Goal: Communication & Community: Answer question/provide support

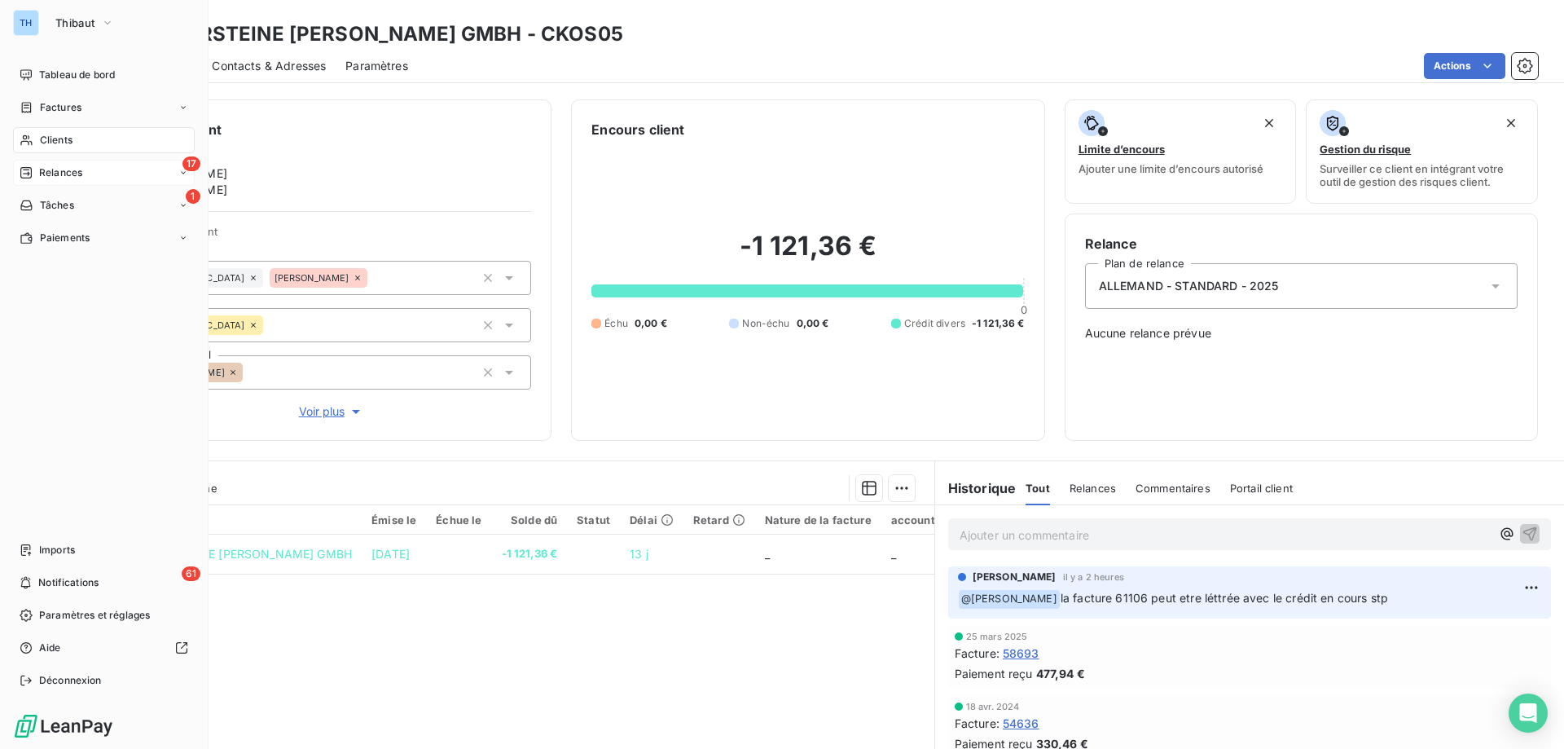
click at [30, 174] on icon at bounding box center [26, 172] width 13 height 13
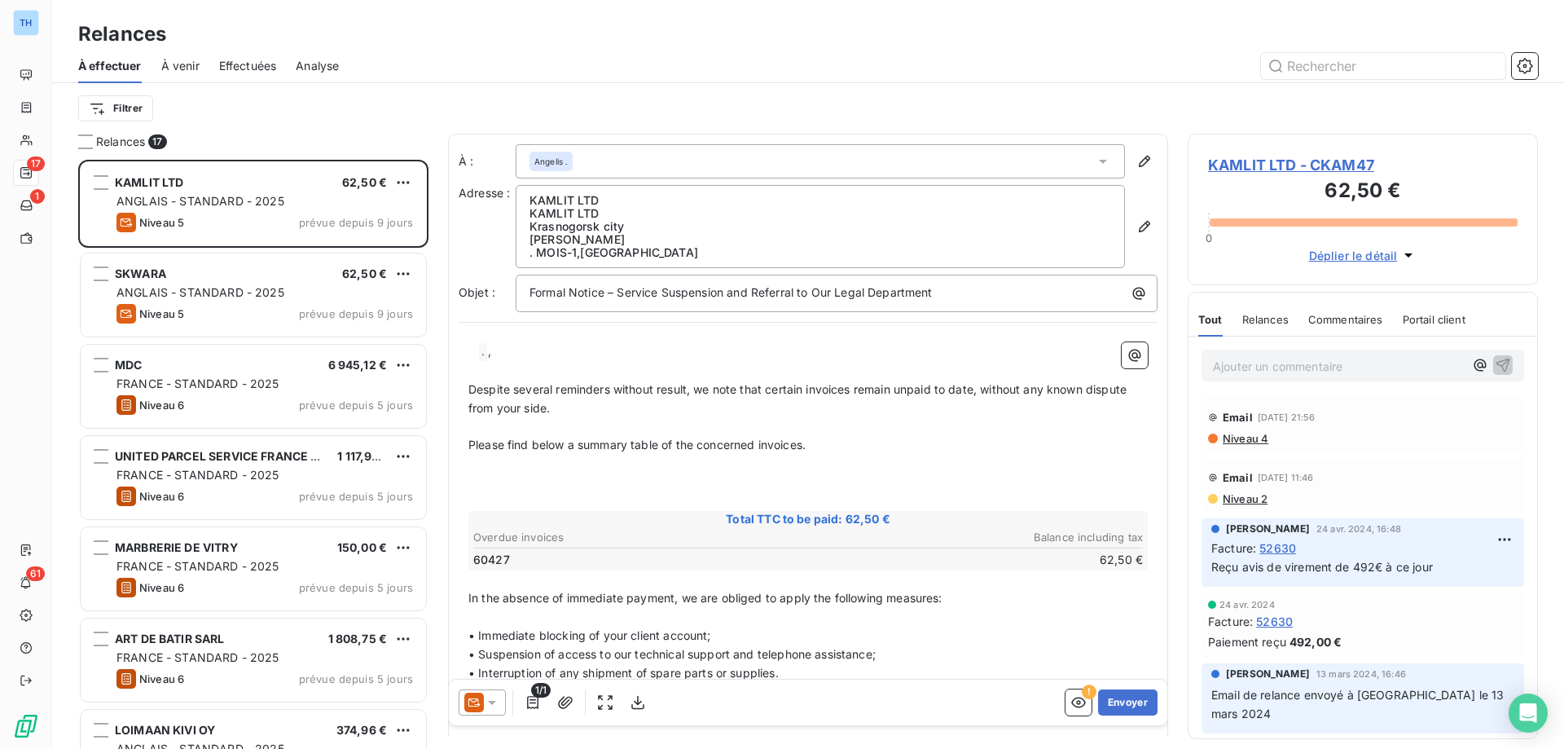
scroll to position [577, 338]
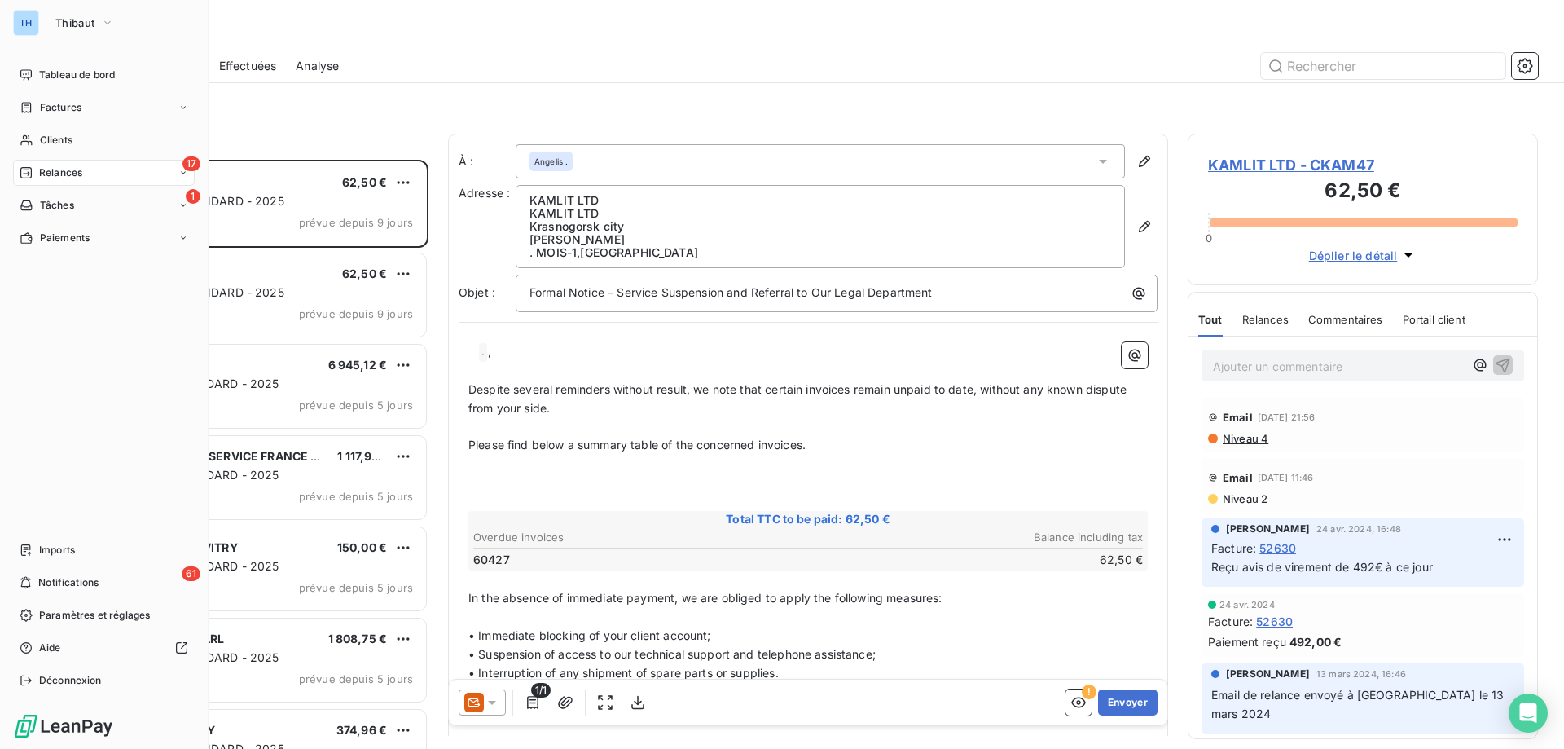
click at [36, 169] on div "Relances" at bounding box center [51, 172] width 63 height 15
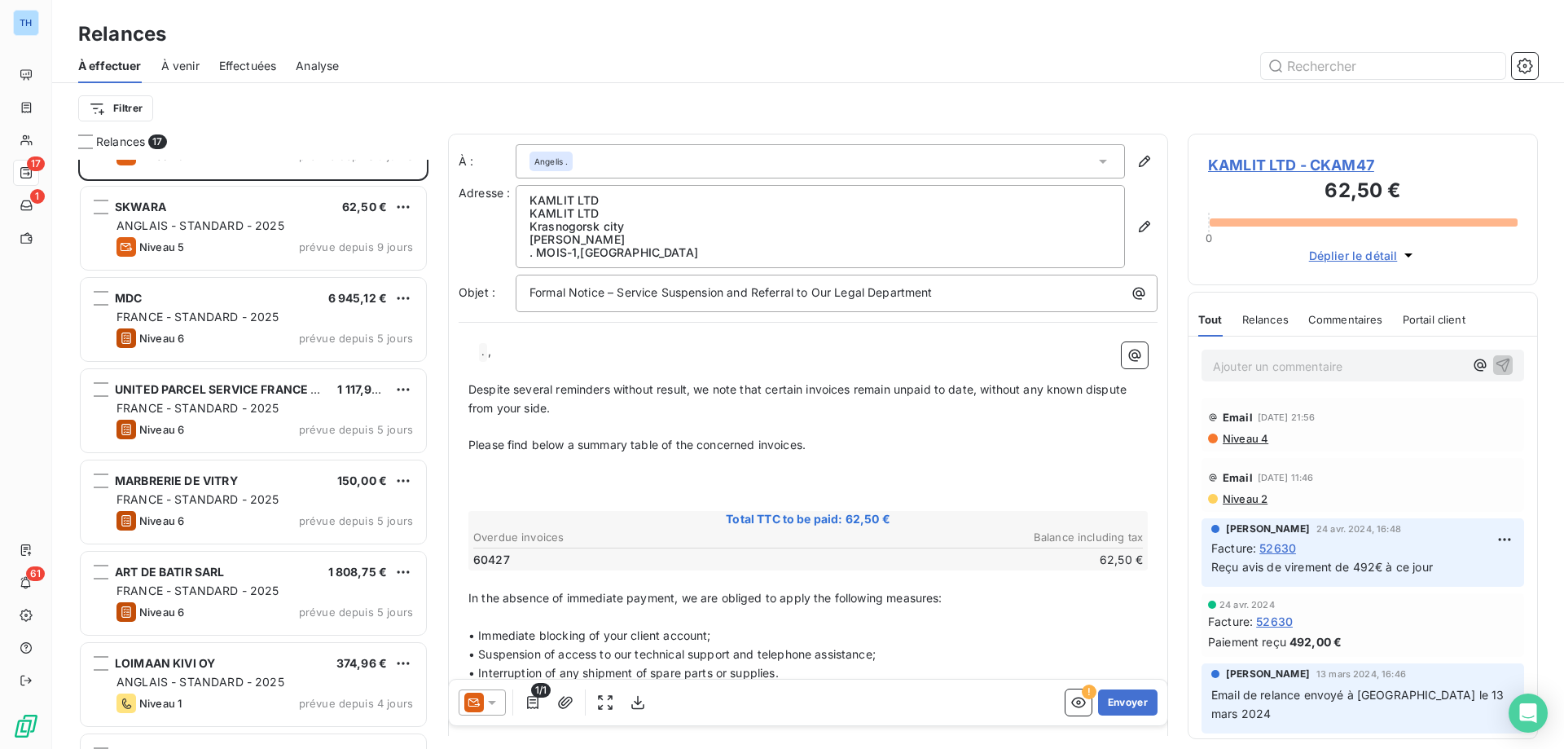
scroll to position [0, 0]
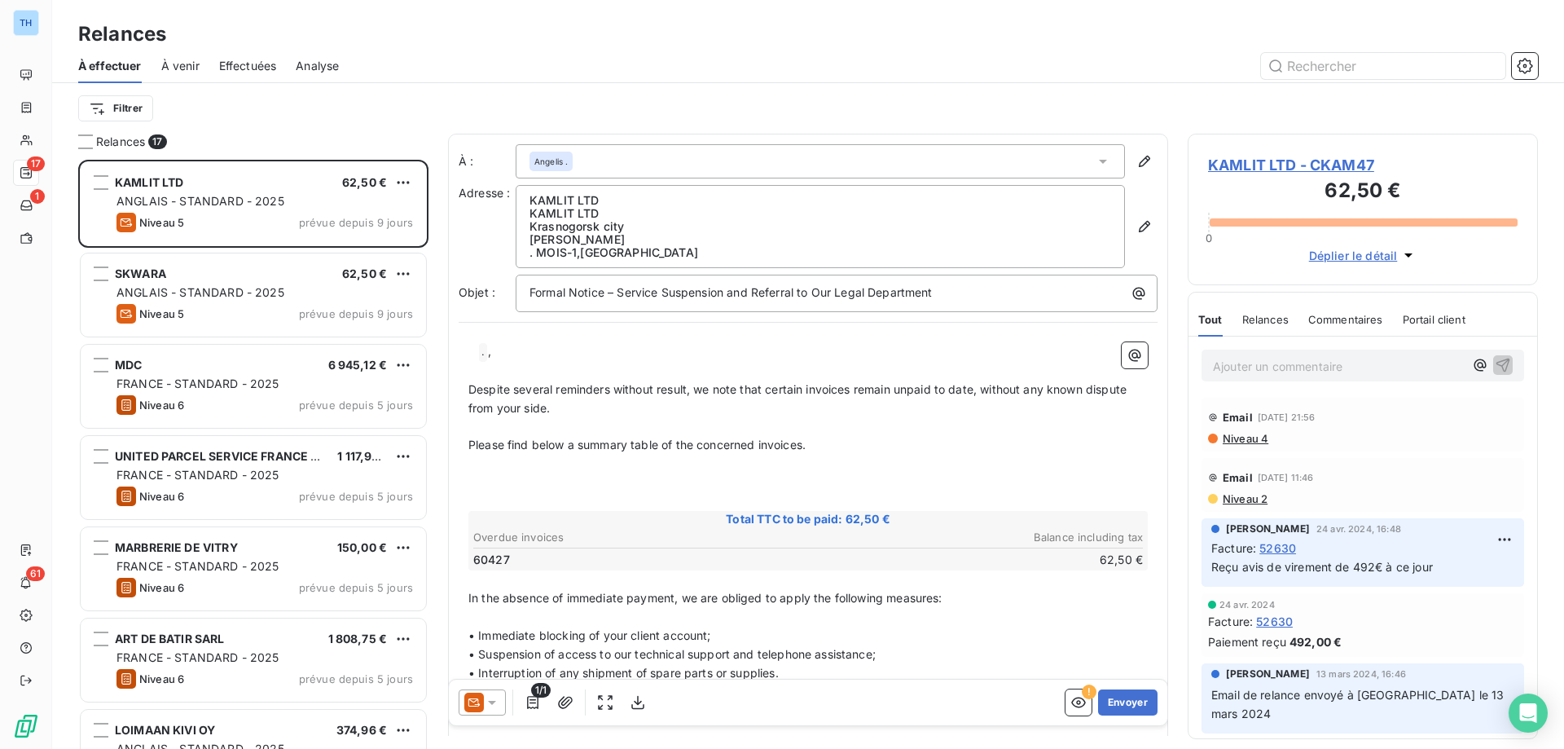
click at [253, 61] on span "Effectuées" at bounding box center [248, 66] width 58 height 16
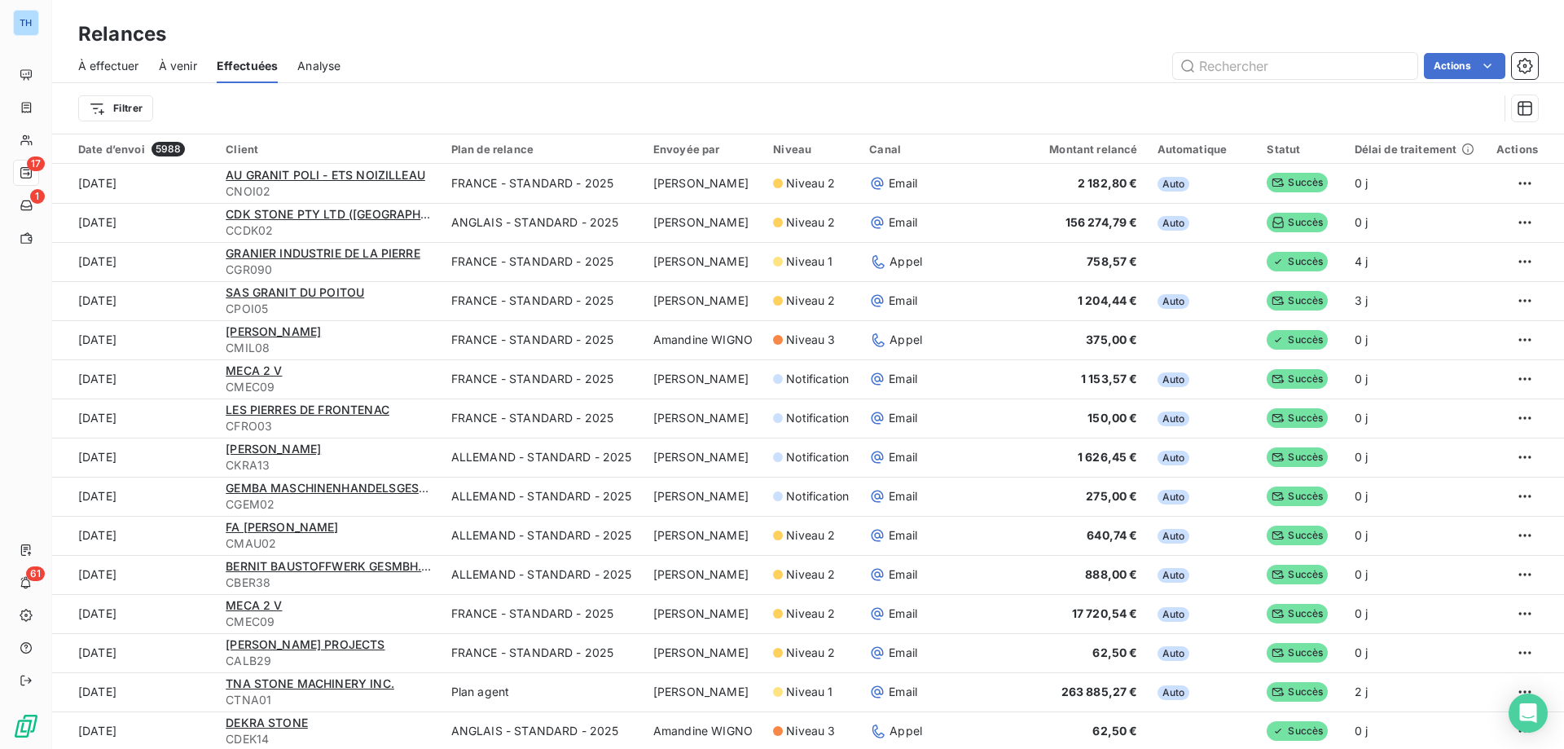
click at [103, 67] on span "À effectuer" at bounding box center [108, 66] width 61 height 16
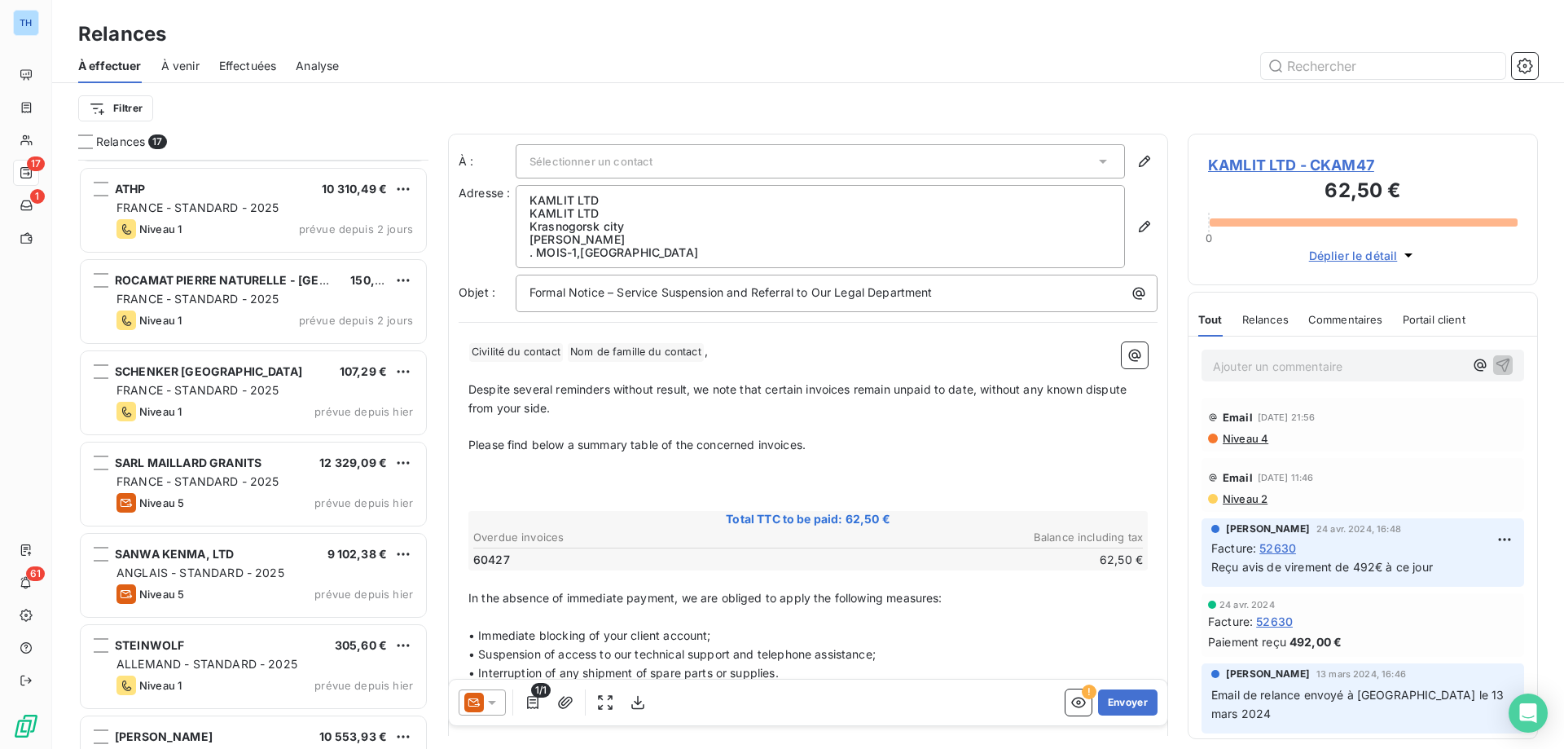
scroll to position [963, 0]
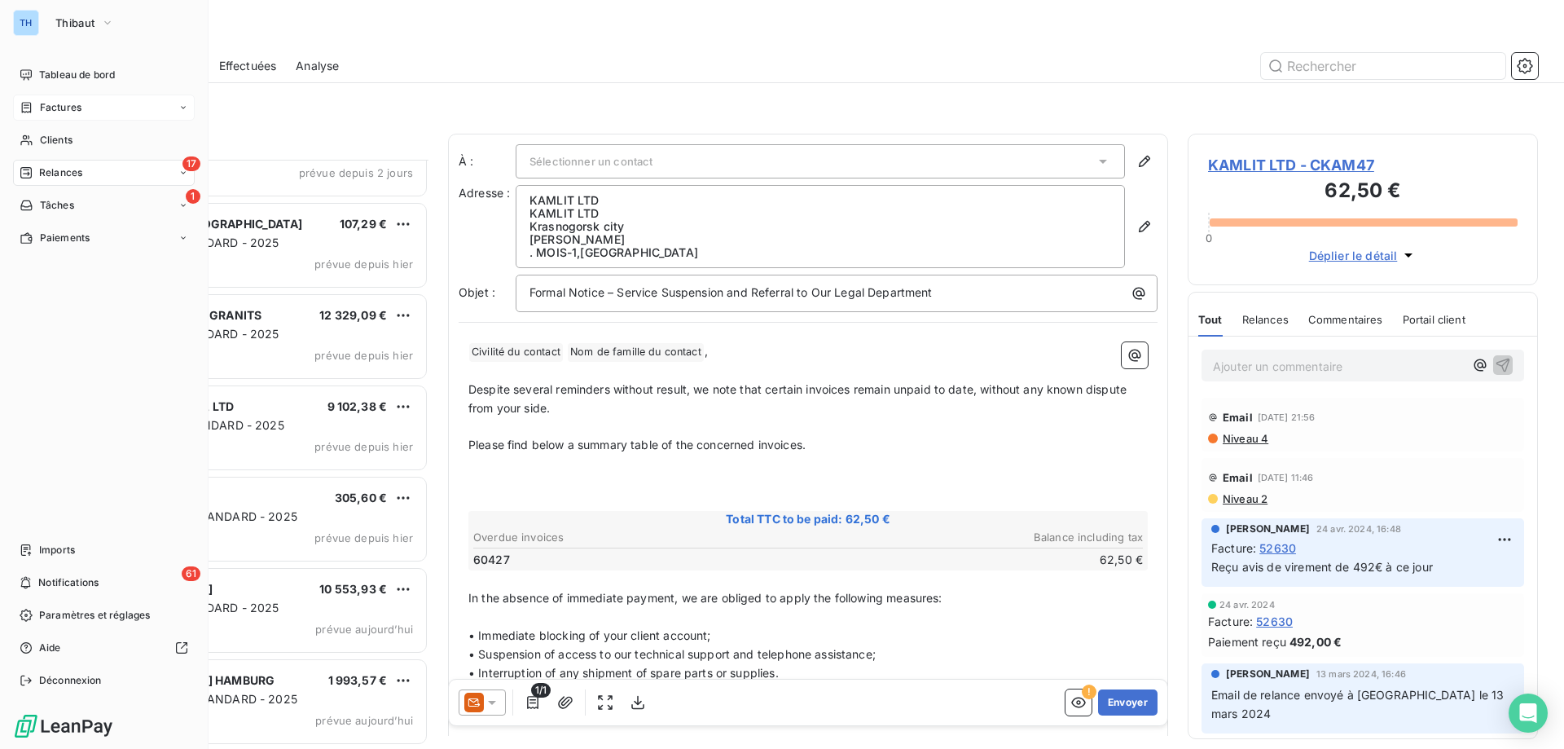
click at [61, 104] on span "Factures" at bounding box center [61, 107] width 42 height 15
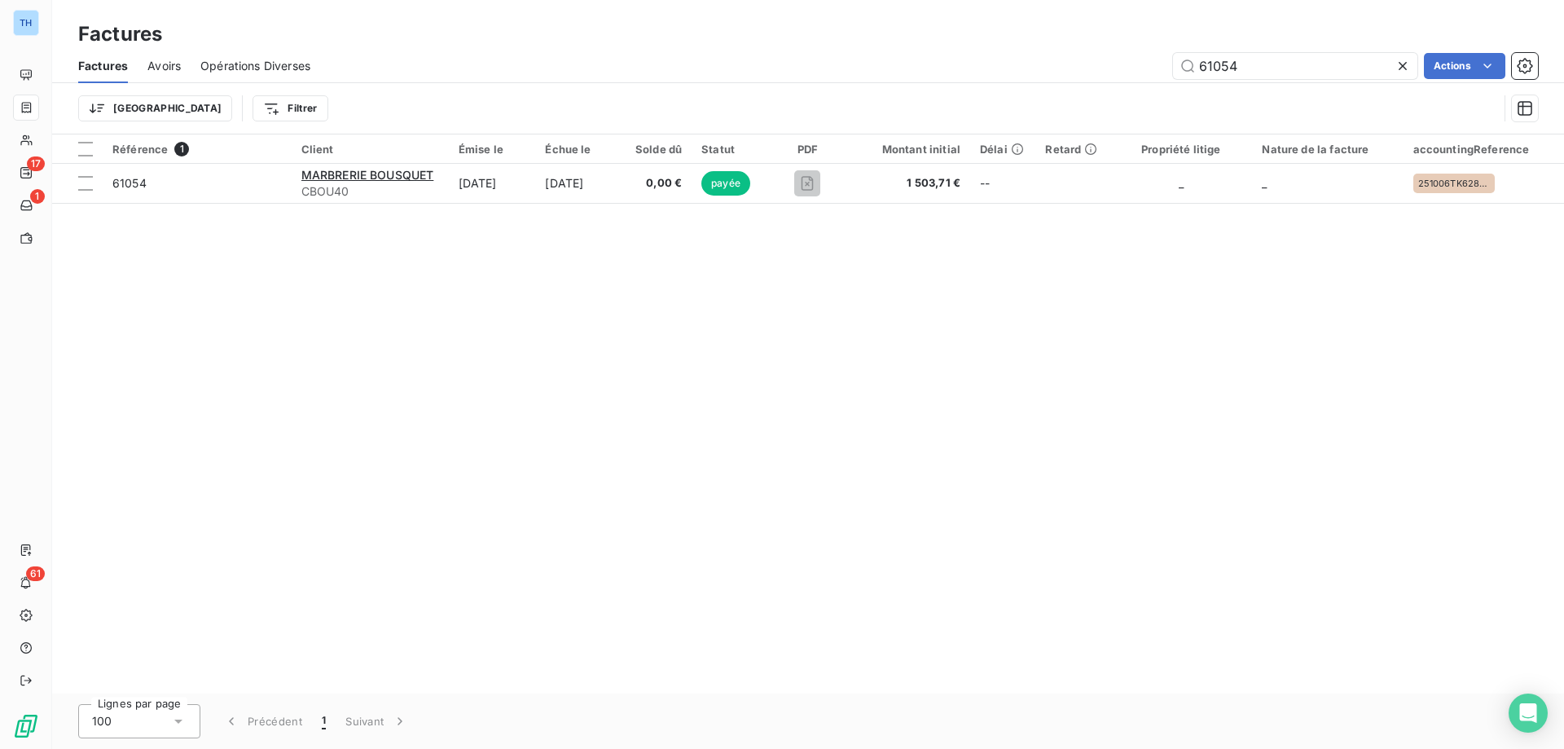
click at [358, 33] on div "Factures" at bounding box center [808, 34] width 1512 height 29
click at [1402, 65] on icon at bounding box center [1403, 66] width 8 height 8
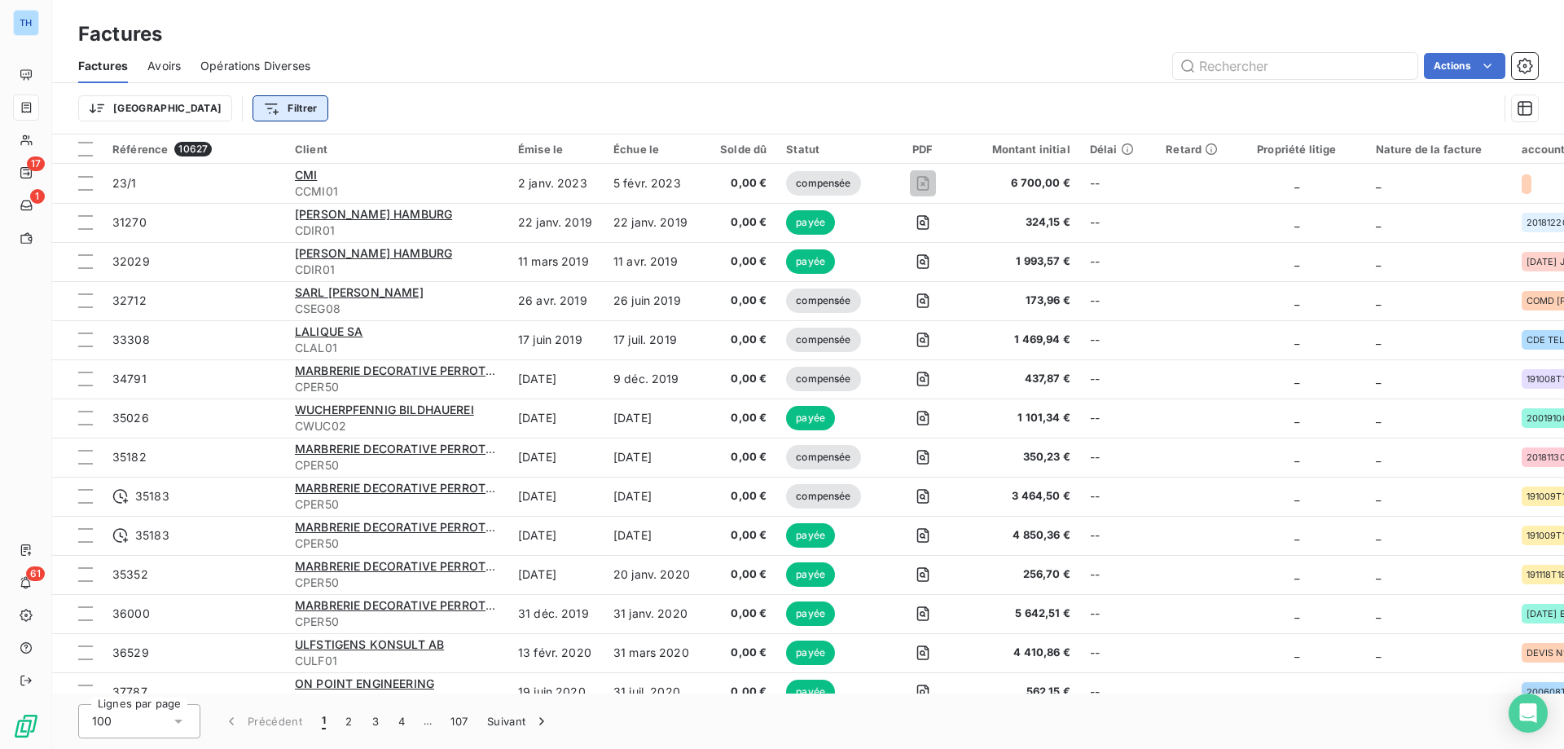
click at [194, 108] on html "TH 17 1 61 Factures Factures Avoirs Opérations Diverses Actions Trier Filtrer R…" at bounding box center [782, 374] width 1564 height 749
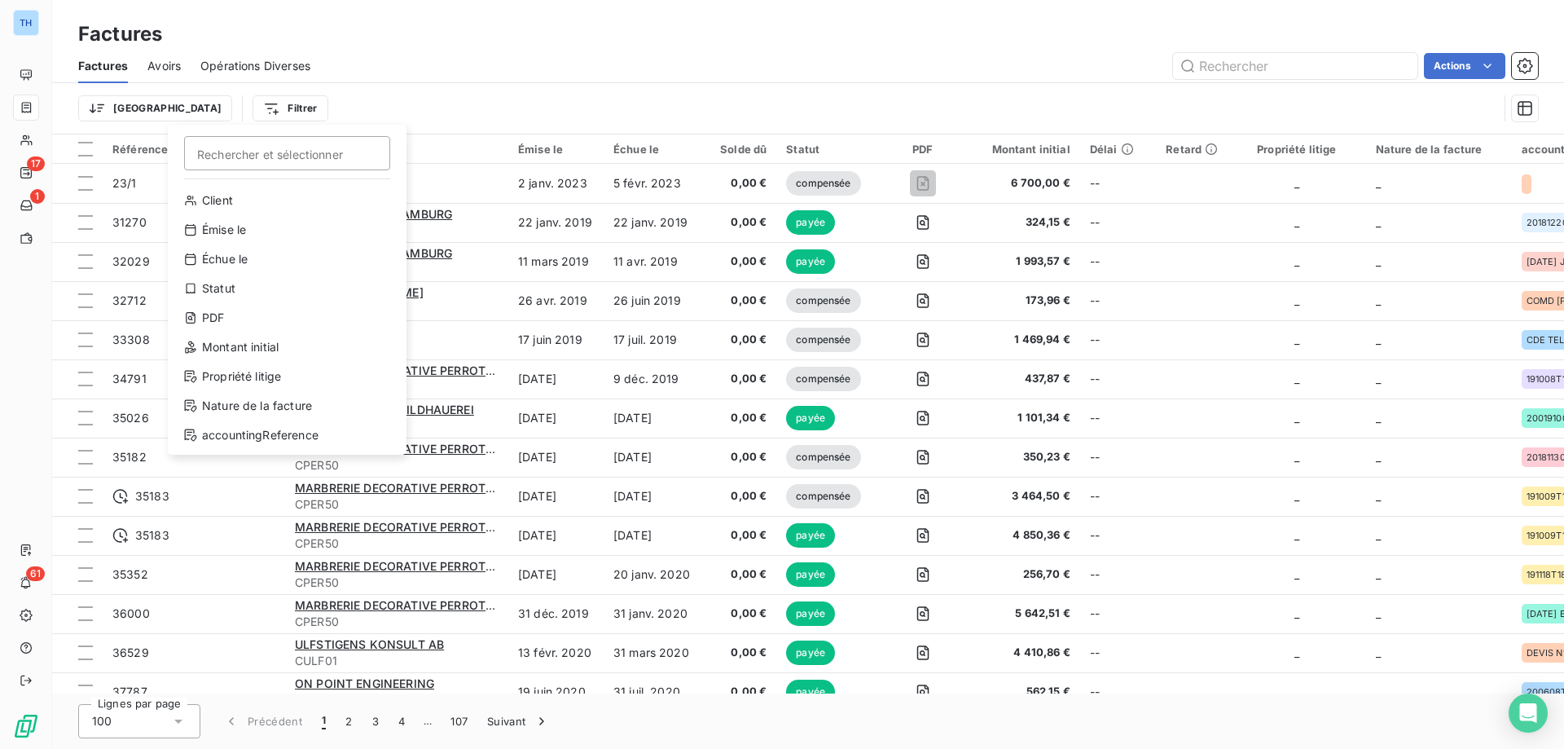
click at [465, 72] on html "TH 17 1 61 Factures Factures Avoirs Opérations Diverses Actions Trier Filtrer R…" at bounding box center [782, 374] width 1564 height 749
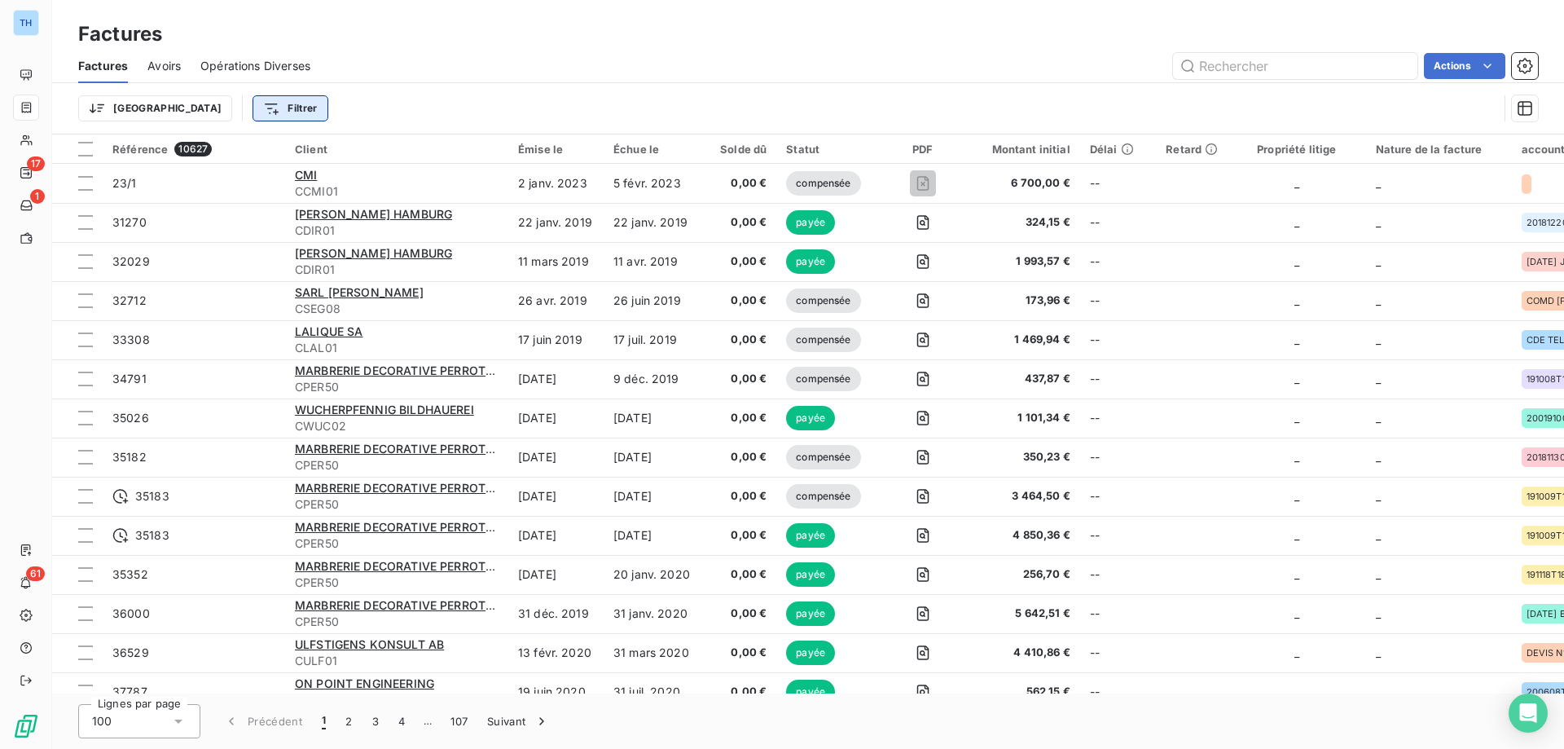
click at [211, 106] on html "TH 17 1 61 Factures Factures Avoirs Opérations Diverses Actions Trier Filtrer R…" at bounding box center [782, 374] width 1564 height 749
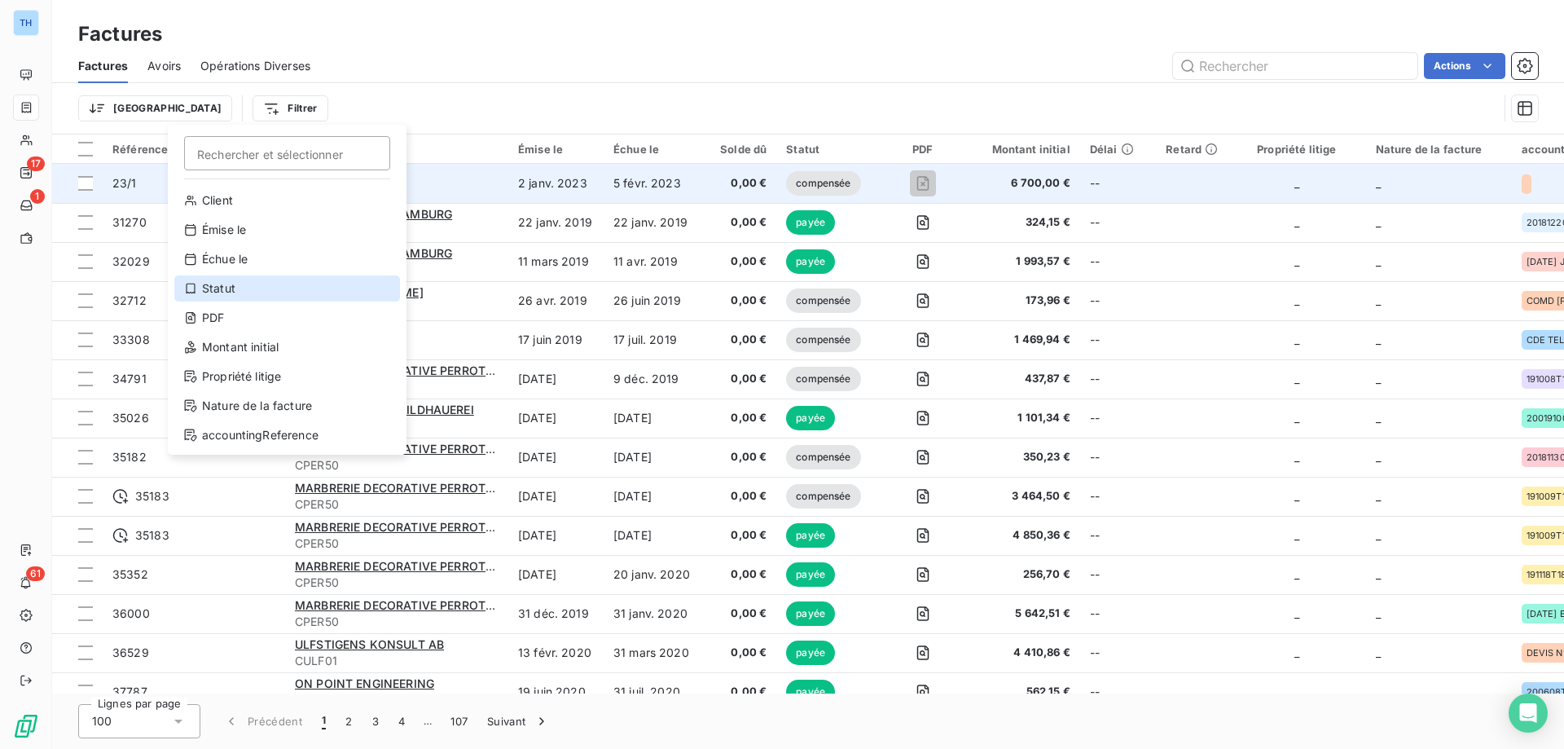
drag, startPoint x: 228, startPoint y: 291, endPoint x: 688, endPoint y: 191, distance: 471.0
click at [228, 291] on div "Statut" at bounding box center [287, 288] width 226 height 26
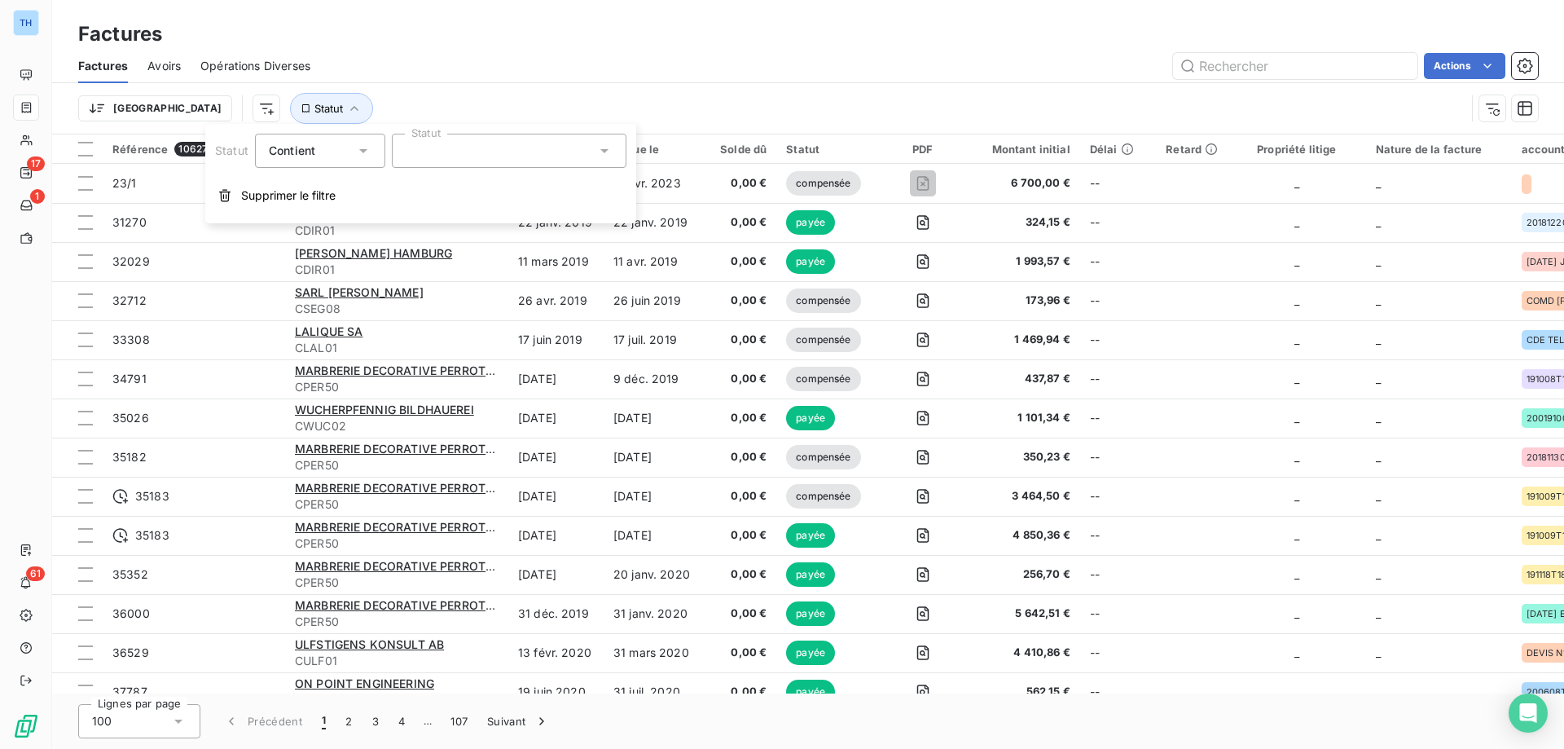
click at [476, 159] on div at bounding box center [509, 151] width 235 height 34
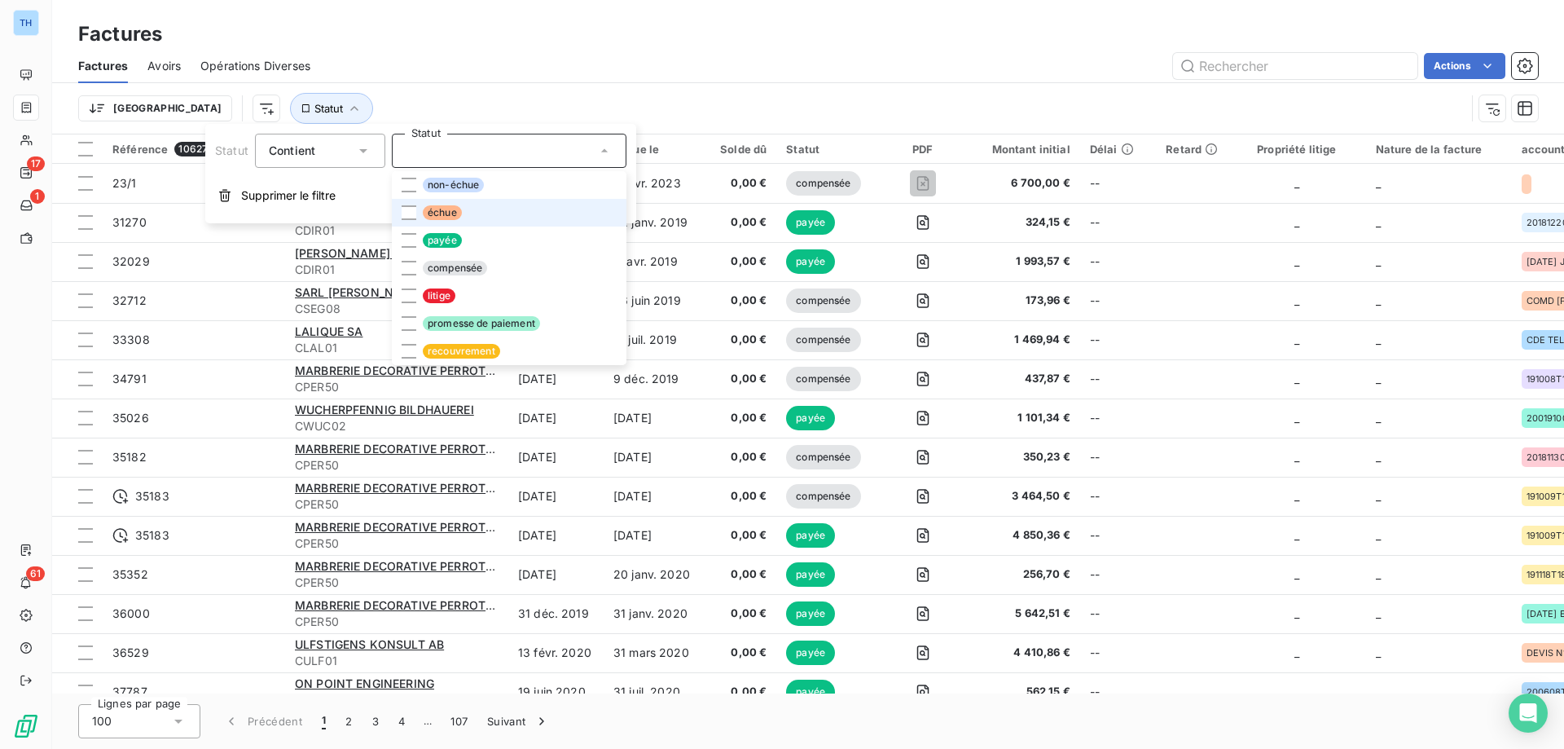
drag, startPoint x: 505, startPoint y: 204, endPoint x: 516, endPoint y: 168, distance: 38.4
click at [505, 204] on li "échue" at bounding box center [509, 213] width 235 height 28
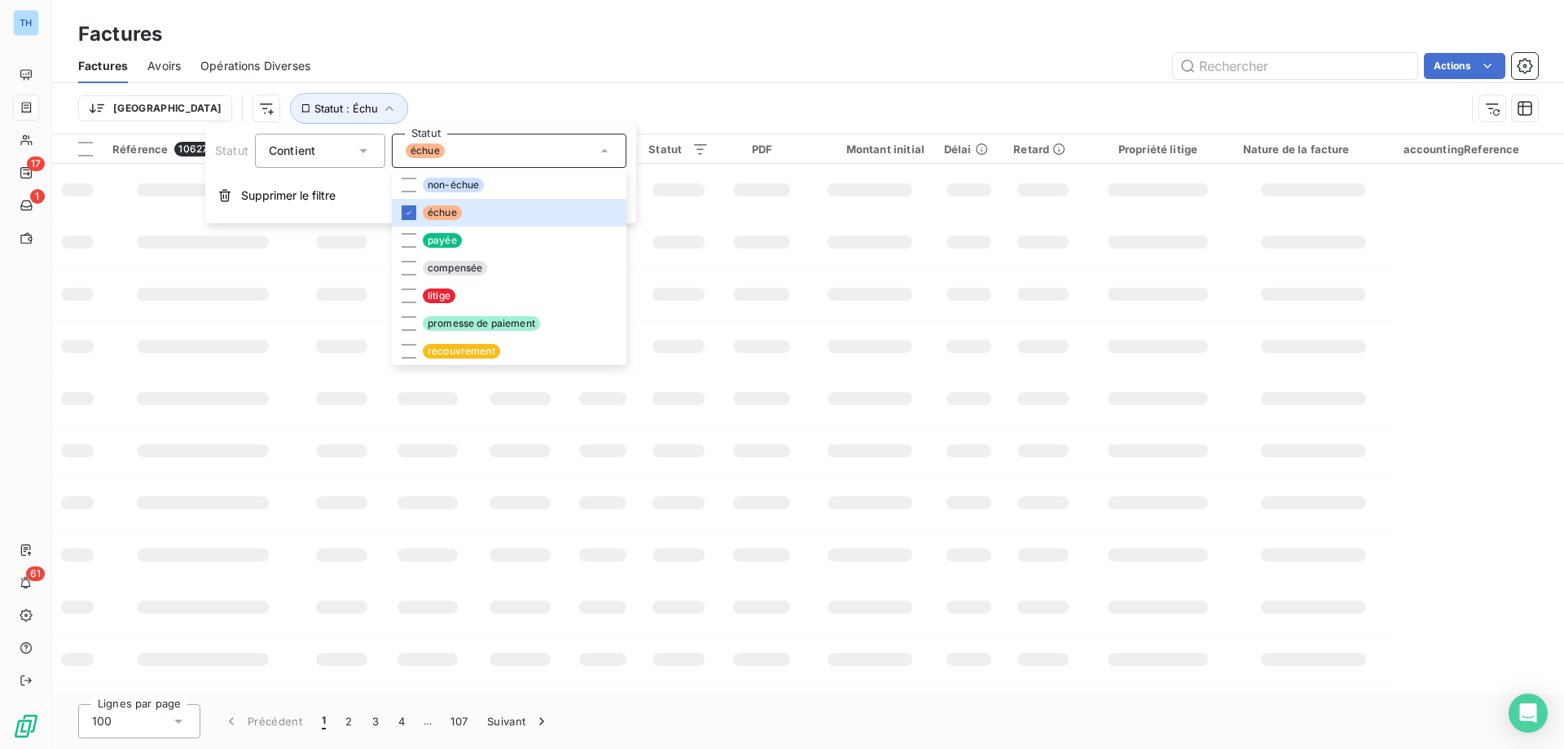
click at [520, 148] on div "échue" at bounding box center [509, 151] width 235 height 34
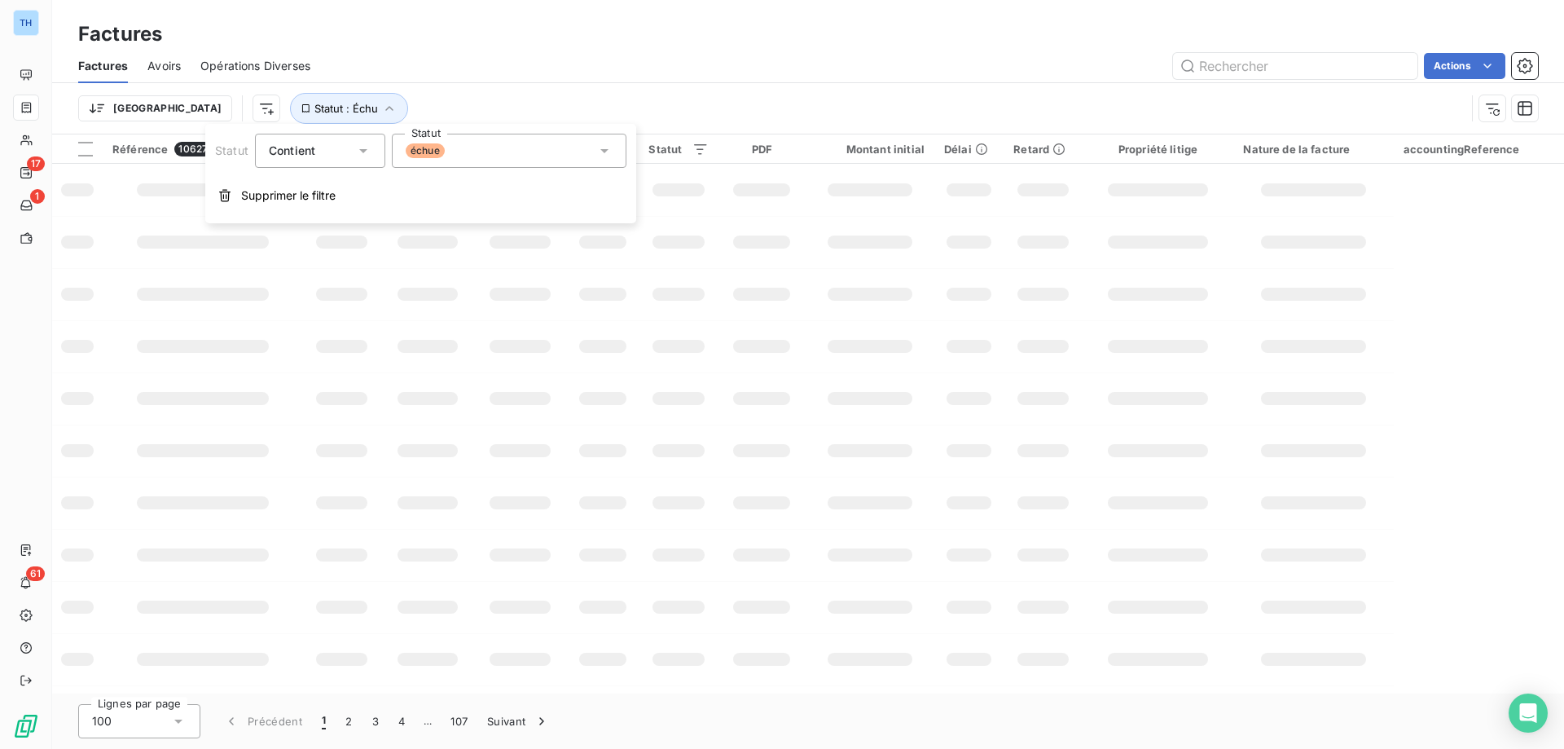
click at [522, 144] on div "échue" at bounding box center [509, 151] width 235 height 34
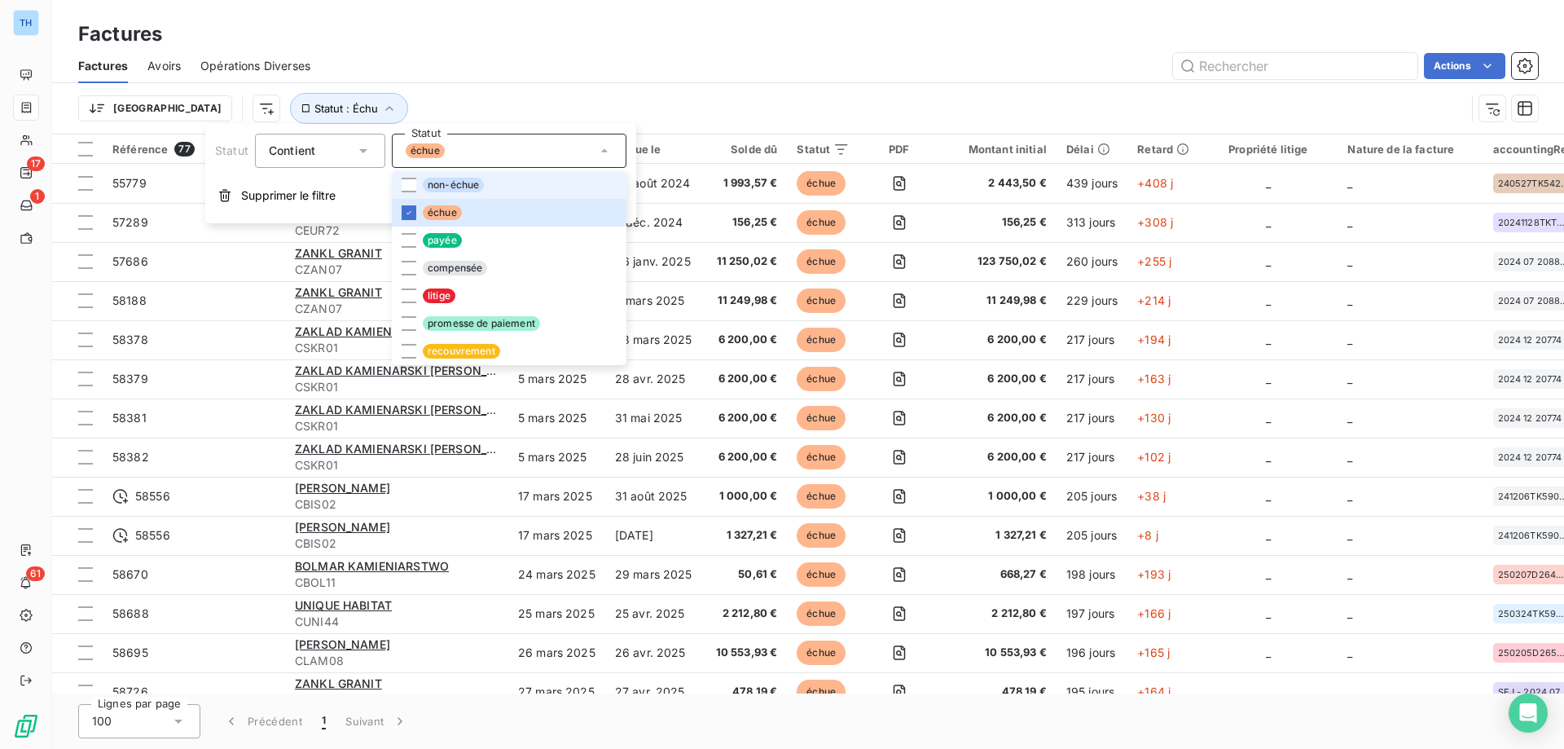
click at [534, 180] on li "non-échue" at bounding box center [509, 185] width 235 height 28
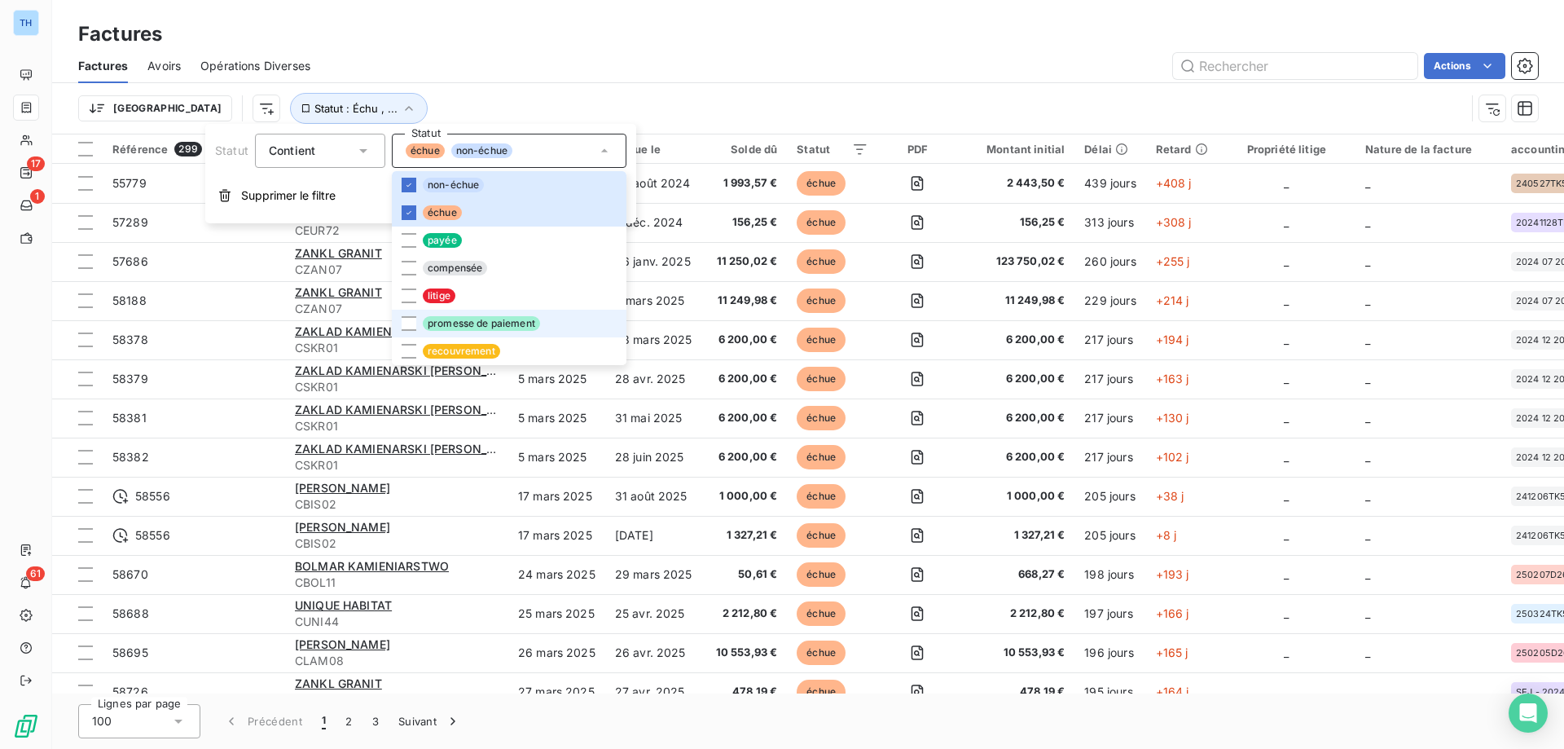
click at [557, 323] on li "promesse de paiement" at bounding box center [509, 324] width 235 height 28
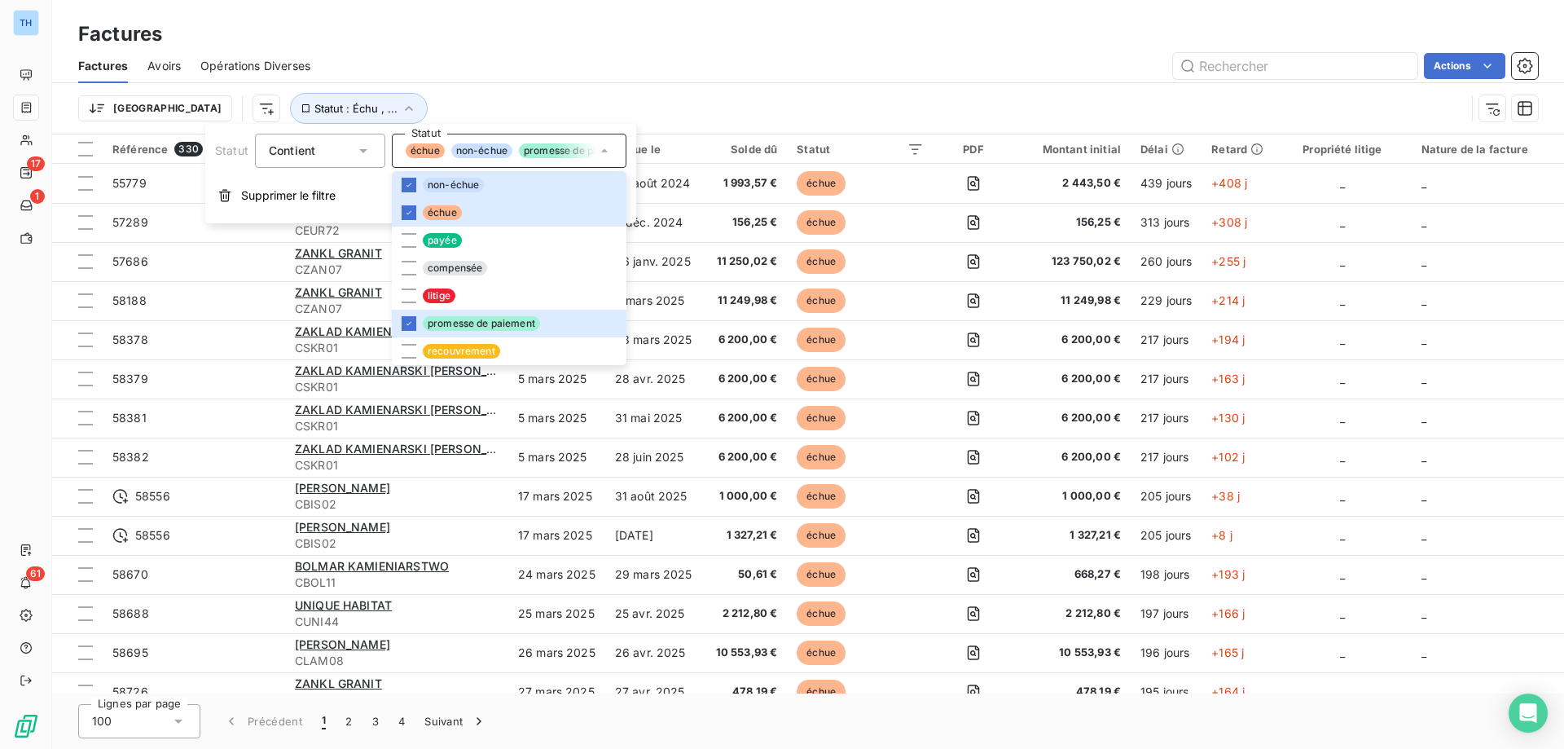
click at [479, 81] on div "Factures Avoirs Opérations Diverses Actions" at bounding box center [808, 66] width 1512 height 34
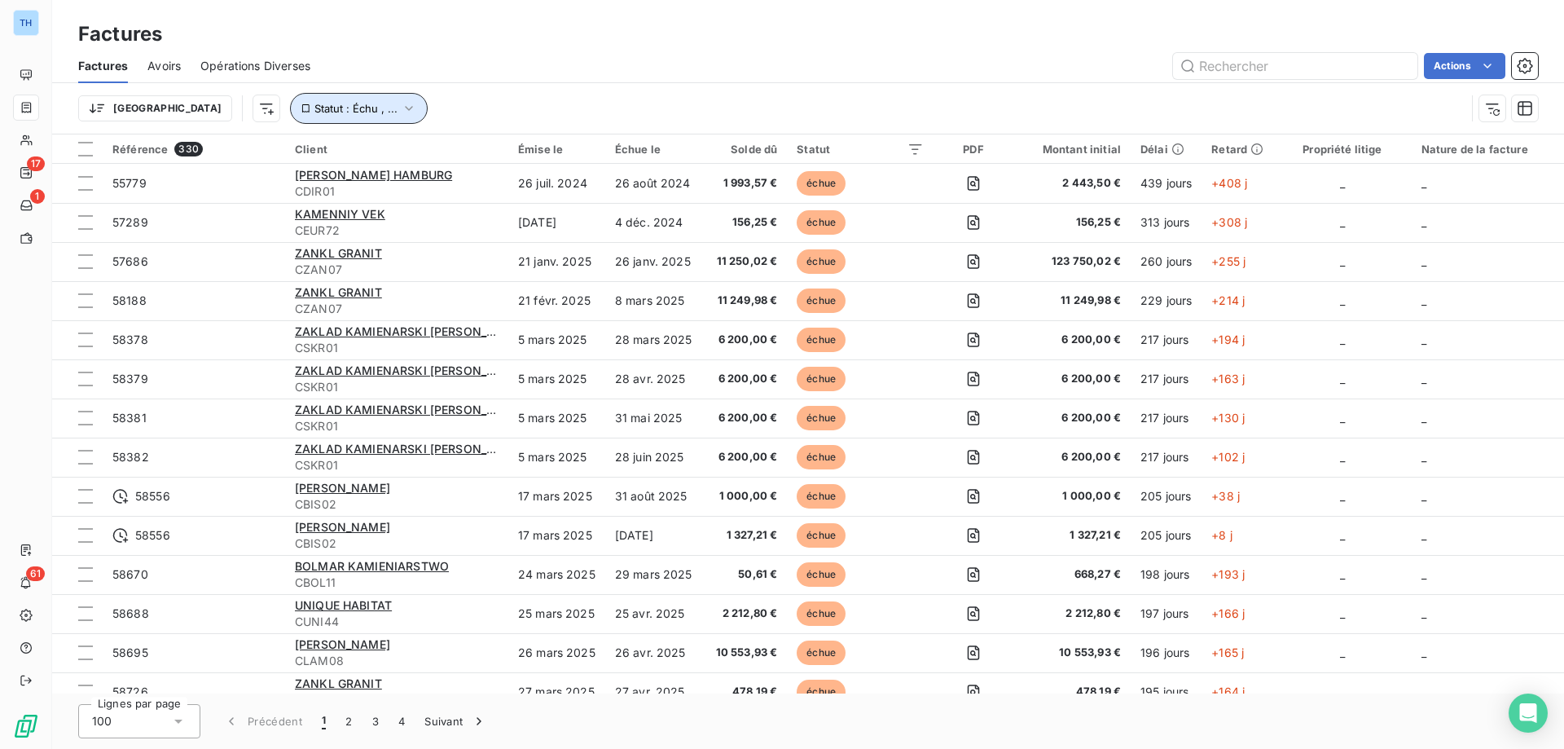
click at [401, 106] on icon "button" at bounding box center [409, 108] width 16 height 16
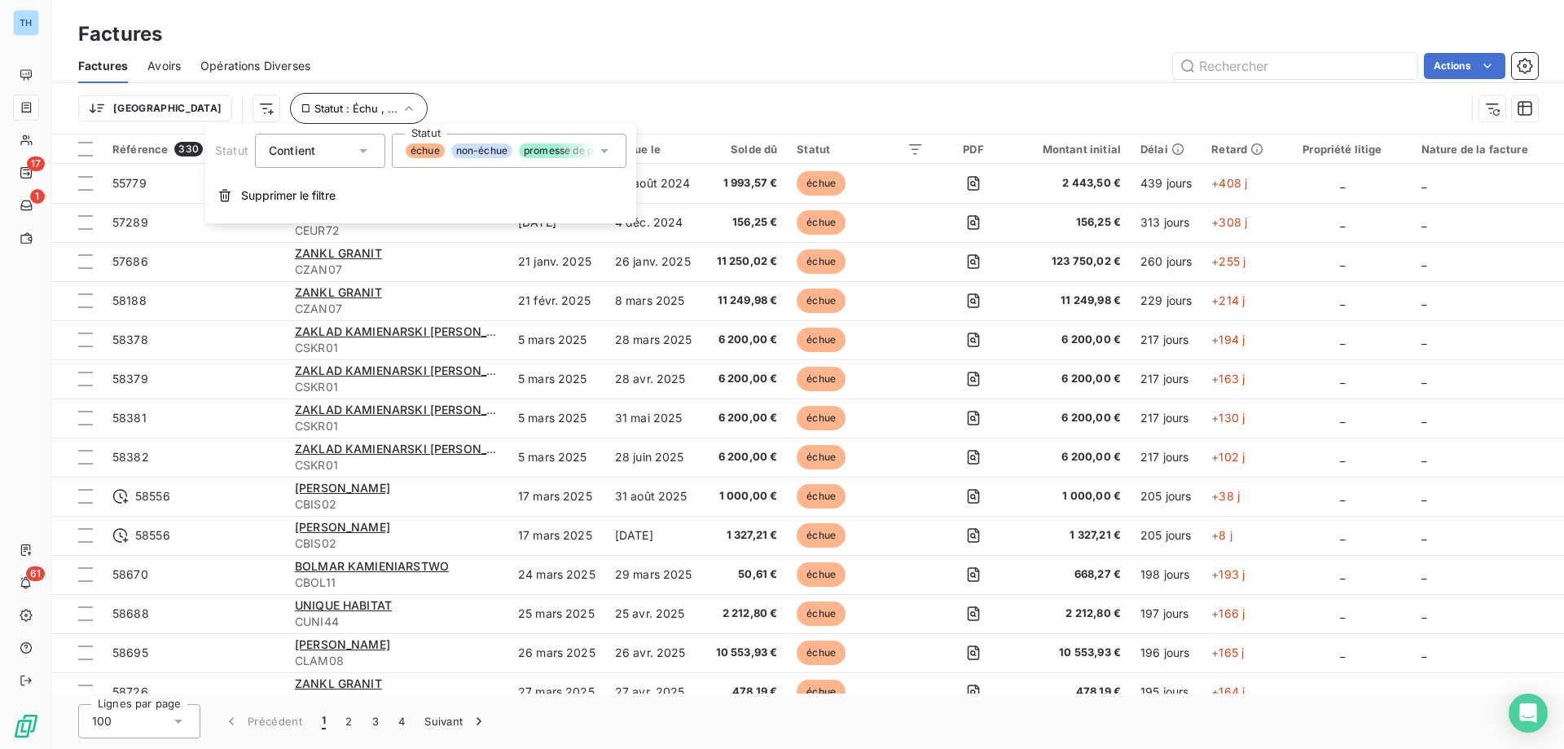
drag, startPoint x: 405, startPoint y: 91, endPoint x: 279, endPoint y: 105, distance: 127.0
click at [405, 91] on div "Trier Statut : Échu , ..." at bounding box center [808, 108] width 1460 height 51
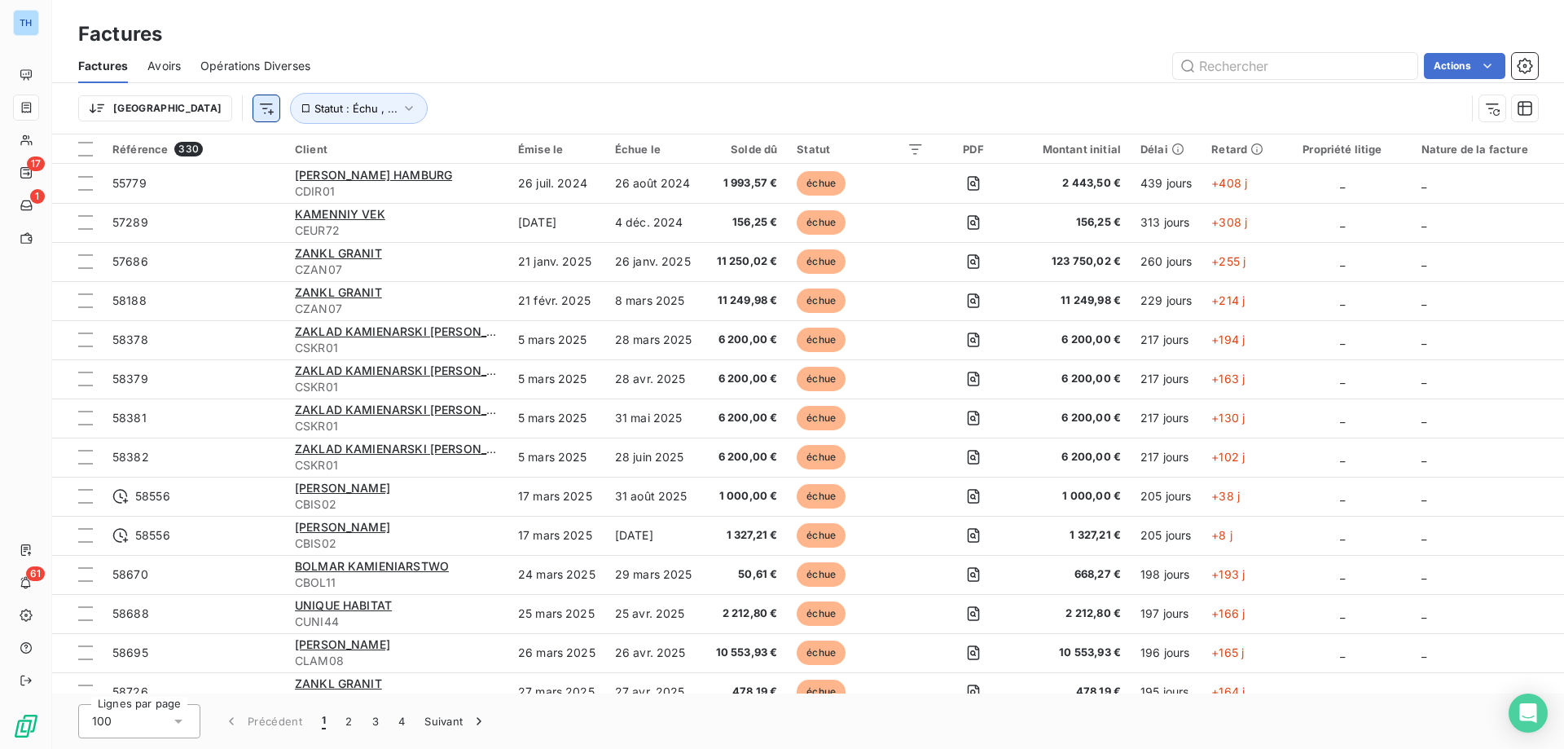
click at [187, 108] on html "TH 17 1 61 Factures Factures Avoirs Opérations Diverses Actions Trier Statut : …" at bounding box center [782, 374] width 1564 height 749
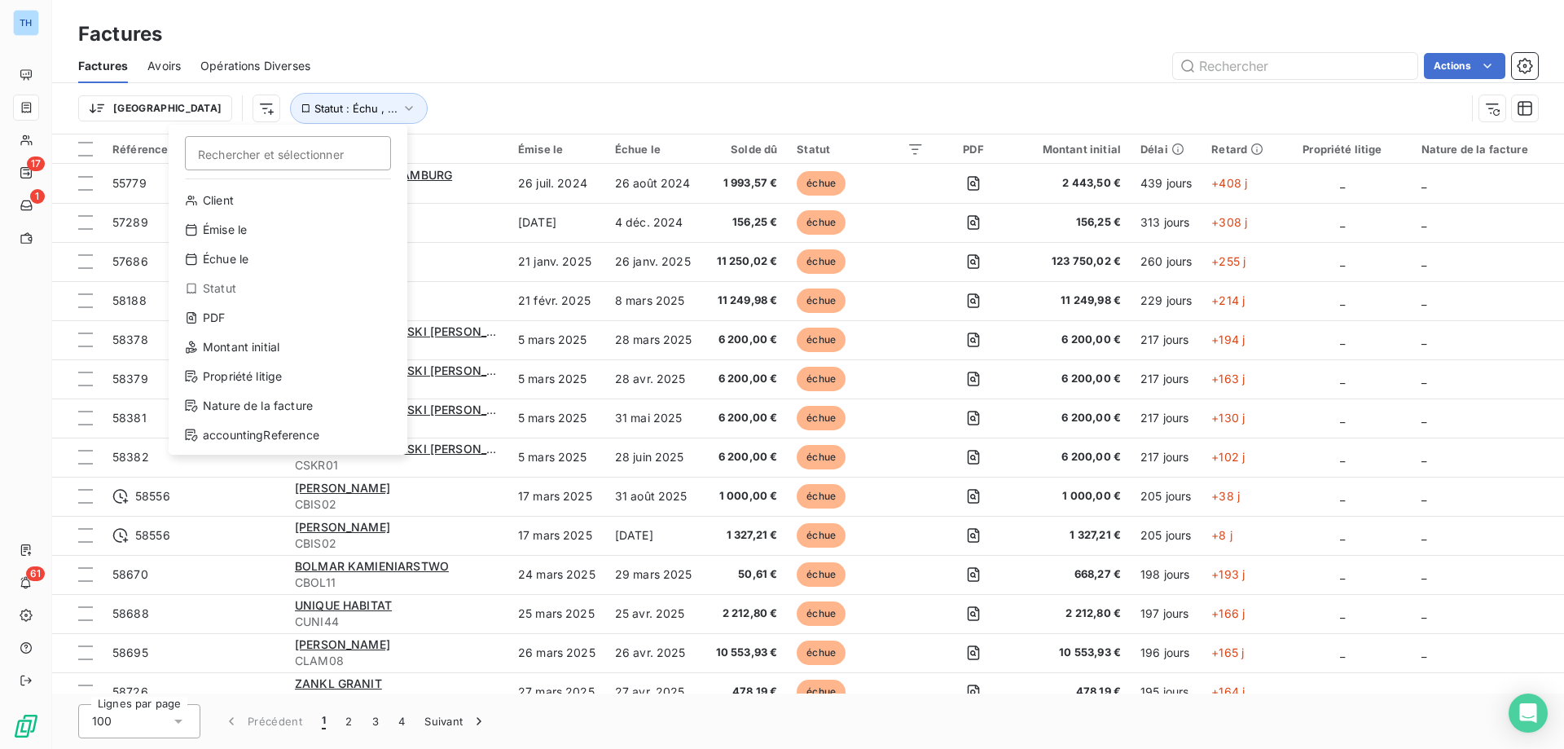
drag, startPoint x: 476, startPoint y: 77, endPoint x: 481, endPoint y: 134, distance: 57.3
click at [476, 77] on html "TH 17 1 61 Factures Factures Avoirs Opérations Diverses Actions Trier Recherche…" at bounding box center [782, 374] width 1564 height 749
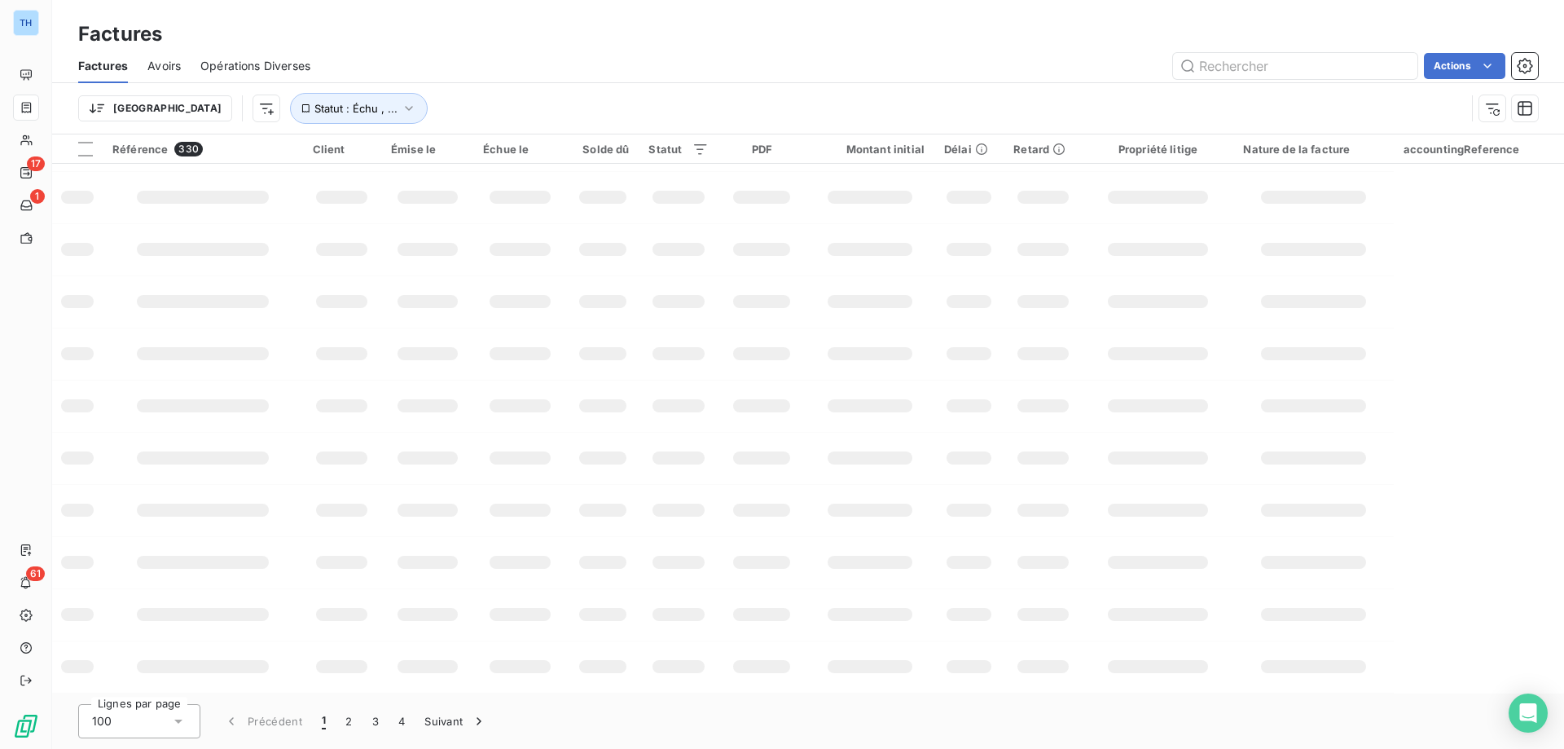
scroll to position [253, 0]
click at [314, 111] on span "Statut : Échu , ..." at bounding box center [355, 108] width 83 height 13
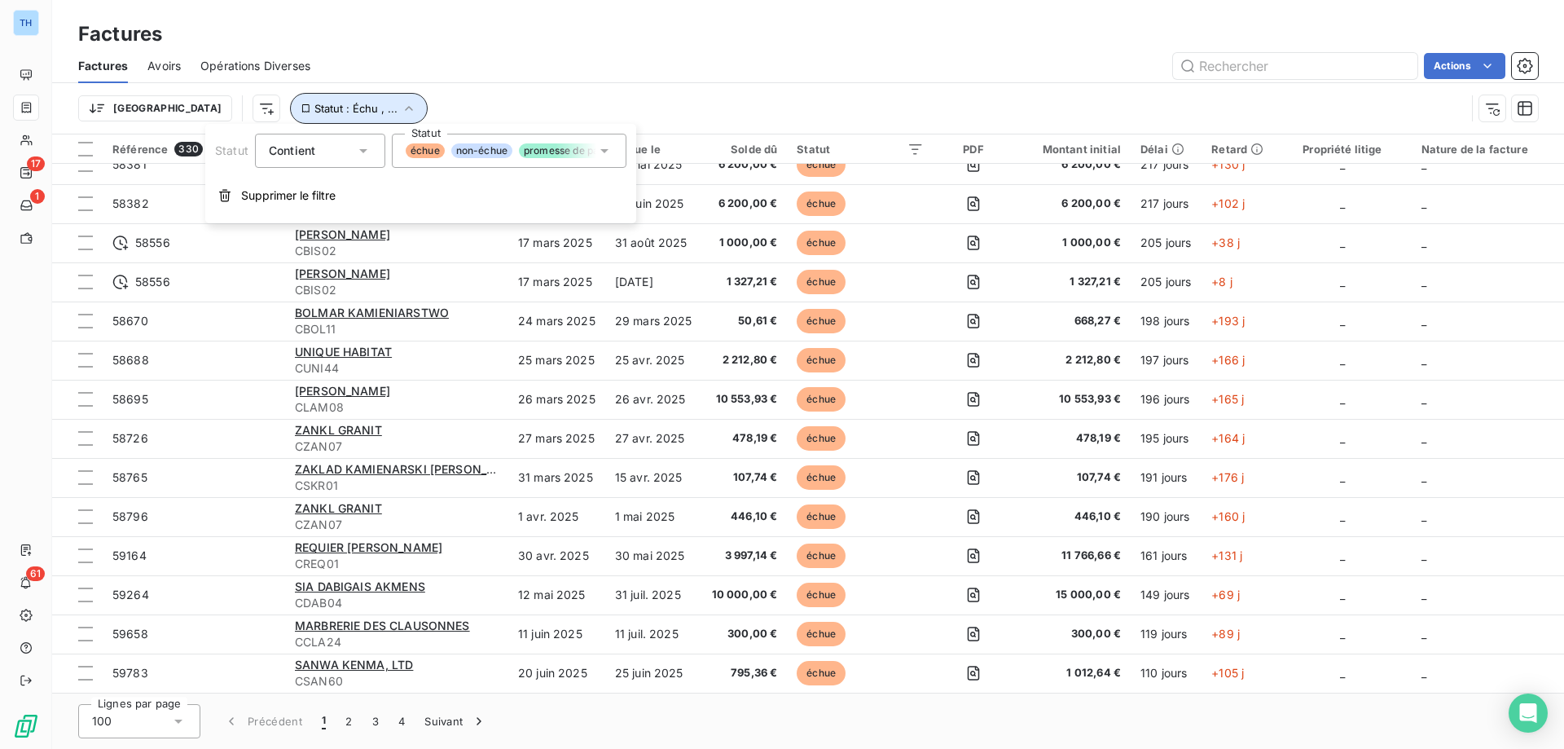
scroll to position [3388, 0]
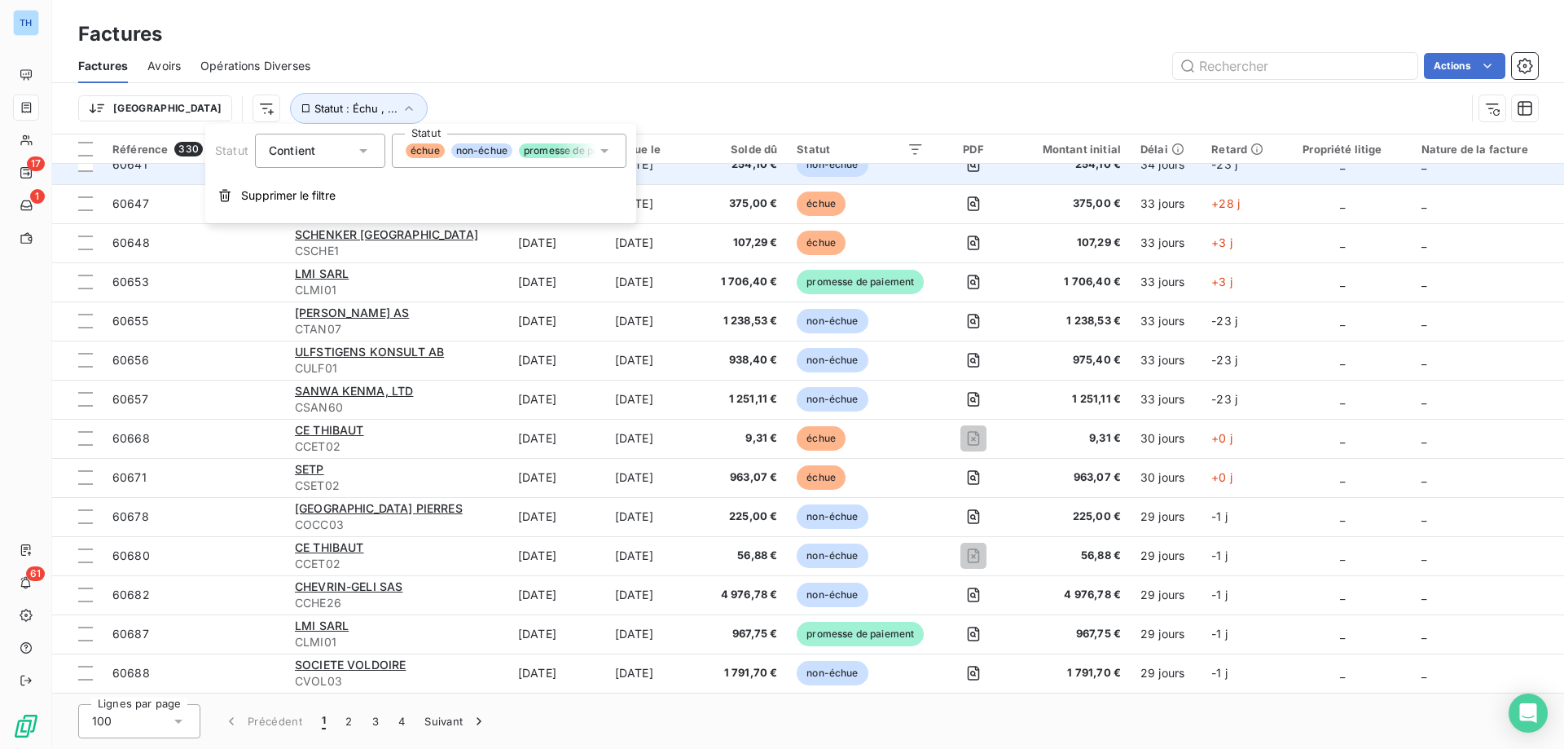
click at [600, 68] on div "Actions" at bounding box center [934, 66] width 1208 height 26
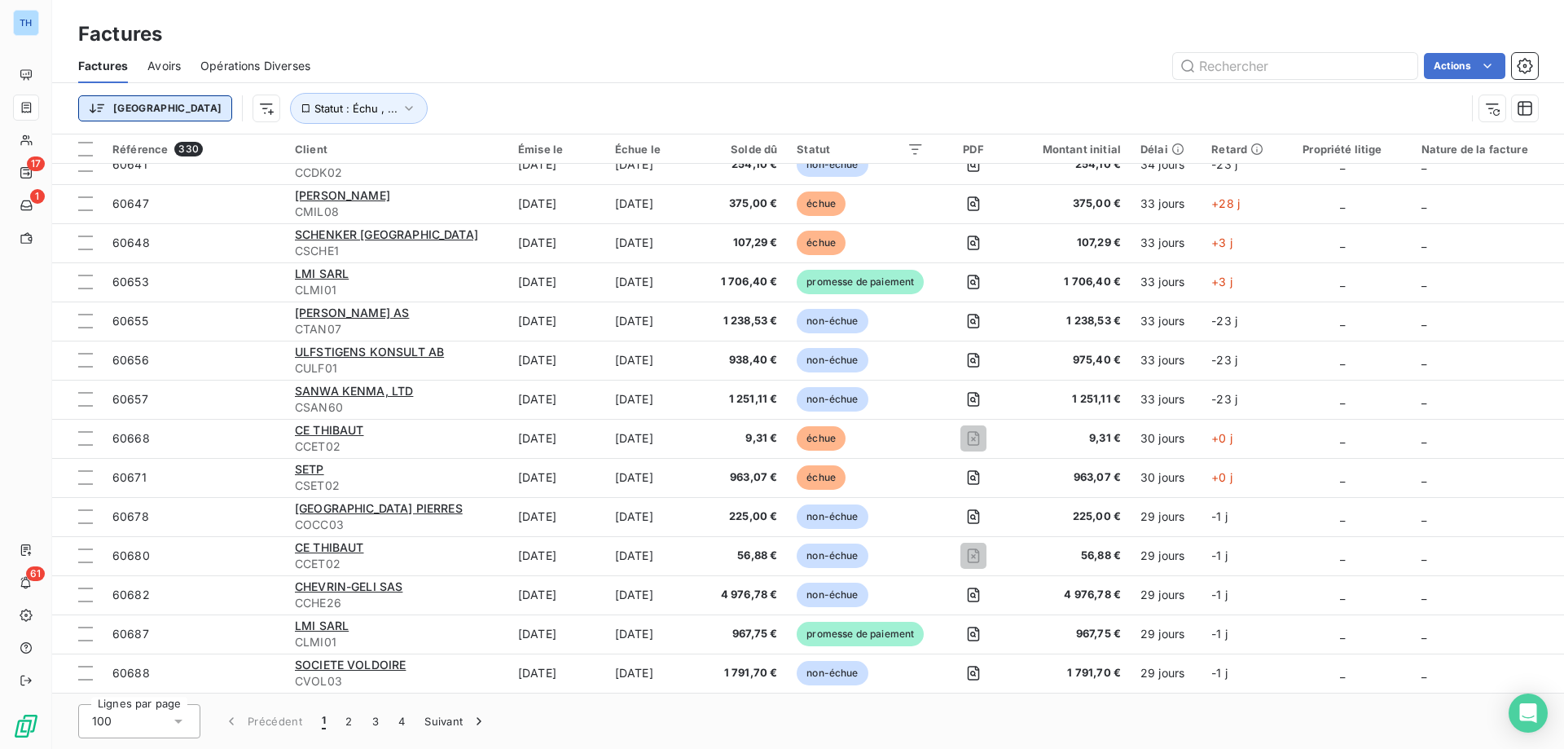
click at [133, 112] on html "TH 17 1 61 Factures Factures Avoirs Opérations Diverses Actions Trier Statut : …" at bounding box center [782, 374] width 1564 height 749
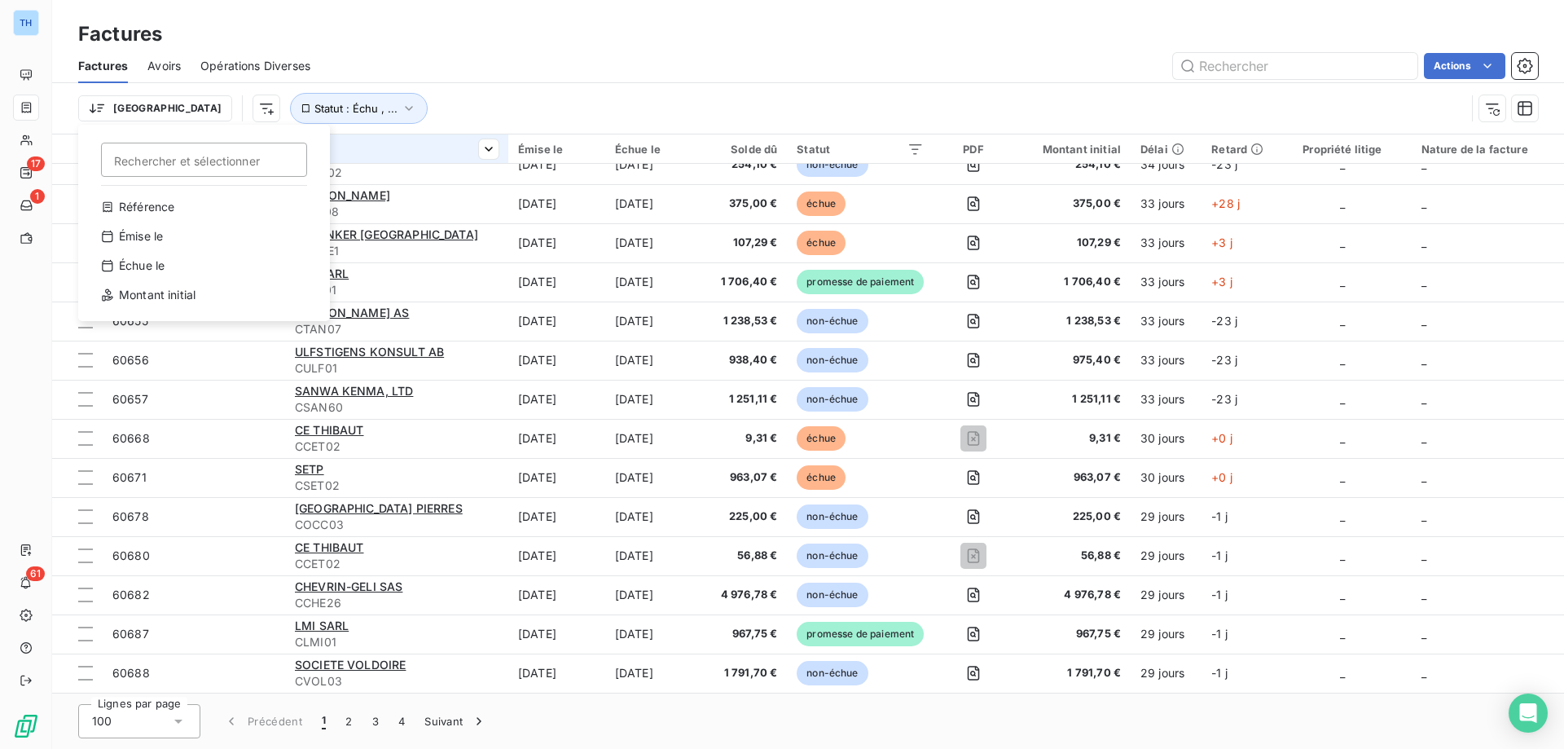
click at [483, 68] on html "TH 17 1 61 Factures Factures Avoirs Opérations Diverses Actions Trier Recherche…" at bounding box center [782, 374] width 1564 height 749
click at [318, 146] on div "Client" at bounding box center [397, 149] width 204 height 13
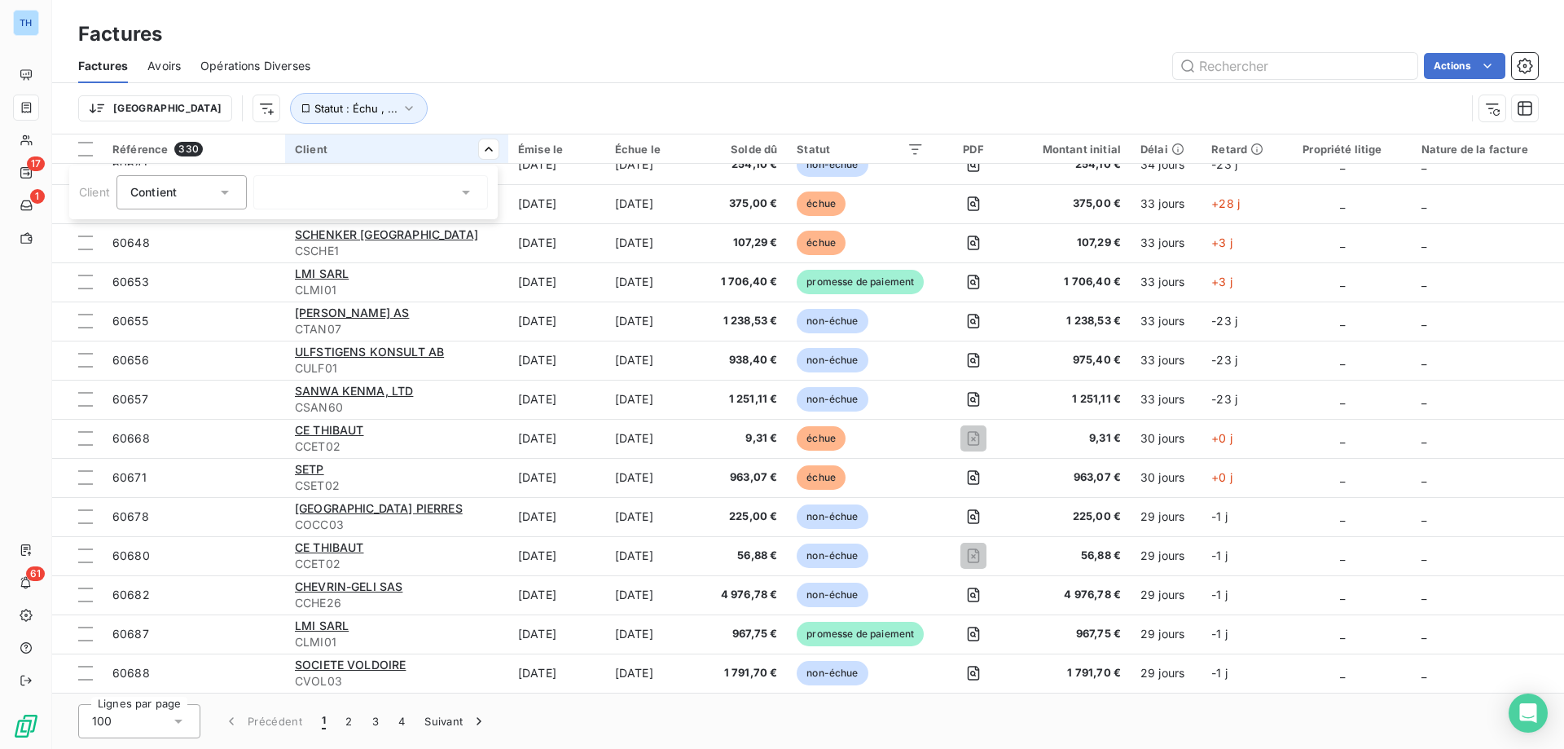
click at [469, 187] on icon at bounding box center [466, 192] width 16 height 16
click at [226, 197] on icon at bounding box center [225, 192] width 16 height 16
click at [414, 148] on html "TH 17 1 61 Factures Factures Avoirs Opérations Diverses Actions Trier Statut : …" at bounding box center [782, 374] width 1564 height 749
click at [459, 147] on div "Client" at bounding box center [397, 149] width 204 height 13
click at [428, 198] on div at bounding box center [370, 192] width 235 height 34
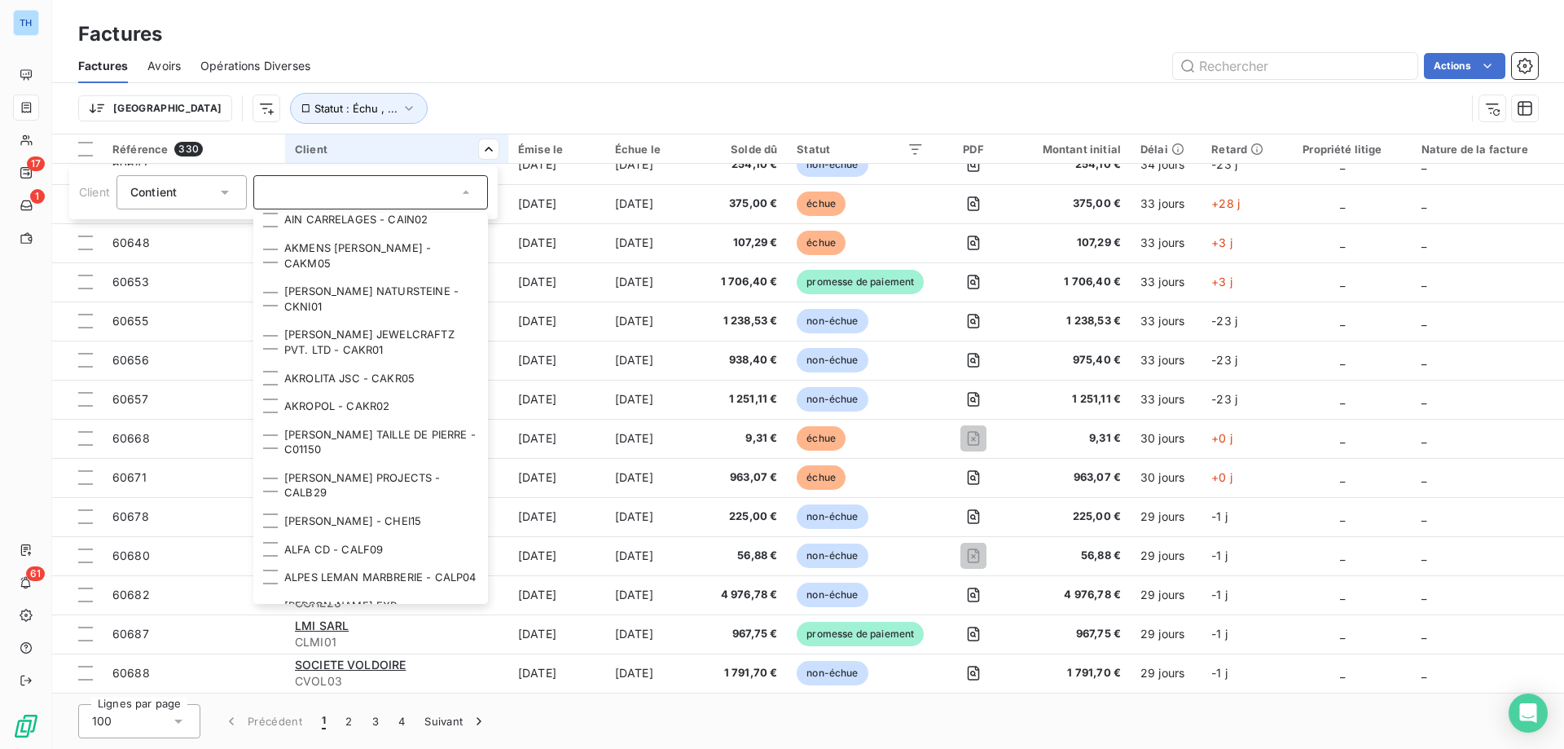
scroll to position [0, 0]
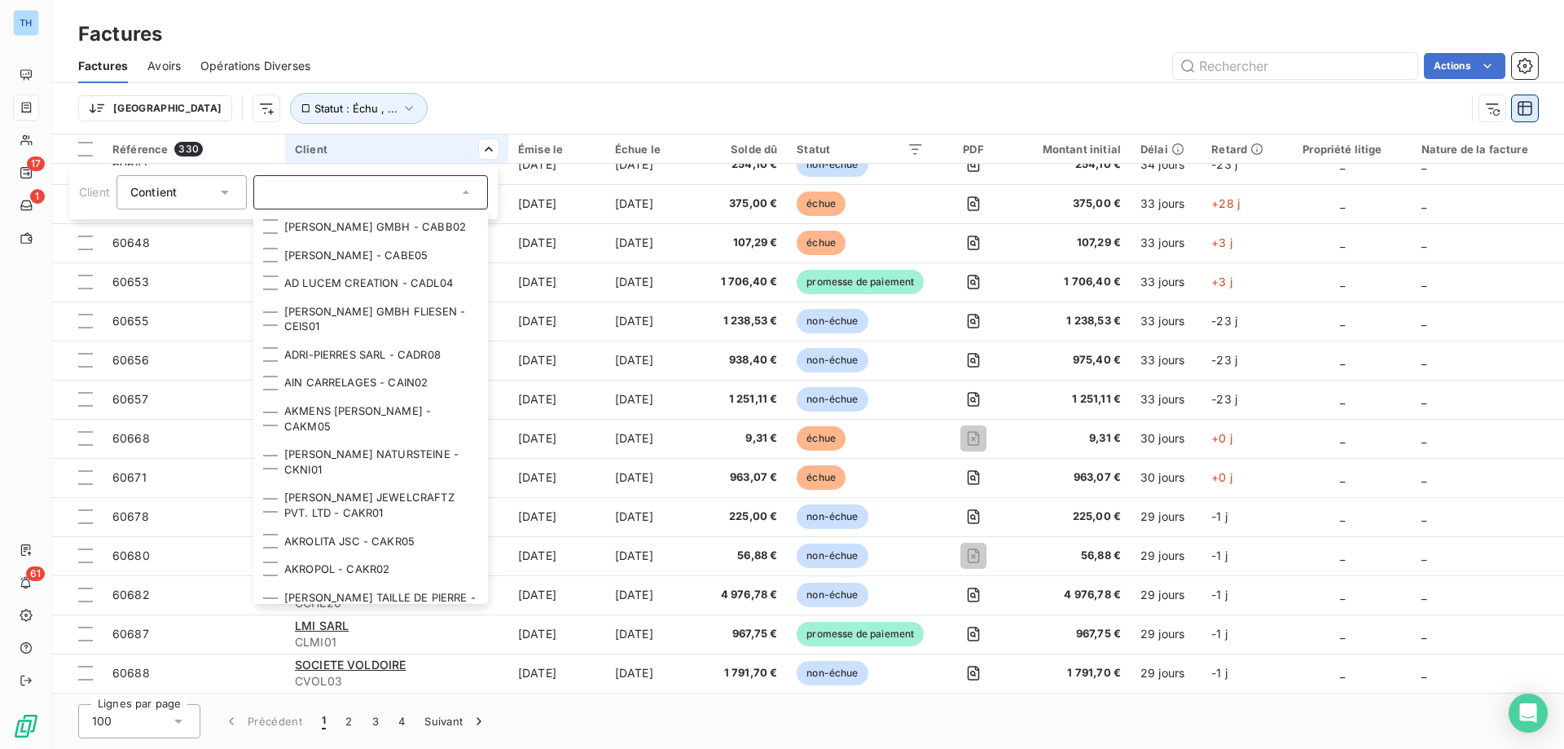
click at [603, 99] on html "TH 17 1 61 Factures Factures Avoirs Opérations Diverses Actions Trier Statut : …" at bounding box center [782, 374] width 1564 height 749
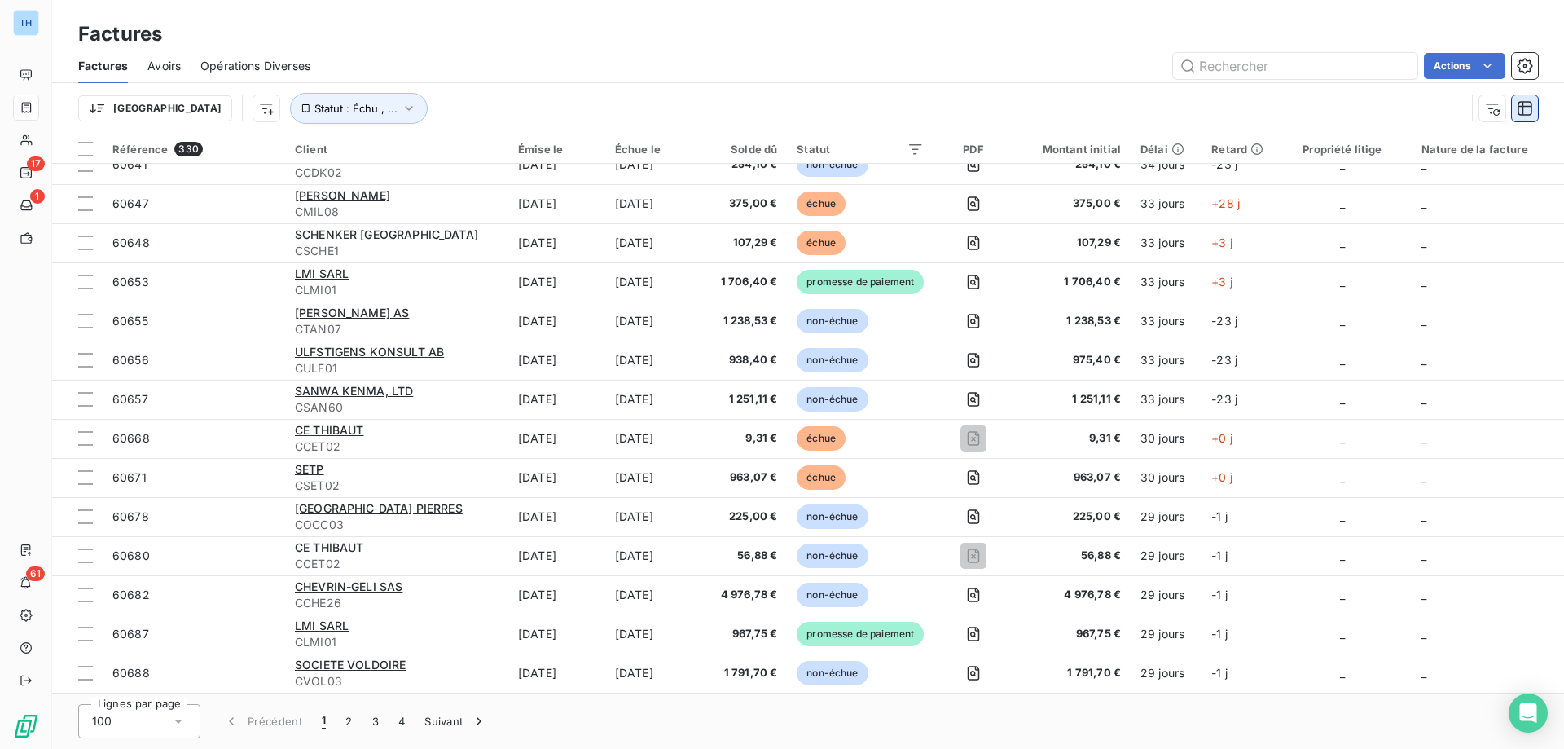
click at [1534, 106] on button "button" at bounding box center [1525, 108] width 26 height 26
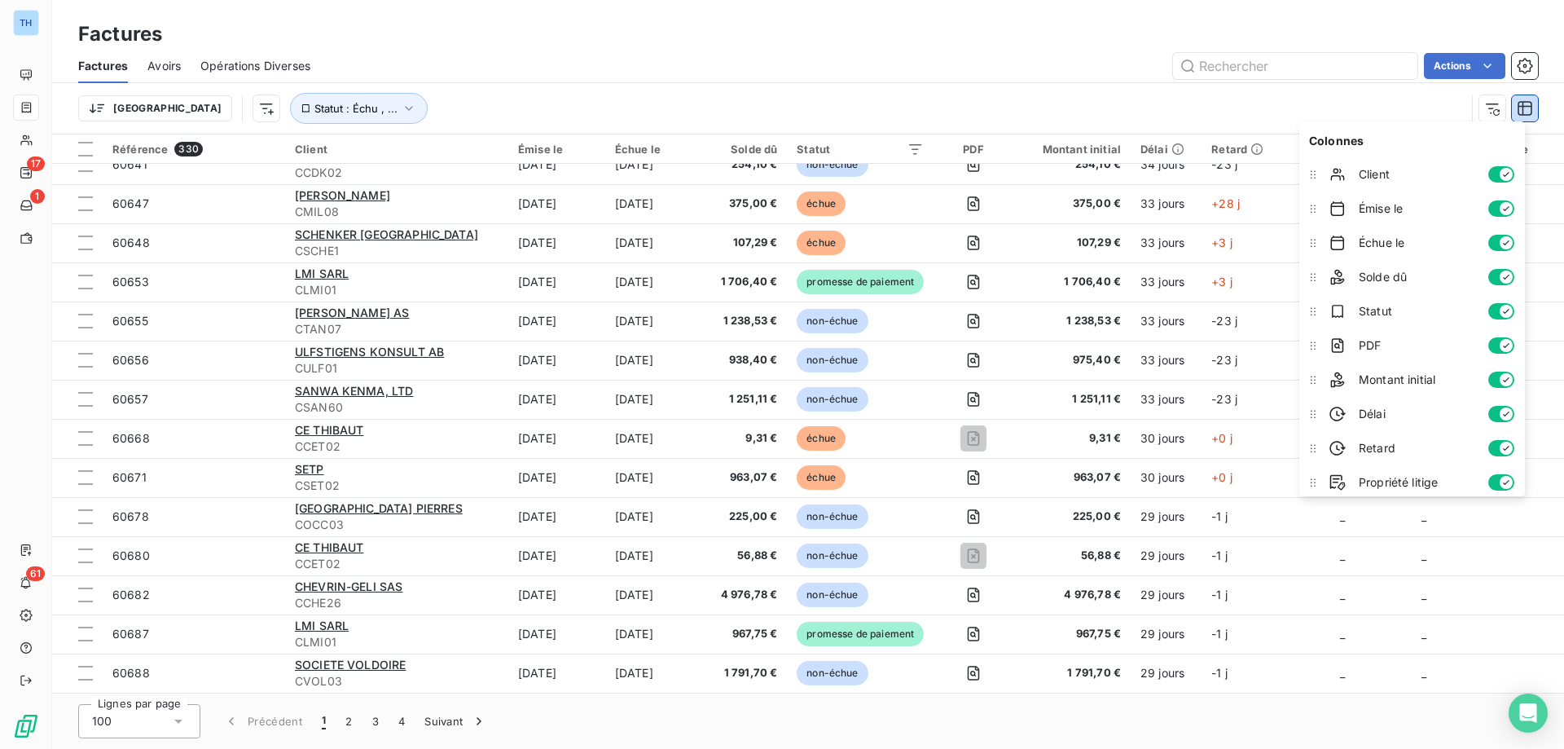
scroll to position [75, 0]
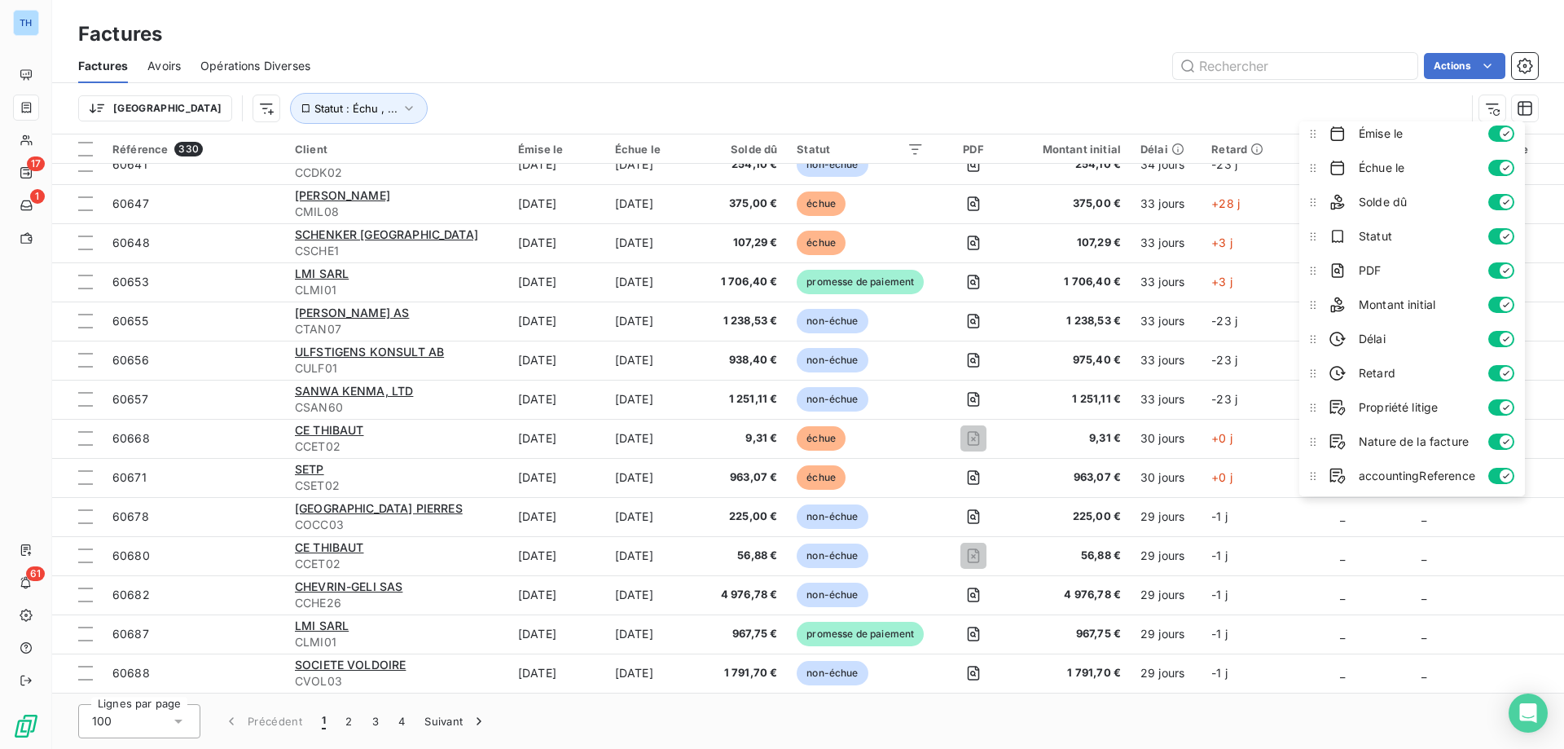
click at [967, 97] on div "Trier Statut : Échu , ..." at bounding box center [771, 108] width 1387 height 31
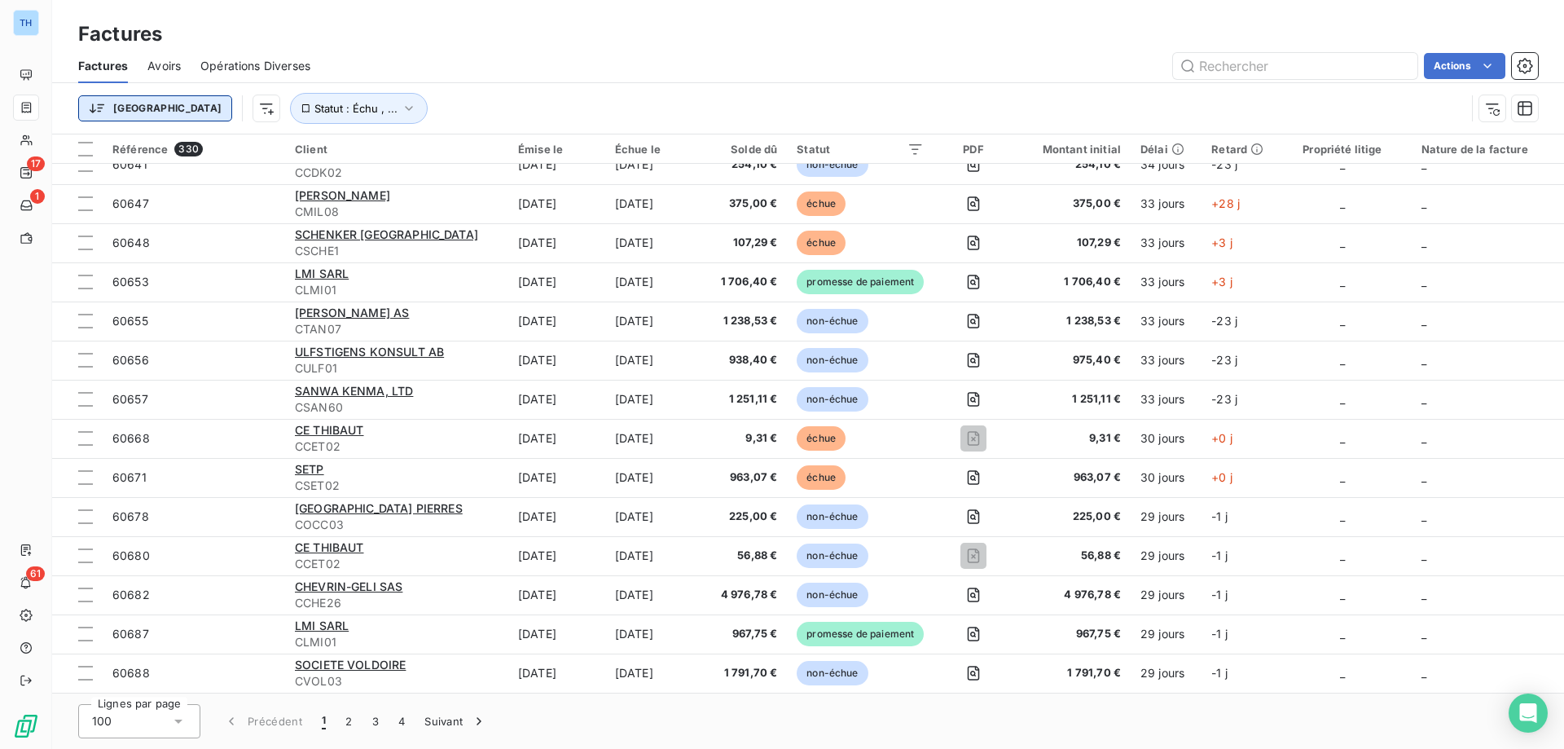
click at [130, 109] on html "TH 17 1 61 Factures Factures Avoirs Opérations Diverses Actions Trier Statut : …" at bounding box center [782, 374] width 1564 height 749
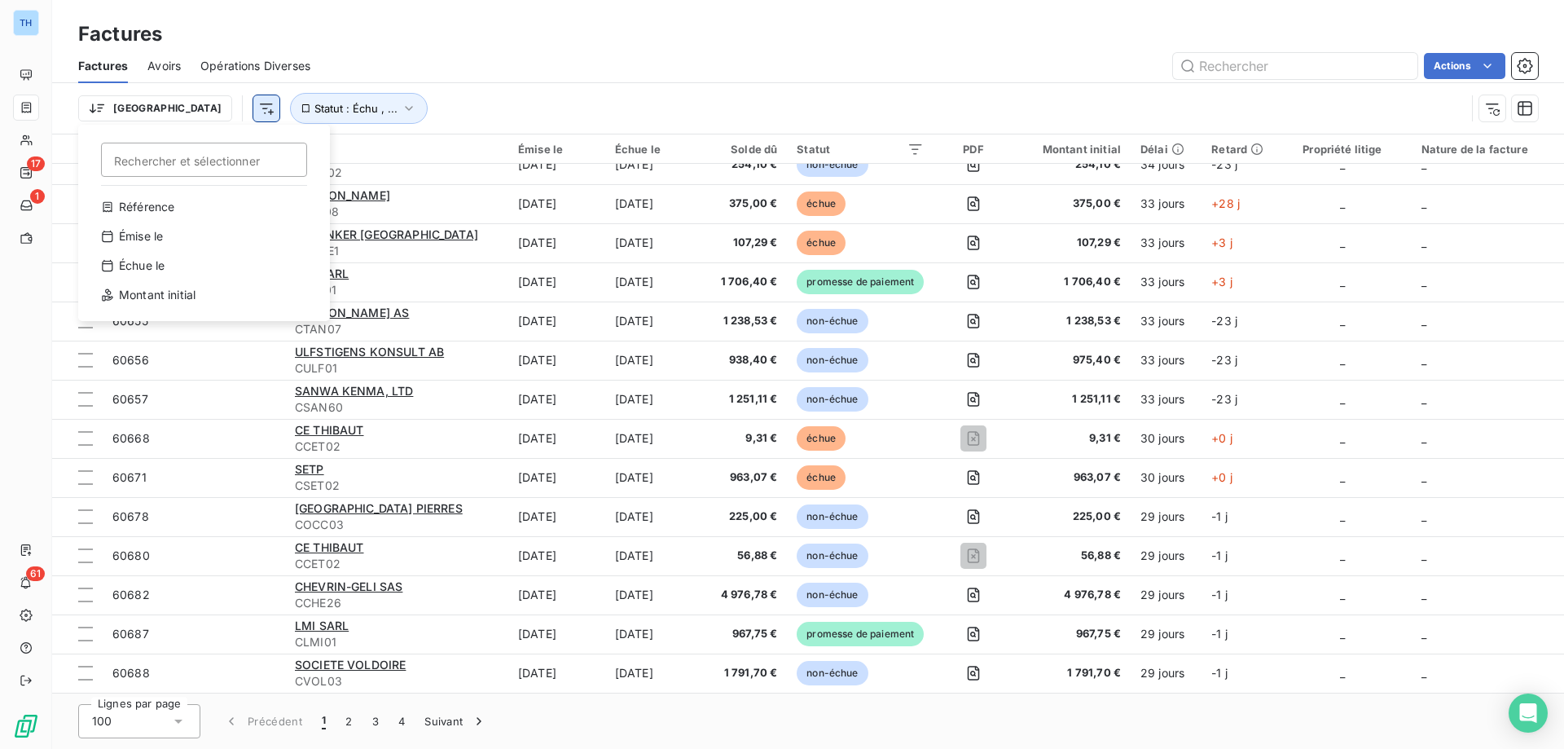
click at [174, 105] on html "TH 17 1 61 Factures Factures Avoirs Opérations Diverses Actions Trier Recherche…" at bounding box center [782, 374] width 1564 height 749
click at [185, 112] on html "TH 17 1 61 Factures Factures Avoirs Opérations Diverses Actions Trier Statut : …" at bounding box center [782, 374] width 1564 height 749
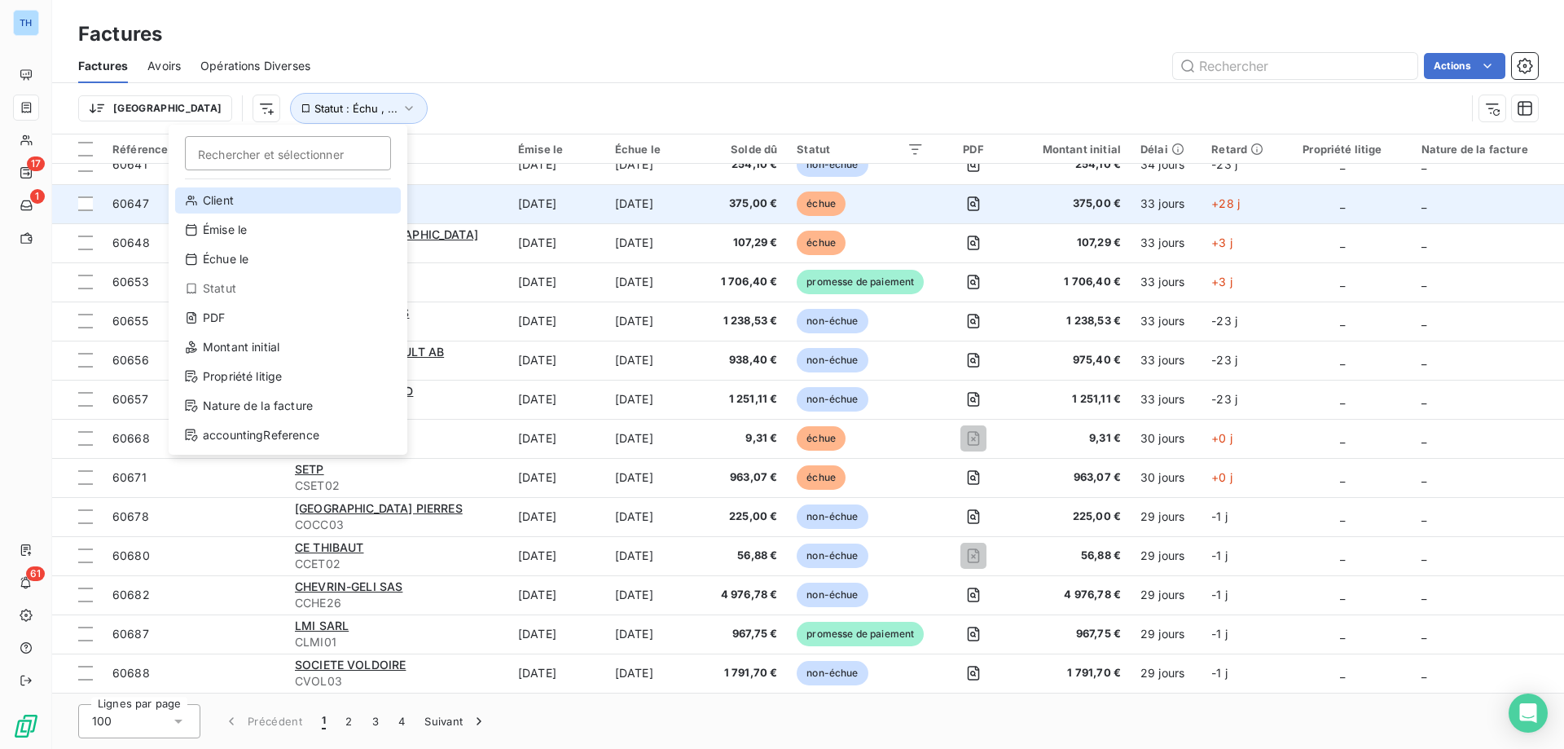
drag, startPoint x: 211, startPoint y: 200, endPoint x: 382, endPoint y: 191, distance: 171.3
click at [211, 200] on div "Client" at bounding box center [288, 200] width 226 height 26
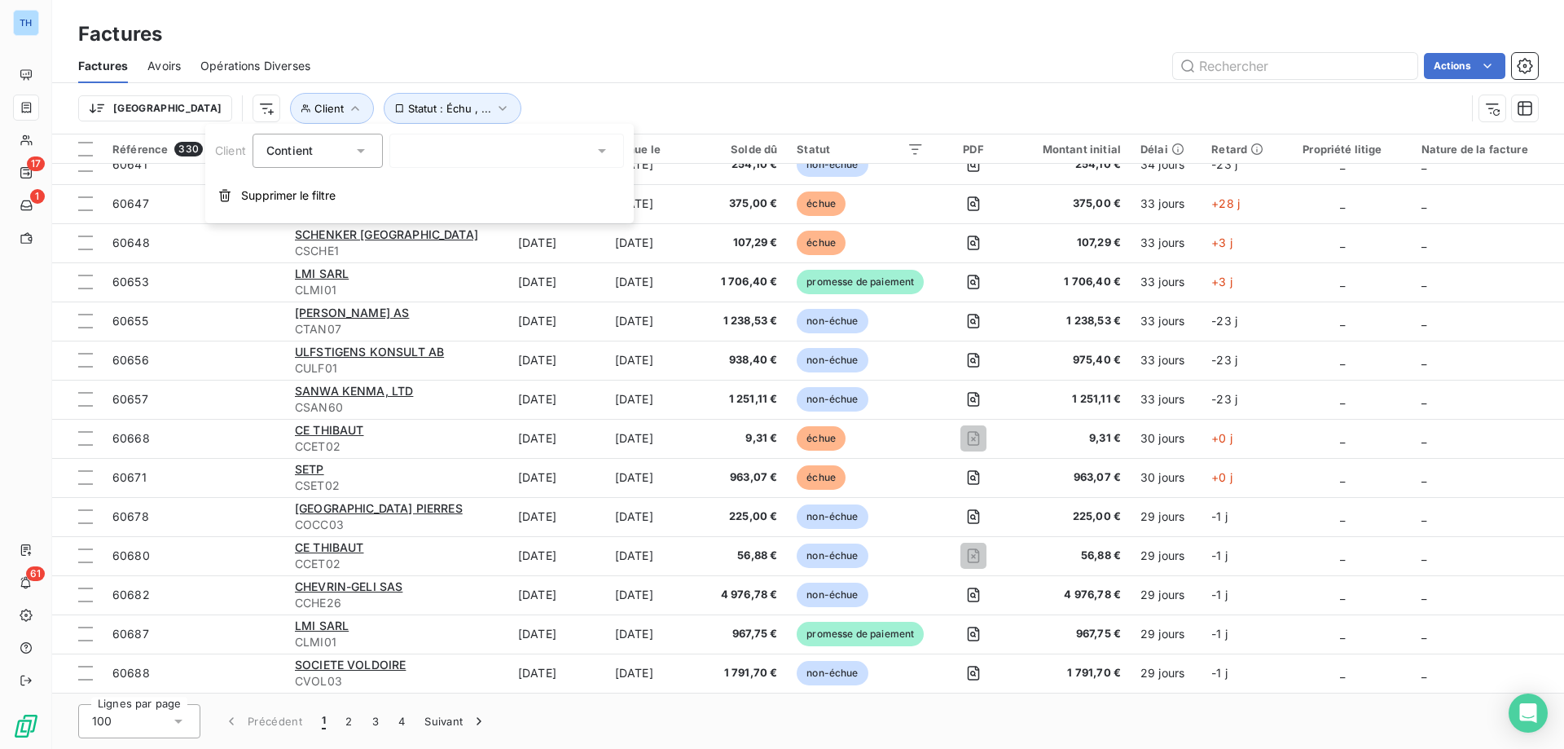
click at [353, 152] on icon at bounding box center [361, 151] width 16 height 16
drag, startPoint x: 353, startPoint y: 152, endPoint x: 414, endPoint y: 152, distance: 61.1
click at [353, 152] on icon at bounding box center [361, 151] width 16 height 16
click at [571, 150] on div at bounding box center [506, 151] width 235 height 34
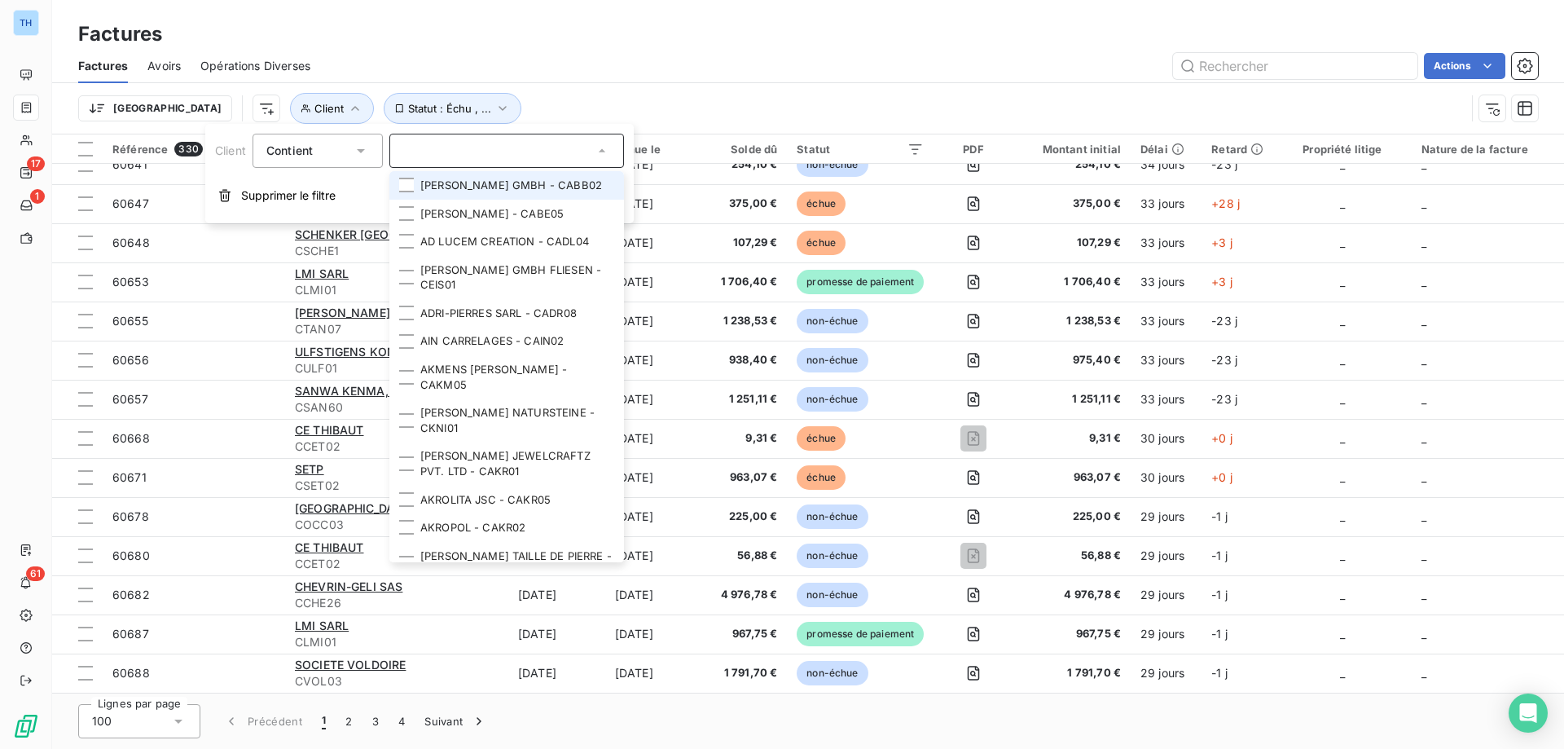
click at [507, 185] on li "ABBENHAUS JOSEF GMBH - CABB02" at bounding box center [506, 185] width 235 height 29
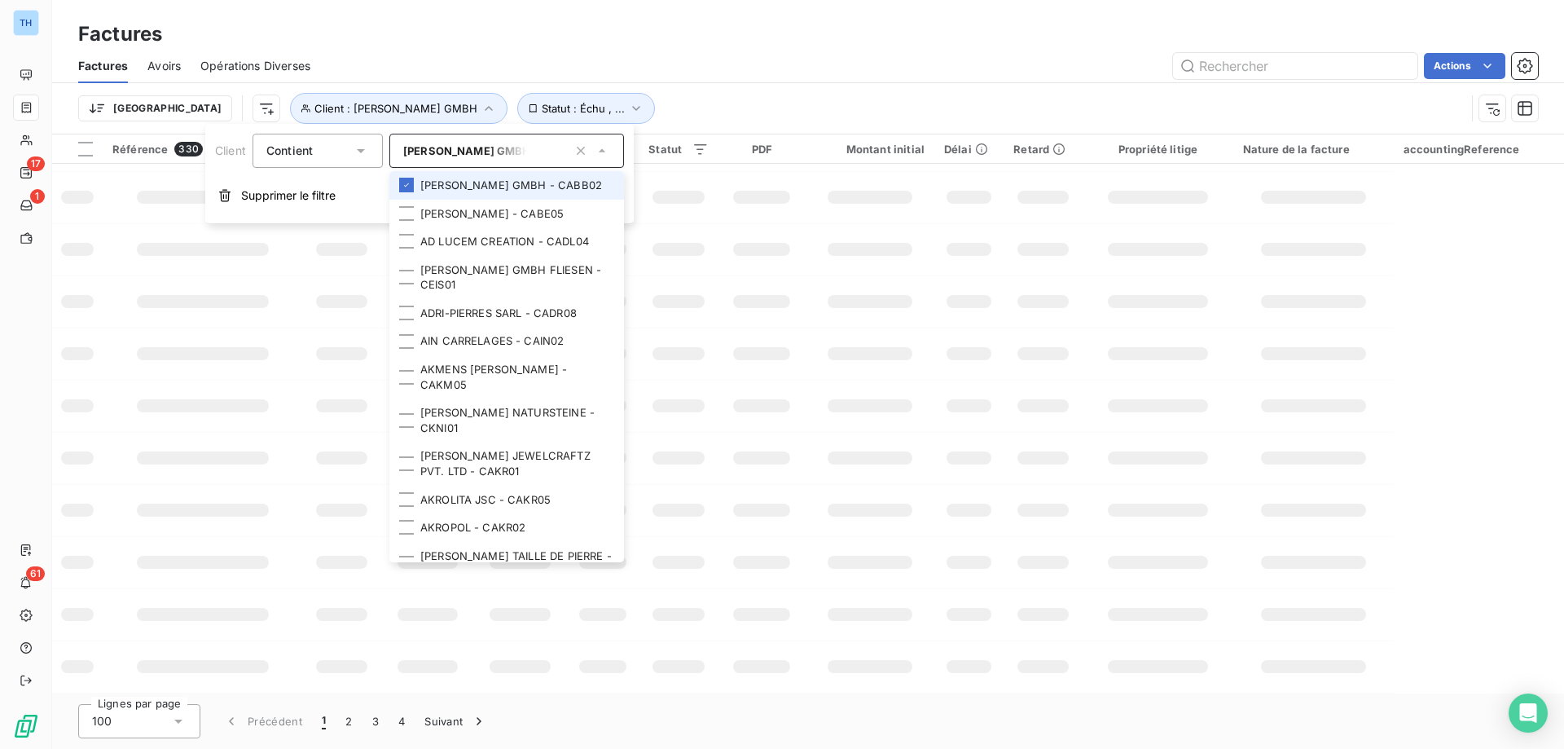
scroll to position [0, 0]
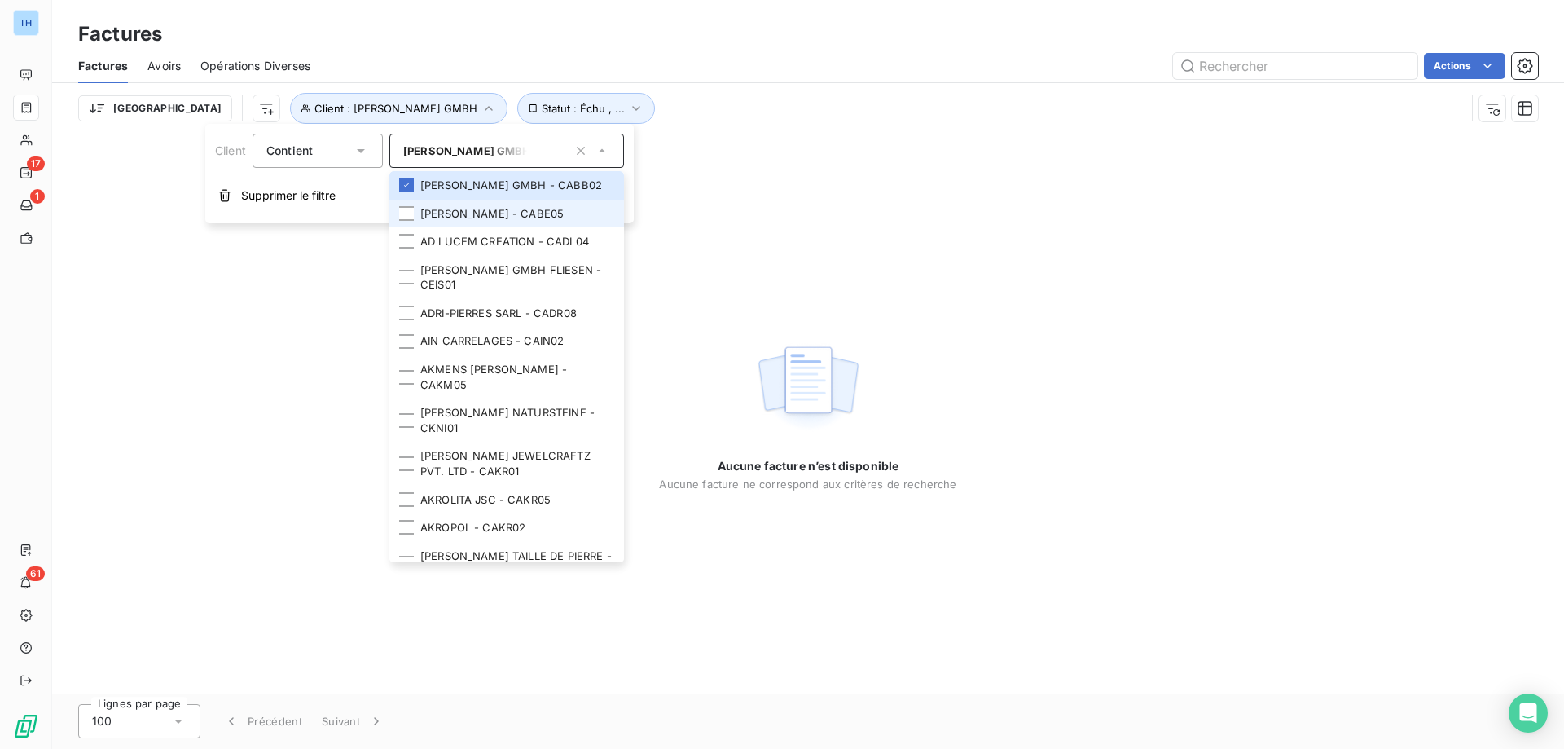
click at [481, 228] on li "ABEL JOHANNES AUGGEN - CABE05" at bounding box center [506, 214] width 235 height 29
click at [490, 256] on li "AD LUCEM CREATION - CADL04" at bounding box center [506, 241] width 235 height 29
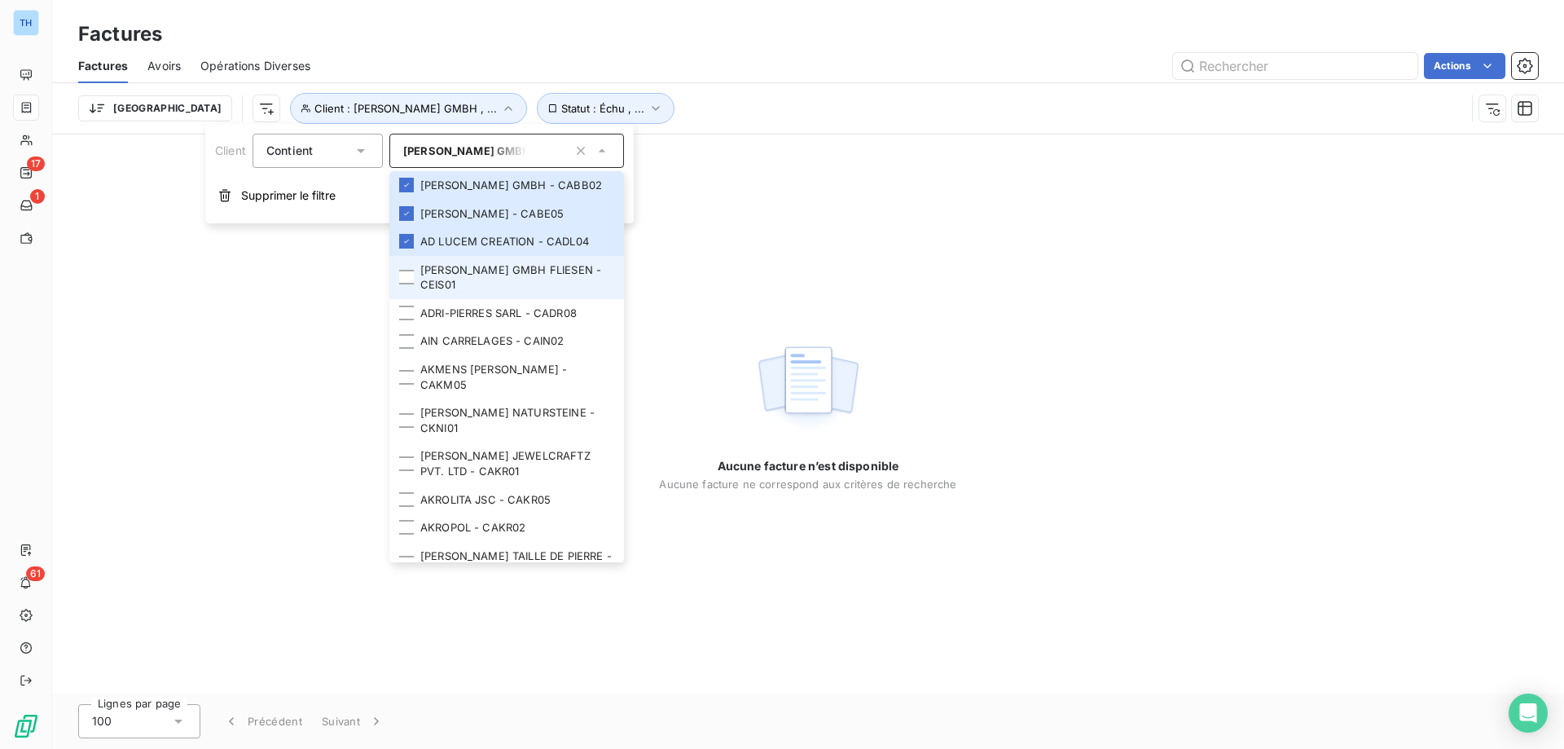
click at [480, 297] on li "ADOLF EISEN GMBH FLIESEN - CEIS01" at bounding box center [506, 277] width 235 height 43
click at [480, 327] on li "ADRI-PIERRES SARL - CADR08" at bounding box center [506, 313] width 235 height 29
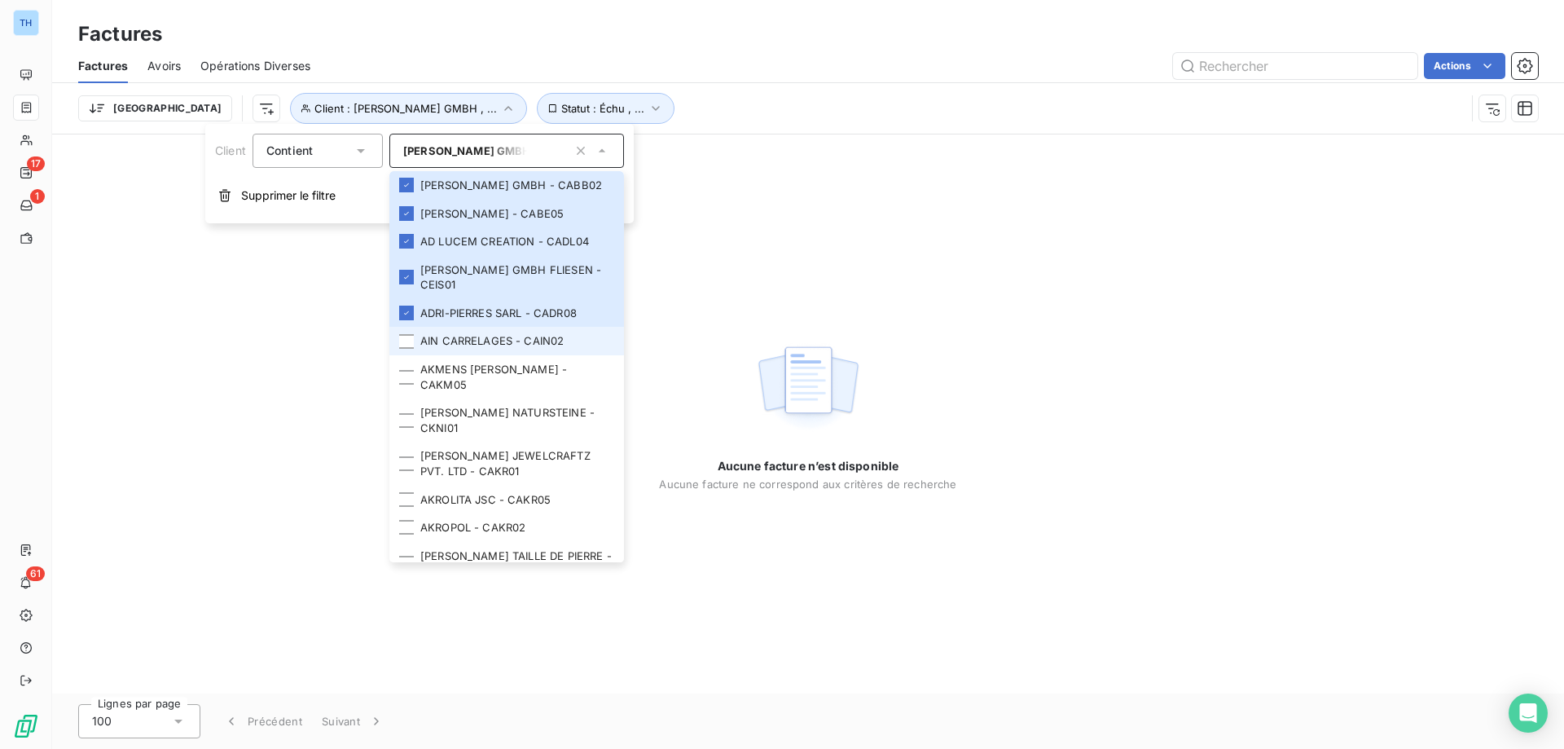
click at [474, 355] on li "AIN CARRELAGES - CAIN02" at bounding box center [506, 341] width 235 height 29
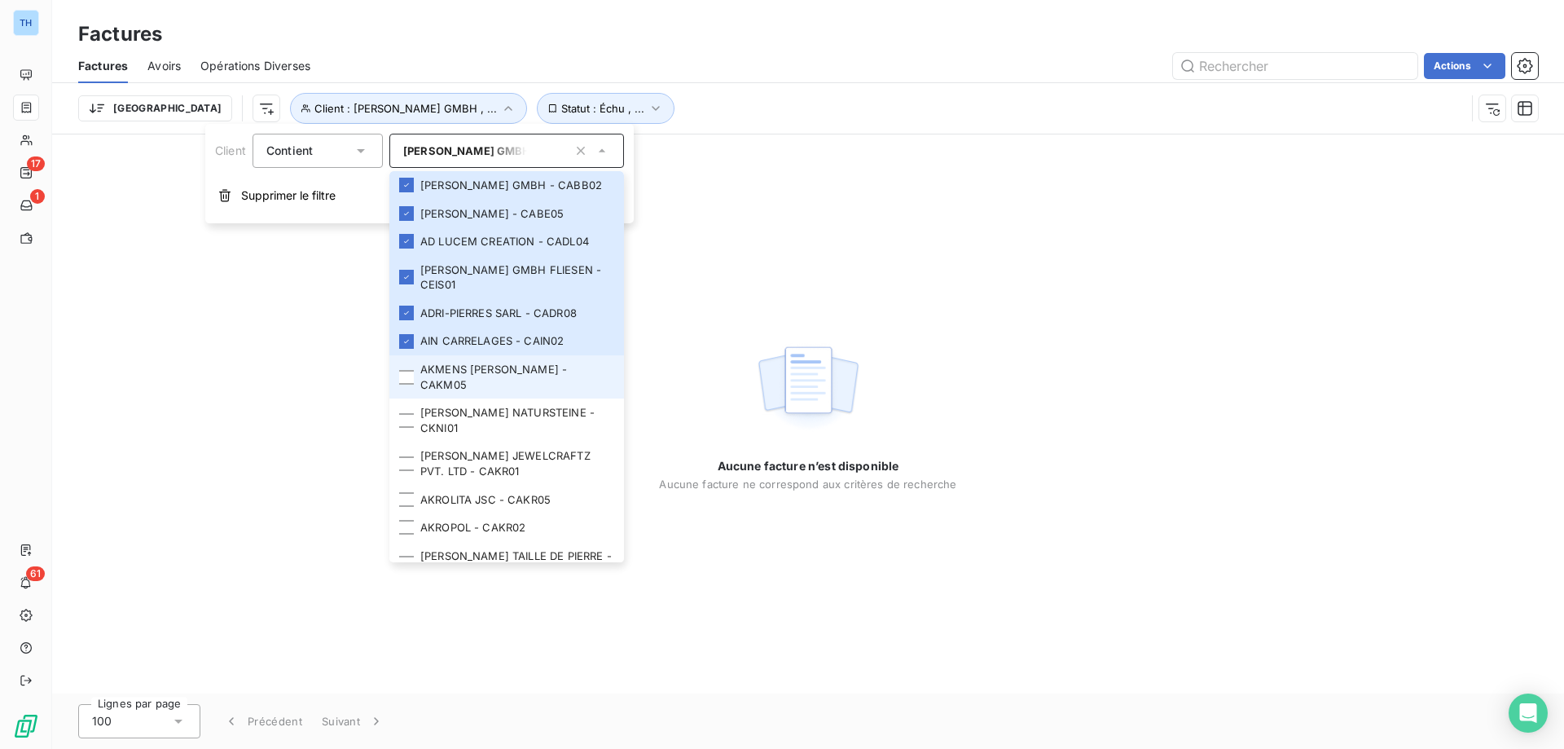
click at [479, 398] on li "AKMENS UOLA - CAKM05" at bounding box center [506, 376] width 235 height 43
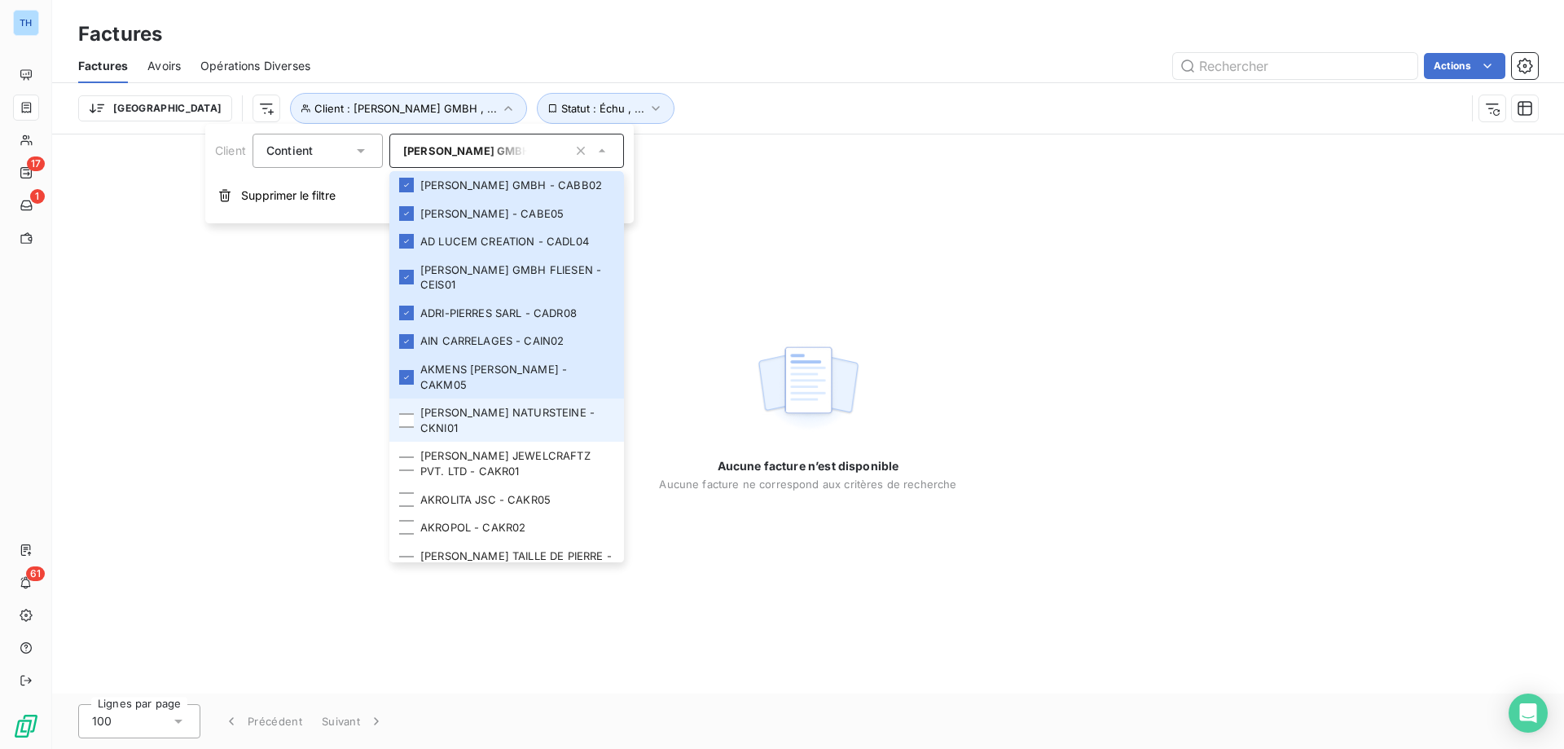
click at [472, 426] on li "A. KNIPP NATURSTEINE - CKNI01" at bounding box center [506, 419] width 235 height 43
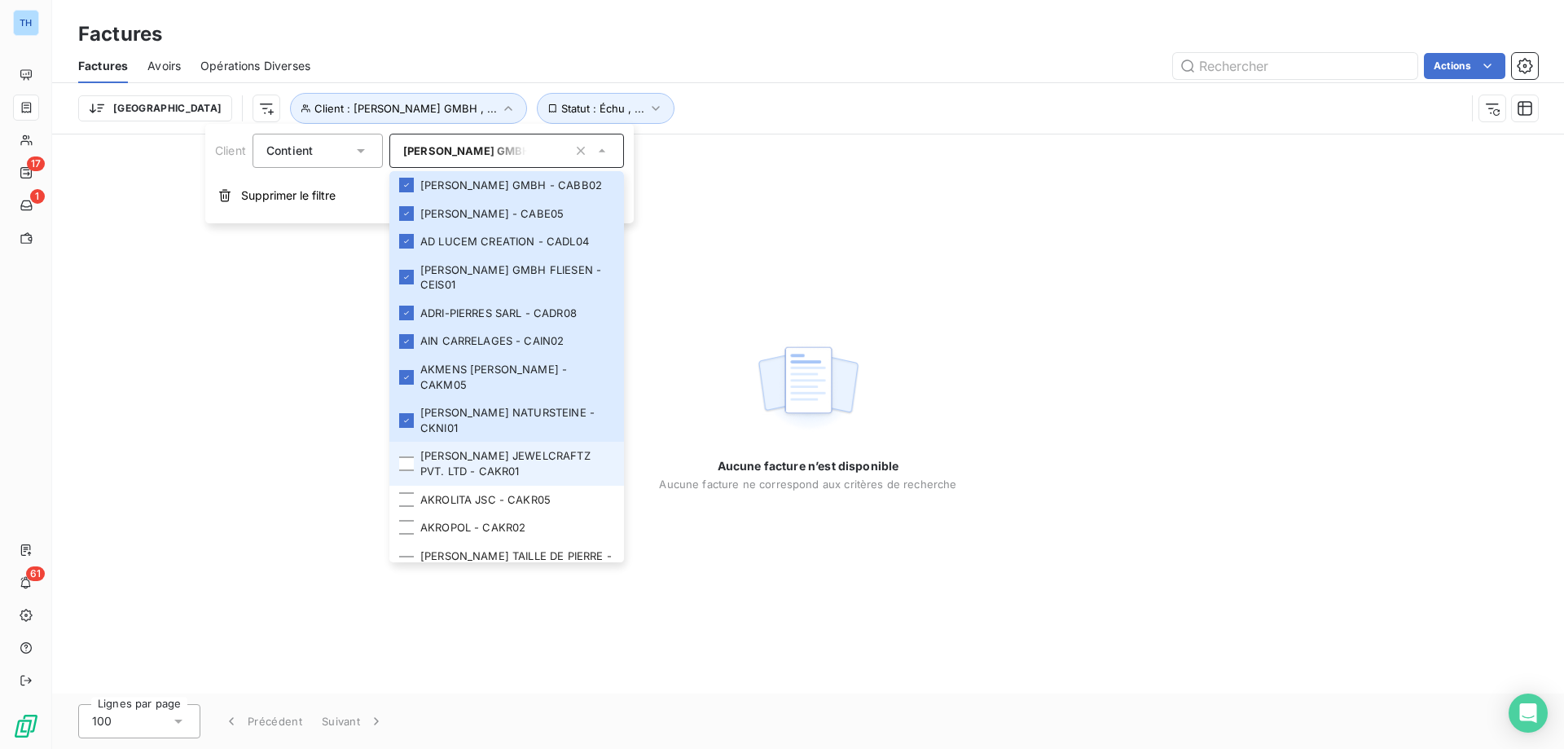
click at [463, 456] on li "AKRITI JEWELCRAFTZ PVT. LTD - CAKR01" at bounding box center [506, 462] width 235 height 43
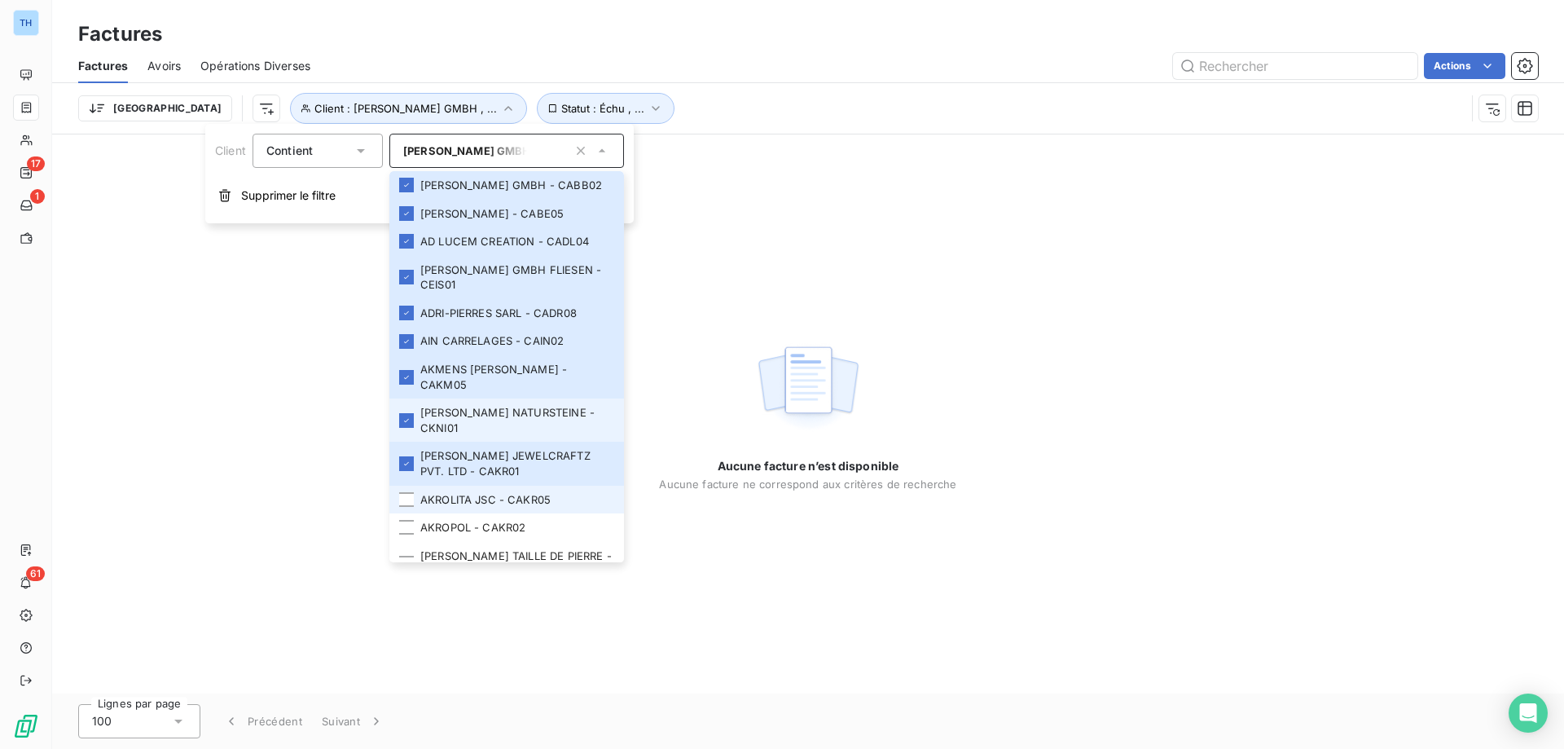
drag, startPoint x: 459, startPoint y: 503, endPoint x: 491, endPoint y: 423, distance: 85.9
click at [459, 503] on li "AKROLITA JSC - CAKR05" at bounding box center [506, 499] width 235 height 29
click at [585, 152] on icon "button" at bounding box center [581, 151] width 16 height 16
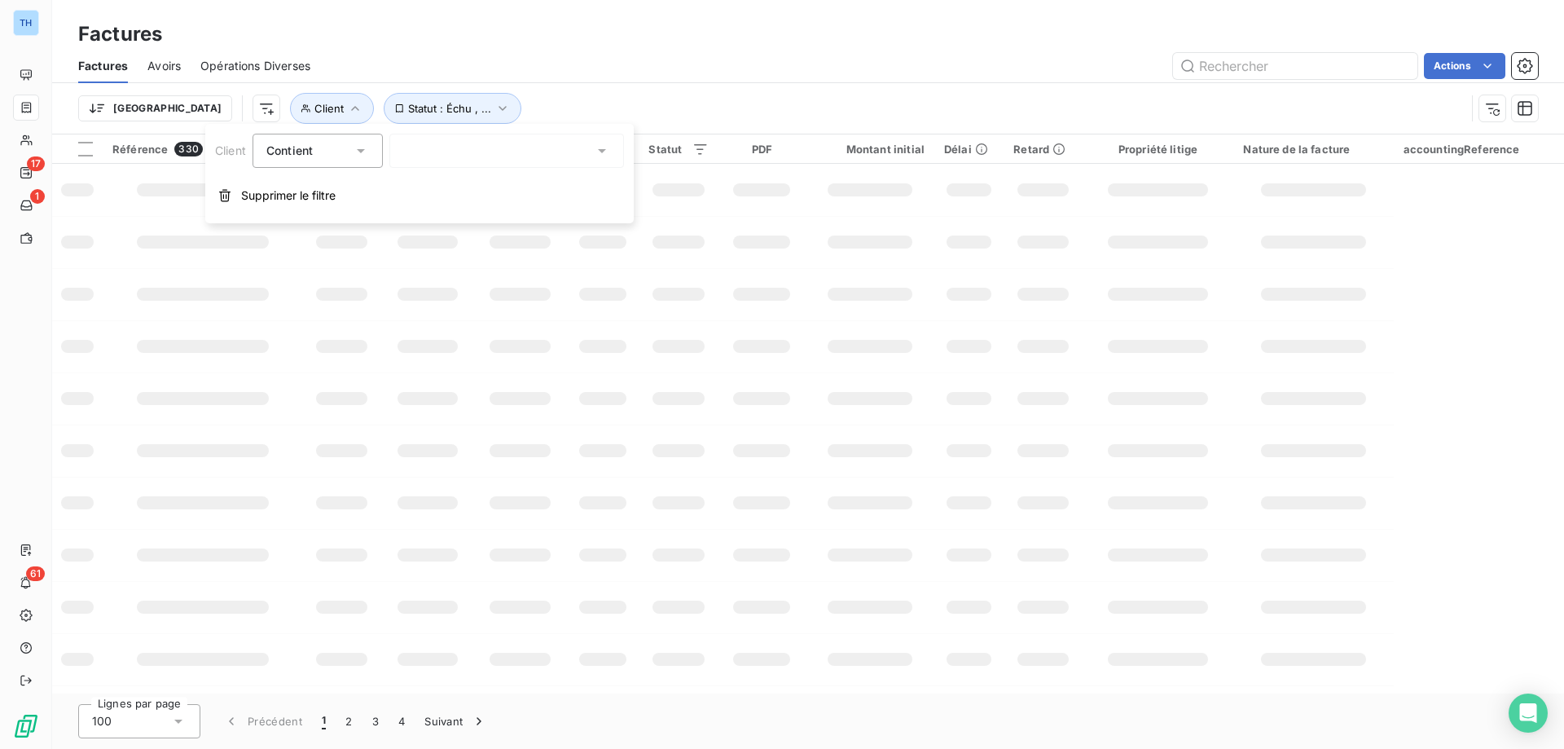
click at [310, 194] on span "Supprimer le filtre" at bounding box center [288, 195] width 94 height 16
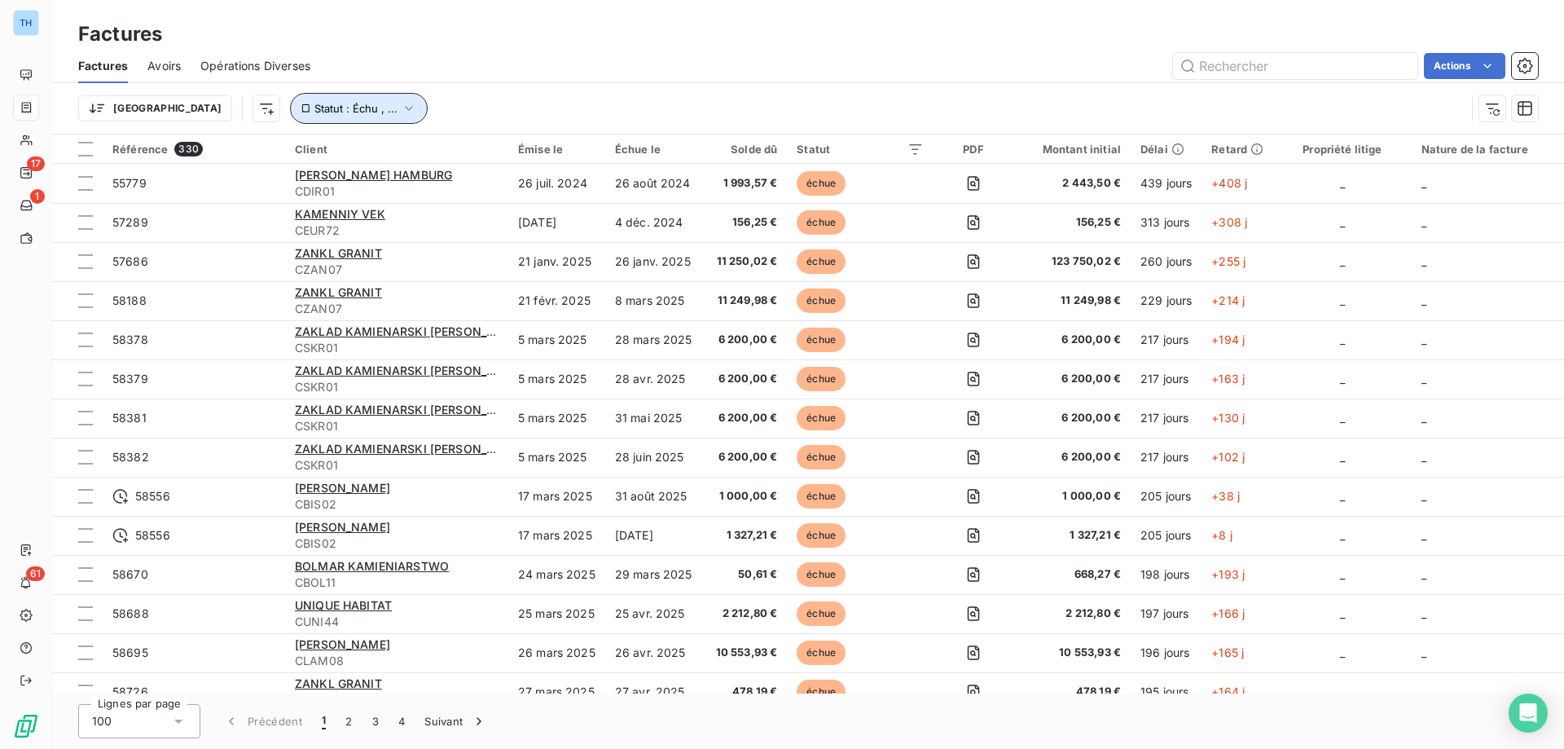
click at [401, 103] on icon "button" at bounding box center [409, 108] width 16 height 16
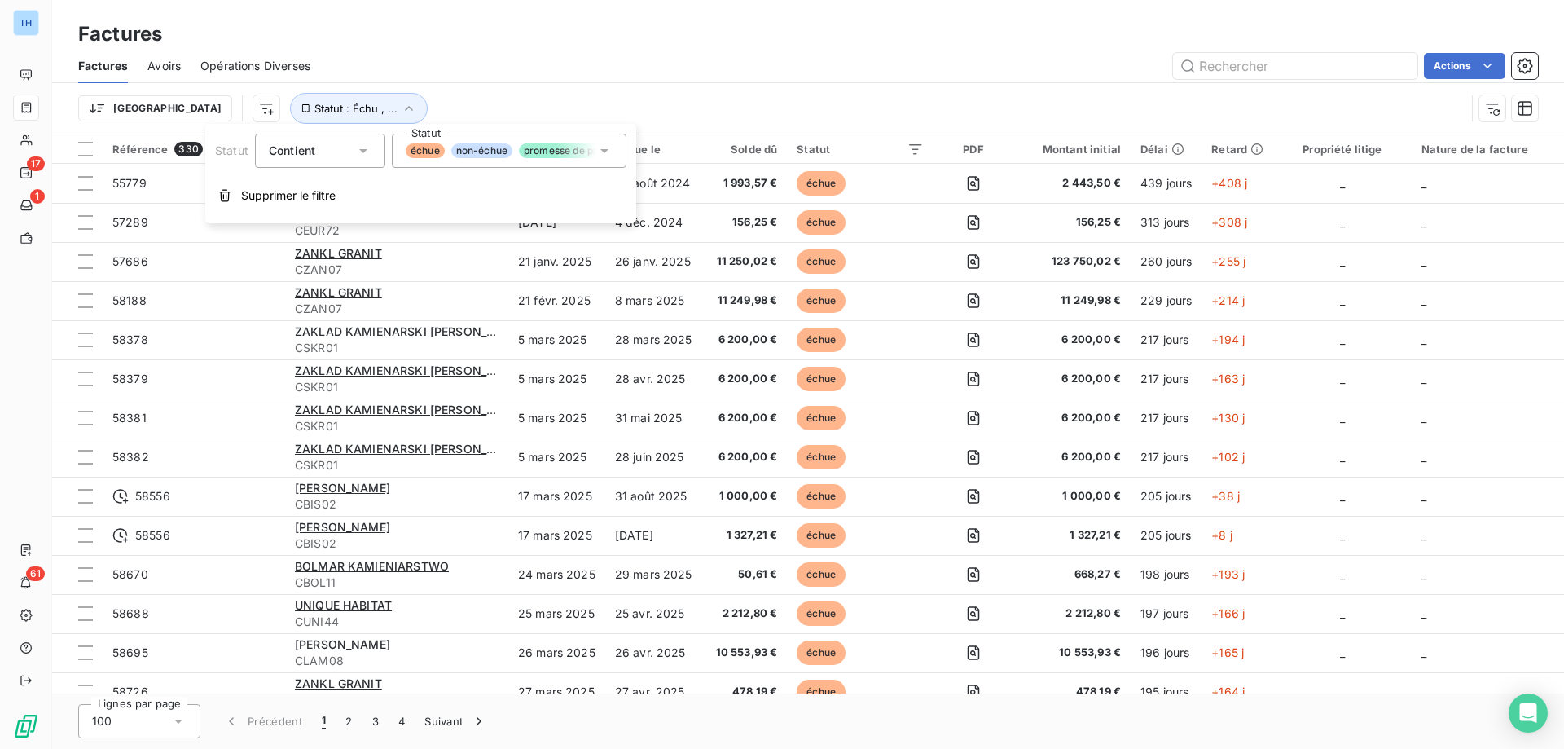
drag, startPoint x: 520, startPoint y: 47, endPoint x: 441, endPoint y: 109, distance: 100.4
click at [520, 47] on div "Factures" at bounding box center [808, 34] width 1512 height 29
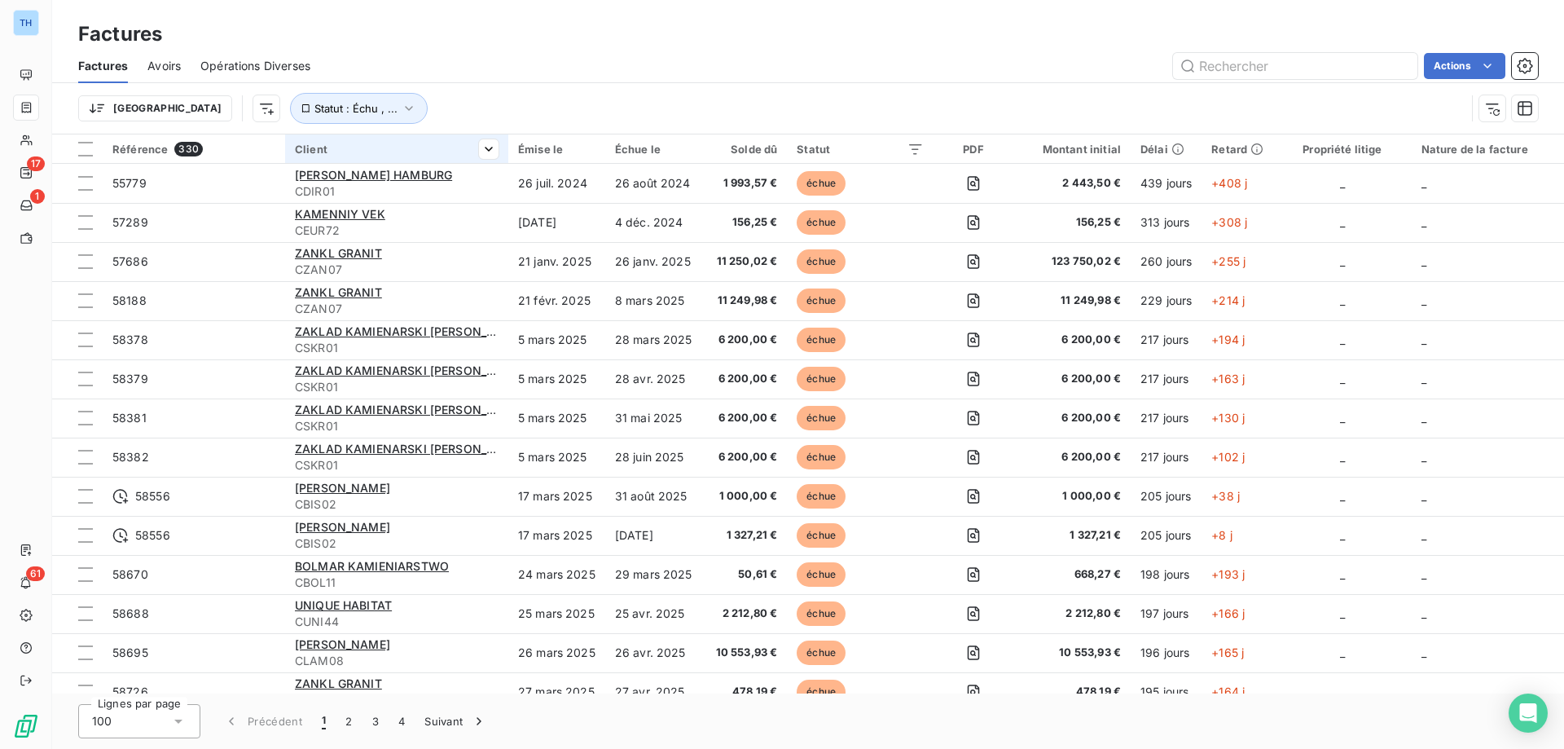
click at [316, 149] on div "Client" at bounding box center [397, 149] width 204 height 13
click at [487, 154] on html "TH 17 1 61 Factures Factures Avoirs Opérations Diverses Actions Trier Statut : …" at bounding box center [782, 374] width 1564 height 749
click at [480, 111] on div "Trier Statut : Échu , ..." at bounding box center [771, 108] width 1387 height 31
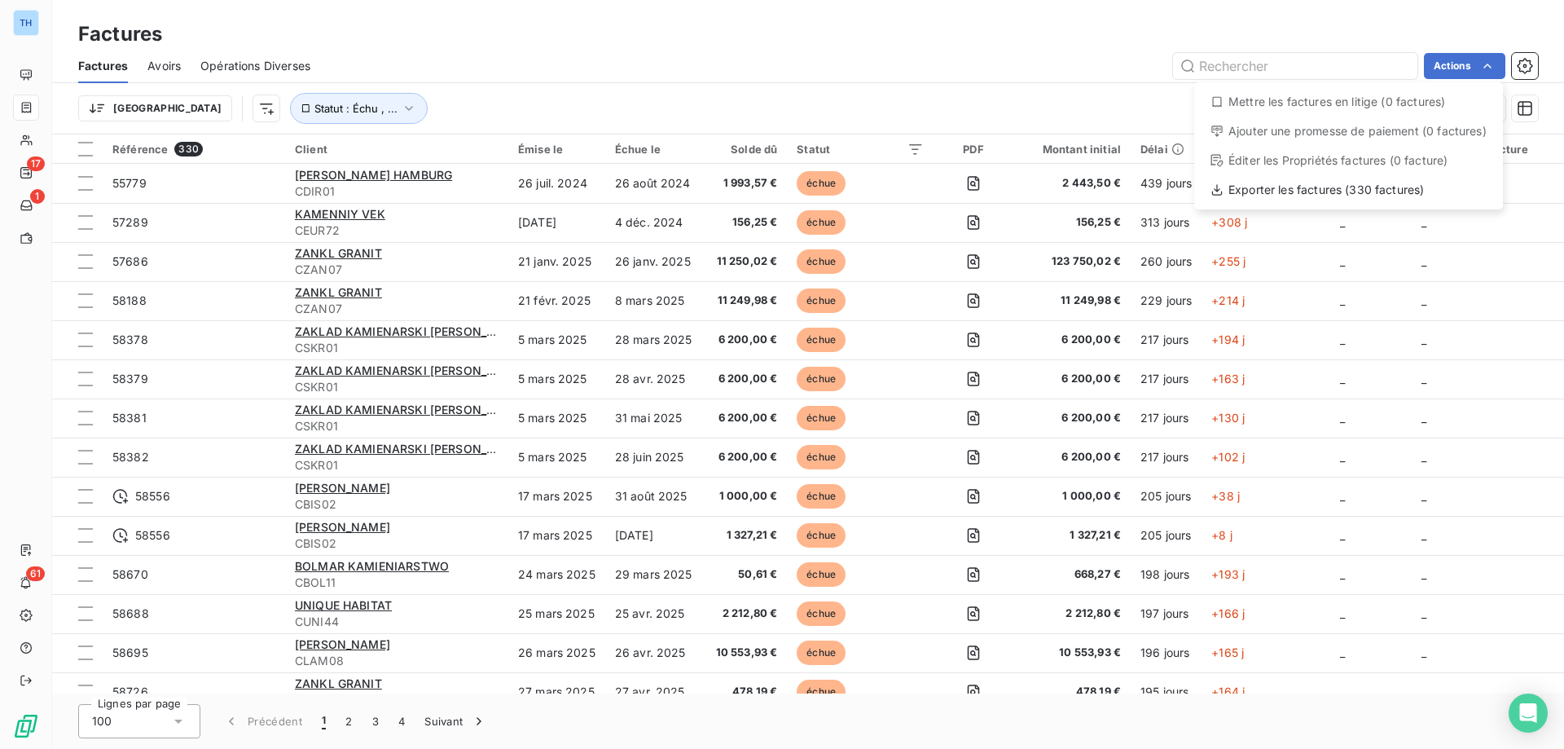
click at [1525, 59] on html "TH 17 1 61 Factures Factures Avoirs Opérations Diverses Actions Mettre les fact…" at bounding box center [782, 374] width 1564 height 749
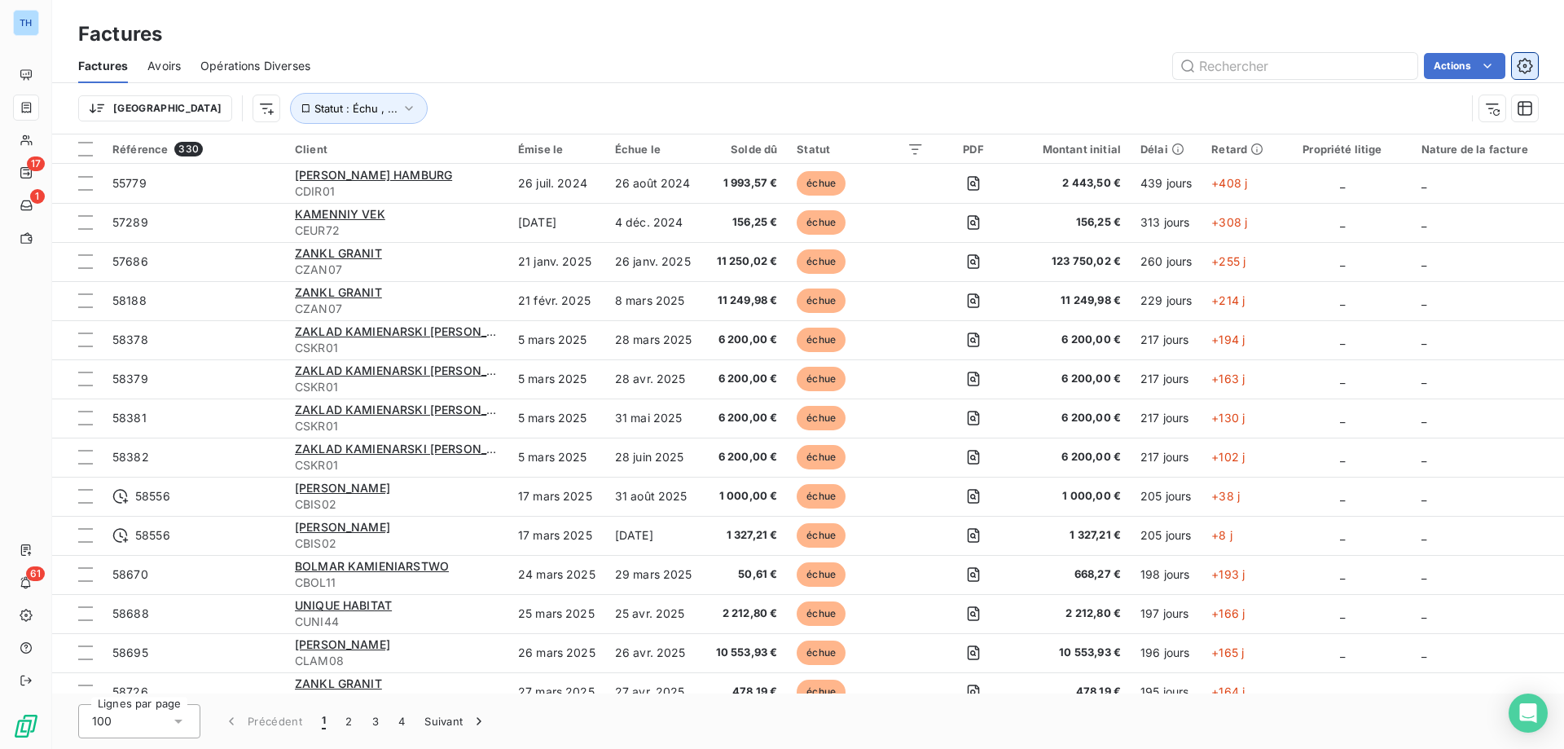
click at [1523, 66] on icon "button" at bounding box center [1525, 66] width 4 height 4
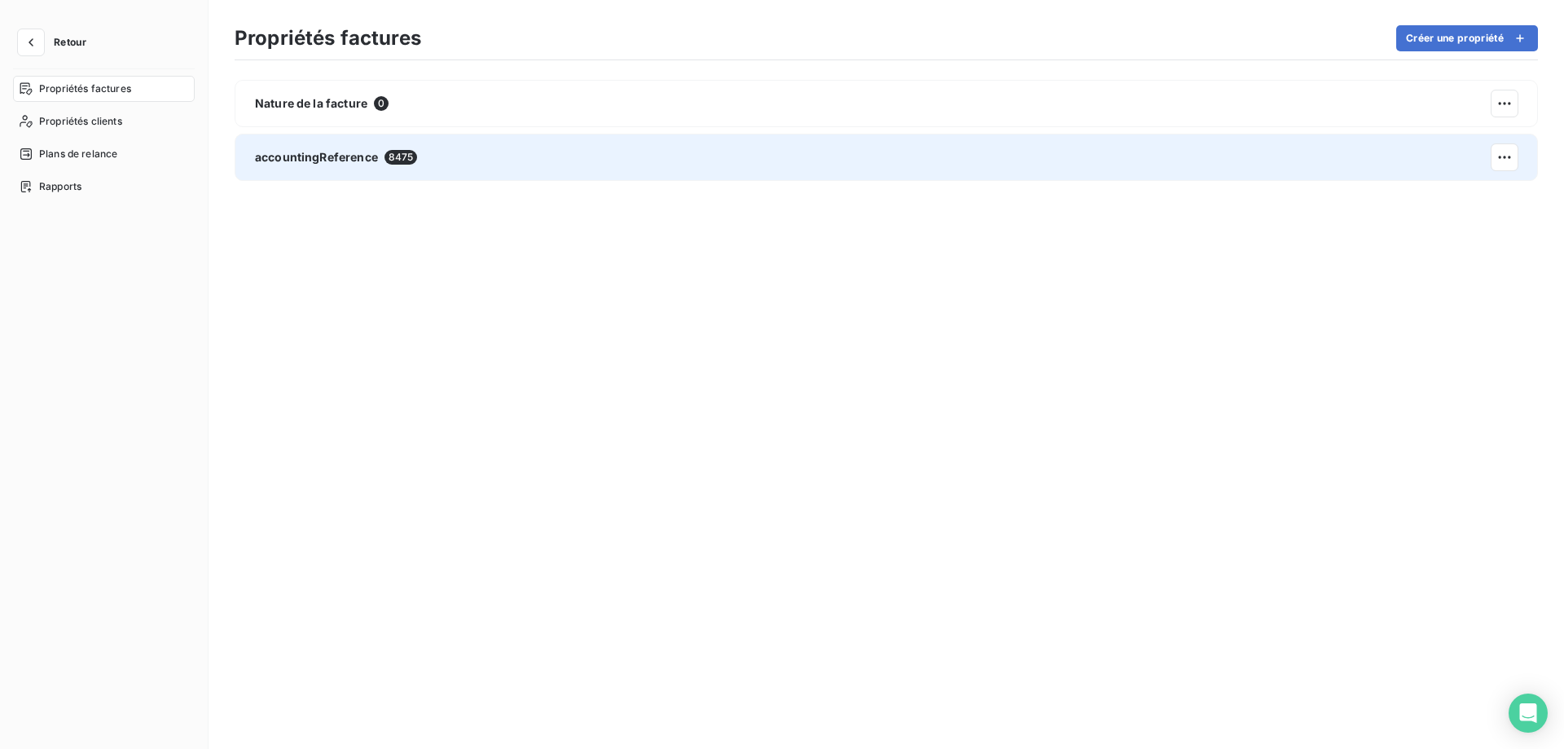
click at [839, 156] on div "accountingReference 8475" at bounding box center [886, 157] width 1303 height 47
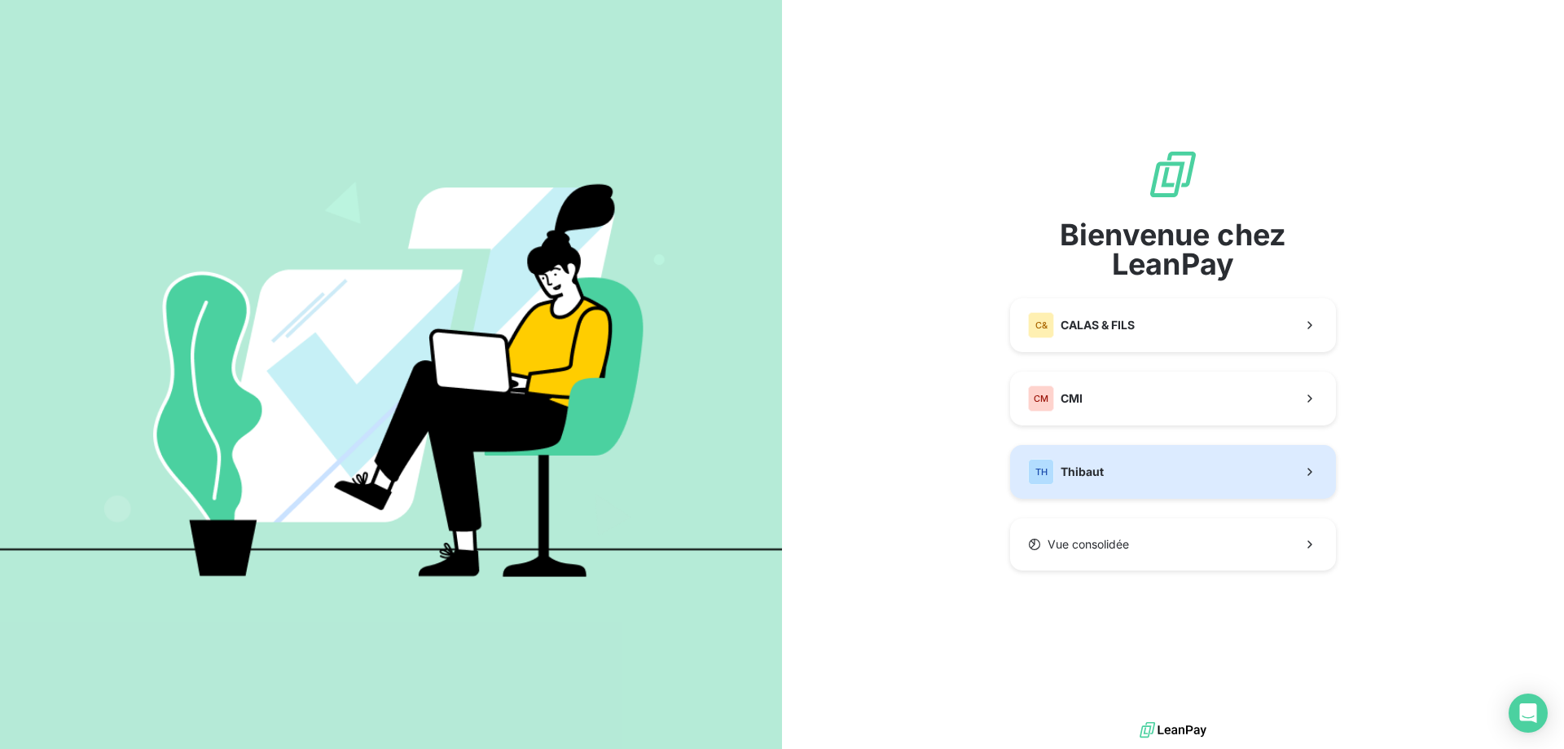
click at [1066, 463] on span "Thibaut" at bounding box center [1082, 471] width 43 height 16
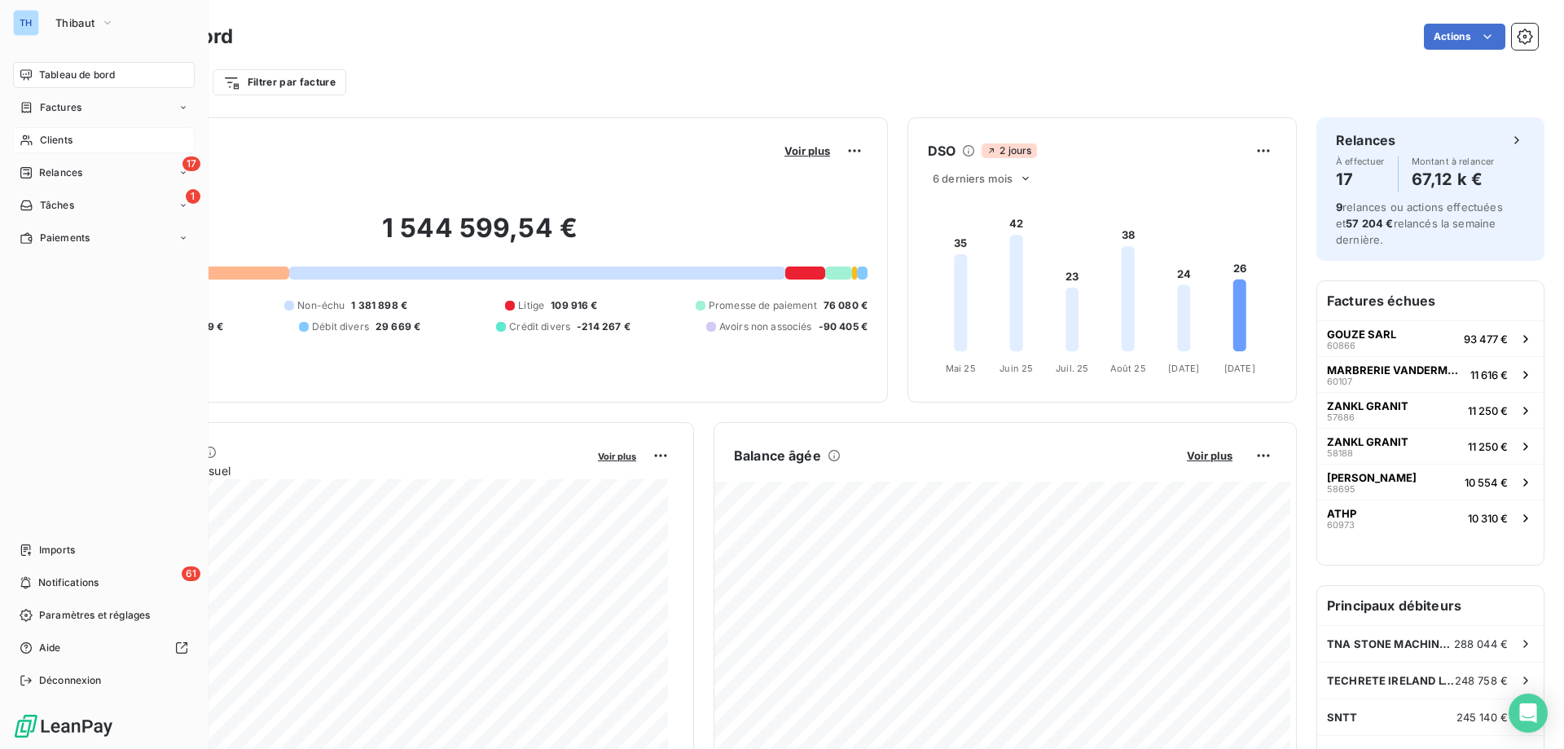
click at [73, 142] on div "Clients" at bounding box center [104, 140] width 182 height 26
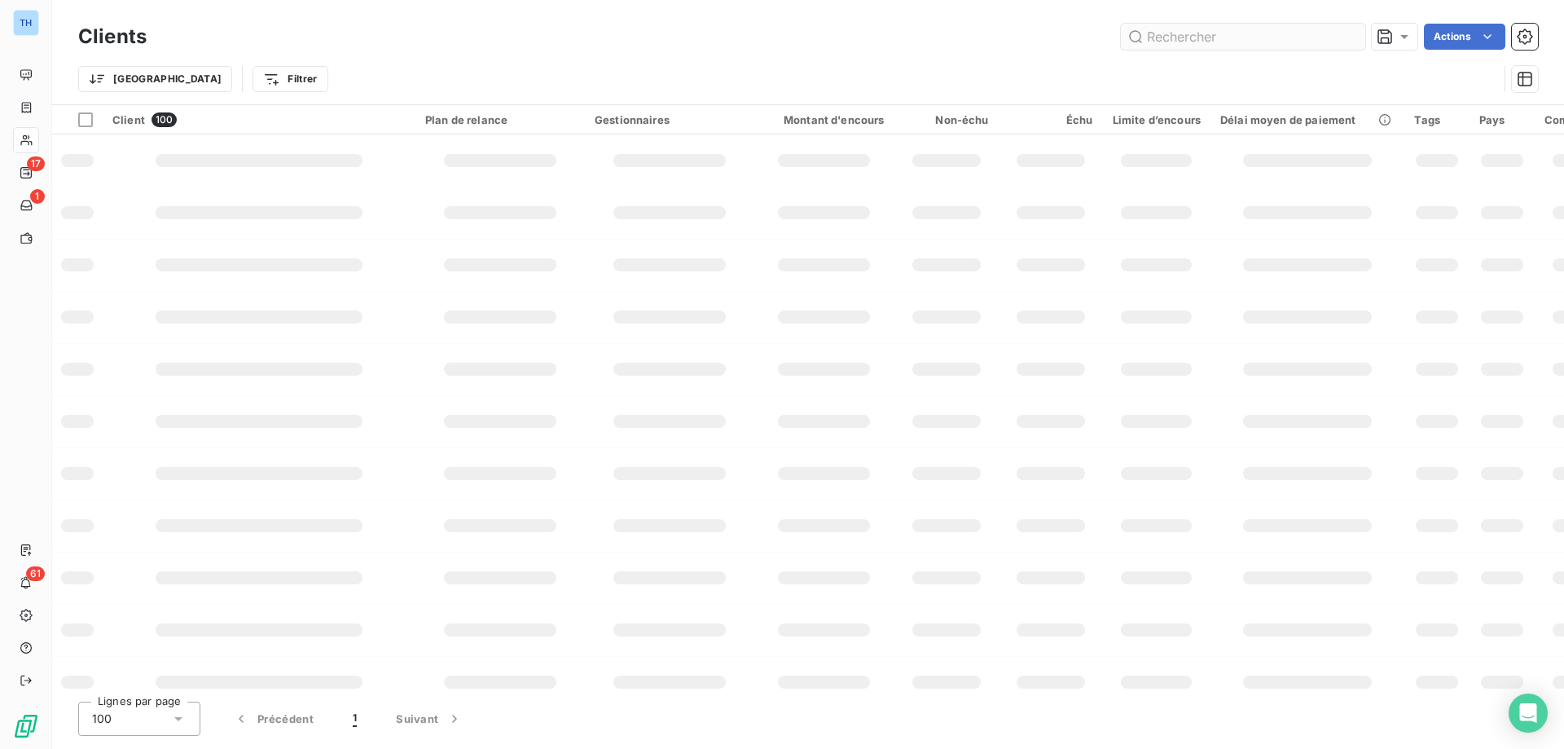
click at [1235, 38] on input "text" at bounding box center [1243, 37] width 244 height 26
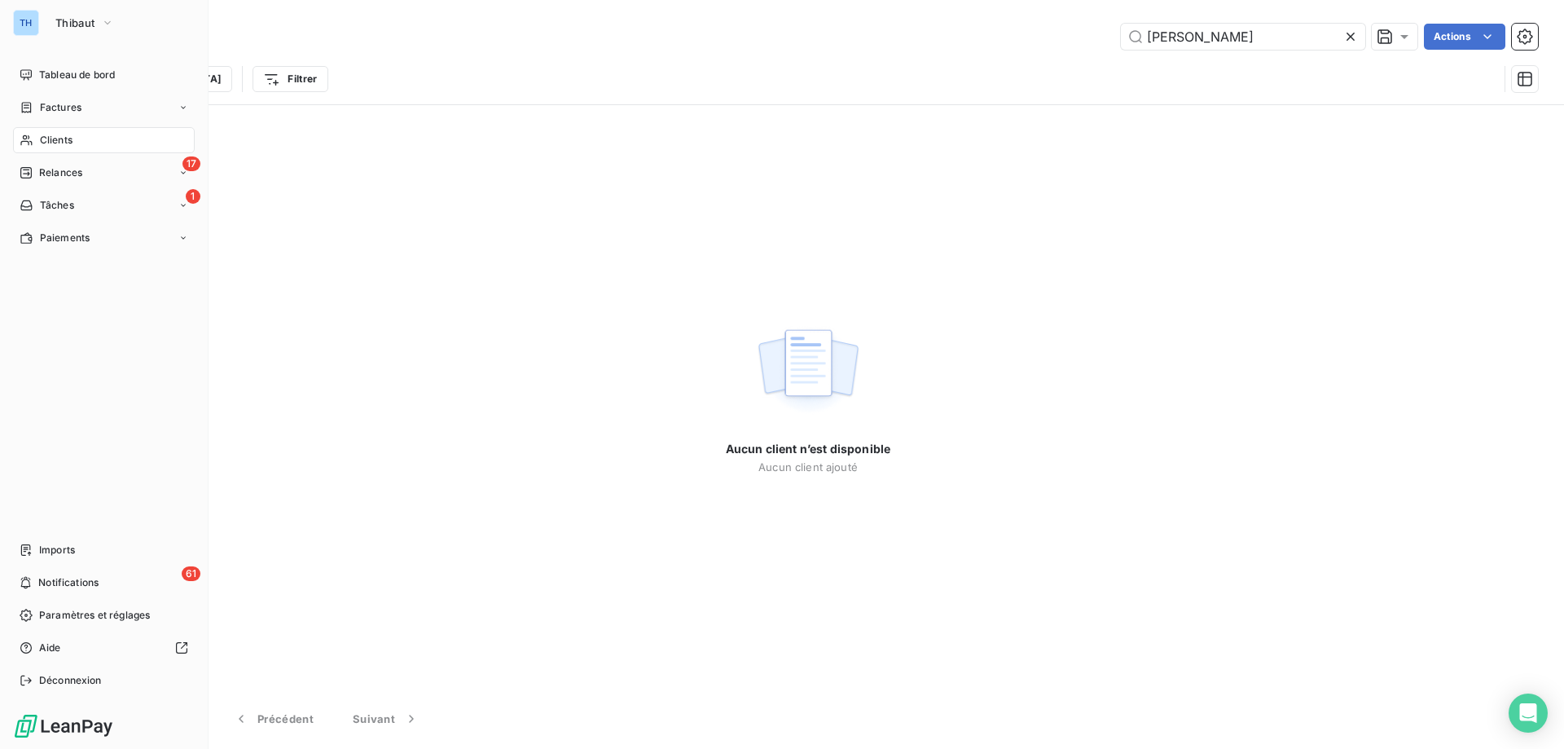
type input "[PERSON_NAME]"
click at [37, 21] on div "TH" at bounding box center [26, 23] width 26 height 26
click at [79, 24] on span "Thibaut" at bounding box center [74, 22] width 39 height 13
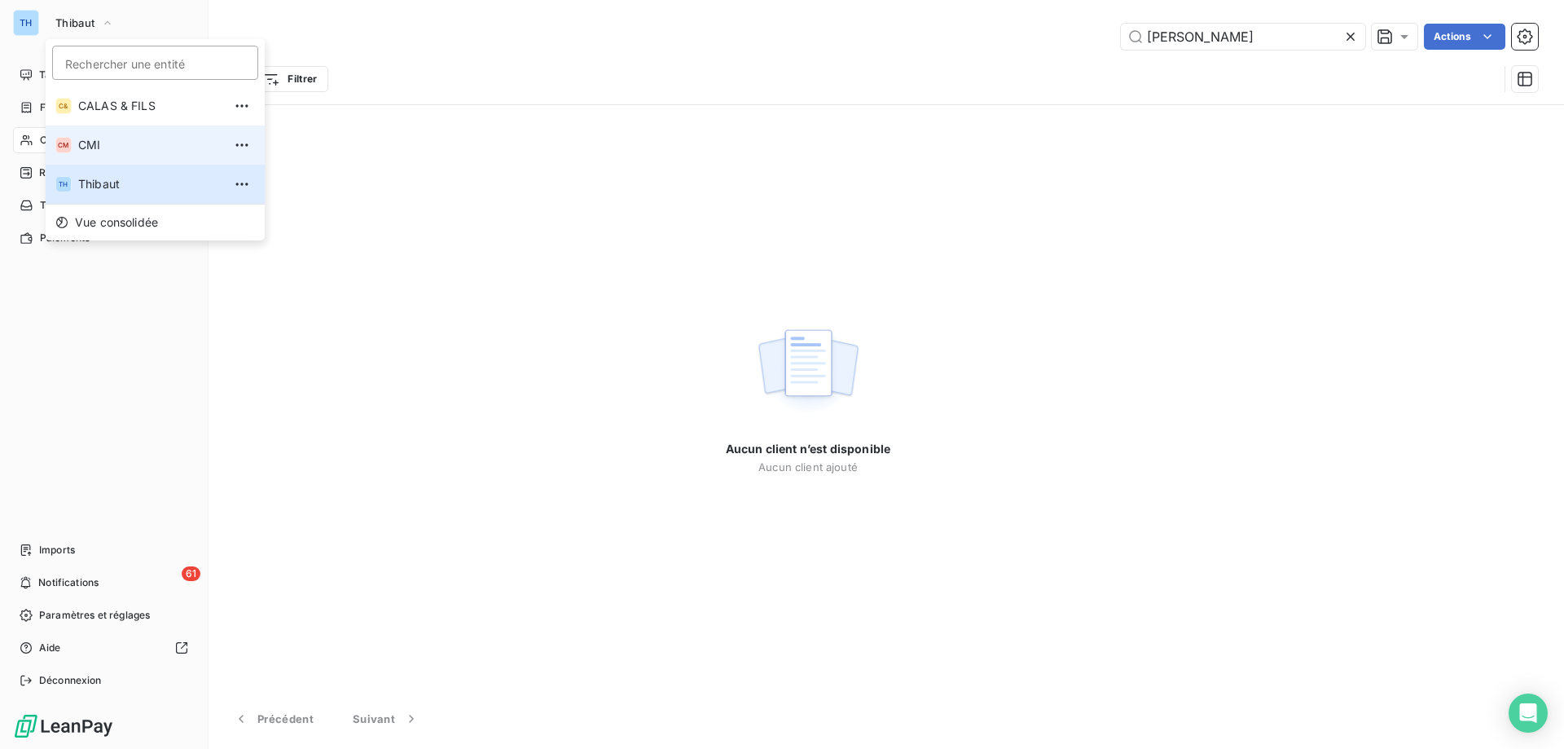
click at [95, 141] on span "CMI" at bounding box center [150, 145] width 144 height 16
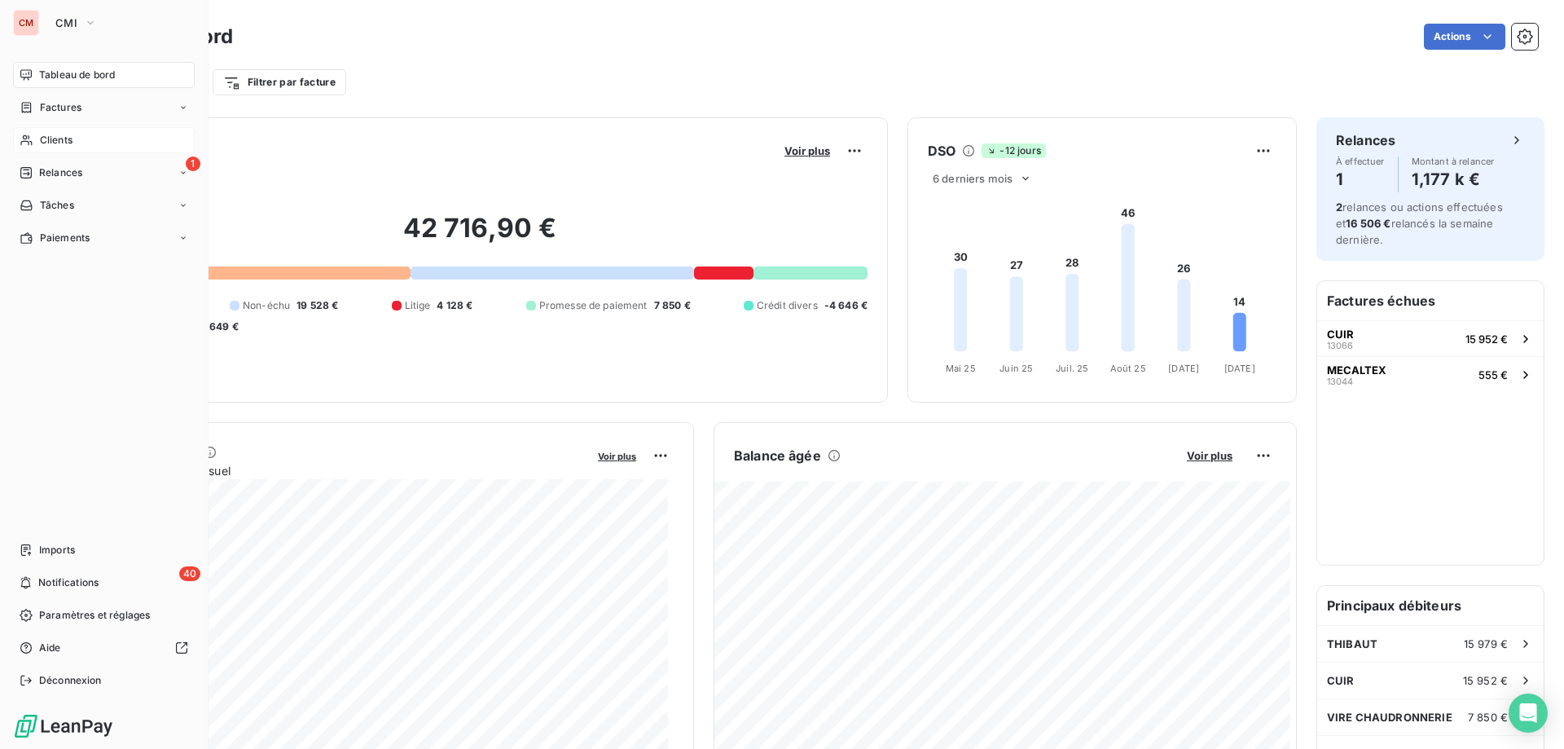
click at [60, 138] on span "Clients" at bounding box center [56, 140] width 33 height 15
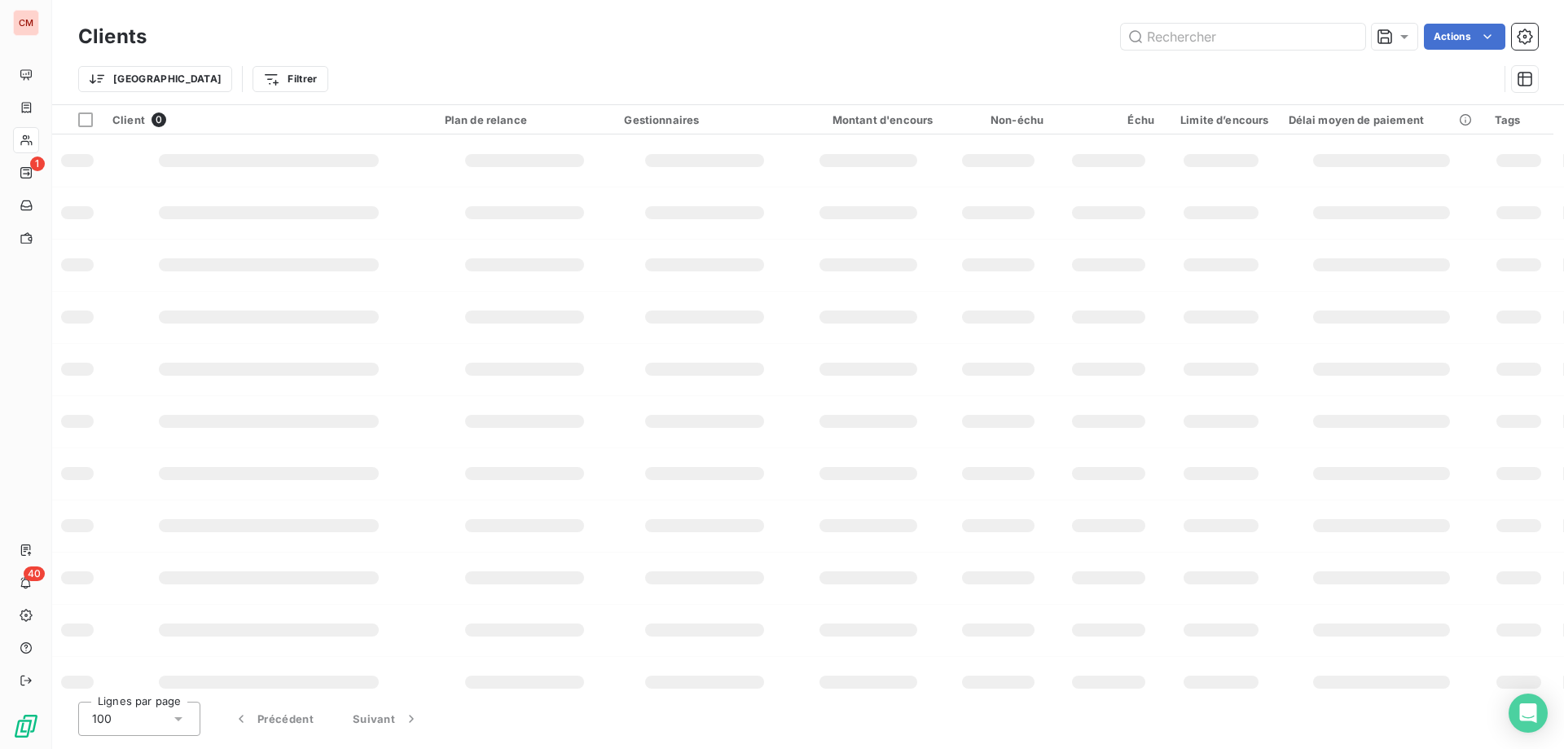
type input "[PERSON_NAME]"
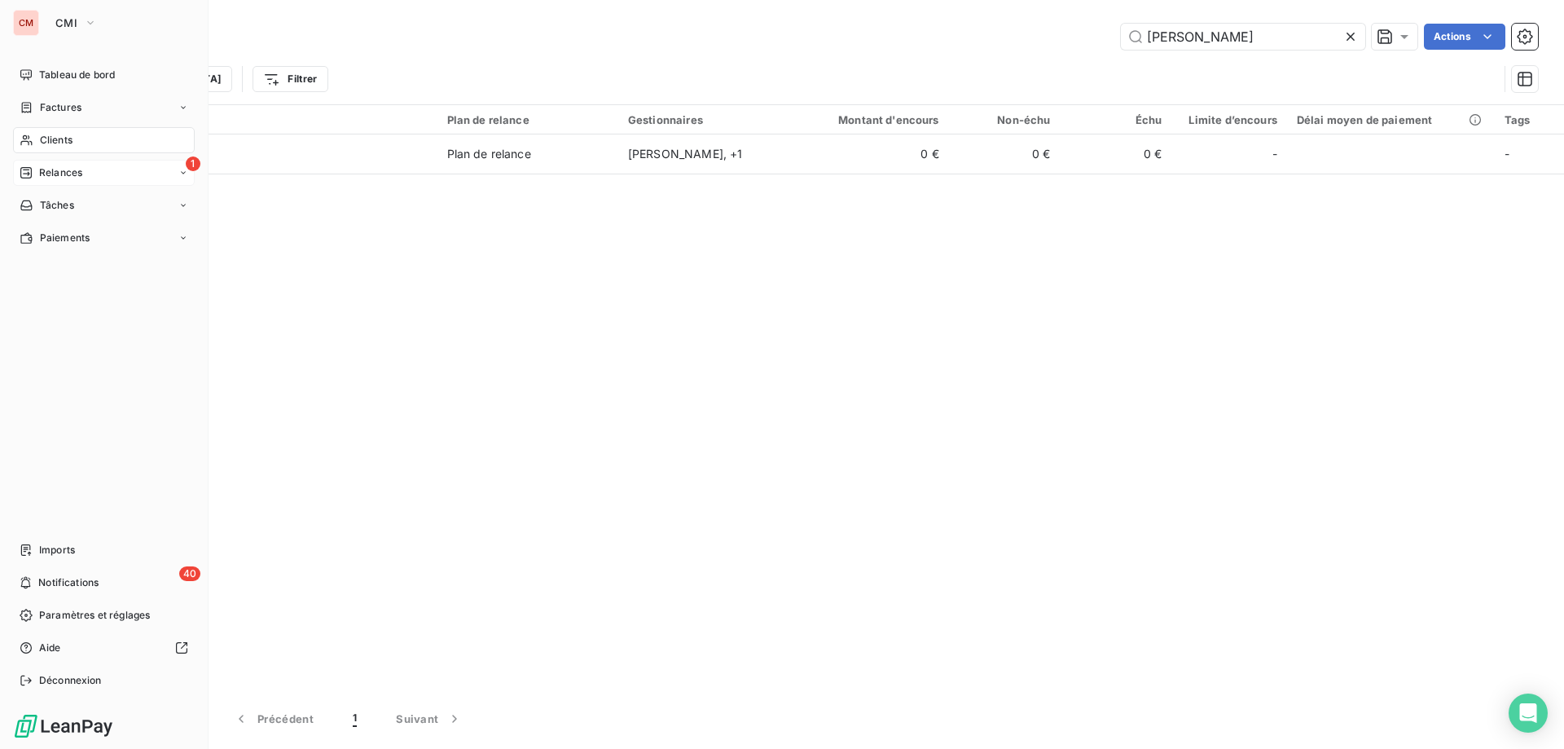
click at [33, 175] on div "Relances" at bounding box center [51, 172] width 63 height 15
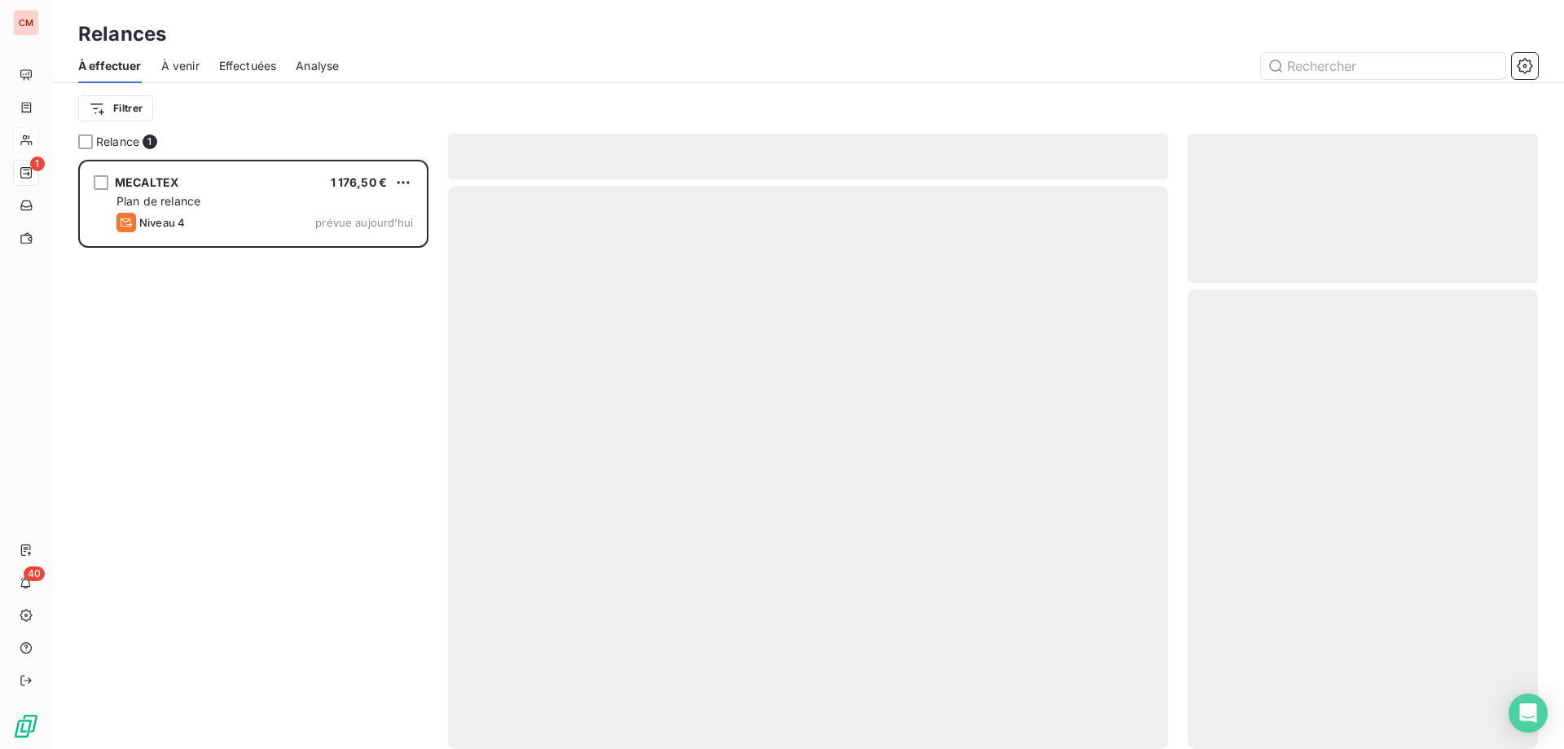
click at [174, 153] on div "Relance 1 MECALTEX 1 176,50 € Plan de relance Niveau 4 prévue aujourd’hui" at bounding box center [253, 441] width 350 height 615
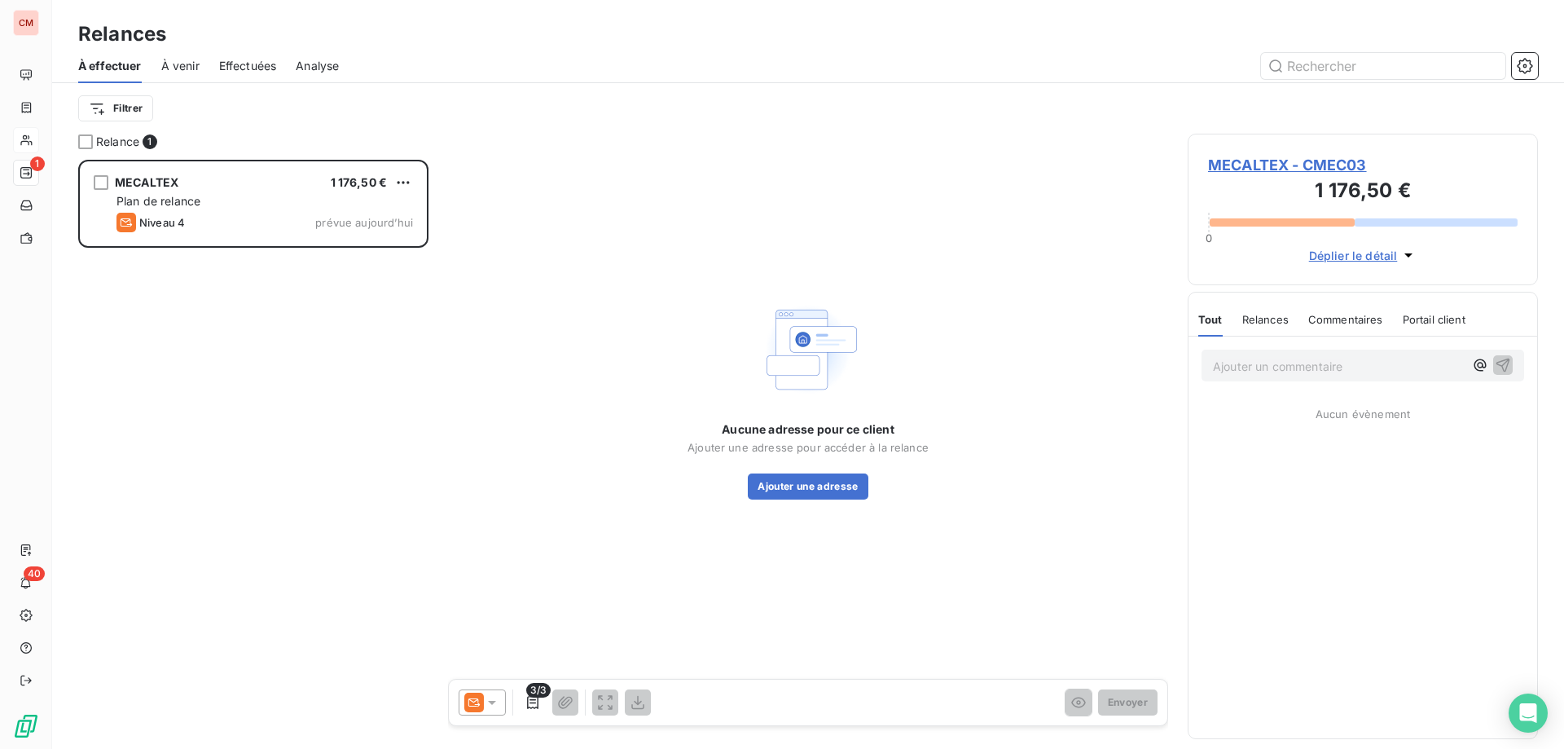
scroll to position [577, 338]
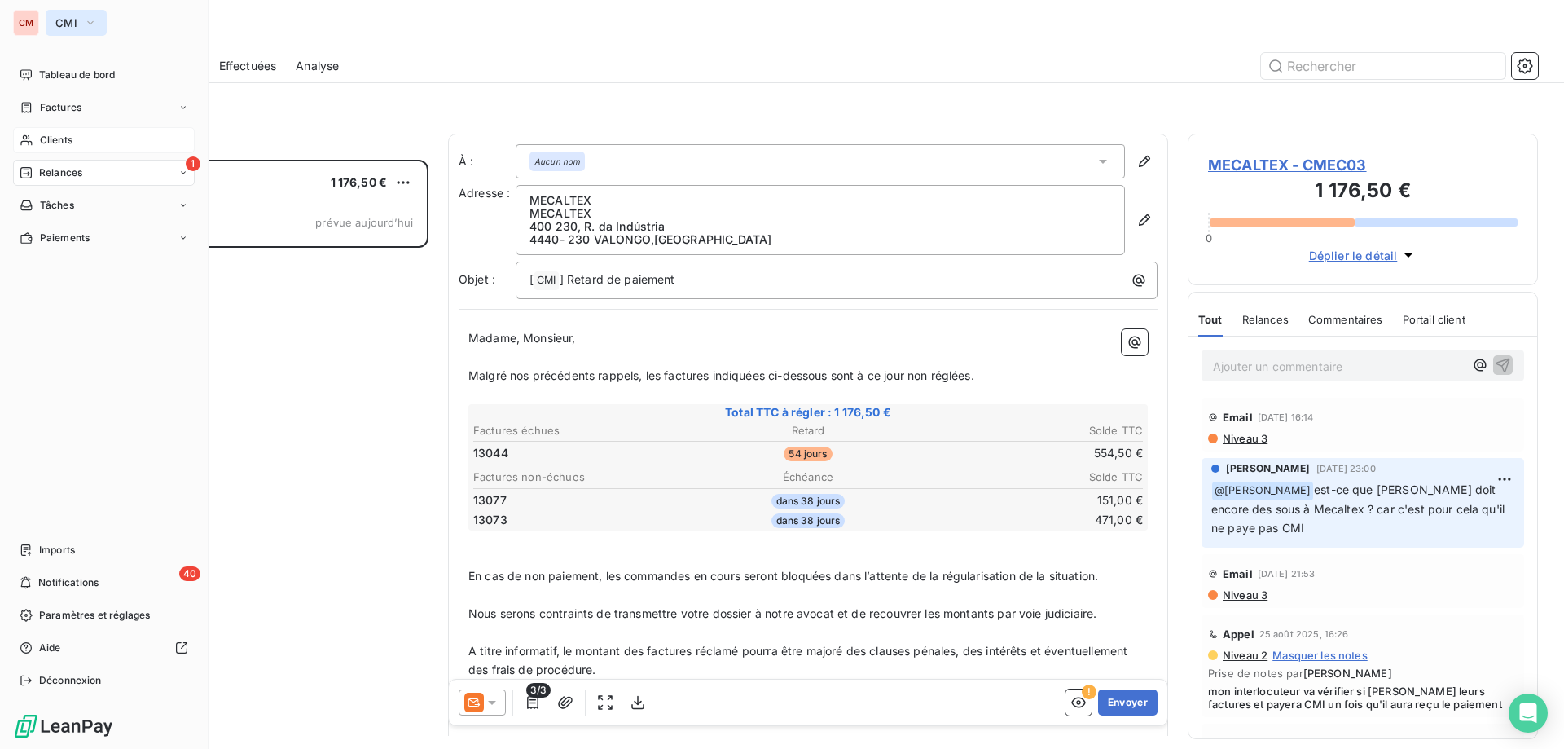
click at [67, 24] on span "CMI" at bounding box center [66, 22] width 22 height 13
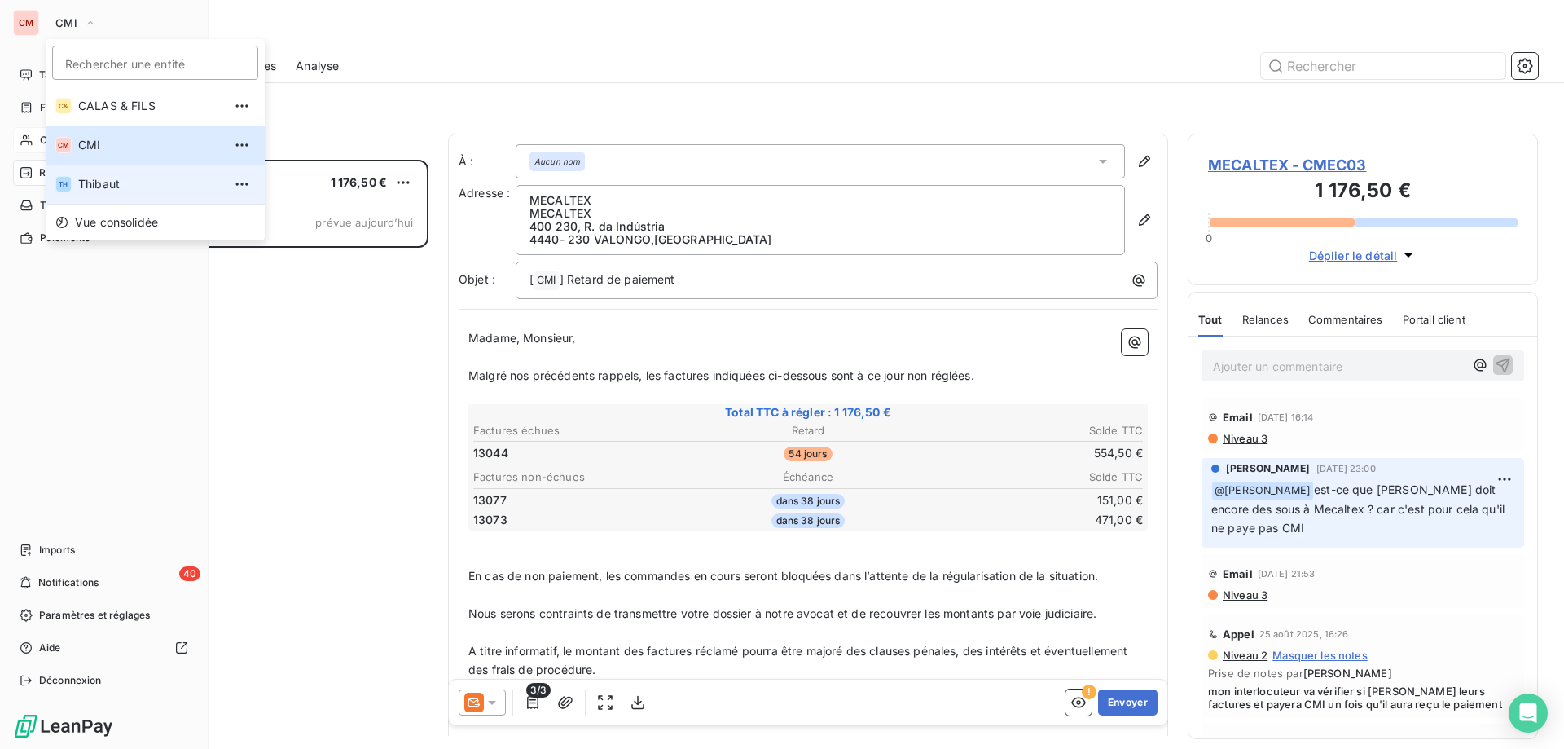
click at [112, 176] on span "Thibaut" at bounding box center [150, 184] width 144 height 16
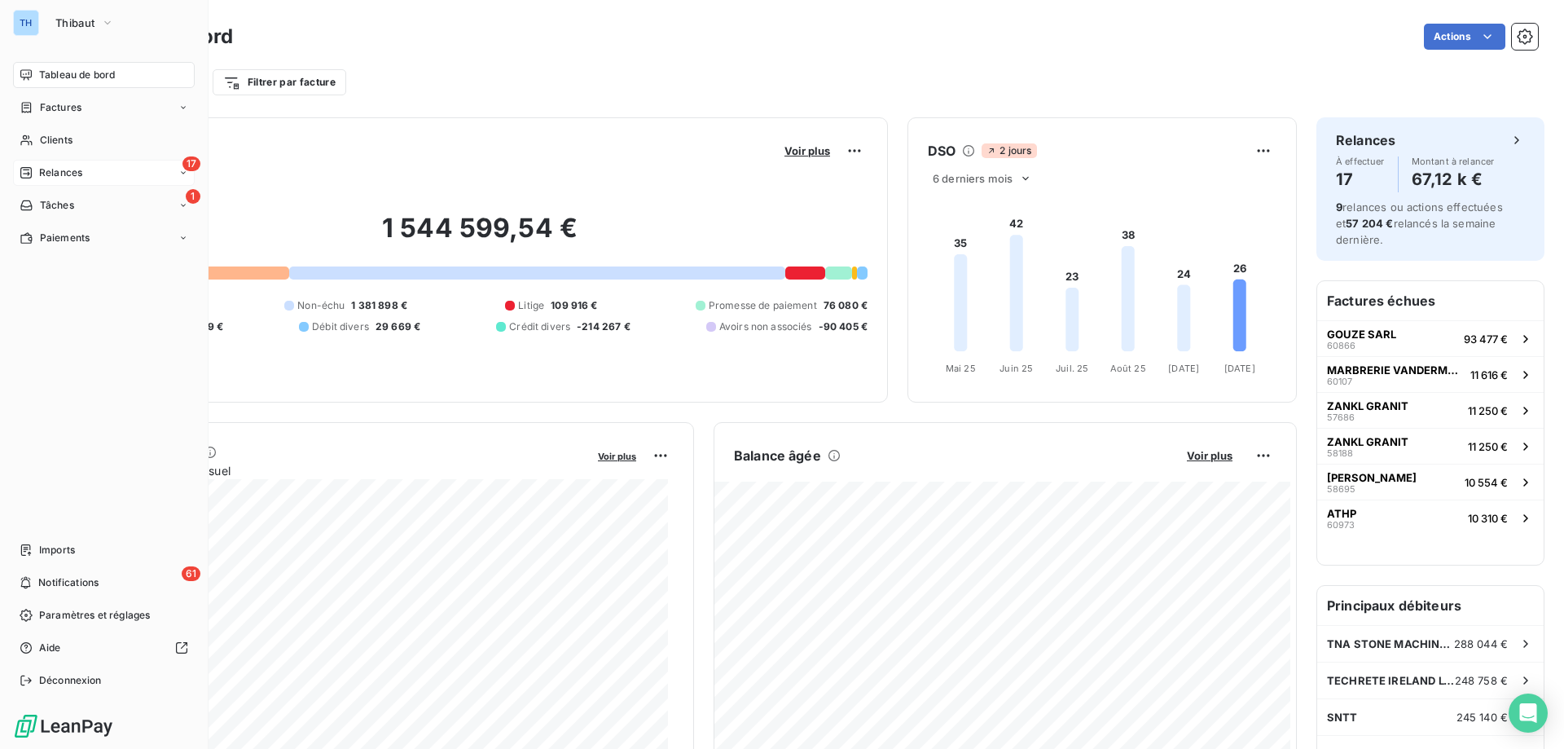
click at [86, 165] on div "17 Relances" at bounding box center [104, 173] width 182 height 26
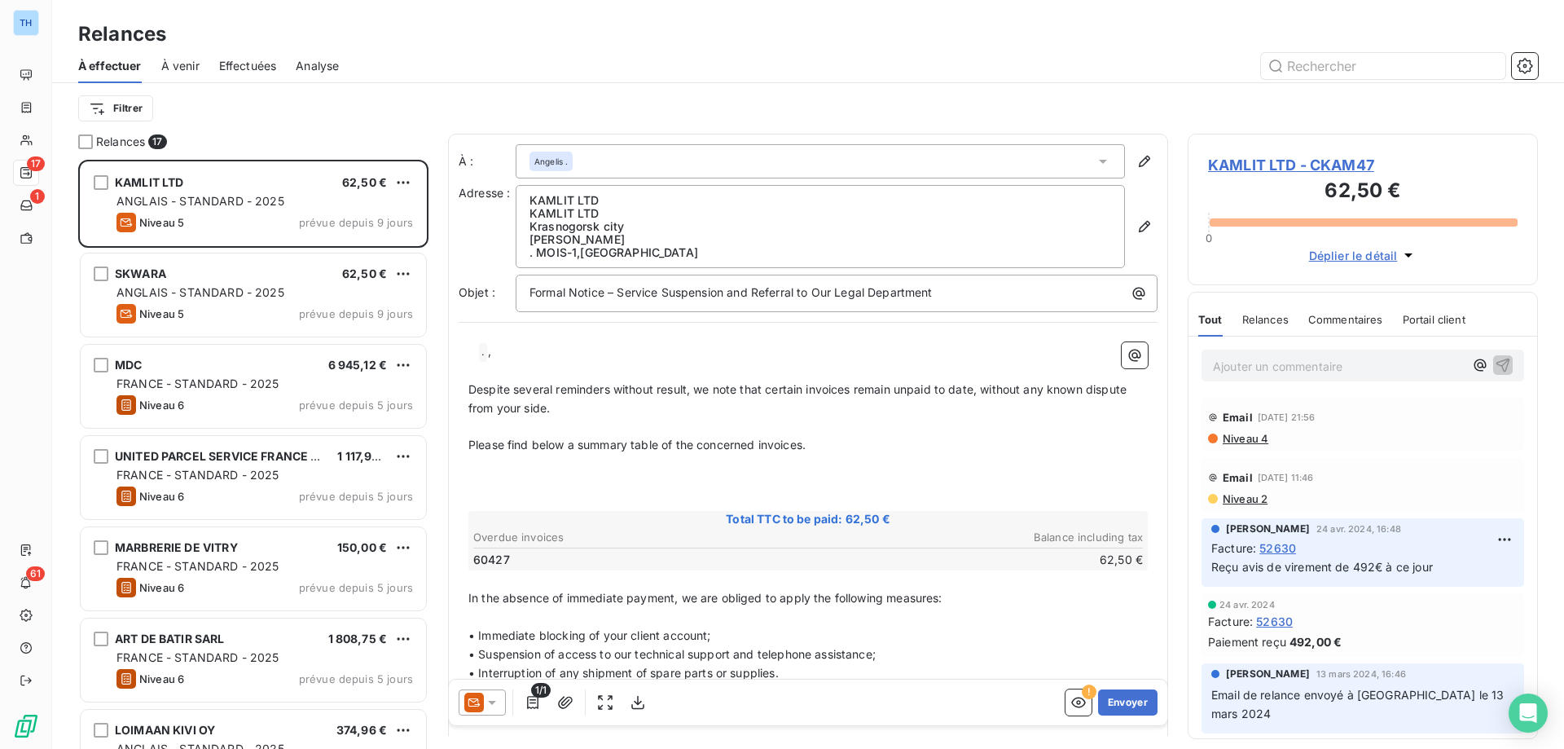
scroll to position [577, 338]
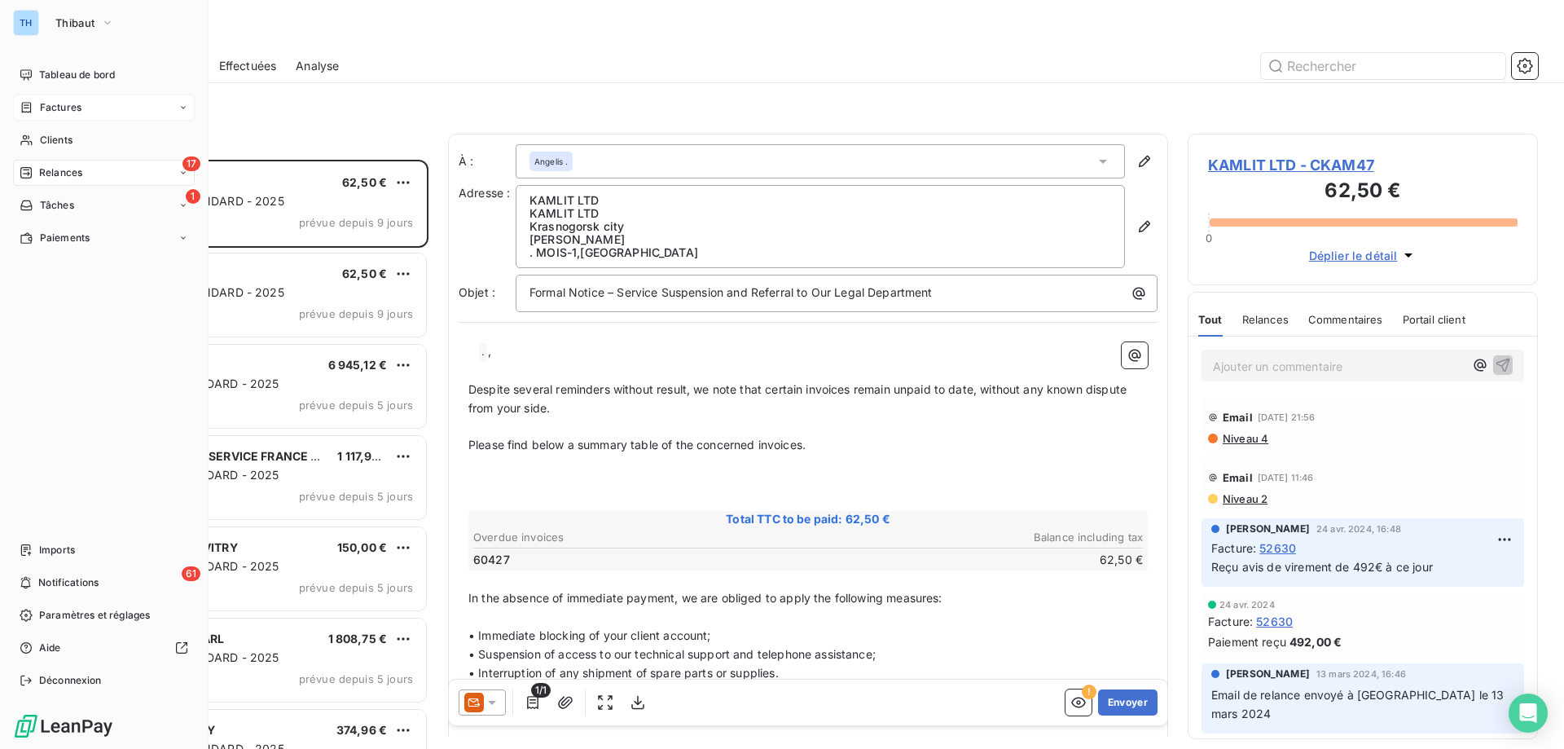
click at [45, 108] on span "Factures" at bounding box center [61, 107] width 42 height 15
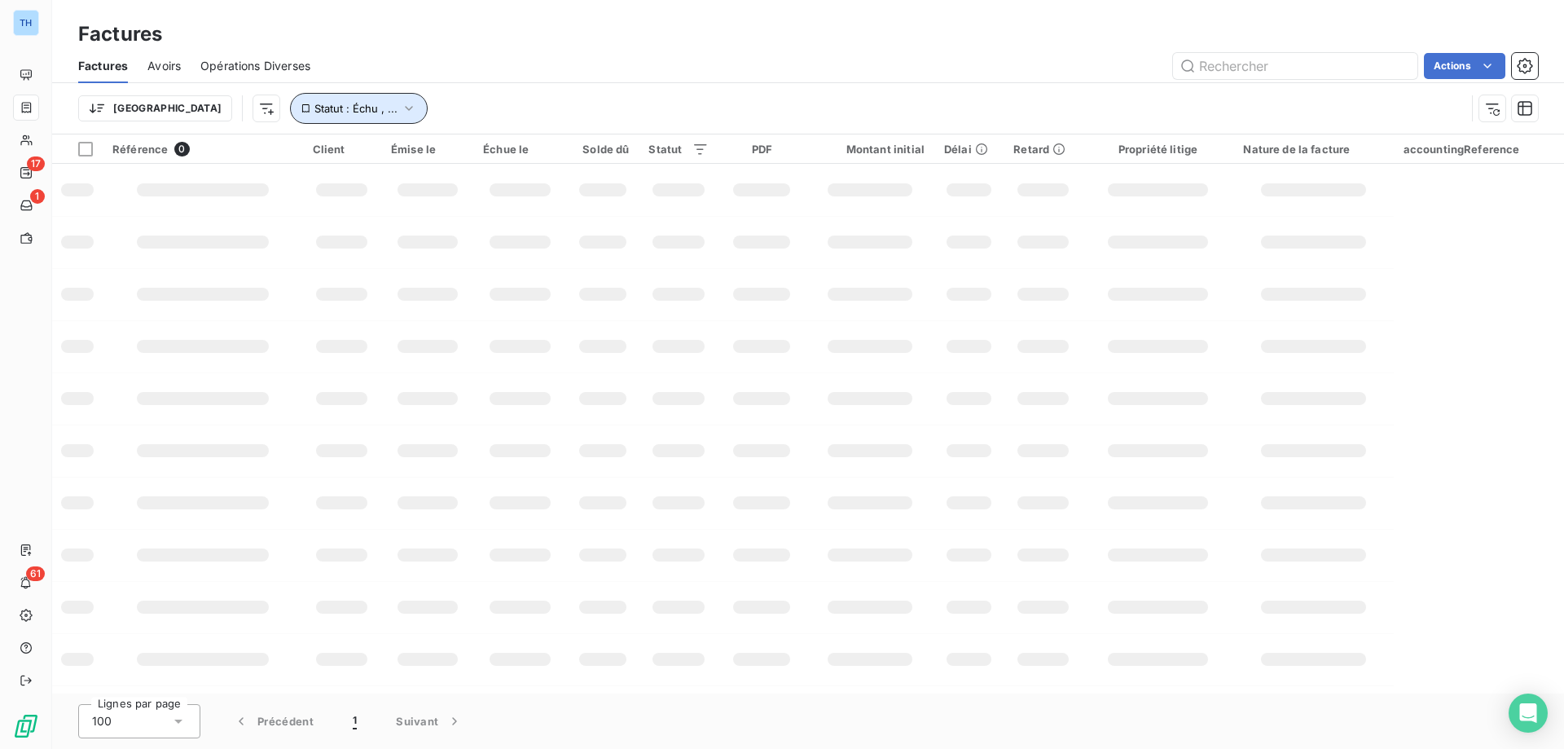
drag, startPoint x: 333, startPoint y: 106, endPoint x: 323, endPoint y: 101, distance: 10.9
click at [333, 106] on button "Statut : Échu , ..." at bounding box center [359, 108] width 138 height 31
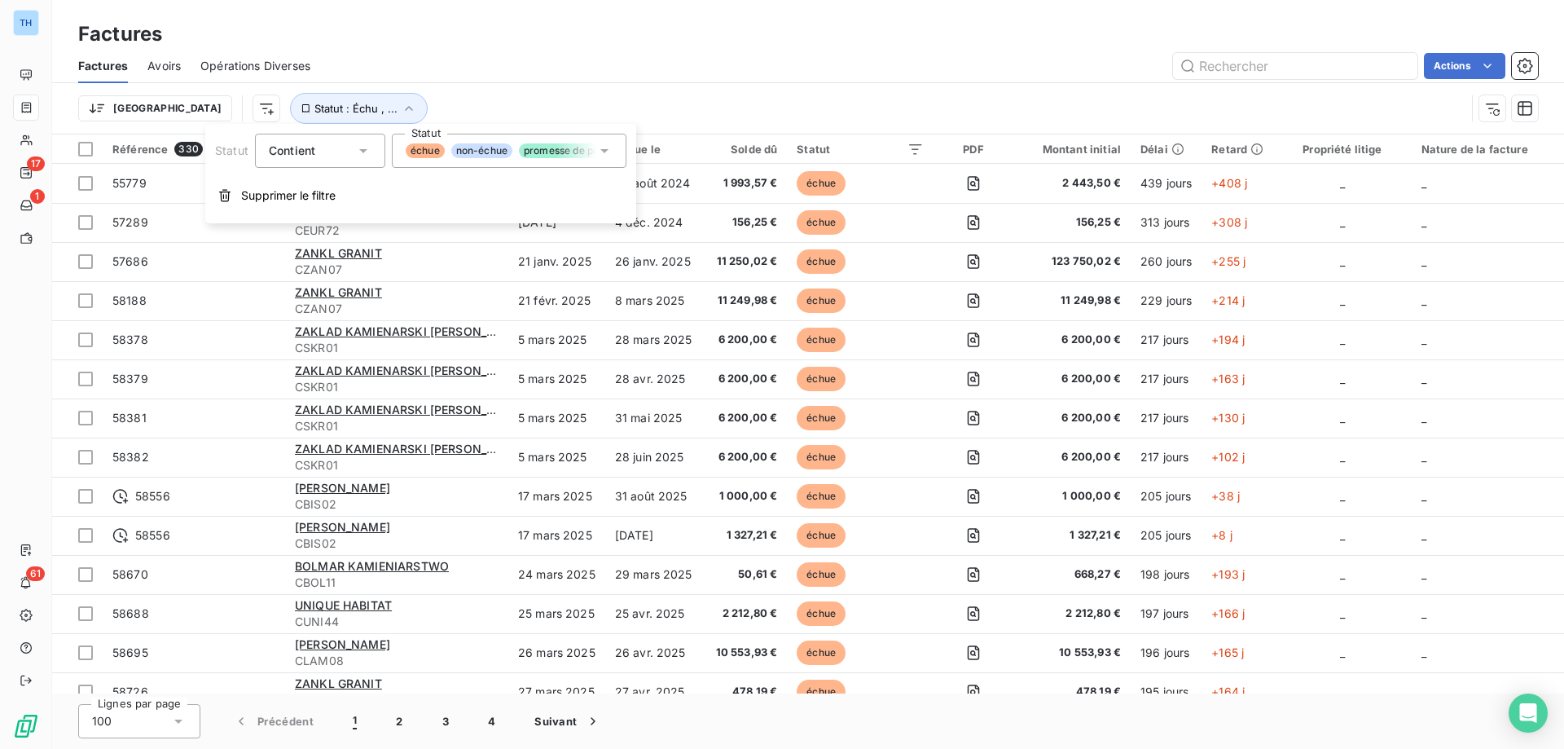
click at [604, 151] on icon at bounding box center [604, 151] width 8 height 4
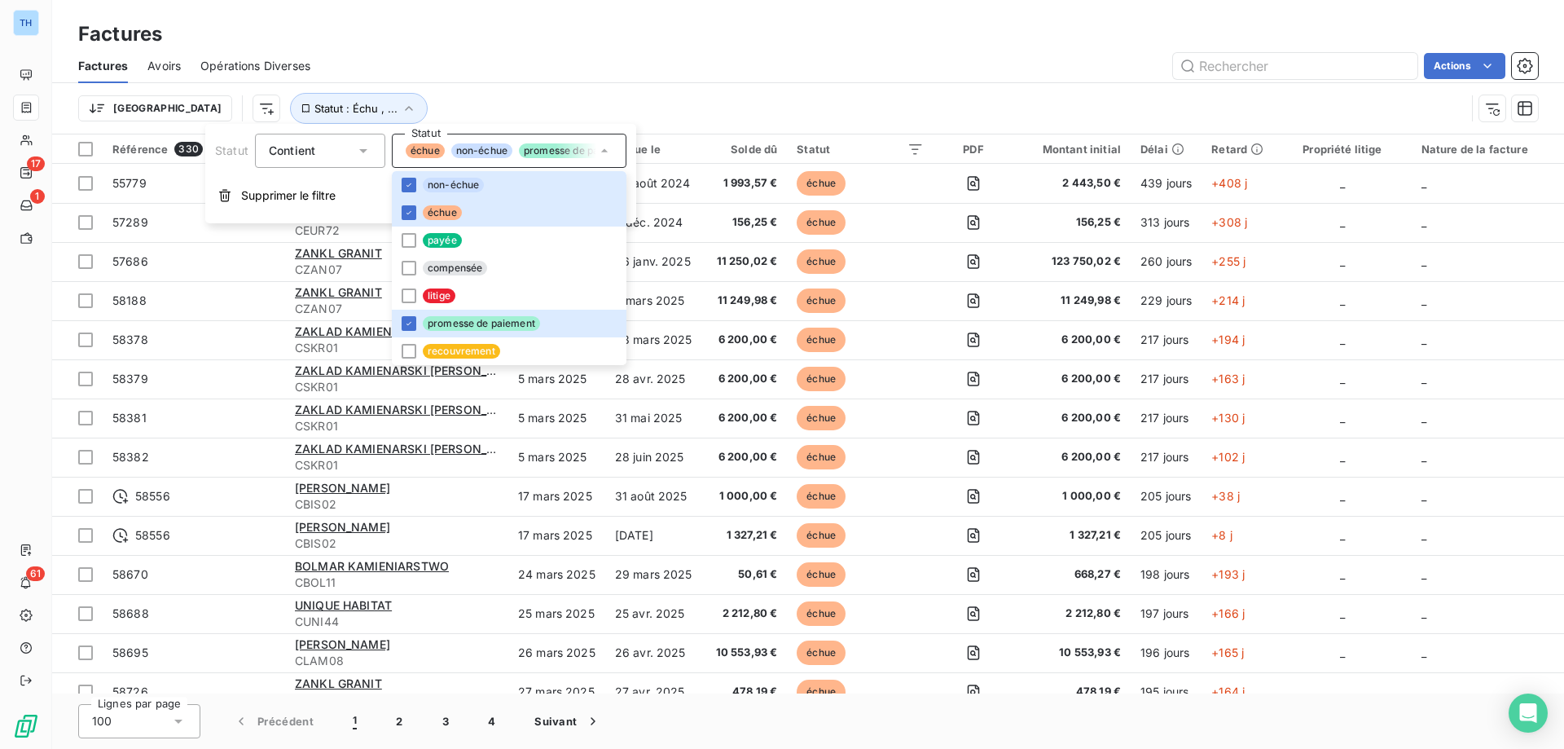
drag, startPoint x: 492, startPoint y: 71, endPoint x: 483, endPoint y: 80, distance: 12.7
click at [492, 71] on div "Actions" at bounding box center [934, 66] width 1208 height 26
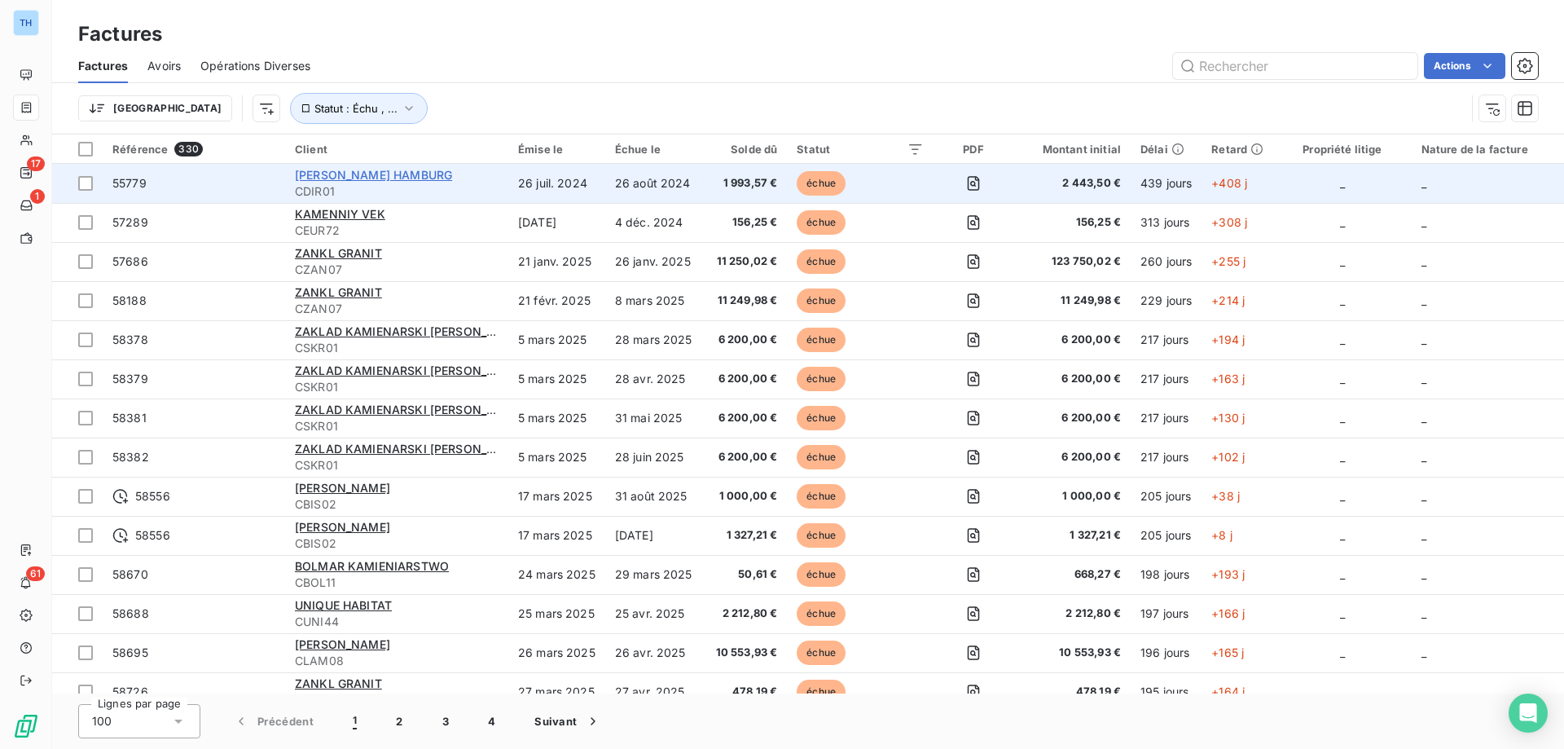
click at [388, 174] on span "DIRCKS OLAF HAMBURG" at bounding box center [373, 175] width 157 height 14
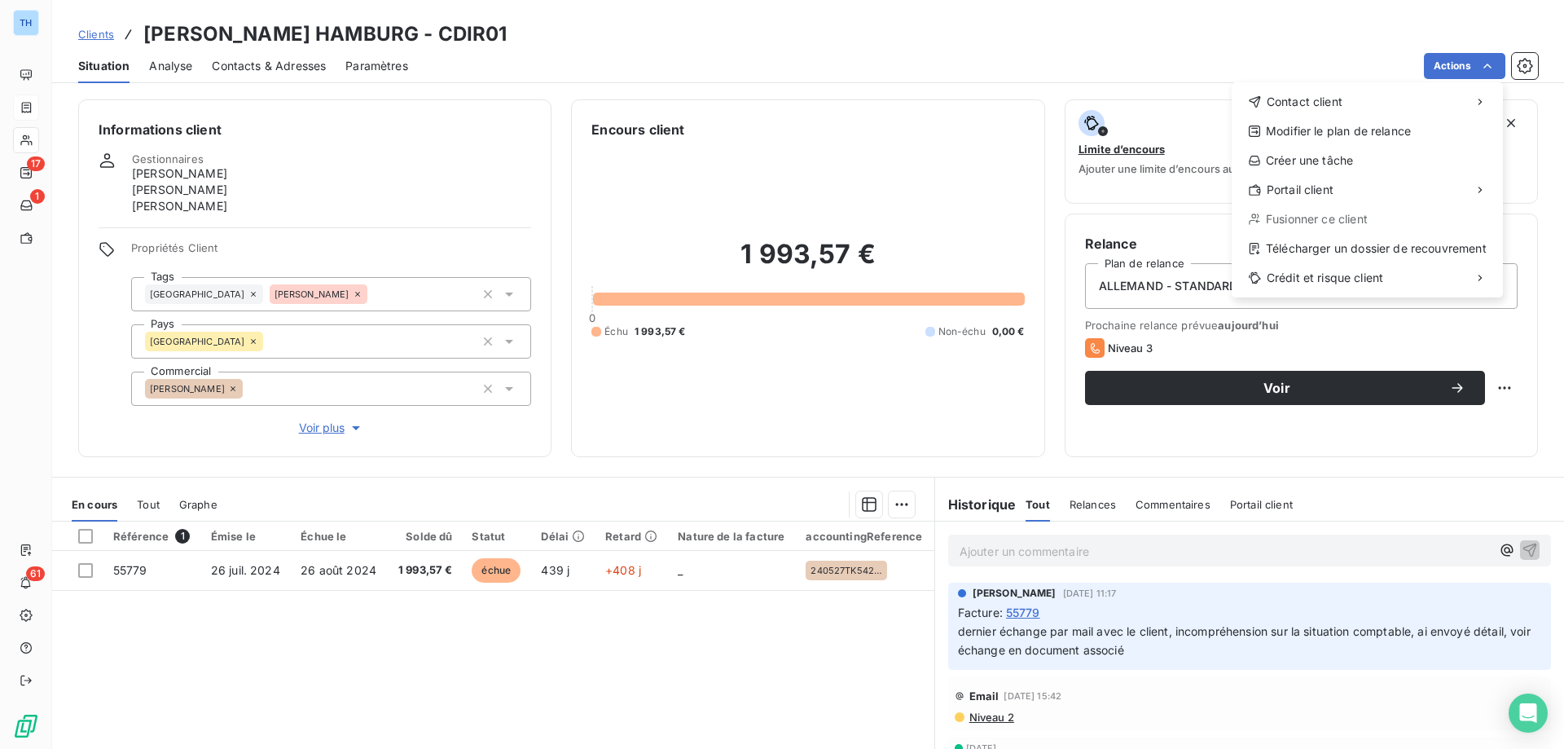
click at [938, 156] on html "TH 17 1 61 Clients DIRCKS OLAF HAMBURG - CDIR01 Situation Analyse Contacts & Ad…" at bounding box center [782, 374] width 1564 height 749
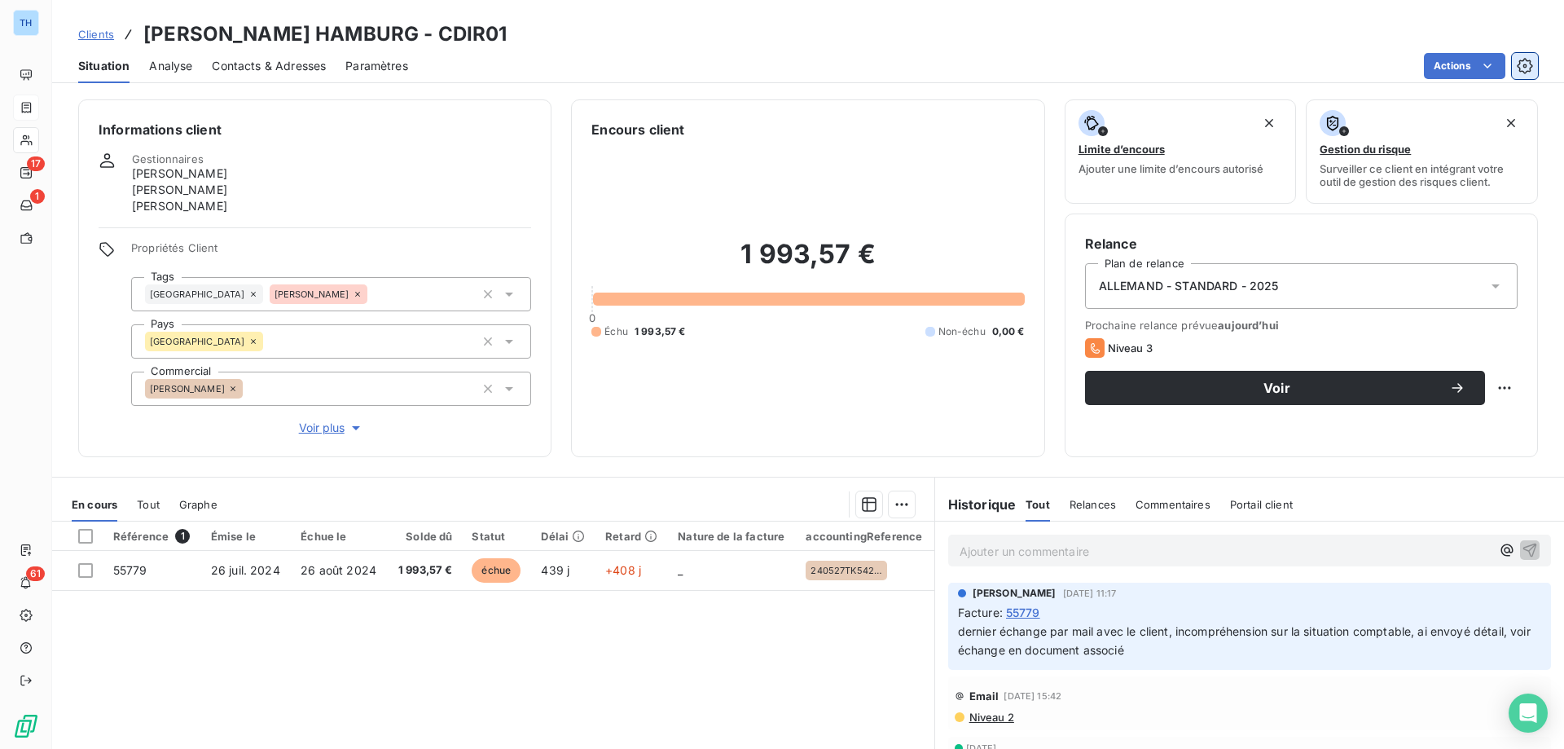
click at [1525, 69] on icon "button" at bounding box center [1525, 66] width 16 height 16
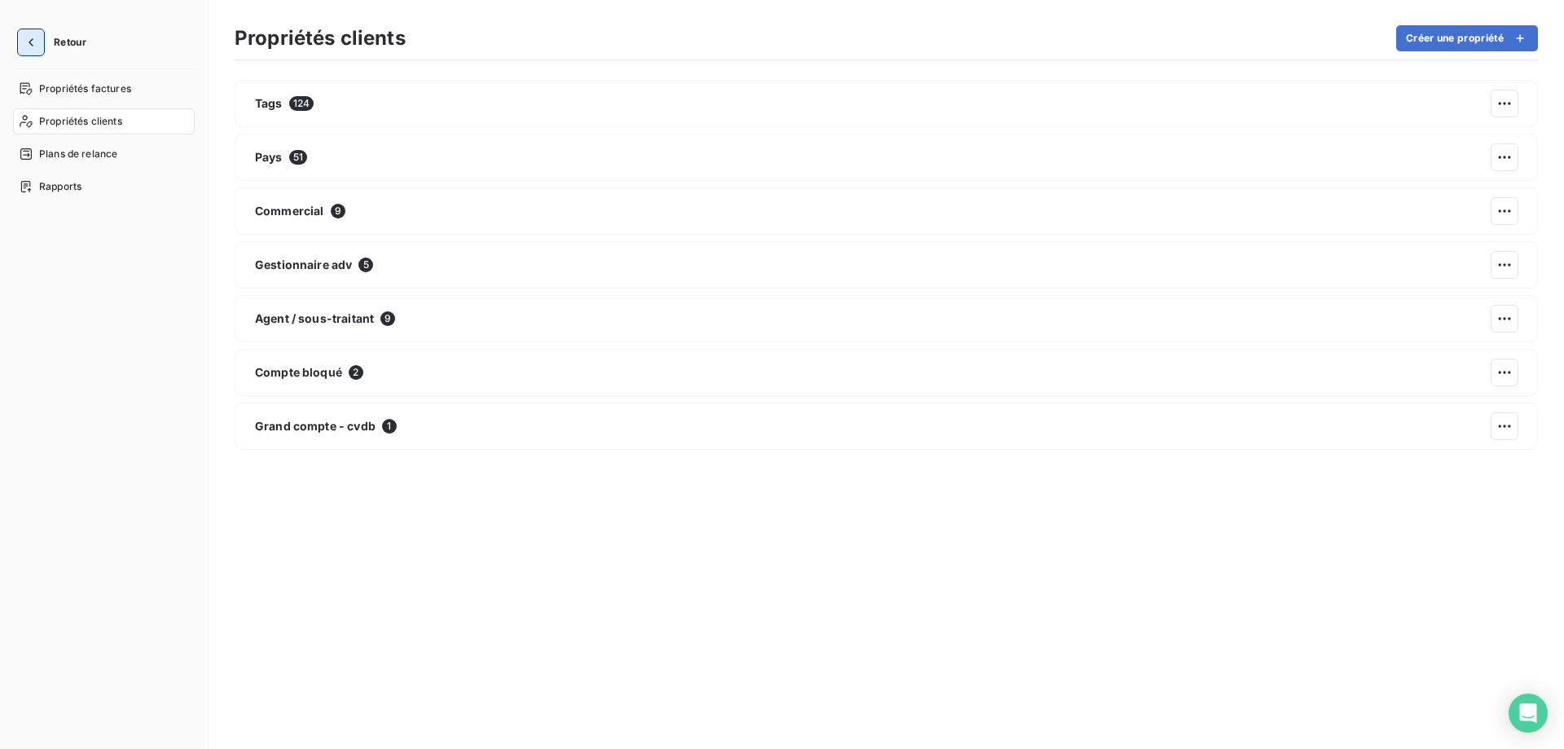
click at [20, 43] on button "button" at bounding box center [31, 42] width 26 height 26
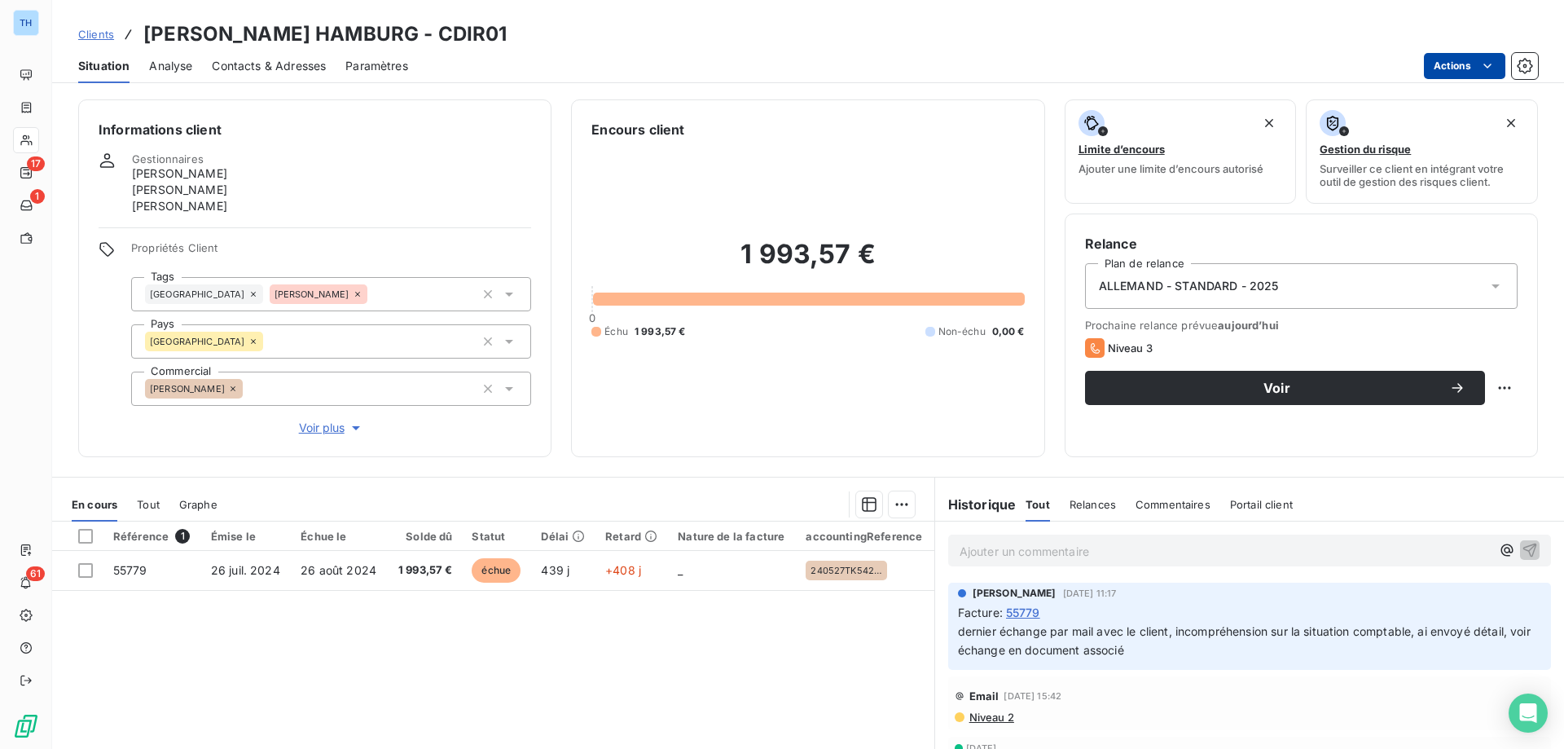
click at [1470, 64] on html "TH 17 1 61 Clients DIRCKS OLAF HAMBURG - CDIR01 Situation Analyse Contacts & Ad…" at bounding box center [782, 374] width 1564 height 749
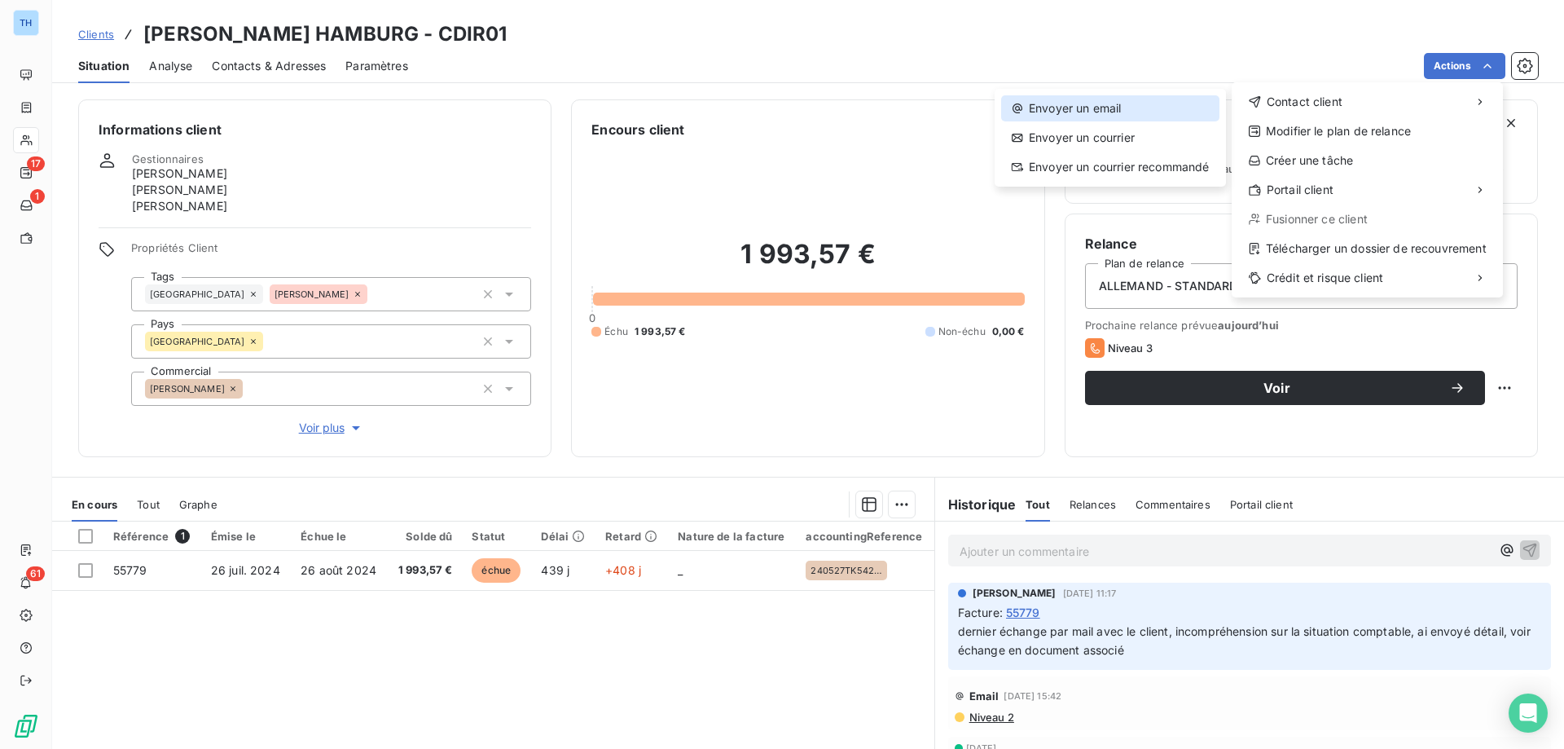
click at [1122, 101] on div "Envoyer un email" at bounding box center [1110, 108] width 218 height 26
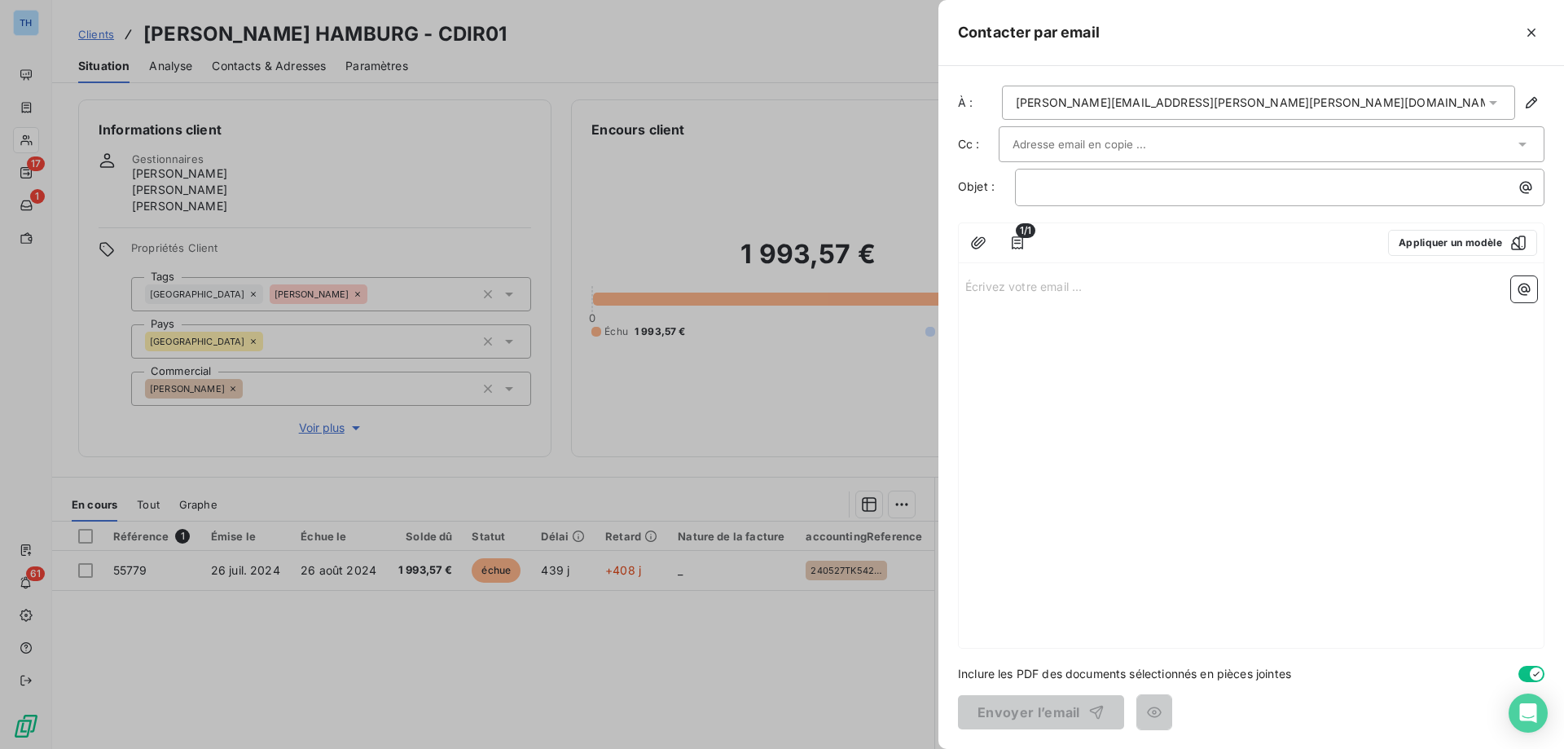
click at [1128, 141] on input "text" at bounding box center [1099, 144] width 175 height 24
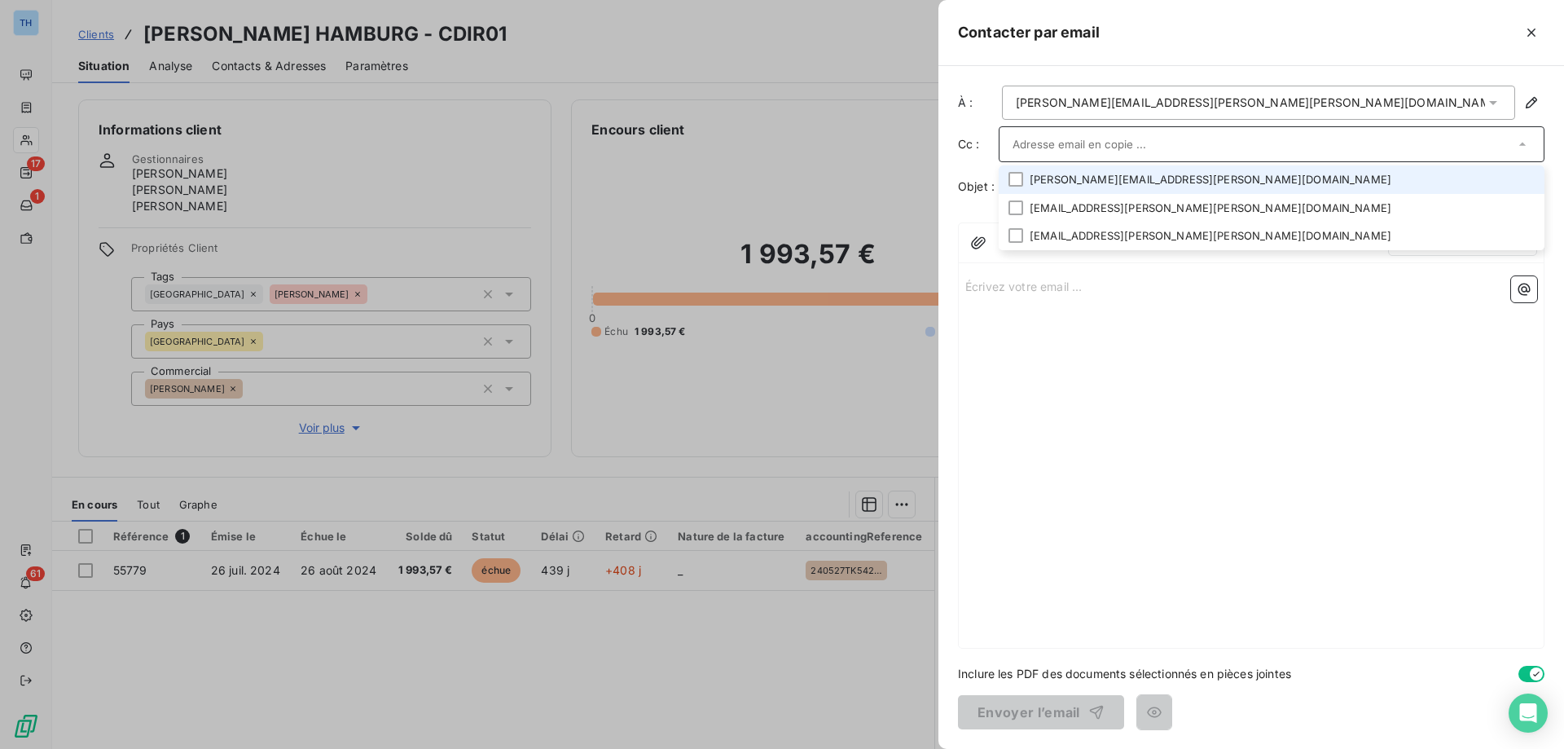
click at [874, 68] on div at bounding box center [782, 374] width 1564 height 749
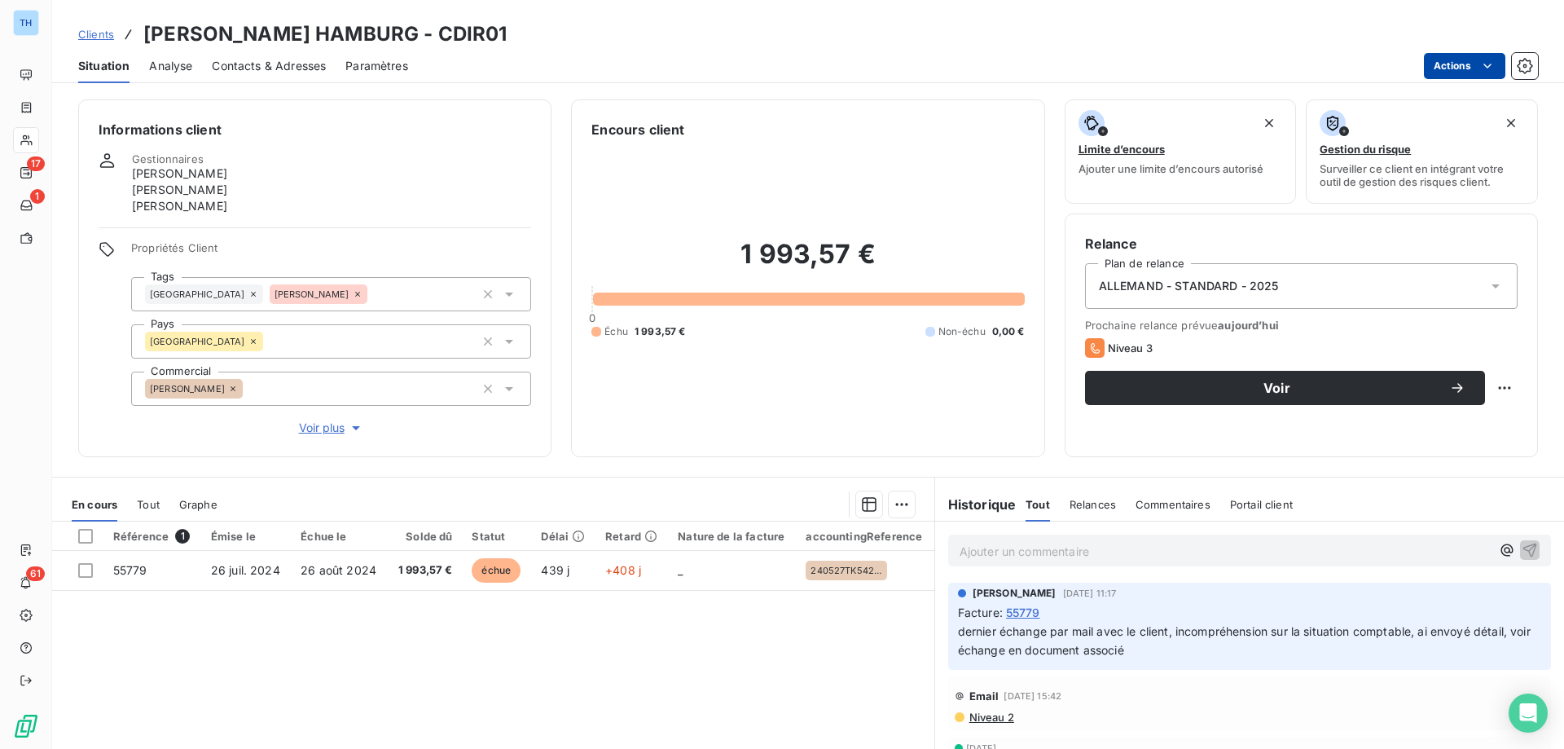
click at [1453, 72] on html "TH 17 1 61 Clients DIRCKS OLAF HAMBURG - CDIR01 Situation Analyse Contacts & Ad…" at bounding box center [782, 374] width 1564 height 749
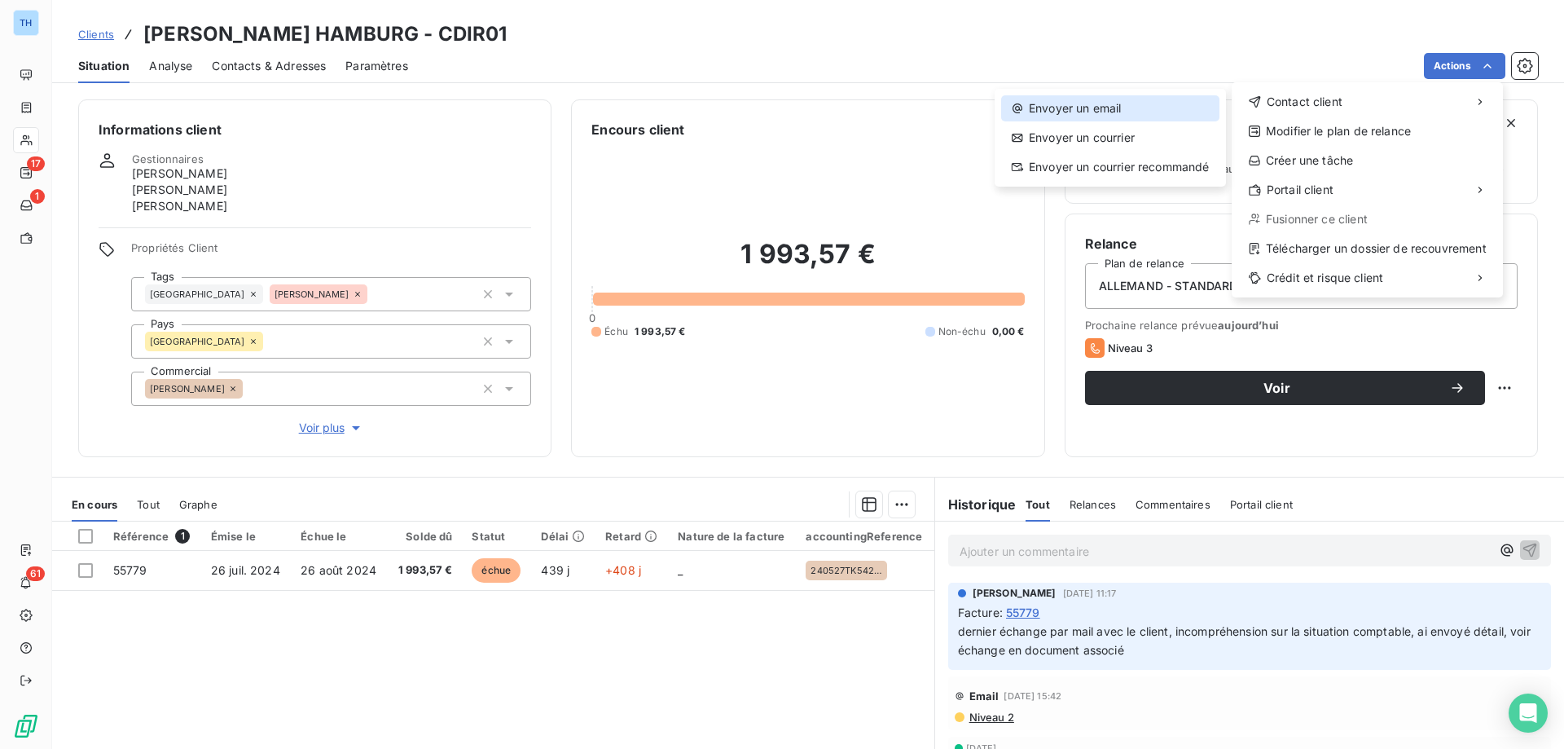
click at [1144, 108] on div "Envoyer un email" at bounding box center [1110, 108] width 218 height 26
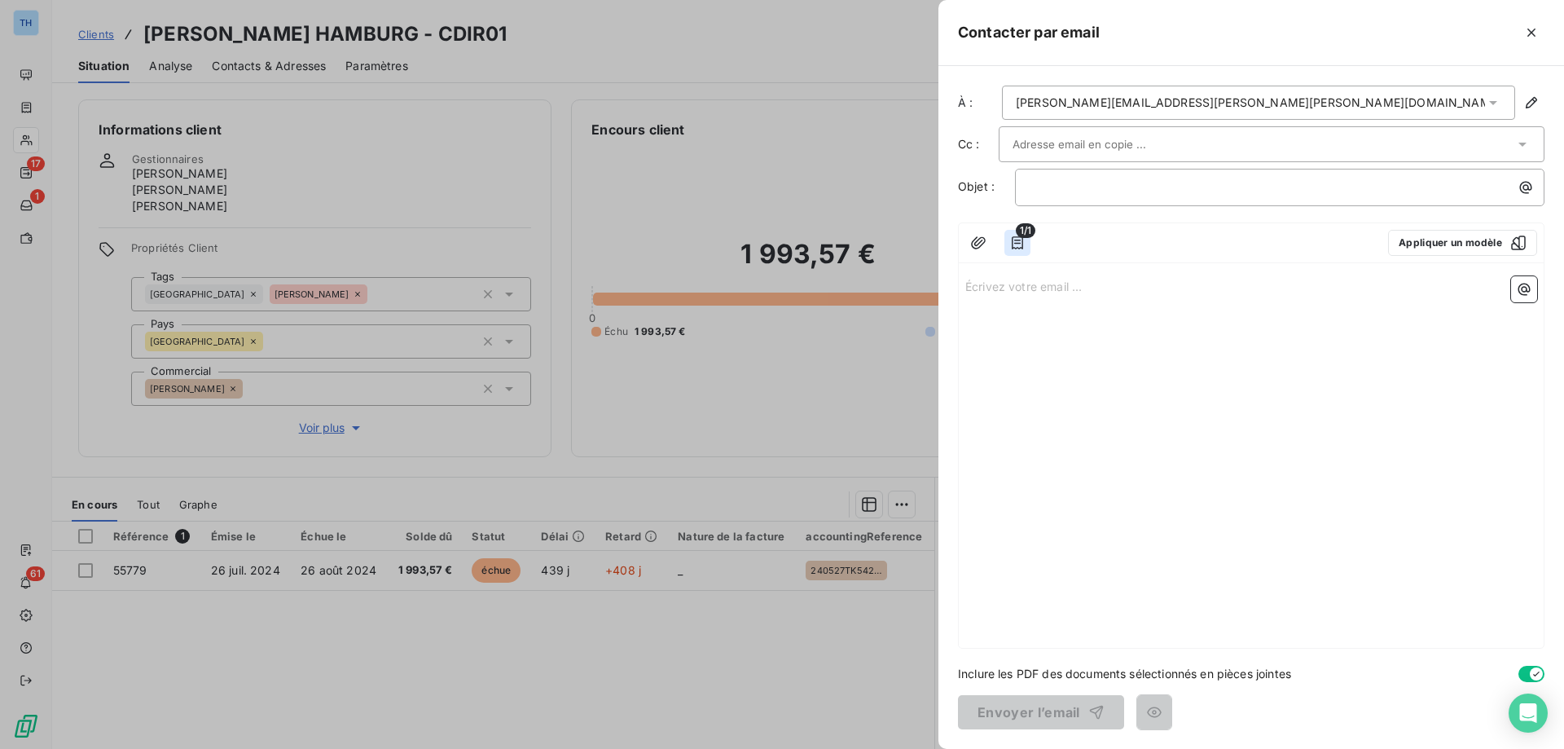
click at [1026, 242] on button "button" at bounding box center [1017, 243] width 26 height 26
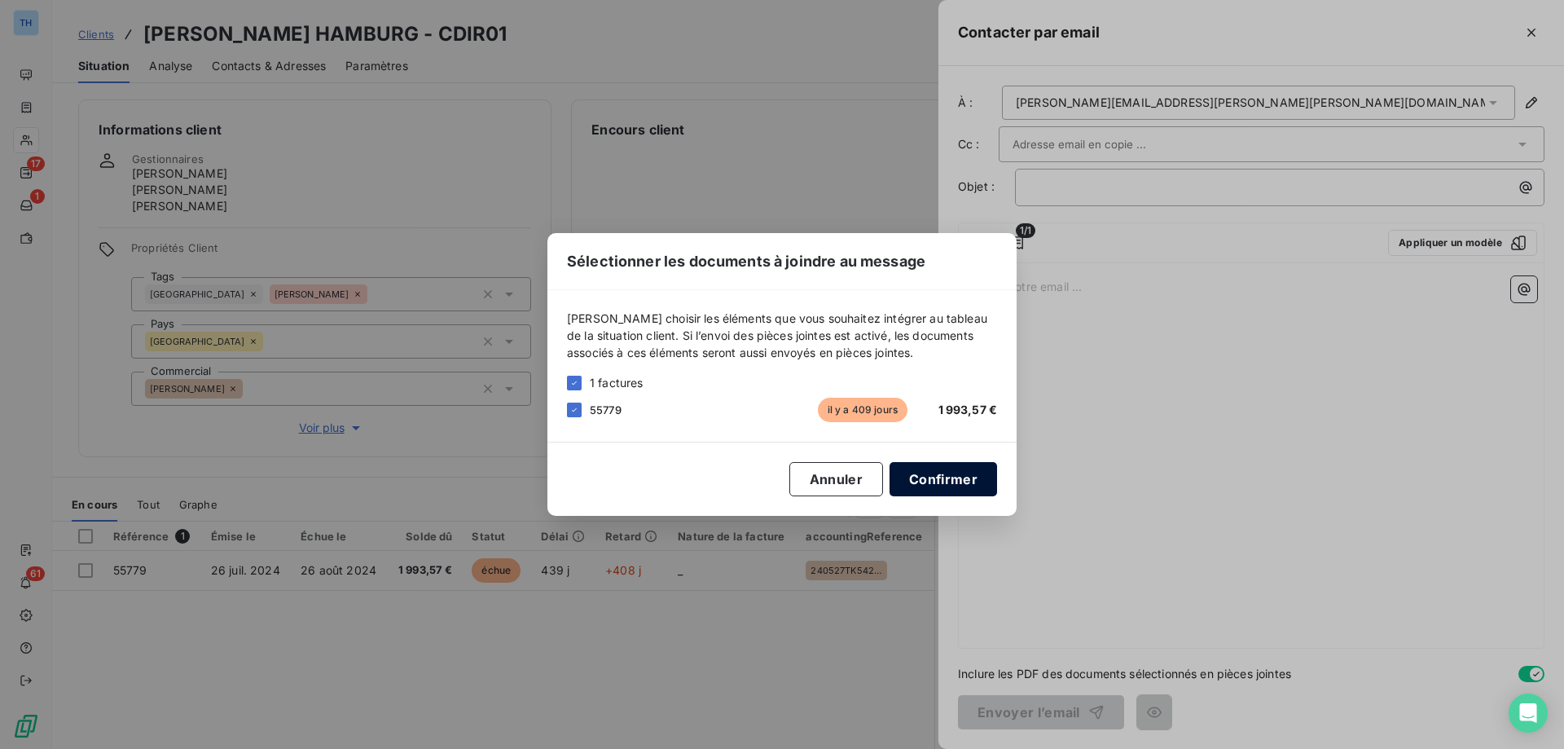
click at [926, 483] on button "Confirmer" at bounding box center [943, 479] width 108 height 34
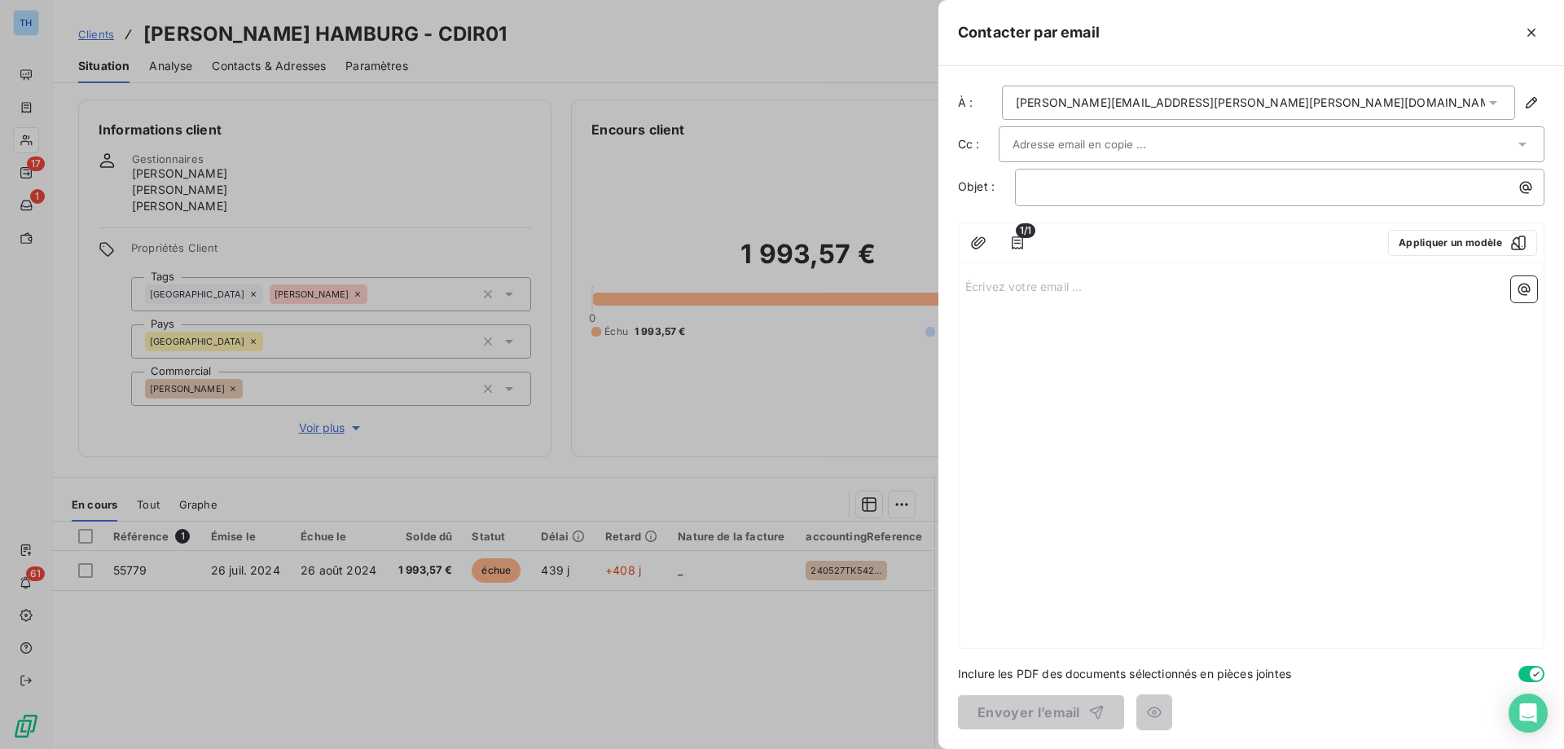
click at [1023, 293] on p "Écrivez votre email ... ﻿" at bounding box center [1251, 285] width 572 height 19
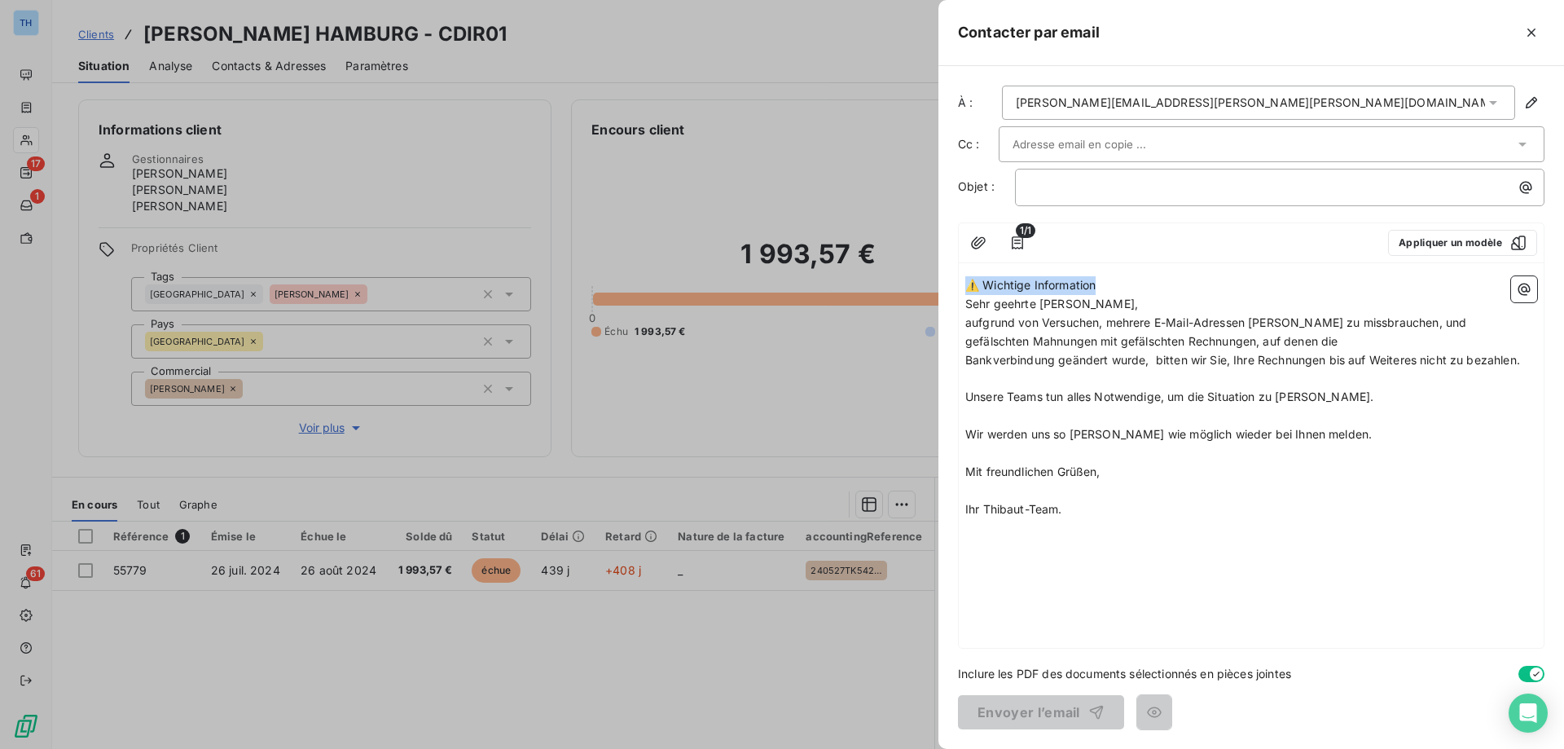
drag, startPoint x: 1125, startPoint y: 278, endPoint x: 962, endPoint y: 278, distance: 162.9
click at [962, 278] on div "⚠️ Wichtige Information Sehr geehrte Kunden, aufgrund von Versuchen, mehrere E-…" at bounding box center [1251, 459] width 585 height 378
click at [1039, 195] on p "﻿" at bounding box center [1284, 187] width 510 height 19
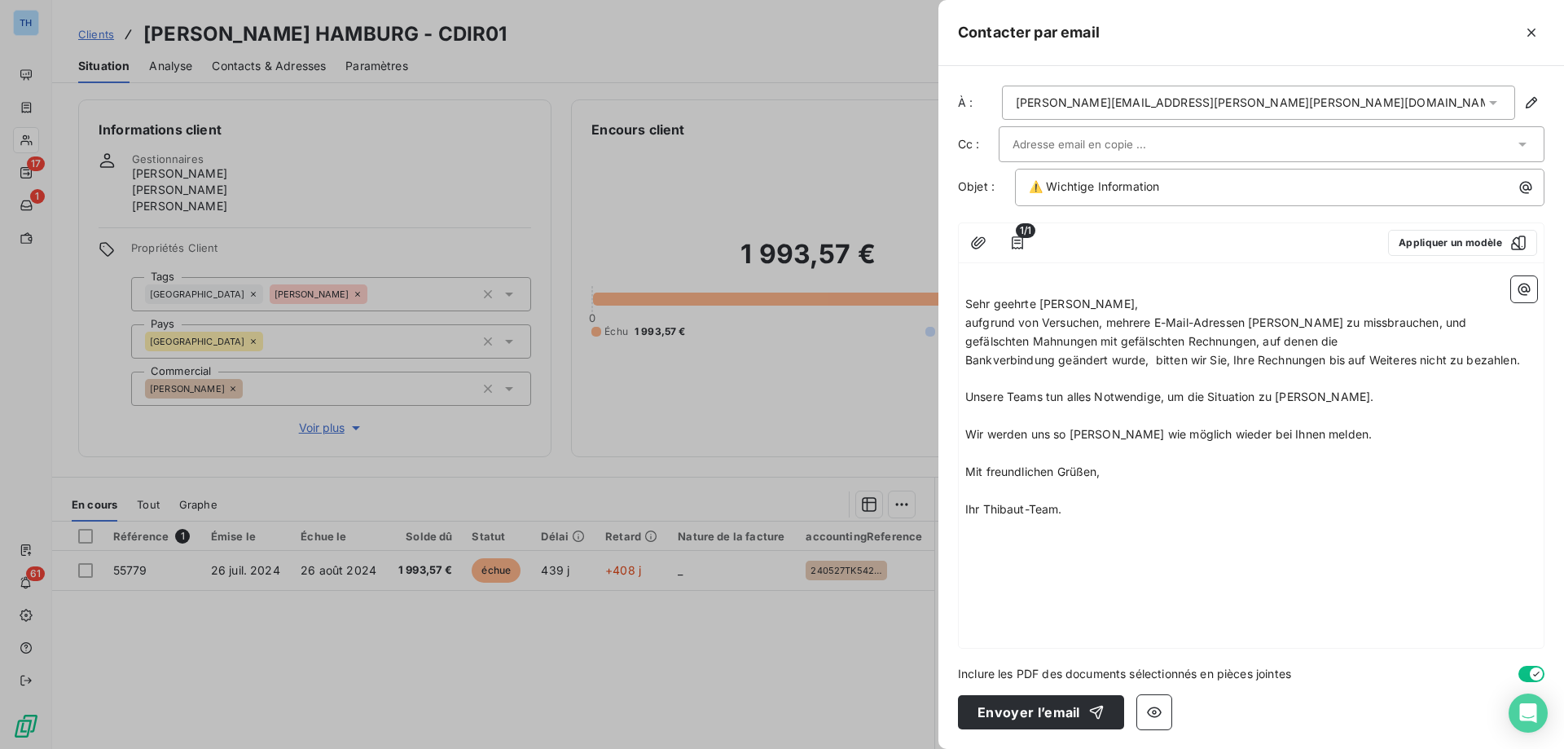
click at [968, 301] on span "Sehr geehrte [PERSON_NAME]," at bounding box center [1051, 303] width 173 height 14
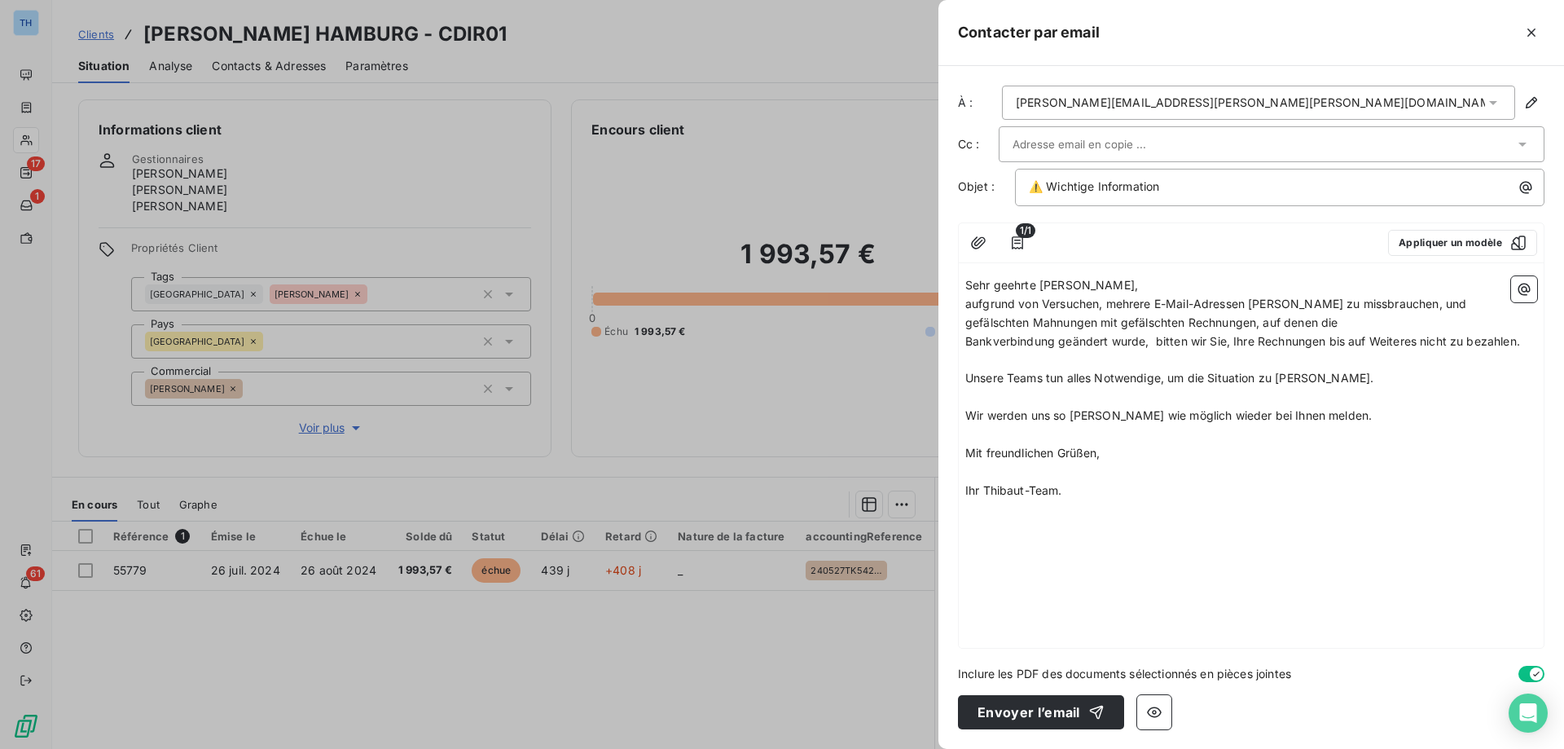
click at [1091, 283] on p "Sehr geehrte [PERSON_NAME]," at bounding box center [1251, 285] width 572 height 19
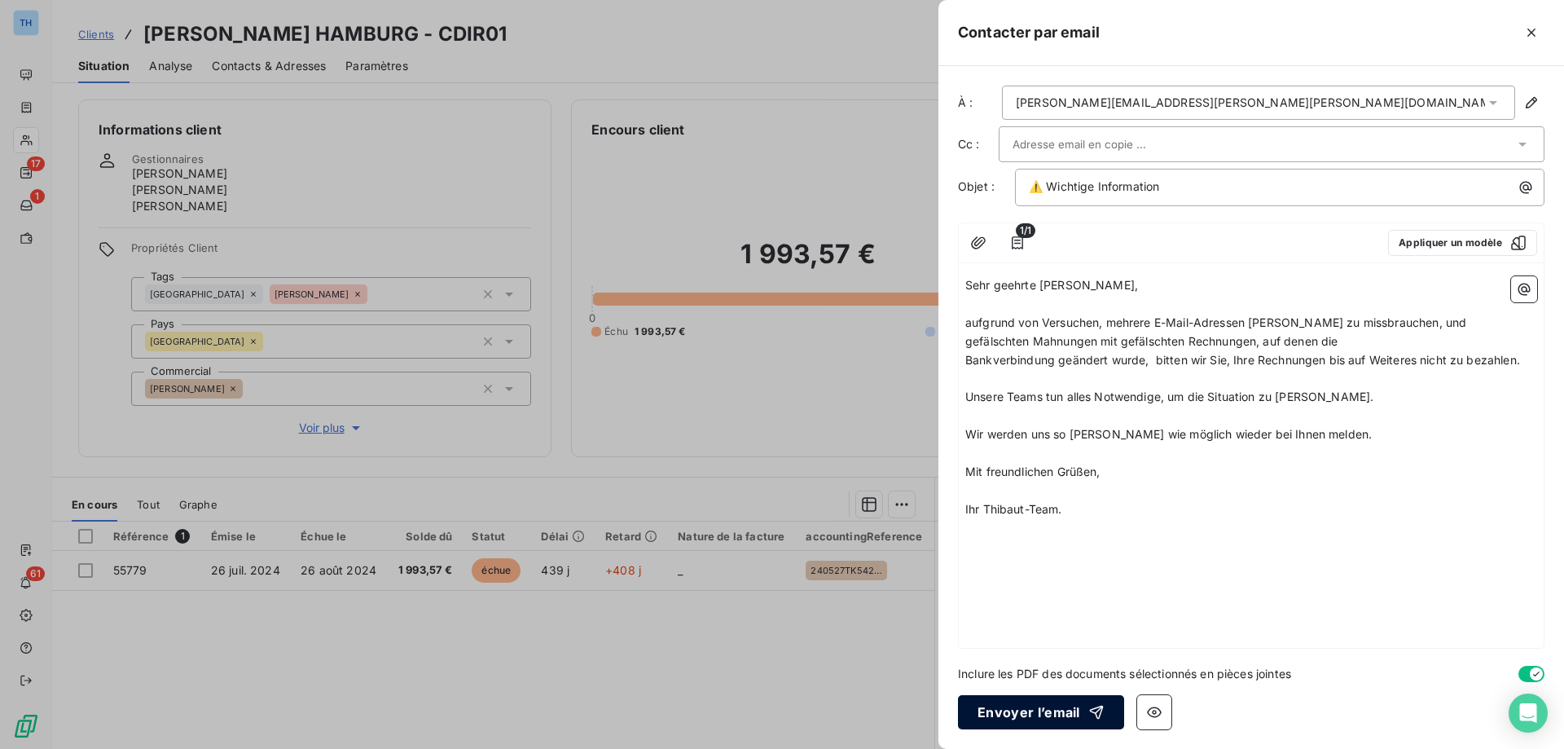
click at [1029, 712] on button "Envoyer l’email" at bounding box center [1041, 712] width 166 height 34
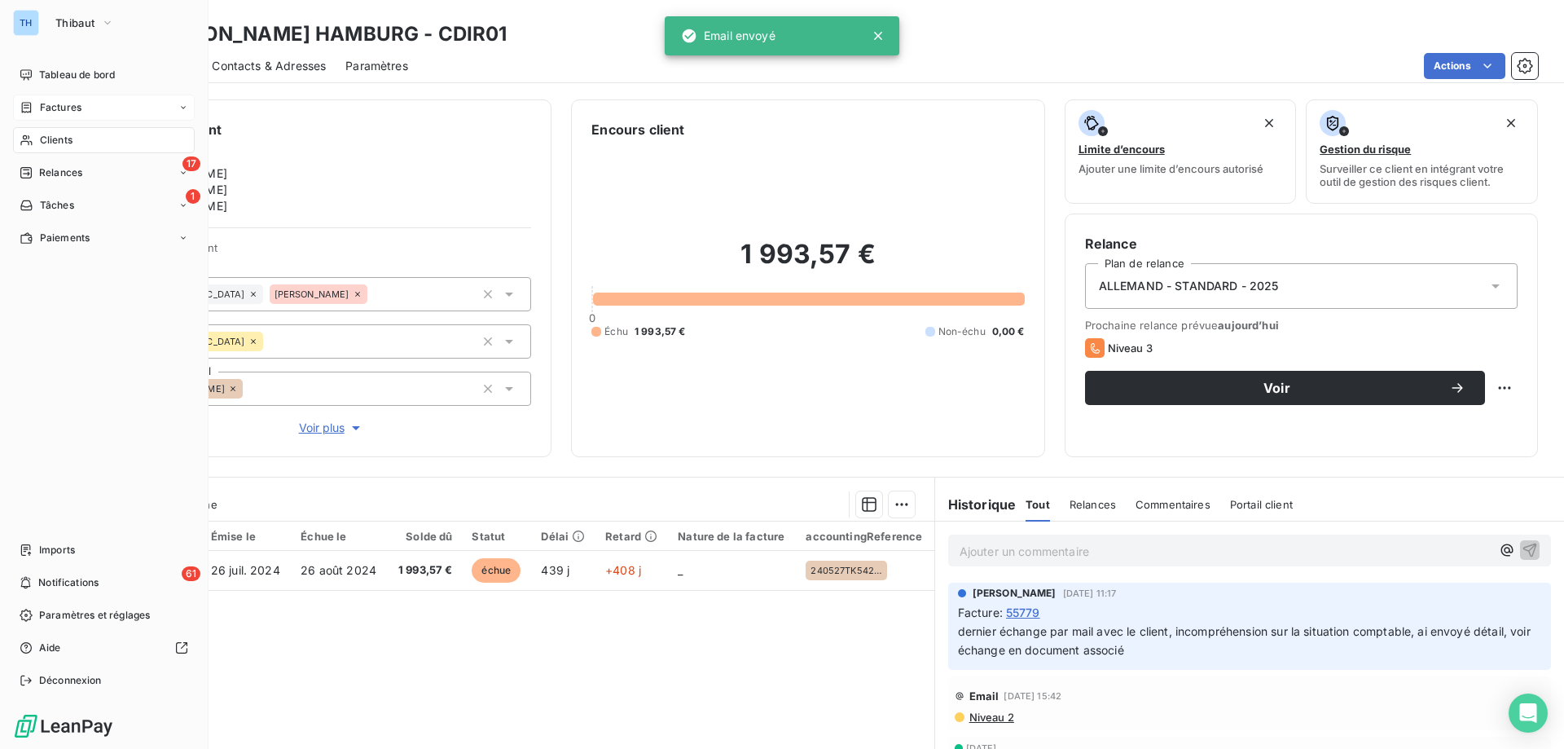
click at [34, 107] on div "Factures" at bounding box center [51, 107] width 62 height 15
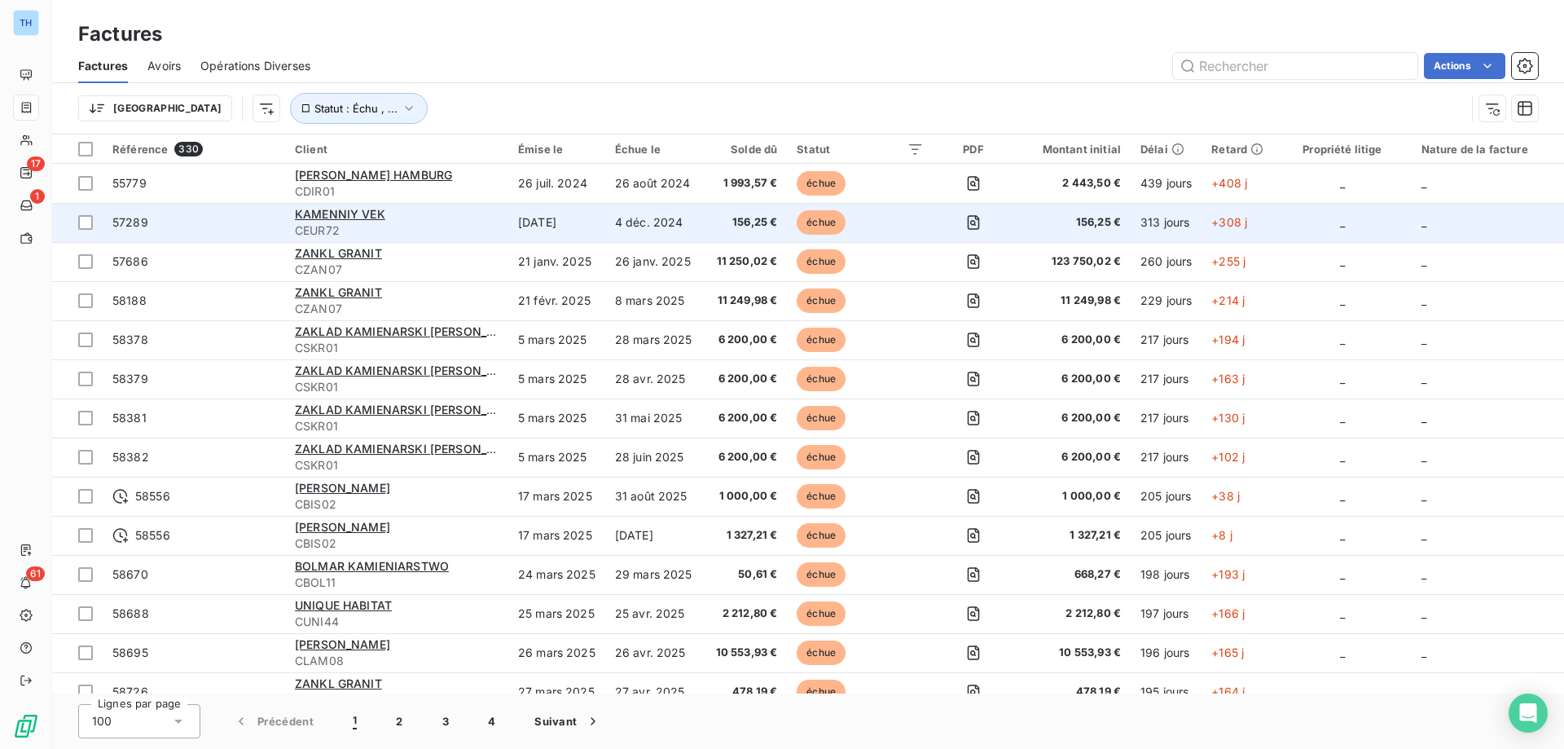
click at [325, 206] on div "KAMENNIY VEK" at bounding box center [397, 214] width 204 height 16
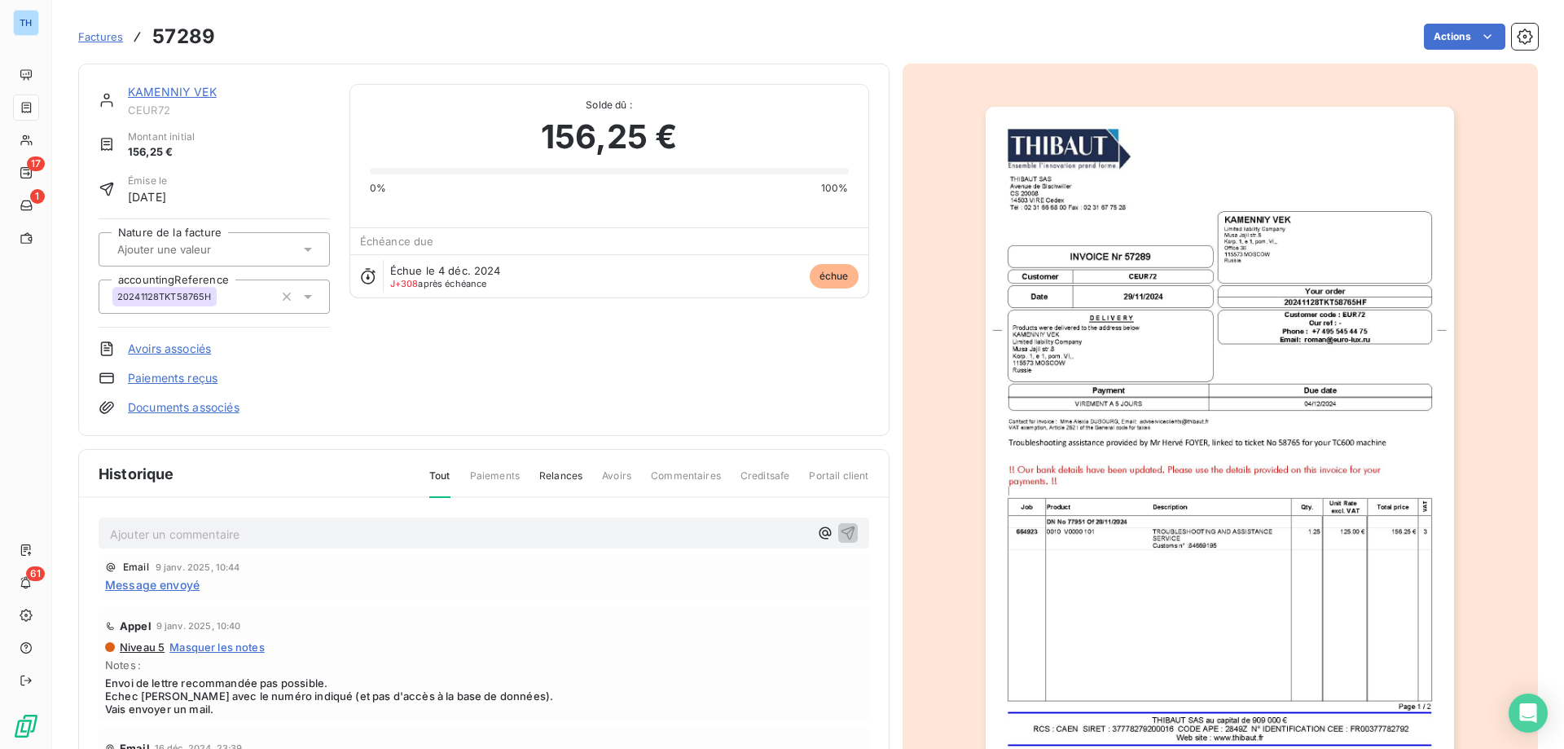
click at [189, 90] on link "KAMENNIY VEK" at bounding box center [172, 92] width 89 height 14
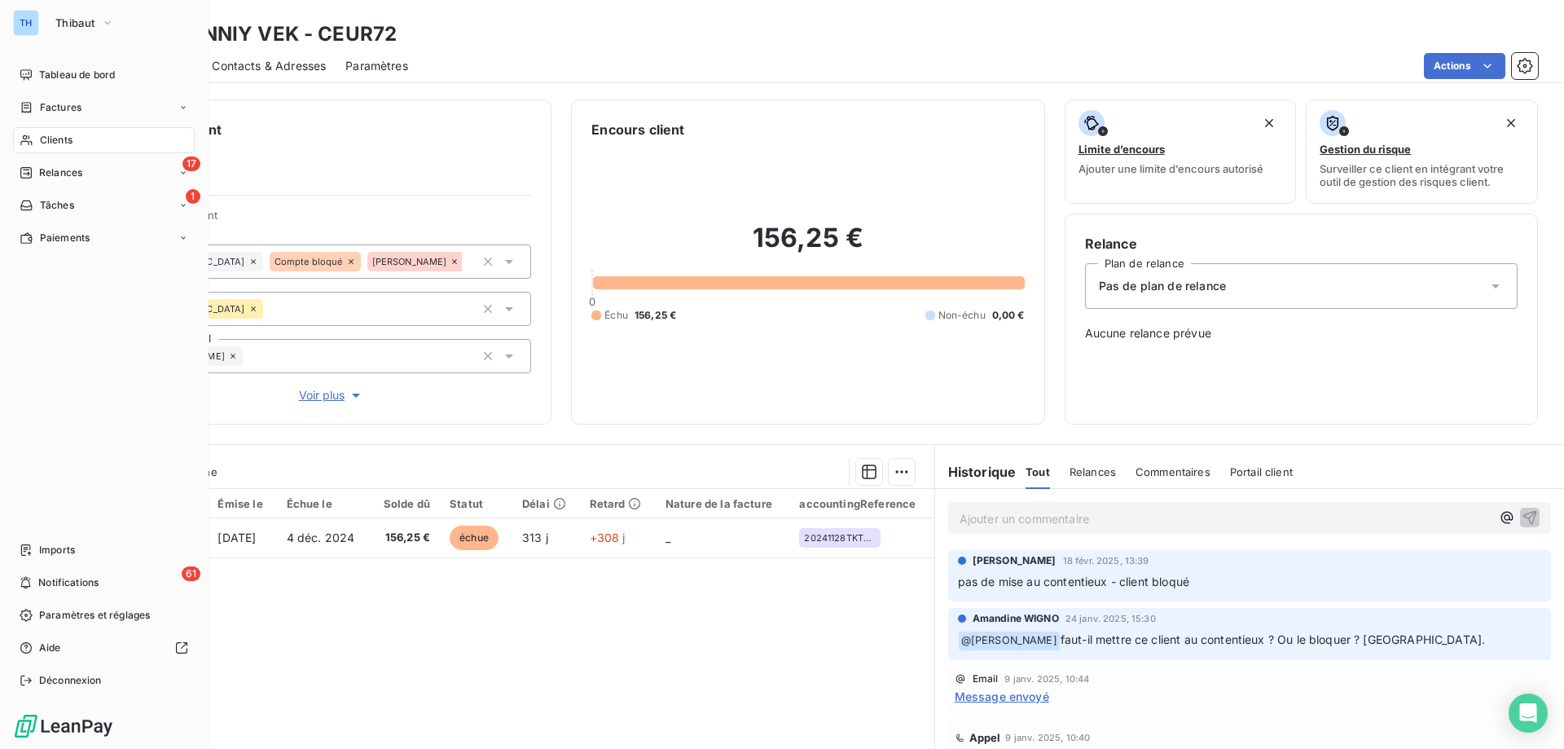
click at [57, 142] on span "Clients" at bounding box center [56, 140] width 33 height 15
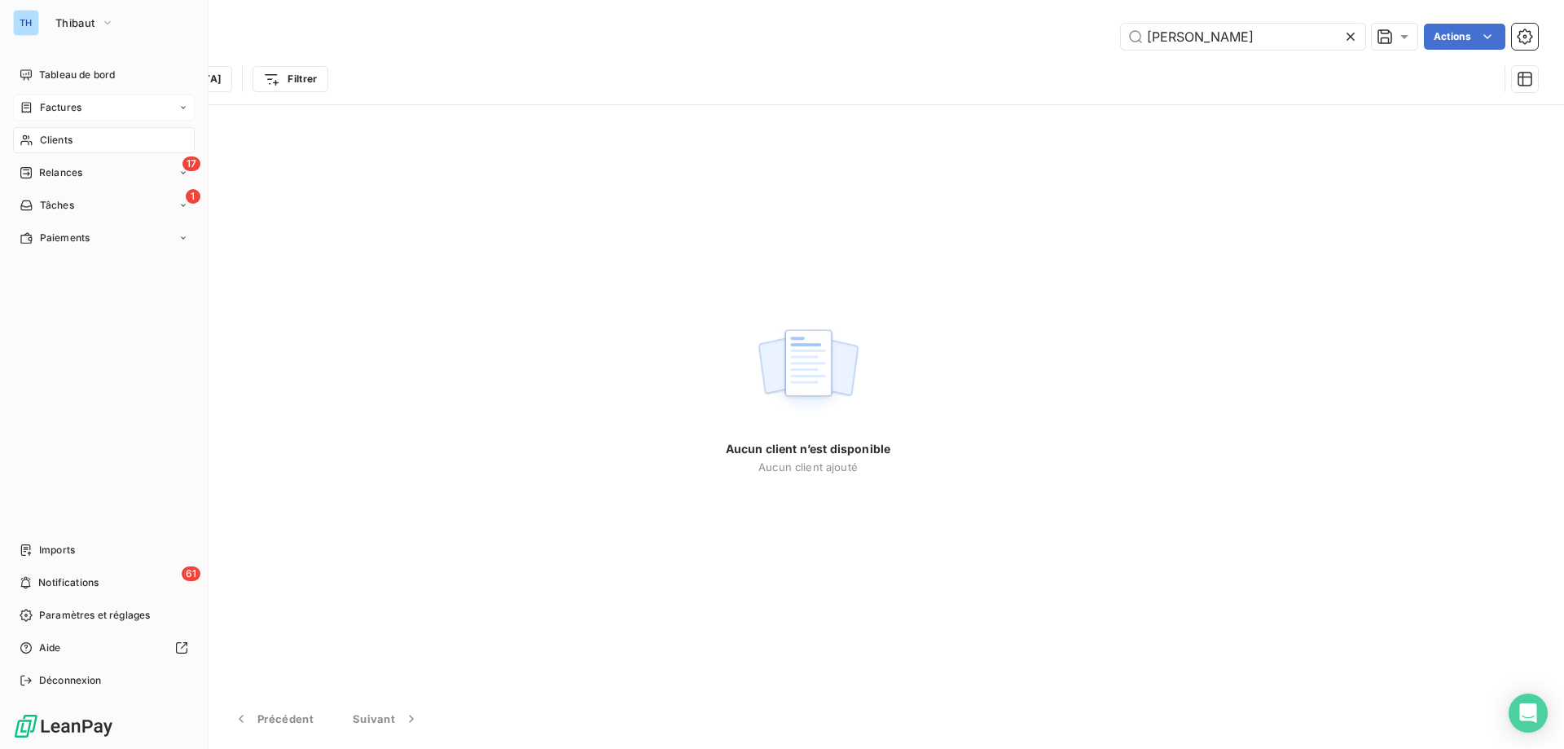
click at [71, 100] on span "Factures" at bounding box center [61, 107] width 42 height 15
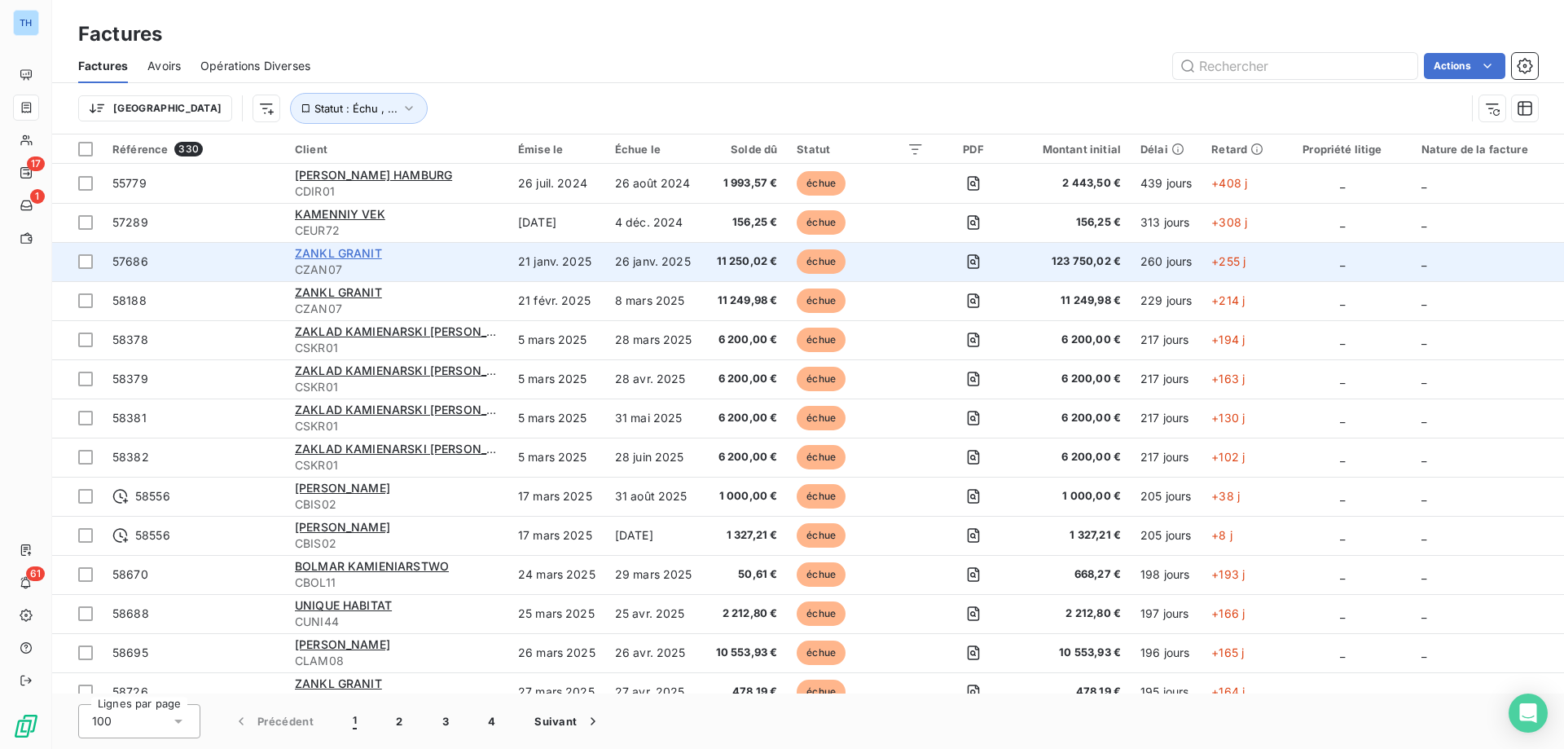
click at [353, 255] on span "ZANKL GRANIT" at bounding box center [338, 253] width 87 height 14
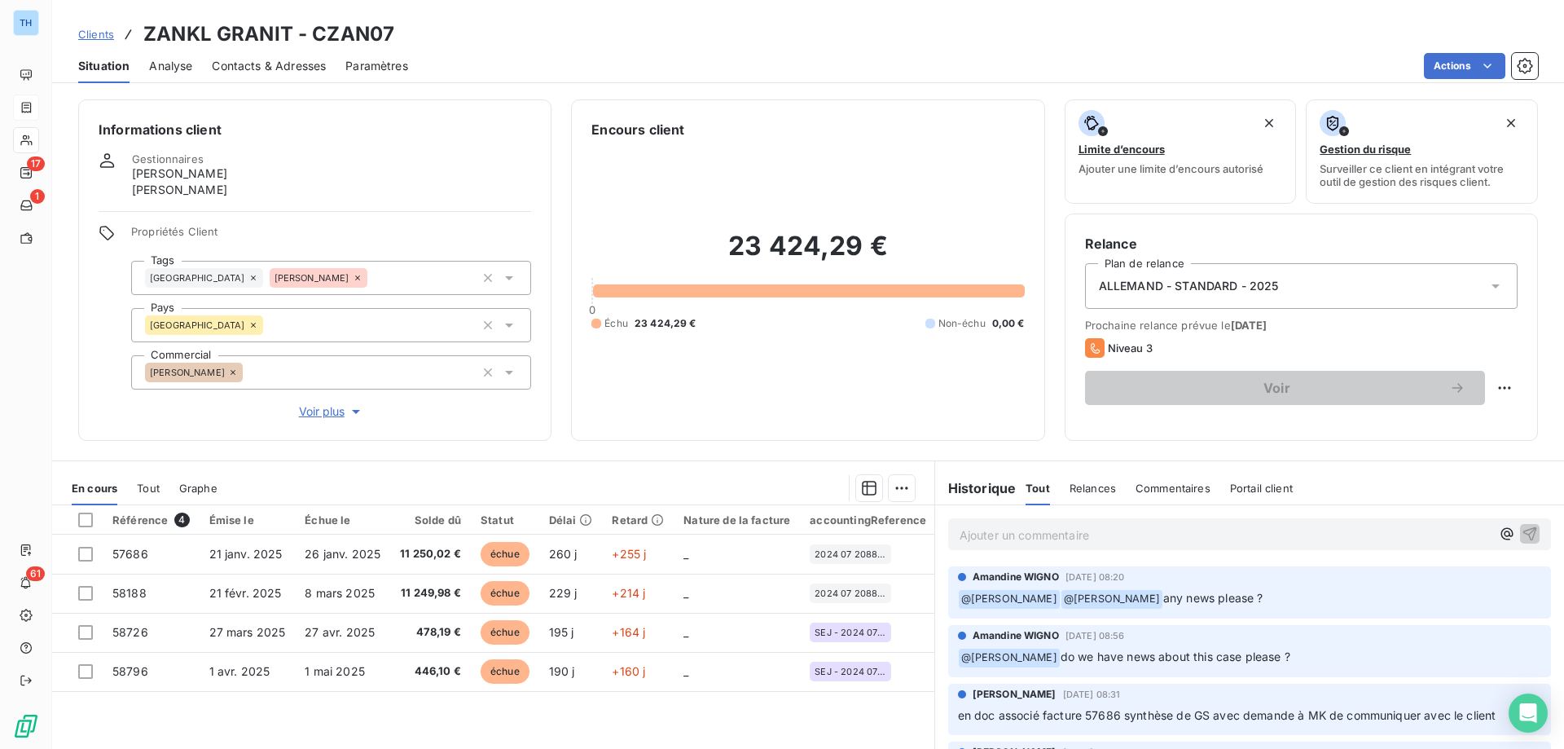
scroll to position [81, 0]
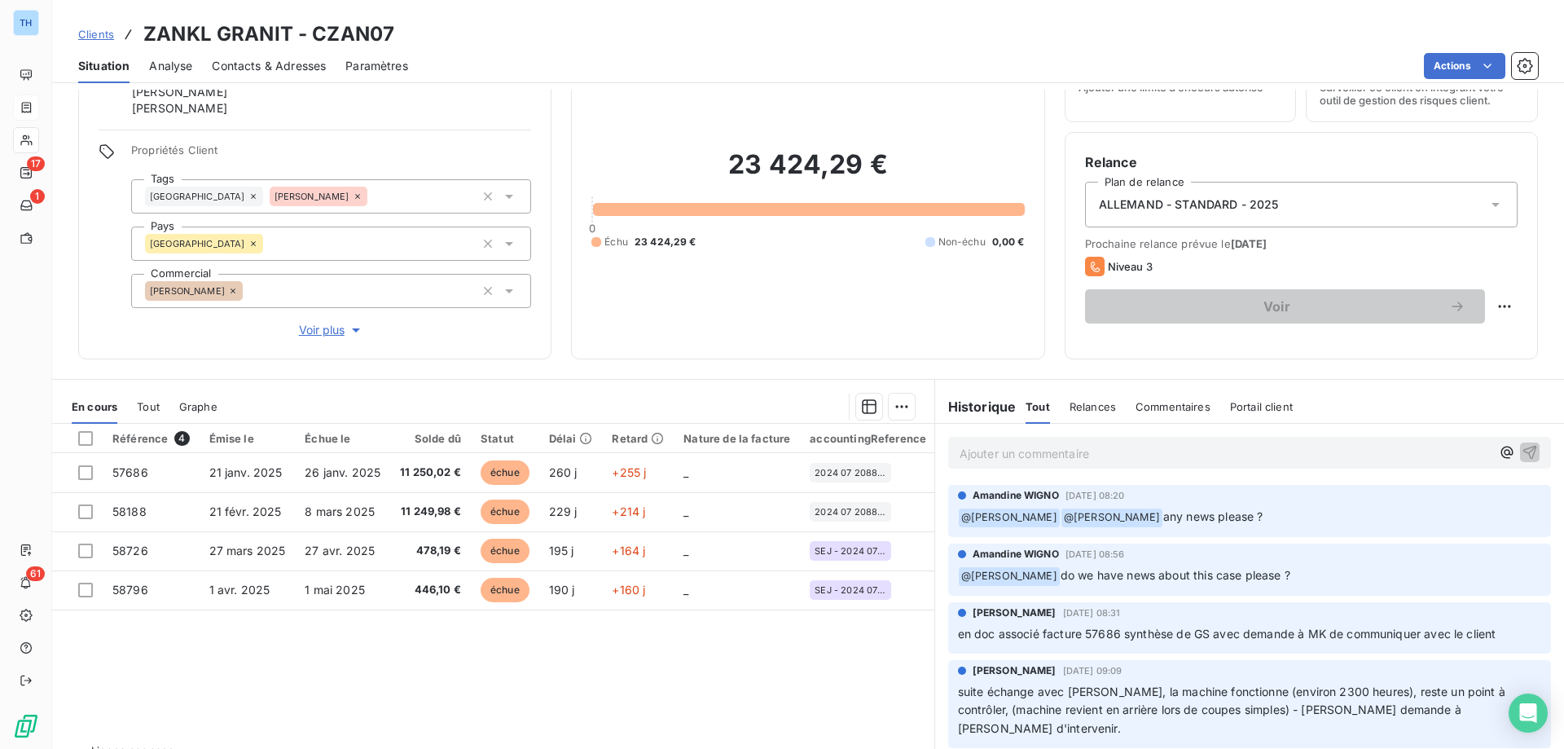
click at [310, 332] on span "Voir plus" at bounding box center [331, 330] width 65 height 16
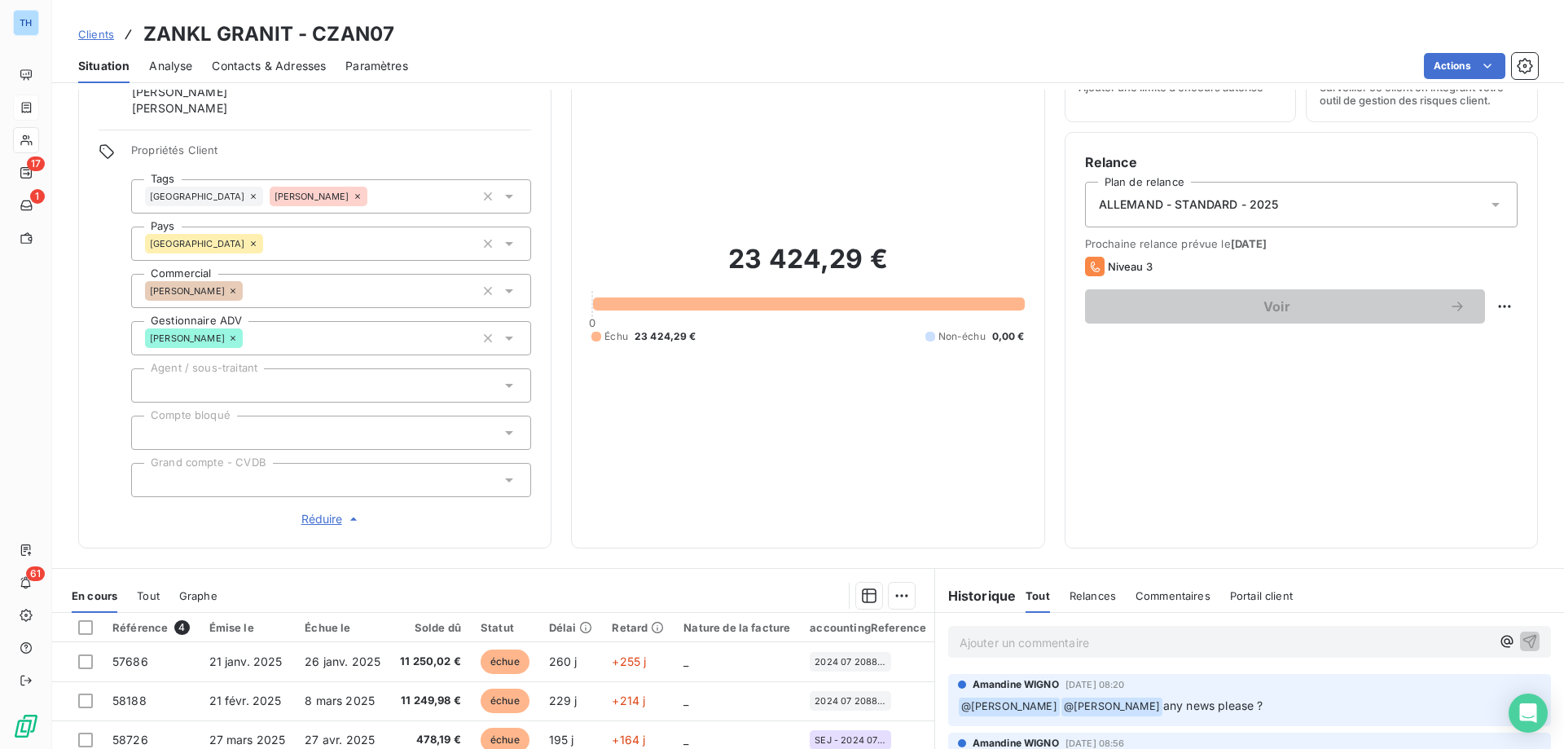
scroll to position [0, 0]
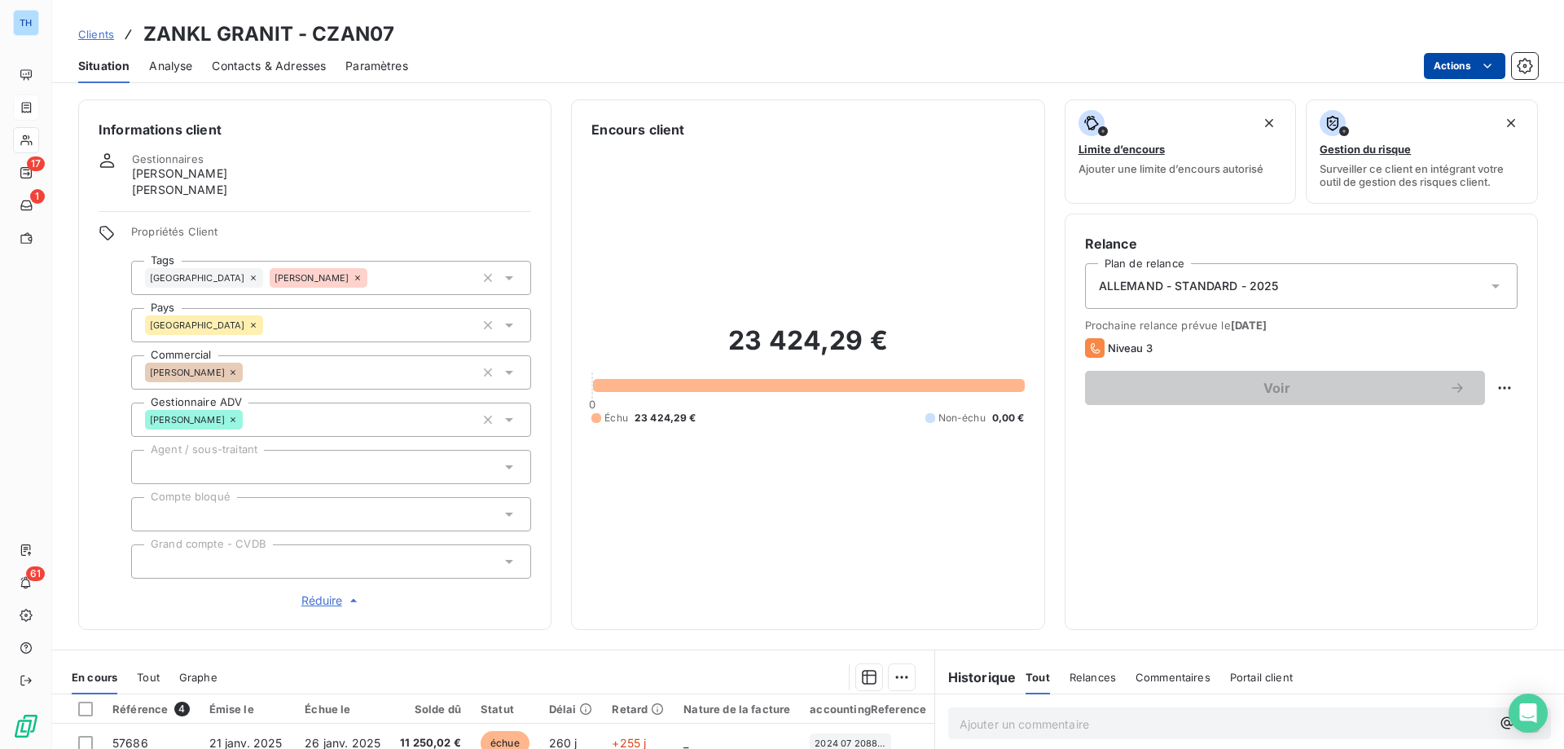
click at [1458, 60] on html "TH 17 1 61 Clients ZANKL GRANIT - CZAN07 Situation Analyse Contacts & Adresses …" at bounding box center [782, 374] width 1564 height 749
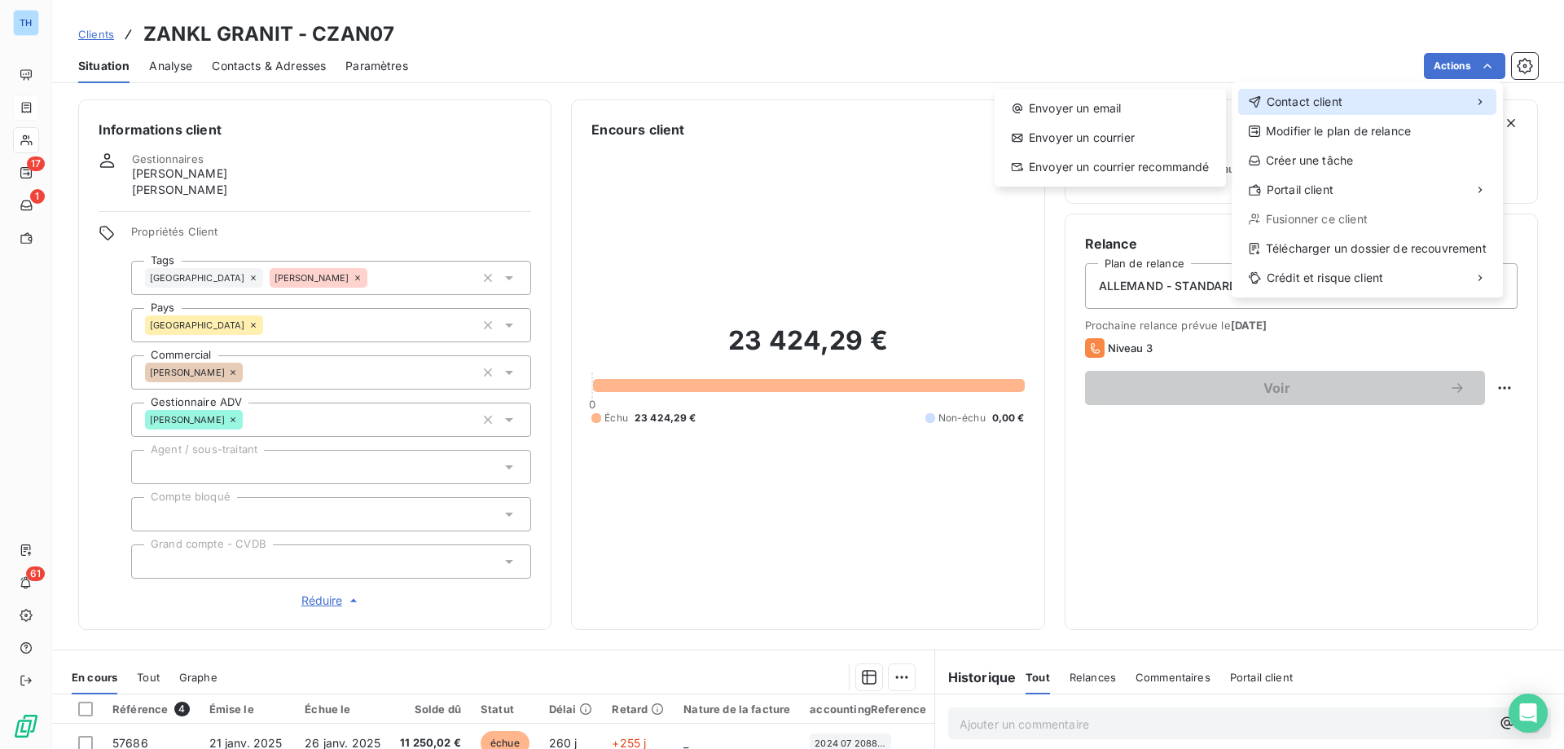
click at [1337, 99] on span "Contact client" at bounding box center [1305, 102] width 76 height 16
click at [1116, 98] on div "Envoyer un email" at bounding box center [1110, 108] width 218 height 26
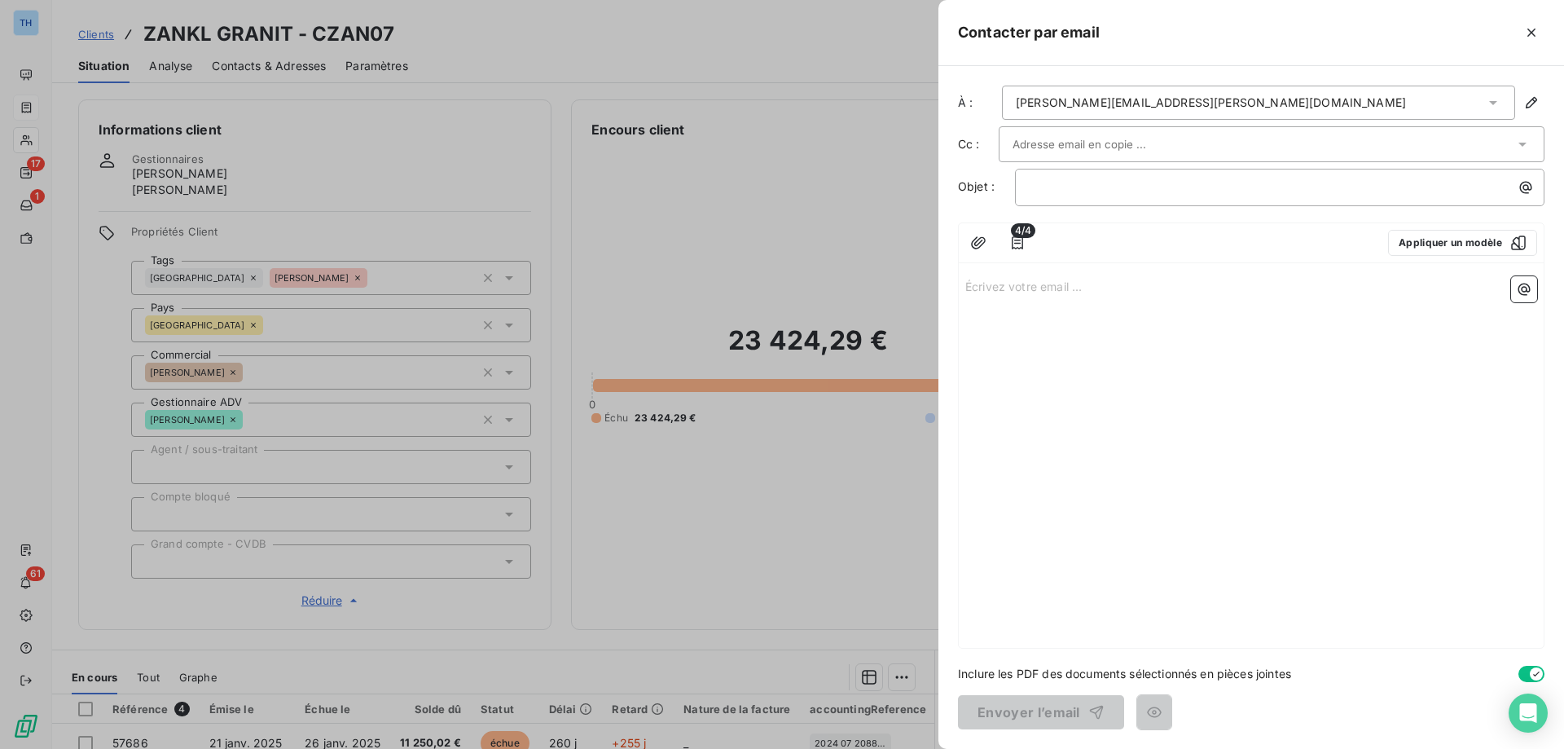
click at [1045, 309] on div "Écrivez votre email ... ﻿" at bounding box center [1251, 459] width 585 height 378
click at [1035, 292] on p "Écrivez votre email ... ﻿" at bounding box center [1251, 285] width 572 height 19
drag, startPoint x: 1125, startPoint y: 285, endPoint x: 953, endPoint y: 283, distance: 171.9
click at [953, 283] on div "À : haslbeck@zankl-granit.de Cc : Objet : ﻿ 4/4 Appliquer un modèle ⚠️ Wichtige…" at bounding box center [1251, 407] width 626 height 683
click at [1047, 191] on p "﻿" at bounding box center [1284, 187] width 510 height 19
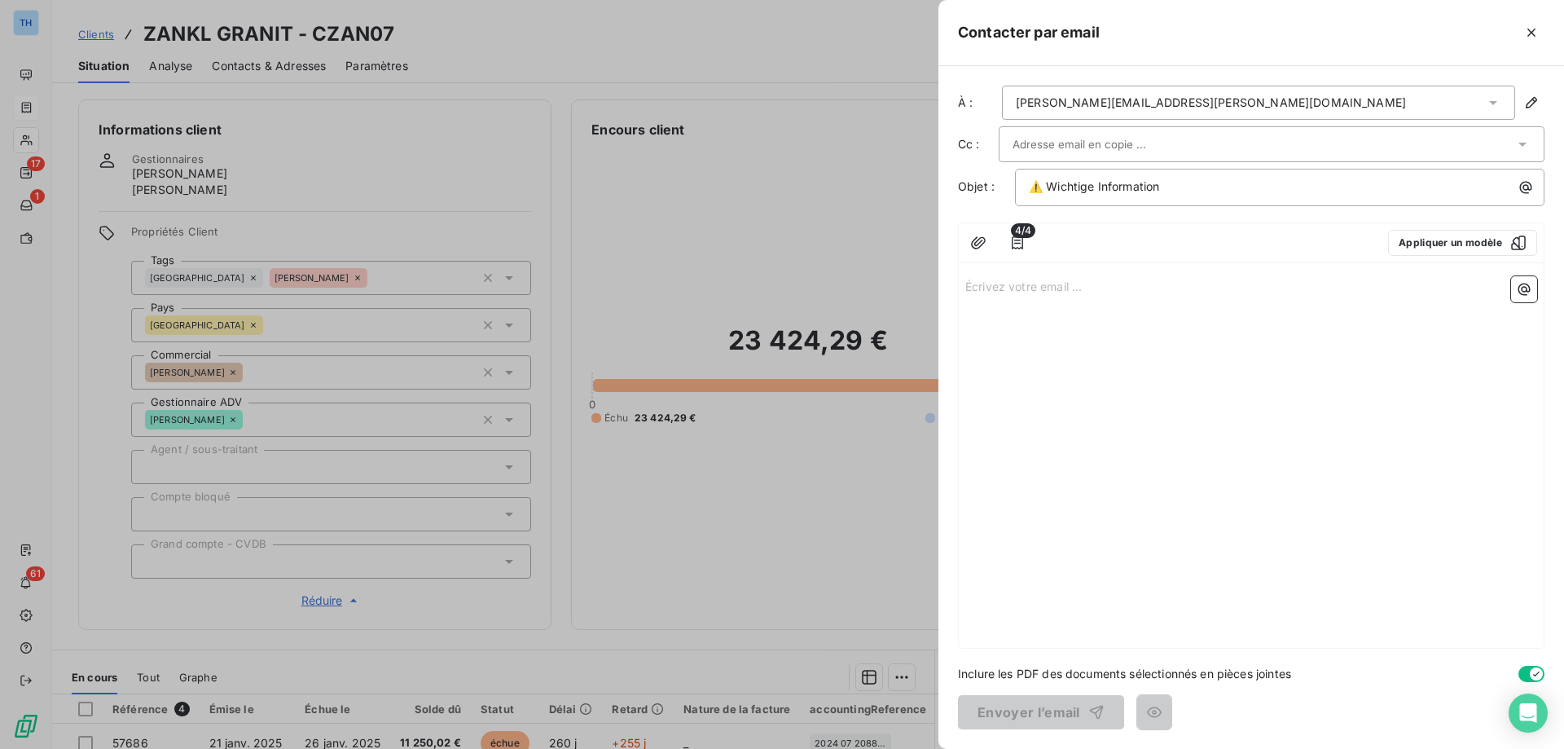
click at [1007, 297] on div "Écrivez votre email ... ﻿" at bounding box center [1251, 459] width 585 height 378
click at [1033, 292] on p "Écrivez votre email ... ﻿" at bounding box center [1251, 285] width 572 height 19
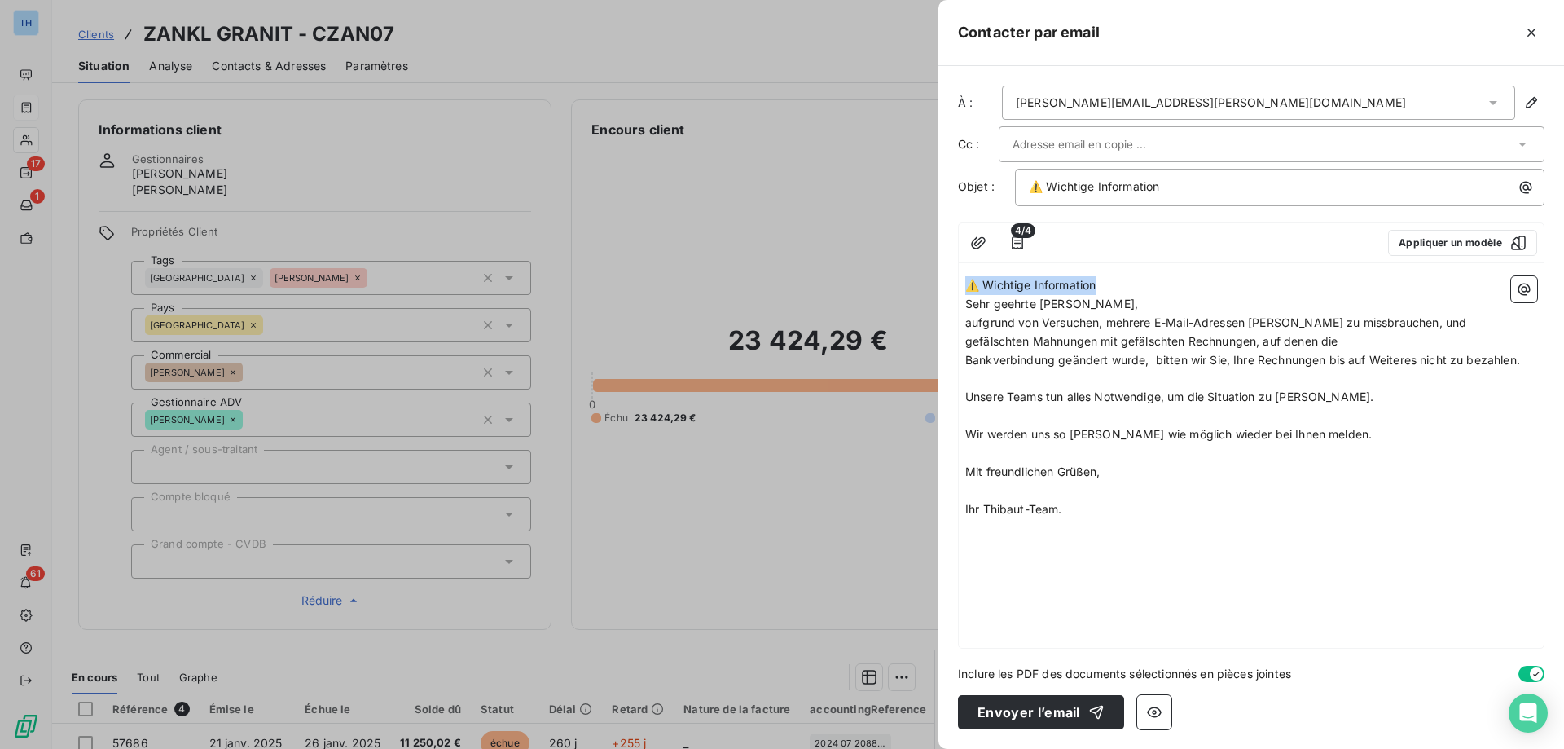
drag, startPoint x: 1136, startPoint y: 283, endPoint x: 952, endPoint y: 279, distance: 184.1
click at [952, 279] on div "À : haslbeck@zankl-granit.de Cc : Objet : ⚠️ Wichtige Information 4/4 Appliquer…" at bounding box center [1251, 407] width 626 height 683
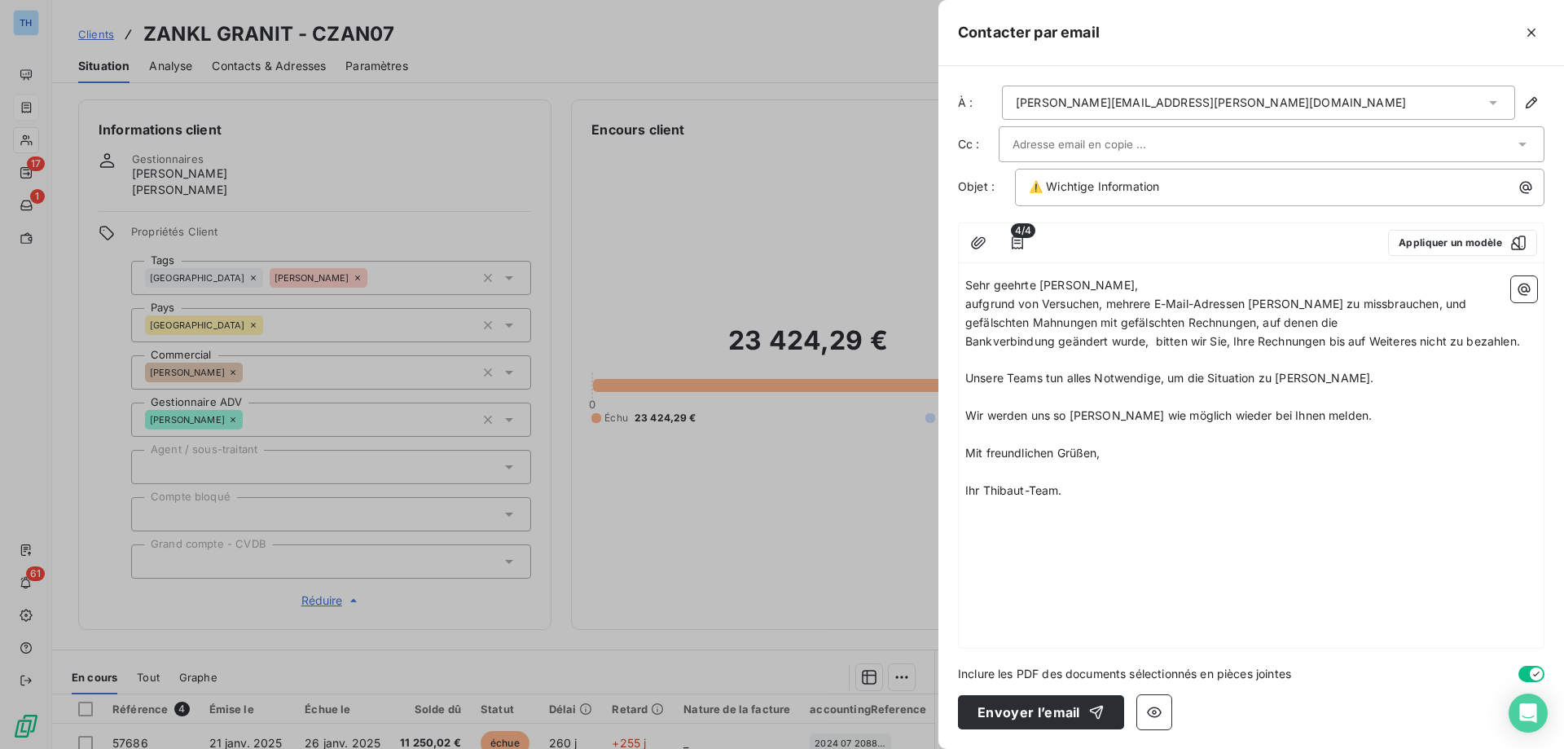
click at [1102, 282] on p "Sehr geehrte [PERSON_NAME]," at bounding box center [1251, 285] width 572 height 19
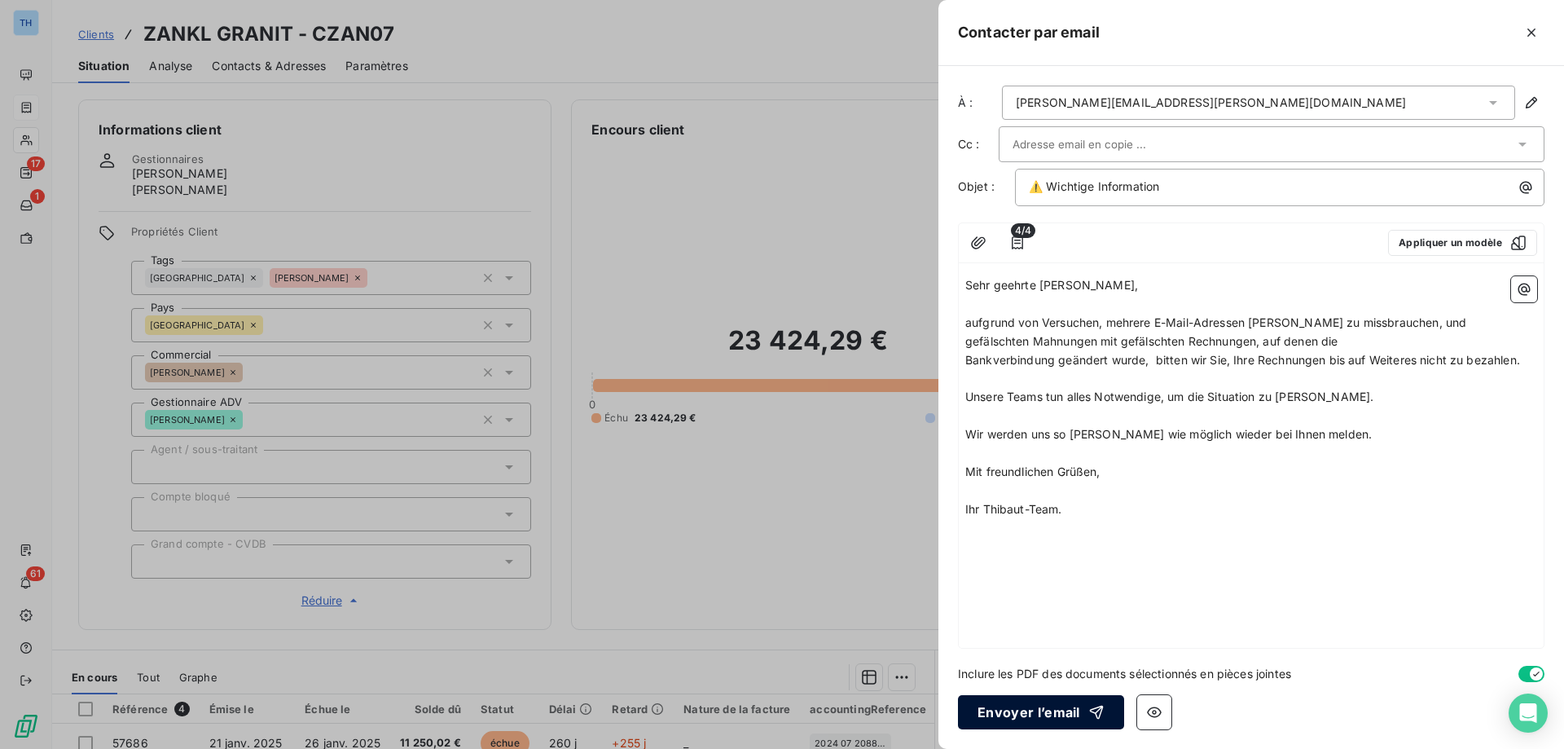
click at [997, 714] on button "Envoyer l’email" at bounding box center [1041, 712] width 166 height 34
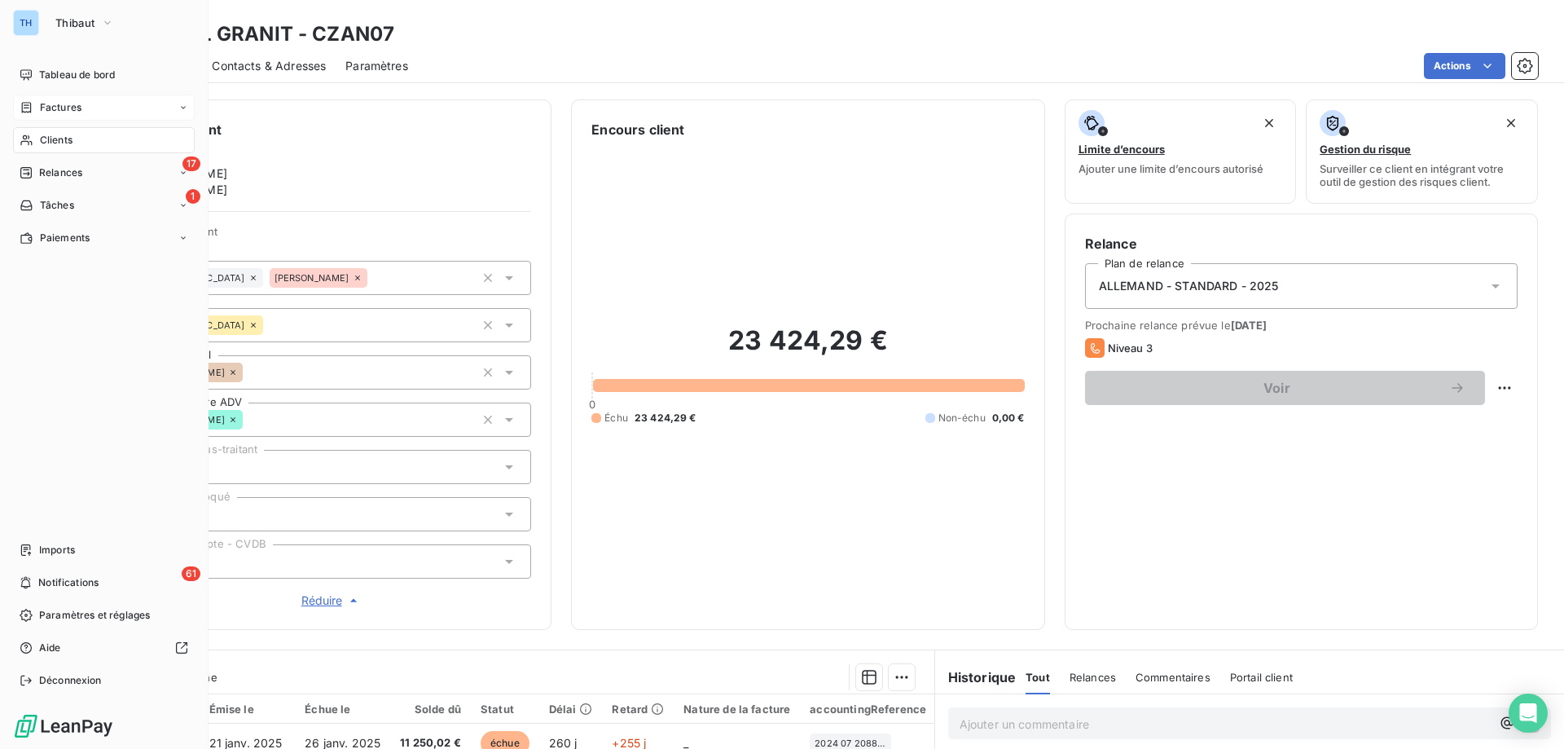
click at [77, 106] on span "Factures" at bounding box center [61, 107] width 42 height 15
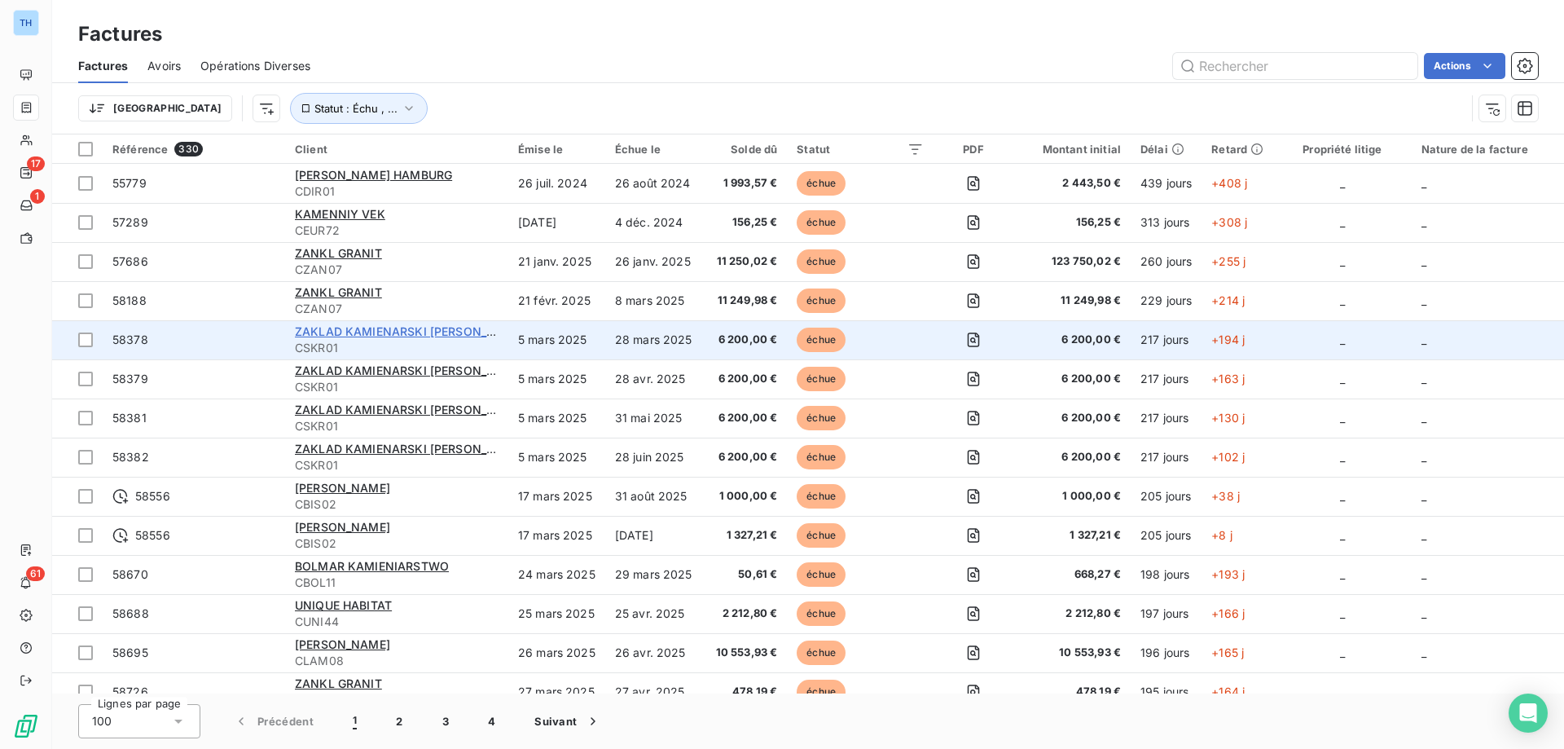
click at [351, 328] on span "ZAKLAD KAMIENARSKI RYSZARD SKRABA" at bounding box center [410, 331] width 231 height 14
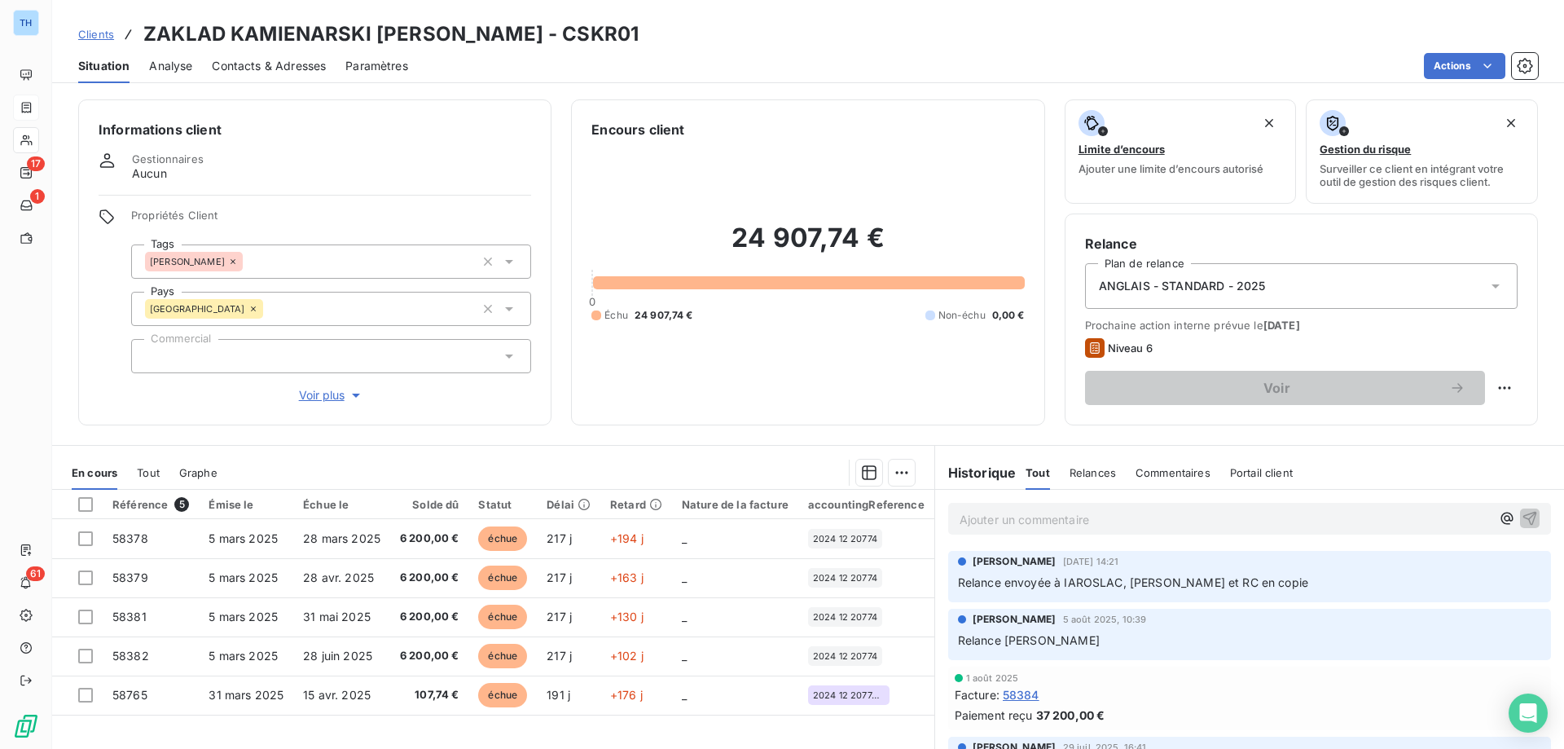
click at [1437, 67] on html "TH 17 1 61 Clients ZAKLAD KAMIENARSKI RYSZARD SKRABA - CSKR01 Situation Analyse…" at bounding box center [782, 374] width 1564 height 749
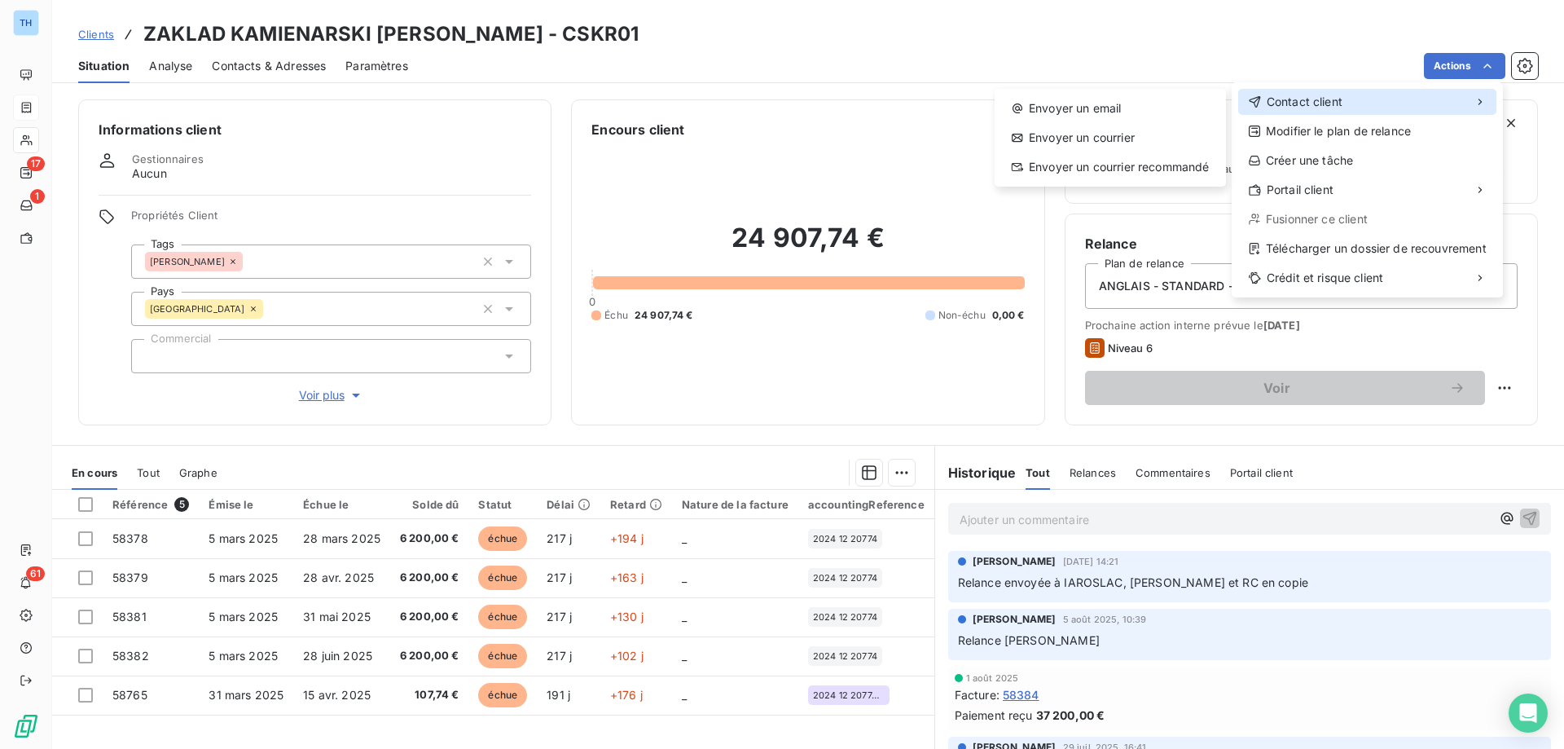
click at [1357, 101] on div "Contact client" at bounding box center [1367, 102] width 258 height 26
click at [1110, 104] on div "Envoyer un email" at bounding box center [1110, 108] width 218 height 26
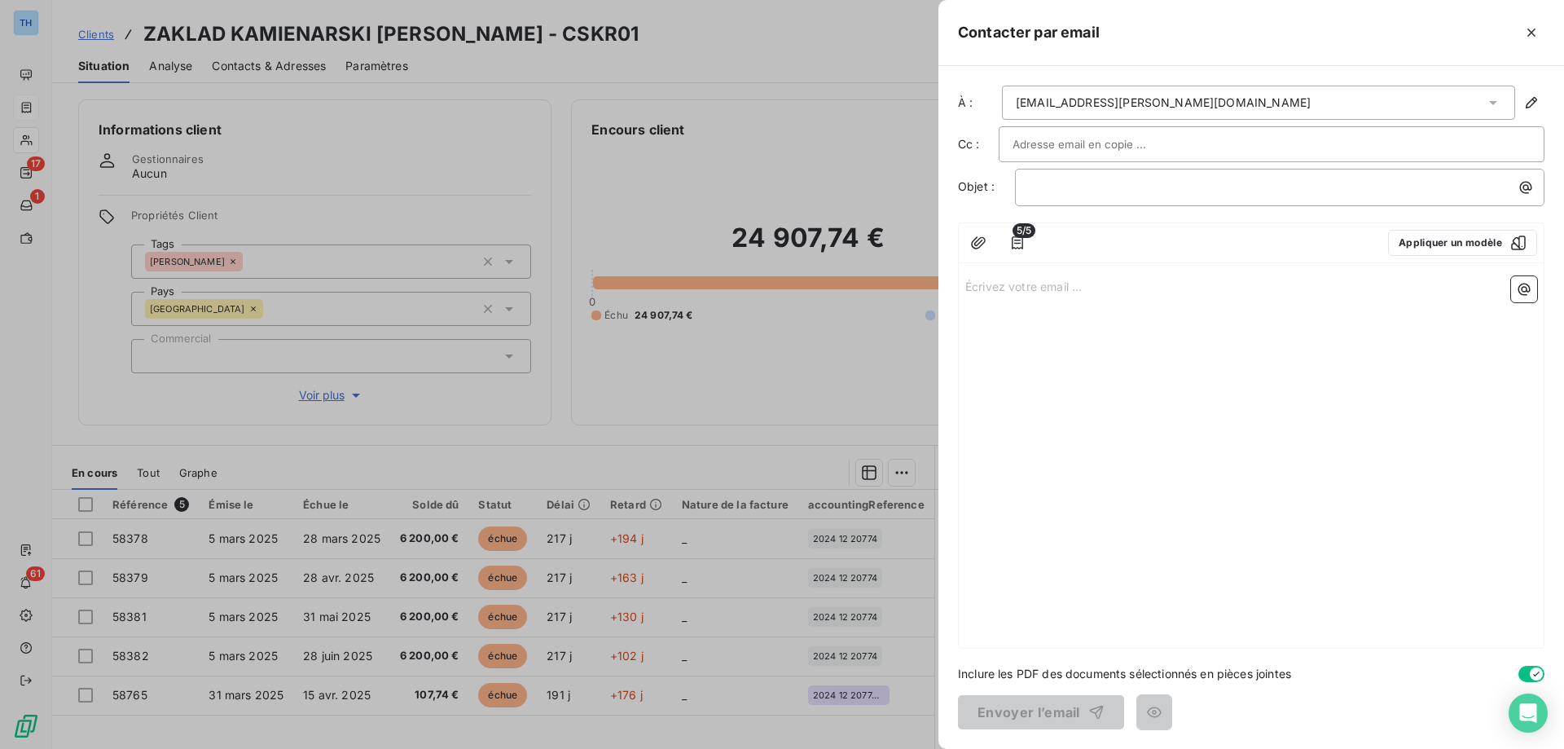
click at [327, 176] on div at bounding box center [782, 374] width 1564 height 749
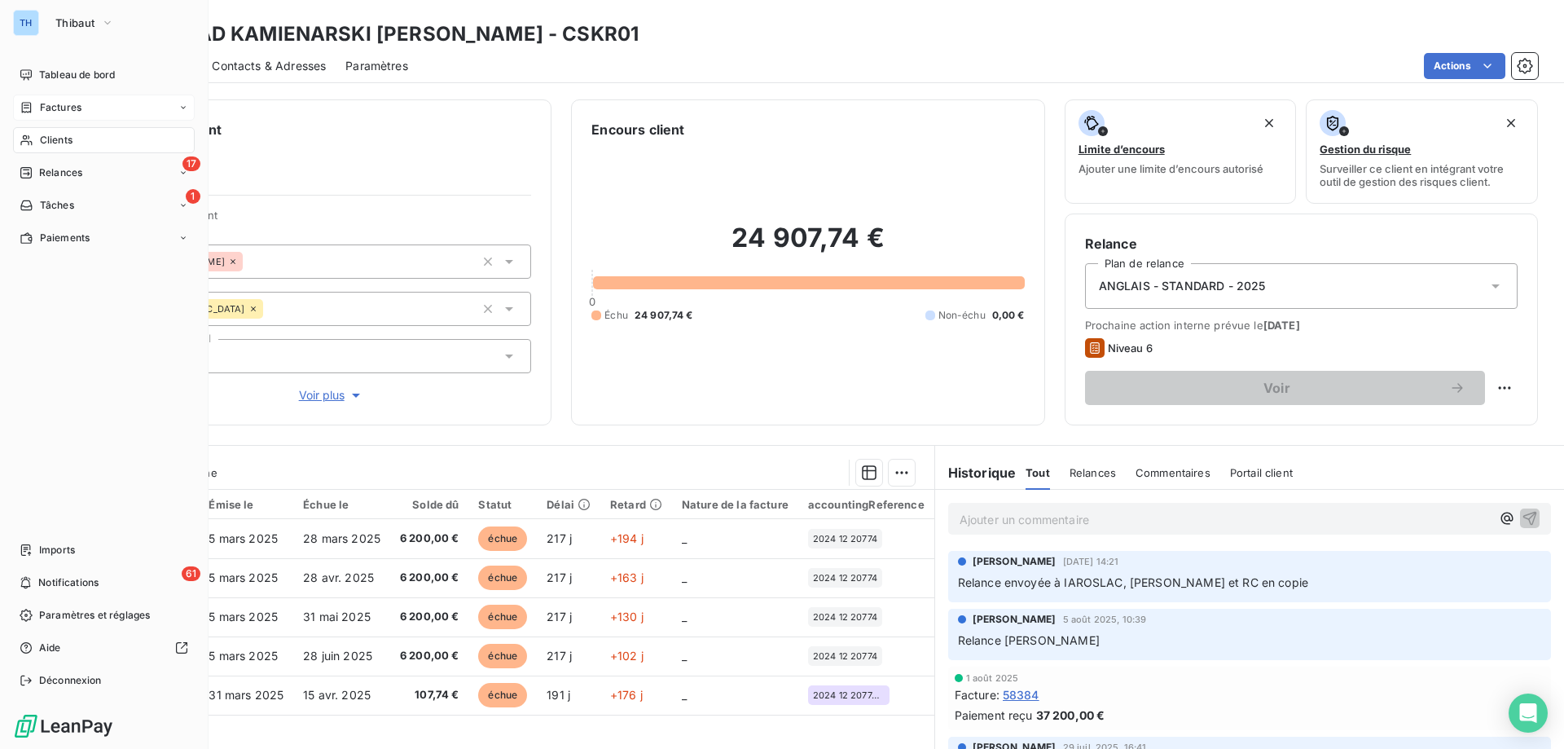
click at [38, 107] on div "Factures" at bounding box center [51, 107] width 62 height 15
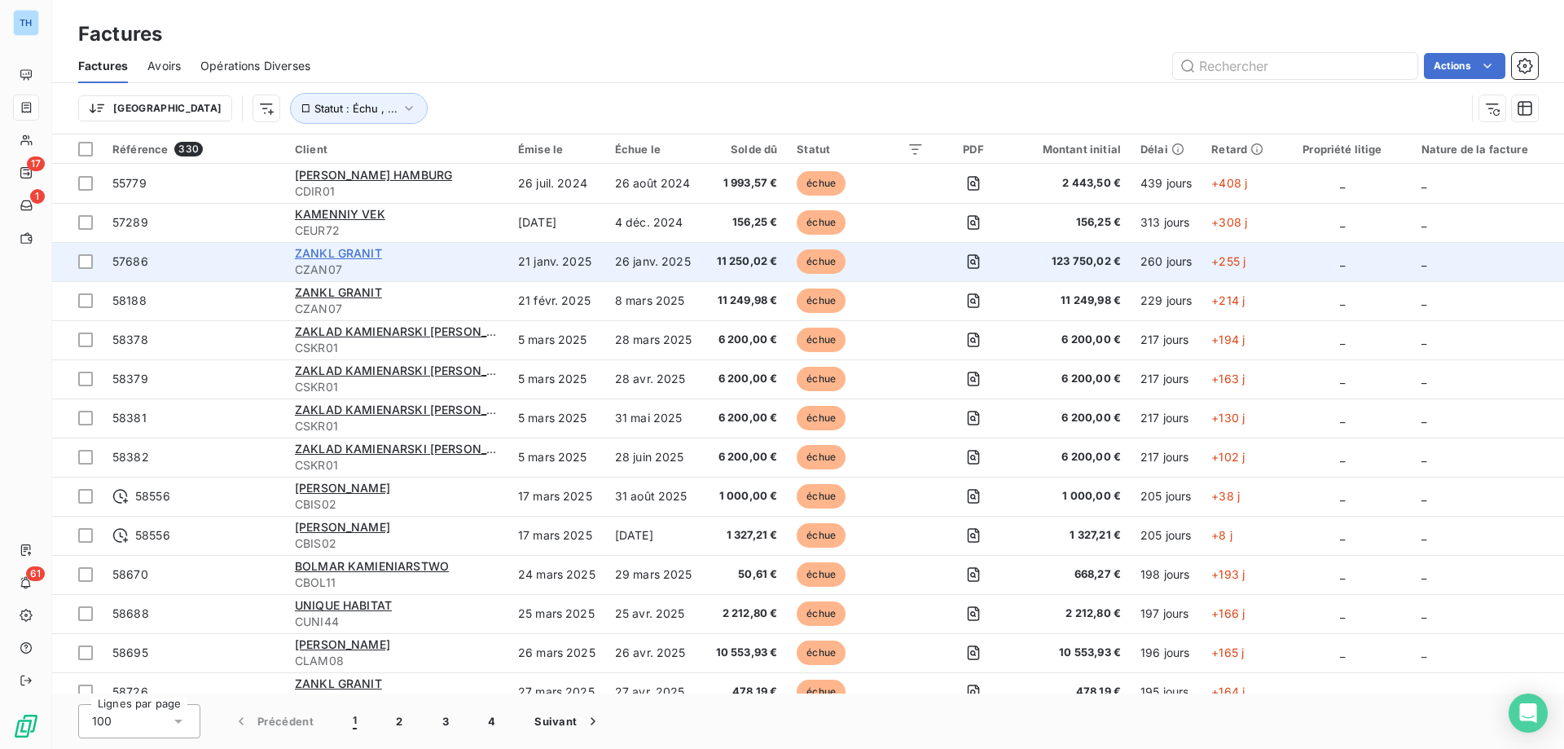
click at [327, 253] on span "ZANKL GRANIT" at bounding box center [338, 253] width 87 height 14
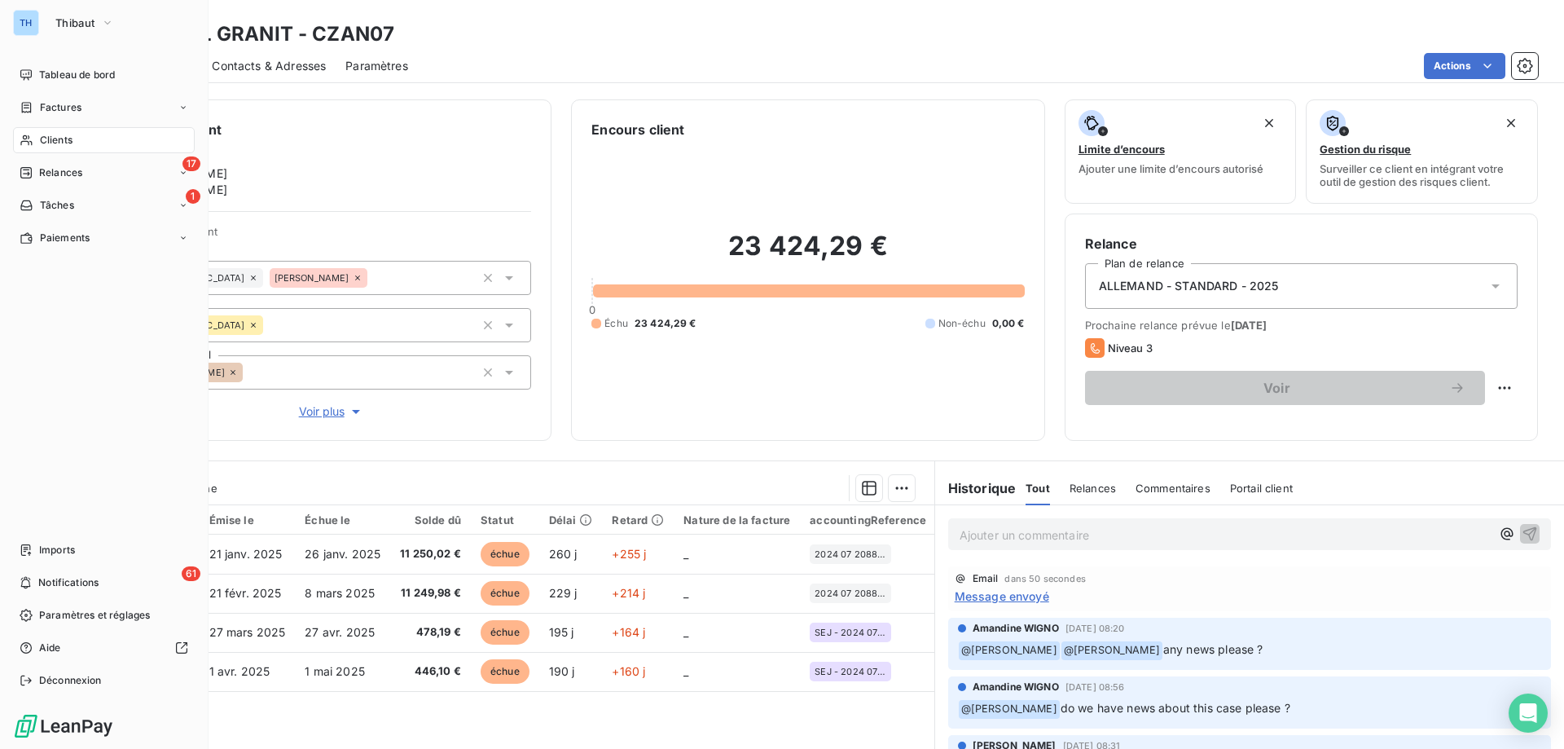
click at [26, 134] on icon at bounding box center [27, 140] width 14 height 13
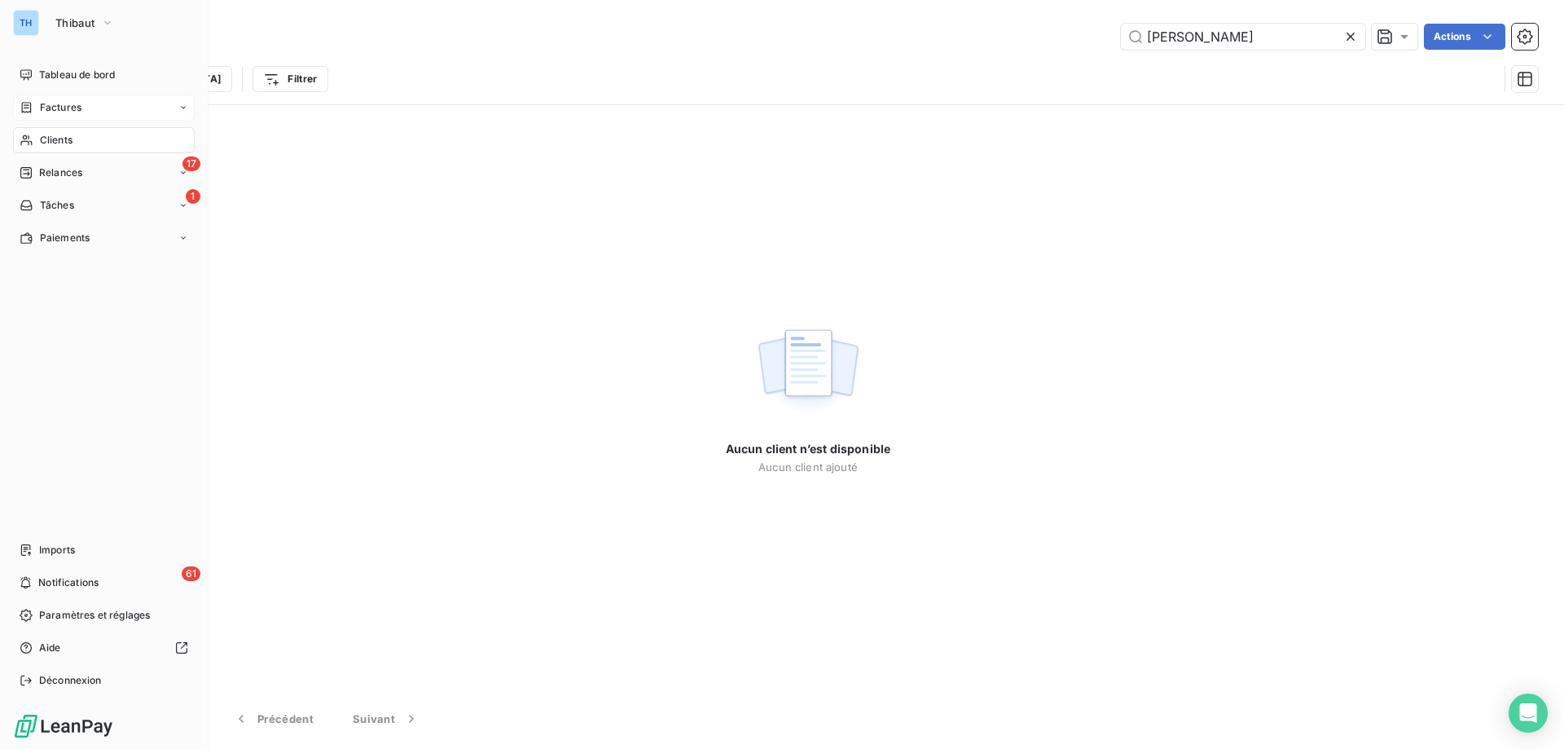
click at [32, 106] on icon at bounding box center [27, 107] width 14 height 13
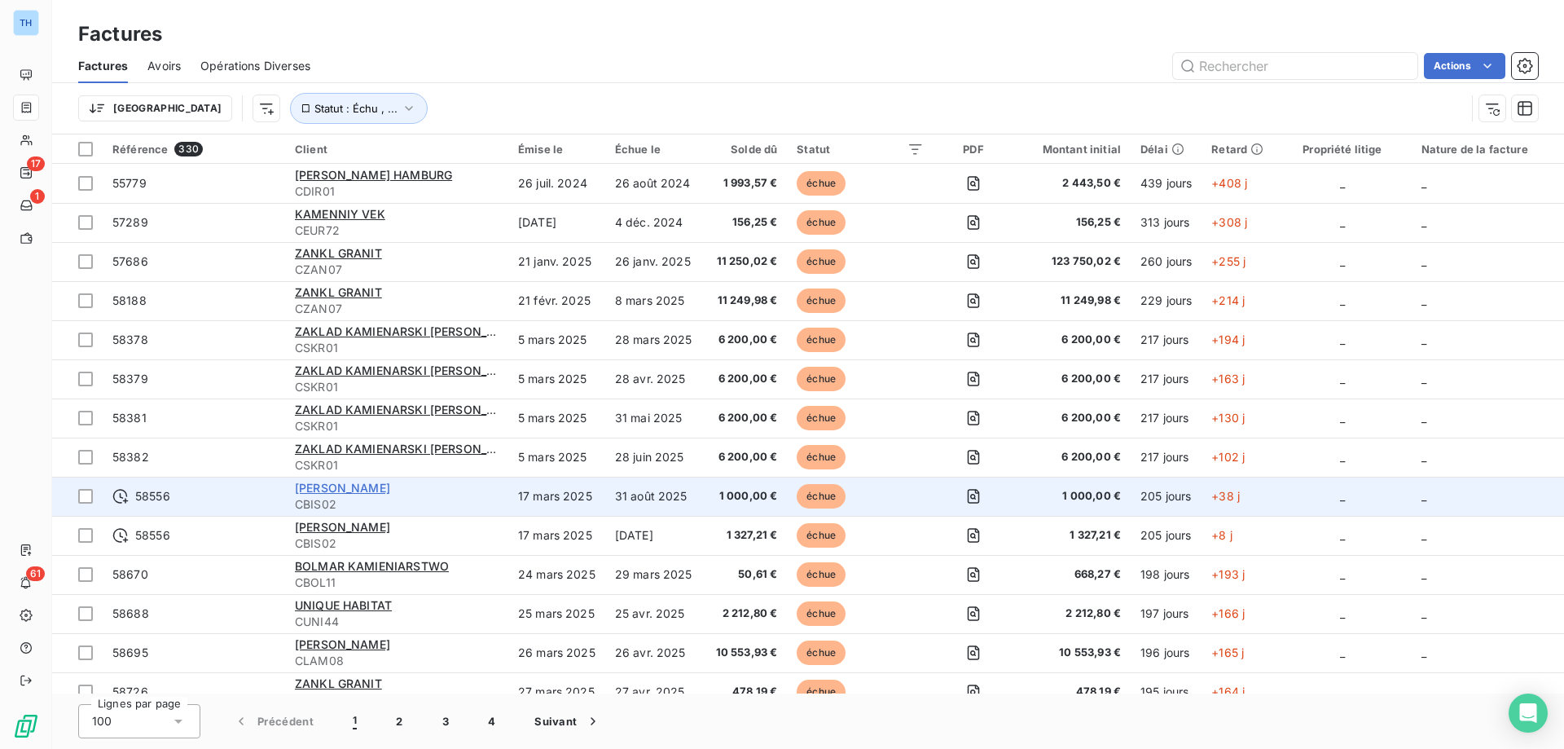
click at [379, 493] on span "MATTHIAS BISCHOFF" at bounding box center [342, 488] width 95 height 14
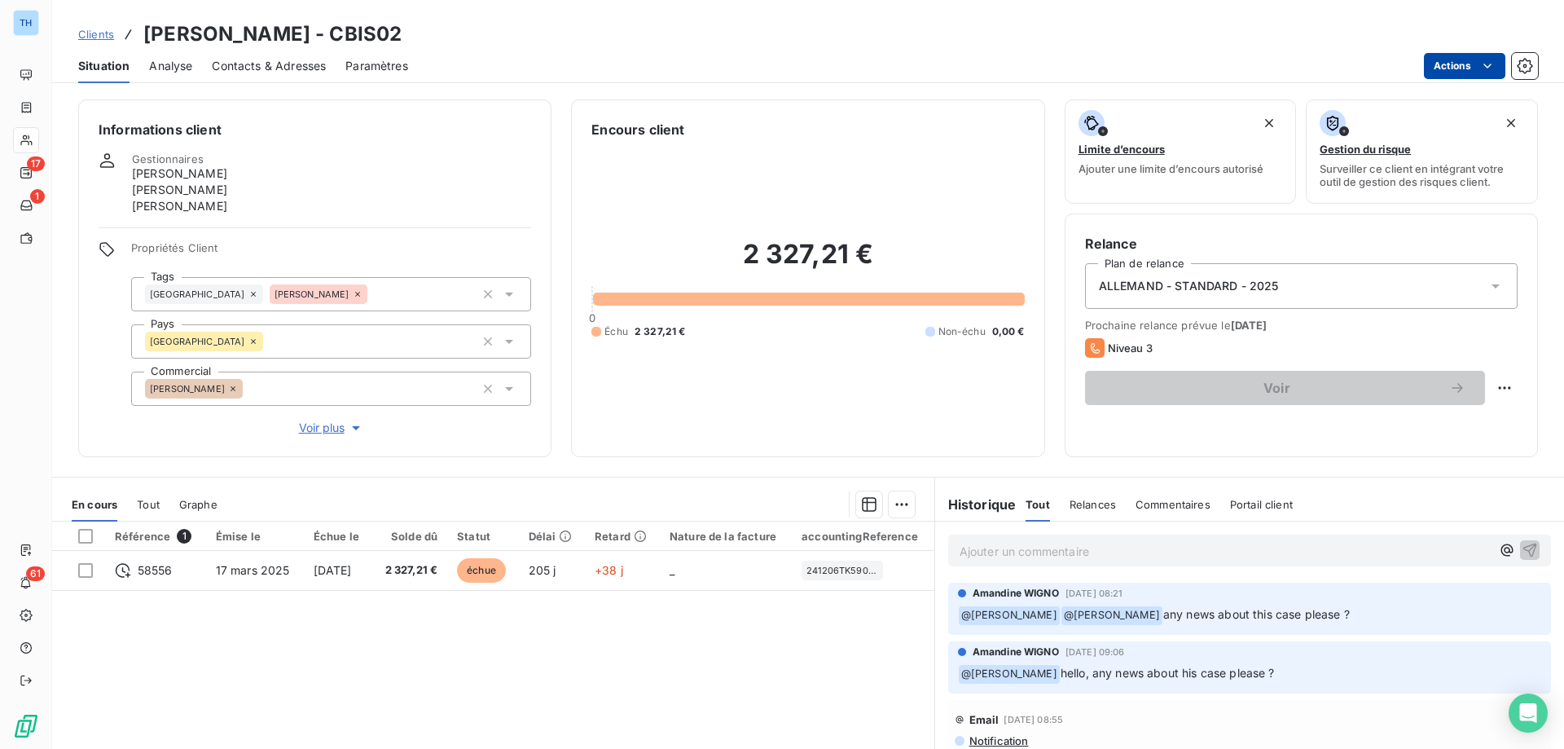
click at [1437, 61] on html "TH 17 1 61 Clients MATTHIAS BISCHOFF - CBIS02 Situation Analyse Contacts & Adre…" at bounding box center [782, 374] width 1564 height 749
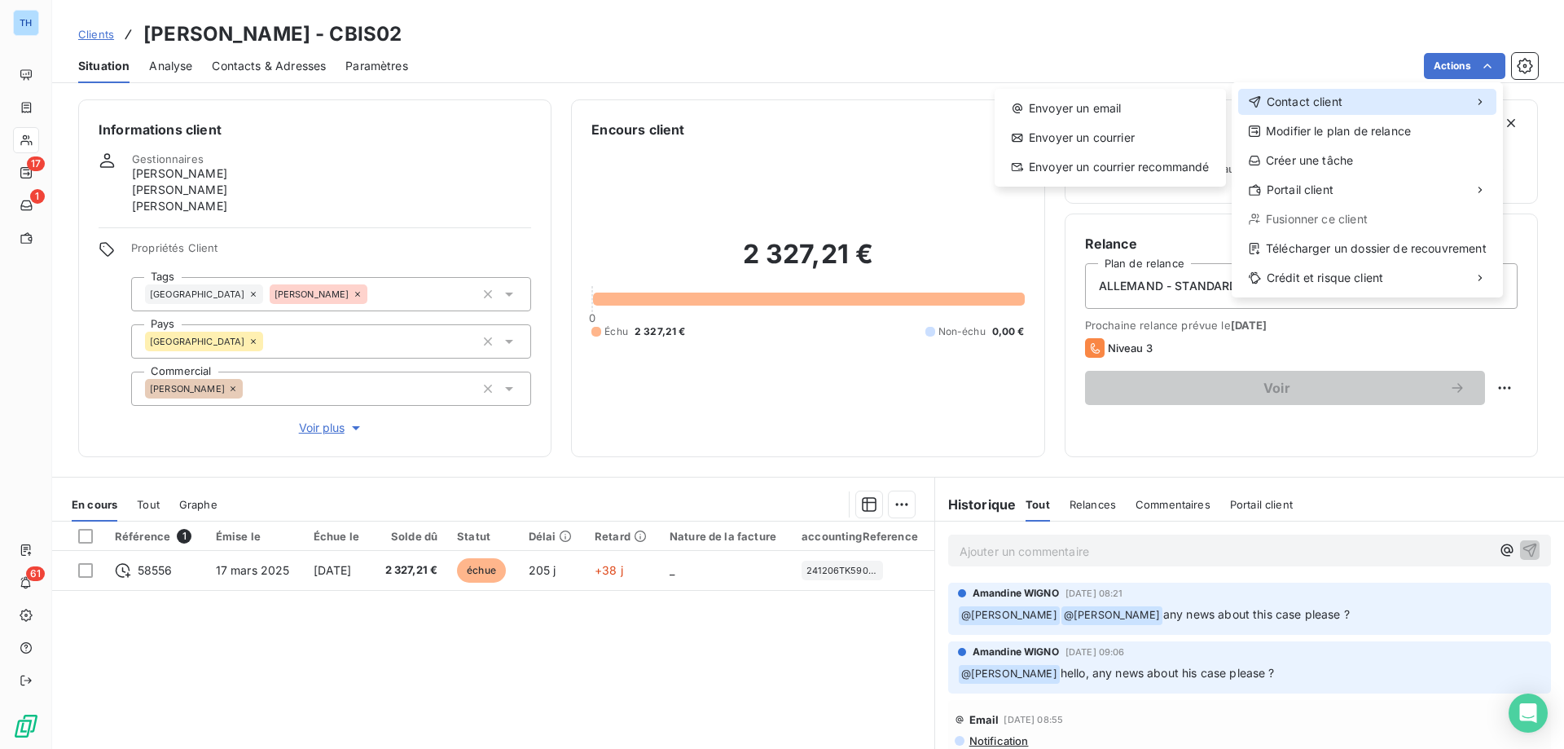
click at [1306, 99] on span "Contact client" at bounding box center [1305, 102] width 76 height 16
click at [1153, 112] on div "Envoyer un email" at bounding box center [1110, 108] width 218 height 26
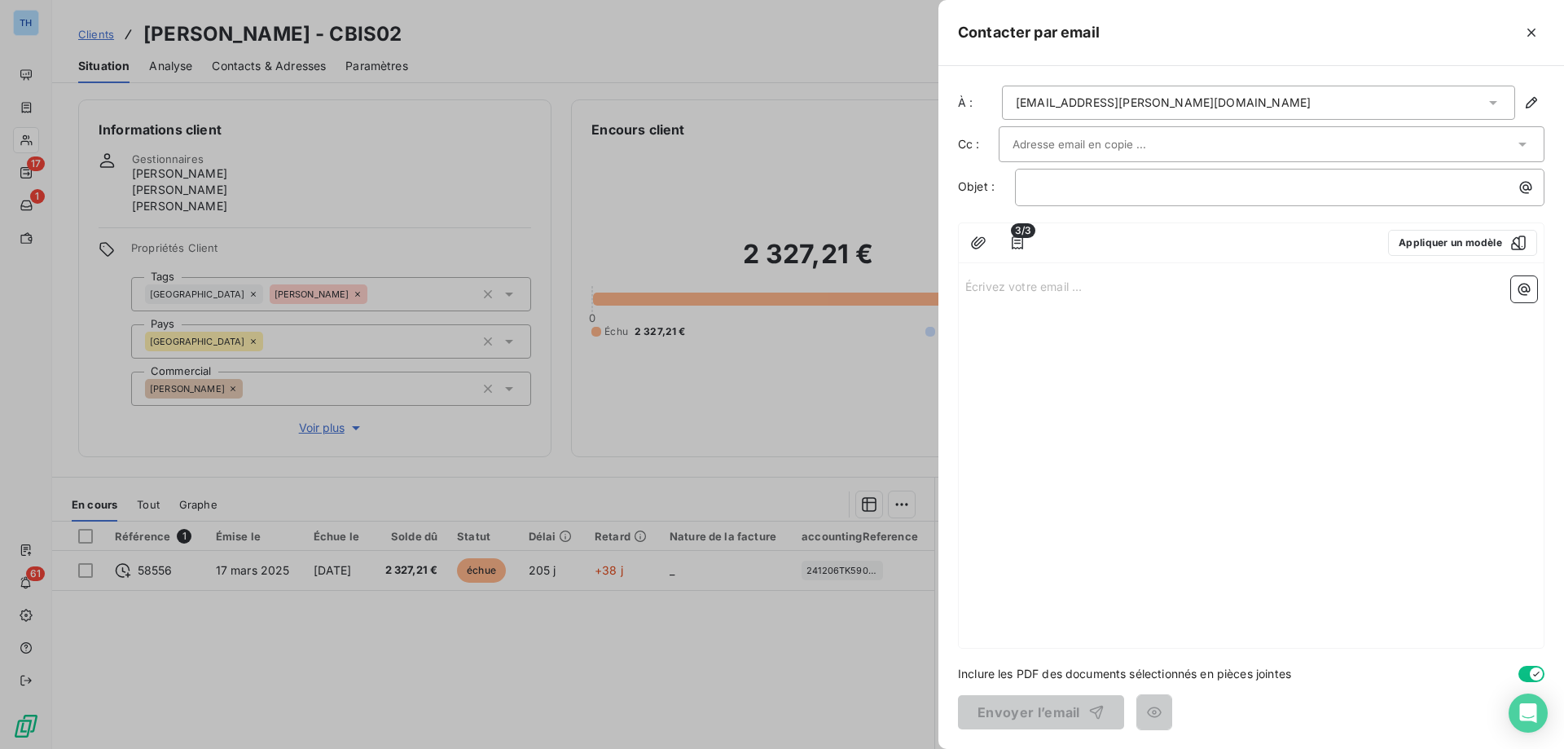
click at [1035, 314] on div "Écrivez votre email ... ﻿" at bounding box center [1251, 459] width 585 height 378
click at [1019, 293] on p "Écrivez votre email ... ﻿" at bounding box center [1251, 285] width 572 height 19
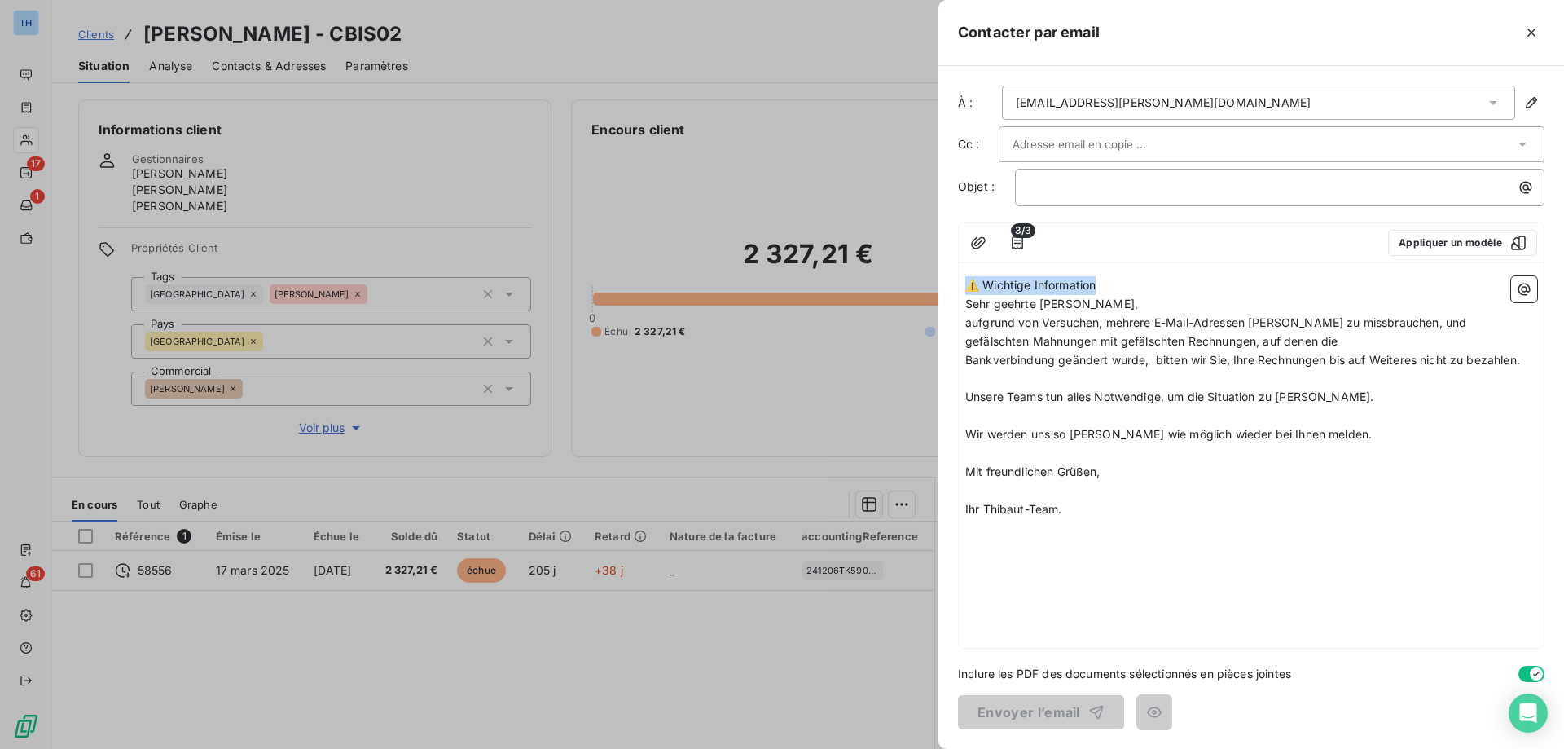
drag, startPoint x: 1100, startPoint y: 282, endPoint x: 958, endPoint y: 282, distance: 142.5
click at [958, 282] on div "3/3 Appliquer un modèle ⚠️ Wichtige Information Sehr geehrte Kunden, aufgrund v…" at bounding box center [1251, 435] width 586 height 426
copy span "⚠️ Wichtige Information"
click at [1079, 186] on p "﻿" at bounding box center [1284, 187] width 510 height 19
drag, startPoint x: 1113, startPoint y: 283, endPoint x: 923, endPoint y: 279, distance: 189.8
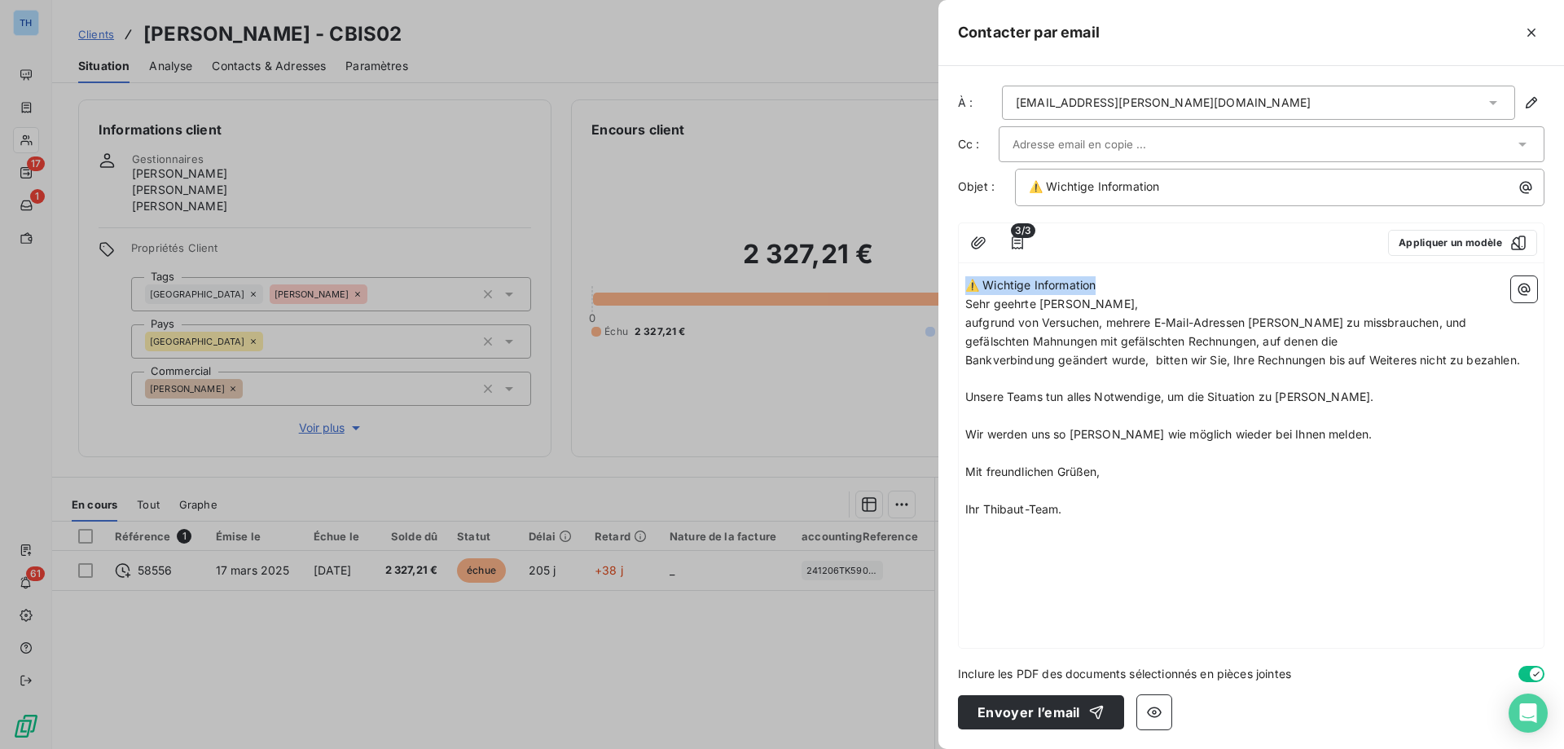
click at [923, 748] on div "Contacter par email À : rechnungen@bischoff-stein-design.de Cc : Objet : ⚠️ Wic…" at bounding box center [782, 749] width 1564 height 0
click at [1096, 301] on p "Sehr geehrte [PERSON_NAME]," at bounding box center [1251, 304] width 572 height 19
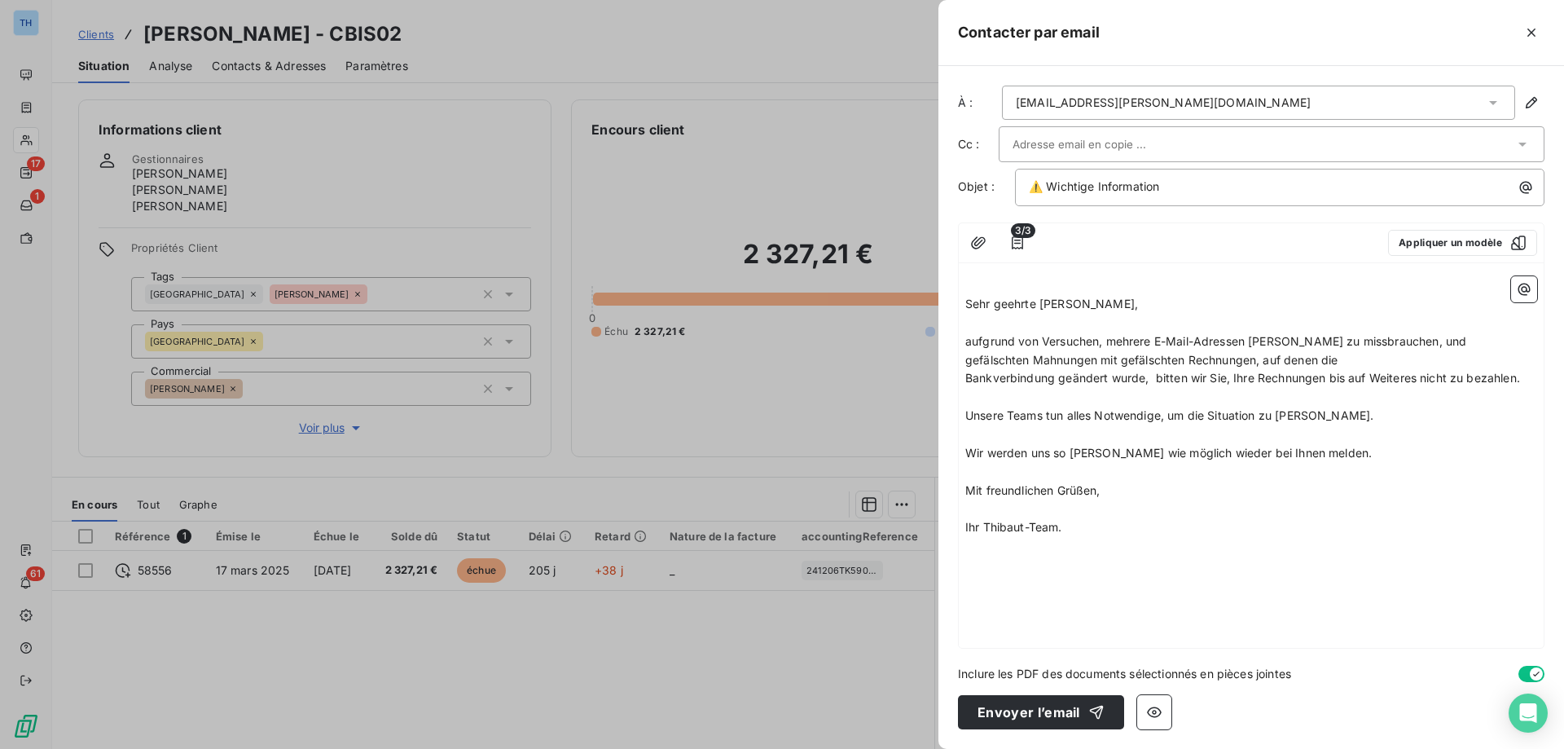
click at [964, 305] on div "﻿ Sehr geehrte Kunden, ﻿ aufgrund von Versuchen, mehrere E-Mail-Adressen von Th…" at bounding box center [1251, 459] width 585 height 378
click at [965, 305] on span "Sehr geehrte [PERSON_NAME]," at bounding box center [1051, 303] width 173 height 14
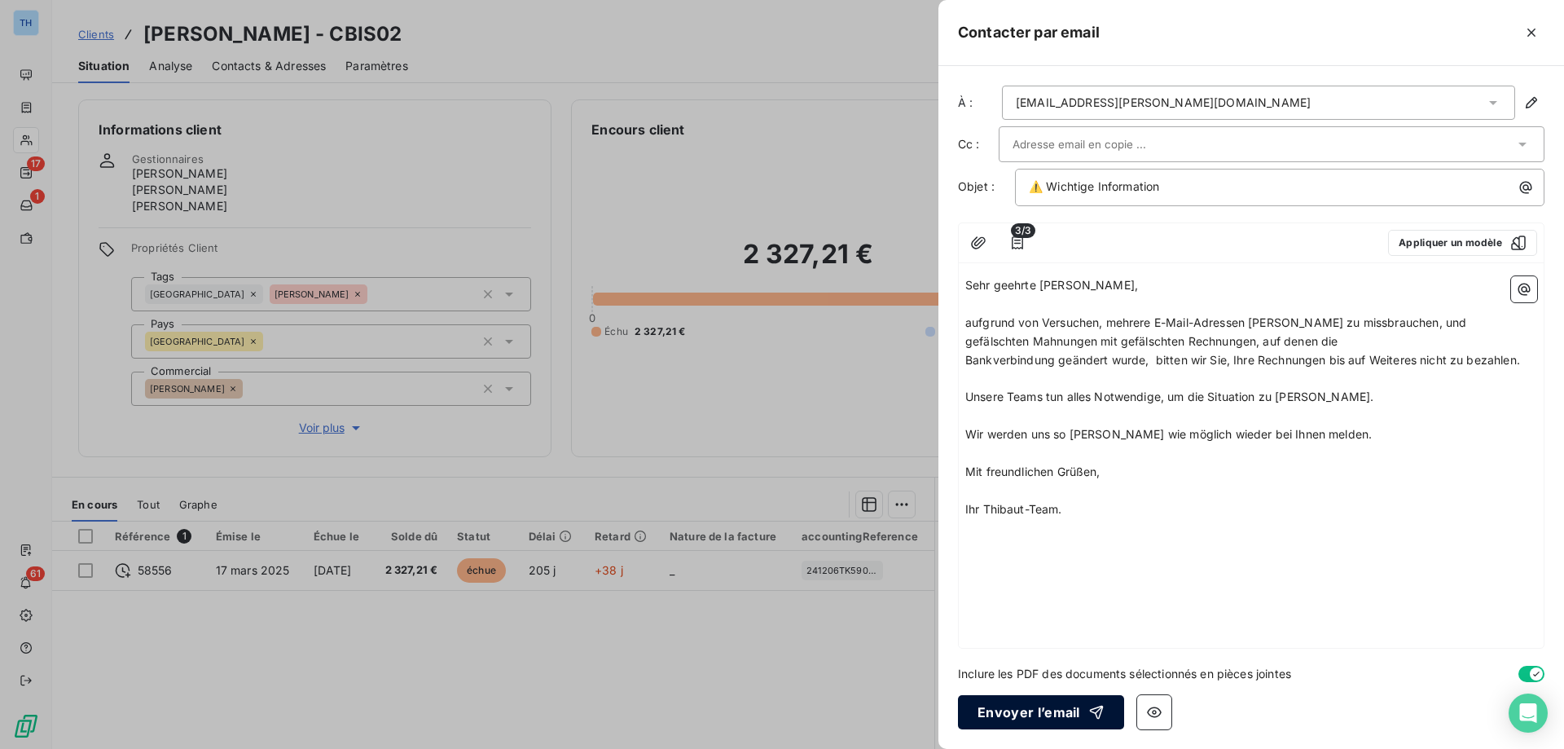
click at [1014, 714] on button "Envoyer l’email" at bounding box center [1041, 712] width 166 height 34
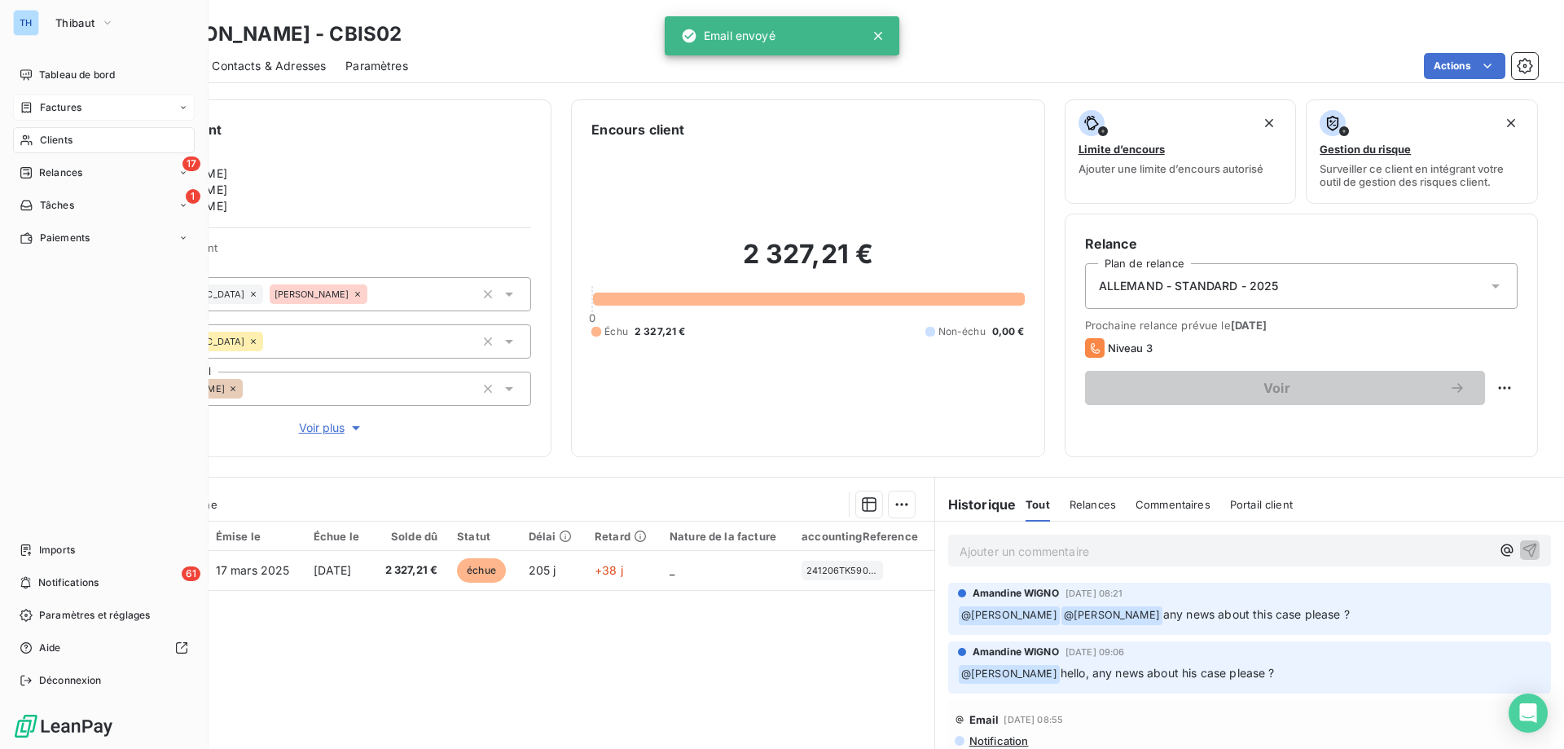
click at [45, 108] on span "Factures" at bounding box center [61, 107] width 42 height 15
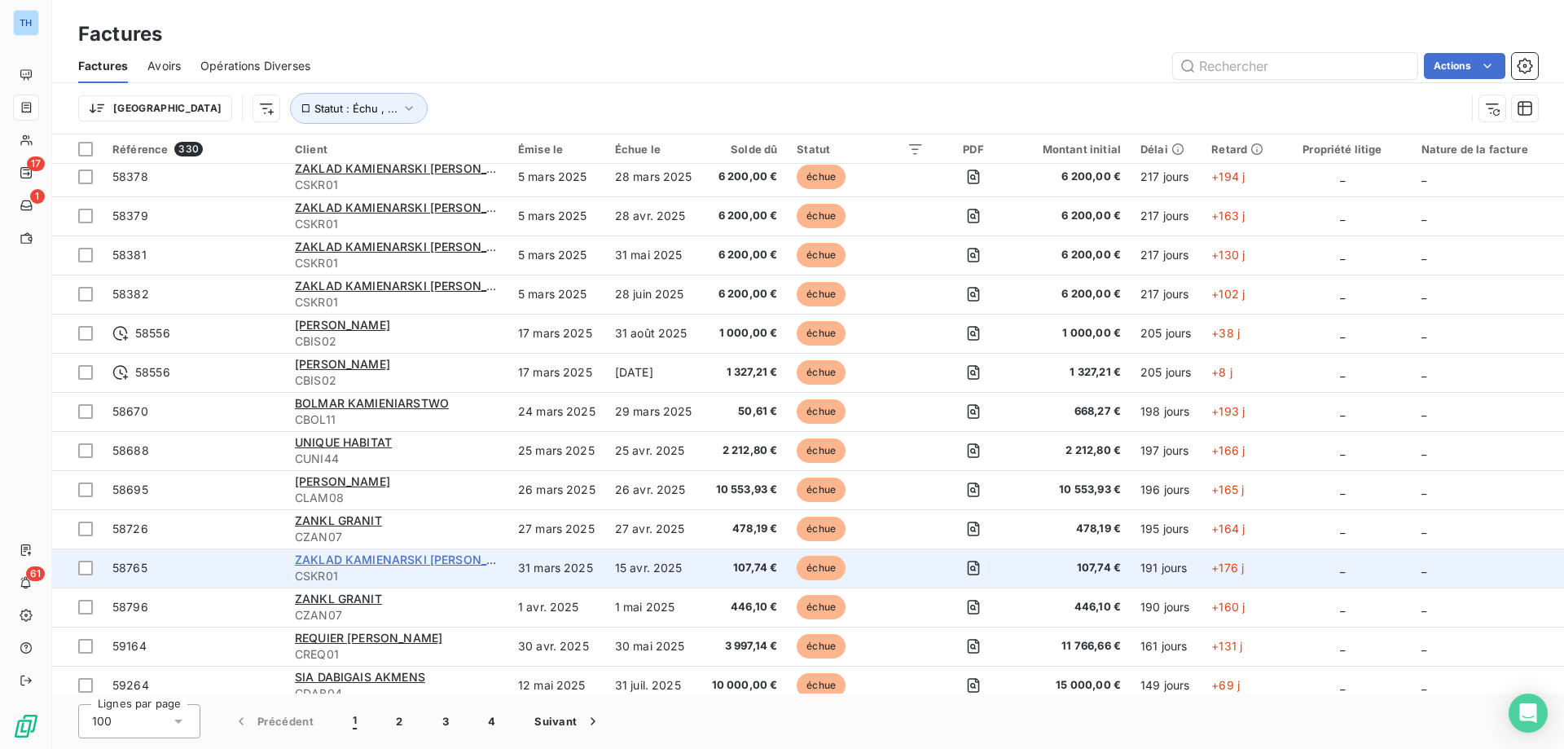
scroll to position [244, 0]
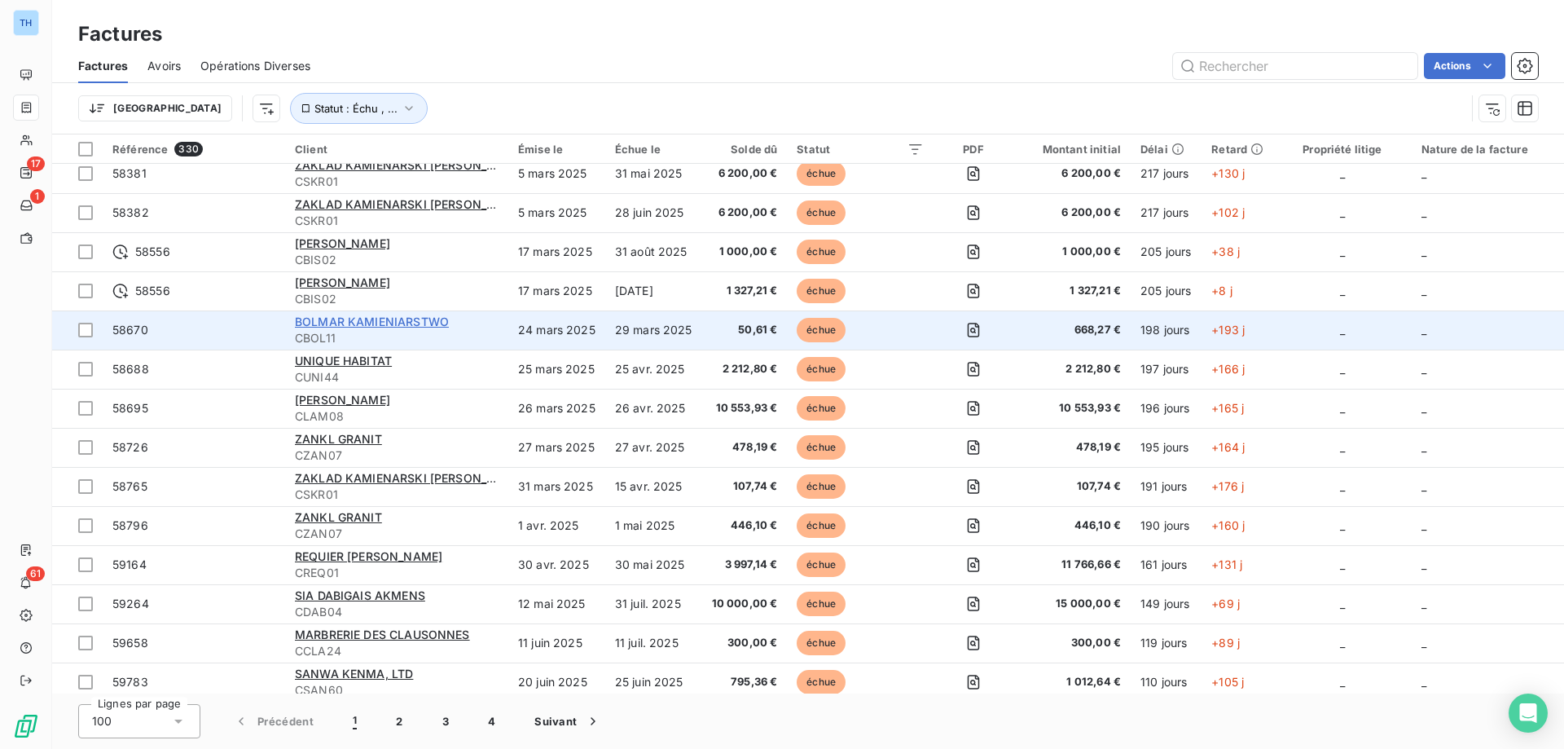
click at [360, 321] on span "BOLMAR KAMIENIARSTWO" at bounding box center [372, 321] width 154 height 14
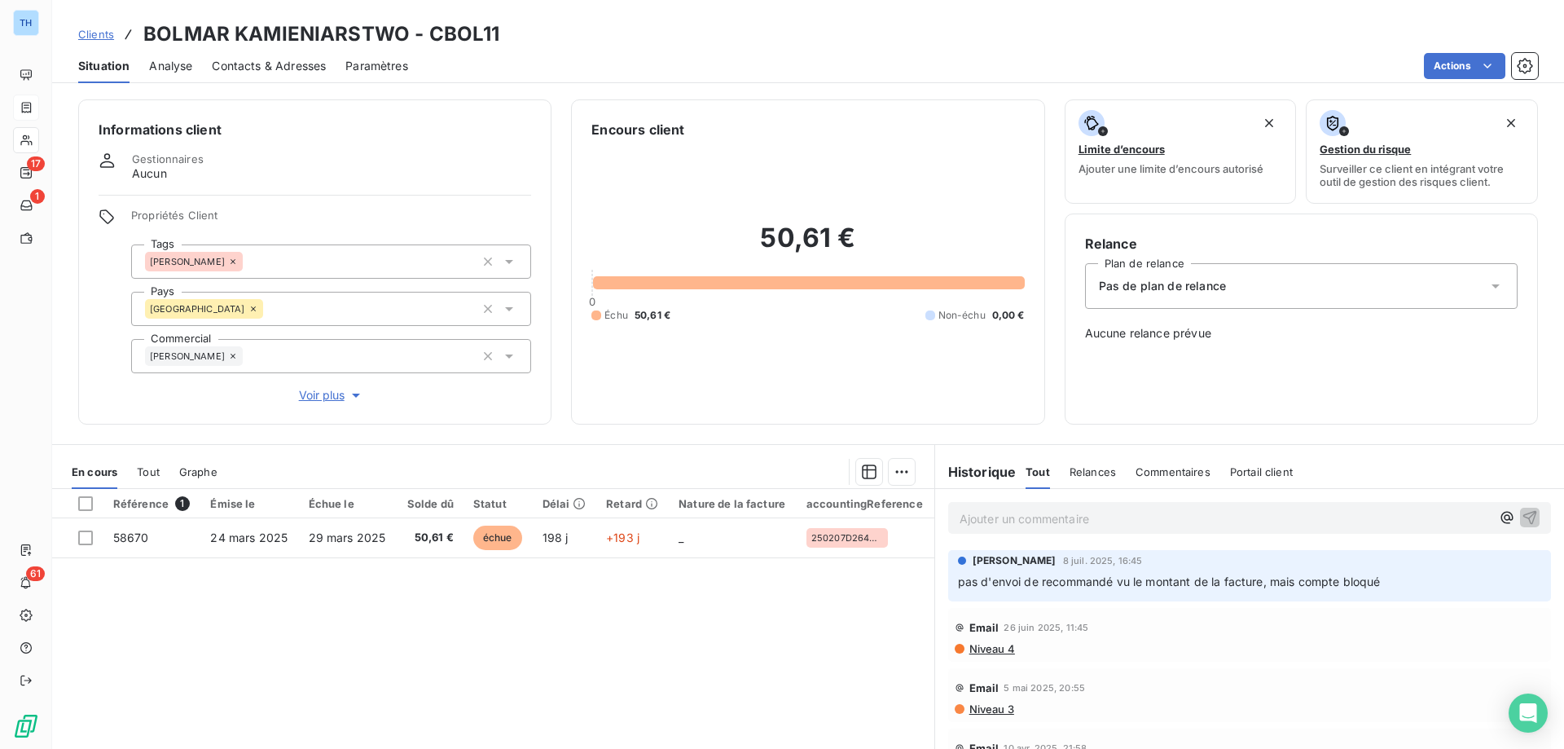
click at [330, 399] on span "Voir plus" at bounding box center [331, 395] width 65 height 16
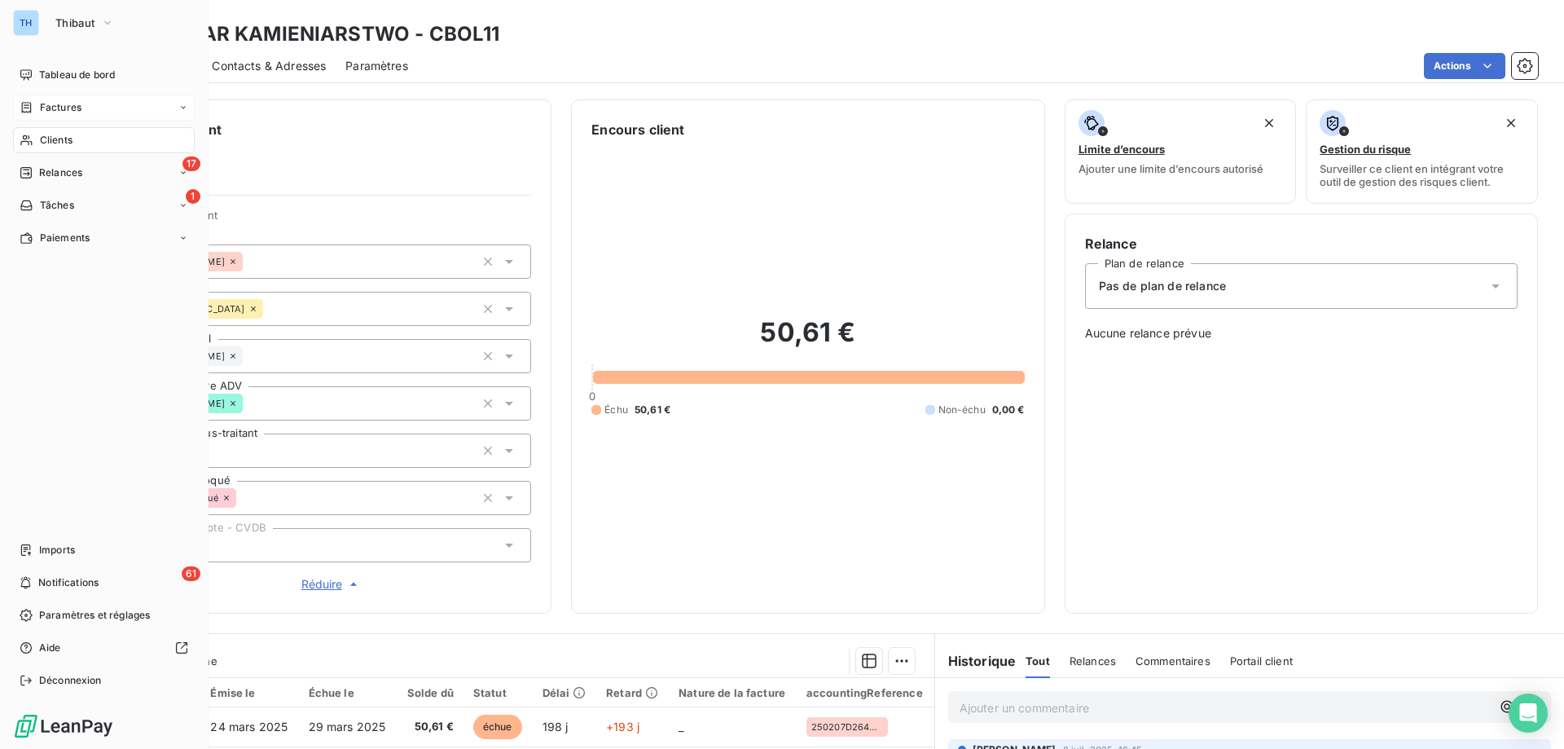
click at [37, 134] on div "Clients" at bounding box center [104, 140] width 182 height 26
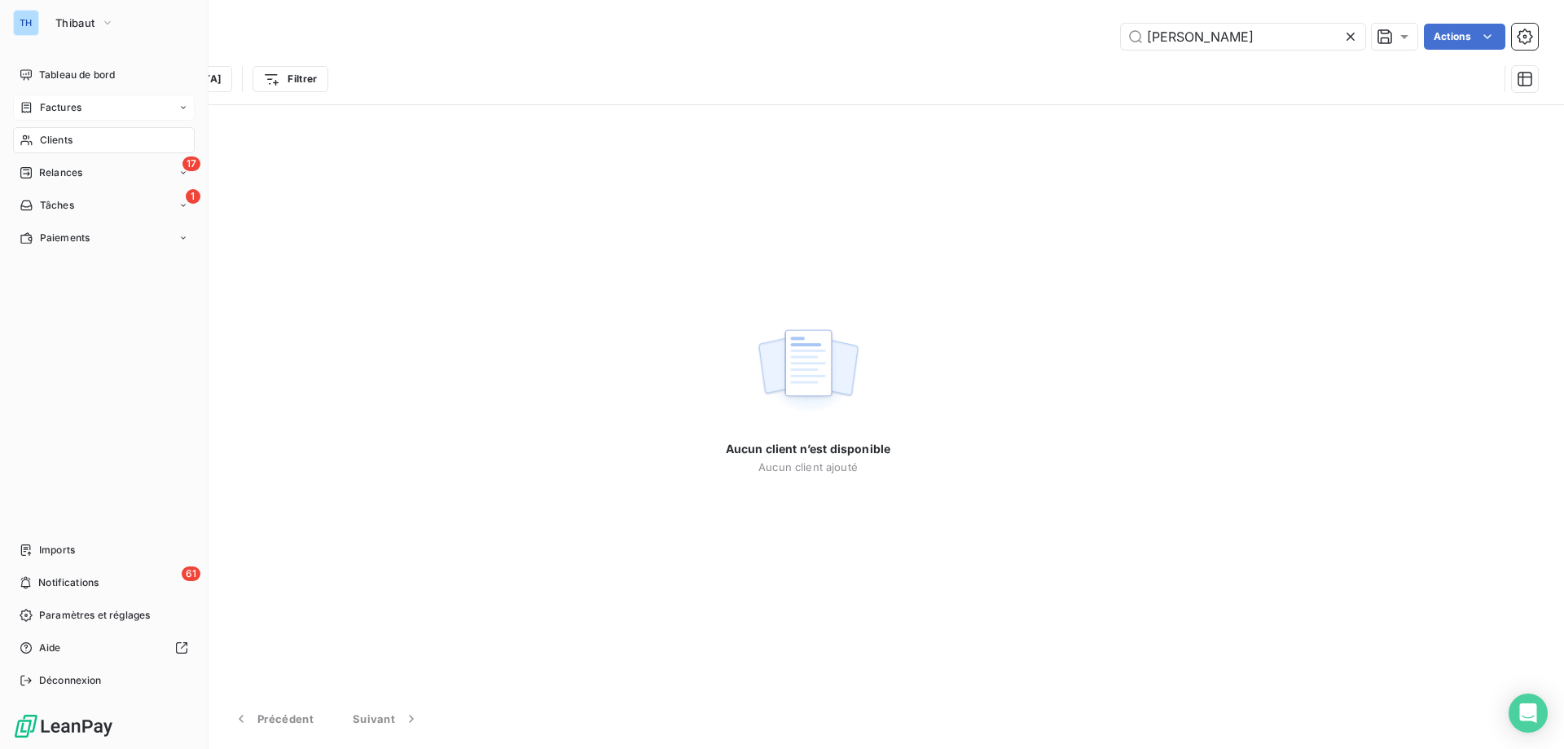
click at [73, 98] on div "Factures" at bounding box center [104, 107] width 182 height 26
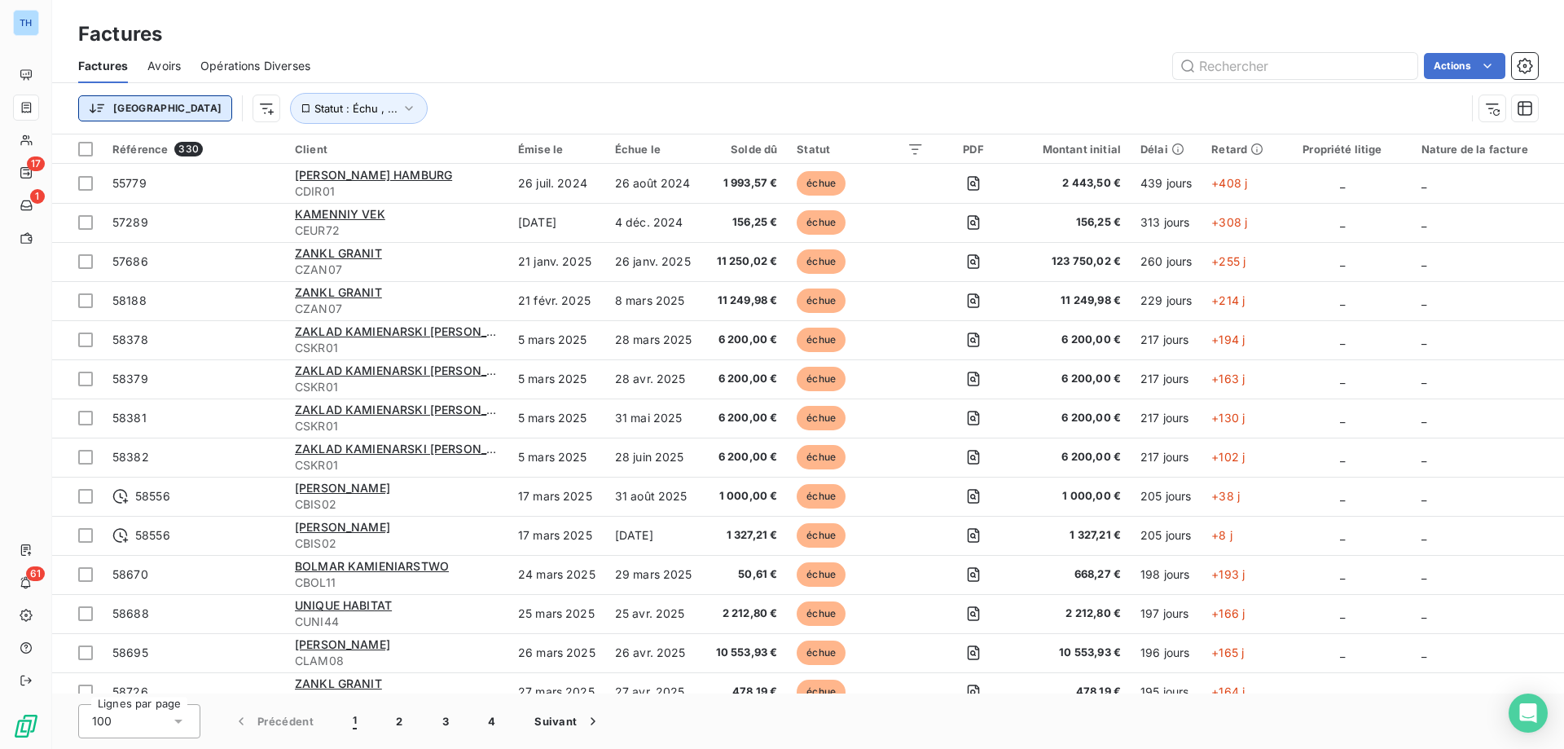
click at [116, 101] on html "TH 17 1 61 Factures Factures Avoirs Opérations Diverses Actions Trier Statut : …" at bounding box center [782, 374] width 1564 height 749
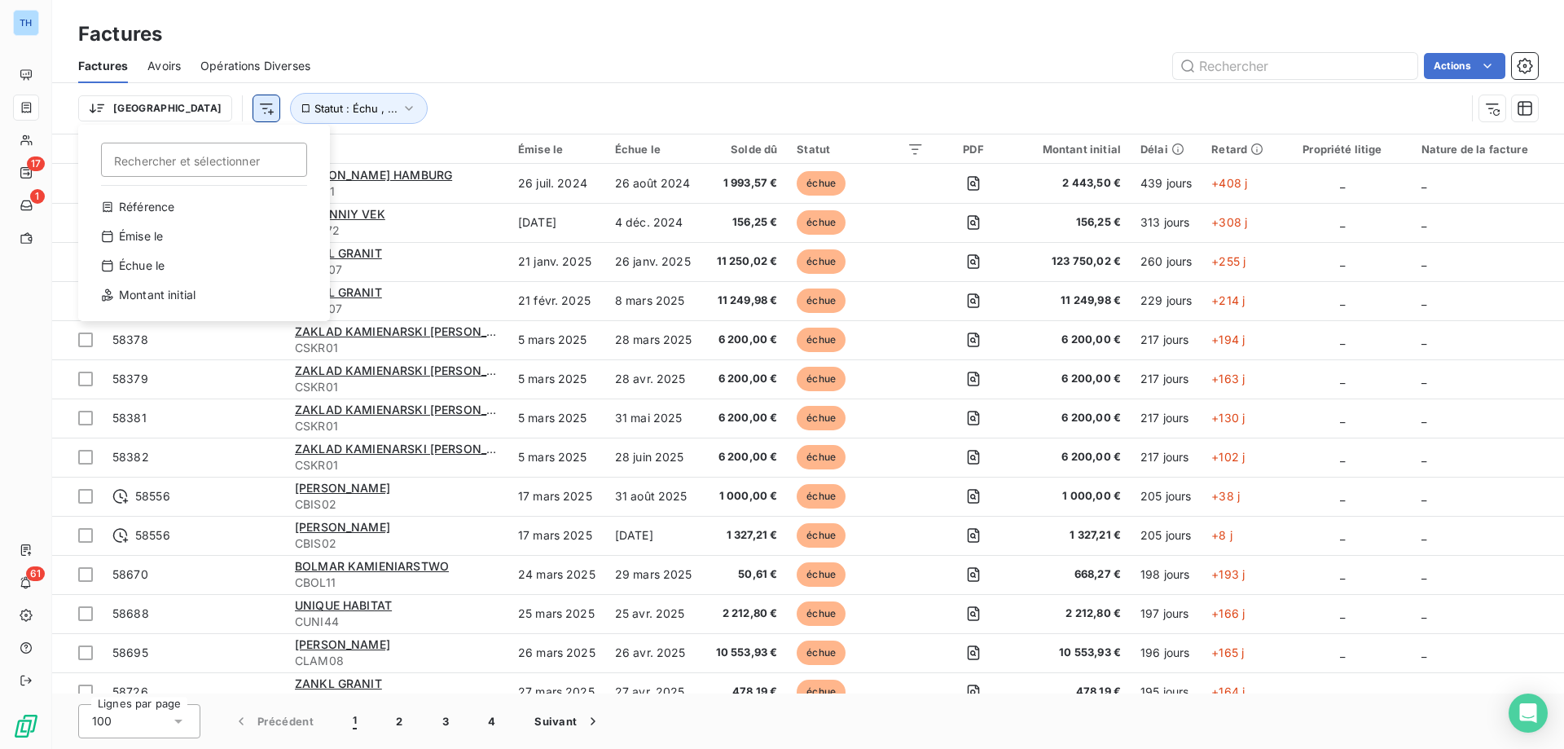
click at [172, 108] on html "TH 17 1 61 Factures Factures Avoirs Opérations Diverses Actions Trier Recherche…" at bounding box center [782, 374] width 1564 height 749
click at [172, 108] on html "TH 17 1 61 Factures Factures Avoirs Opérations Diverses Actions Trier Statut : …" at bounding box center [782, 374] width 1564 height 749
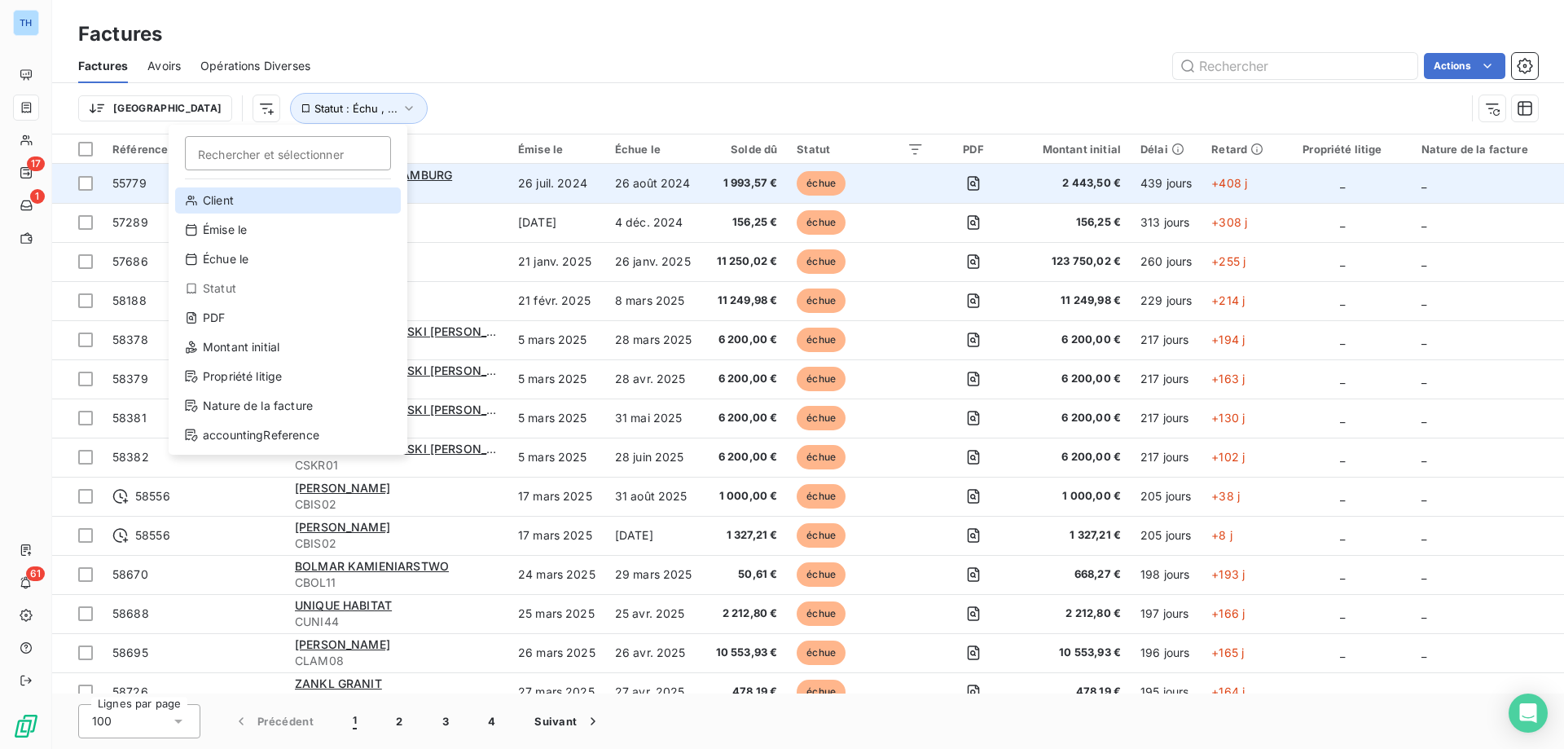
drag, startPoint x: 243, startPoint y: 200, endPoint x: 358, endPoint y: 197, distance: 114.9
click at [243, 200] on div "Client" at bounding box center [288, 200] width 226 height 26
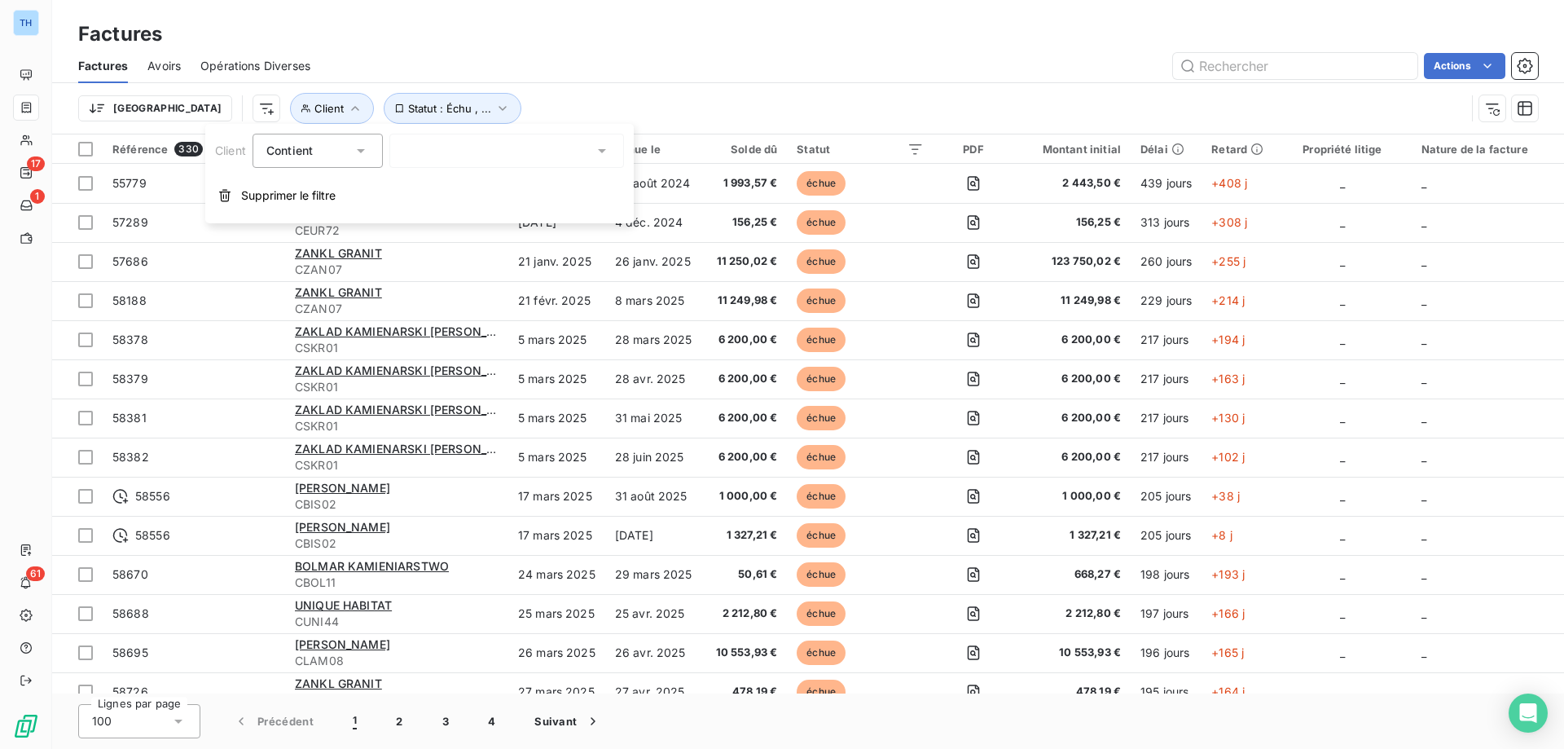
click at [343, 139] on div "Contient" at bounding box center [309, 150] width 86 height 23
click at [440, 155] on div at bounding box center [506, 151] width 235 height 34
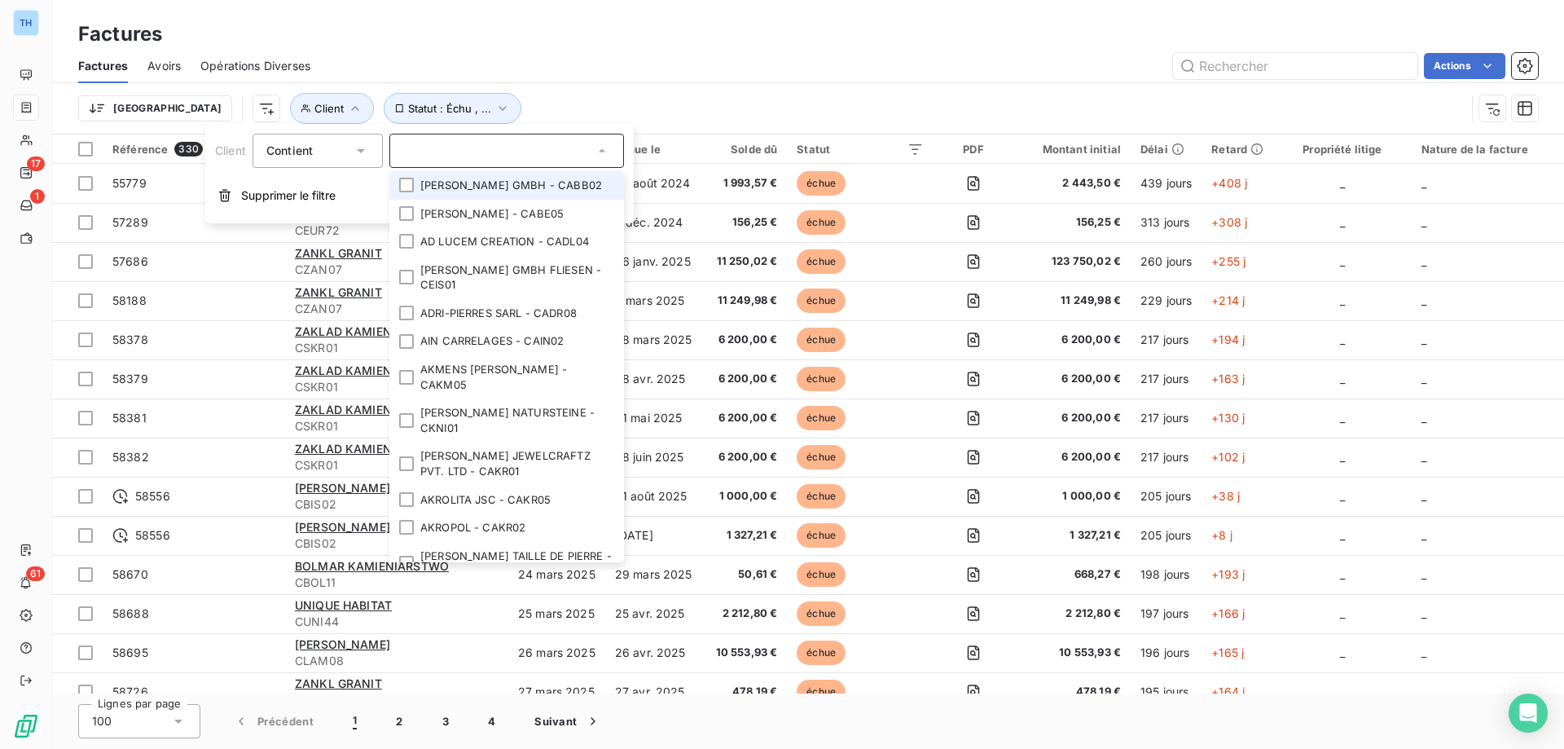
drag, startPoint x: 474, startPoint y: 72, endPoint x: 450, endPoint y: 85, distance: 27.7
click at [474, 72] on div "Actions" at bounding box center [934, 66] width 1208 height 26
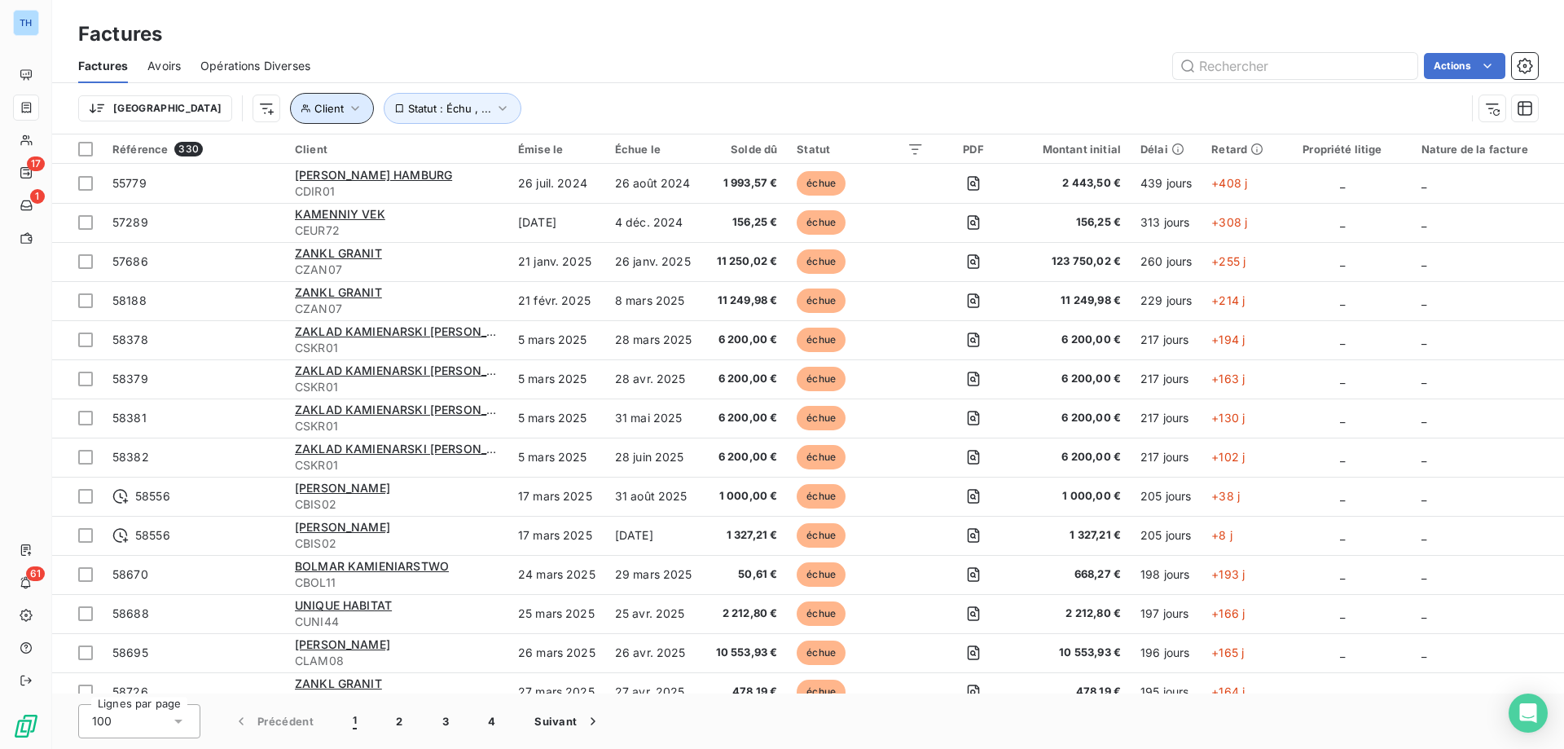
drag, startPoint x: 268, startPoint y: 112, endPoint x: 267, endPoint y: 121, distance: 8.2
click at [347, 112] on icon "button" at bounding box center [355, 108] width 16 height 16
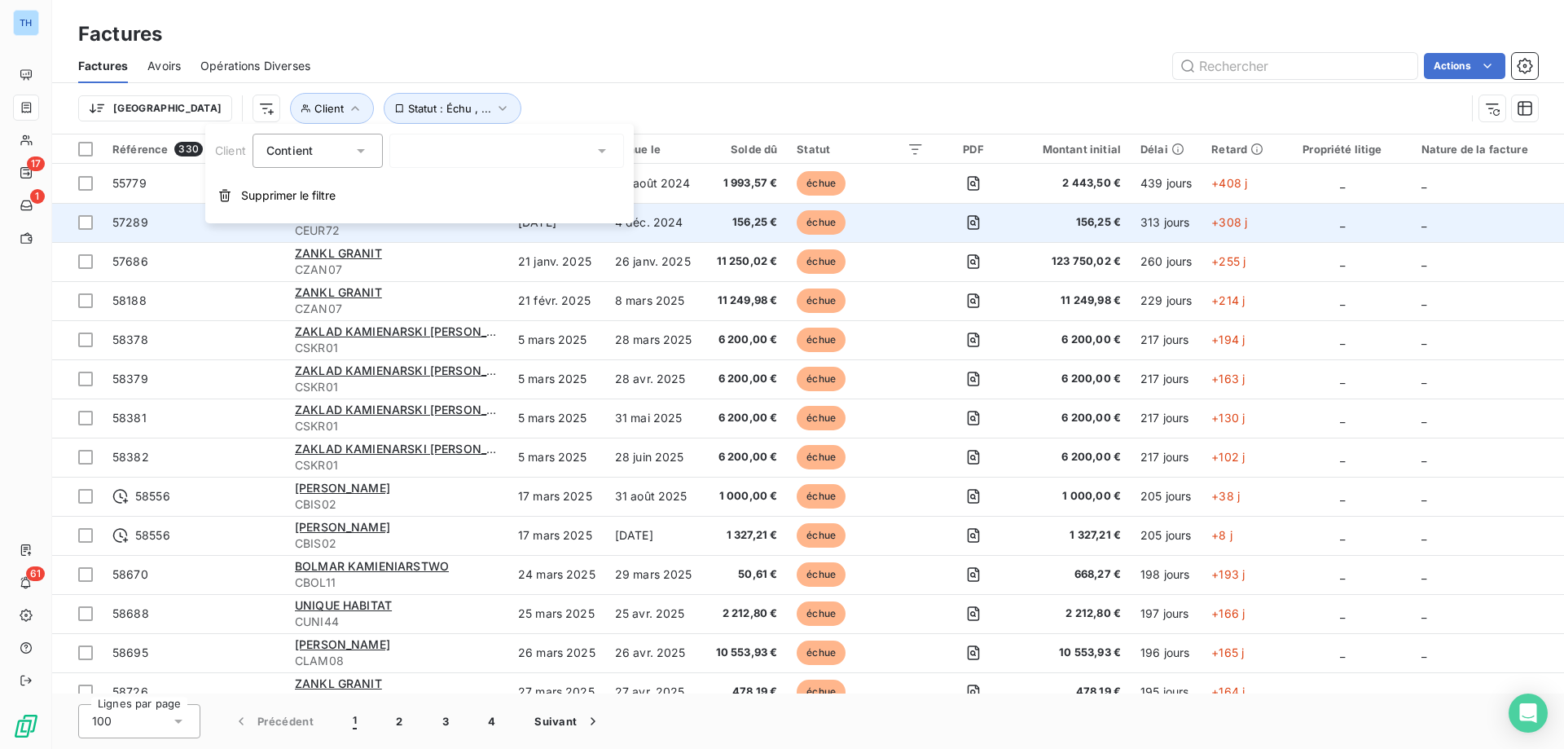
drag, startPoint x: 263, startPoint y: 192, endPoint x: 352, endPoint y: 204, distance: 89.5
click at [263, 192] on span "Supprimer le filtre" at bounding box center [288, 195] width 94 height 16
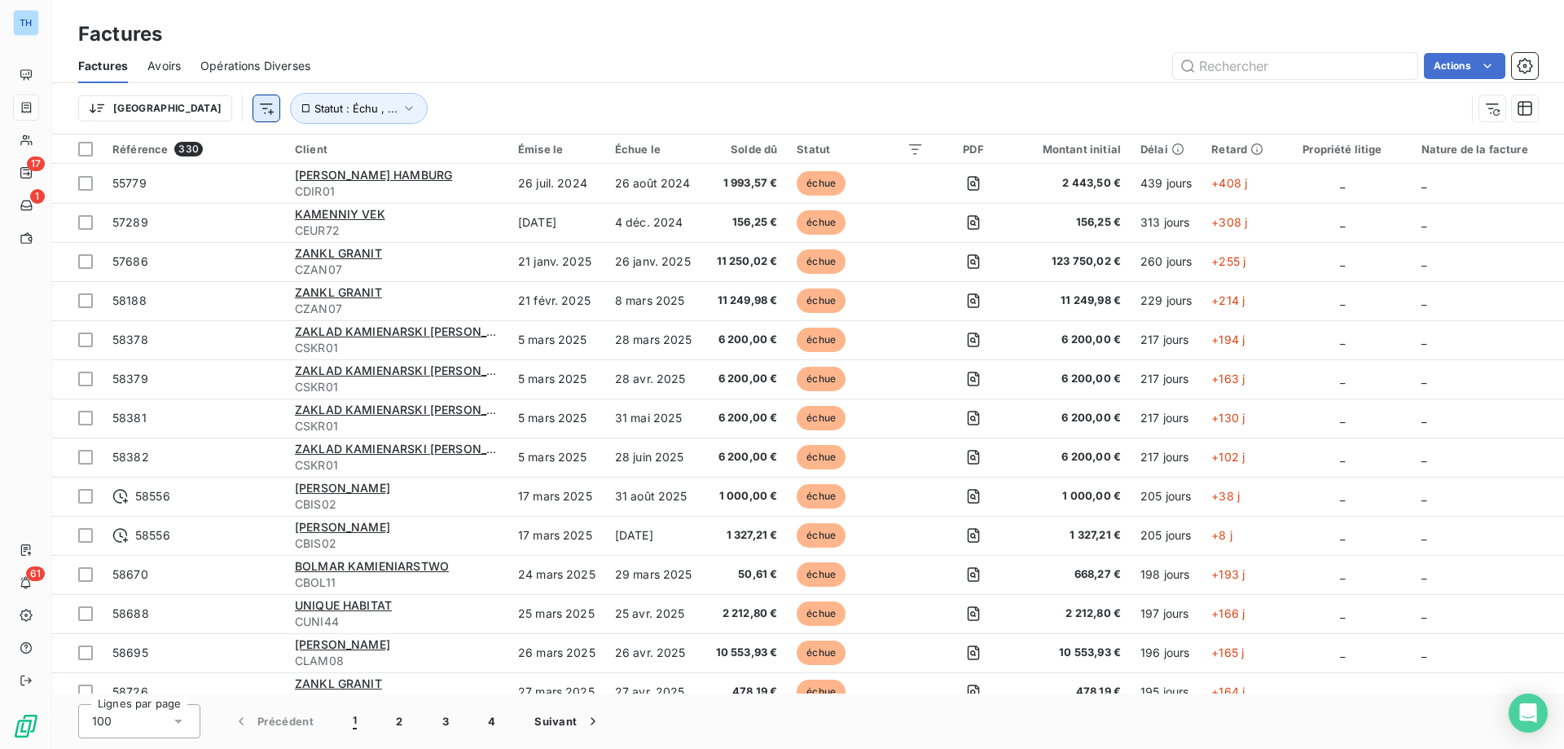
click at [181, 111] on html "TH 17 1 61 Factures Factures Avoirs Opérations Diverses Actions Trier Statut : …" at bounding box center [782, 374] width 1564 height 749
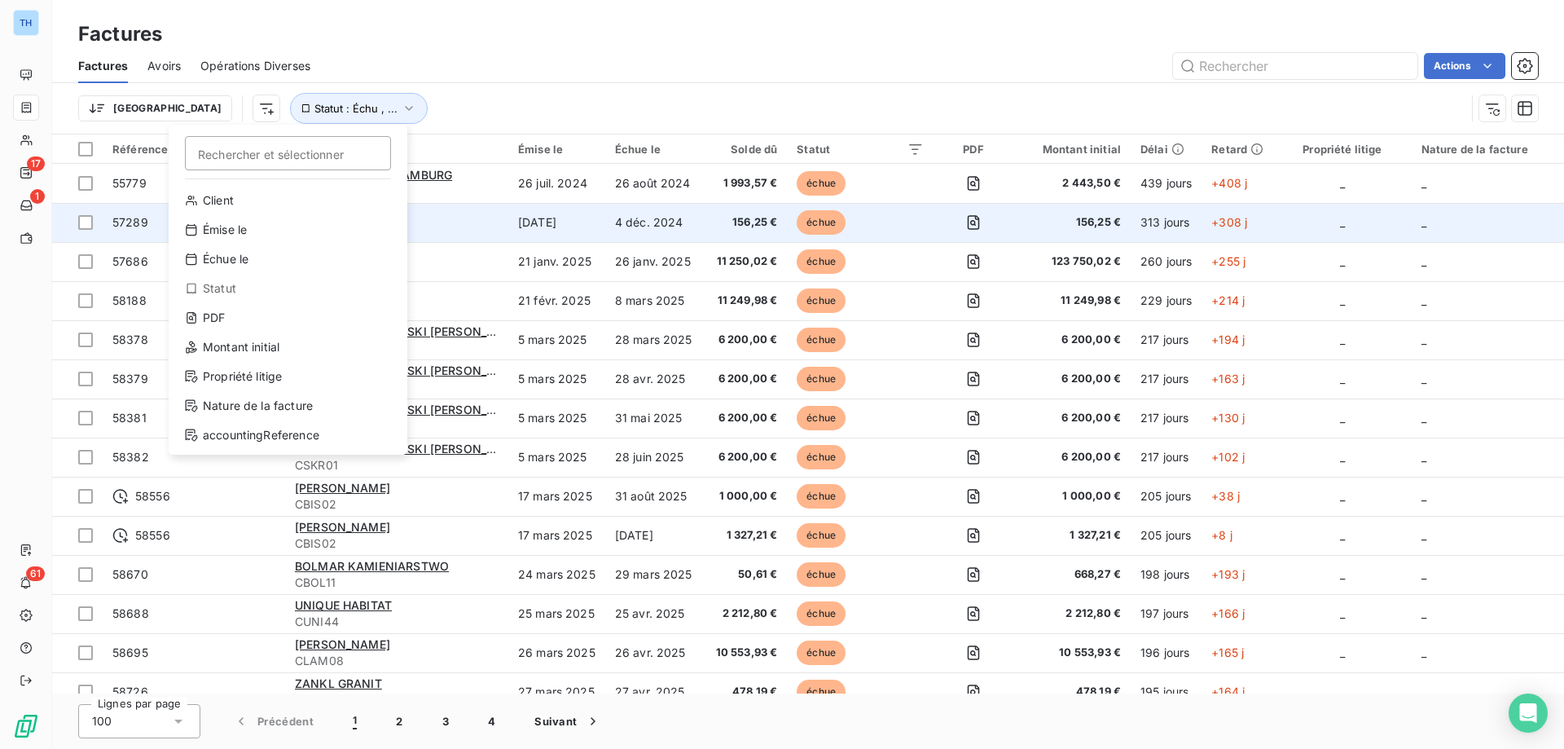
drag, startPoint x: 455, startPoint y: 103, endPoint x: 478, endPoint y: 238, distance: 136.5
click at [455, 103] on html "TH 17 1 61 Factures Factures Avoirs Opérations Diverses Actions Trier Recherche…" at bounding box center [782, 374] width 1564 height 749
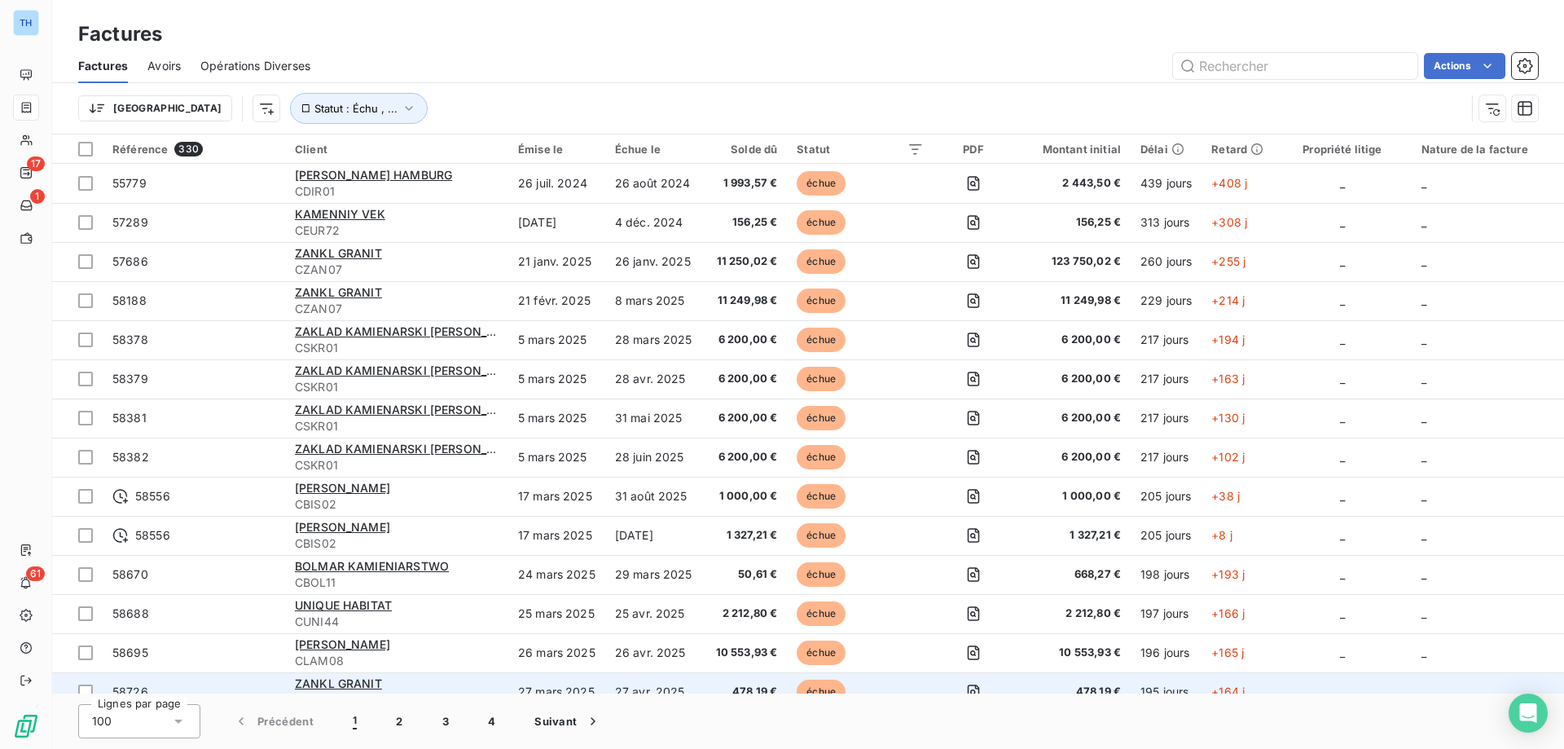
scroll to position [81, 0]
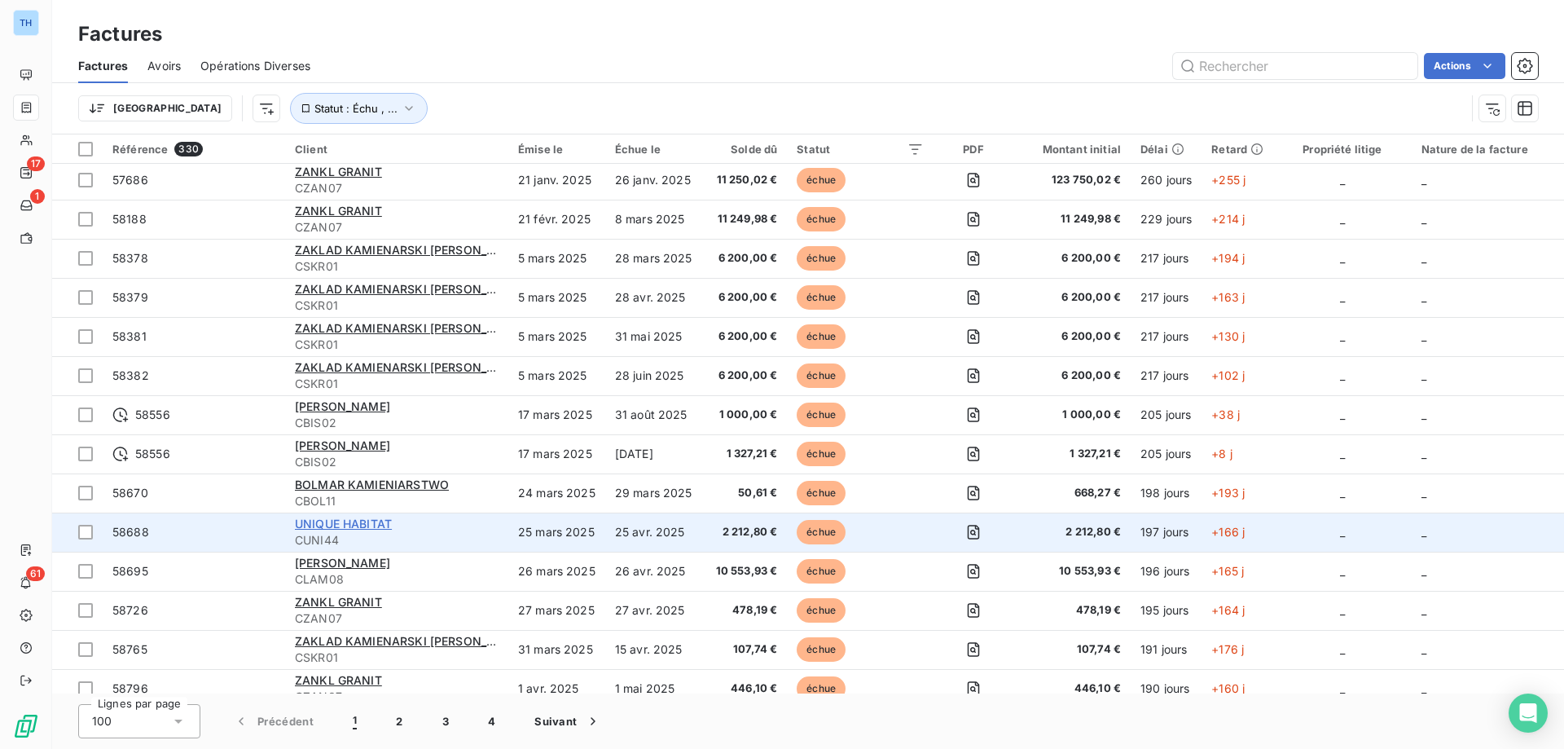
click at [345, 525] on span "UNIQUE HABITAT" at bounding box center [343, 523] width 97 height 14
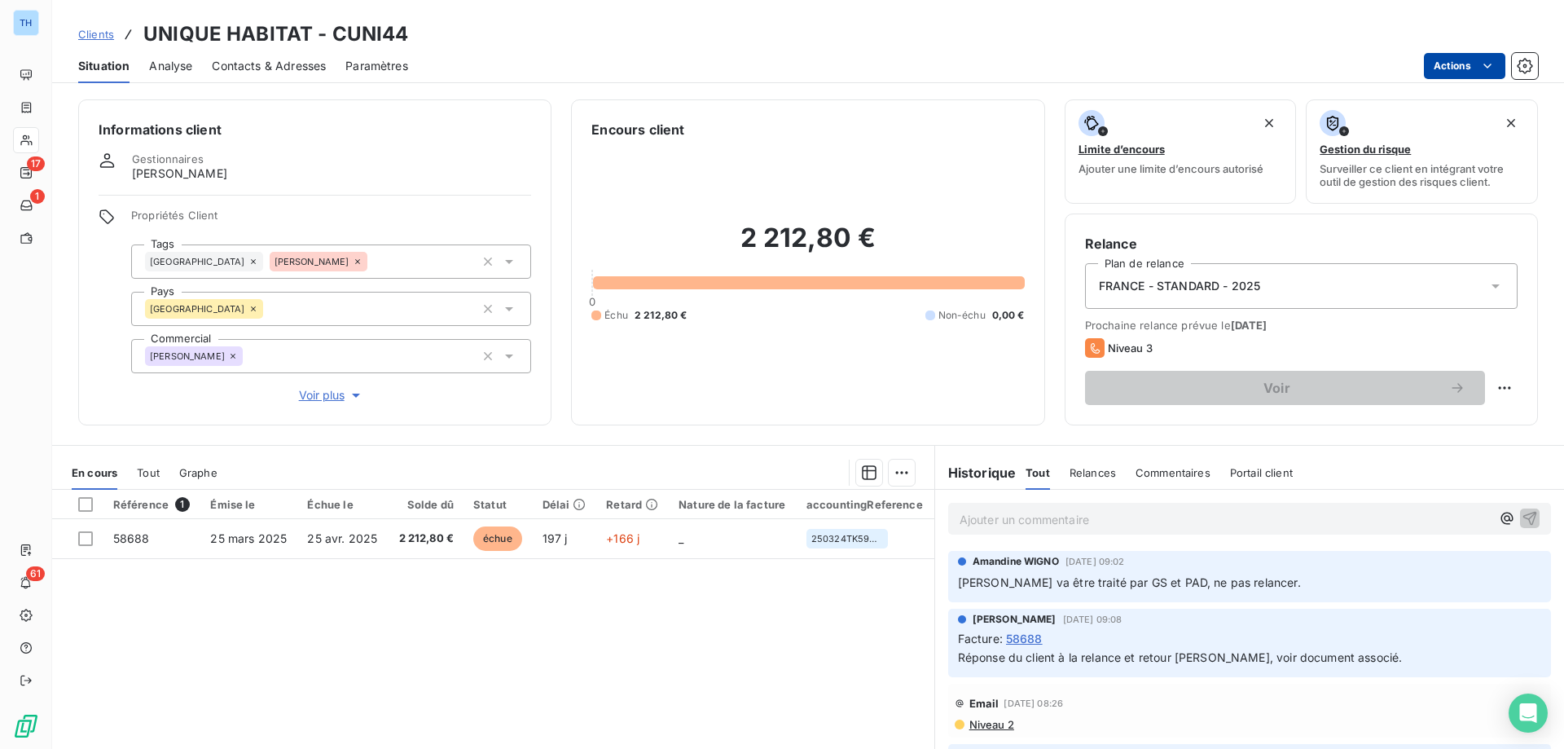
click at [1451, 63] on html "TH 17 1 61 Clients UNIQUE HABITAT - CUNI44 Situation Analyse Contacts & Adresse…" at bounding box center [782, 374] width 1564 height 749
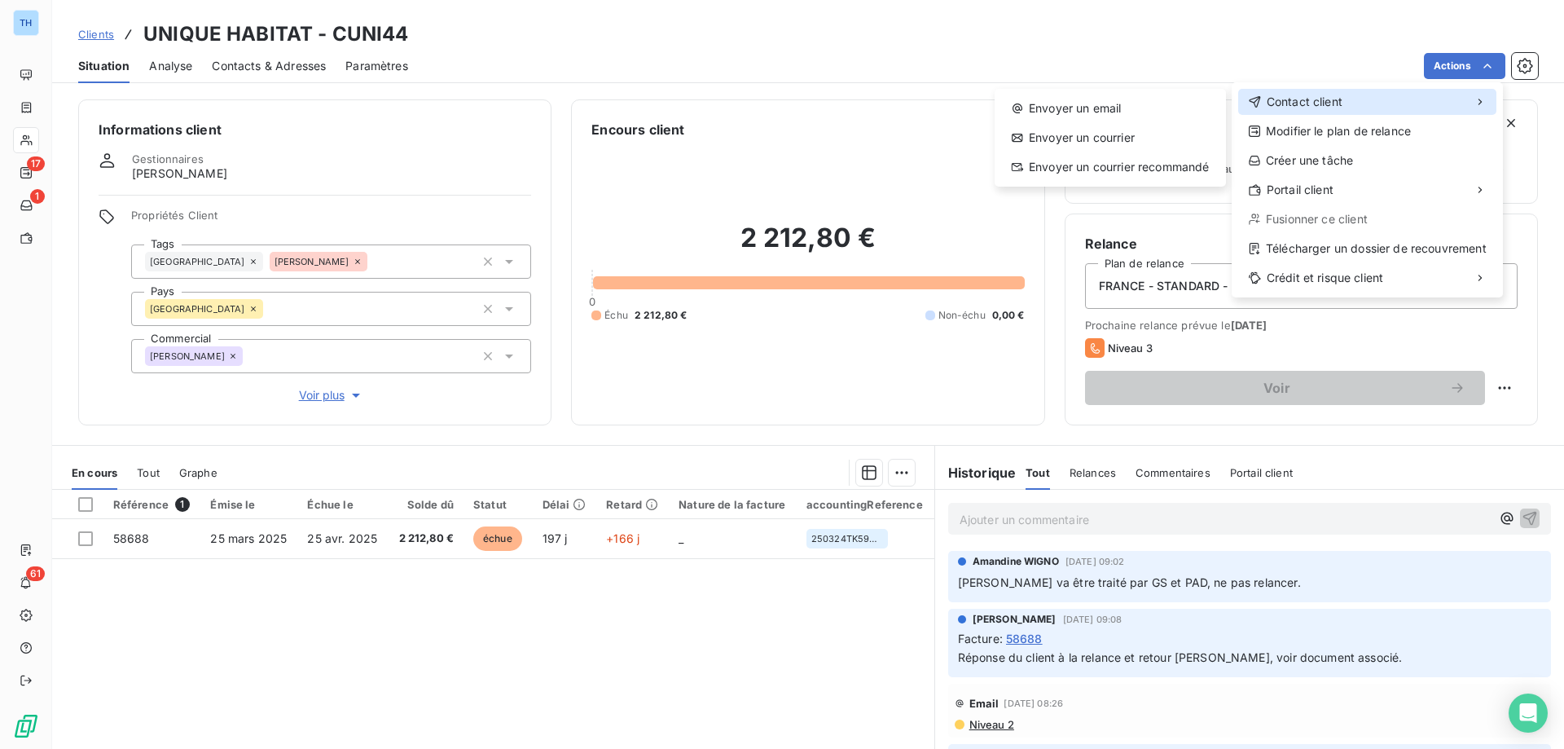
click at [1308, 105] on span "Contact client" at bounding box center [1305, 102] width 76 height 16
click at [1124, 109] on div "Envoyer un email" at bounding box center [1110, 108] width 218 height 26
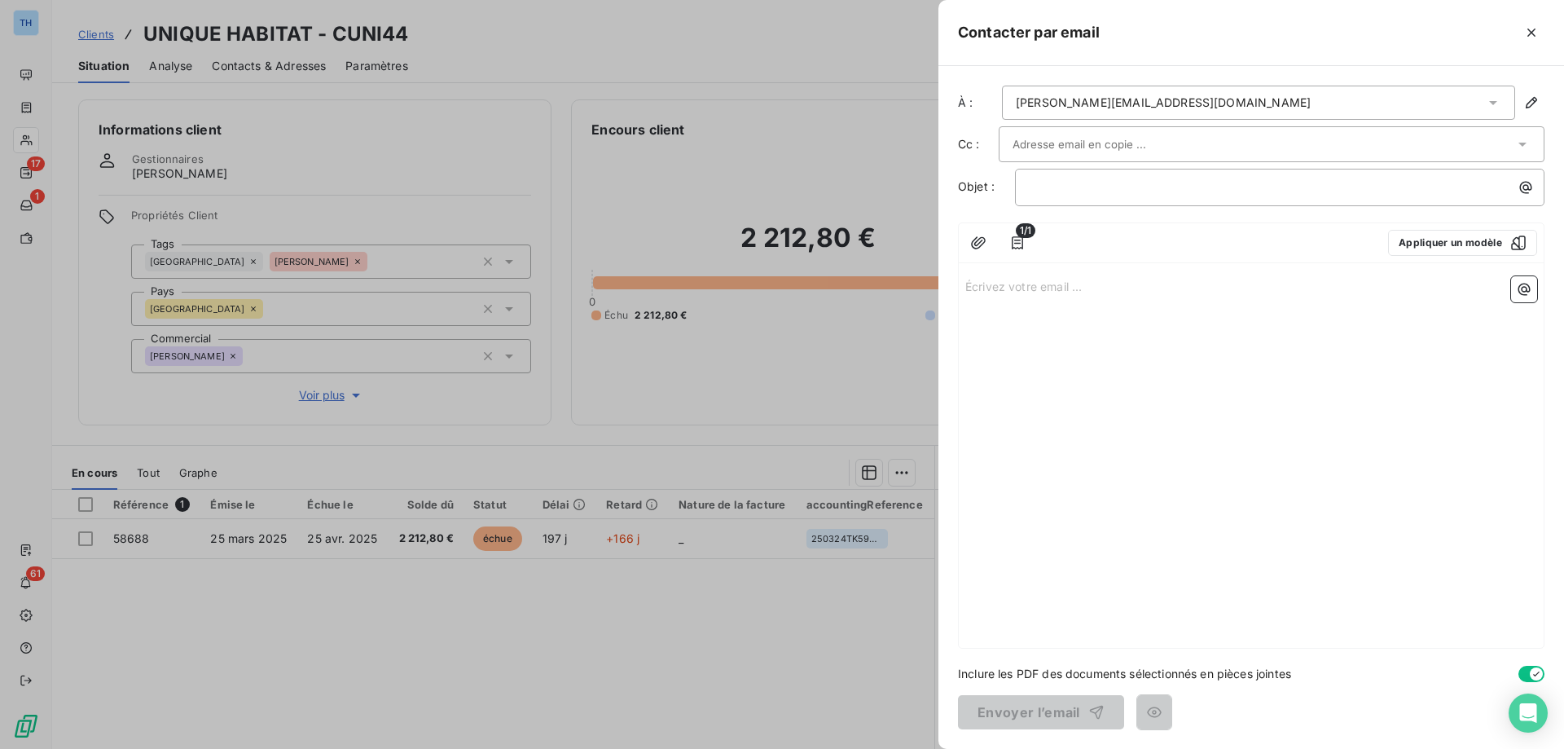
click at [1016, 295] on div "Écrivez votre email ... ﻿" at bounding box center [1251, 459] width 585 height 378
click at [1016, 290] on p "Écrivez votre email ... ﻿" at bounding box center [1251, 285] width 572 height 19
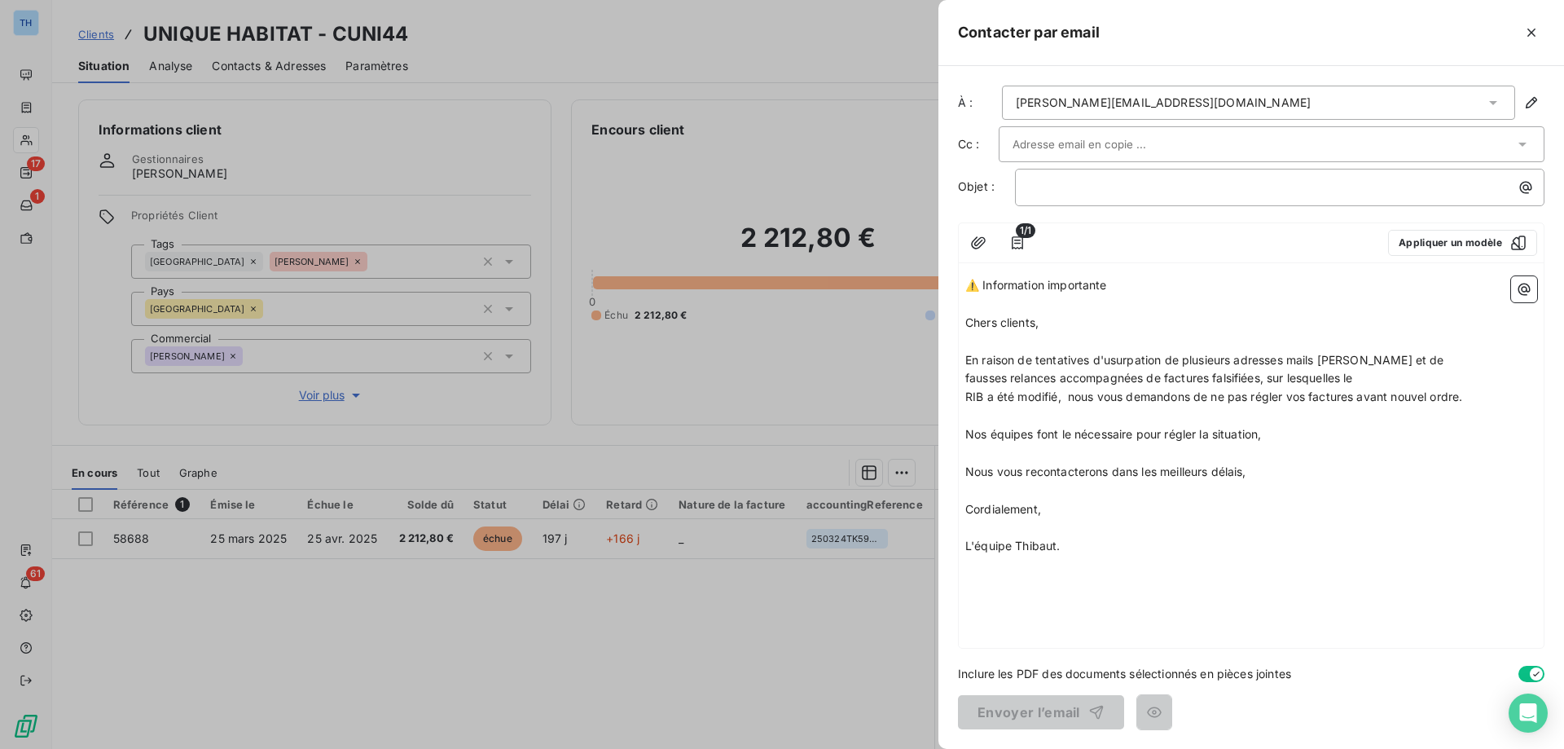
drag, startPoint x: 1150, startPoint y: 284, endPoint x: 953, endPoint y: 277, distance: 197.3
click at [953, 277] on div "À : guillaume.salazard@gmail.com Cc : Objet : ﻿ 1/1 Appliquer un modèle ⚠️ Info…" at bounding box center [1251, 407] width 626 height 683
click at [1049, 193] on p "﻿" at bounding box center [1284, 187] width 510 height 19
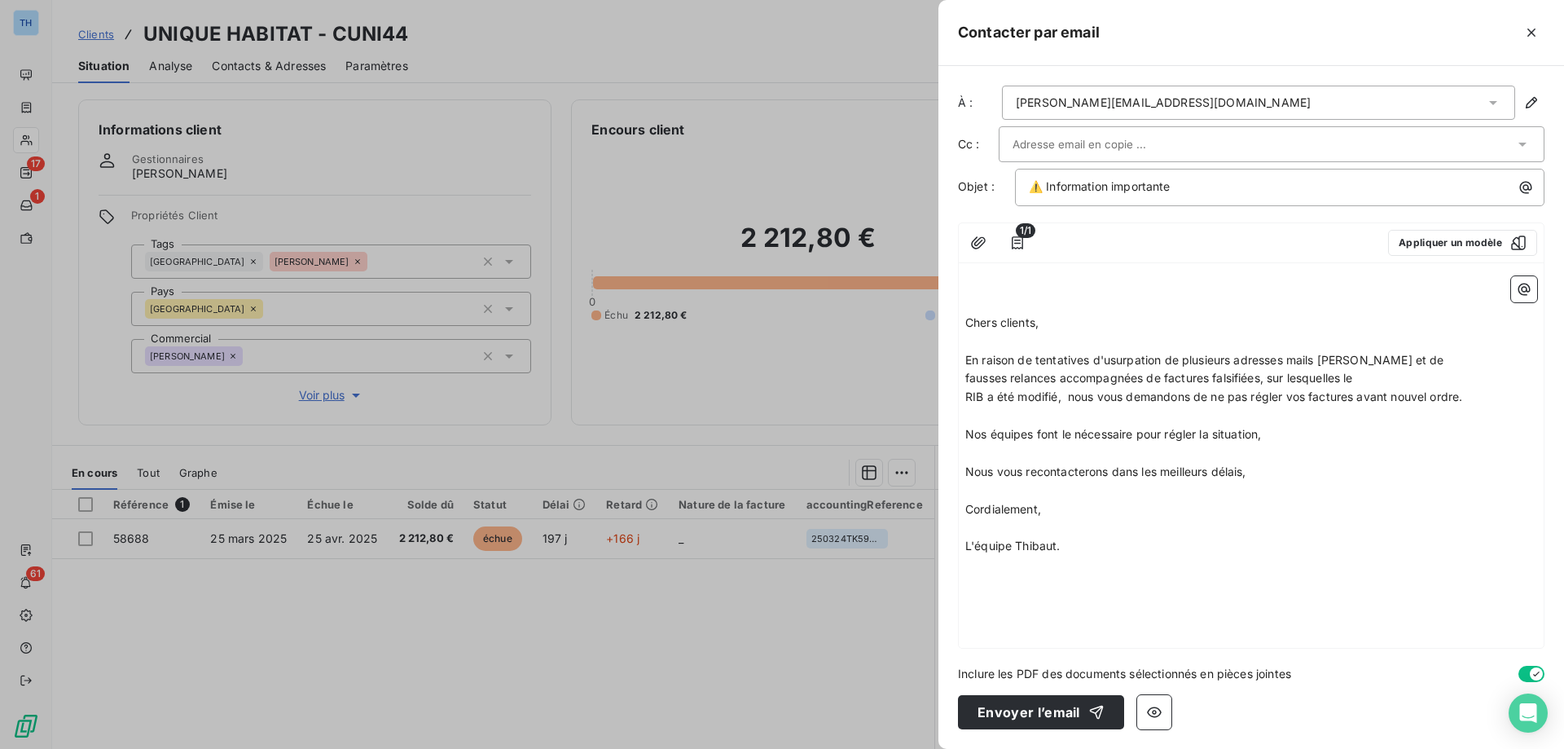
click at [984, 295] on p "﻿" at bounding box center [1251, 304] width 572 height 19
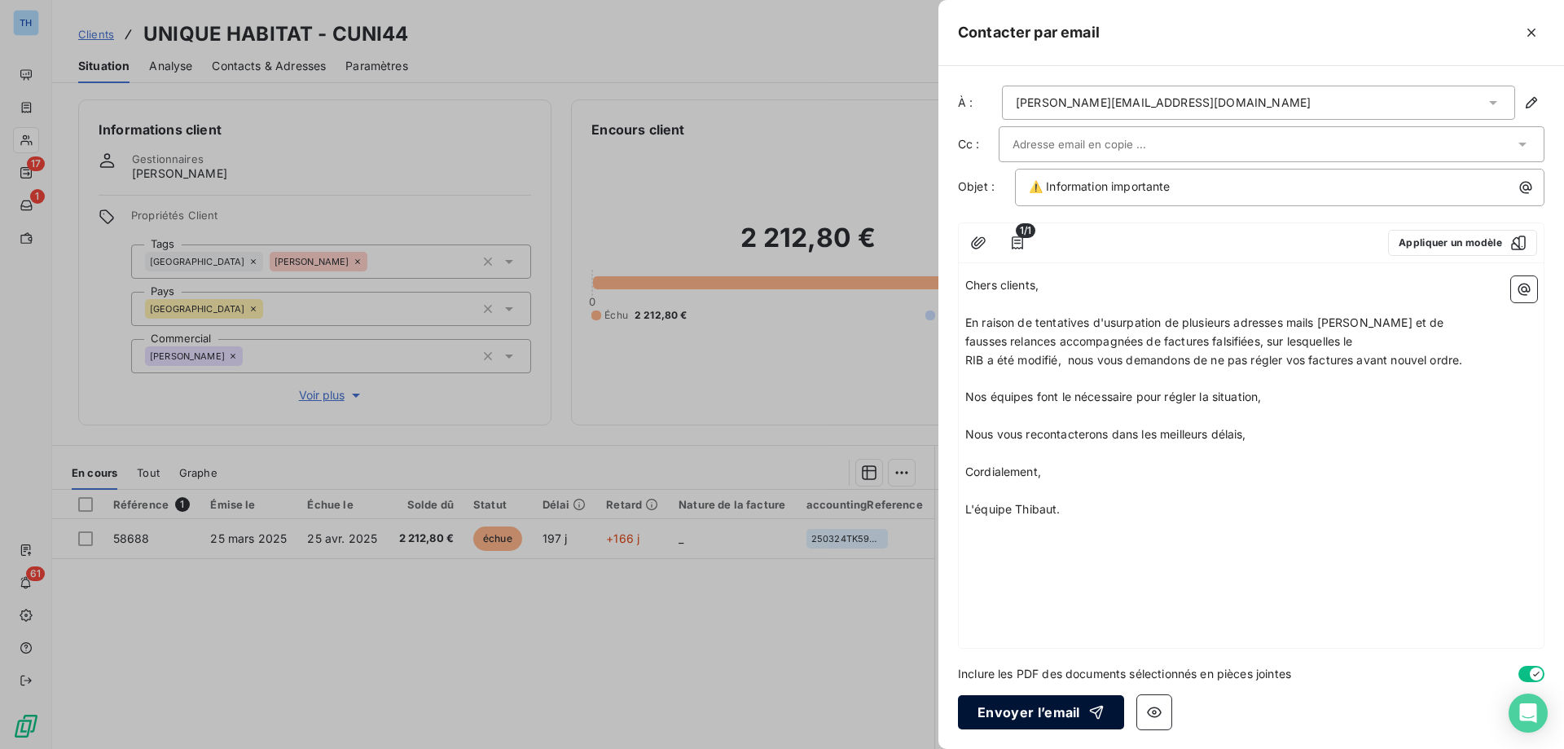
click at [1014, 708] on button "Envoyer l’email" at bounding box center [1041, 712] width 166 height 34
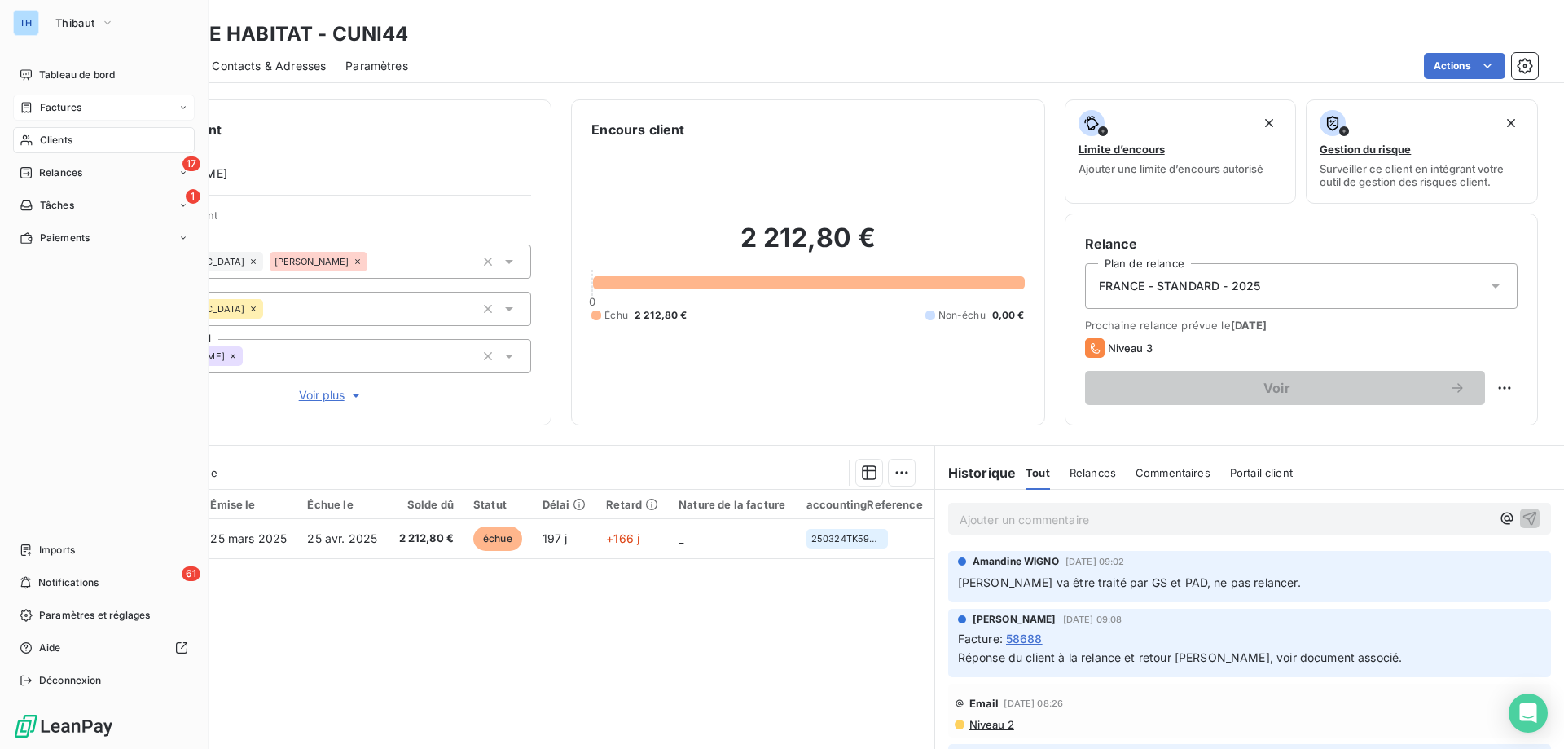
click at [30, 97] on div "Factures" at bounding box center [104, 107] width 182 height 26
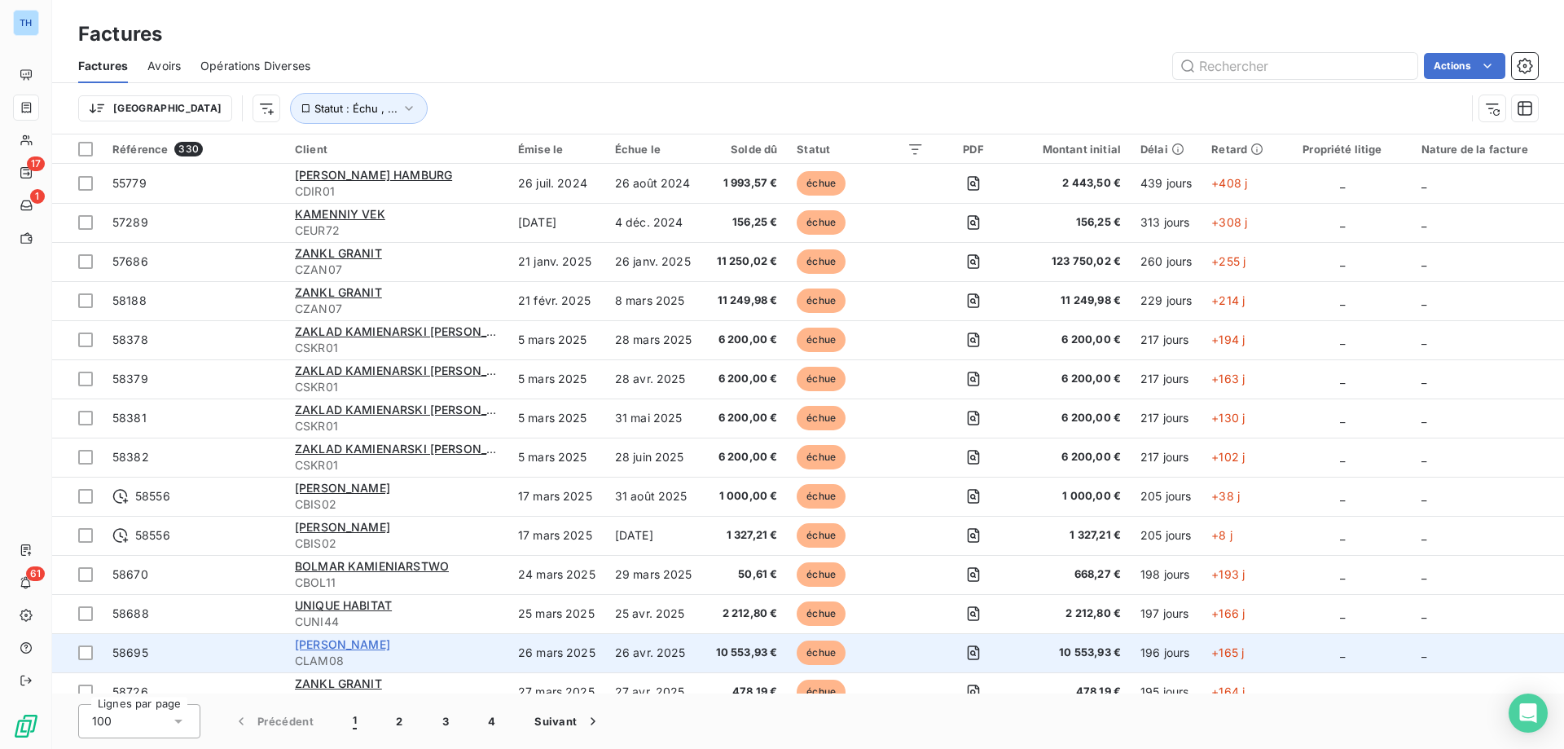
click at [390, 641] on span "EUGENE LAMBERT SAS" at bounding box center [342, 644] width 95 height 14
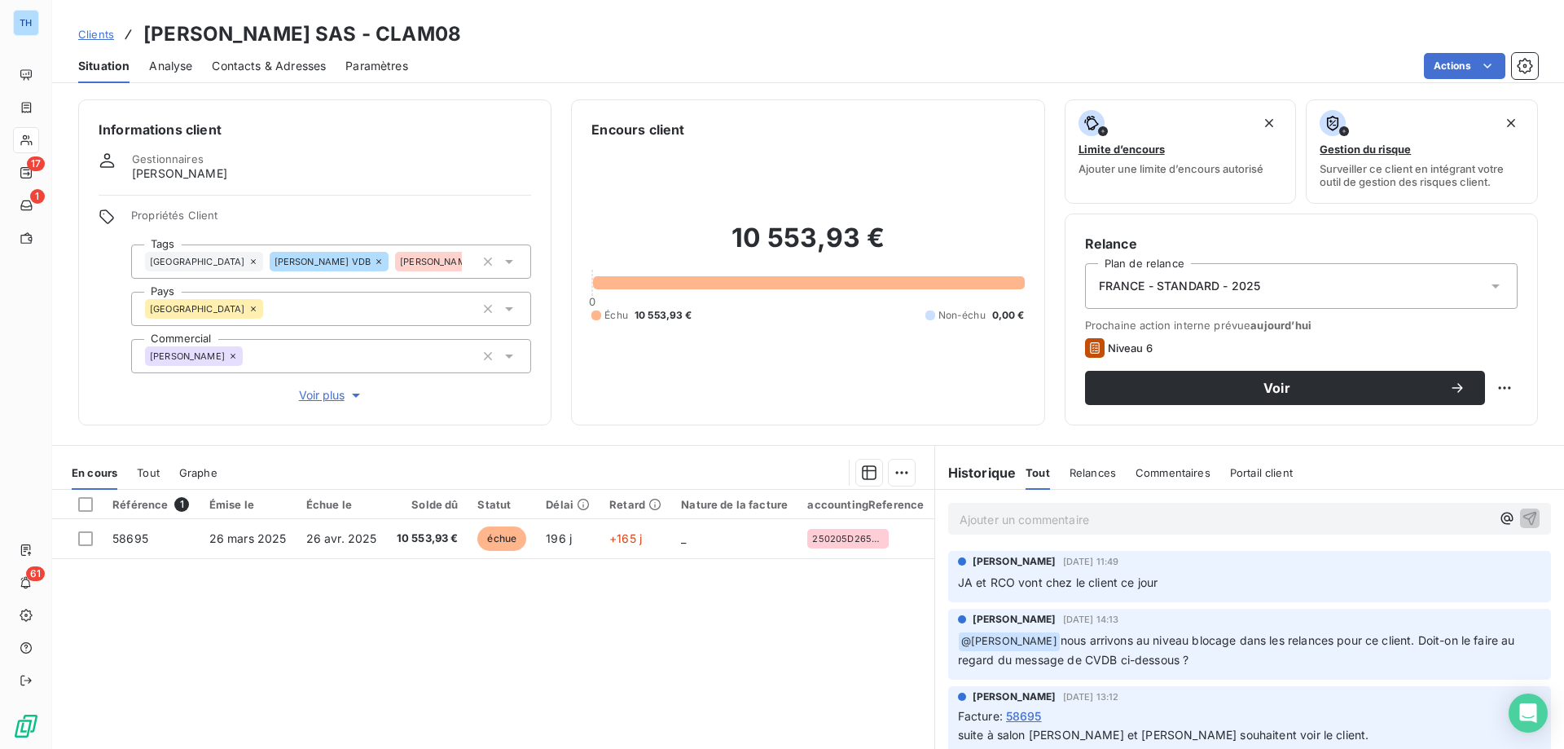
click at [318, 399] on span "Voir plus" at bounding box center [331, 395] width 65 height 16
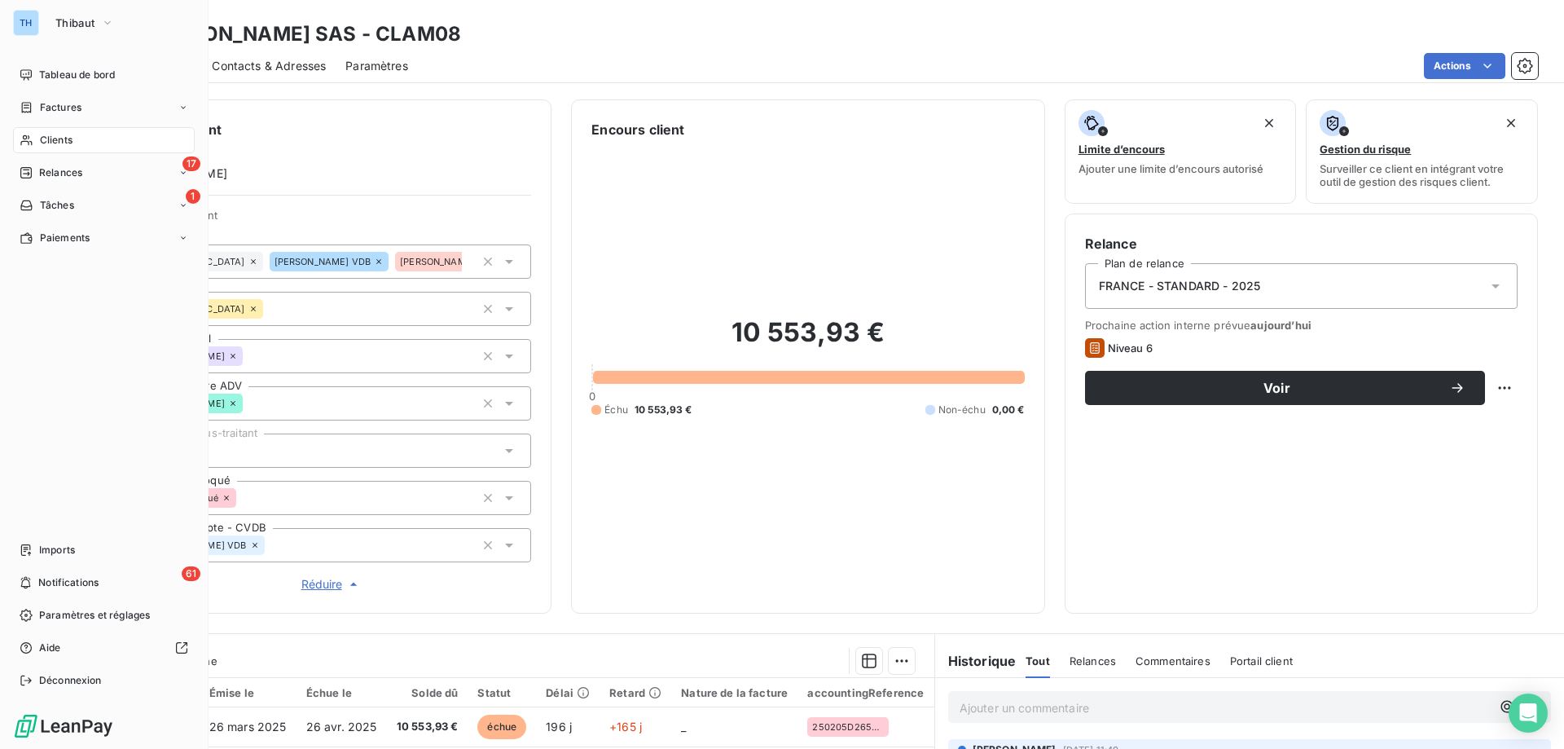
click at [58, 108] on span "Factures" at bounding box center [61, 107] width 42 height 15
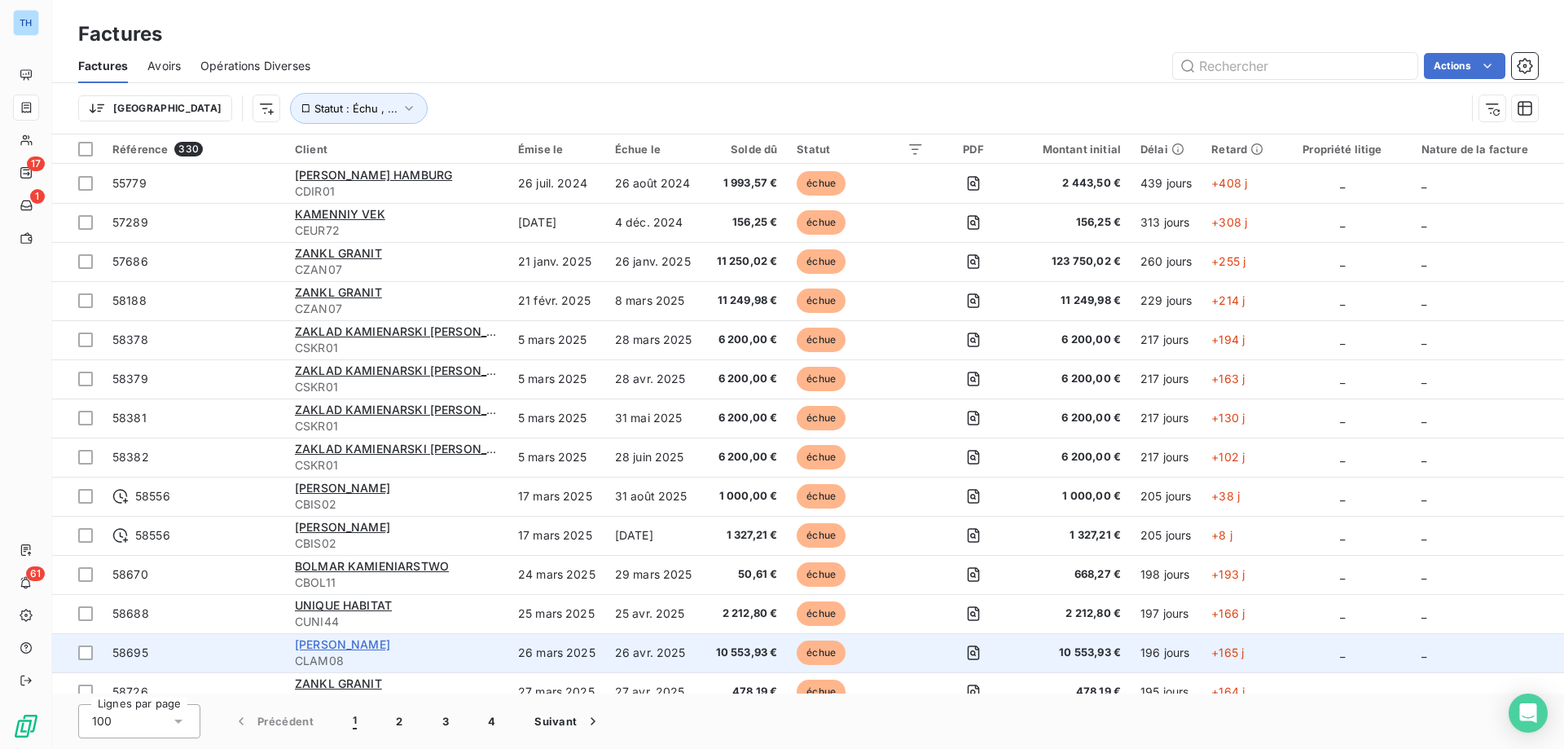
click at [349, 645] on span "EUGENE LAMBERT SAS" at bounding box center [342, 644] width 95 height 14
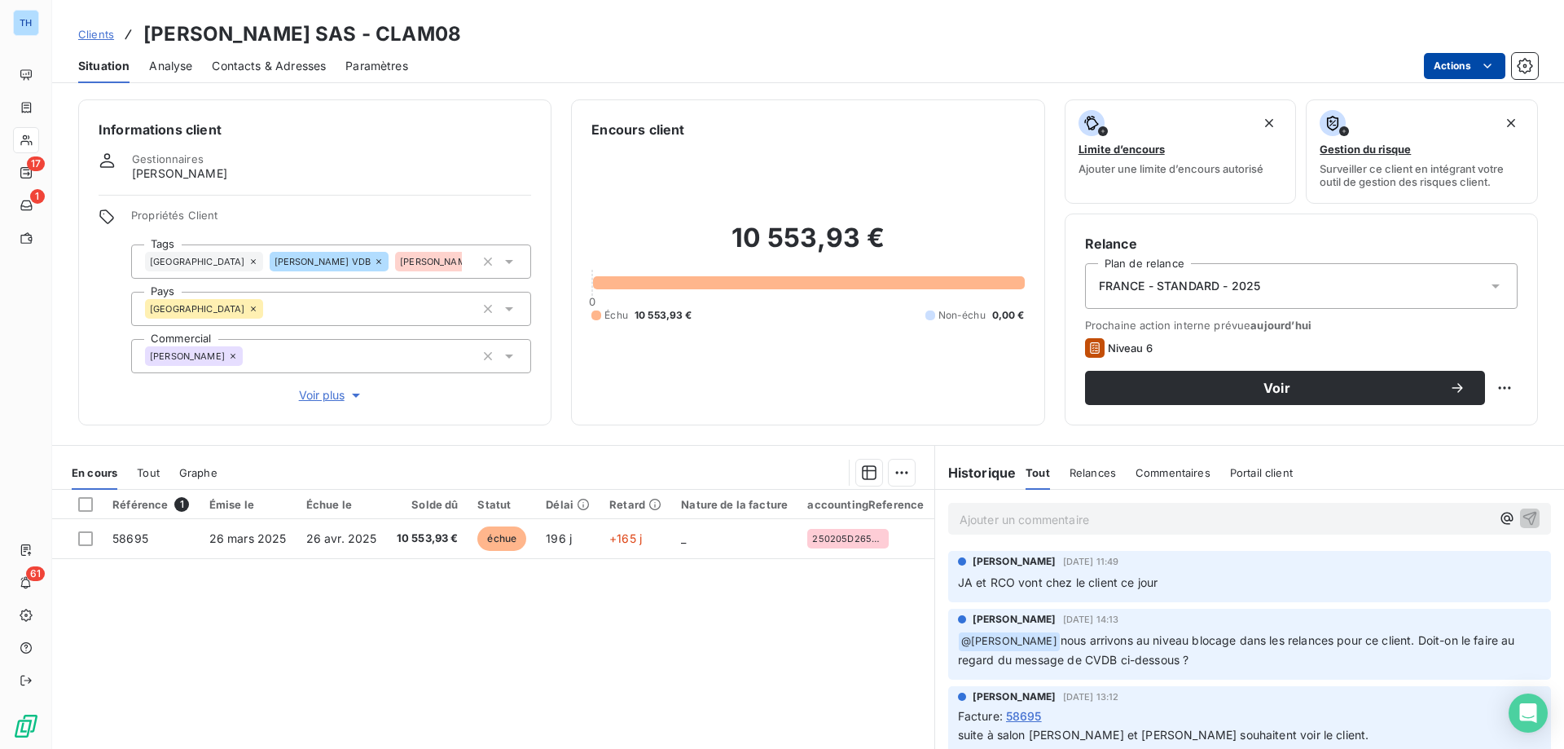
click at [1438, 67] on html "TH 17 1 61 Clients EUGENE LAMBERT SAS - CLAM08 Situation Analyse Contacts & Adr…" at bounding box center [782, 374] width 1564 height 749
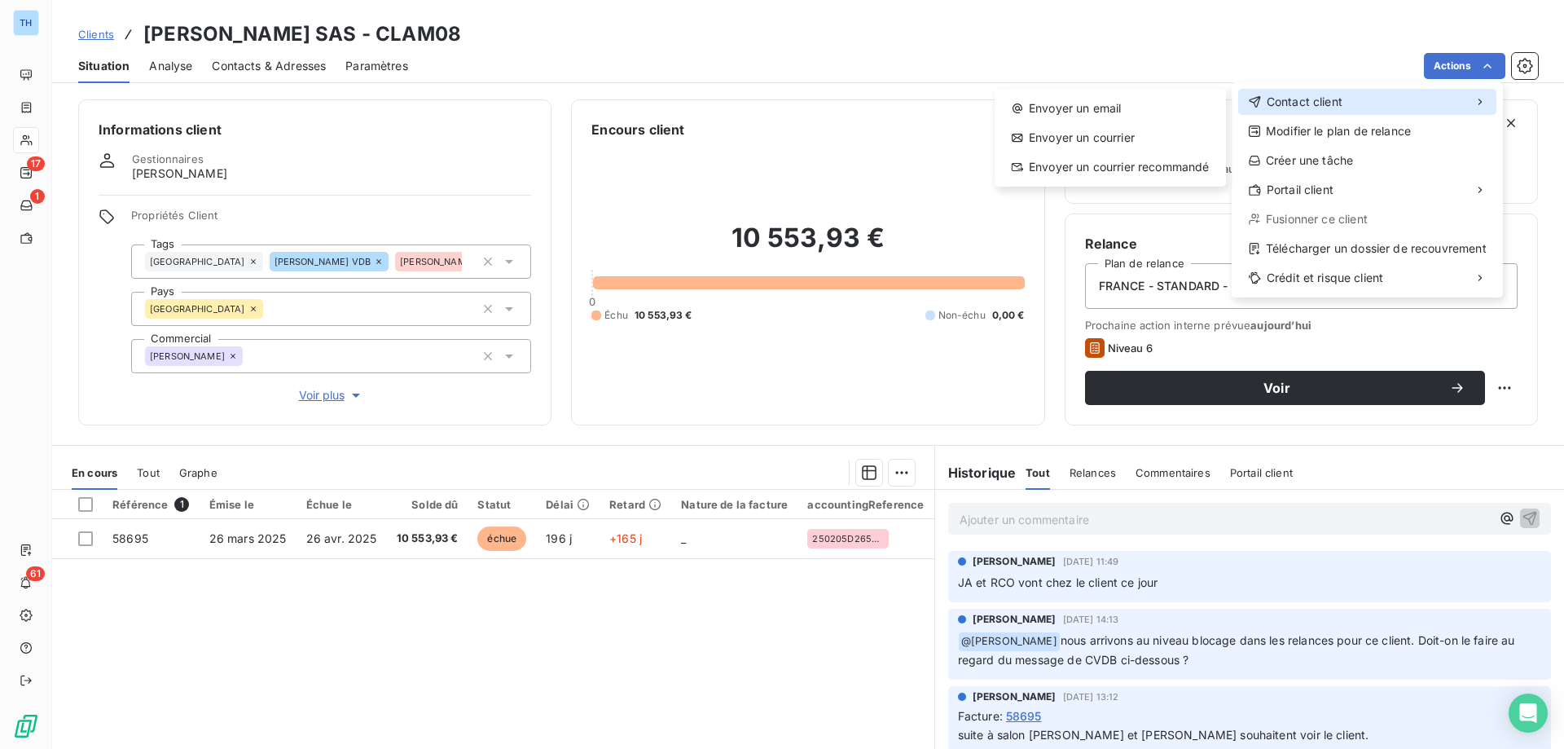
click at [1335, 98] on span "Contact client" at bounding box center [1305, 102] width 76 height 16
click at [1106, 103] on div "Envoyer un email" at bounding box center [1110, 108] width 218 height 26
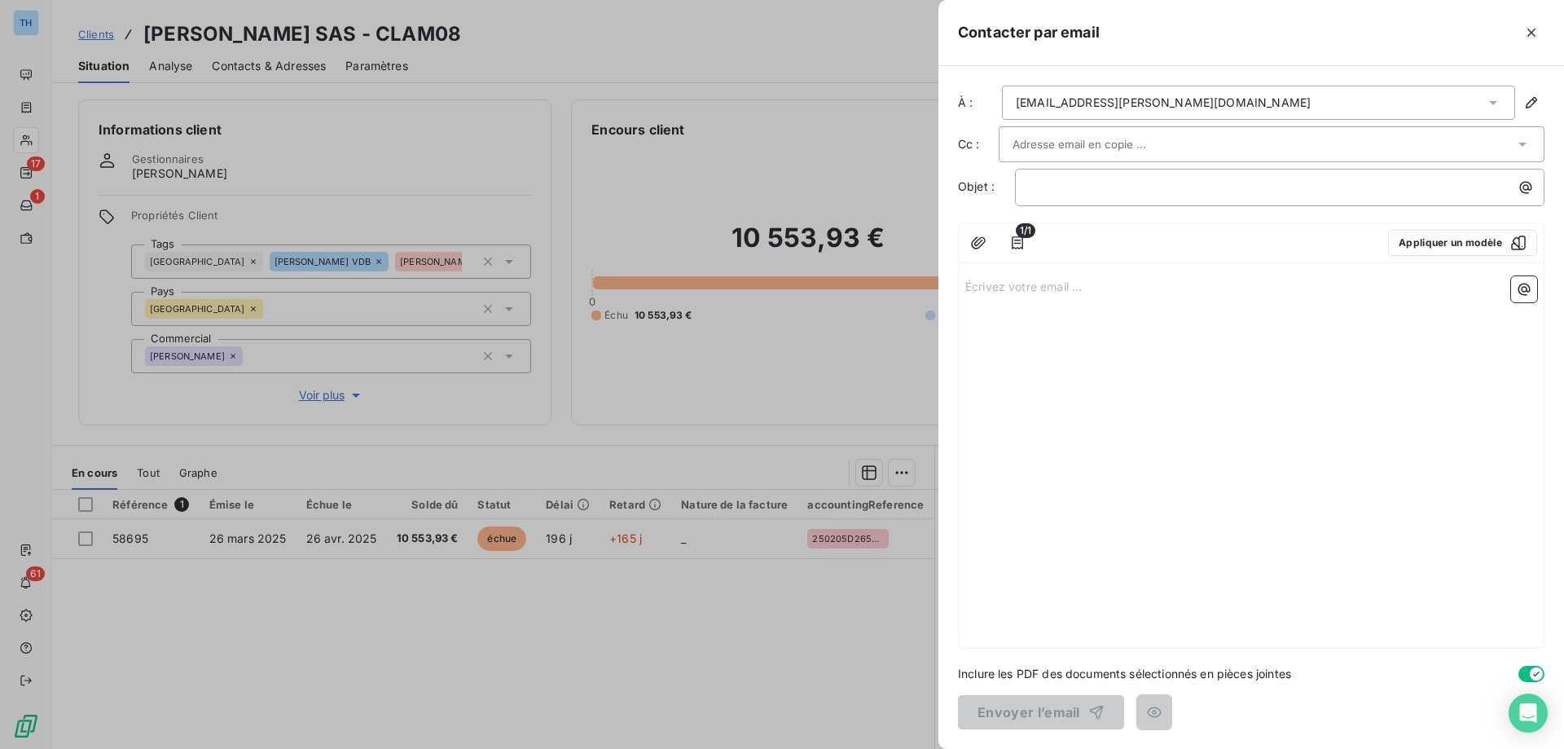
click at [1093, 314] on div "Écrivez votre email ... ﻿" at bounding box center [1251, 459] width 585 height 378
click at [1045, 199] on div "﻿" at bounding box center [1279, 187] width 529 height 37
click at [1047, 194] on p "﻿" at bounding box center [1284, 187] width 510 height 19
click at [1007, 288] on p "Écrivez votre email ... ﻿" at bounding box center [1251, 285] width 572 height 19
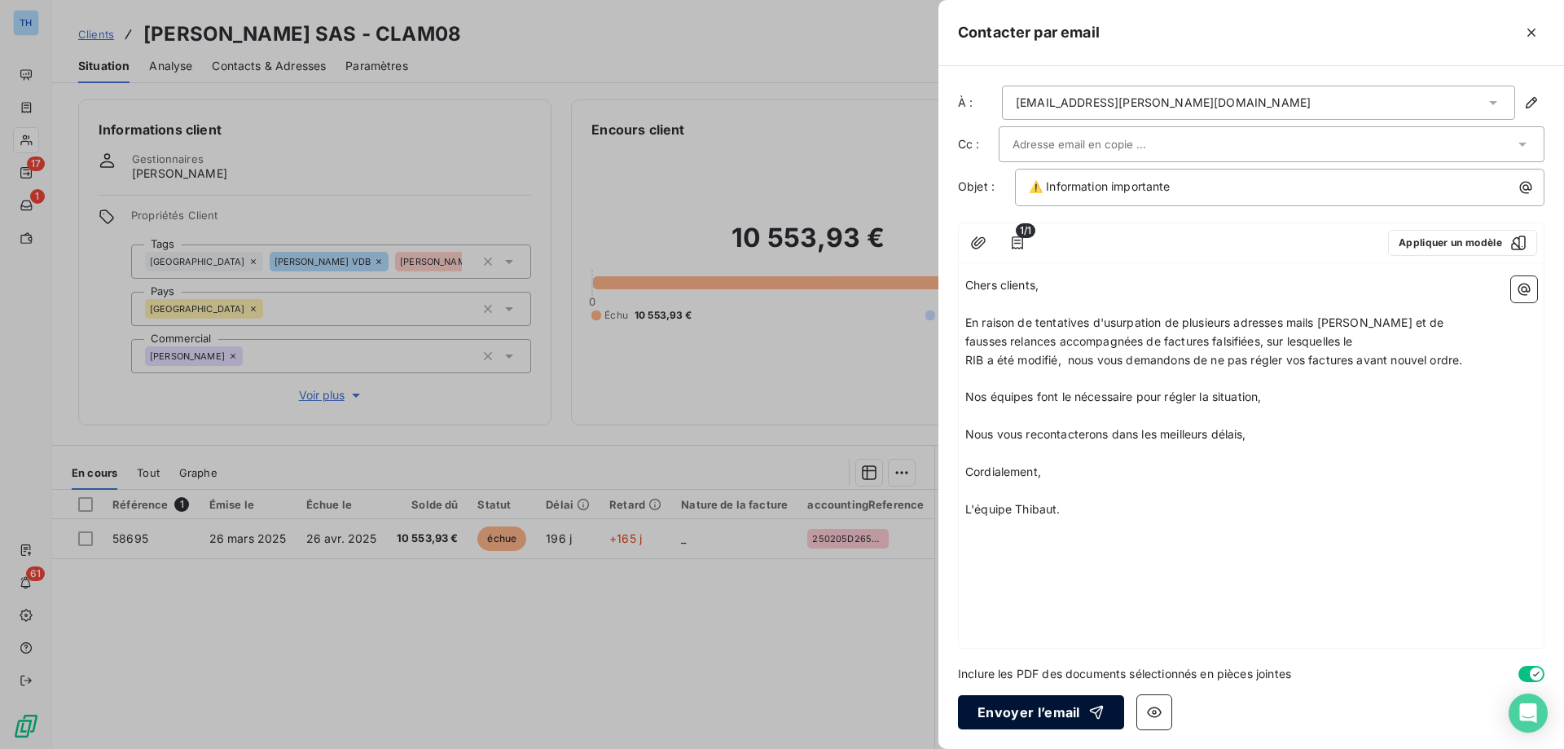
click at [1038, 714] on button "Envoyer l’email" at bounding box center [1041, 712] width 166 height 34
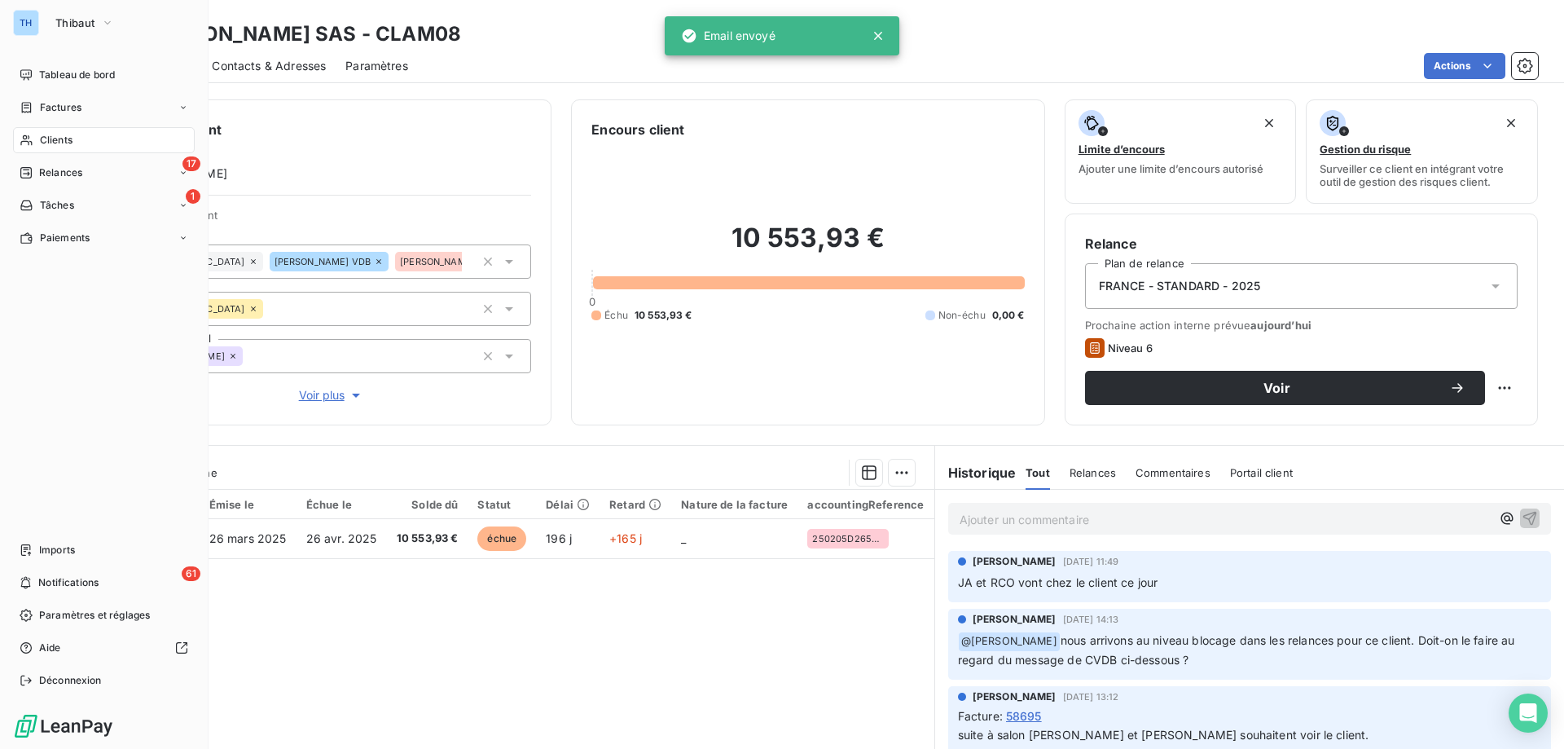
click at [32, 110] on icon at bounding box center [27, 107] width 14 height 13
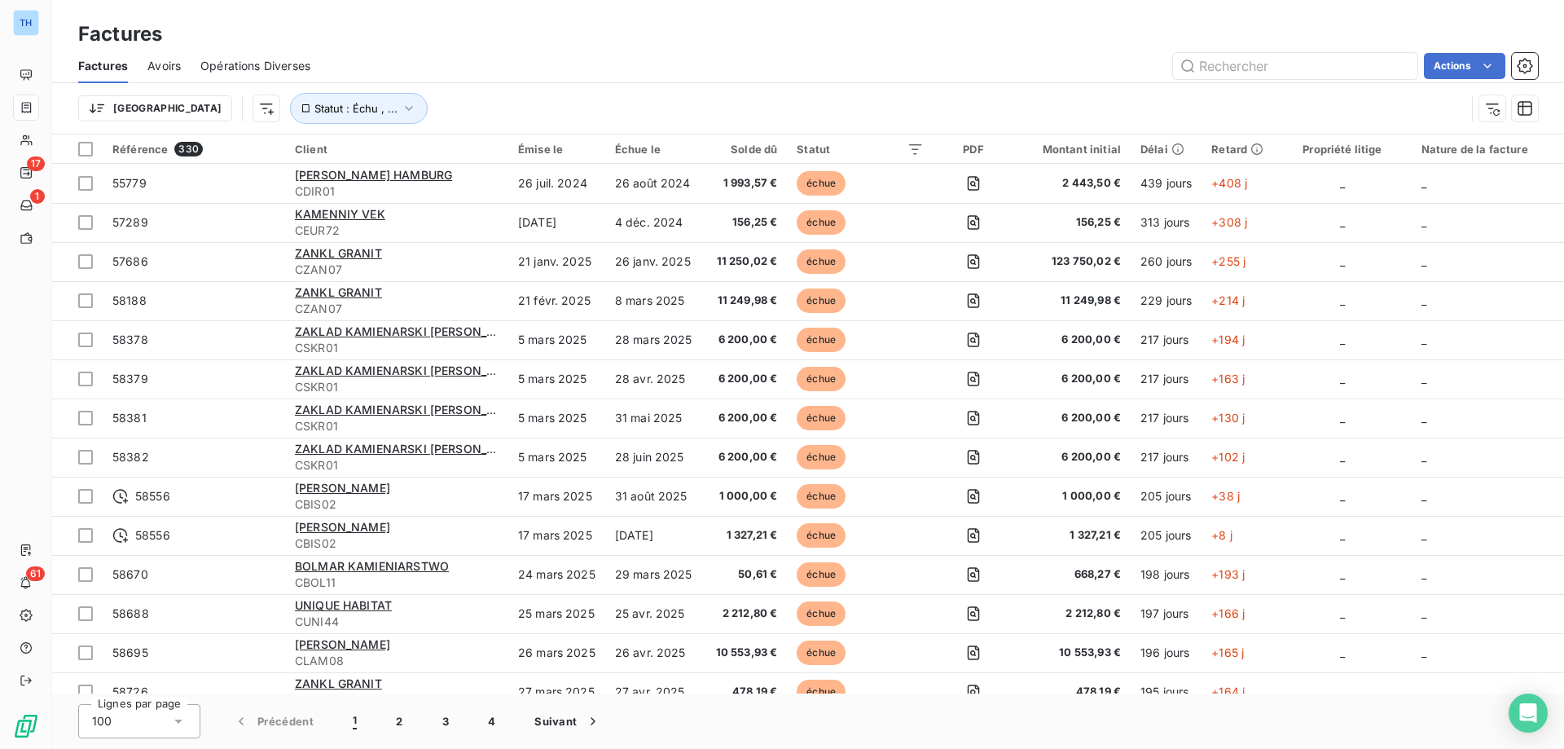
scroll to position [244, 0]
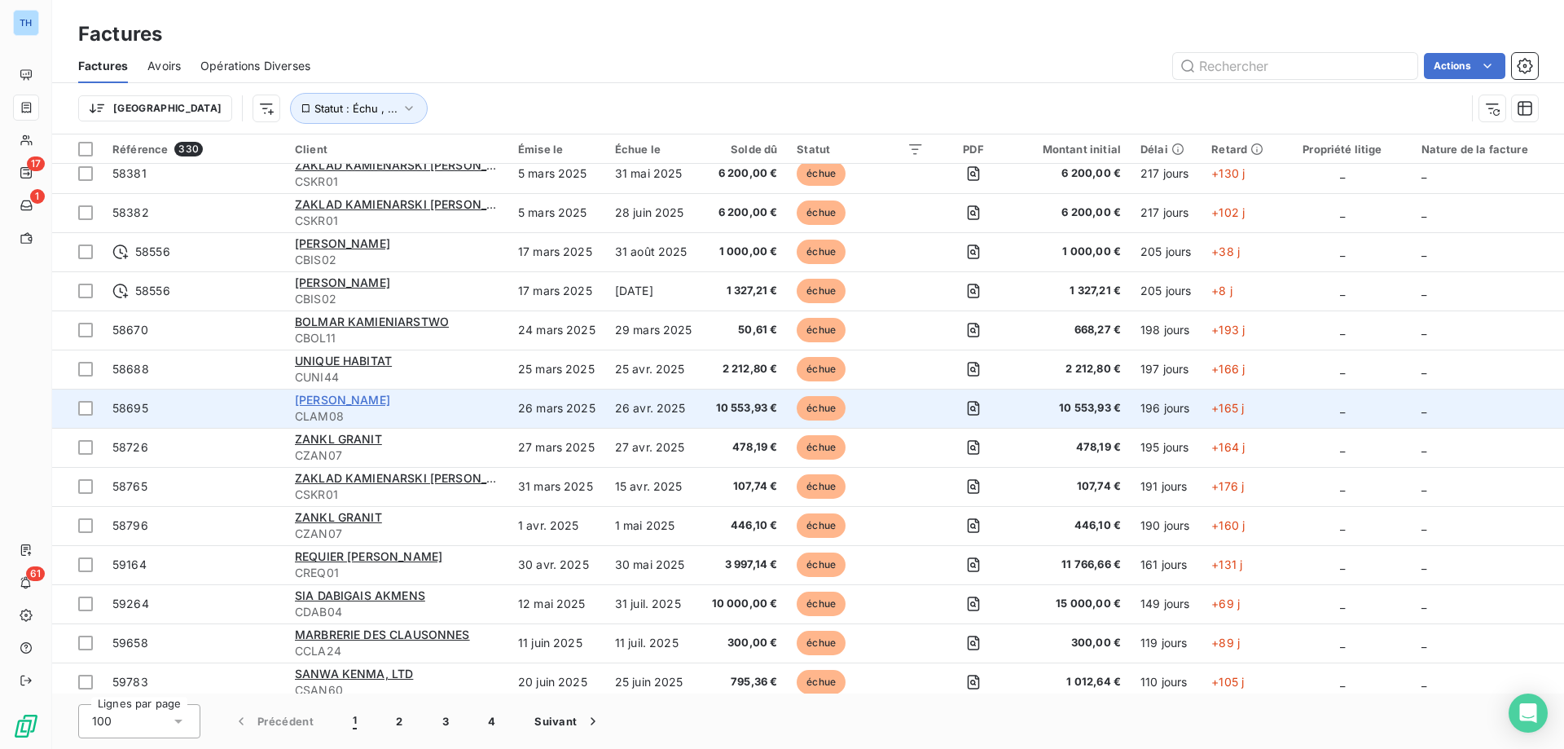
click at [353, 394] on span "EUGENE LAMBERT SAS" at bounding box center [342, 400] width 95 height 14
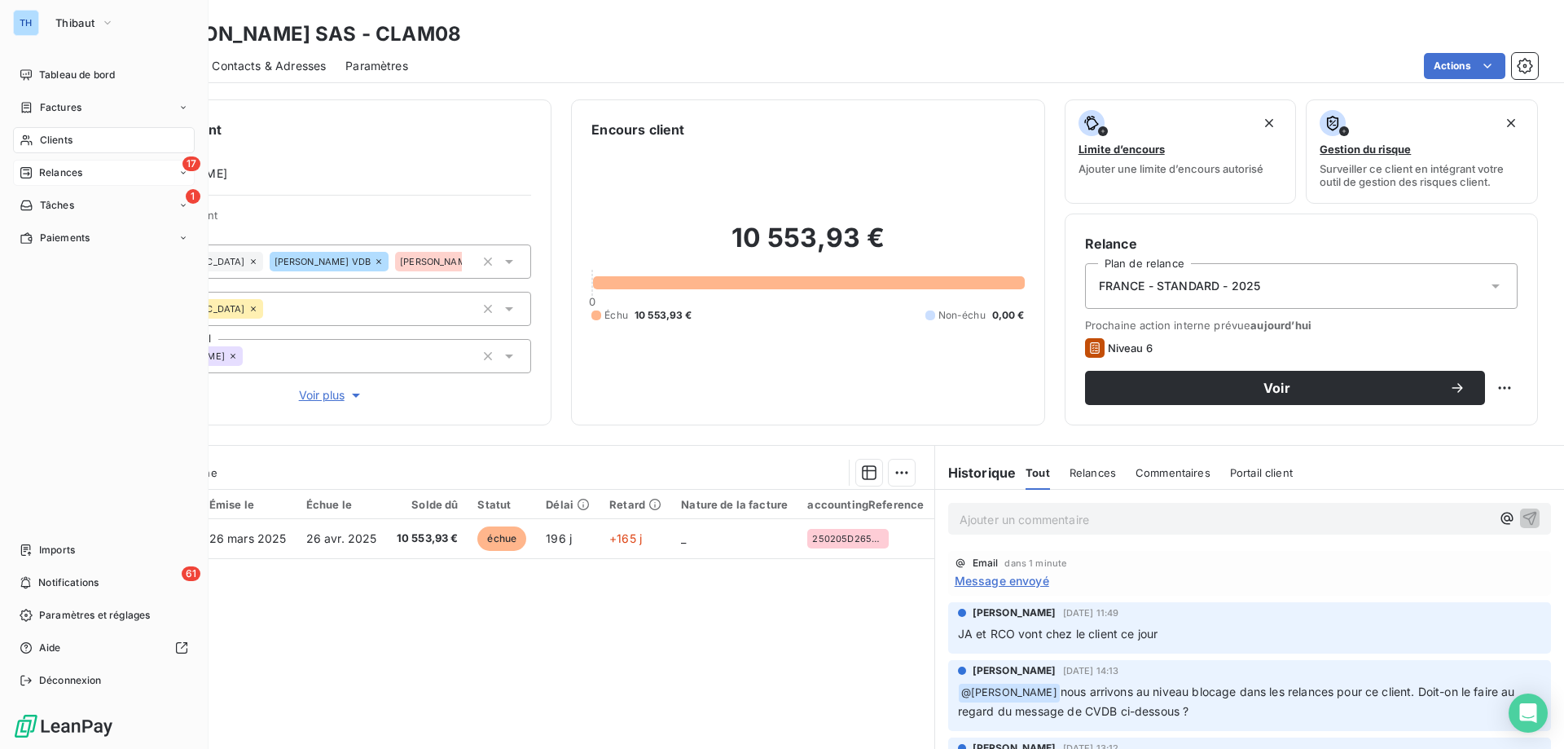
click at [42, 169] on span "Relances" at bounding box center [60, 172] width 43 height 15
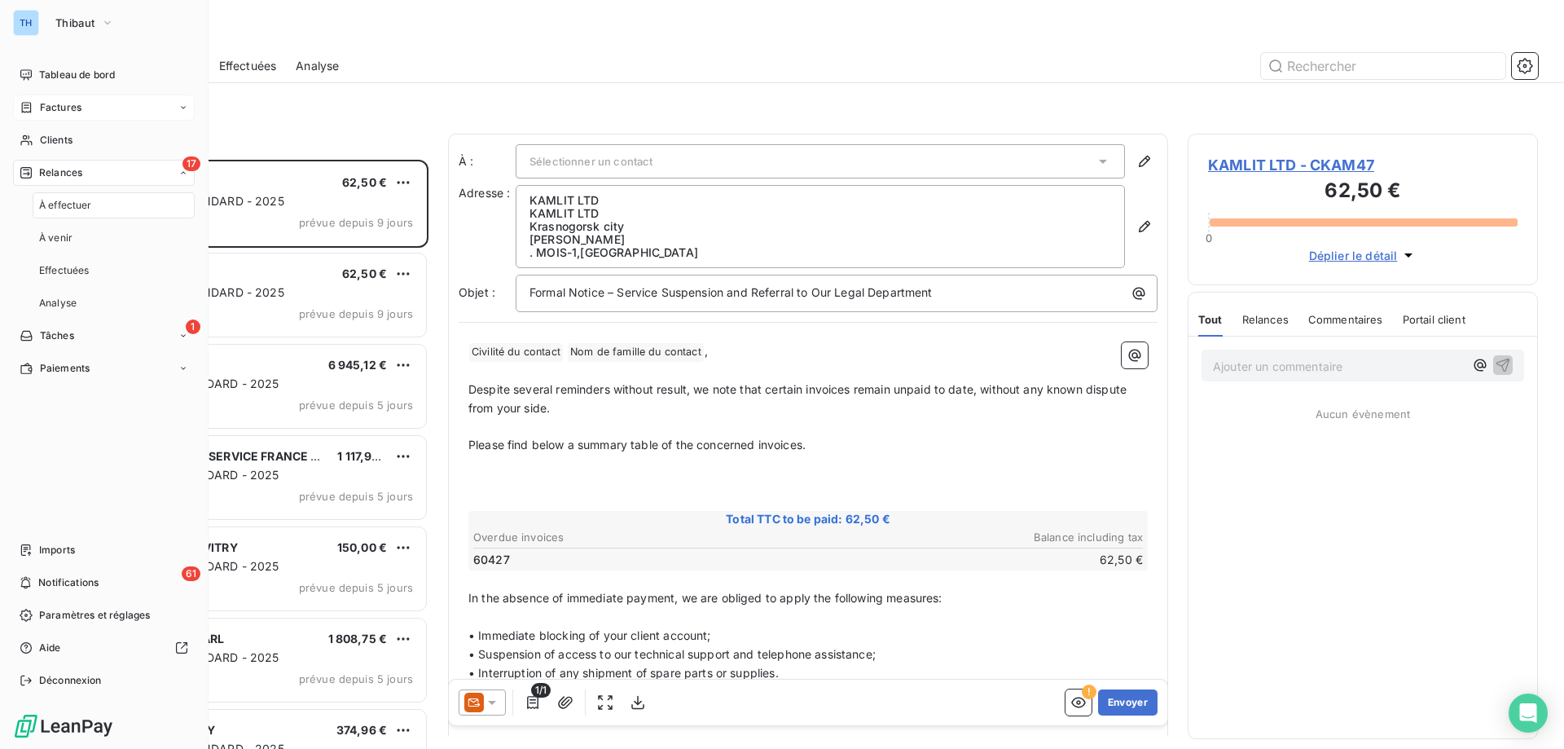
click at [61, 99] on div "Factures" at bounding box center [104, 107] width 182 height 26
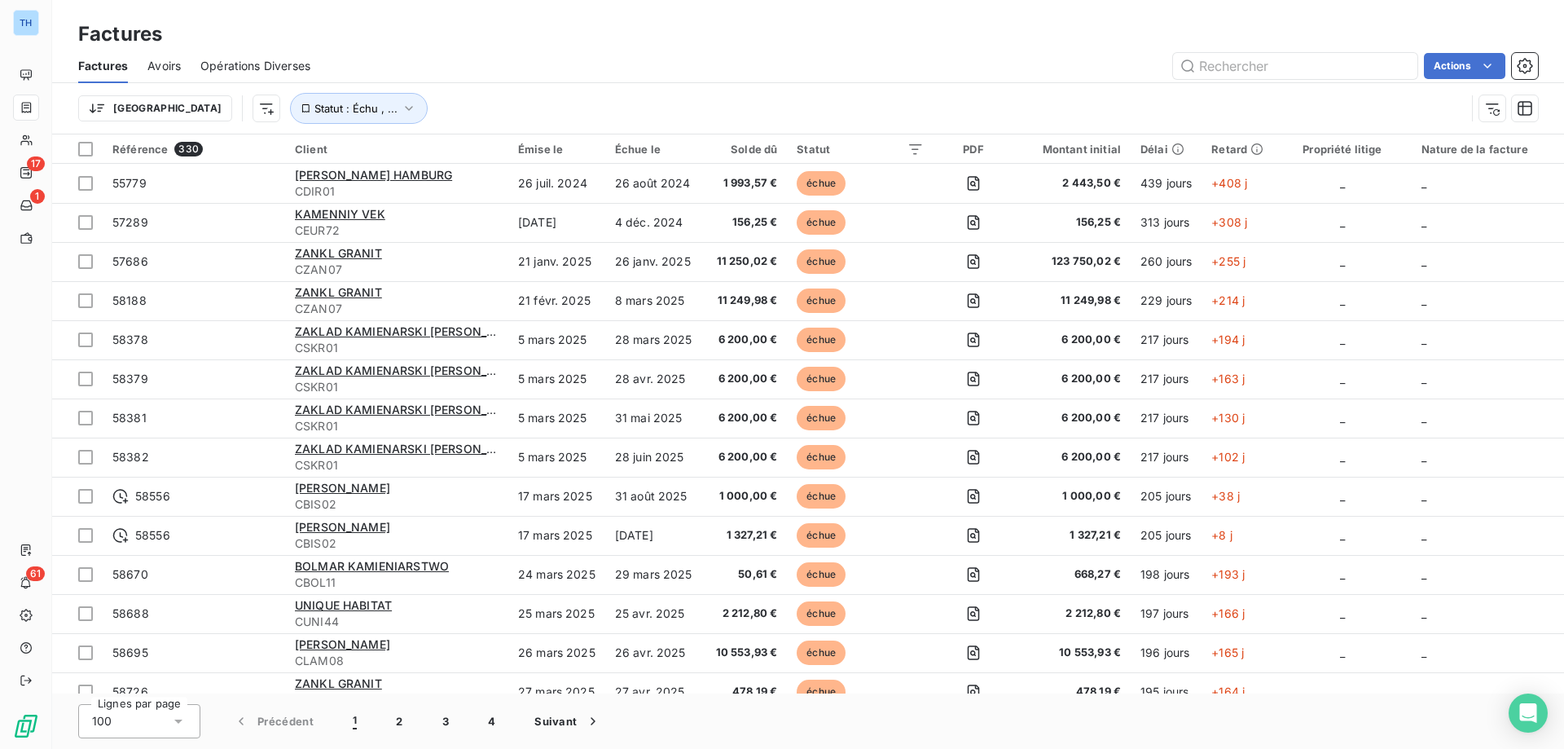
scroll to position [163, 0]
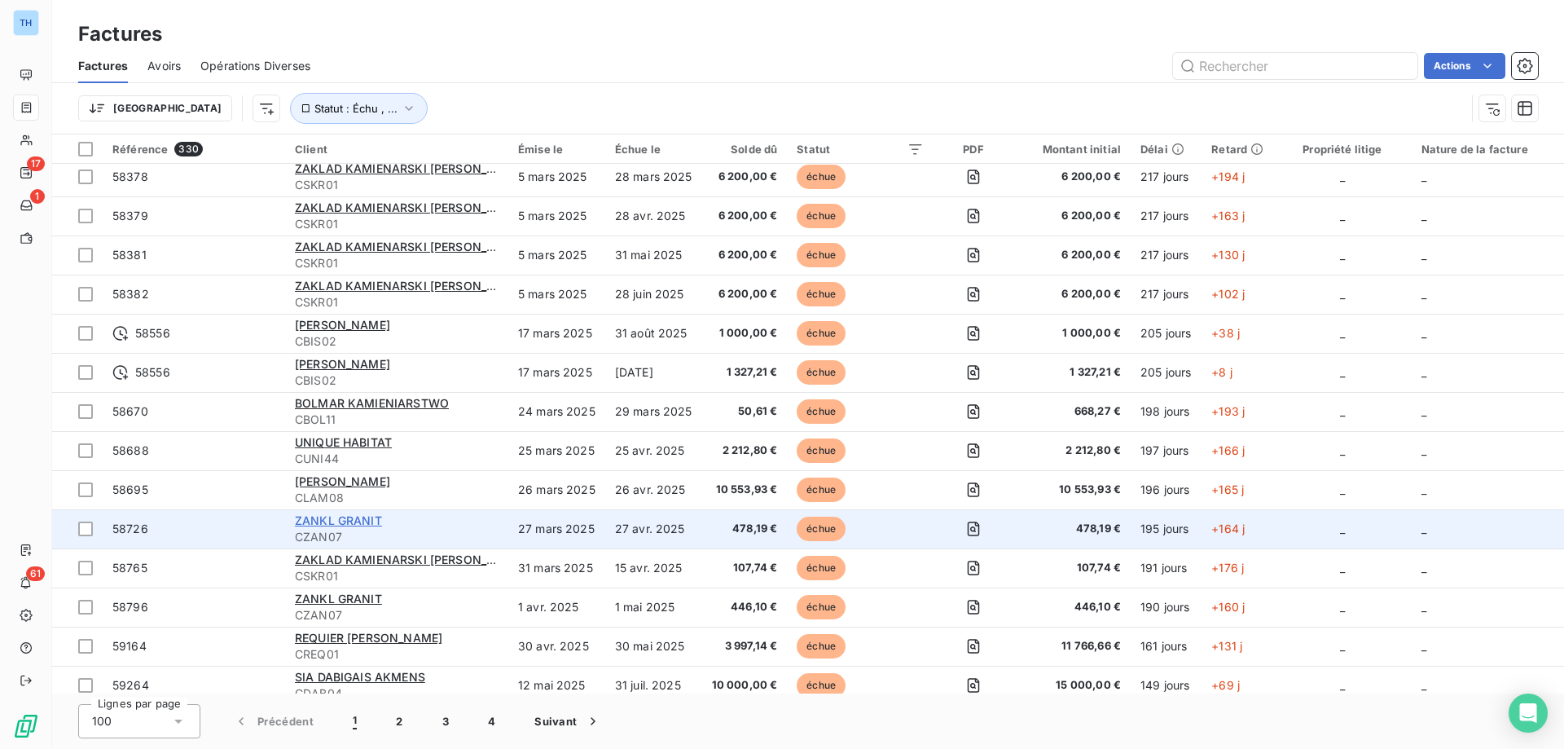
click at [333, 522] on span "ZANKL GRANIT" at bounding box center [338, 520] width 87 height 14
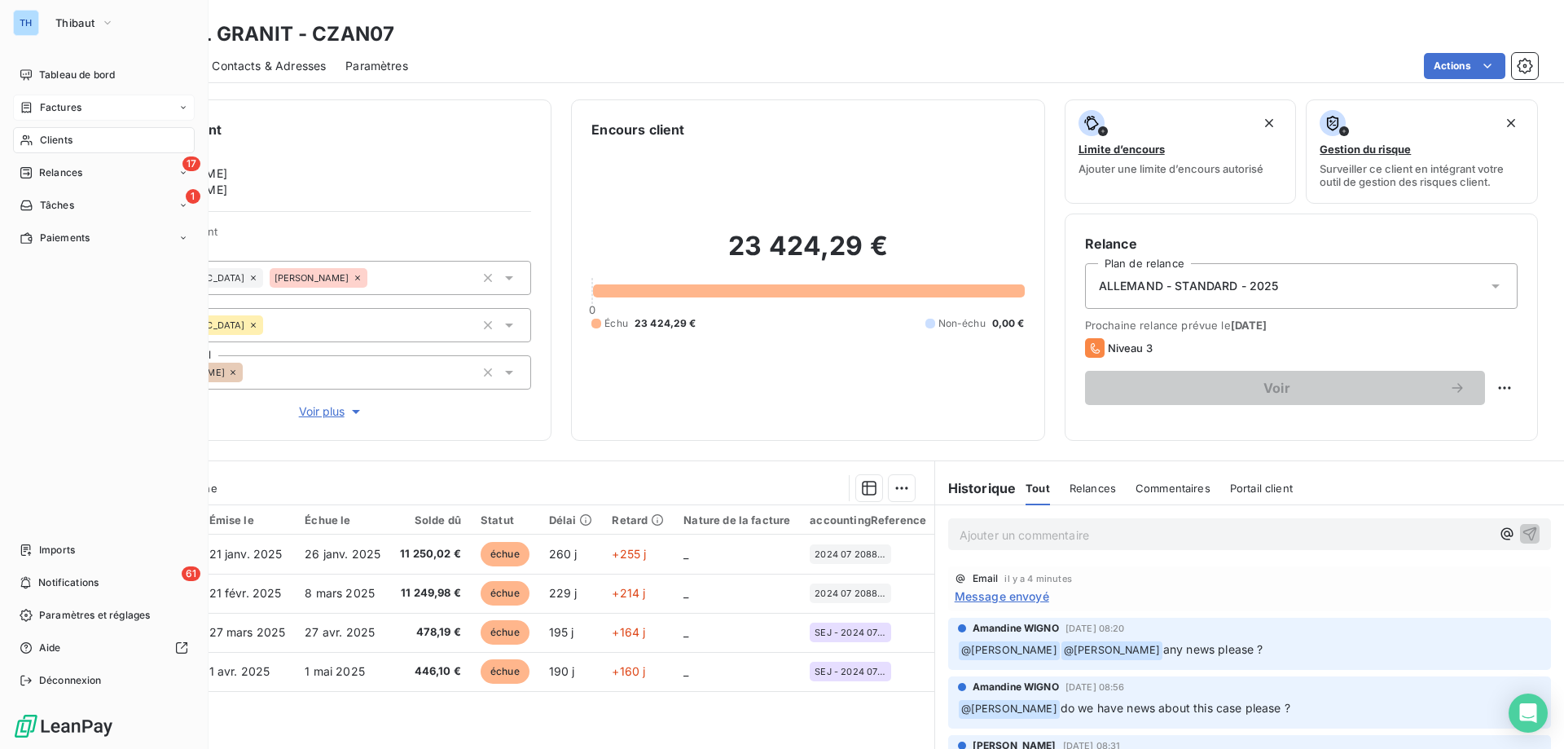
click at [62, 106] on span "Factures" at bounding box center [61, 107] width 42 height 15
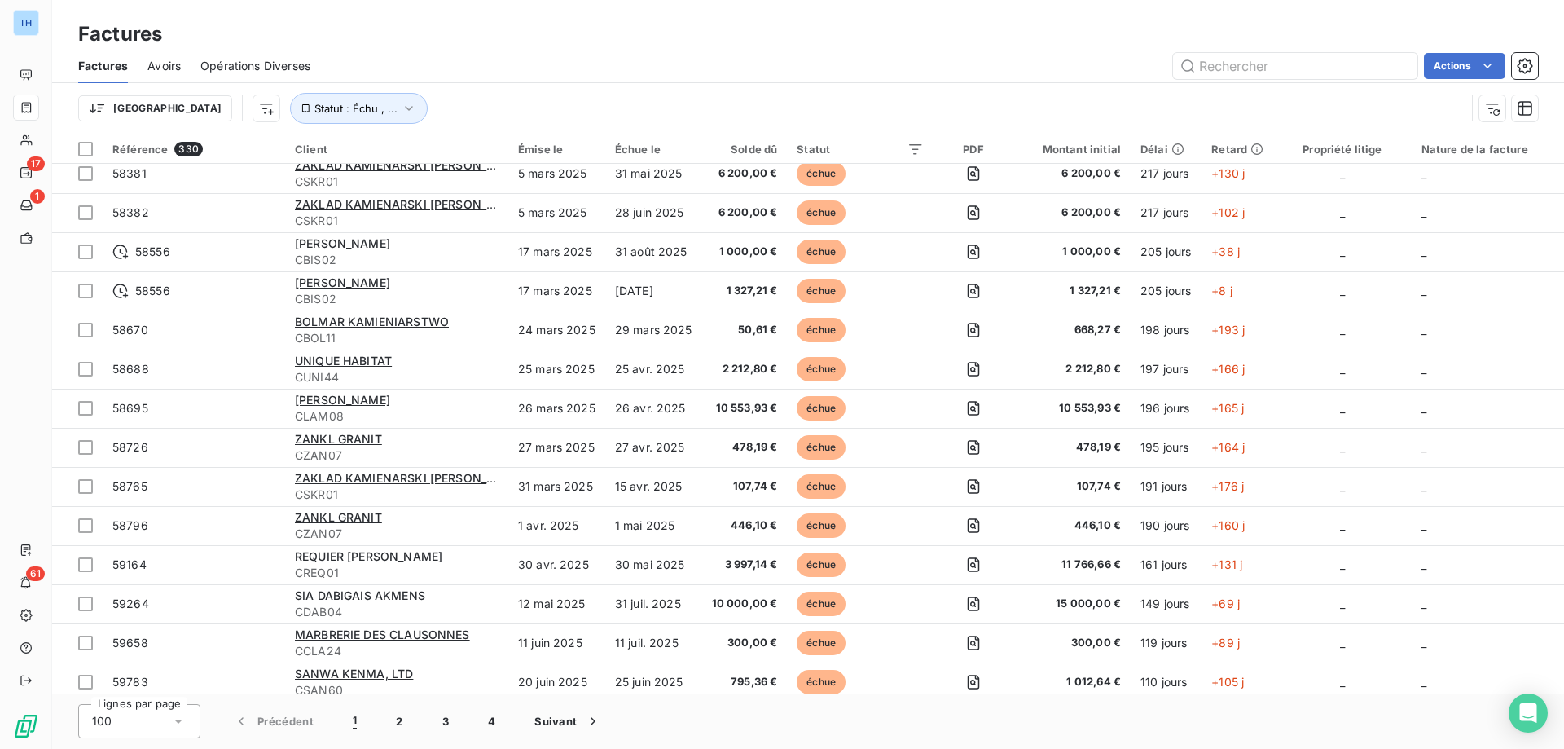
scroll to position [407, 0]
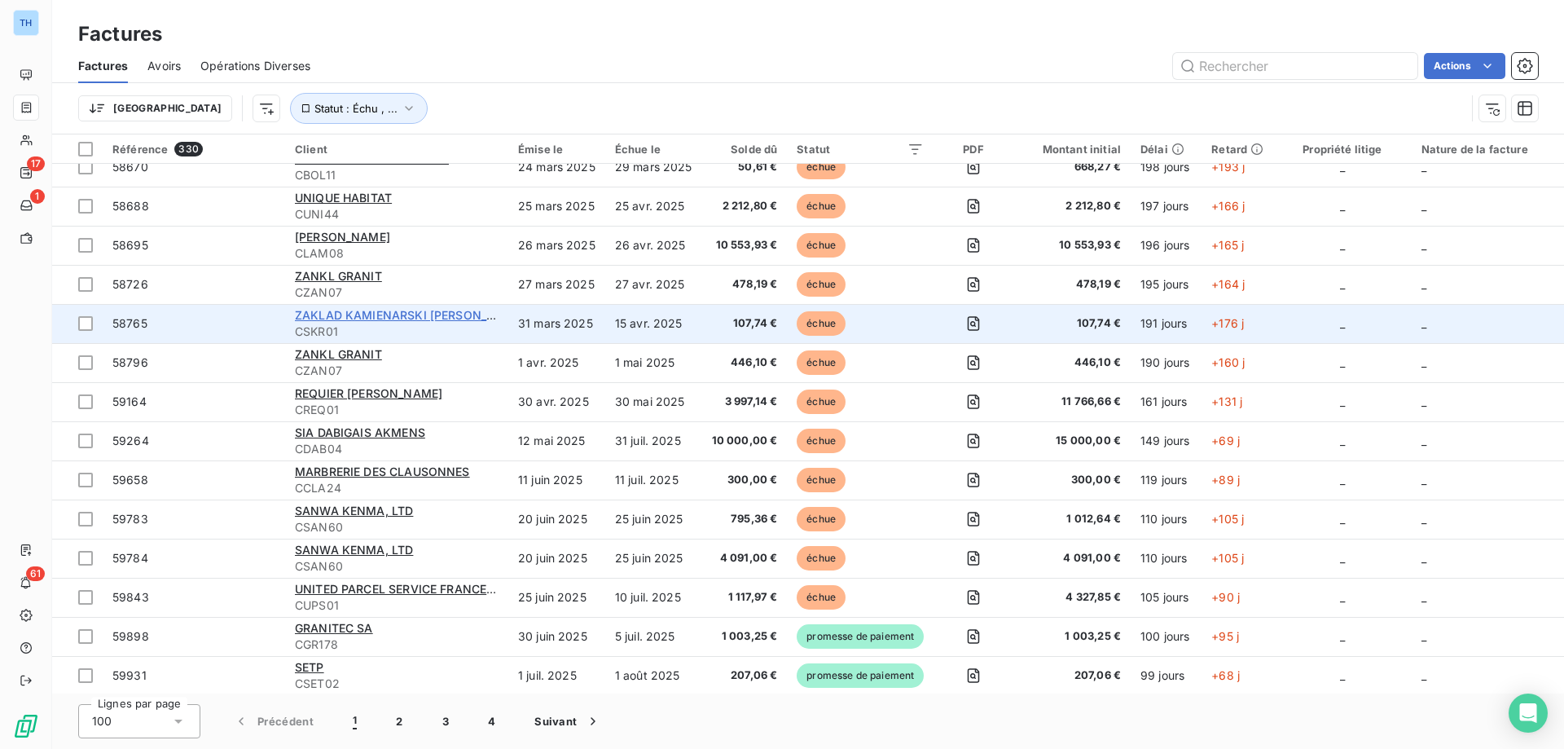
click at [358, 312] on span "ZAKLAD KAMIENARSKI RYSZARD SKRABA" at bounding box center [410, 315] width 231 height 14
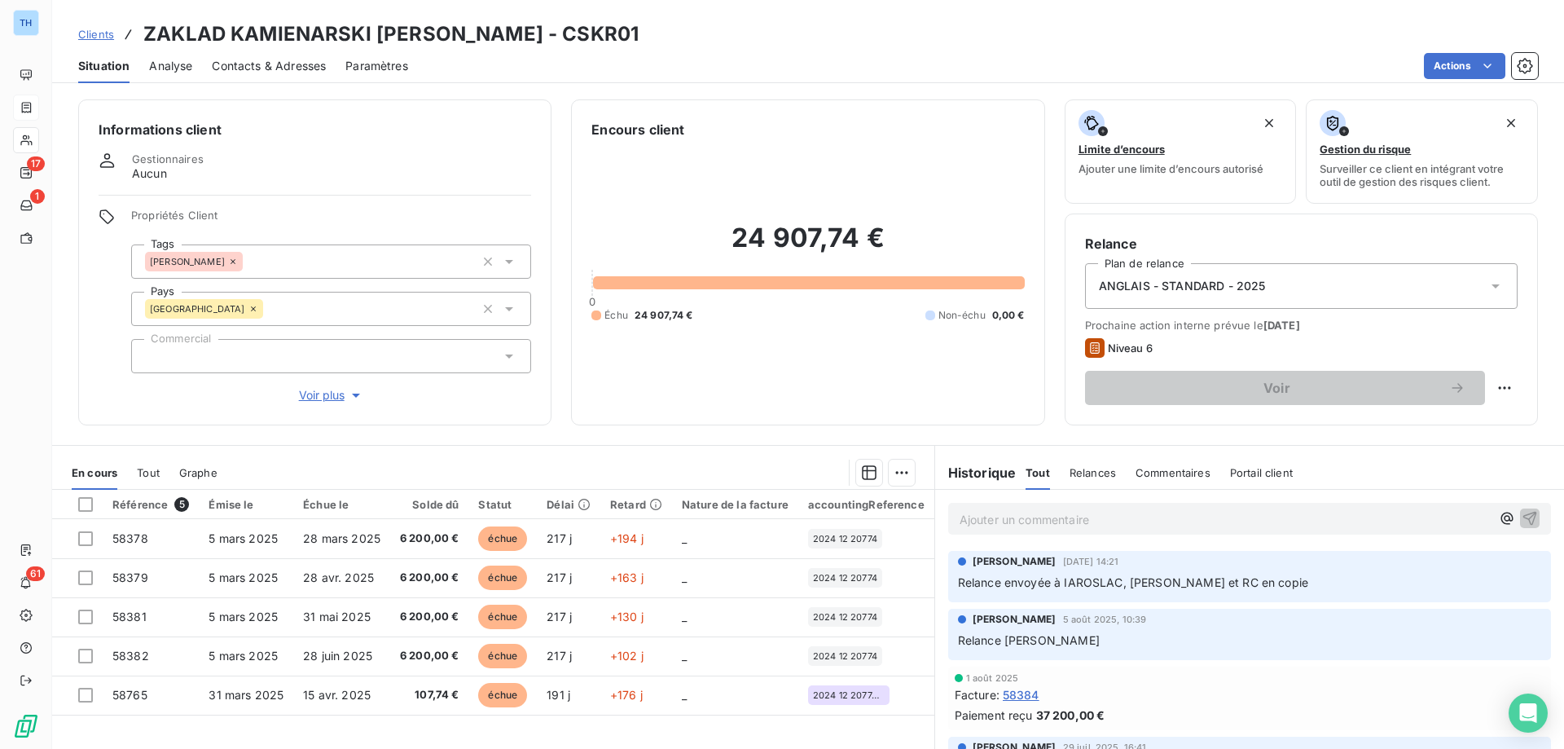
click at [313, 387] on span "Voir plus" at bounding box center [331, 395] width 65 height 16
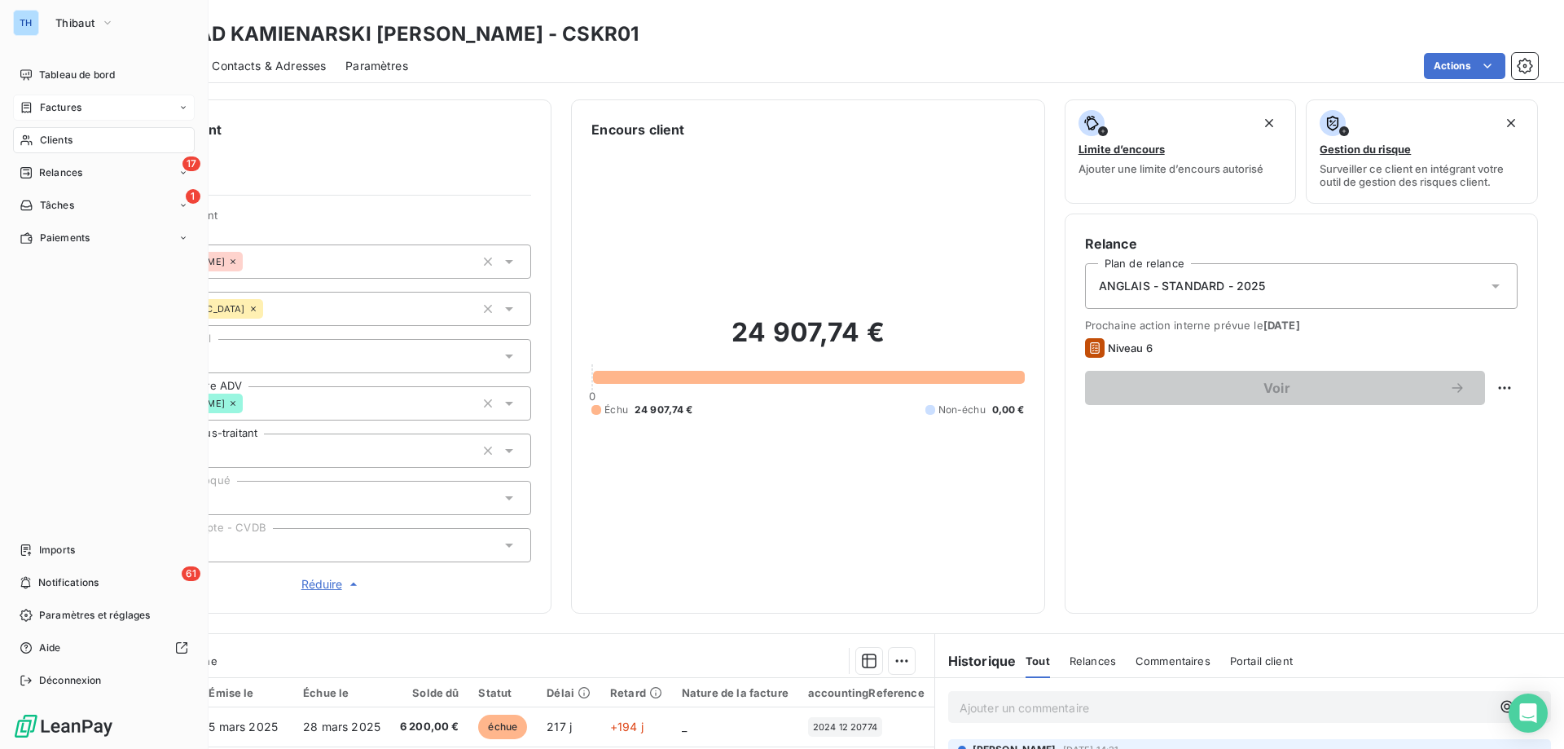
click at [40, 111] on span "Factures" at bounding box center [61, 107] width 42 height 15
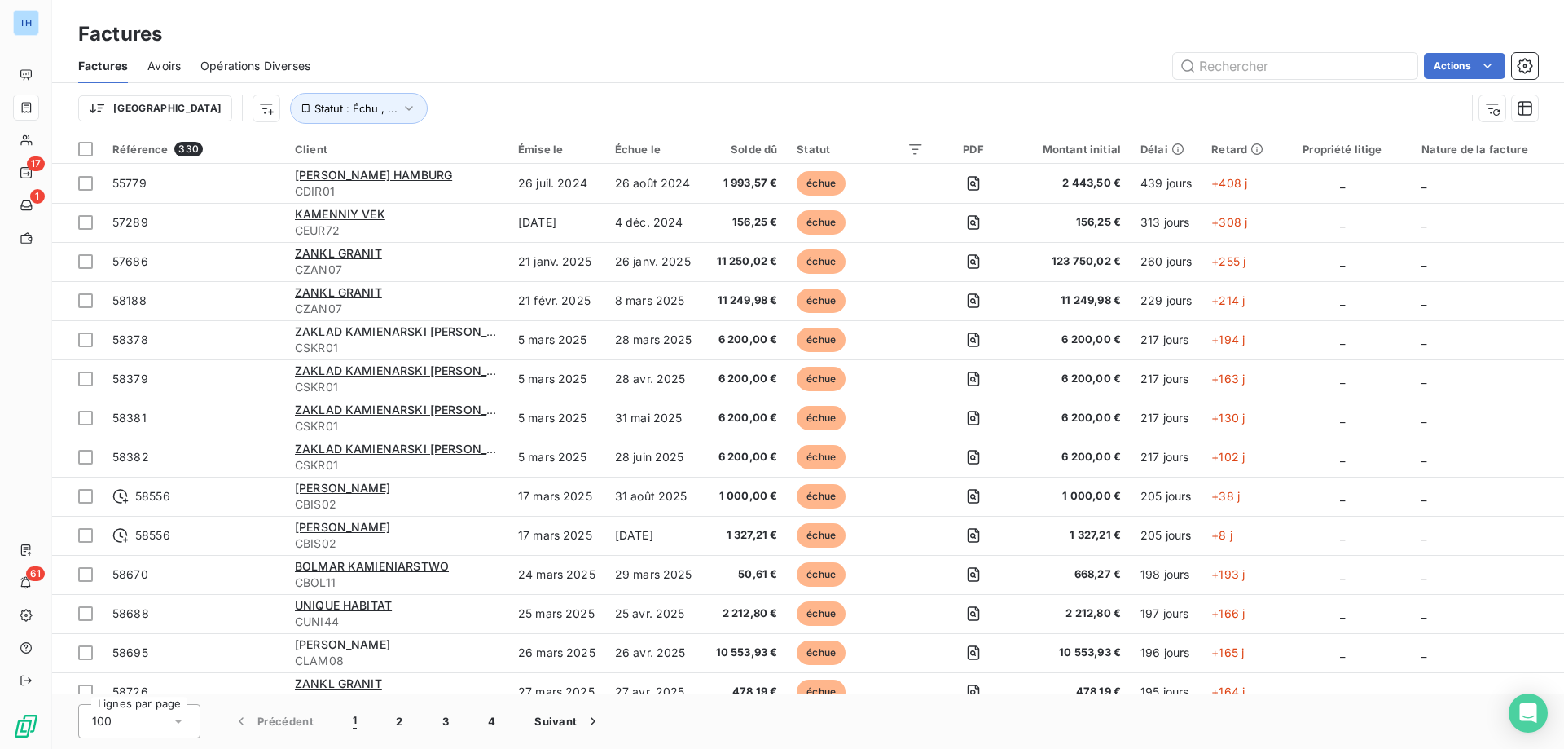
scroll to position [407, 0]
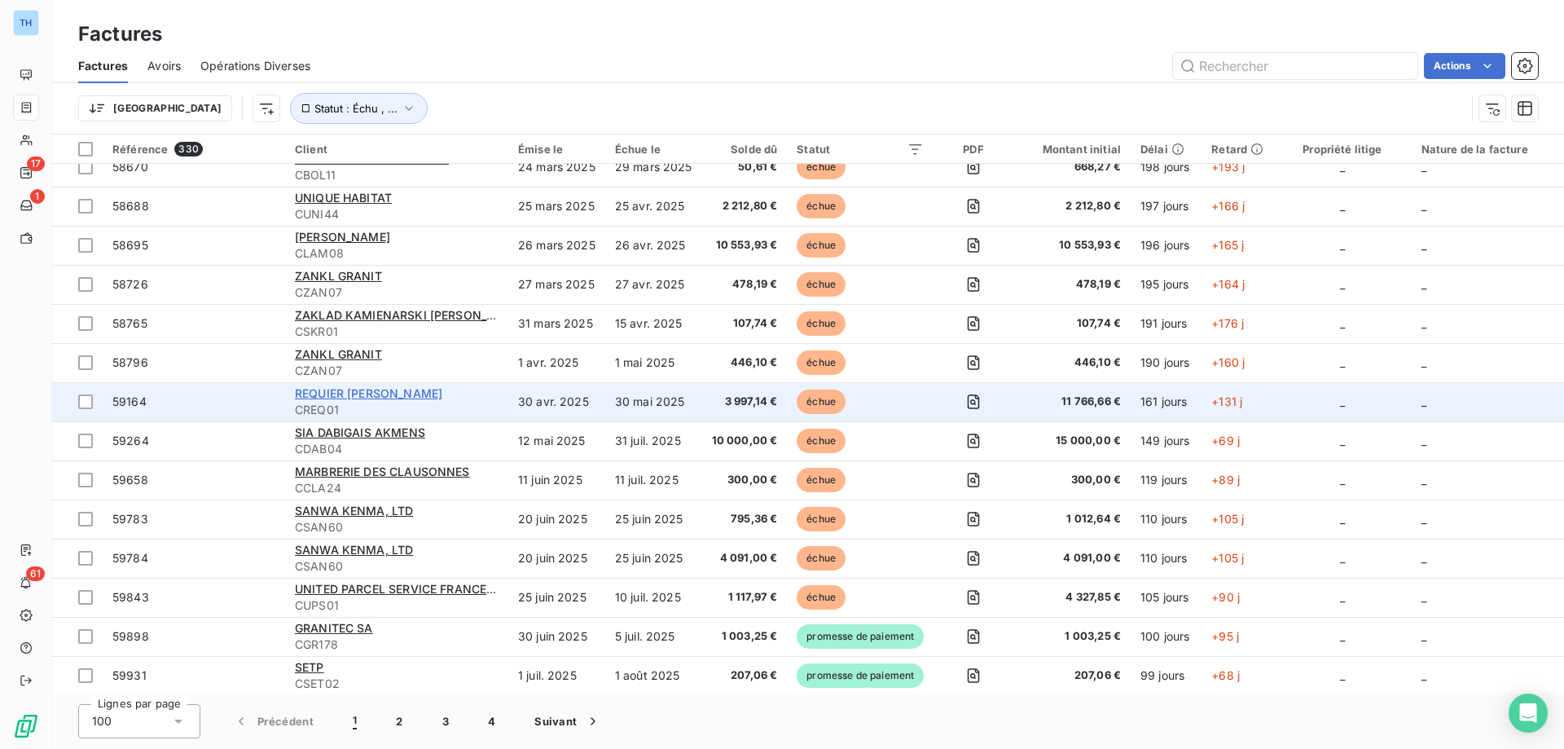
click at [355, 396] on span "REQUIER JULIEN" at bounding box center [368, 393] width 147 height 14
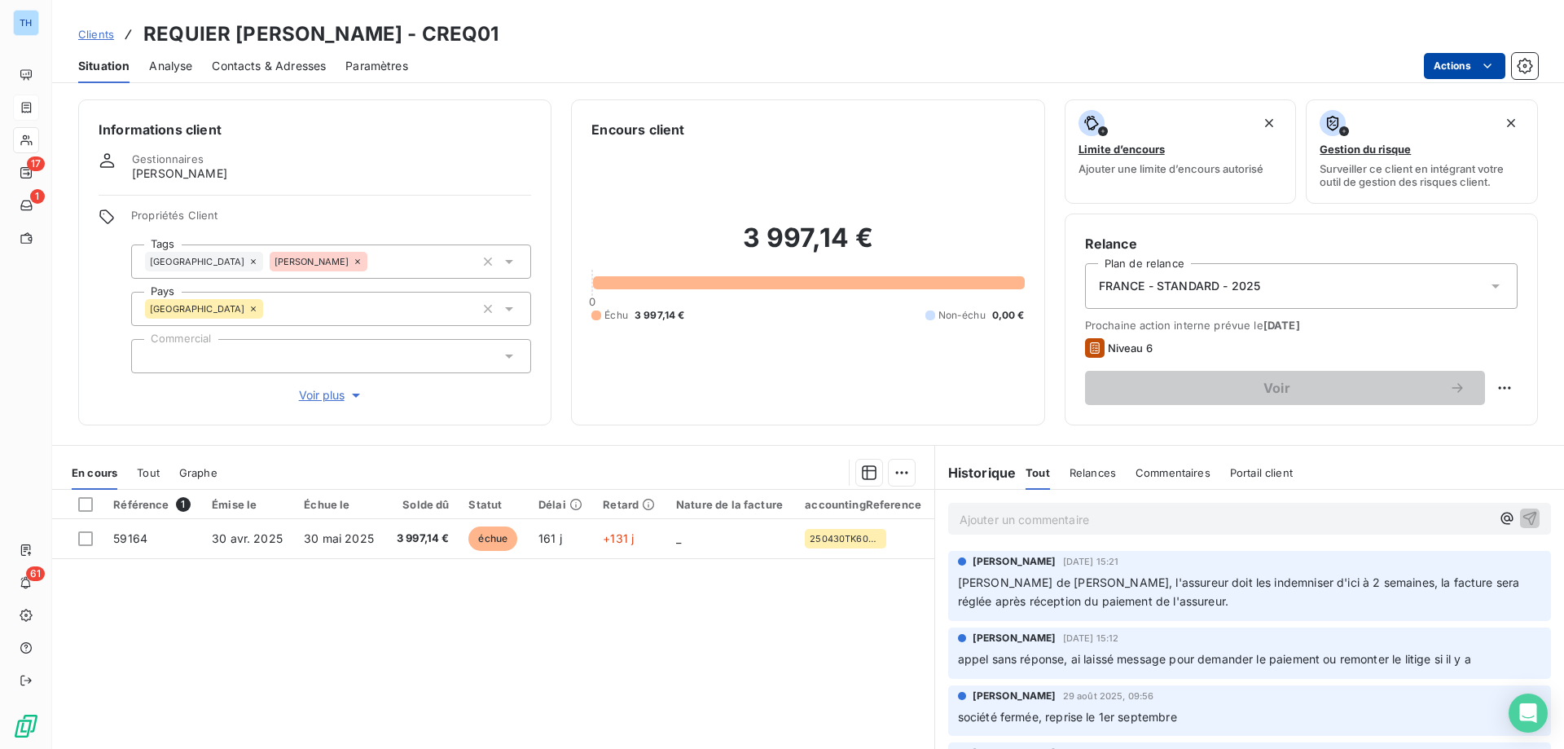
click at [1465, 75] on html "TH 17 1 61 Clients REQUIER JULIEN - CREQ01 Situation Analyse Contacts & Adresse…" at bounding box center [782, 374] width 1564 height 749
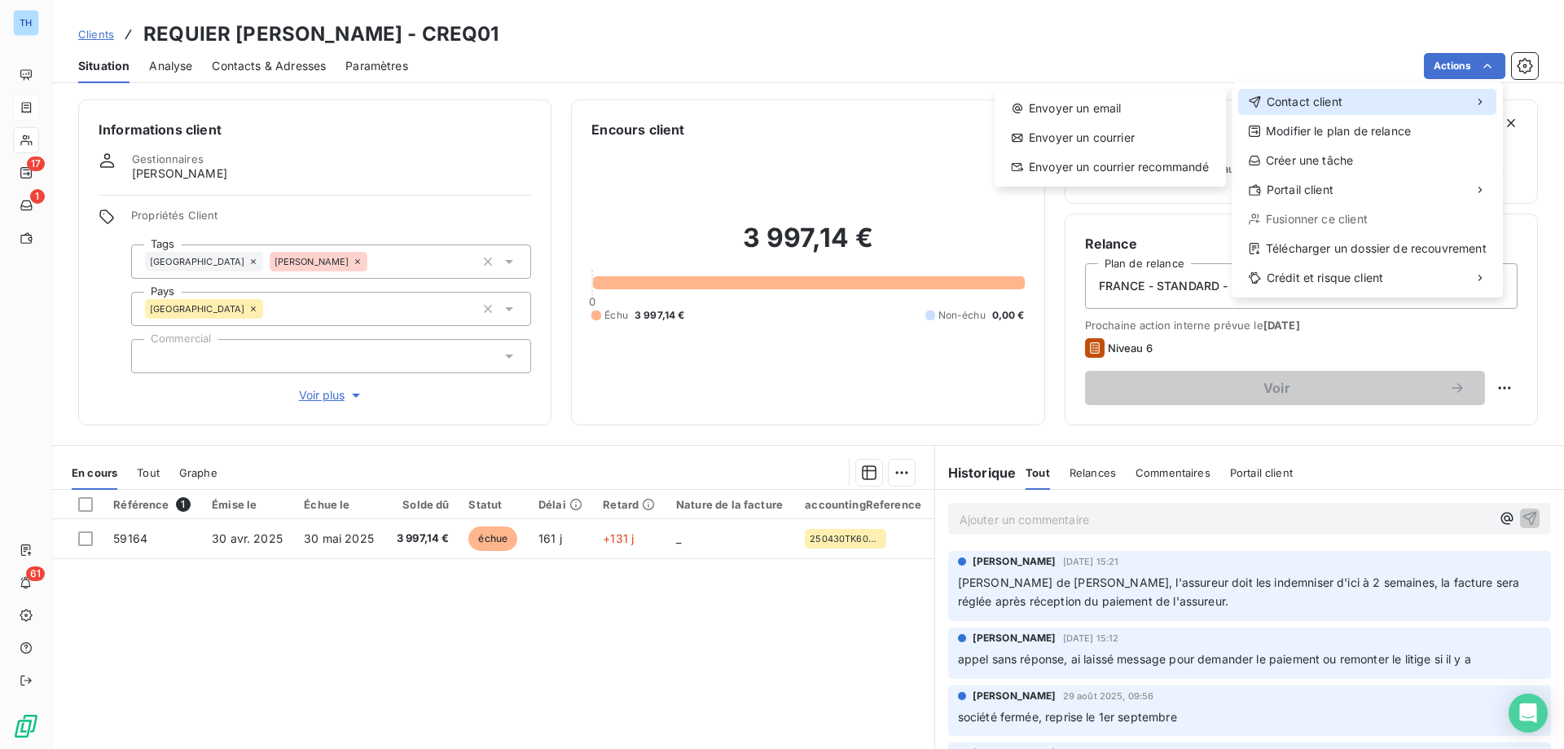
click at [1368, 98] on div "Contact client" at bounding box center [1367, 102] width 258 height 26
click at [1109, 103] on div "Envoyer un email" at bounding box center [1110, 108] width 218 height 26
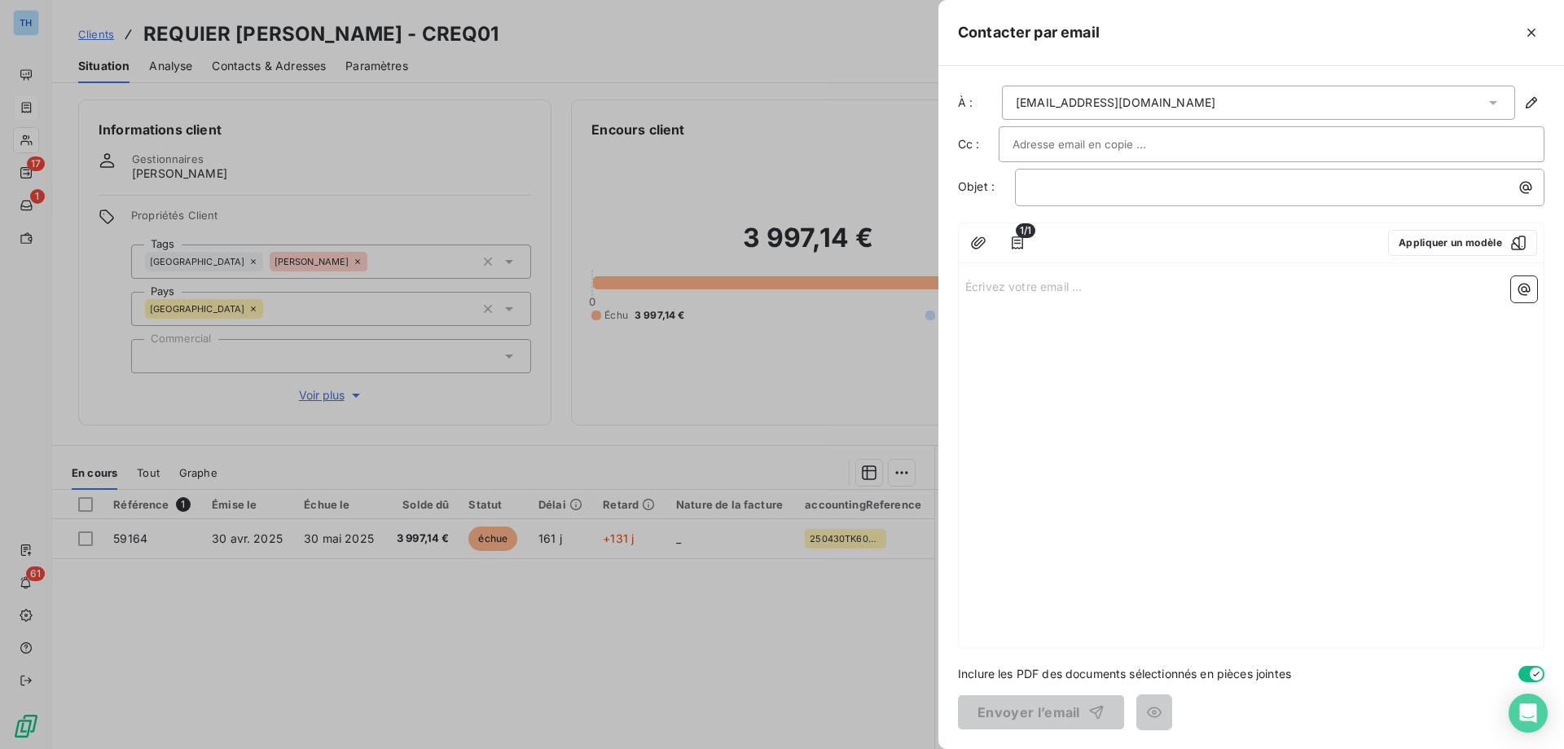
click at [1095, 345] on div "Écrivez votre email ... ﻿" at bounding box center [1251, 459] width 585 height 378
click at [1003, 274] on div "Écrivez votre email ... ﻿" at bounding box center [1251, 459] width 585 height 378
click at [1003, 283] on p "Écrivez votre email ... ﻿" at bounding box center [1251, 285] width 572 height 19
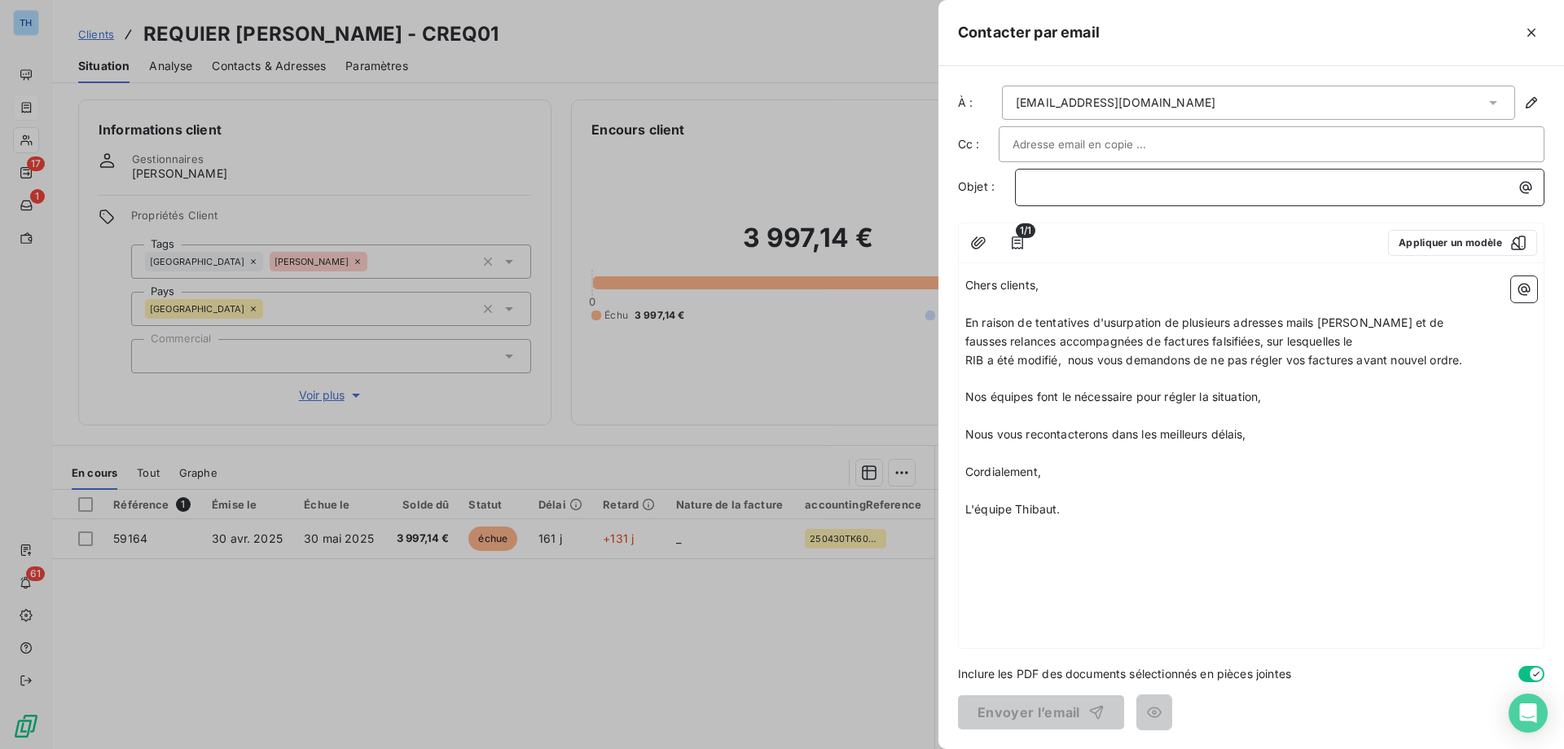
click at [1063, 187] on p "﻿" at bounding box center [1284, 187] width 510 height 19
click at [1019, 717] on button "Envoyer l’email" at bounding box center [1041, 712] width 166 height 34
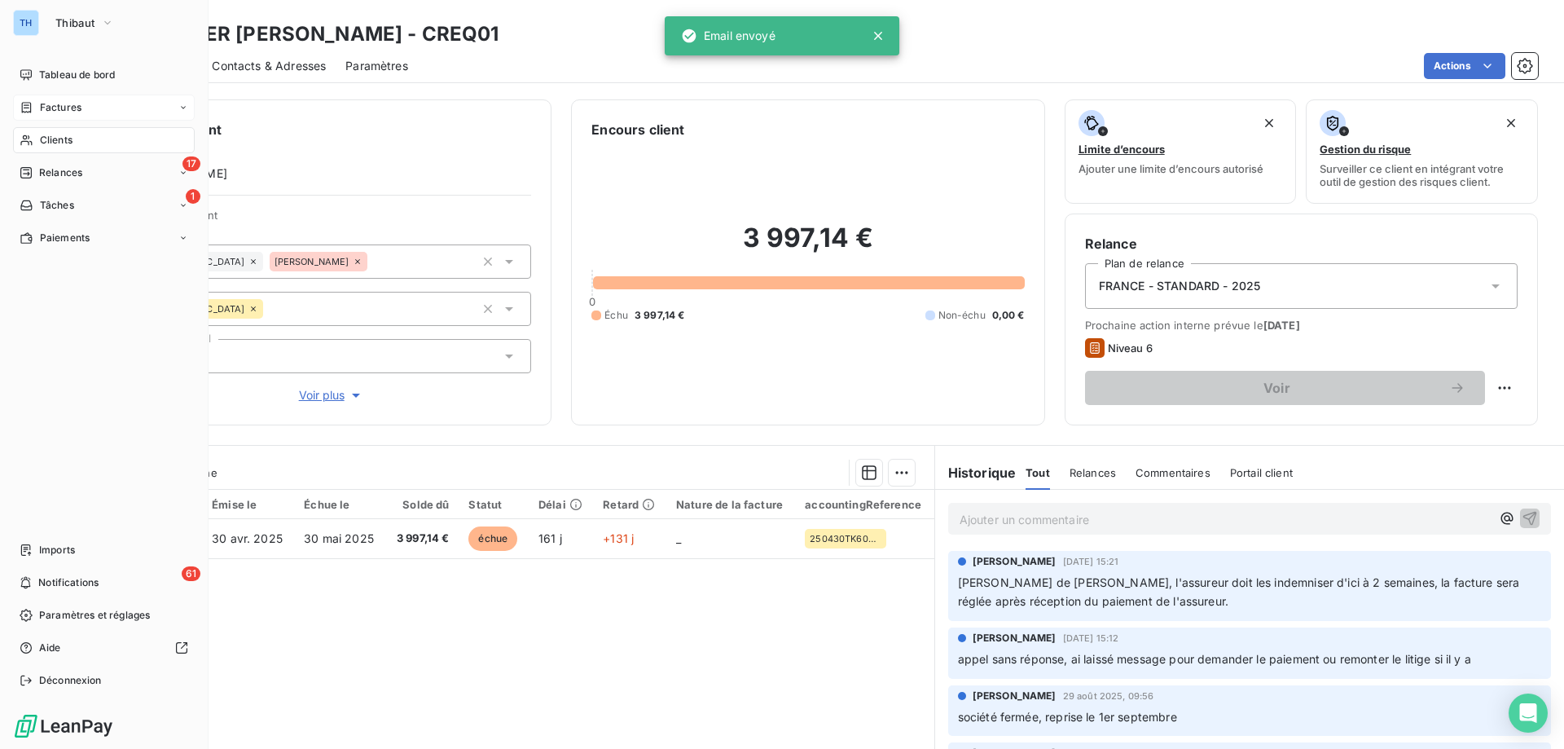
click at [40, 110] on span "Factures" at bounding box center [61, 107] width 42 height 15
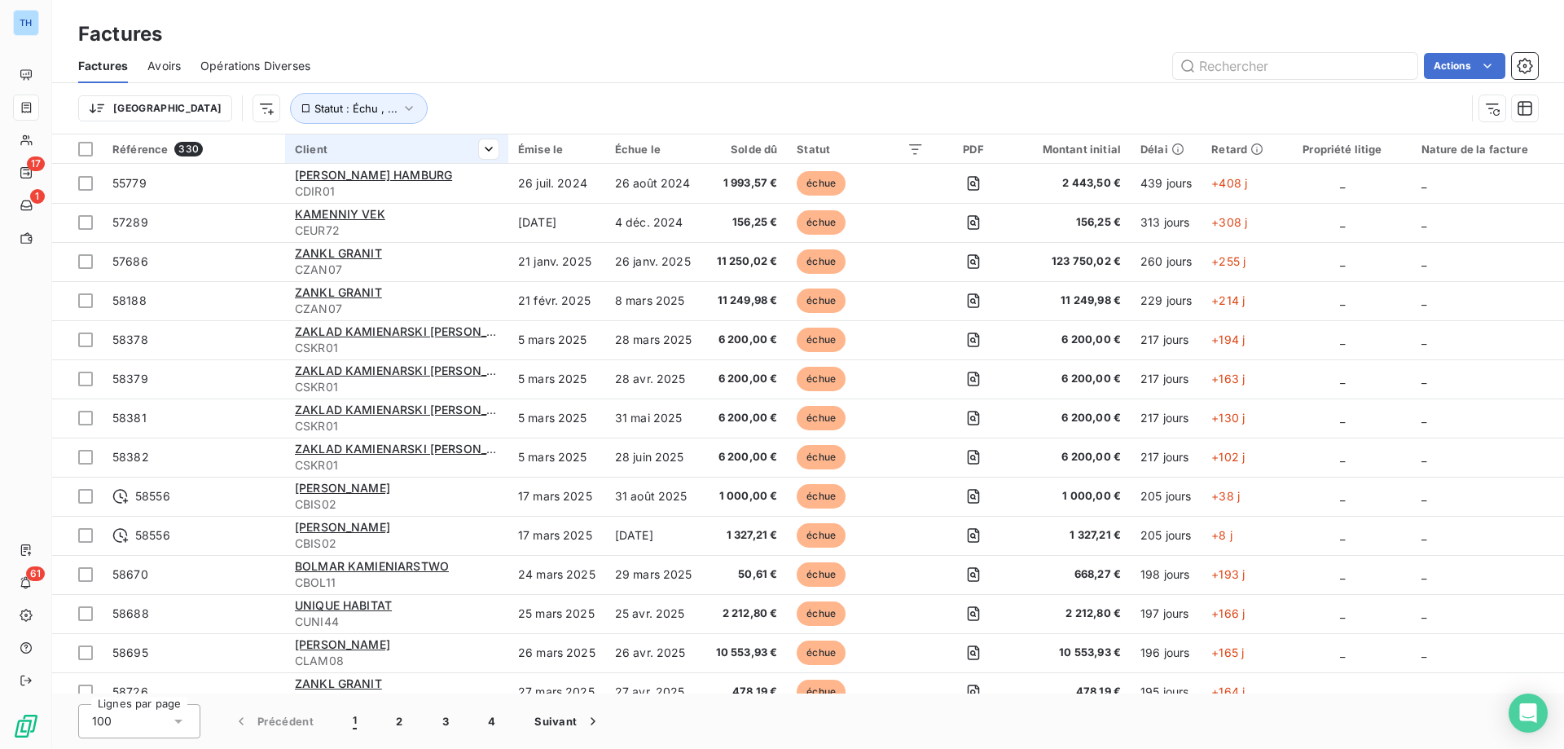
click at [342, 150] on div "Client" at bounding box center [397, 149] width 204 height 13
click at [148, 146] on span "Référence" at bounding box center [139, 149] width 55 height 13
click at [556, 147] on div "Émise le" at bounding box center [556, 149] width 77 height 13
click at [587, 150] on html "TH 17 1 61 Factures Factures Avoirs Opérations Diverses Actions Trier Statut : …" at bounding box center [782, 374] width 1564 height 749
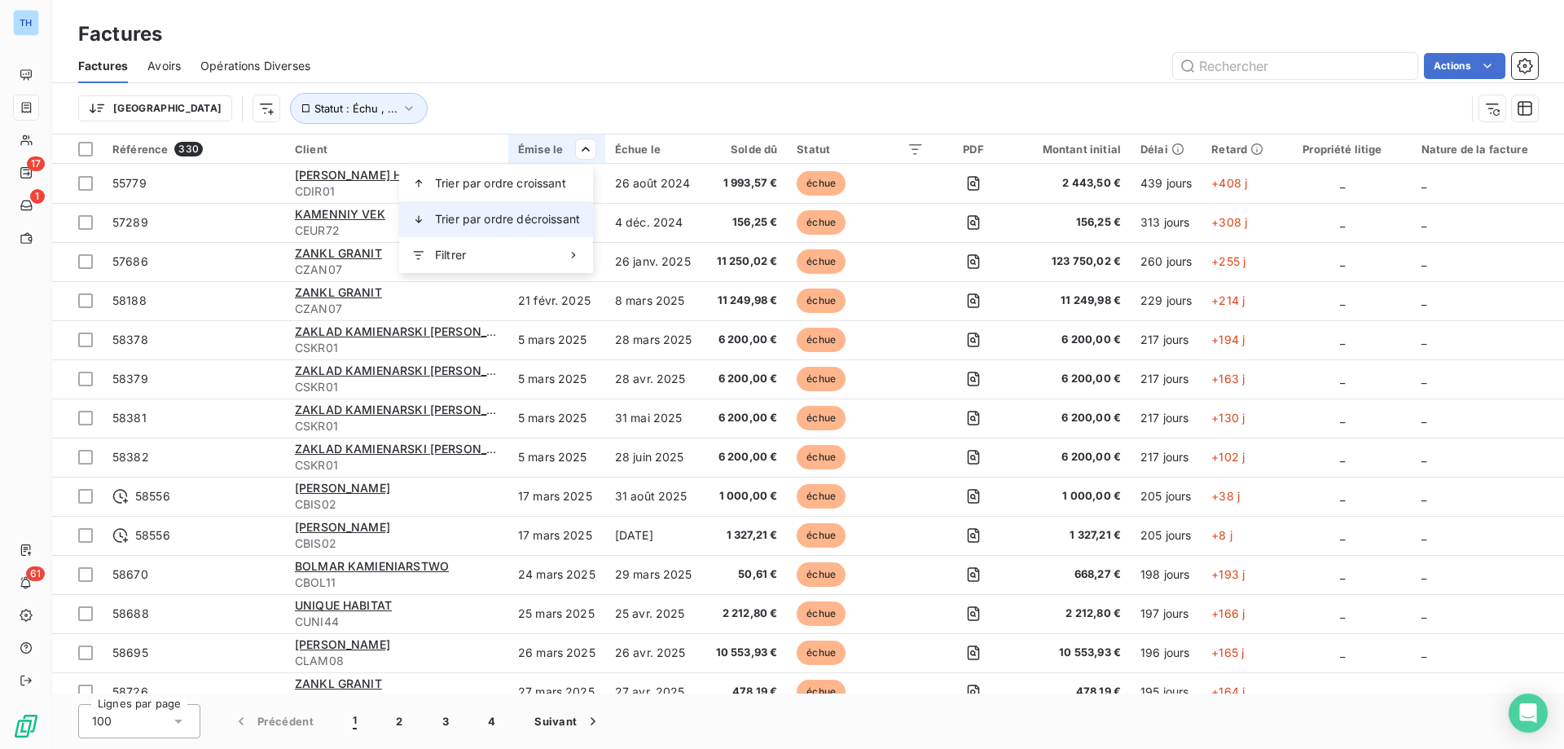
click at [541, 212] on span "Trier par ordre décroissant" at bounding box center [507, 219] width 145 height 16
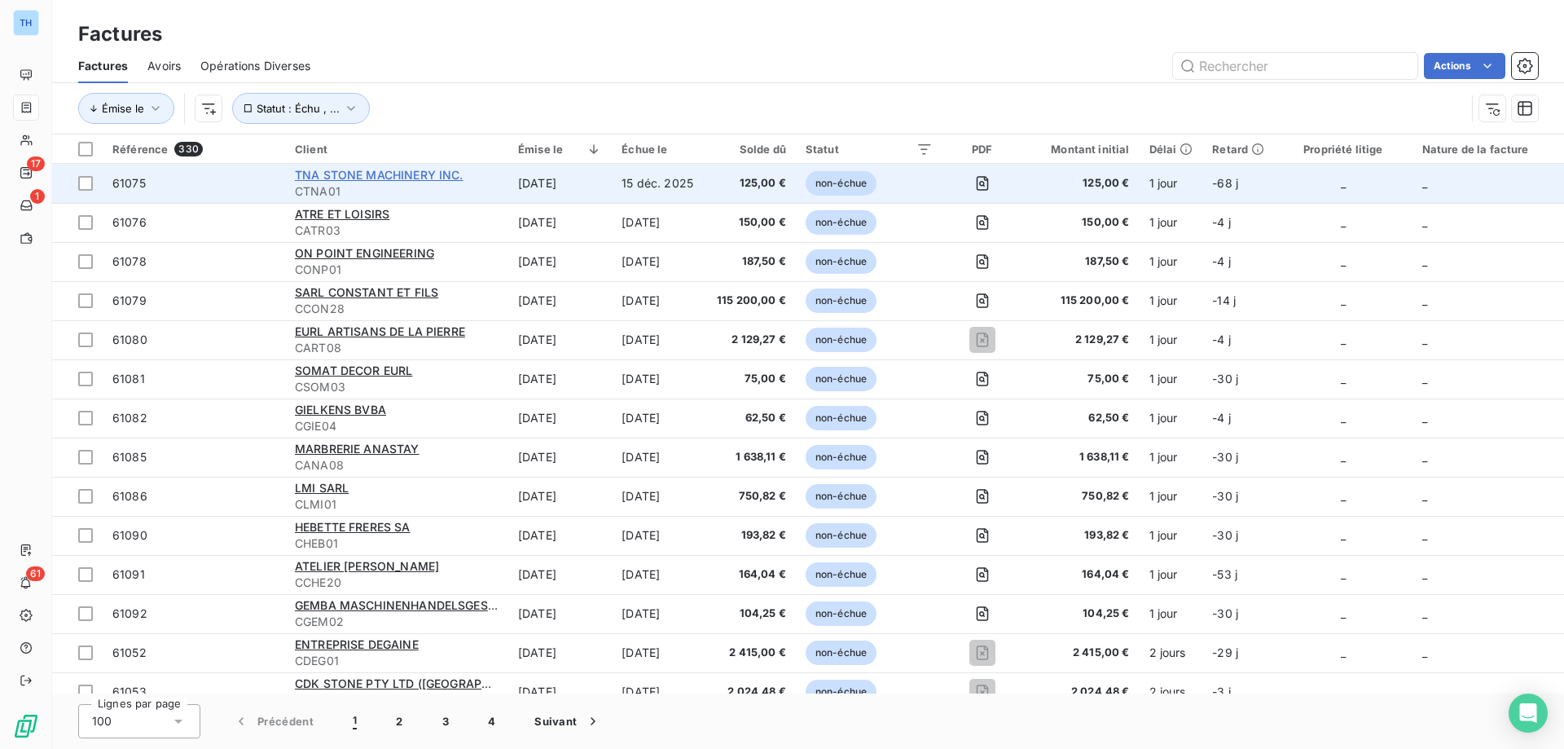
click at [401, 172] on span "TNA STONE MACHINERY INC." at bounding box center [379, 175] width 169 height 14
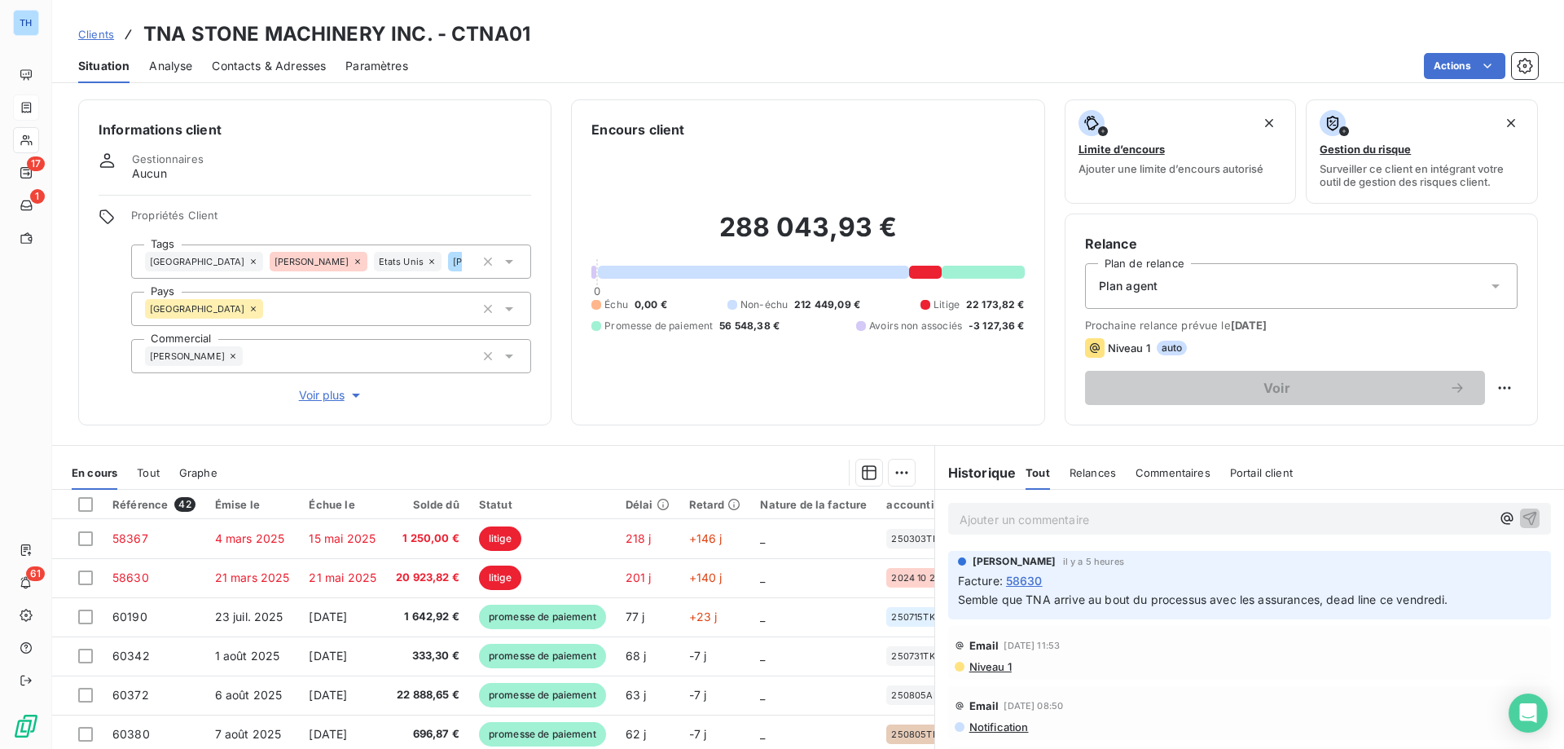
click at [1446, 66] on html "TH 17 1 61 Clients TNA STONE MACHINERY INC. - CTNA01 Situation Analyse Contacts…" at bounding box center [782, 374] width 1564 height 749
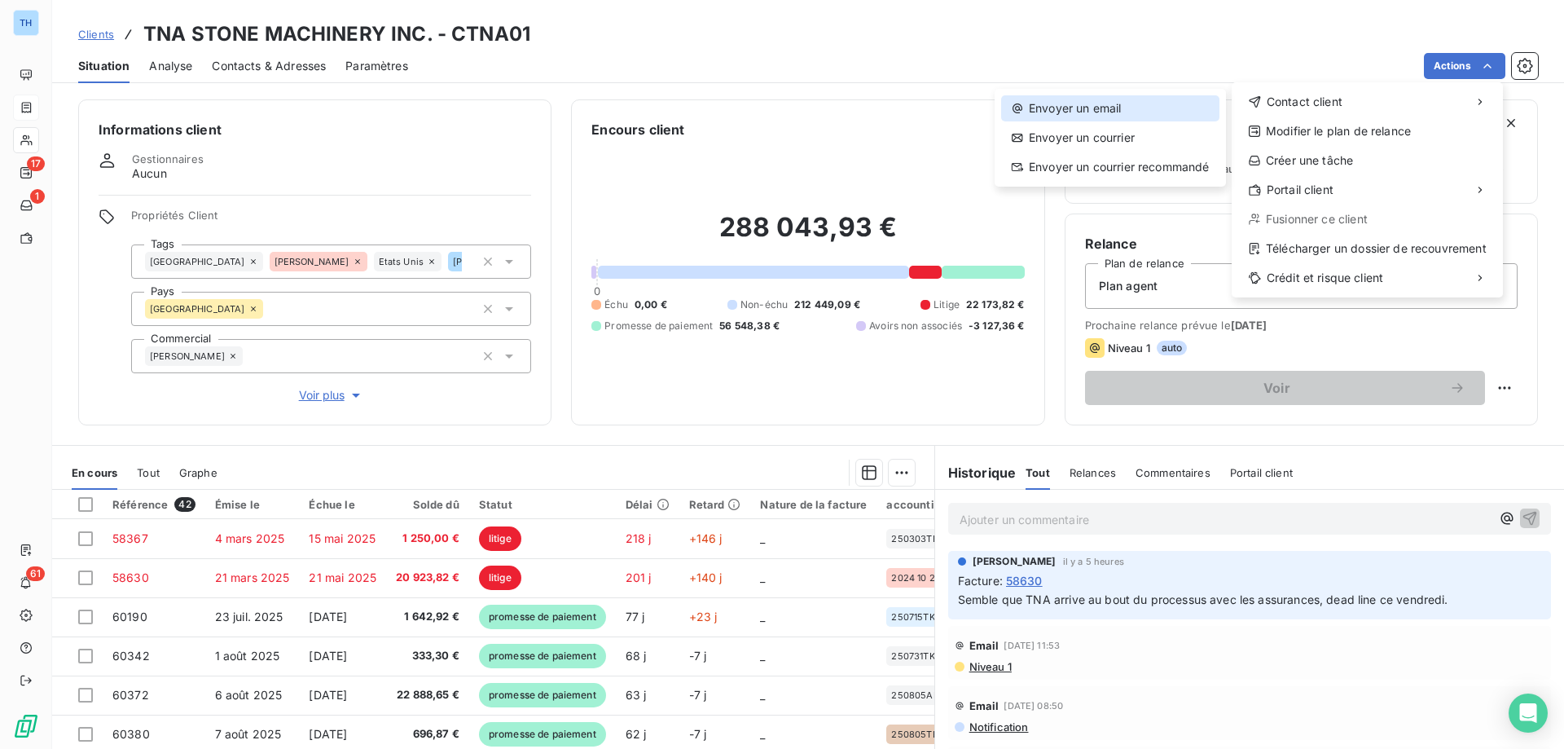
click at [1124, 104] on div "Envoyer un email" at bounding box center [1110, 108] width 218 height 26
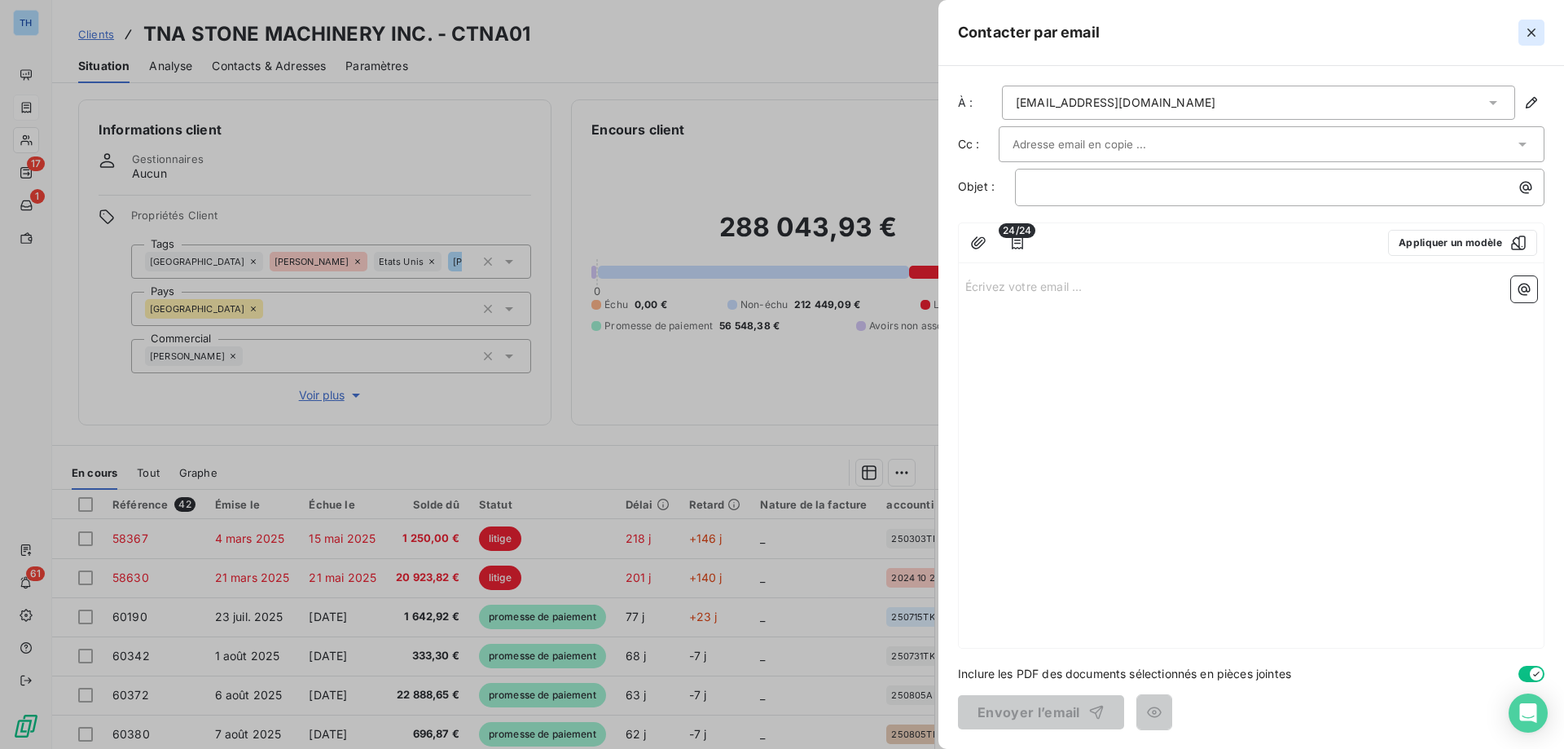
click at [1529, 33] on icon "button" at bounding box center [1531, 32] width 16 height 16
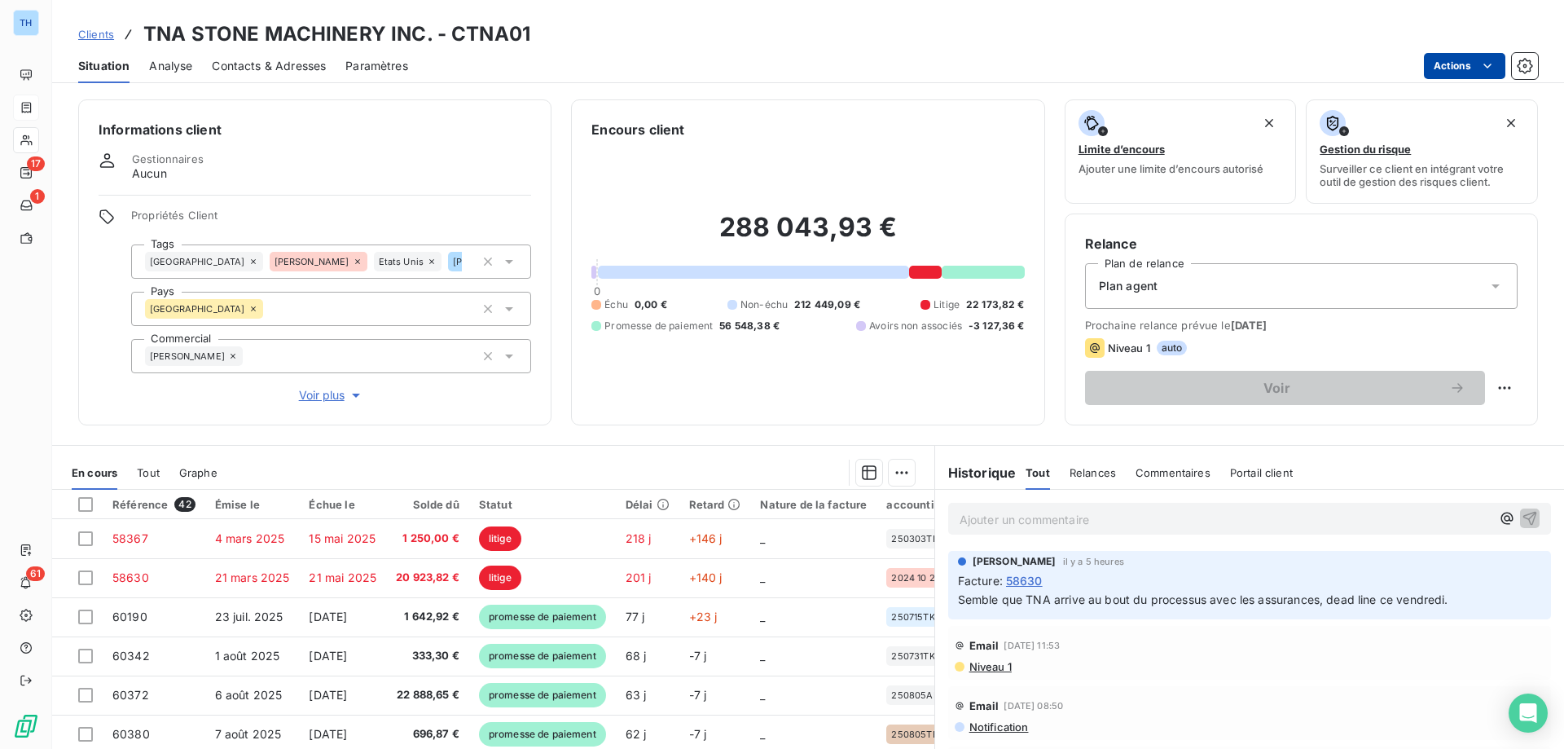
click at [1467, 66] on html "TH 17 1 61 Clients TNA STONE MACHINERY INC. - CTNA01 Situation Analyse Contacts…" at bounding box center [782, 374] width 1564 height 749
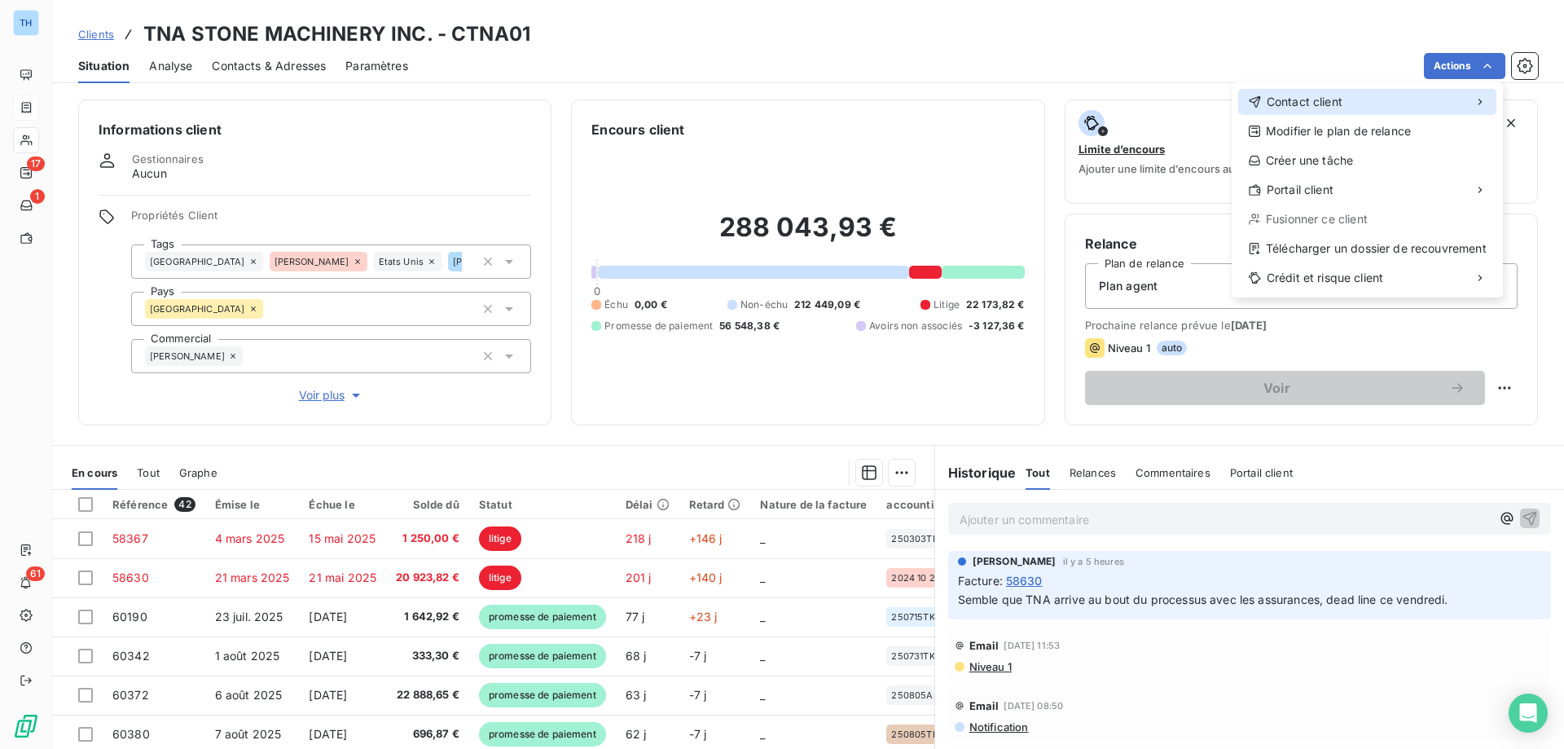
click at [1333, 98] on span "Contact client" at bounding box center [1305, 102] width 76 height 16
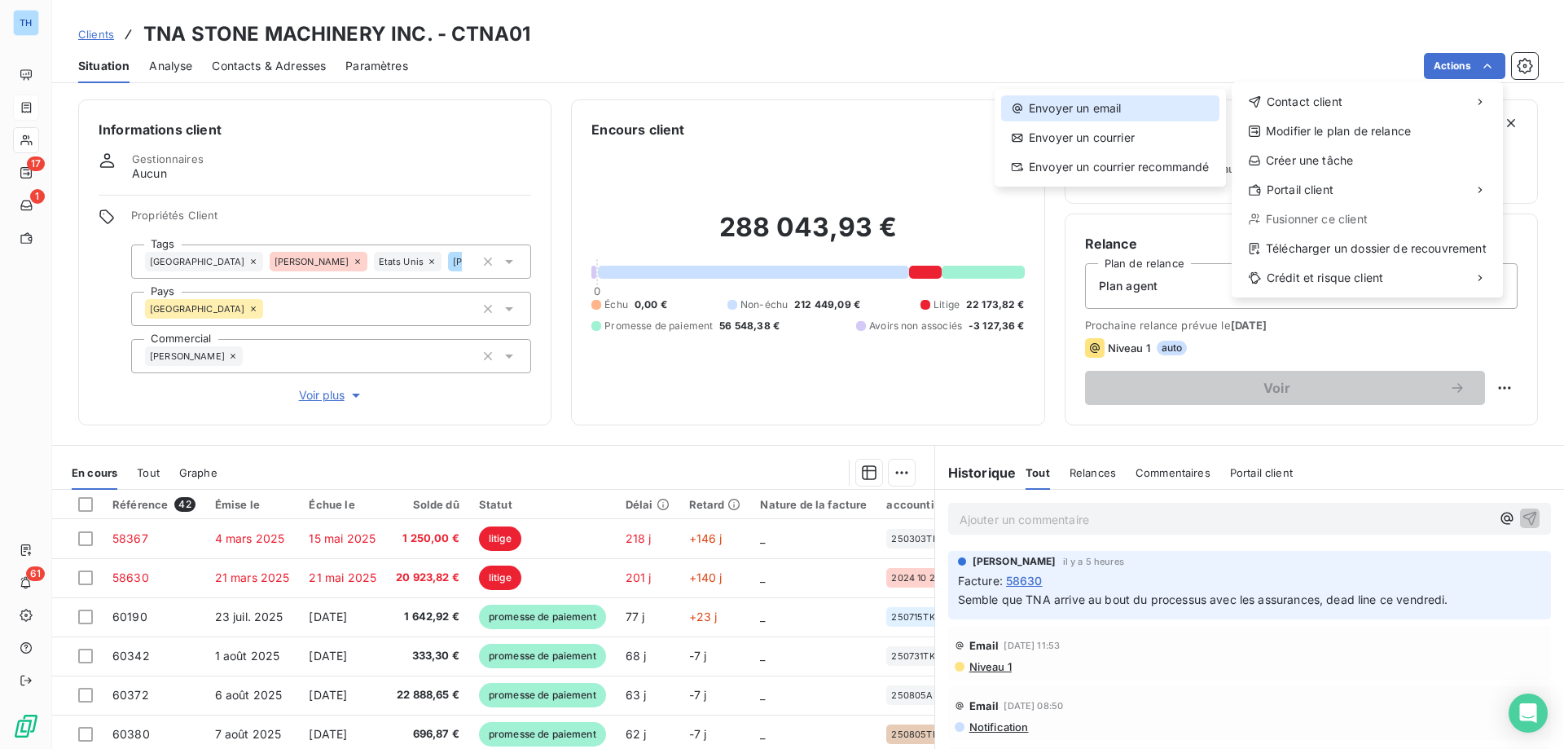
click at [1126, 108] on div "Envoyer un email" at bounding box center [1110, 108] width 218 height 26
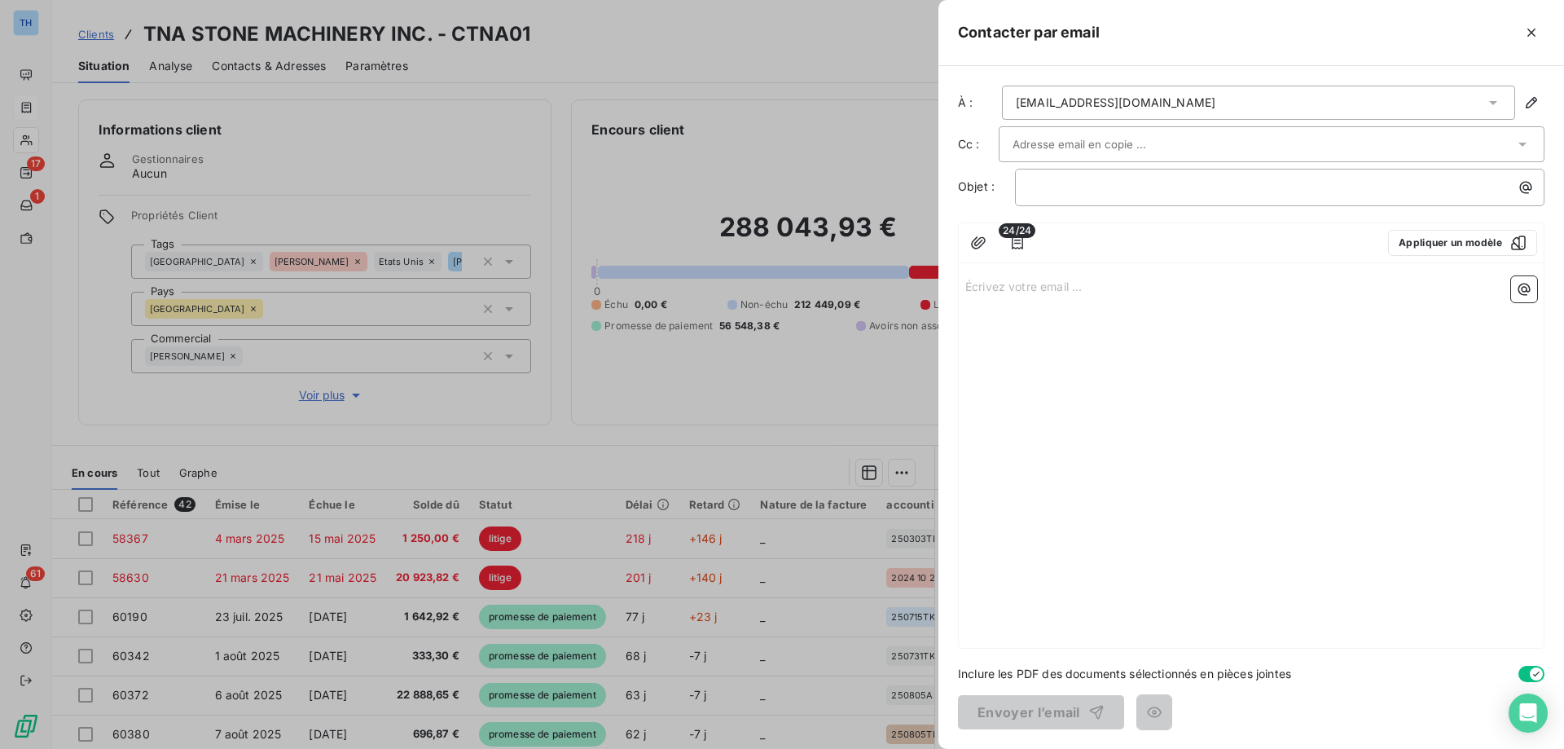
click at [1012, 288] on p "Écrivez votre email ... ﻿" at bounding box center [1251, 285] width 572 height 19
drag, startPoint x: 1135, startPoint y: 290, endPoint x: 952, endPoint y: 289, distance: 183.3
click at [952, 289] on div "À : accounting@thibautna.com Cc : Objet : ﻿ 24/24 Appliquer un modèle ⚠️ Inform…" at bounding box center [1251, 407] width 626 height 683
click at [1051, 191] on p "﻿" at bounding box center [1284, 187] width 510 height 19
click at [990, 294] on p "Écrivez votre email ... ﻿" at bounding box center [1251, 285] width 572 height 19
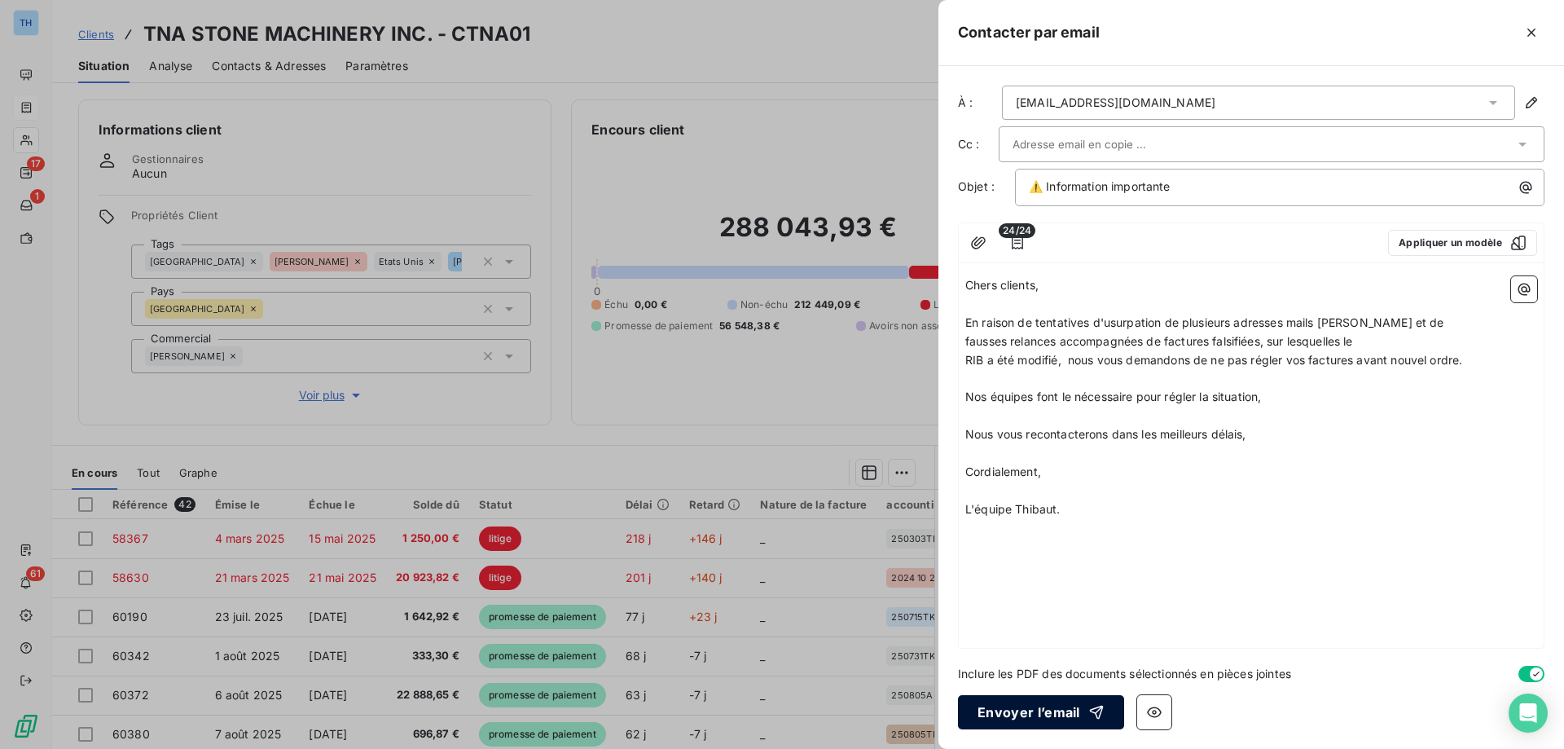
click at [1019, 713] on button "Envoyer l’email" at bounding box center [1041, 712] width 166 height 34
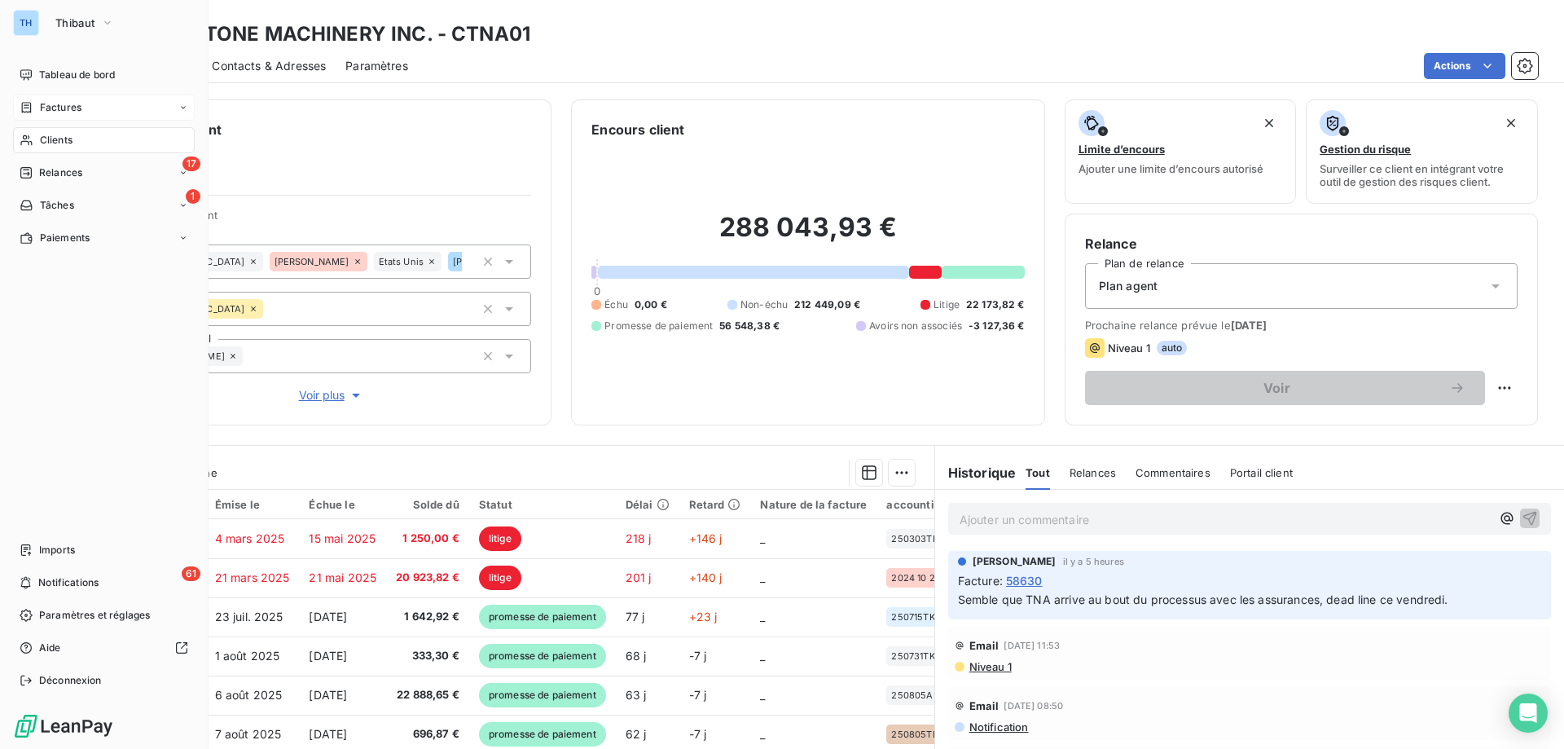
click at [63, 107] on span "Factures" at bounding box center [61, 107] width 42 height 15
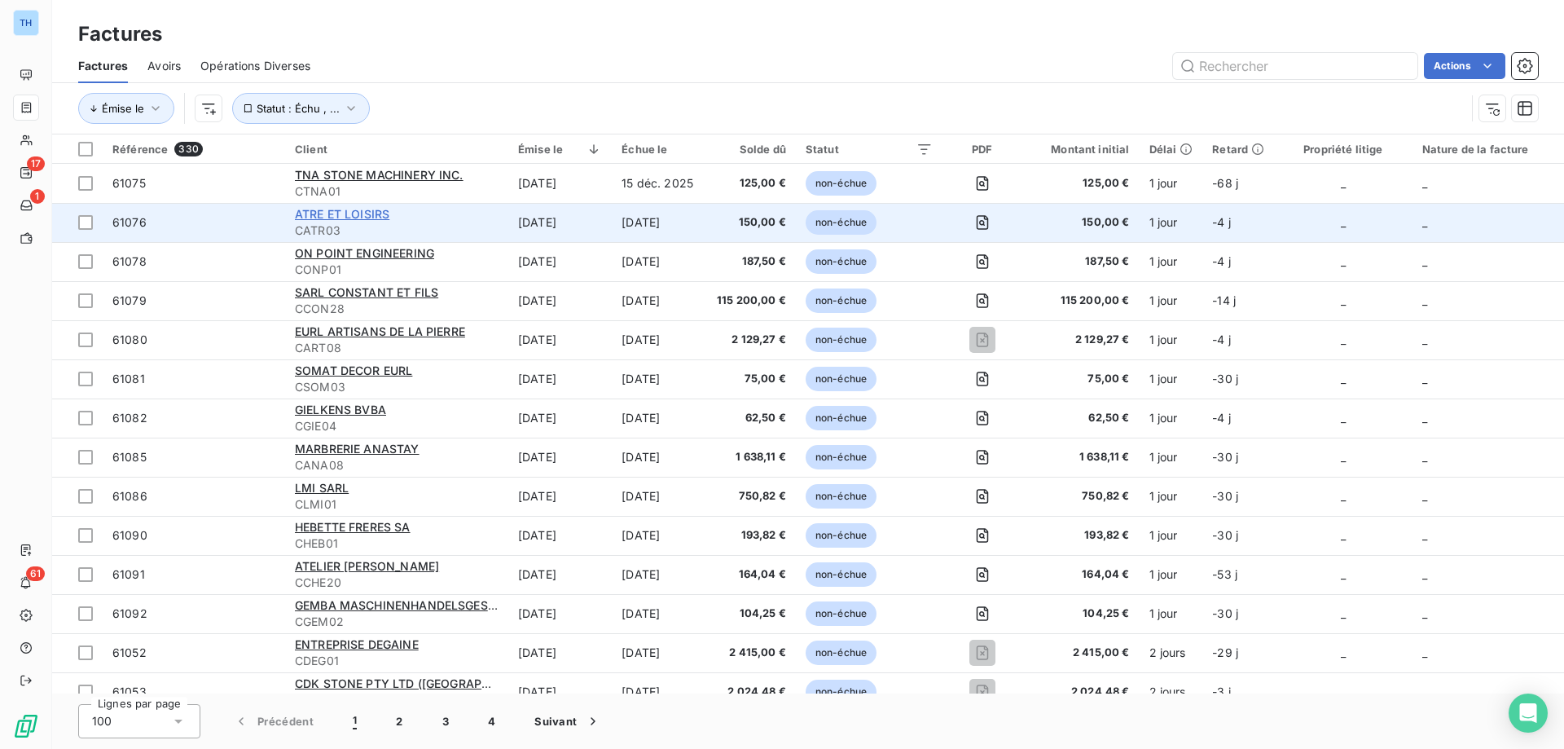
click at [349, 210] on span "ATRE ET LOISIRS" at bounding box center [342, 214] width 94 height 14
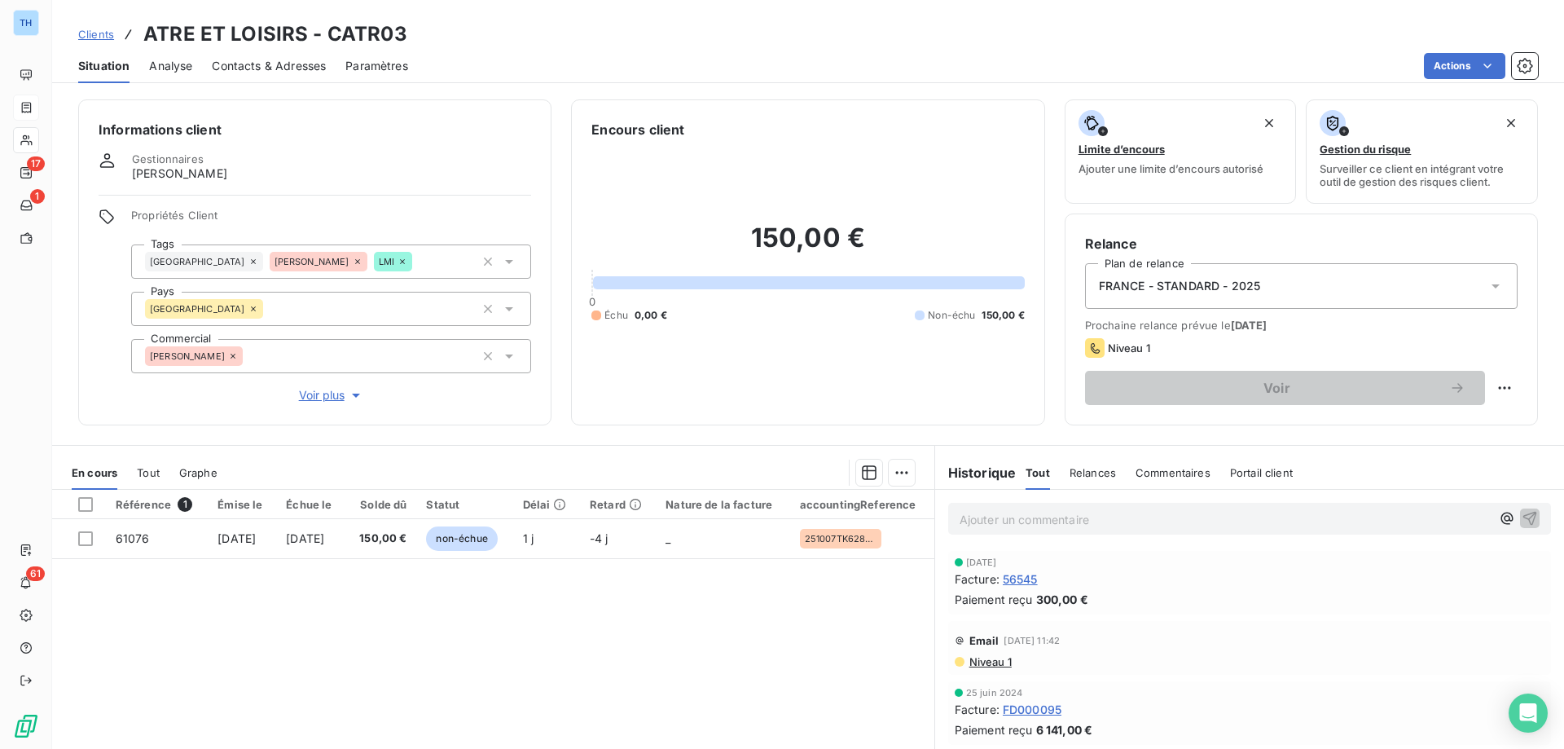
click at [1443, 59] on html "TH 17 1 61 Clients ATRE ET LOISIRS - CATR03 Situation Analyse Contacts & Adress…" at bounding box center [782, 374] width 1564 height 749
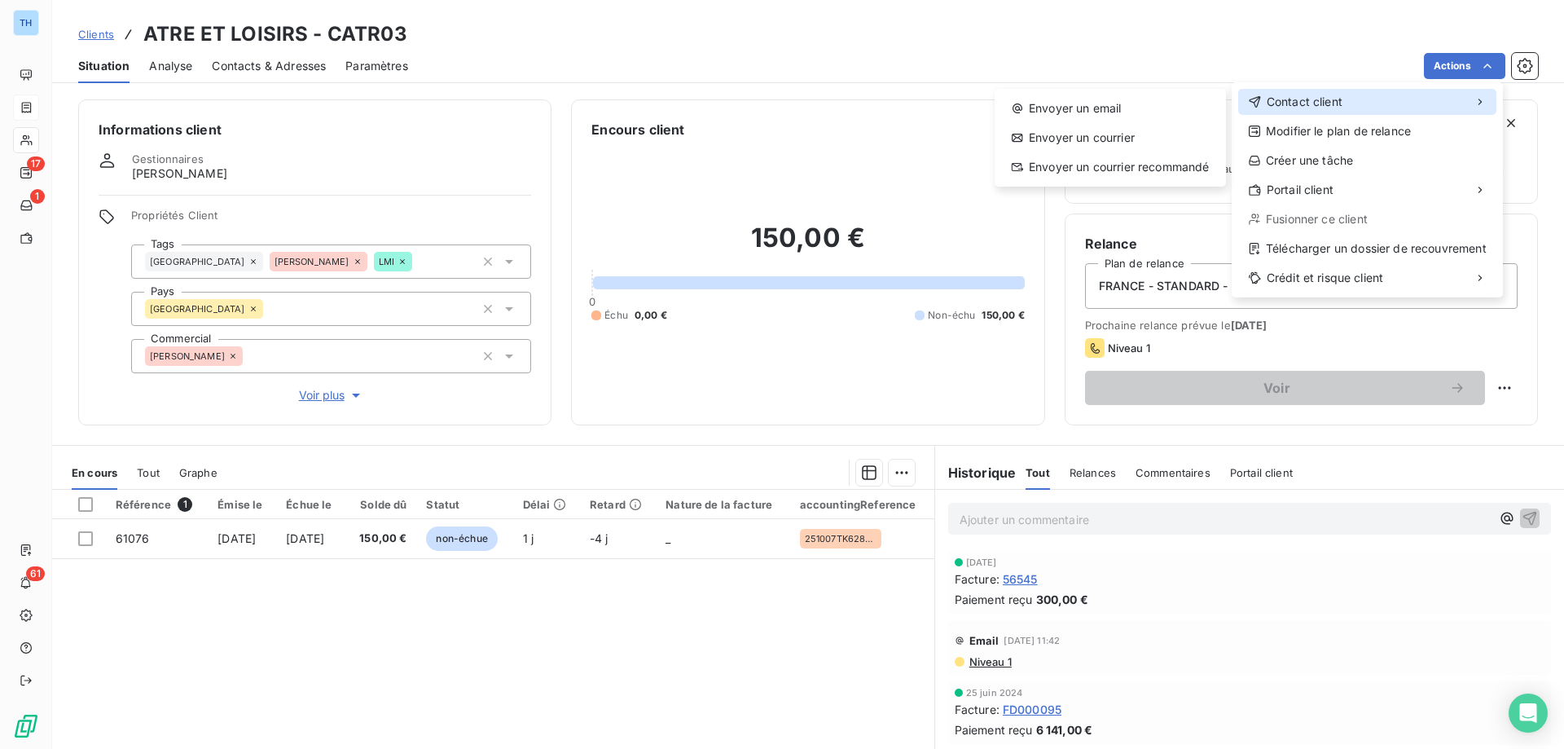
click at [1315, 101] on span "Contact client" at bounding box center [1305, 102] width 76 height 16
click at [1137, 114] on div "Envoyer un email" at bounding box center [1110, 108] width 218 height 26
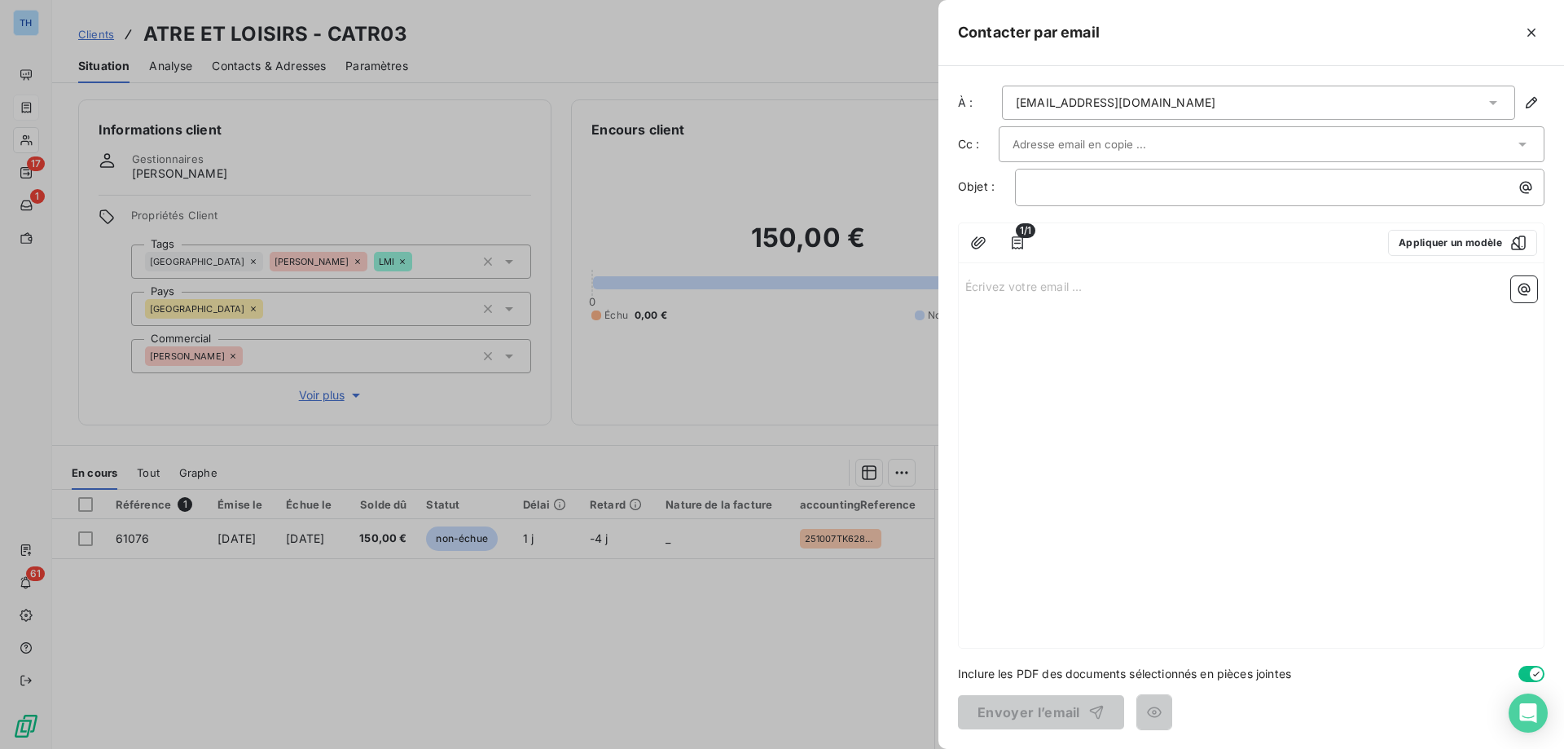
click at [1038, 305] on div "Écrivez votre email ... ﻿" at bounding box center [1251, 459] width 585 height 378
click at [1030, 286] on p "Écrivez votre email ... ﻿" at bounding box center [1251, 285] width 572 height 19
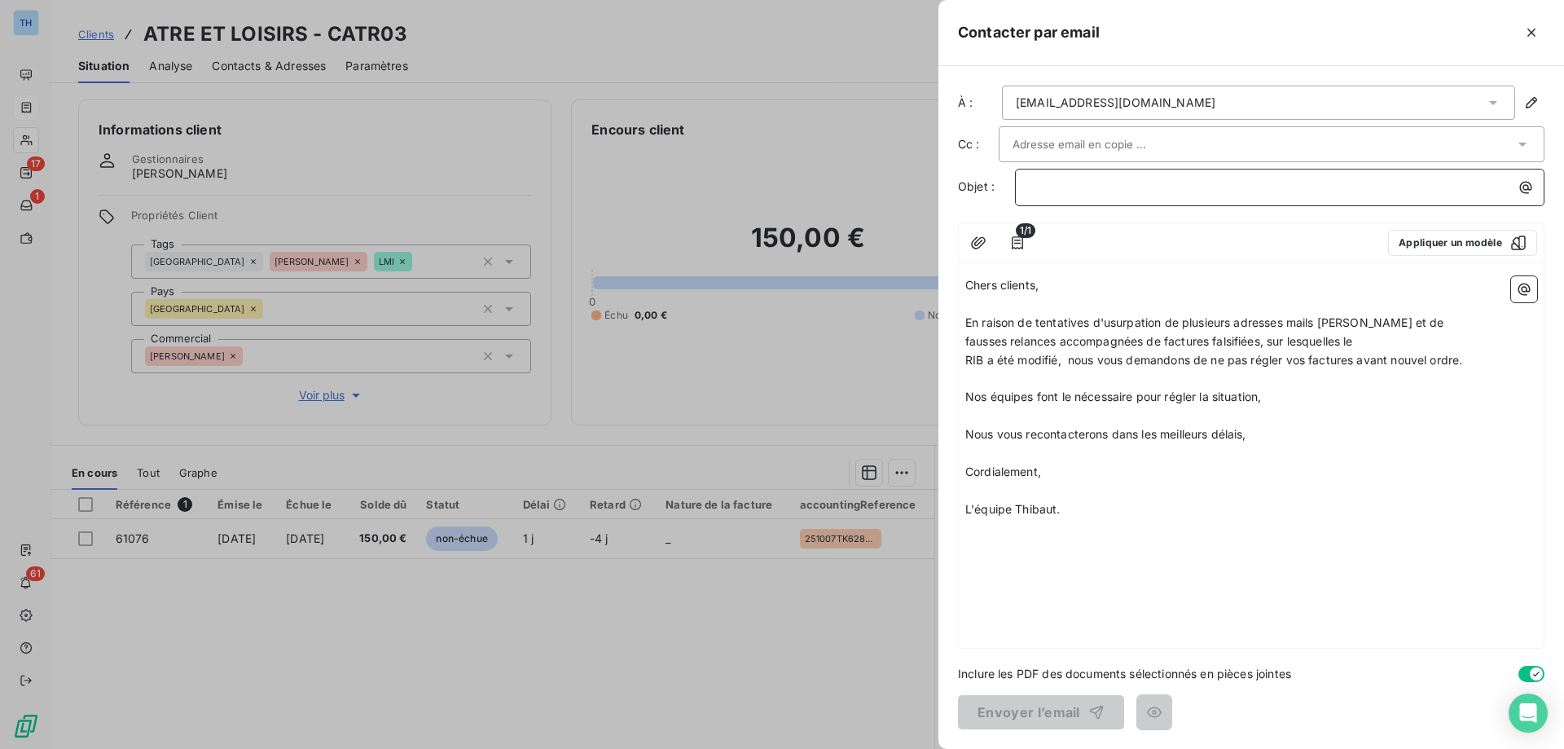
click at [1026, 186] on div "﻿" at bounding box center [1280, 185] width 518 height 22
click at [1023, 710] on button "Envoyer l’email" at bounding box center [1041, 712] width 166 height 34
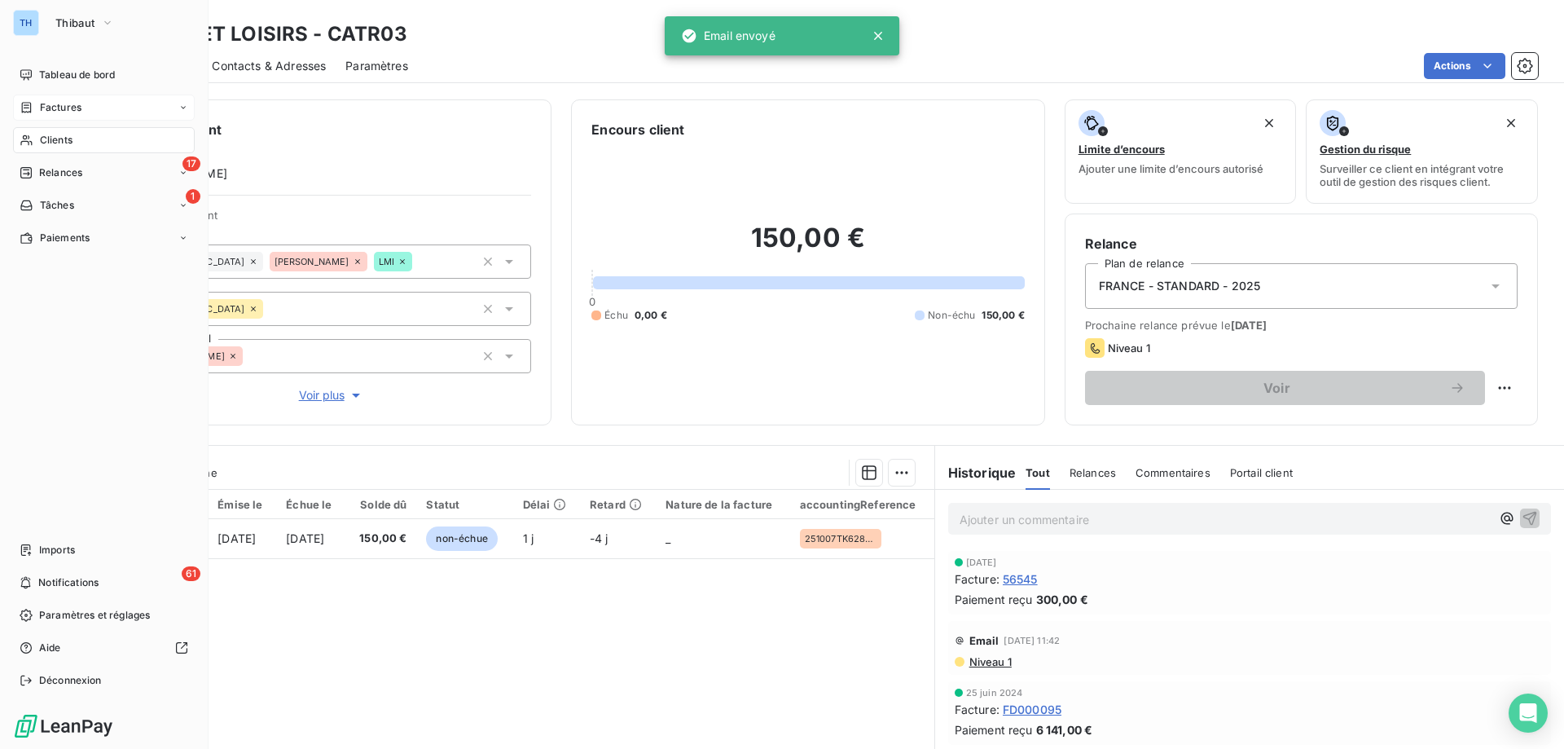
click at [34, 99] on div "Factures" at bounding box center [104, 107] width 182 height 26
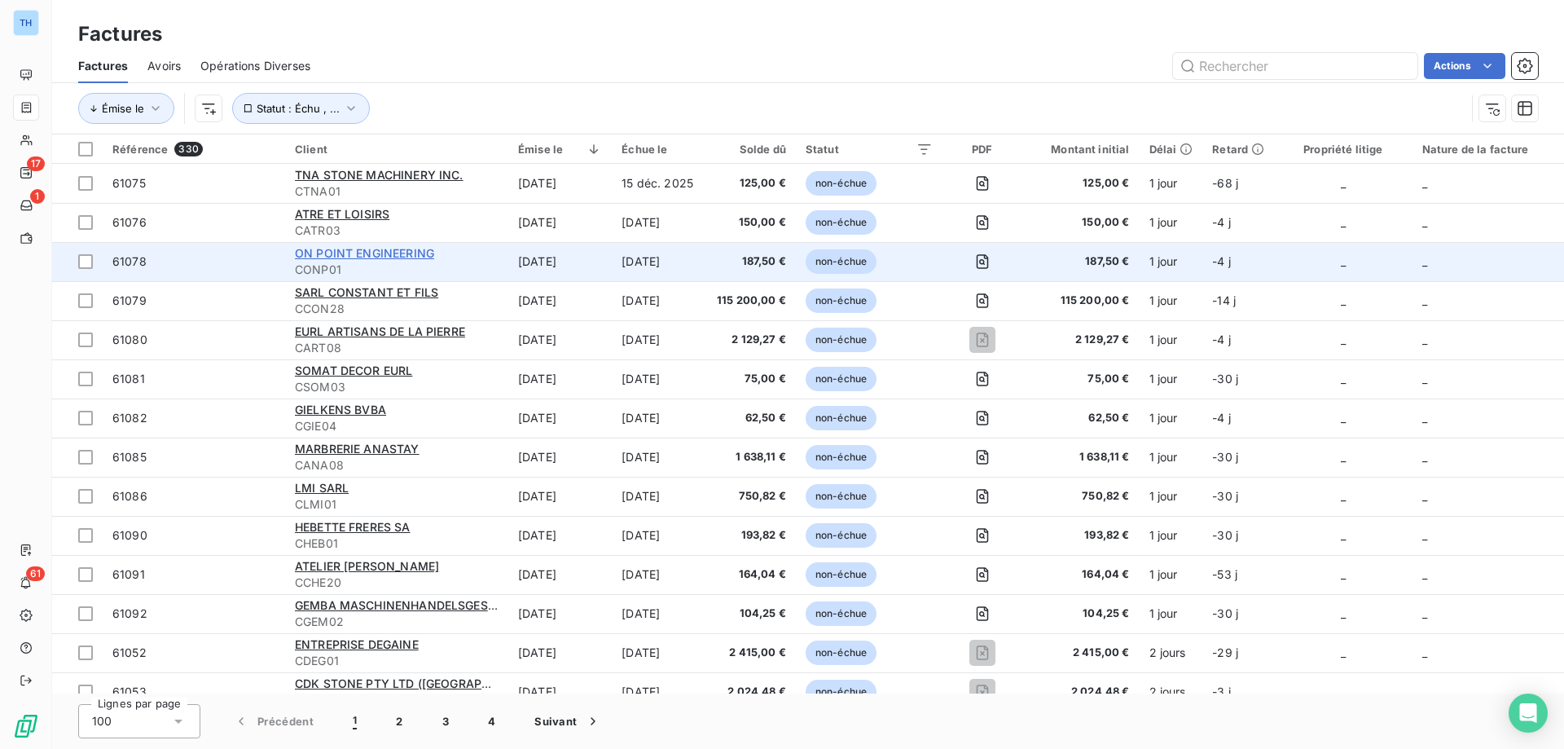
click at [381, 253] on span "ON POINT ENGINEERING" at bounding box center [364, 253] width 139 height 14
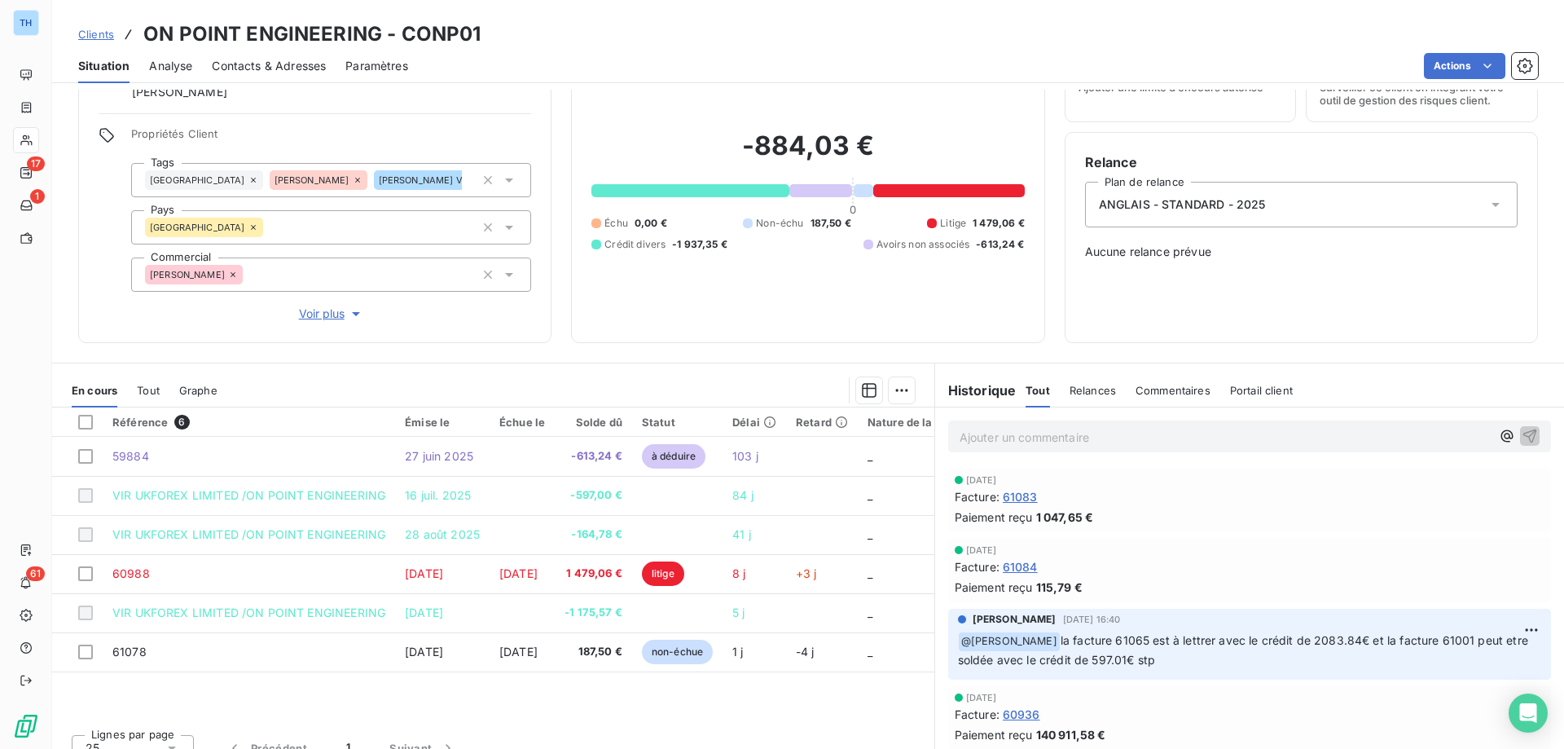
scroll to position [103, 0]
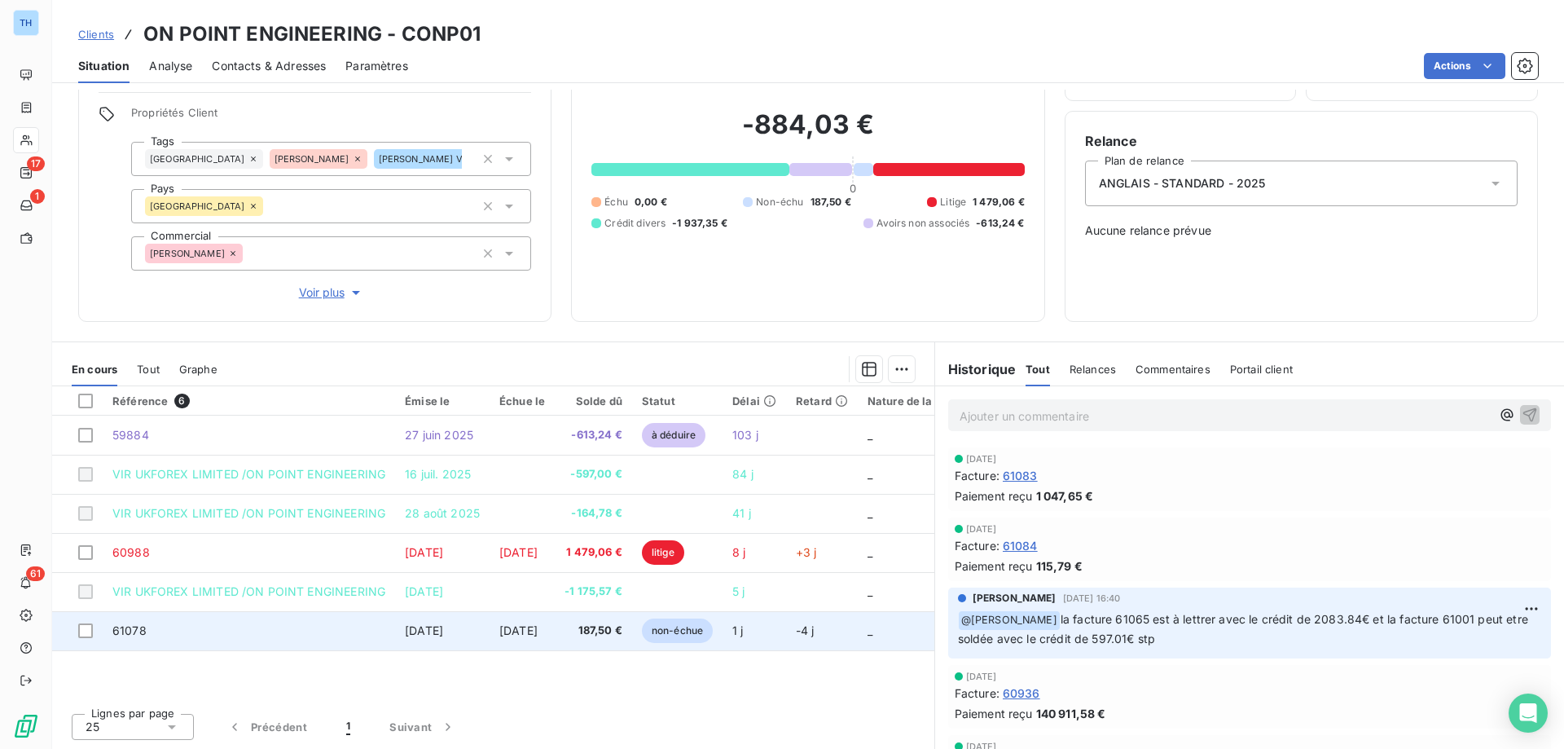
click at [491, 627] on td "[DATE]" at bounding box center [522, 630] width 65 height 39
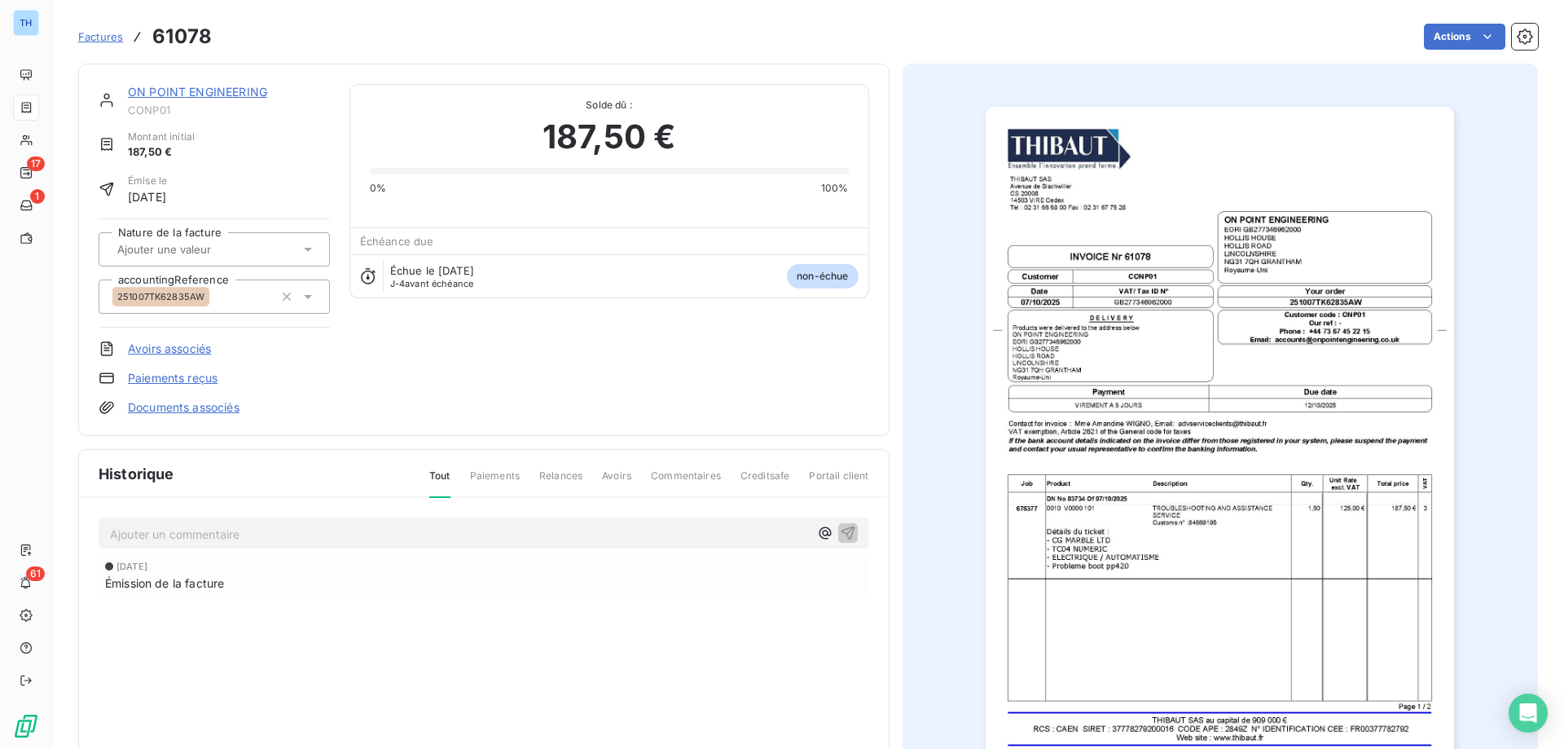
click at [221, 88] on link "ON POINT ENGINEERING" at bounding box center [197, 92] width 139 height 14
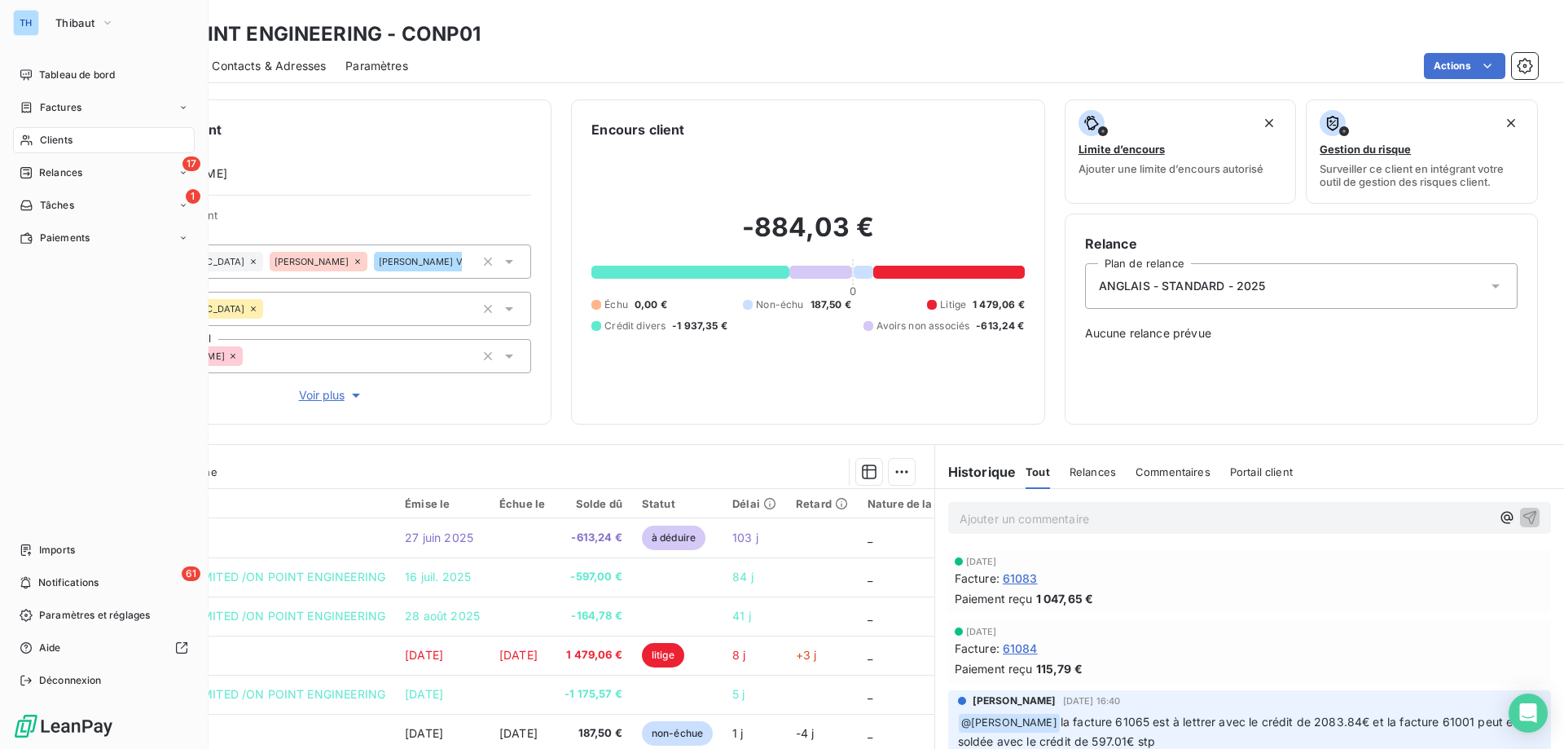
click at [37, 104] on div "Factures" at bounding box center [51, 107] width 62 height 15
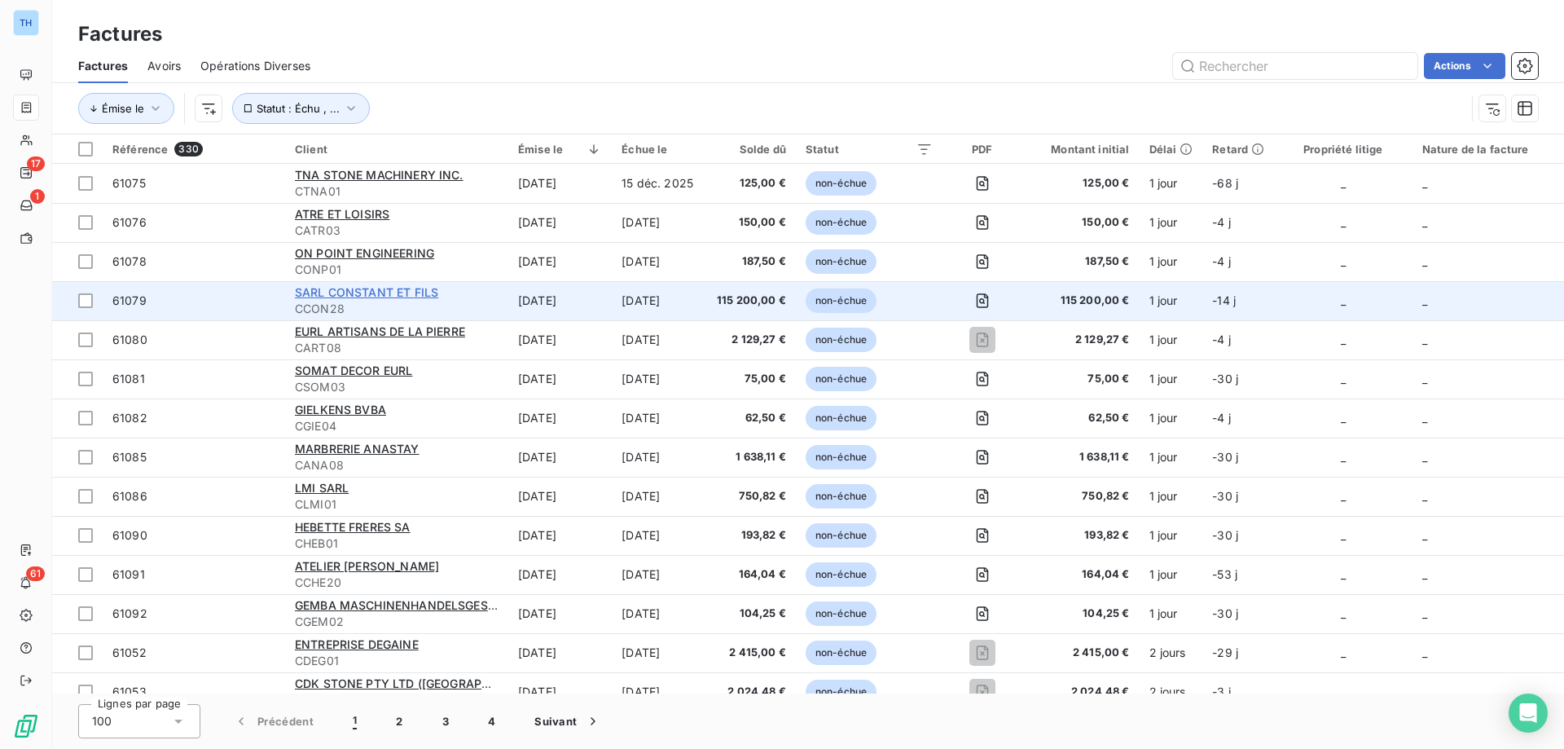
click at [386, 293] on span "SARL CONSTANT ET FILS" at bounding box center [366, 292] width 143 height 14
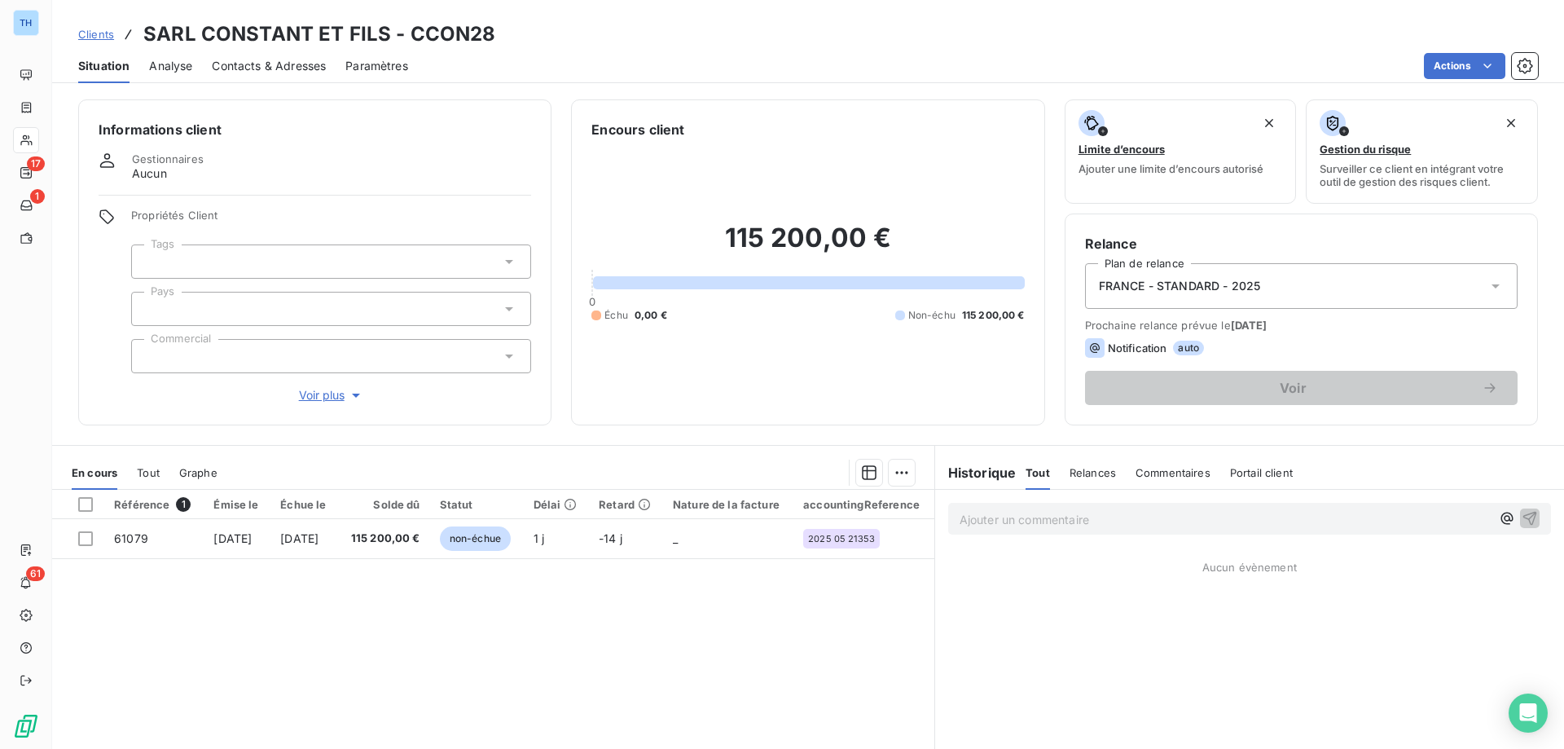
click at [260, 311] on div at bounding box center [331, 309] width 400 height 34
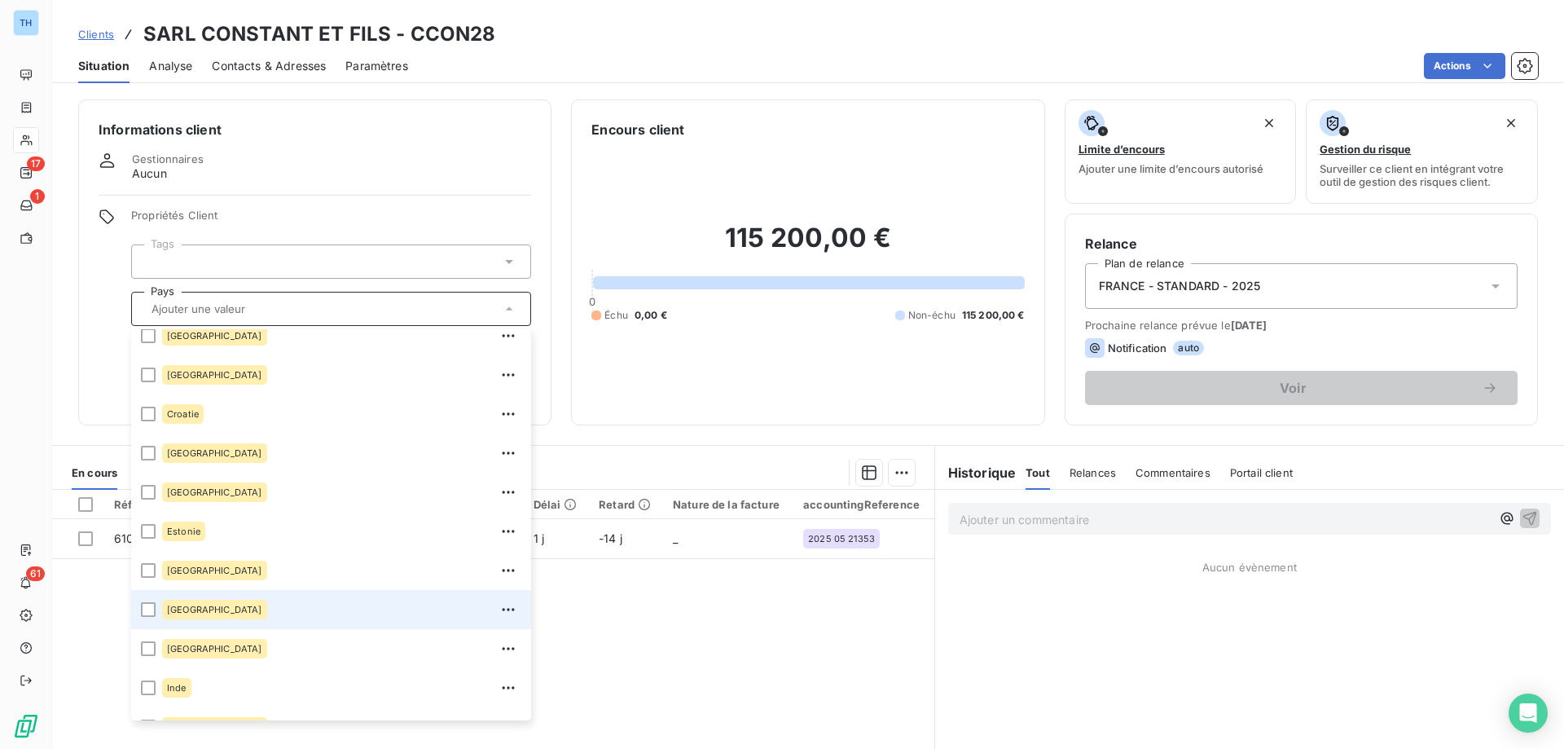
scroll to position [407, 0]
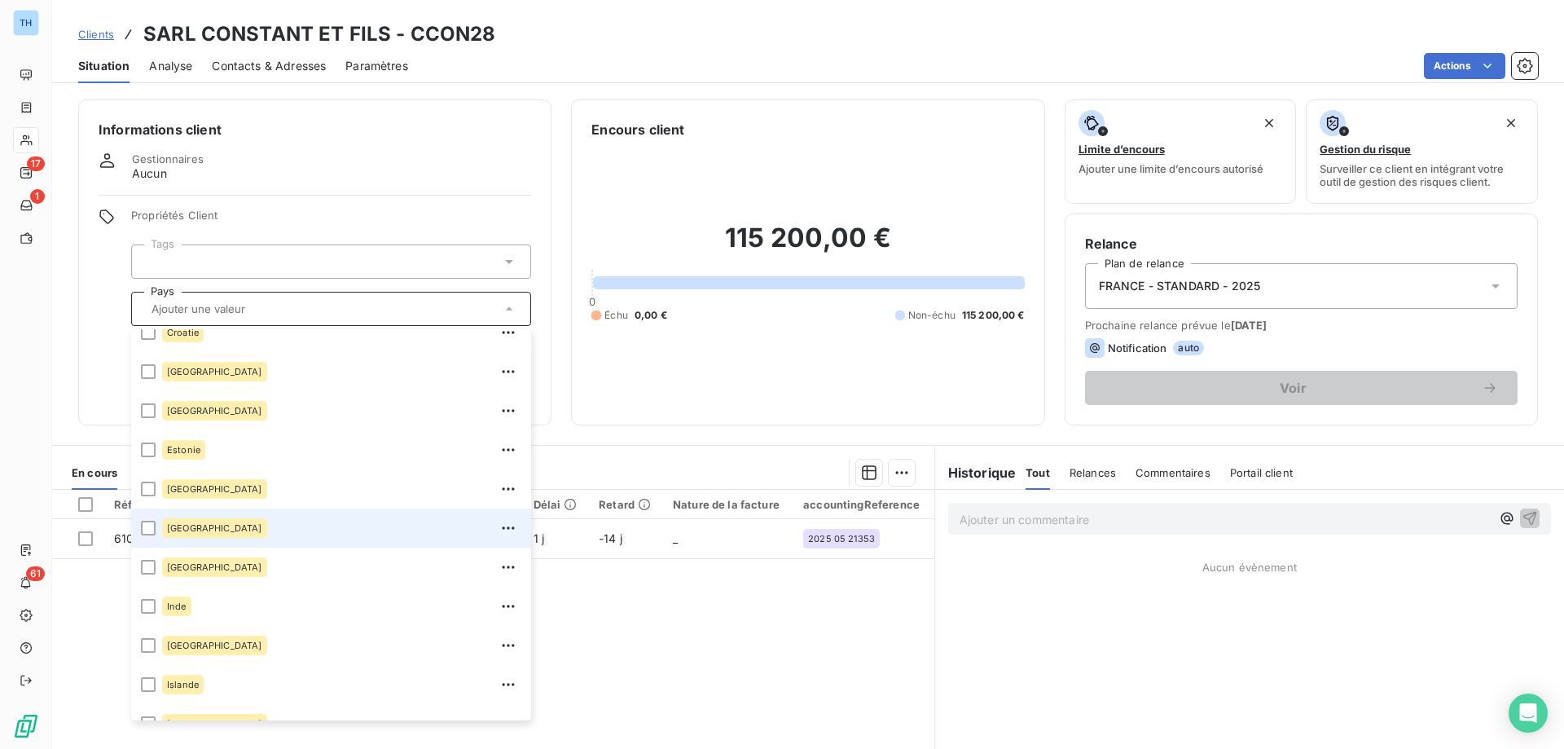
click at [250, 529] on div "[GEOGRAPHIC_DATA]" at bounding box center [341, 528] width 359 height 26
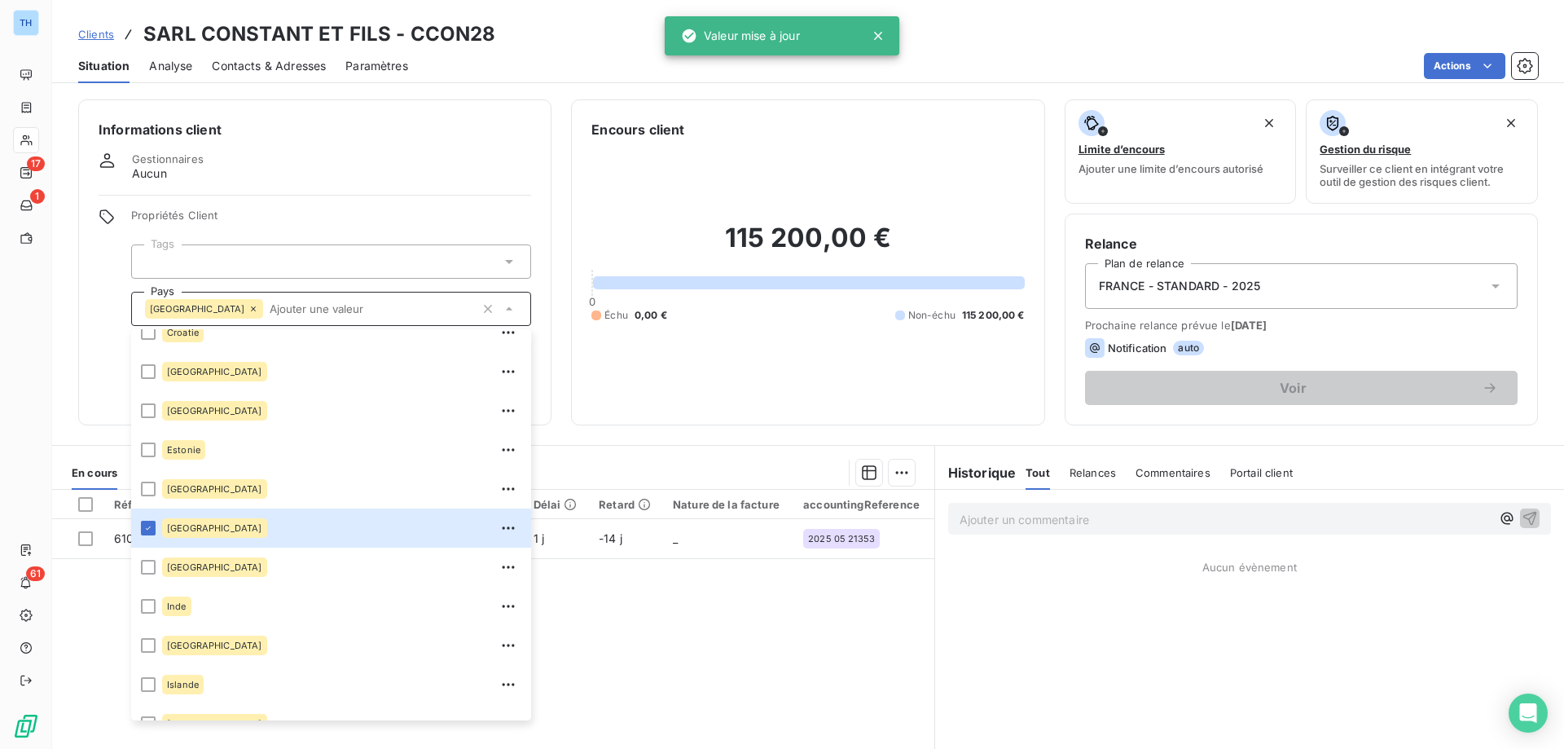
click at [101, 327] on div "Propriétés Client Tags Pays France Allemagne Arabie Saoudite Australie Autriche…" at bounding box center [315, 306] width 433 height 195
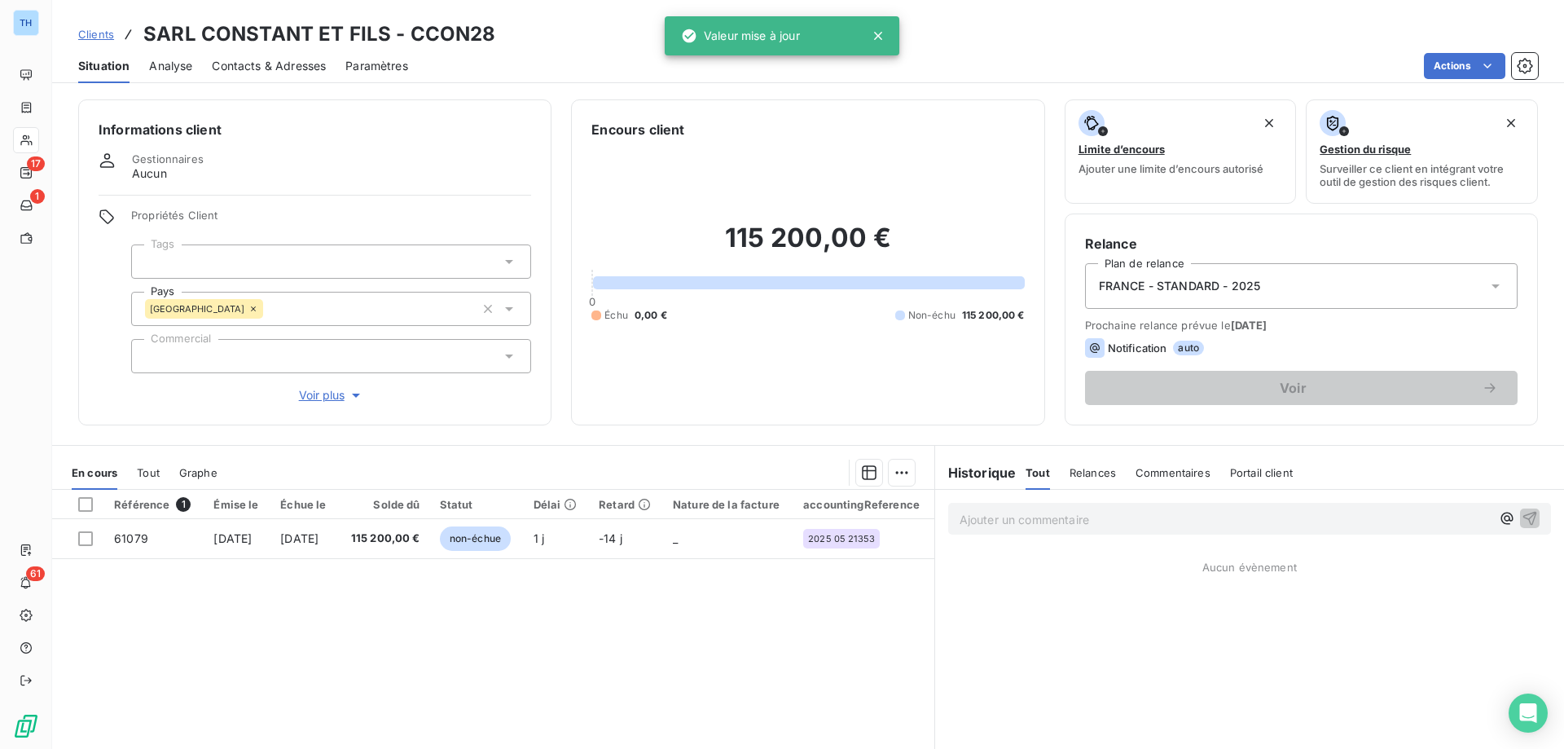
click at [332, 398] on span "Voir plus" at bounding box center [331, 395] width 65 height 16
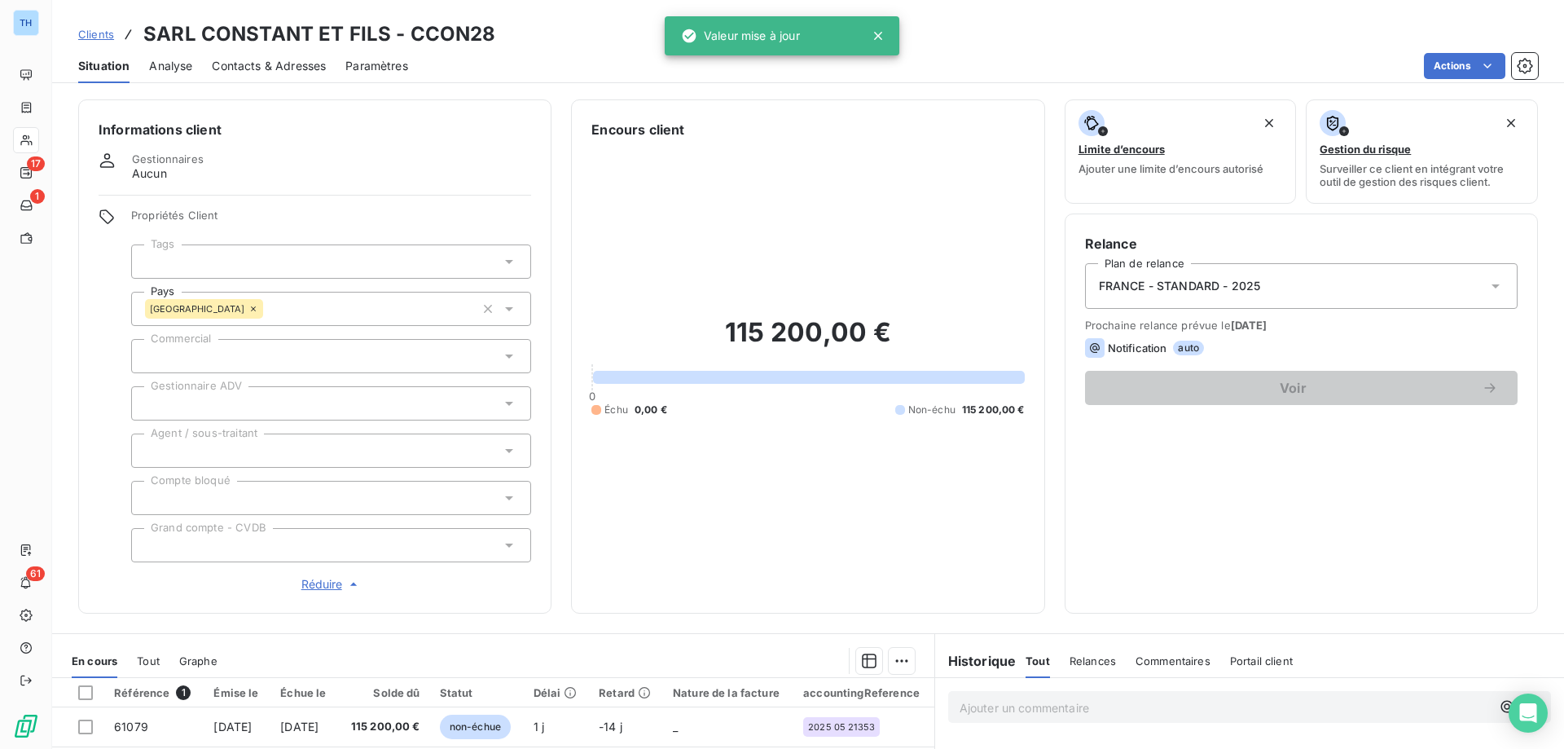
click at [311, 358] on div at bounding box center [331, 356] width 400 height 34
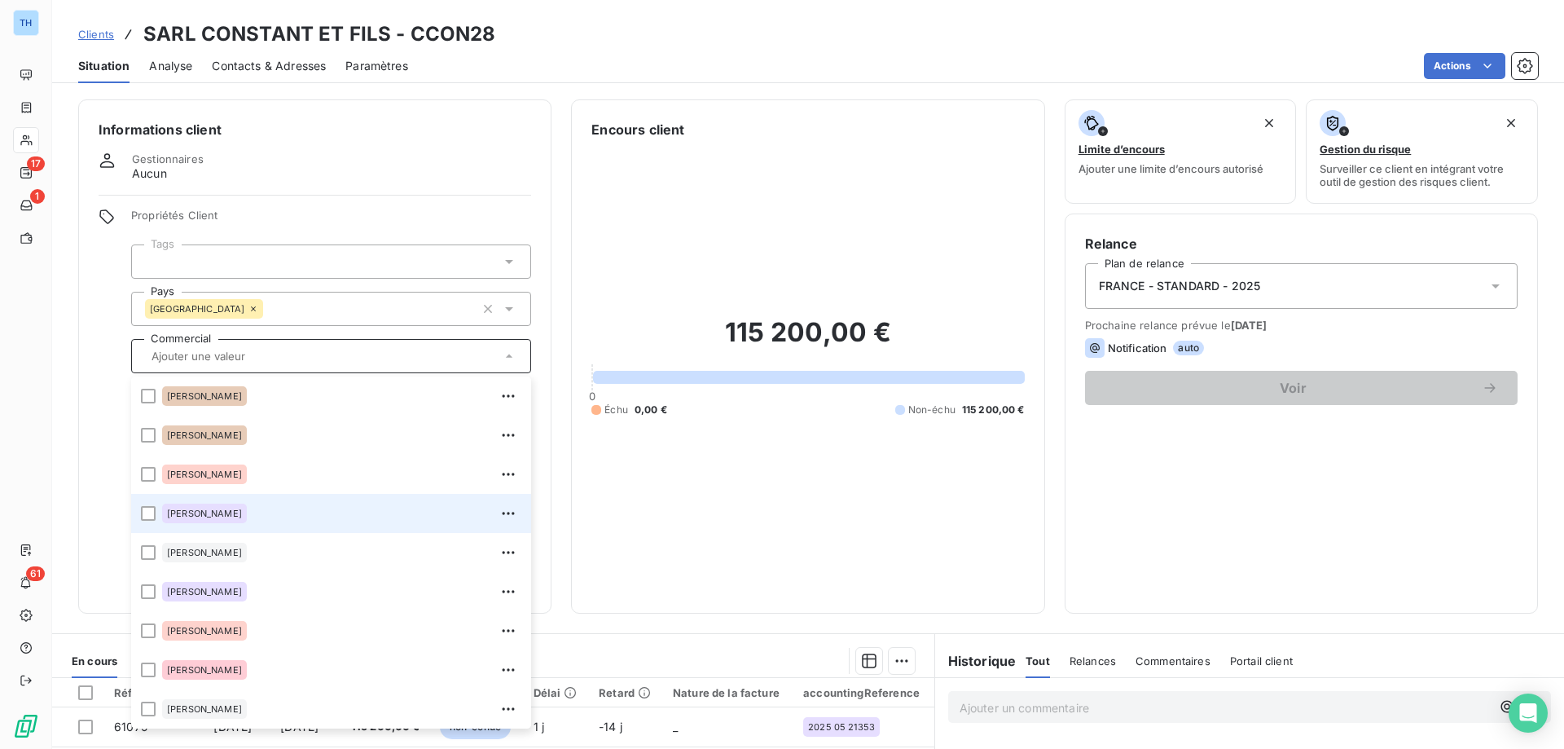
click at [313, 510] on div "[PERSON_NAME]" at bounding box center [341, 513] width 359 height 26
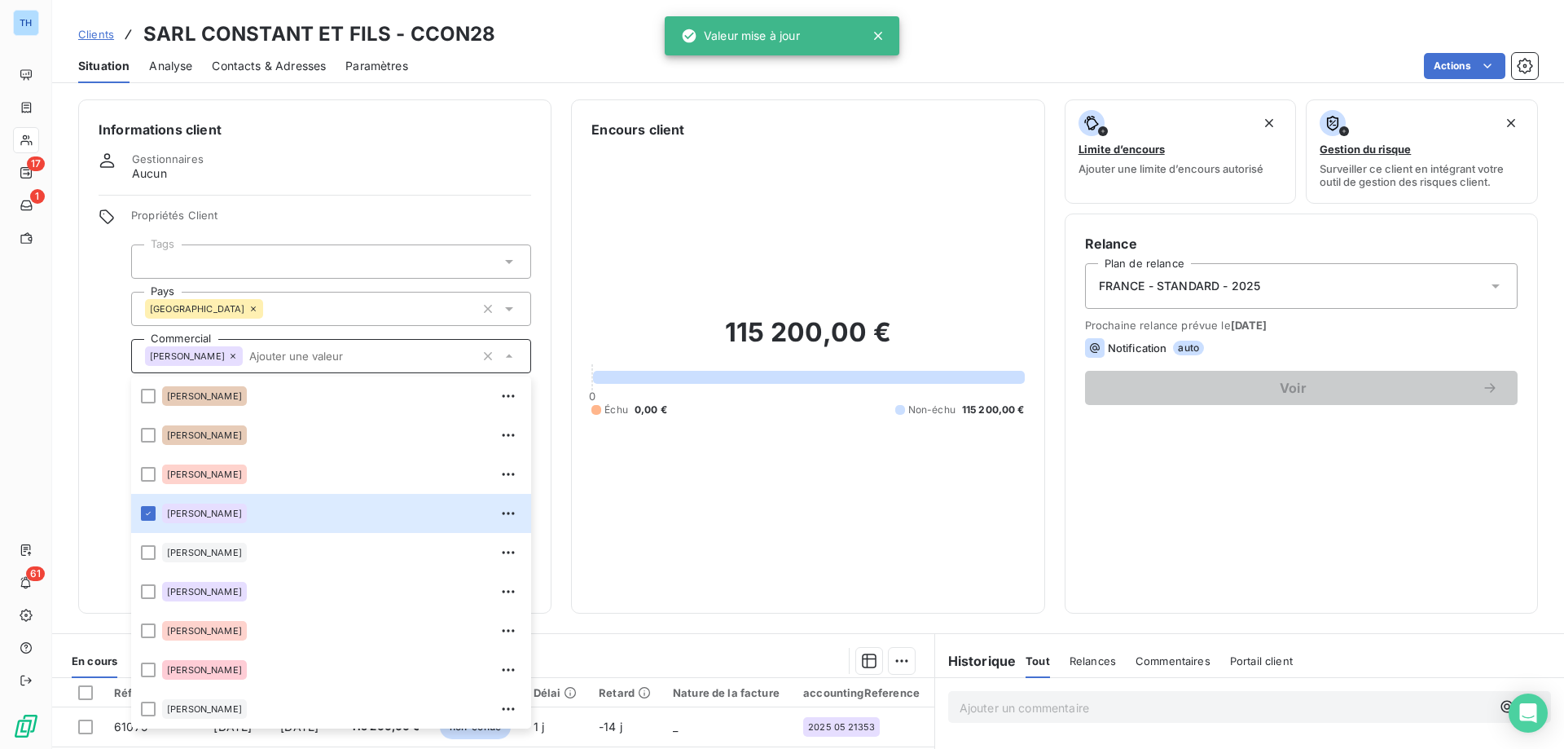
click at [94, 294] on div "Informations client Gestionnaires Aucun Propriétés Client Tags Pays France Comm…" at bounding box center [314, 356] width 473 height 514
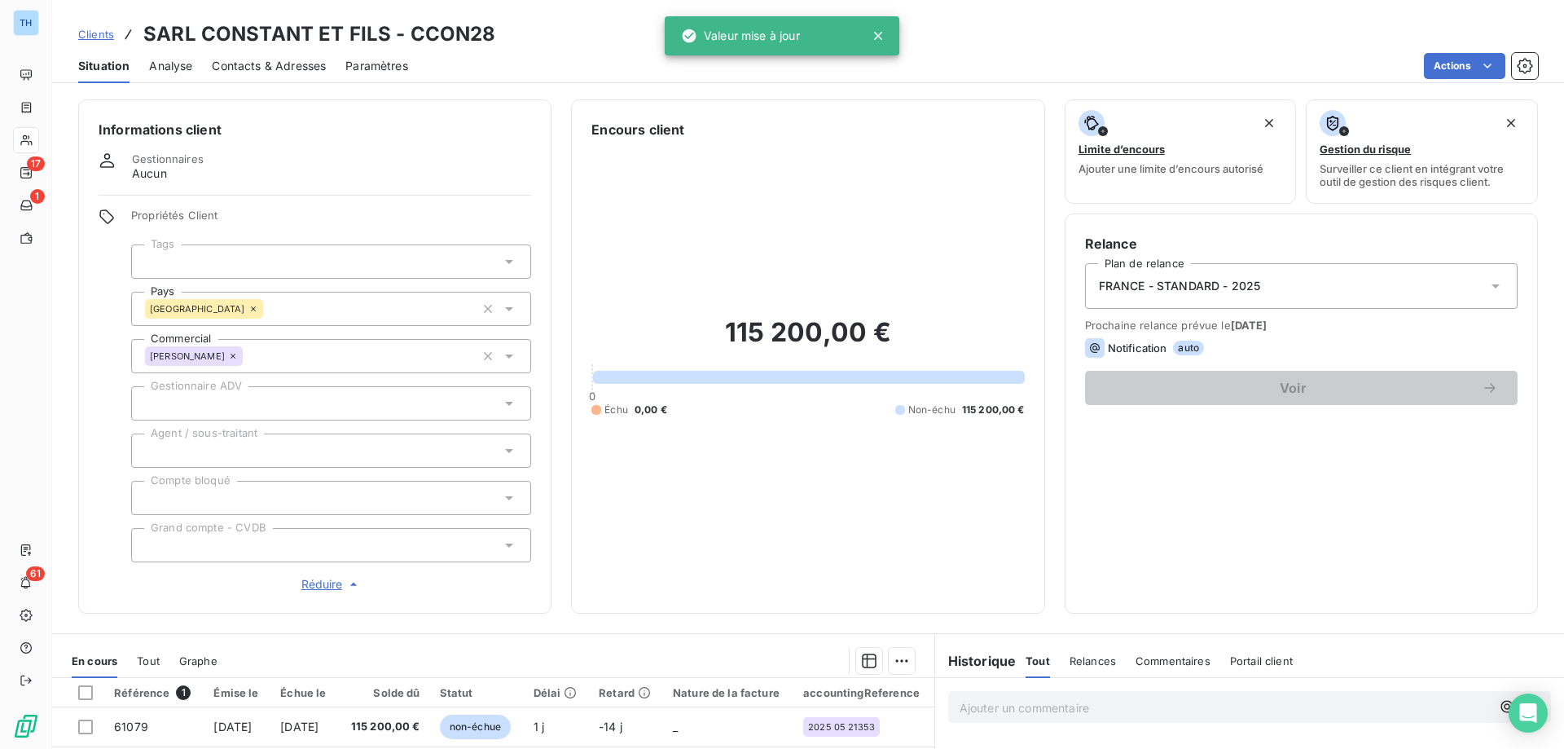
scroll to position [81, 0]
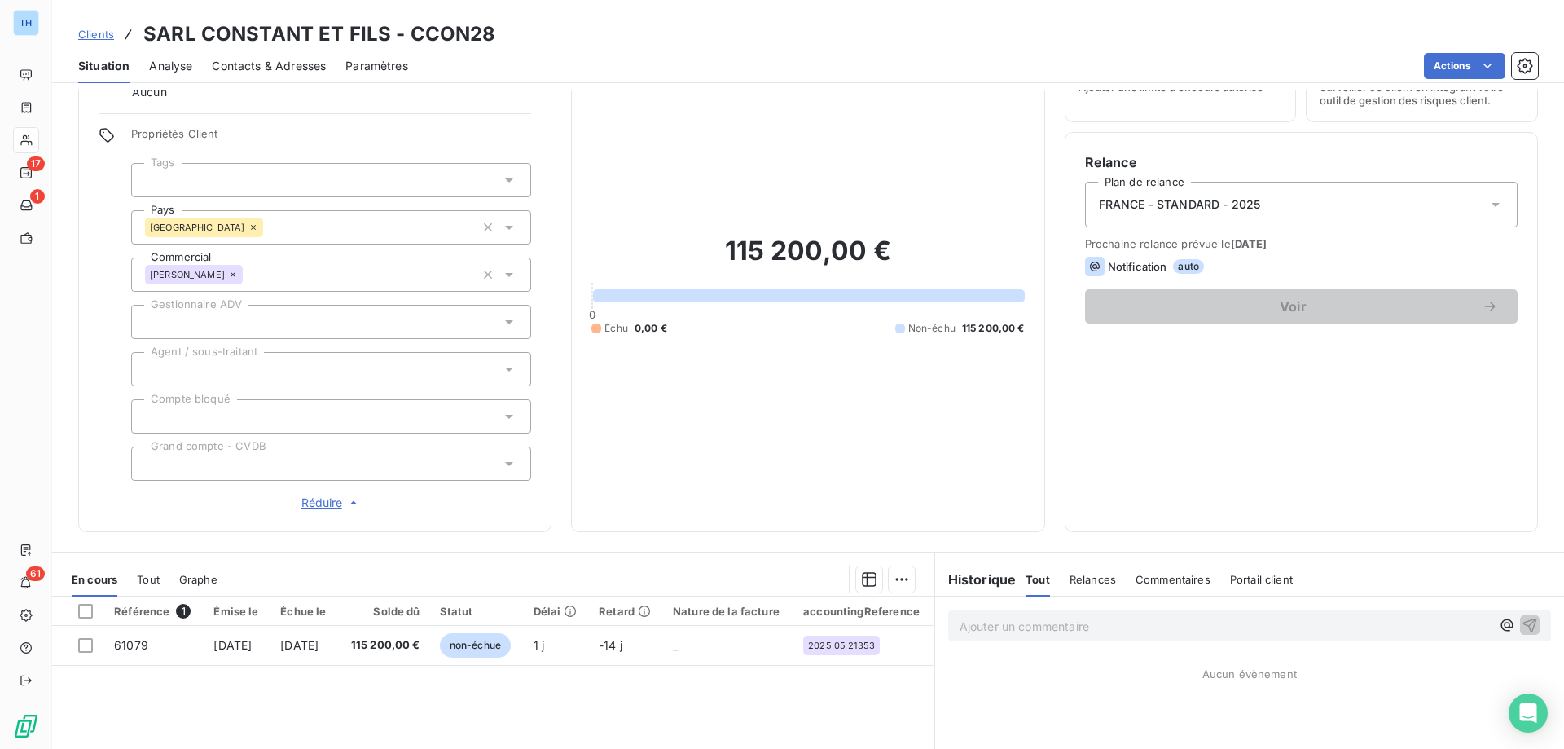
click at [246, 318] on div at bounding box center [331, 322] width 400 height 34
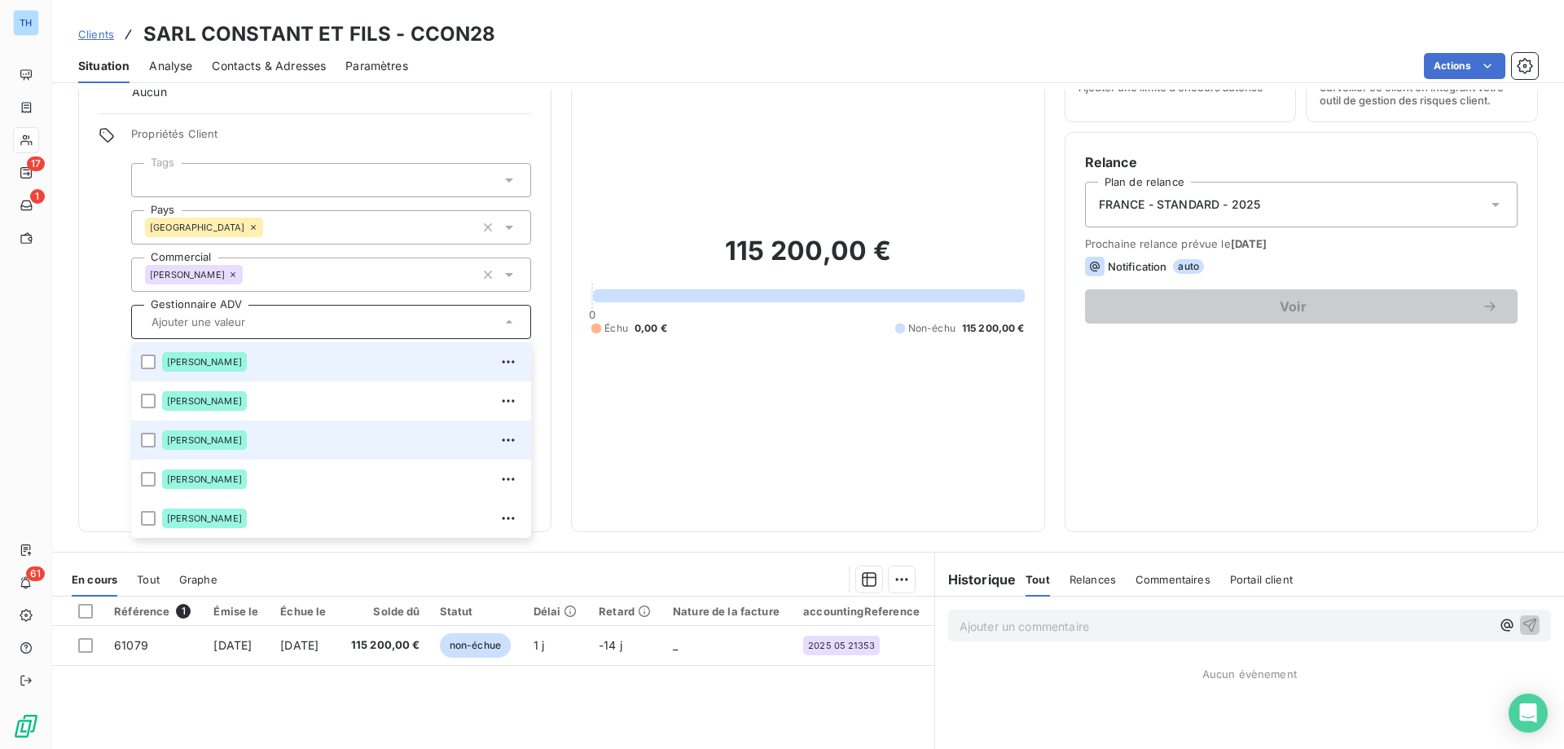
drag, startPoint x: 244, startPoint y: 441, endPoint x: 256, endPoint y: 354, distance: 88.0
click at [244, 441] on div "[PERSON_NAME]" at bounding box center [341, 440] width 359 height 26
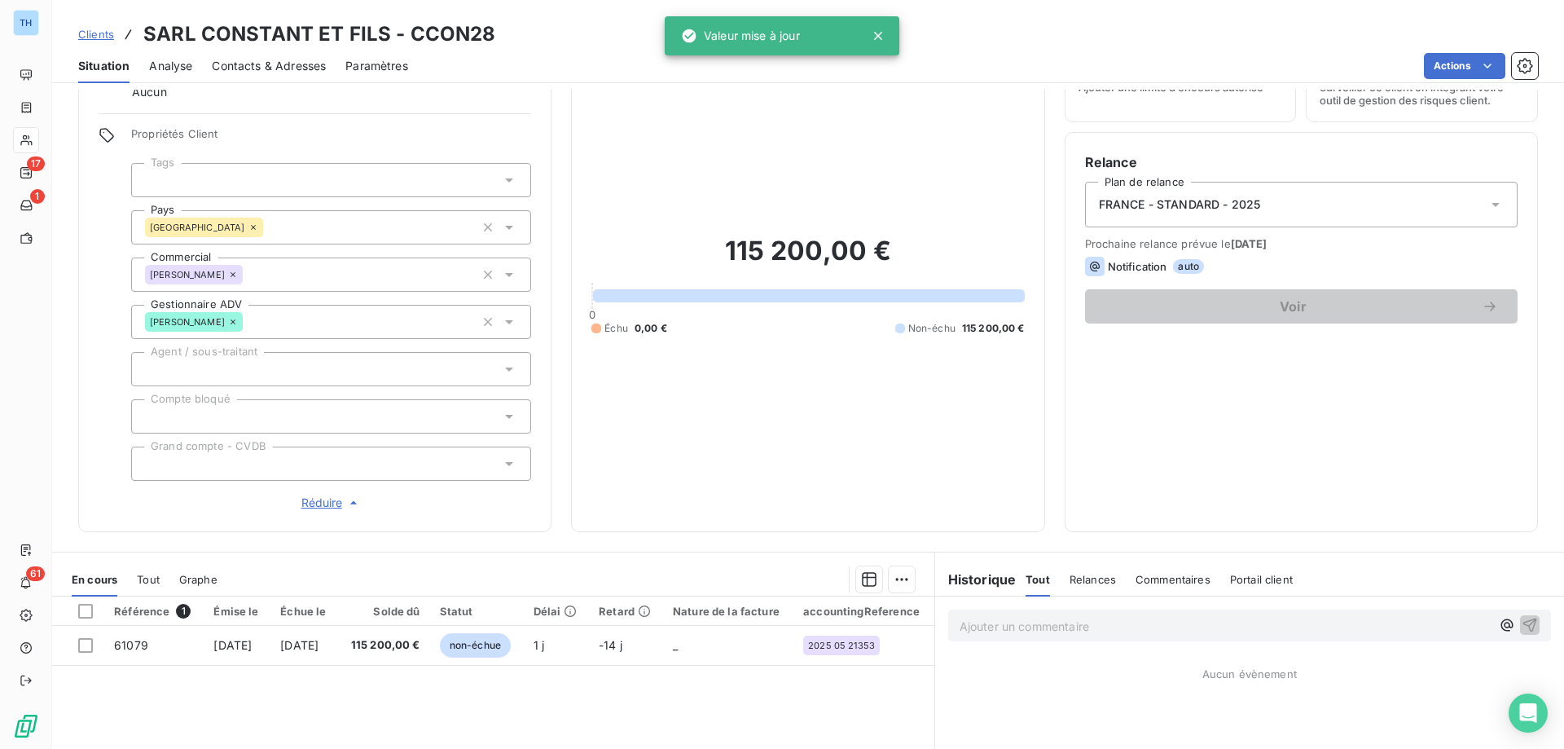
click at [238, 179] on div at bounding box center [331, 180] width 400 height 34
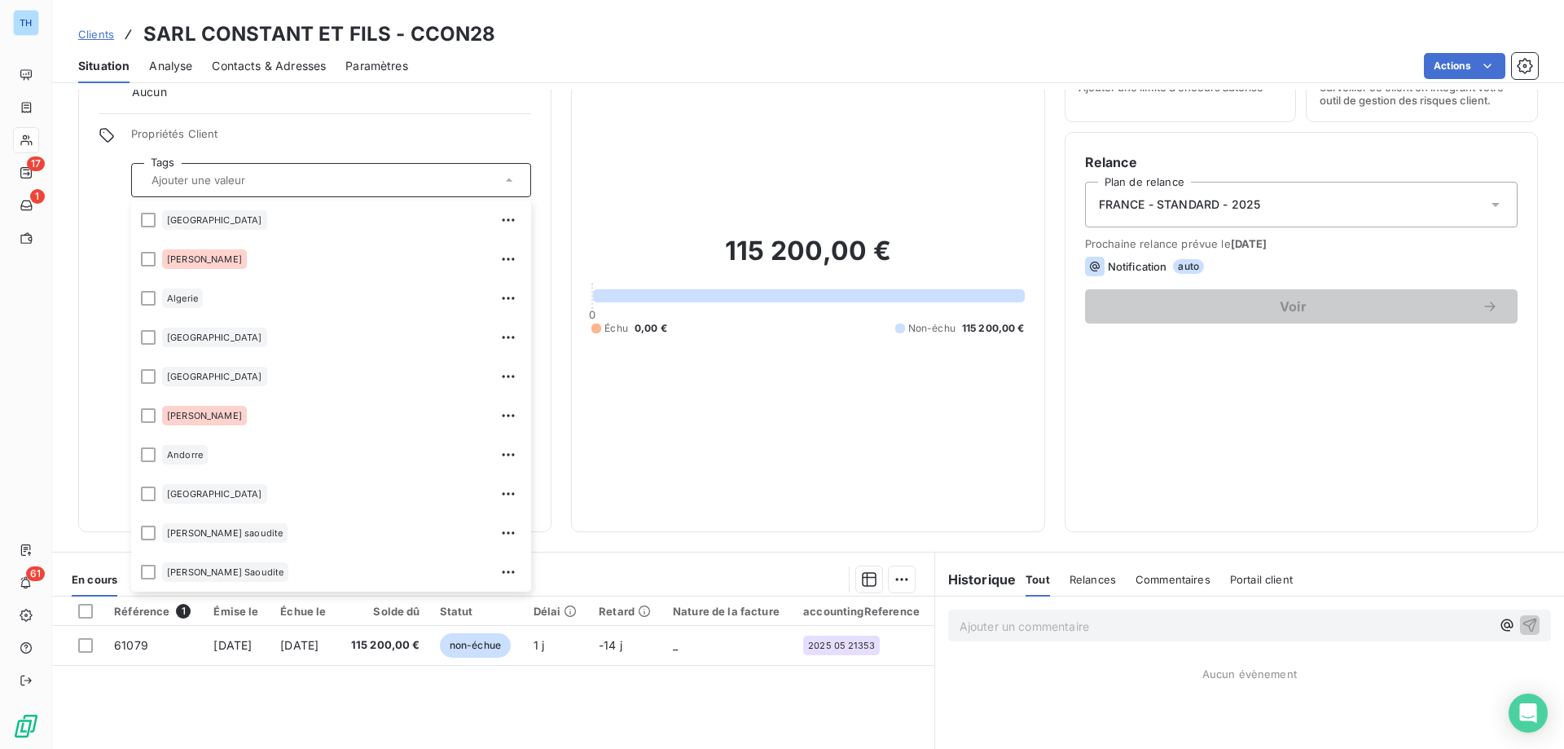
scroll to position [489, 0]
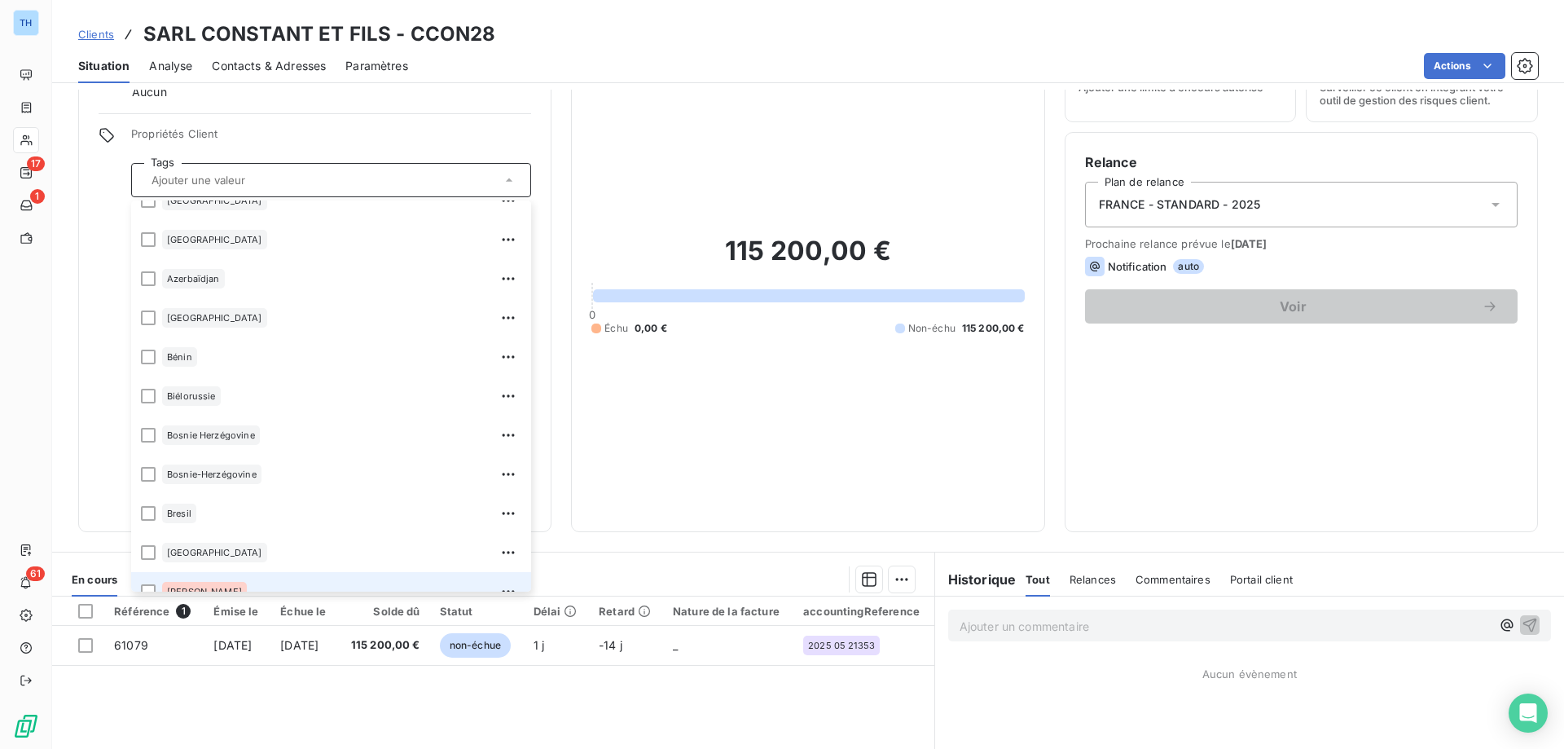
click at [248, 581] on div "[PERSON_NAME]" at bounding box center [341, 591] width 359 height 26
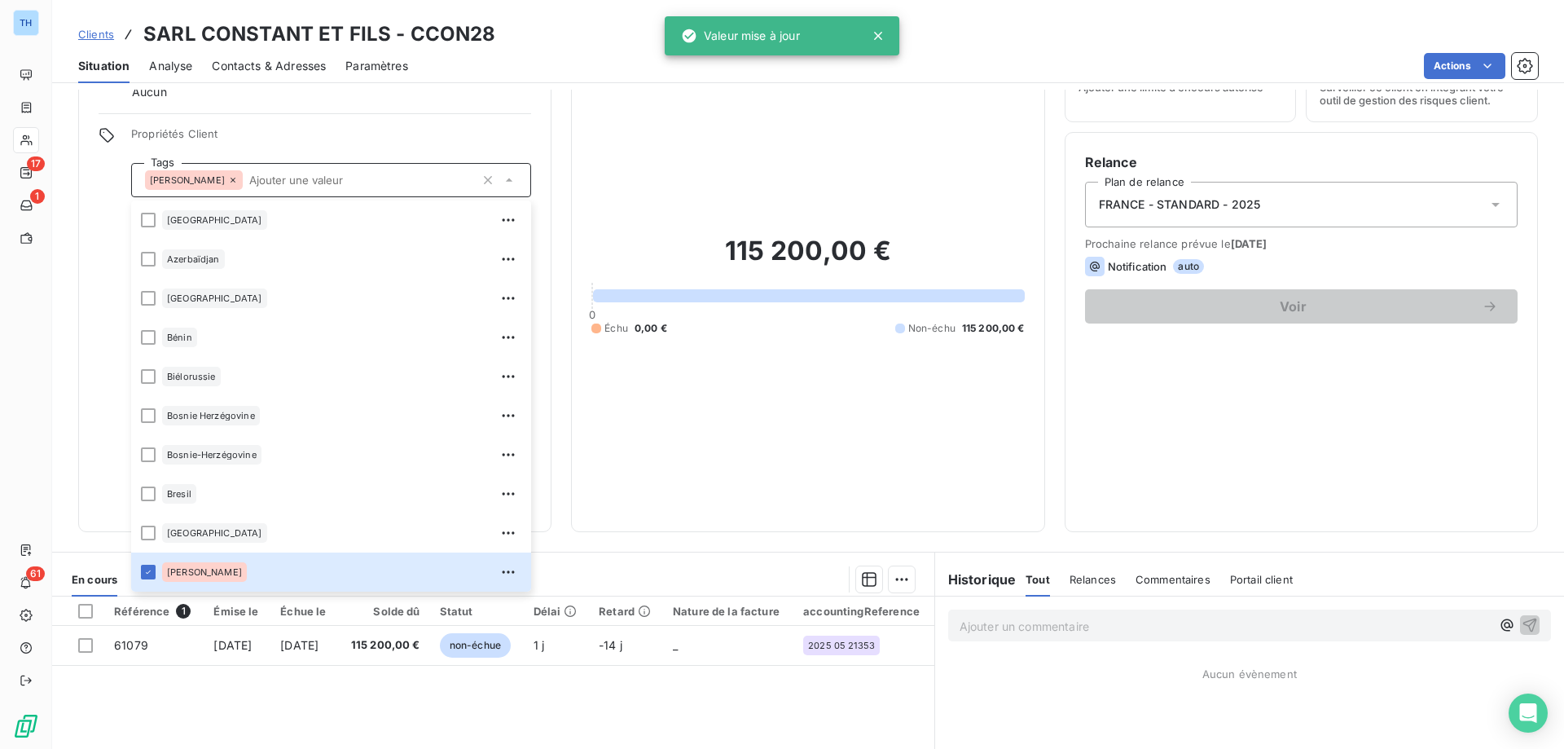
click at [113, 348] on div "Propriétés Client Tags Brigitte Pelard Afrique du Sud Alexia Dubourg Algerie Al…" at bounding box center [315, 319] width 433 height 384
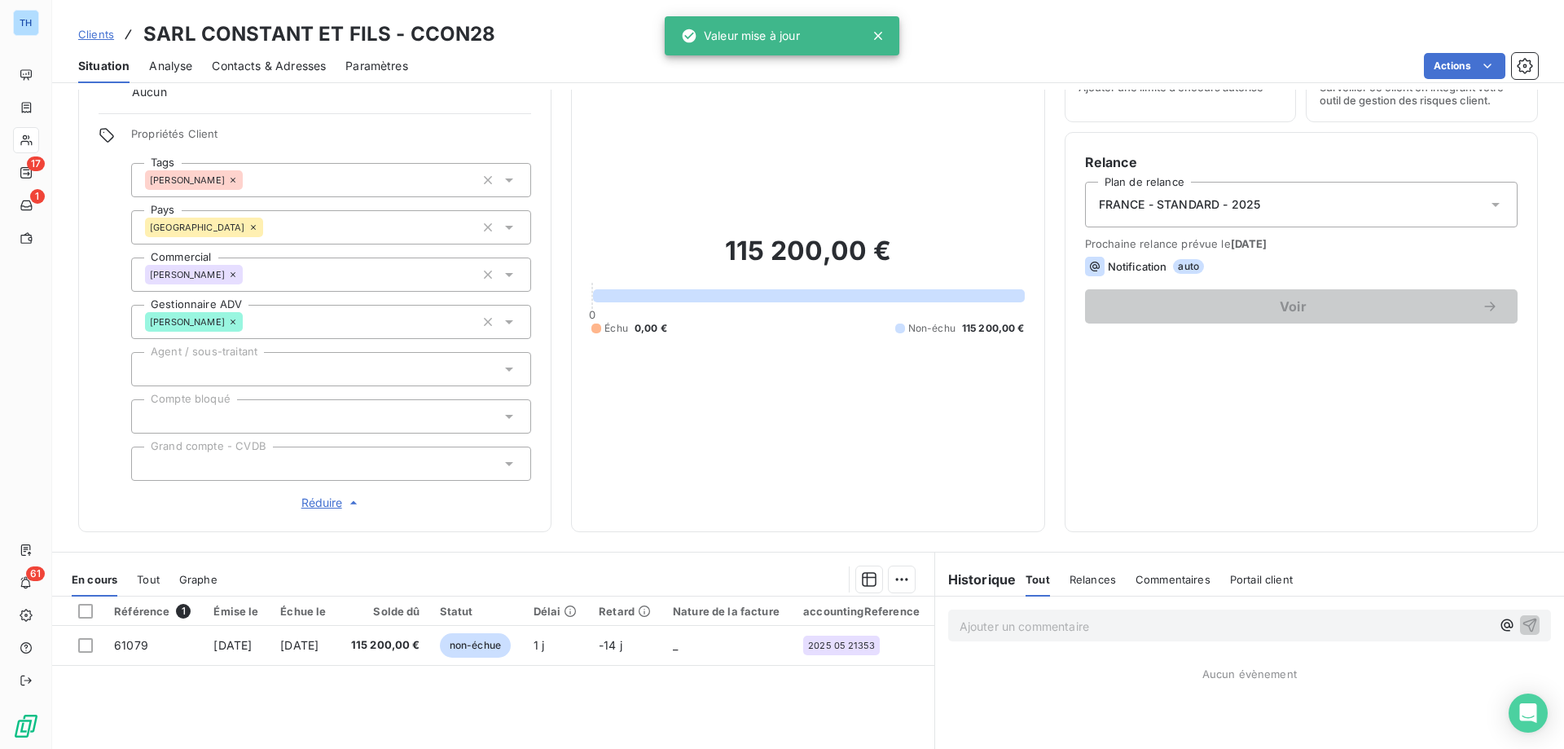
scroll to position [0, 0]
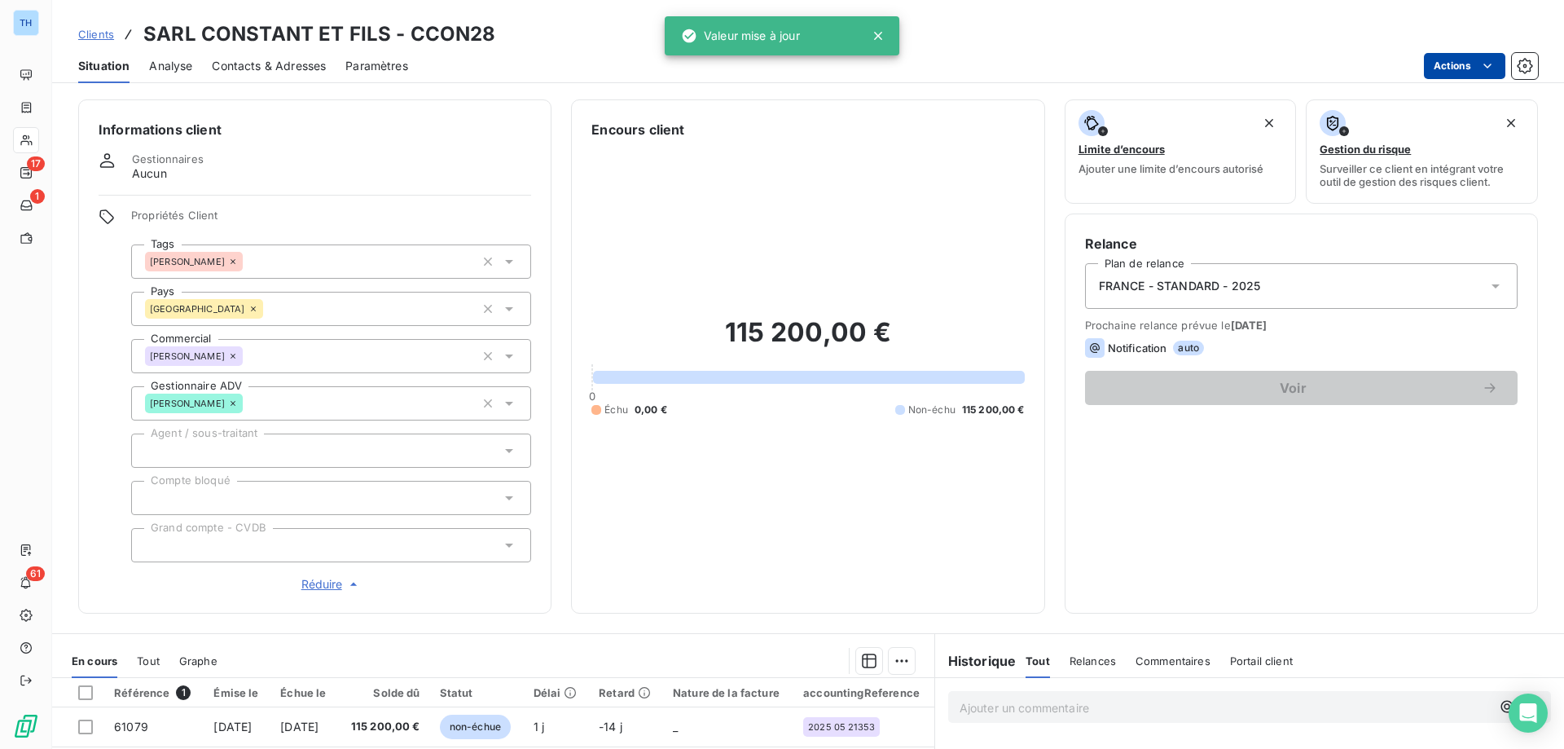
click at [1468, 65] on html "TH 17 1 61 Clients SARL CONSTANT ET FILS - CCON28 Situation Analyse Contacts & …" at bounding box center [782, 374] width 1564 height 749
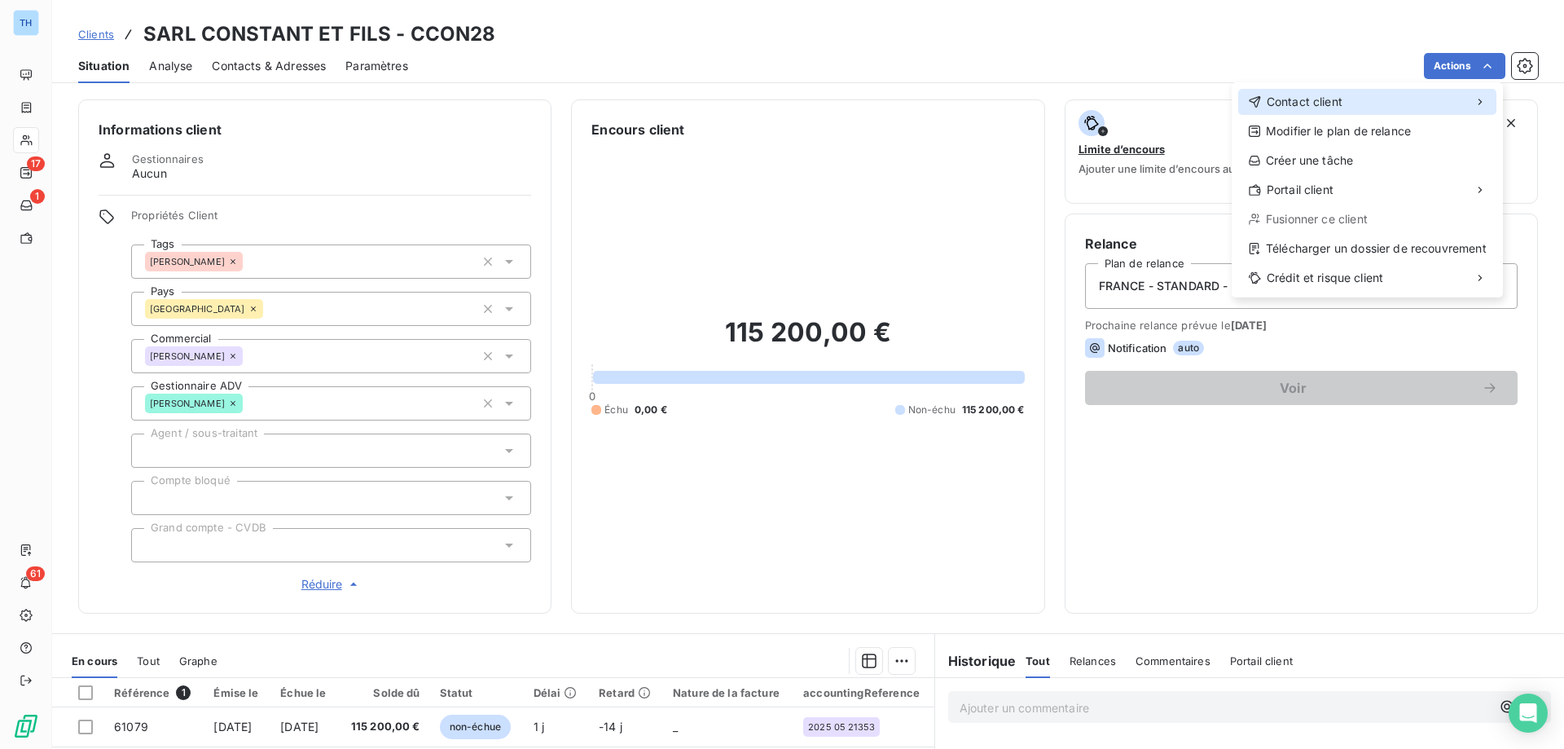
click at [1338, 102] on span "Contact client" at bounding box center [1305, 102] width 76 height 16
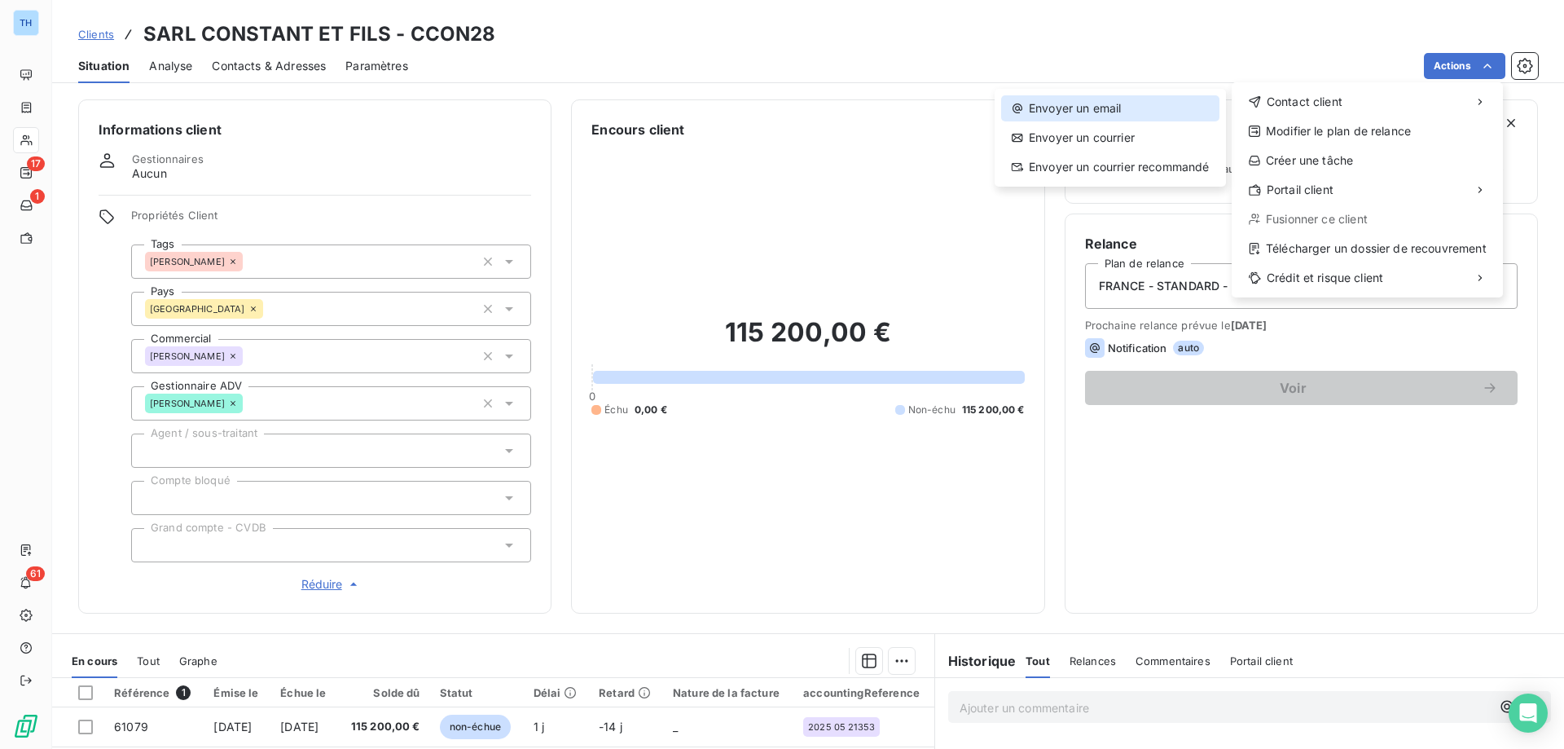
click at [1115, 102] on div "Envoyer un email" at bounding box center [1110, 108] width 218 height 26
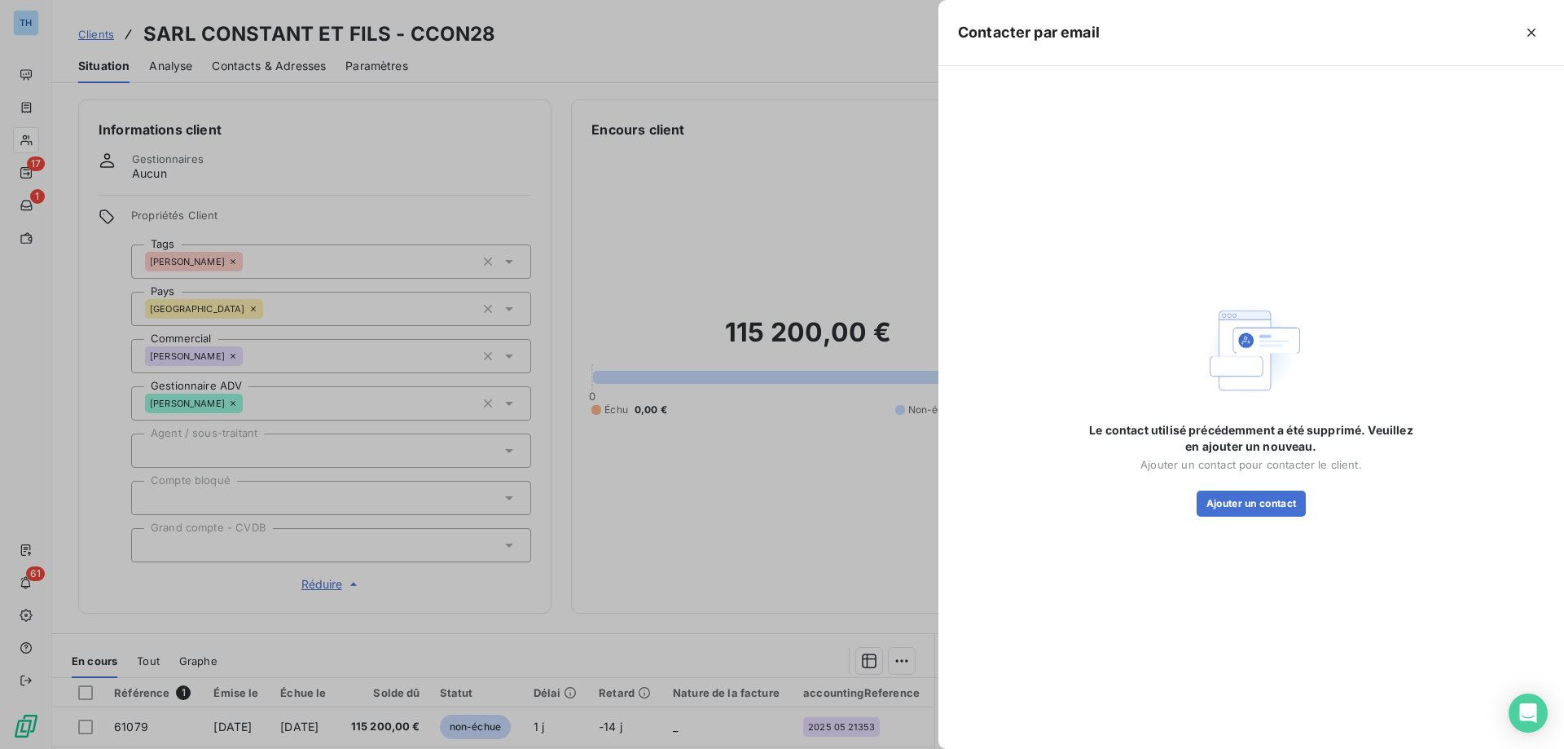
click at [605, 170] on div at bounding box center [782, 374] width 1564 height 749
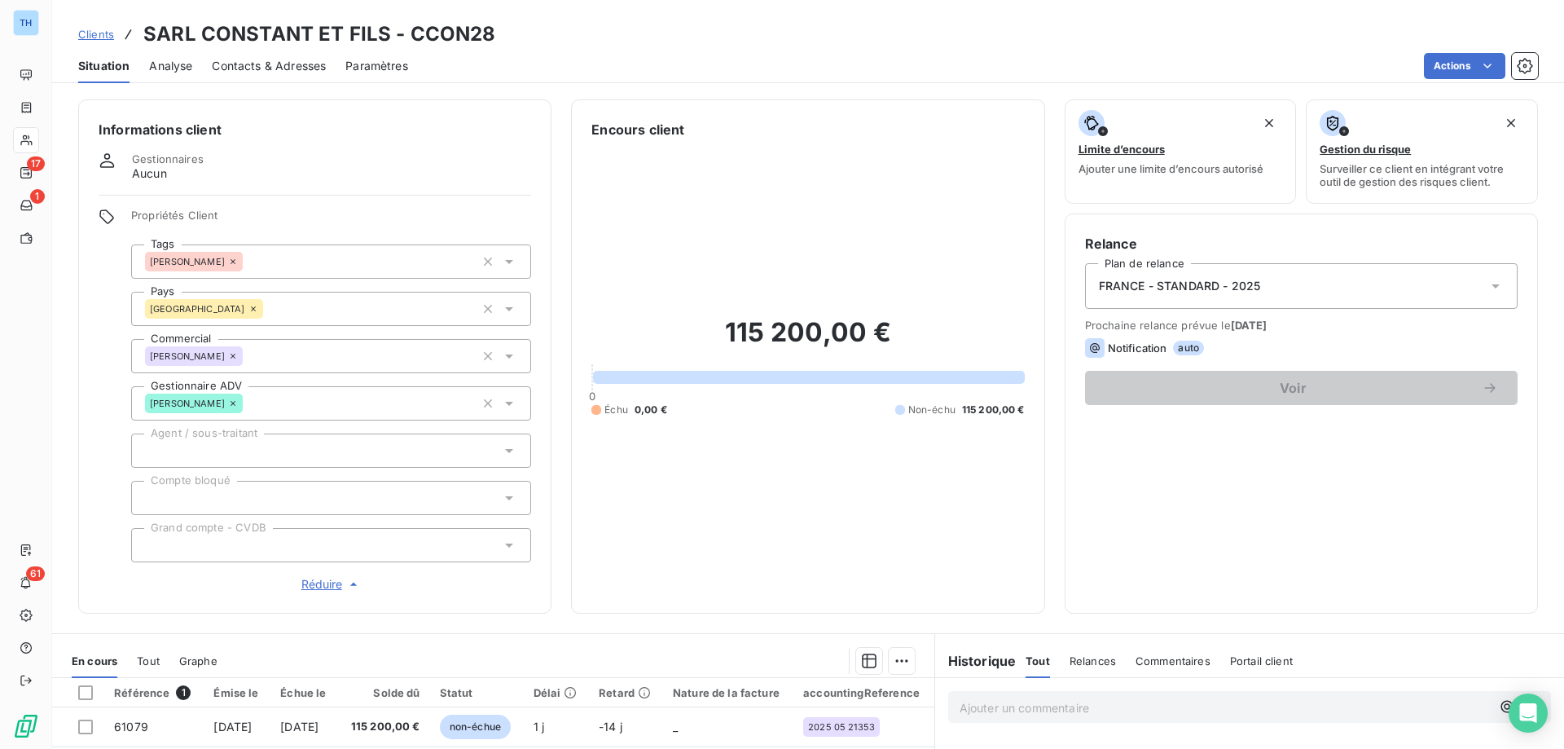
click at [266, 56] on div "Contacts & Adresses" at bounding box center [269, 66] width 114 height 34
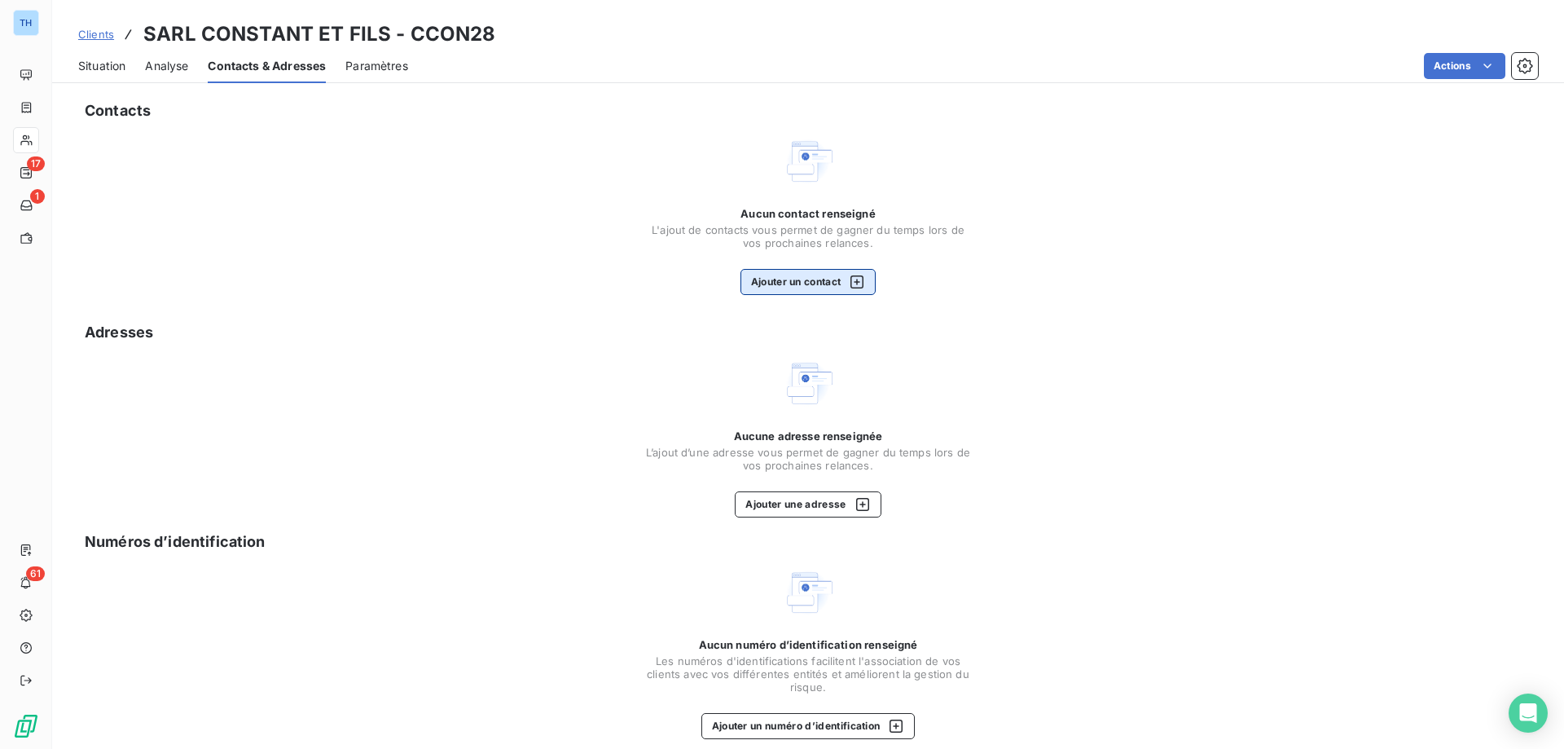
click at [787, 274] on button "Ajouter un contact" at bounding box center [808, 282] width 136 height 26
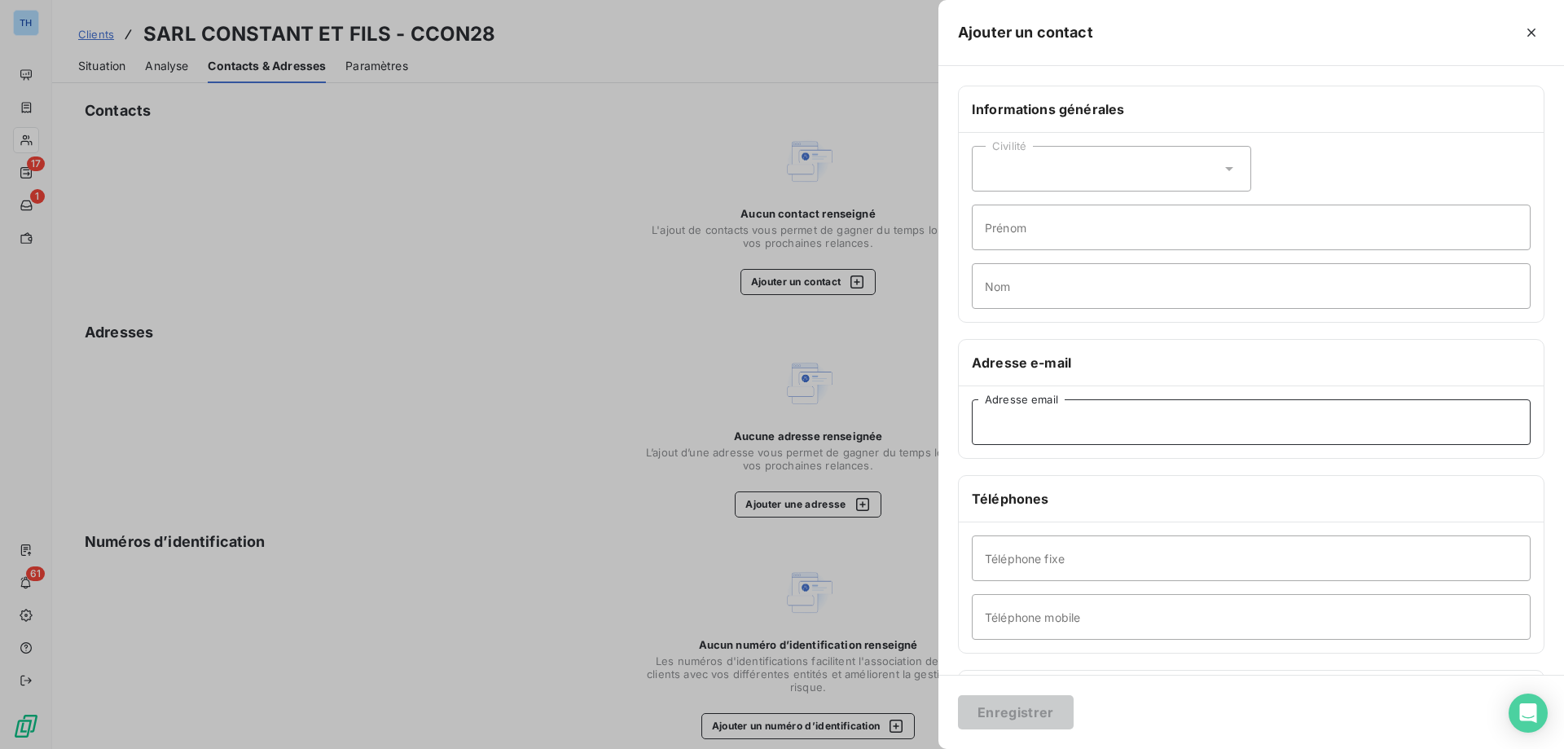
click at [1069, 422] on input "Adresse email" at bounding box center [1251, 422] width 559 height 46
paste input "sarl.constant@laposte.net"
type input "sarl.constant@laposte.net"
click at [1012, 708] on button "Enregistrer" at bounding box center [1016, 712] width 116 height 34
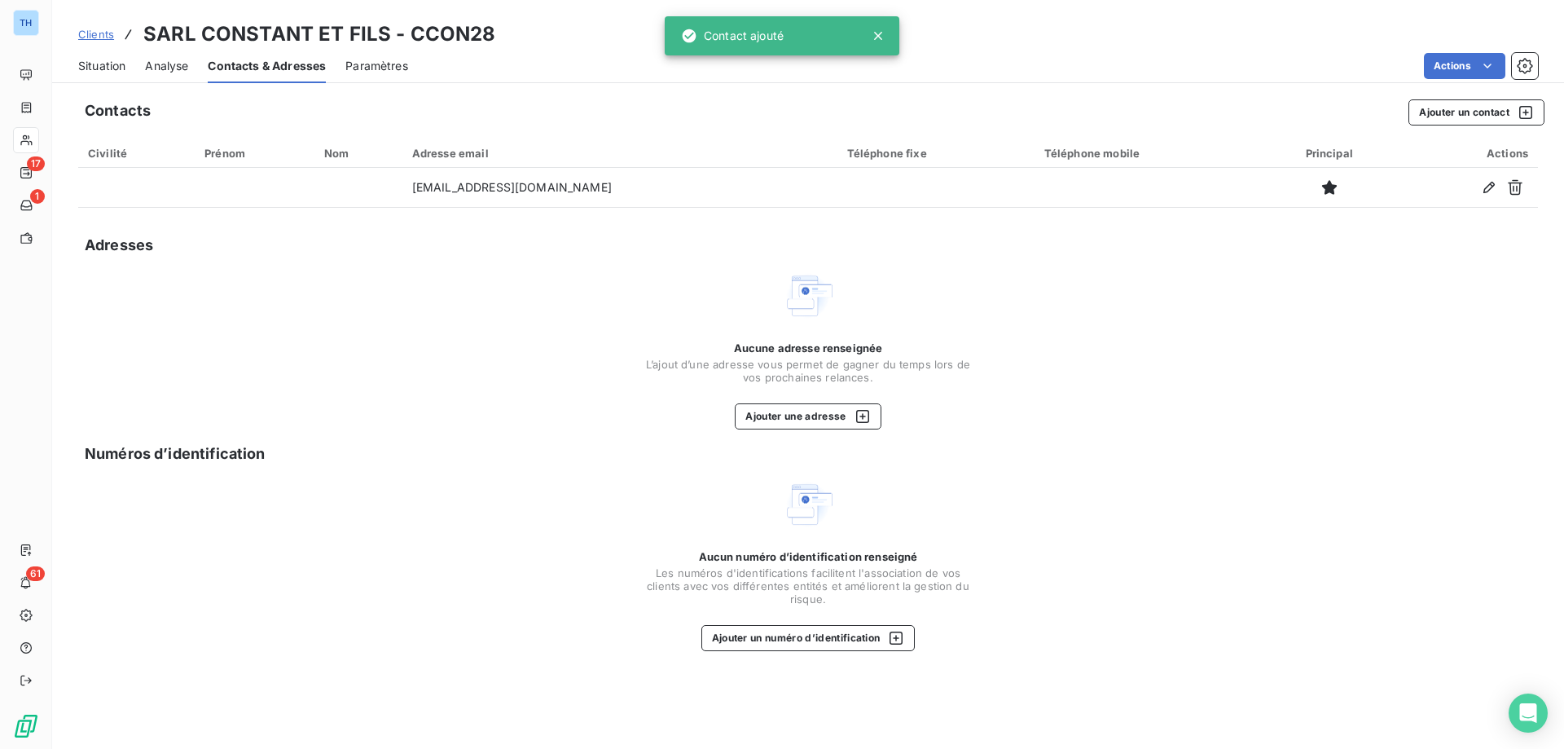
click at [105, 64] on span "Situation" at bounding box center [101, 66] width 47 height 16
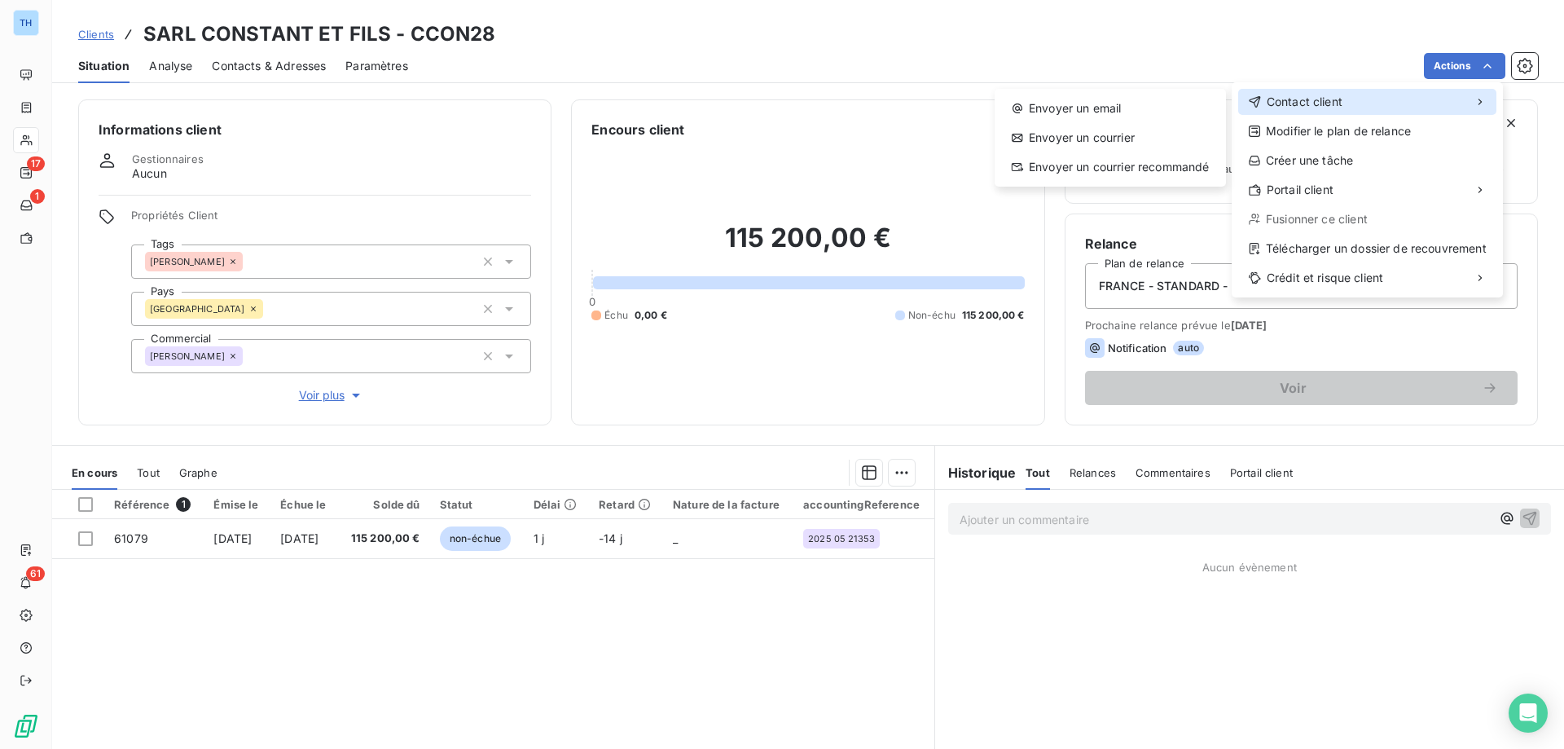
click at [1343, 98] on div "Contact client" at bounding box center [1367, 102] width 258 height 26
click at [1124, 103] on div "Envoyer un email" at bounding box center [1110, 108] width 218 height 26
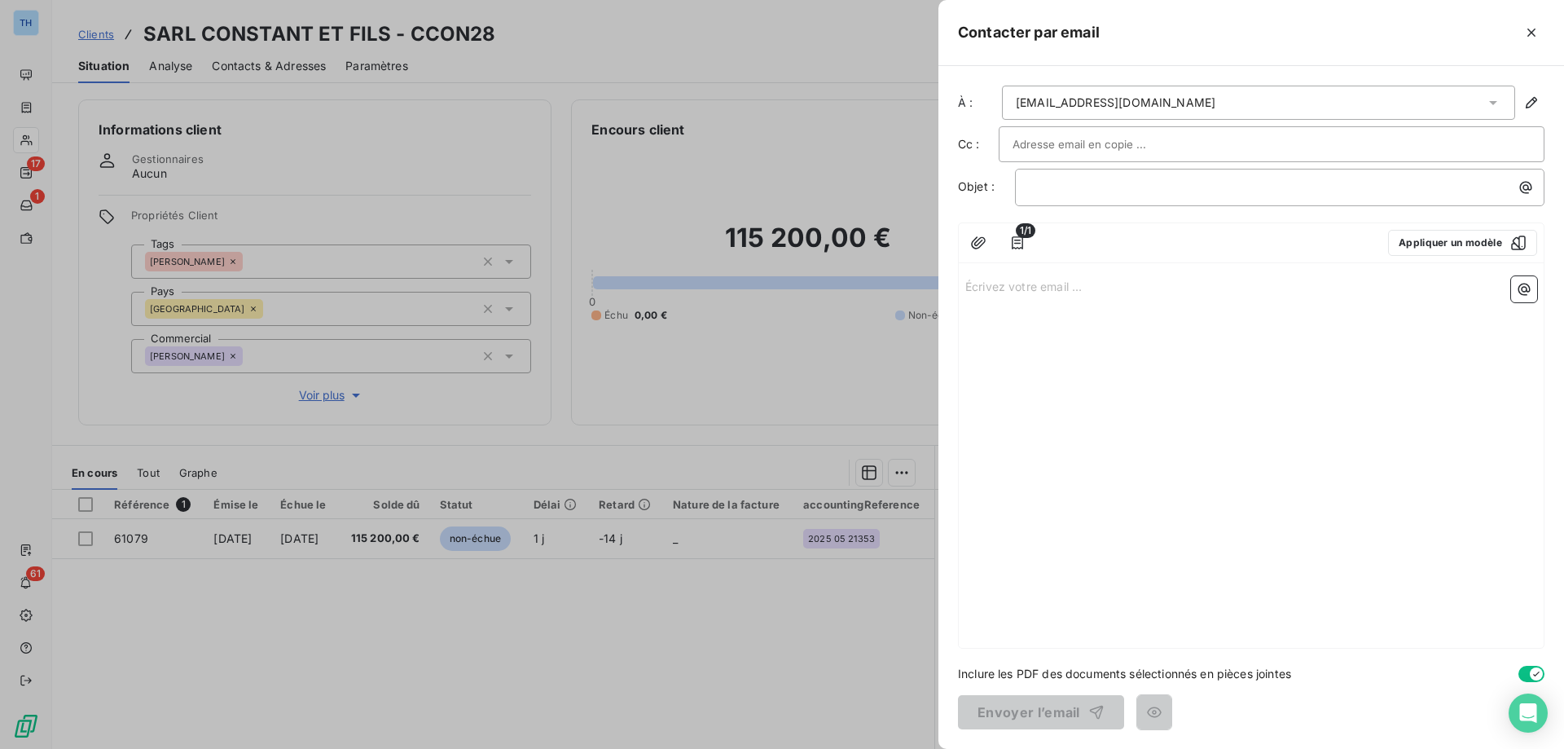
click at [1008, 289] on p "Écrivez votre email ... ﻿" at bounding box center [1251, 285] width 572 height 19
click at [1039, 308] on div "Écrivez votre email ... ﻿" at bounding box center [1251, 459] width 585 height 378
click at [1041, 288] on p "Écrivez votre email ... ﻿" at bounding box center [1251, 285] width 572 height 19
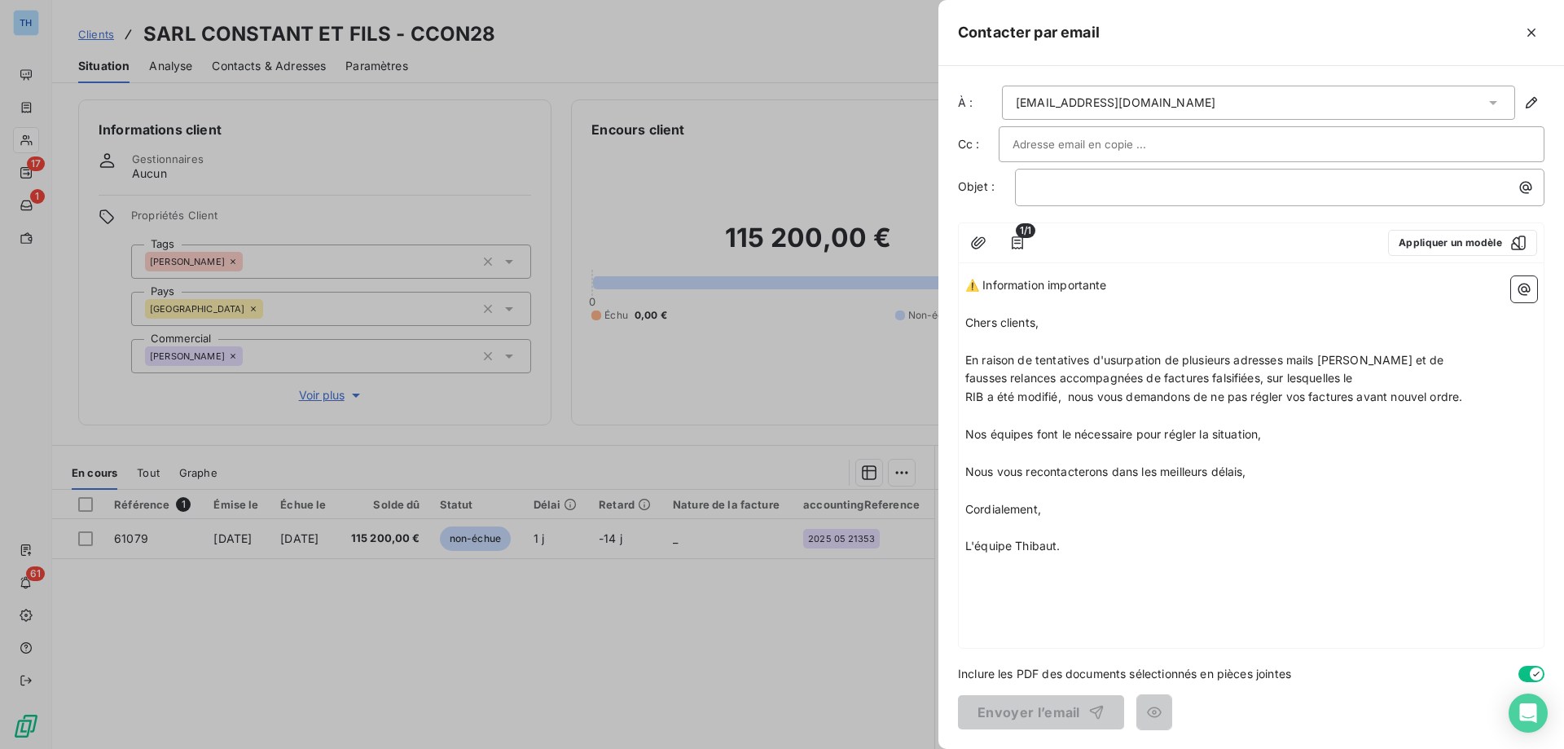
drag, startPoint x: 1080, startPoint y: 284, endPoint x: 936, endPoint y: 284, distance: 144.2
click at [936, 748] on div "Contacter par email À : sarl.constant@laposte.net Cc : Objet : ﻿ 1/1 Appliquer …" at bounding box center [782, 749] width 1564 height 0
click at [1074, 195] on p "﻿" at bounding box center [1284, 187] width 510 height 19
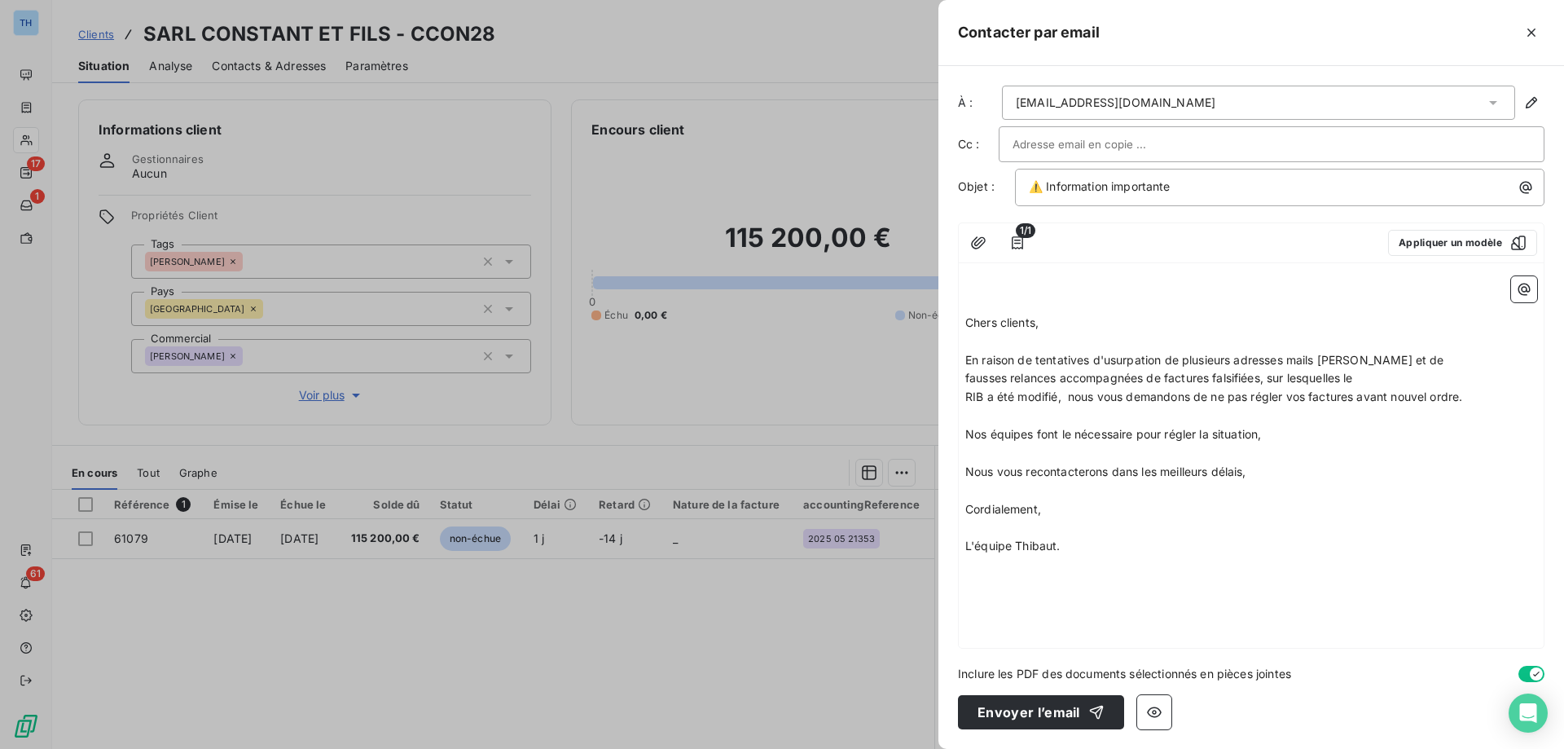
click at [972, 322] on span "Chers clients," at bounding box center [1001, 322] width 73 height 14
click at [968, 324] on span "Chers clients," at bounding box center [1001, 322] width 73 height 14
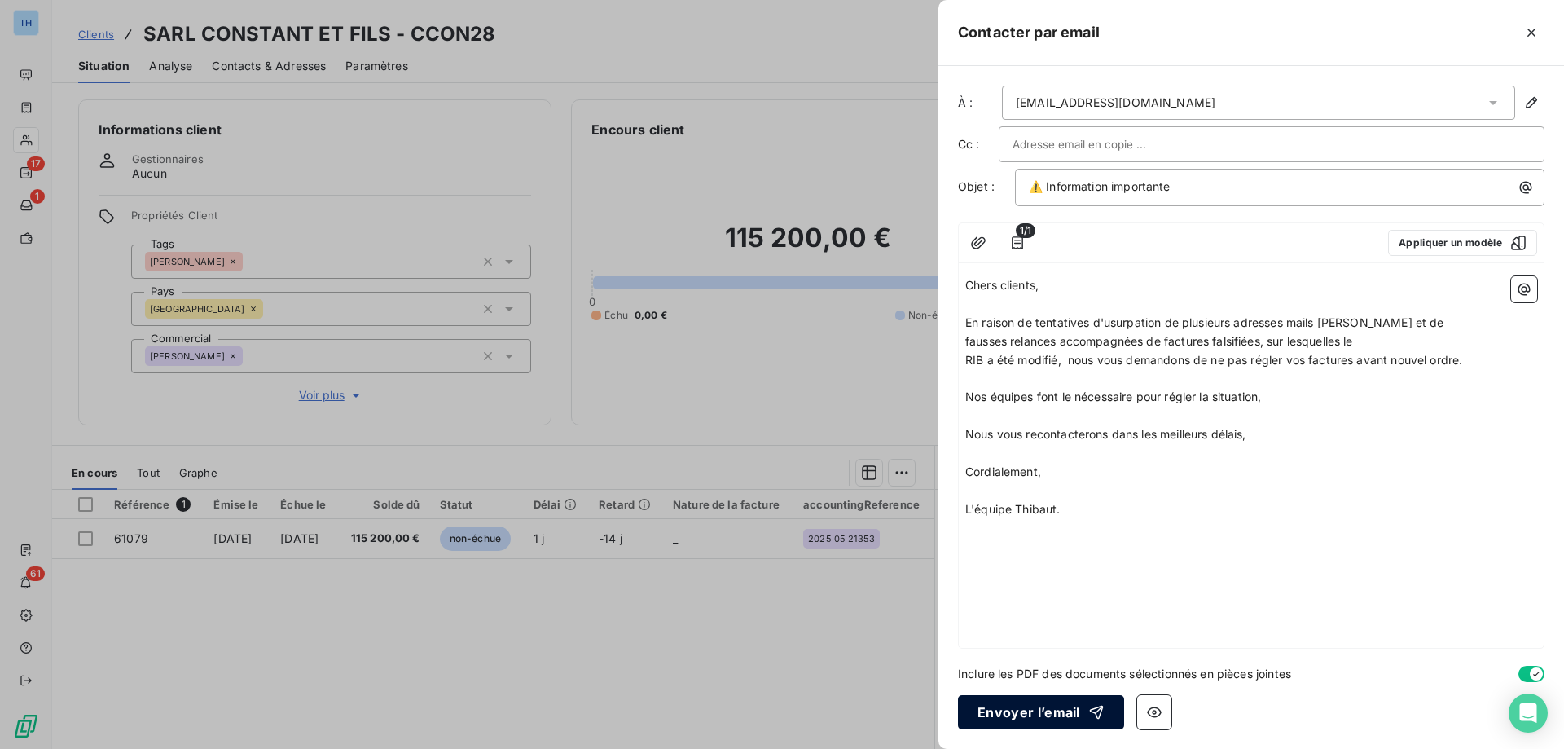
click at [1008, 718] on button "Envoyer l’email" at bounding box center [1041, 712] width 166 height 34
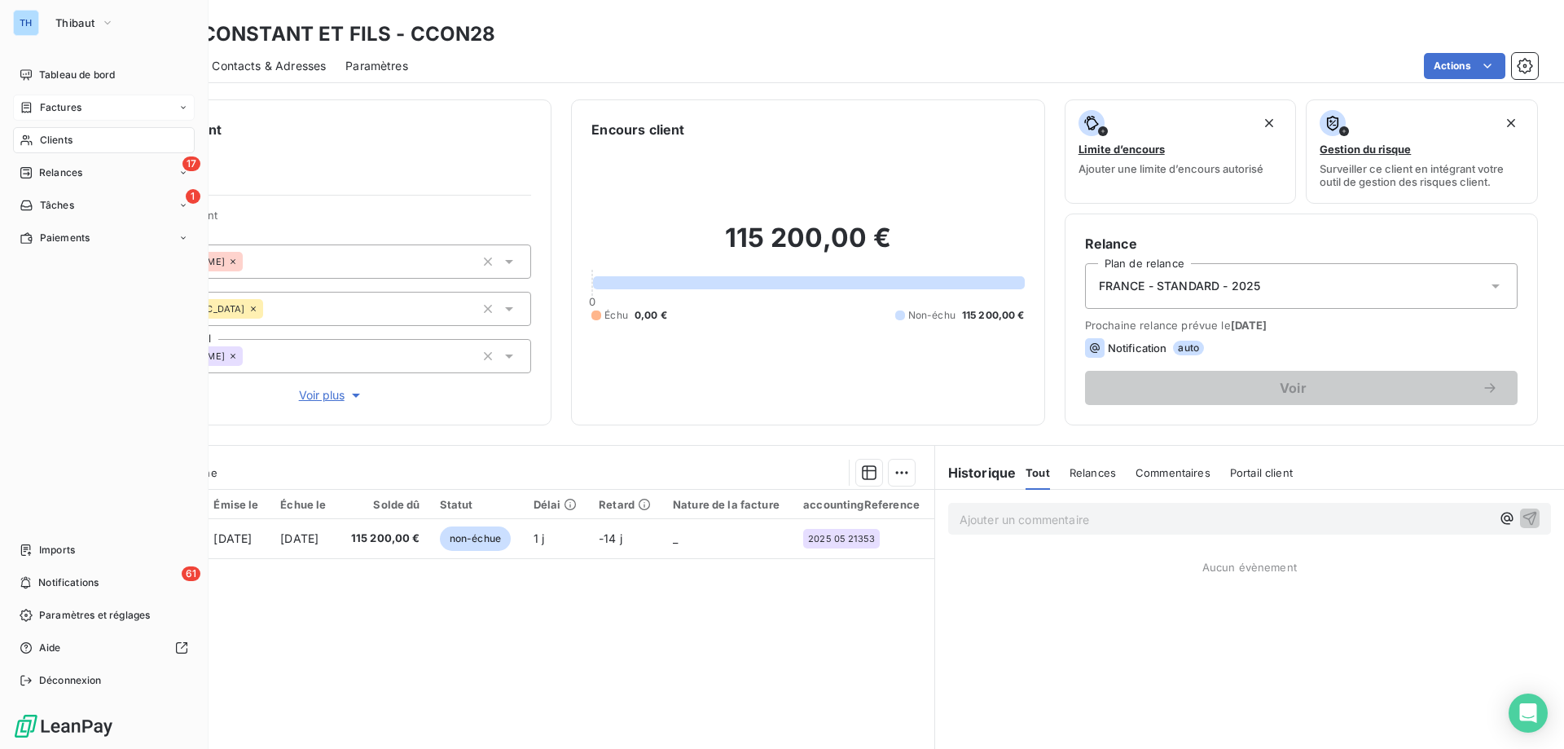
click at [66, 101] on span "Factures" at bounding box center [61, 107] width 42 height 15
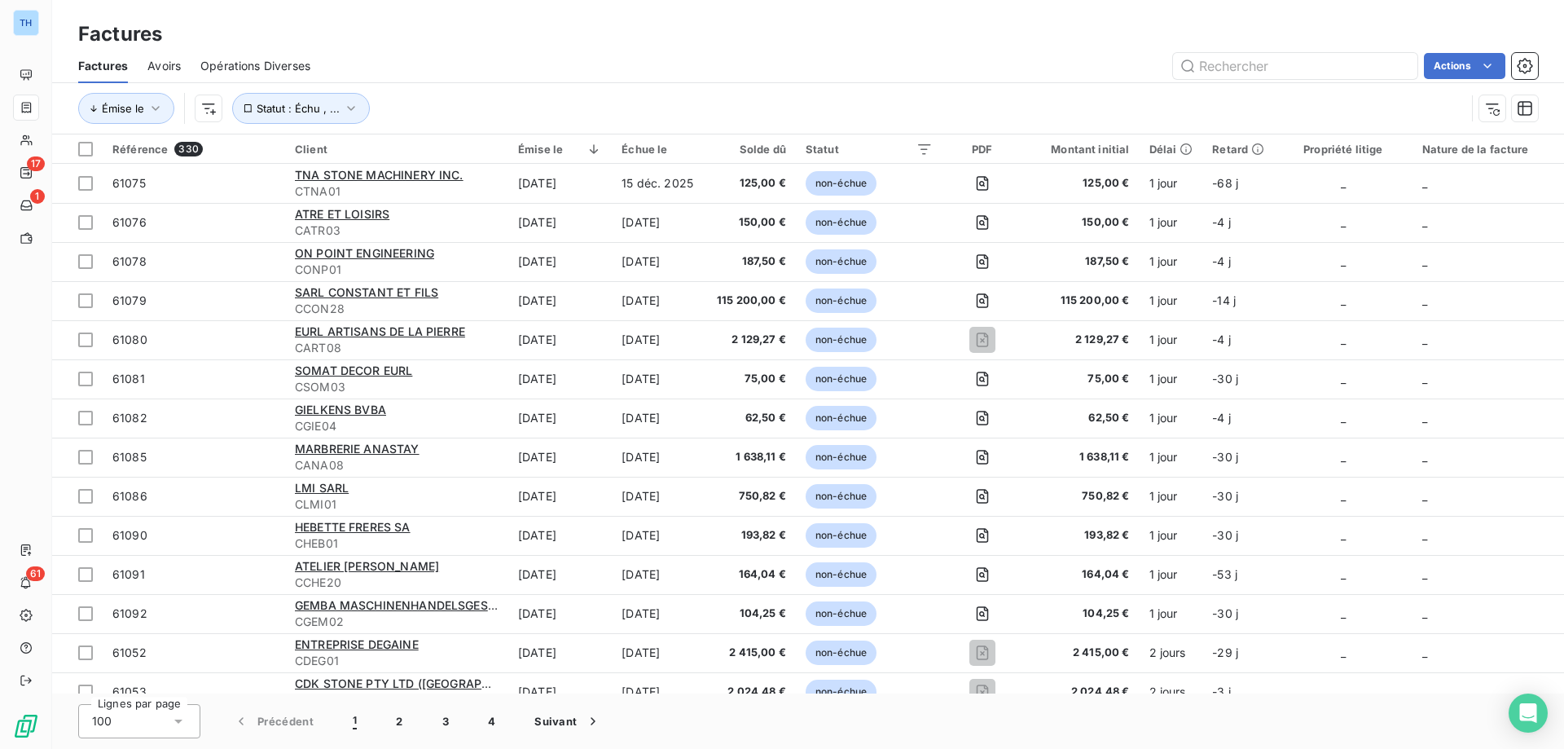
click at [528, 65] on div "Actions" at bounding box center [934, 66] width 1208 height 26
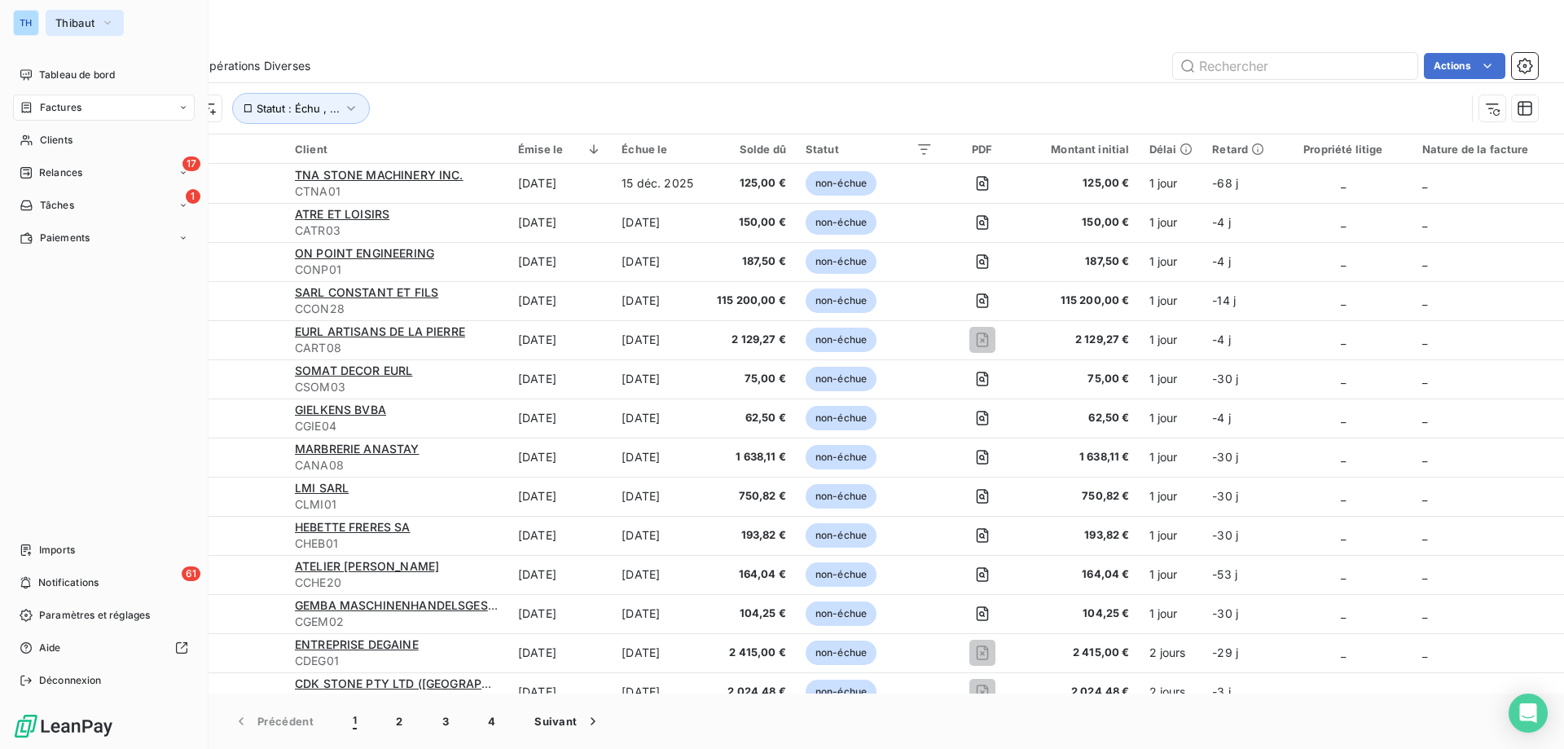
click at [107, 24] on icon "button" at bounding box center [107, 23] width 13 height 16
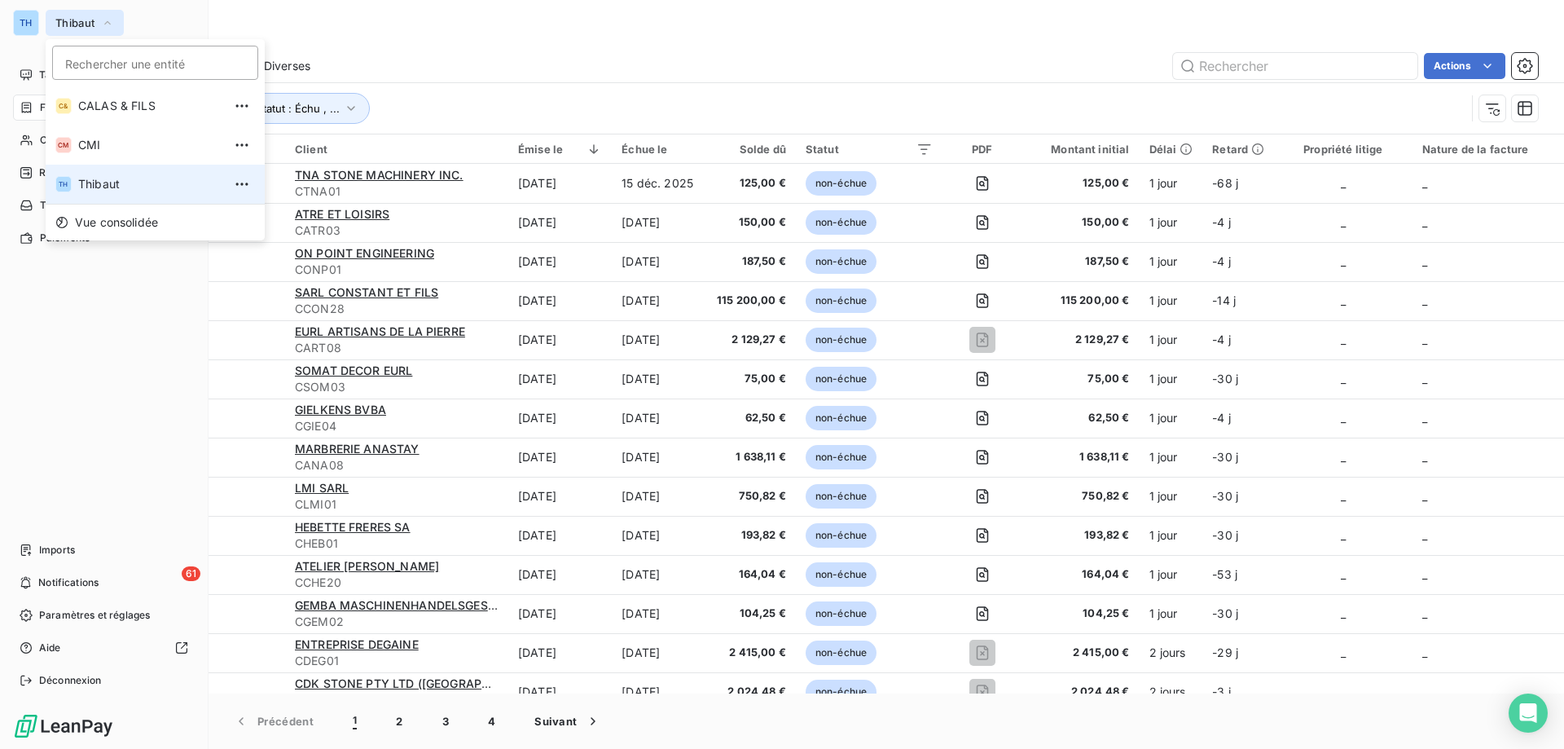
click at [107, 24] on icon "button" at bounding box center [107, 22] width 7 height 3
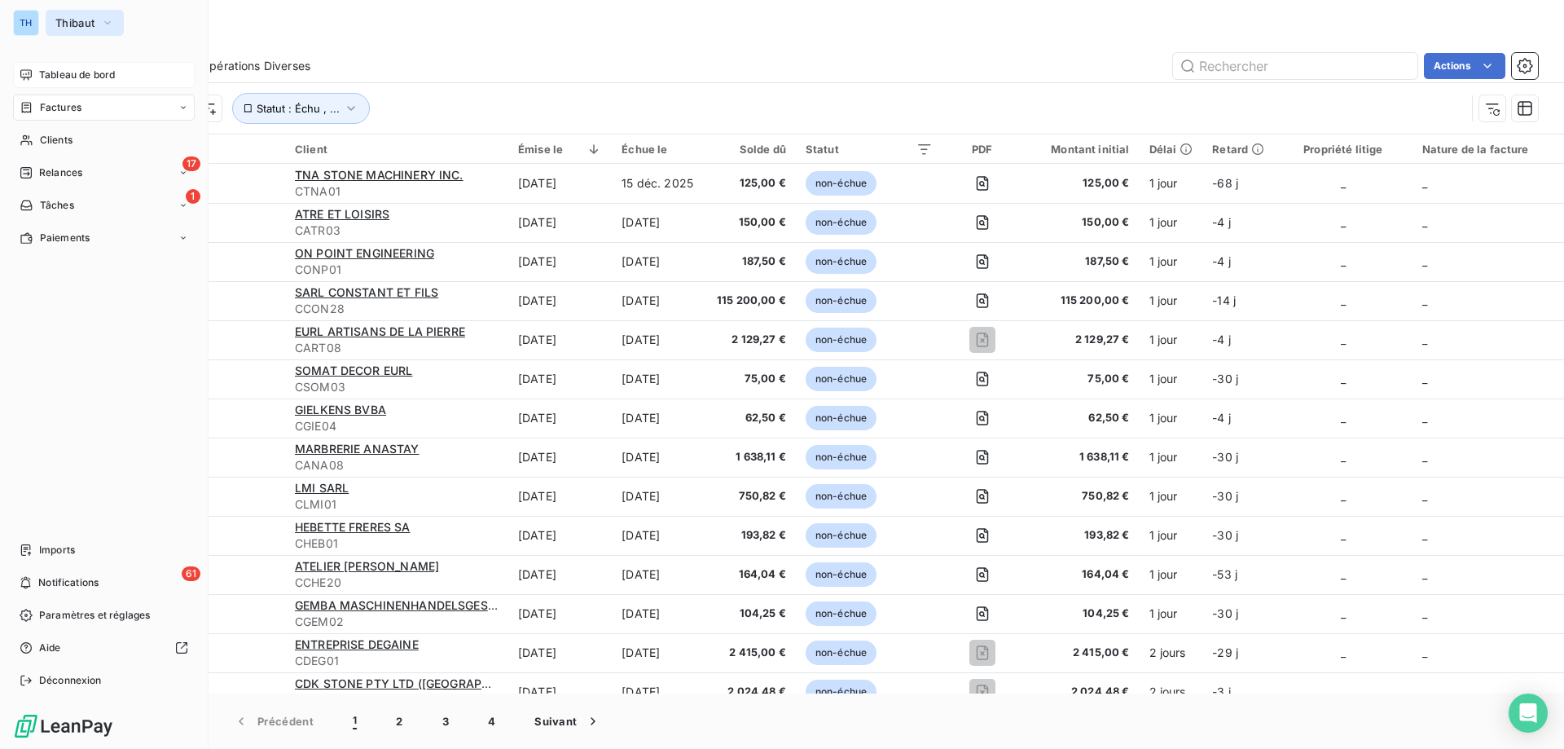
click at [104, 72] on span "Tableau de bord" at bounding box center [77, 75] width 76 height 15
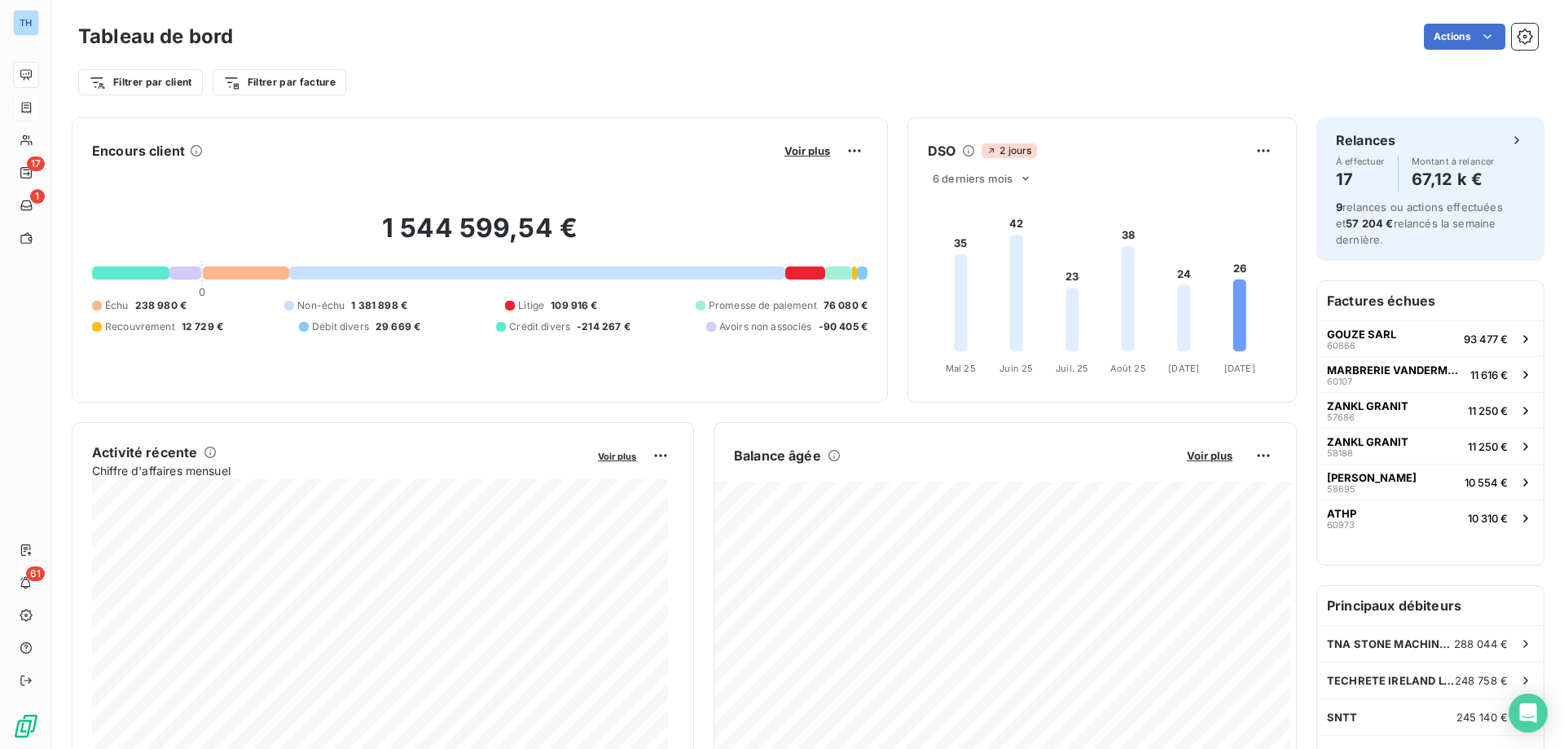
click at [453, 58] on div "Filtrer par client Filtrer par facture" at bounding box center [808, 76] width 1460 height 44
click at [143, 83] on html "TH 17 1 61 Tableau de bord Actions Filtrer par client Filtrer par facture Encou…" at bounding box center [782, 374] width 1564 height 749
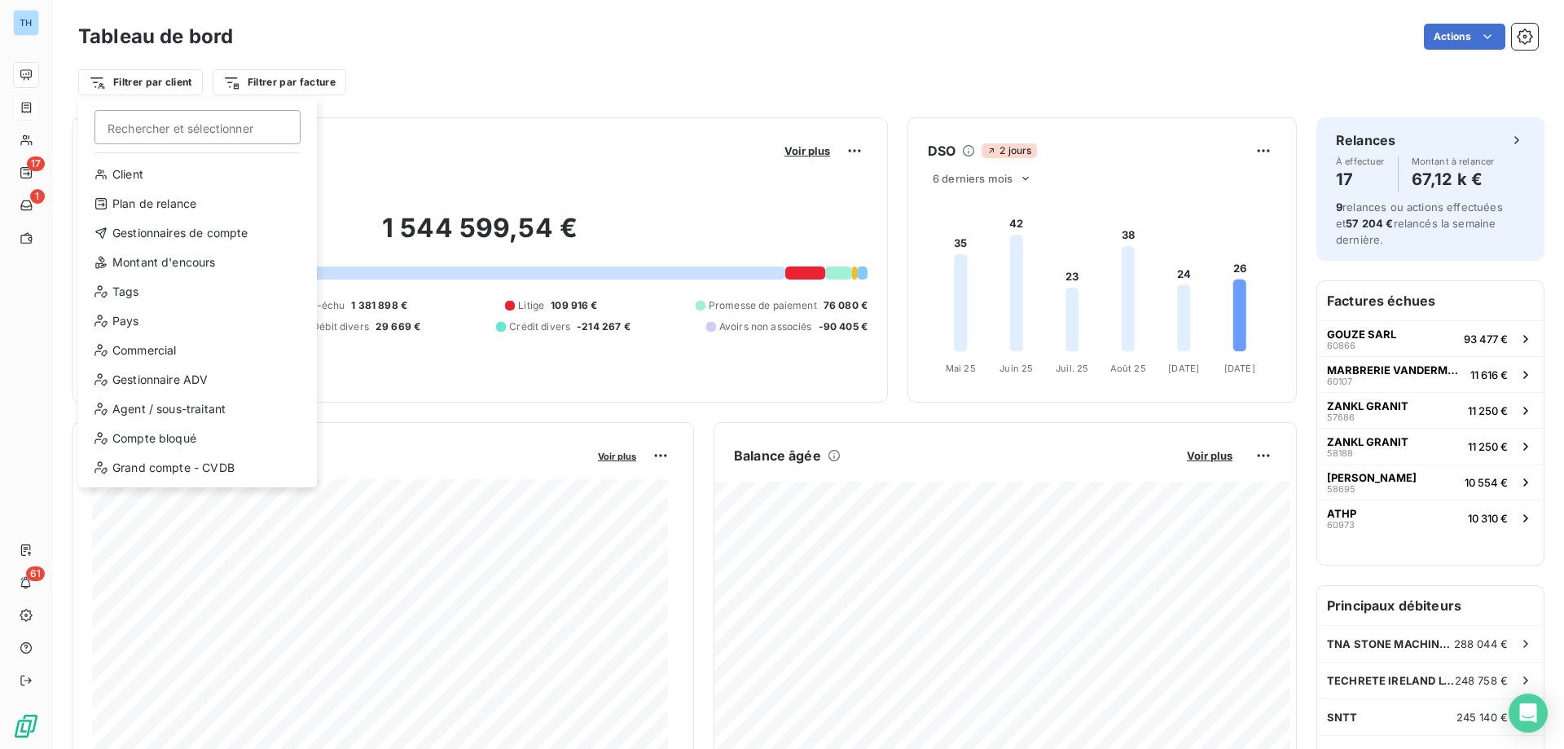
click at [465, 72] on html "TH 17 1 61 Tableau de bord Actions Filtrer par client Rechercher et sélectionne…" at bounding box center [782, 374] width 1564 height 749
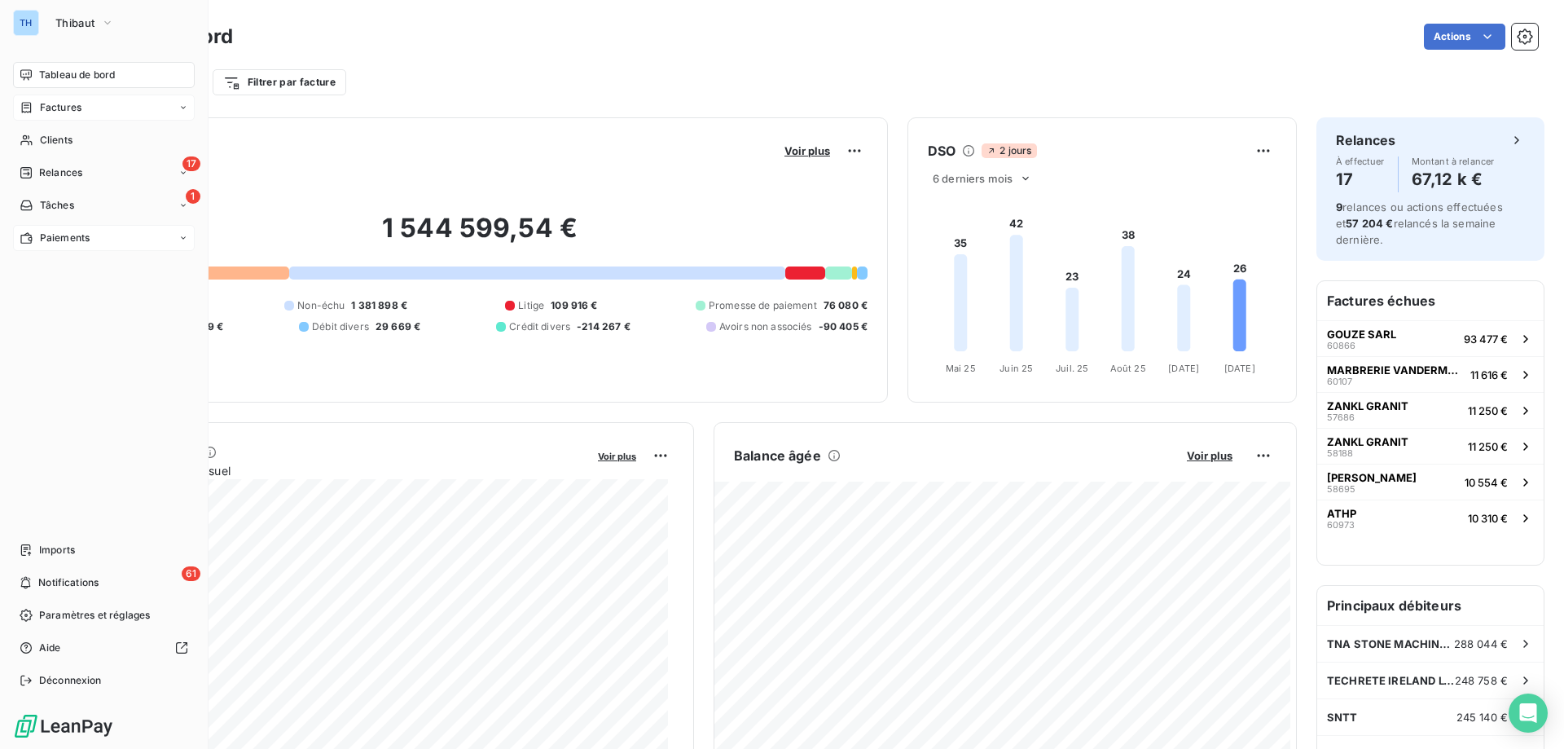
click at [48, 237] on span "Paiements" at bounding box center [65, 238] width 50 height 15
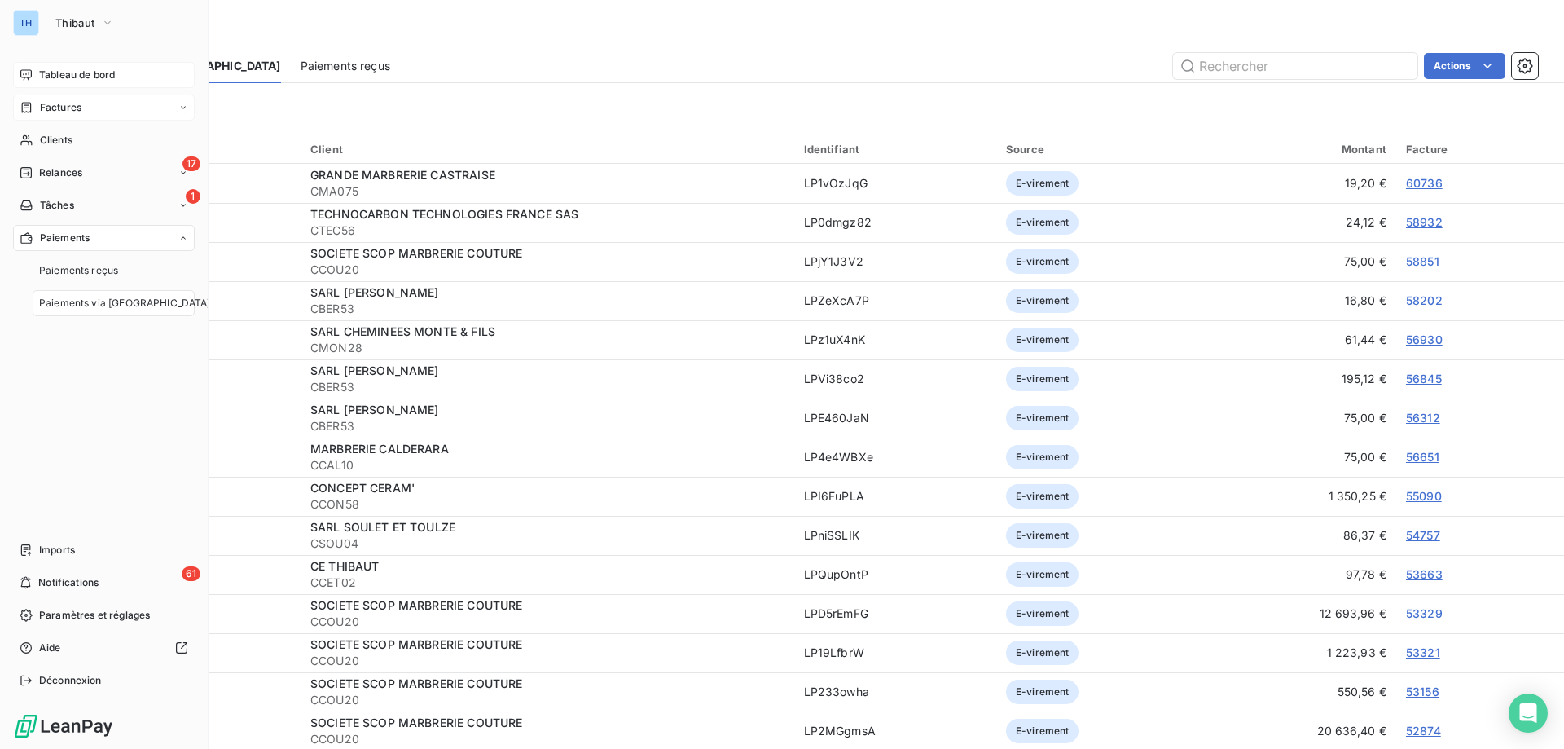
click at [91, 354] on div "Tableau de bord Factures Clients 17 Relances 1 Tâches Paiements Paiements reçus…" at bounding box center [104, 377] width 182 height 631
click at [106, 308] on span "Paiements via le Portail" at bounding box center [125, 303] width 172 height 15
click at [42, 206] on span "Tâches" at bounding box center [57, 205] width 34 height 15
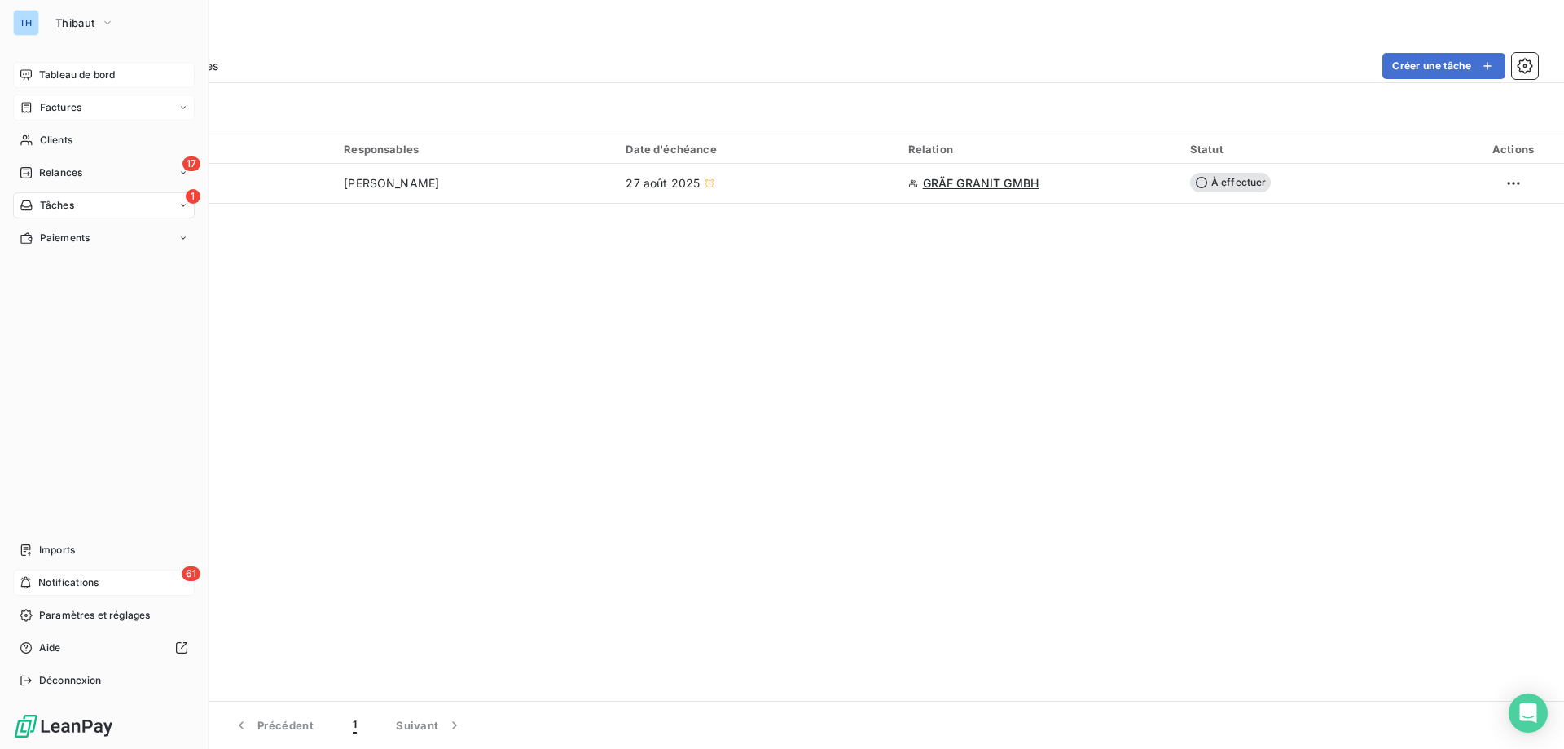
click at [100, 579] on div "61 Notifications" at bounding box center [104, 582] width 182 height 26
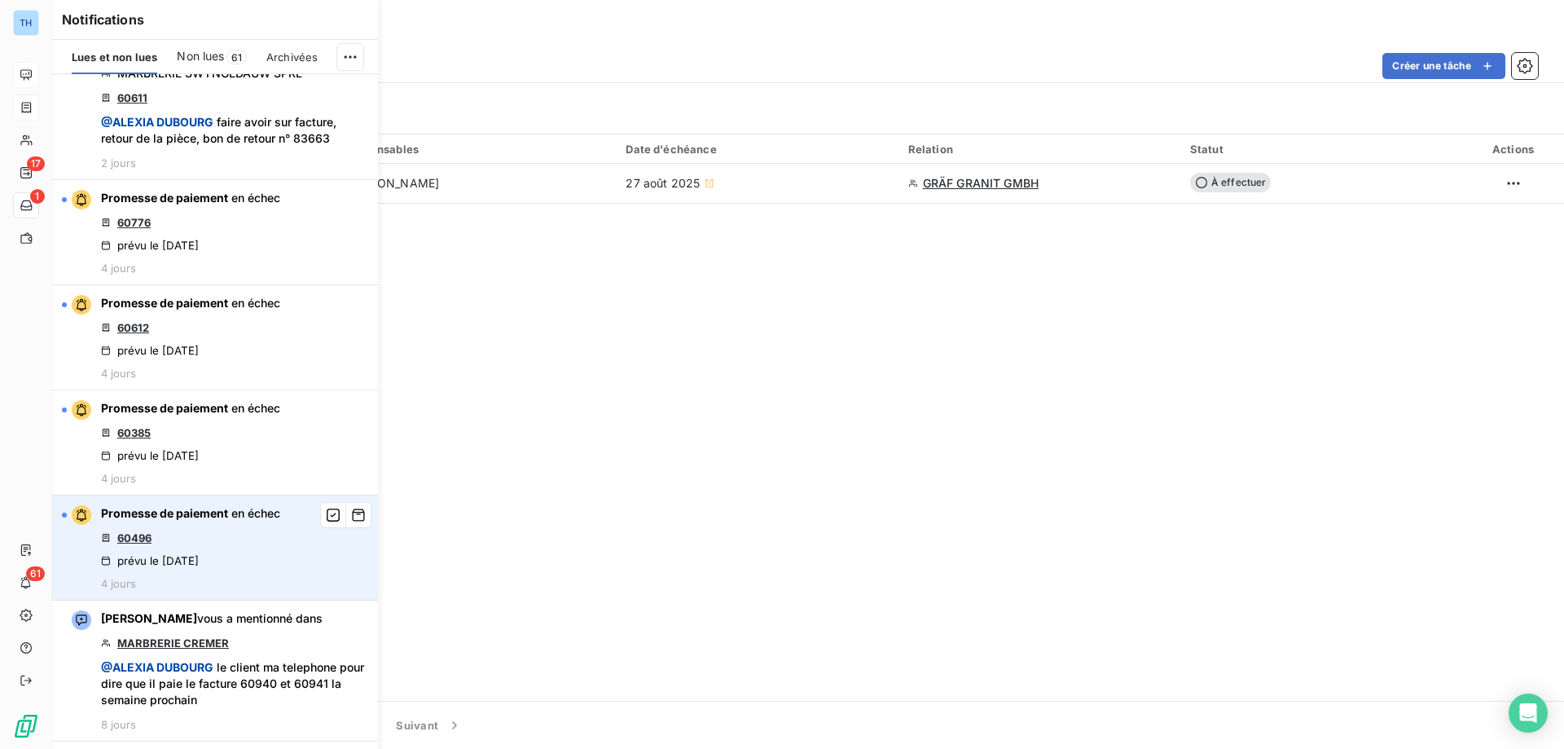
scroll to position [977, 0]
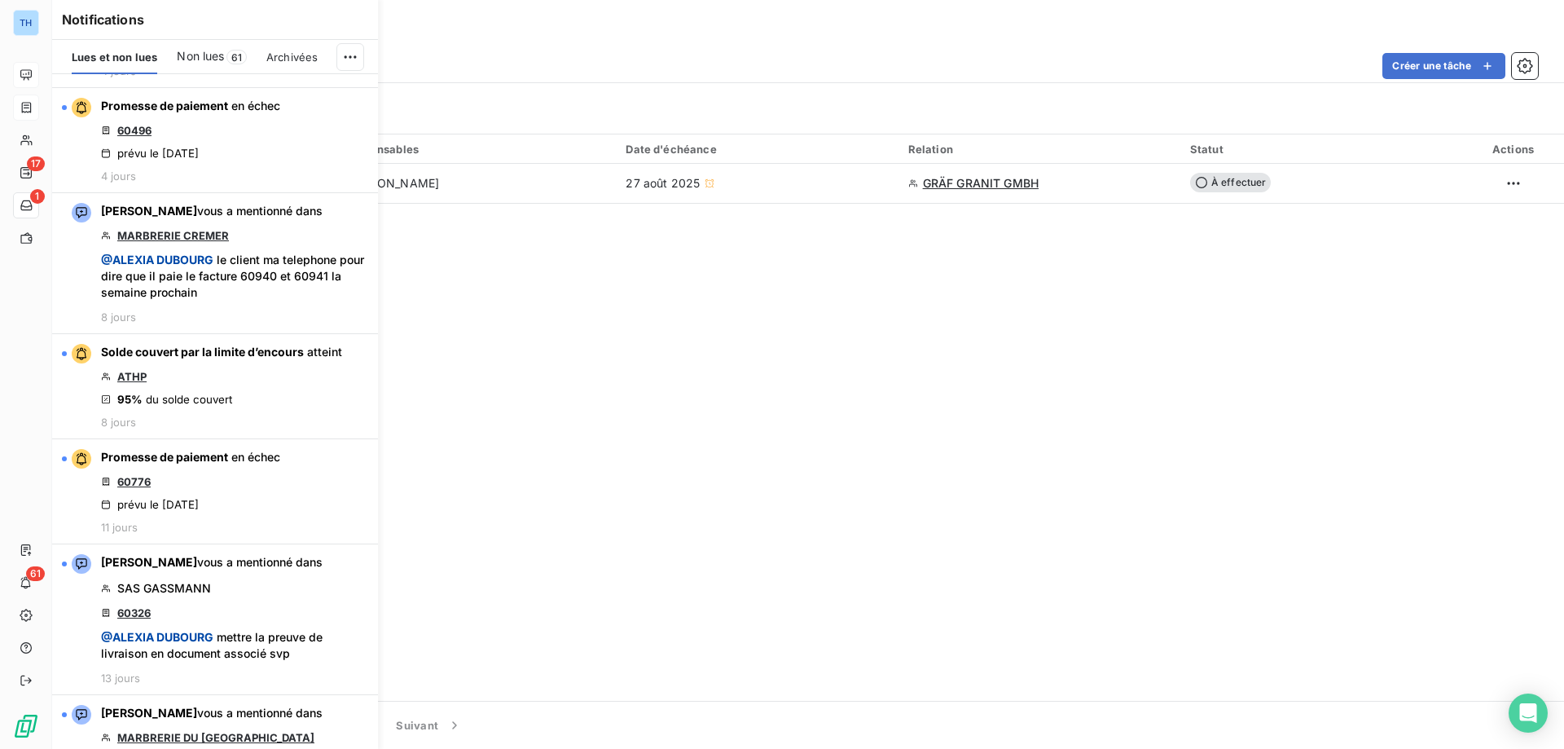
click at [274, 57] on span "Archivées" at bounding box center [291, 57] width 51 height 13
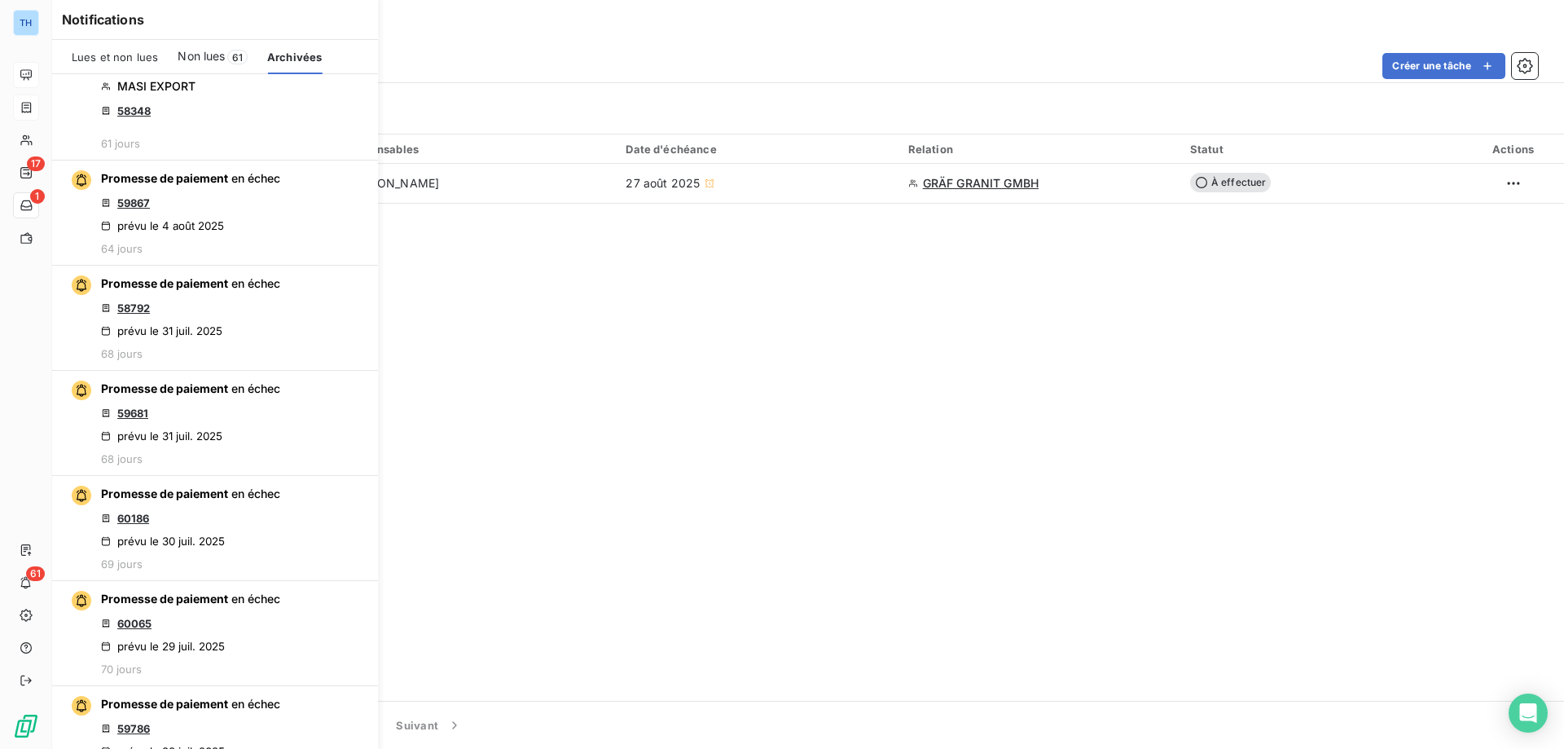
click at [214, 57] on span "Non lues" at bounding box center [201, 56] width 47 height 16
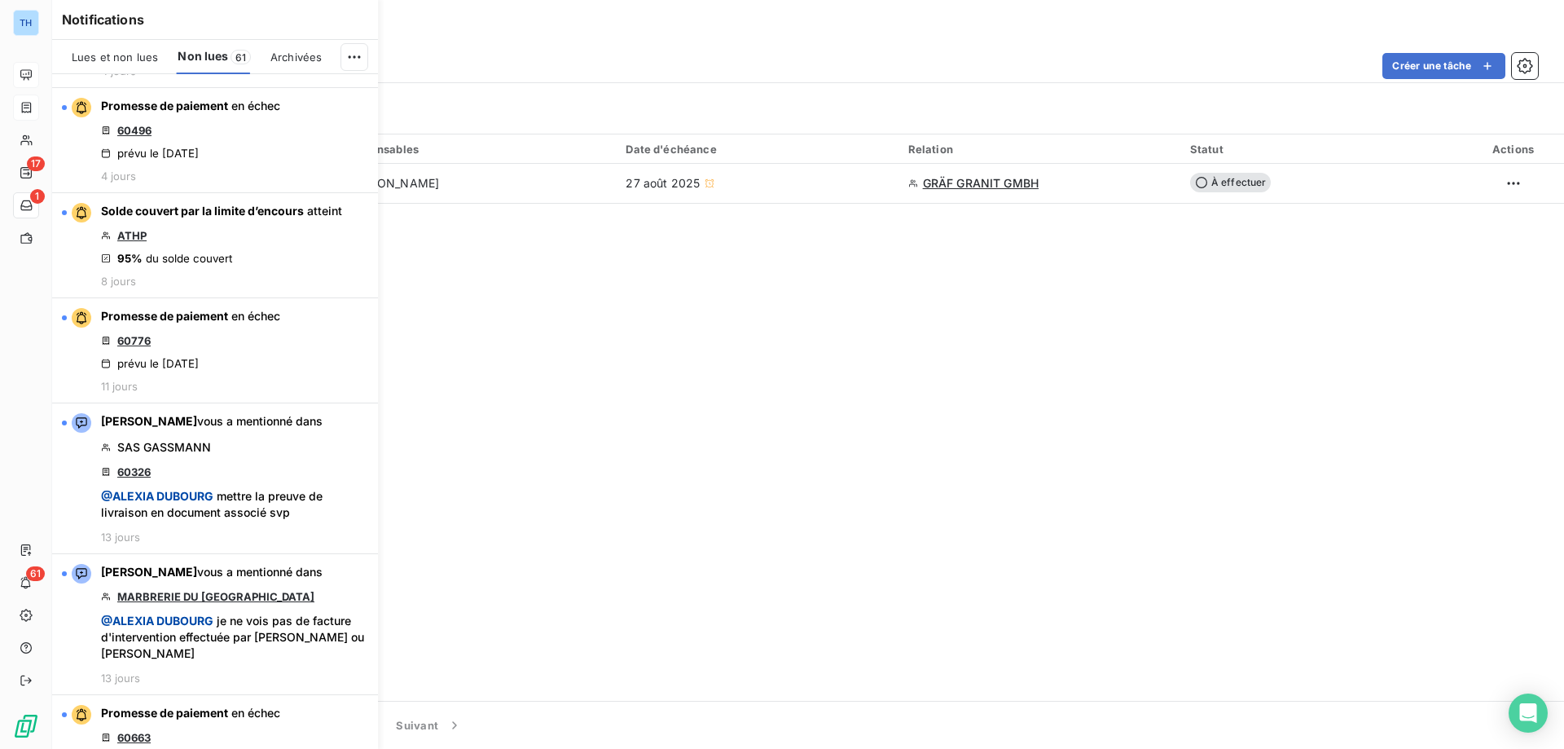
click at [122, 57] on span "Lues et non lues" at bounding box center [115, 57] width 86 height 13
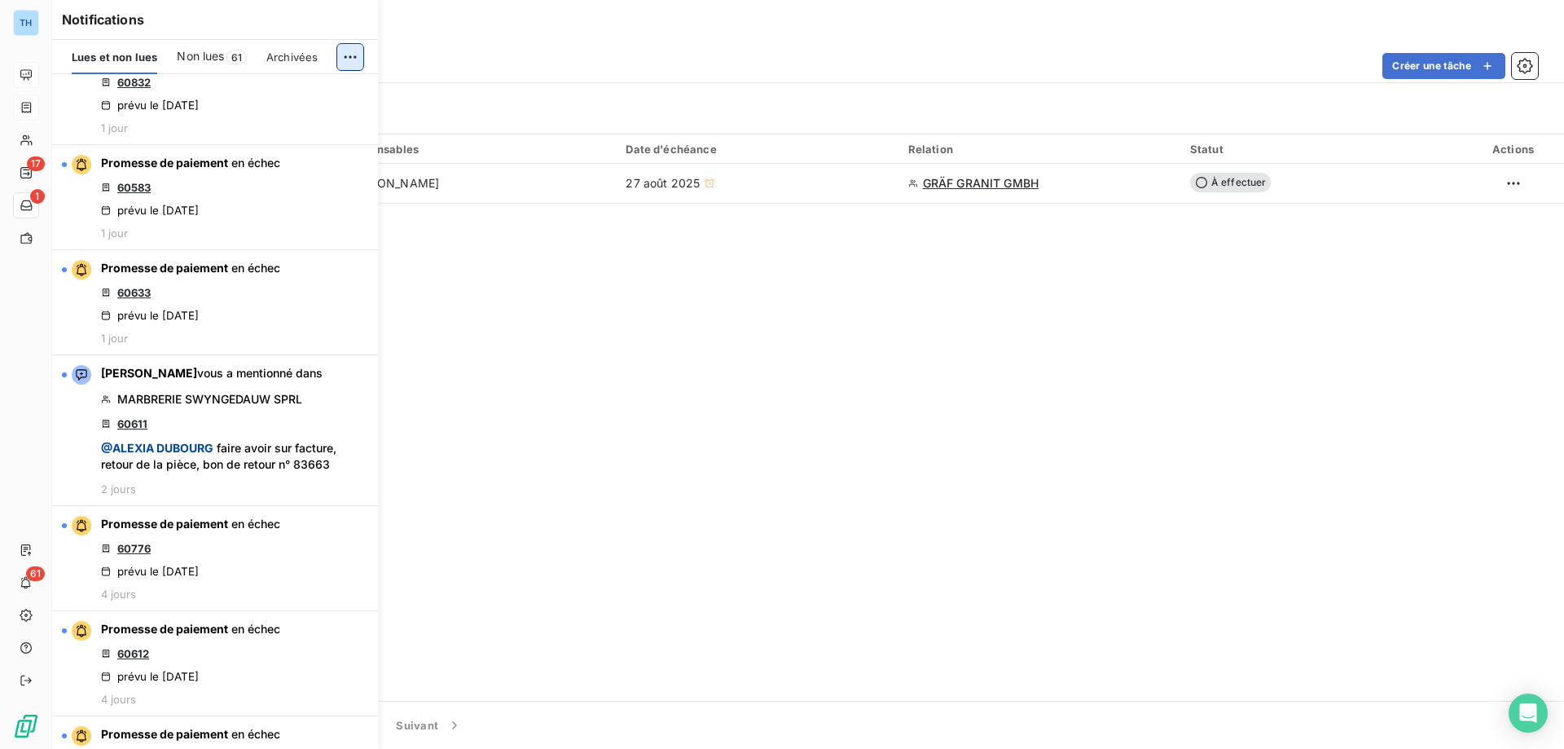
scroll to position [163, 0]
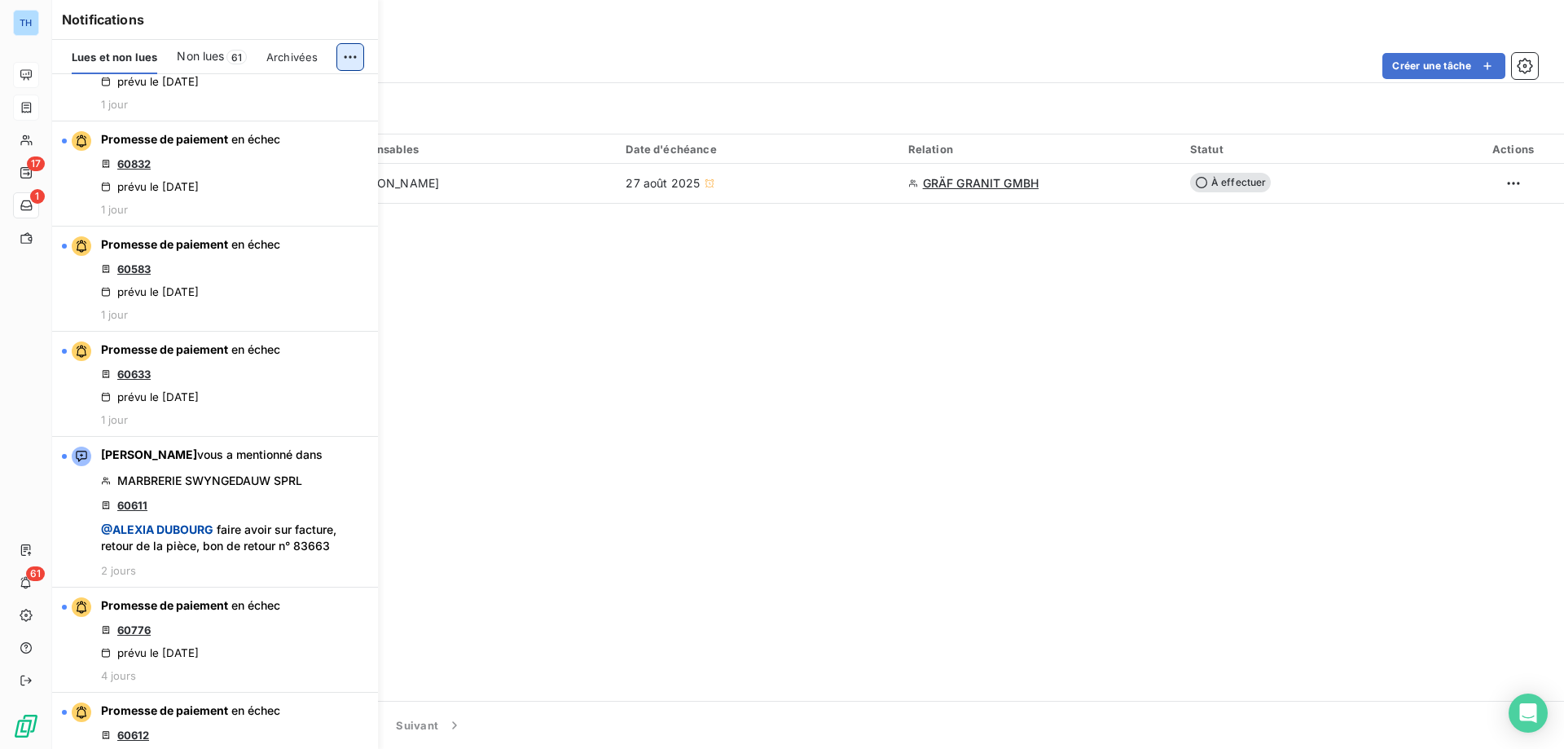
click at [345, 57] on html "TH 17 1 61 Tâches À effectuer Effectuées Créer une tâche Filtrer Tâche 1 Respon…" at bounding box center [782, 374] width 1564 height 749
click at [249, 91] on div "Tout marquer comme lu" at bounding box center [241, 93] width 228 height 26
click at [347, 56] on html "TH 17 1 61 Tâches À effectuer Effectuées Créer une tâche Filtrer Tâche 1 Respon…" at bounding box center [782, 374] width 1564 height 749
click at [305, 121] on div "Tout archiver et marquer comme lu" at bounding box center [241, 122] width 228 height 26
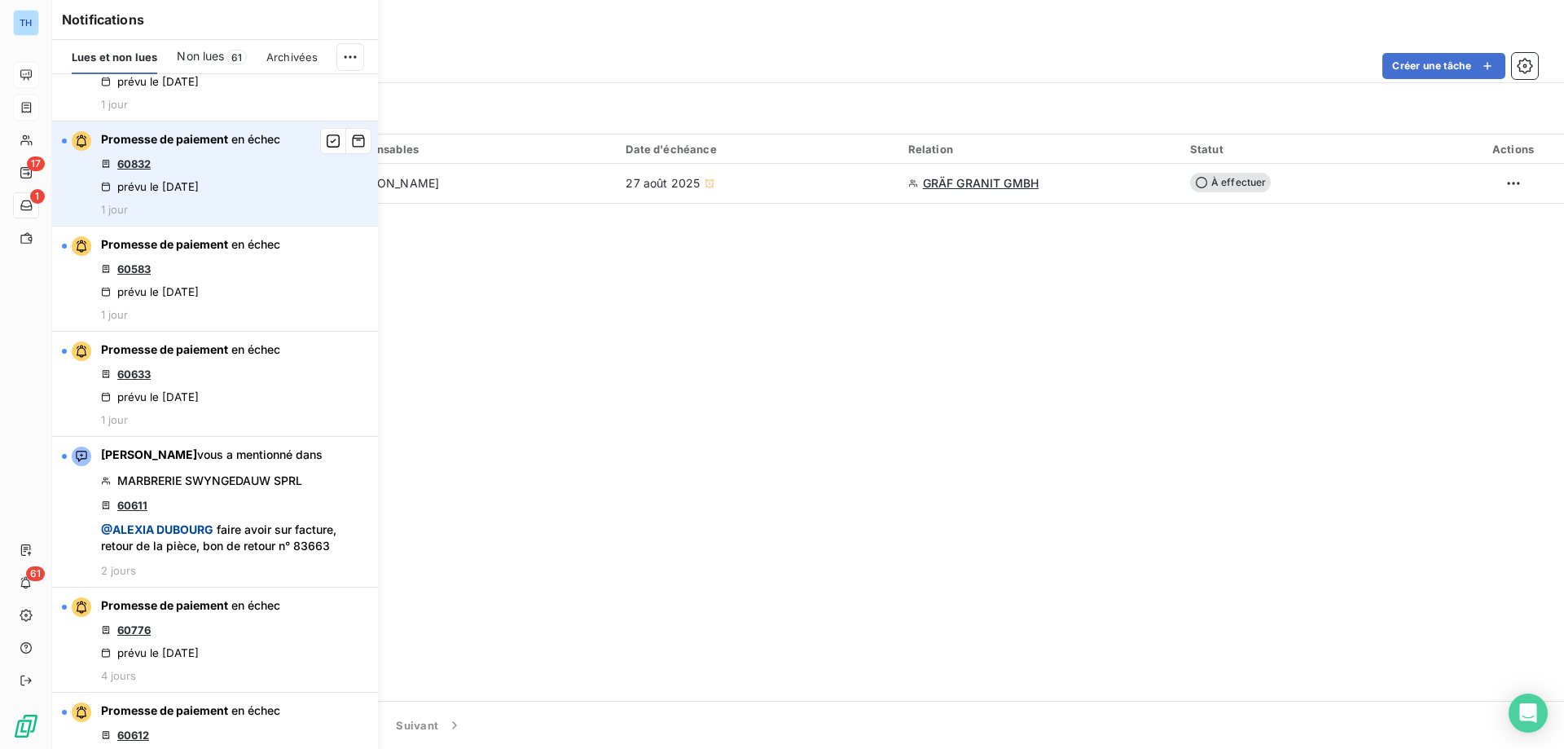
scroll to position [0, 0]
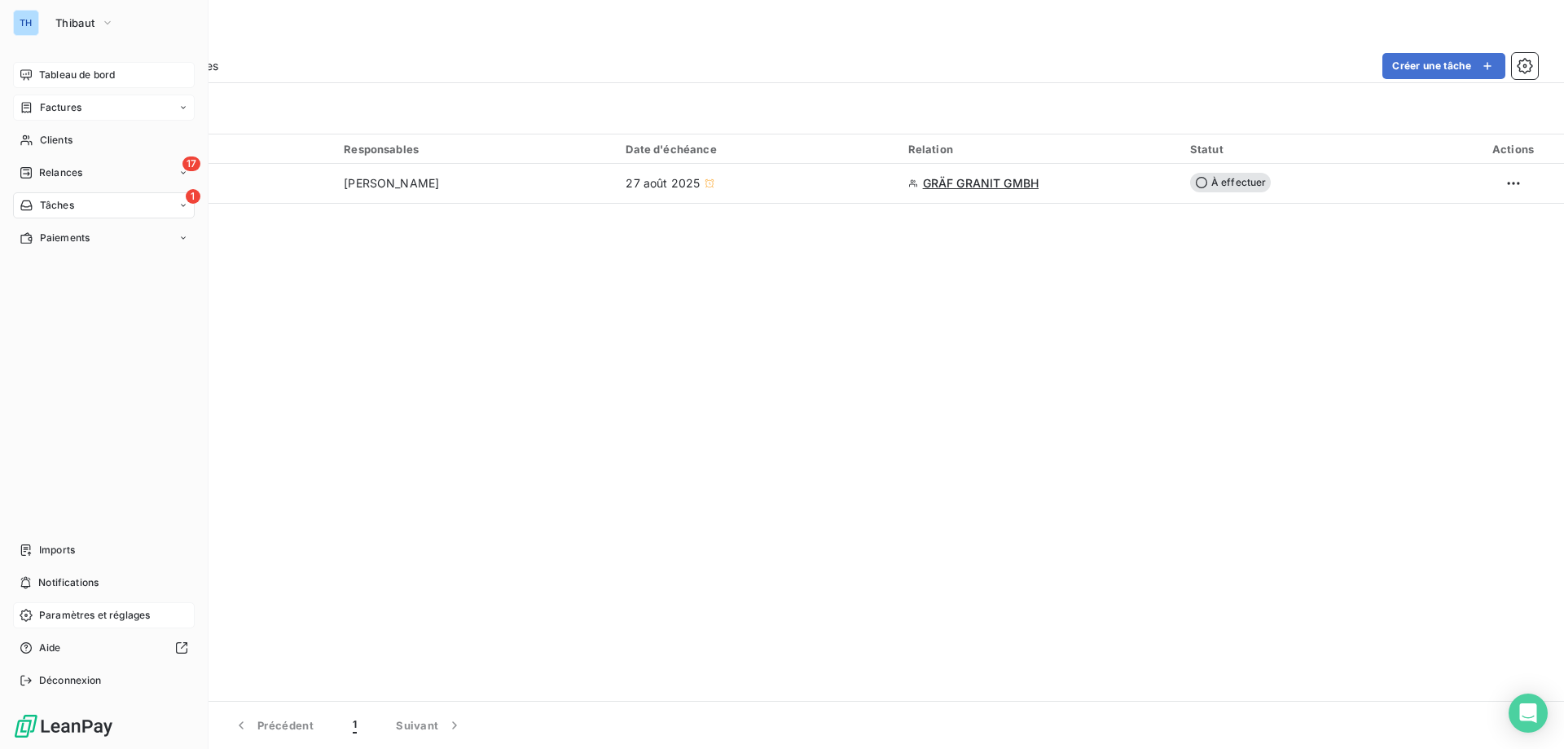
click at [58, 617] on span "Paramètres et réglages" at bounding box center [94, 615] width 111 height 15
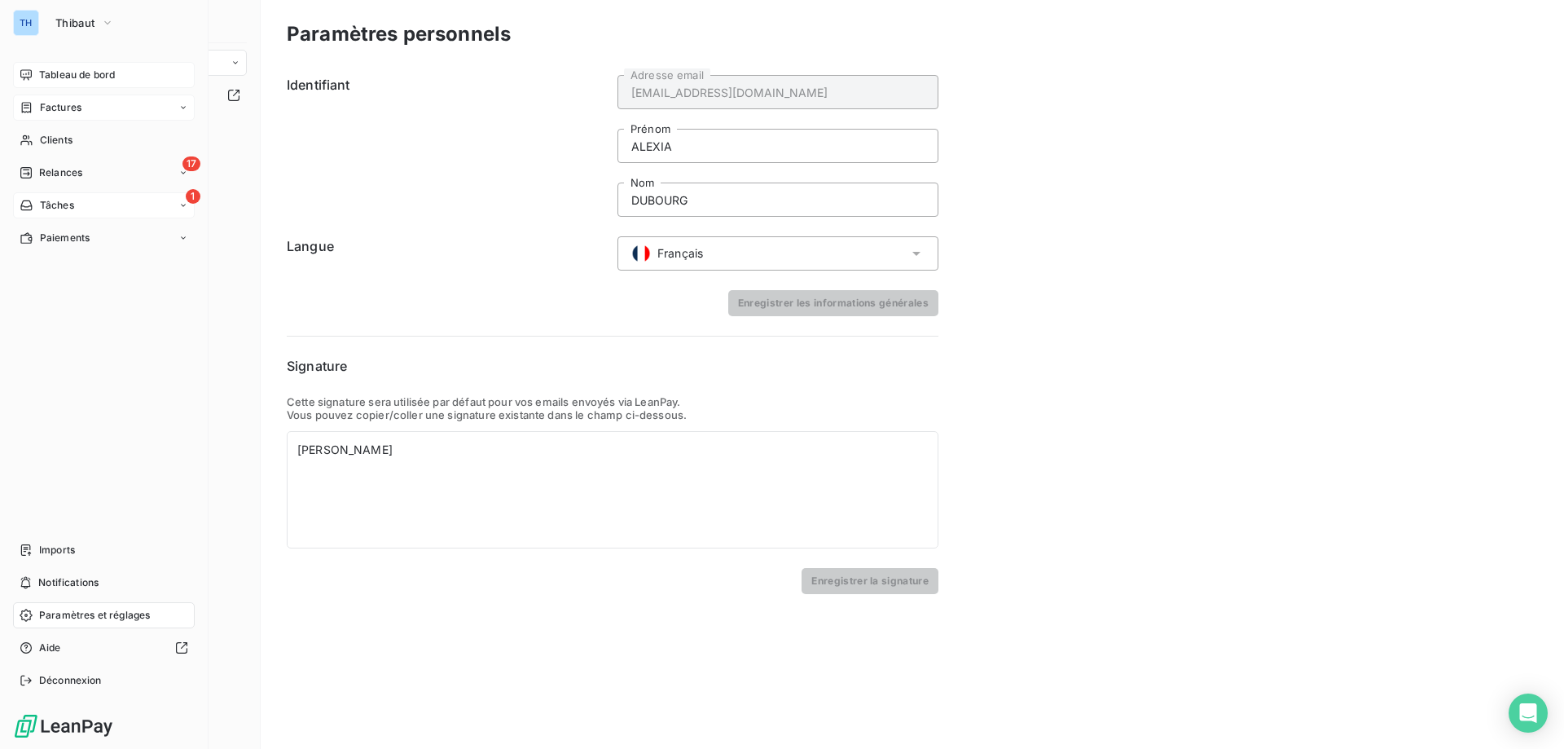
click at [52, 108] on span "Factures" at bounding box center [61, 107] width 42 height 15
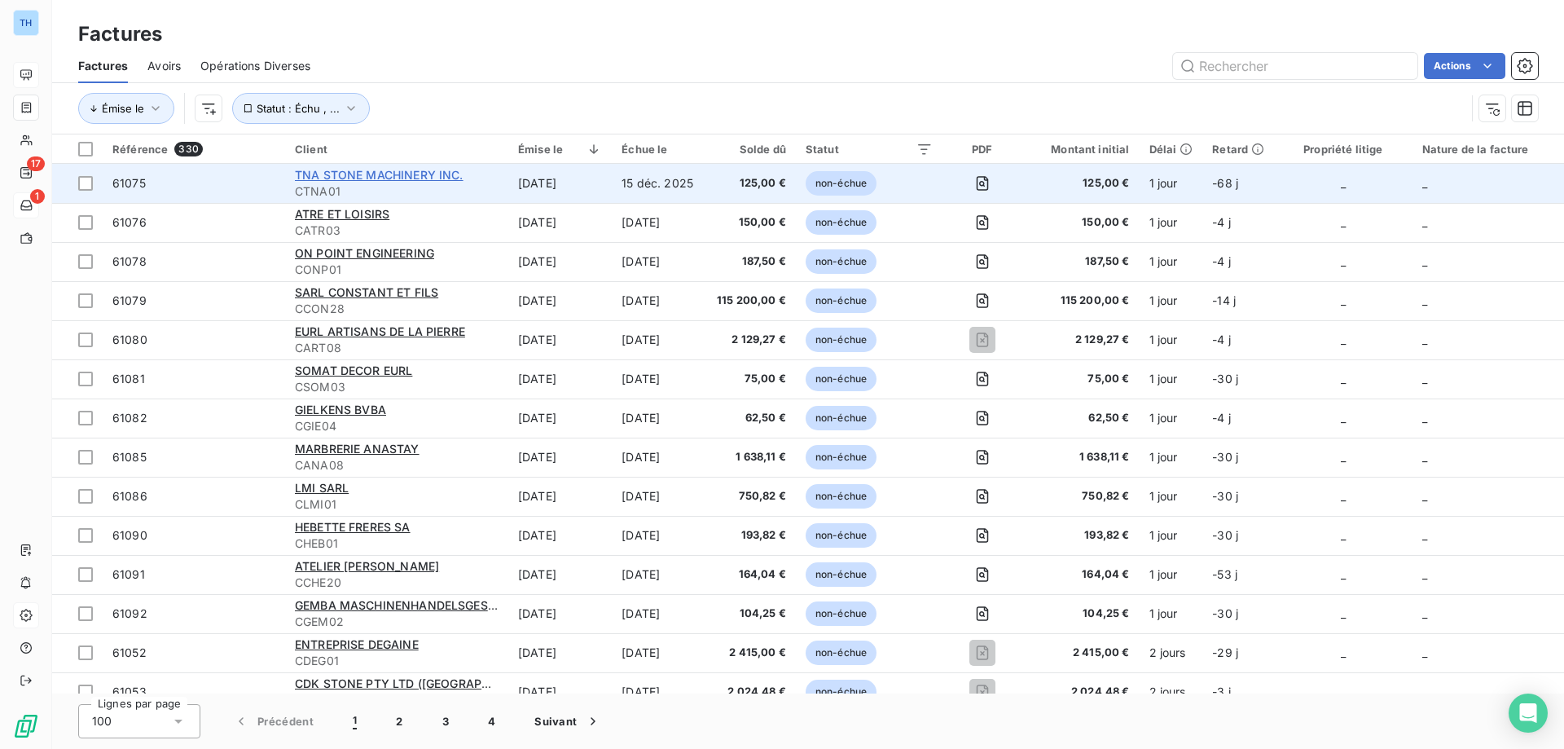
click at [340, 175] on span "TNA STONE MACHINERY INC." at bounding box center [379, 175] width 169 height 14
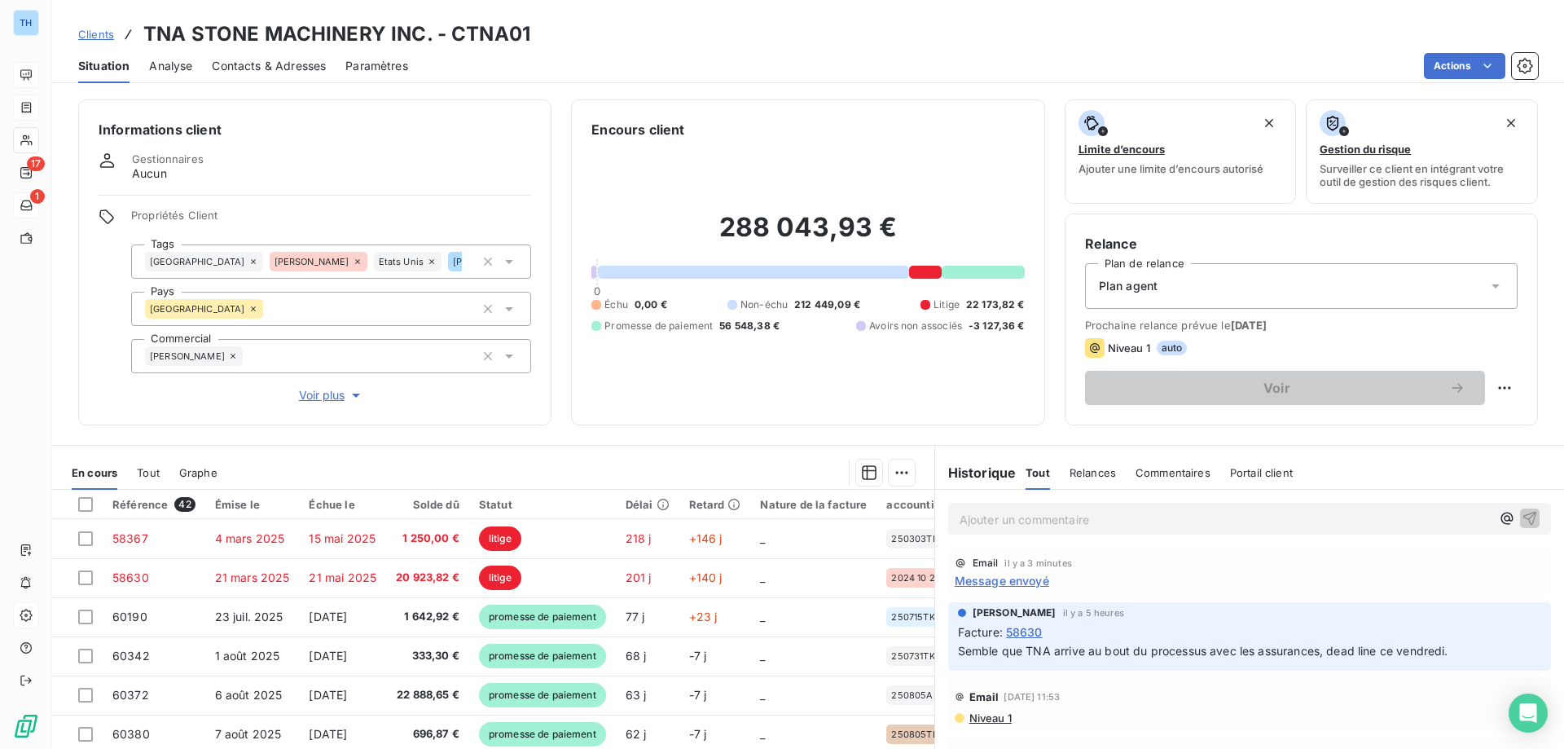
click at [982, 577] on span "Message envoyé" at bounding box center [1002, 580] width 94 height 17
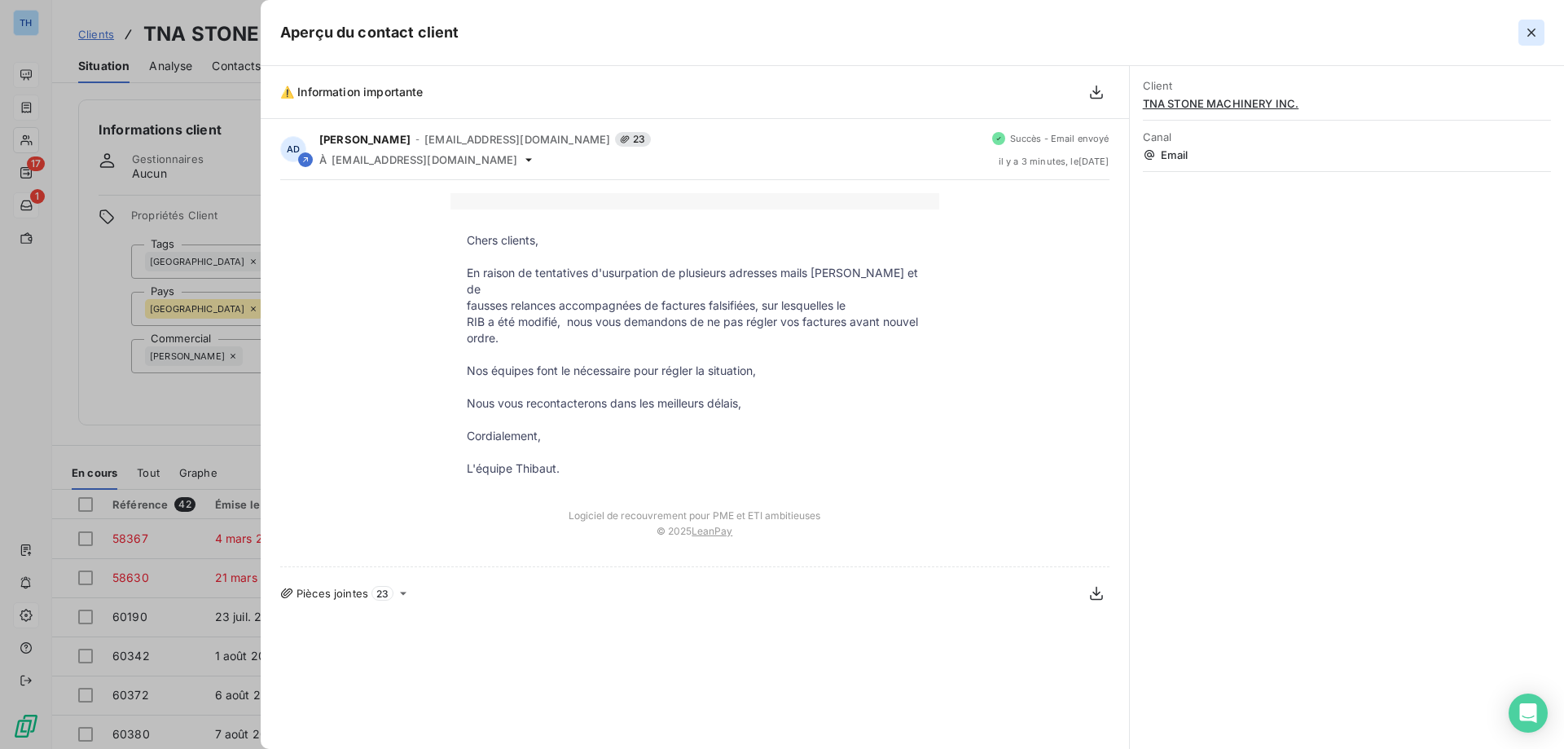
click at [1532, 31] on icon "button" at bounding box center [1531, 33] width 8 height 8
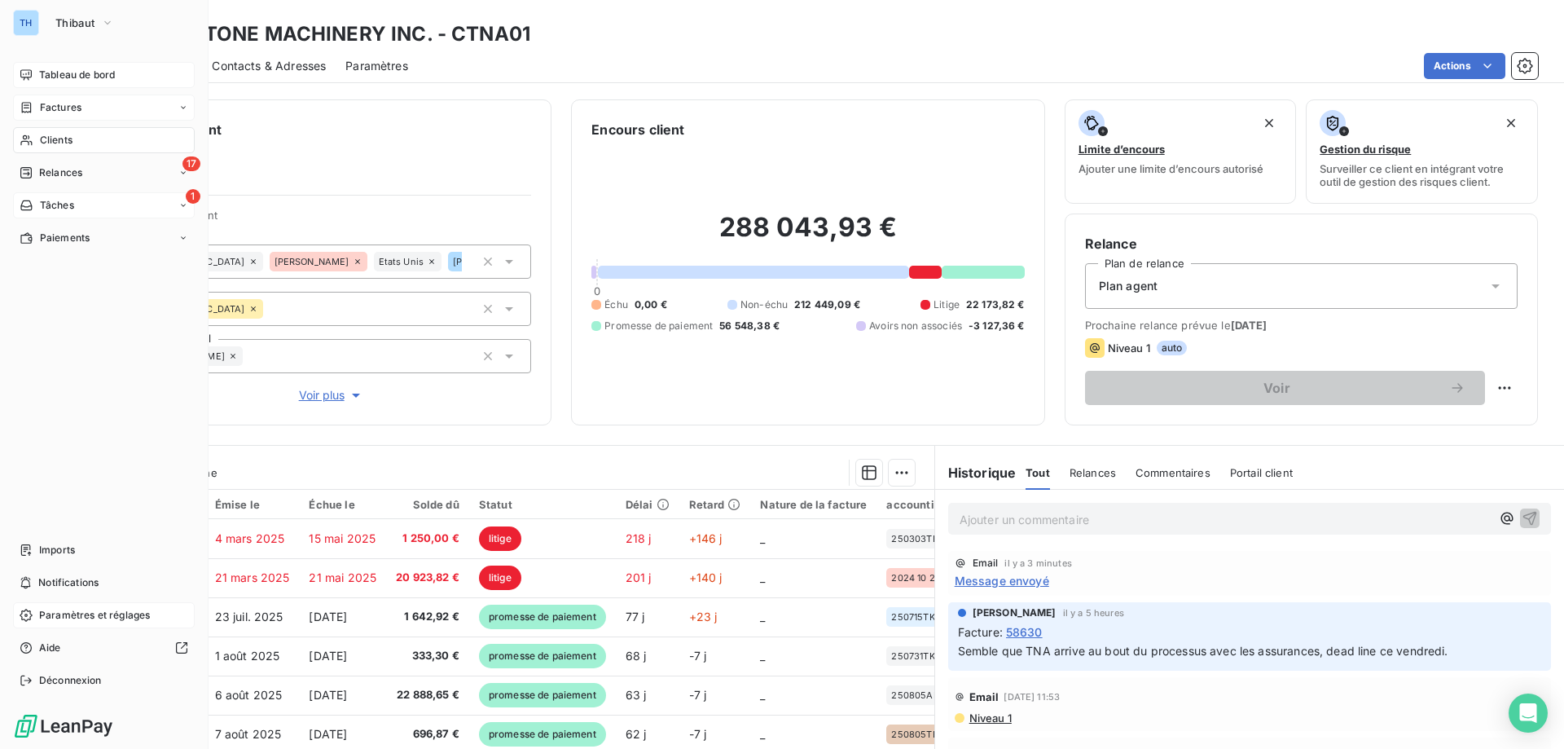
click at [68, 108] on span "Factures" at bounding box center [61, 107] width 42 height 15
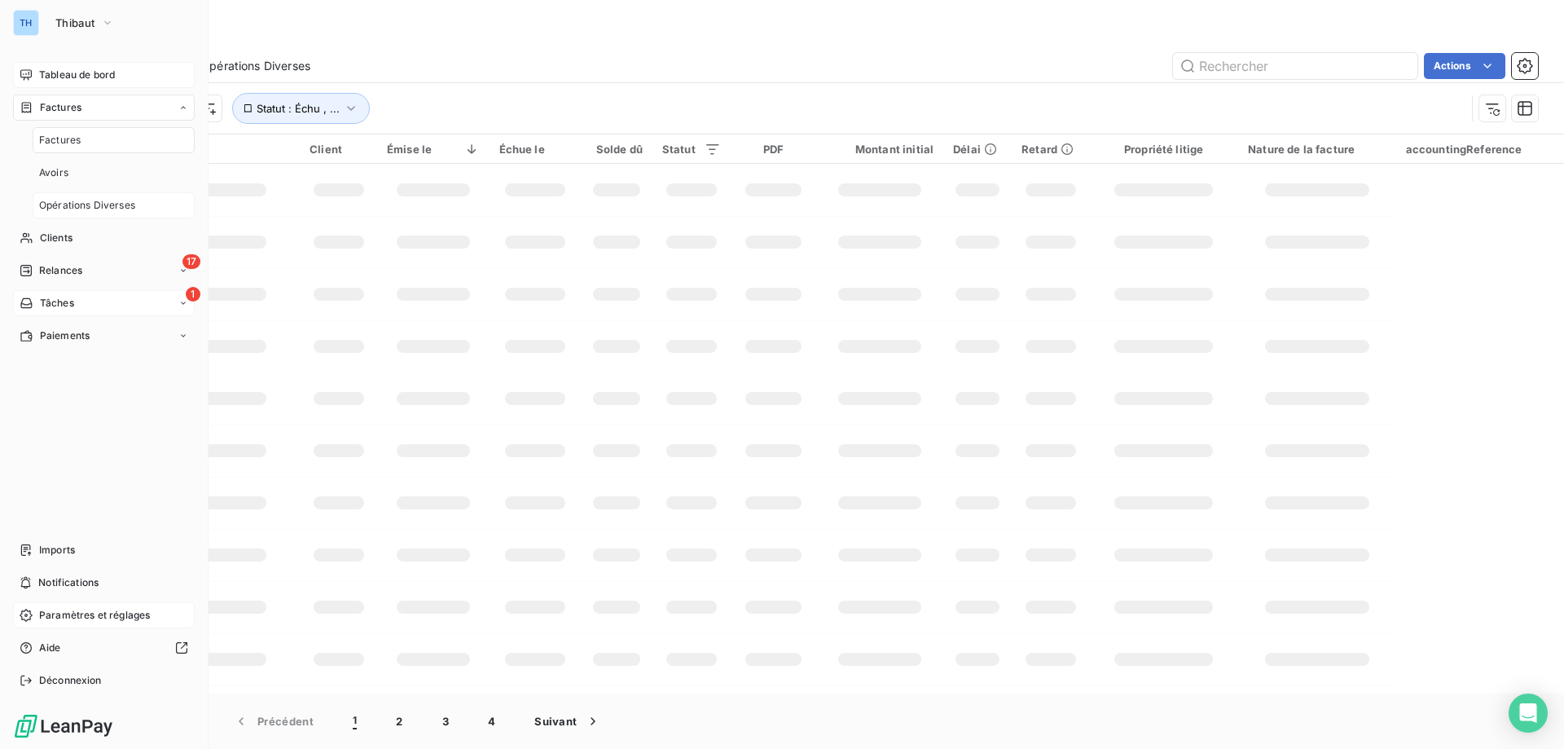
click at [100, 204] on span "Opérations Diverses" at bounding box center [87, 205] width 96 height 15
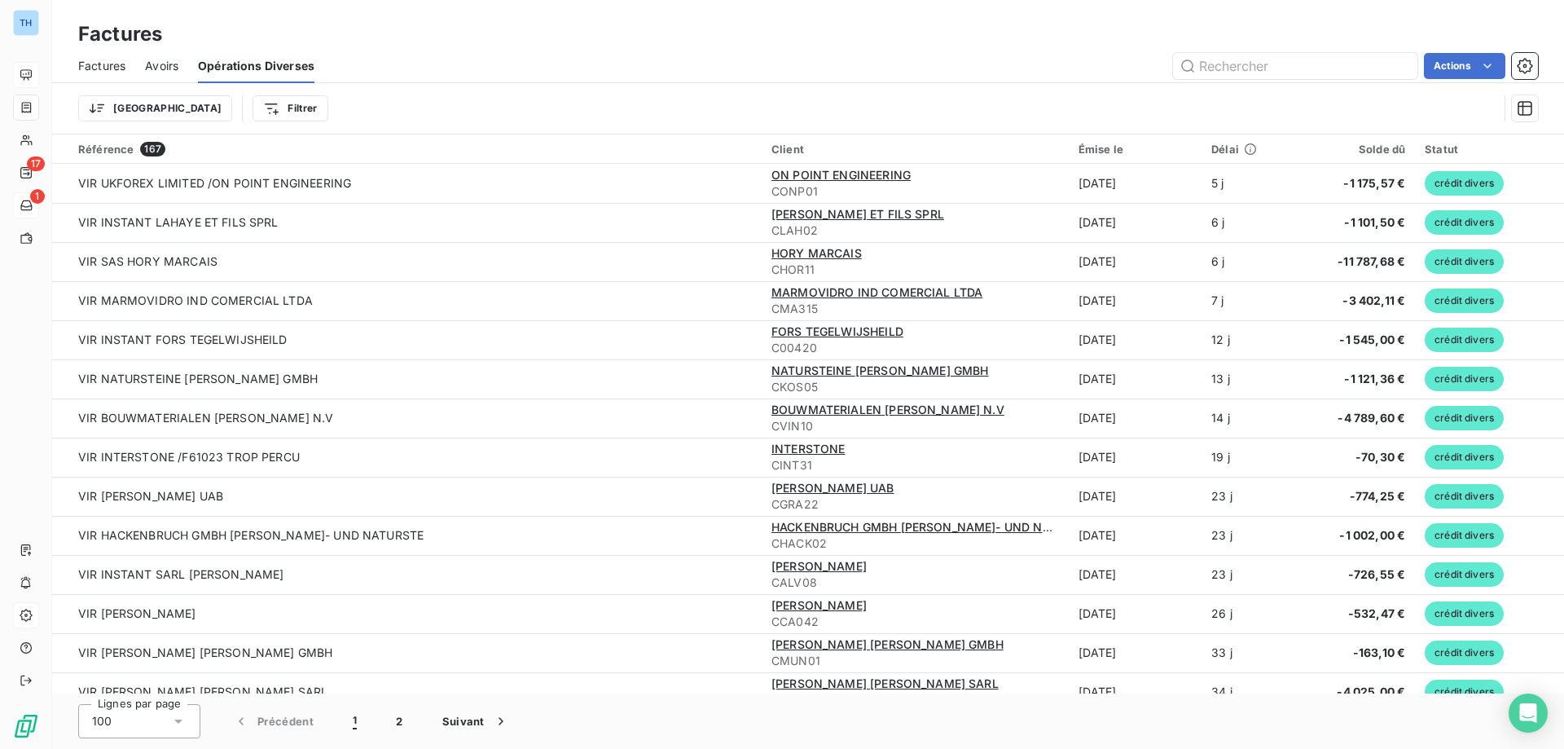
click at [110, 69] on span "Factures" at bounding box center [101, 66] width 47 height 16
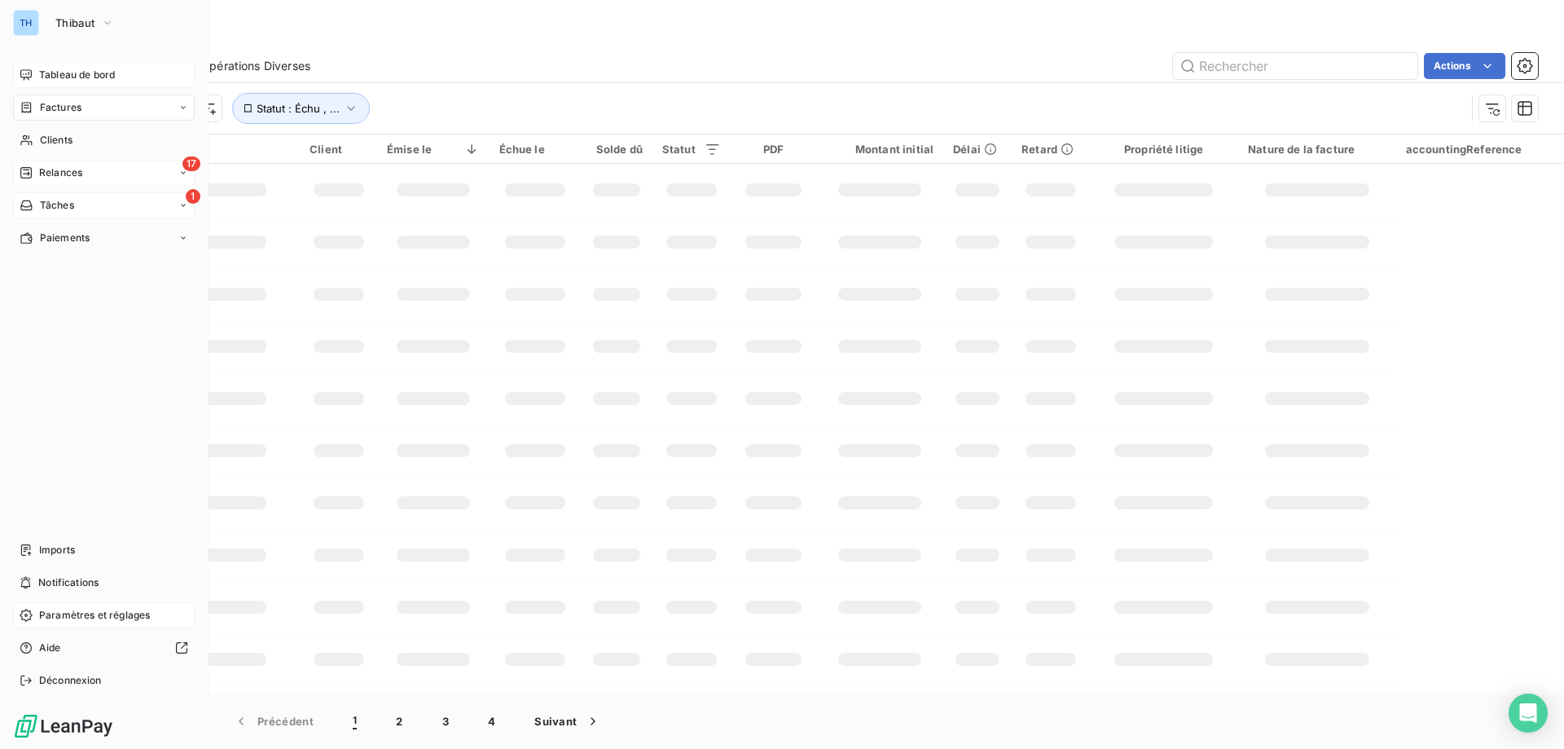
click at [32, 170] on icon at bounding box center [25, 172] width 11 height 11
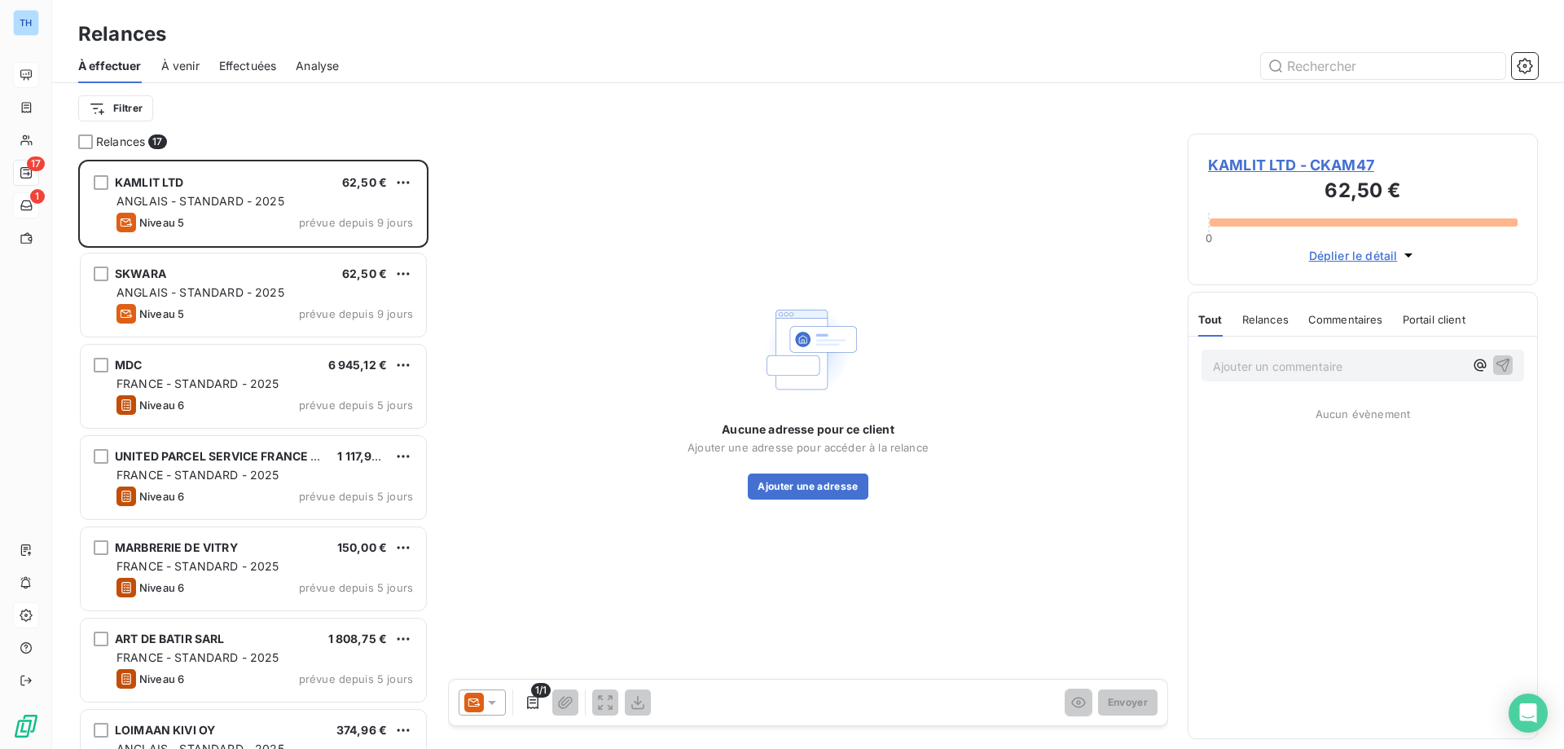
scroll to position [577, 338]
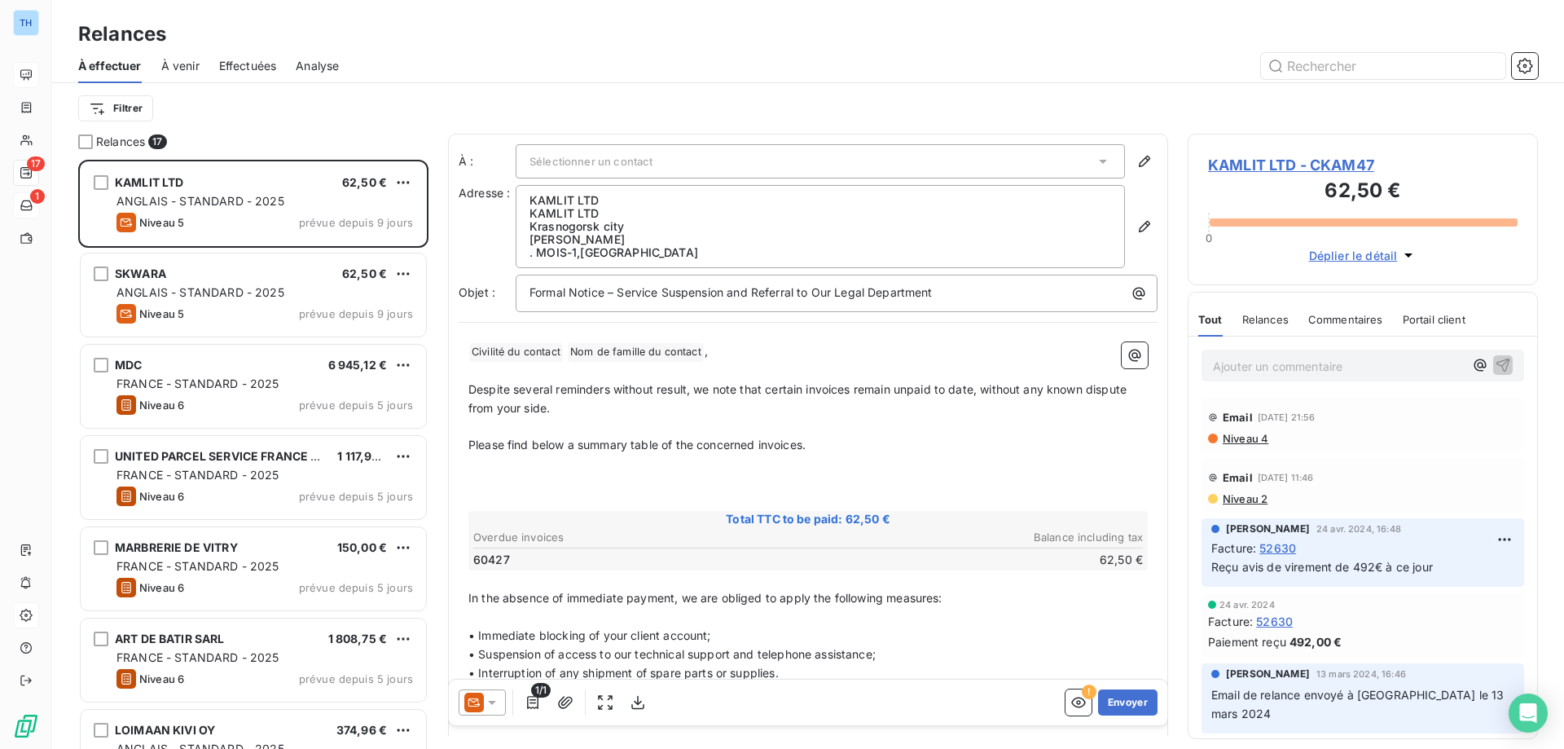
click at [187, 61] on span "À venir" at bounding box center [180, 66] width 38 height 16
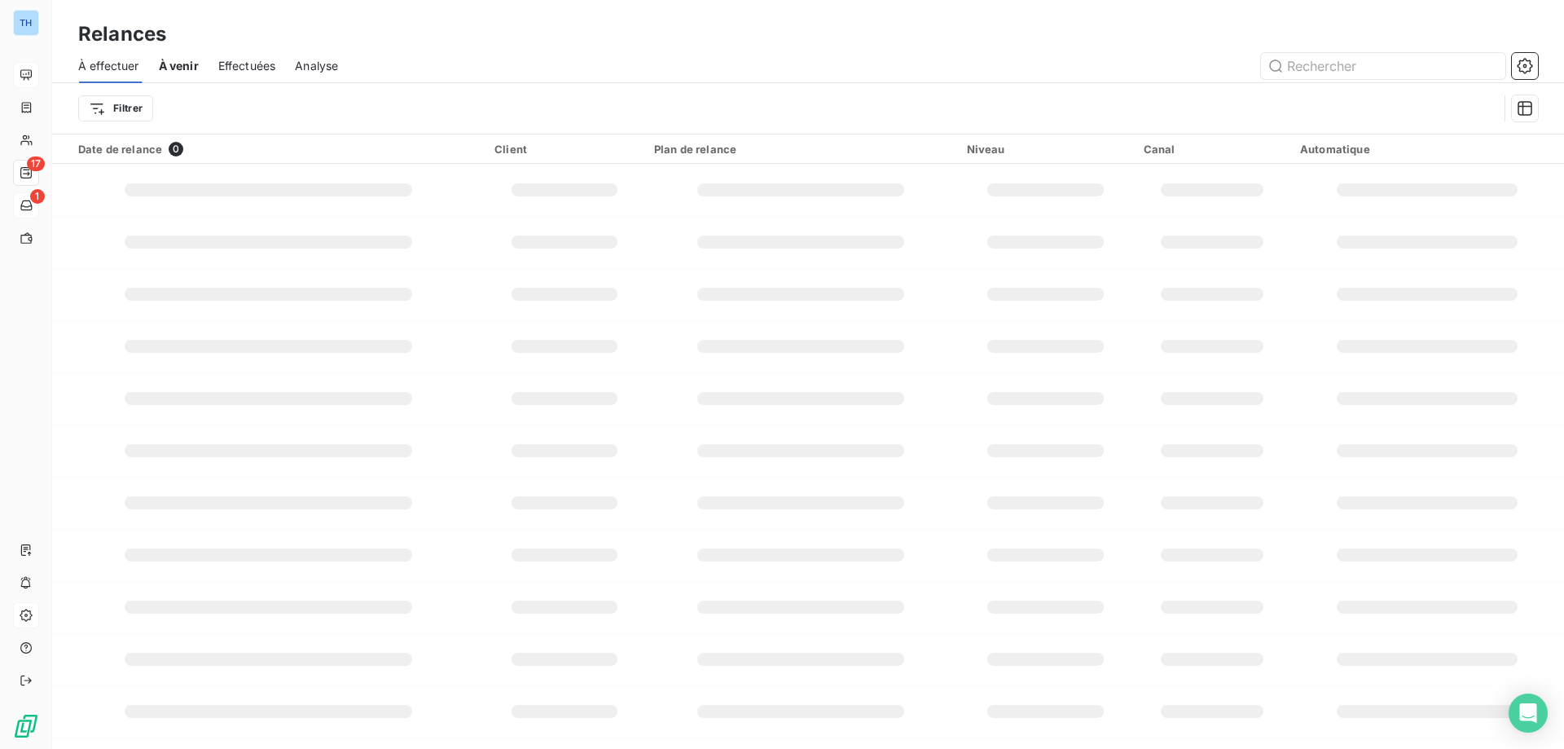
click at [244, 61] on span "Effectuées" at bounding box center [247, 66] width 58 height 16
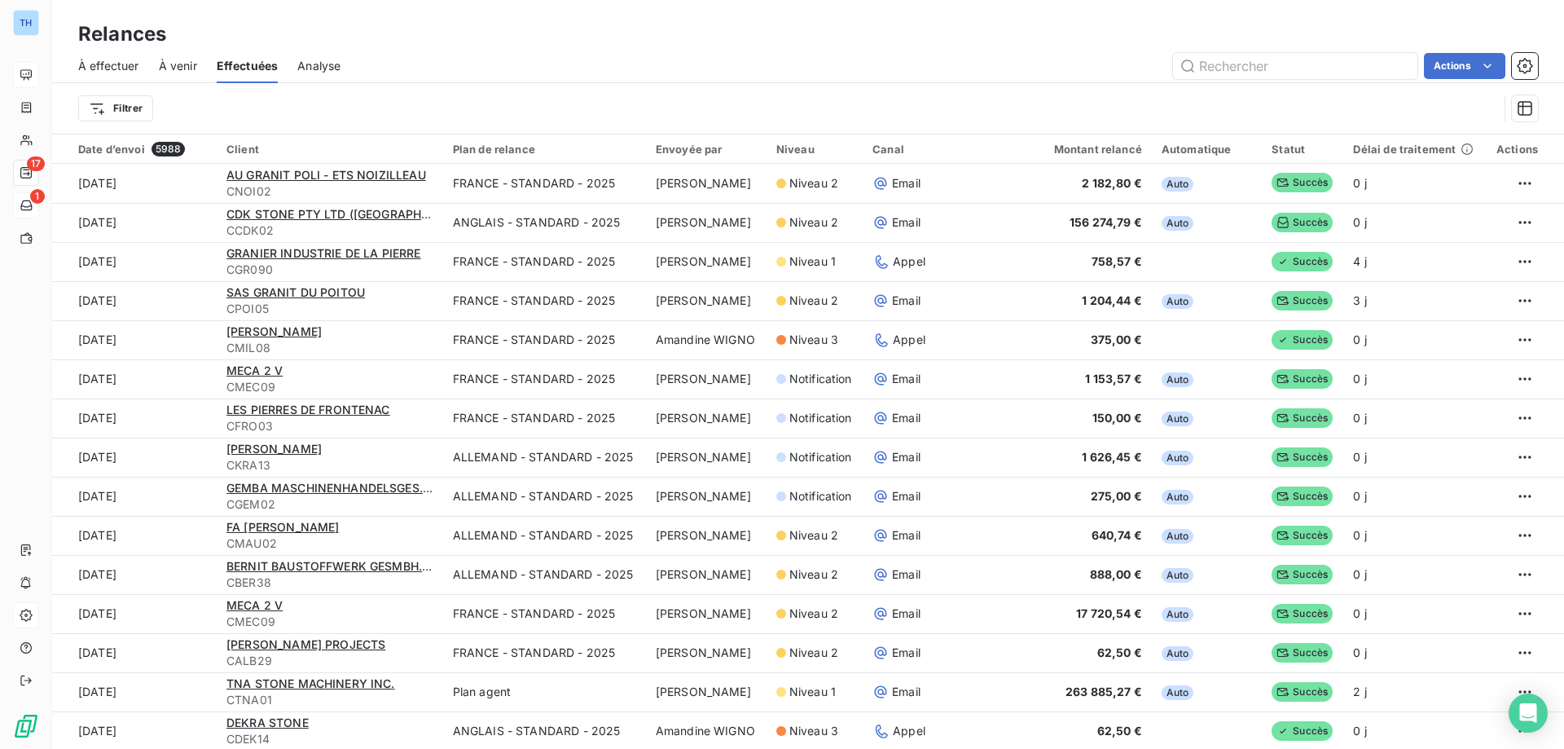
click at [318, 64] on span "Analyse" at bounding box center [318, 66] width 43 height 16
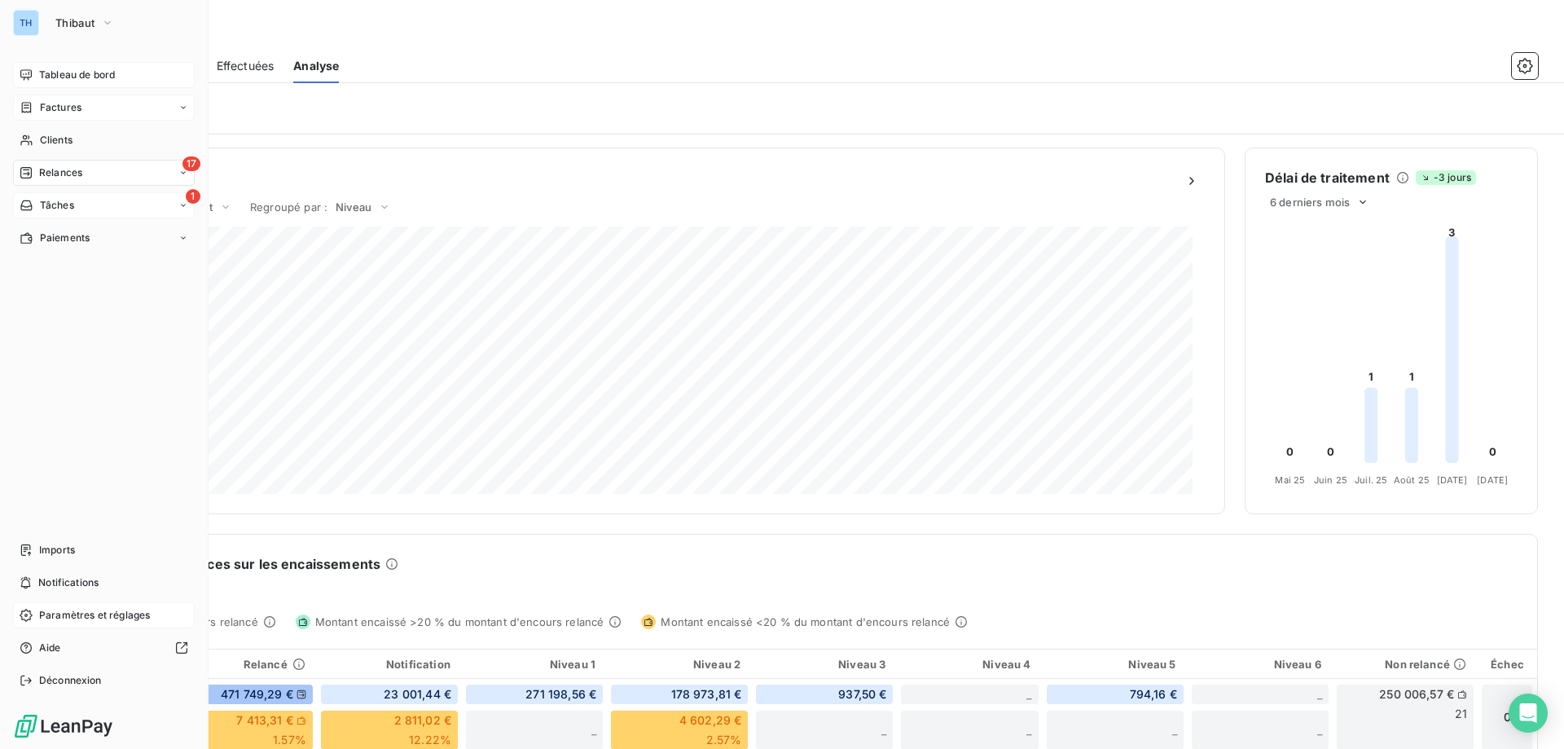
click at [50, 112] on span "Factures" at bounding box center [61, 107] width 42 height 15
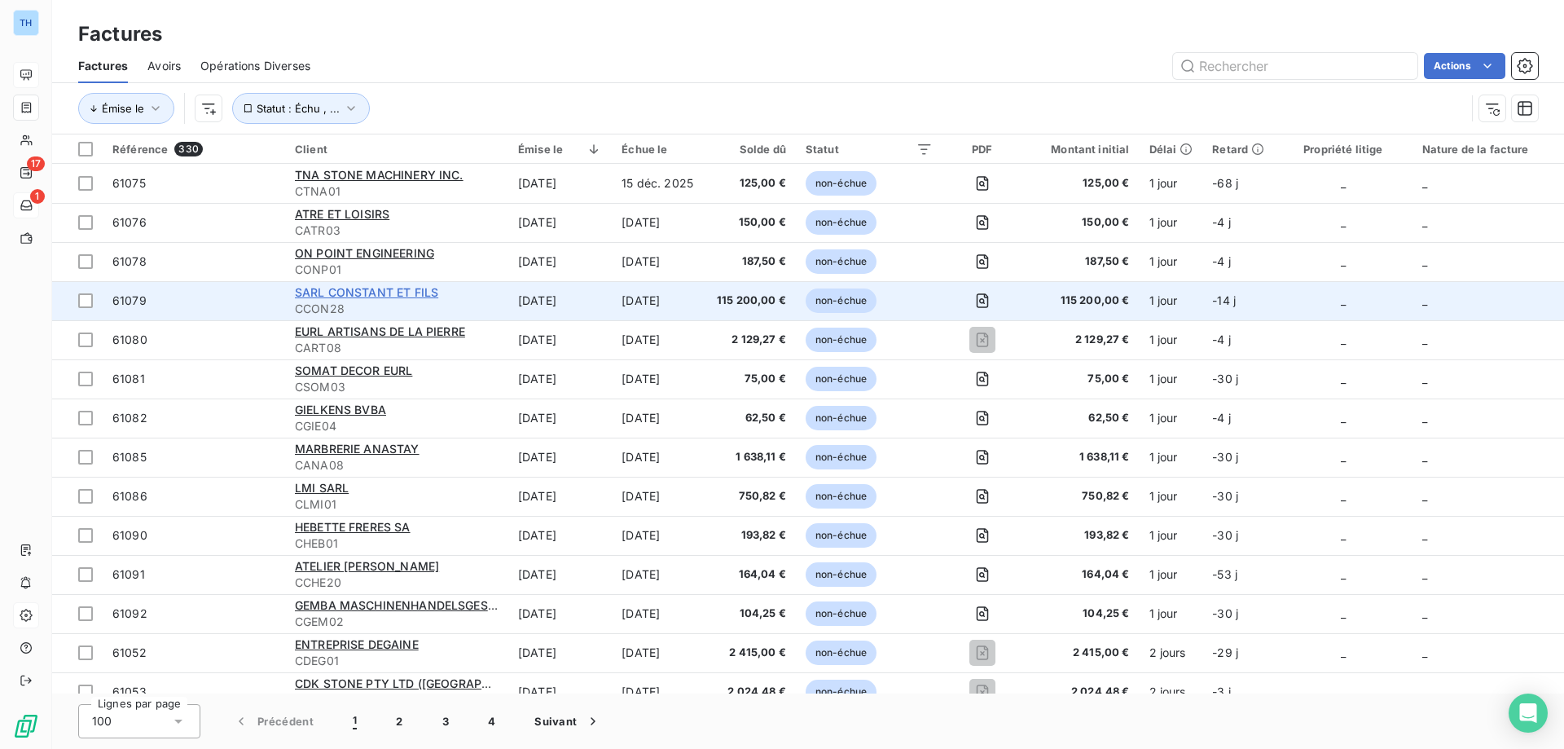
click at [369, 294] on span "SARL CONSTANT ET FILS" at bounding box center [366, 292] width 143 height 14
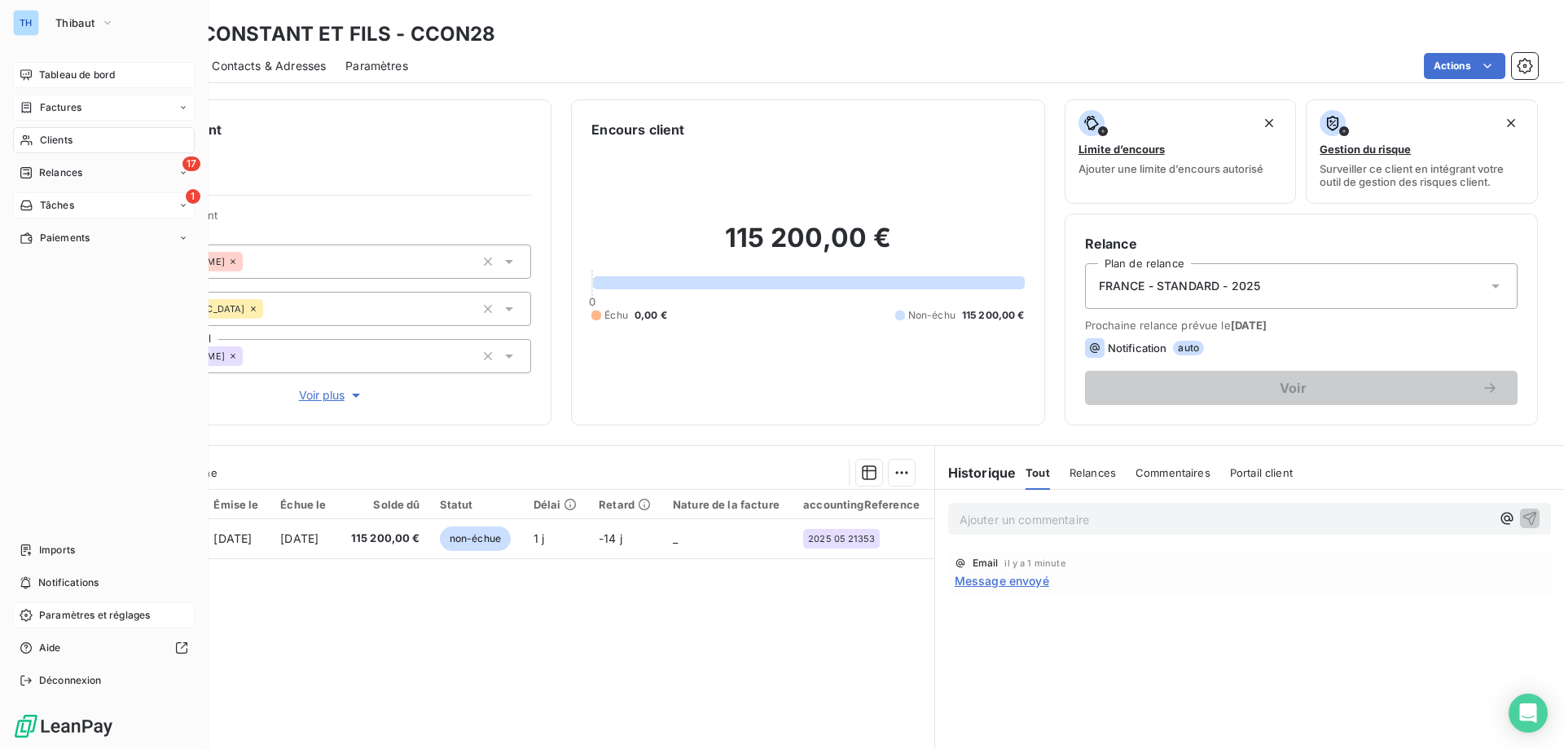
click at [42, 105] on span "Factures" at bounding box center [61, 107] width 42 height 15
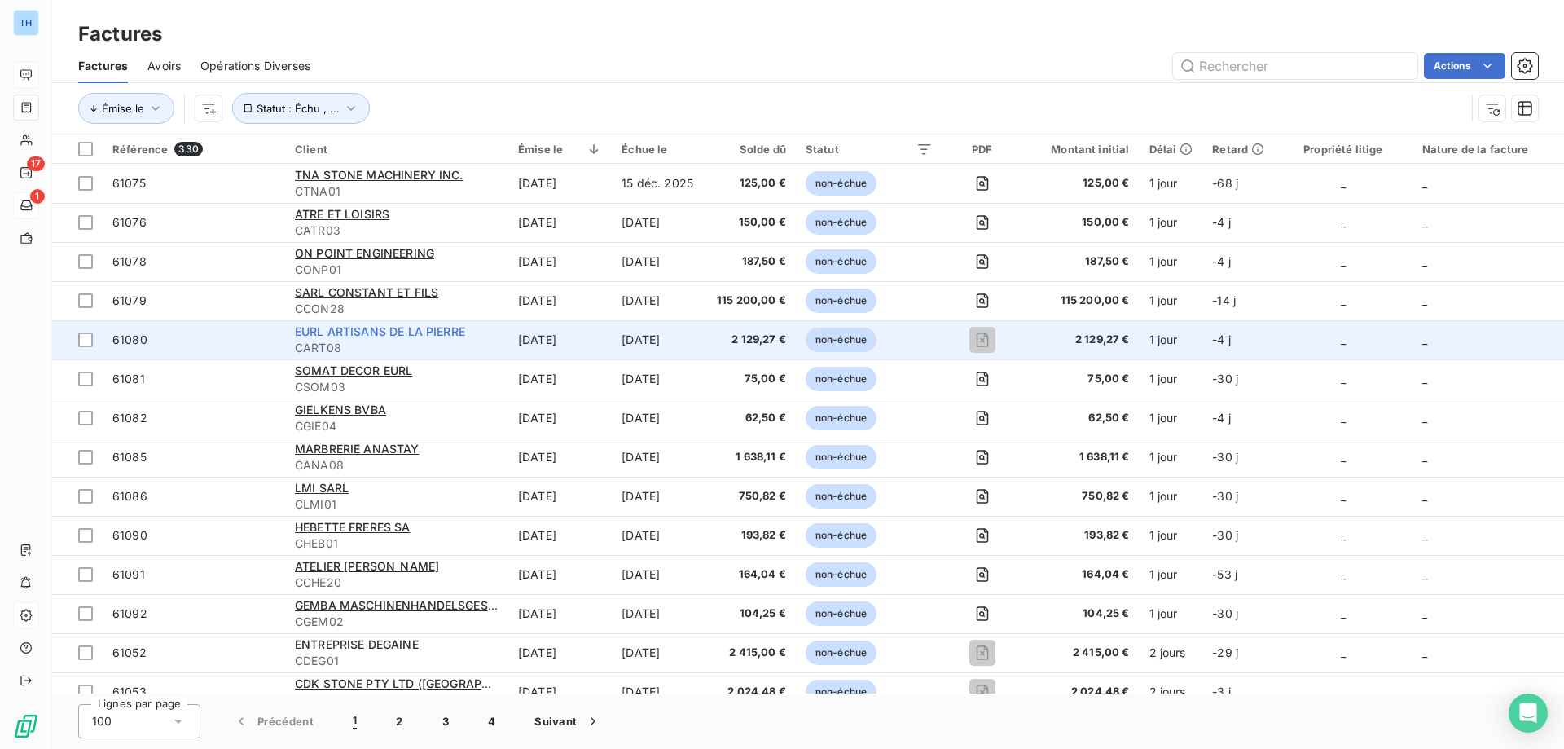
click at [372, 332] on span "EURL ARTISANS DE LA PIERRE" at bounding box center [380, 331] width 170 height 14
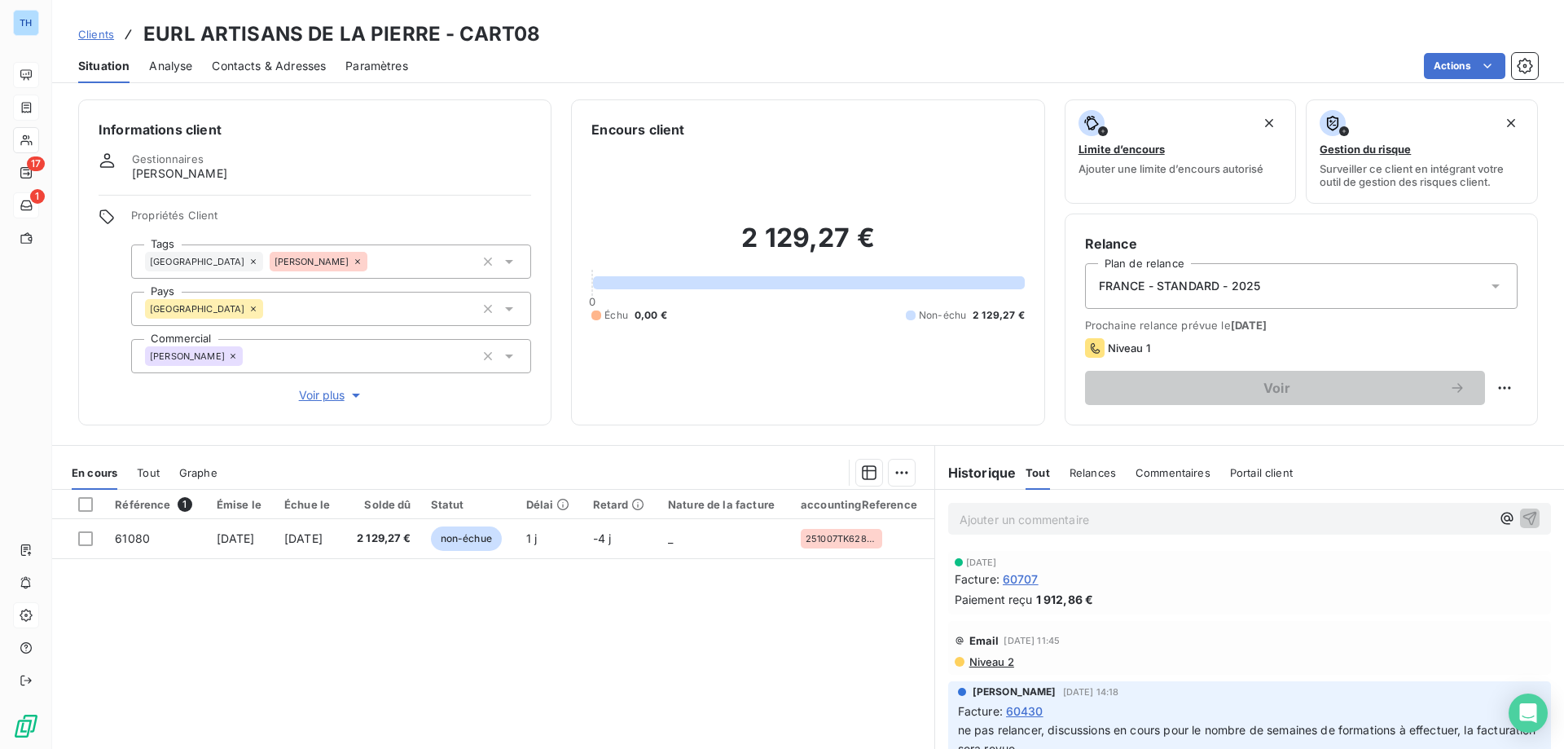
click at [1437, 65] on html "TH 17 1 Clients EURL ARTISANS DE LA PIERRE - CART08 Situation Analyse Contacts …" at bounding box center [782, 374] width 1564 height 749
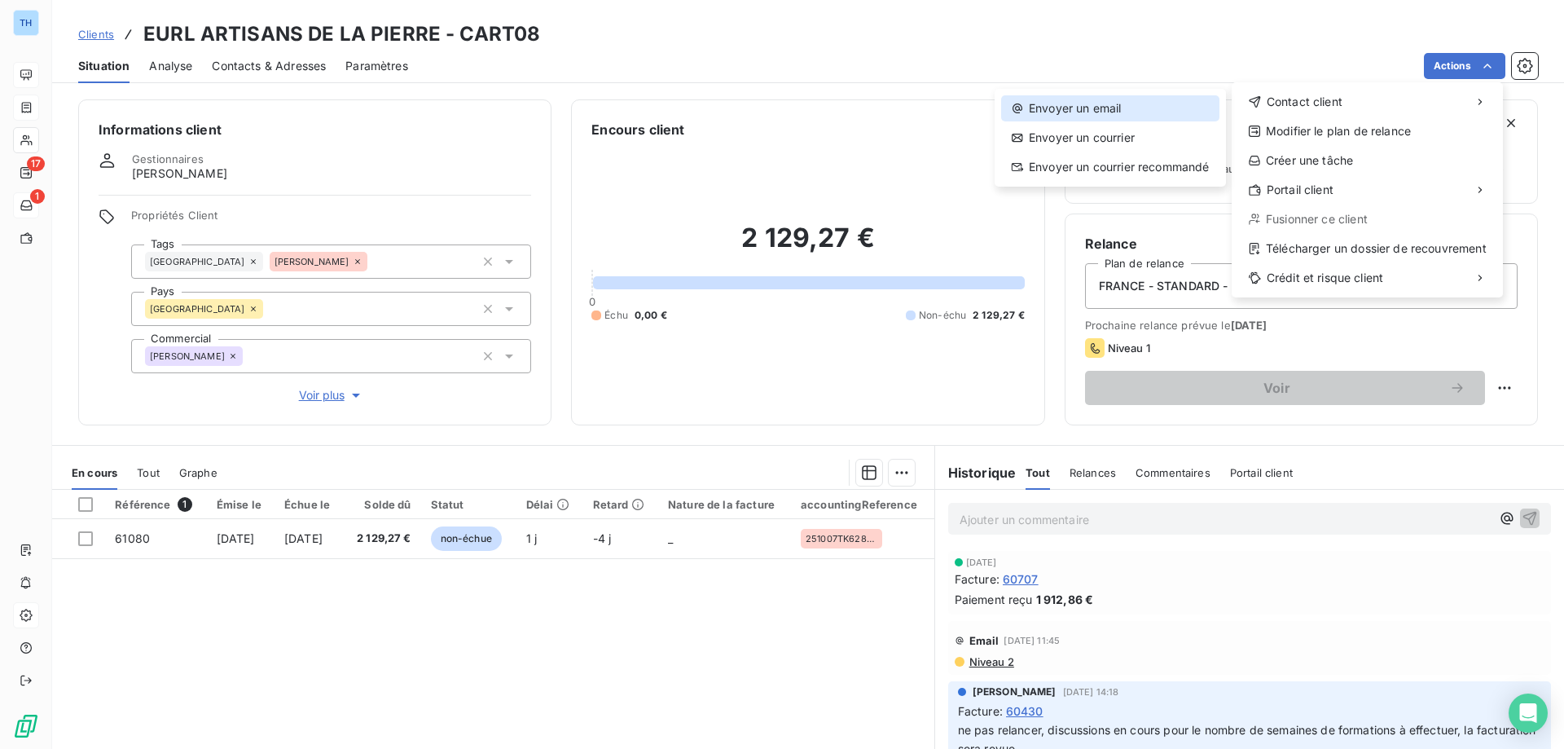
click at [1098, 103] on div "Envoyer un email" at bounding box center [1110, 108] width 218 height 26
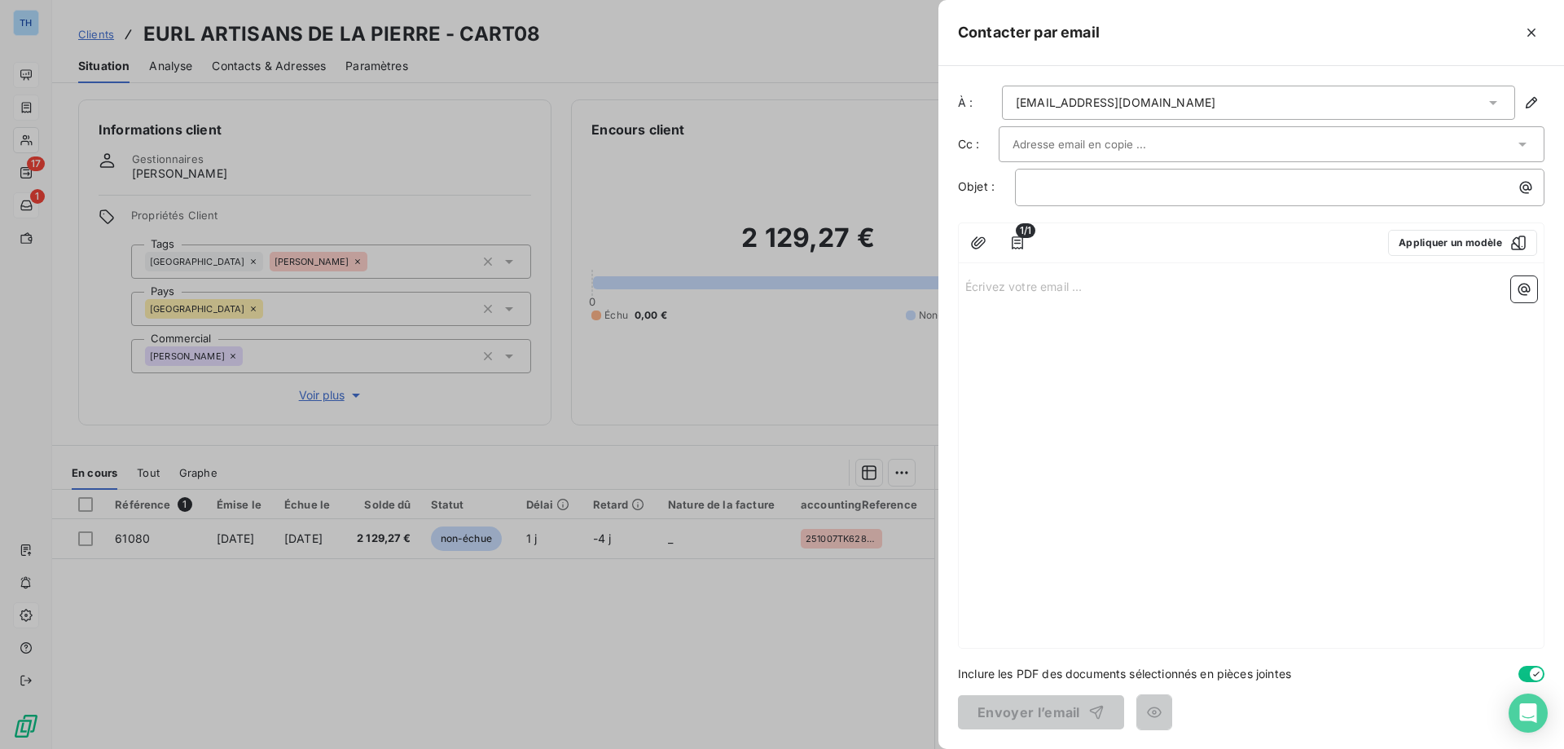
click at [1032, 326] on div "Écrivez votre email ... ﻿" at bounding box center [1251, 459] width 585 height 378
click at [1025, 294] on div "Écrivez votre email ... ﻿" at bounding box center [1251, 459] width 585 height 378
click at [1038, 192] on p "﻿" at bounding box center [1284, 187] width 510 height 19
click at [1009, 301] on div "Écrivez votre email ... ﻿" at bounding box center [1251, 459] width 585 height 378
click at [1056, 291] on p "Écrivez votre email ... ﻿" at bounding box center [1251, 285] width 572 height 19
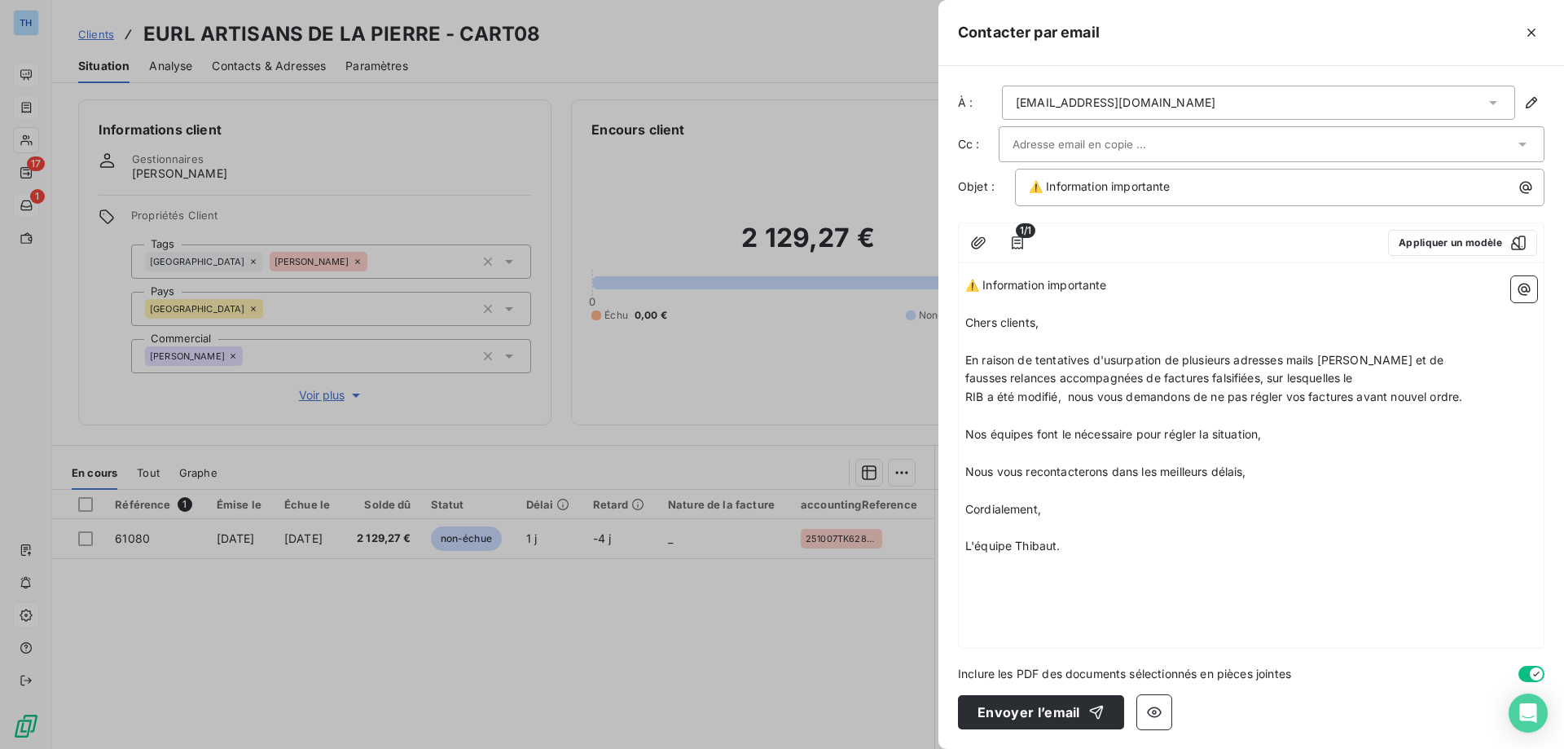
drag, startPoint x: 1127, startPoint y: 287, endPoint x: 950, endPoint y: 274, distance: 178.0
click at [950, 274] on div "À : info@pierre-mauriac.com Cc : Objet : ⚠️ Information importante 1/1 Applique…" at bounding box center [1251, 407] width 626 height 683
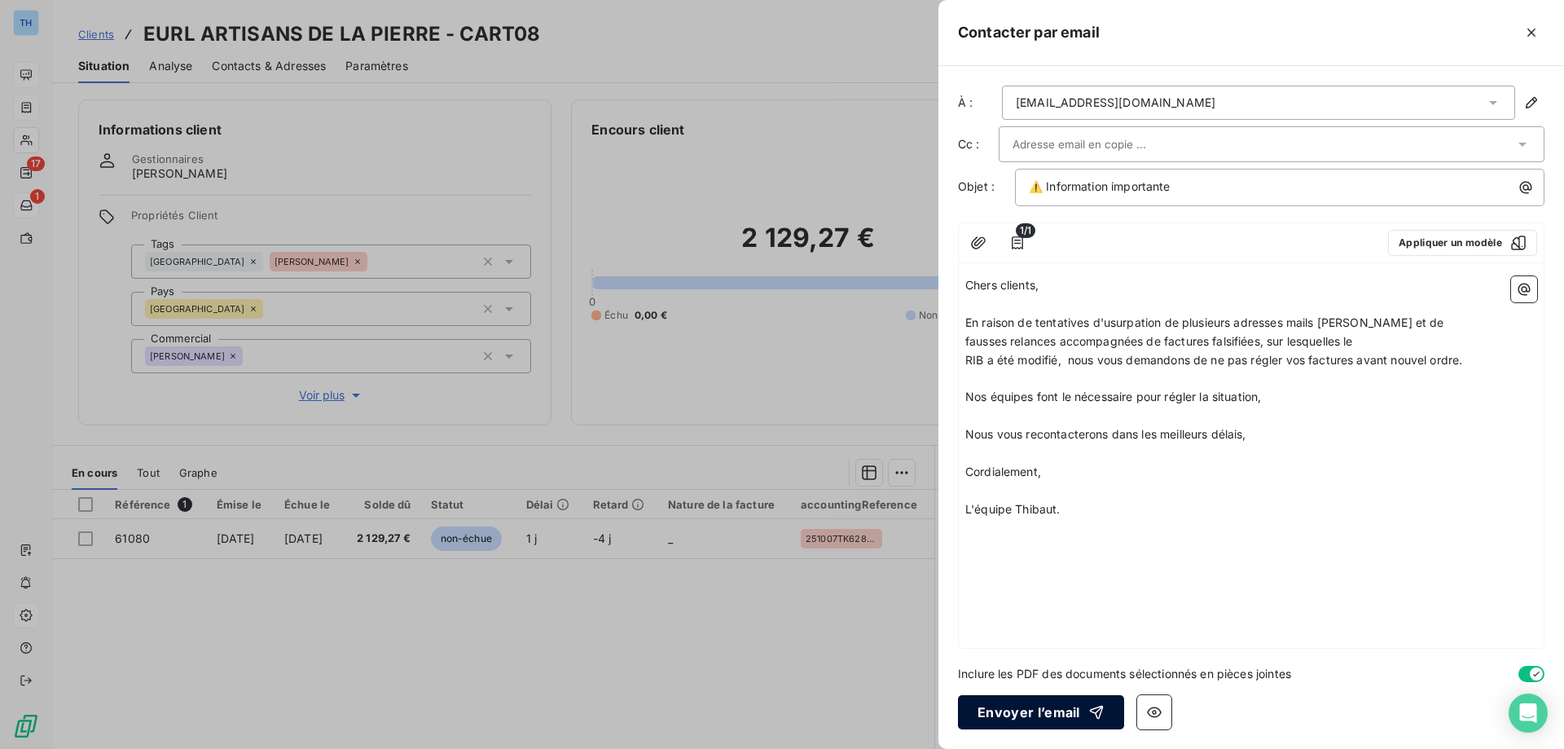
click at [1027, 710] on button "Envoyer l’email" at bounding box center [1041, 712] width 166 height 34
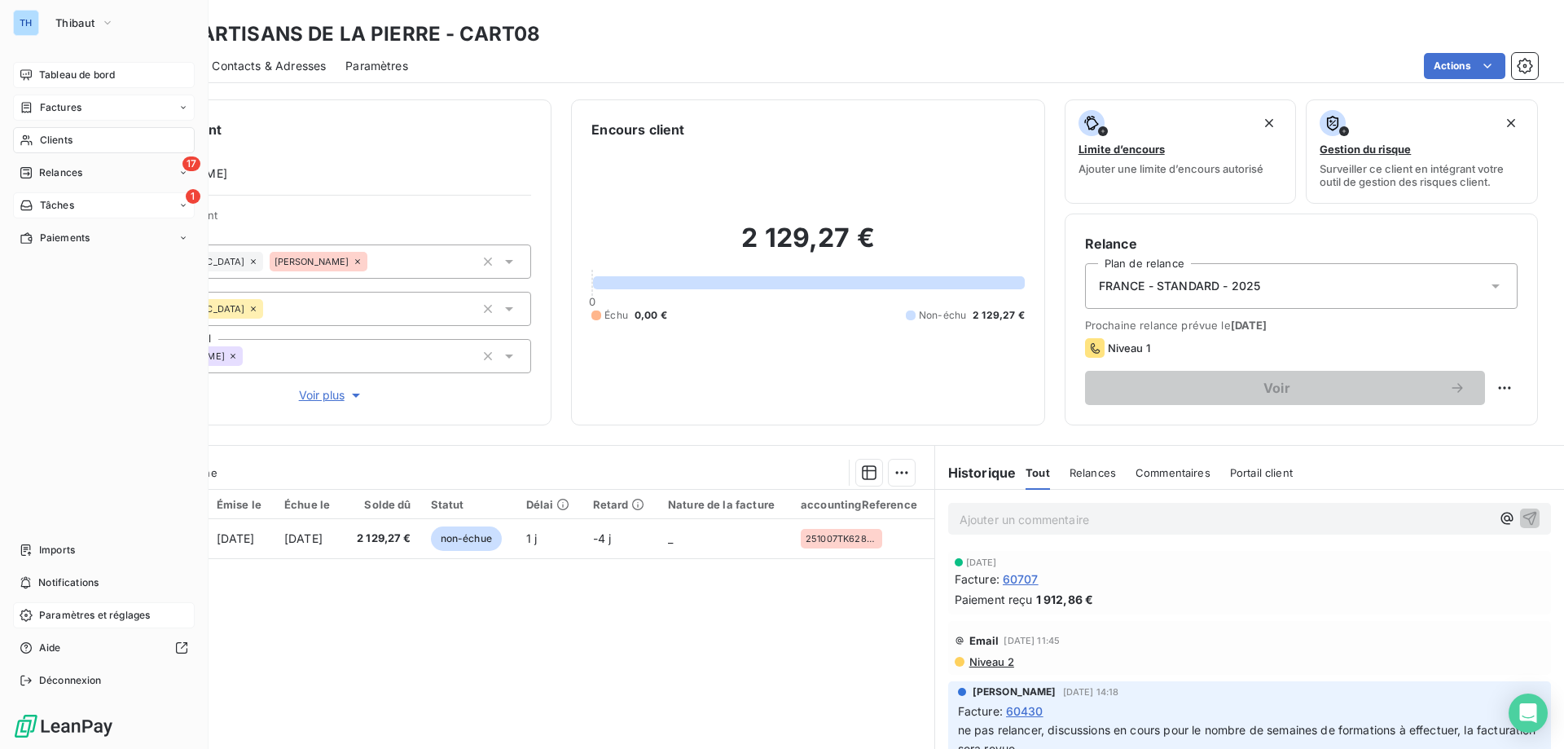
click at [29, 105] on icon at bounding box center [27, 107] width 10 height 11
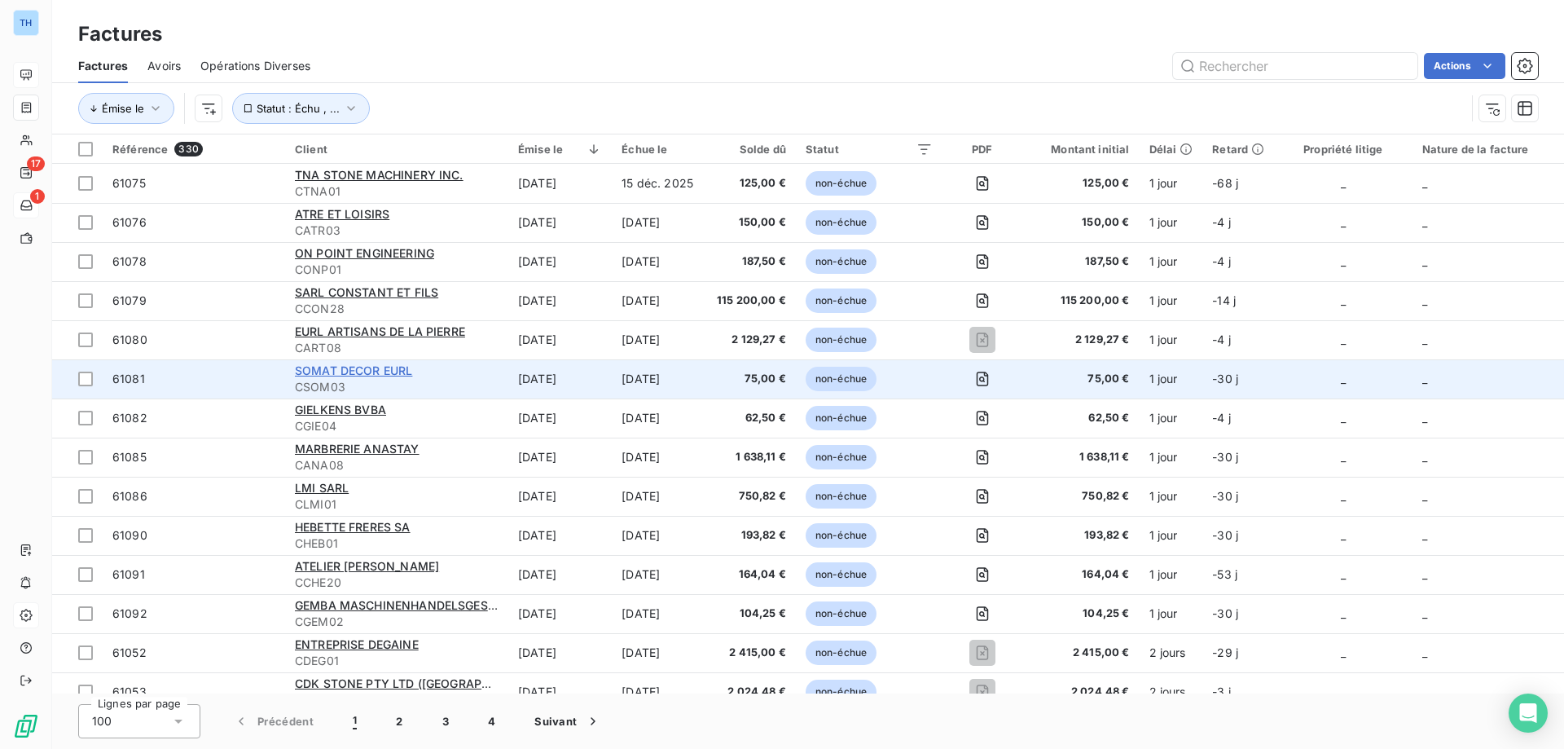
click at [341, 371] on span "SOMAT DECOR EURL" at bounding box center [353, 370] width 117 height 14
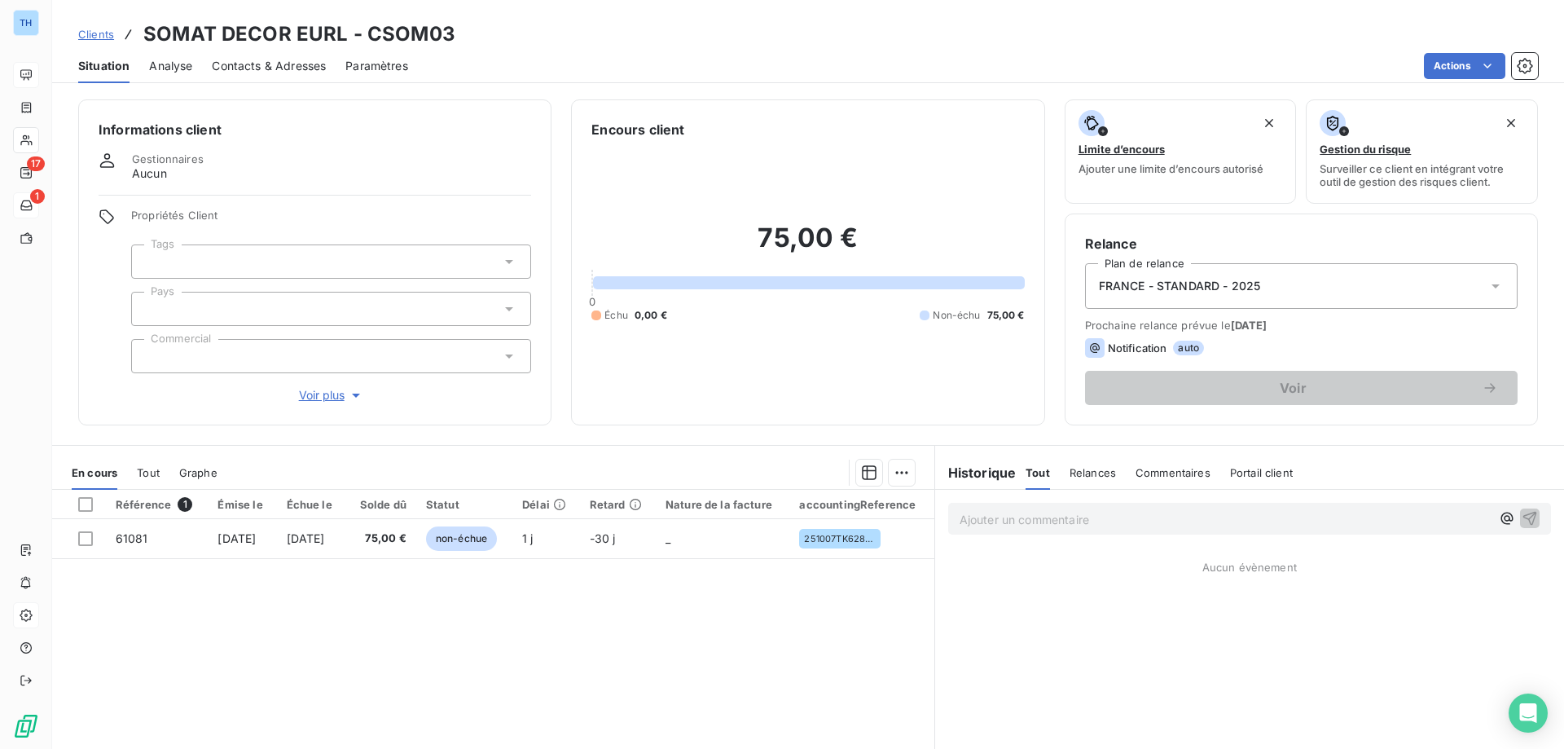
click at [236, 310] on div at bounding box center [331, 309] width 400 height 34
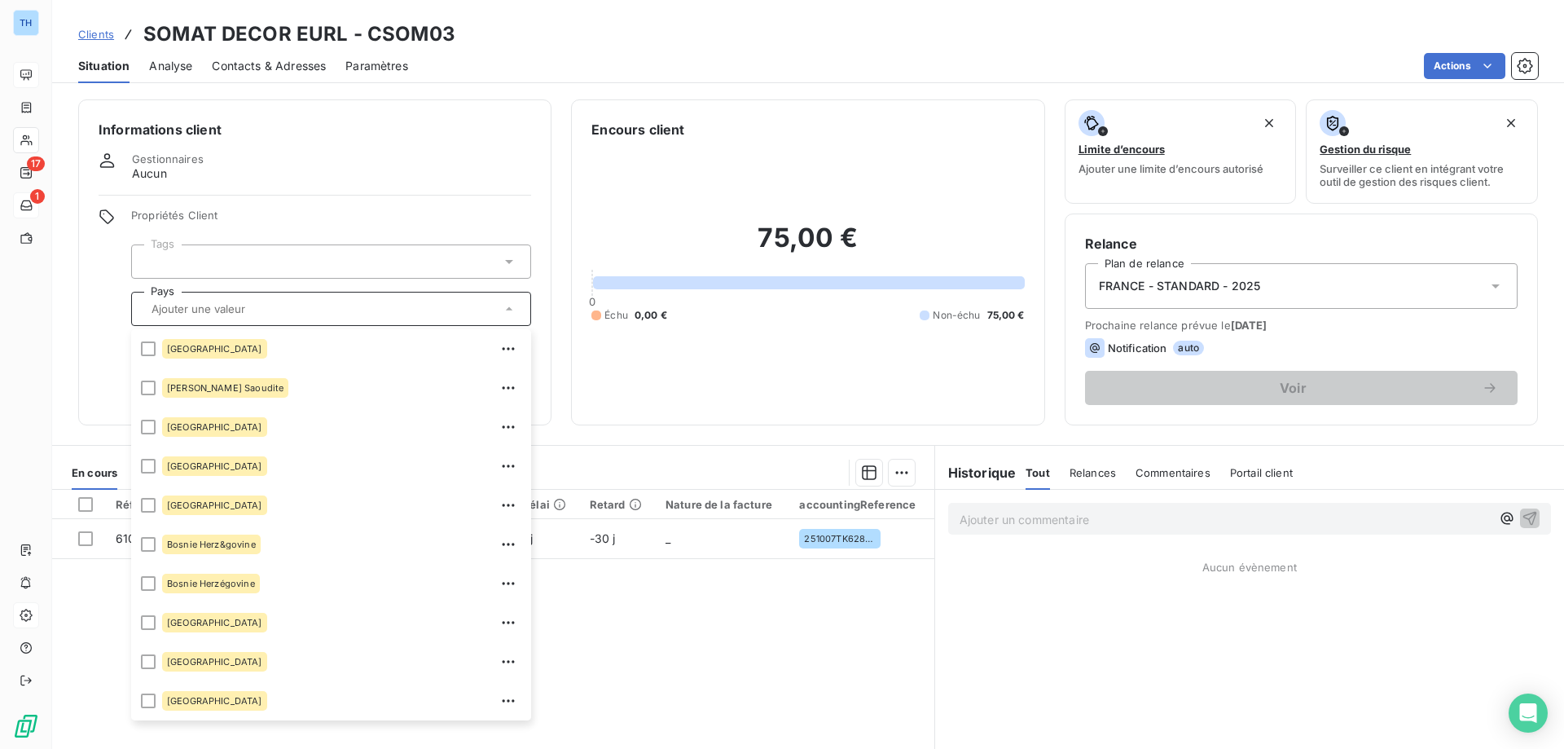
scroll to position [244, 0]
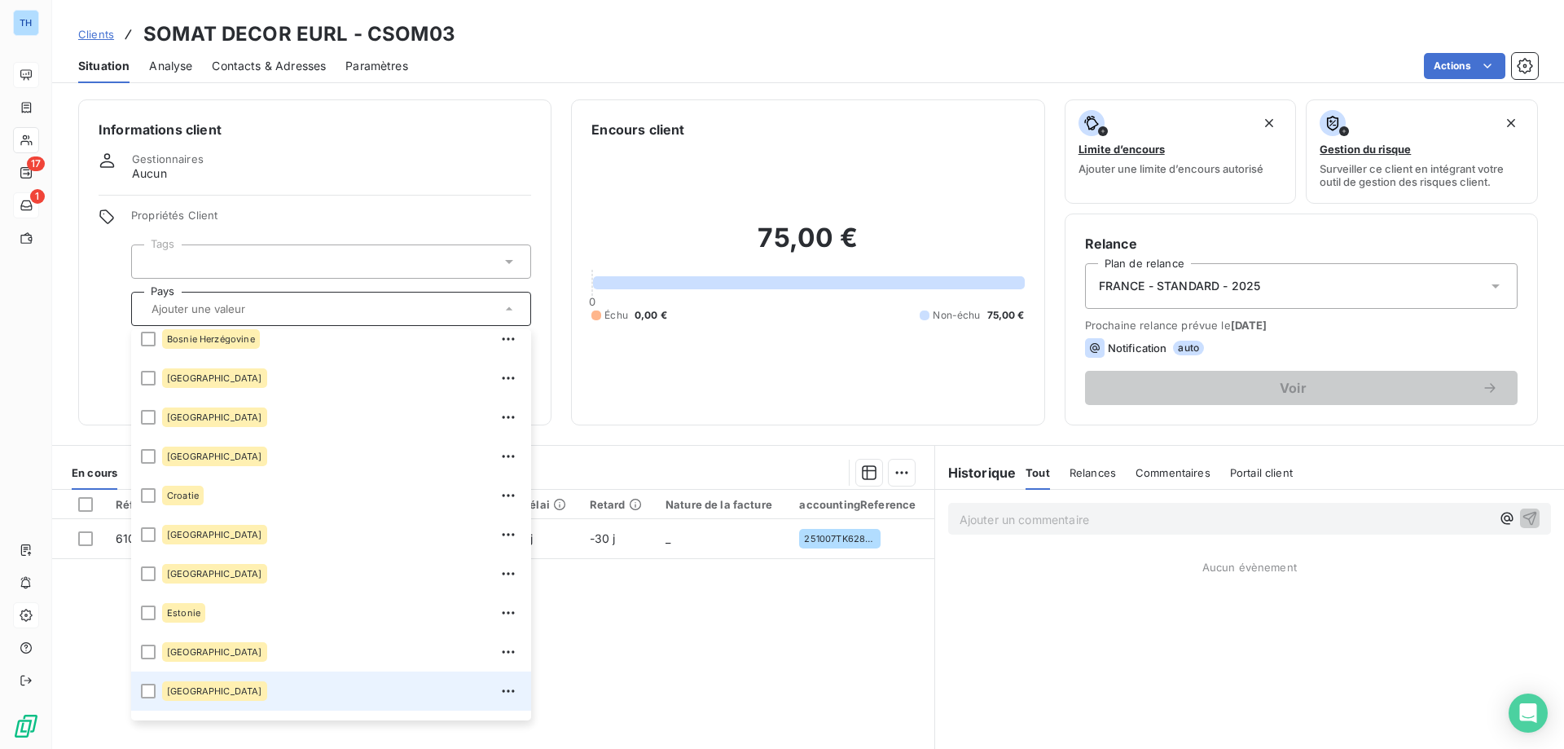
click at [213, 689] on div "[GEOGRAPHIC_DATA]" at bounding box center [341, 691] width 359 height 26
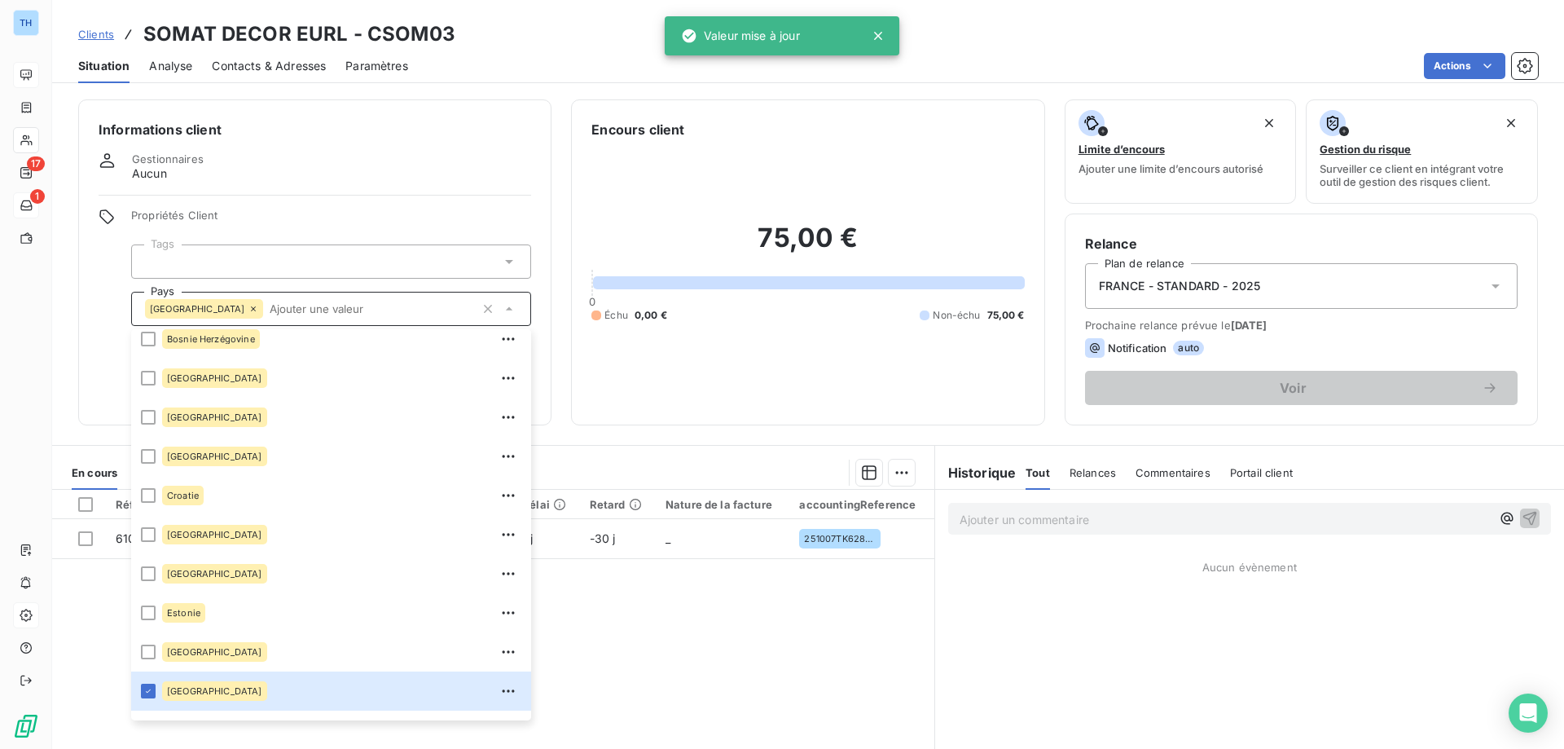
click at [84, 359] on div "Informations client Gestionnaires Aucun Propriétés Client Tags [GEOGRAPHIC_DATA…" at bounding box center [314, 262] width 473 height 326
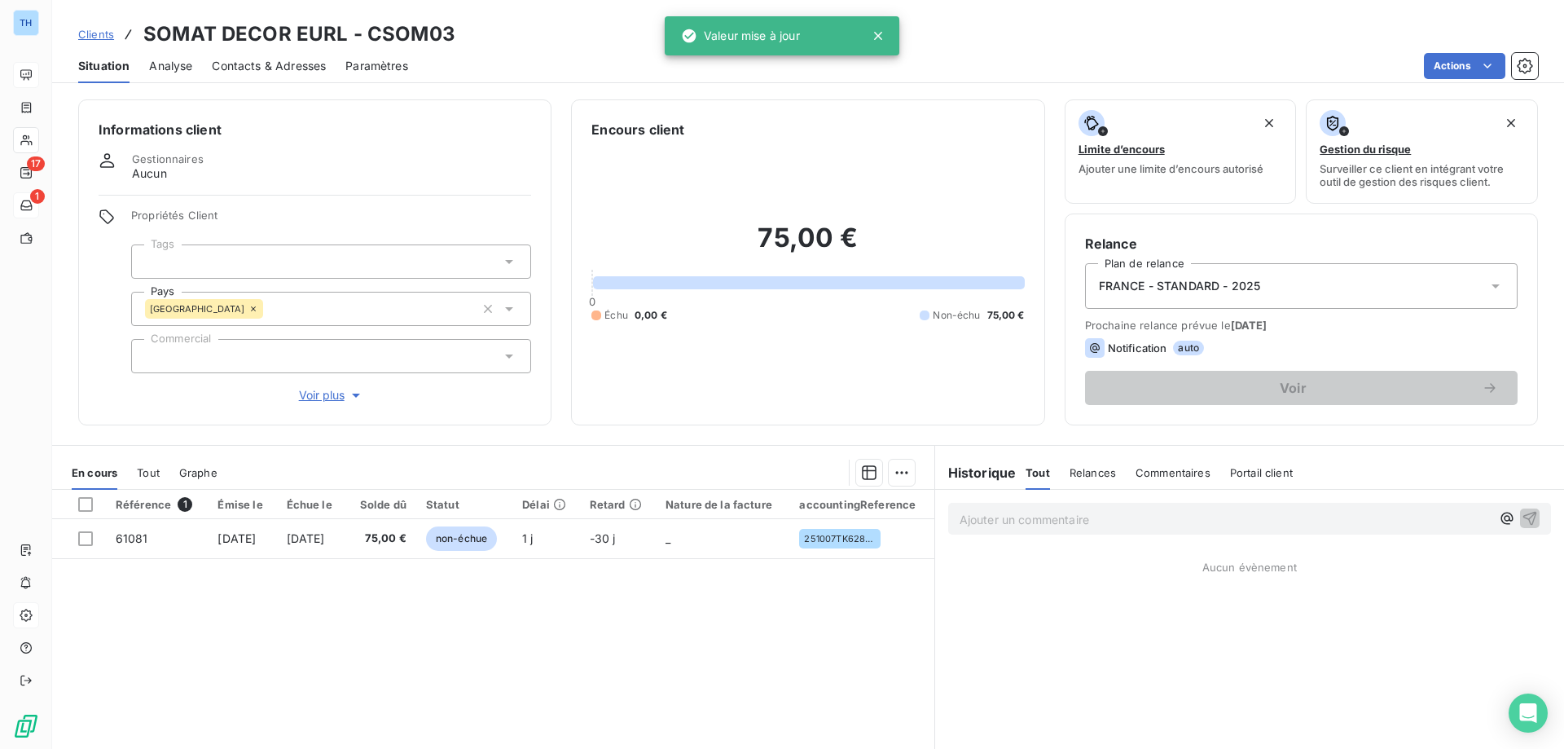
click at [314, 402] on span "Voir plus" at bounding box center [331, 395] width 65 height 16
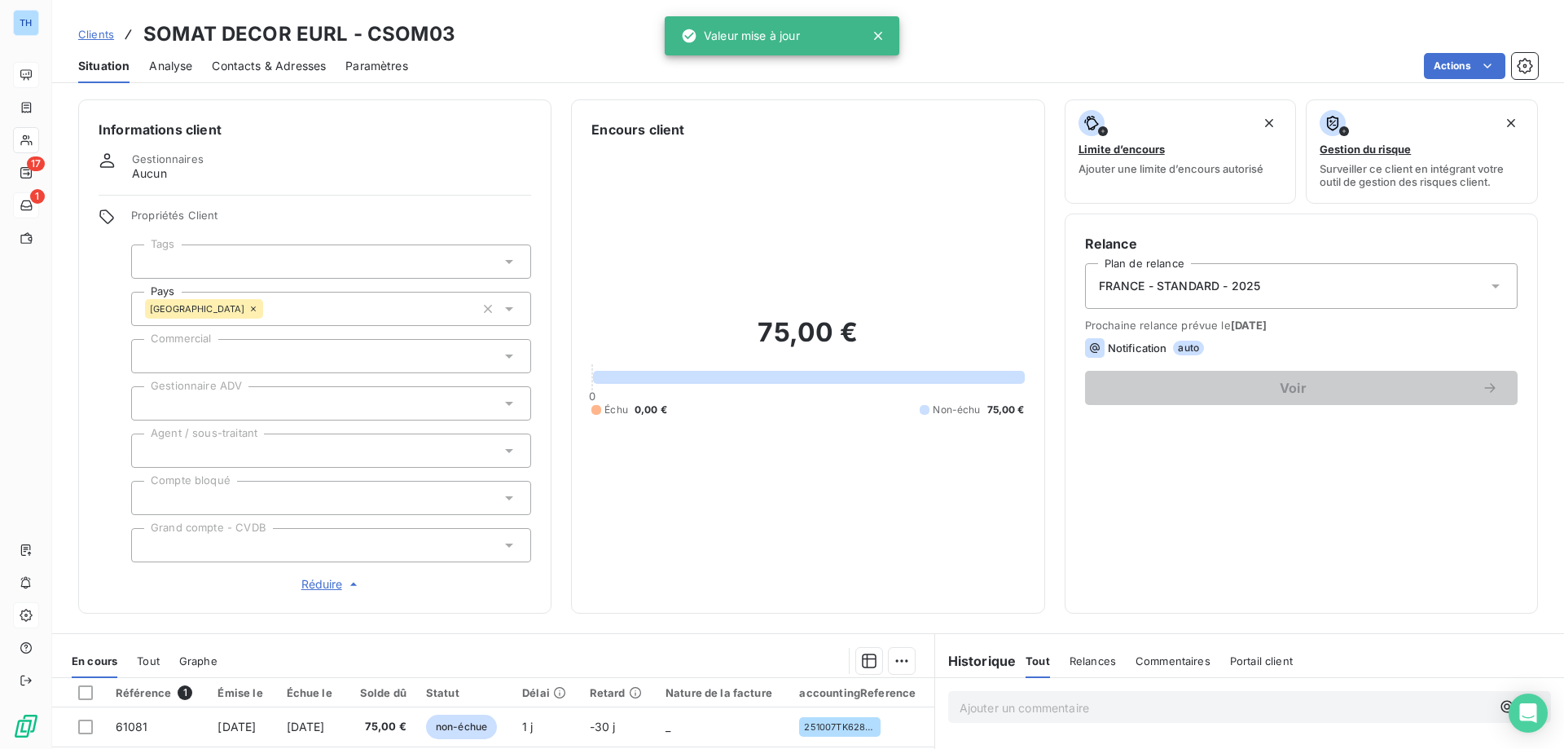
click at [272, 351] on div at bounding box center [331, 356] width 400 height 34
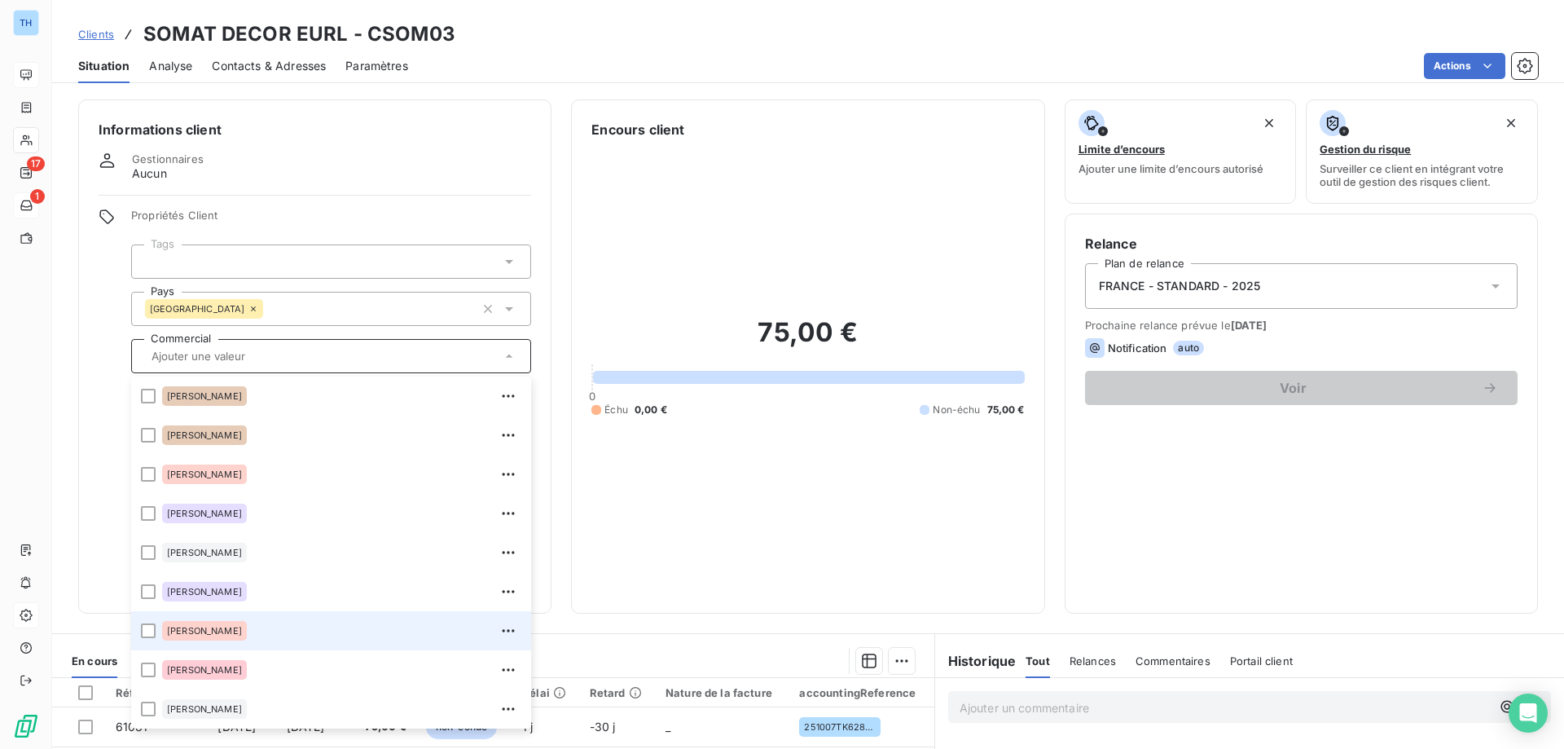
click at [244, 631] on div "[PERSON_NAME]" at bounding box center [341, 630] width 359 height 26
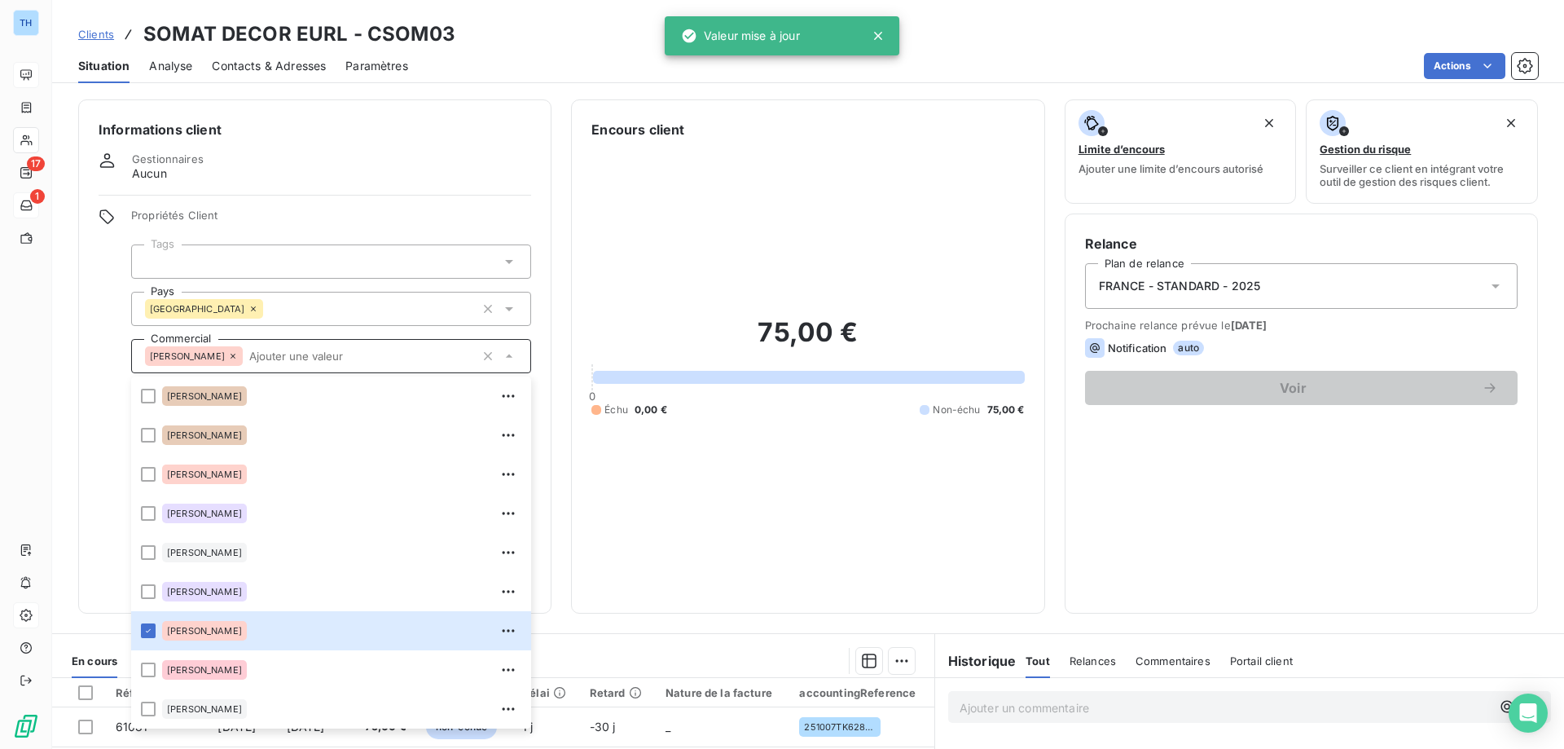
click at [81, 411] on div "Informations client Gestionnaires Aucun Propriétés Client Tags Pays France Comm…" at bounding box center [314, 356] width 473 height 514
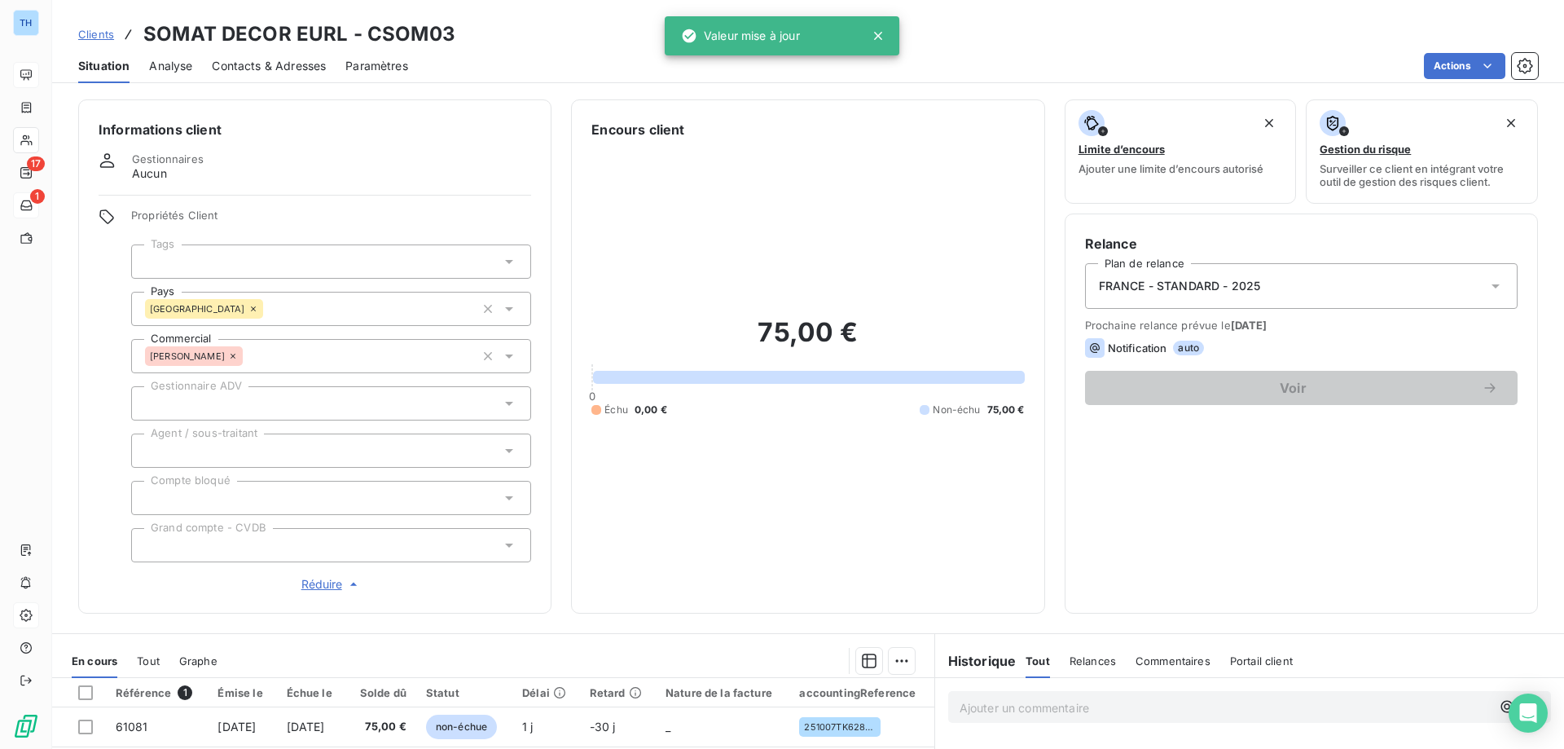
click at [281, 410] on div at bounding box center [331, 403] width 400 height 34
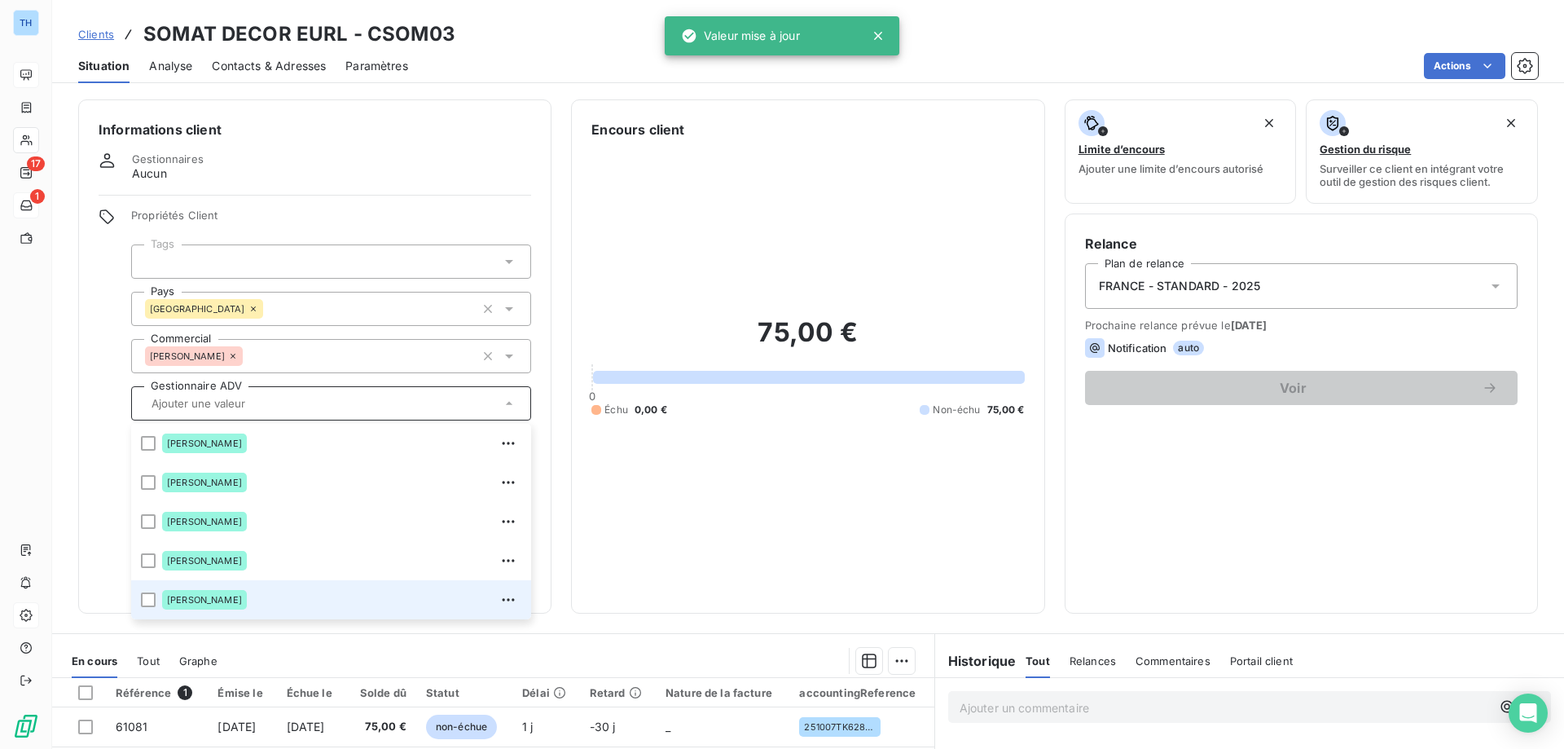
click at [246, 593] on div "[PERSON_NAME]" at bounding box center [341, 599] width 359 height 26
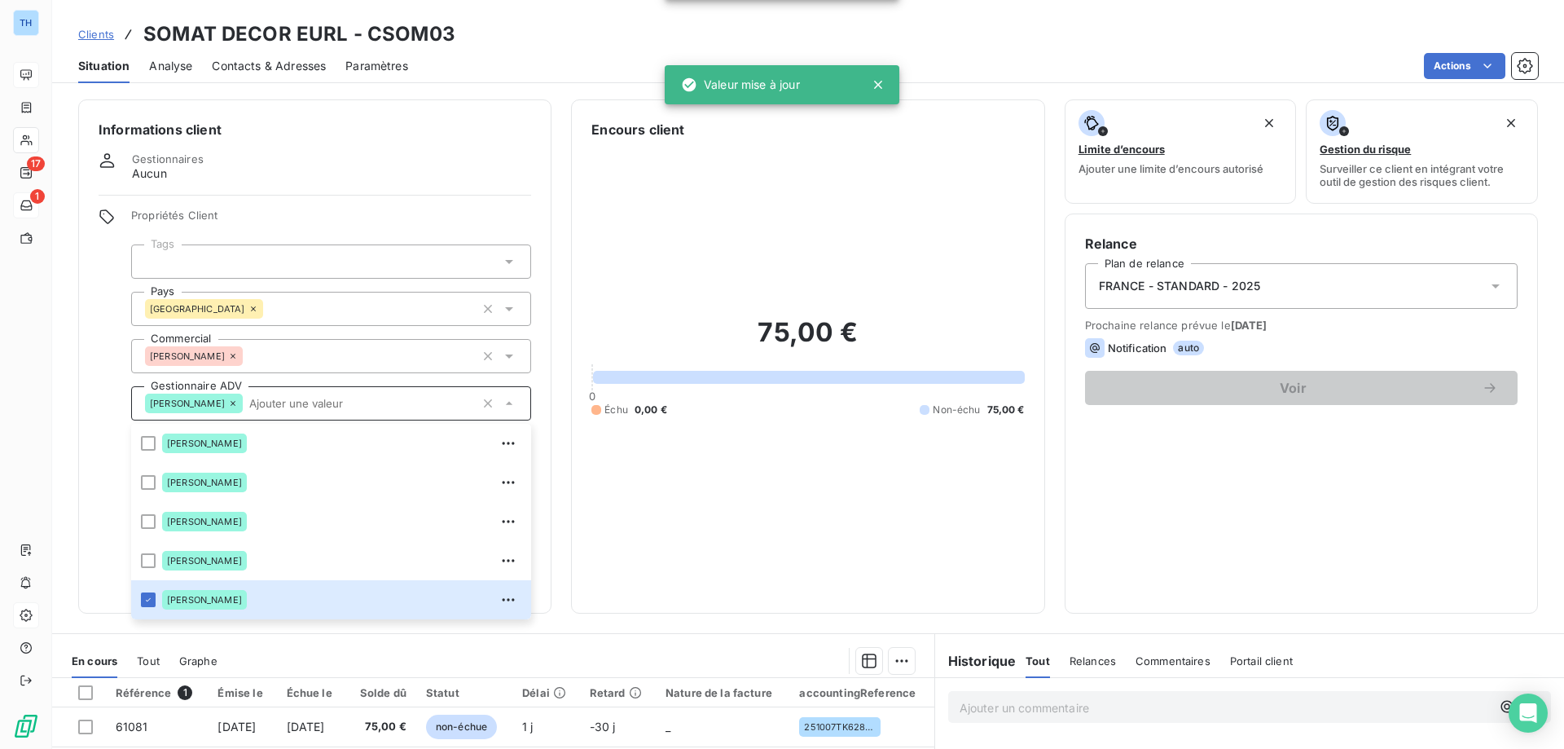
drag, startPoint x: 270, startPoint y: 251, endPoint x: 274, endPoint y: 280, distance: 29.6
click at [270, 250] on div at bounding box center [331, 261] width 400 height 34
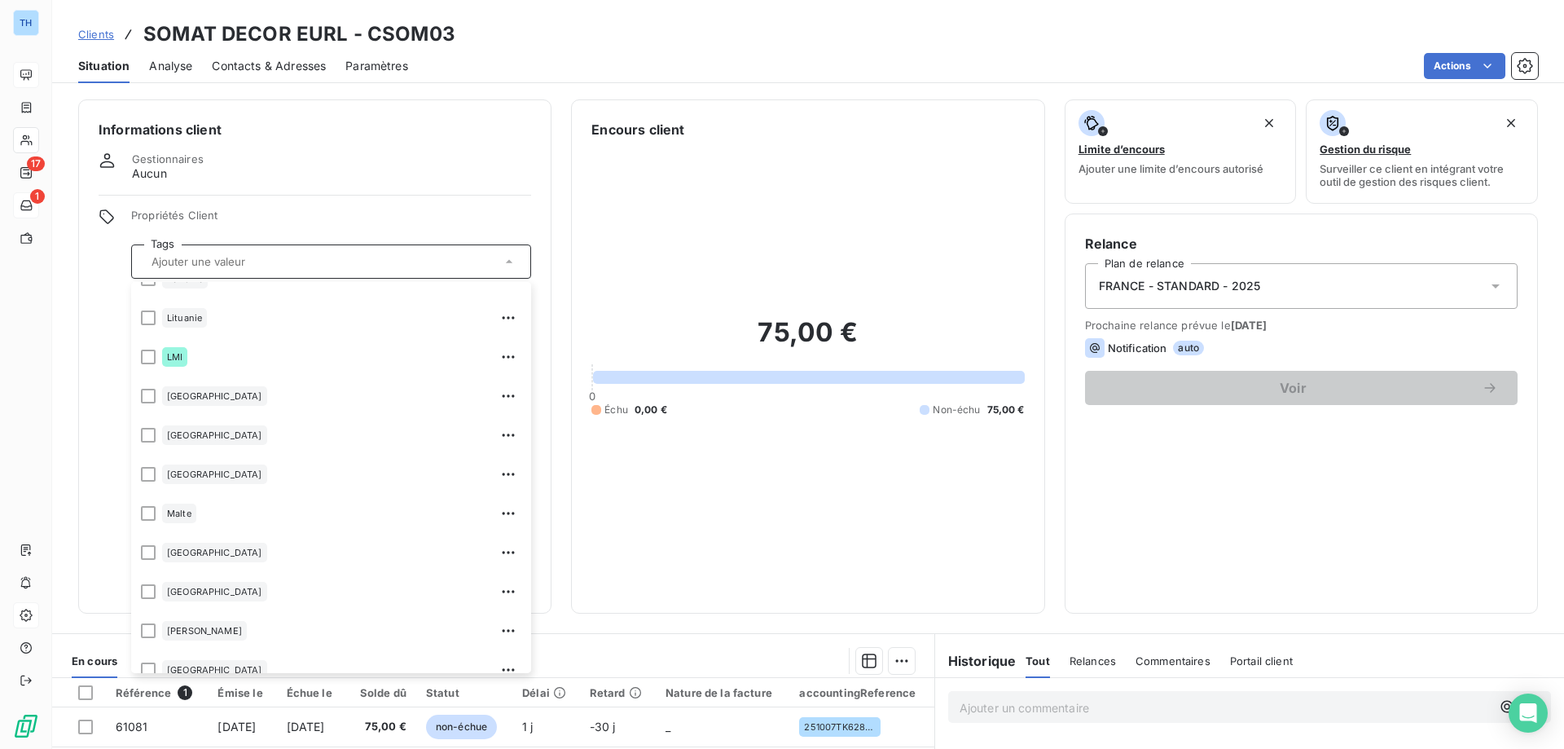
scroll to position [3014, 0]
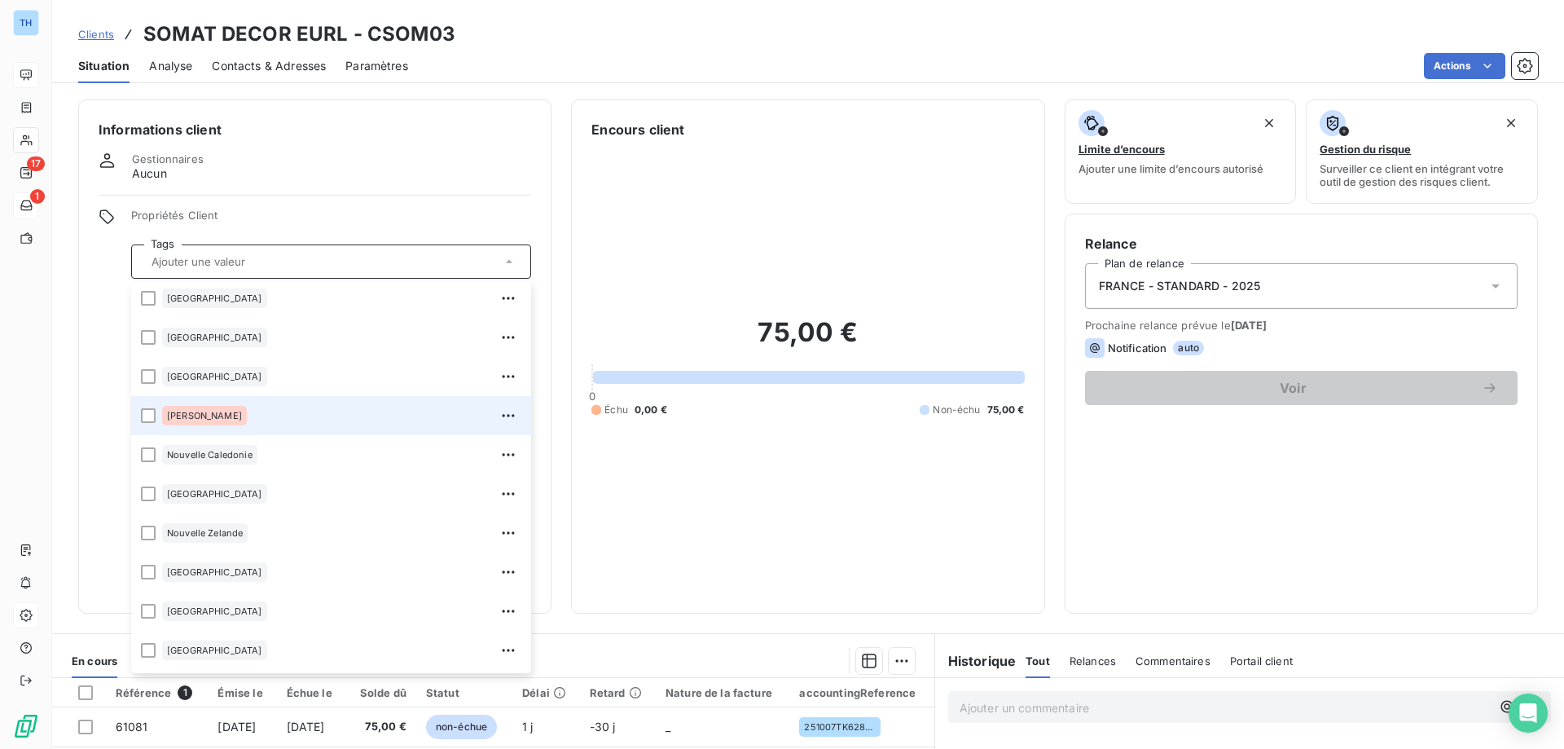
click at [290, 424] on div "[PERSON_NAME]" at bounding box center [341, 415] width 359 height 26
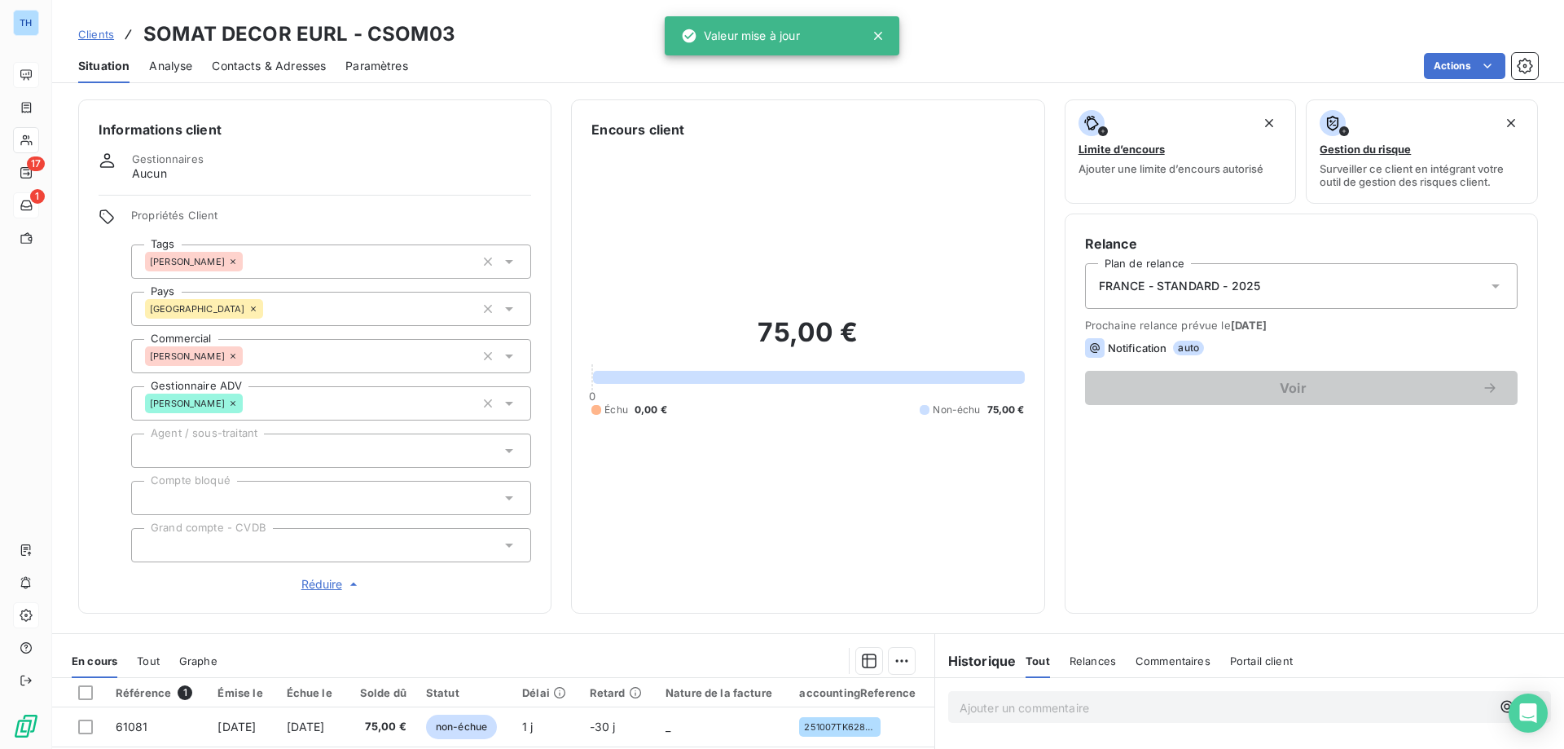
click at [107, 345] on div "Propriétés Client Tags Noura Gilbert Pays France Commercial Tony Merlin Gestion…" at bounding box center [315, 401] width 433 height 384
drag, startPoint x: 173, startPoint y: 66, endPoint x: 221, endPoint y: 66, distance: 48.1
click at [173, 66] on span "Analyse" at bounding box center [170, 66] width 43 height 16
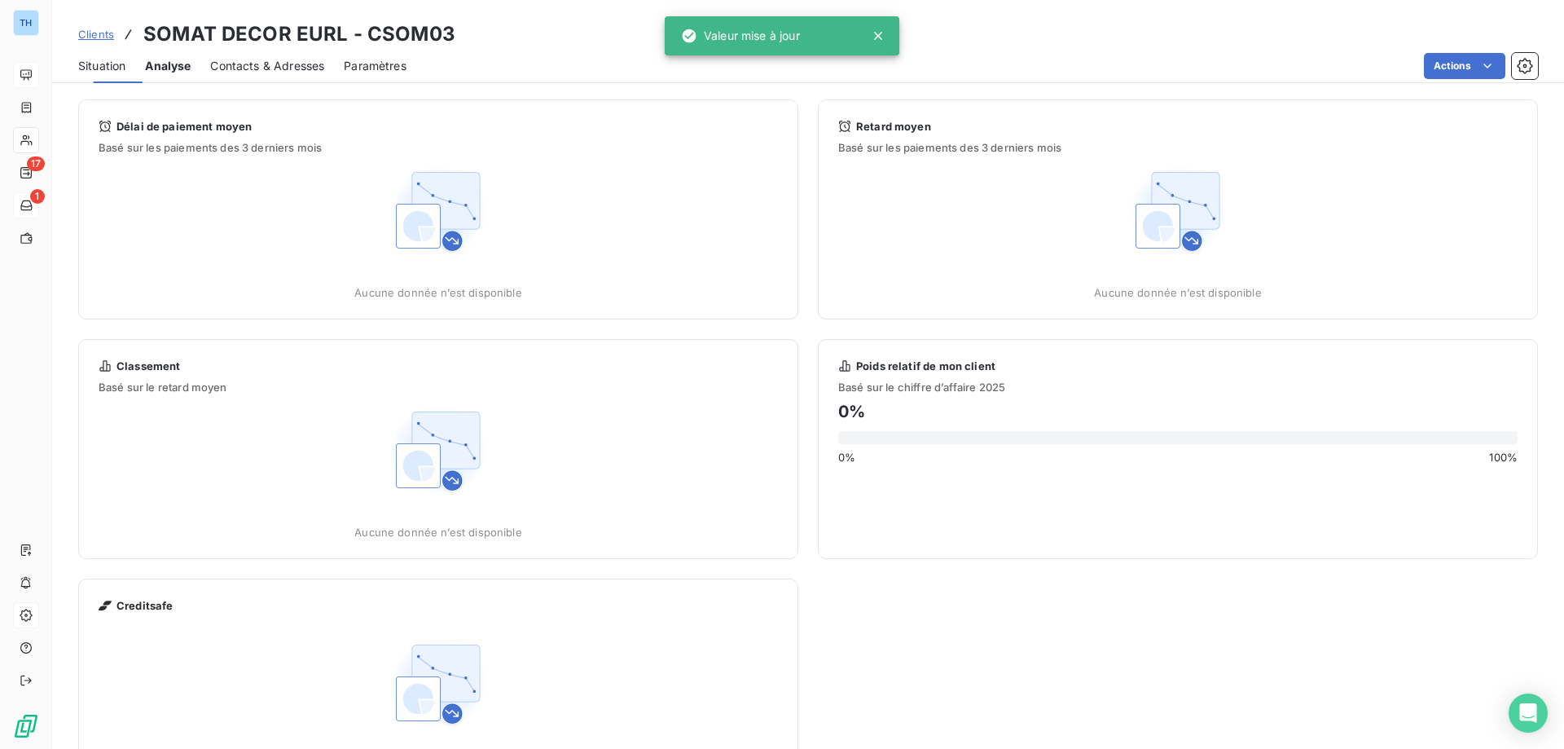
click at [279, 66] on span "Contacts & Adresses" at bounding box center [267, 66] width 114 height 16
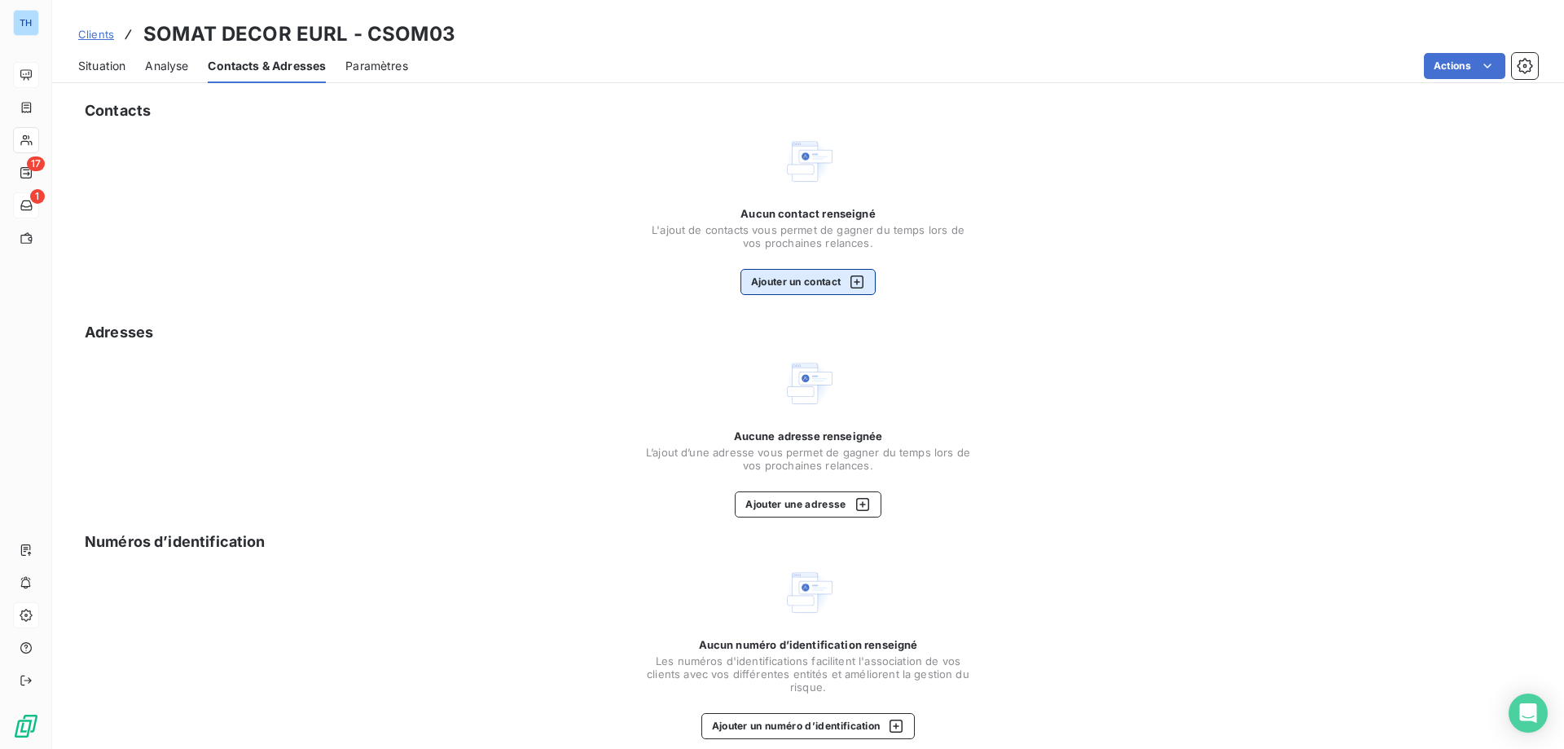
click at [775, 275] on button "Ajouter un contact" at bounding box center [808, 282] width 136 height 26
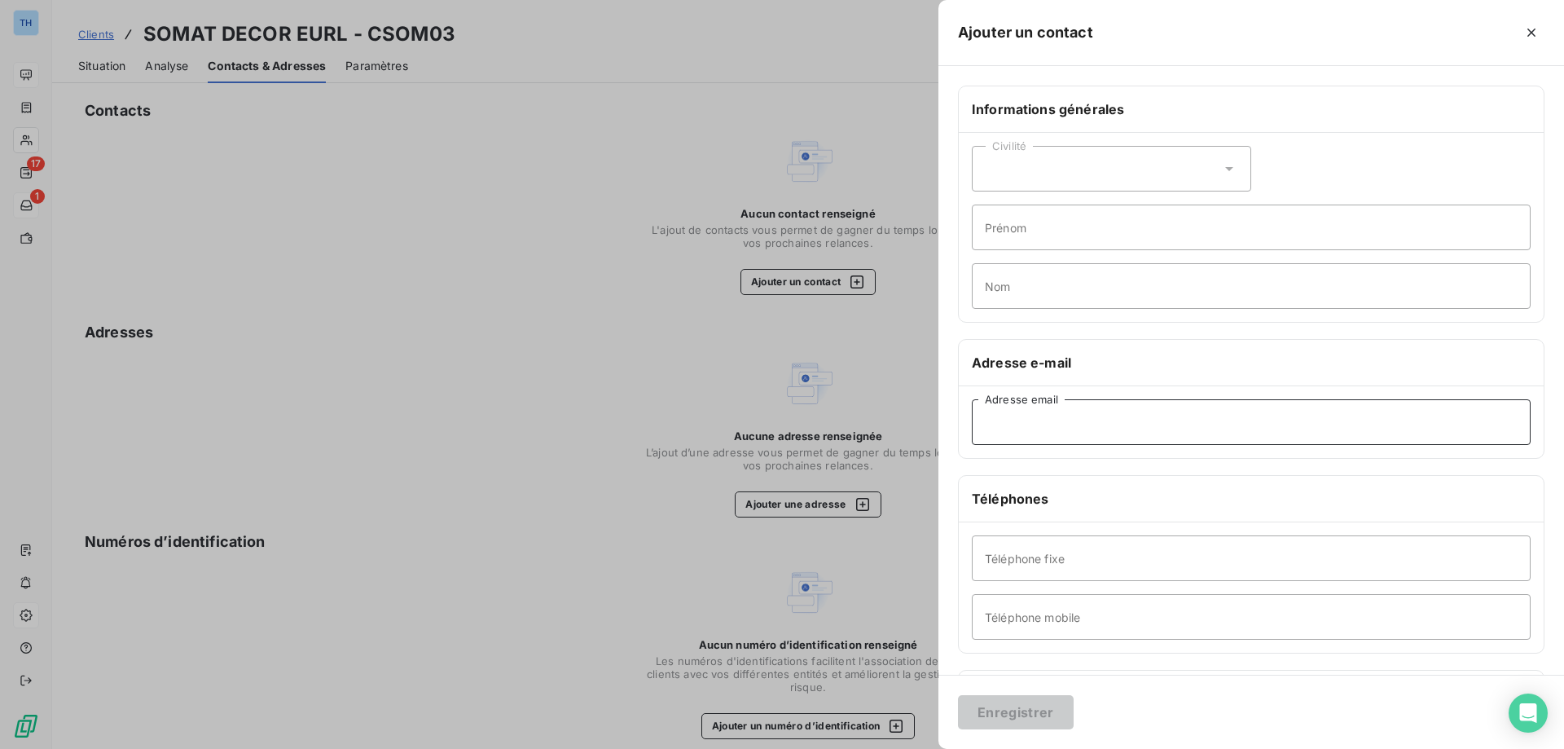
click at [1066, 424] on input "Adresse email" at bounding box center [1251, 422] width 559 height 46
paste input "[EMAIL_ADDRESS][DOMAIN_NAME]"
type input "[EMAIL_ADDRESS][DOMAIN_NAME]"
click at [1017, 714] on button "Enregistrer" at bounding box center [1016, 712] width 116 height 34
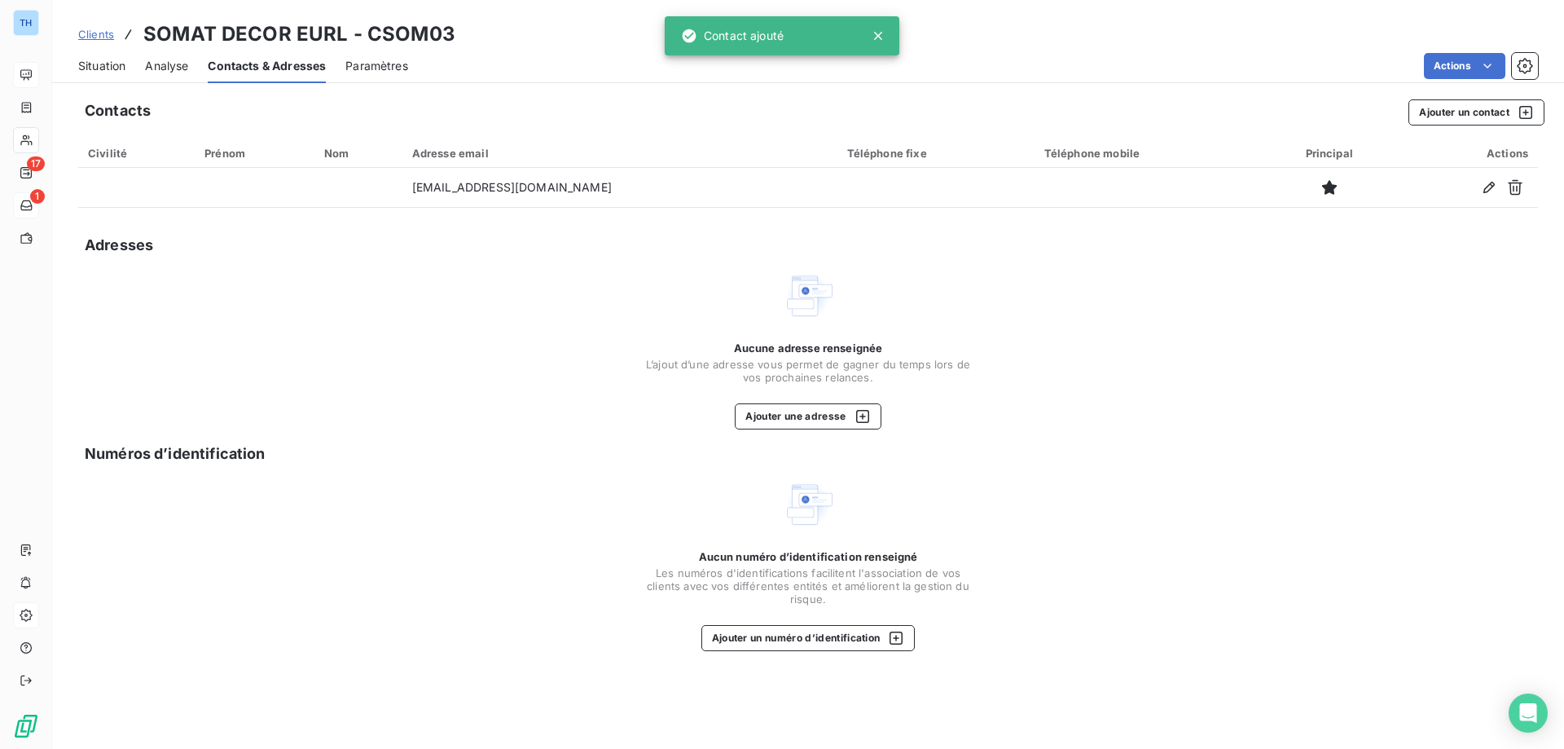
click at [112, 61] on span "Situation" at bounding box center [101, 66] width 47 height 16
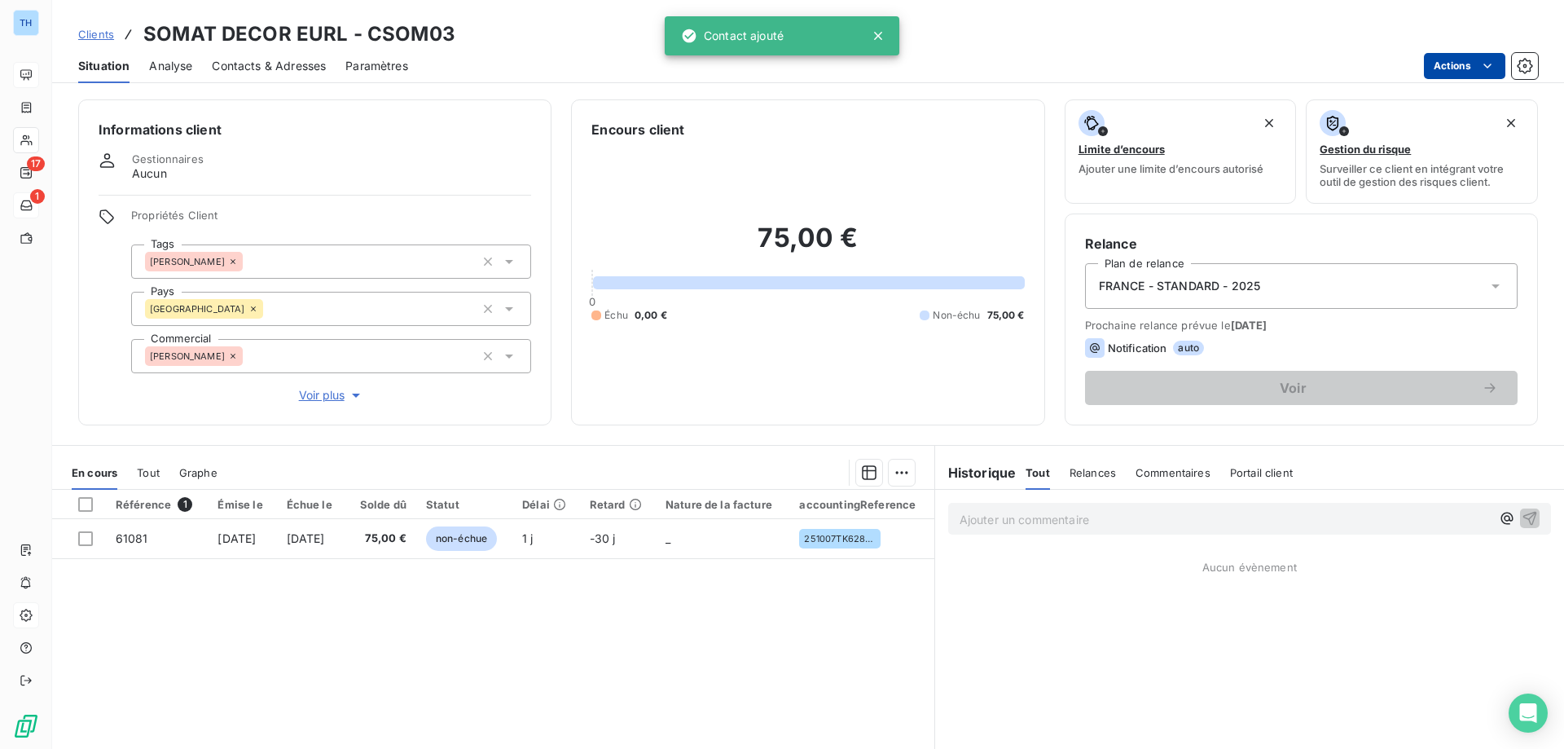
click at [1454, 68] on html "TH 17 1 Clients SOMAT DECOR EURL - CSOM03 Situation Analyse Contacts & Adresses…" at bounding box center [782, 374] width 1564 height 749
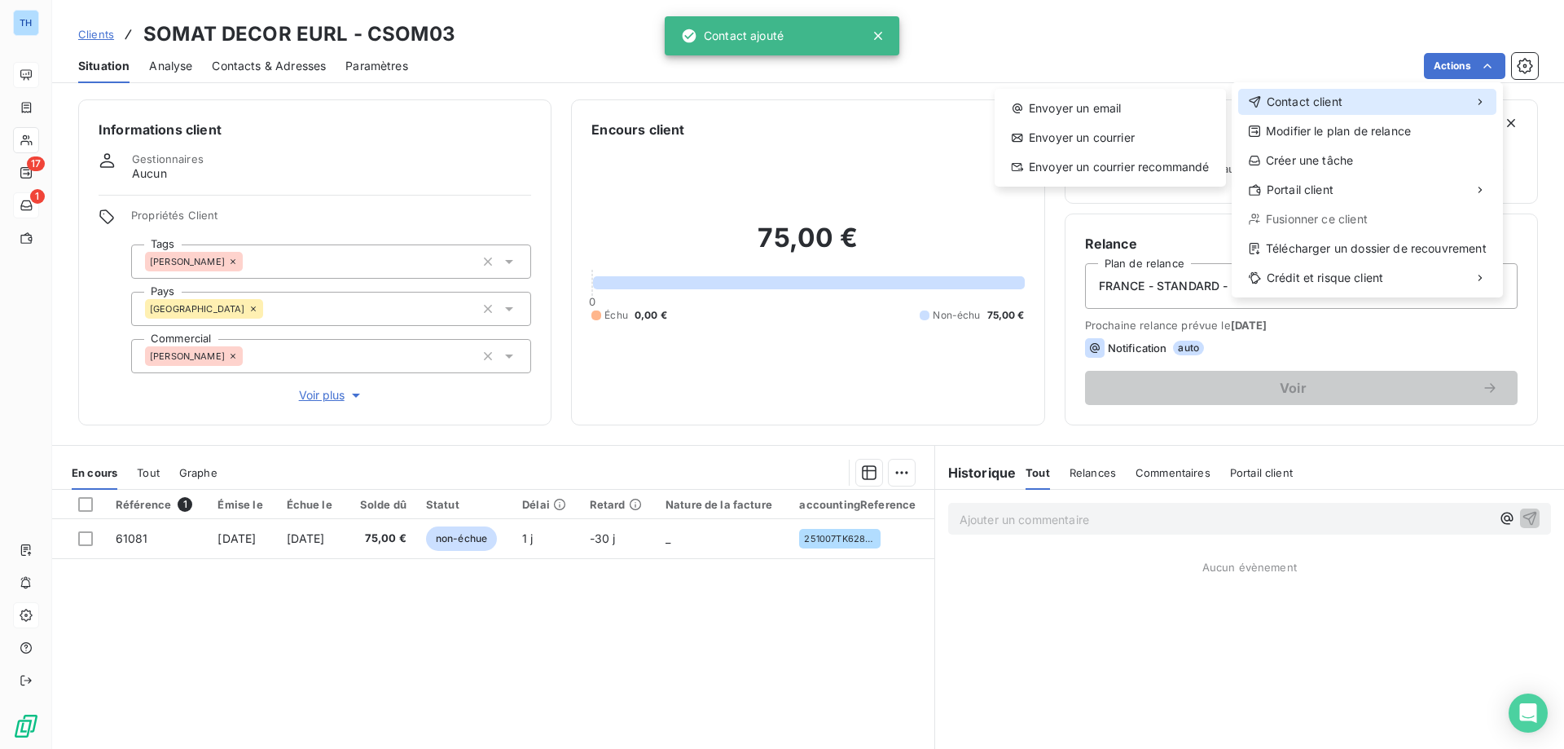
click at [1324, 94] on span "Contact client" at bounding box center [1305, 102] width 76 height 16
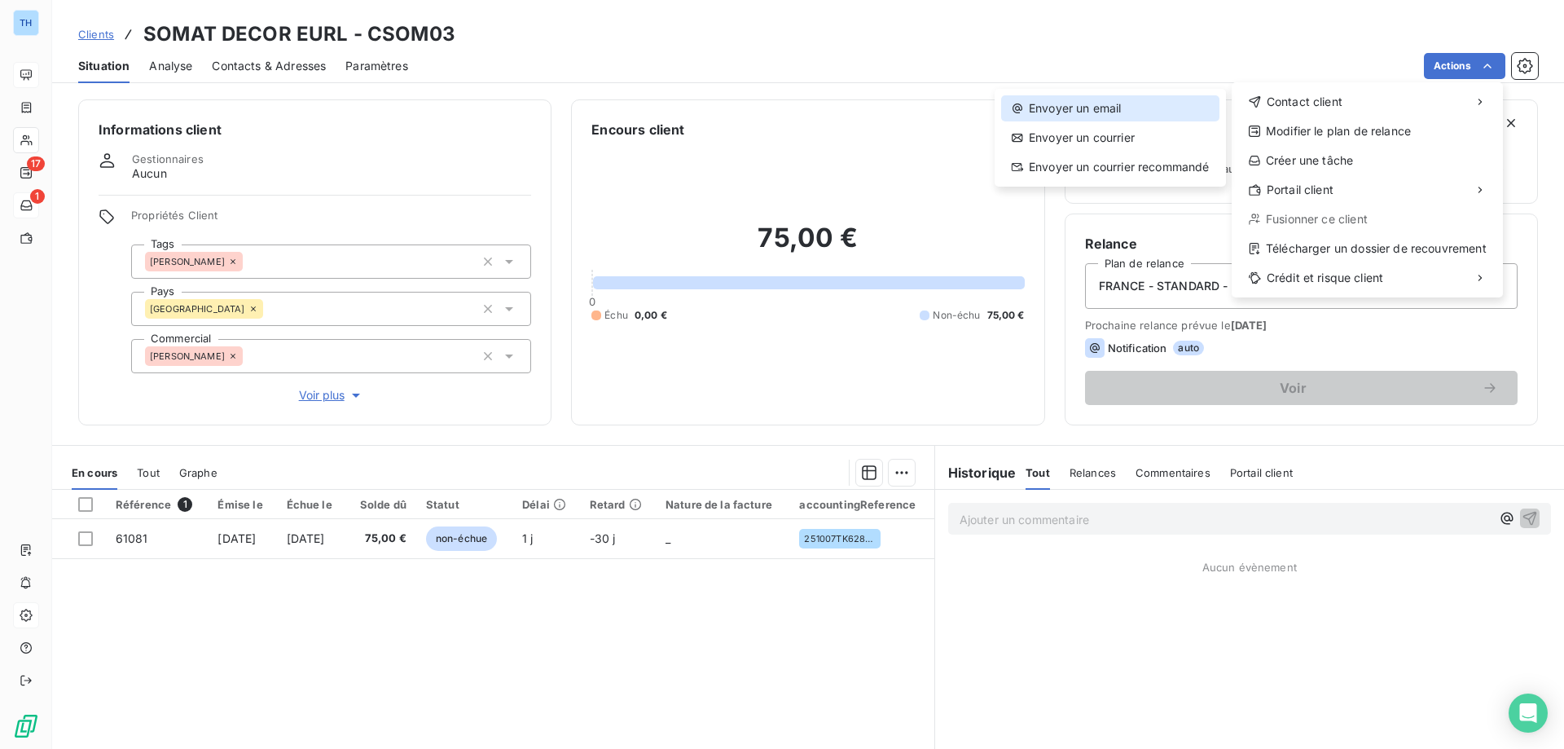
click at [1115, 99] on div "Envoyer un email" at bounding box center [1110, 108] width 218 height 26
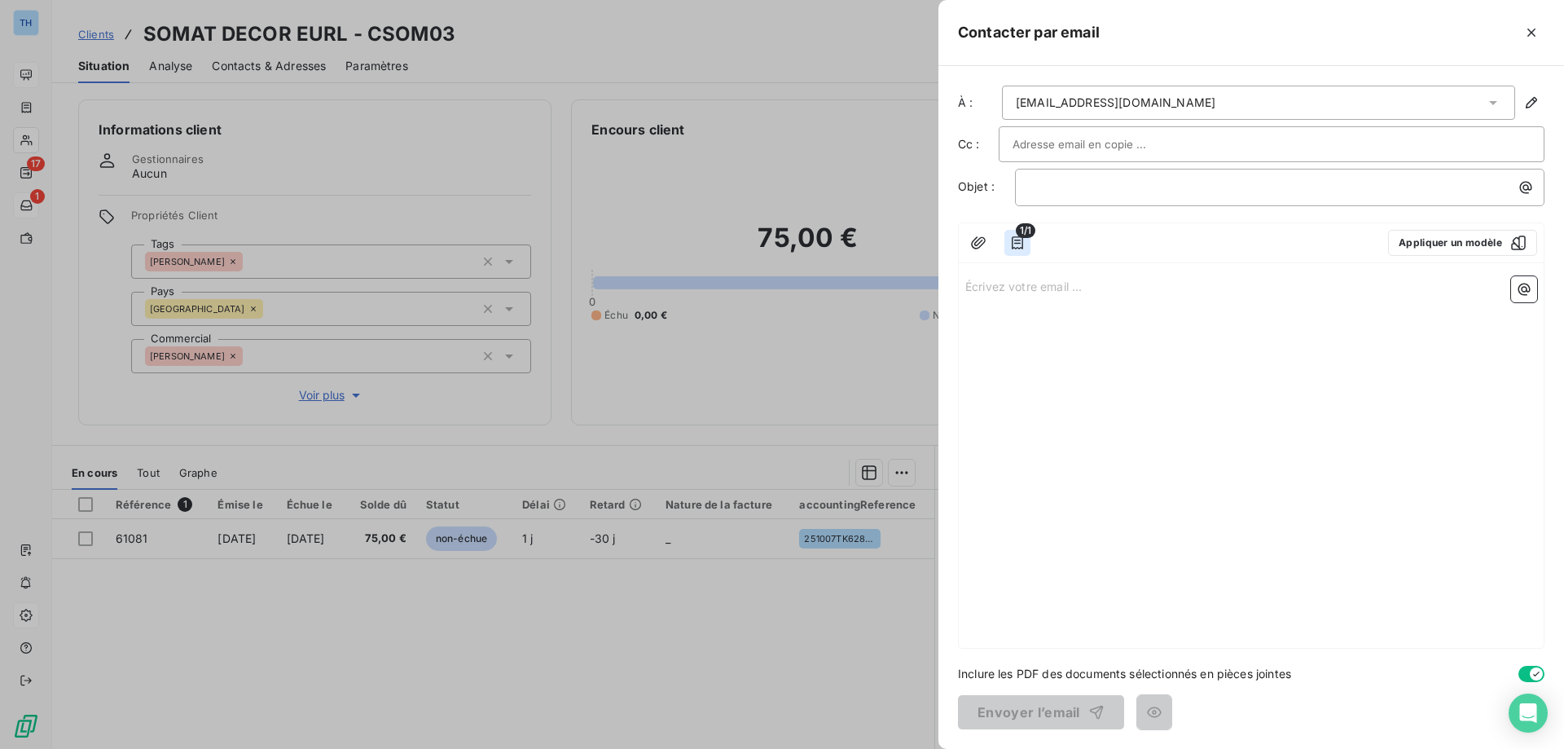
click at [1023, 241] on icon "button" at bounding box center [1017, 243] width 16 height 16
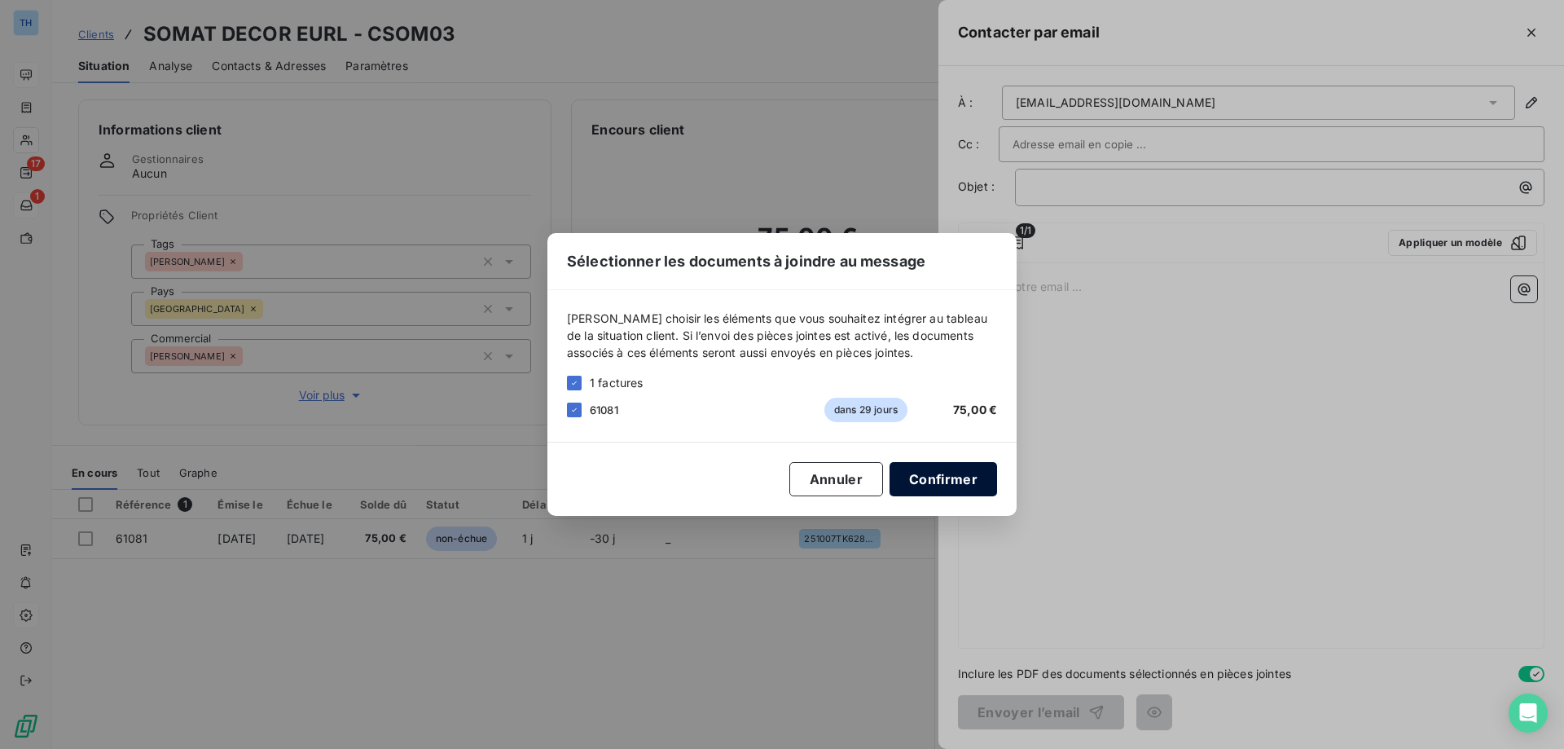
click at [944, 481] on button "Confirmer" at bounding box center [943, 479] width 108 height 34
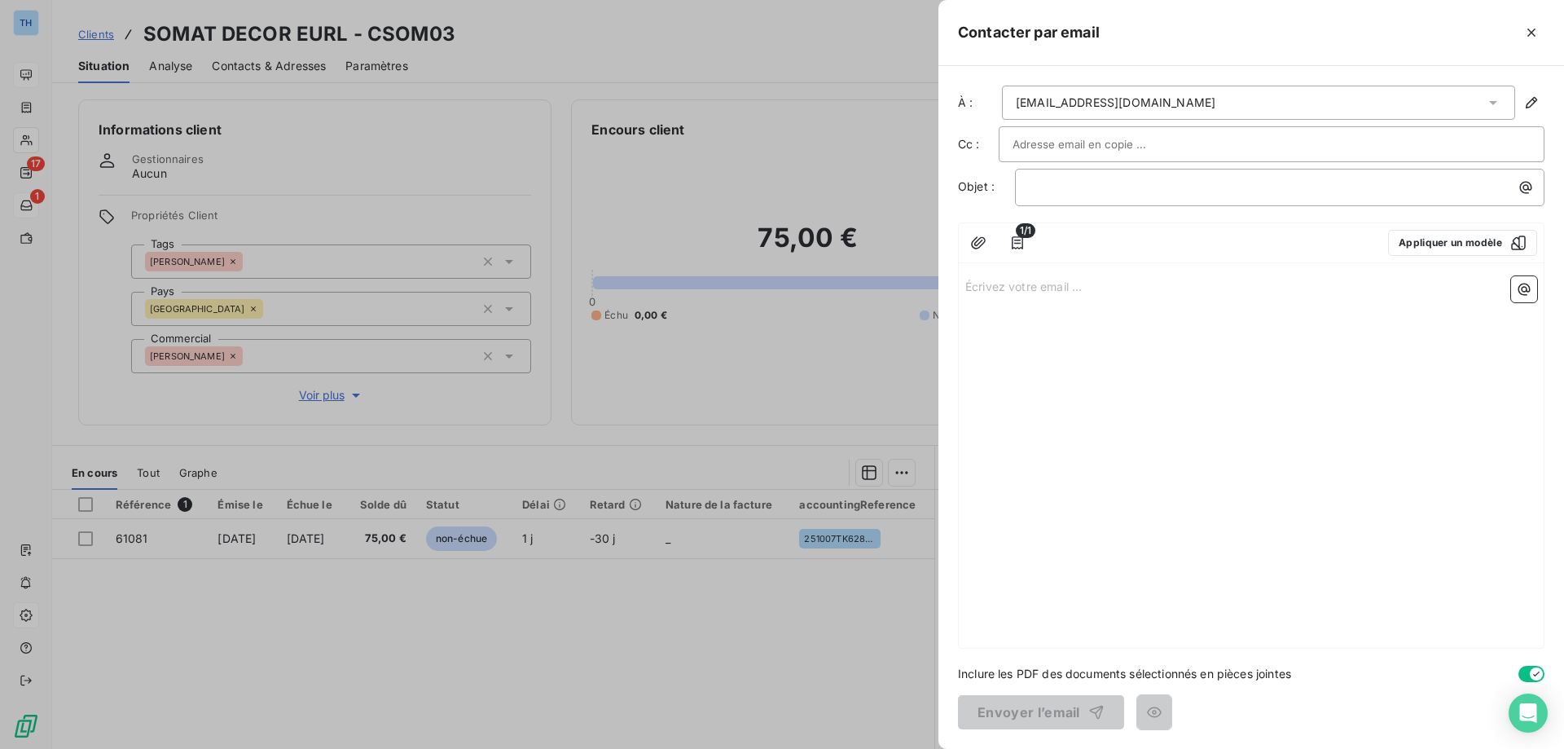
click at [1078, 296] on div "Écrivez votre email ... ﻿" at bounding box center [1251, 459] width 585 height 378
click at [1022, 292] on p "Écrivez votre email ... ﻿" at bounding box center [1251, 285] width 572 height 19
drag, startPoint x: 1117, startPoint y: 288, endPoint x: 915, endPoint y: 283, distance: 202.1
click at [915, 748] on div "Contacter par email À : somatsarl@orange.fr Cc : Objet : ﻿ 1/1 Appliquer un mod…" at bounding box center [782, 749] width 1564 height 0
click at [1001, 292] on p "Écrivez votre email ... ﻿" at bounding box center [1251, 285] width 572 height 19
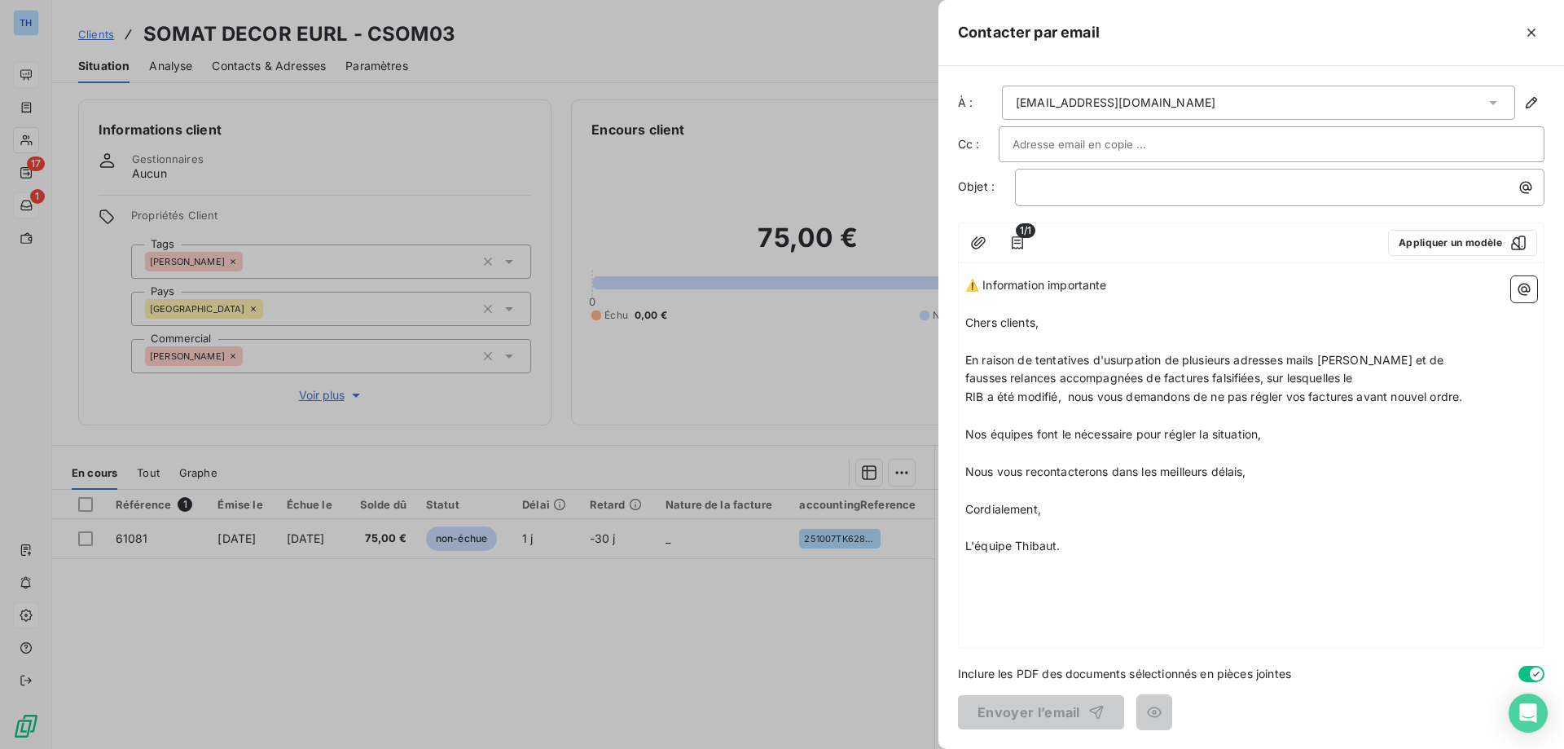
drag, startPoint x: 1144, startPoint y: 290, endPoint x: 960, endPoint y: 281, distance: 183.5
click at [960, 281] on div "⚠️ Information importante ﻿ Chers clients, ﻿ En raison de tentatives d'usurpati…" at bounding box center [1251, 459] width 585 height 378
click at [1053, 191] on p "﻿" at bounding box center [1284, 187] width 510 height 19
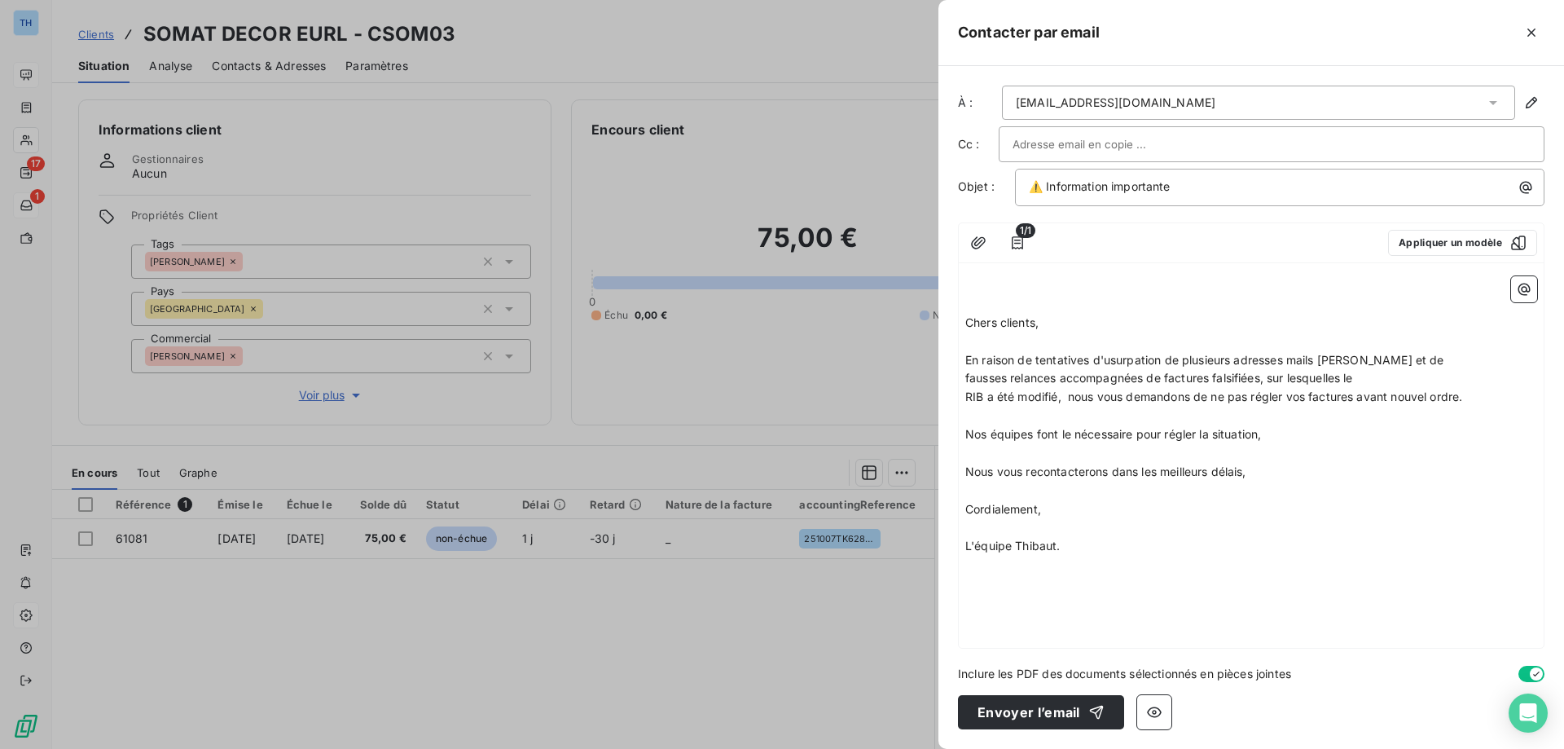
click at [967, 323] on span "Chers clients," at bounding box center [1001, 322] width 73 height 14
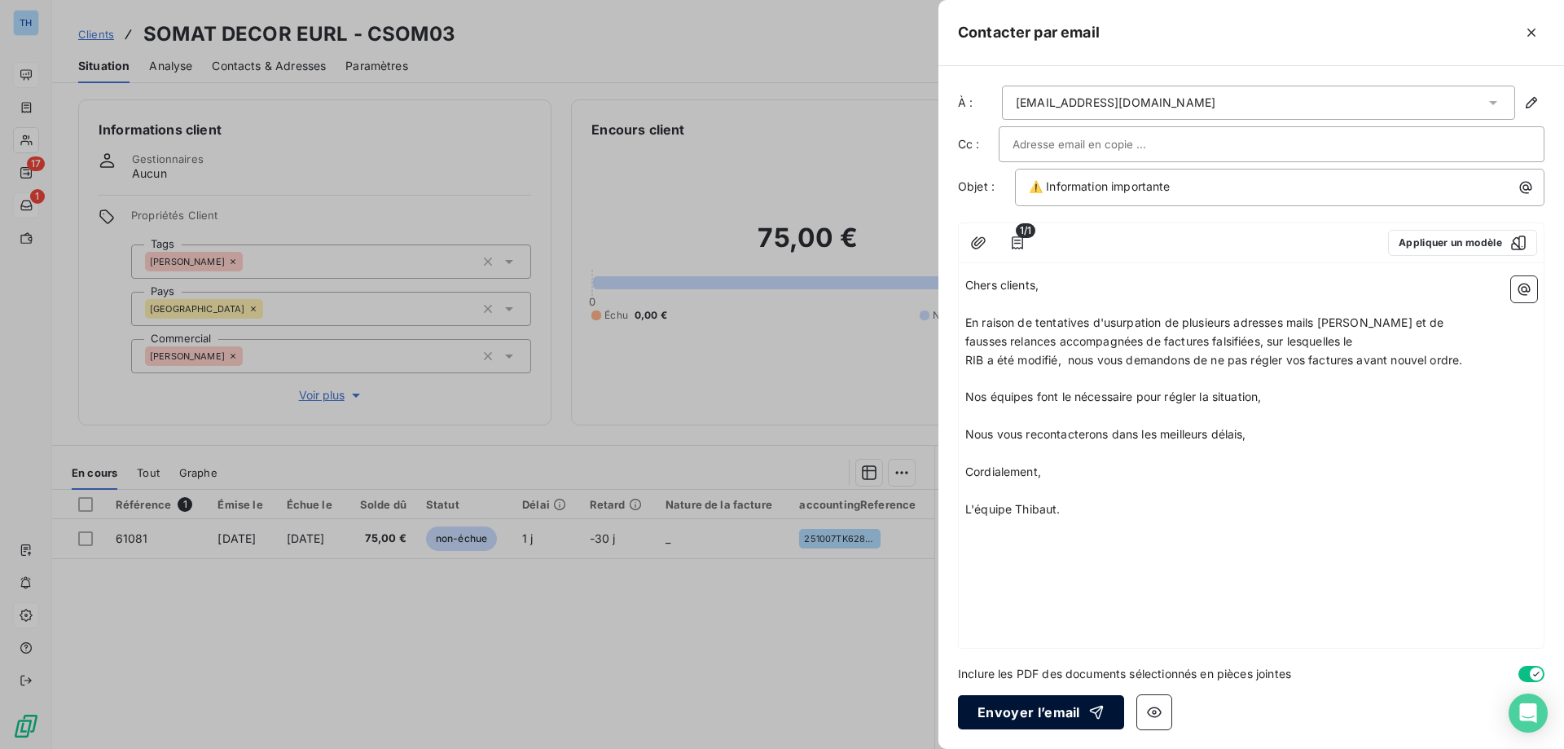
click at [1016, 706] on button "Envoyer l’email" at bounding box center [1041, 712] width 166 height 34
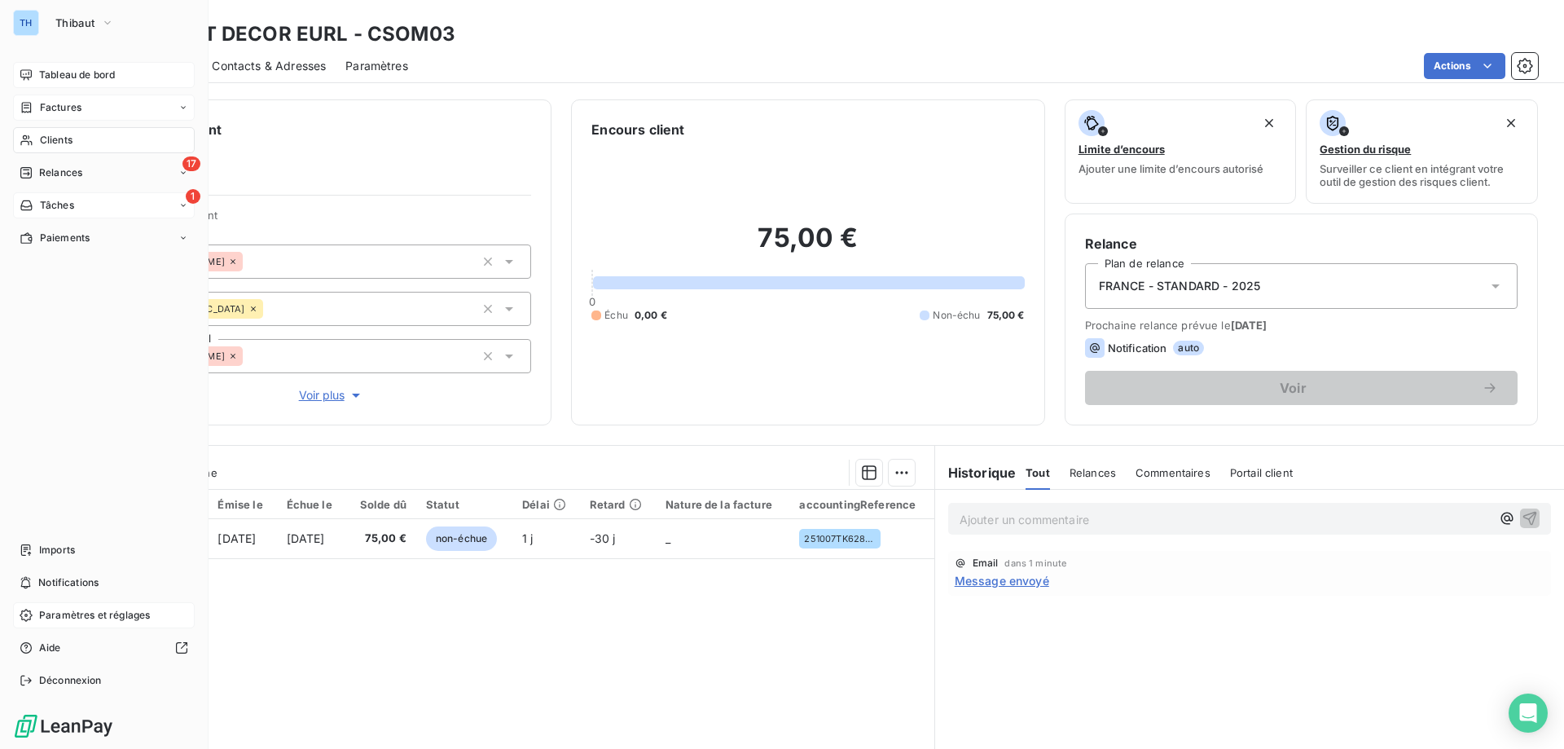
click at [29, 111] on icon at bounding box center [27, 107] width 14 height 13
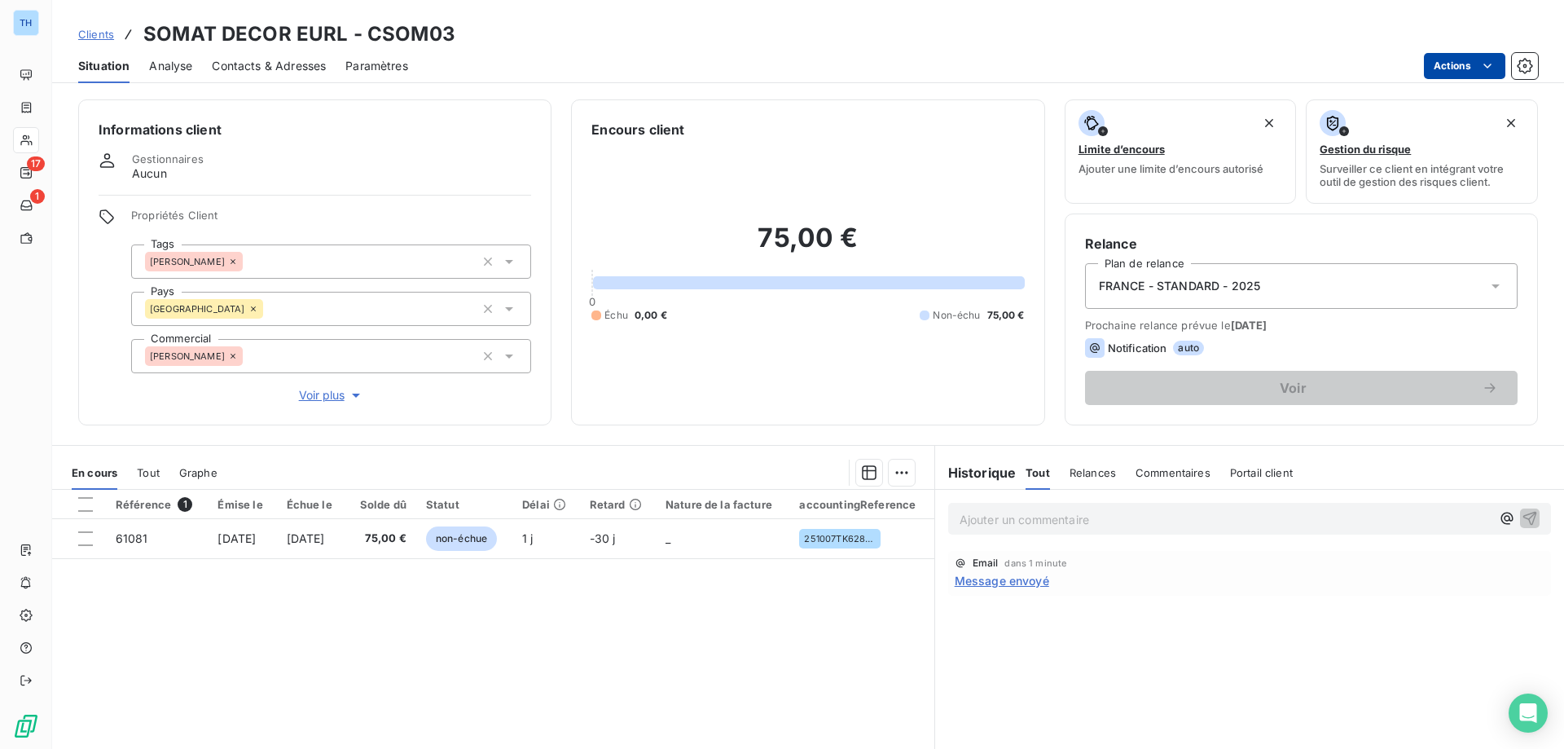
click at [1460, 60] on html "TH 17 1 Clients SOMAT DECOR EURL - CSOM03 Situation Analyse Contacts & Adresses…" at bounding box center [782, 374] width 1564 height 749
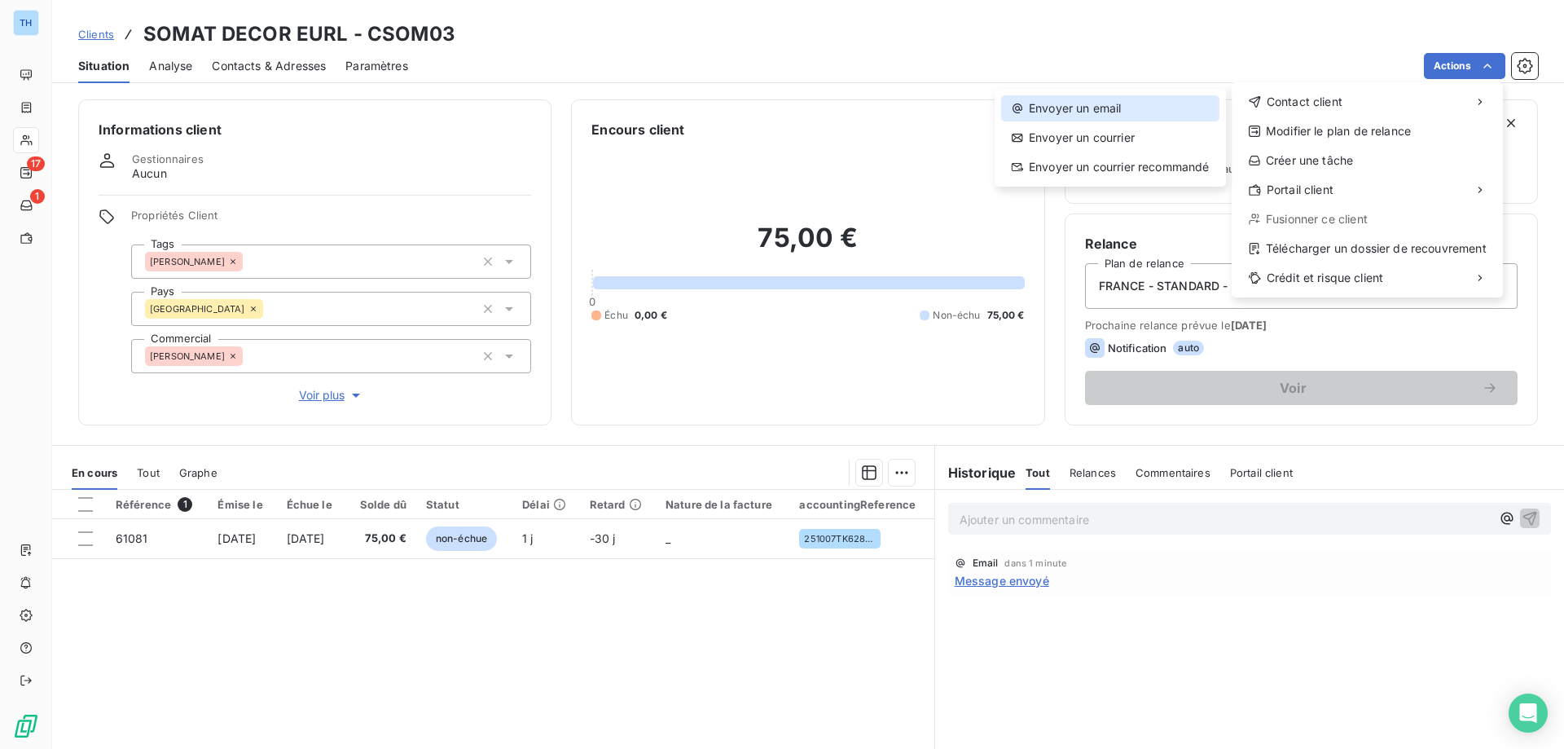
click at [1110, 102] on div "Envoyer un email" at bounding box center [1110, 108] width 218 height 26
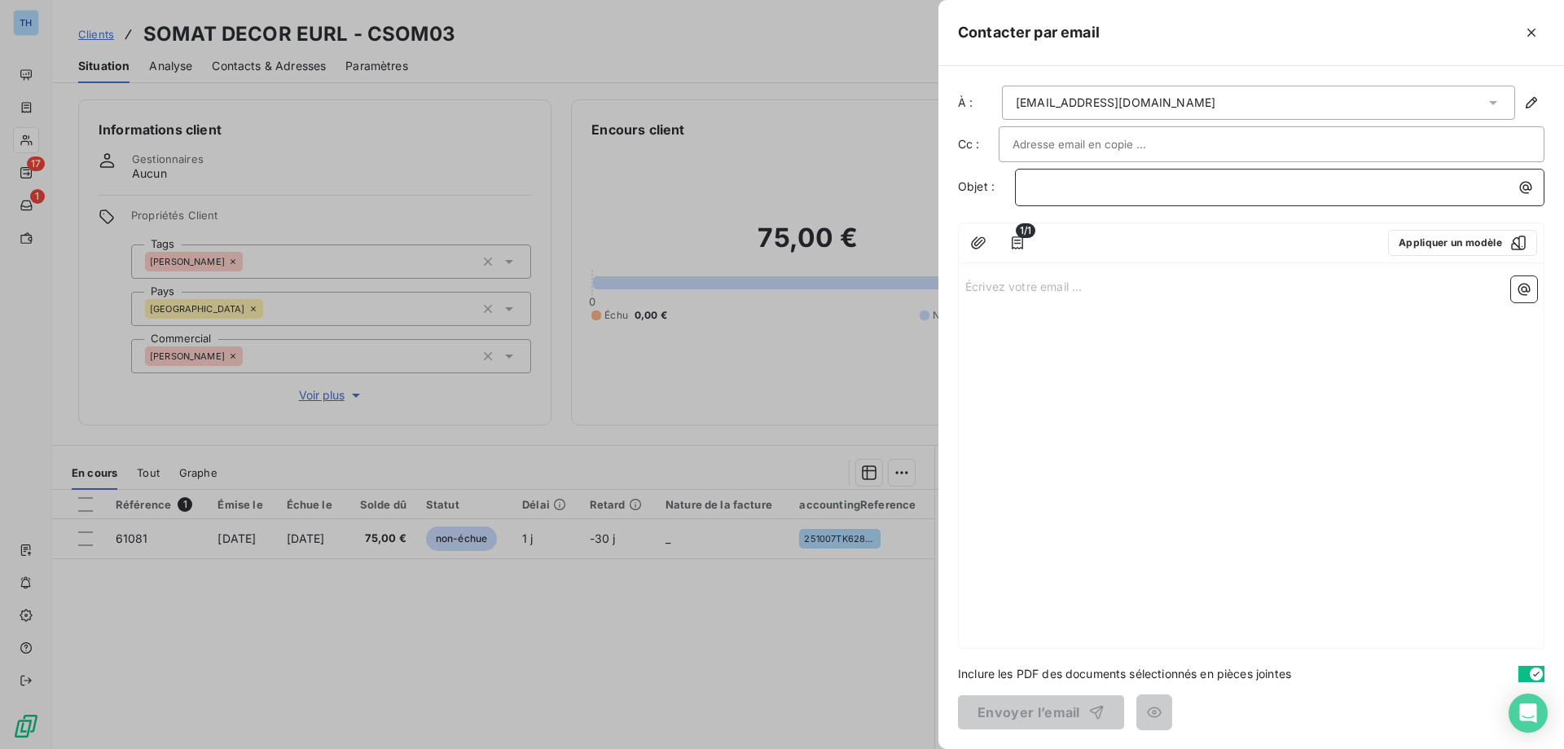
click at [1047, 194] on p "﻿" at bounding box center [1284, 187] width 510 height 19
click at [993, 293] on p "Écrivez votre email ... ﻿" at bounding box center [1251, 285] width 572 height 19
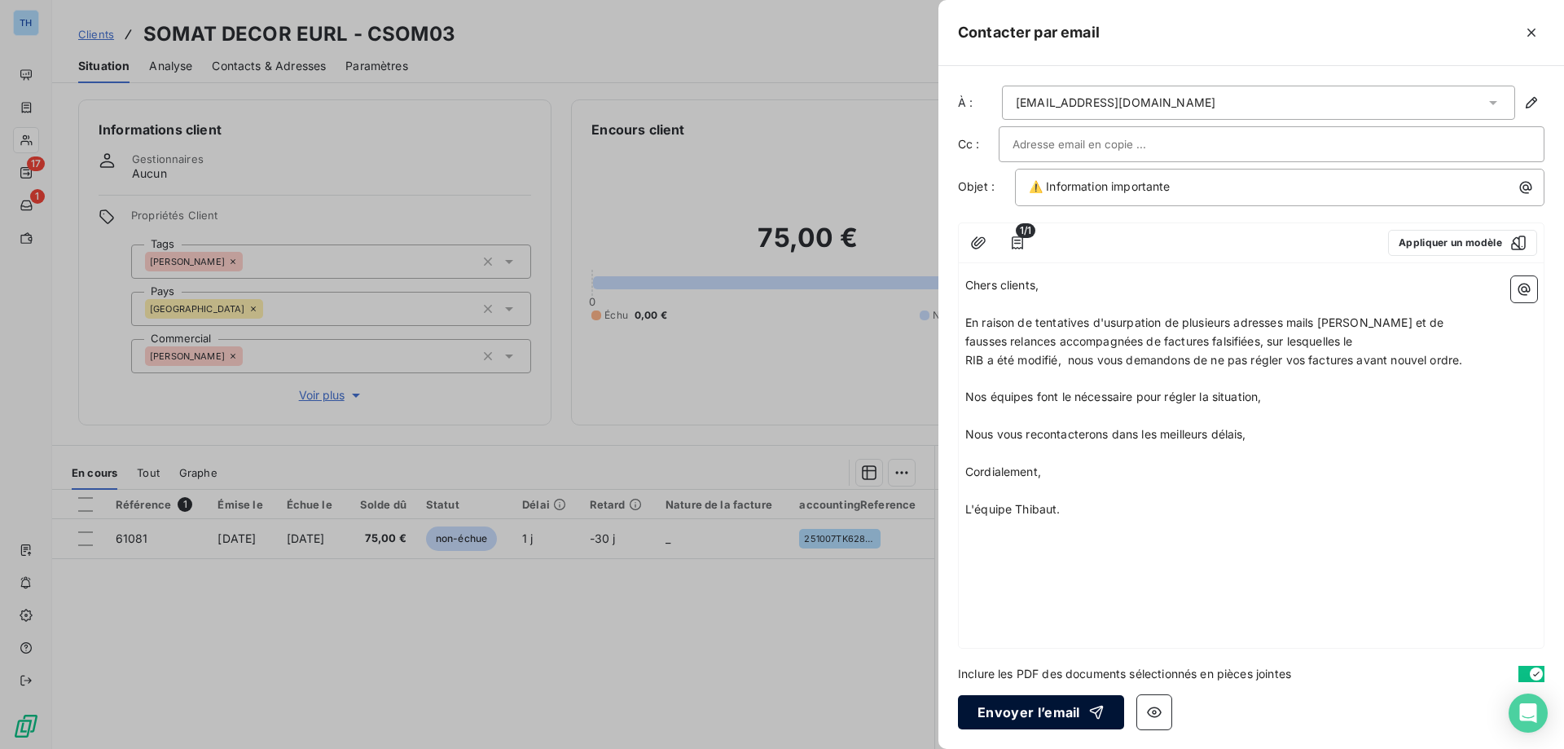
click at [1017, 712] on button "Envoyer l’email" at bounding box center [1041, 712] width 166 height 34
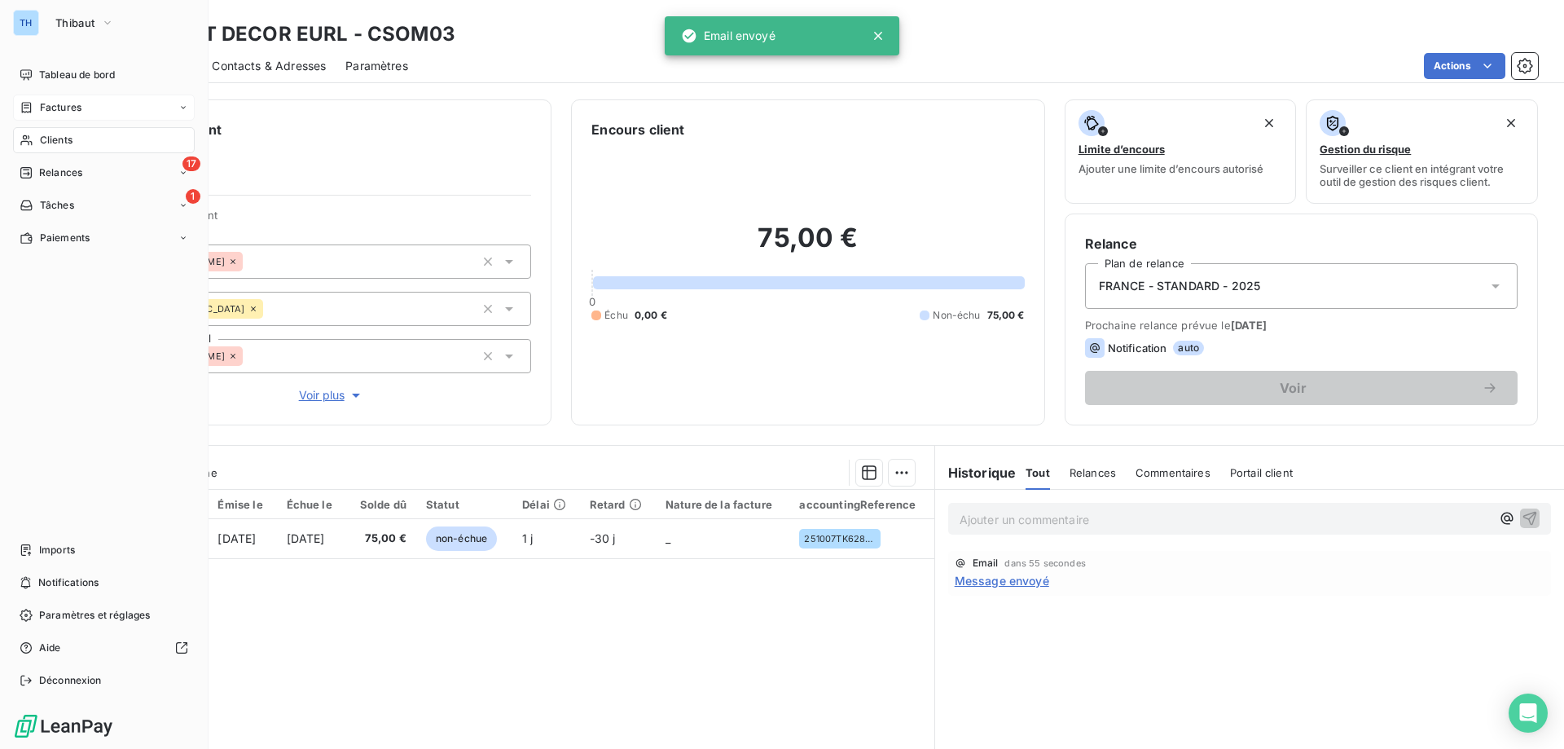
click at [36, 109] on div "Factures" at bounding box center [51, 107] width 62 height 15
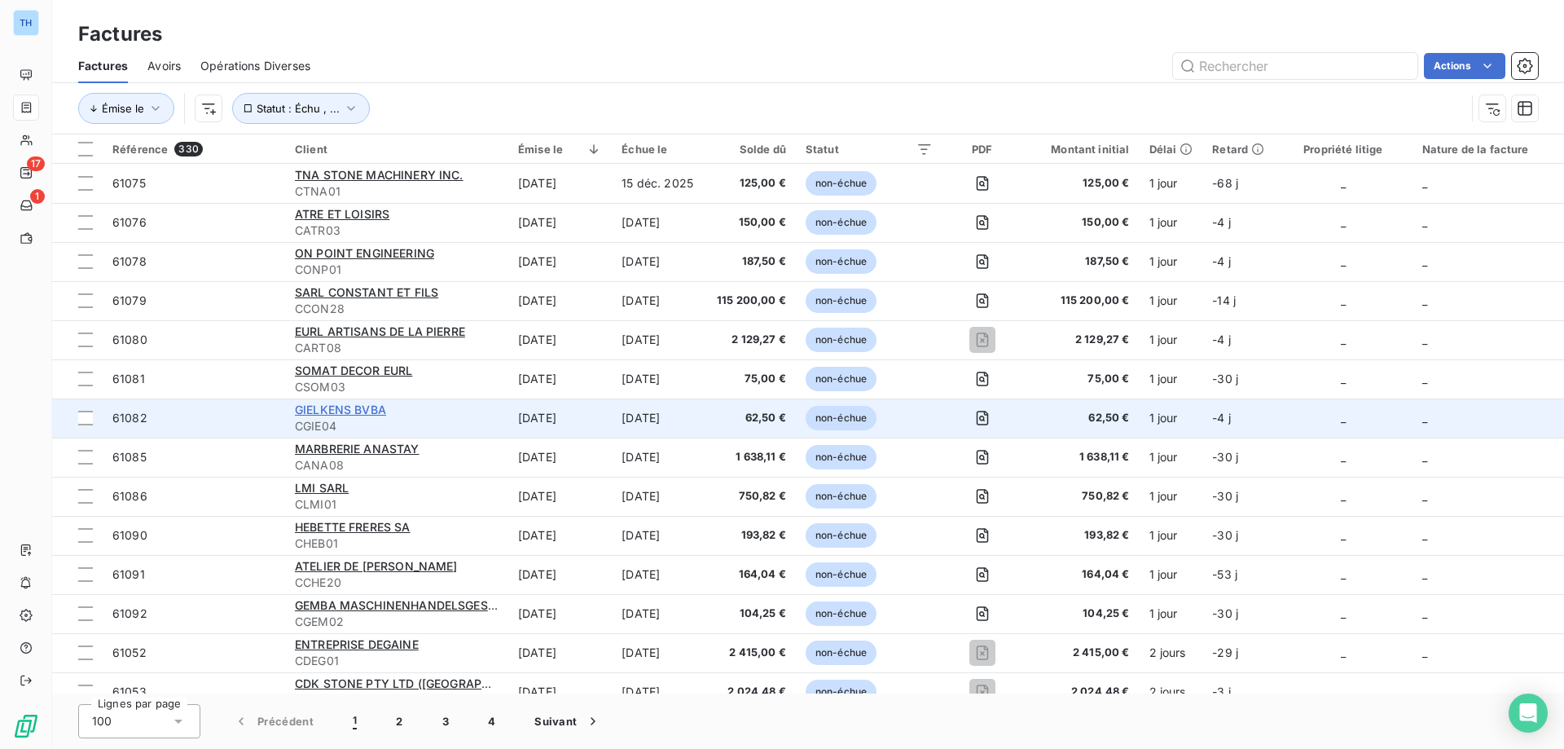
click at [341, 409] on span "GIELKENS BVBA" at bounding box center [340, 409] width 91 height 14
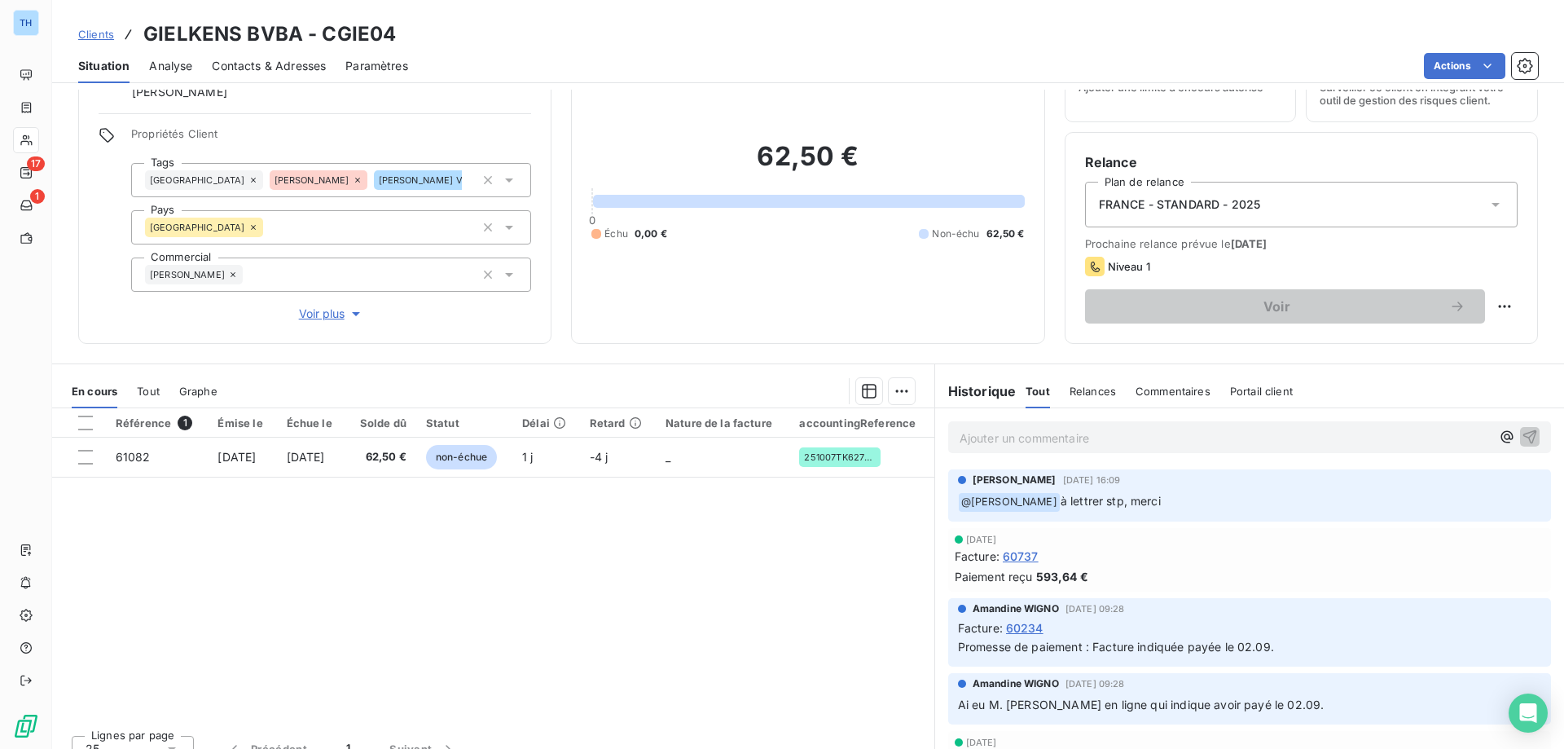
click at [1435, 81] on div "Situation Analyse Contacts & Adresses Paramètres Actions" at bounding box center [808, 66] width 1512 height 34
click at [1435, 65] on html "TH 17 1 Clients GIELKENS BVBA - CGIE04 Situation Analyse Contacts & Adresses Pa…" at bounding box center [782, 374] width 1564 height 749
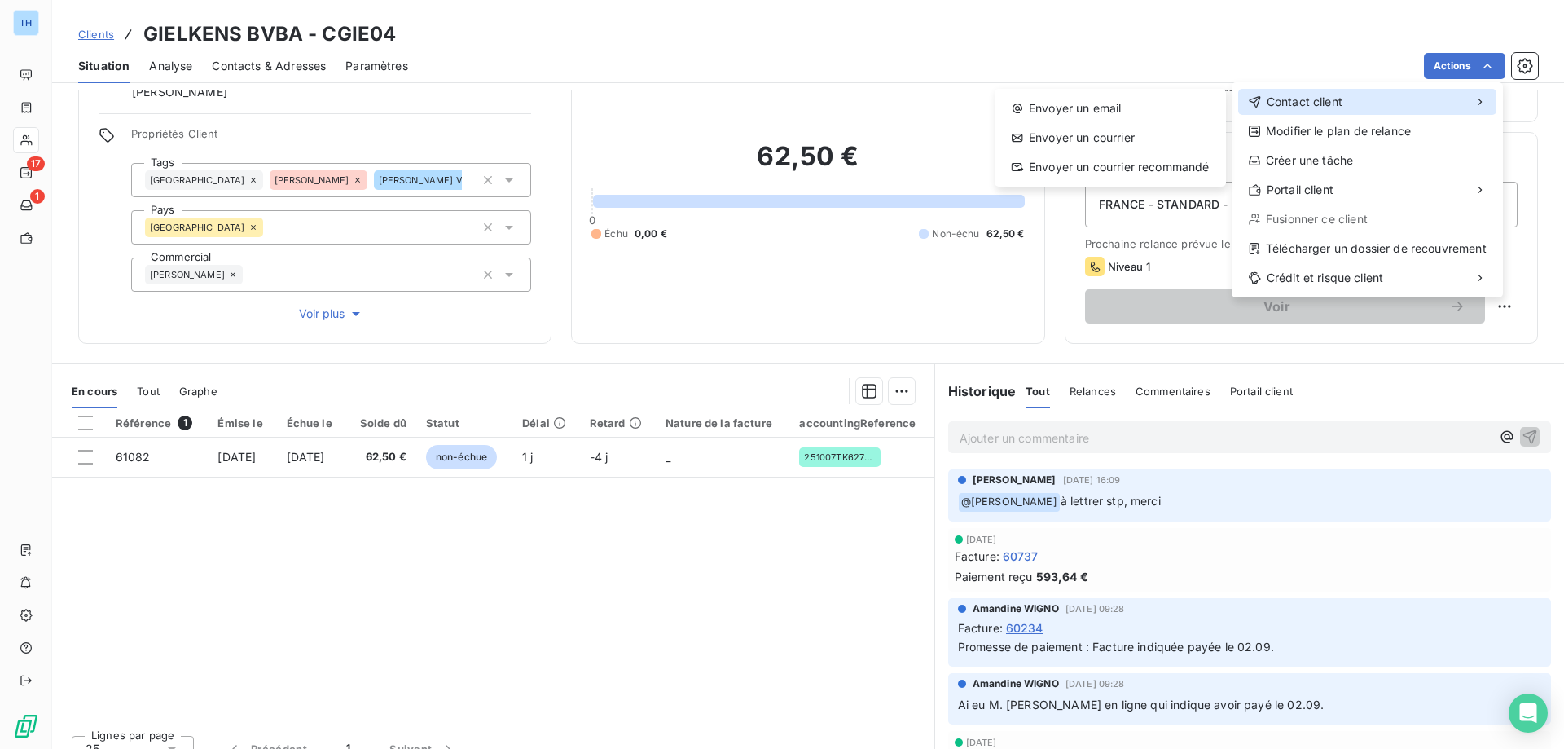
click at [1321, 98] on span "Contact client" at bounding box center [1305, 102] width 76 height 16
click at [1056, 102] on div "Envoyer un email" at bounding box center [1110, 108] width 218 height 26
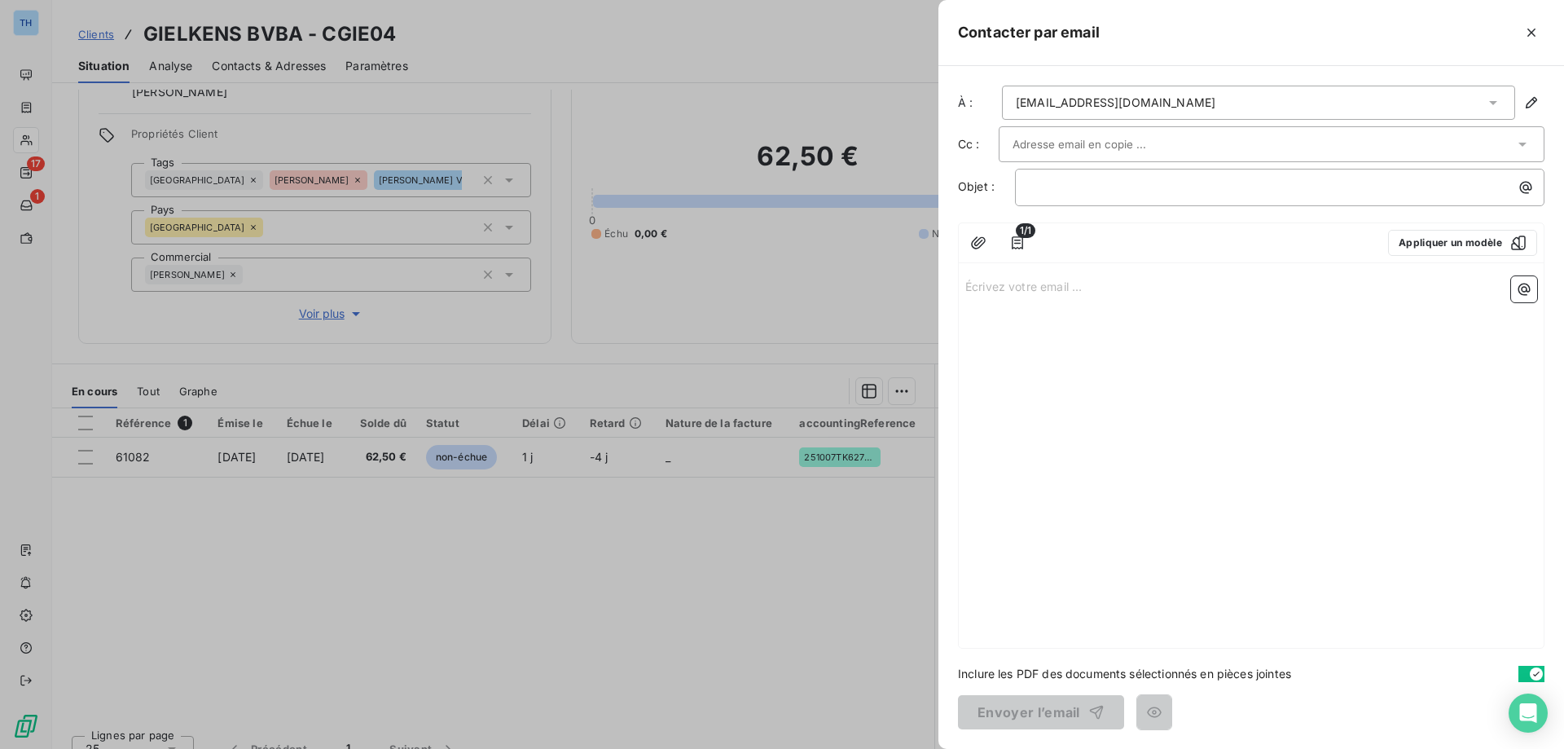
click at [1039, 315] on div "Écrivez votre email ... ﻿" at bounding box center [1251, 459] width 585 height 378
click at [1051, 295] on div "Écrivez votre email ... ﻿" at bounding box center [1251, 459] width 585 height 378
click at [1047, 287] on p "Écrivez votre email ... ﻿" at bounding box center [1251, 285] width 572 height 19
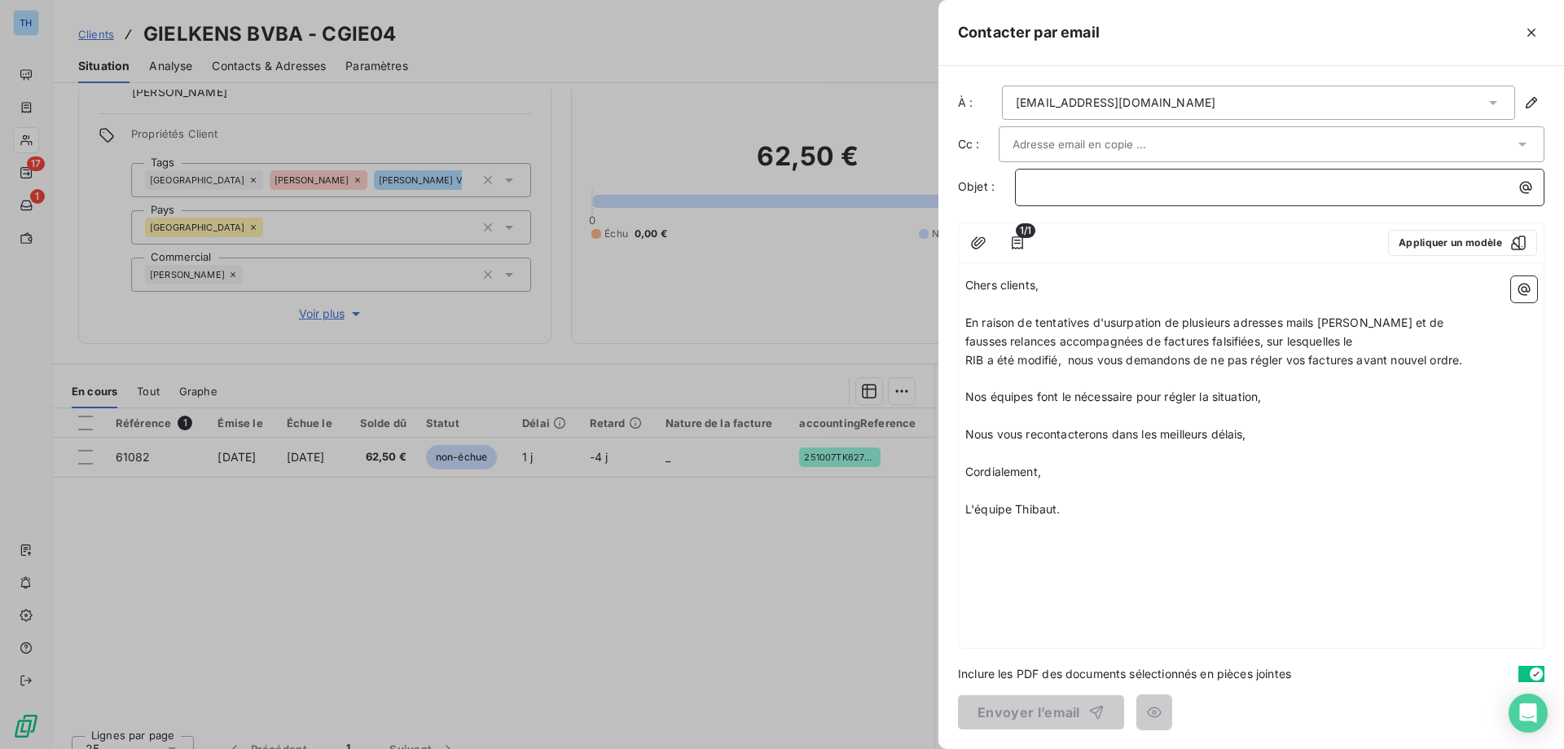
click at [1056, 187] on p "﻿" at bounding box center [1284, 187] width 510 height 19
click at [1085, 143] on input "text" at bounding box center [1099, 144] width 175 height 24
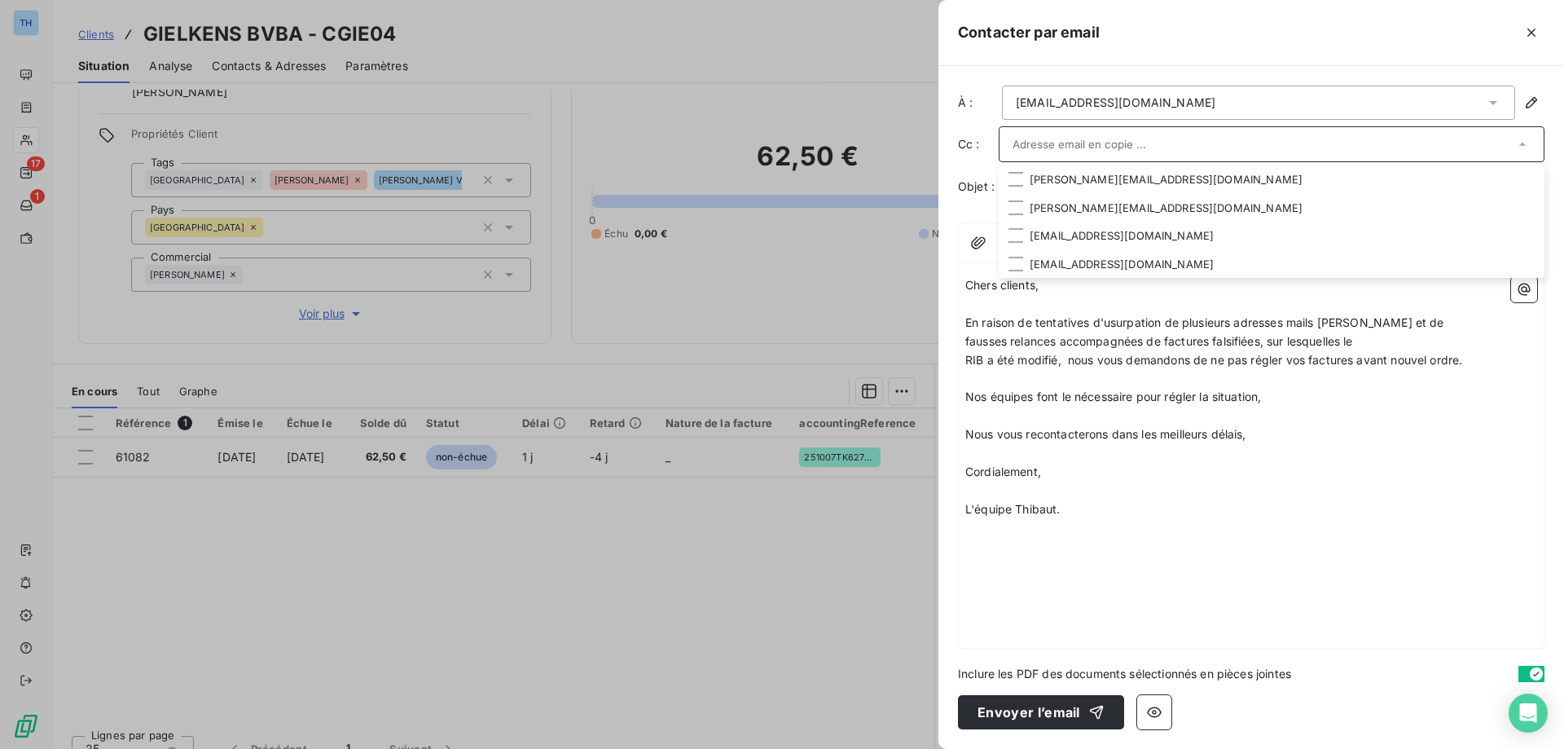
click at [972, 50] on div "Contacter par email" at bounding box center [1251, 33] width 626 height 66
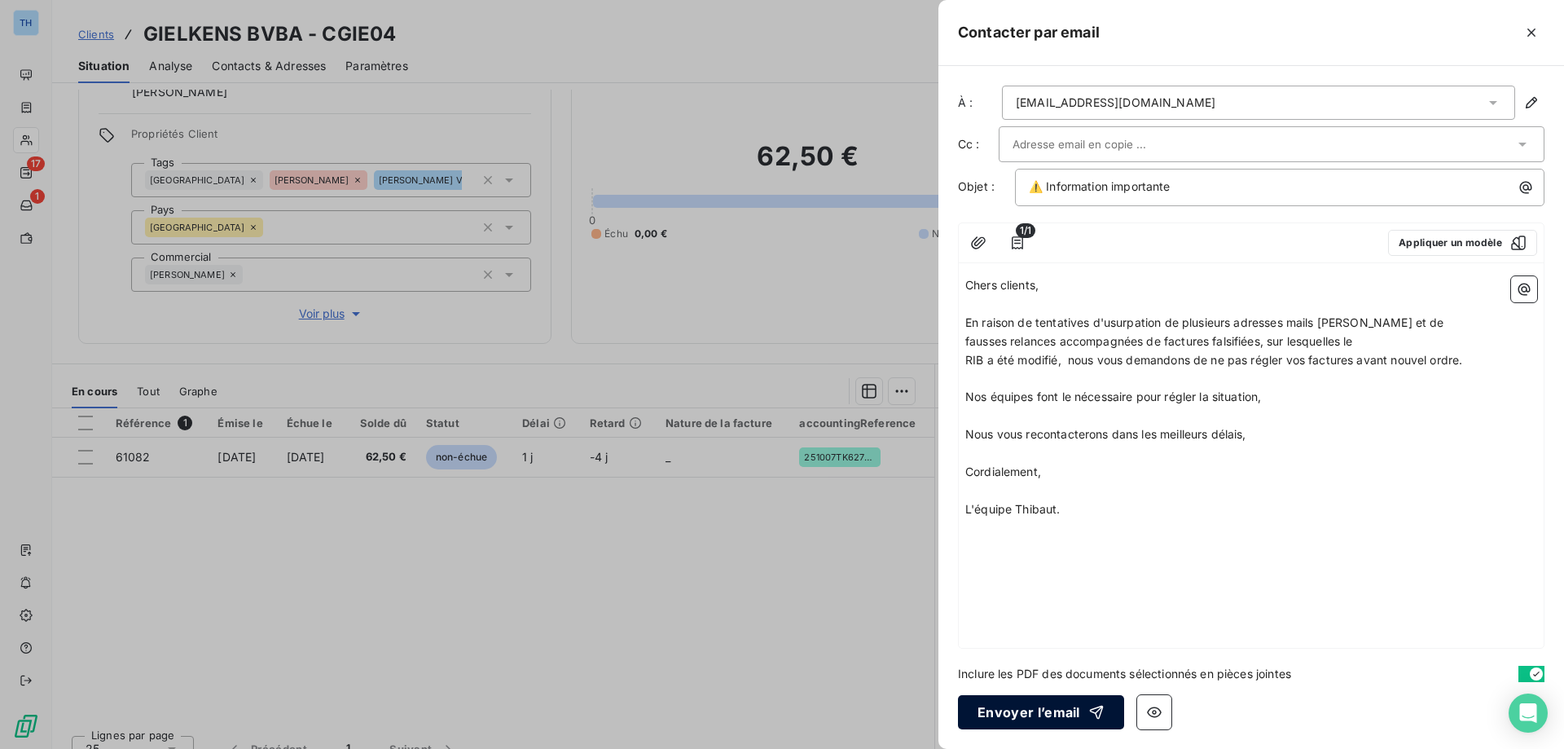
click at [1024, 700] on button "Envoyer l’email" at bounding box center [1041, 712] width 166 height 34
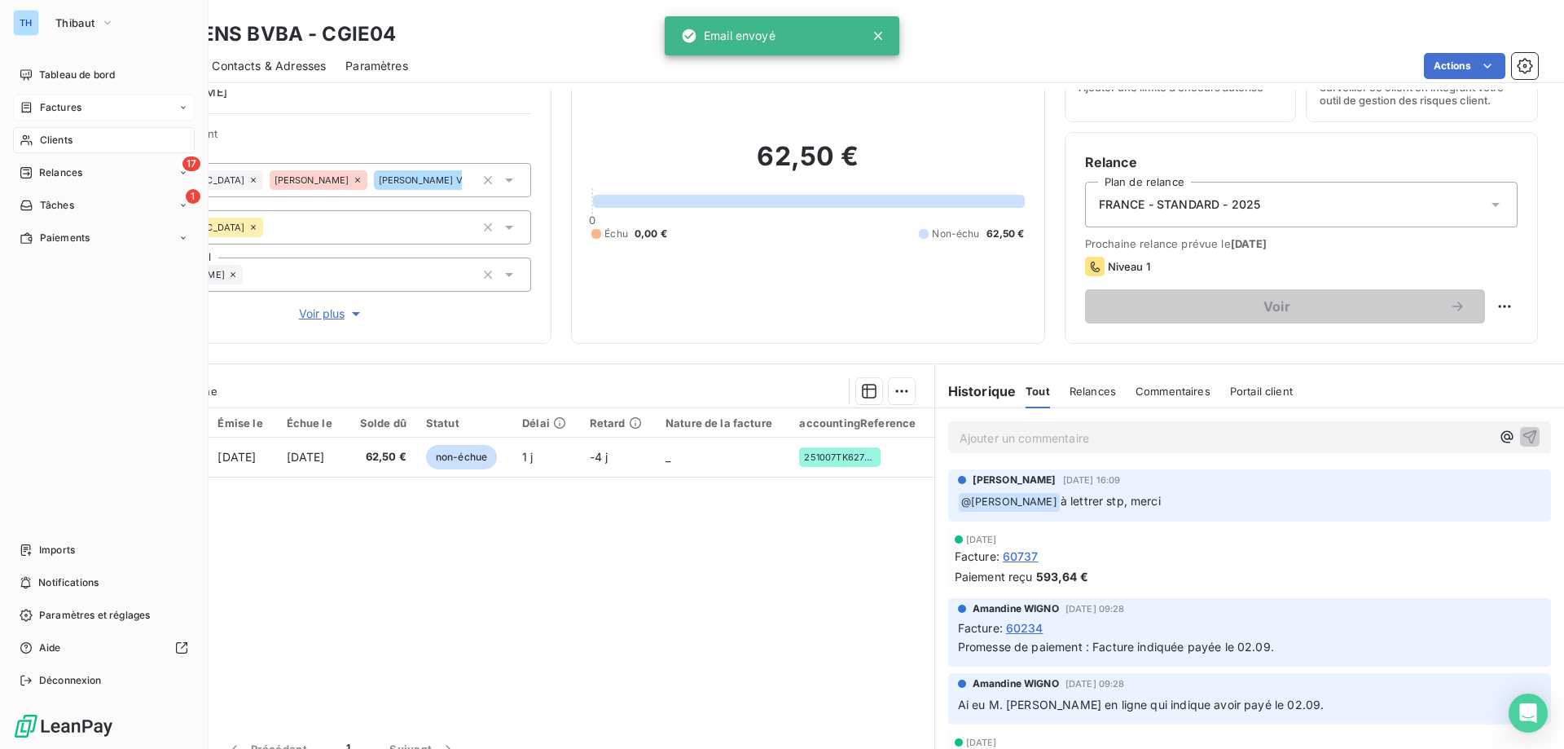
click at [42, 108] on span "Factures" at bounding box center [61, 107] width 42 height 15
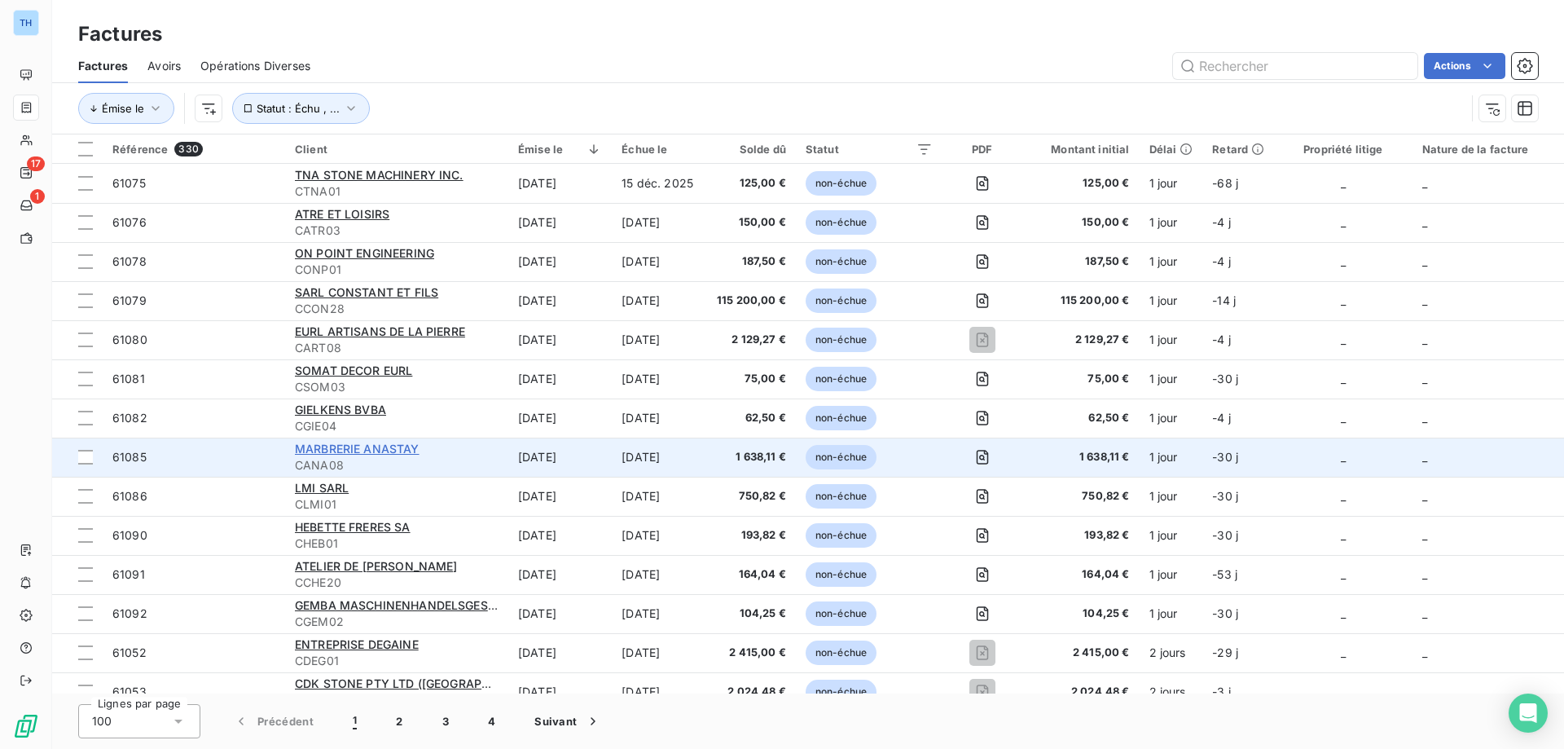
click at [344, 450] on span "MARBRERIE ANASTAY" at bounding box center [357, 448] width 125 height 14
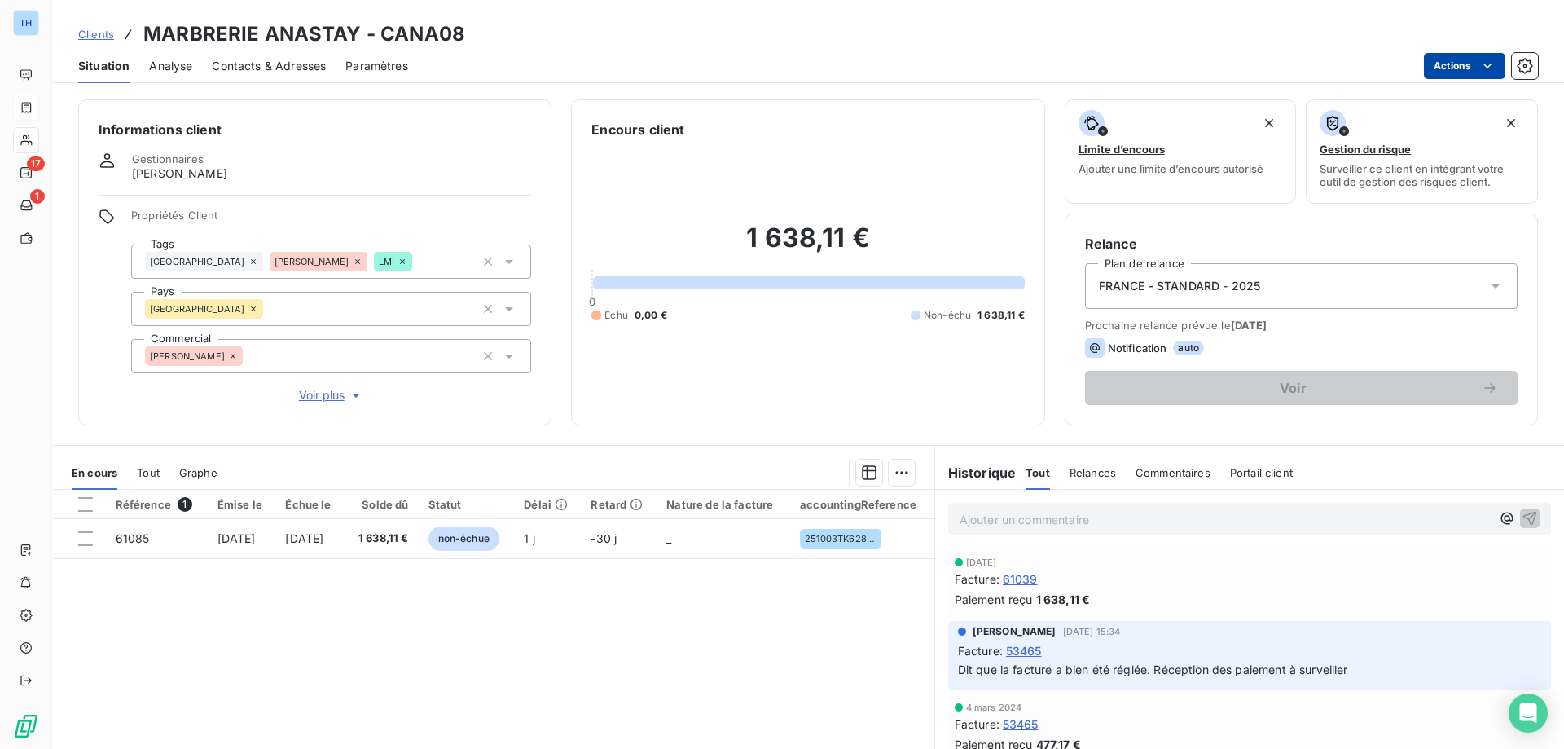
click at [1435, 71] on html "TH 17 1 Clients MARBRERIE ANASTAY - CANA08 Situation Analyse Contacts & Adresse…" at bounding box center [782, 374] width 1564 height 749
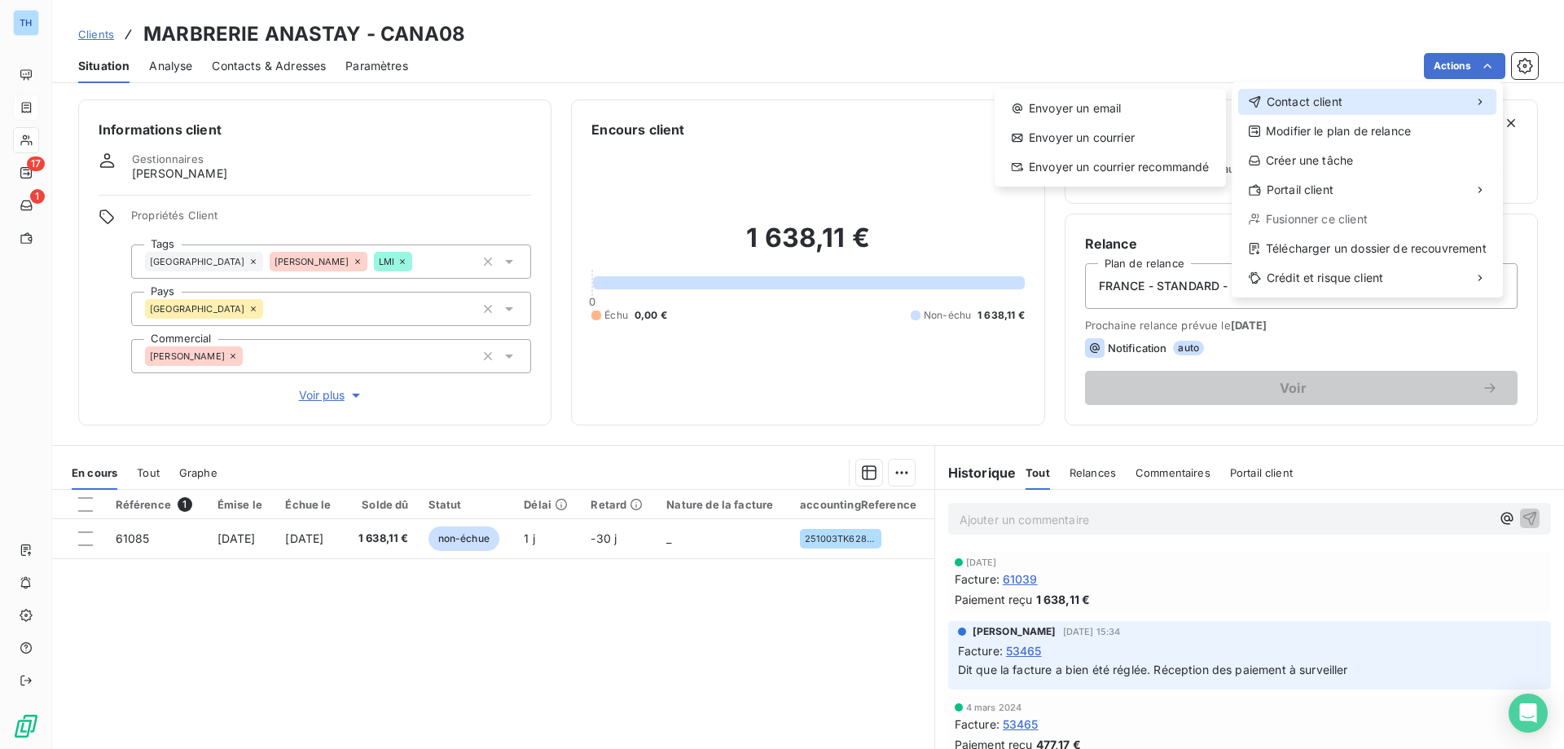
click at [1345, 106] on div "Contact client" at bounding box center [1367, 102] width 258 height 26
click at [1150, 101] on div "Envoyer un email" at bounding box center [1110, 108] width 218 height 26
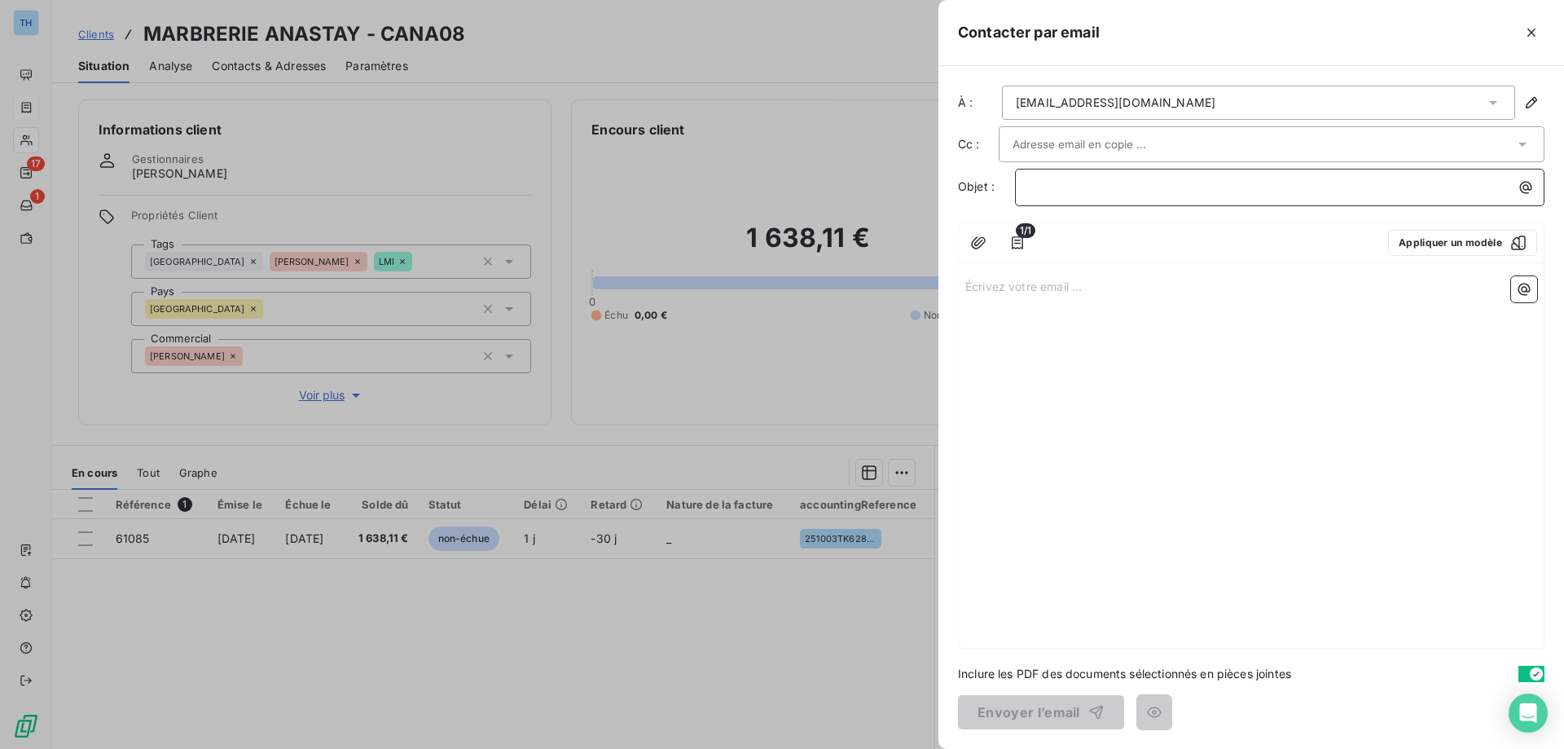
click at [1039, 179] on p "﻿" at bounding box center [1284, 187] width 510 height 19
click at [1012, 305] on div "Écrivez votre email ... ﻿" at bounding box center [1251, 459] width 585 height 378
click at [1012, 292] on p "Écrivez votre email ... ﻿" at bounding box center [1251, 285] width 572 height 19
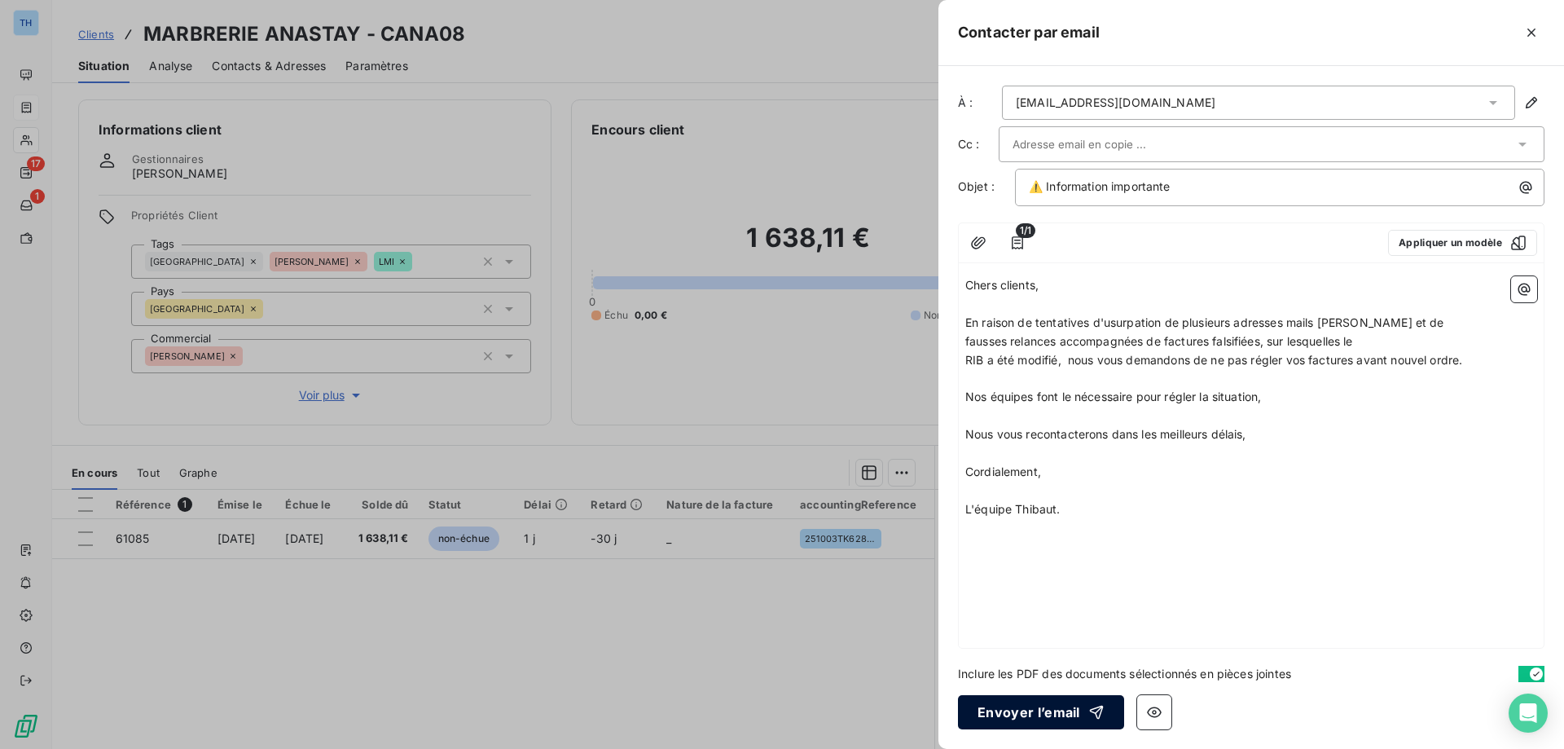
click at [1009, 717] on button "Envoyer l’email" at bounding box center [1041, 712] width 166 height 34
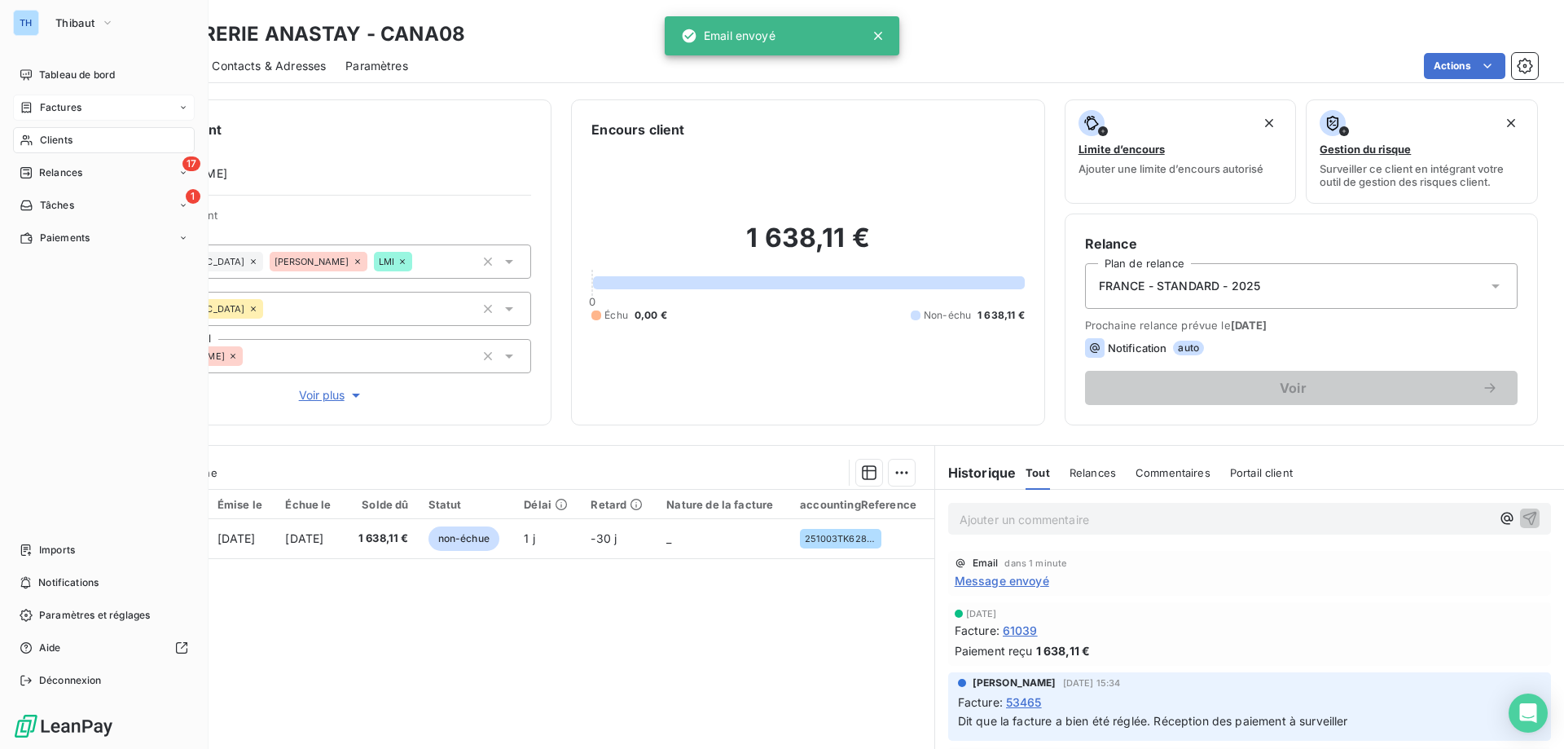
click at [29, 101] on icon at bounding box center [27, 107] width 14 height 13
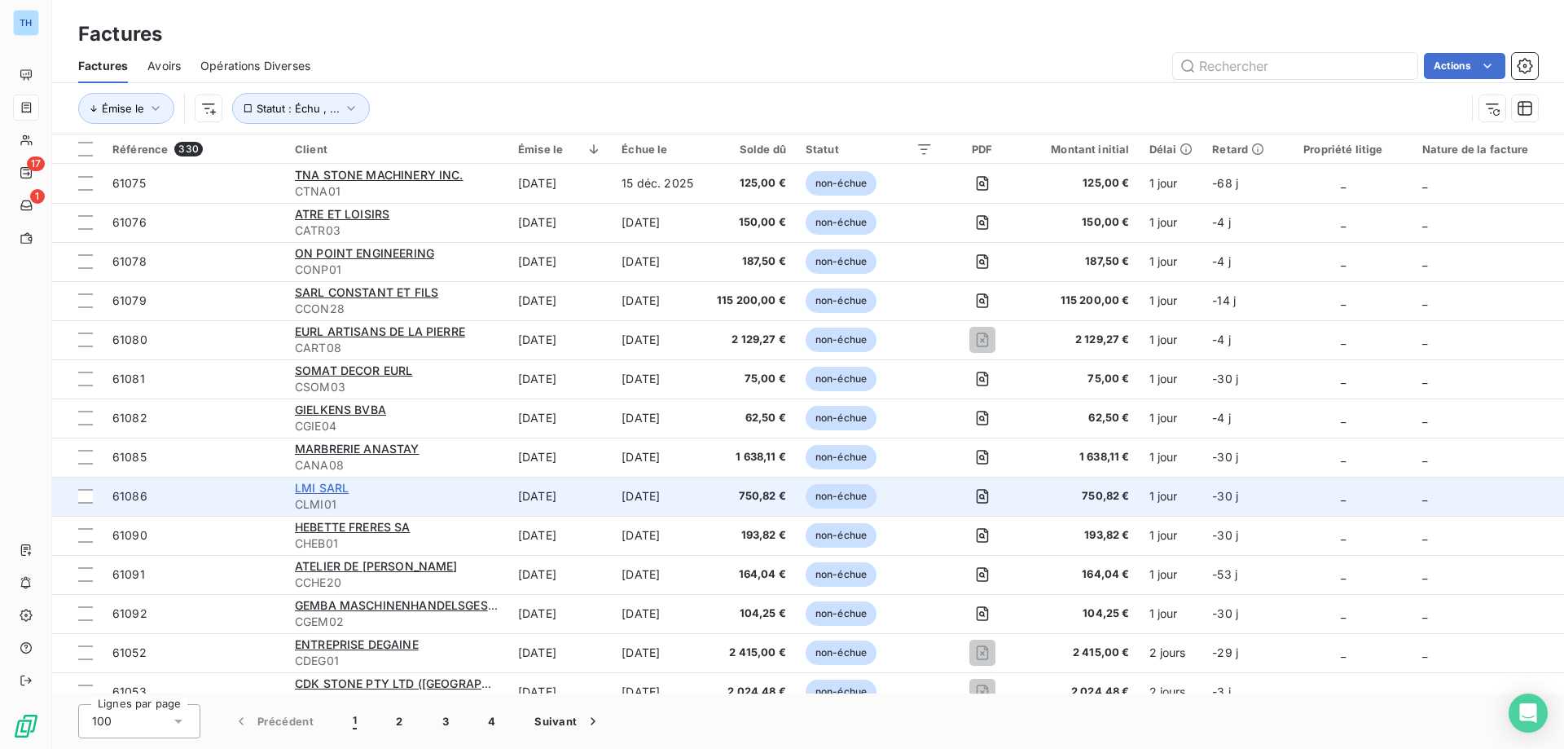
click at [319, 488] on span "LMI SARL" at bounding box center [322, 488] width 54 height 14
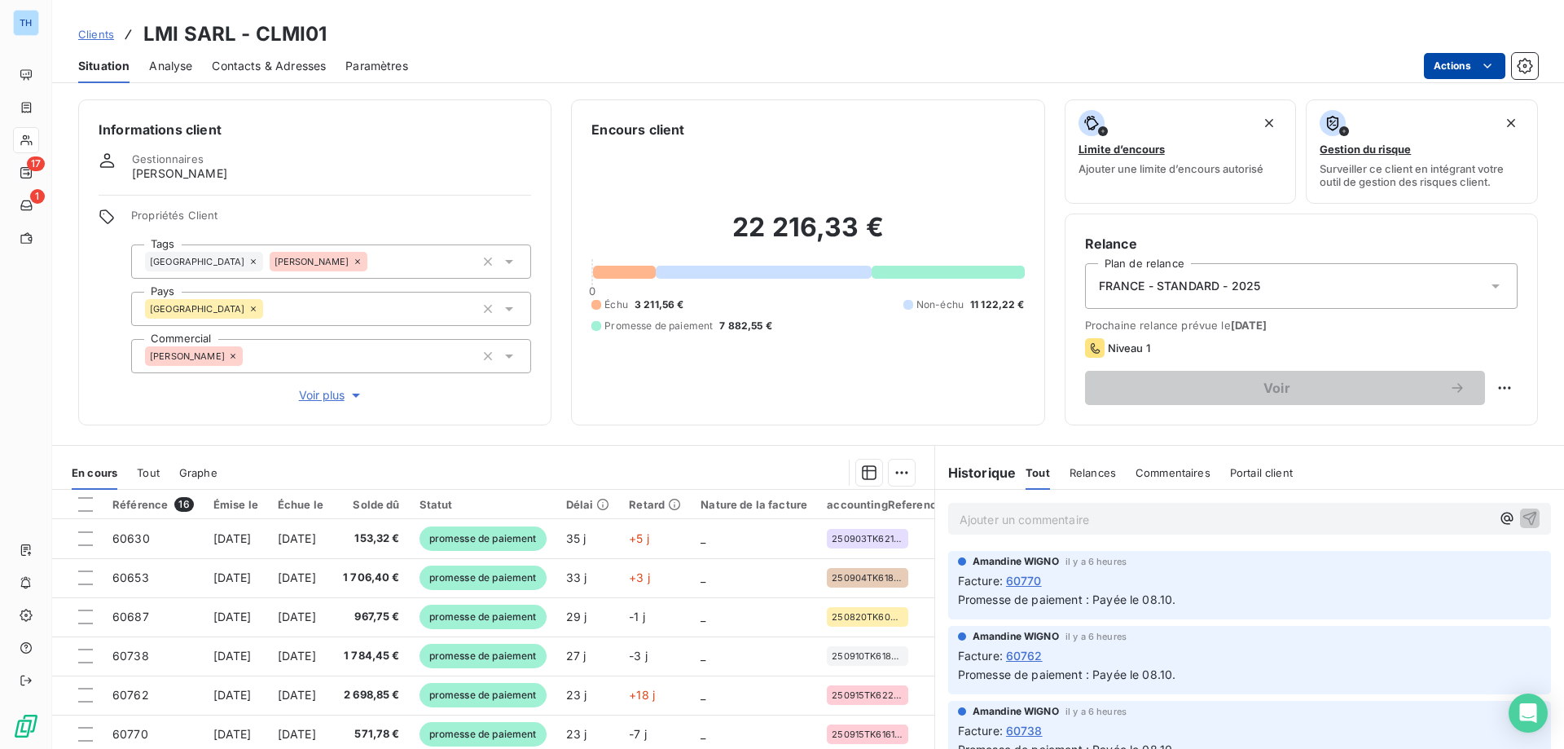
click at [1445, 64] on html "TH 17 1 Clients LMI SARL - CLMI01 Situation Analyse Contacts & Adresses Paramèt…" at bounding box center [782, 374] width 1564 height 749
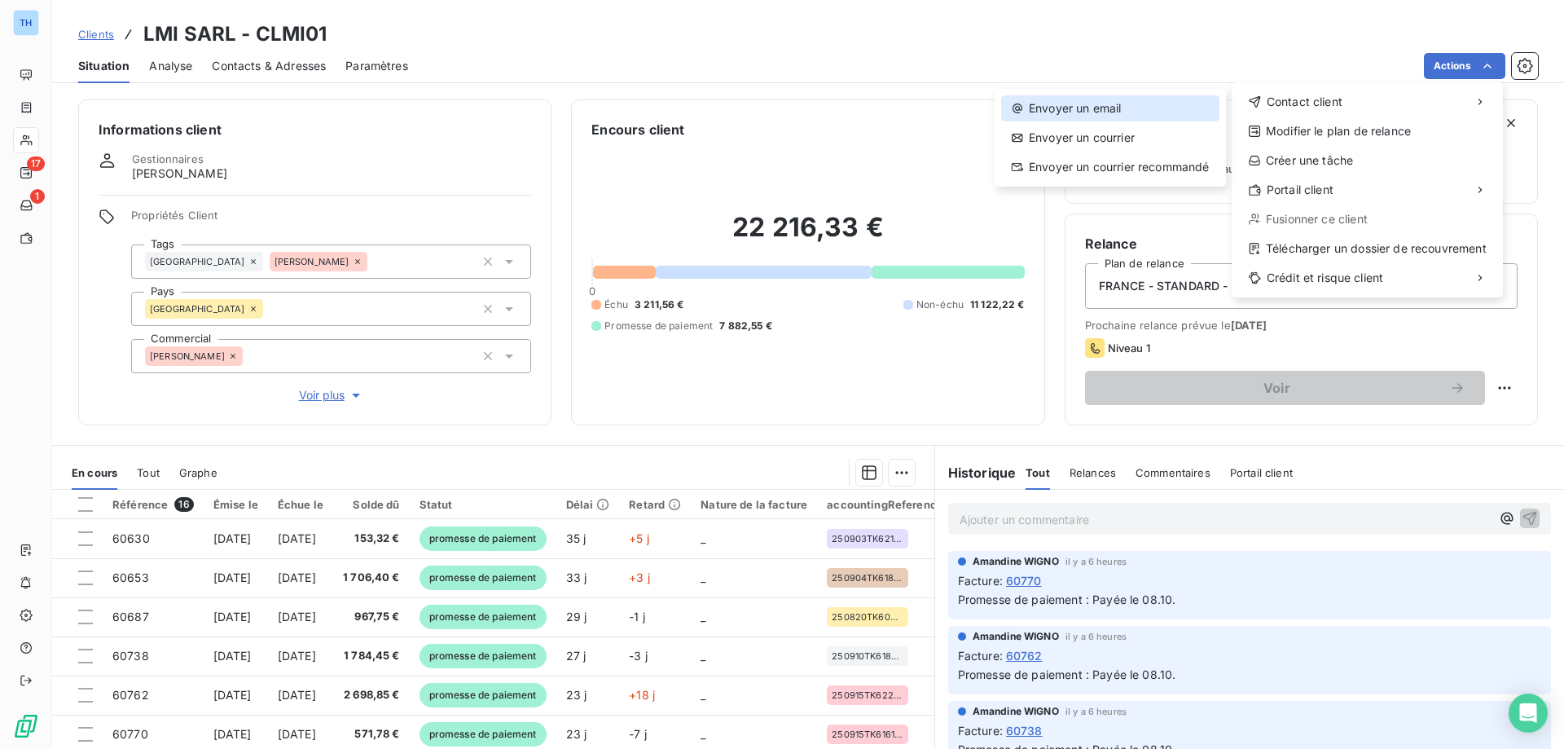
click at [1109, 103] on div "Envoyer un email" at bounding box center [1110, 108] width 218 height 26
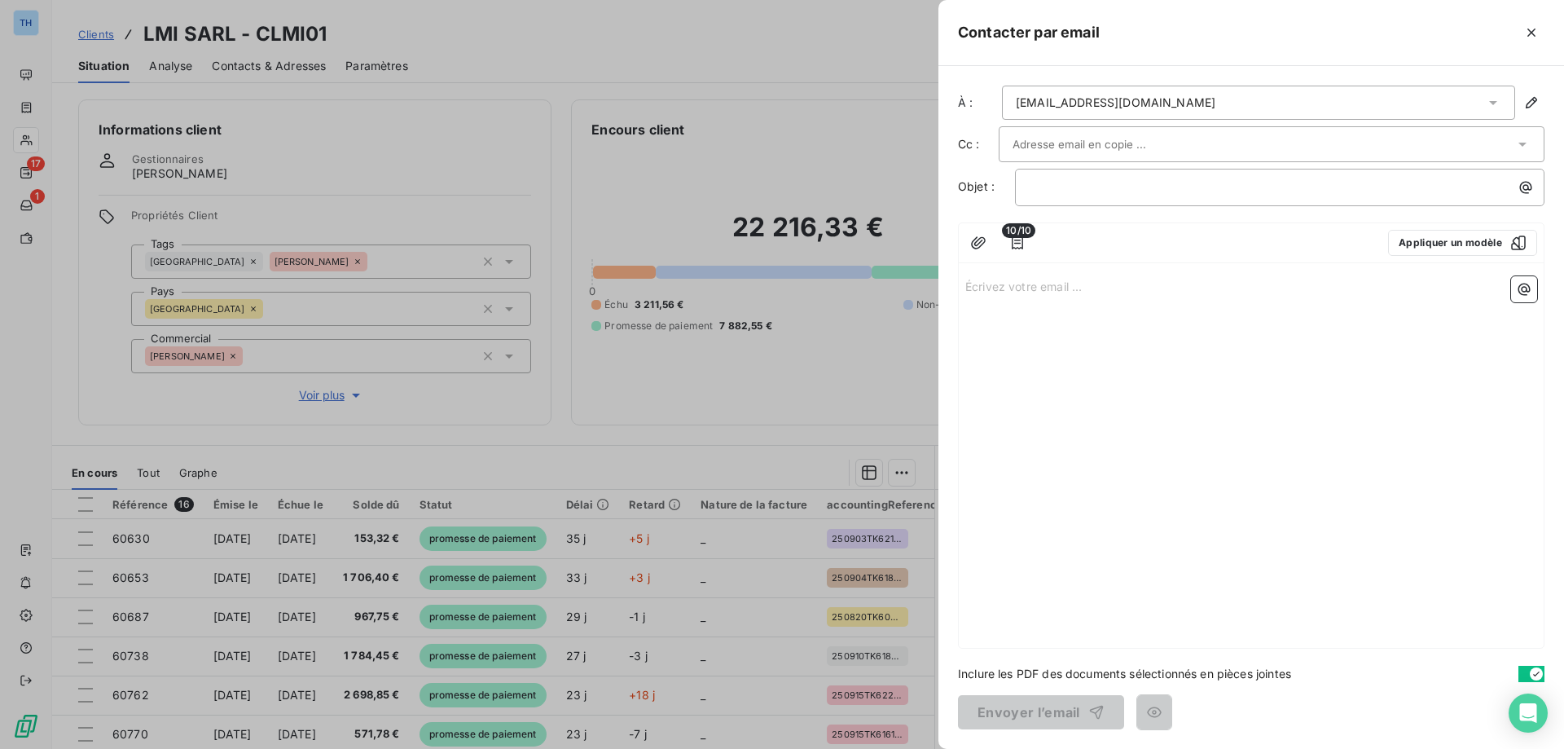
click at [986, 293] on p "Écrivez votre email ... ﻿" at bounding box center [1251, 285] width 572 height 19
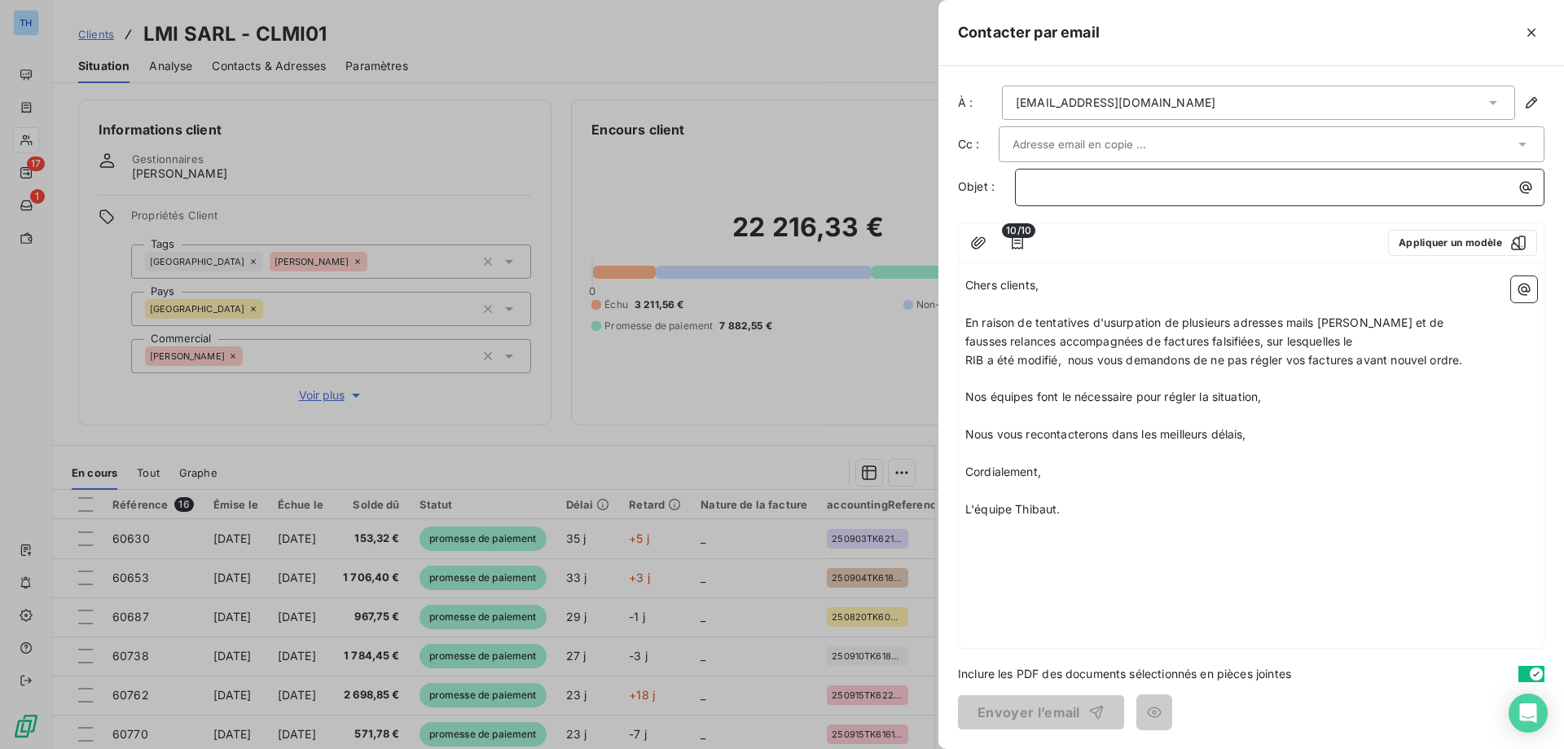
click at [1052, 187] on p "﻿" at bounding box center [1284, 187] width 510 height 19
click at [996, 714] on button "Envoyer l’email" at bounding box center [1041, 712] width 166 height 34
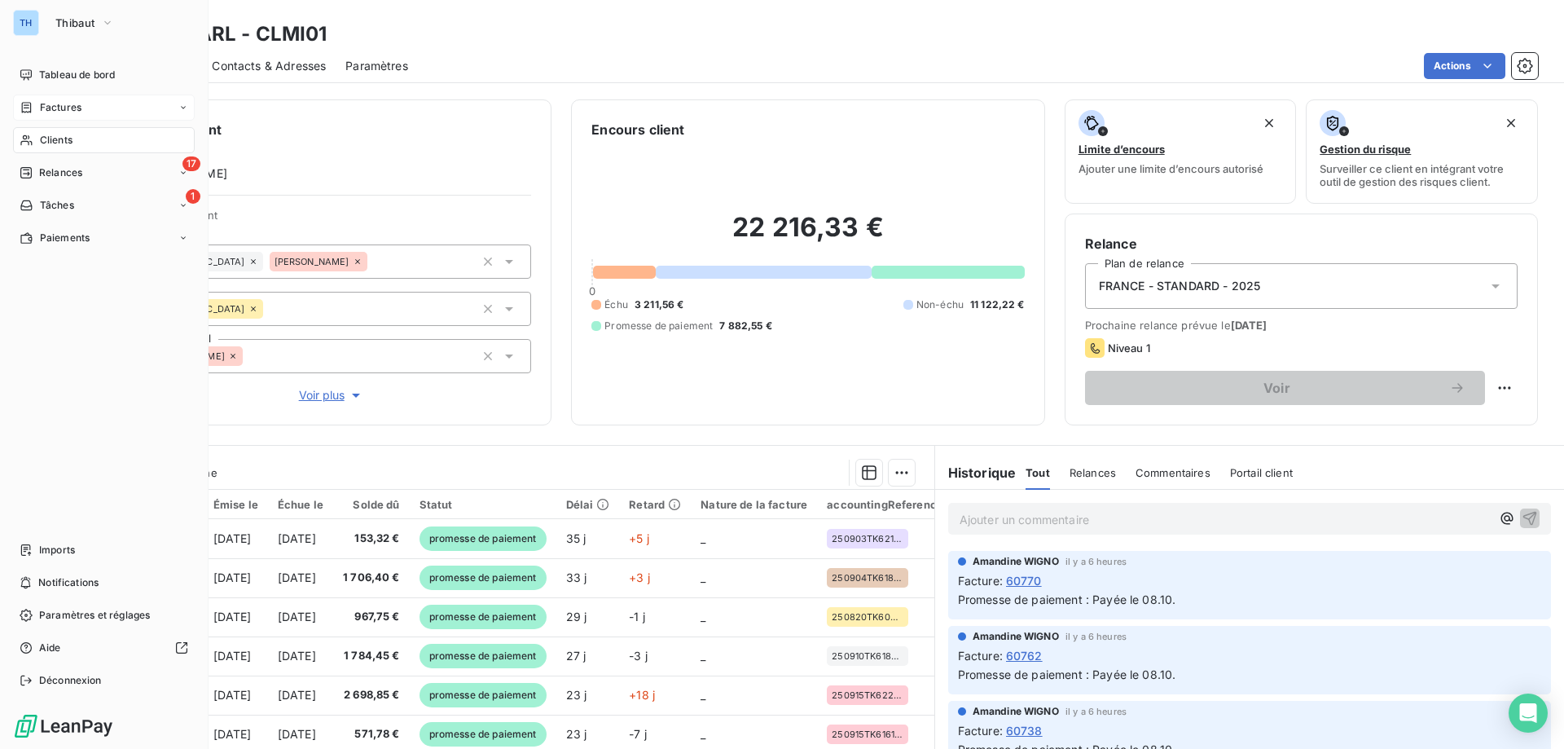
click at [37, 109] on div "Factures" at bounding box center [51, 107] width 62 height 15
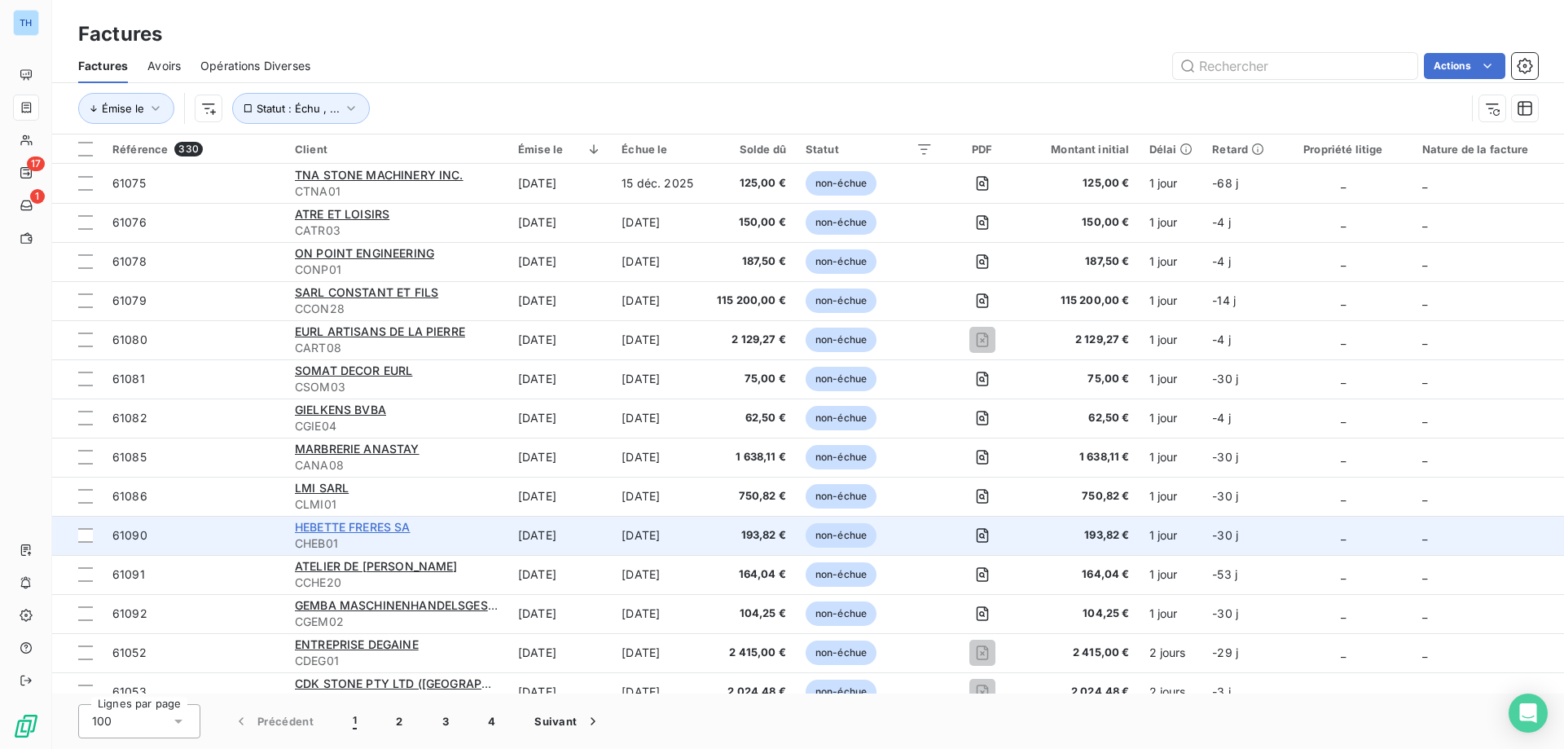
click at [351, 526] on span "HEBETTE FRERES SA" at bounding box center [353, 527] width 116 height 14
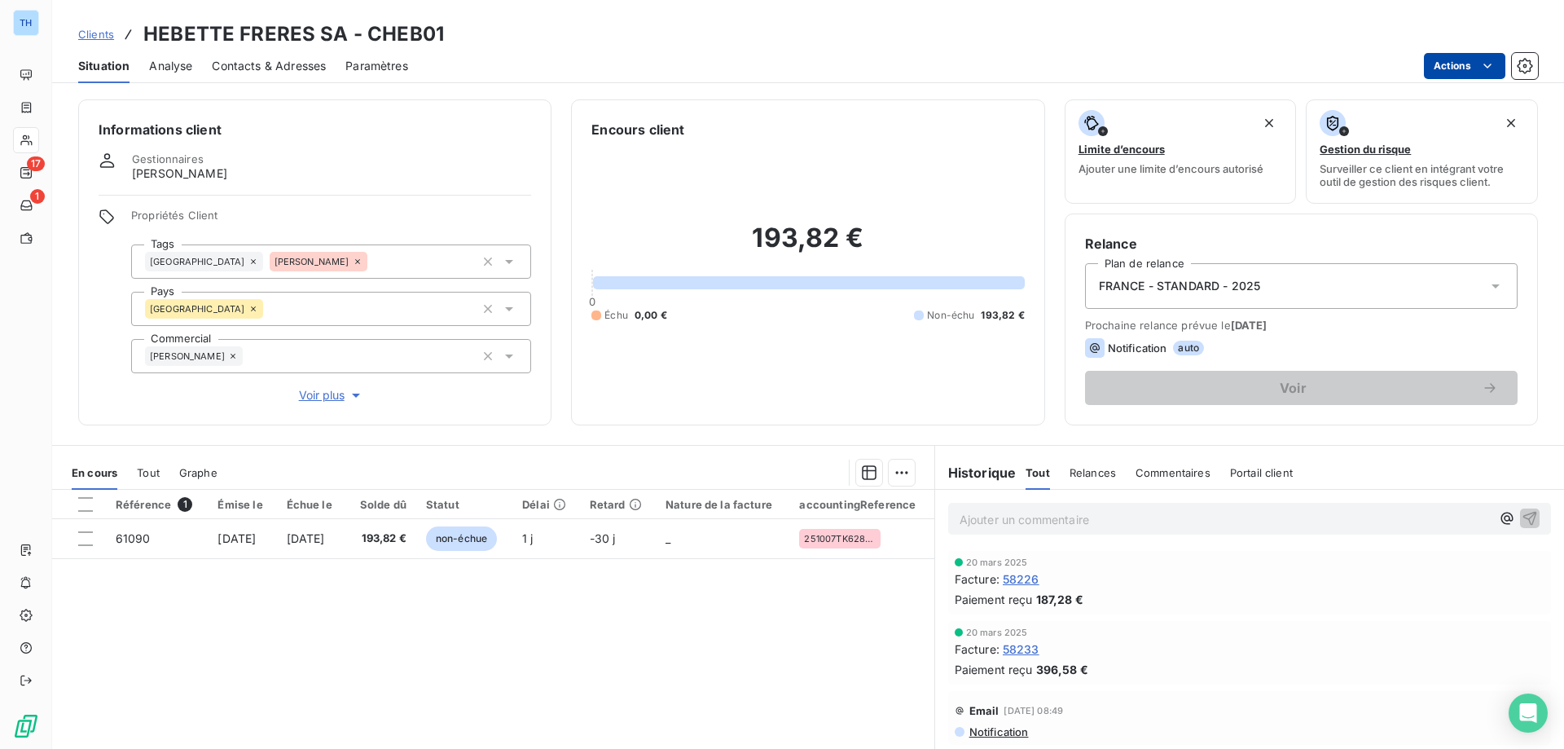
click at [1450, 59] on html "TH 17 1 Clients HEBETTE FRERES SA - CHEB01 Situation Analyse Contacts & Adresse…" at bounding box center [782, 374] width 1564 height 749
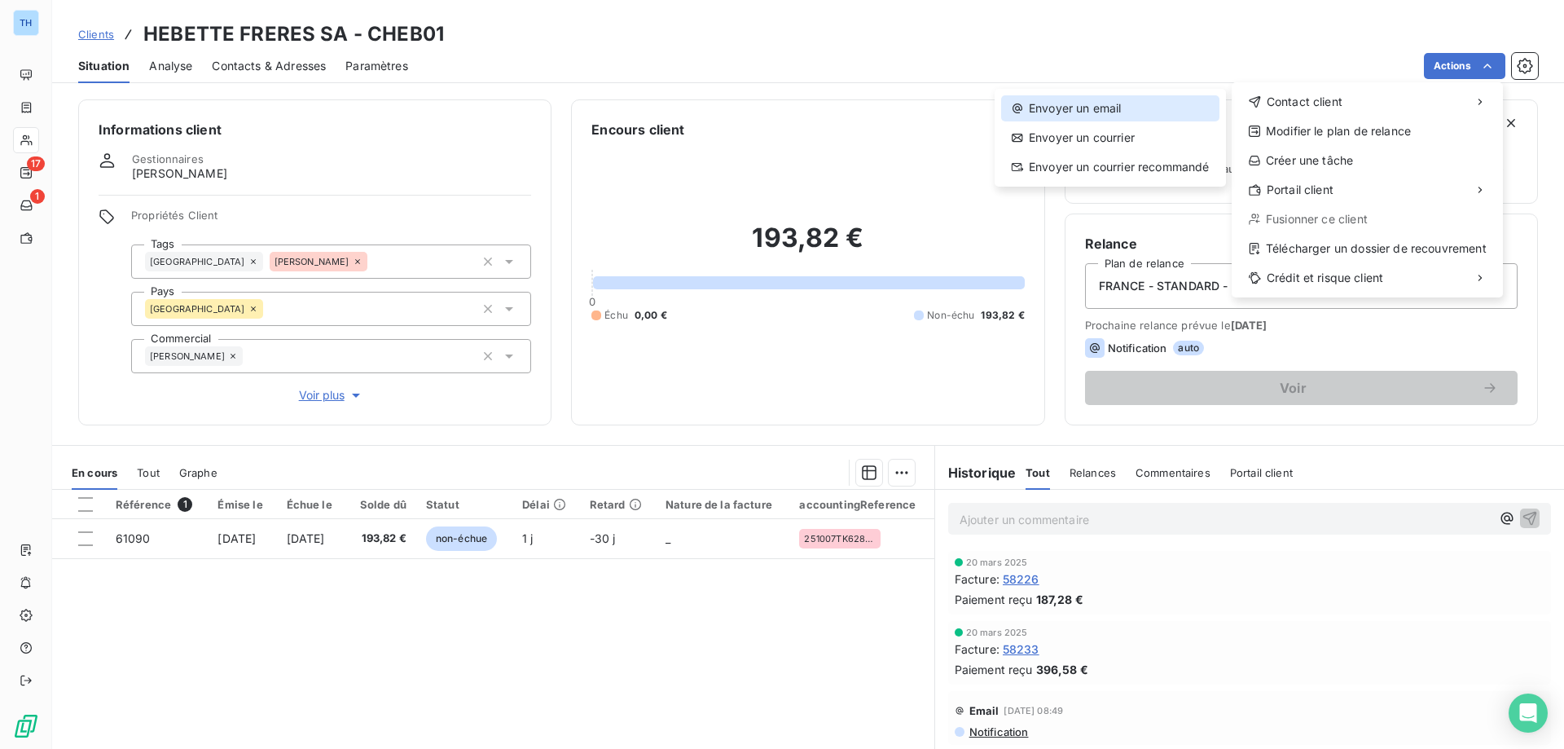
click at [1135, 106] on div "Envoyer un email" at bounding box center [1110, 108] width 218 height 26
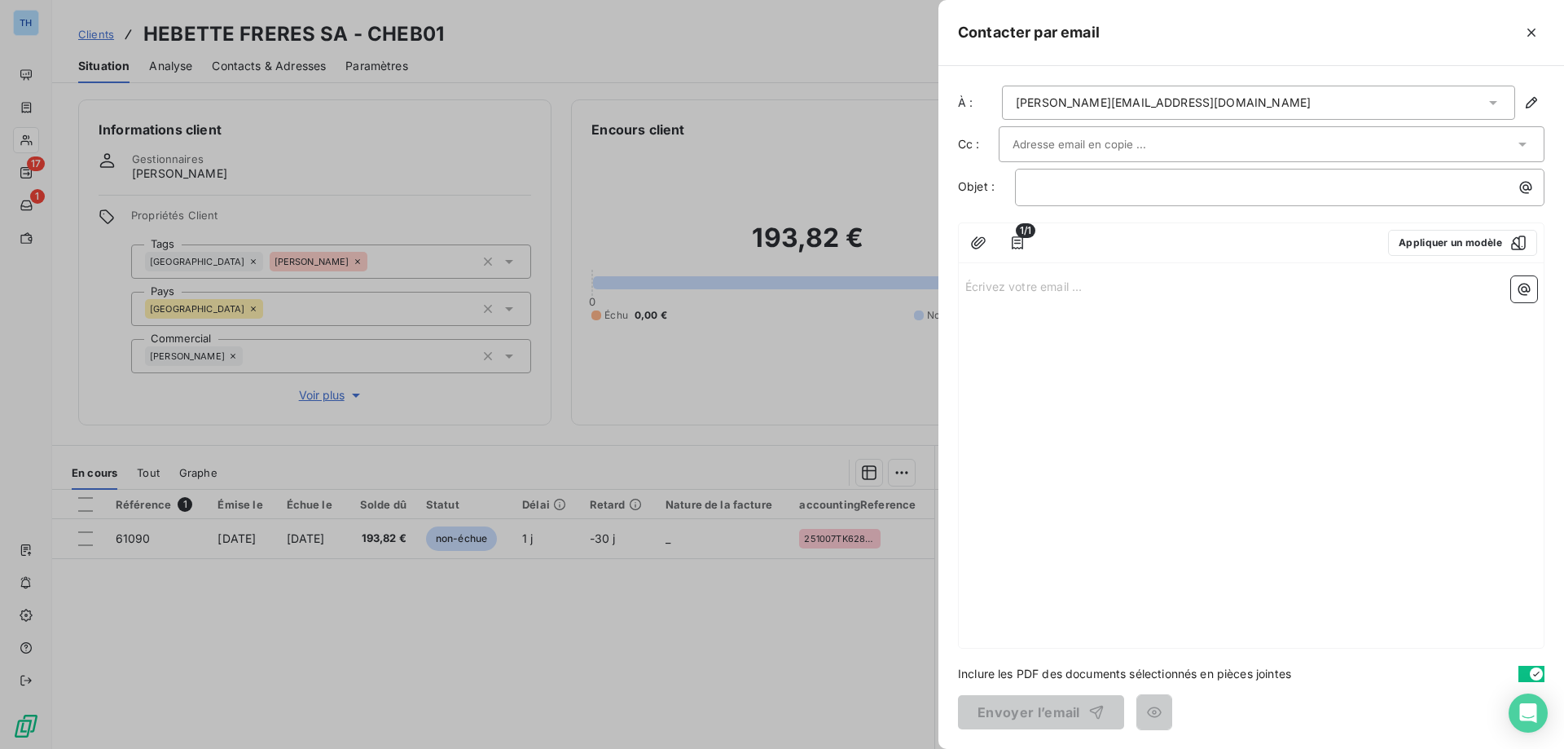
click at [1075, 311] on div "Écrivez votre email ... ﻿" at bounding box center [1251, 459] width 585 height 378
click at [1036, 187] on p "﻿" at bounding box center [1284, 187] width 510 height 19
click at [1006, 290] on p "Écrivez votre email ... ﻿" at bounding box center [1251, 285] width 572 height 19
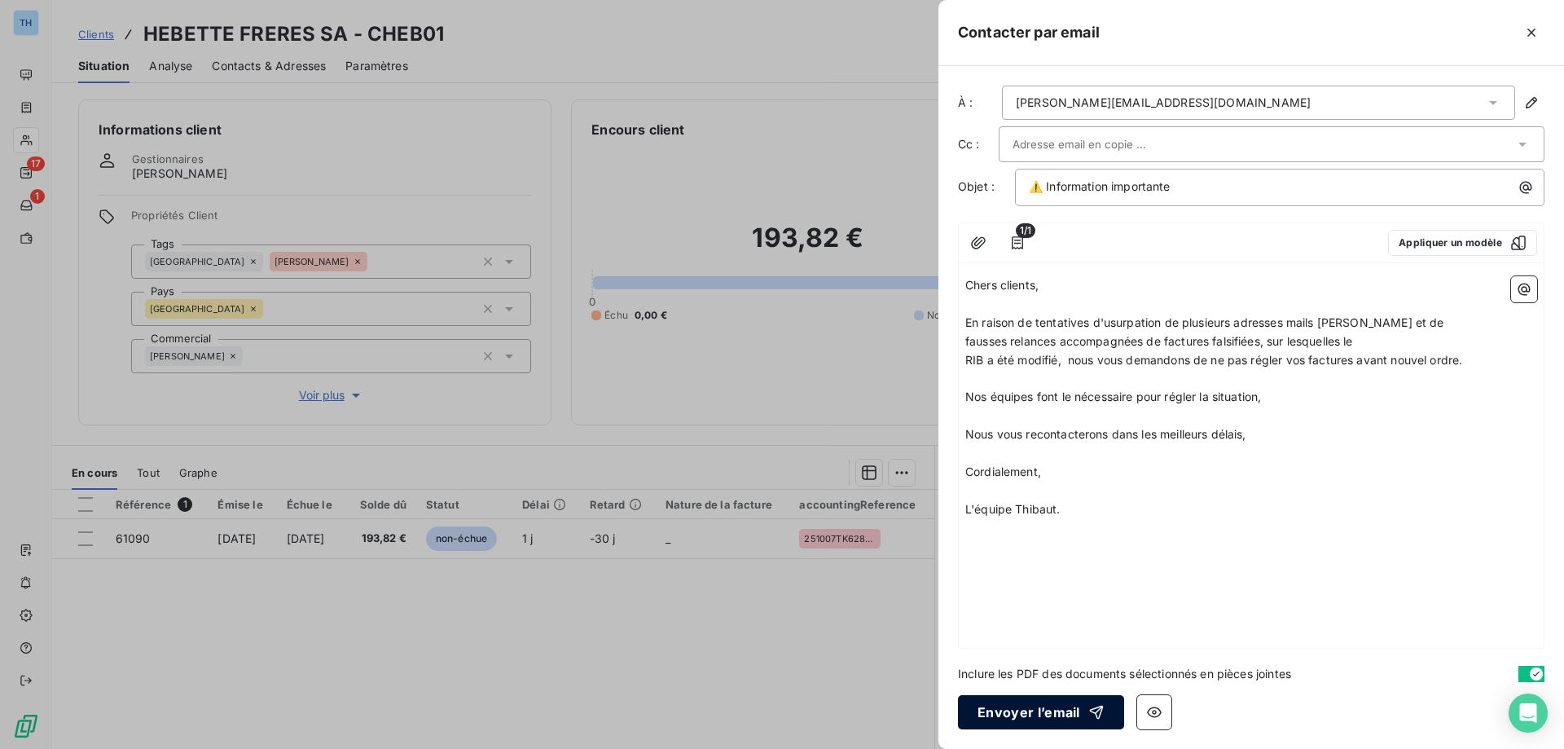
click at [1024, 707] on button "Envoyer l’email" at bounding box center [1041, 712] width 166 height 34
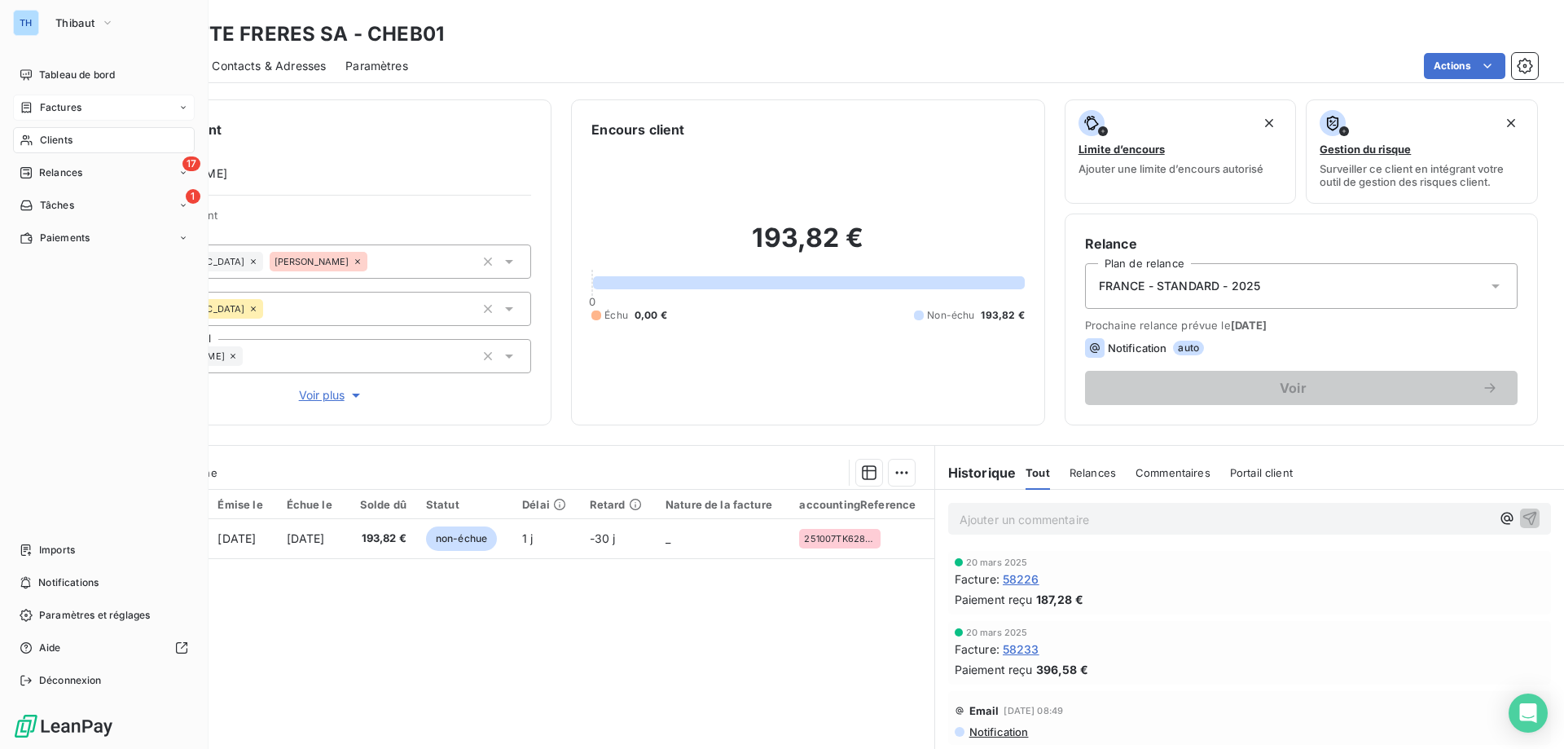
click at [35, 104] on div "Factures" at bounding box center [51, 107] width 62 height 15
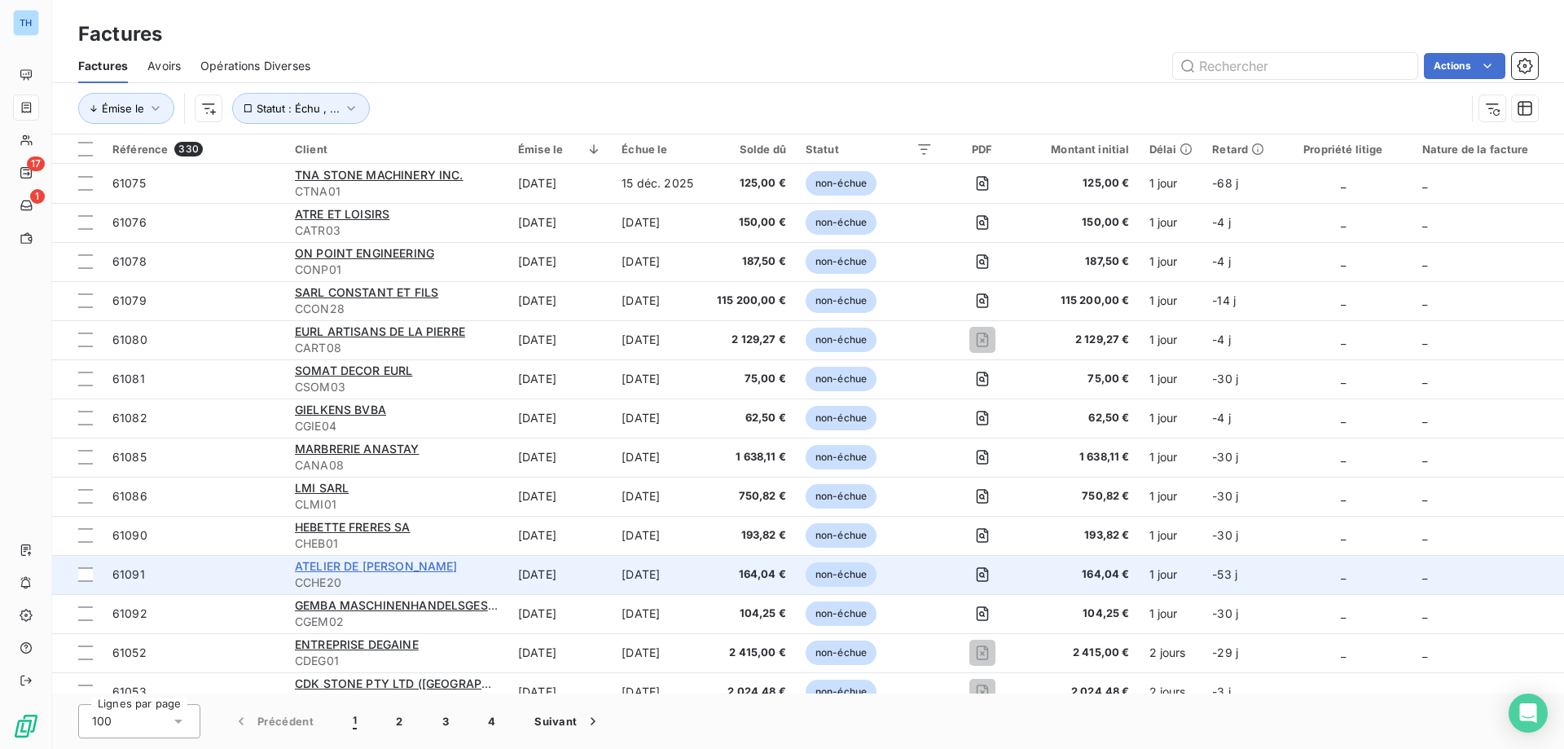
click at [378, 560] on span "ATELIER DE [PERSON_NAME]" at bounding box center [376, 566] width 163 height 14
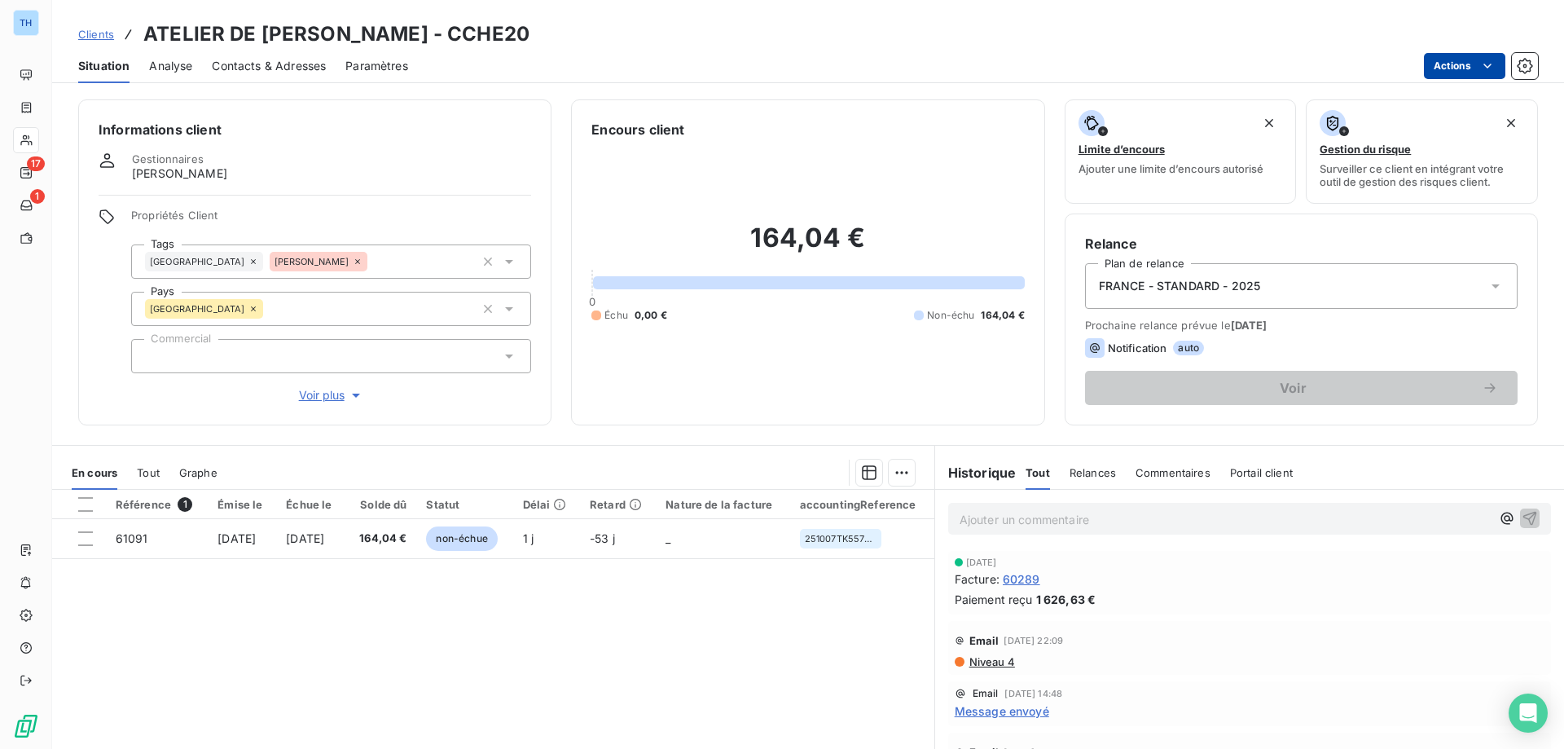
click at [1455, 70] on html "TH 17 1 Clients ATELIER DE [PERSON_NAME] - CCHE20 Situation Analyse Contacts & …" at bounding box center [782, 374] width 1564 height 749
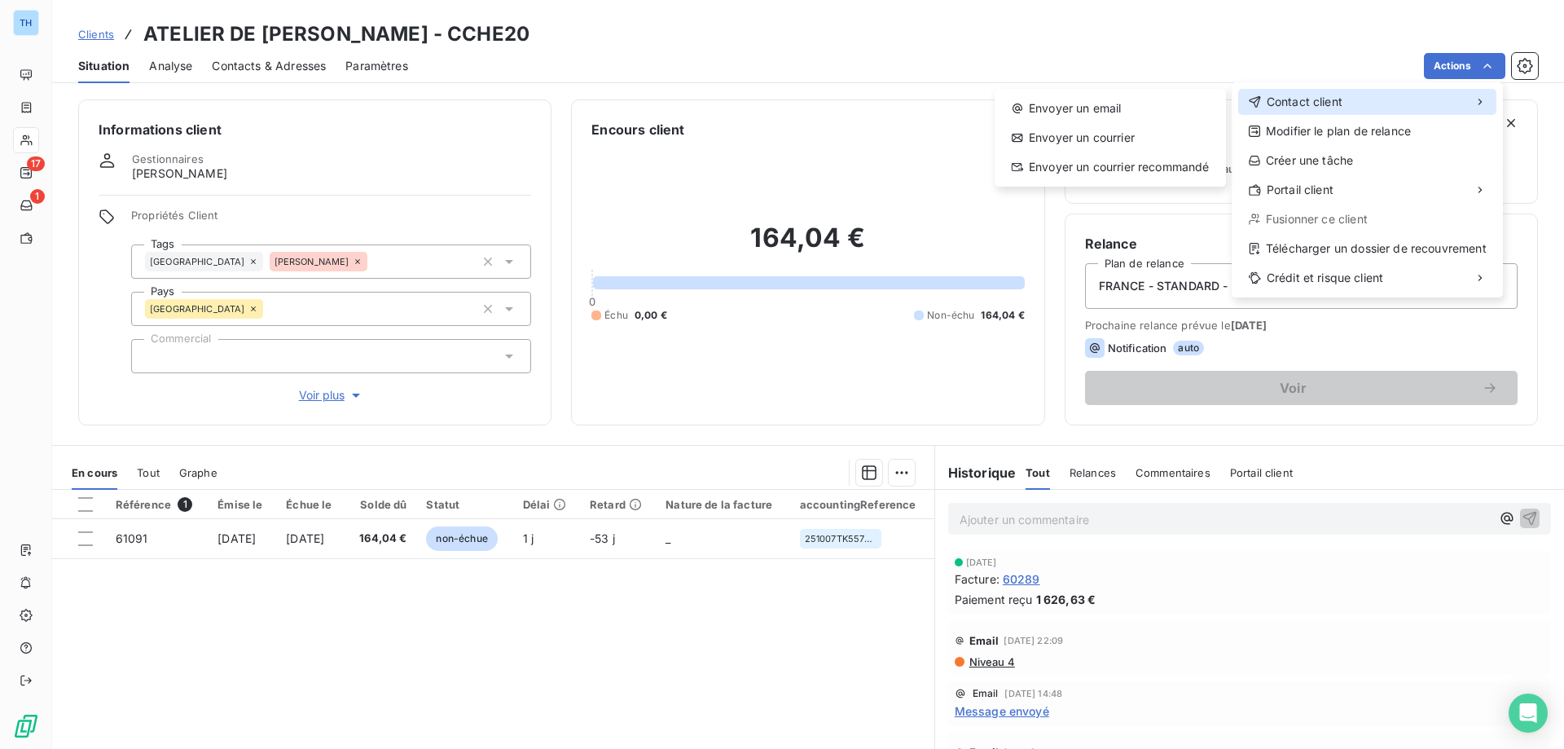
click at [1288, 101] on span "Contact client" at bounding box center [1305, 102] width 76 height 16
click at [1065, 108] on div "Envoyer un email" at bounding box center [1110, 108] width 218 height 26
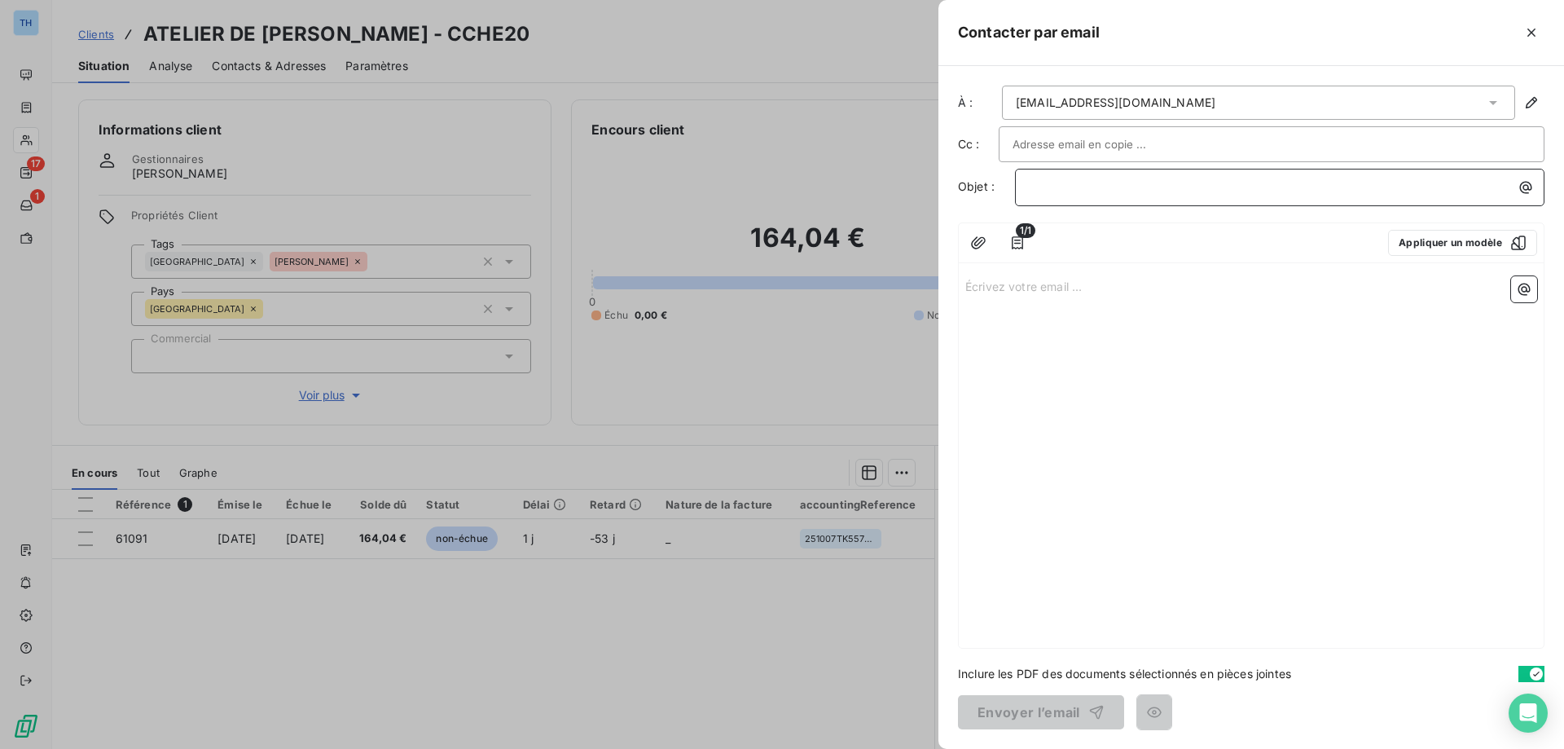
click at [1032, 190] on p "﻿" at bounding box center [1284, 187] width 510 height 19
click at [1065, 314] on div "Écrivez votre email ... ﻿" at bounding box center [1251, 459] width 585 height 378
click at [1050, 294] on p "Écrivez votre email ... ﻿" at bounding box center [1251, 285] width 572 height 19
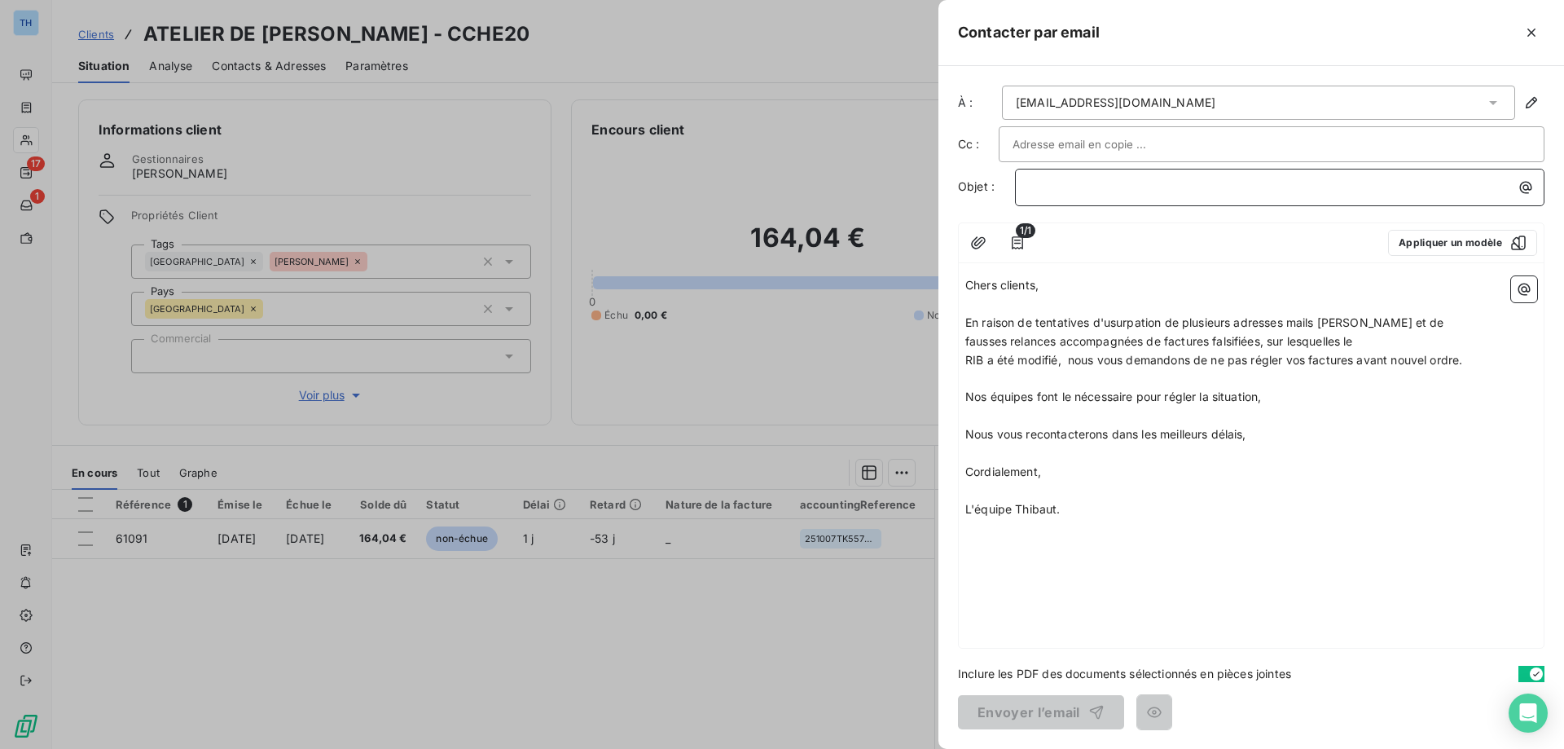
click at [1056, 189] on p "﻿" at bounding box center [1284, 187] width 510 height 19
click at [1003, 710] on button "Envoyer l’email" at bounding box center [1041, 712] width 166 height 34
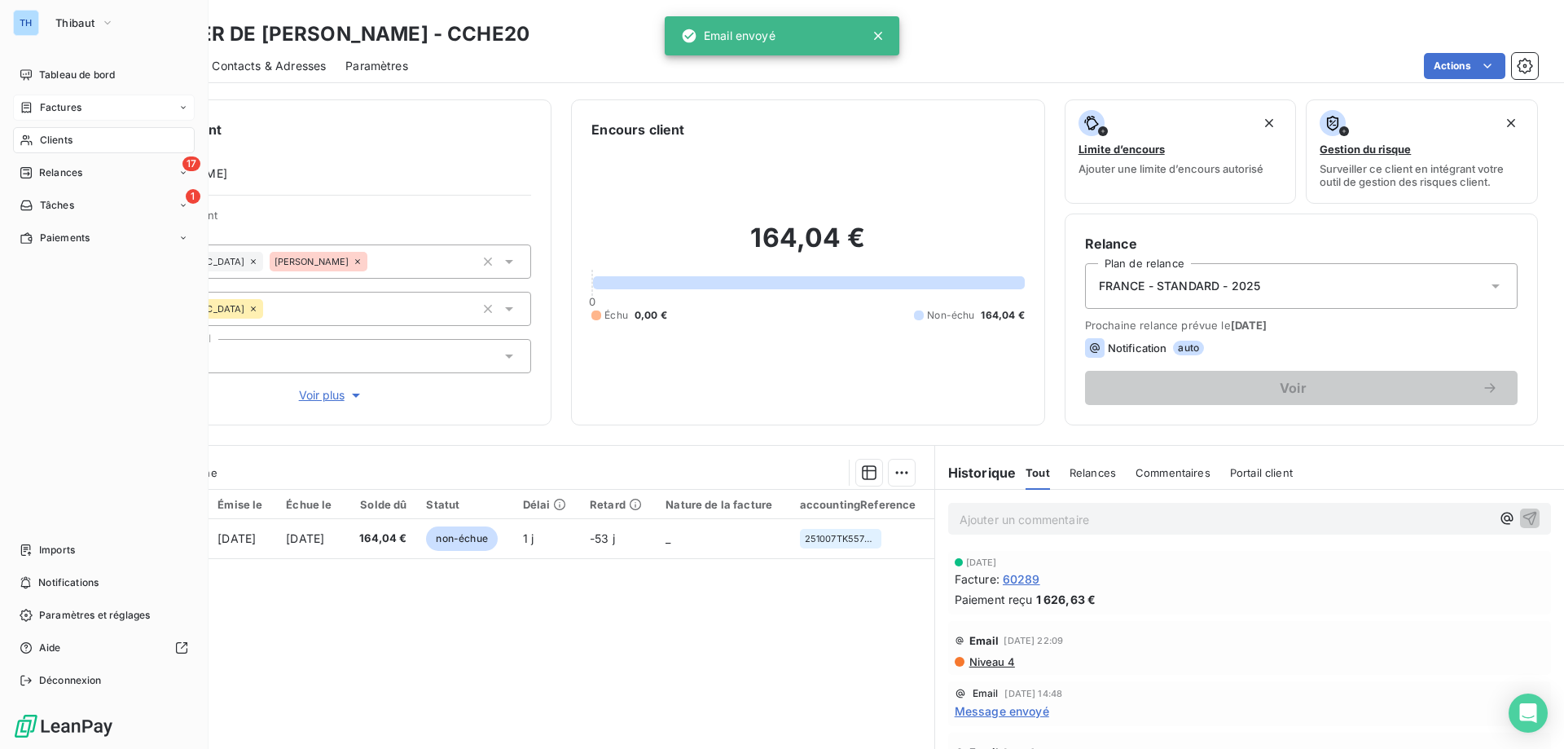
click at [35, 101] on div "Factures" at bounding box center [51, 107] width 62 height 15
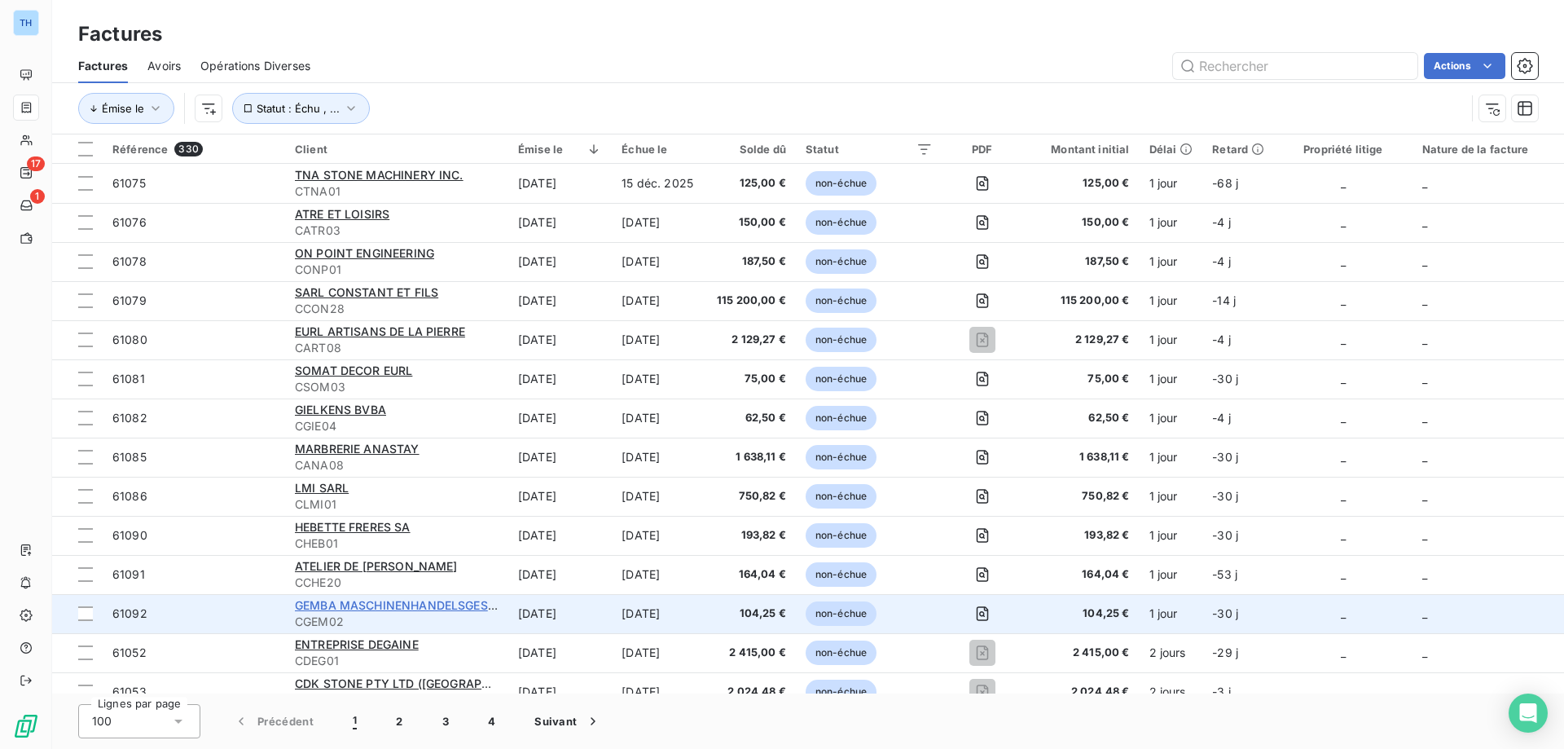
click at [378, 602] on span "GEMBA MASCHINENHANDELSGES.M.B.H." at bounding box center [411, 605] width 233 height 14
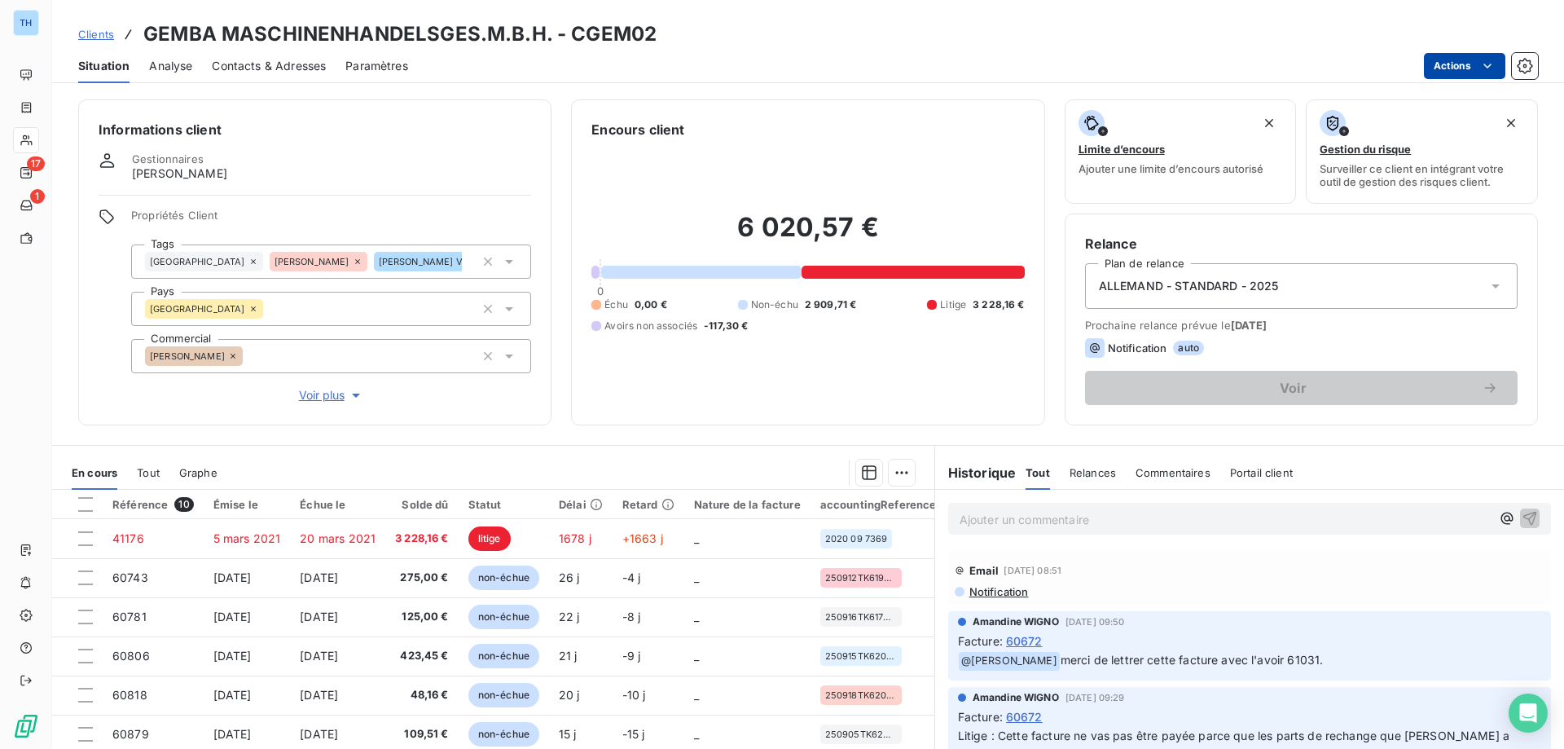
click at [1456, 64] on html "TH 17 1 Clients GEMBA MASCHINENHANDELSGES.M.B.H. - CGEM02 Situation Analyse Con…" at bounding box center [782, 374] width 1564 height 749
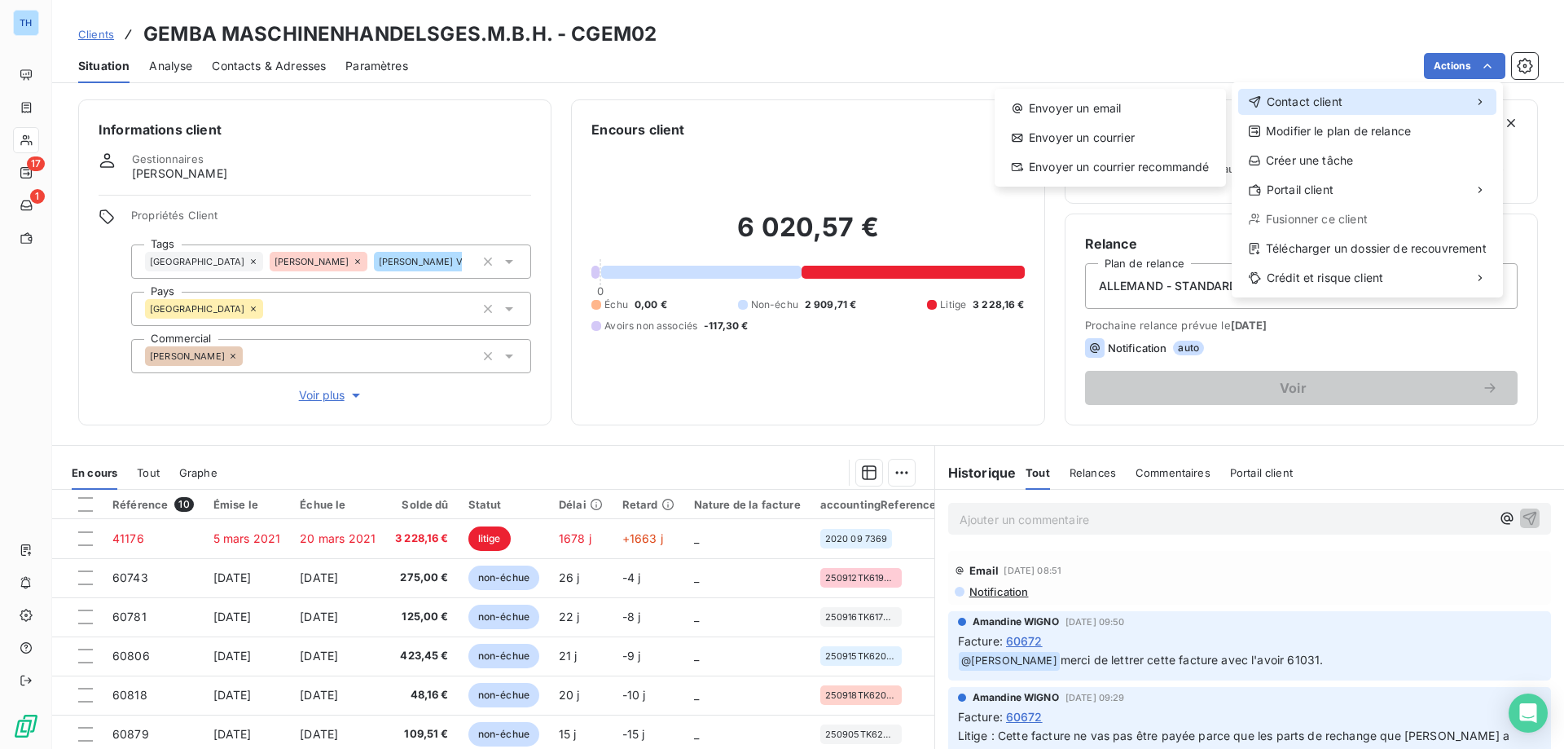
click at [1298, 96] on span "Contact client" at bounding box center [1305, 102] width 76 height 16
click at [1140, 103] on div "Envoyer un email" at bounding box center [1110, 108] width 218 height 26
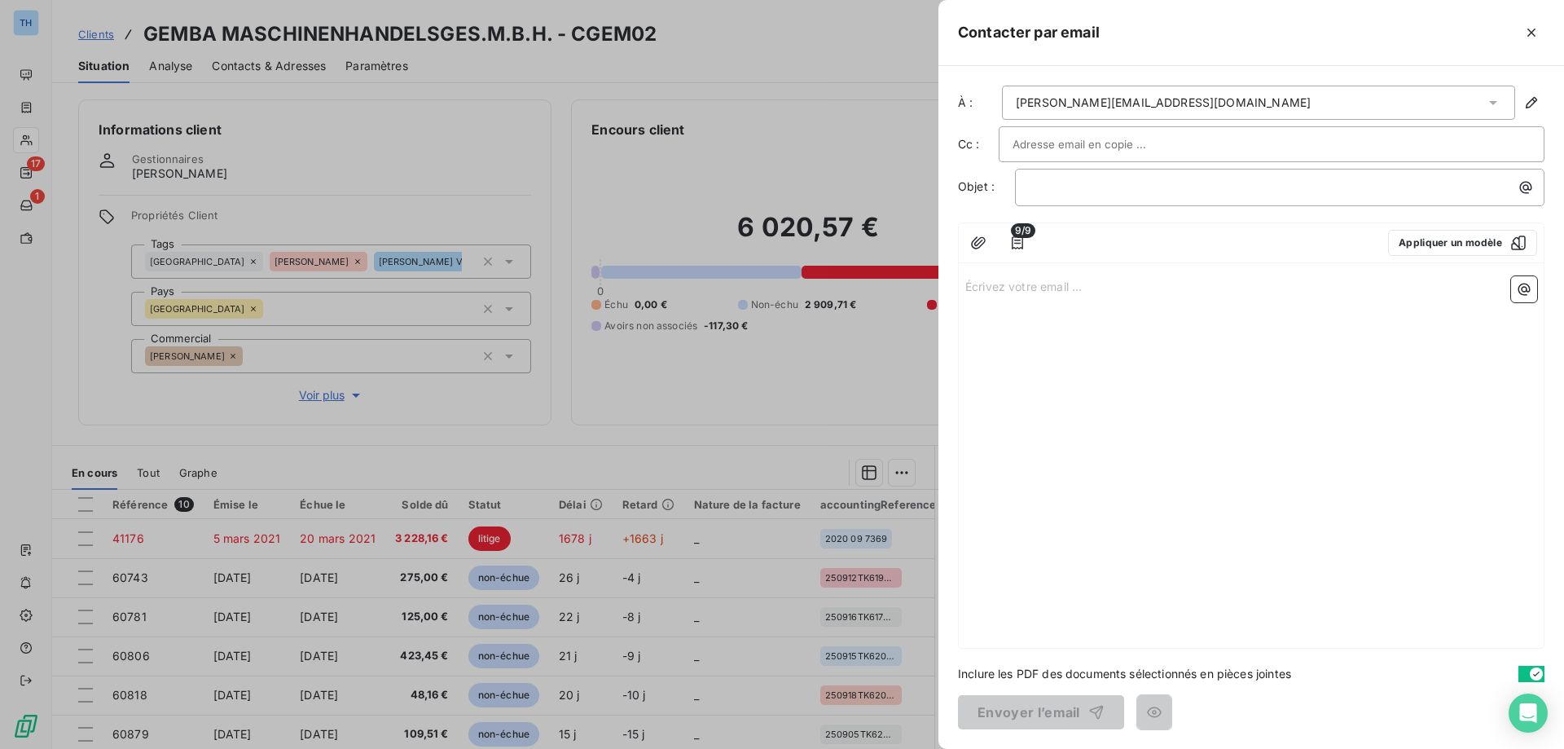
click at [1006, 280] on p "Écrivez votre email ... ﻿" at bounding box center [1251, 285] width 572 height 19
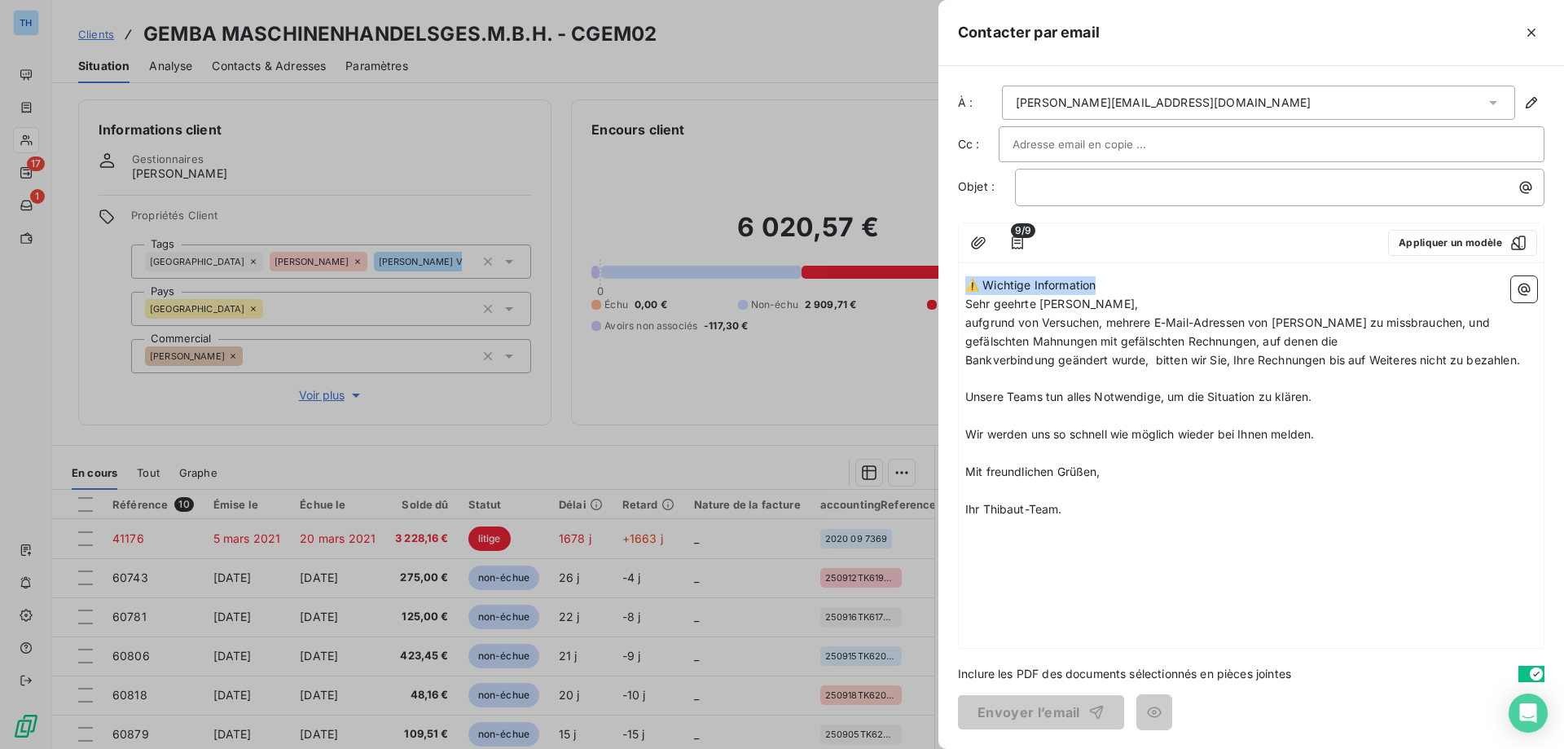
drag, startPoint x: 1132, startPoint y: 279, endPoint x: 967, endPoint y: 278, distance: 165.3
click at [967, 278] on p "⚠️ Wichtige Information" at bounding box center [1251, 285] width 572 height 19
click at [1044, 189] on p "﻿" at bounding box center [1284, 187] width 510 height 19
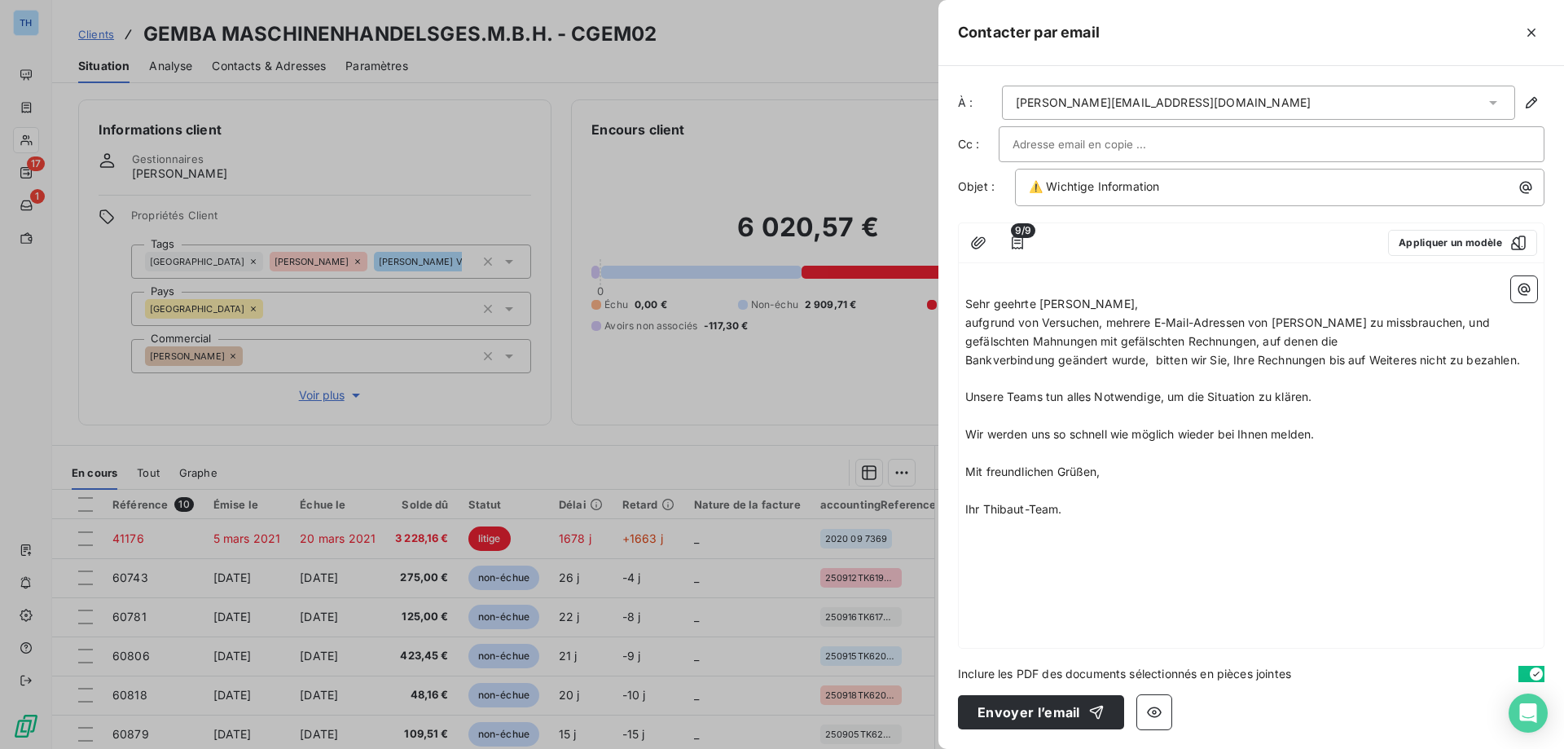
click at [1090, 302] on p "Sehr geehrte [PERSON_NAME]," at bounding box center [1251, 304] width 572 height 19
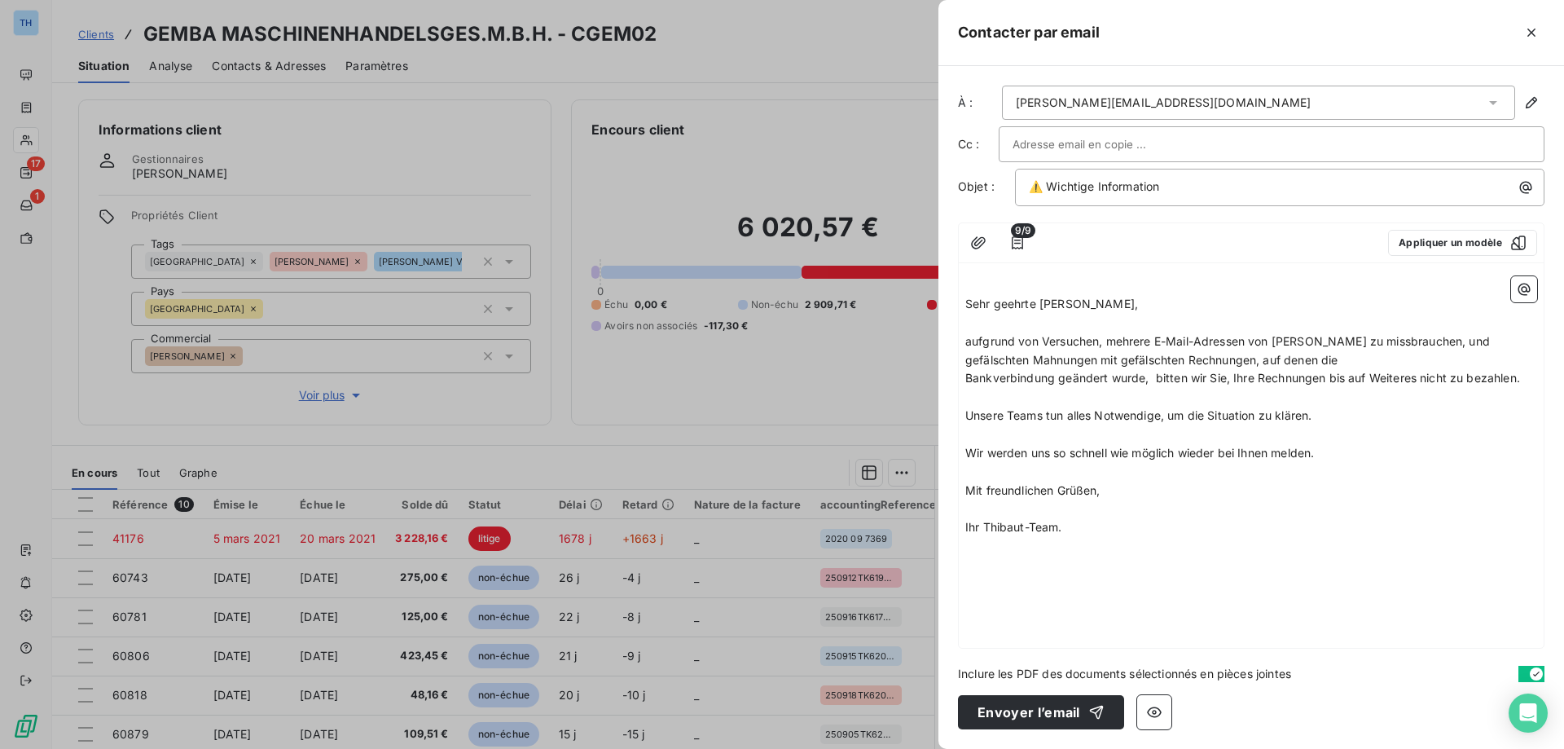
click at [965, 302] on span "Sehr geehrte [PERSON_NAME]," at bounding box center [1051, 303] width 173 height 14
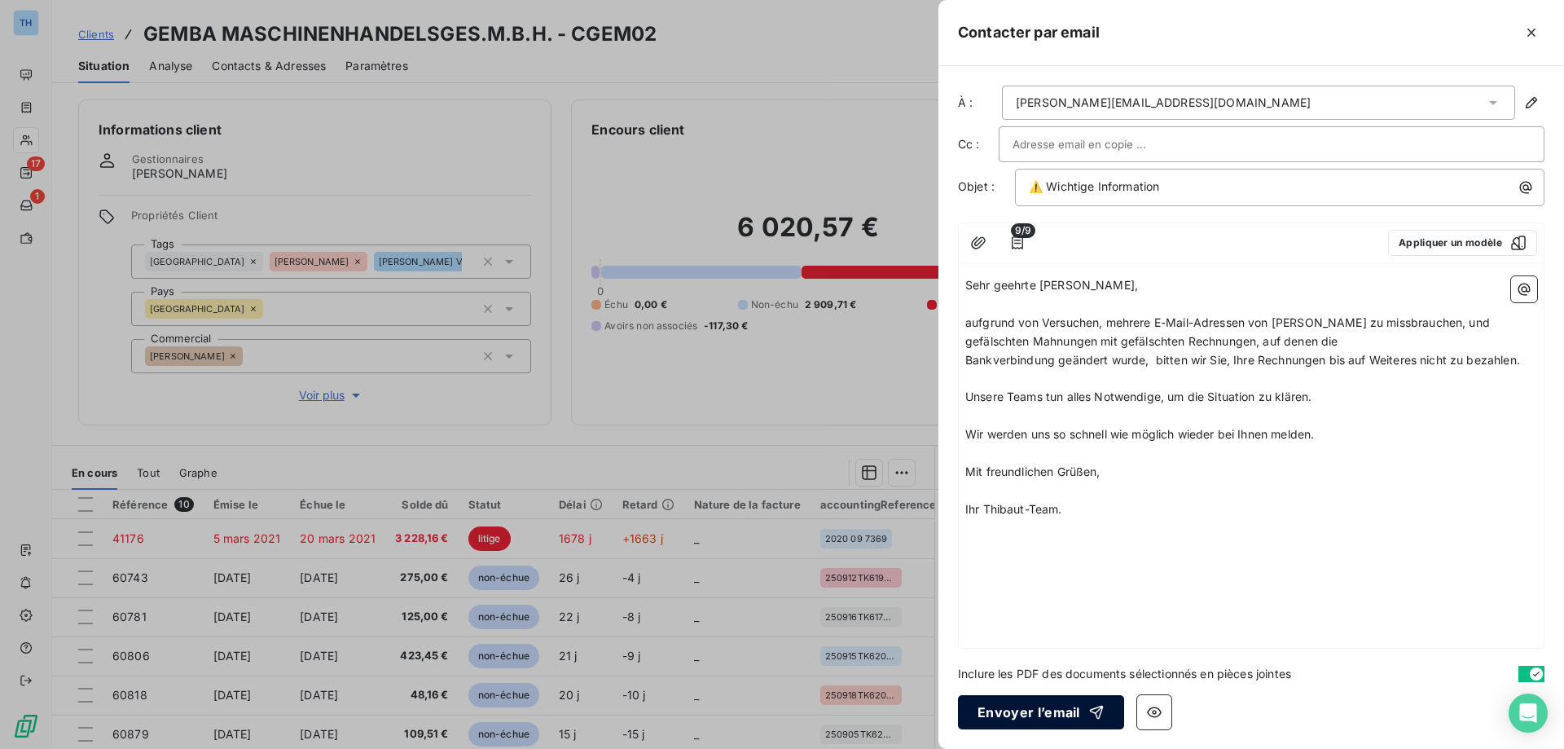
click at [1043, 719] on button "Envoyer l’email" at bounding box center [1041, 712] width 166 height 34
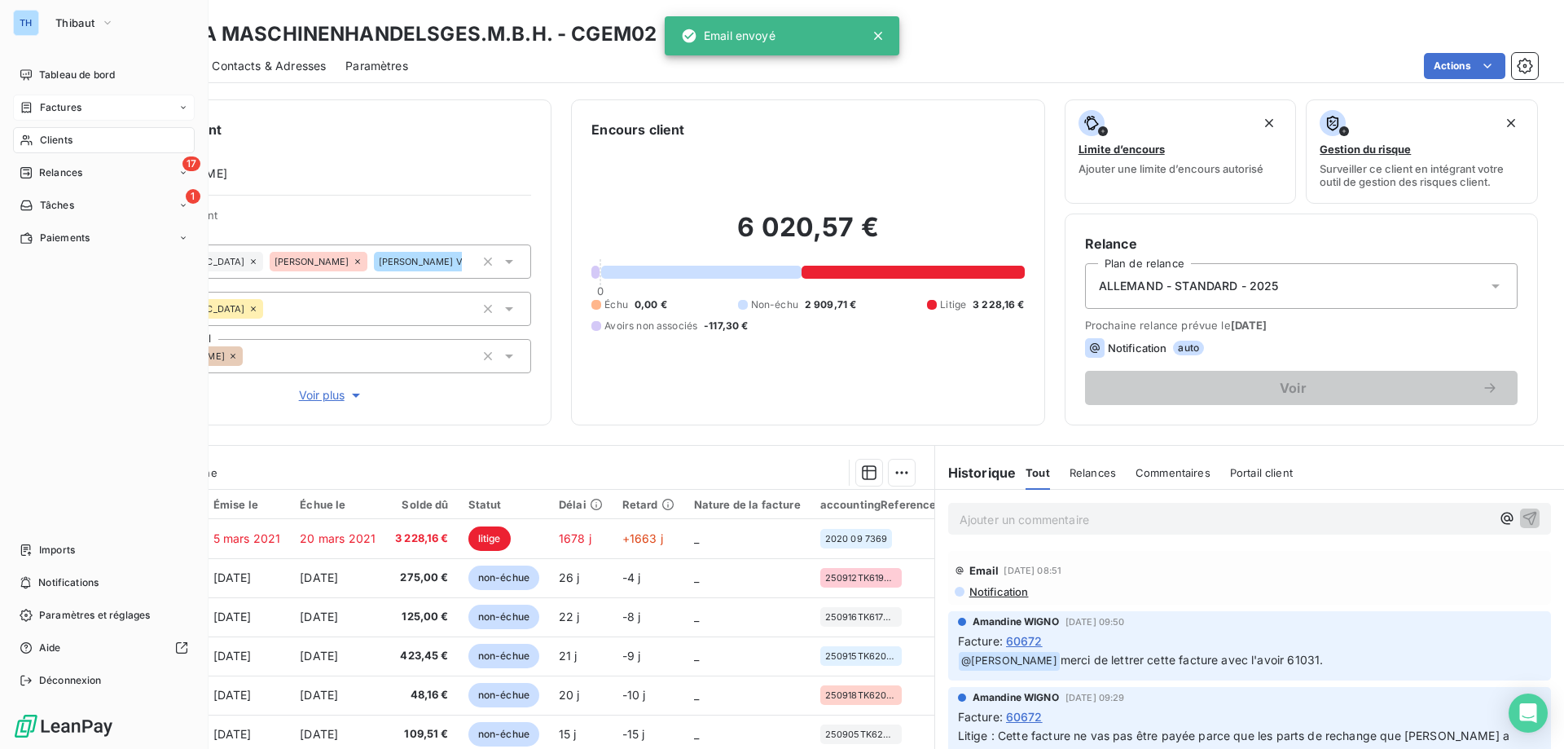
click at [32, 102] on icon at bounding box center [27, 107] width 14 height 13
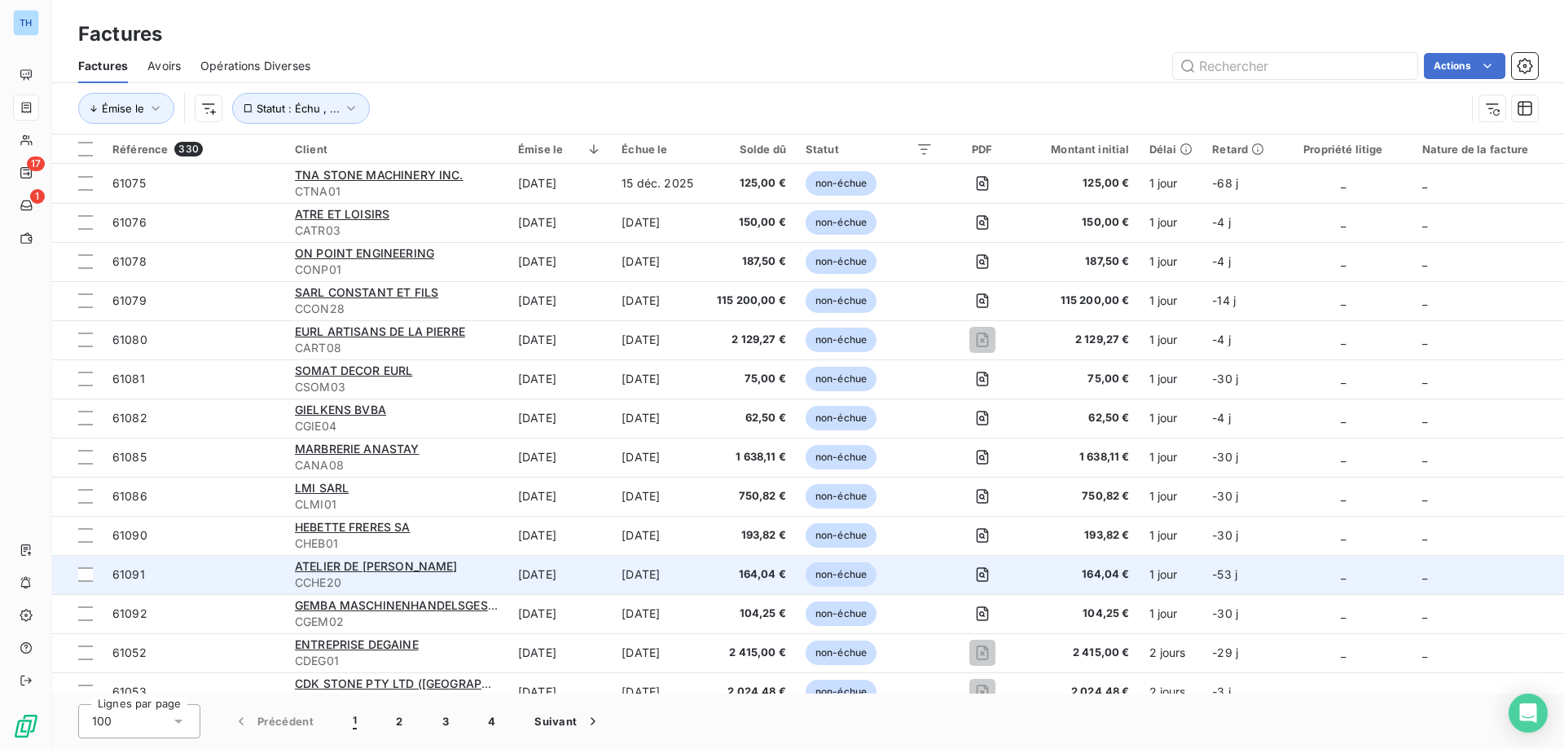
scroll to position [81, 0]
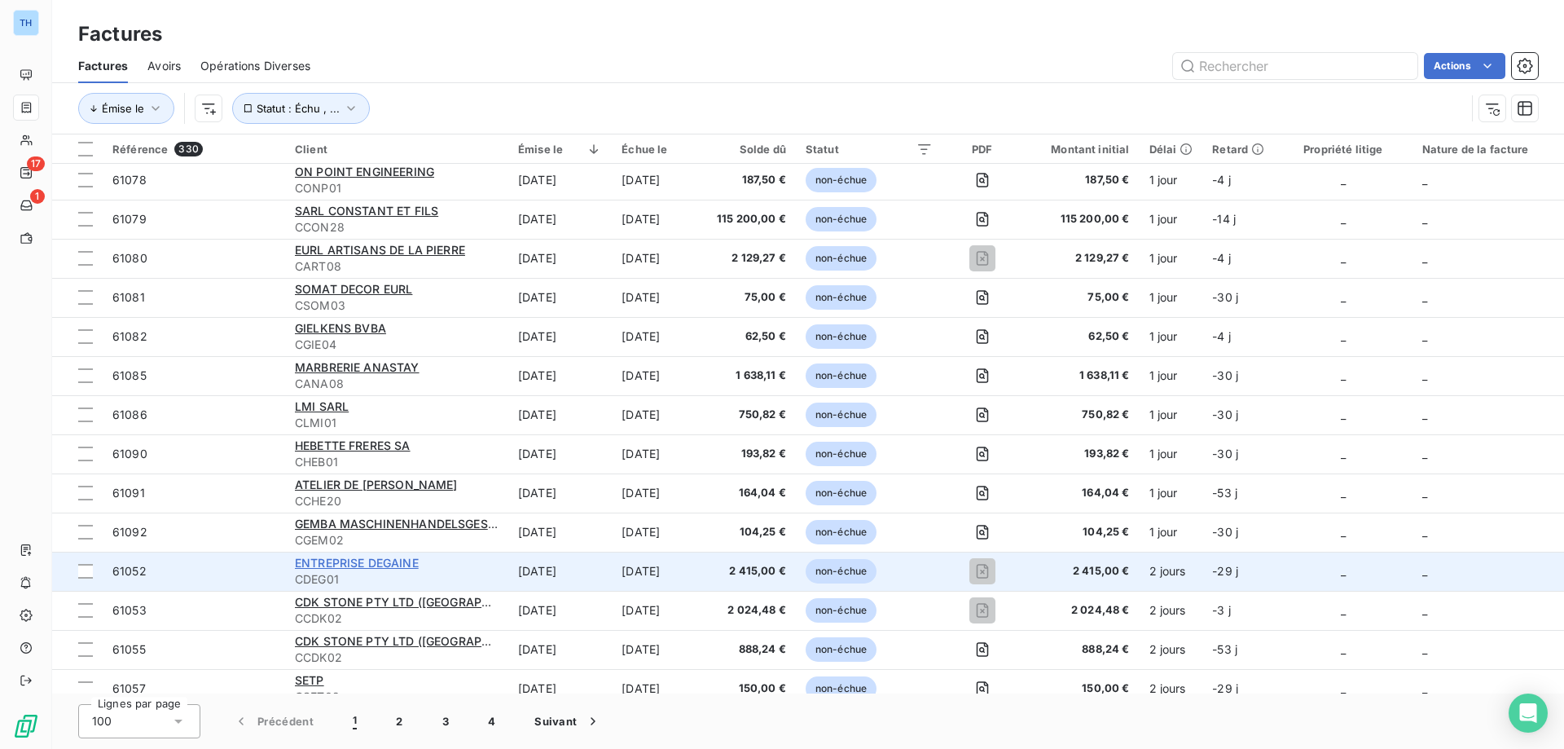
click at [365, 562] on span "ENTREPRISE DEGAINE" at bounding box center [357, 563] width 124 height 14
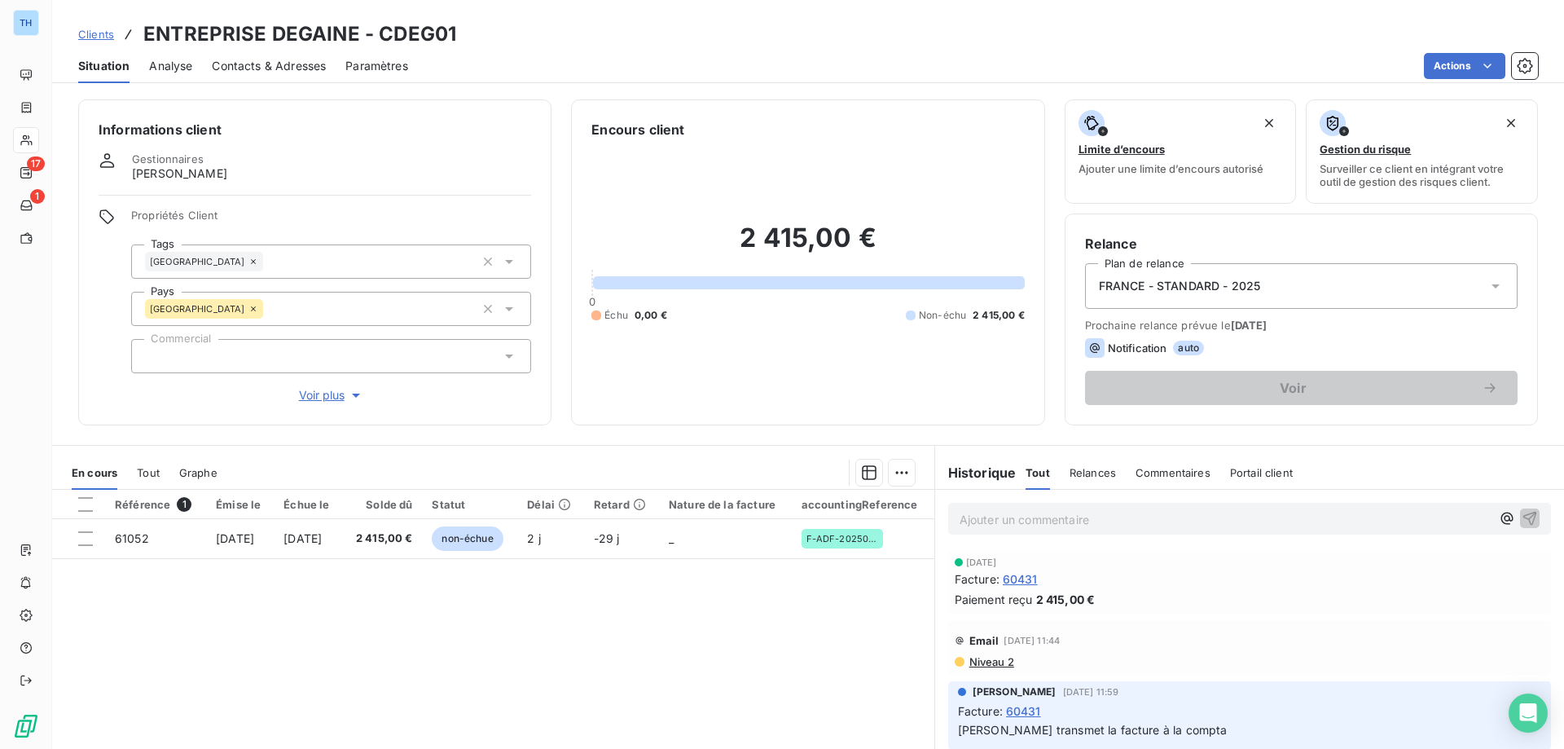
click at [325, 393] on span "Voir plus" at bounding box center [331, 395] width 65 height 16
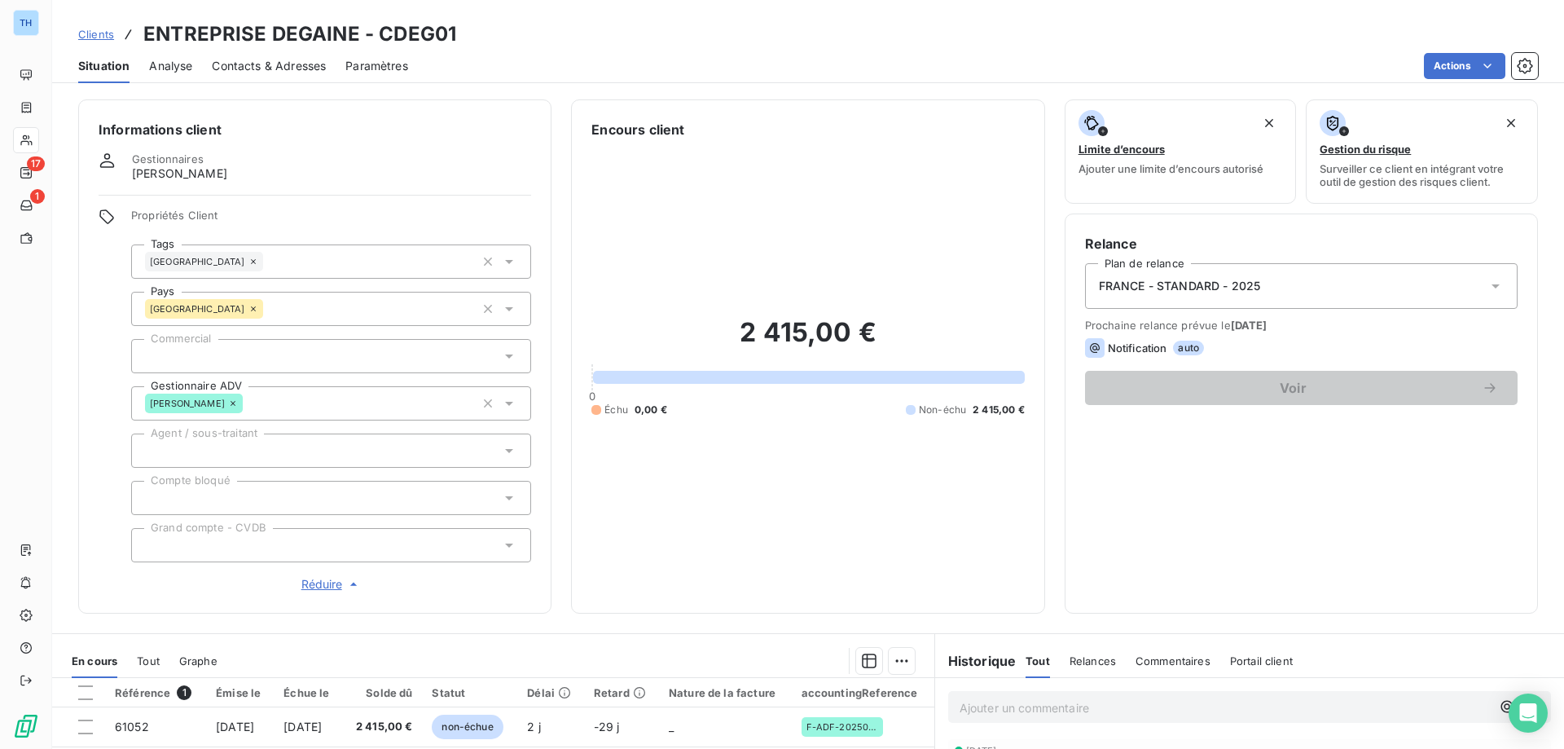
scroll to position [81, 0]
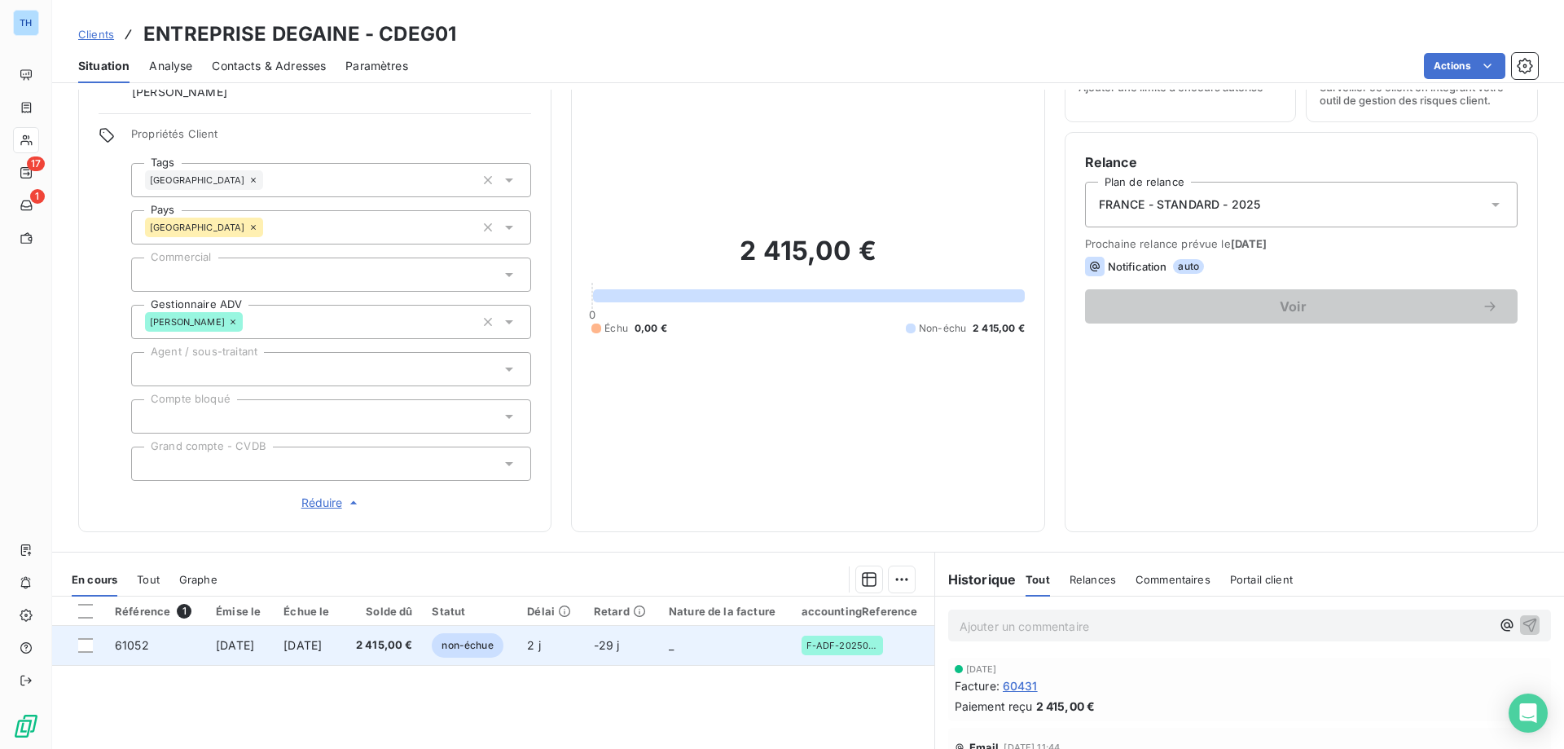
click at [540, 646] on span "2 j" at bounding box center [533, 645] width 13 height 14
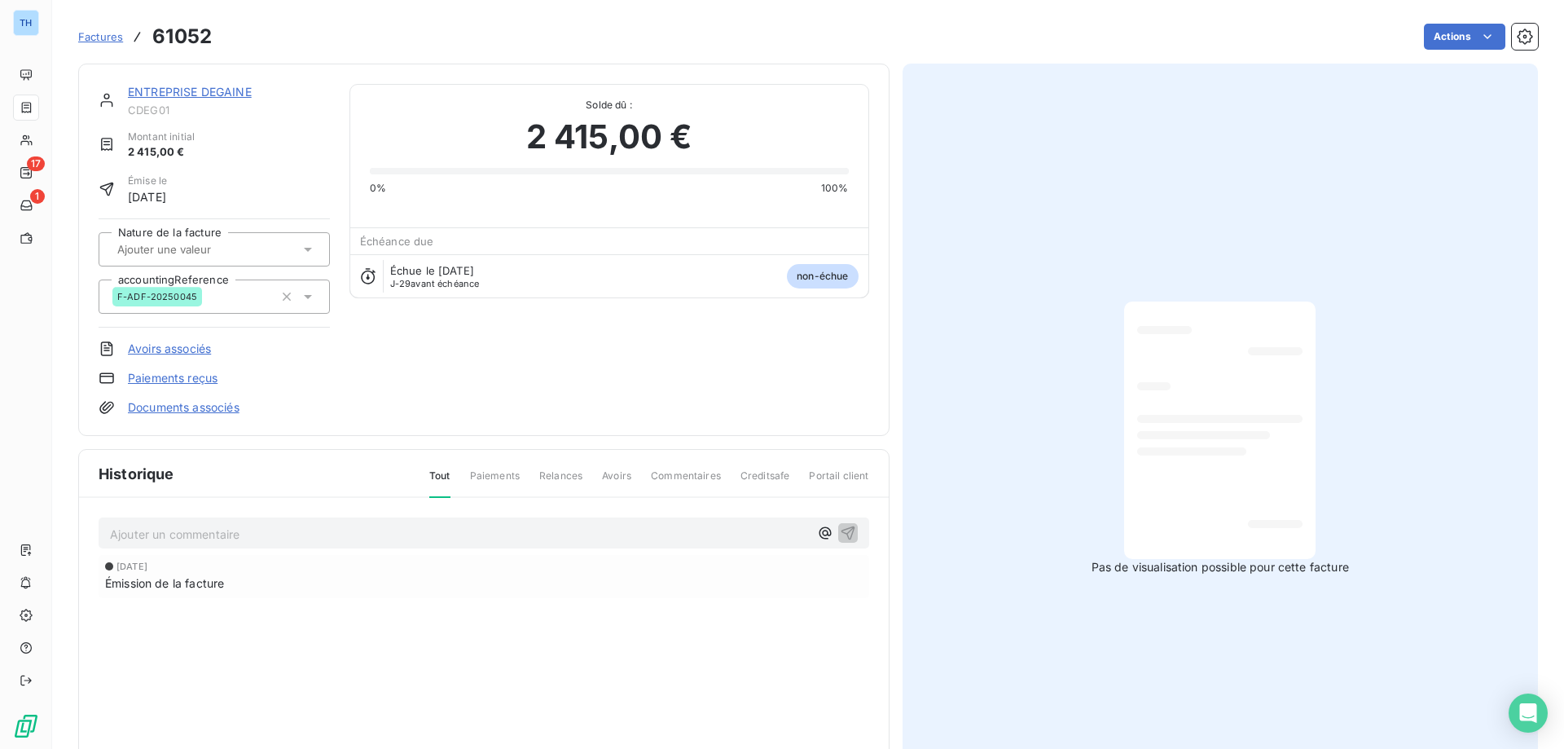
click at [207, 87] on link "ENTREPRISE DEGAINE" at bounding box center [190, 92] width 124 height 14
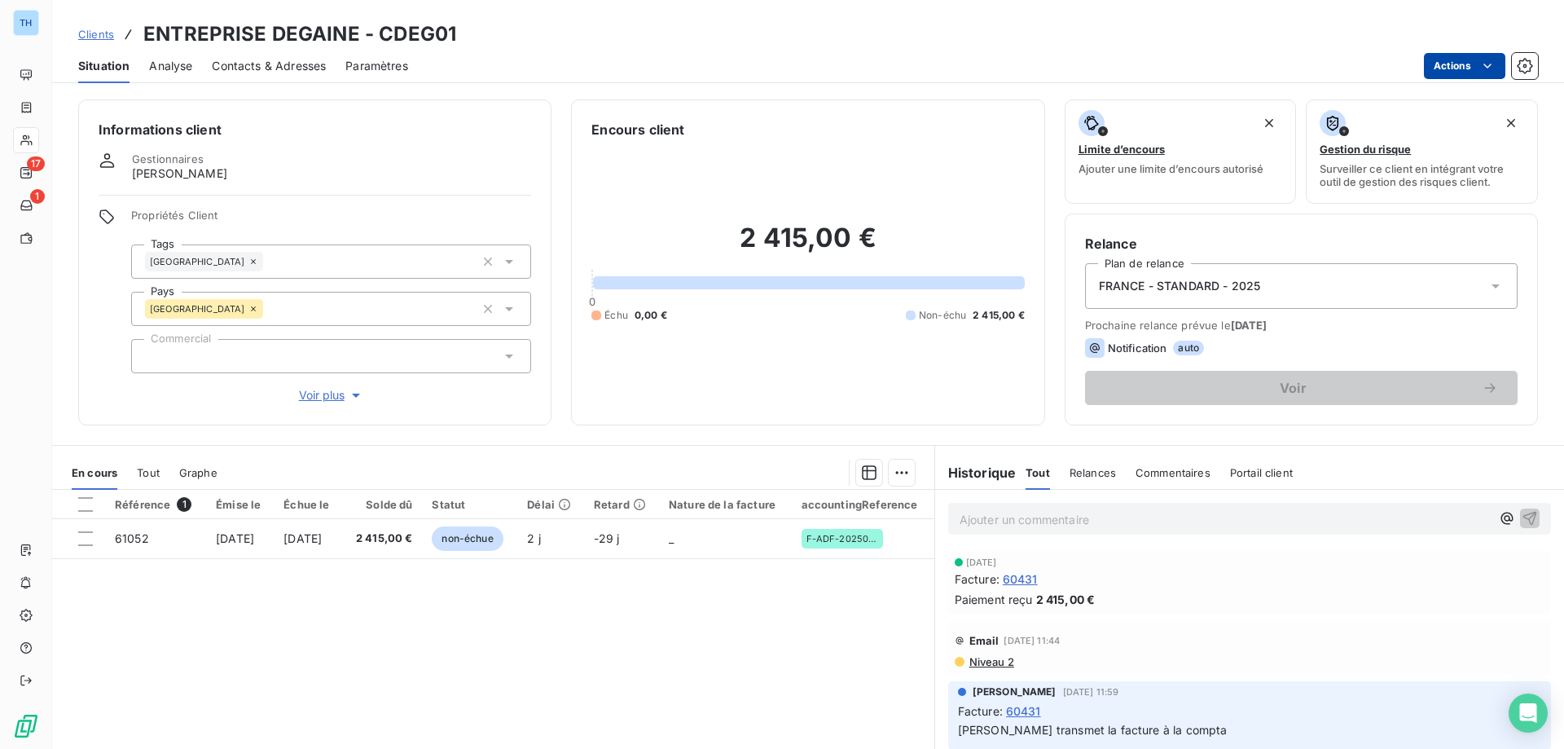
click at [1444, 67] on html "TH 17 1 Clients ENTREPRISE DEGAINE - CDEG01 Situation Analyse Contacts & Adress…" at bounding box center [782, 374] width 1564 height 749
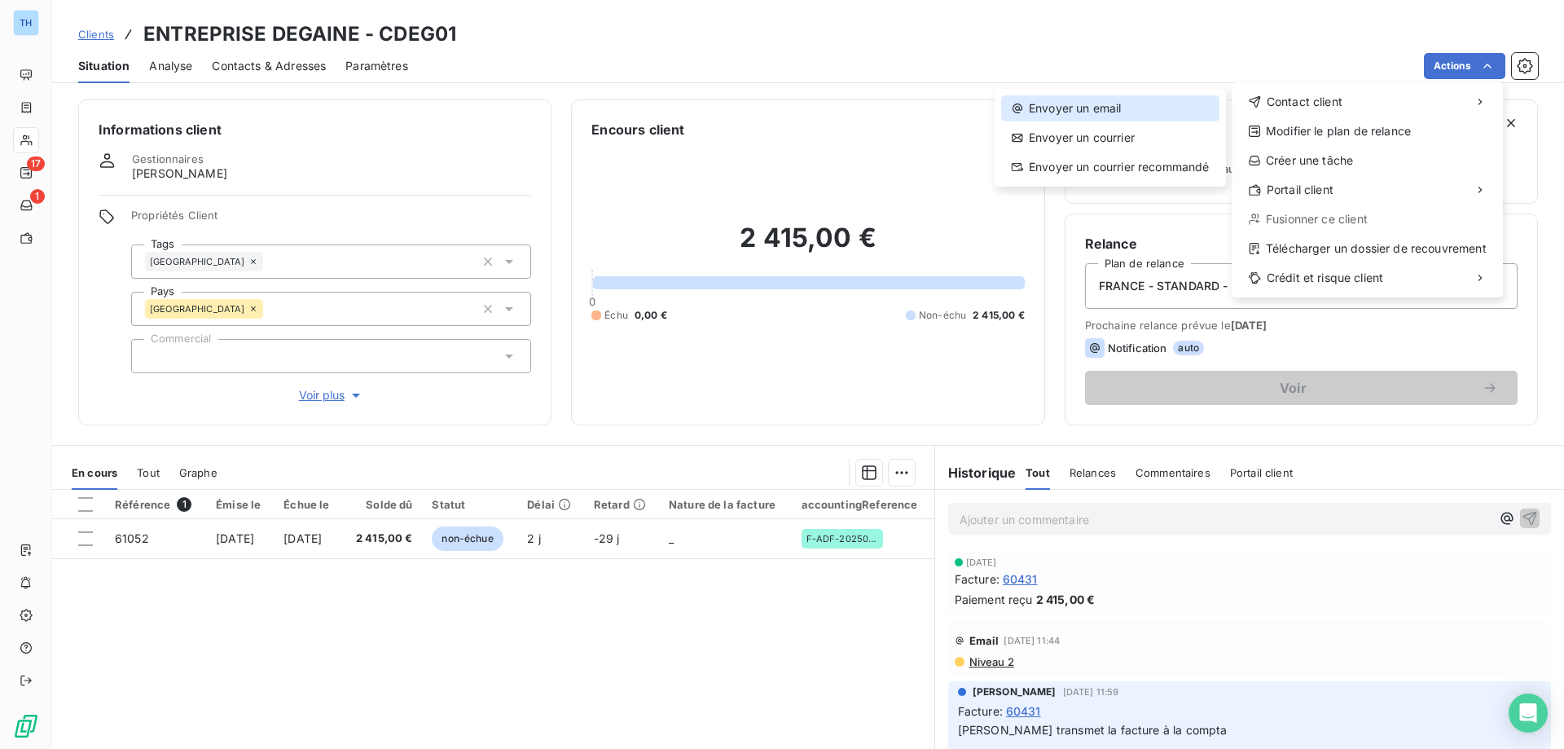
click at [1128, 104] on div "Envoyer un email" at bounding box center [1110, 108] width 218 height 26
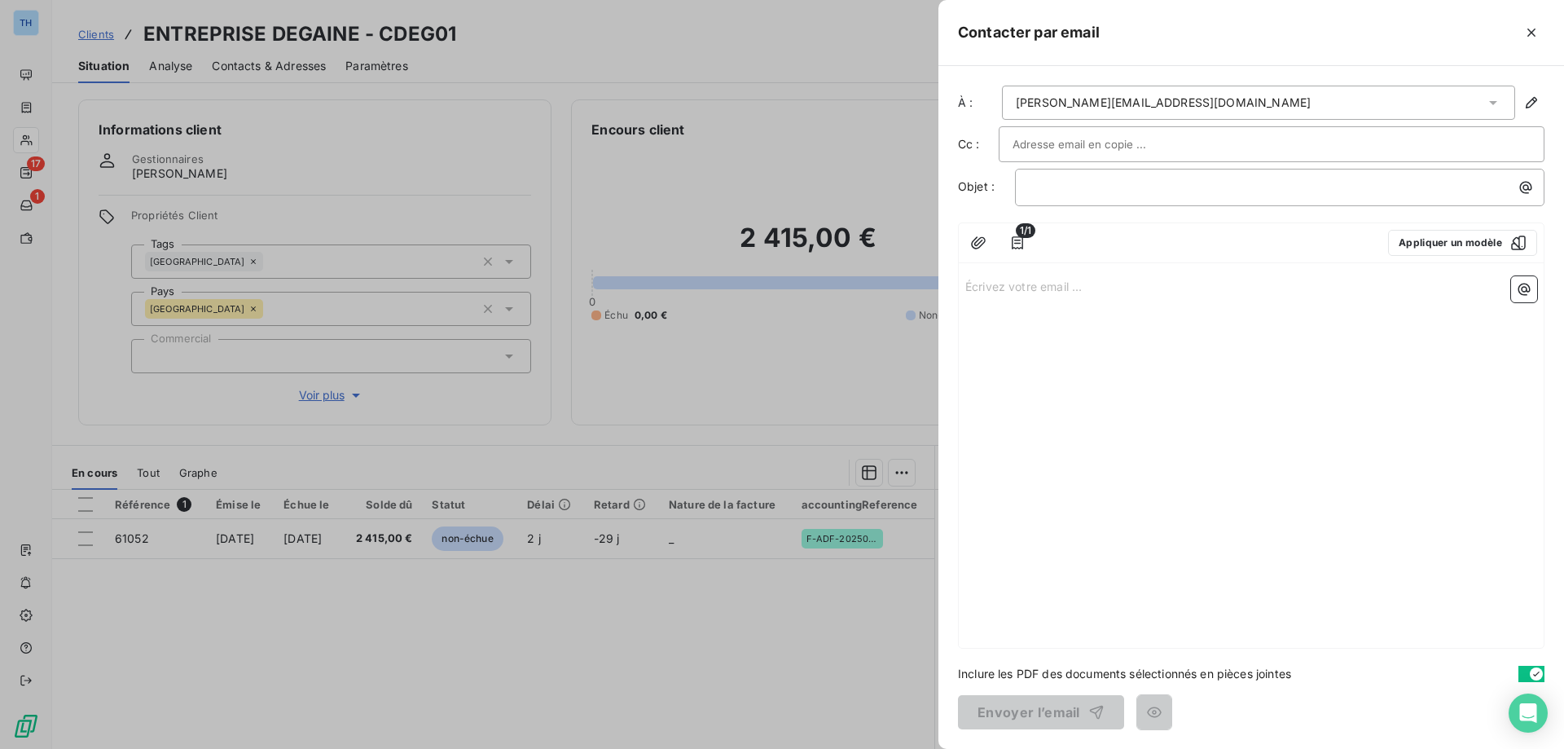
click at [1013, 293] on p "Écrivez votre email ... ﻿" at bounding box center [1251, 285] width 572 height 19
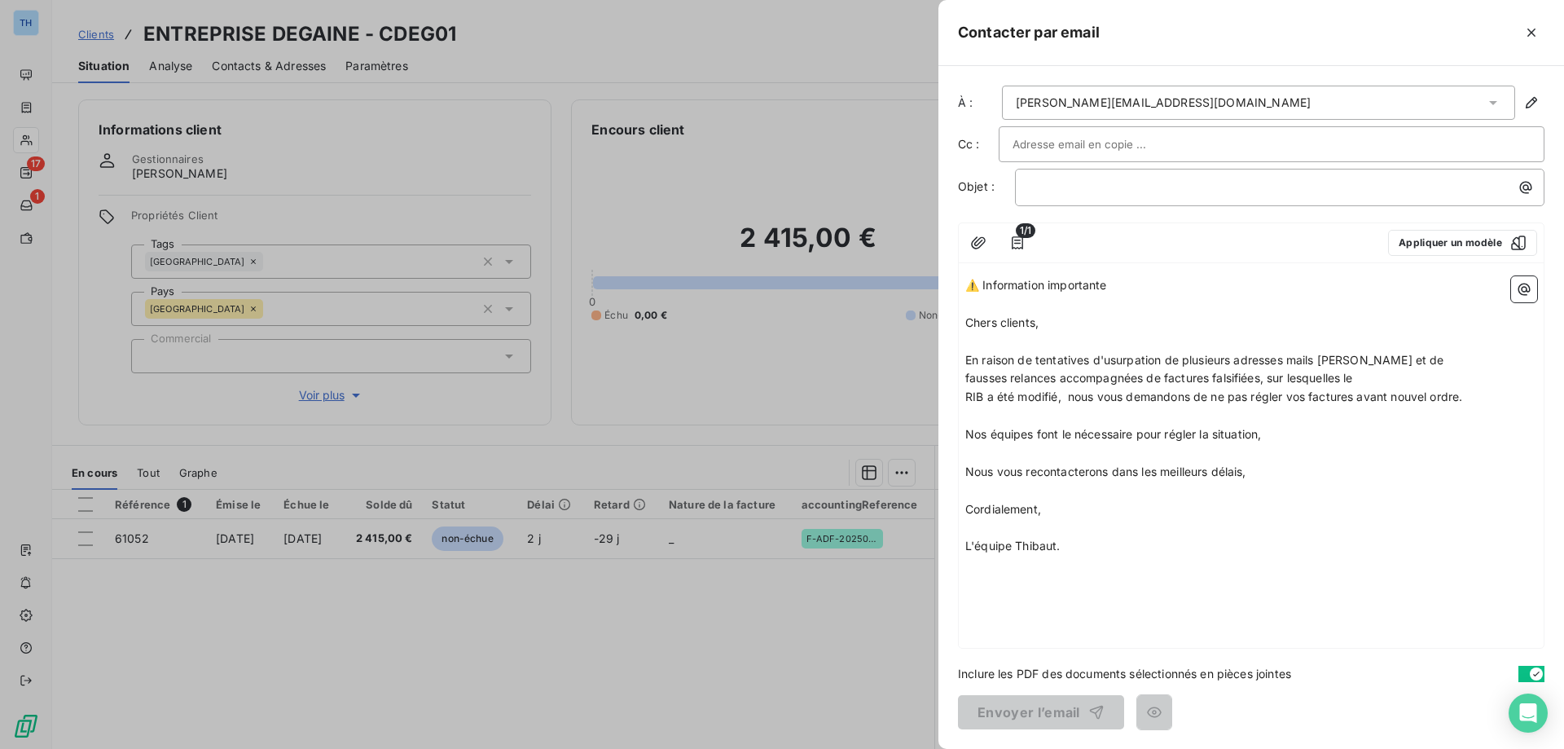
drag, startPoint x: 1129, startPoint y: 284, endPoint x: 945, endPoint y: 279, distance: 184.2
click at [945, 279] on div "À : [PERSON_NAME][EMAIL_ADDRESS][DOMAIN_NAME] Cc : Objet : ﻿ 1/1 Appliquer un m…" at bounding box center [1251, 407] width 626 height 683
click at [1109, 183] on p "﻿" at bounding box center [1284, 187] width 510 height 19
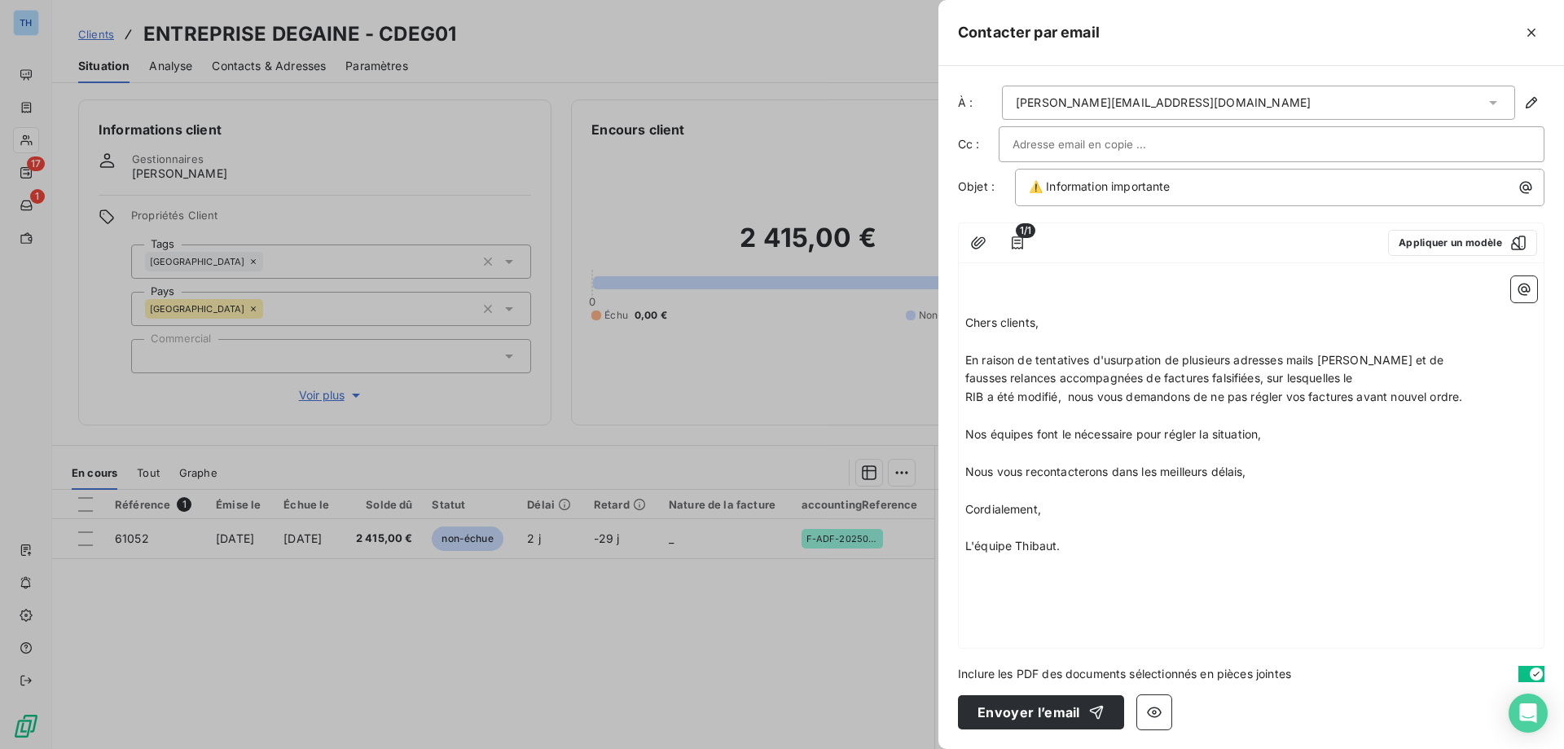
click at [967, 323] on span "Chers clients," at bounding box center [1001, 322] width 73 height 14
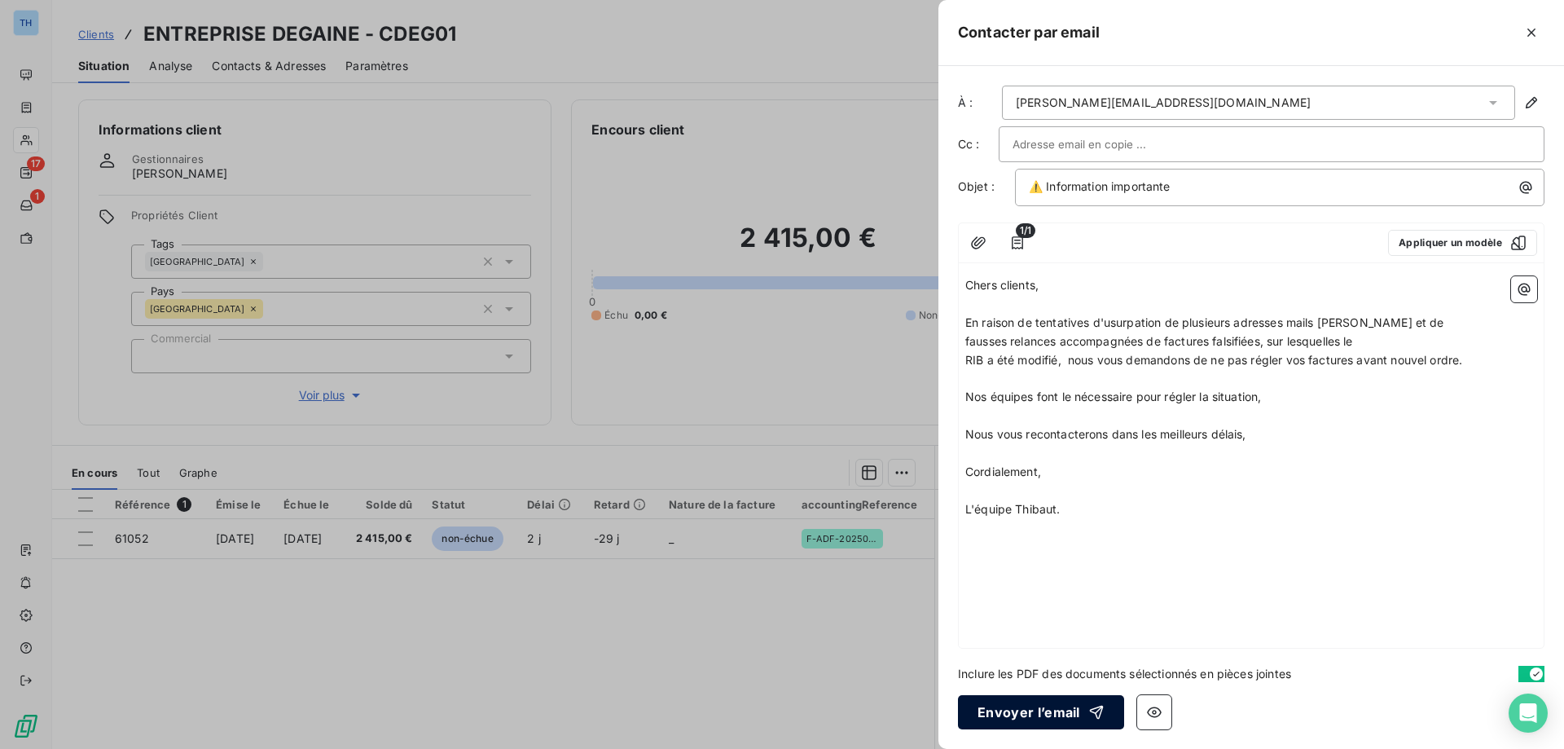
click at [1012, 713] on button "Envoyer l’email" at bounding box center [1041, 712] width 166 height 34
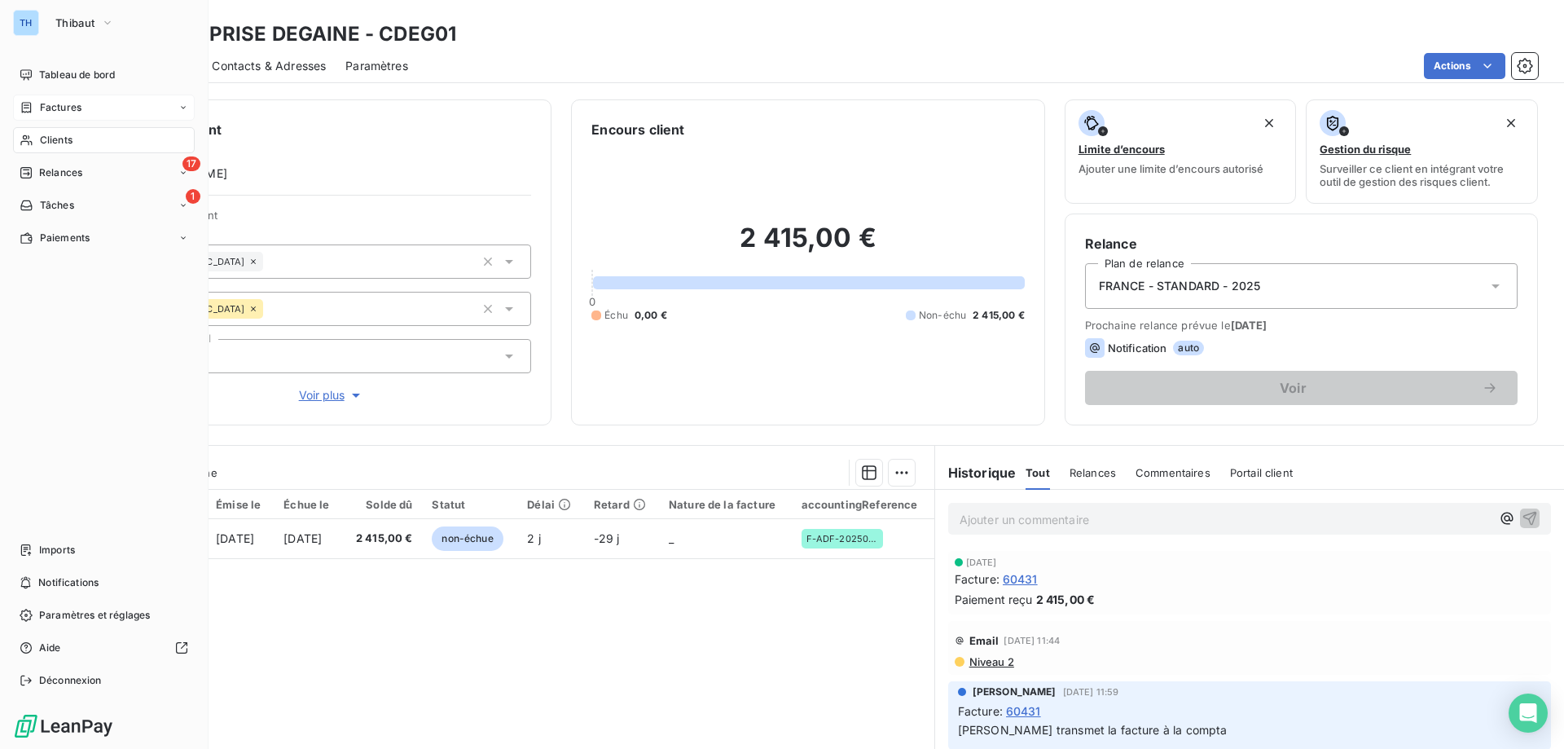
click at [34, 108] on div "Factures" at bounding box center [51, 107] width 62 height 15
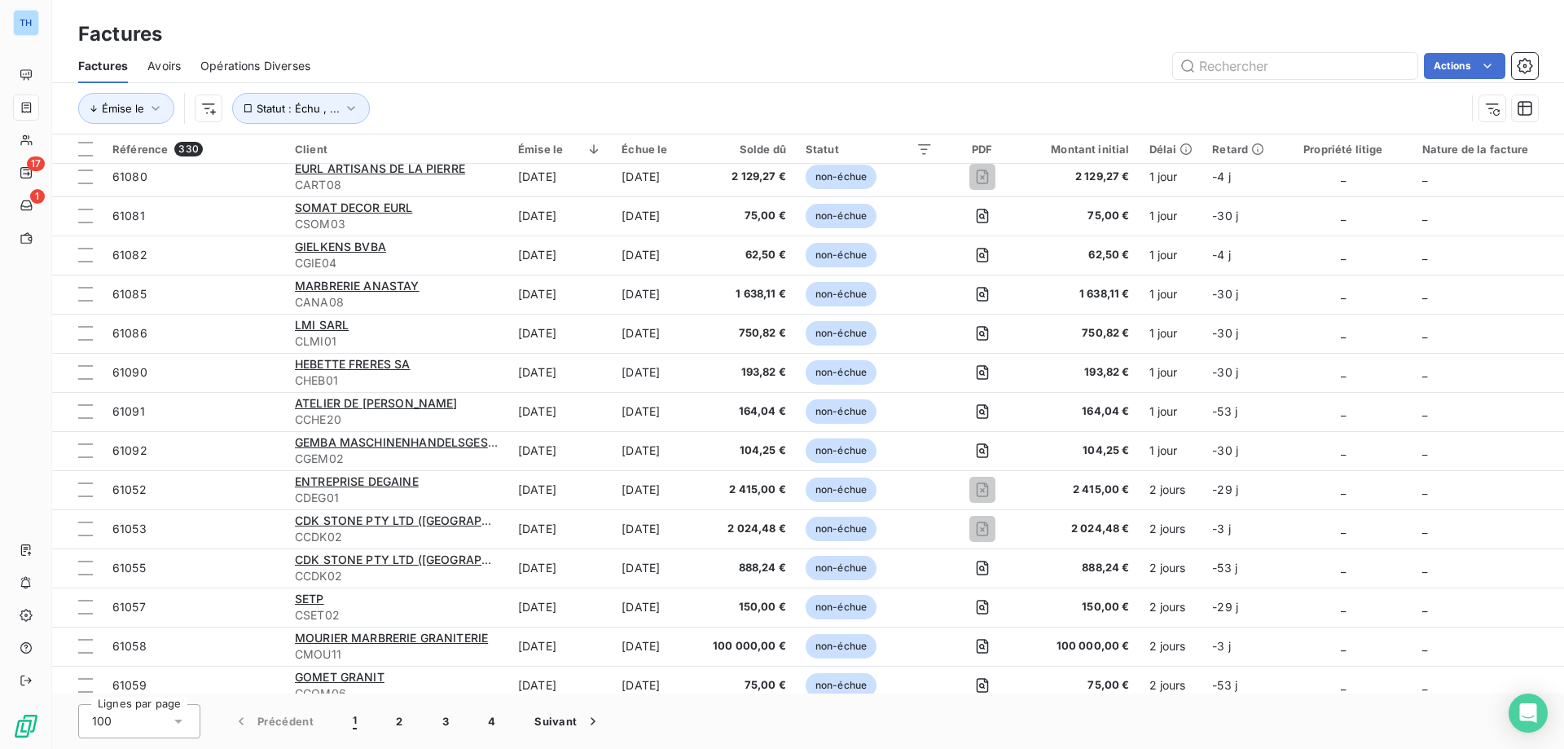
scroll to position [244, 0]
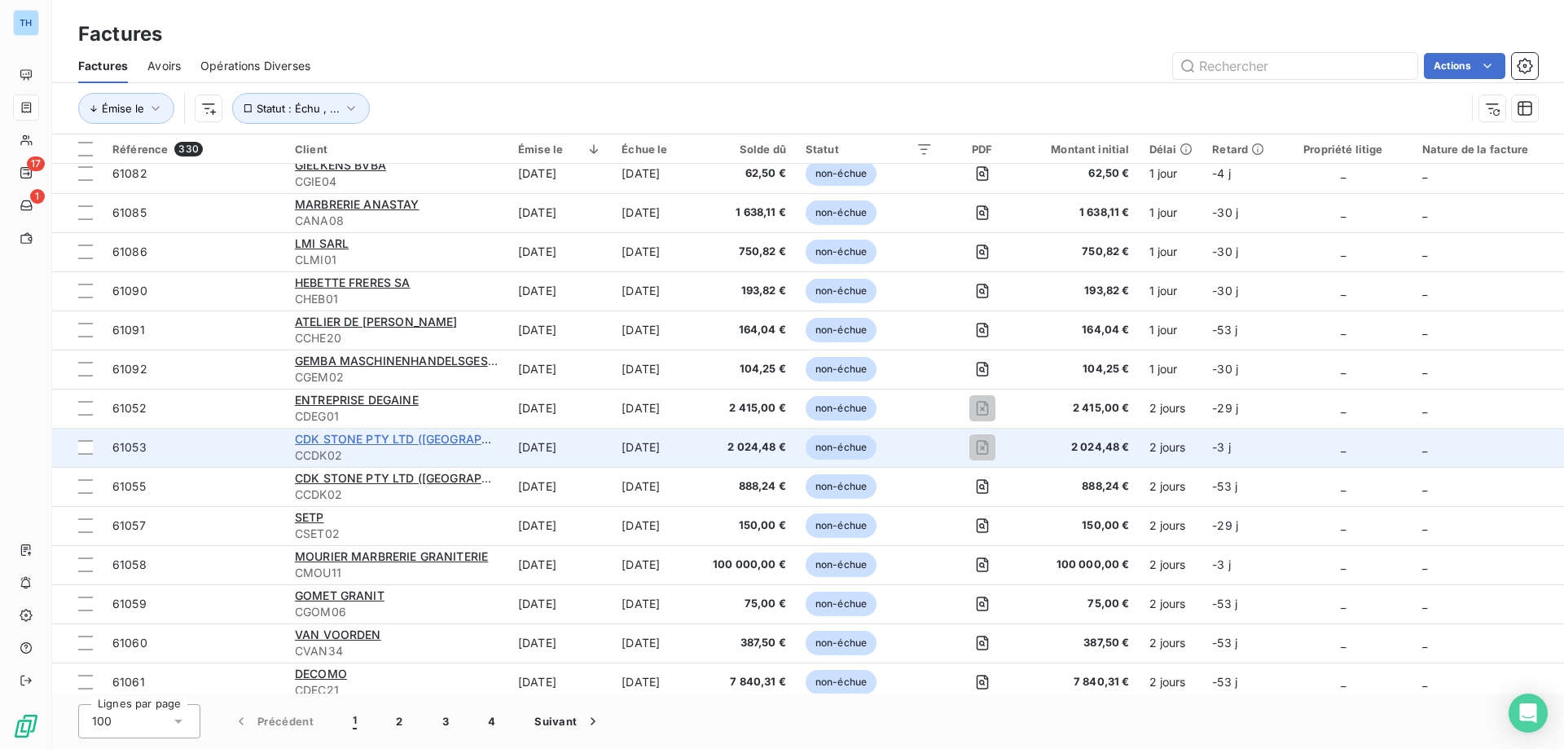
click at [359, 441] on span "CDK STONE PTY LTD ([GEOGRAPHIC_DATA])" at bounding box center [419, 439] width 249 height 14
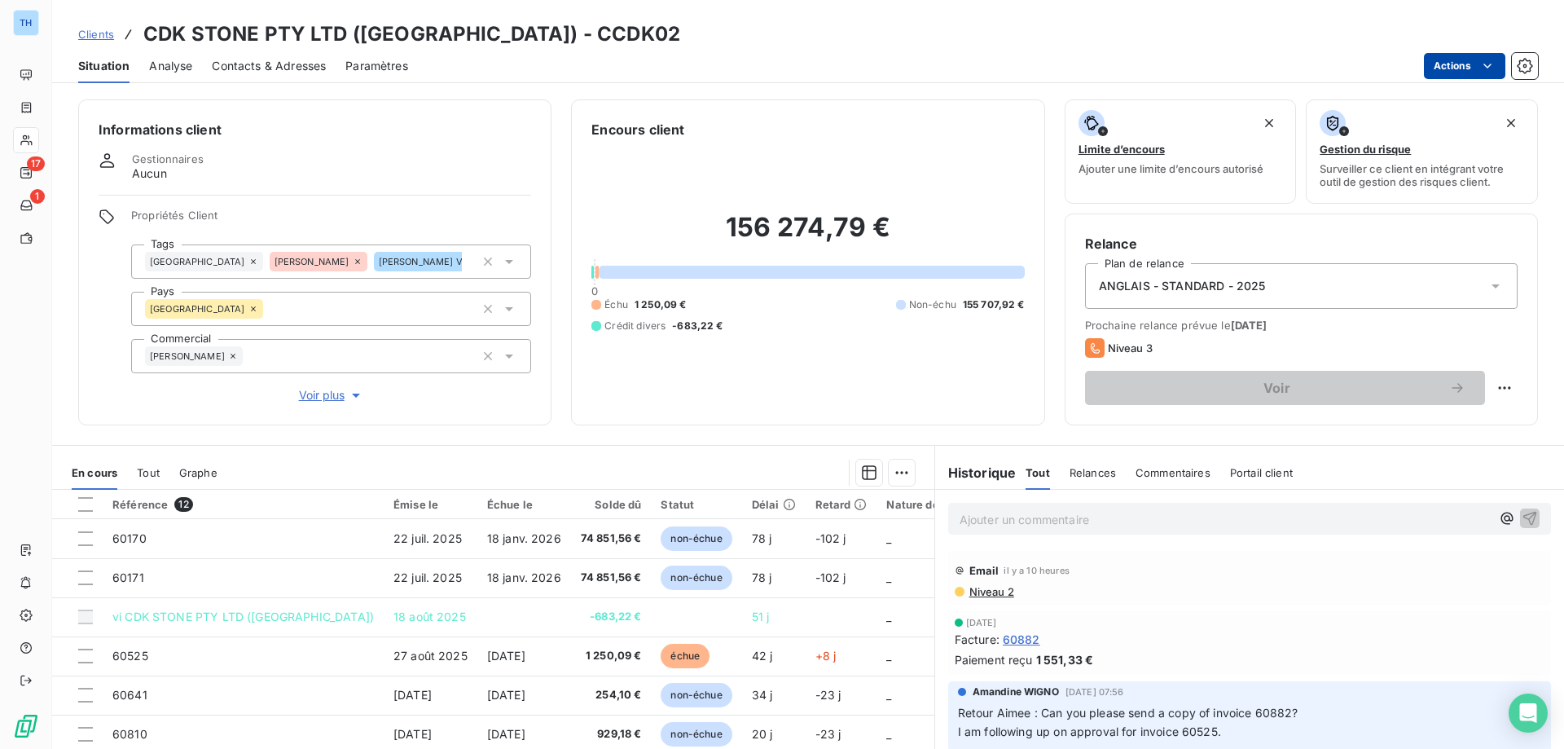
click at [1466, 70] on html "TH 17 1 Clients CDK STONE PTY LTD ([GEOGRAPHIC_DATA]) - CCDK02 Situation Analys…" at bounding box center [782, 374] width 1564 height 749
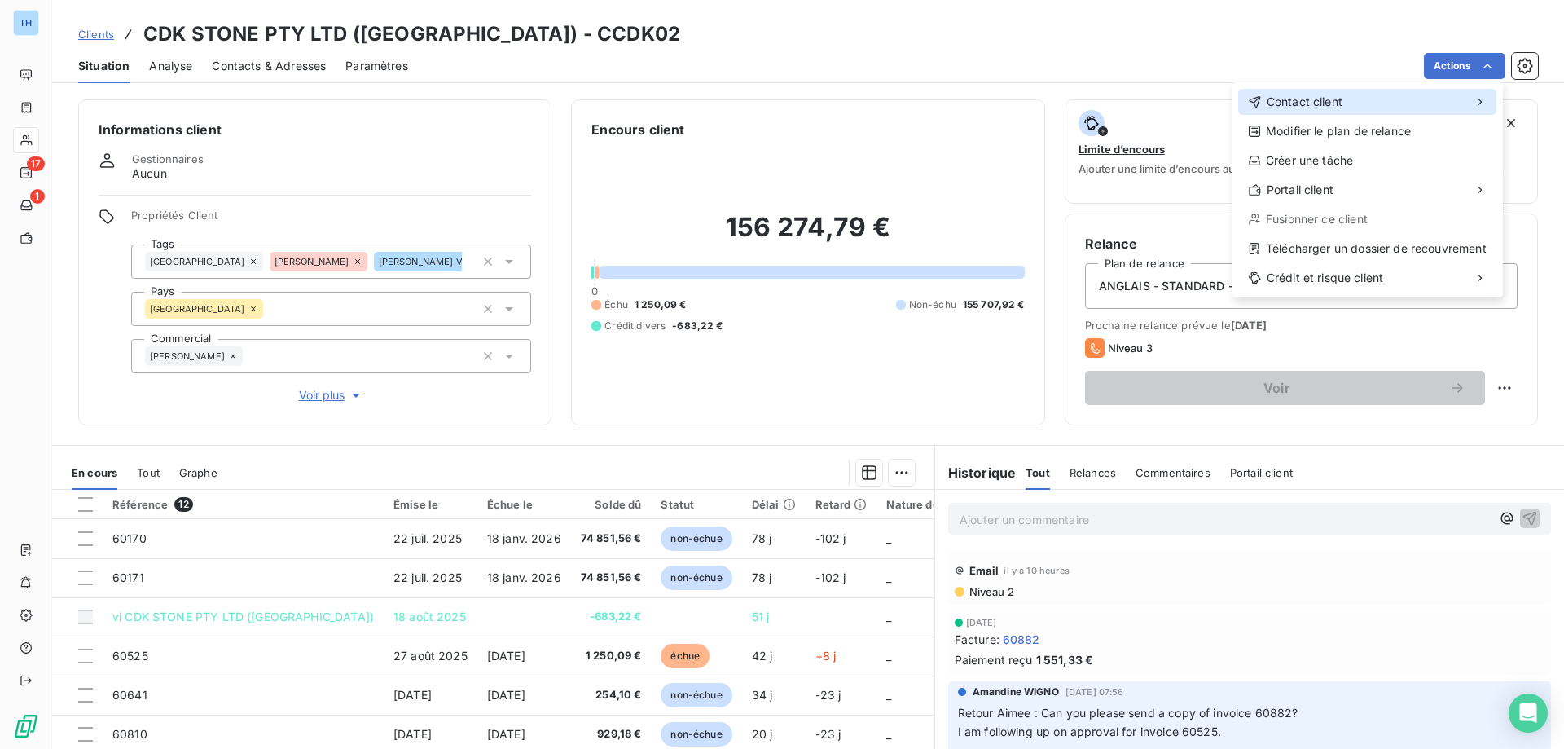
click at [1309, 98] on span "Contact client" at bounding box center [1305, 102] width 76 height 16
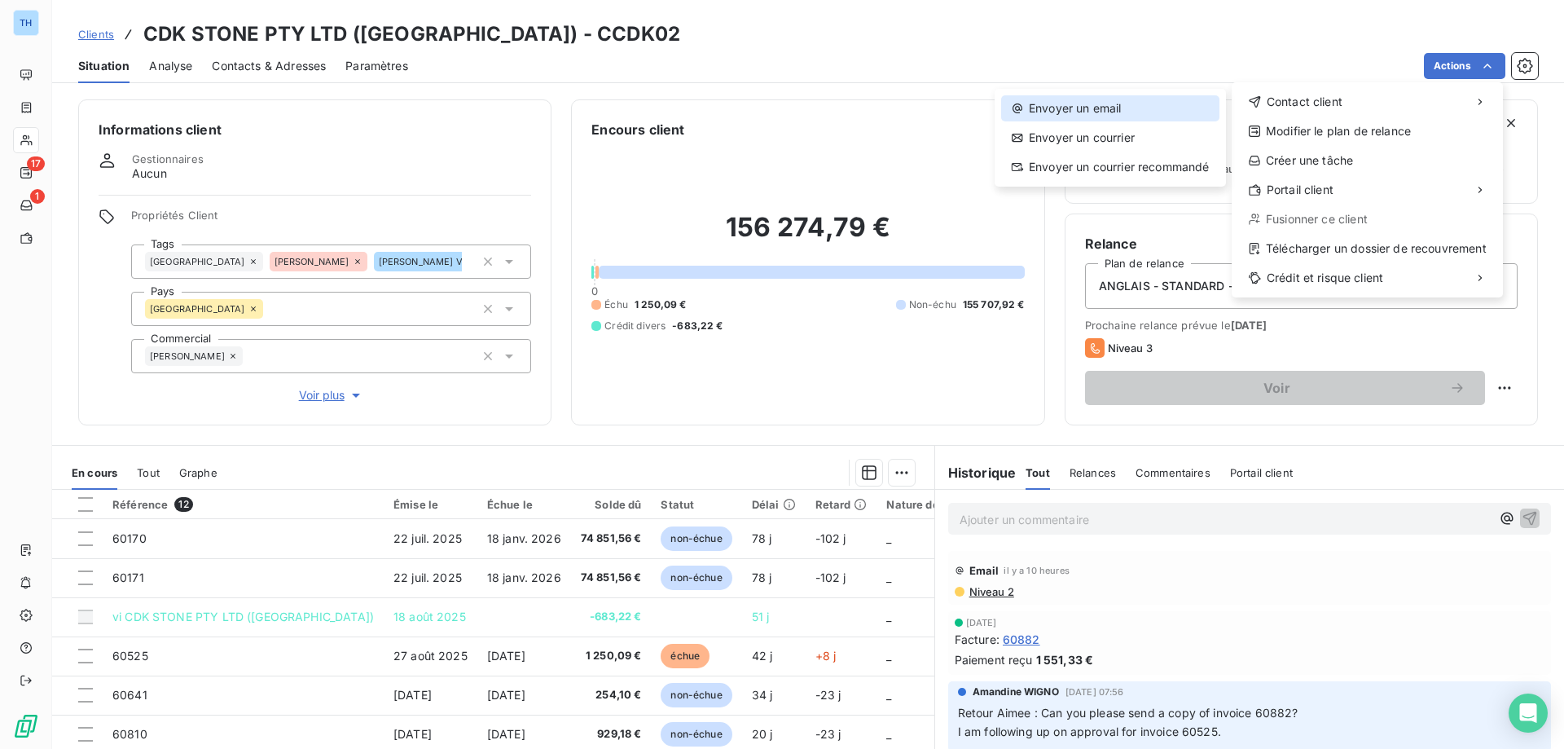
click at [1109, 113] on div "Envoyer un email" at bounding box center [1110, 108] width 218 height 26
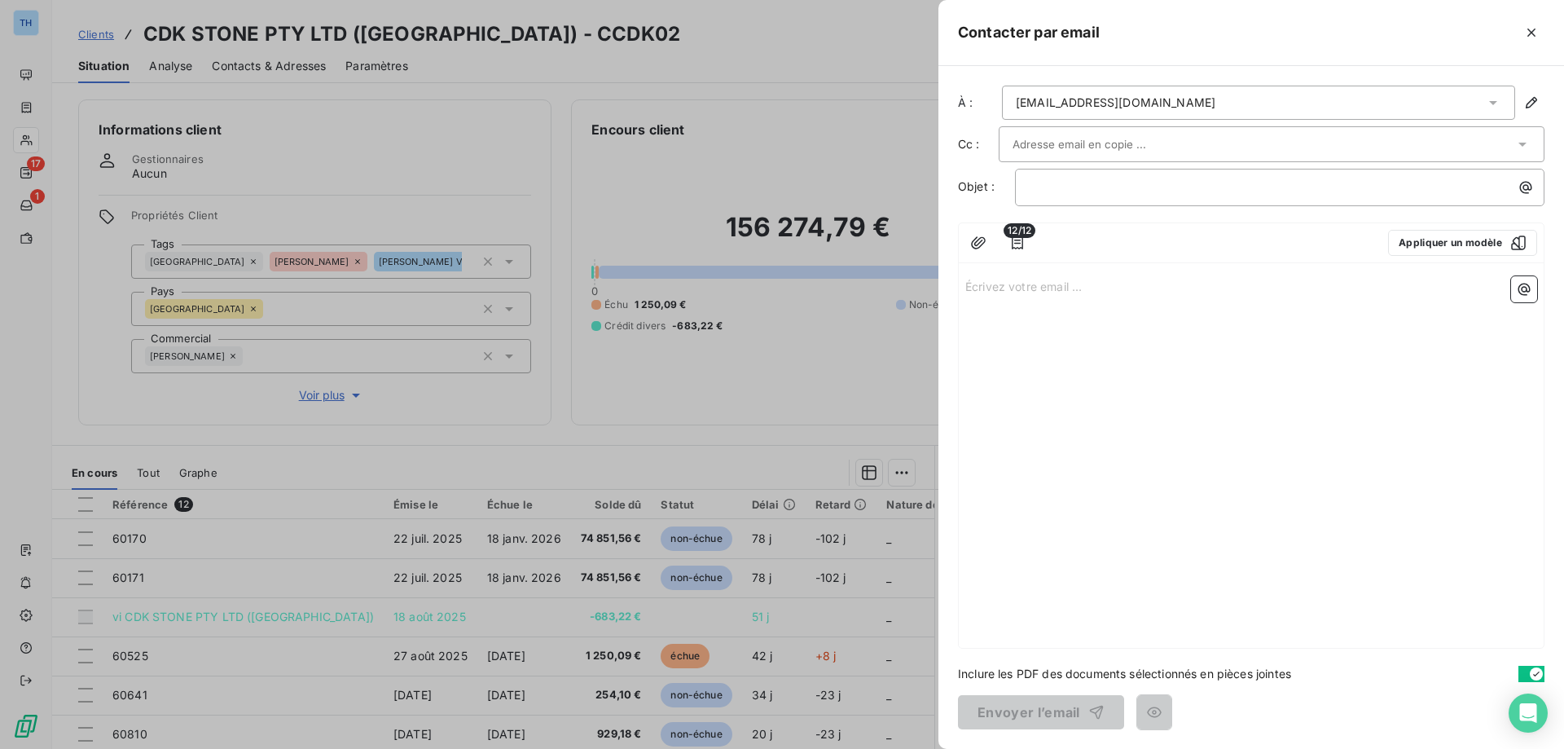
click at [1029, 303] on div "Écrivez votre email ... ﻿" at bounding box center [1251, 459] width 585 height 378
click at [1033, 292] on p "Écrivez votre email ... ﻿" at bounding box center [1251, 285] width 572 height 19
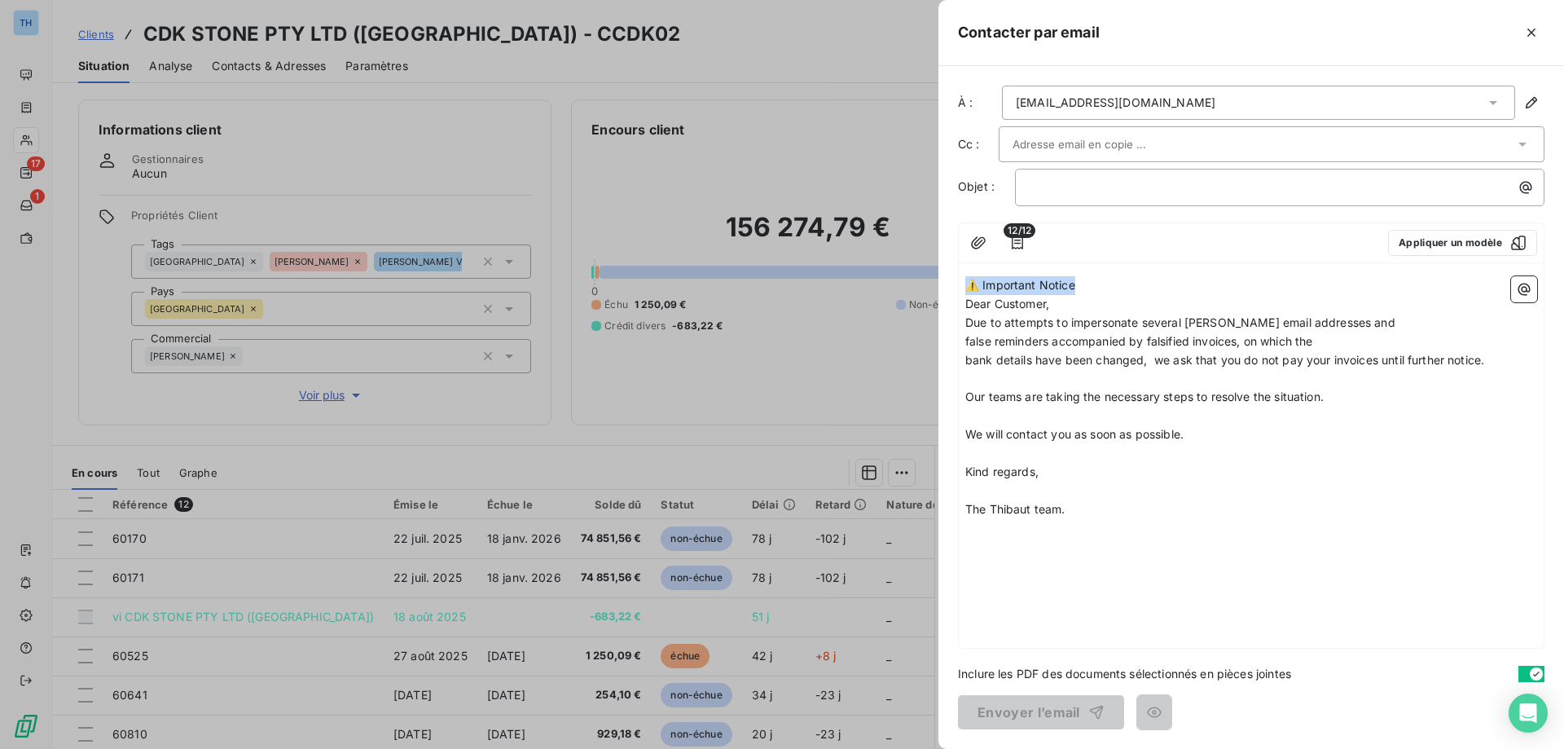
drag, startPoint x: 1130, startPoint y: 284, endPoint x: 936, endPoint y: 263, distance: 195.0
click at [936, 748] on div "Contacter par email À : [EMAIL_ADDRESS][DOMAIN_NAME] Cc : Objet : ﻿ 12/12 Appli…" at bounding box center [782, 749] width 1564 height 0
copy span "⚠️ Important Notice"
click at [1082, 189] on p "﻿" at bounding box center [1284, 187] width 510 height 19
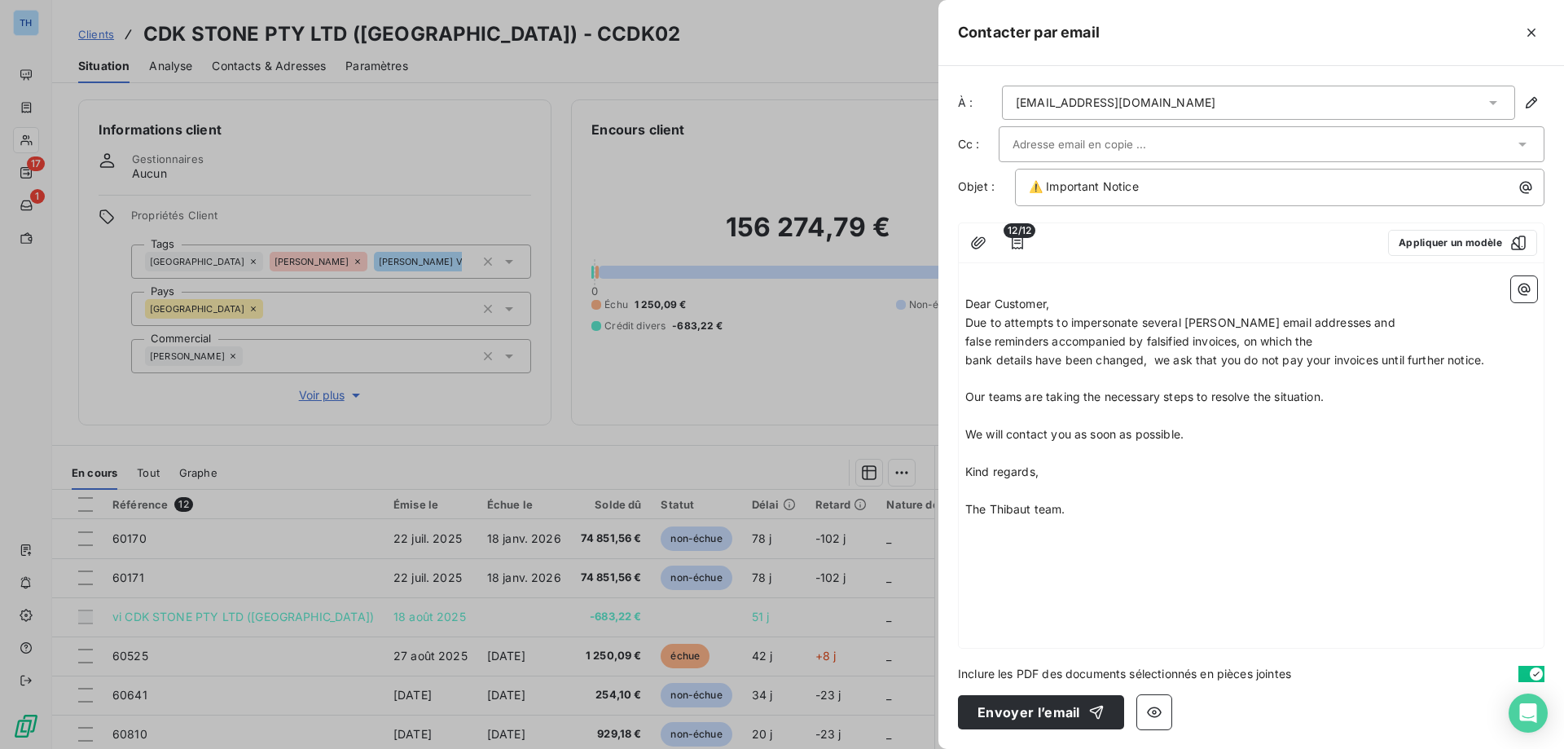
click at [967, 305] on span "Dear Customer," at bounding box center [1007, 303] width 84 height 14
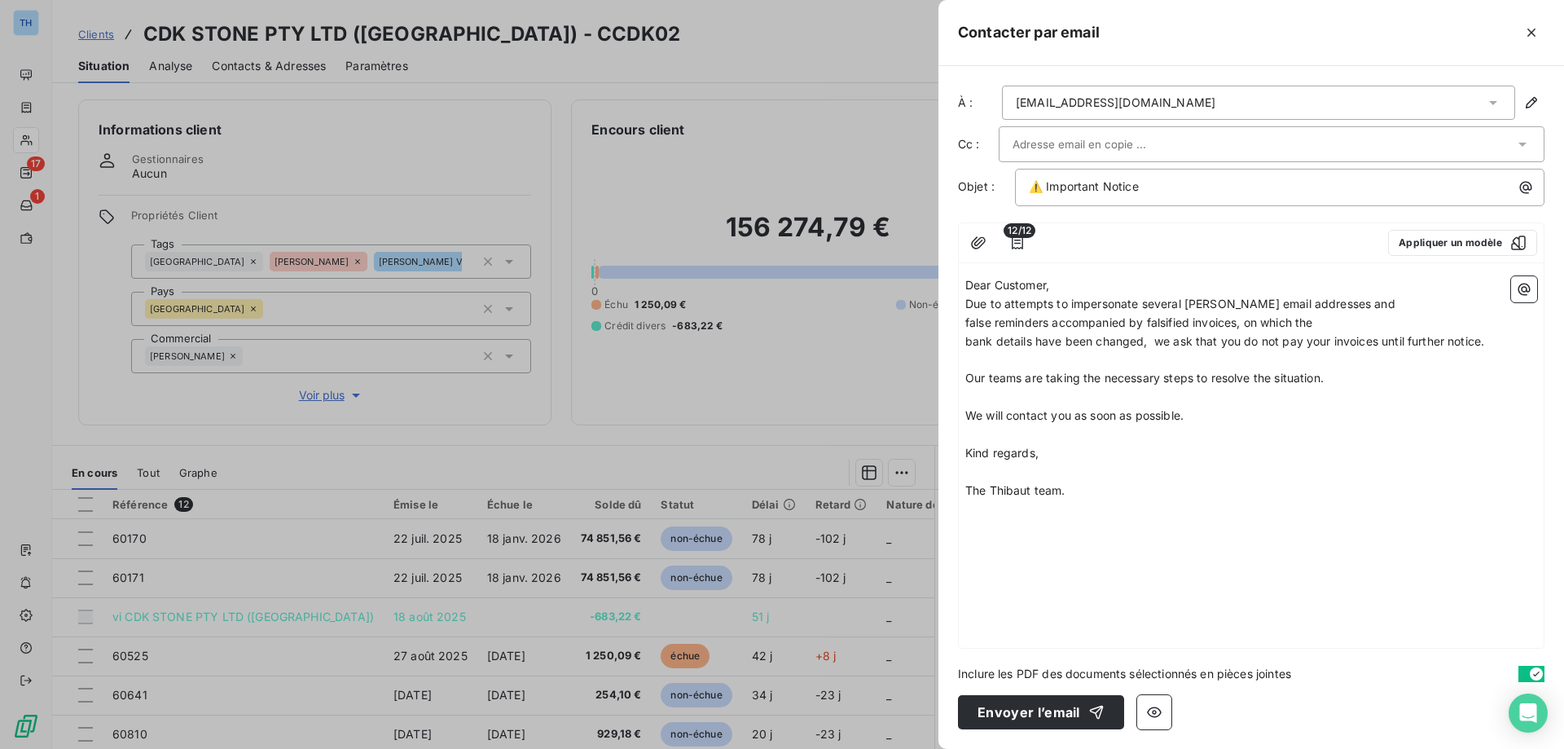
click at [1069, 282] on p "Dear Customer," at bounding box center [1251, 285] width 572 height 19
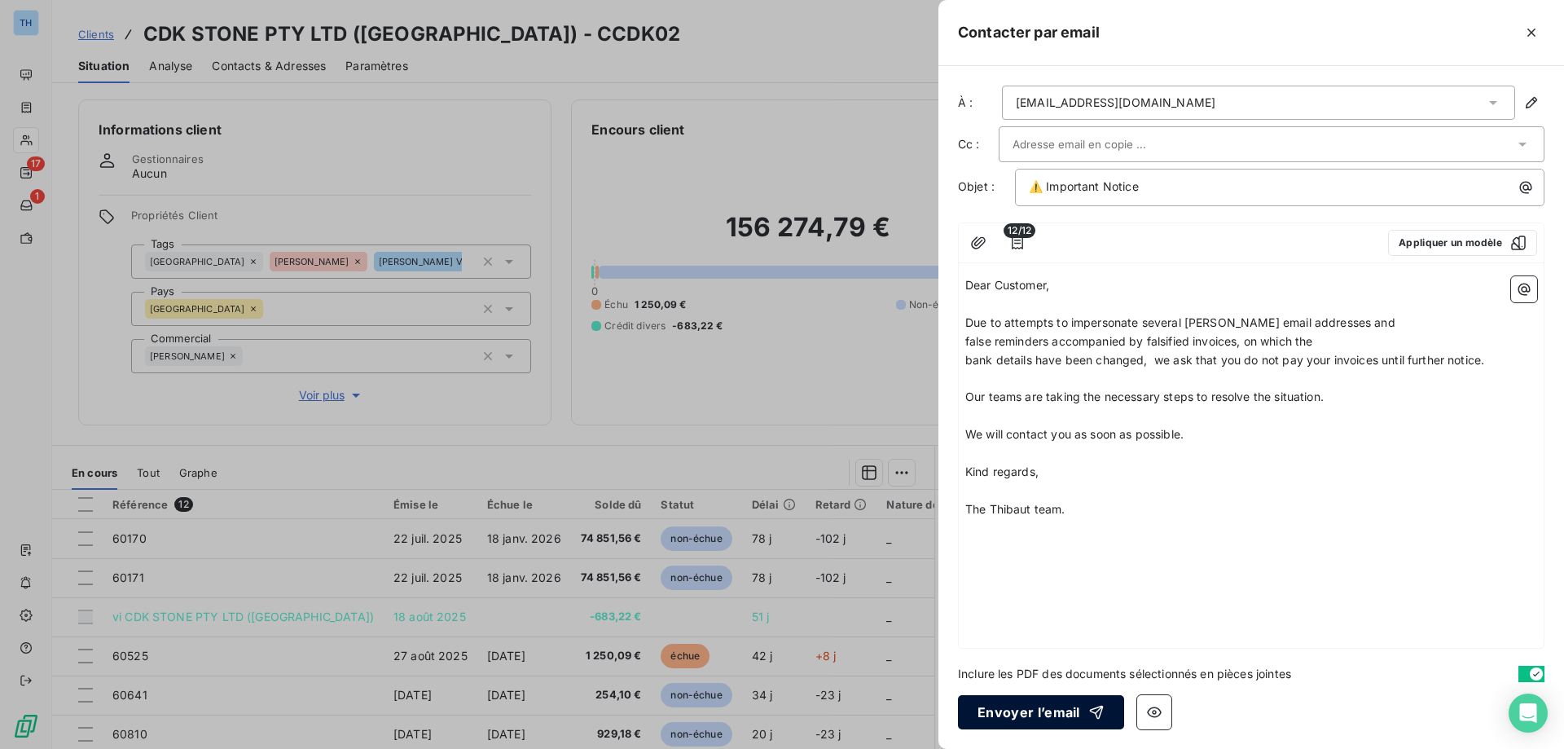
click at [1016, 705] on button "Envoyer l’email" at bounding box center [1041, 712] width 166 height 34
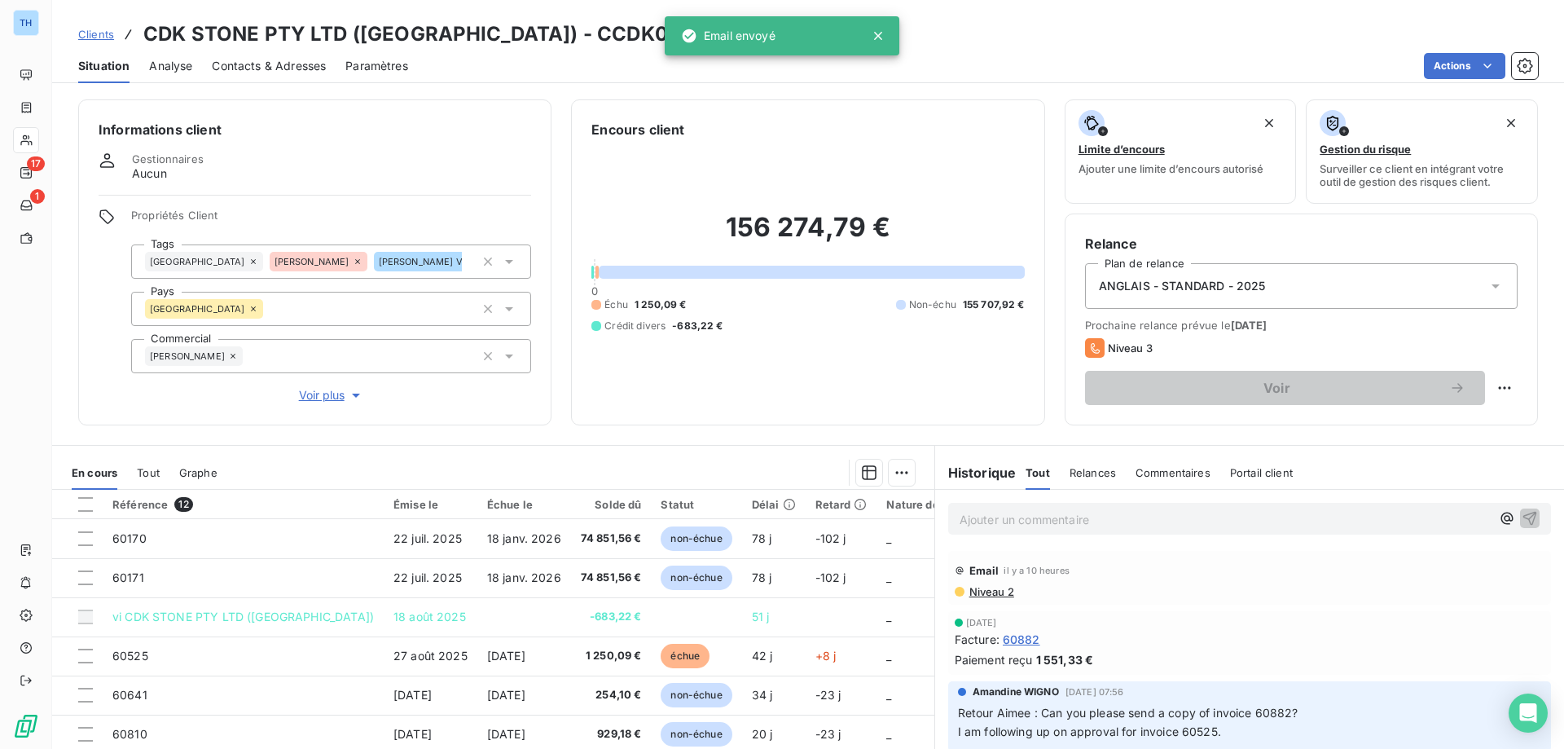
click at [95, 33] on span "Clients" at bounding box center [96, 34] width 36 height 13
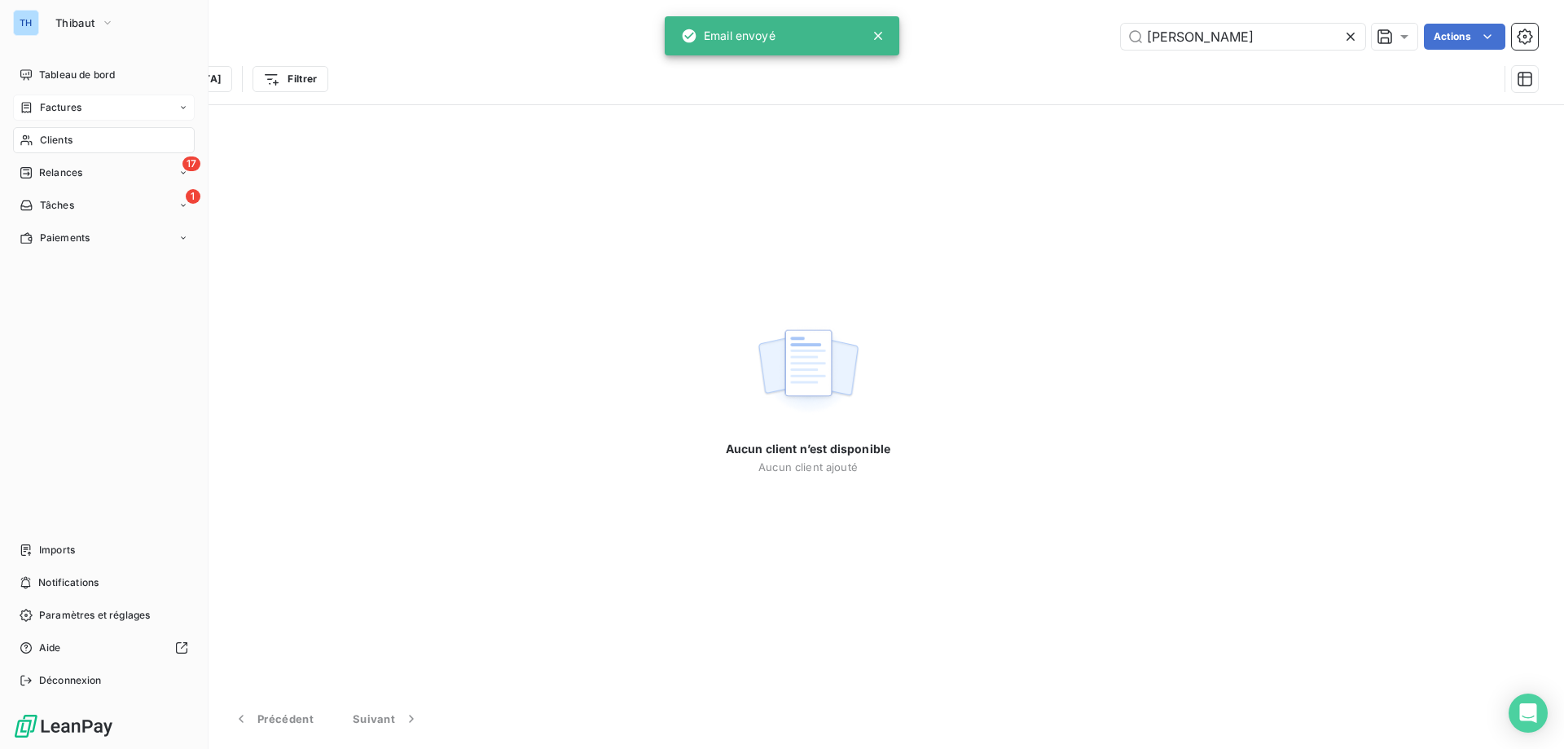
click at [27, 107] on icon at bounding box center [27, 107] width 14 height 13
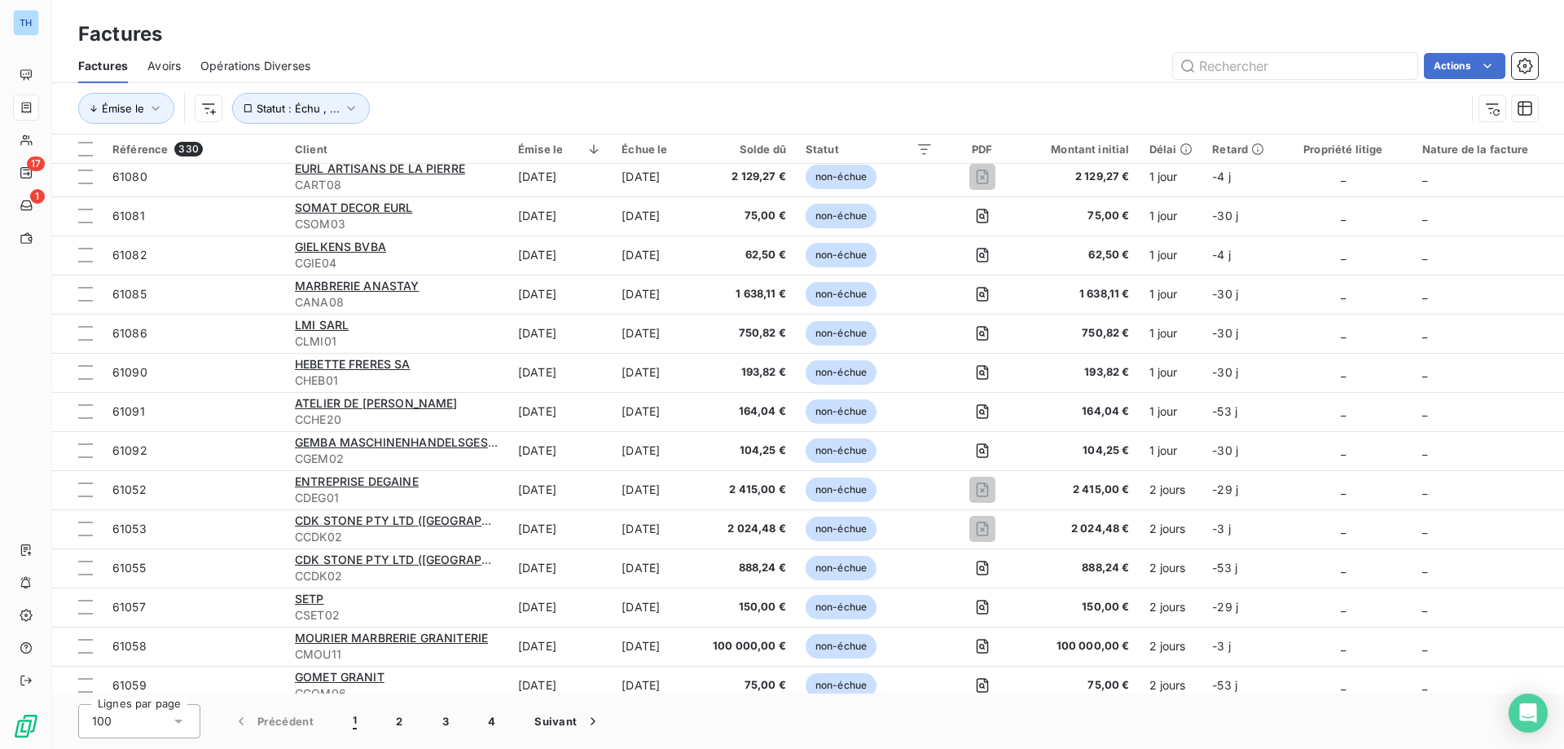
scroll to position [244, 0]
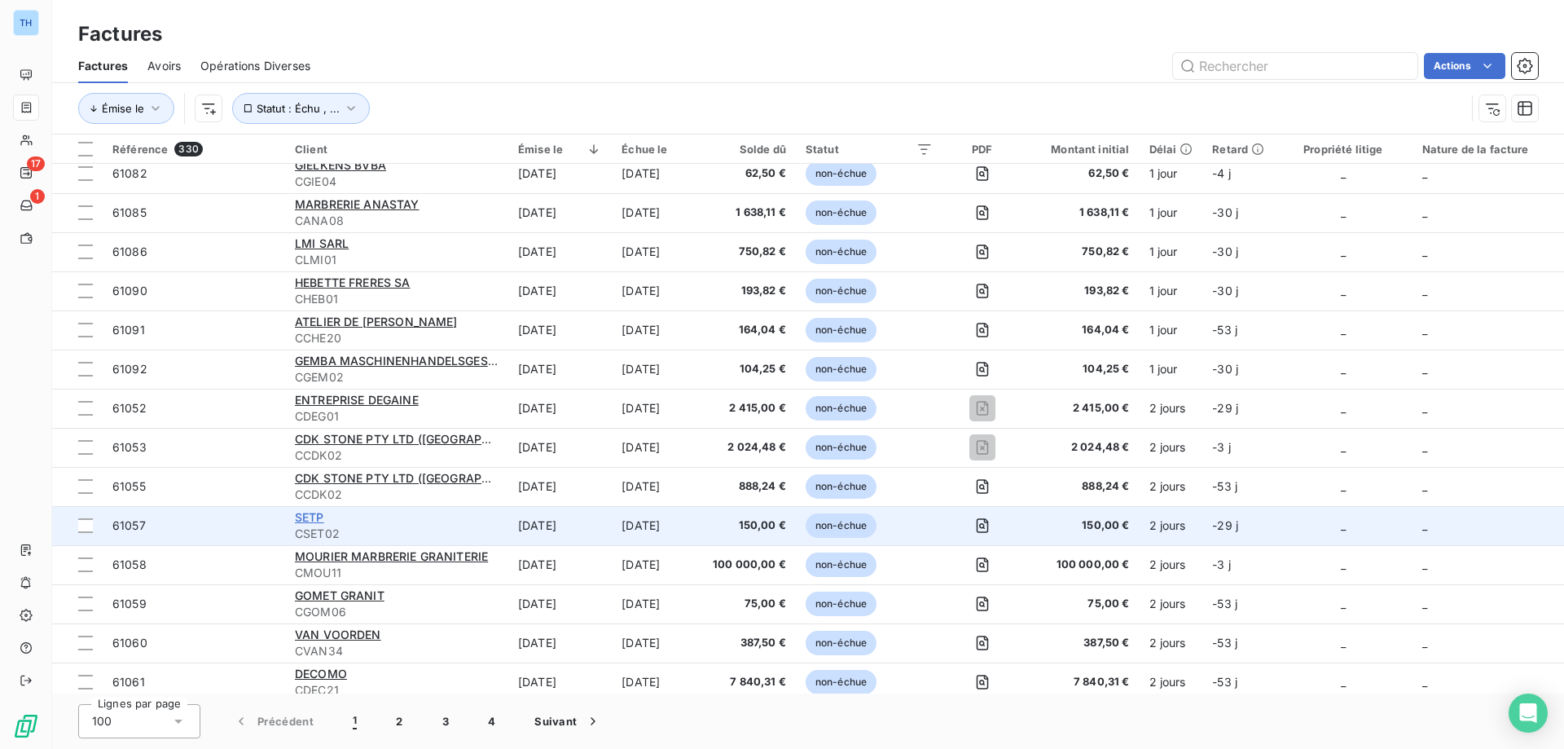
click at [307, 516] on span "SETP" at bounding box center [309, 517] width 29 height 14
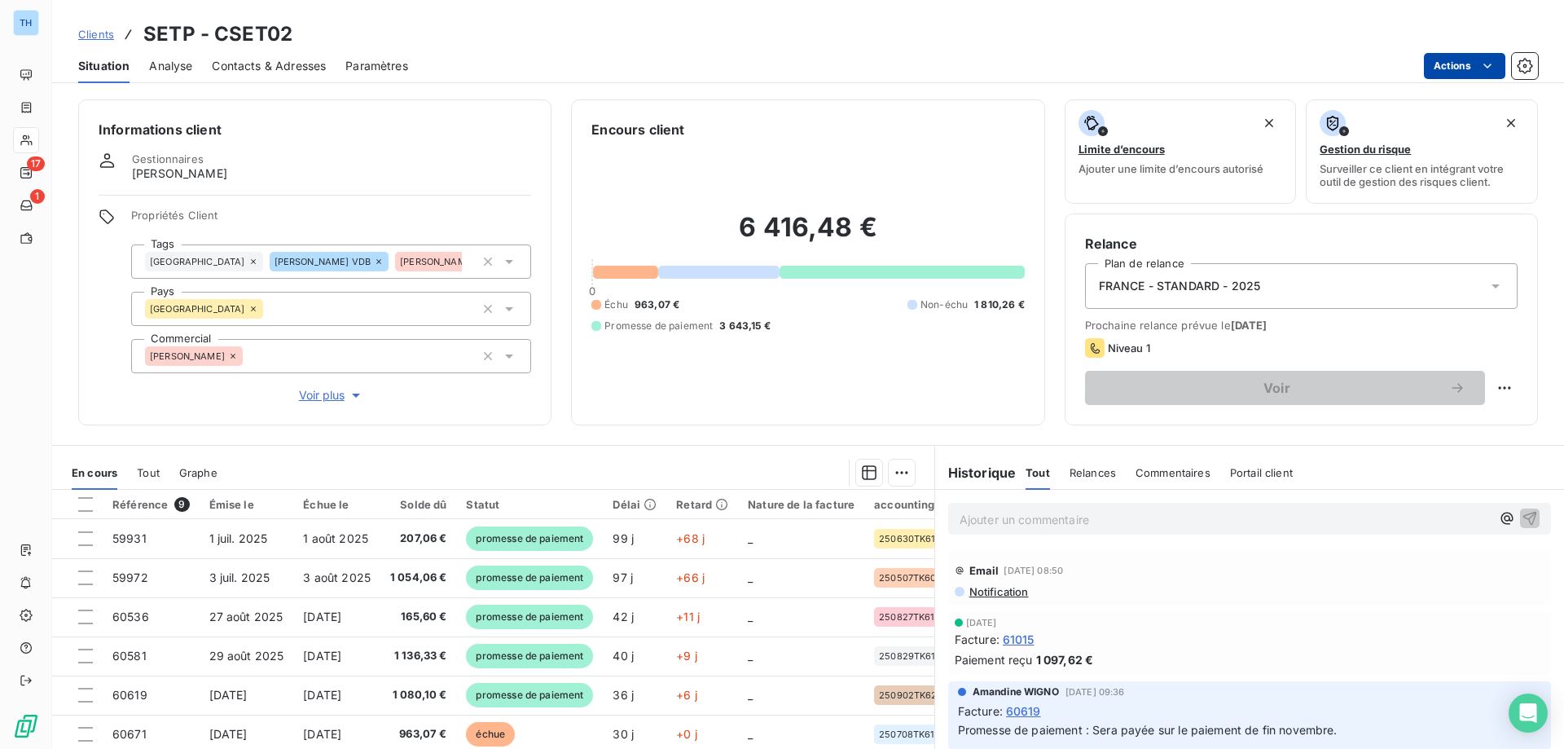
click at [1447, 62] on html "TH 17 1 Clients SETP - CSET02 Situation Analyse Contacts & Adresses Paramètres …" at bounding box center [782, 374] width 1564 height 749
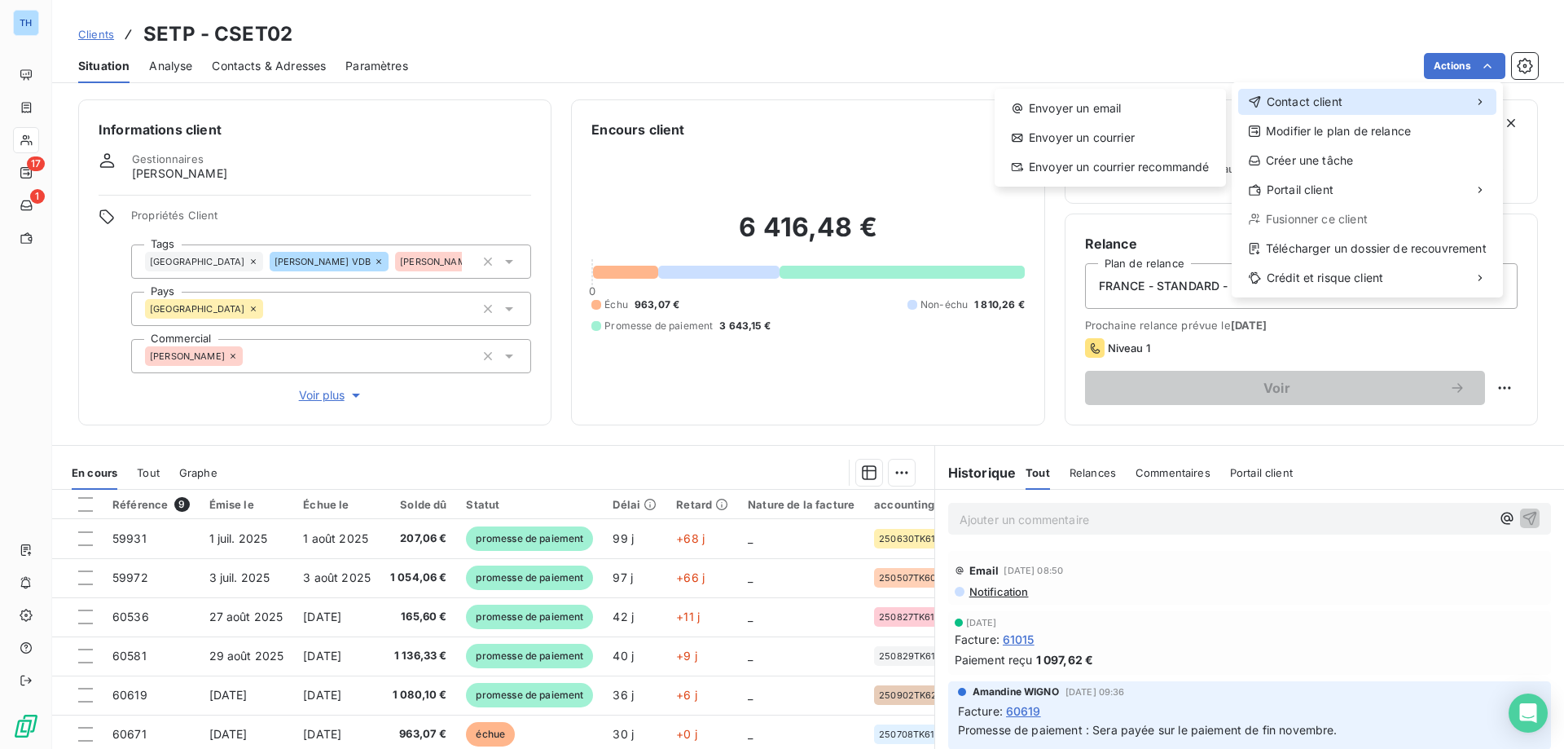
click at [1299, 106] on span "Contact client" at bounding box center [1305, 102] width 76 height 16
click at [1098, 108] on div "Envoyer un email" at bounding box center [1110, 108] width 218 height 26
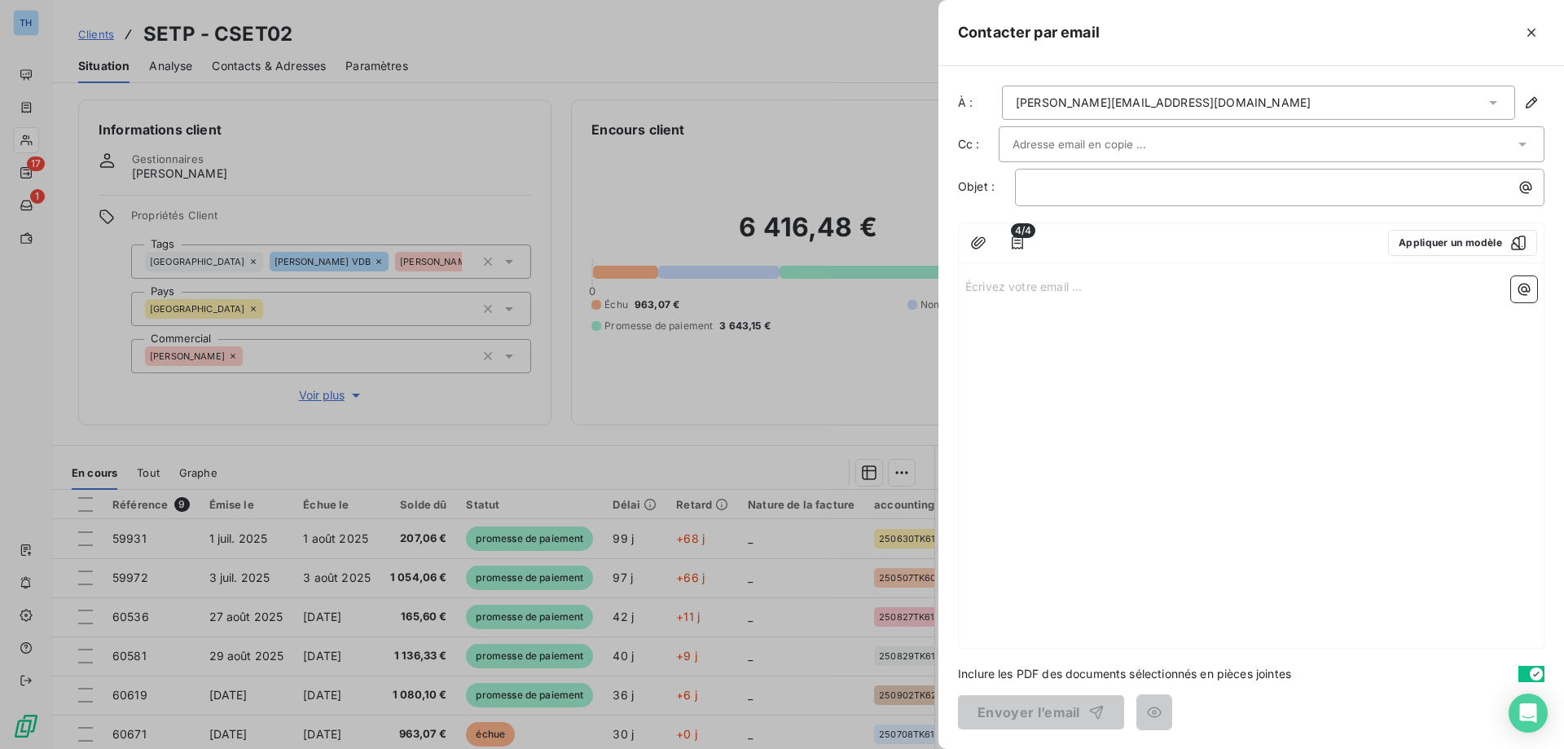
click at [1023, 299] on div "Écrivez votre email ... ﻿" at bounding box center [1251, 459] width 585 height 378
click at [1045, 290] on p "Écrivez votre email ... ﻿" at bounding box center [1251, 285] width 572 height 19
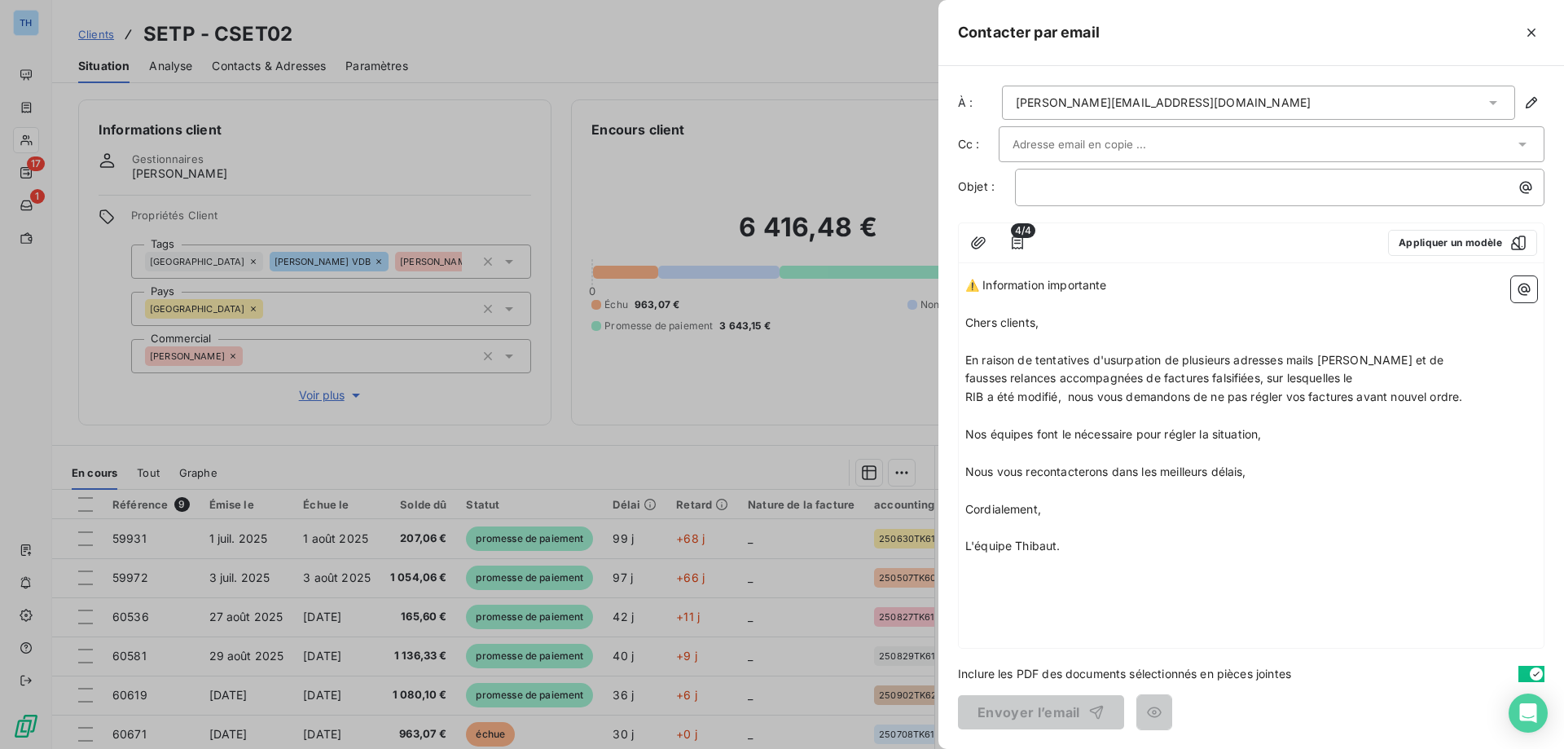
drag, startPoint x: 1144, startPoint y: 283, endPoint x: 956, endPoint y: 274, distance: 188.4
click at [956, 274] on div "À : [PERSON_NAME][EMAIL_ADDRESS][DOMAIN_NAME] Cc : Objet : ﻿ 4/4 Appliquer un m…" at bounding box center [1251, 407] width 626 height 683
click at [1048, 187] on p "﻿" at bounding box center [1284, 187] width 510 height 19
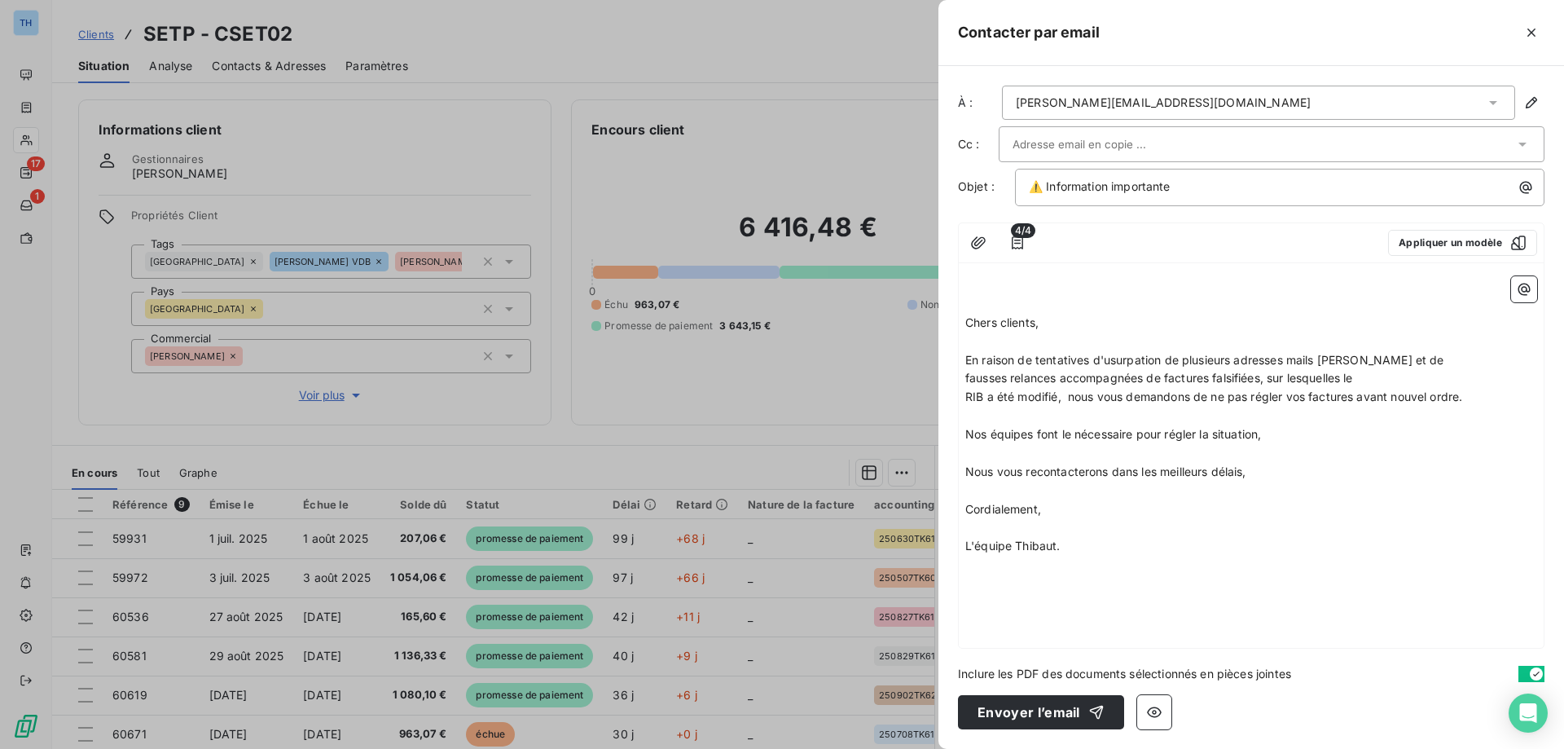
click at [968, 318] on span "Chers clients," at bounding box center [1001, 322] width 73 height 14
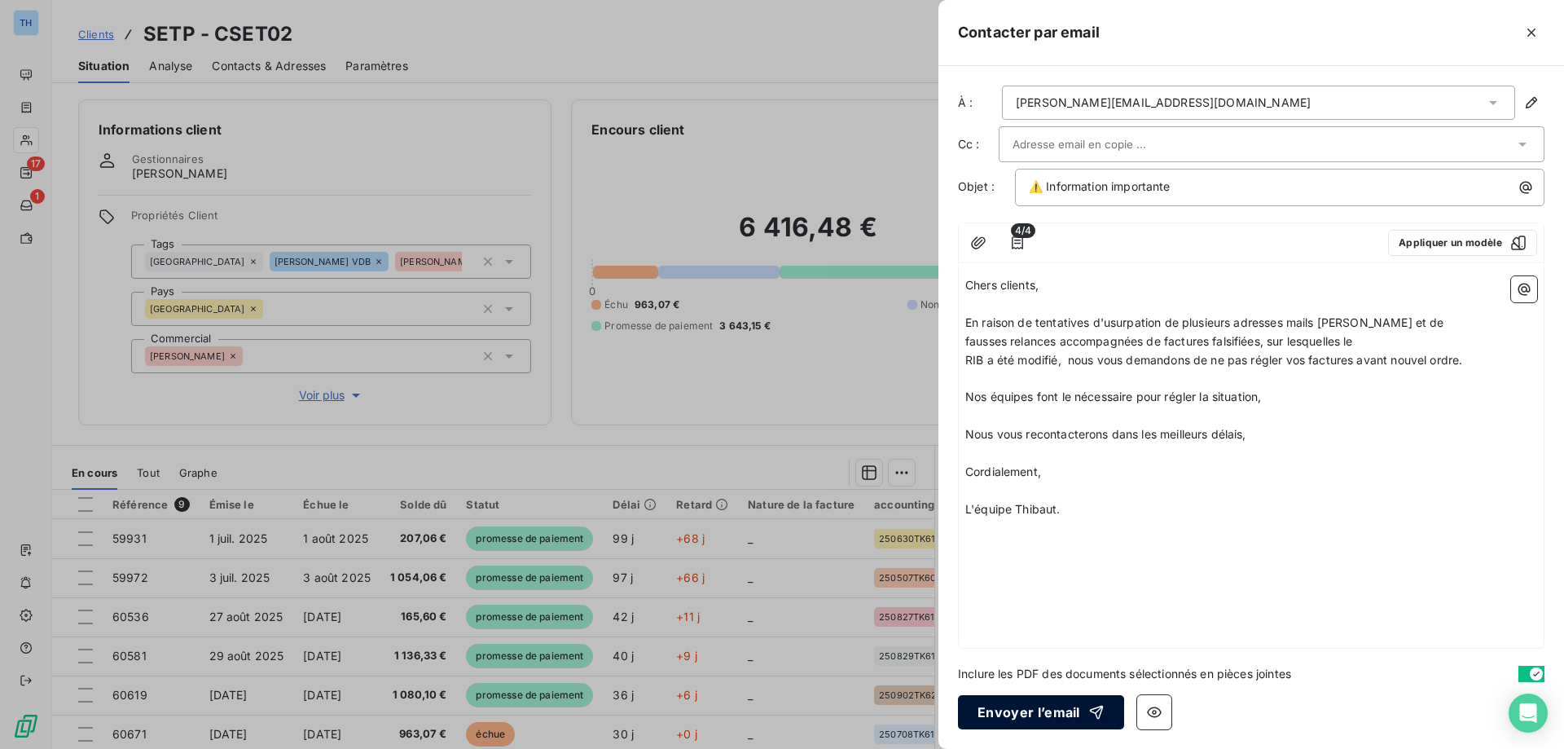
click at [992, 715] on button "Envoyer l’email" at bounding box center [1041, 712] width 166 height 34
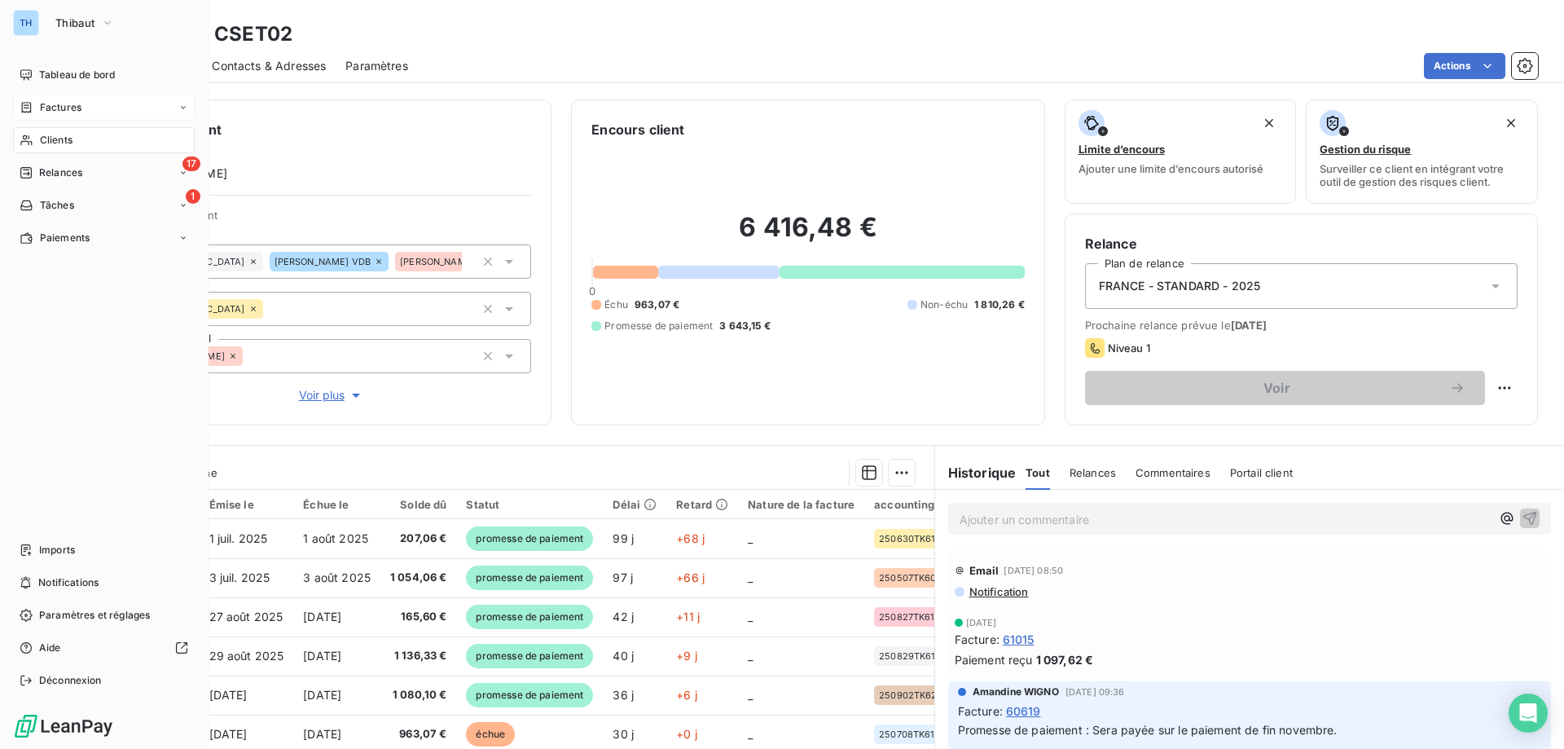
click at [38, 106] on div "Factures" at bounding box center [51, 107] width 62 height 15
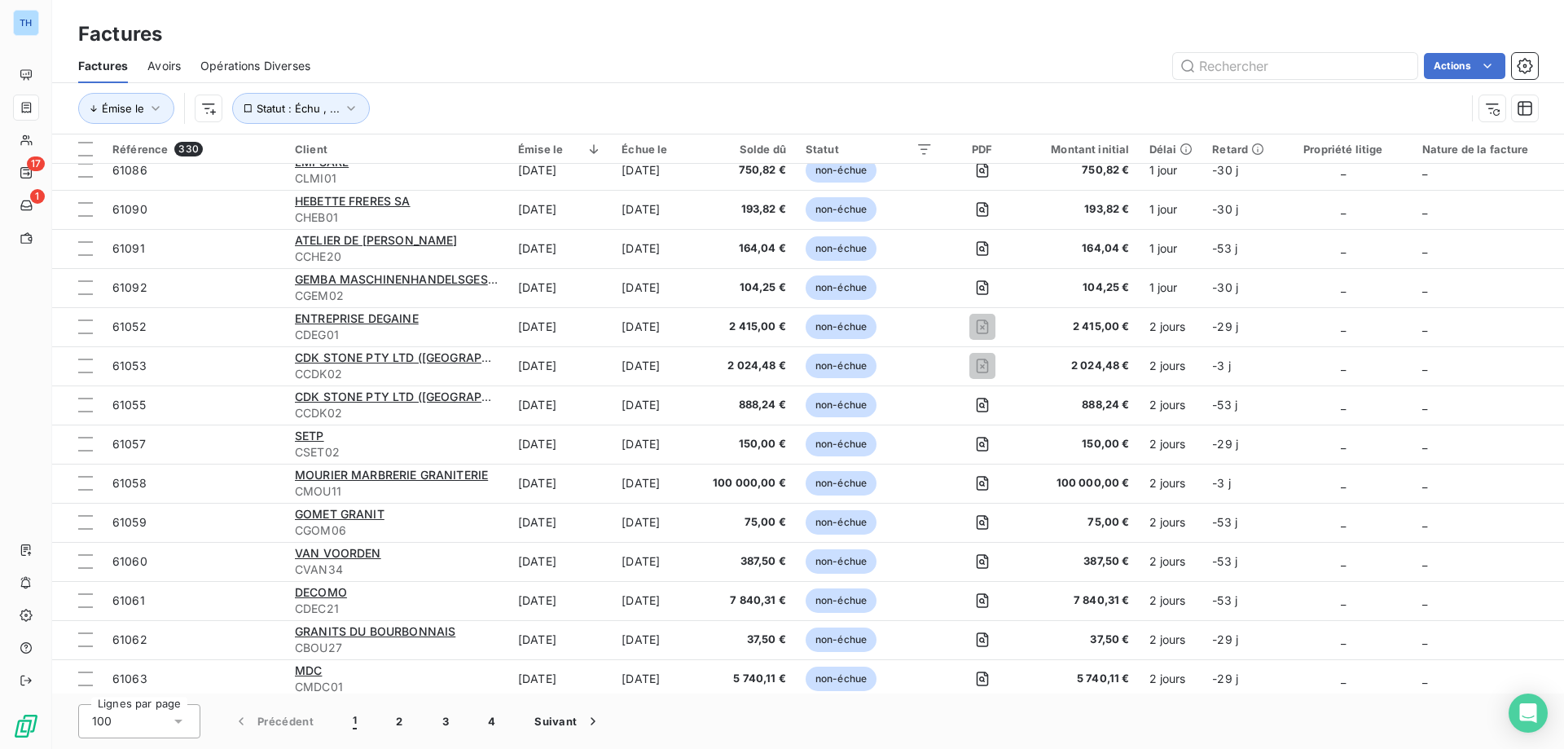
scroll to position [489, 0]
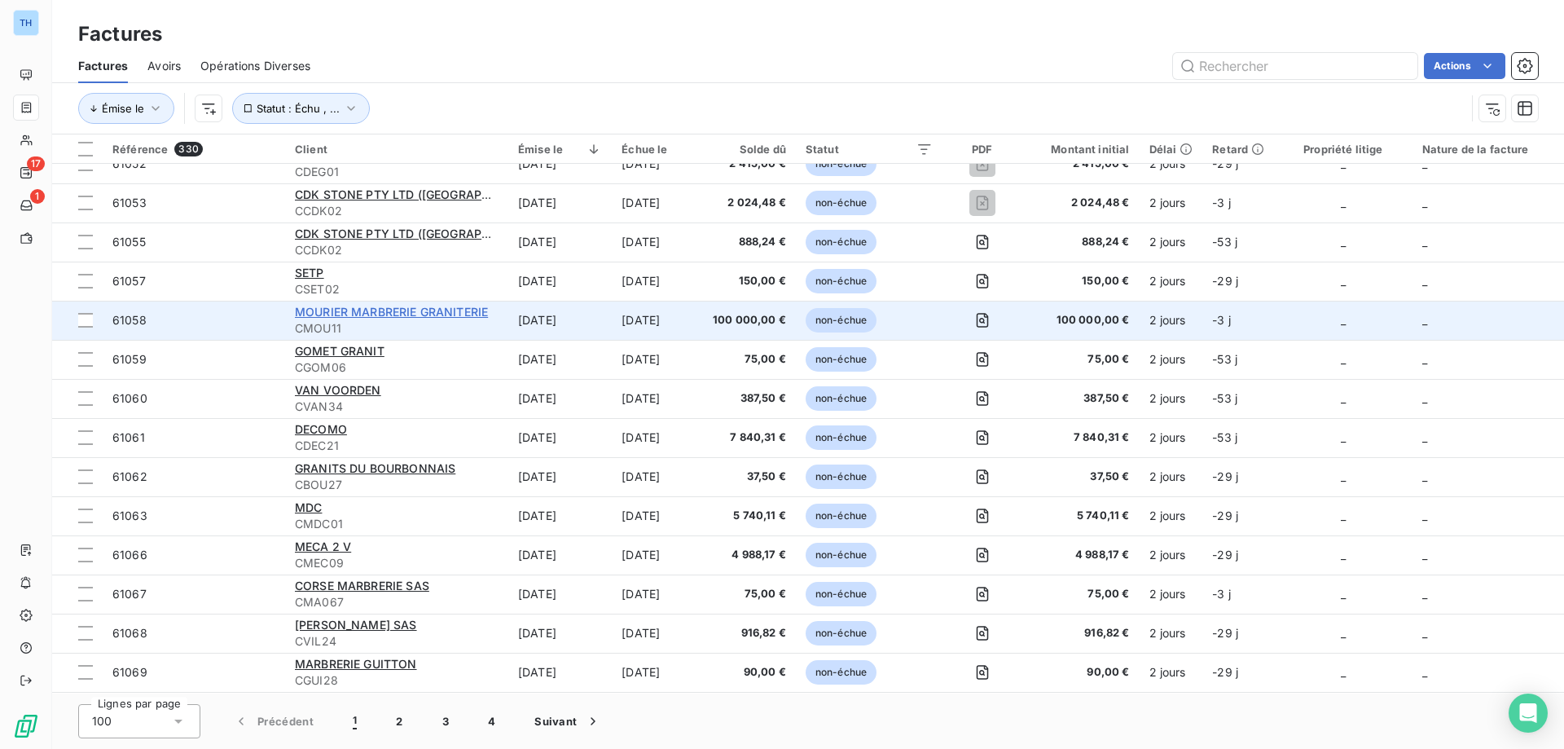
click at [385, 314] on span "MOURIER MARBRERIE GRANITERIE" at bounding box center [391, 312] width 193 height 14
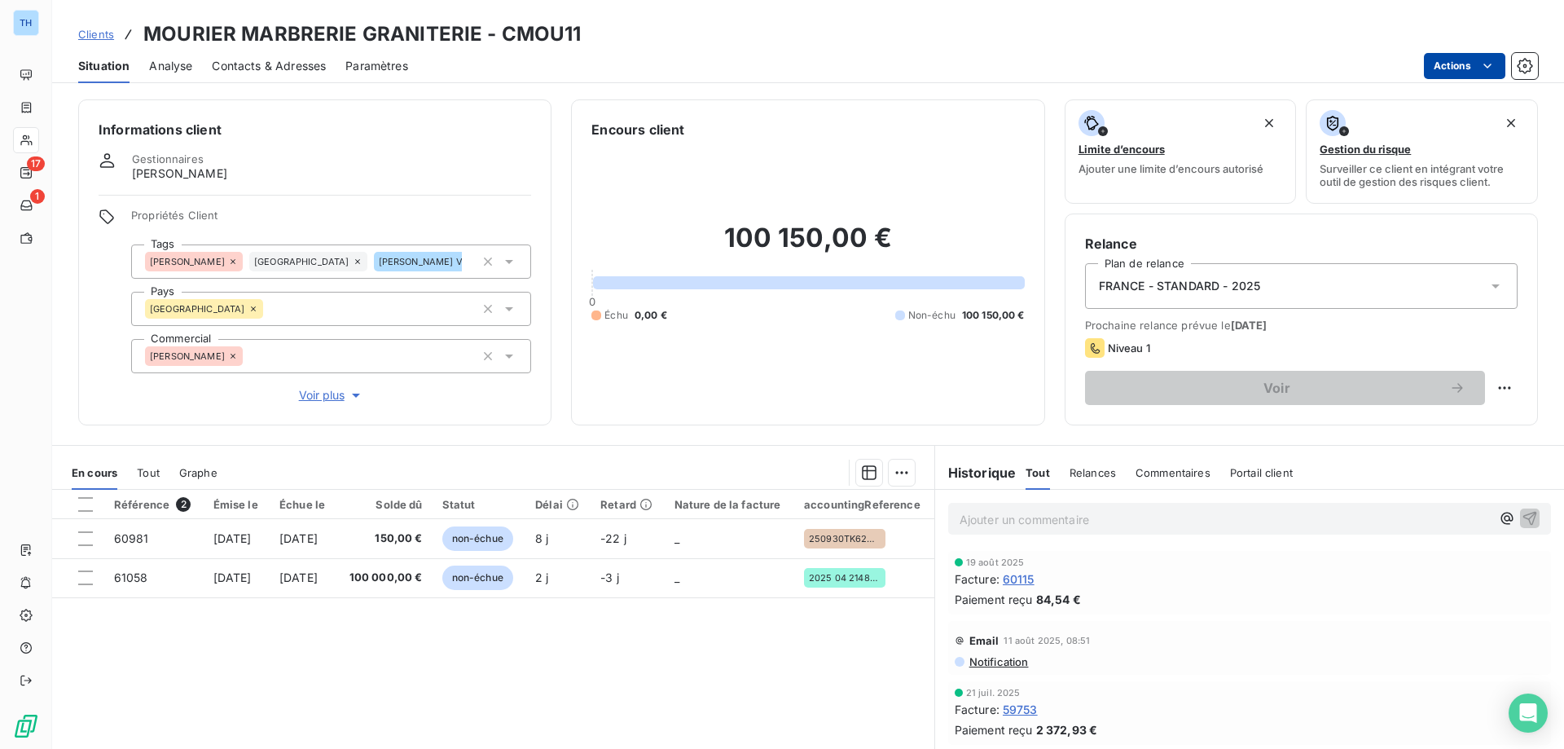
click at [1452, 69] on html "TH 17 1 Clients MOURIER MARBRERIE GRANITERIE - CMOU11 Situation Analyse Contact…" at bounding box center [782, 374] width 1564 height 749
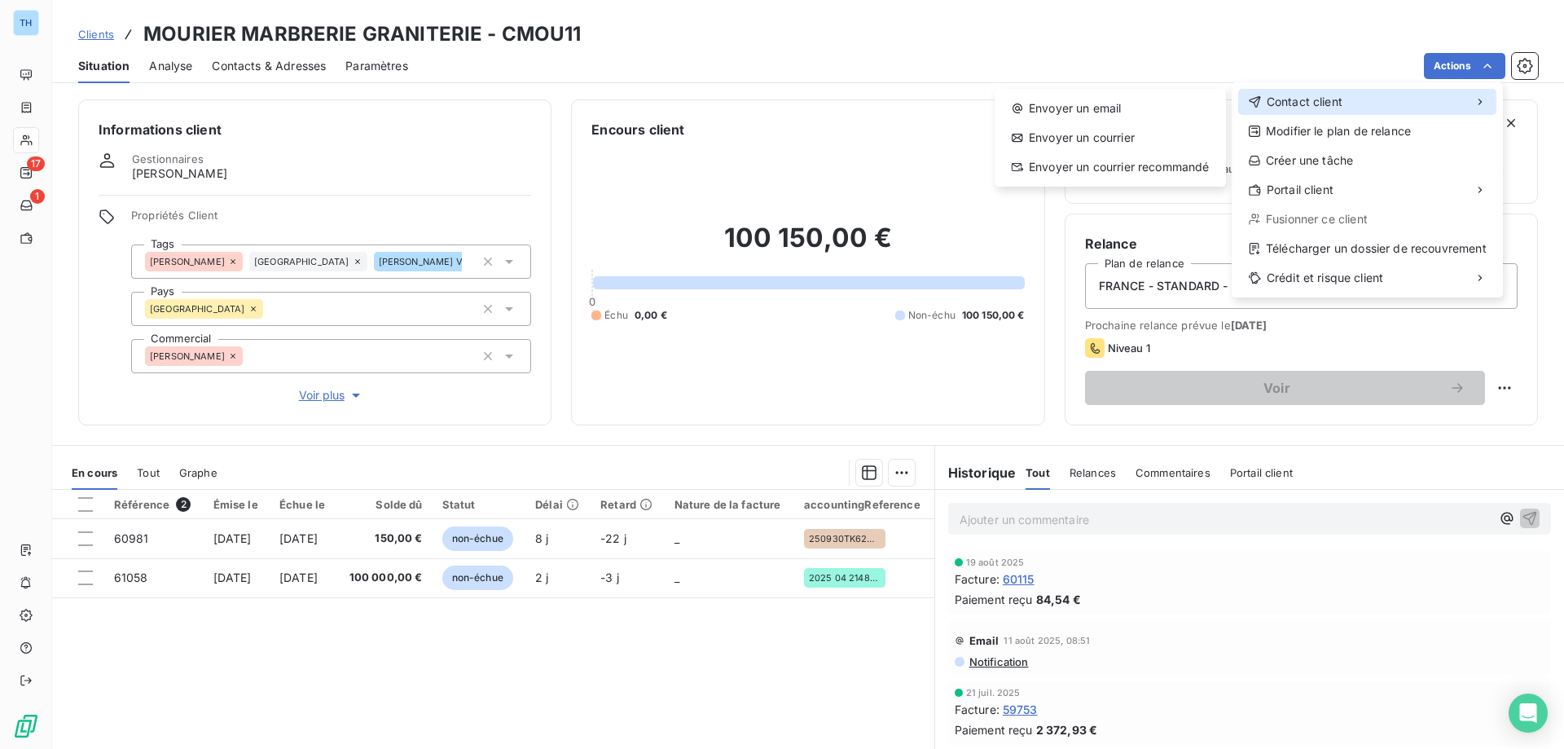
click at [1287, 99] on span "Contact client" at bounding box center [1305, 102] width 76 height 16
click at [1100, 100] on div "Envoyer un email" at bounding box center [1110, 108] width 218 height 26
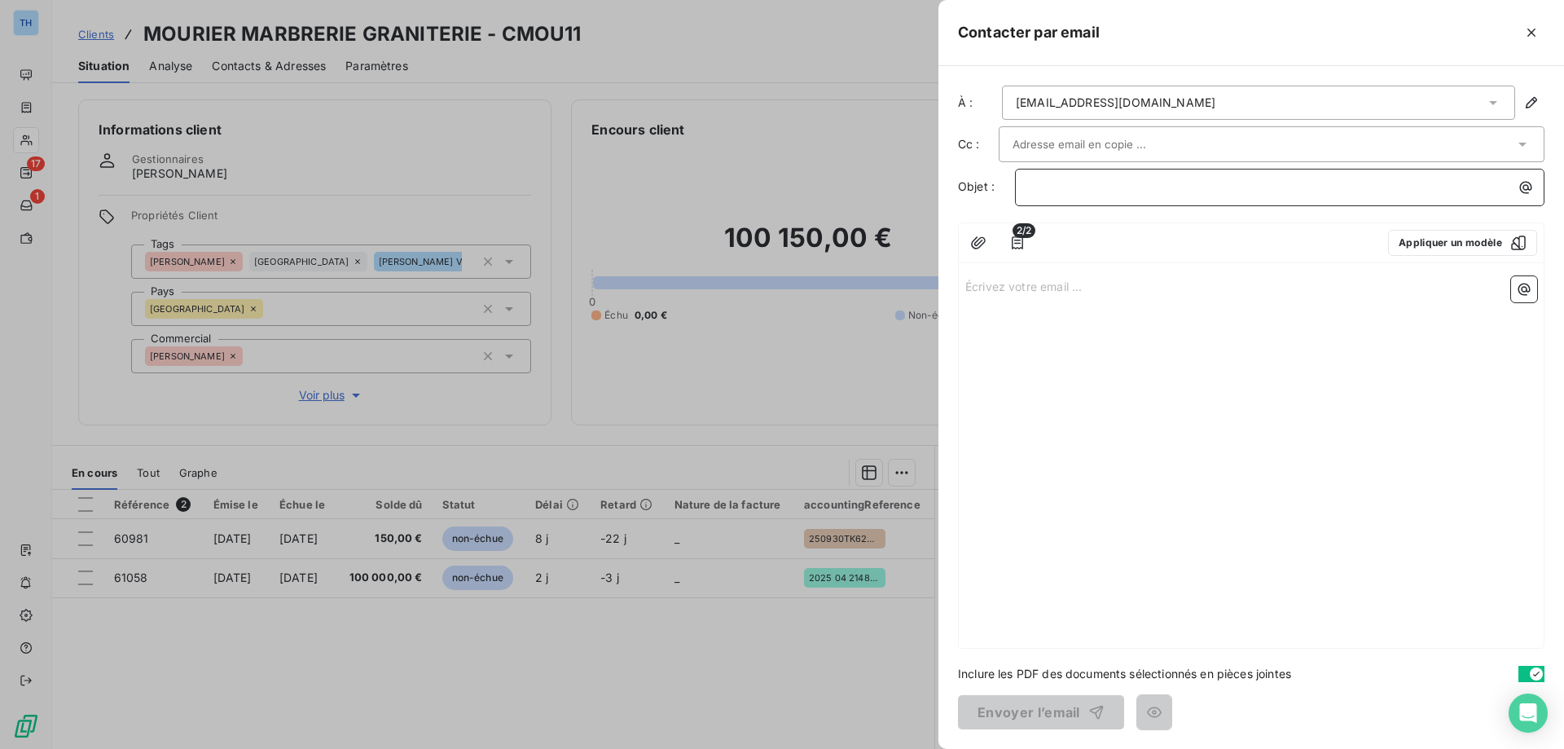
click at [1049, 187] on p "﻿" at bounding box center [1284, 187] width 510 height 19
click at [991, 283] on p "Écrivez votre email ... ﻿" at bounding box center [1251, 285] width 572 height 19
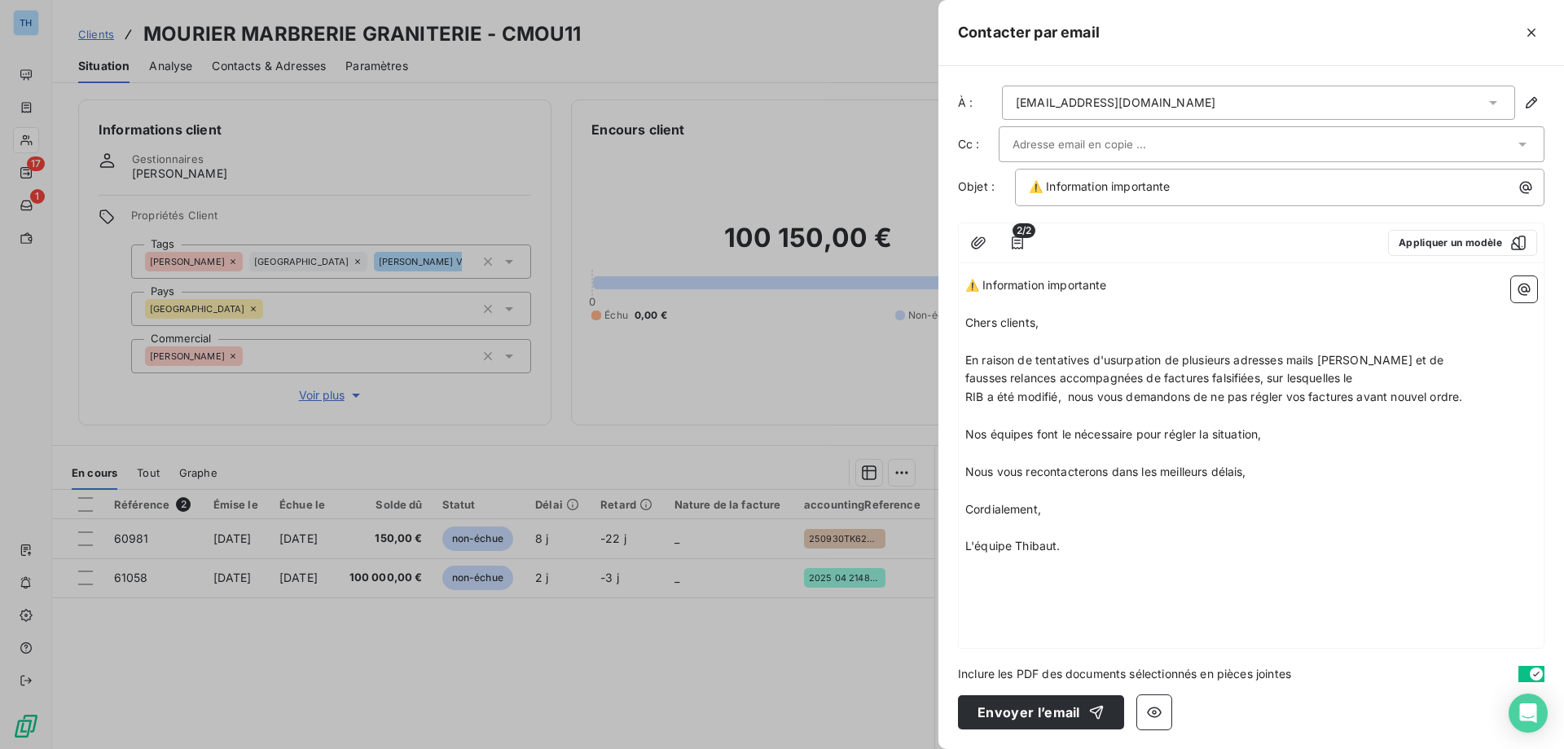
drag, startPoint x: 1129, startPoint y: 280, endPoint x: 938, endPoint y: 269, distance: 191.8
click at [938, 748] on div "Contacter par email À : [EMAIL_ADDRESS][DOMAIN_NAME] Cc : Objet : ⚠️ Informatio…" at bounding box center [782, 749] width 1564 height 0
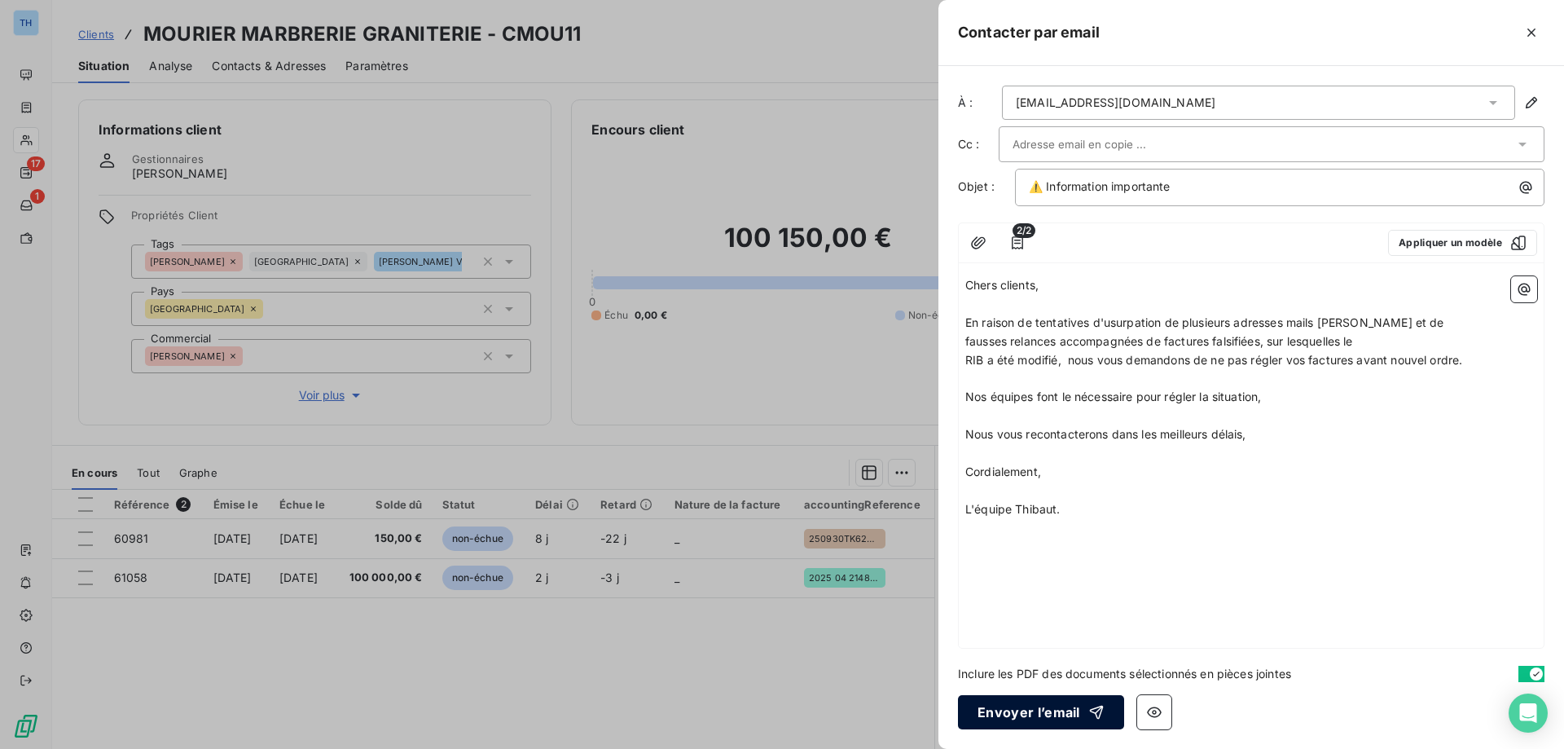
click at [1024, 706] on button "Envoyer l’email" at bounding box center [1041, 712] width 166 height 34
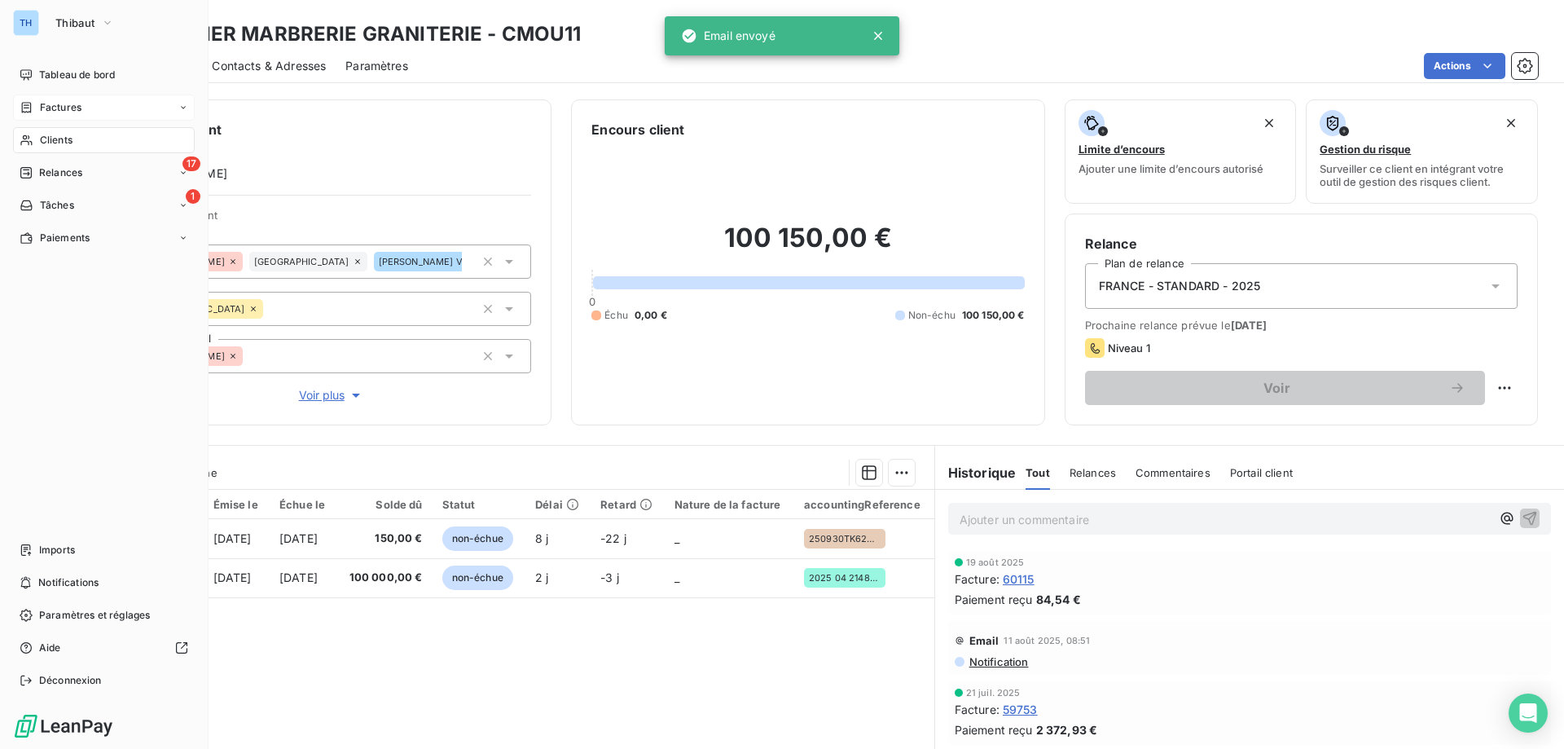
click at [32, 101] on icon at bounding box center [27, 107] width 14 height 13
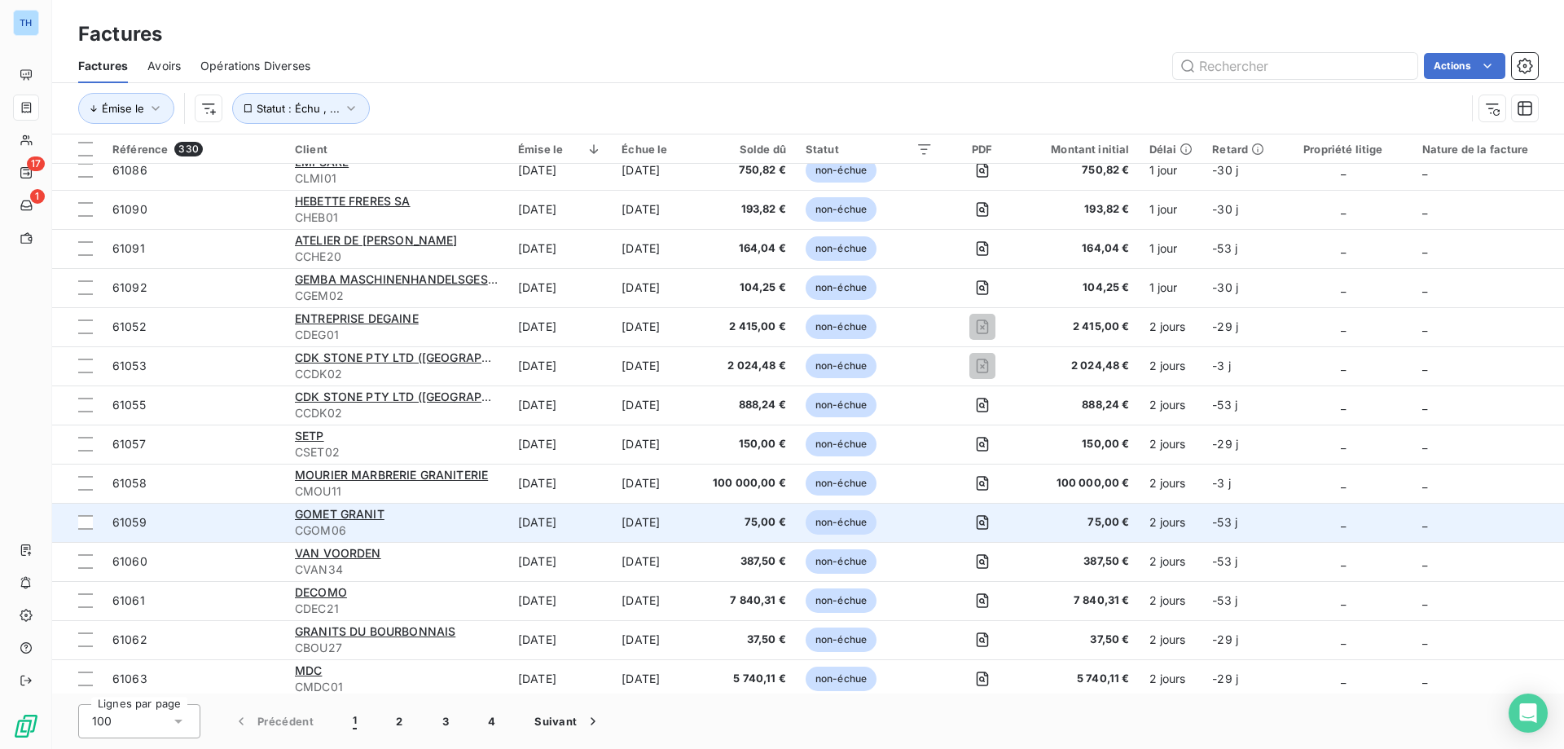
scroll to position [489, 0]
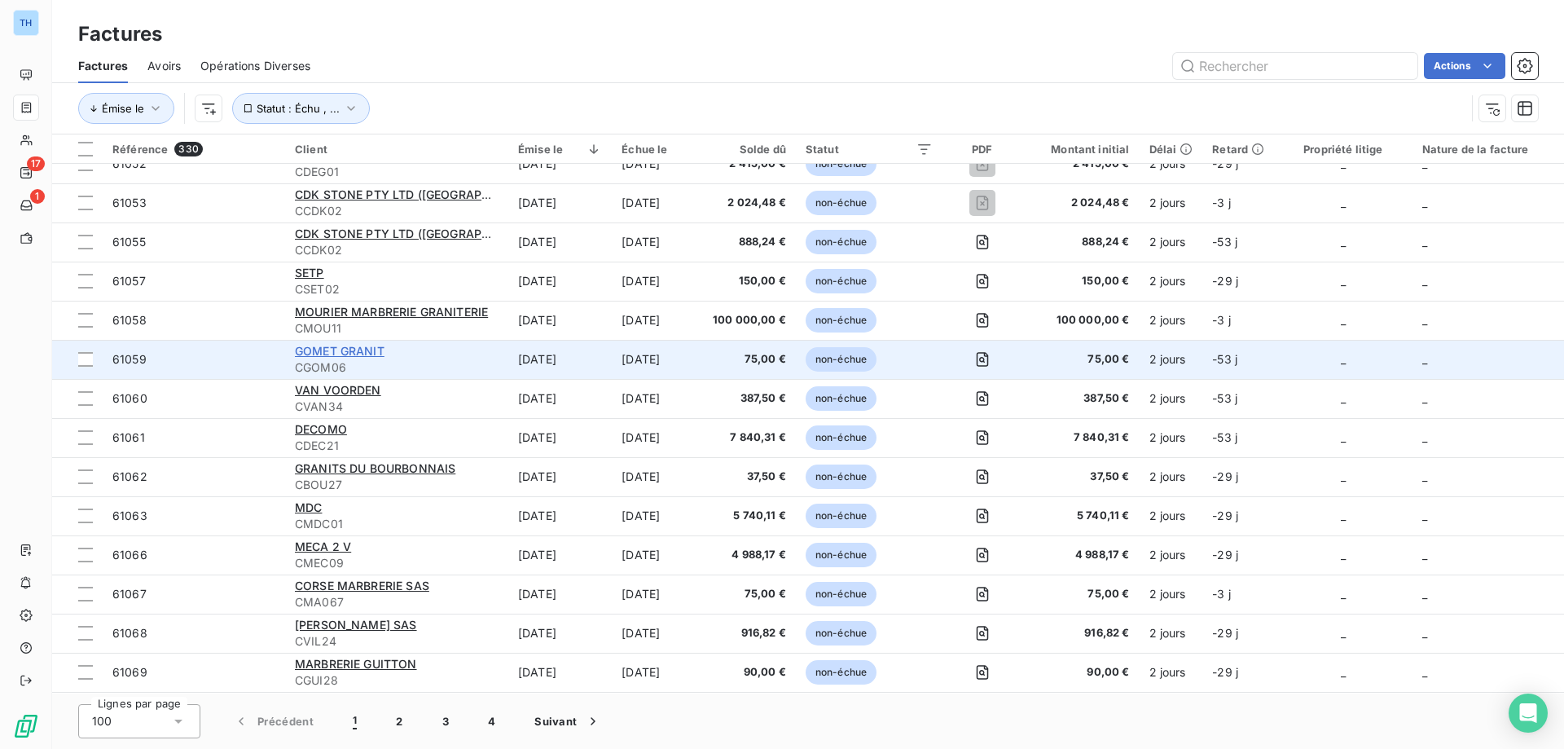
click at [343, 348] on span "GOMET GRANIT" at bounding box center [340, 351] width 90 height 14
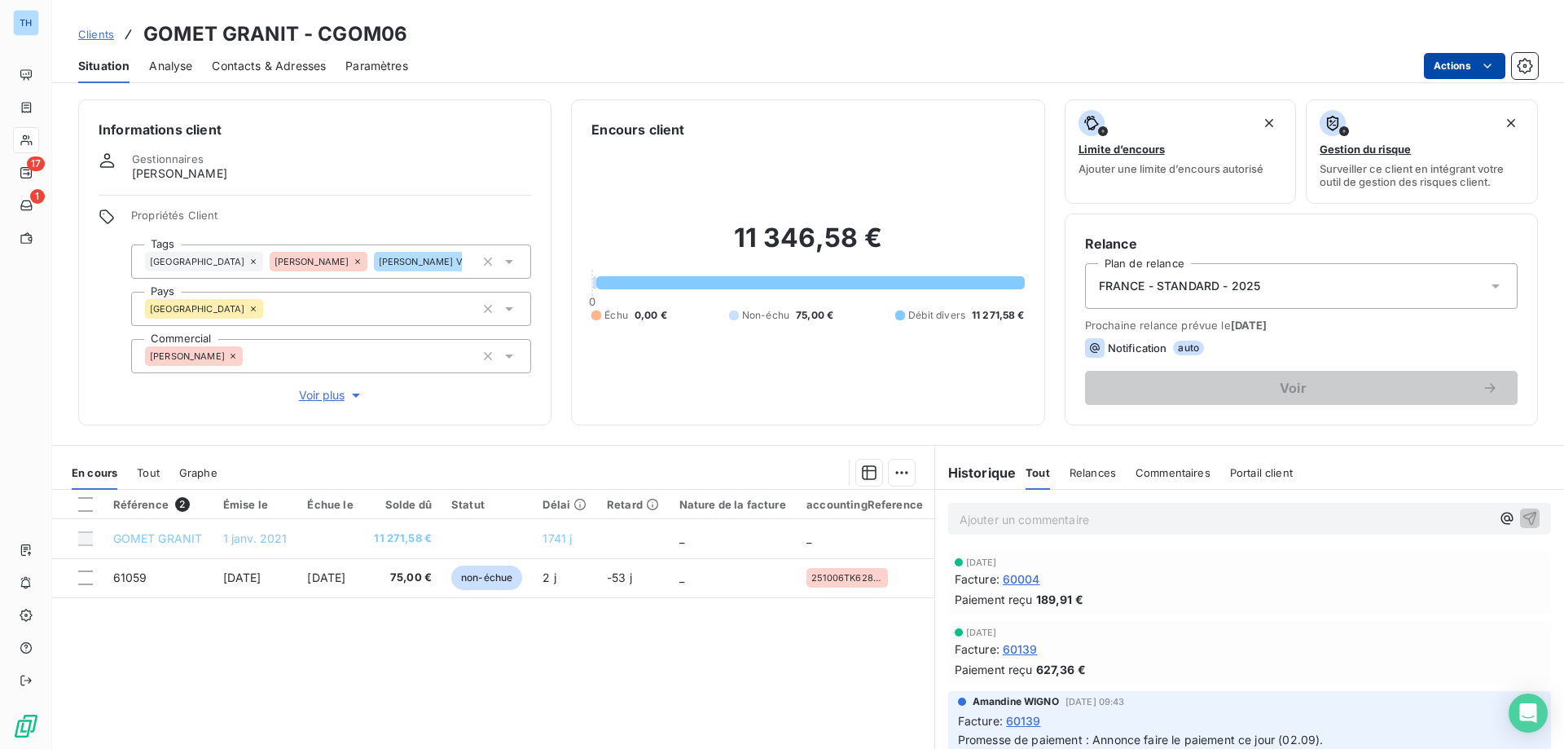
click at [1465, 60] on html "TH 17 1 Clients GOMET GRANIT - CGOM06 Situation Analyse Contacts & Adresses Par…" at bounding box center [782, 374] width 1564 height 749
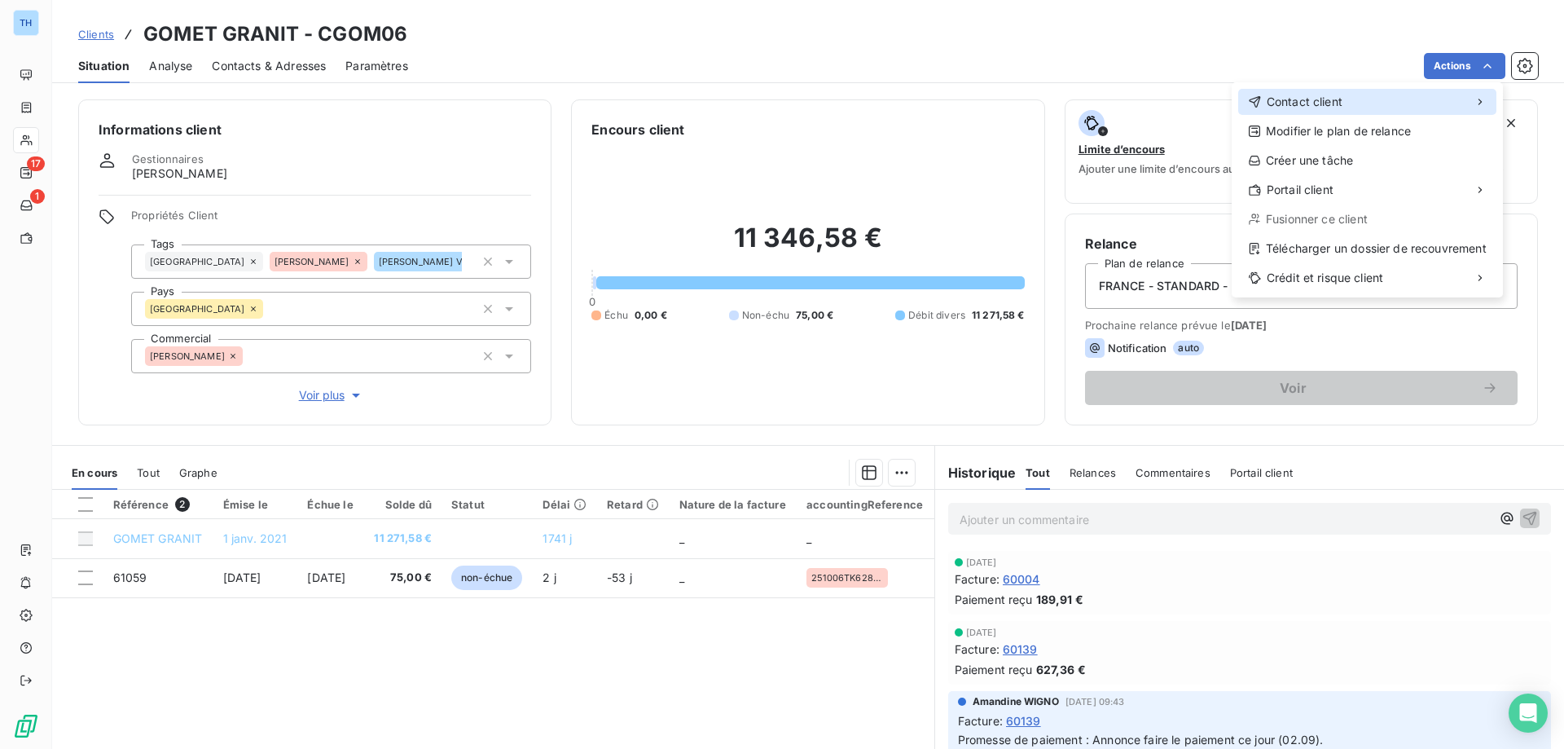
click at [1294, 101] on span "Contact client" at bounding box center [1305, 102] width 76 height 16
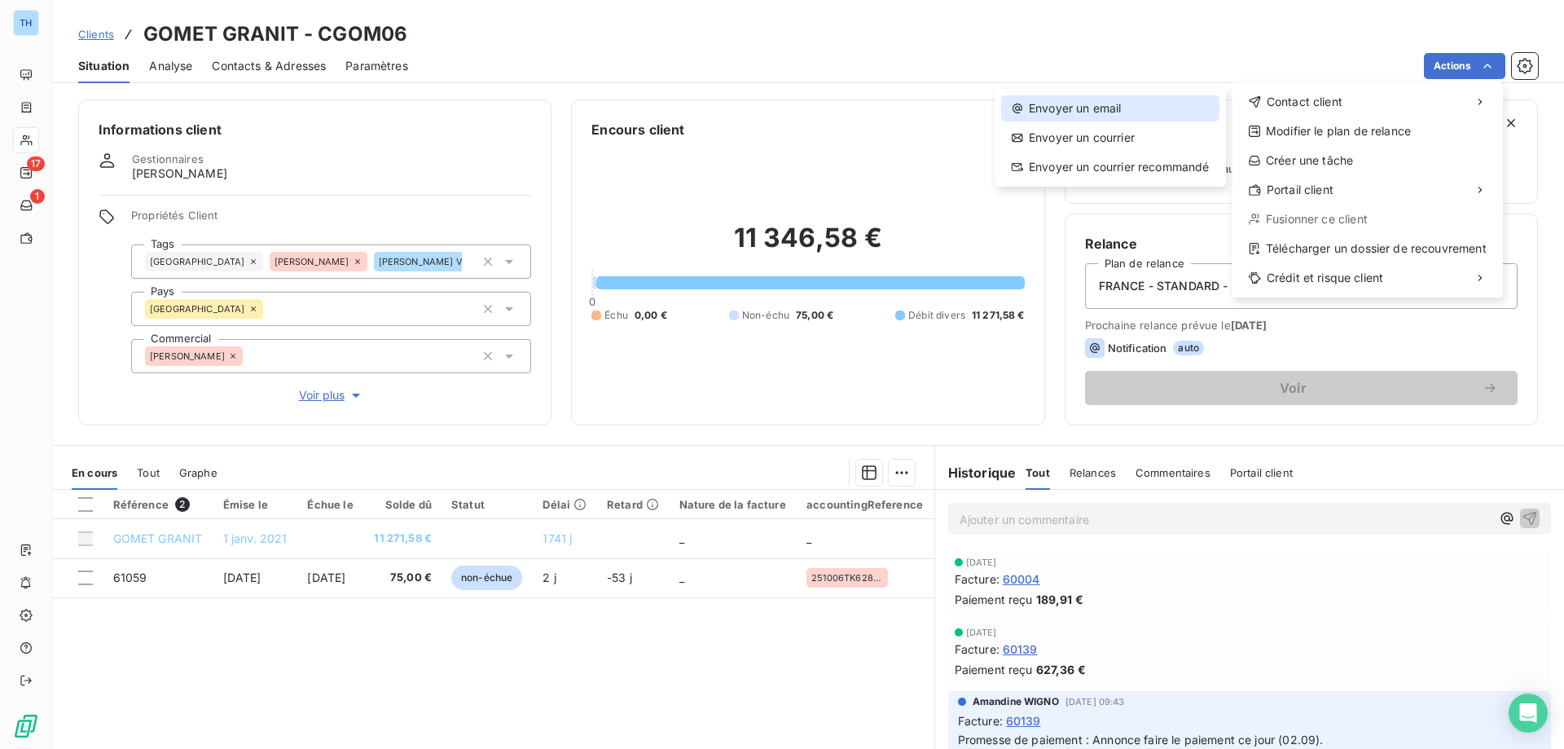
click at [1082, 108] on div "Envoyer un email" at bounding box center [1110, 108] width 218 height 26
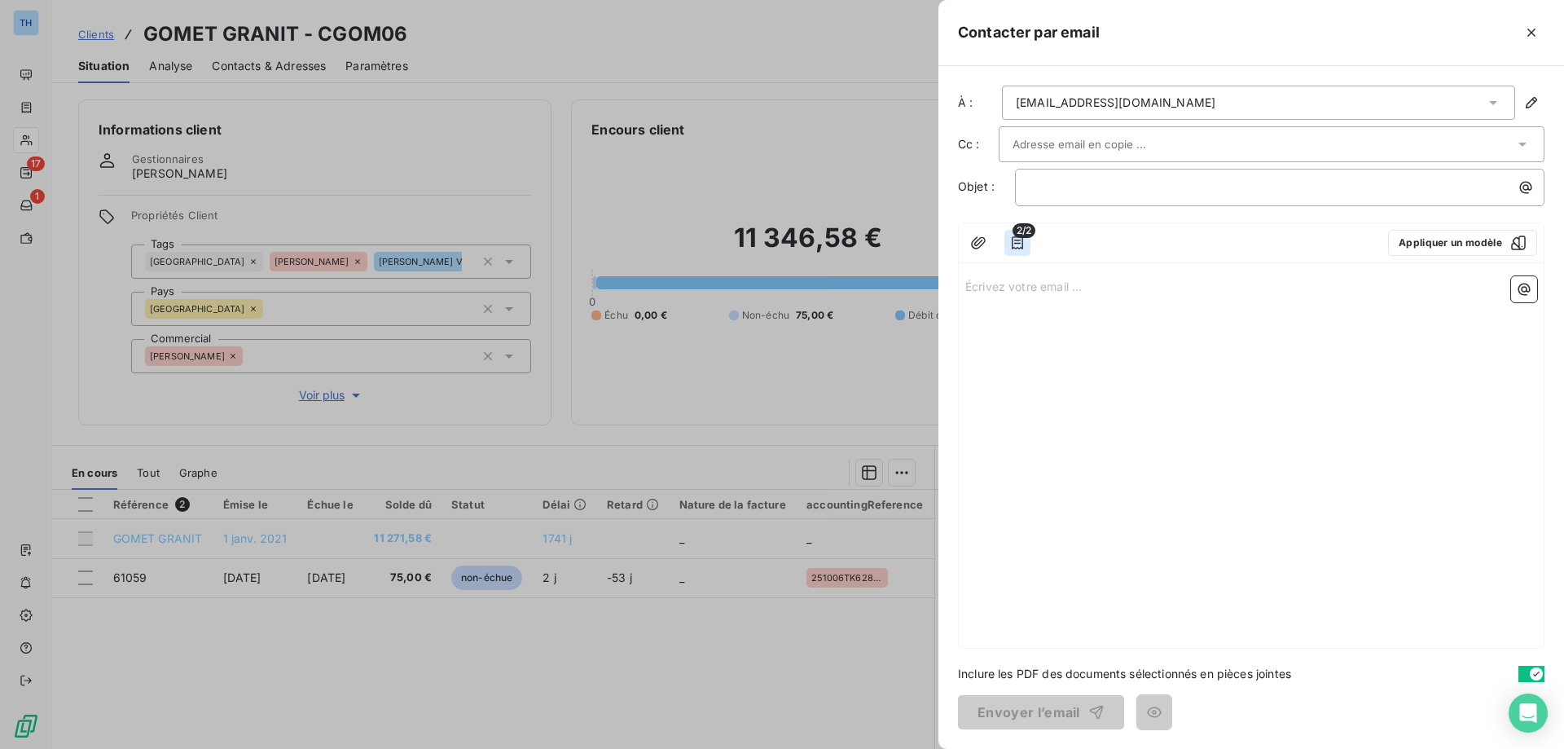
click at [1022, 241] on icon "button" at bounding box center [1017, 242] width 11 height 13
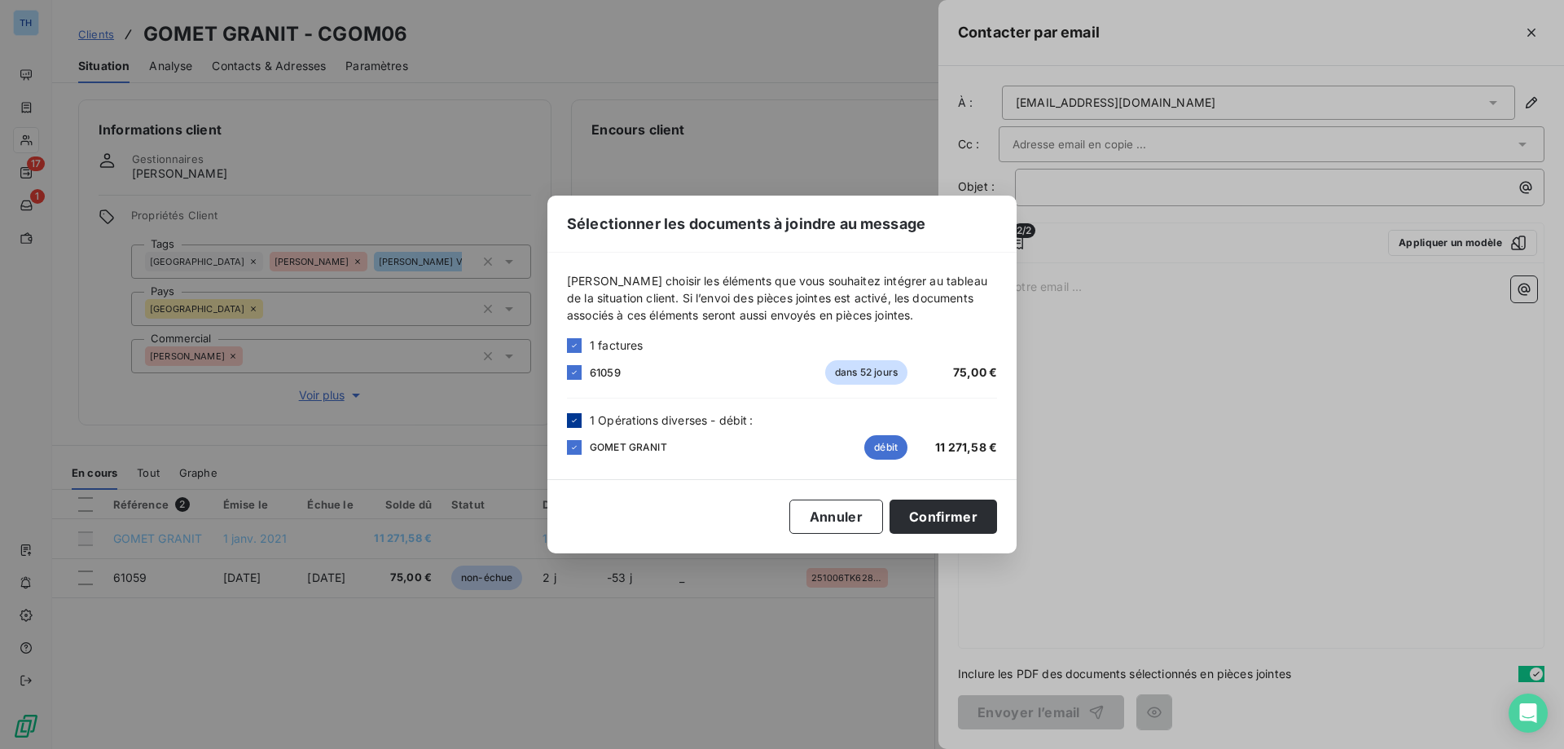
click at [576, 423] on icon at bounding box center [574, 420] width 10 height 10
click at [946, 514] on button "Confirmer" at bounding box center [943, 516] width 108 height 34
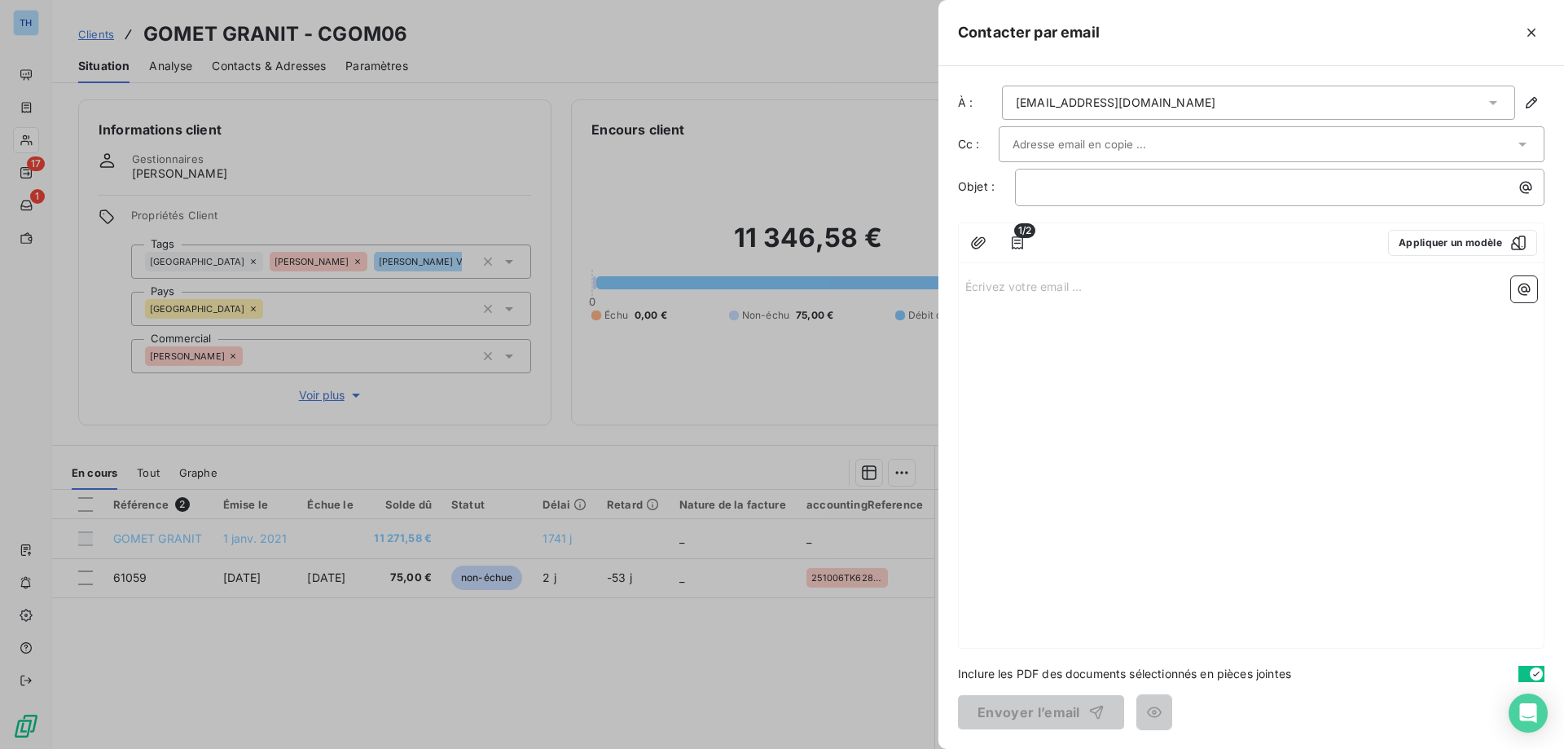
click at [1069, 301] on div "Écrivez votre email ... ﻿" at bounding box center [1251, 459] width 585 height 378
click at [1065, 293] on p "Écrivez votre email ... ﻿" at bounding box center [1251, 285] width 572 height 19
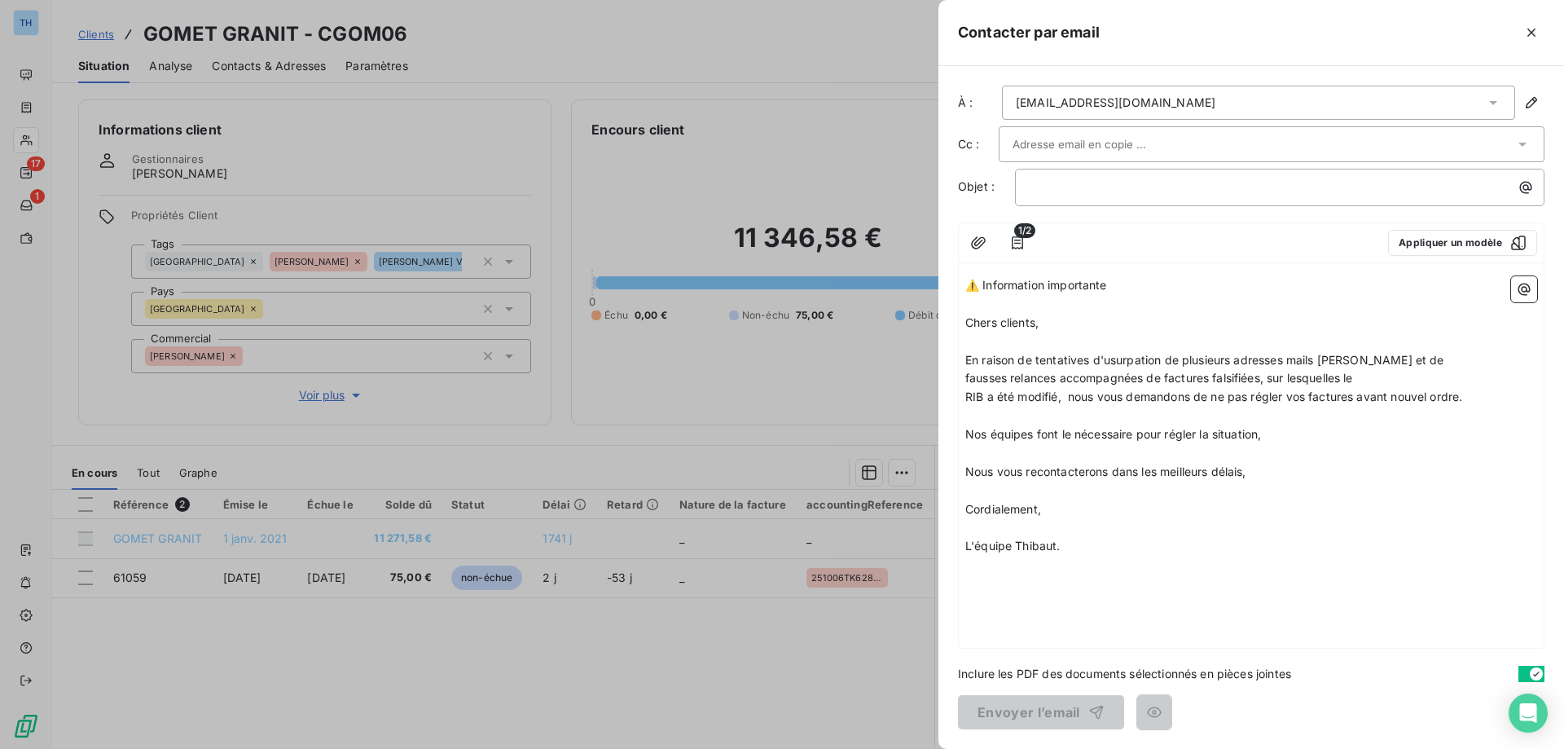
drag, startPoint x: 1136, startPoint y: 291, endPoint x: 954, endPoint y: 283, distance: 182.6
click at [954, 283] on div "À : [PERSON_NAME][EMAIL_ADDRESS][DOMAIN_NAME] Cc : Objet : ﻿ 1/2 Appliquer un m…" at bounding box center [1251, 407] width 626 height 683
click at [1056, 182] on p "﻿" at bounding box center [1284, 187] width 510 height 19
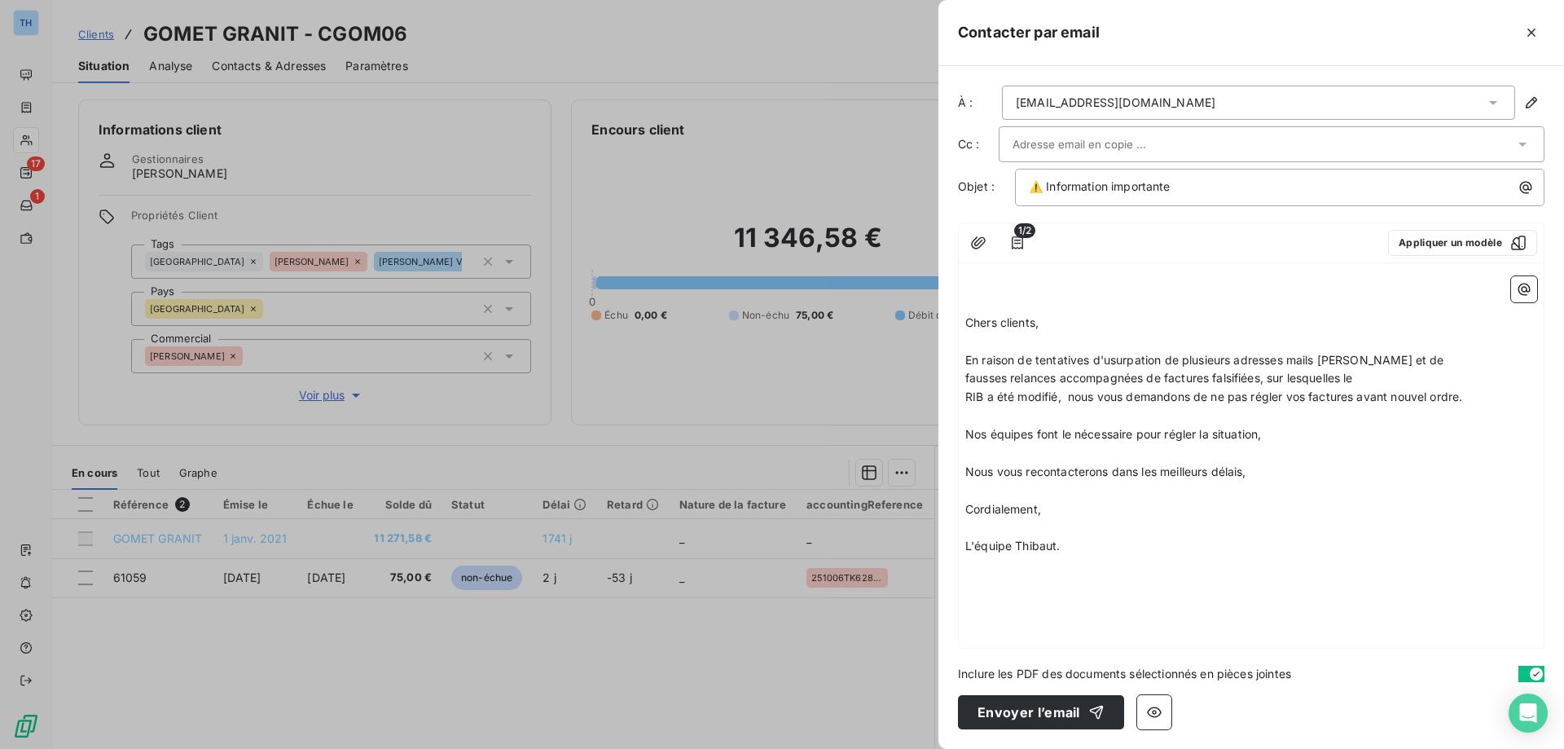
click at [966, 322] on span "Chers clients," at bounding box center [1001, 322] width 73 height 14
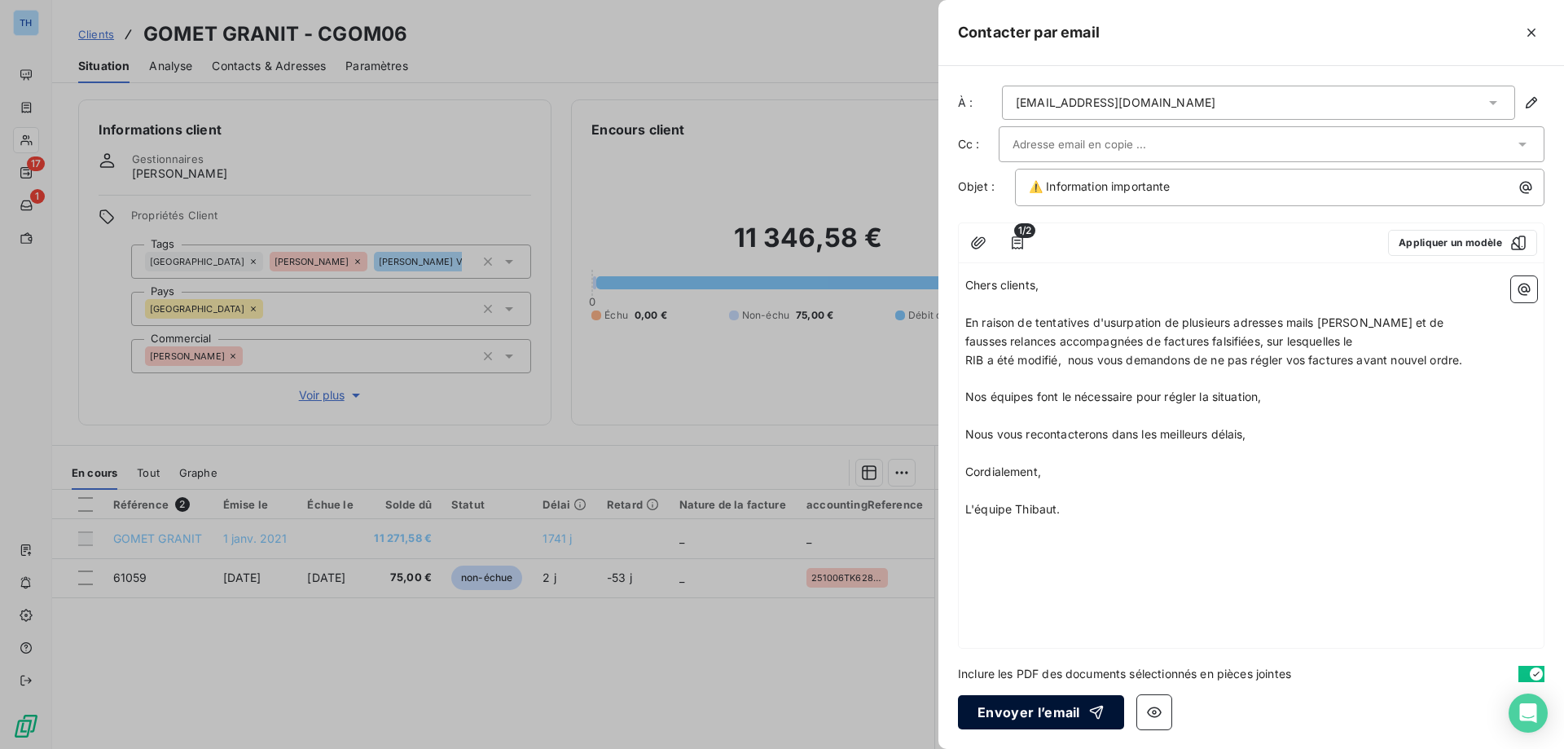
click at [1024, 714] on button "Envoyer l’email" at bounding box center [1041, 712] width 166 height 34
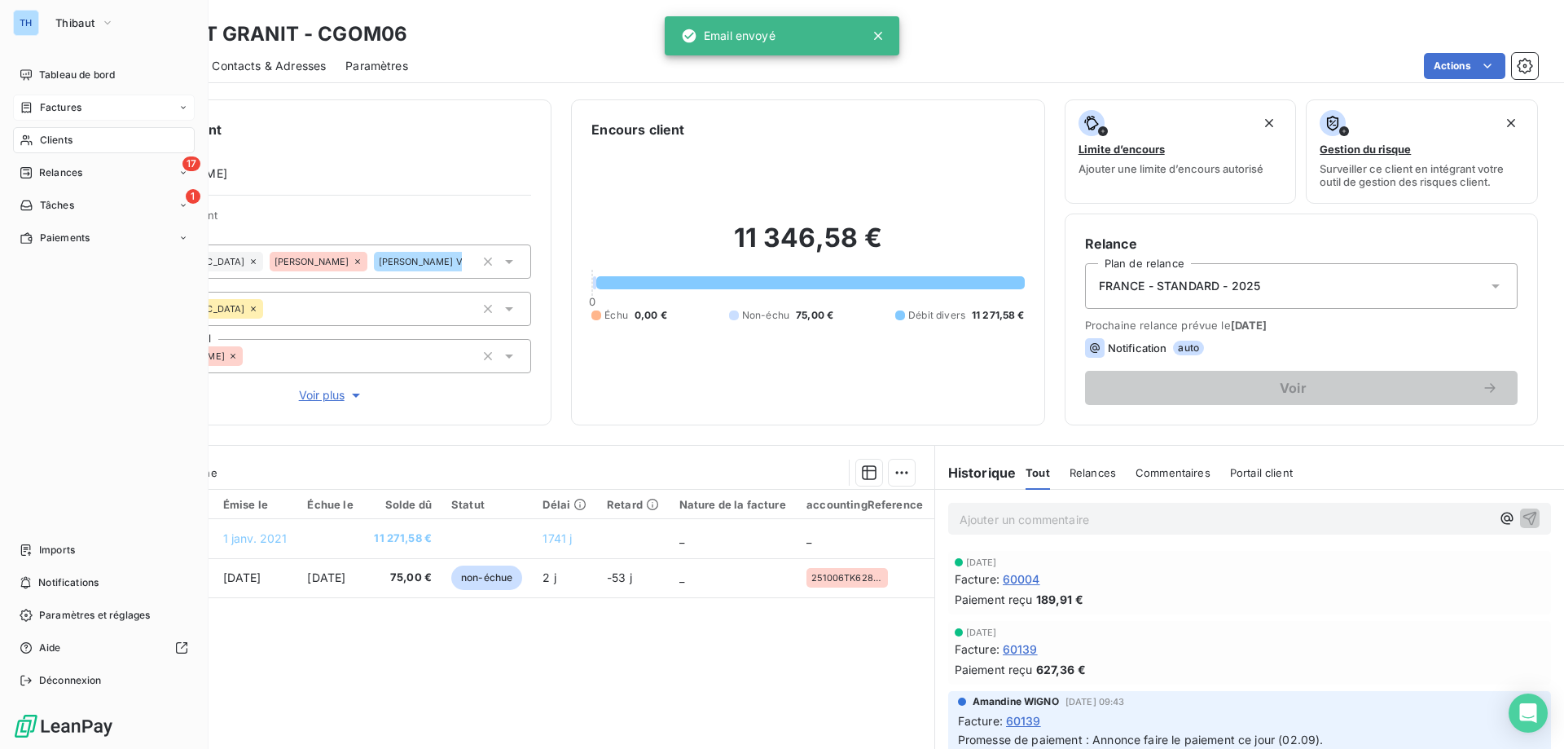
click at [33, 111] on div "Factures" at bounding box center [51, 107] width 62 height 15
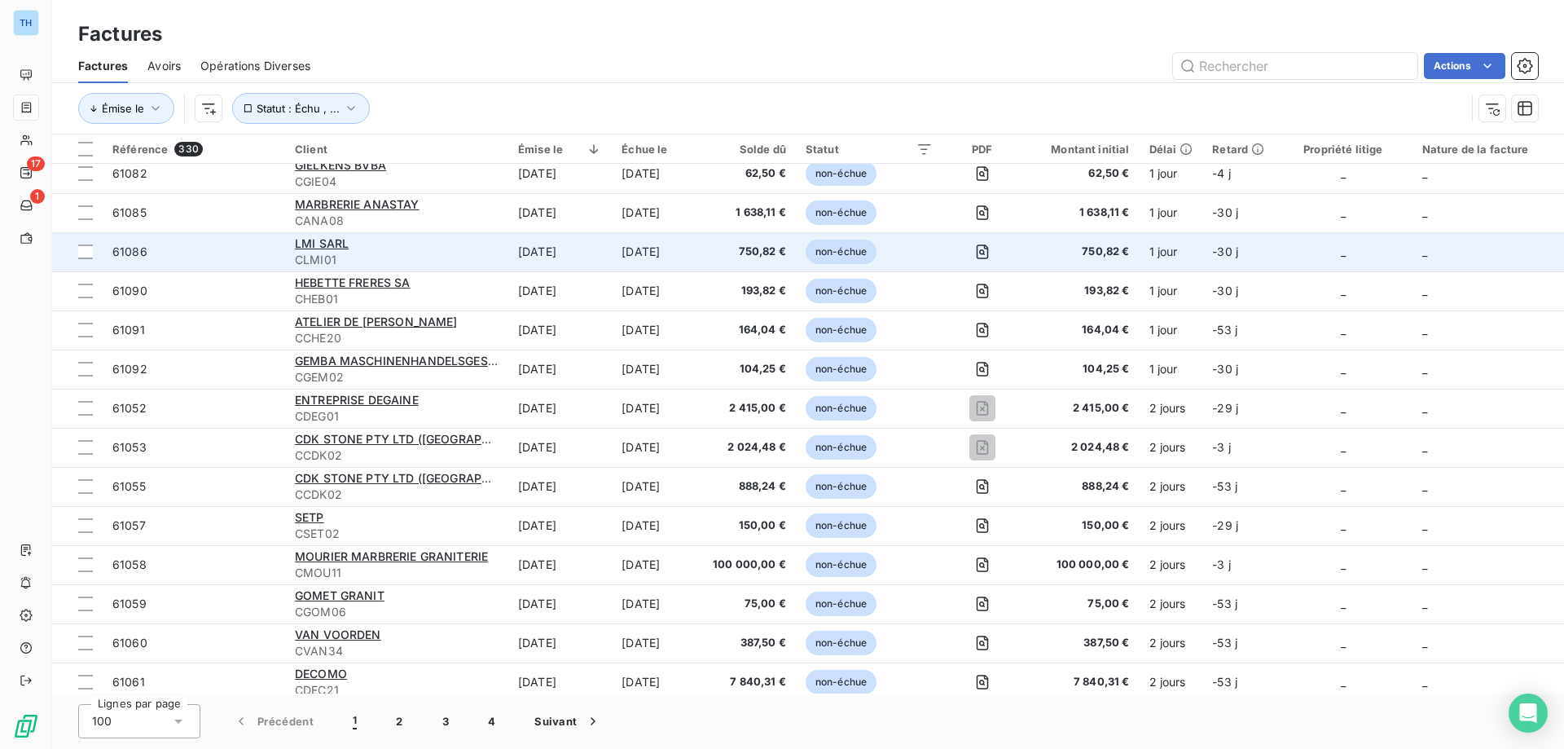
scroll to position [326, 0]
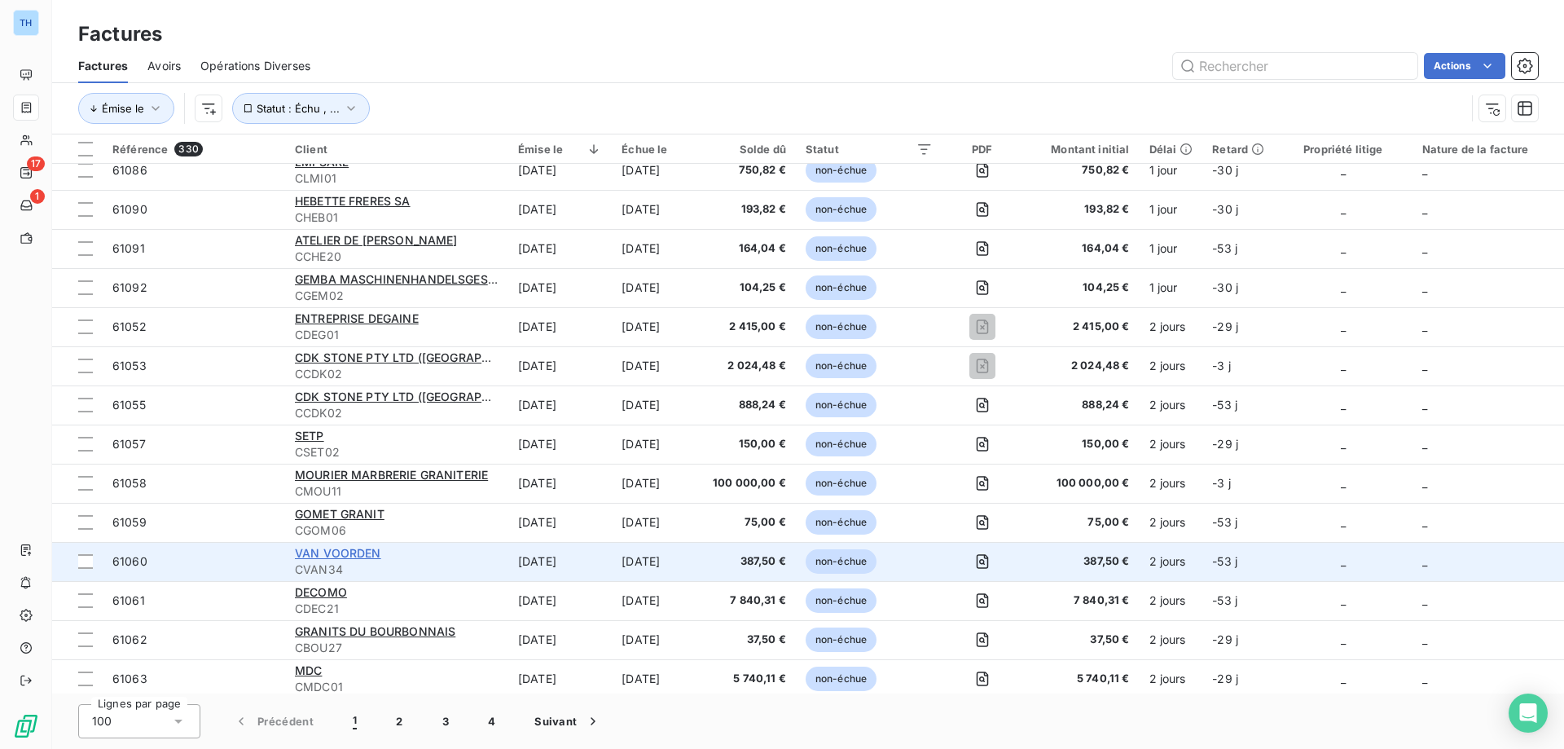
click at [357, 553] on span "VAN VOORDEN" at bounding box center [338, 553] width 86 height 14
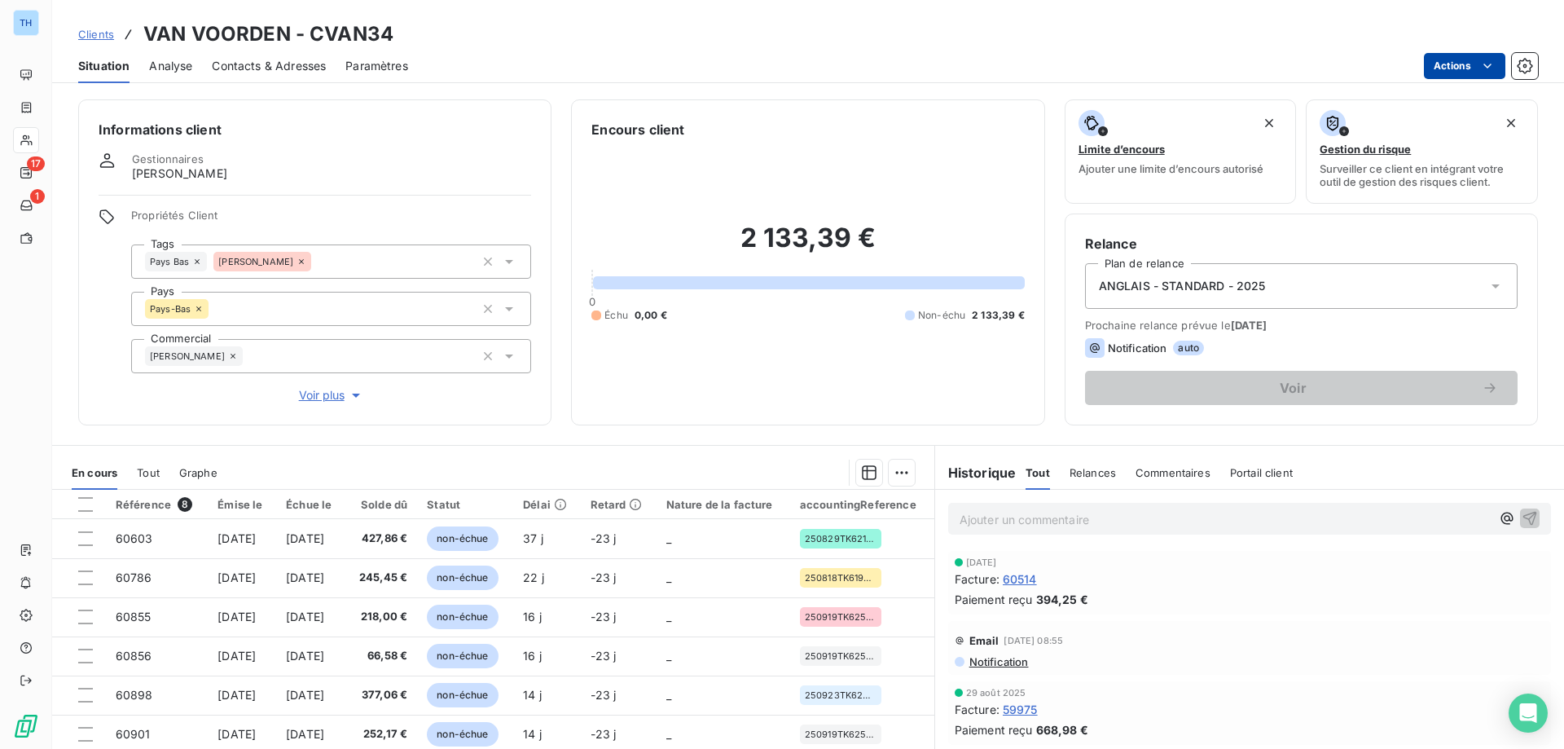
click at [1446, 64] on html "TH 17 1 Clients VAN VOORDEN - CVAN34 Situation Analyse Contacts & Adresses Para…" at bounding box center [782, 374] width 1564 height 749
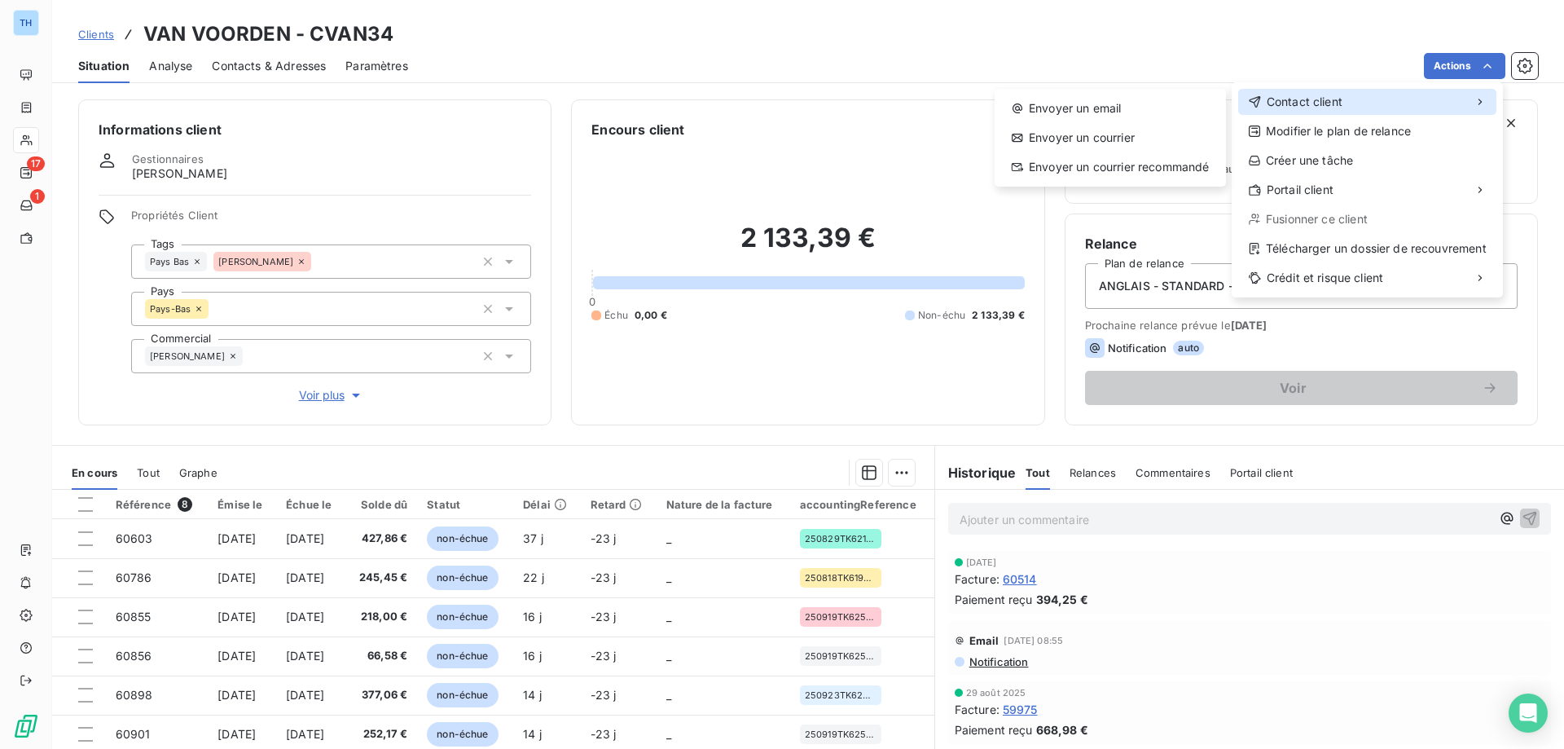
click at [1293, 95] on span "Contact client" at bounding box center [1305, 102] width 76 height 16
click at [1141, 102] on div "Envoyer un email" at bounding box center [1110, 108] width 218 height 26
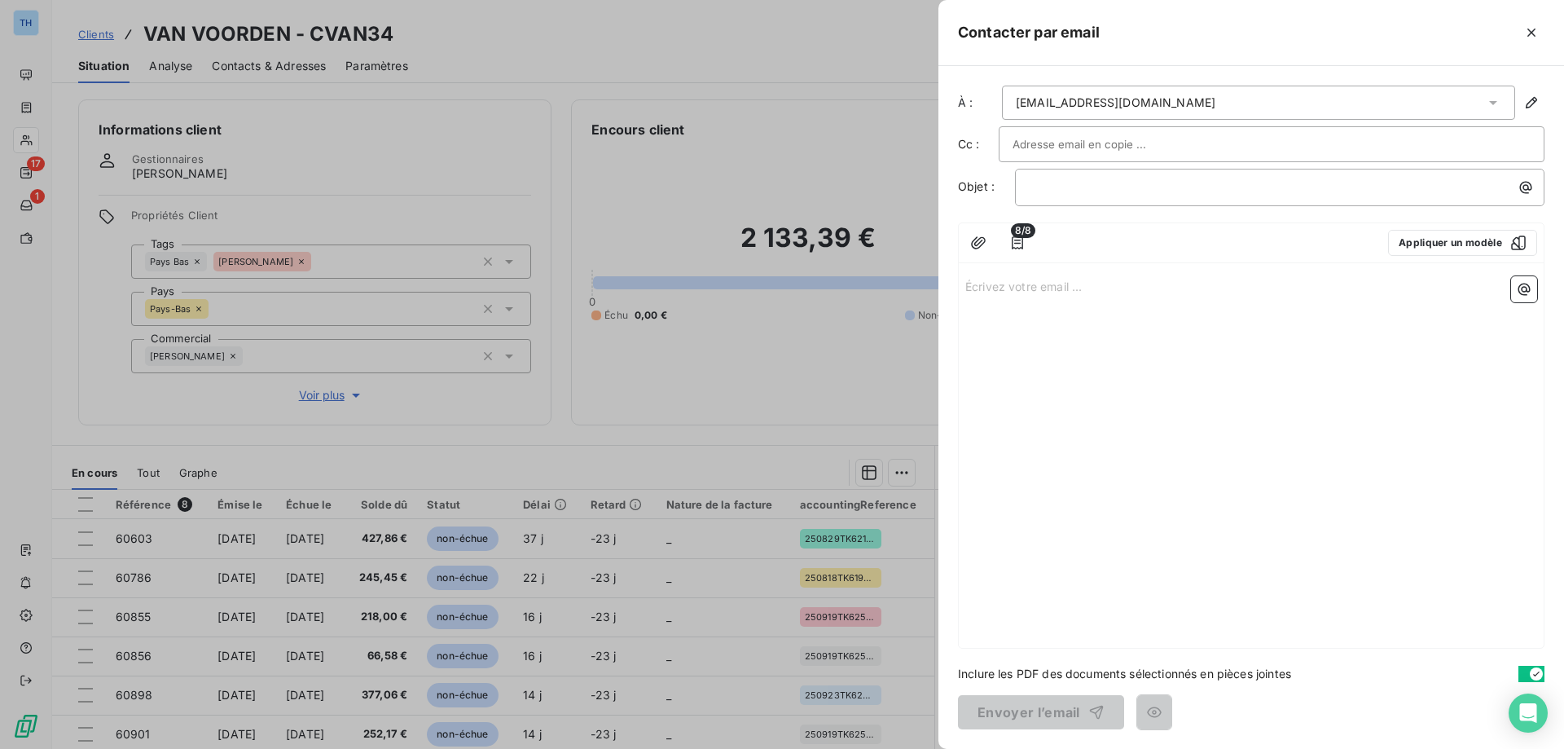
click at [1021, 292] on p "Écrivez votre email ... ﻿" at bounding box center [1251, 285] width 572 height 19
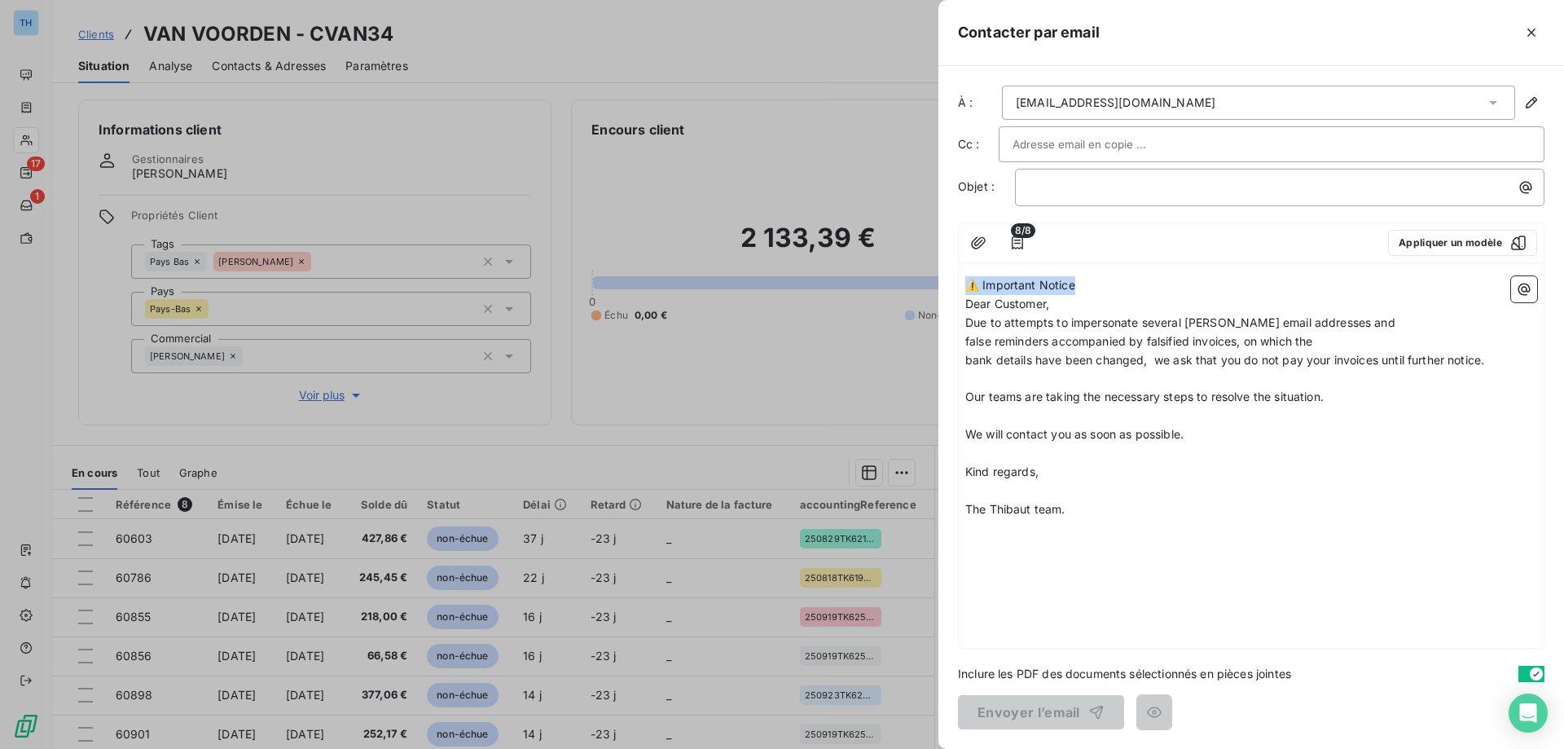
drag, startPoint x: 1115, startPoint y: 280, endPoint x: 920, endPoint y: 274, distance: 195.6
click at [920, 748] on div "Contacter par email À : [EMAIL_ADDRESS][DOMAIN_NAME] Cc : Objet : ﻿ 8/8 Appliqu…" at bounding box center [782, 749] width 1564 height 0
click at [1049, 196] on div "﻿" at bounding box center [1279, 187] width 529 height 37
click at [1050, 195] on p "﻿" at bounding box center [1284, 187] width 510 height 19
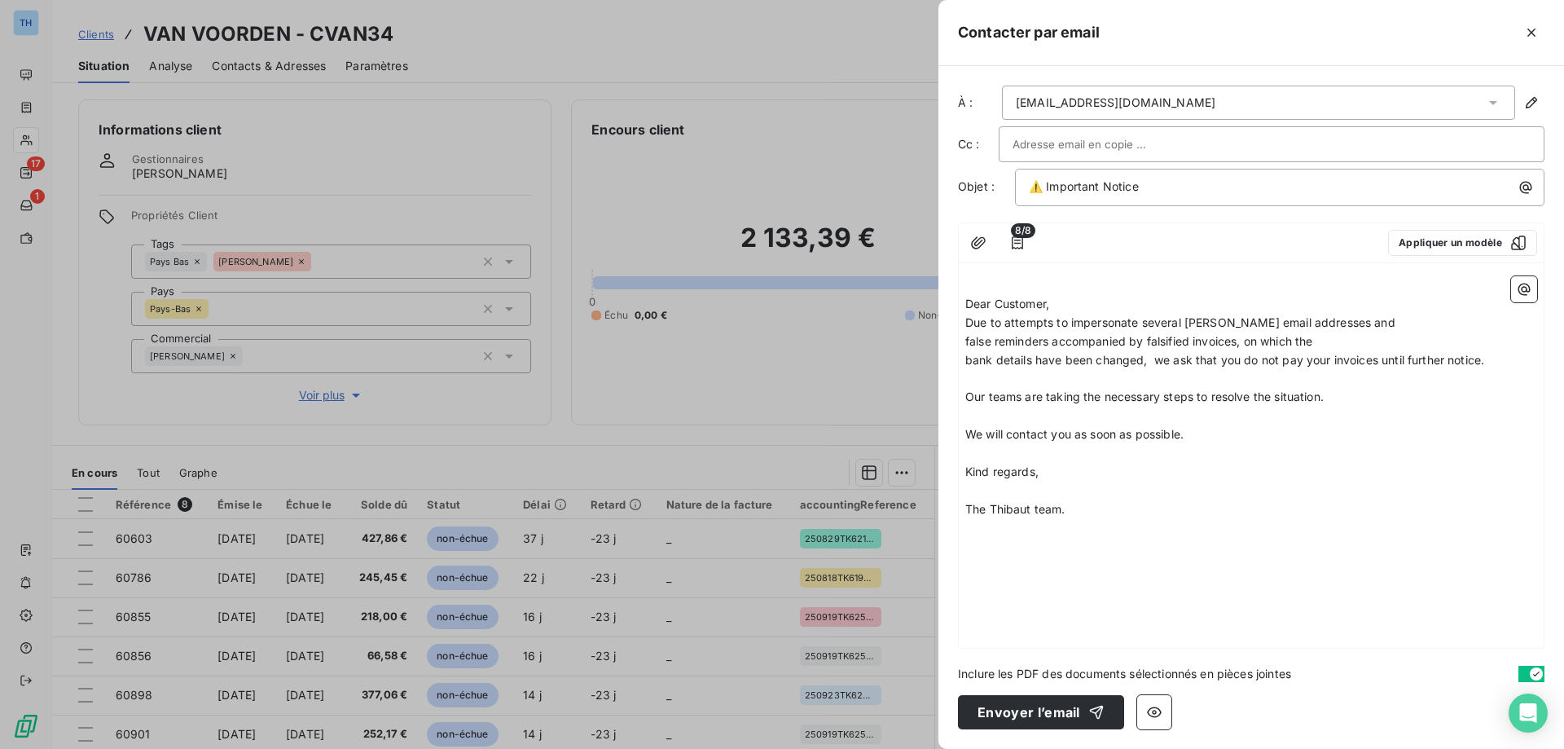
click at [966, 305] on span "Dear Customer," at bounding box center [1007, 303] width 84 height 14
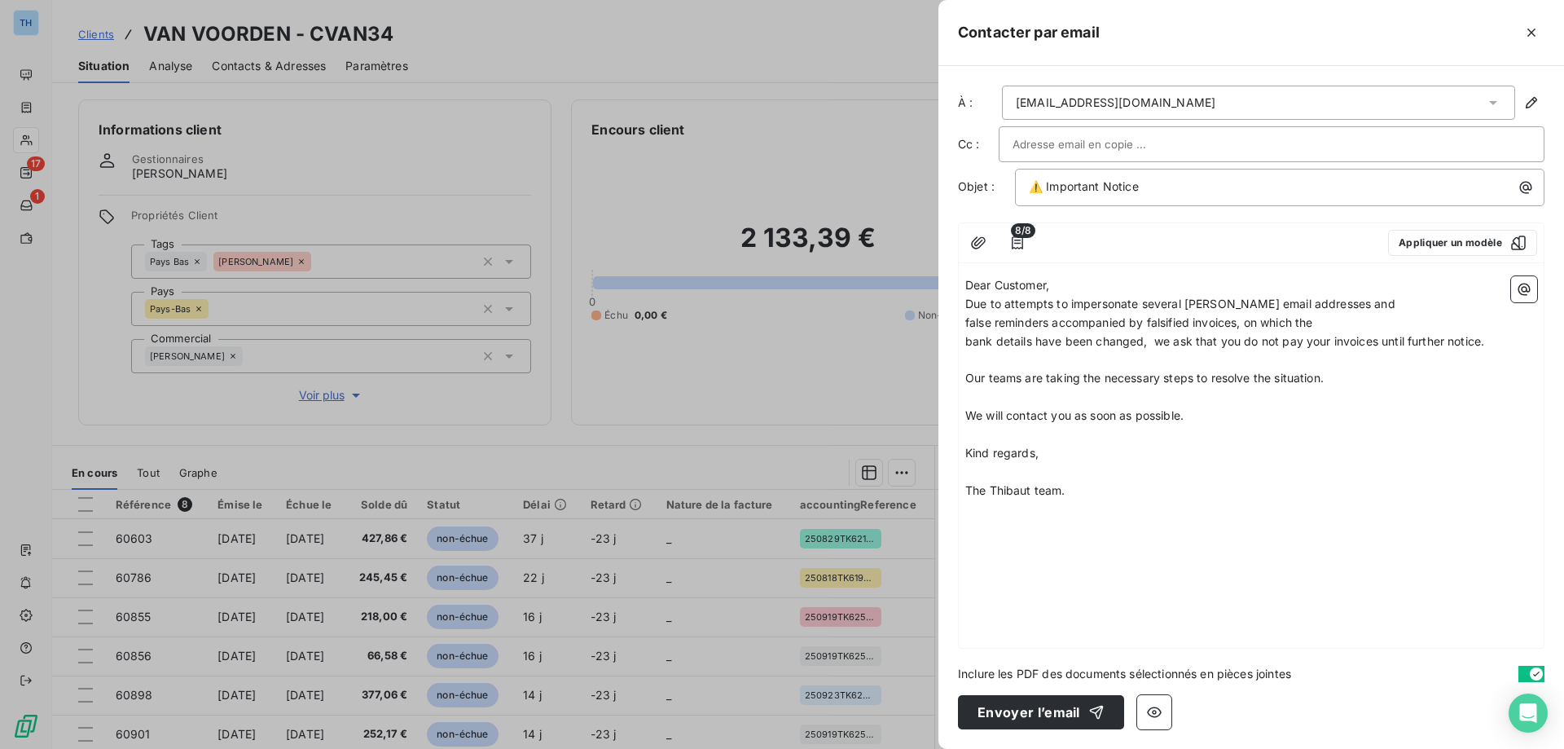
click at [1069, 283] on p "Dear Customer," at bounding box center [1251, 285] width 572 height 19
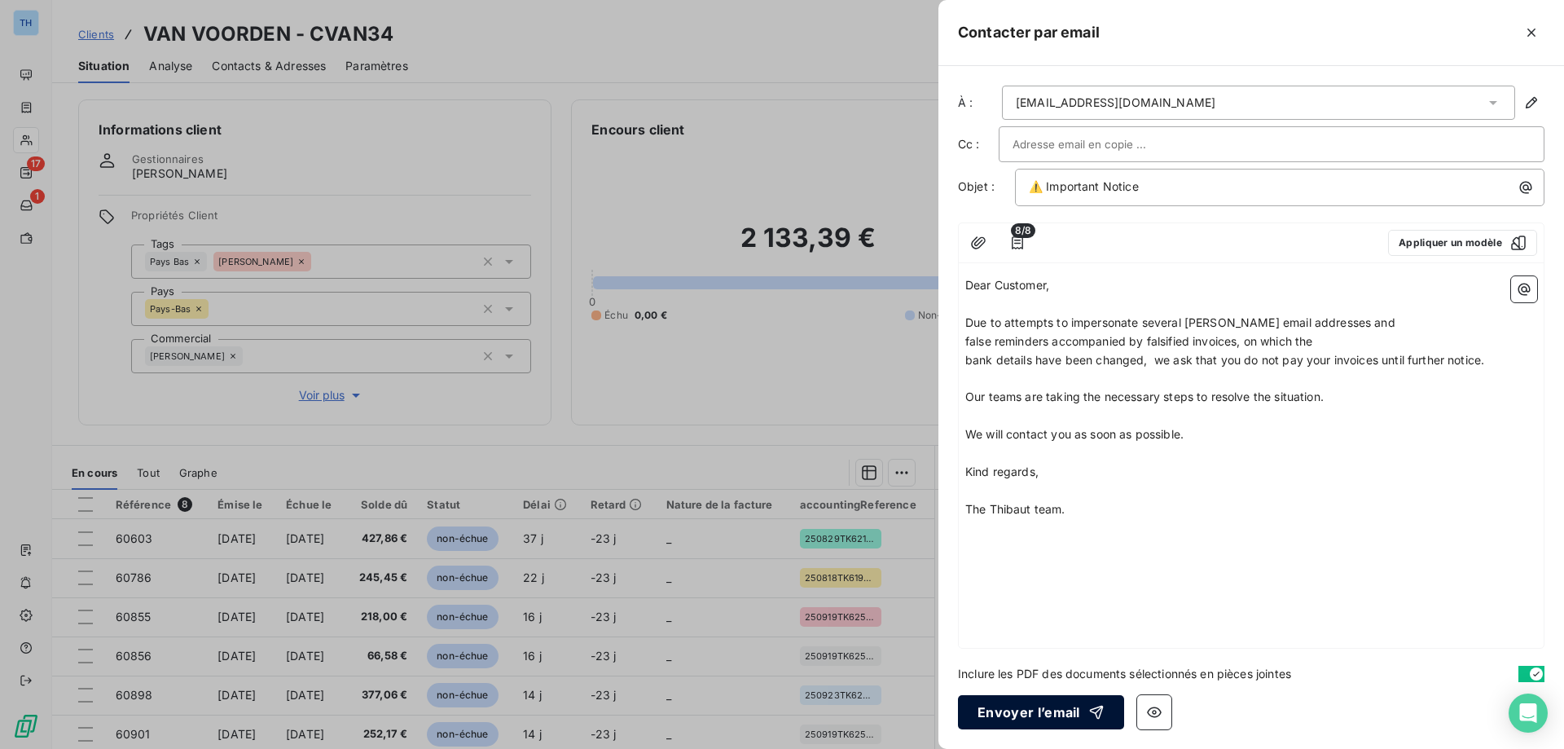
click at [1024, 714] on button "Envoyer l’email" at bounding box center [1041, 712] width 166 height 34
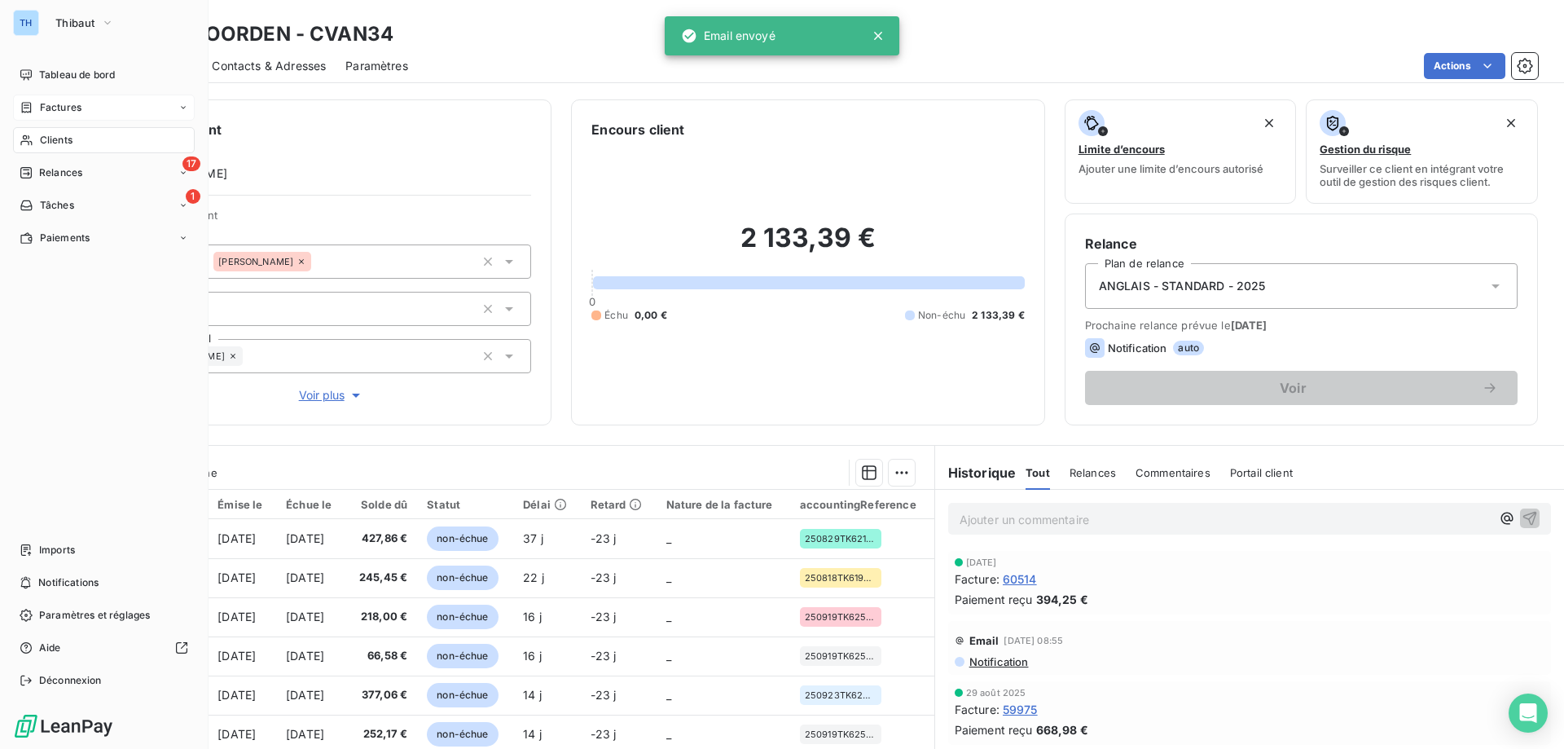
click at [33, 112] on div "Factures" at bounding box center [51, 107] width 62 height 15
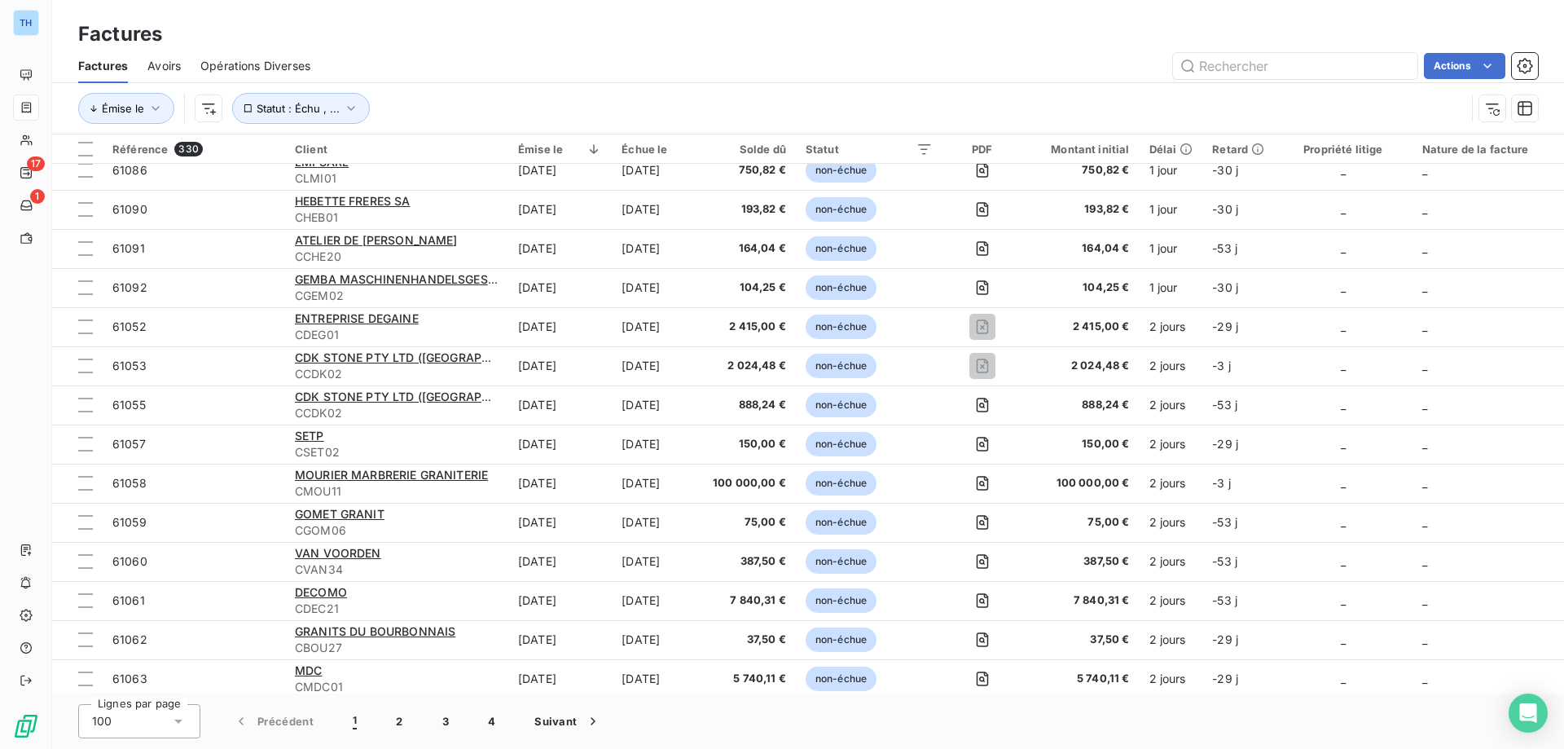
scroll to position [407, 0]
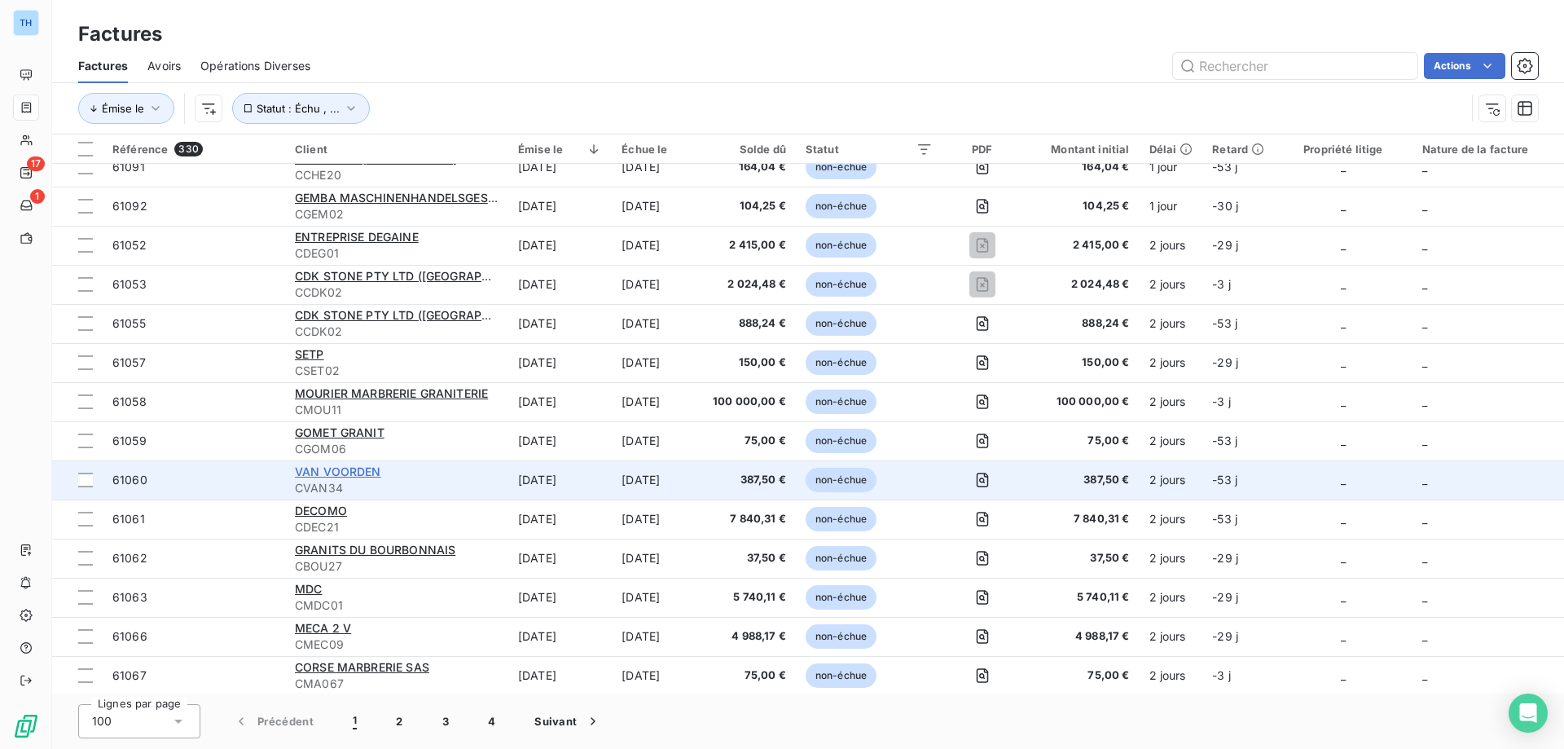
click at [345, 472] on span "VAN VOORDEN" at bounding box center [338, 471] width 86 height 14
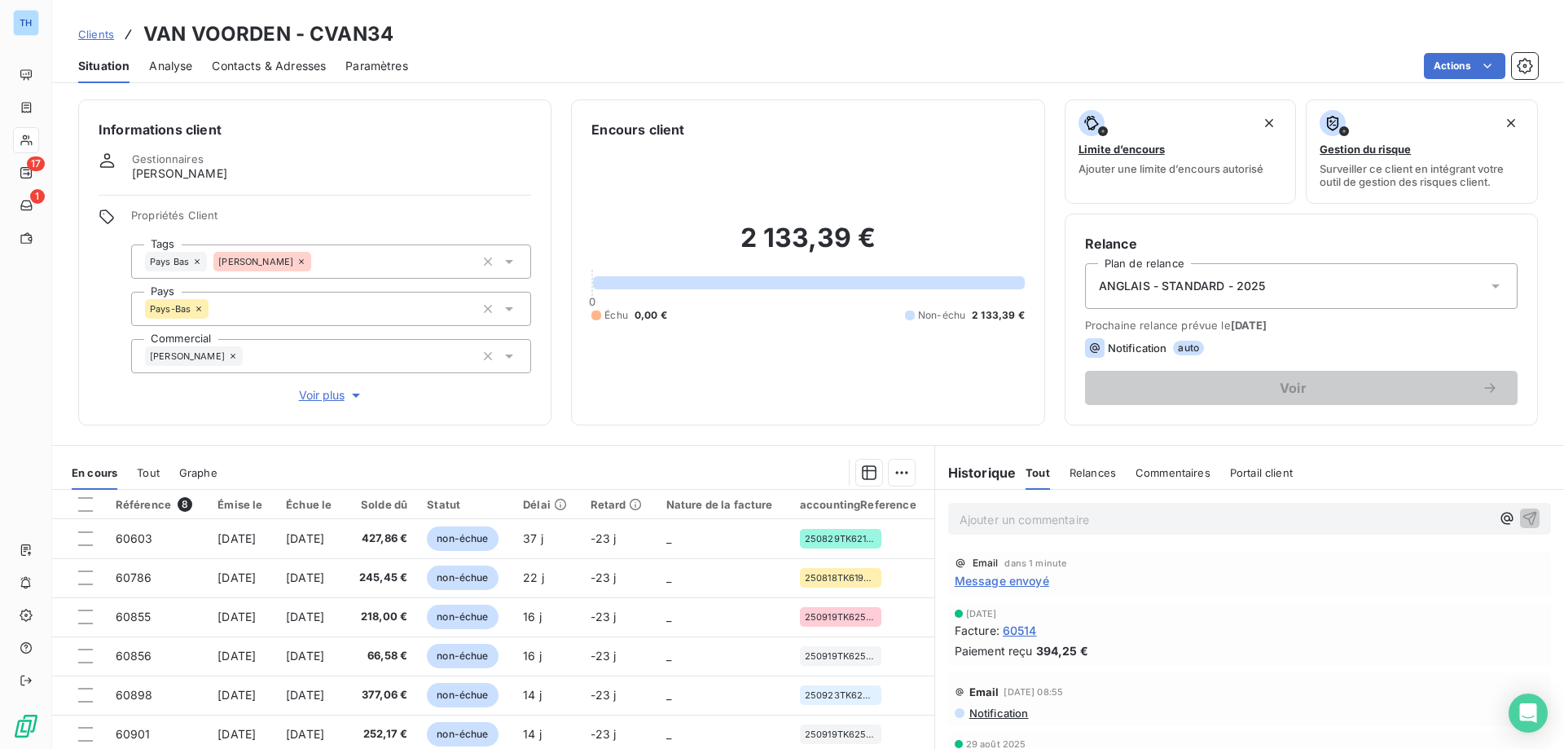
click at [1007, 581] on span "Message envoyé" at bounding box center [1002, 580] width 94 height 17
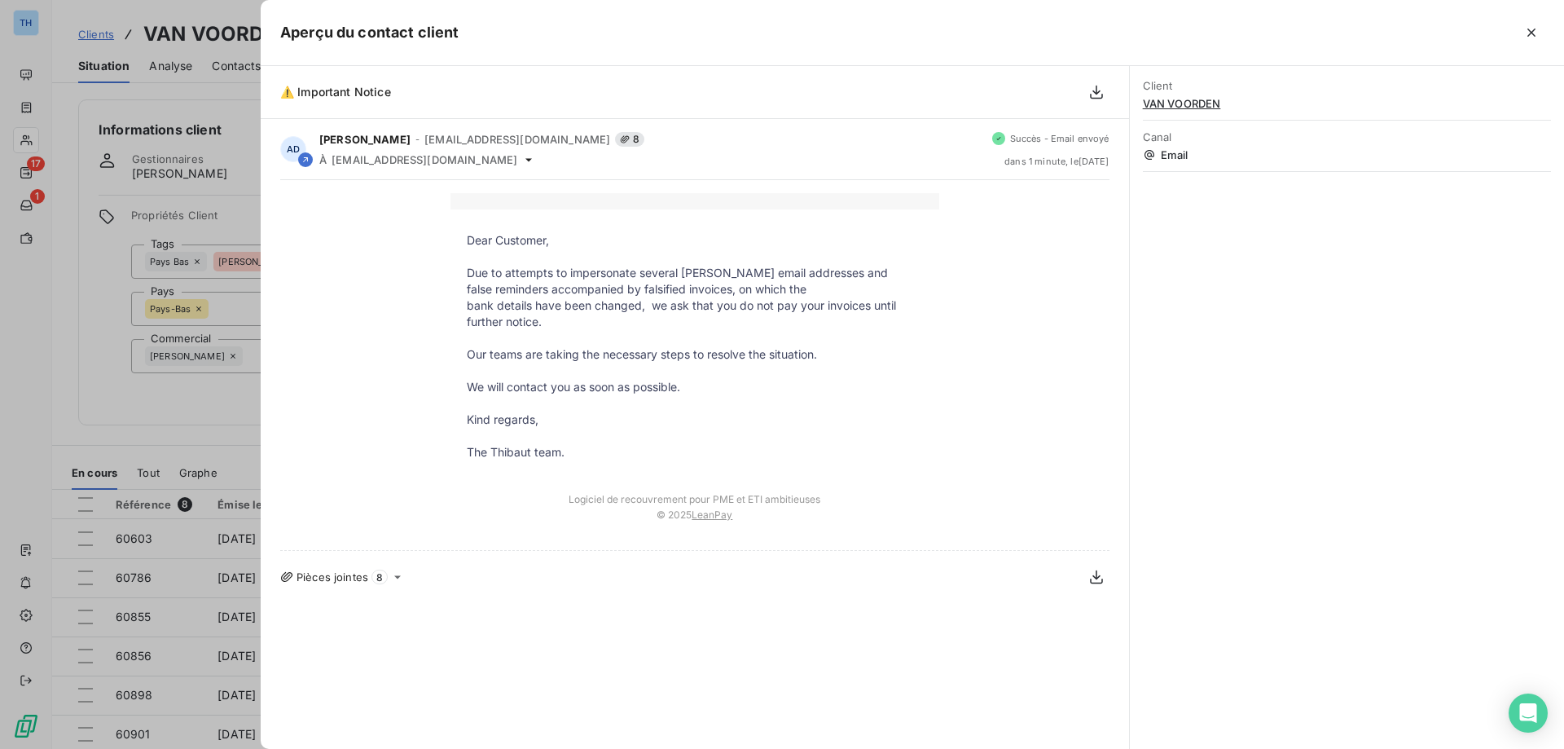
click at [396, 577] on icon at bounding box center [397, 576] width 7 height 3
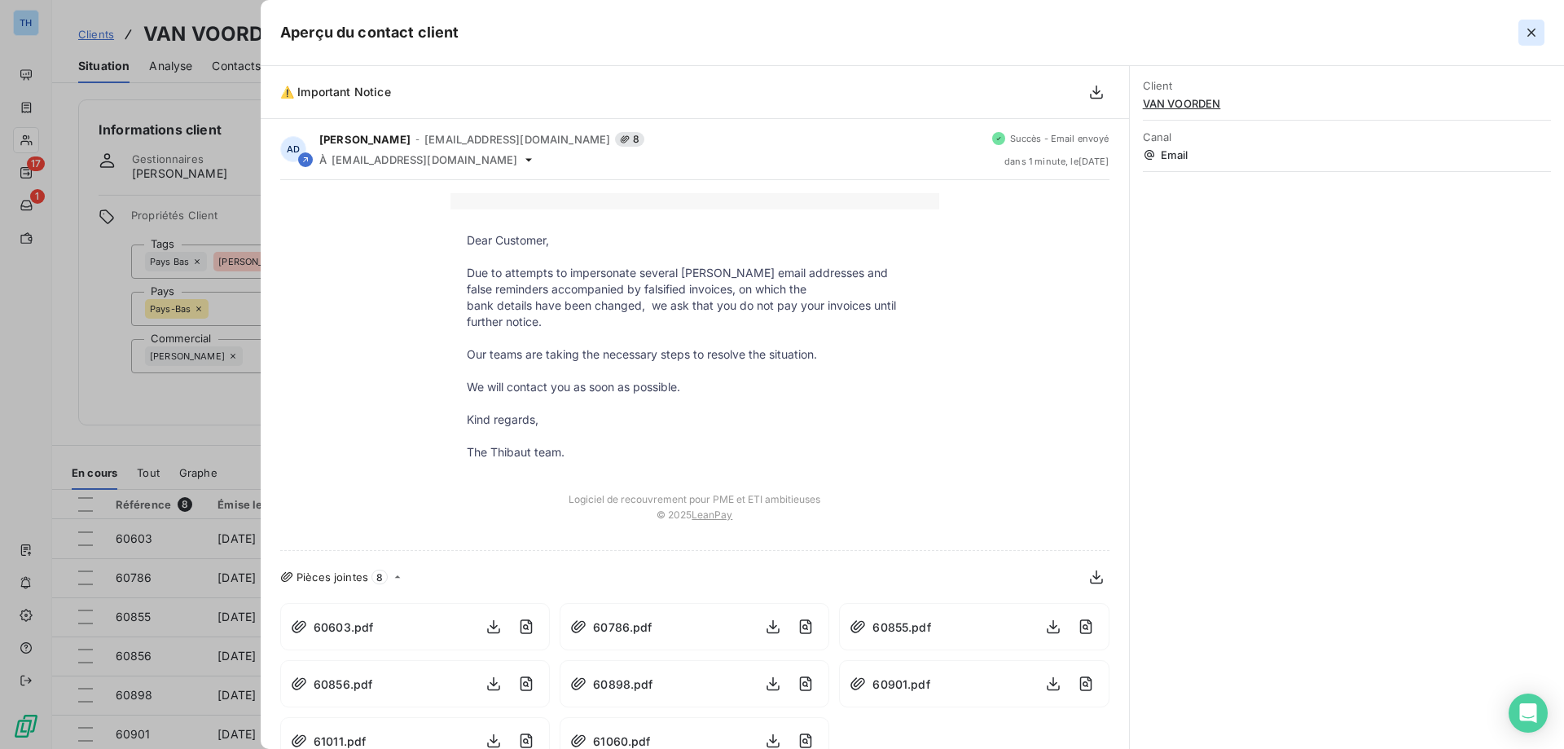
click at [1530, 35] on icon "button" at bounding box center [1531, 32] width 16 height 16
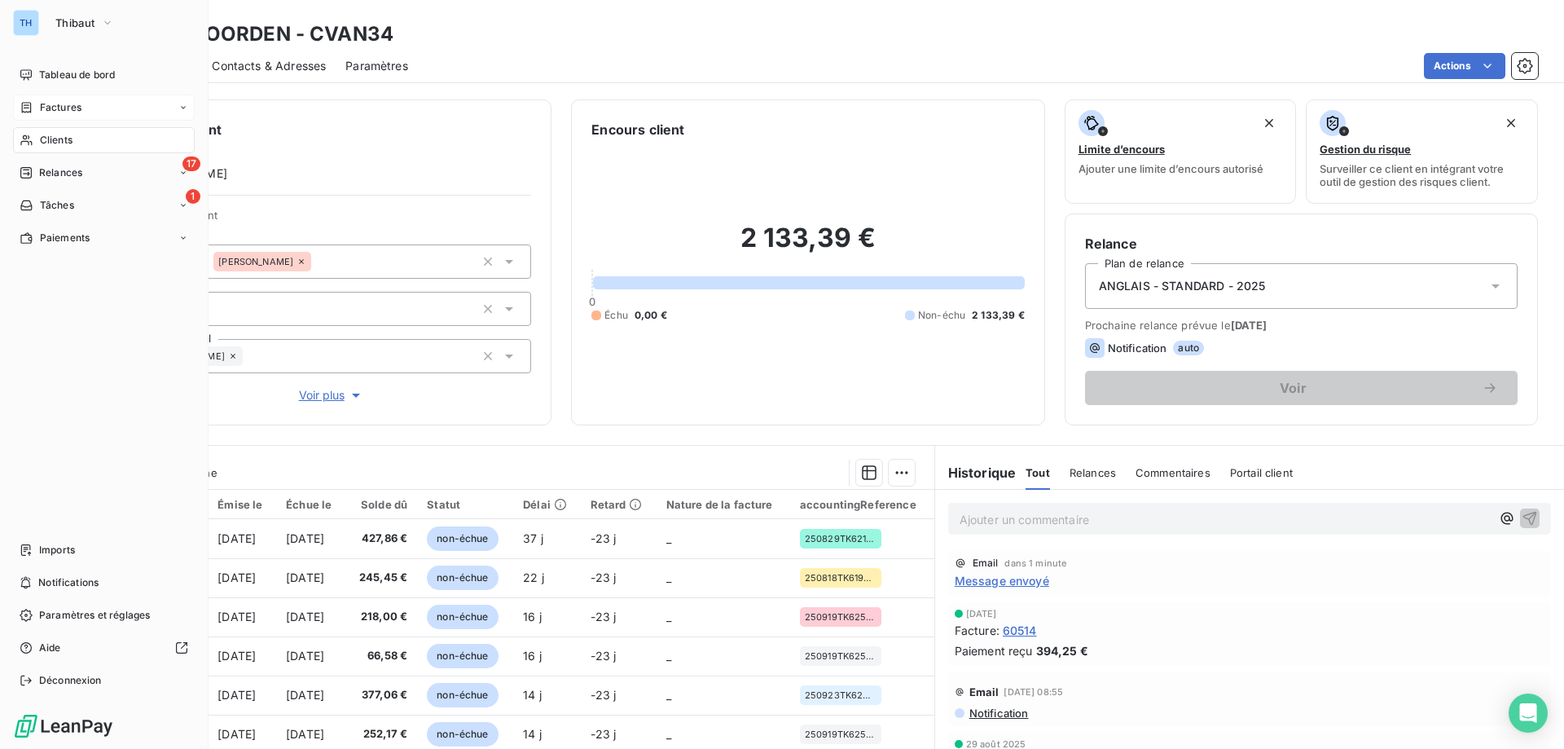
click at [33, 102] on div "Factures" at bounding box center [51, 107] width 62 height 15
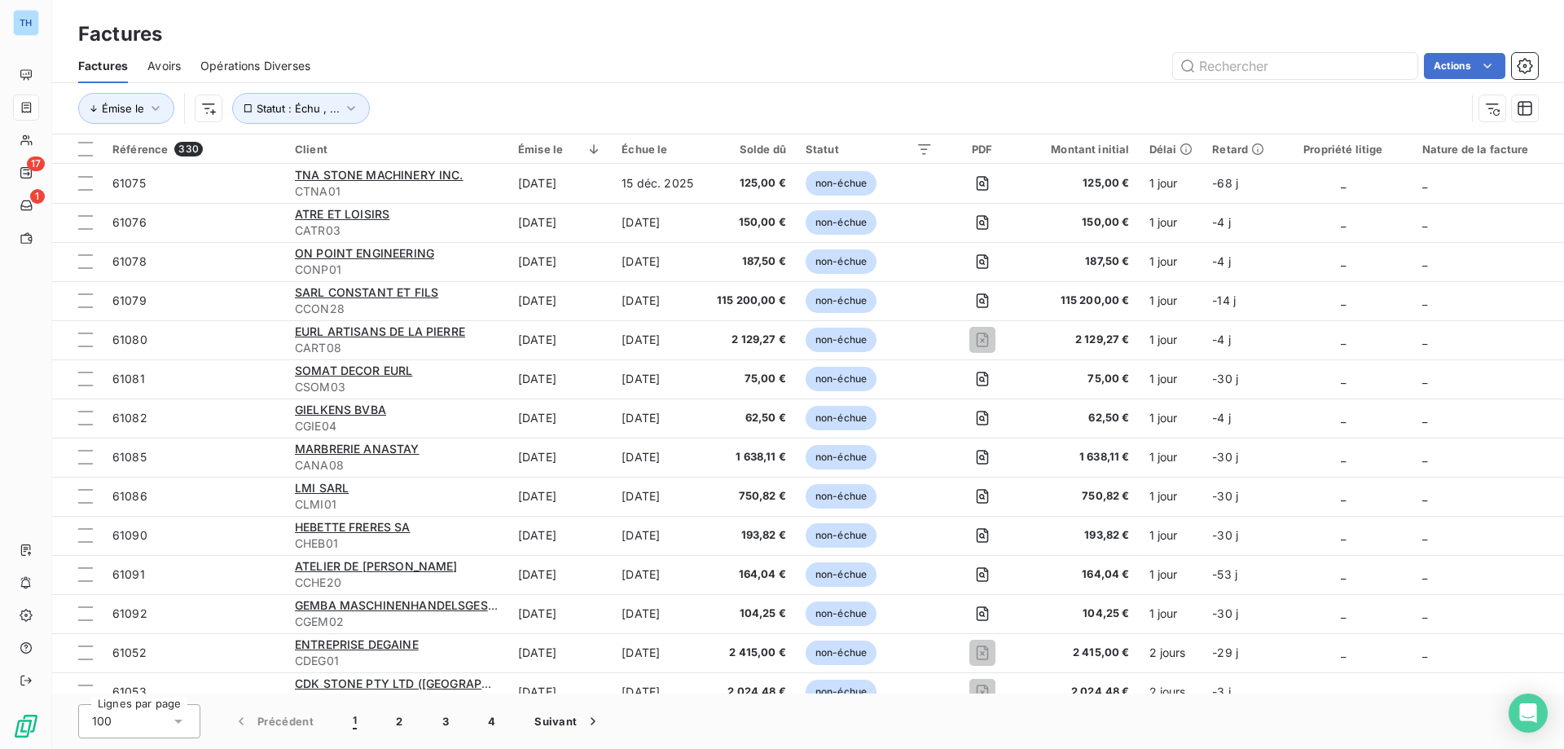
scroll to position [407, 0]
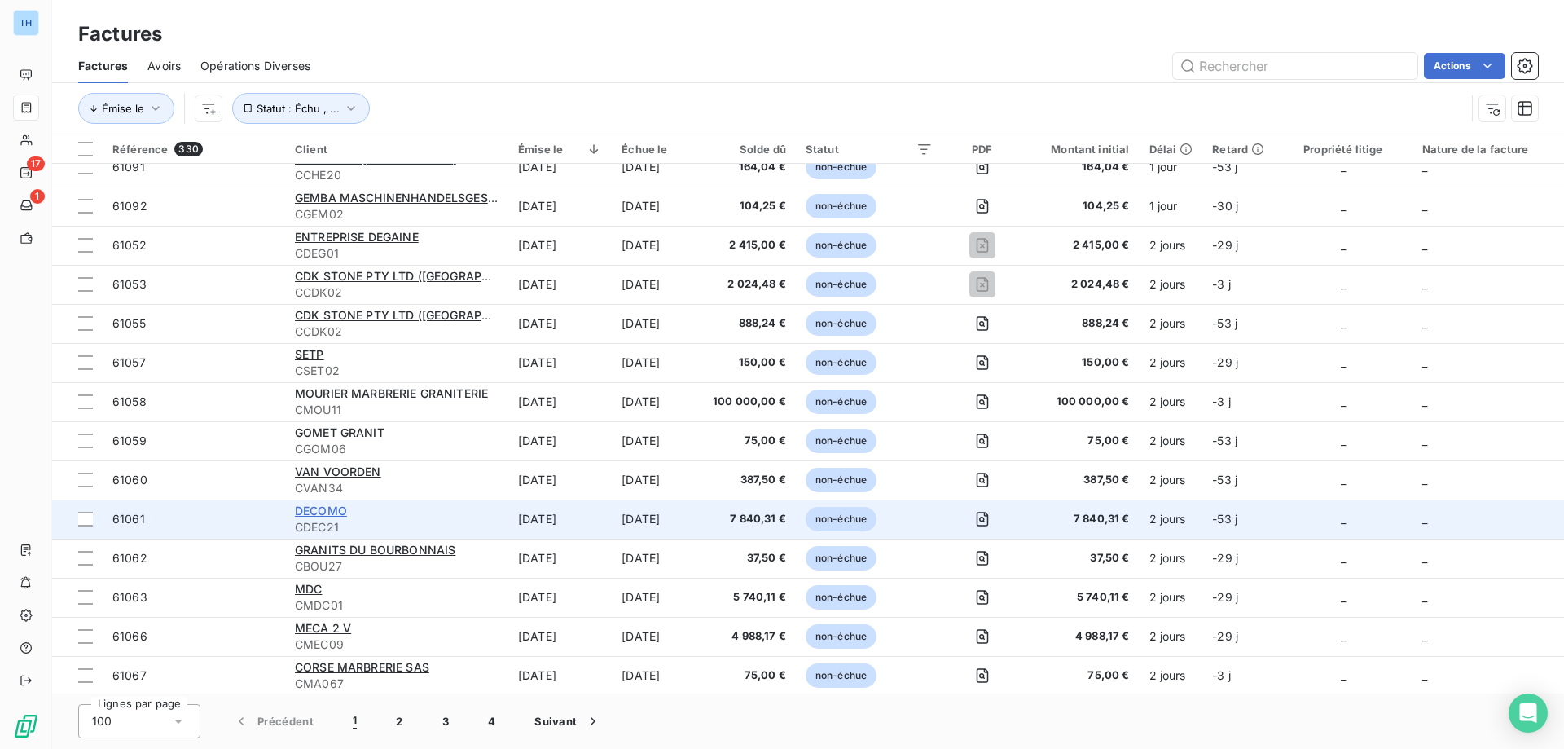
click at [316, 512] on span "DECOMO" at bounding box center [321, 510] width 52 height 14
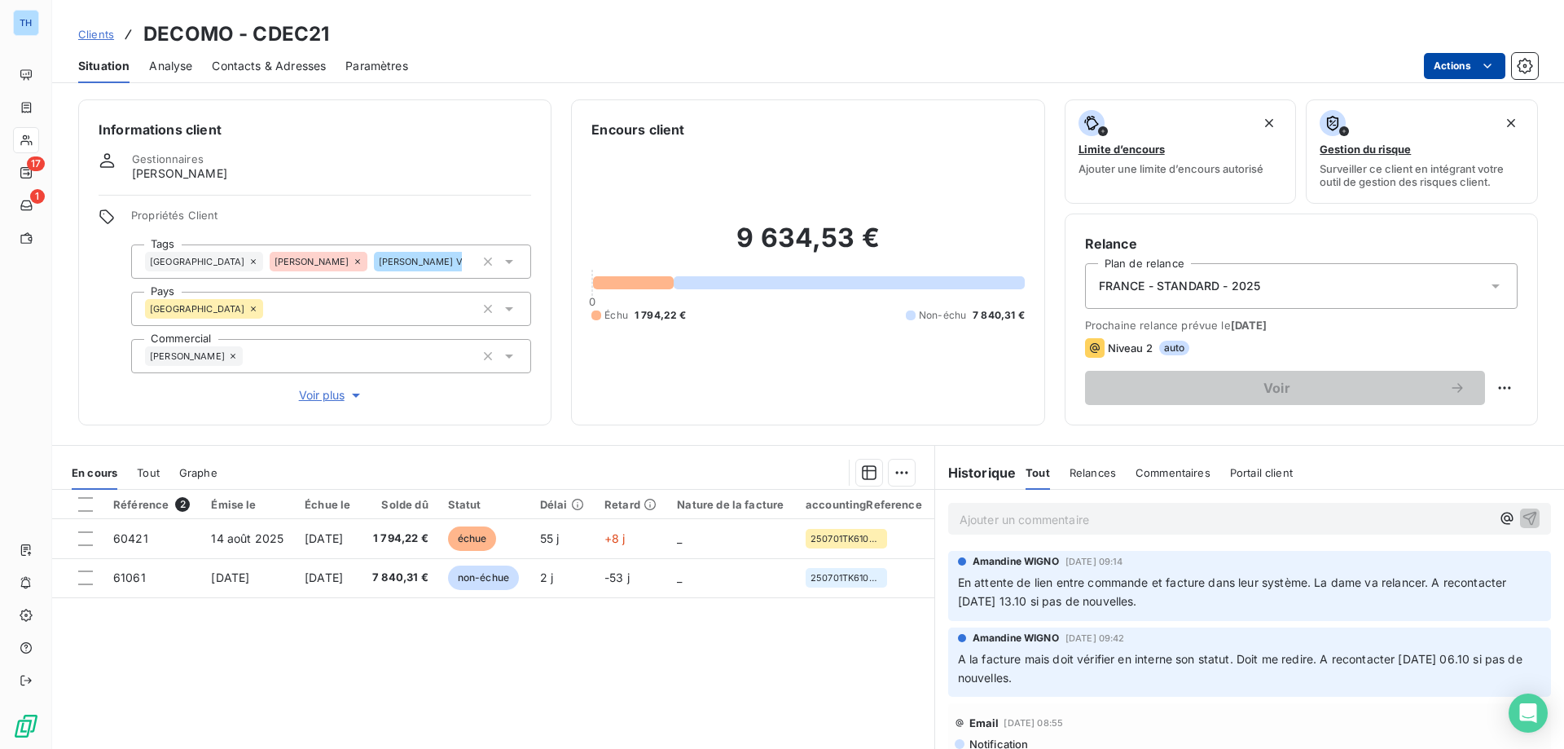
click at [1441, 67] on html "TH 17 1 Clients DECOMO - CDEC21 Situation Analyse Contacts & Adresses Paramètre…" at bounding box center [782, 374] width 1564 height 749
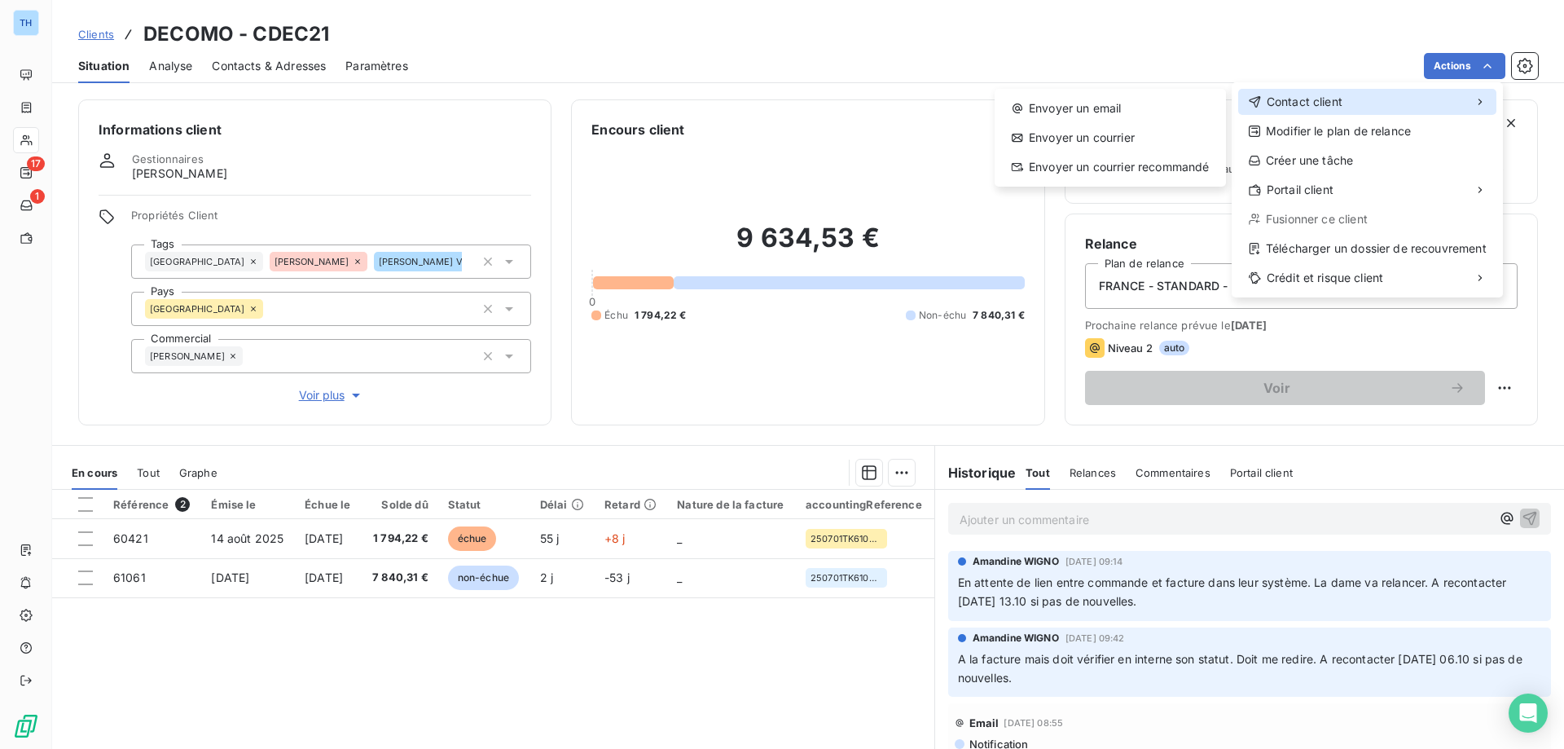
click at [1354, 99] on div "Contact client" at bounding box center [1367, 102] width 258 height 26
click at [1109, 110] on div "Envoyer un email" at bounding box center [1110, 108] width 218 height 26
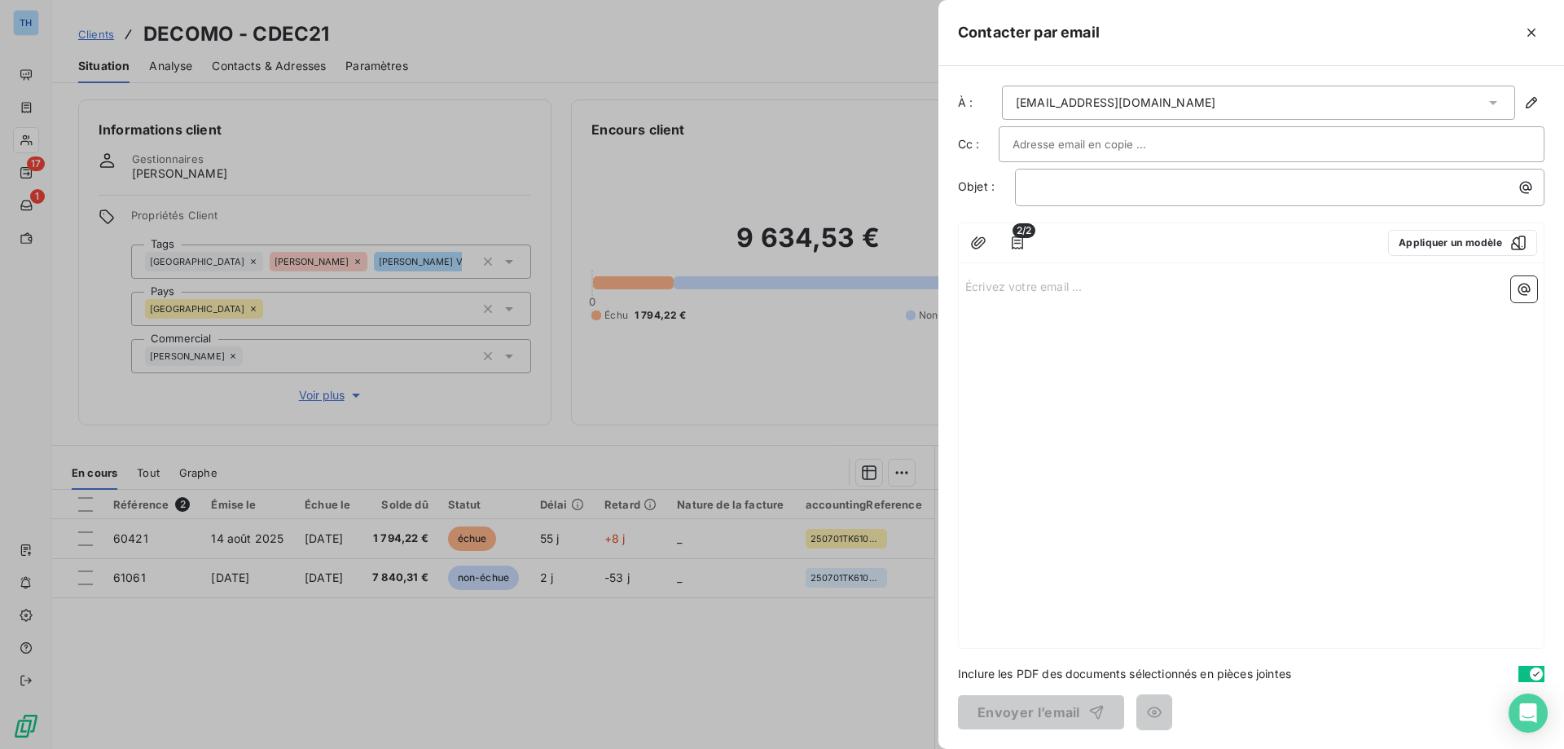
click at [999, 288] on p "Écrivez votre email ... ﻿" at bounding box center [1251, 285] width 572 height 19
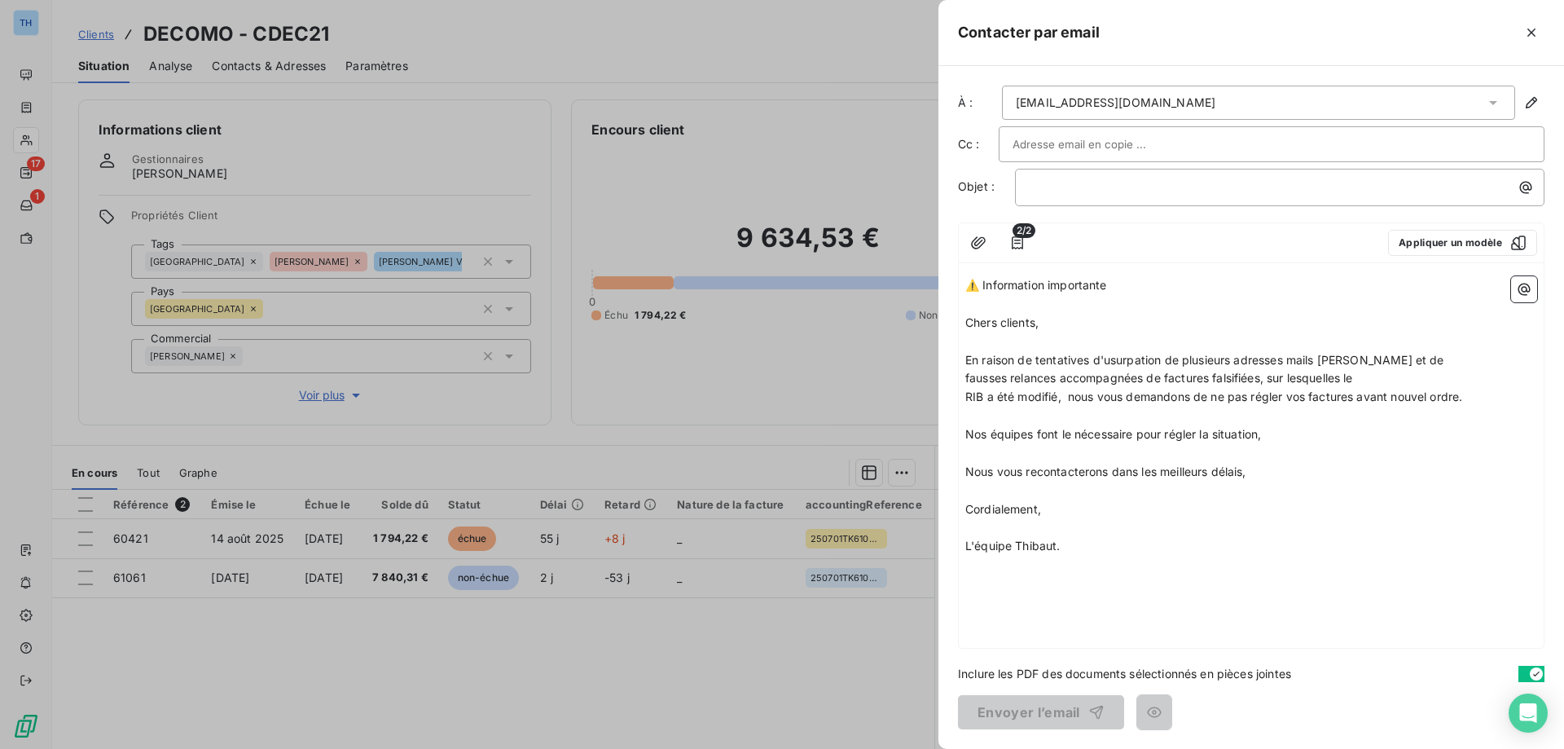
drag, startPoint x: 1126, startPoint y: 274, endPoint x: 944, endPoint y: 271, distance: 182.5
click at [944, 271] on div "À : [EMAIL_ADDRESS][DOMAIN_NAME] Cc : Objet : ﻿ 2/2 Appliquer un modèle ⚠️ Info…" at bounding box center [1251, 407] width 626 height 683
drag, startPoint x: 1149, startPoint y: 282, endPoint x: 950, endPoint y: 267, distance: 200.1
click at [950, 267] on div "À : [EMAIL_ADDRESS][DOMAIN_NAME] Cc : Objet : ﻿ 2/2 Appliquer un modèle ⚠️ Info…" at bounding box center [1251, 407] width 626 height 683
click at [1056, 187] on p "﻿" at bounding box center [1284, 187] width 510 height 19
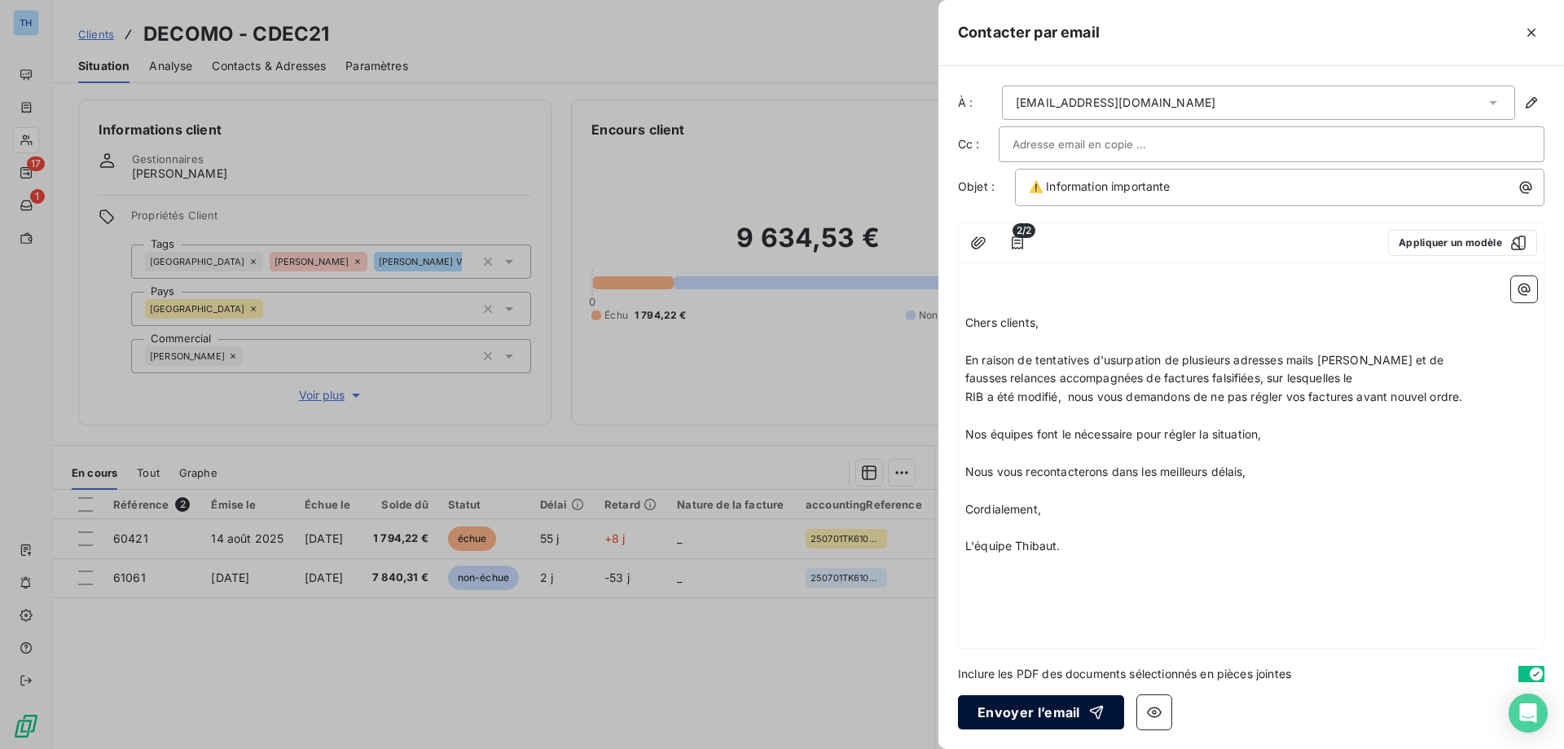
click at [1019, 714] on button "Envoyer l’email" at bounding box center [1041, 712] width 166 height 34
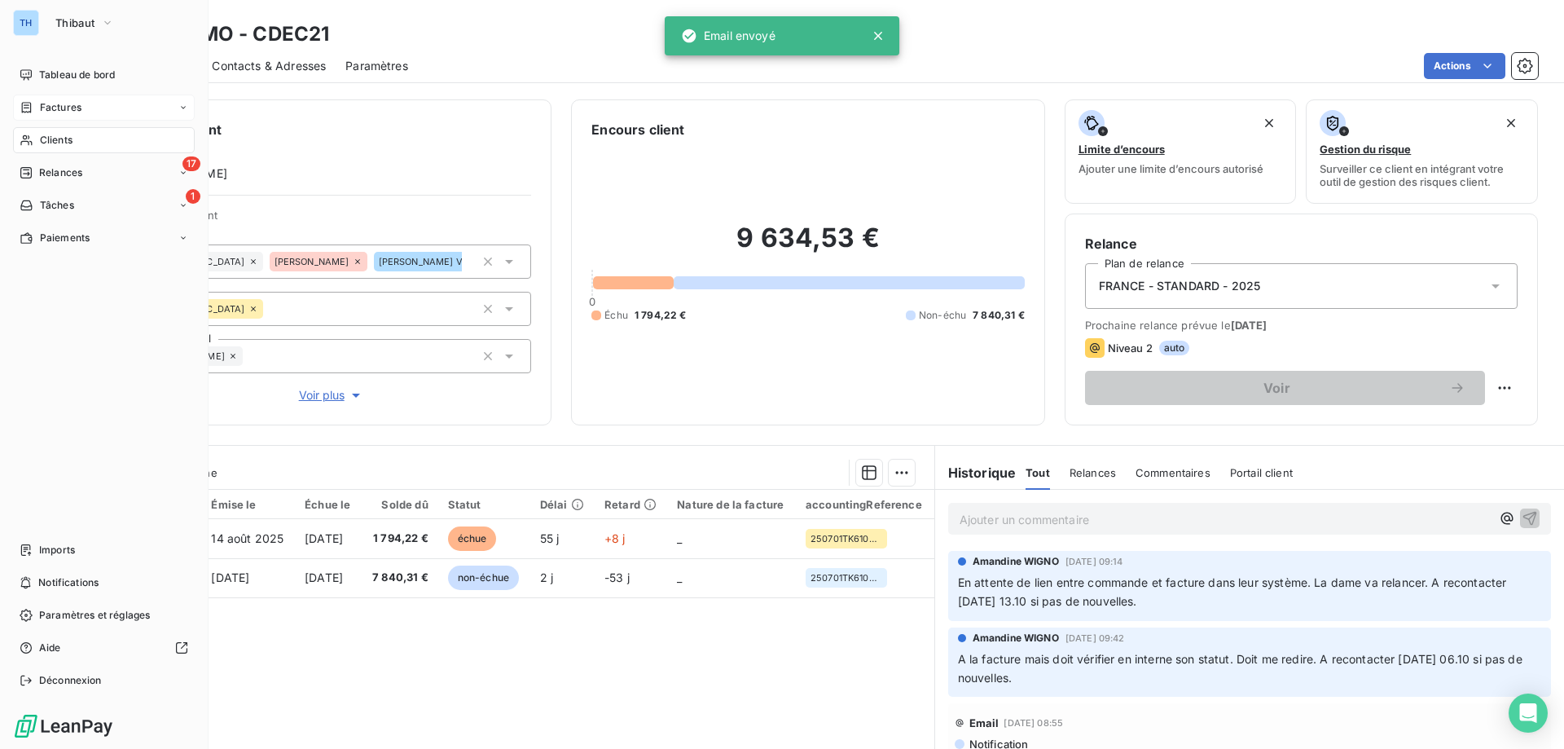
click at [37, 105] on div "Factures" at bounding box center [51, 107] width 62 height 15
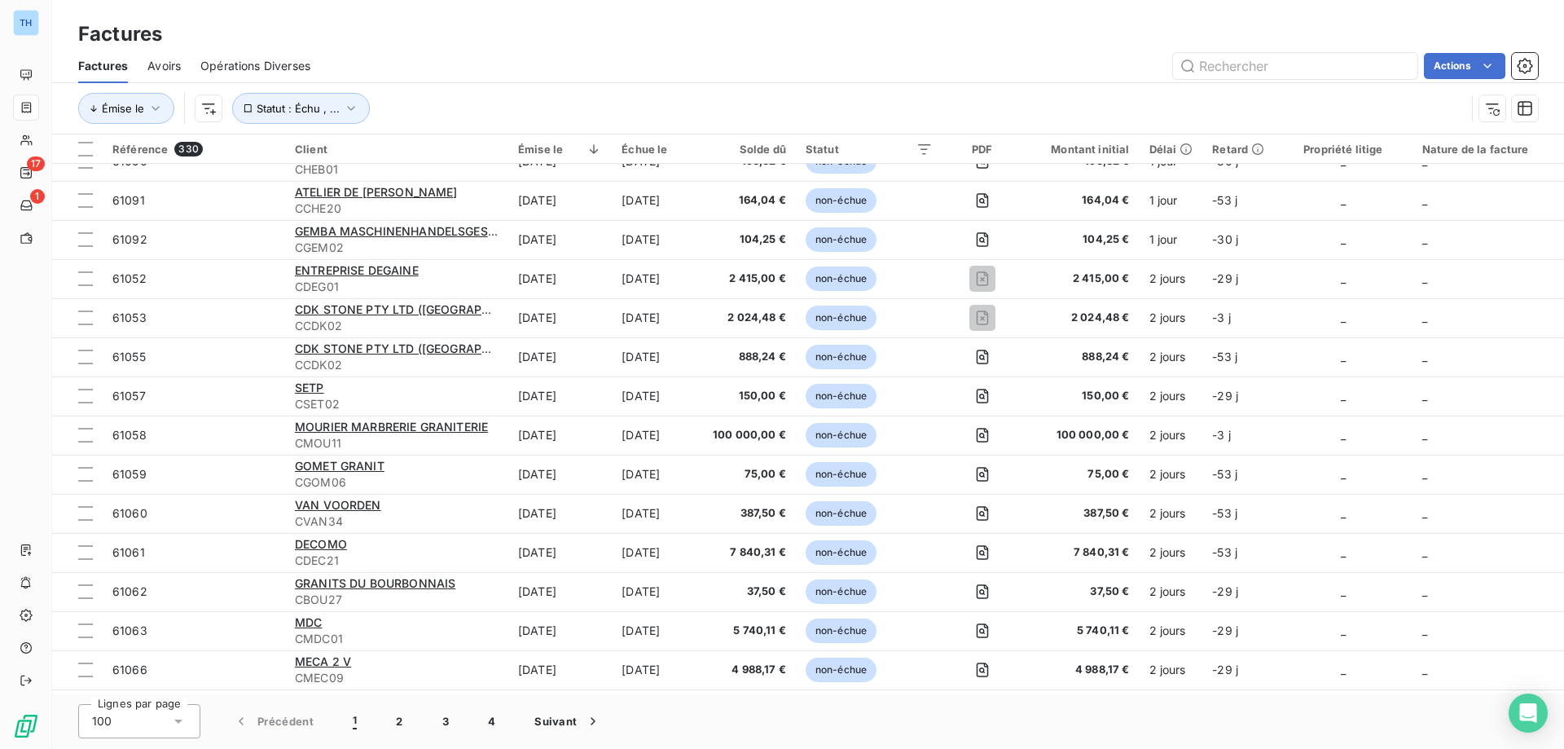
scroll to position [537, 0]
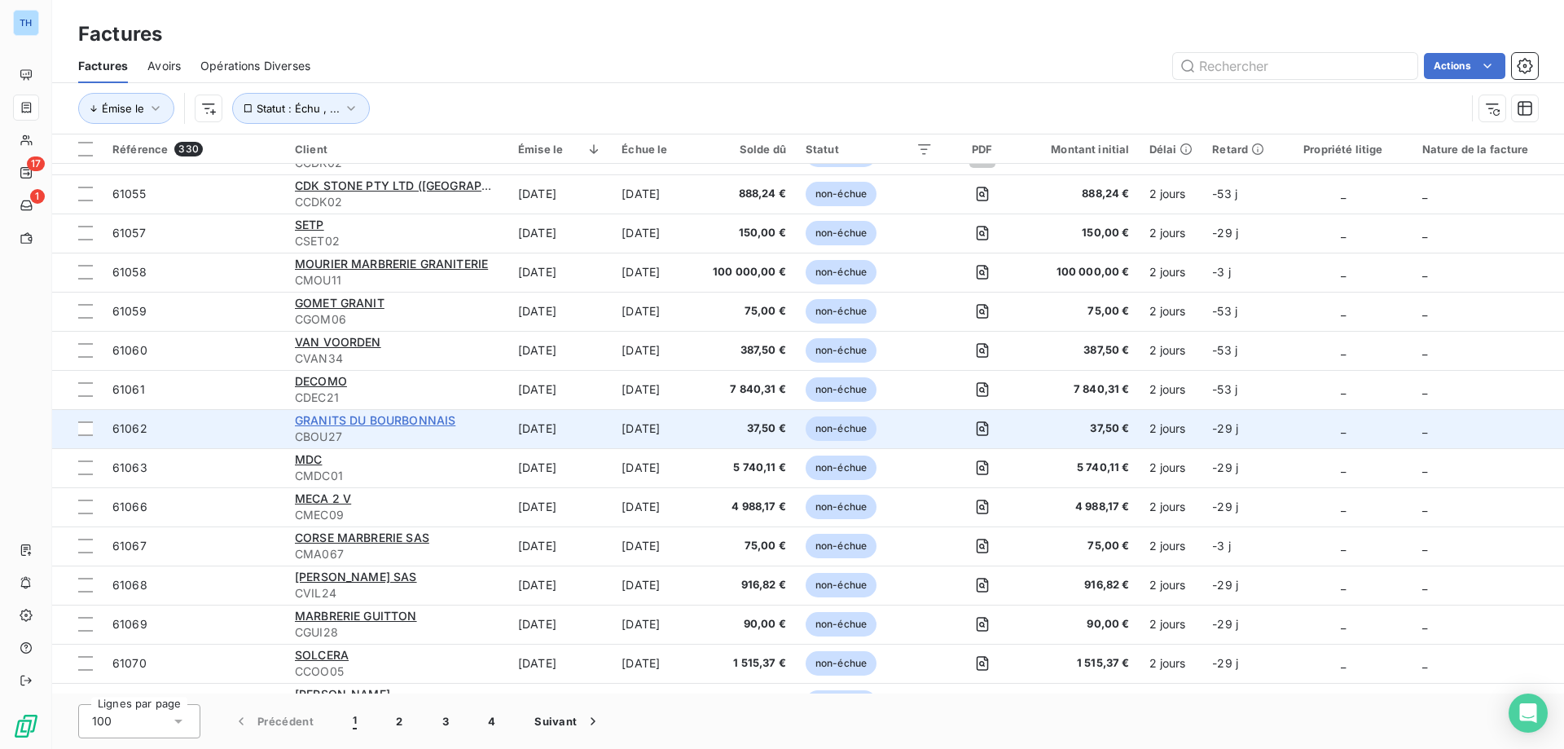
click at [349, 417] on span "GRANITS DU BOURBONNAIS" at bounding box center [375, 420] width 160 height 14
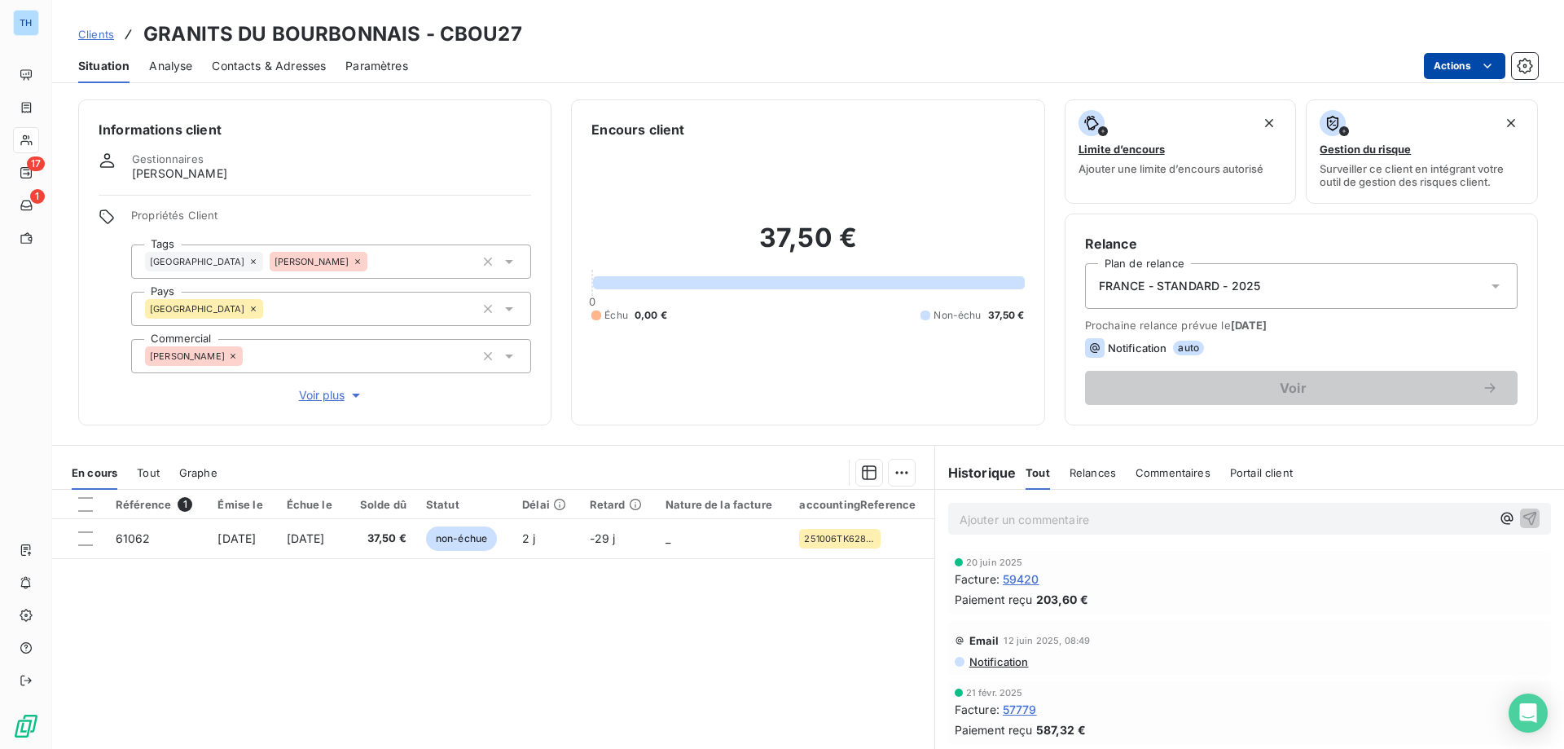
click at [1470, 68] on html "TH 17 1 Clients GRANITS DU BOURBONNAIS - CBOU27 Situation Analyse Contacts & Ad…" at bounding box center [782, 374] width 1564 height 749
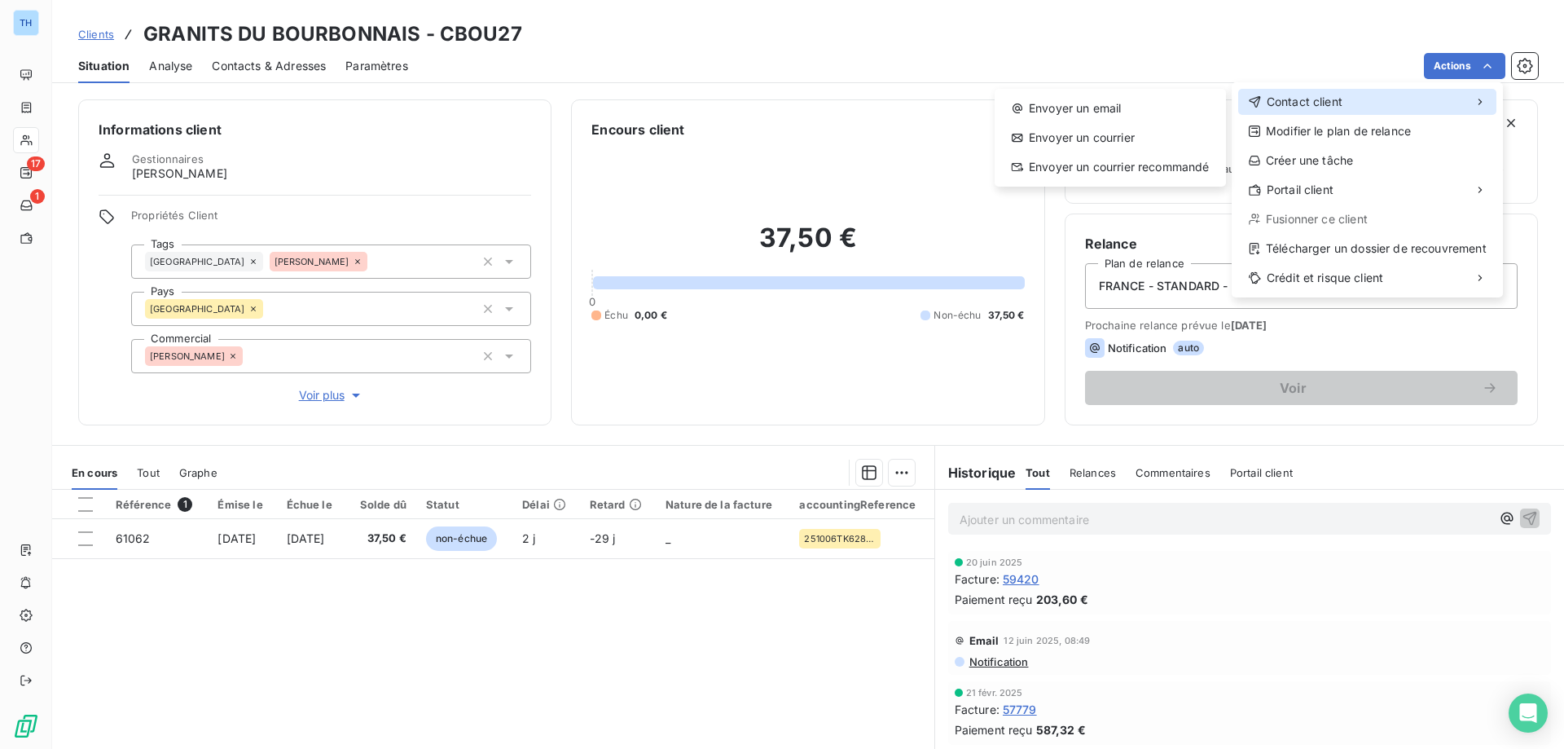
click at [1317, 105] on span "Contact client" at bounding box center [1305, 102] width 76 height 16
click at [1142, 104] on div "Envoyer un email" at bounding box center [1110, 108] width 218 height 26
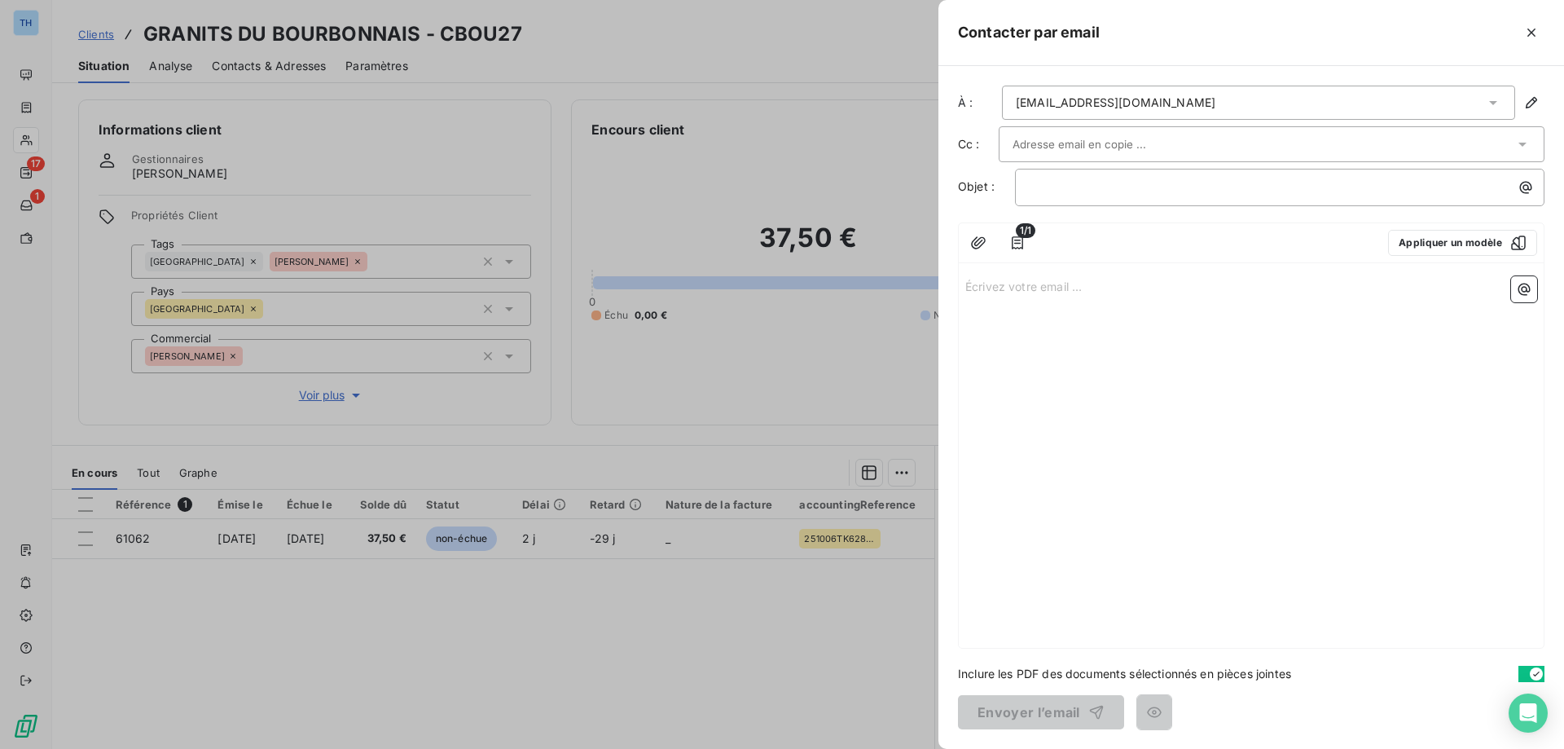
click at [1034, 311] on div "Écrivez votre email ... ﻿" at bounding box center [1251, 459] width 585 height 378
click at [1030, 295] on div "Écrivez votre email ... ﻿" at bounding box center [1251, 459] width 585 height 378
click at [1028, 286] on p "Écrivez votre email ... ﻿" at bounding box center [1251, 285] width 572 height 19
drag, startPoint x: 1135, startPoint y: 276, endPoint x: 934, endPoint y: 277, distance: 201.2
click at [934, 748] on div "Contacter par email À : [EMAIL_ADDRESS][DOMAIN_NAME] Cc : Objet : ﻿ 1/1 Appliqu…" at bounding box center [782, 749] width 1564 height 0
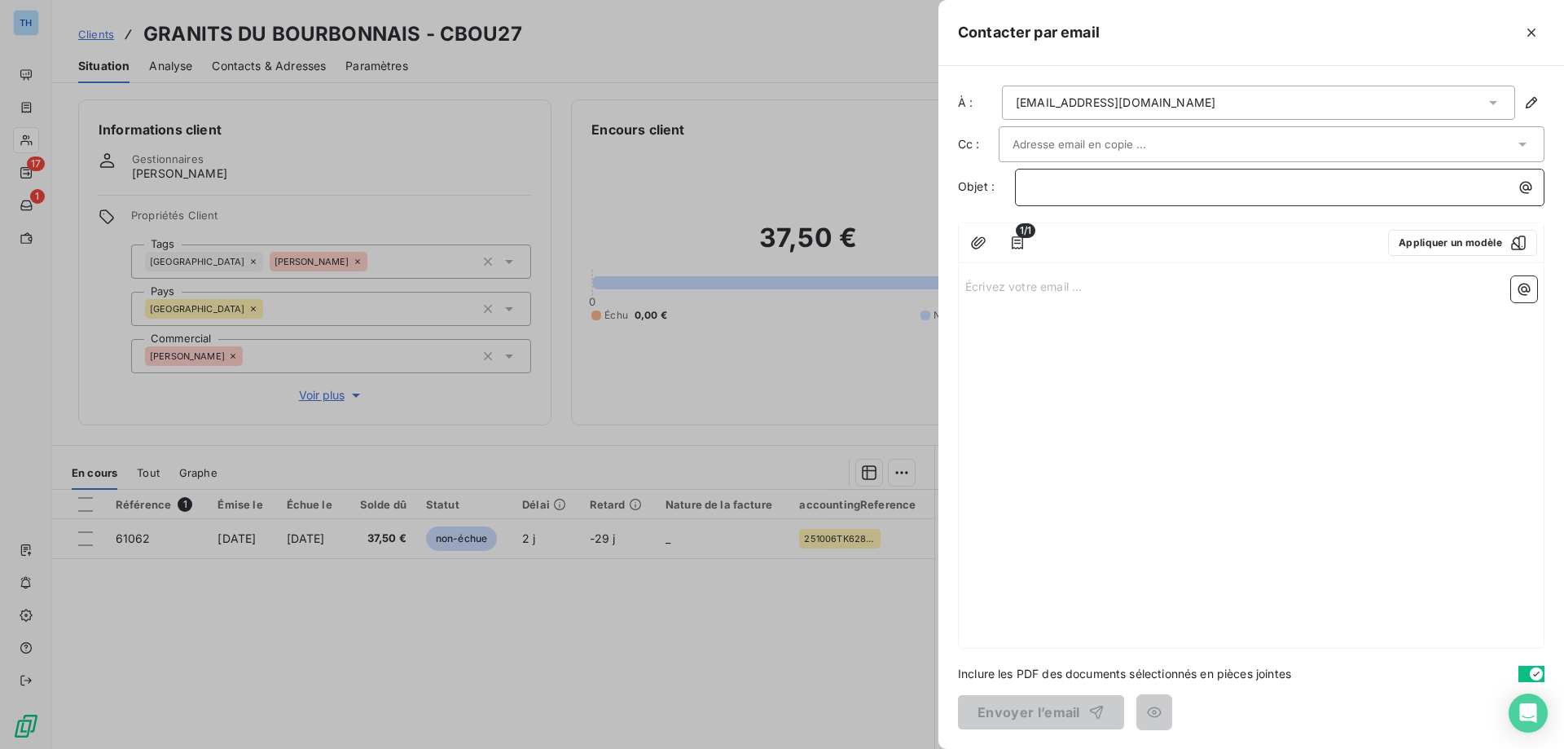
click at [1055, 189] on p "﻿" at bounding box center [1284, 187] width 510 height 19
click at [1001, 288] on p "Écrivez votre email ... ﻿" at bounding box center [1251, 285] width 572 height 19
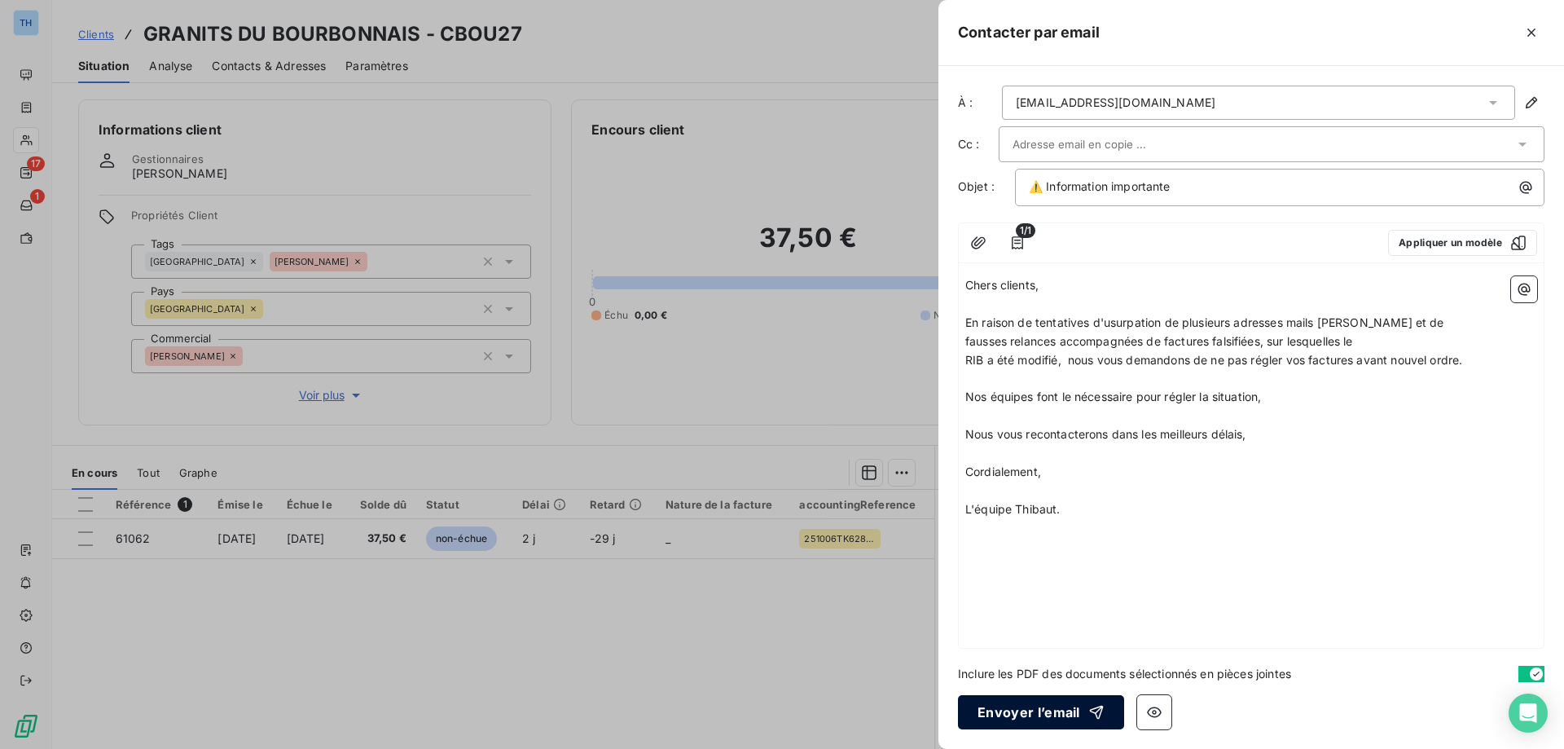
click at [1020, 716] on button "Envoyer l’email" at bounding box center [1041, 712] width 166 height 34
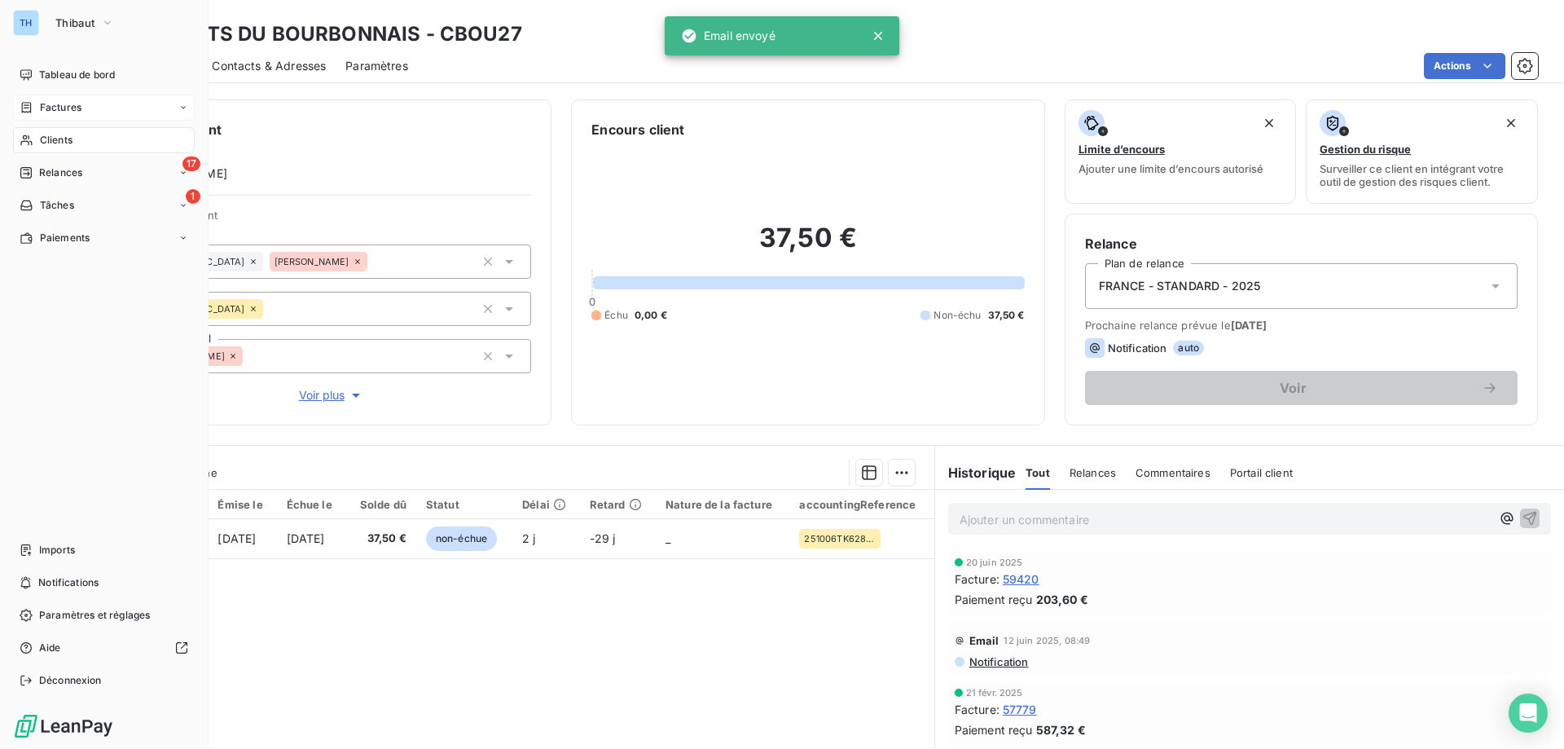
click at [34, 106] on div "Factures" at bounding box center [51, 107] width 62 height 15
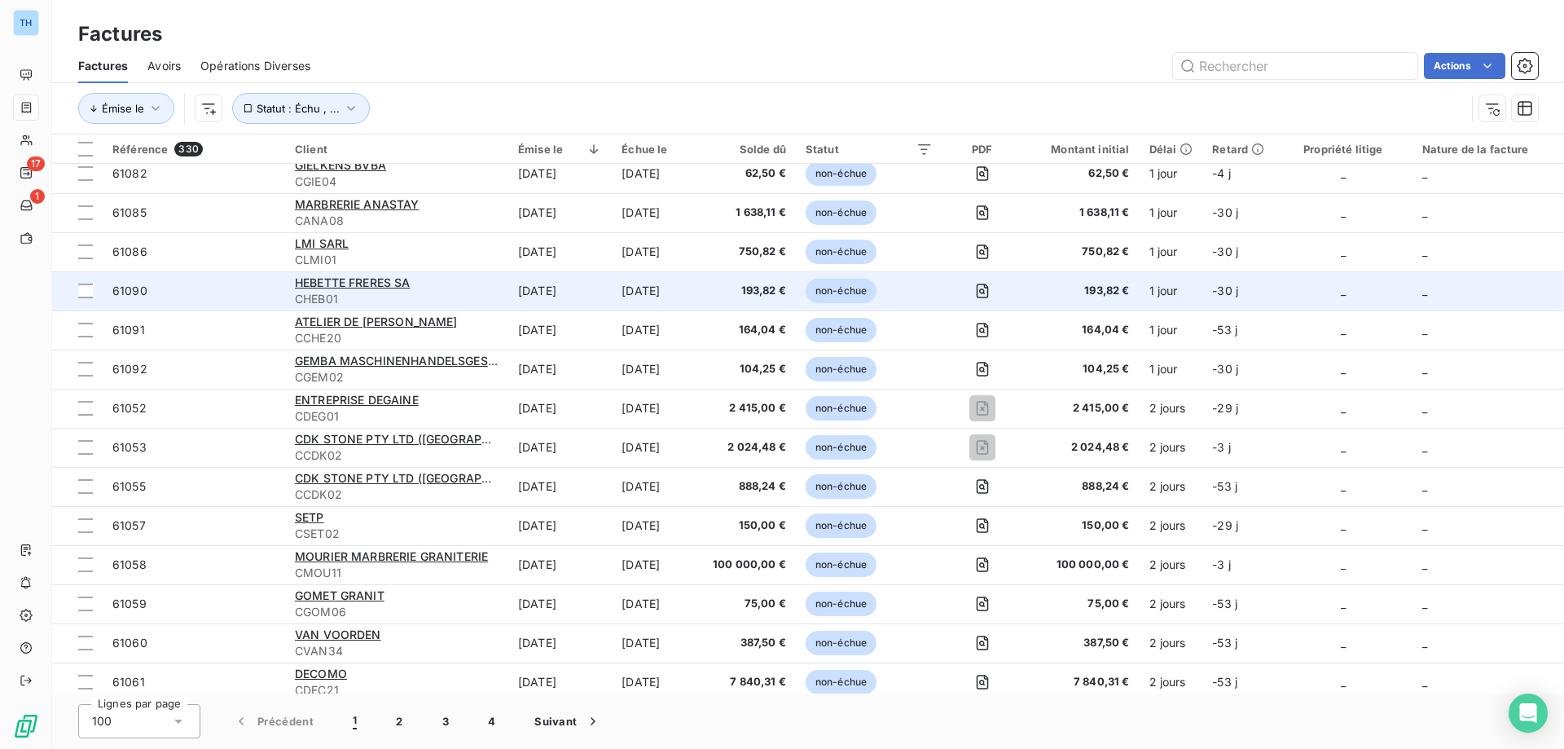
scroll to position [489, 0]
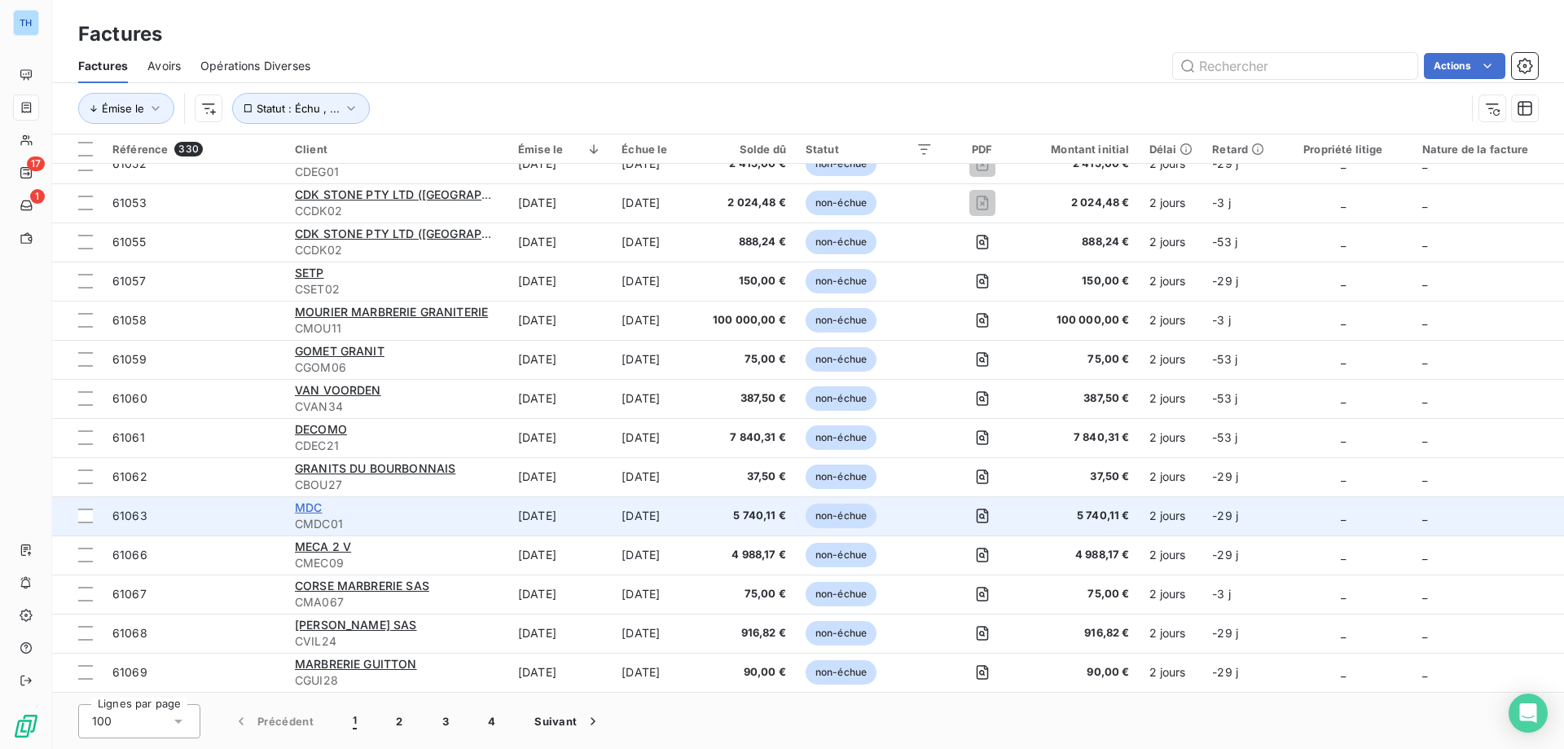
click at [304, 507] on span "MDC" at bounding box center [308, 507] width 27 height 14
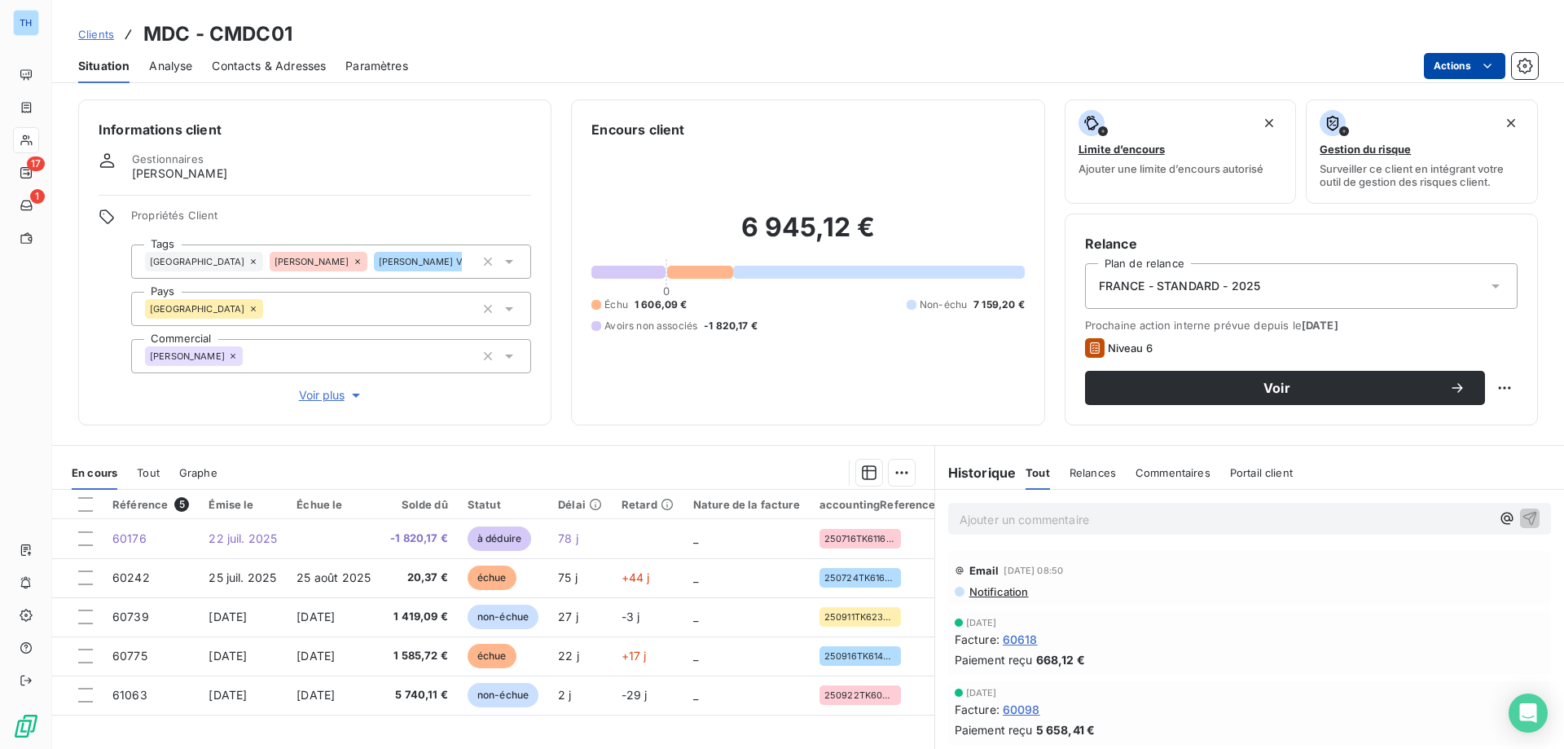
click at [1435, 58] on html "TH 17 1 Clients MDC - CMDC01 Situation Analyse Contacts & Adresses Paramètres A…" at bounding box center [782, 374] width 1564 height 749
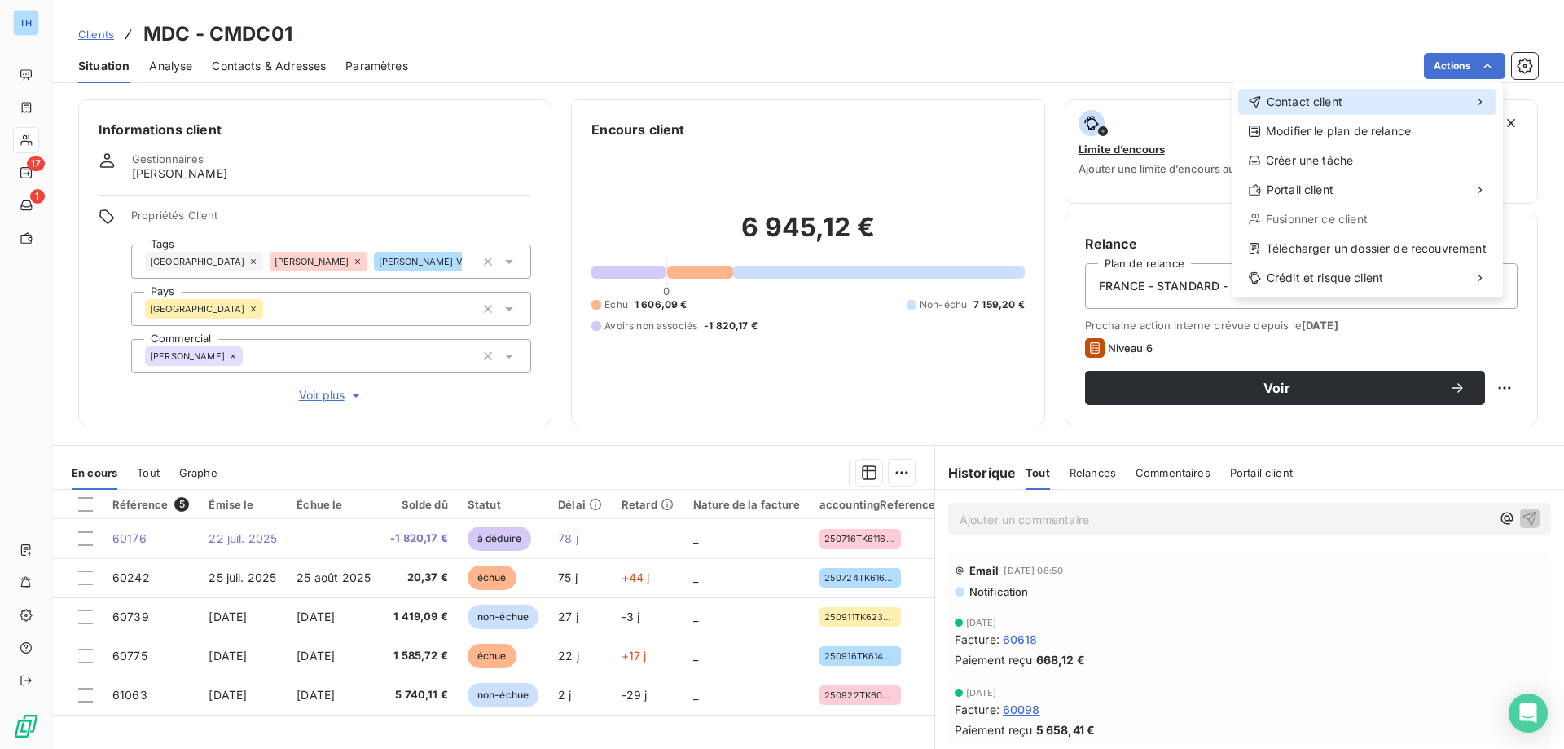
click at [1293, 94] on span "Contact client" at bounding box center [1305, 102] width 76 height 16
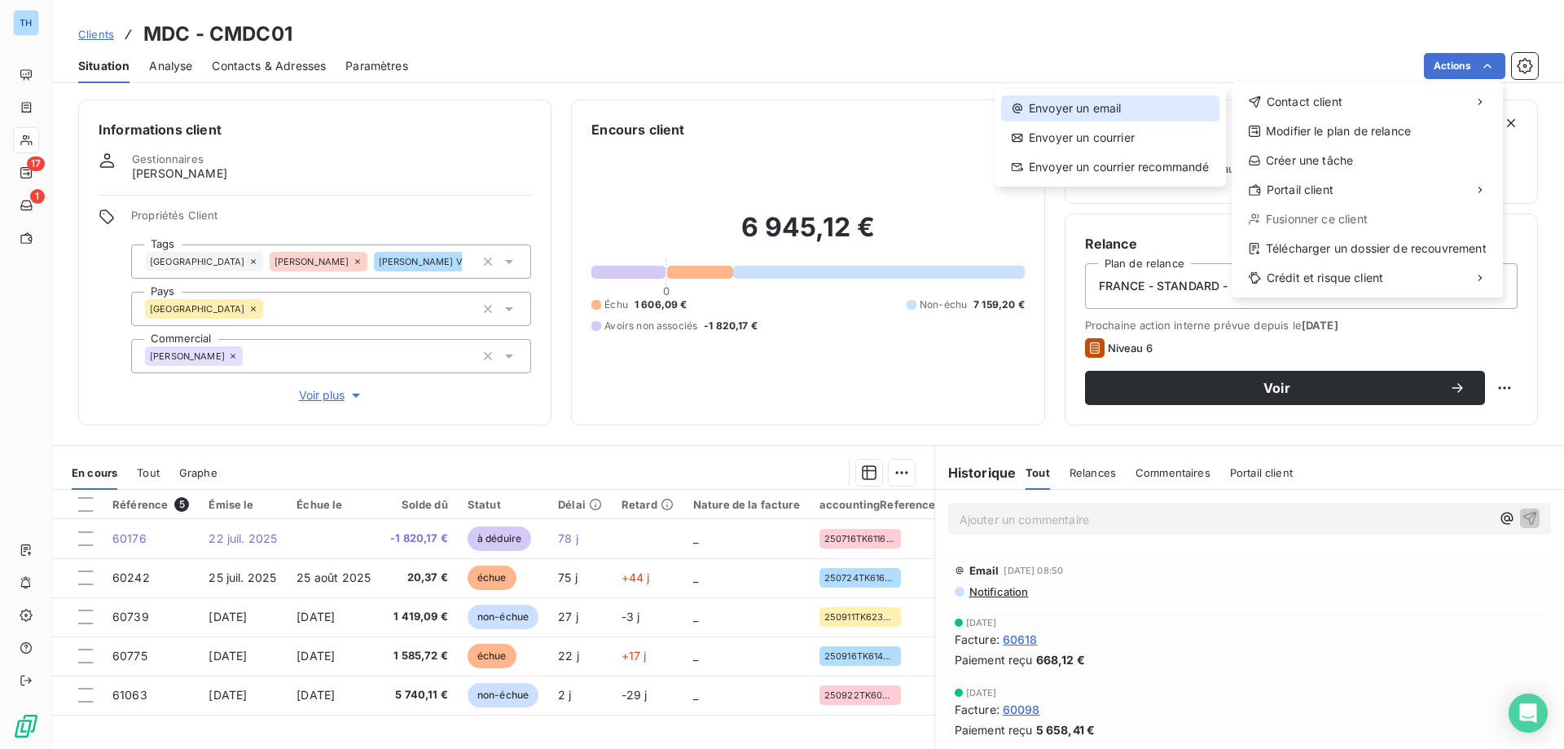
click at [1140, 109] on div "Envoyer un email" at bounding box center [1110, 108] width 218 height 26
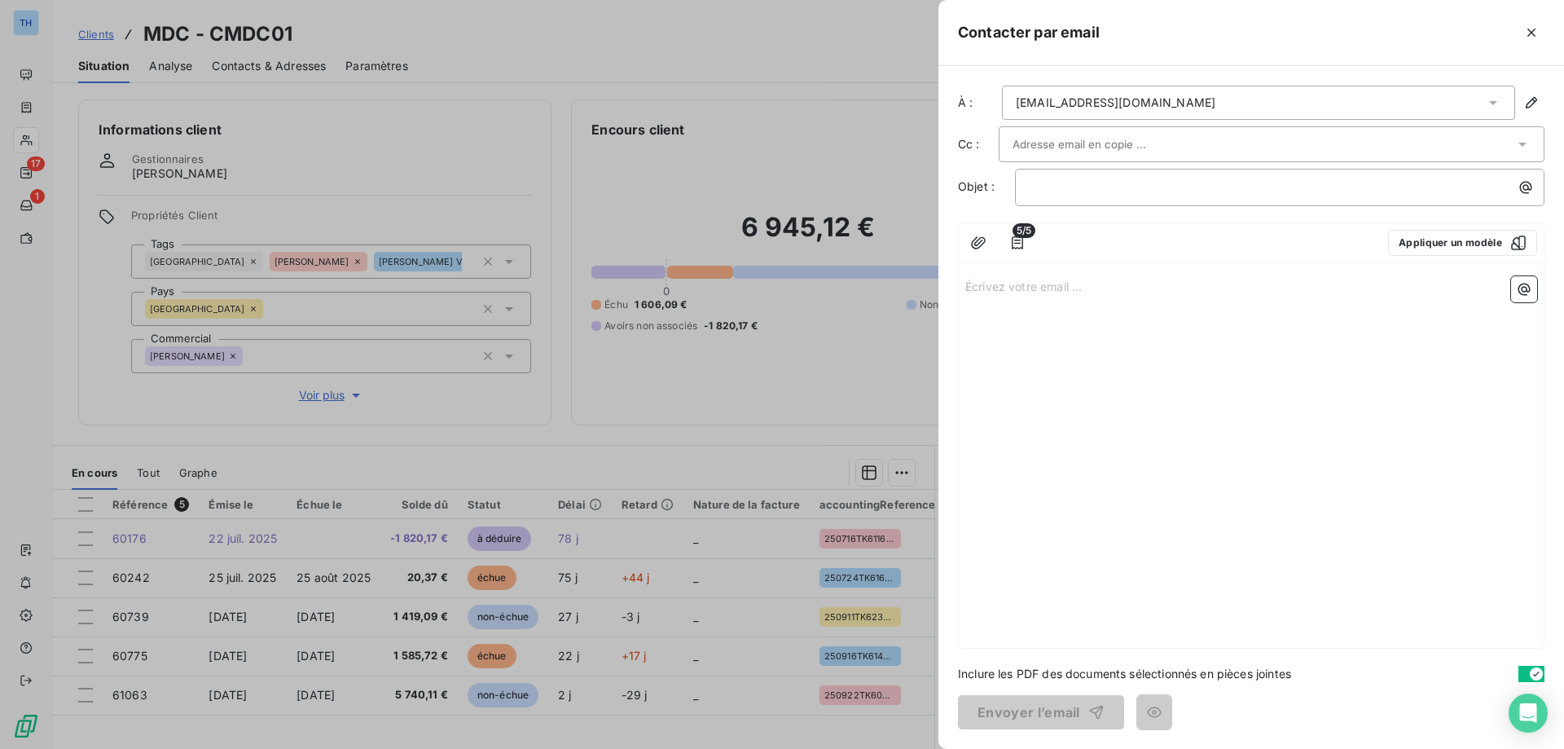
click at [1000, 292] on p "Écrivez votre email ... ﻿" at bounding box center [1251, 285] width 572 height 19
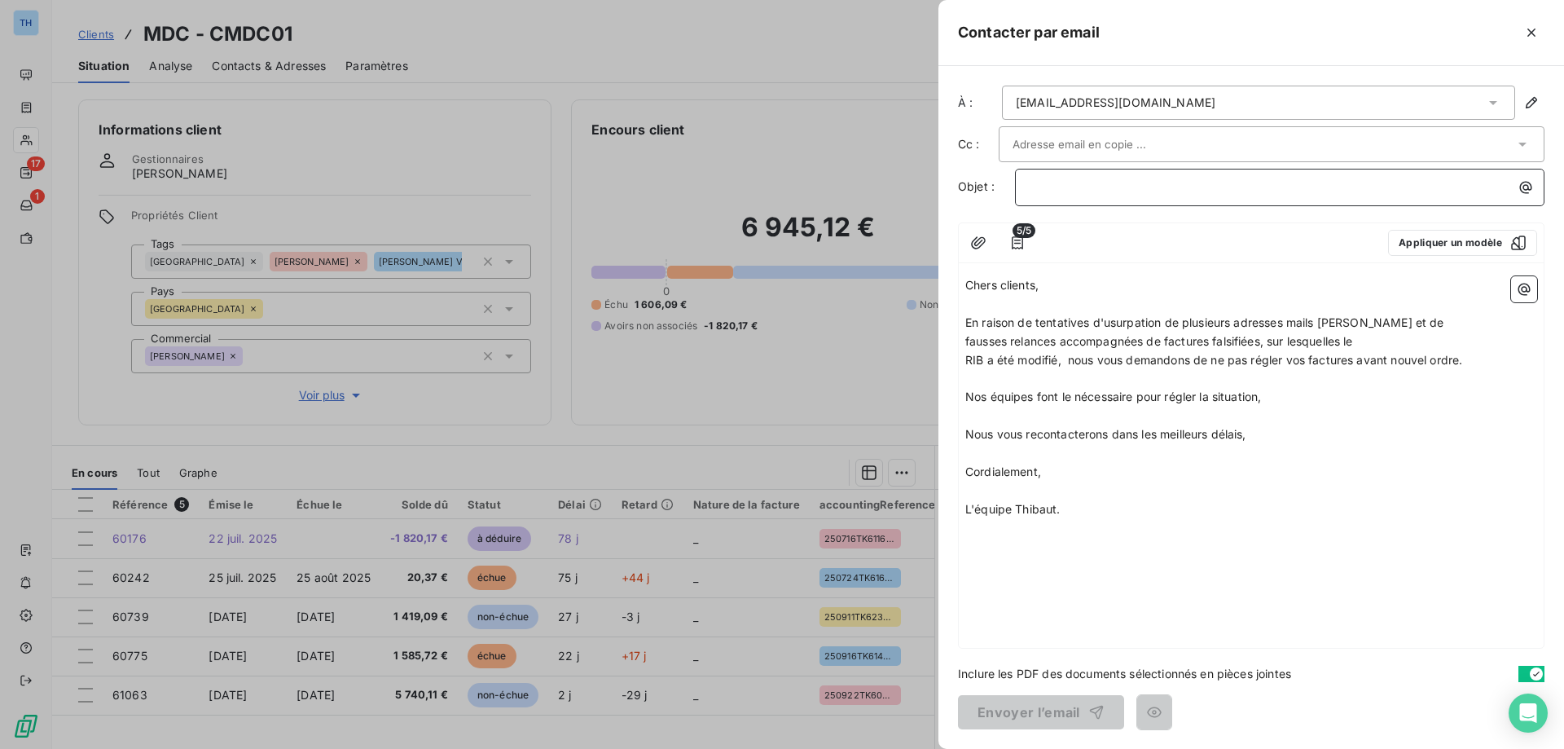
click at [1049, 194] on p "﻿" at bounding box center [1284, 187] width 510 height 19
click at [991, 721] on button "Envoyer l’email" at bounding box center [1041, 712] width 166 height 34
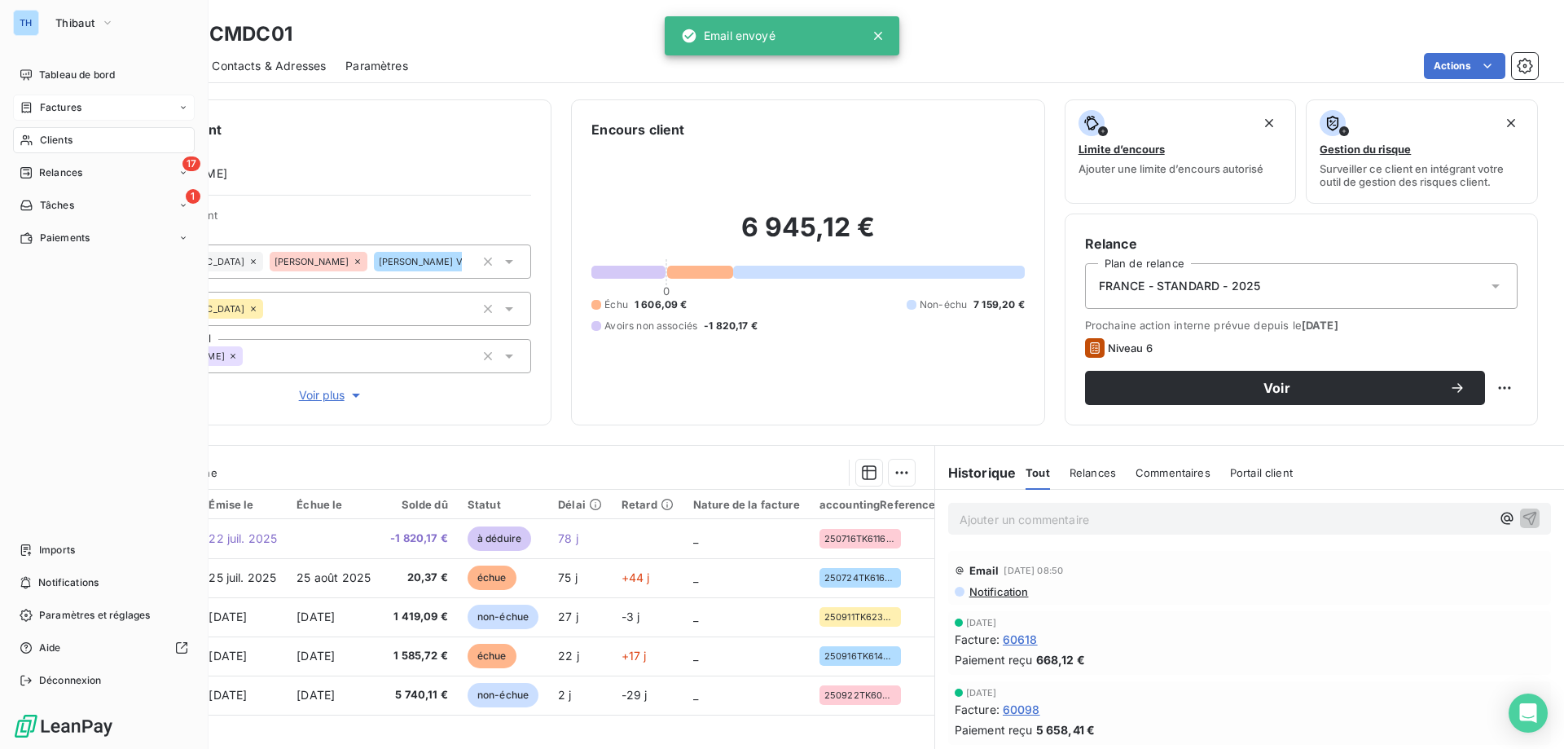
drag, startPoint x: 48, startPoint y: 112, endPoint x: 39, endPoint y: 107, distance: 10.6
click at [40, 107] on span "Factures" at bounding box center [61, 107] width 42 height 15
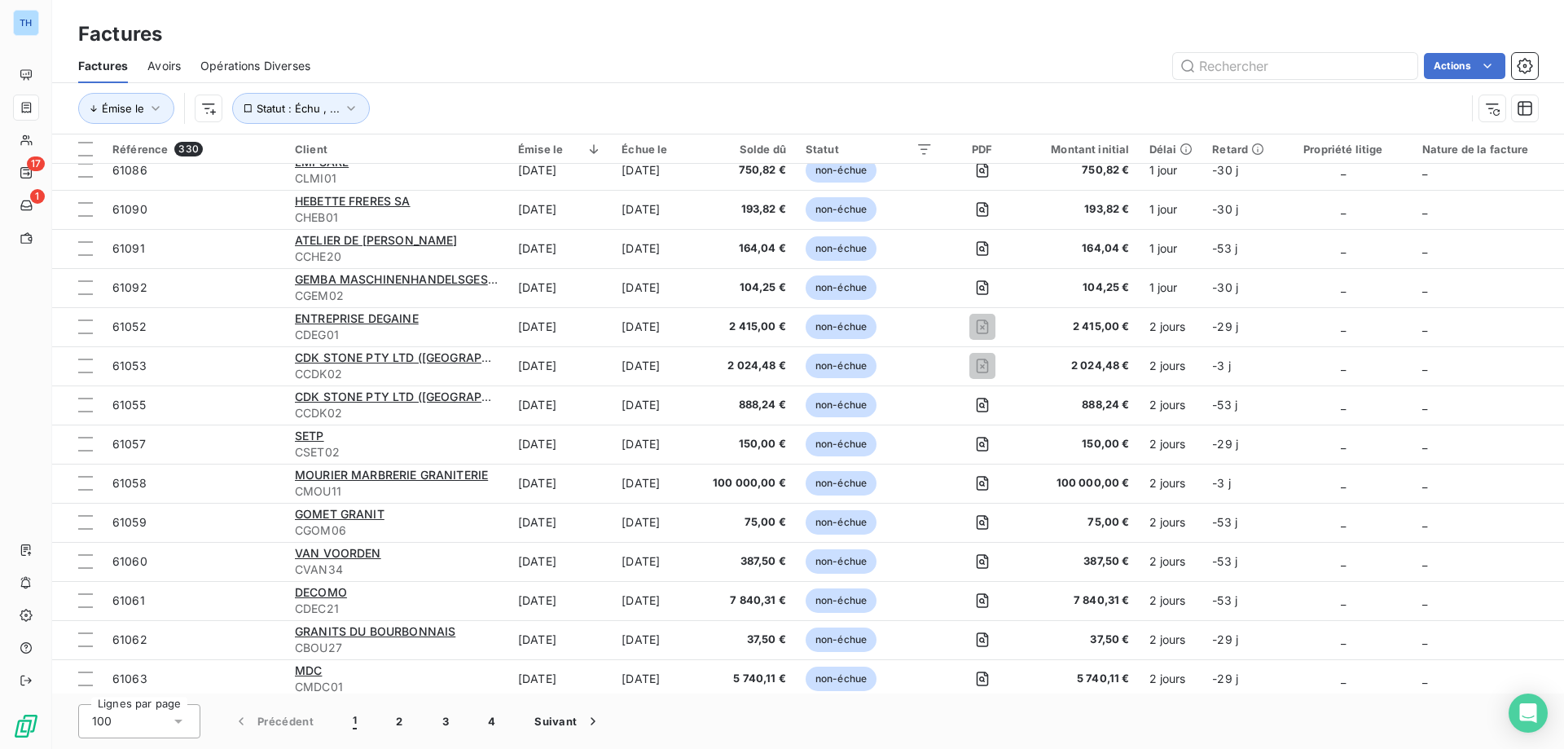
scroll to position [407, 0]
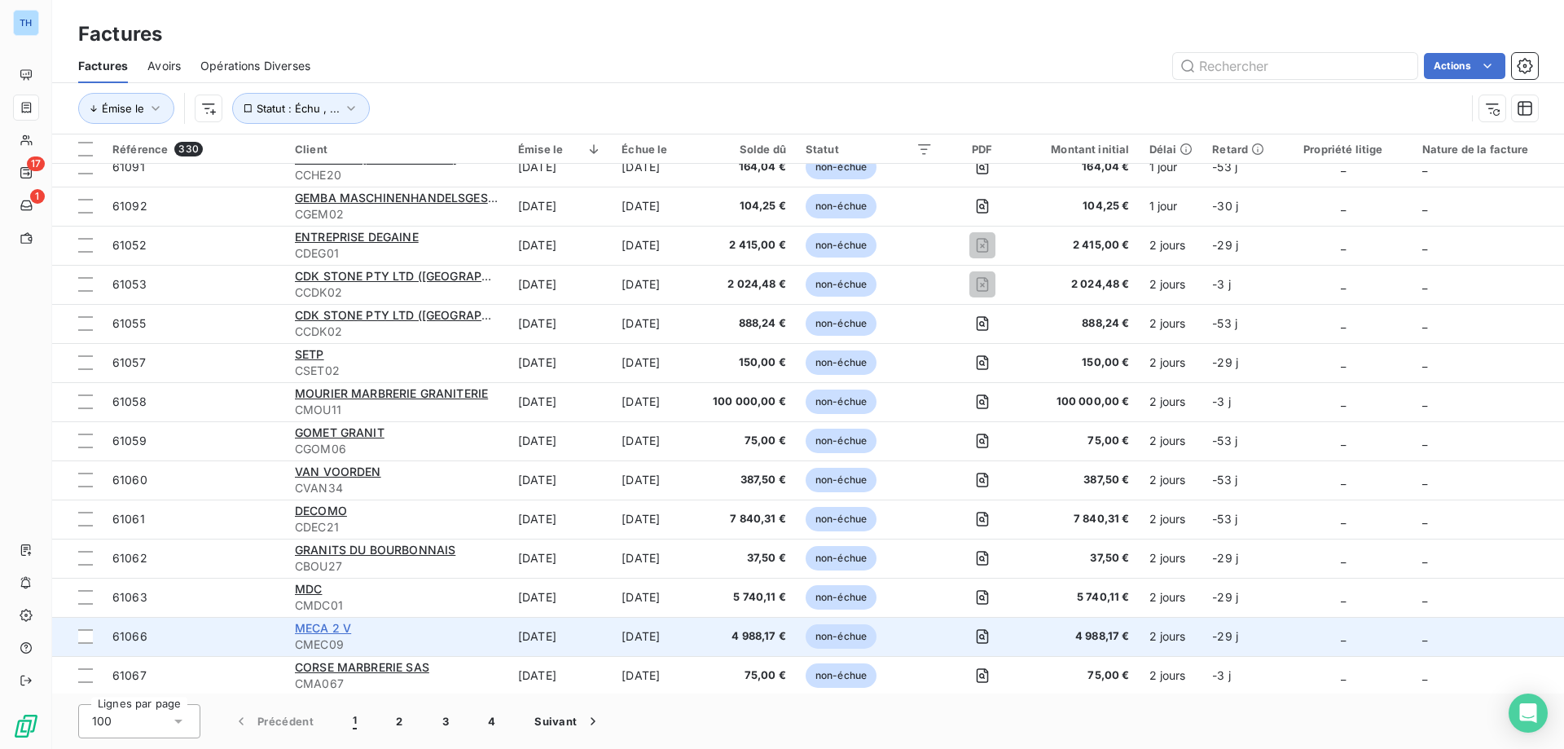
click at [336, 627] on span "MECA 2 V" at bounding box center [323, 628] width 56 height 14
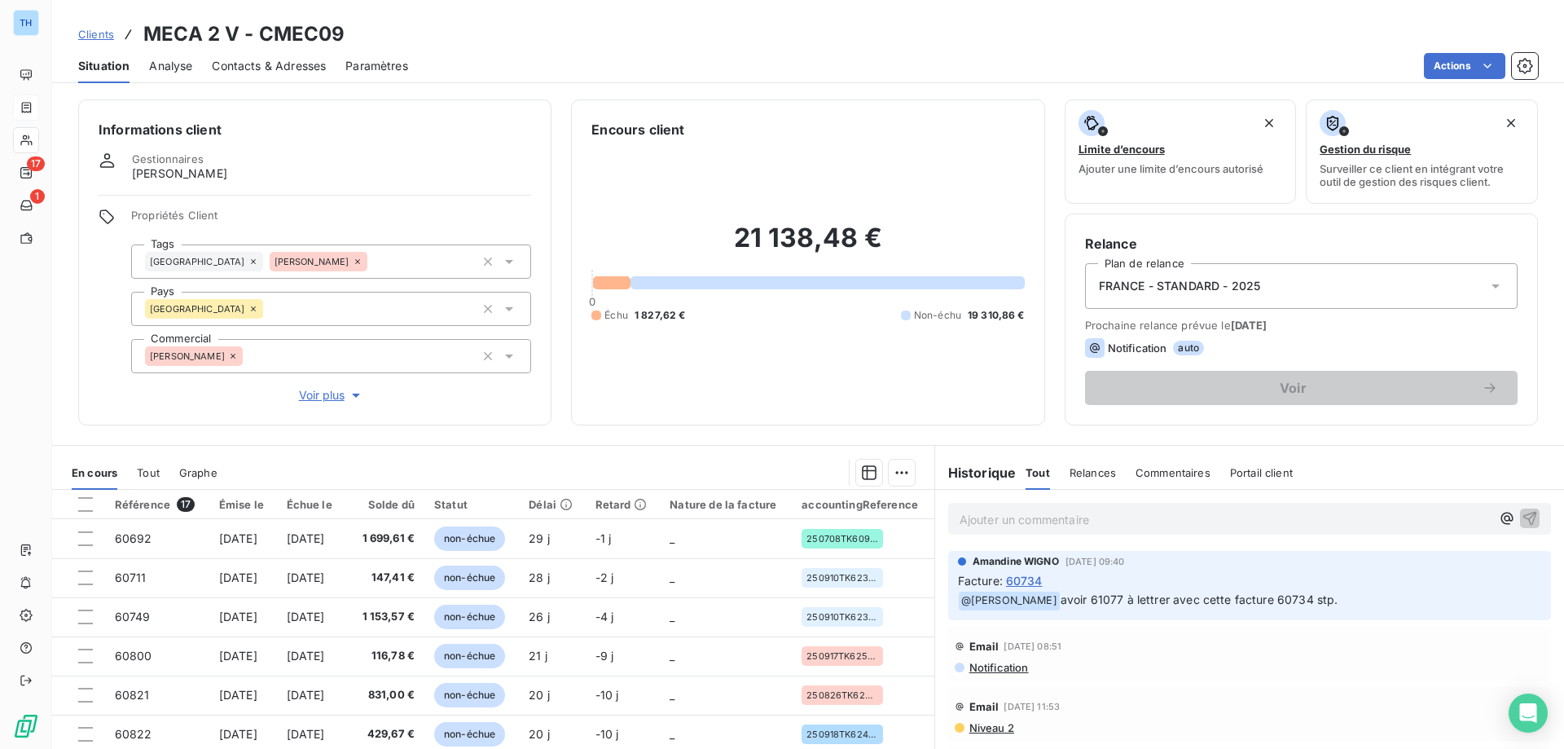
click at [1439, 65] on html "TH 17 1 Clients MECA 2 V - CMEC09 Situation Analyse Contacts & Adresses Paramèt…" at bounding box center [782, 374] width 1564 height 749
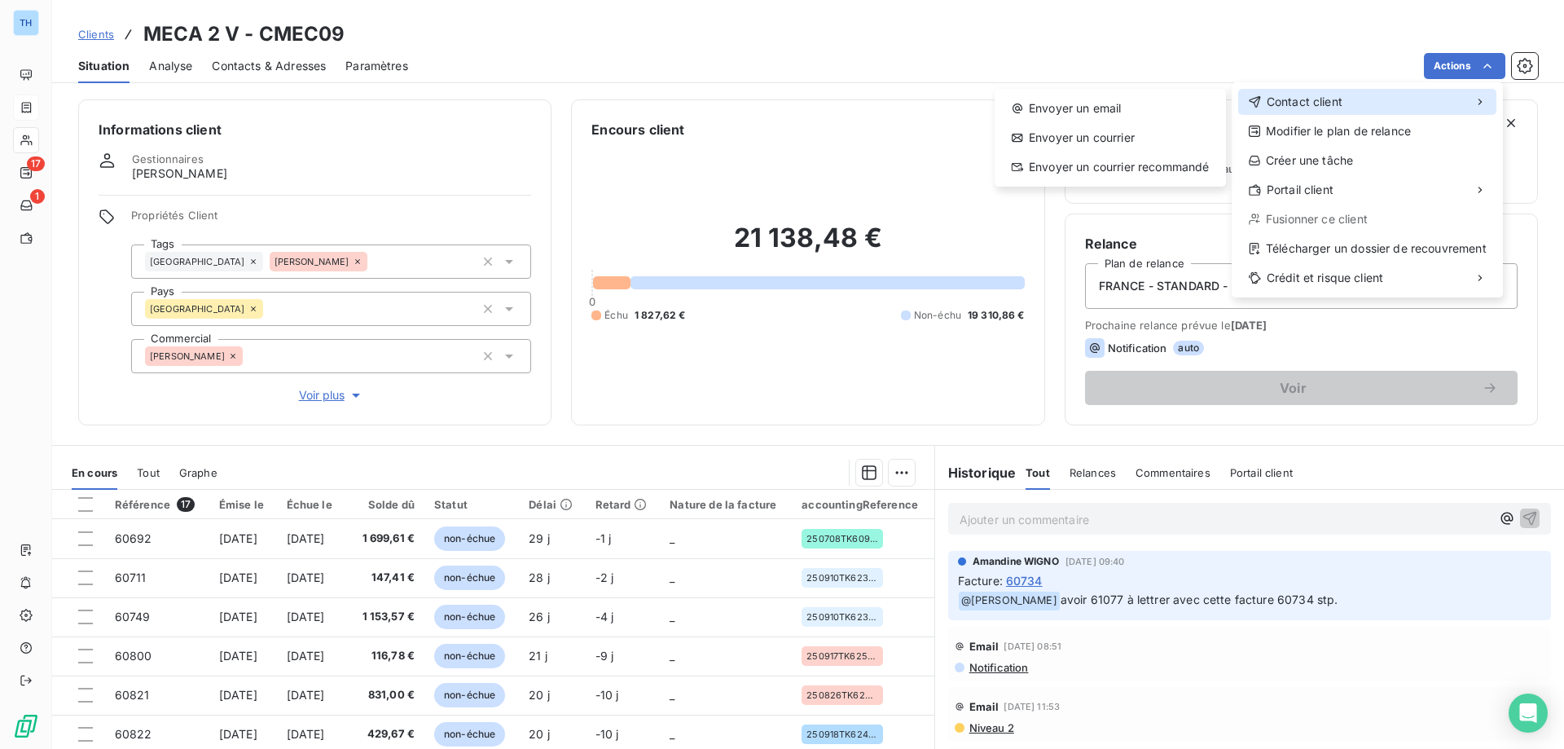
click at [1296, 94] on span "Contact client" at bounding box center [1305, 102] width 76 height 16
click at [1140, 105] on div "Envoyer un email" at bounding box center [1110, 108] width 218 height 26
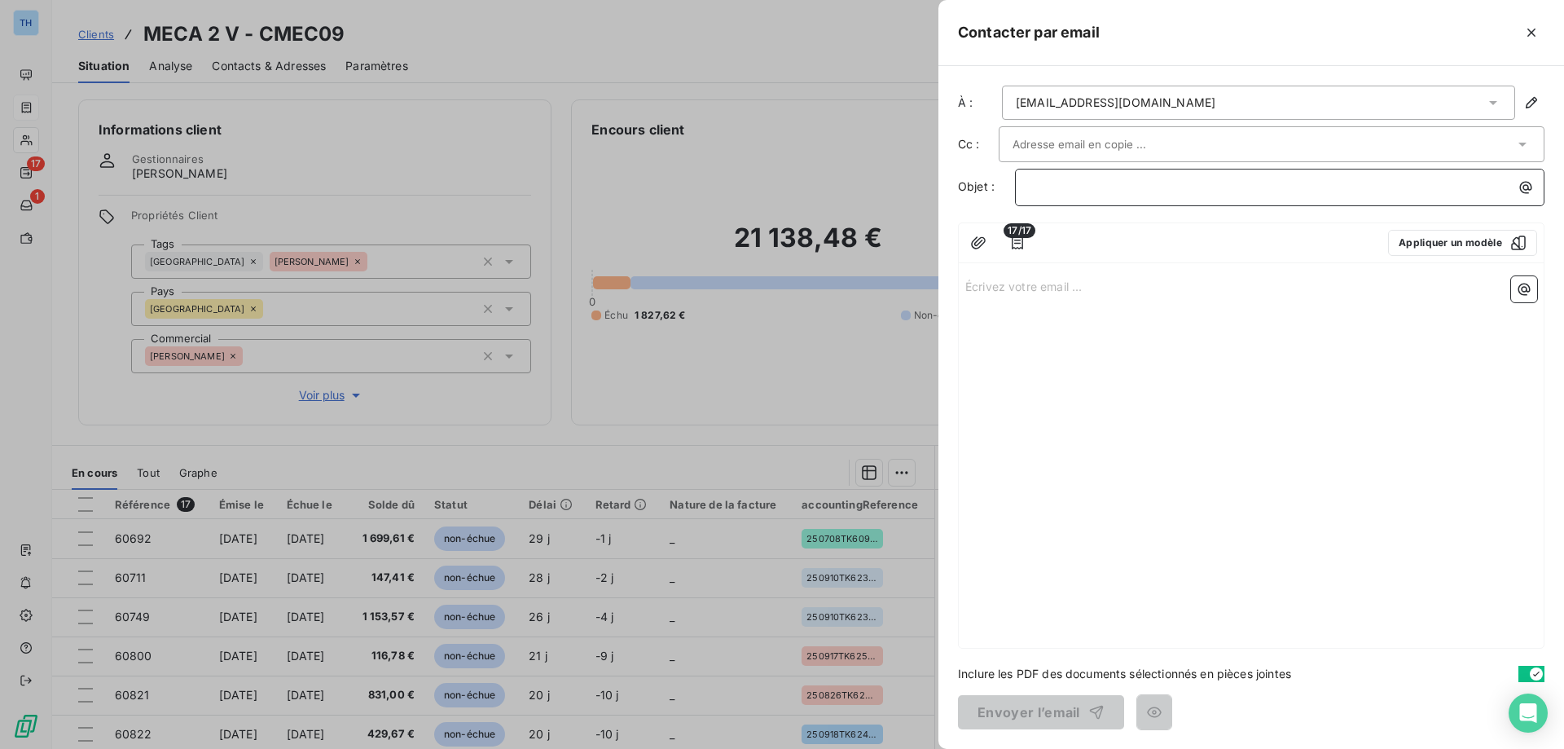
click at [1037, 191] on p "﻿" at bounding box center [1284, 187] width 510 height 19
click at [1009, 279] on p "Écrivez votre email ... ﻿" at bounding box center [1251, 285] width 572 height 19
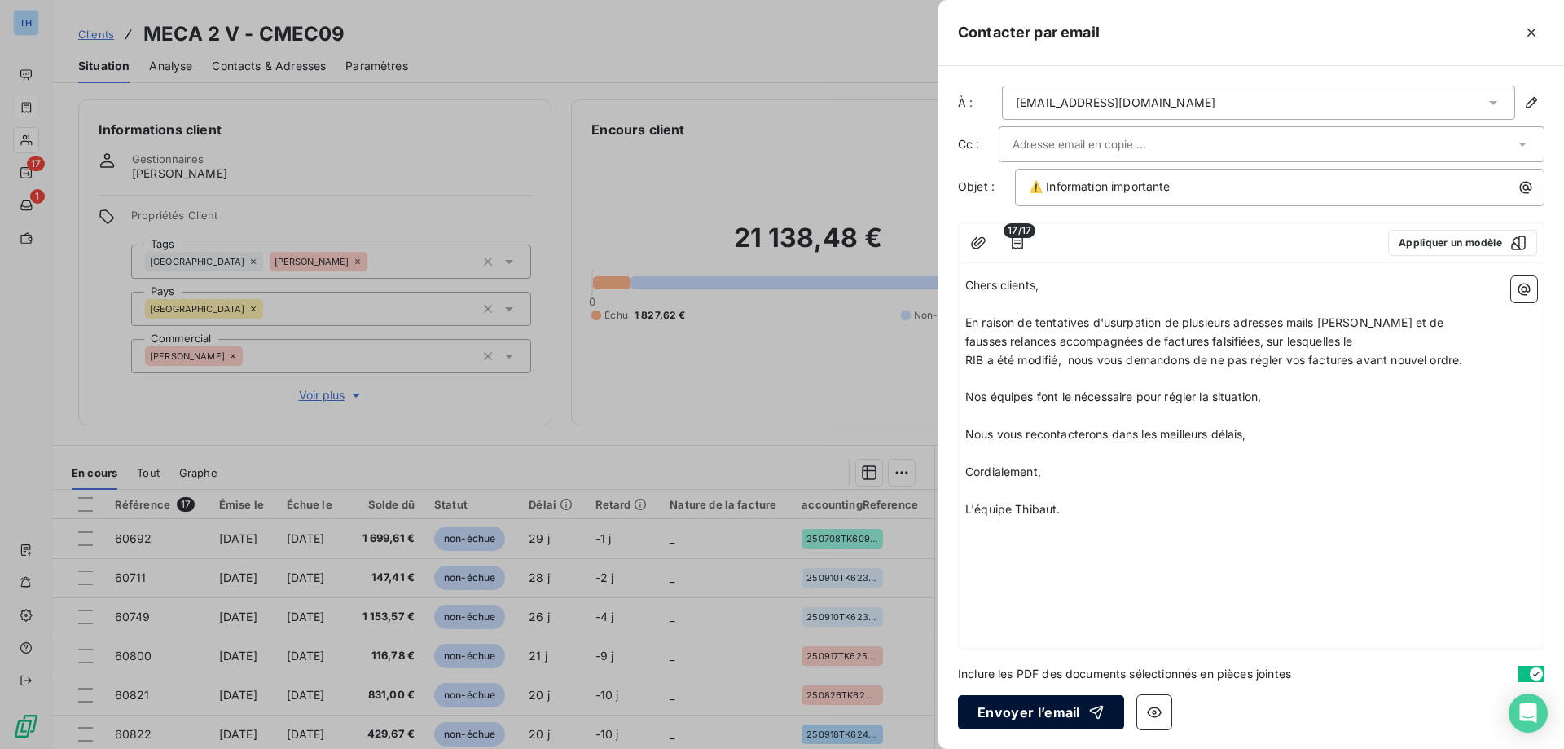
click at [1028, 710] on button "Envoyer l’email" at bounding box center [1041, 712] width 166 height 34
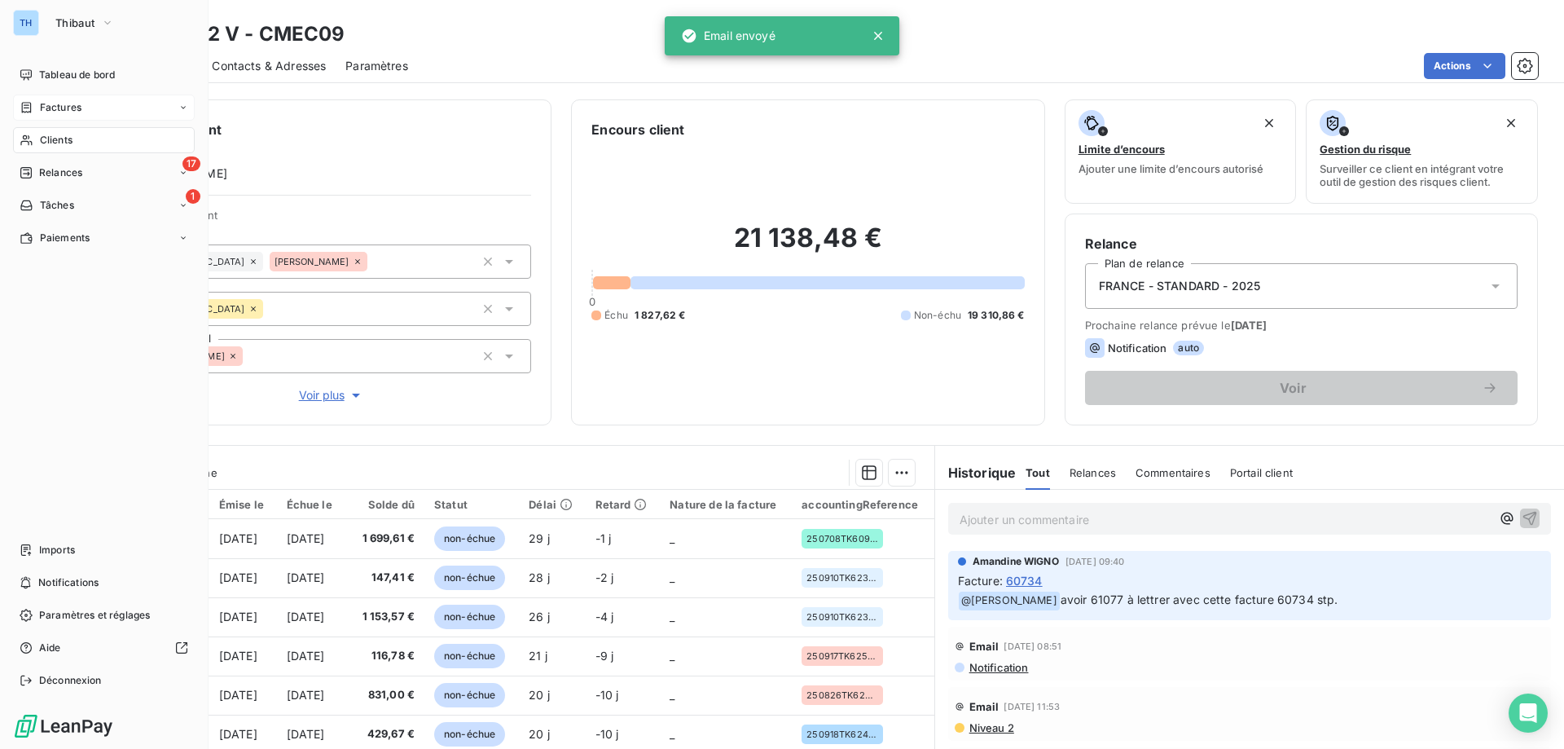
click at [41, 110] on span "Factures" at bounding box center [61, 107] width 42 height 15
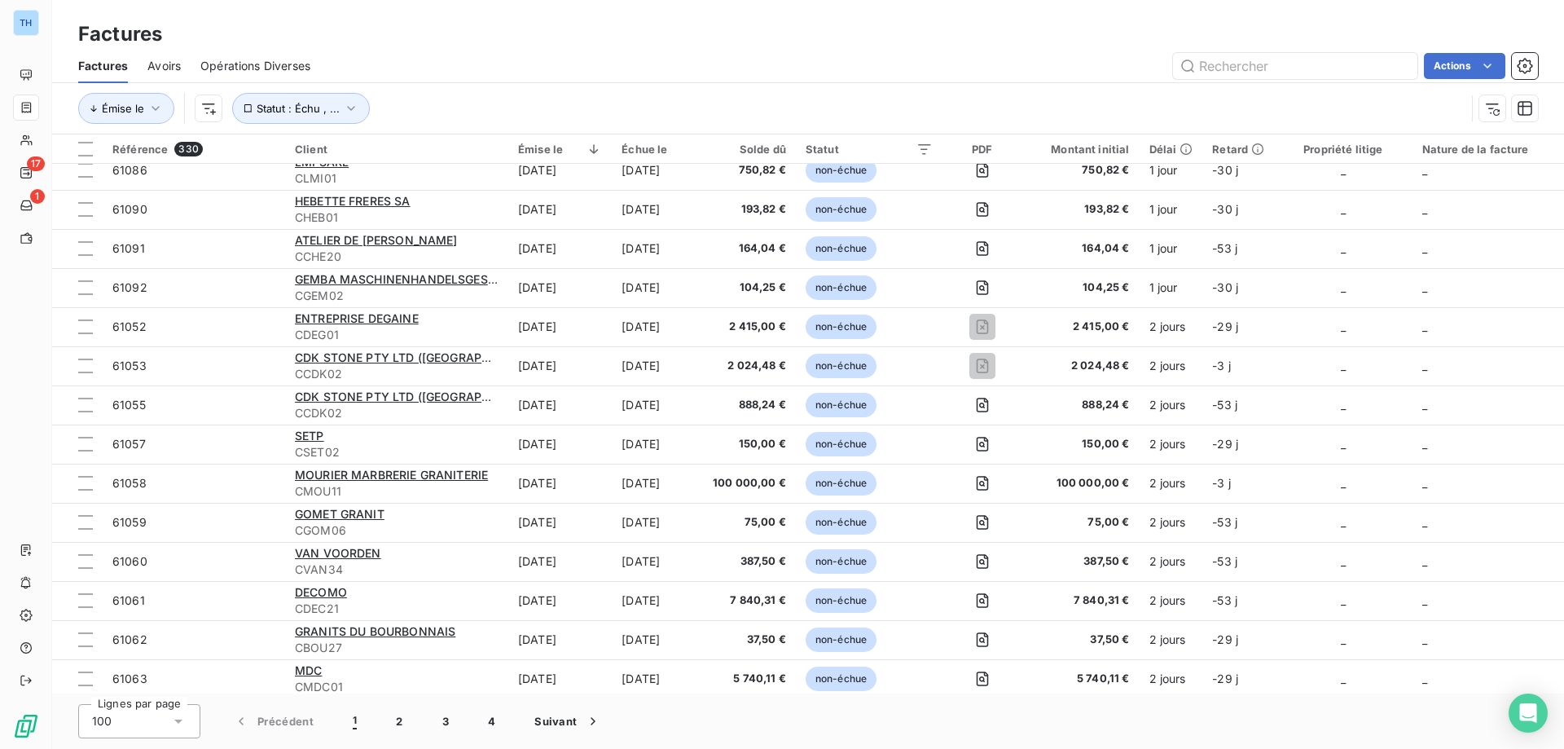
scroll to position [407, 0]
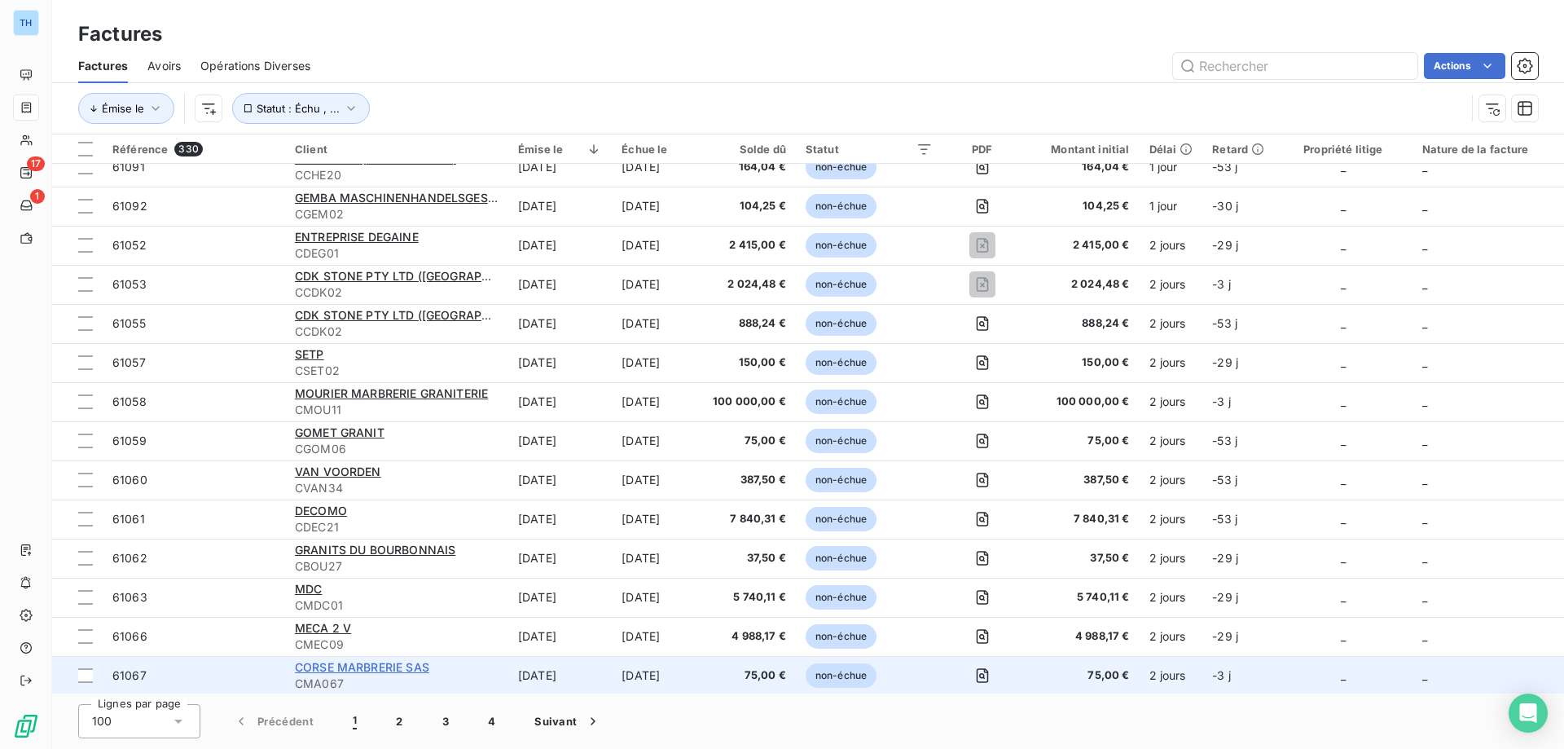
click at [379, 670] on span "CORSE MARBRERIE SAS" at bounding box center [362, 667] width 134 height 14
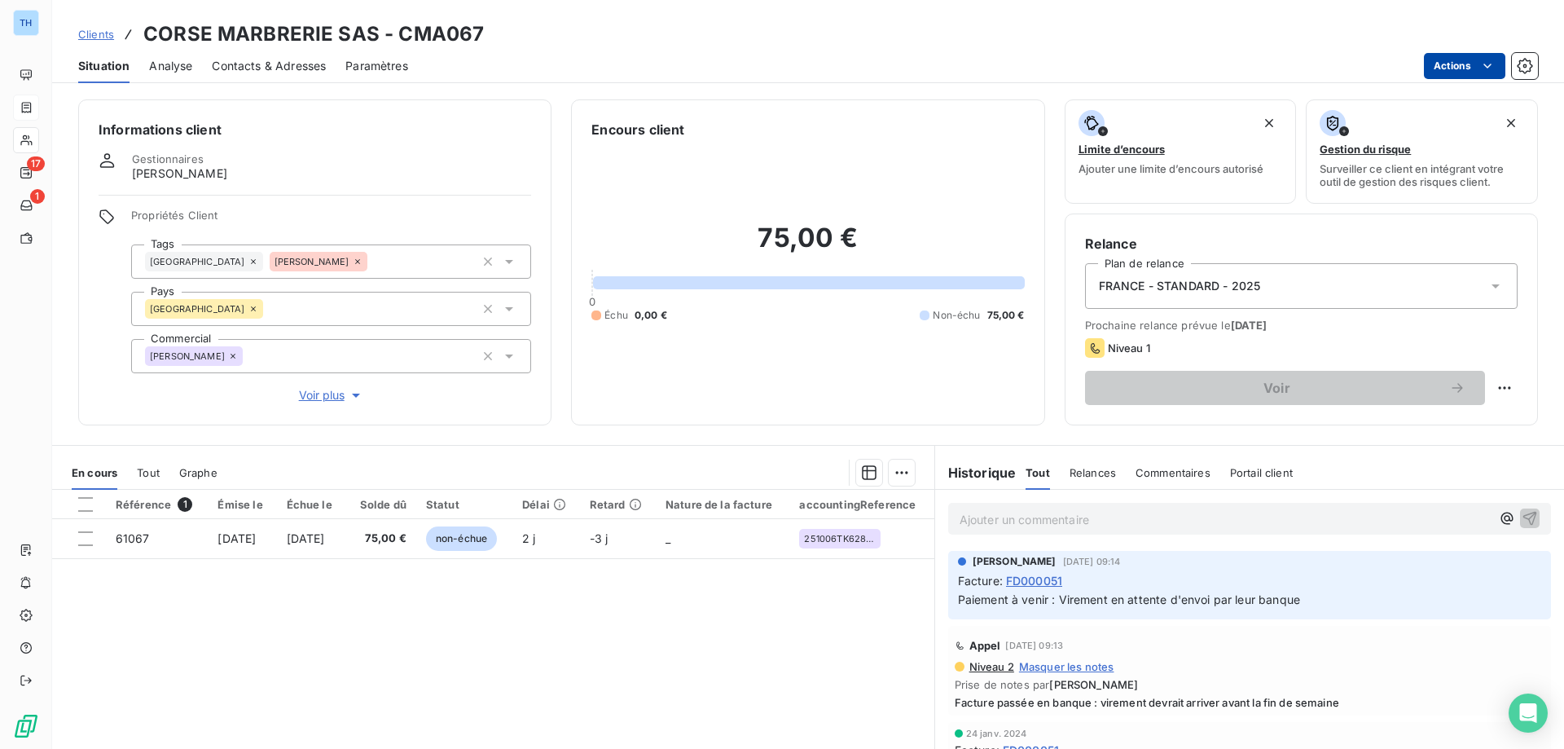
click at [1438, 60] on html "TH 17 1 Clients CORSE MARBRERIE SAS - CMA067 Situation Analyse Contacts & Adres…" at bounding box center [782, 374] width 1564 height 749
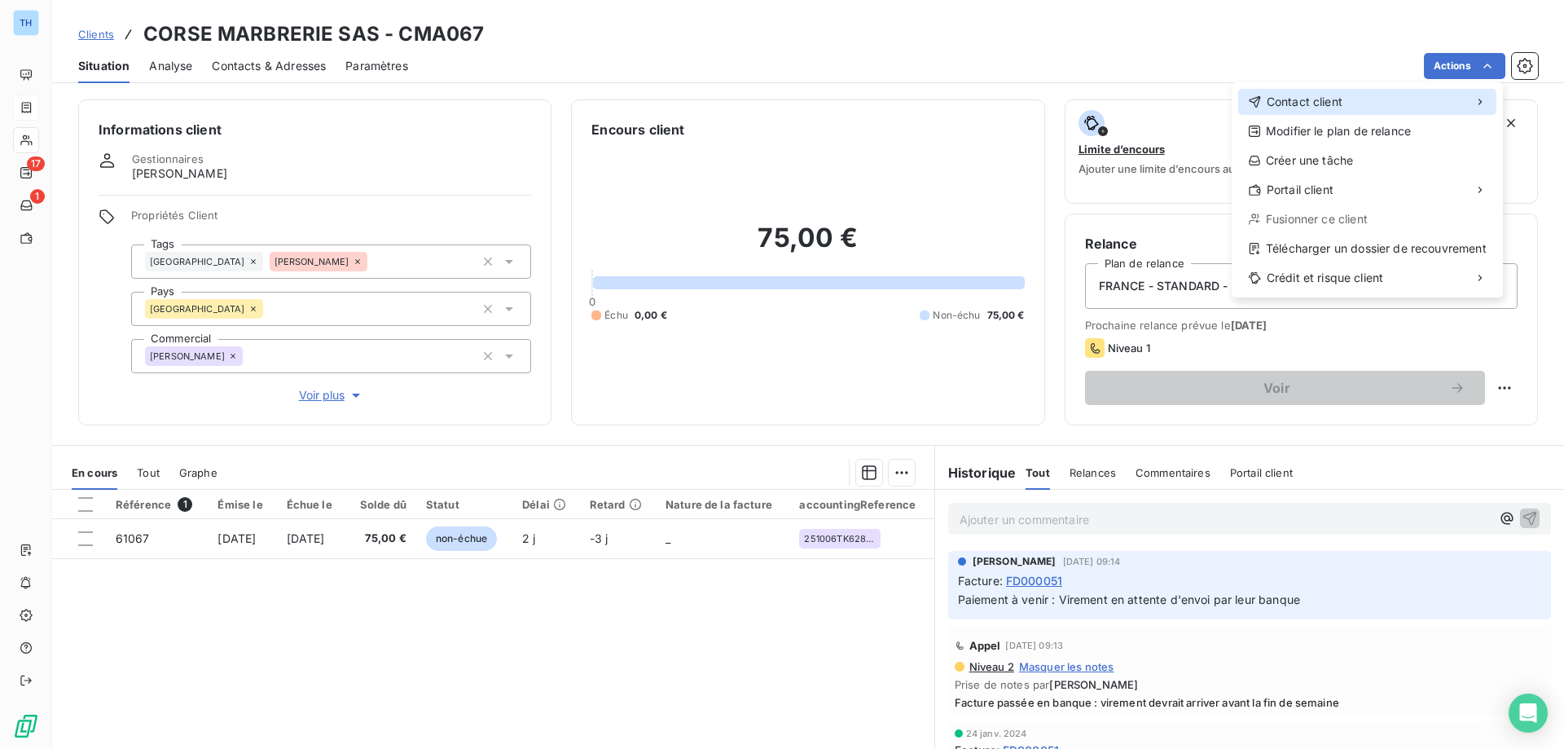
click at [1324, 99] on span "Contact client" at bounding box center [1305, 102] width 76 height 16
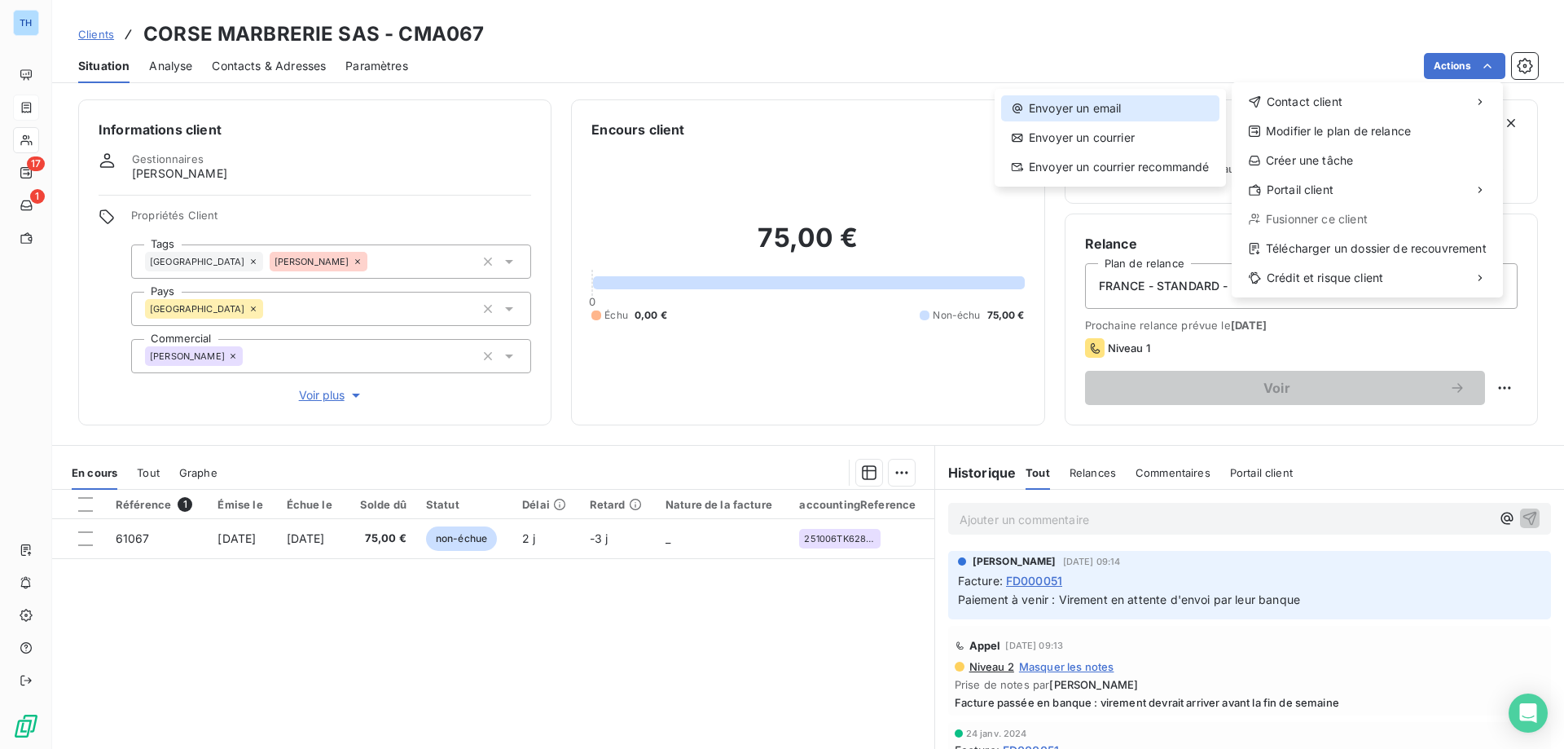
click at [1114, 114] on div "Envoyer un email" at bounding box center [1110, 108] width 218 height 26
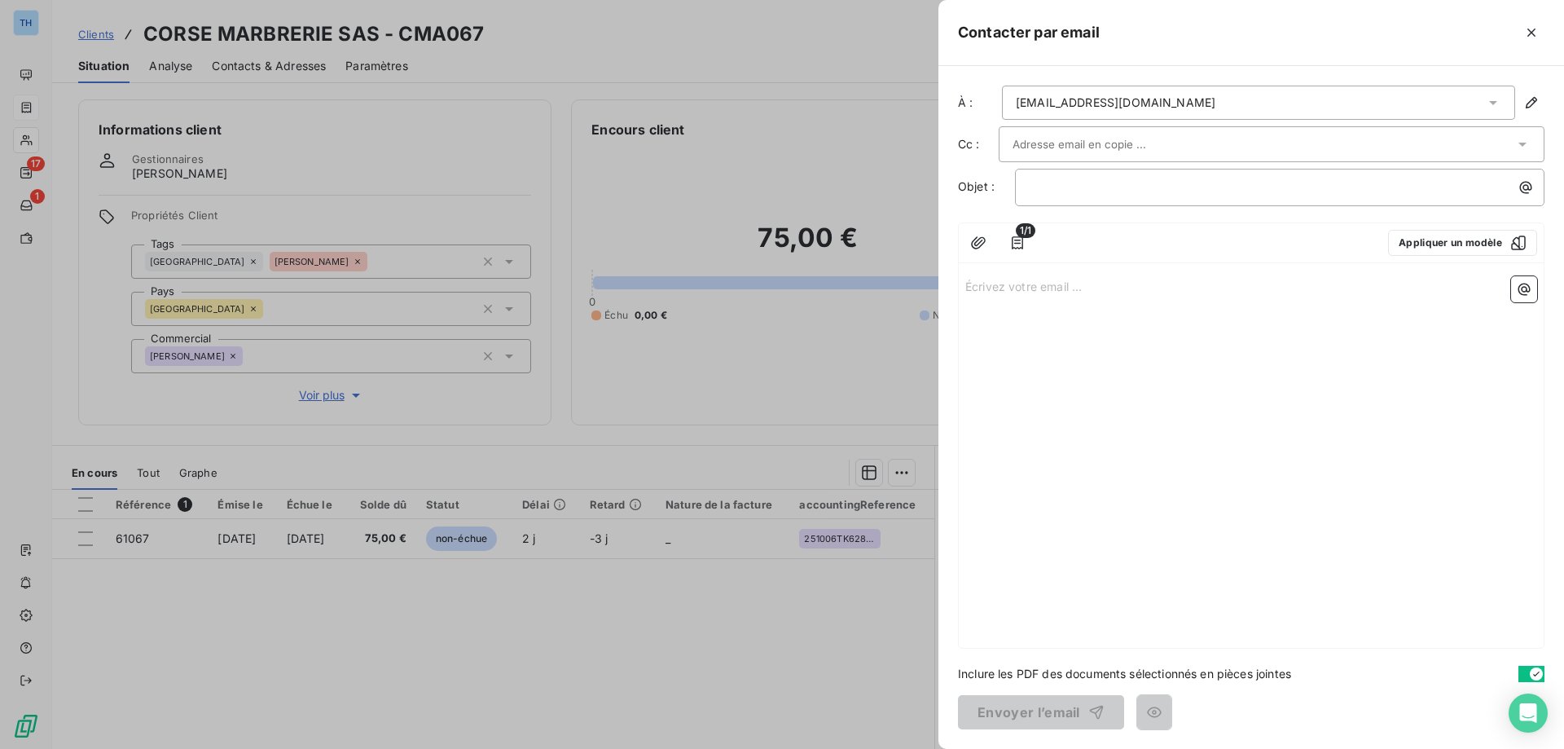
click at [1010, 292] on p "Écrivez votre email ... ﻿" at bounding box center [1251, 285] width 572 height 19
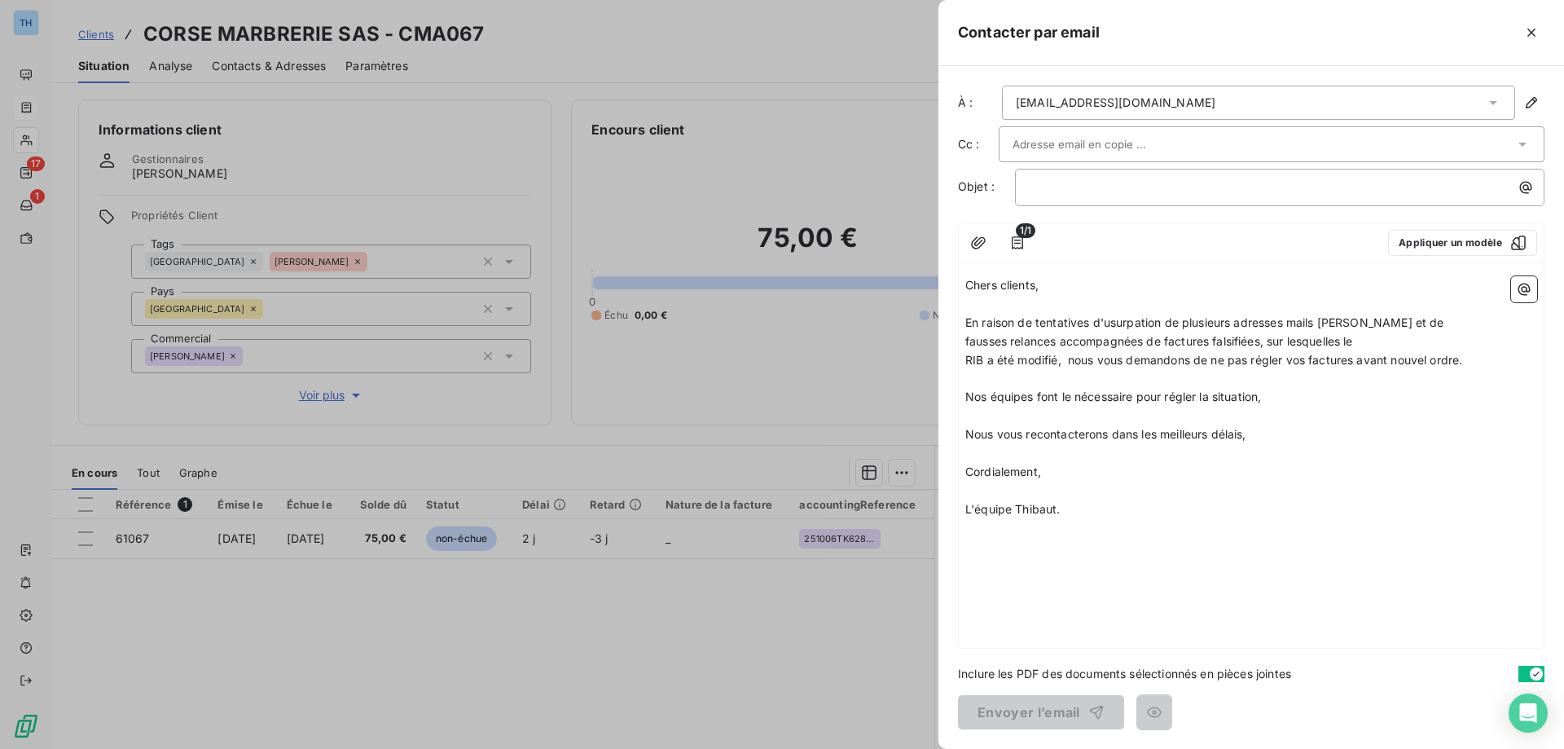
click at [1030, 200] on div "﻿" at bounding box center [1279, 187] width 529 height 37
click at [1055, 188] on p "﻿" at bounding box center [1284, 187] width 510 height 19
click at [997, 708] on button "Envoyer l’email" at bounding box center [1041, 712] width 166 height 34
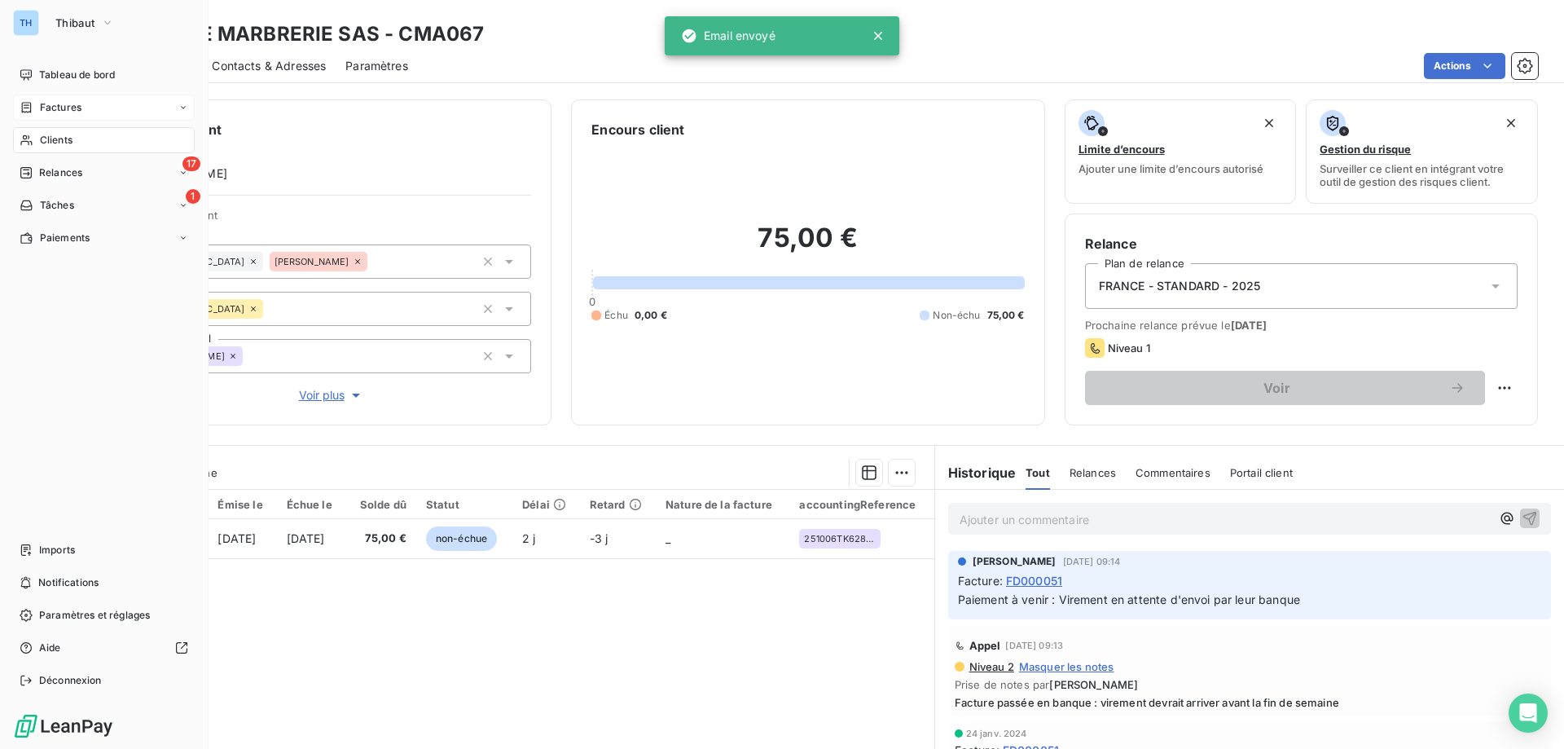
click at [37, 110] on div "Factures" at bounding box center [51, 107] width 62 height 15
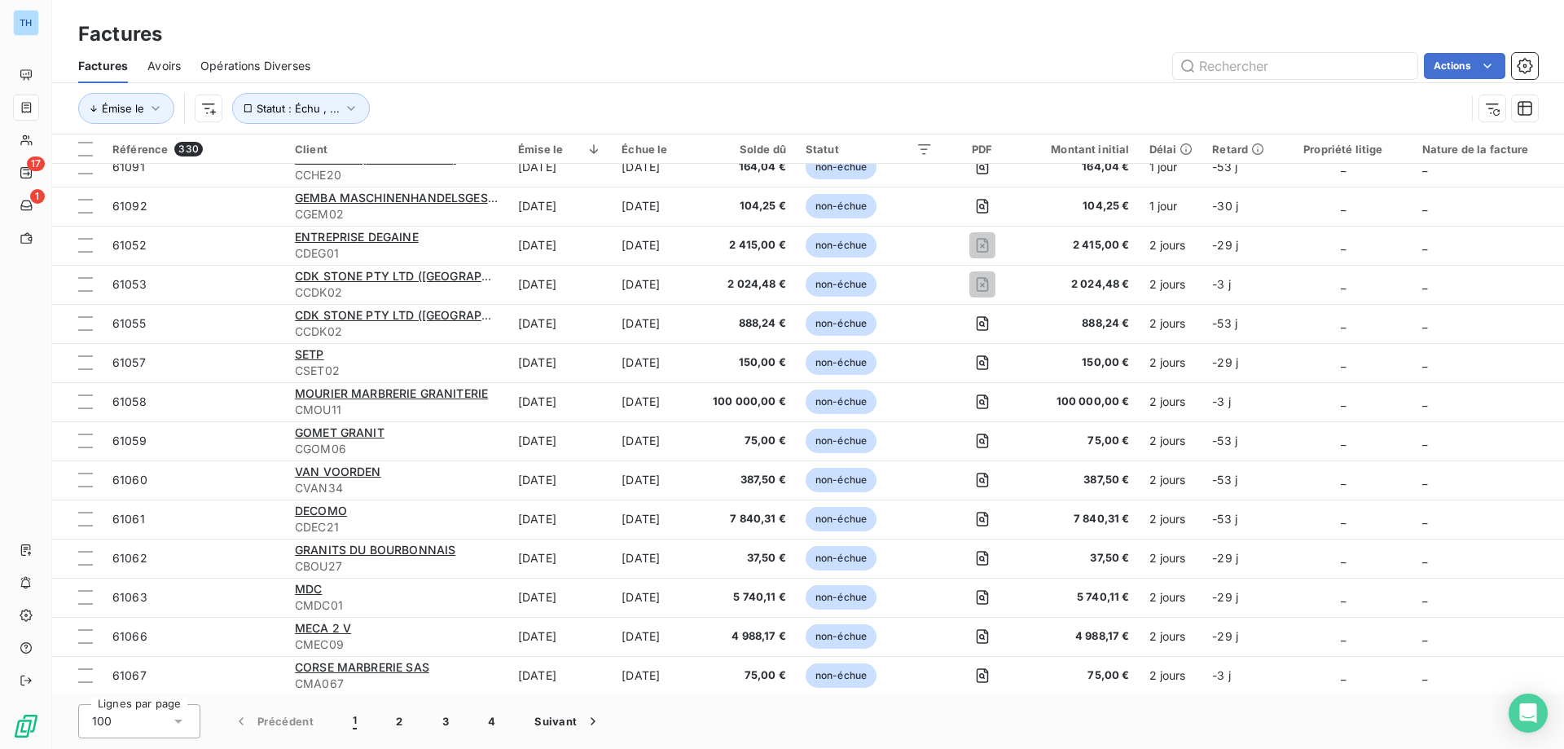
scroll to position [489, 0]
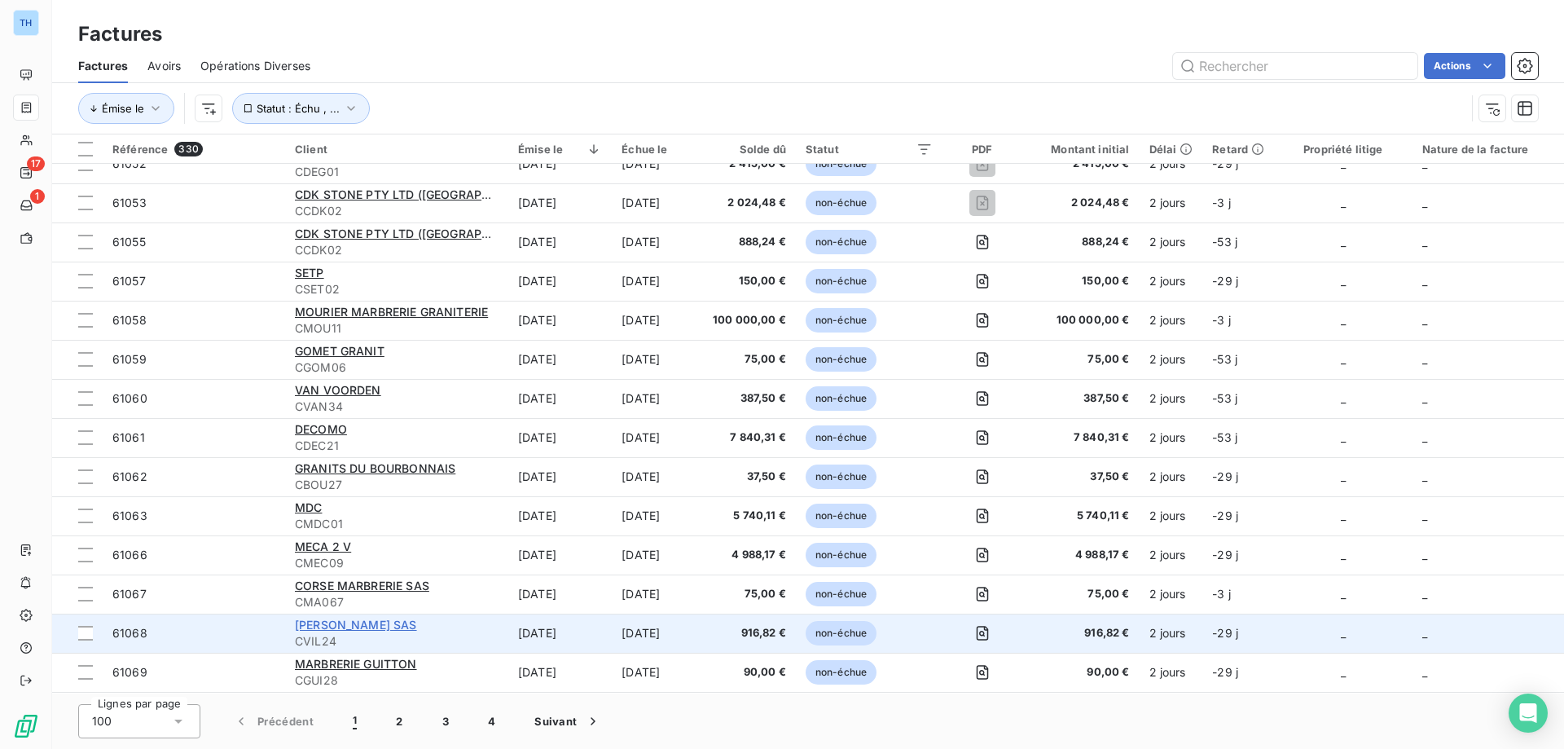
click at [381, 626] on span "[PERSON_NAME] SAS" at bounding box center [356, 624] width 122 height 14
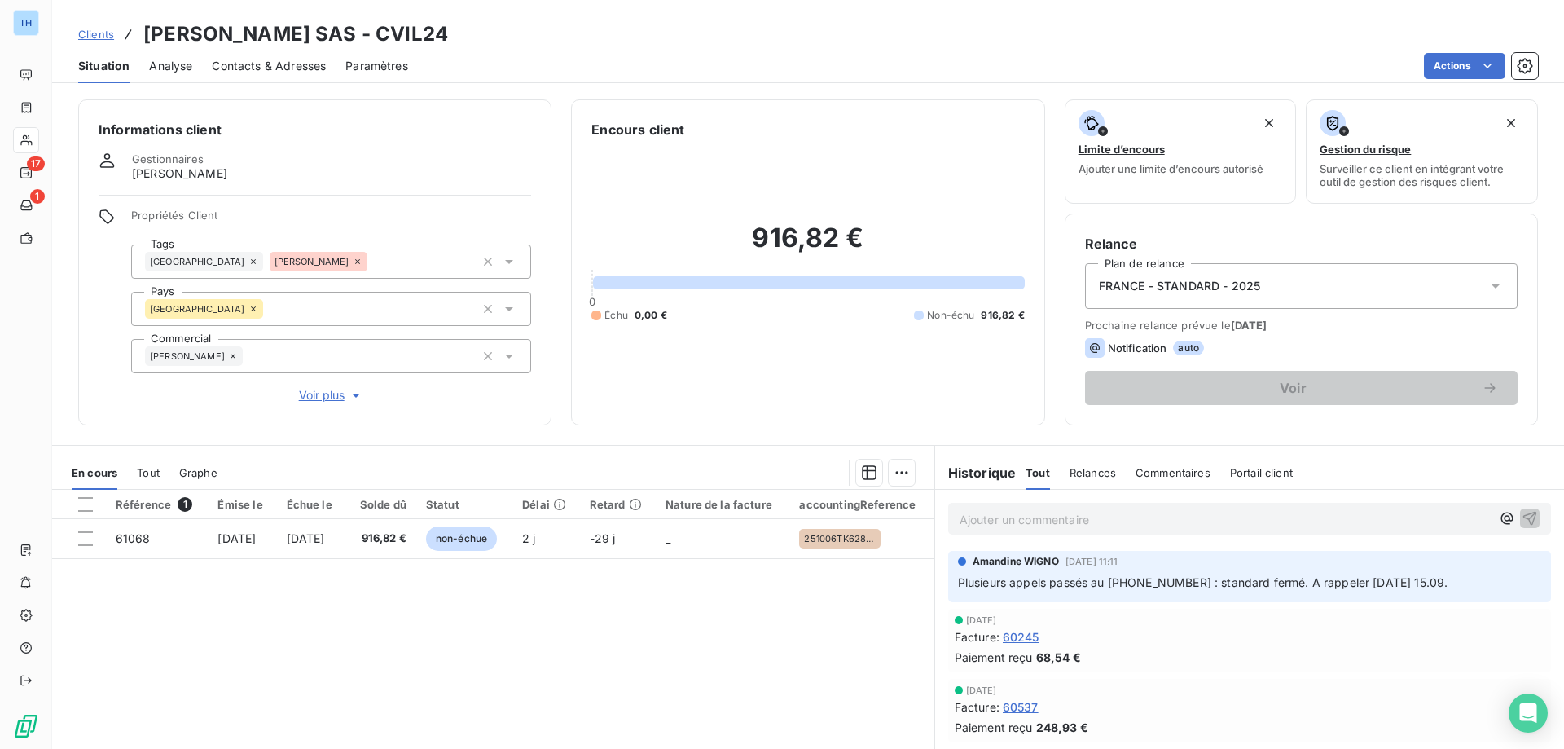
click at [1457, 64] on html "TH 17 1 Clients [PERSON_NAME] SAS - CVIL24 Situation Analyse Contacts & Adresse…" at bounding box center [782, 374] width 1564 height 749
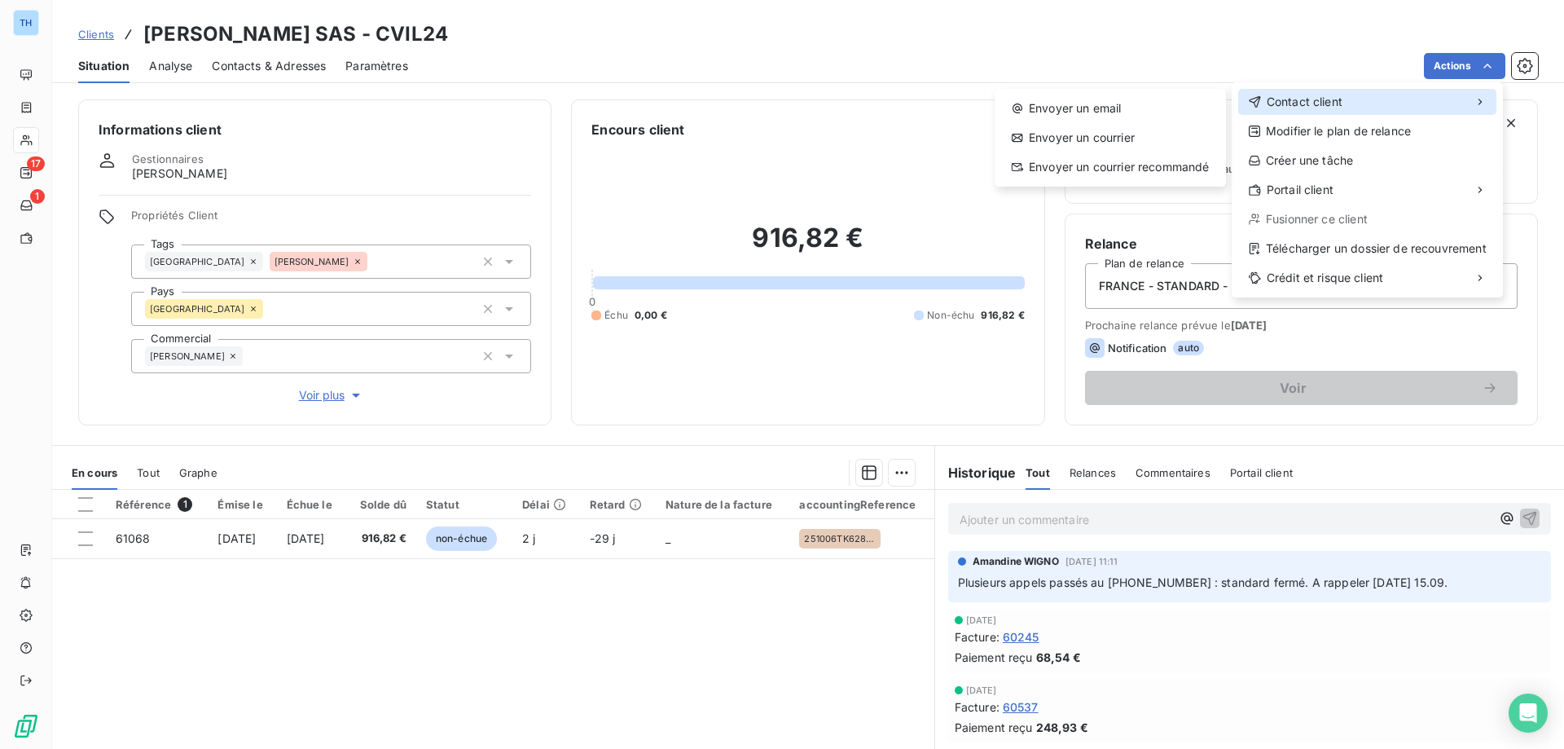
click at [1262, 99] on div "Contact client" at bounding box center [1295, 102] width 94 height 16
click at [1127, 100] on div "Envoyer un email" at bounding box center [1110, 108] width 218 height 26
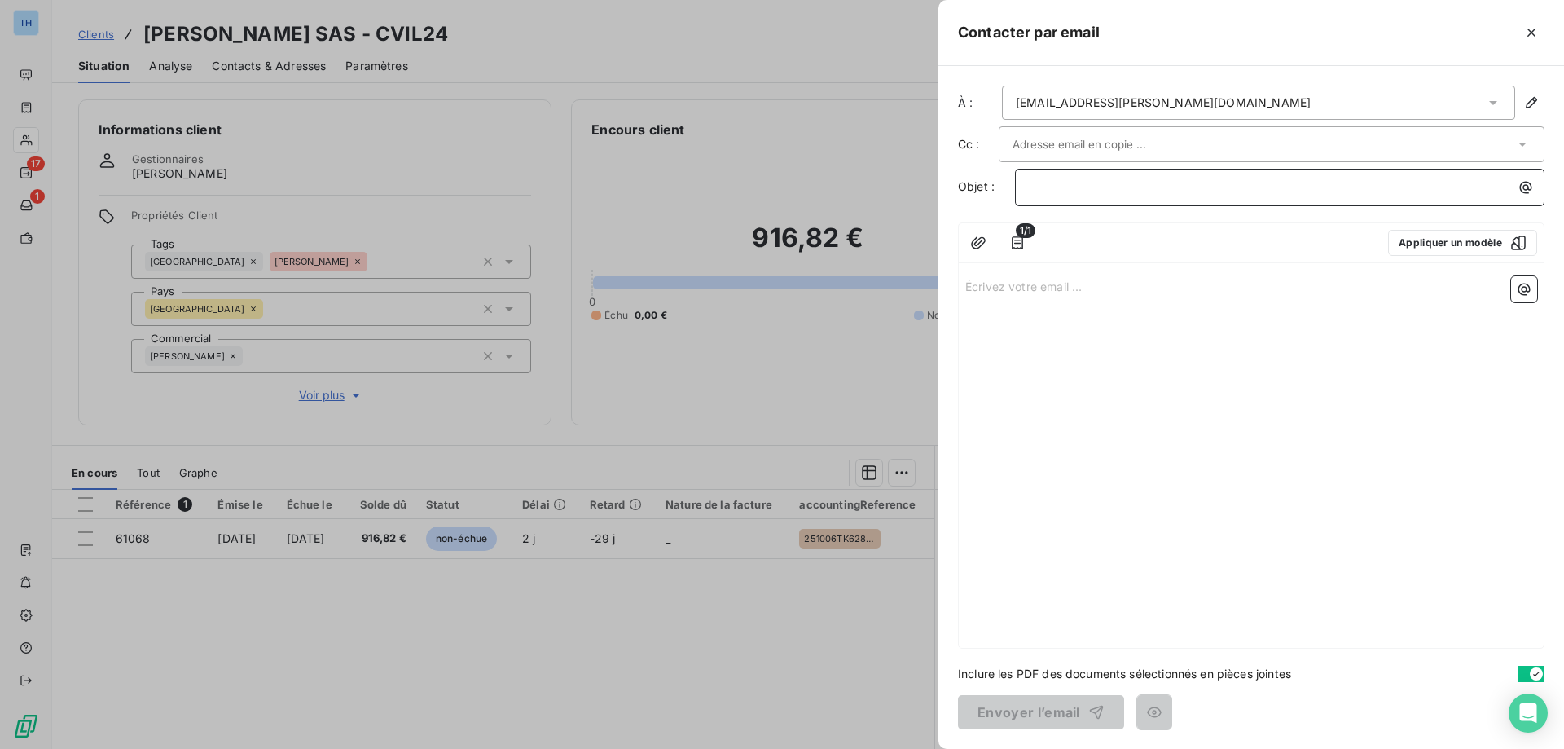
click at [1038, 186] on p "﻿" at bounding box center [1284, 187] width 510 height 19
click at [1061, 287] on p "Écrivez votre email ... ﻿" at bounding box center [1251, 285] width 572 height 19
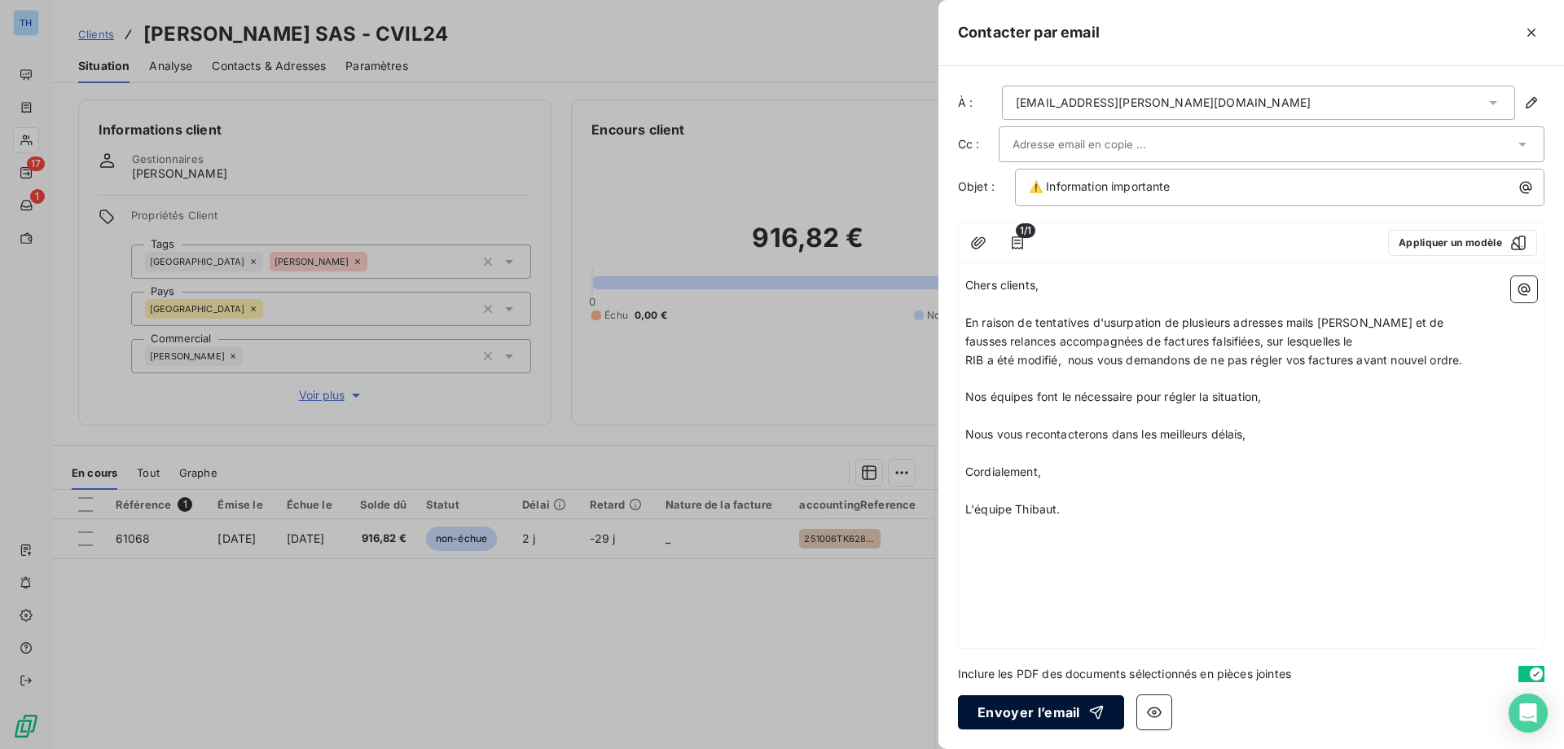
click at [1020, 712] on button "Envoyer l’email" at bounding box center [1041, 712] width 166 height 34
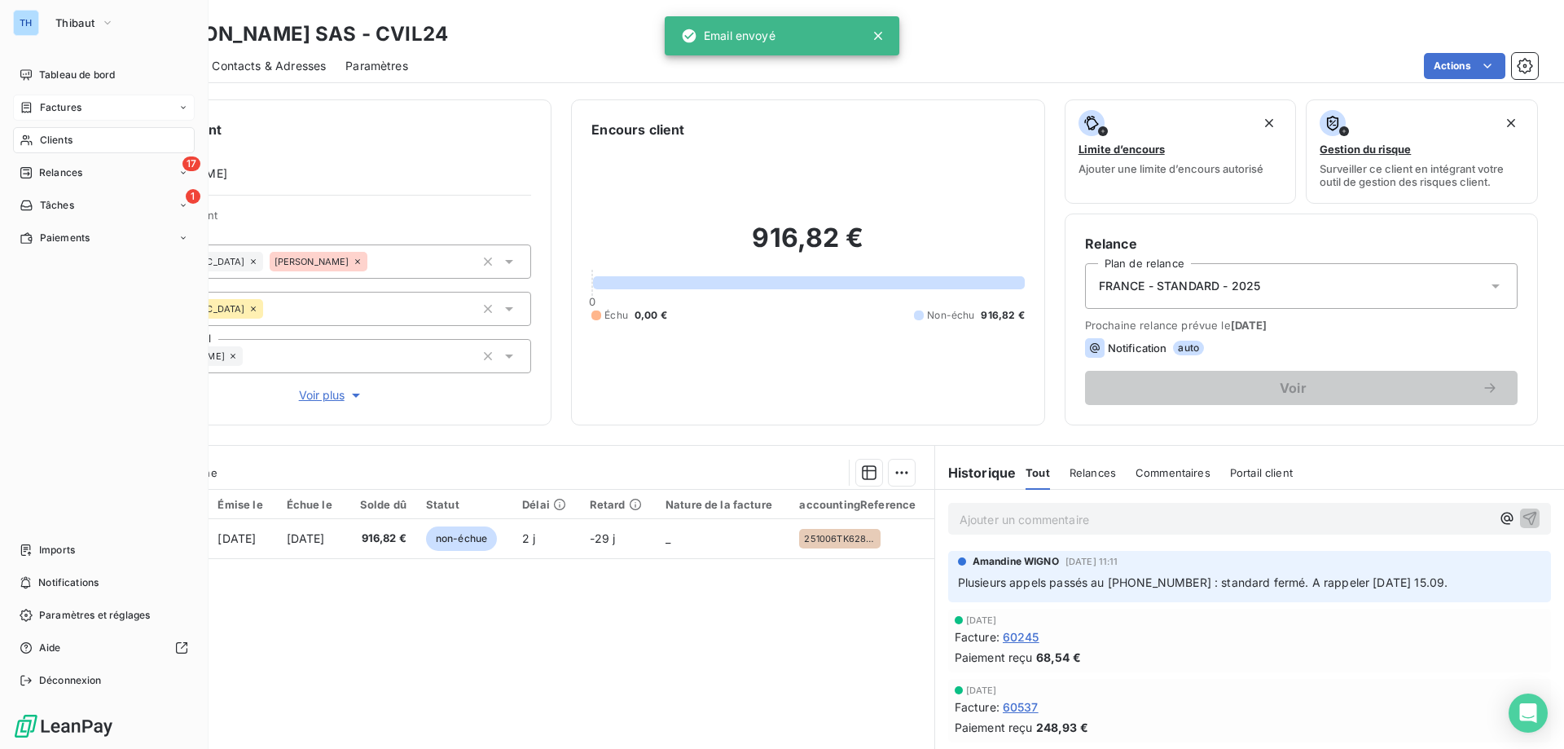
click at [49, 101] on span "Factures" at bounding box center [61, 107] width 42 height 15
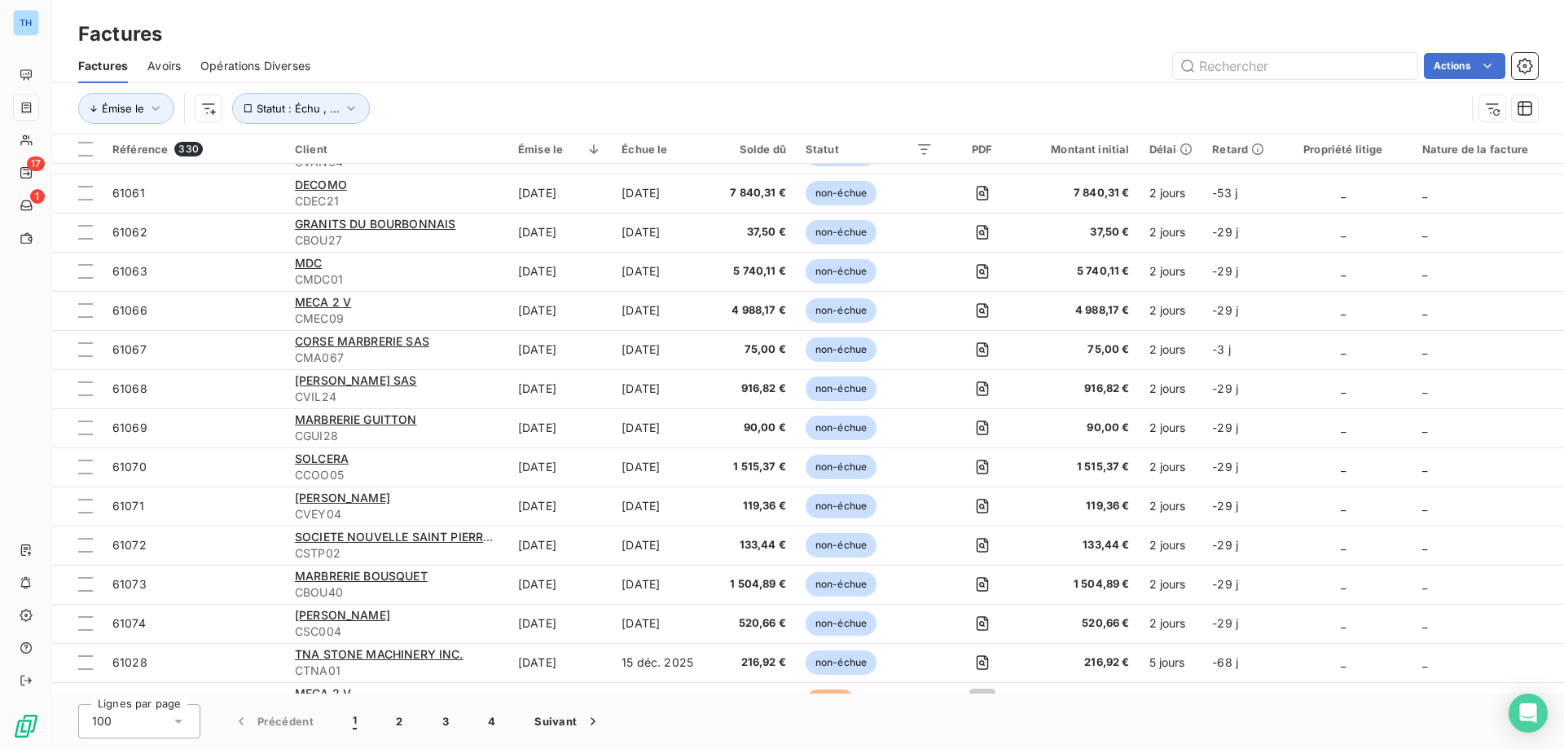
scroll to position [815, 0]
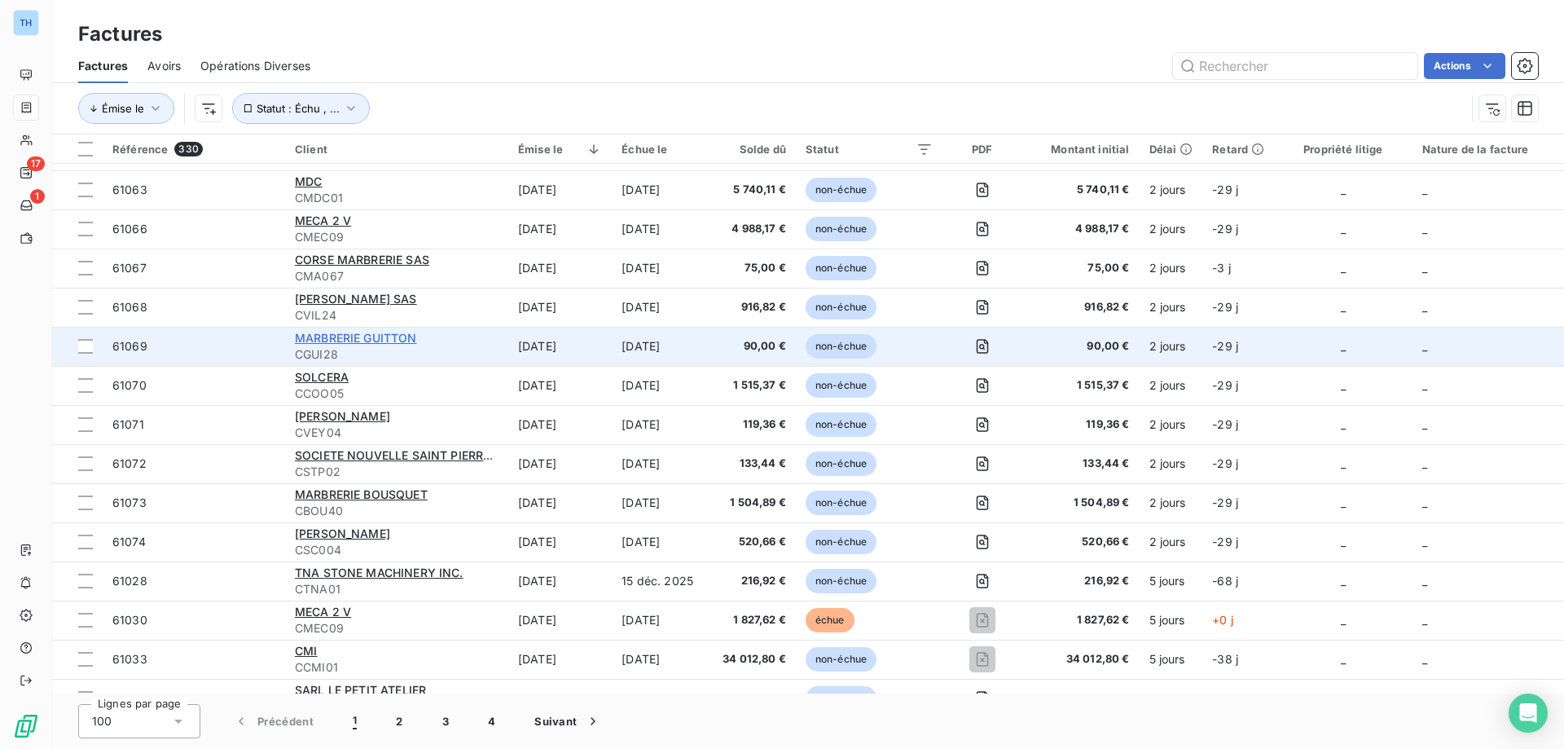
click at [359, 334] on span "MARBRERIE GUITTON" at bounding box center [356, 338] width 122 height 14
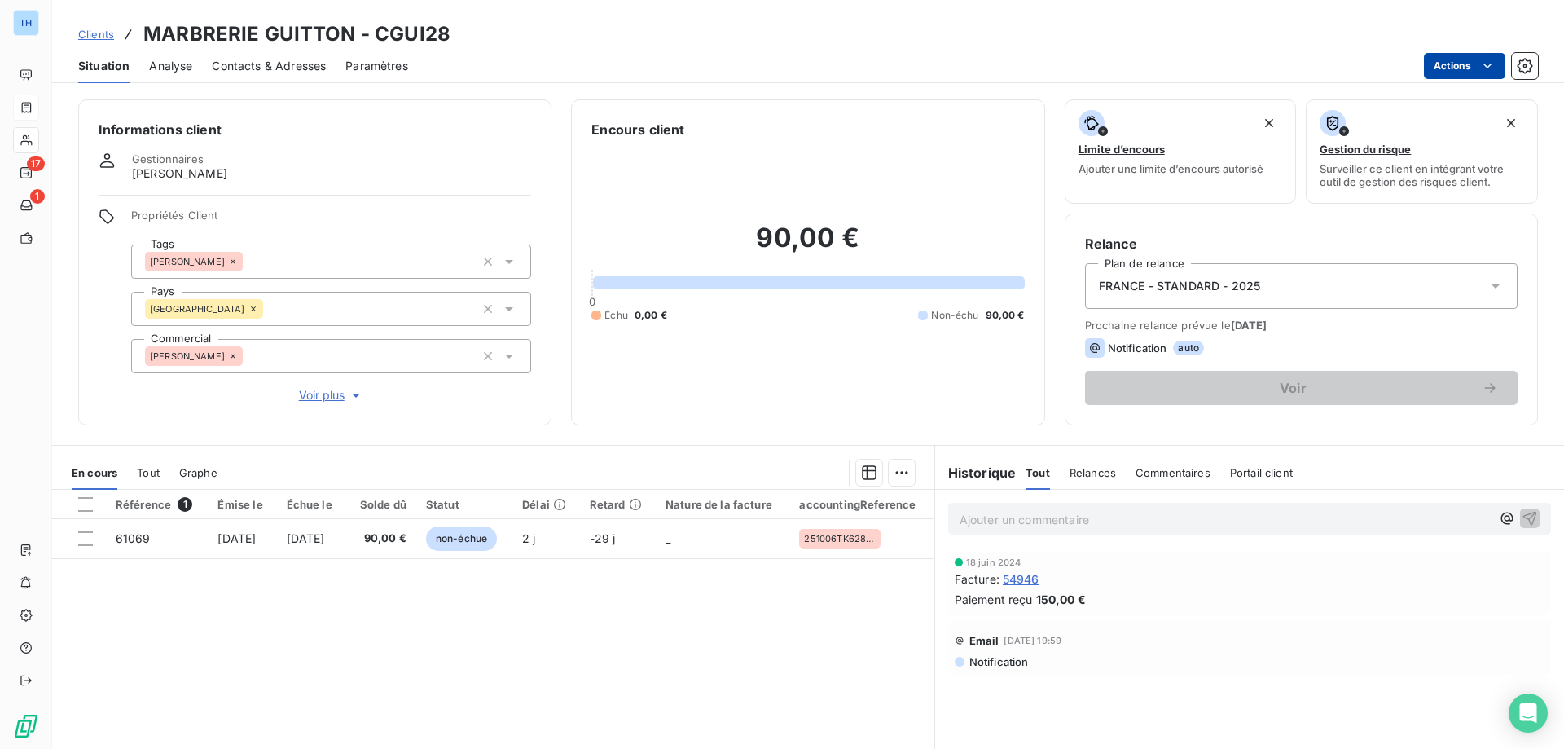
click at [1450, 70] on html "TH 17 1 Clients MARBRERIE GUITTON - CGUI28 Situation Analyse Contacts & Adresse…" at bounding box center [782, 374] width 1564 height 749
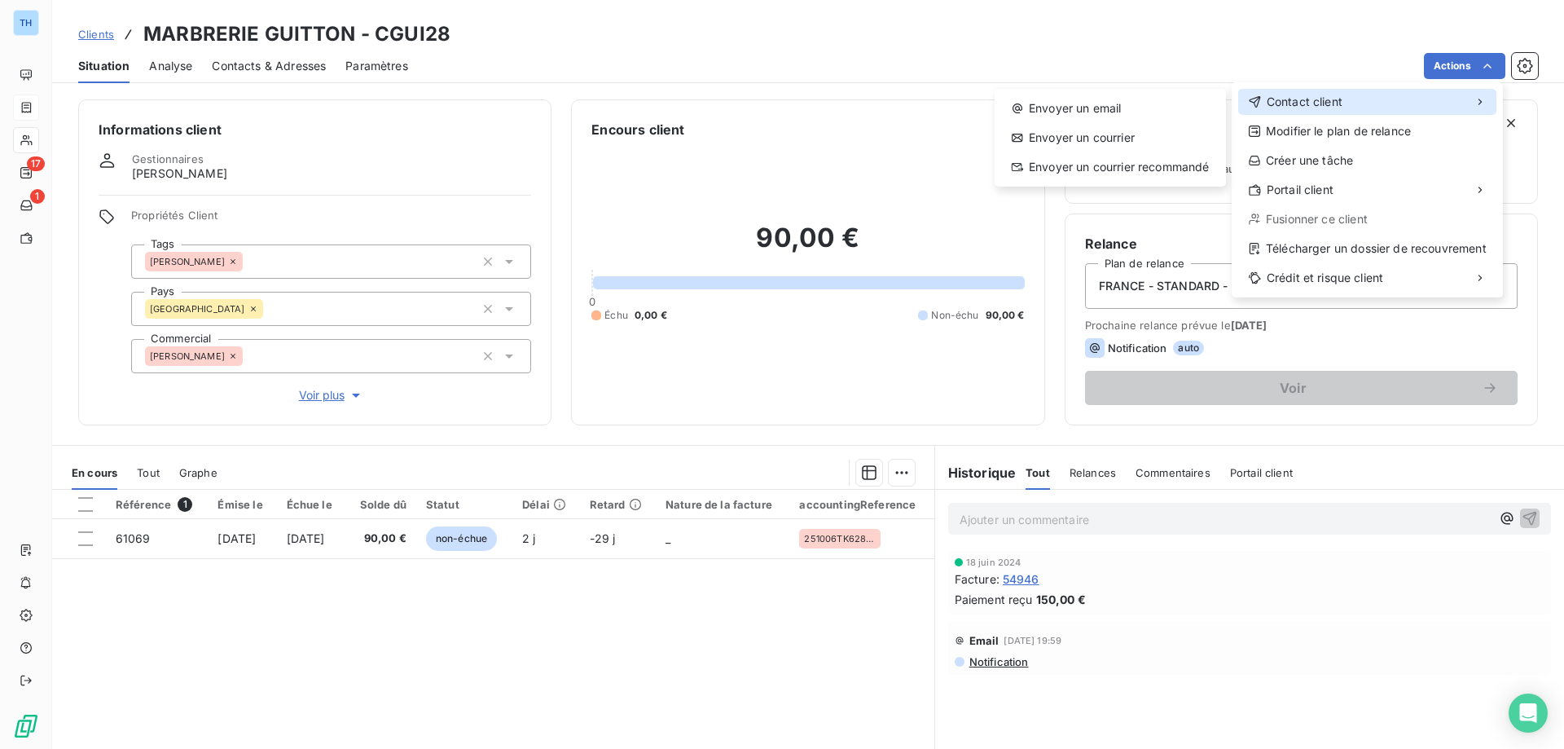
click at [1336, 94] on span "Contact client" at bounding box center [1305, 102] width 76 height 16
click at [1142, 105] on div "Envoyer un email" at bounding box center [1110, 108] width 218 height 26
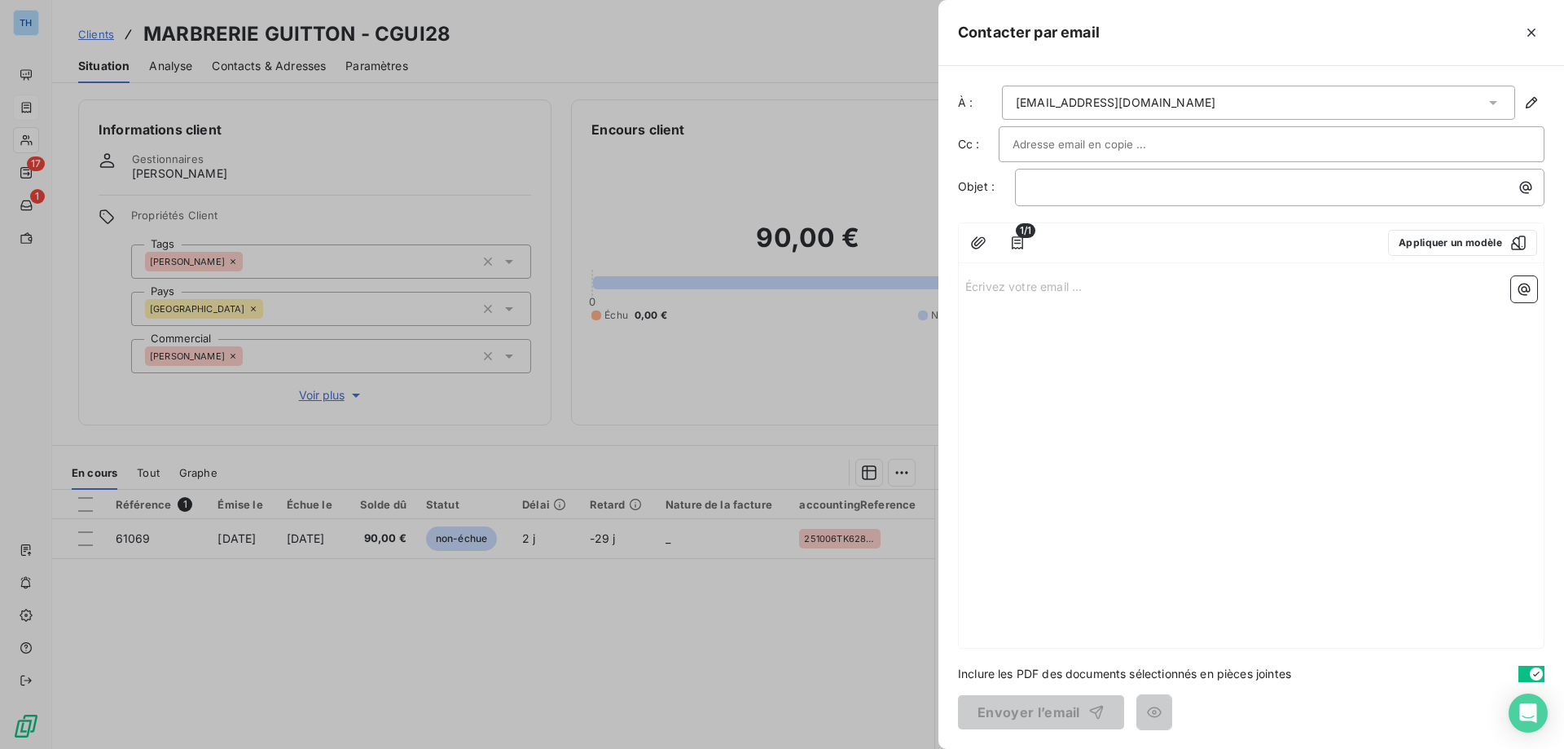
click at [1006, 283] on p "Écrivez votre email ... ﻿" at bounding box center [1251, 285] width 572 height 19
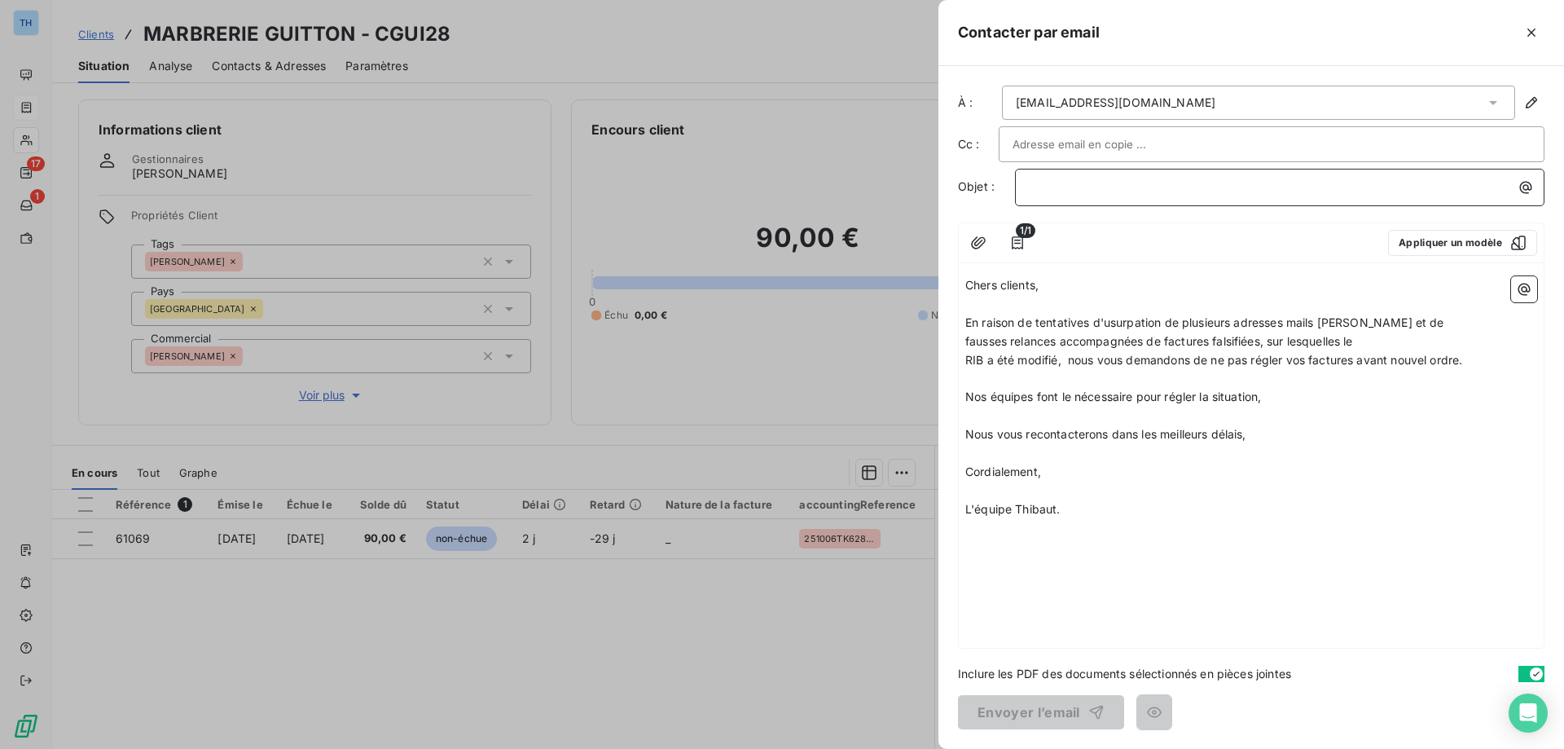
click at [1072, 187] on p "﻿" at bounding box center [1284, 187] width 510 height 19
click at [1021, 708] on button "Envoyer l’email" at bounding box center [1041, 712] width 166 height 34
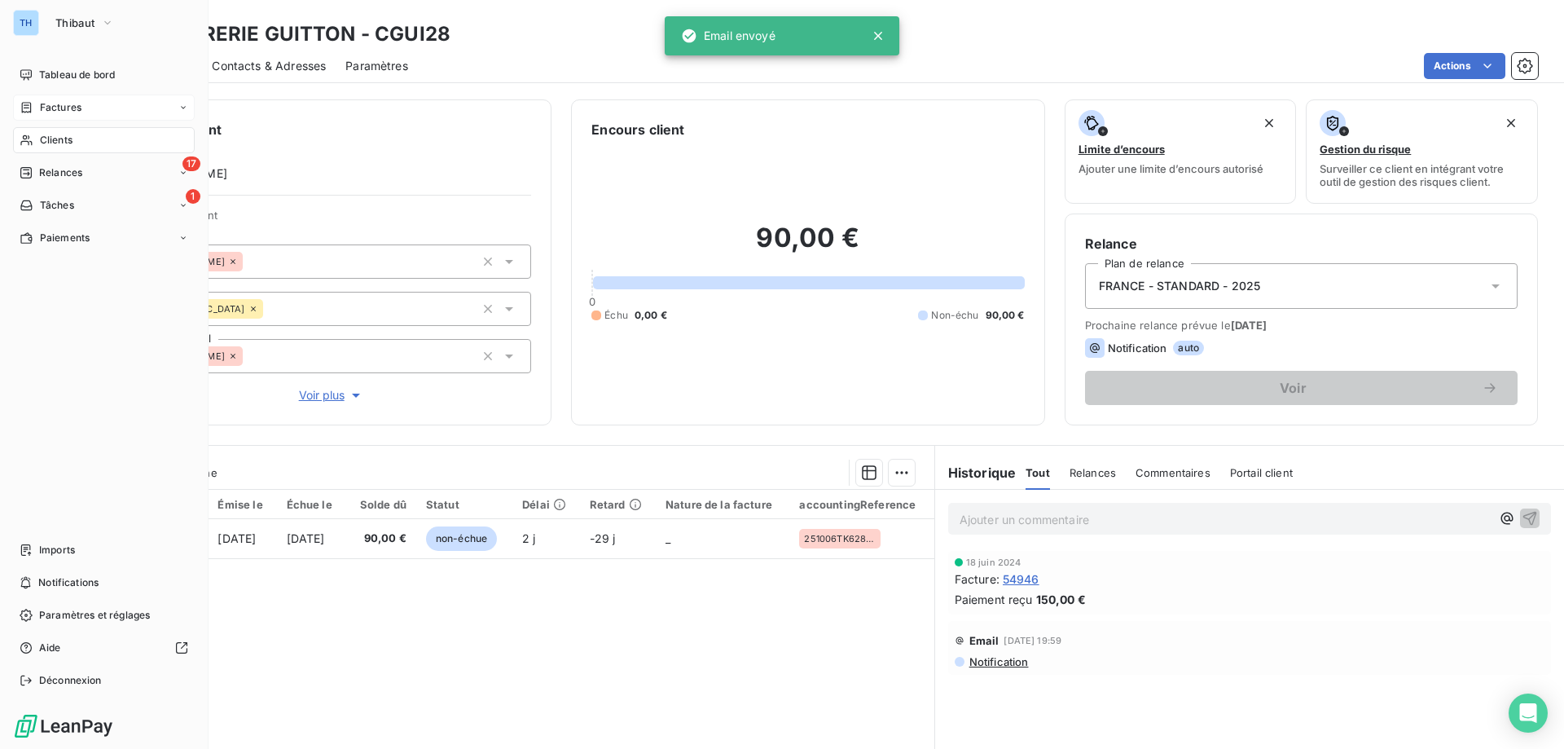
click at [31, 96] on div "Factures" at bounding box center [104, 107] width 182 height 26
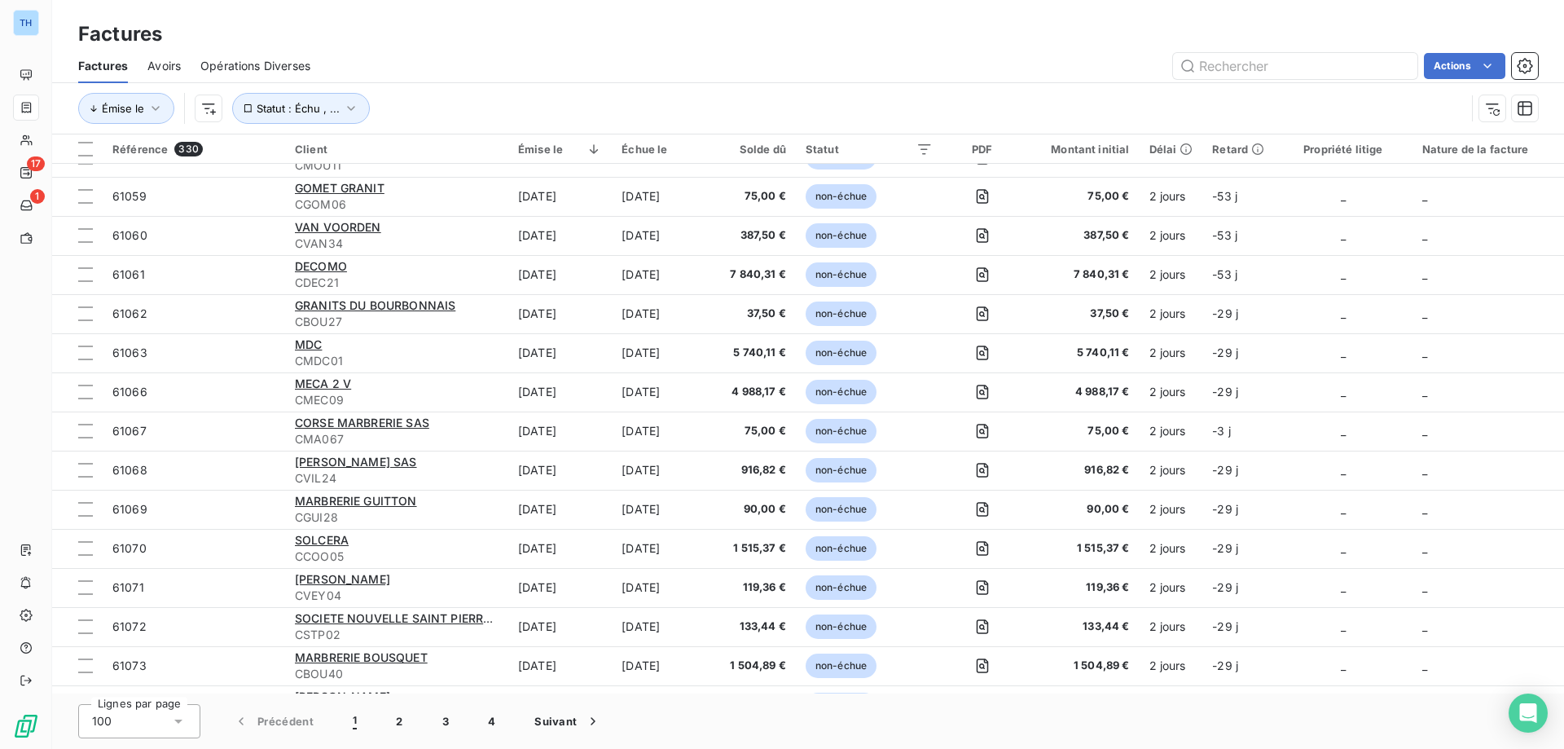
scroll to position [733, 0]
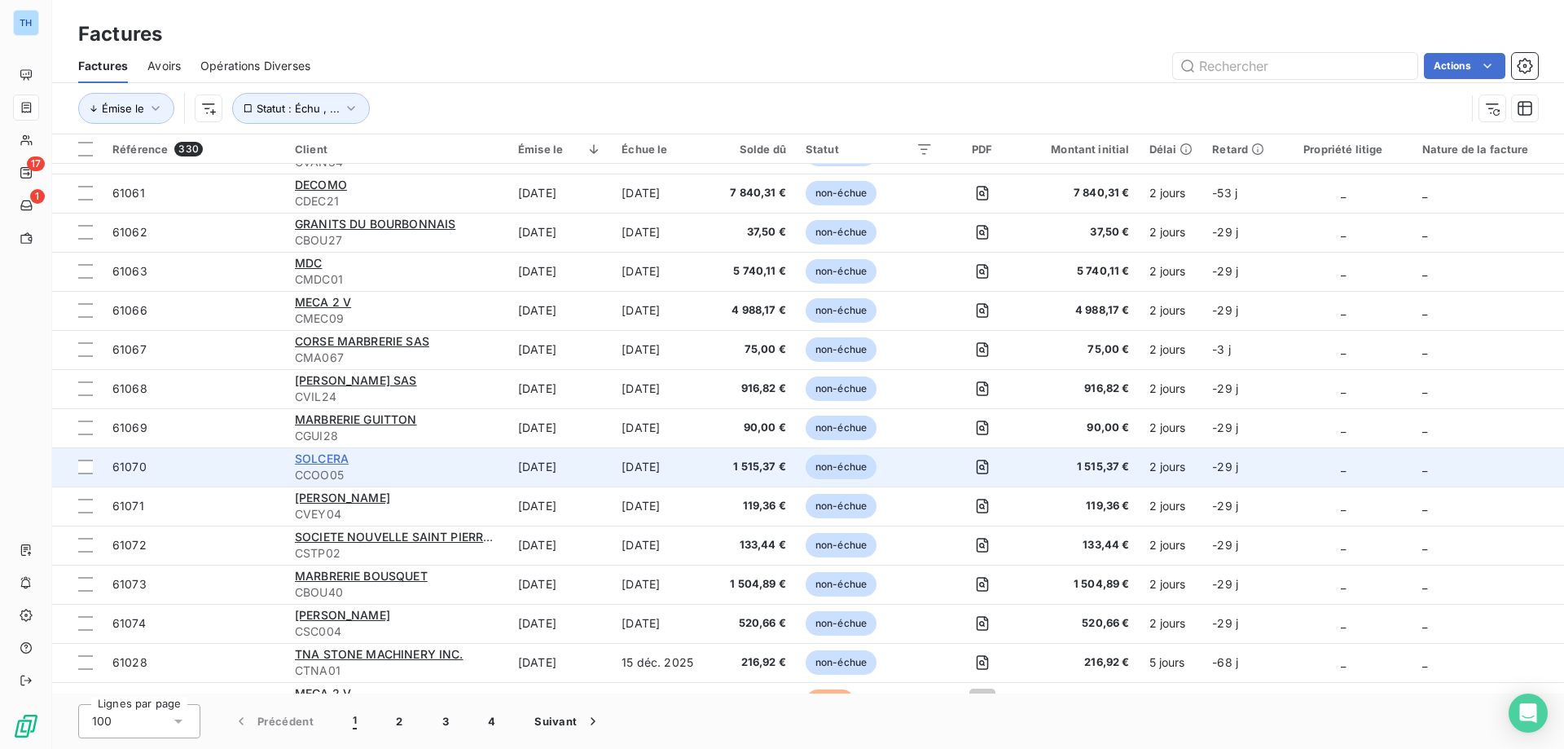
click at [328, 459] on span "SOLCERA" at bounding box center [322, 458] width 54 height 14
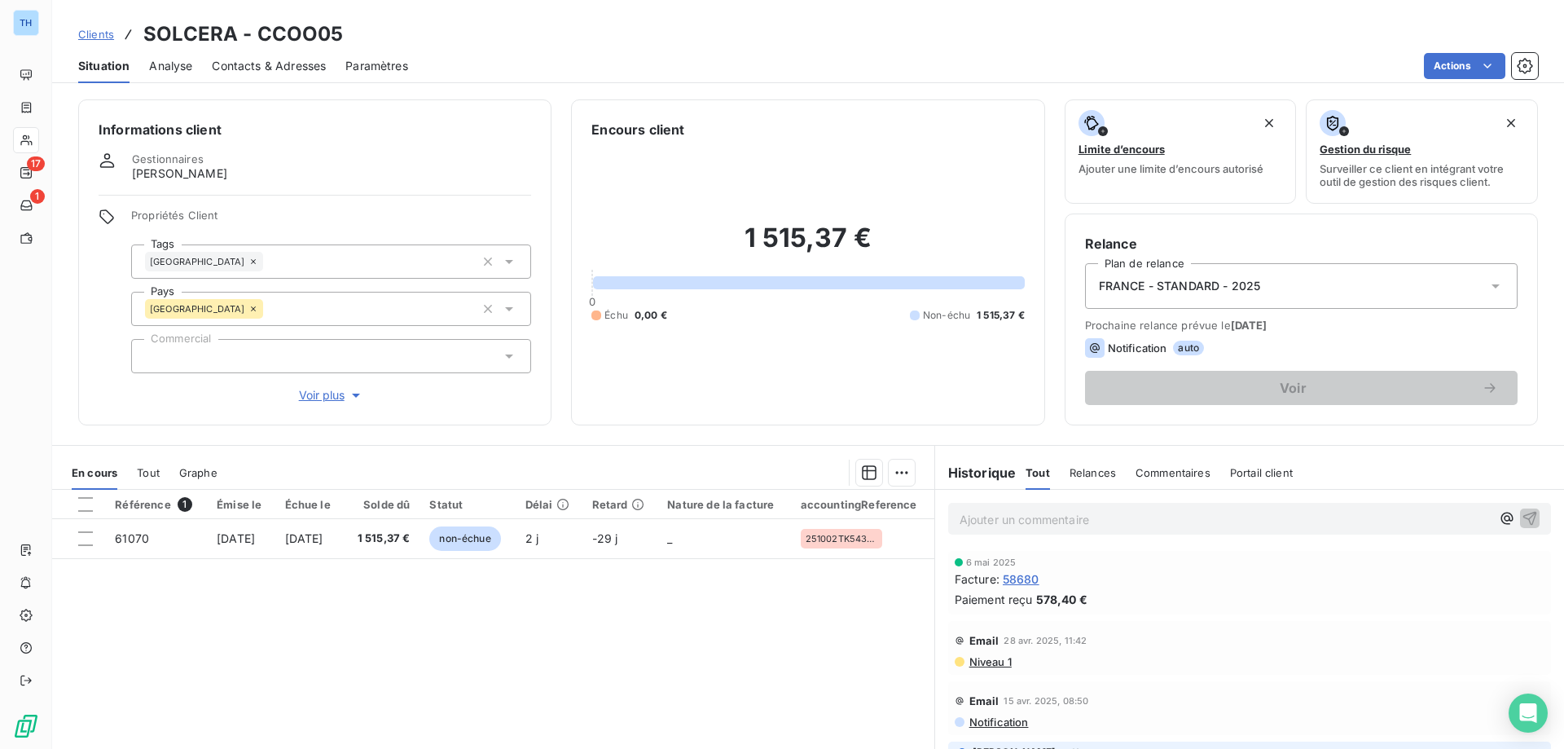
click at [1443, 66] on html "TH 17 1 Clients SOLCERA - CCOO05 Situation Analyse Contacts & Adresses Paramètr…" at bounding box center [782, 374] width 1564 height 749
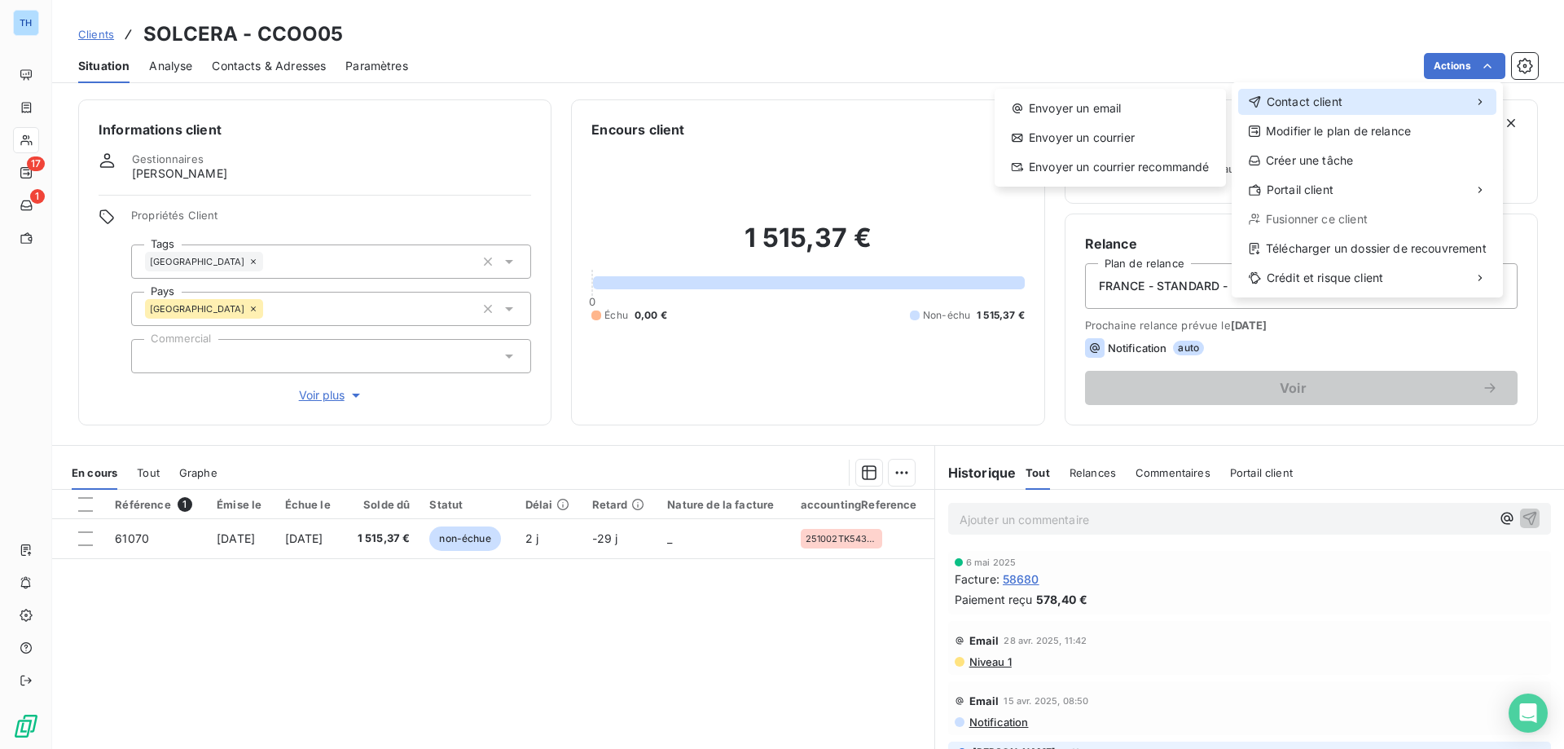
click at [1301, 103] on span "Contact client" at bounding box center [1305, 102] width 76 height 16
click at [1067, 102] on div "Envoyer un email" at bounding box center [1110, 108] width 218 height 26
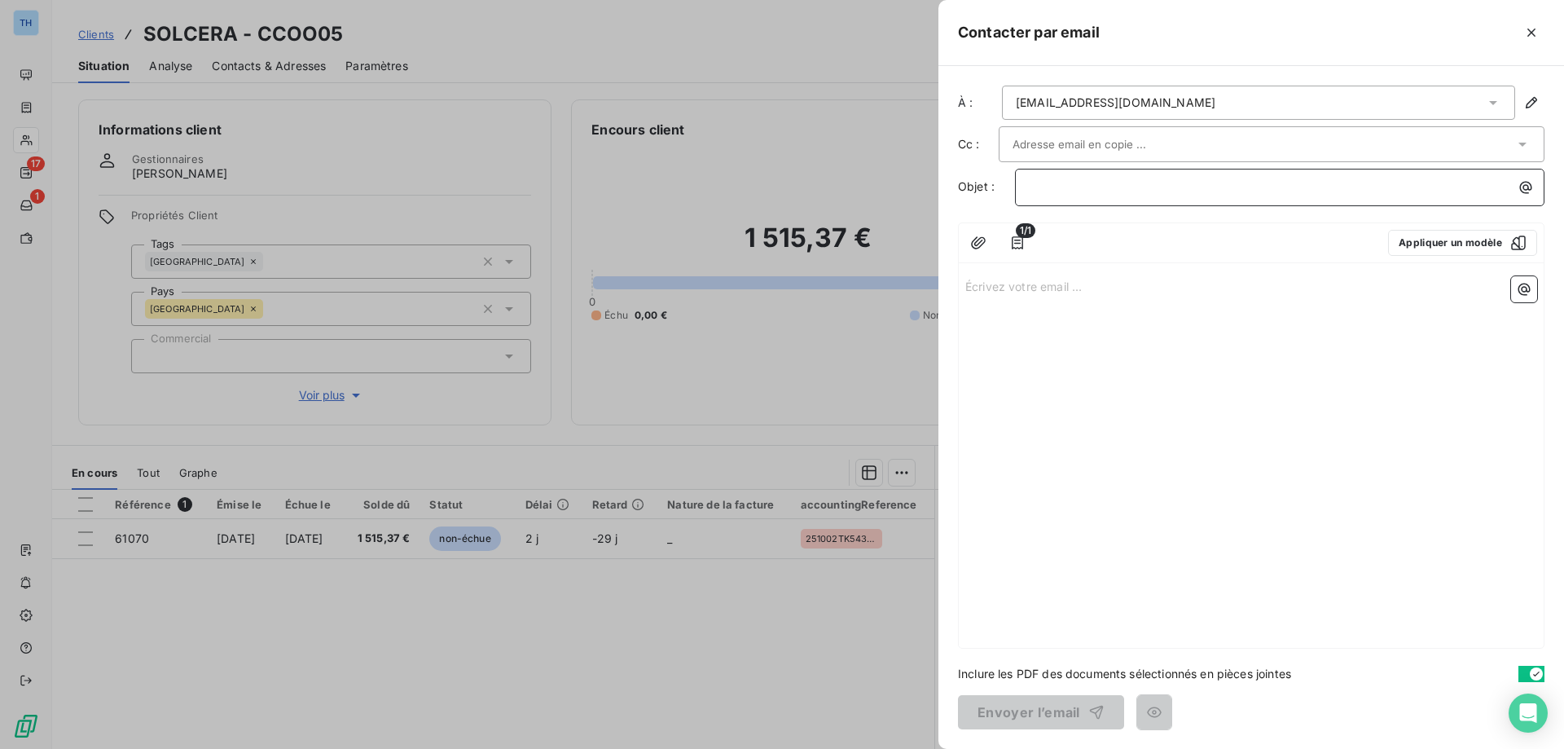
click at [1054, 191] on p "﻿" at bounding box center [1284, 187] width 510 height 19
click at [981, 289] on p "Écrivez votre email ... ﻿" at bounding box center [1251, 285] width 572 height 19
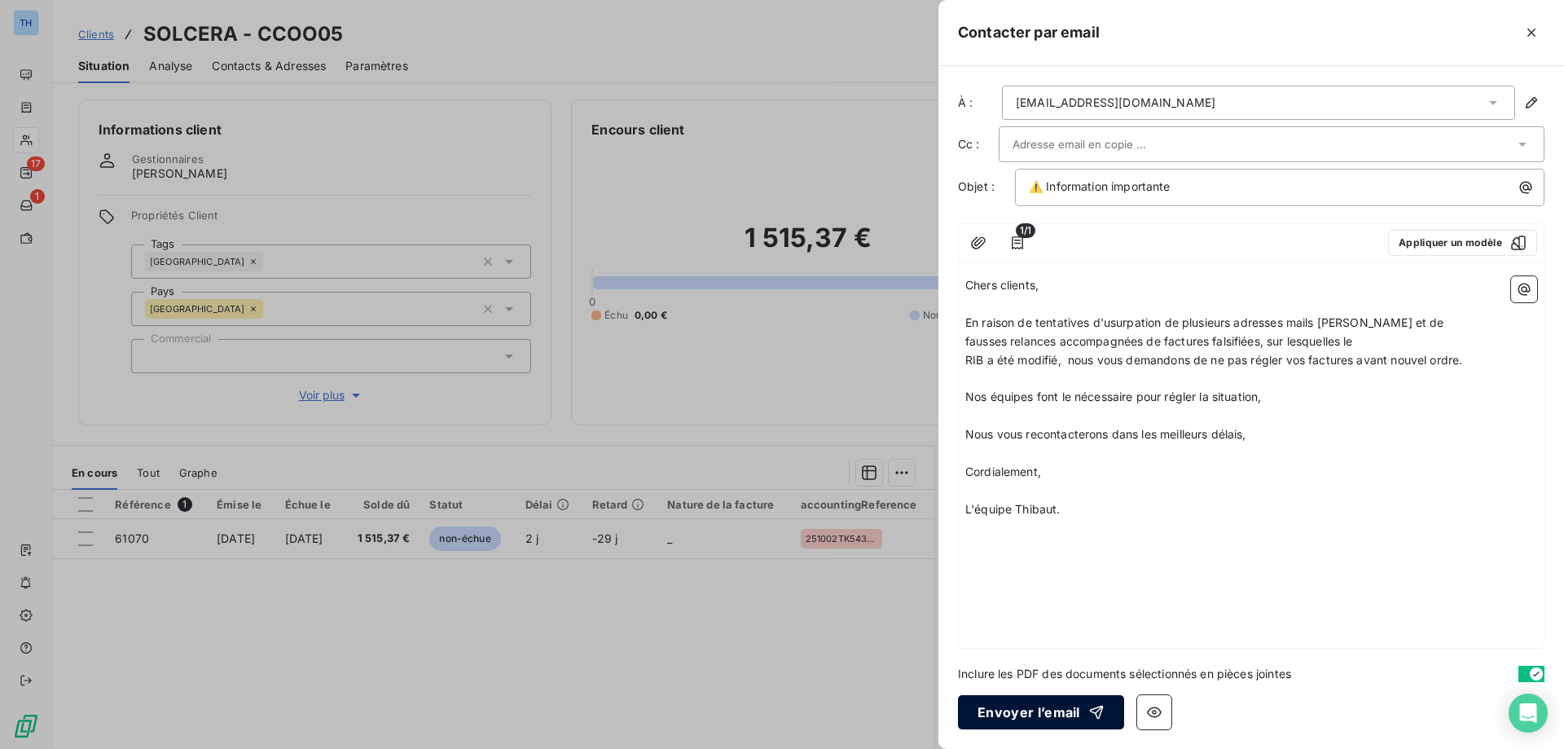
click at [1020, 718] on button "Envoyer l’email" at bounding box center [1041, 712] width 166 height 34
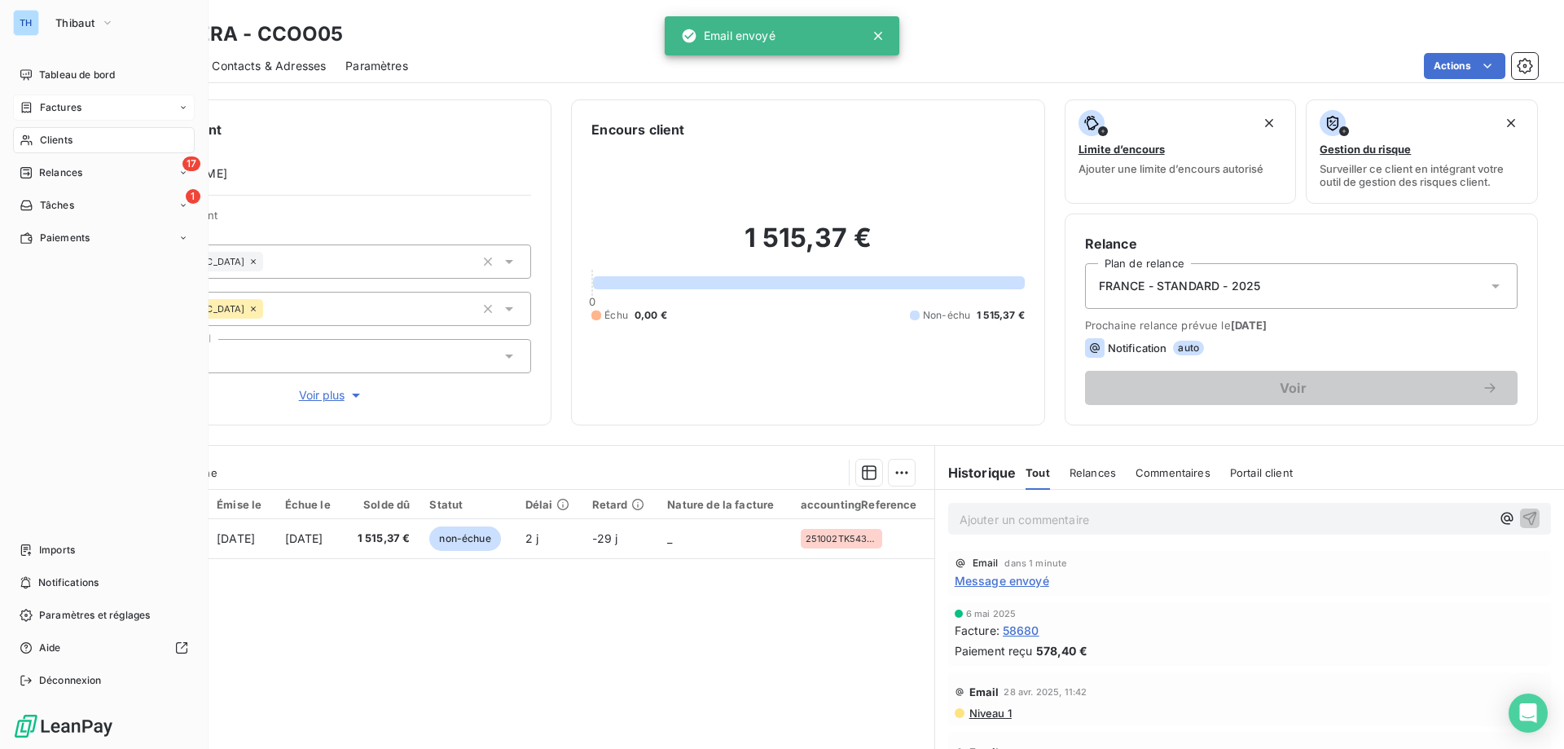
click at [52, 99] on div "Factures" at bounding box center [104, 107] width 182 height 26
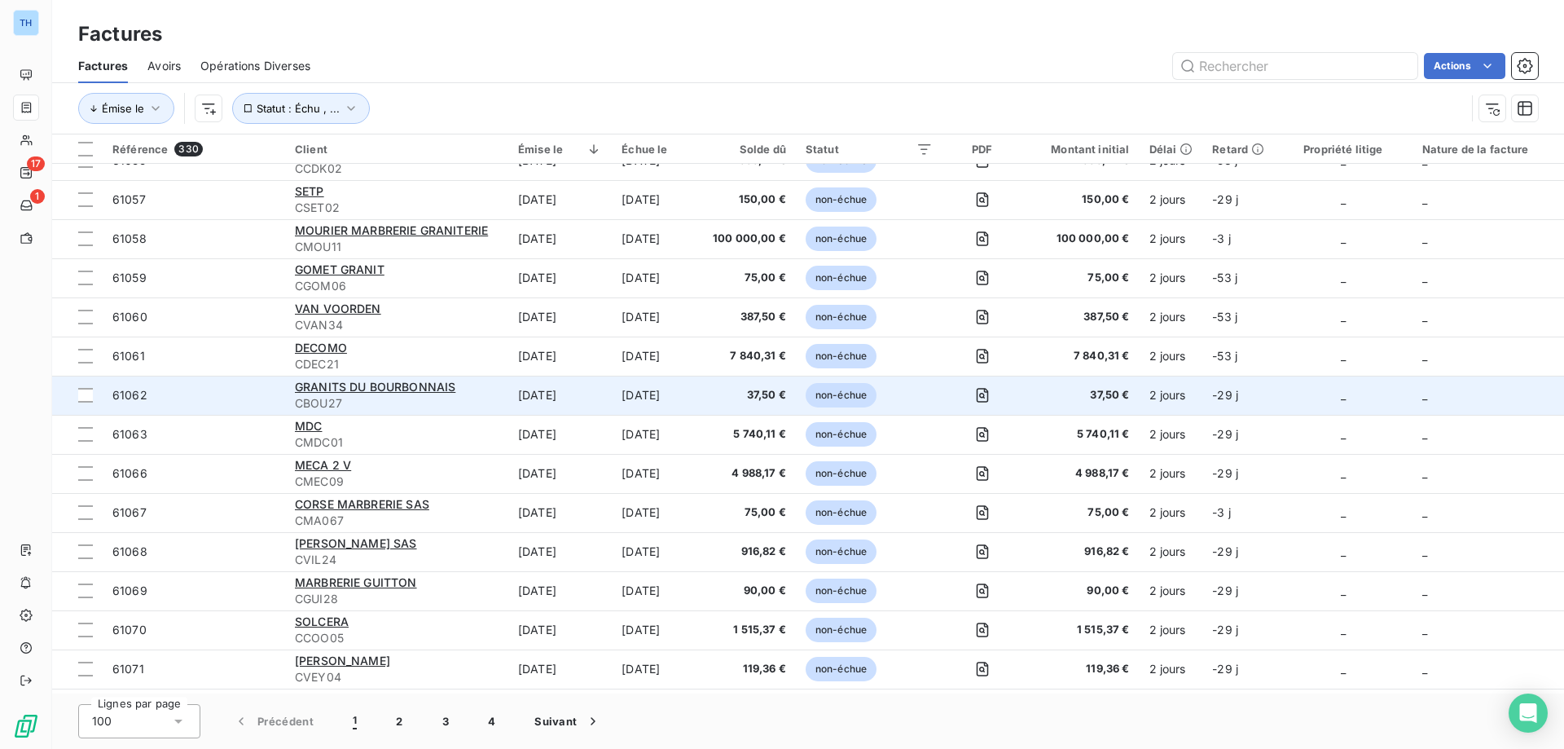
scroll to position [652, 0]
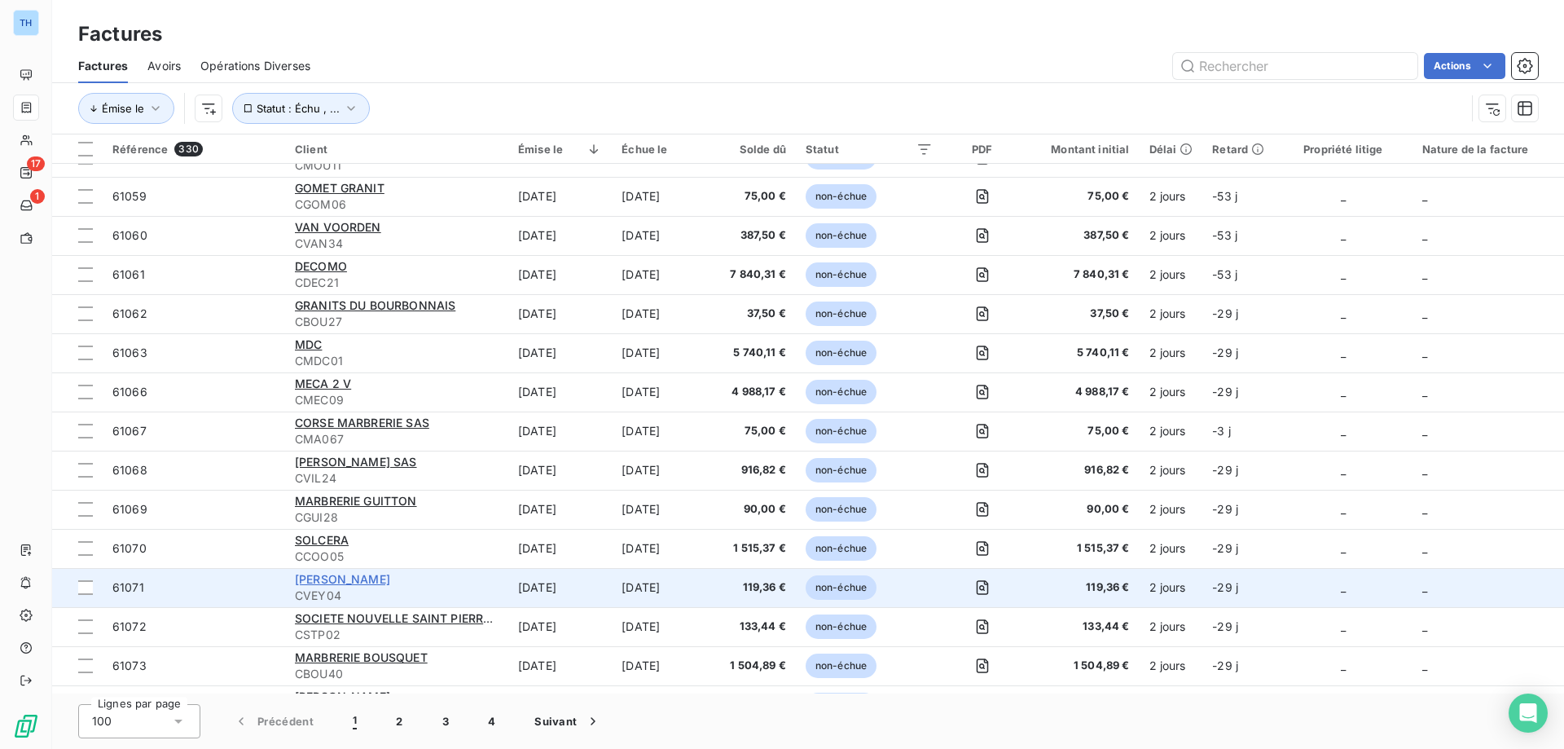
click at [383, 574] on span "[PERSON_NAME]" at bounding box center [342, 579] width 95 height 14
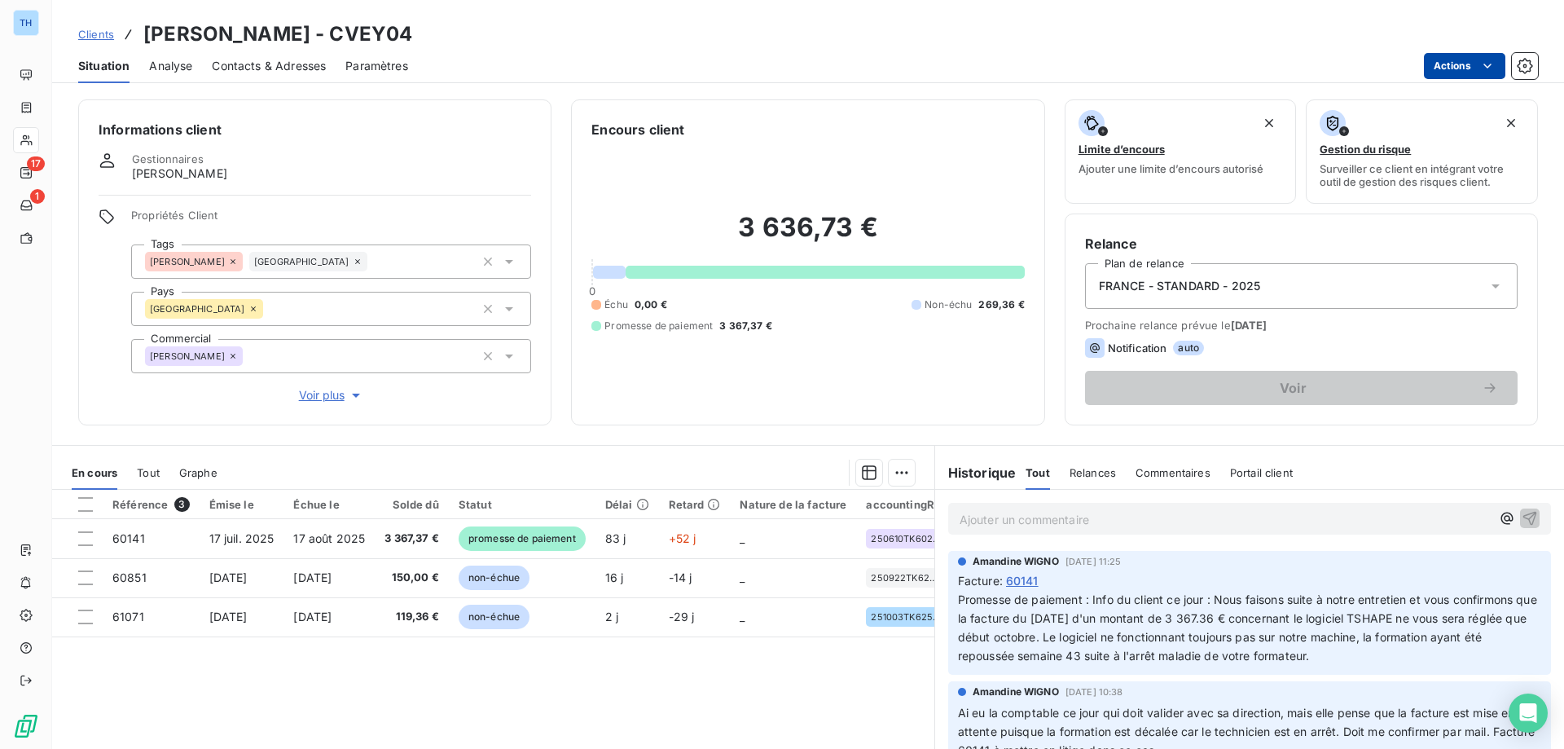
click at [1447, 72] on html "TH 17 1 Clients [PERSON_NAME] - CVEY04 Situation Analyse Contacts & Adresses Pa…" at bounding box center [782, 374] width 1564 height 749
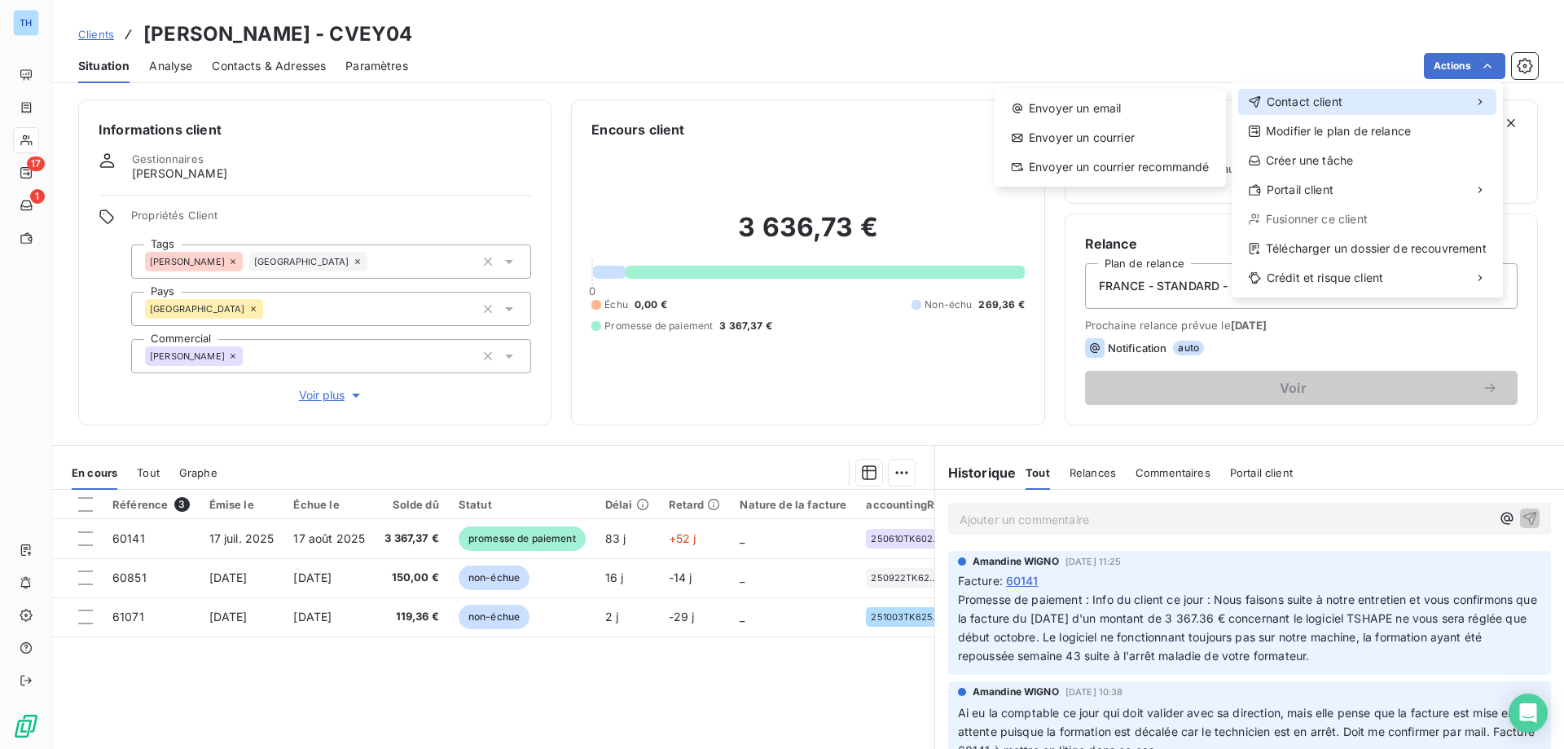
click at [1314, 106] on span "Contact client" at bounding box center [1305, 102] width 76 height 16
click at [1169, 108] on div "Envoyer un email" at bounding box center [1110, 108] width 218 height 26
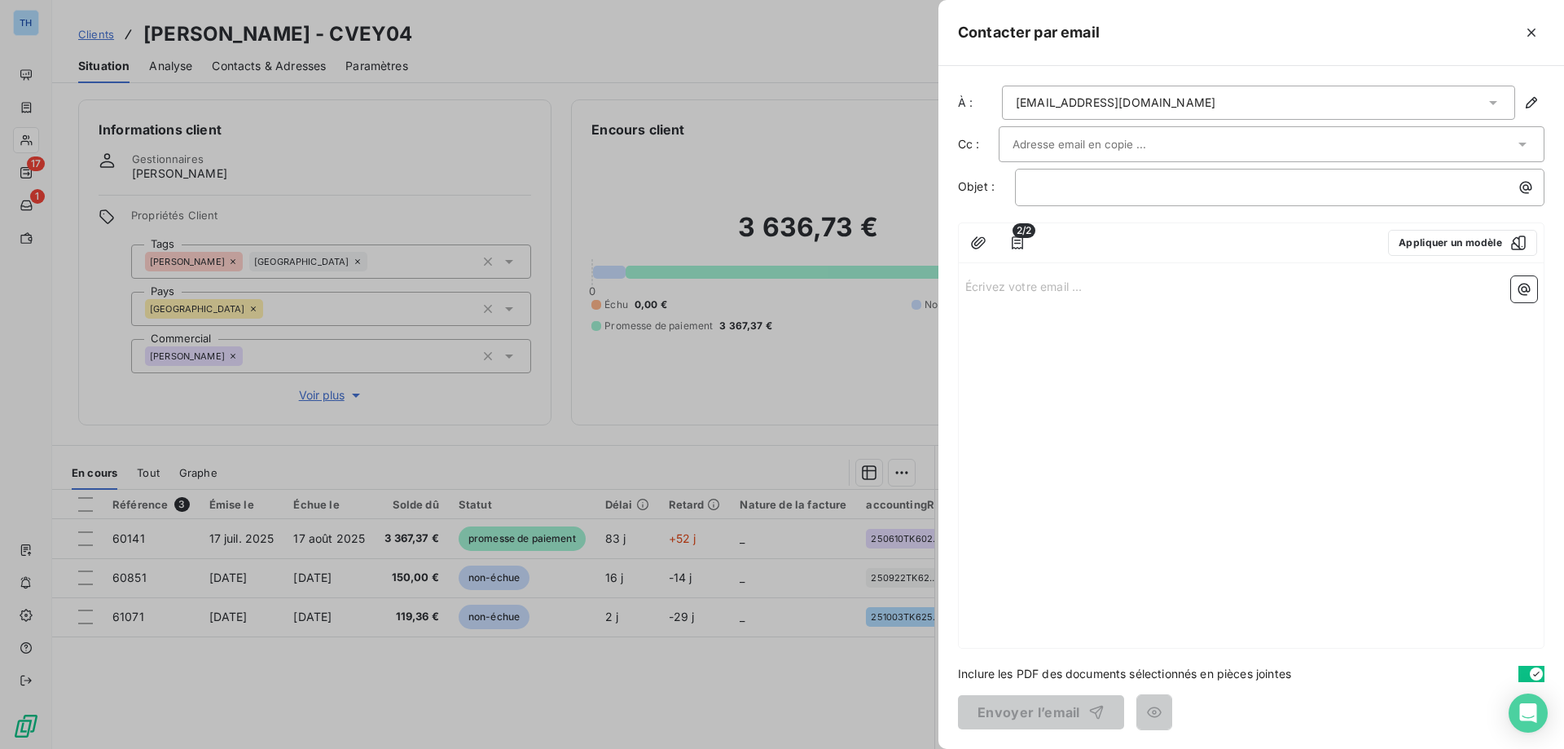
click at [985, 290] on p "Écrivez votre email ... ﻿" at bounding box center [1251, 285] width 572 height 19
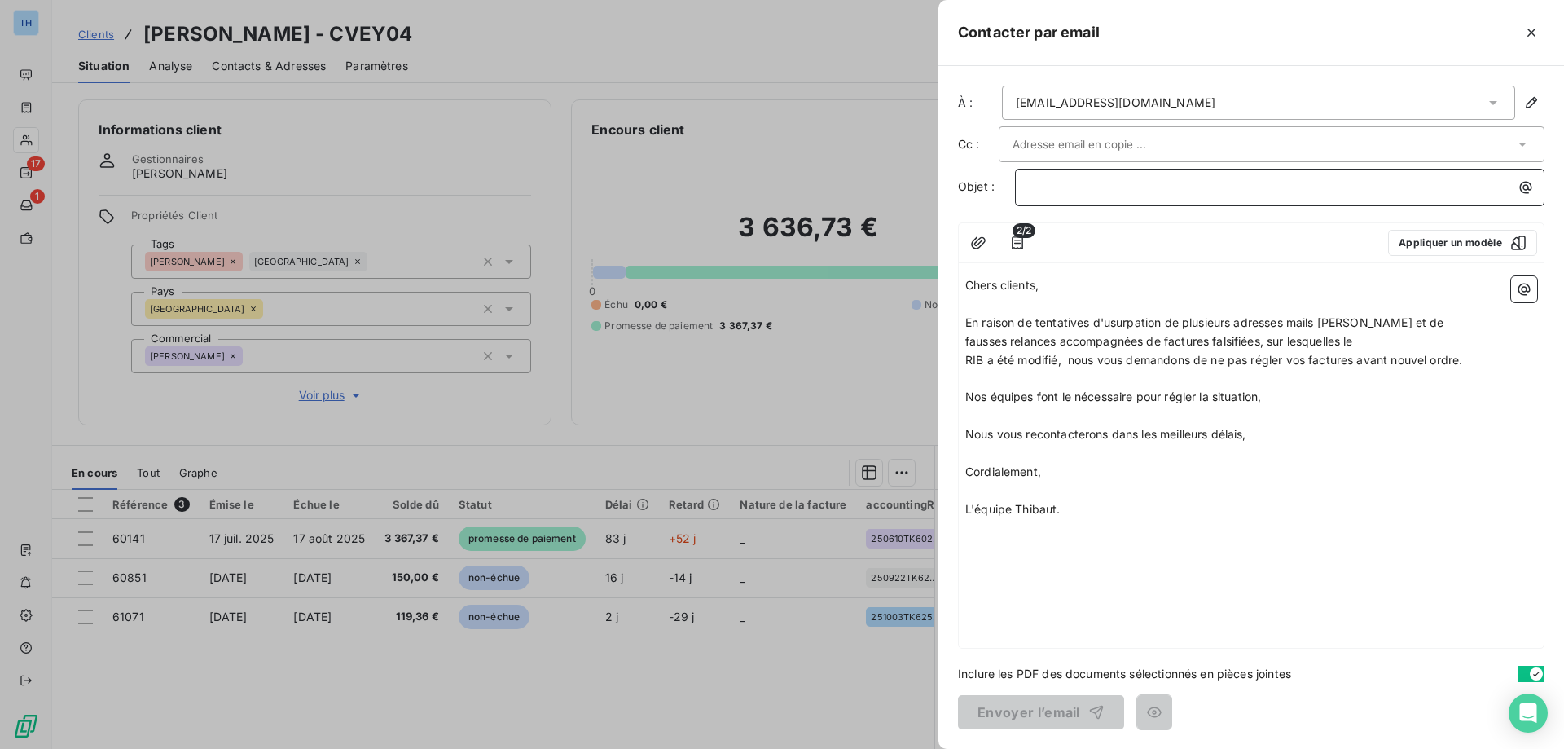
click at [1044, 194] on p "﻿" at bounding box center [1284, 187] width 510 height 19
click at [1018, 709] on button "Envoyer l’email" at bounding box center [1041, 712] width 166 height 34
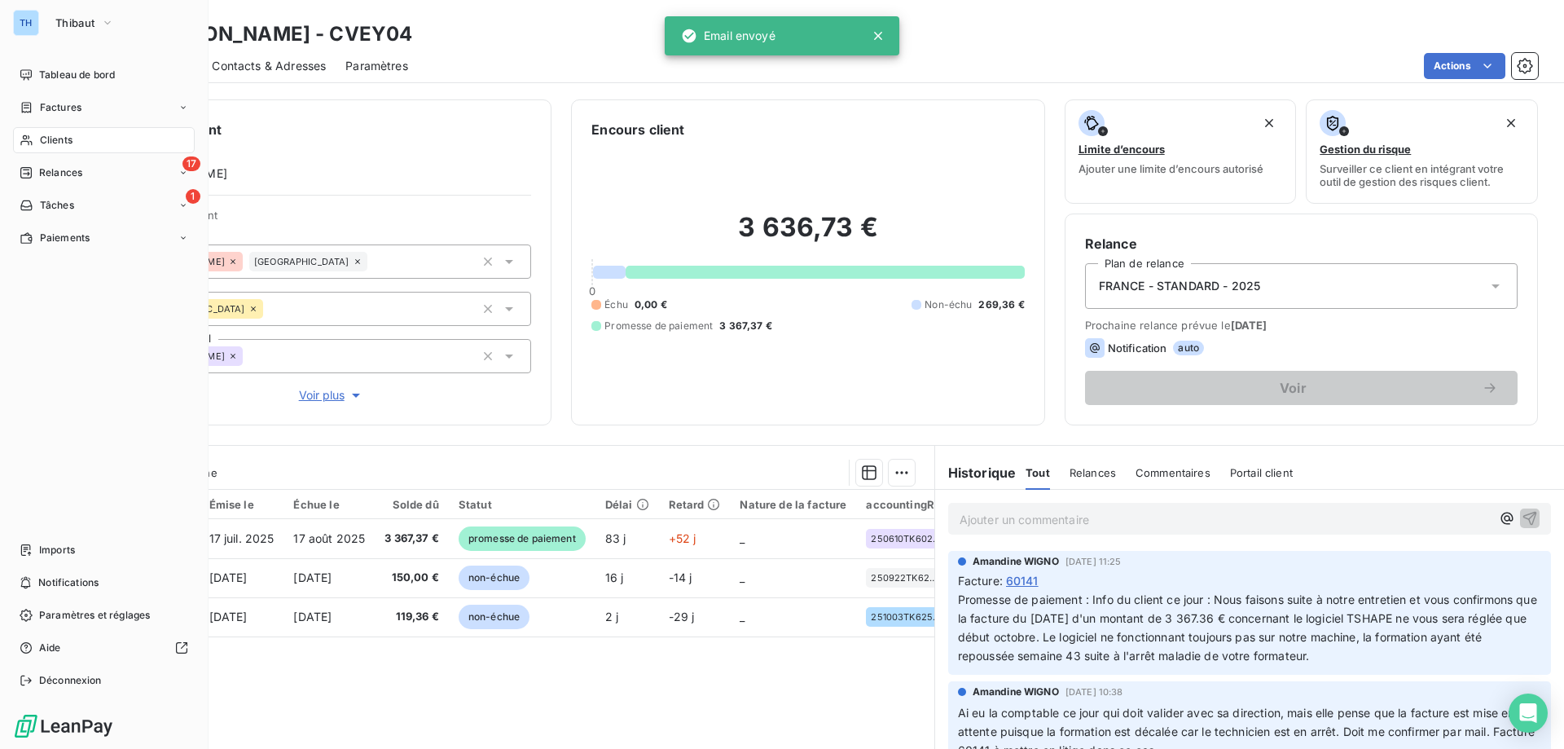
click at [35, 103] on div "Factures" at bounding box center [51, 107] width 62 height 15
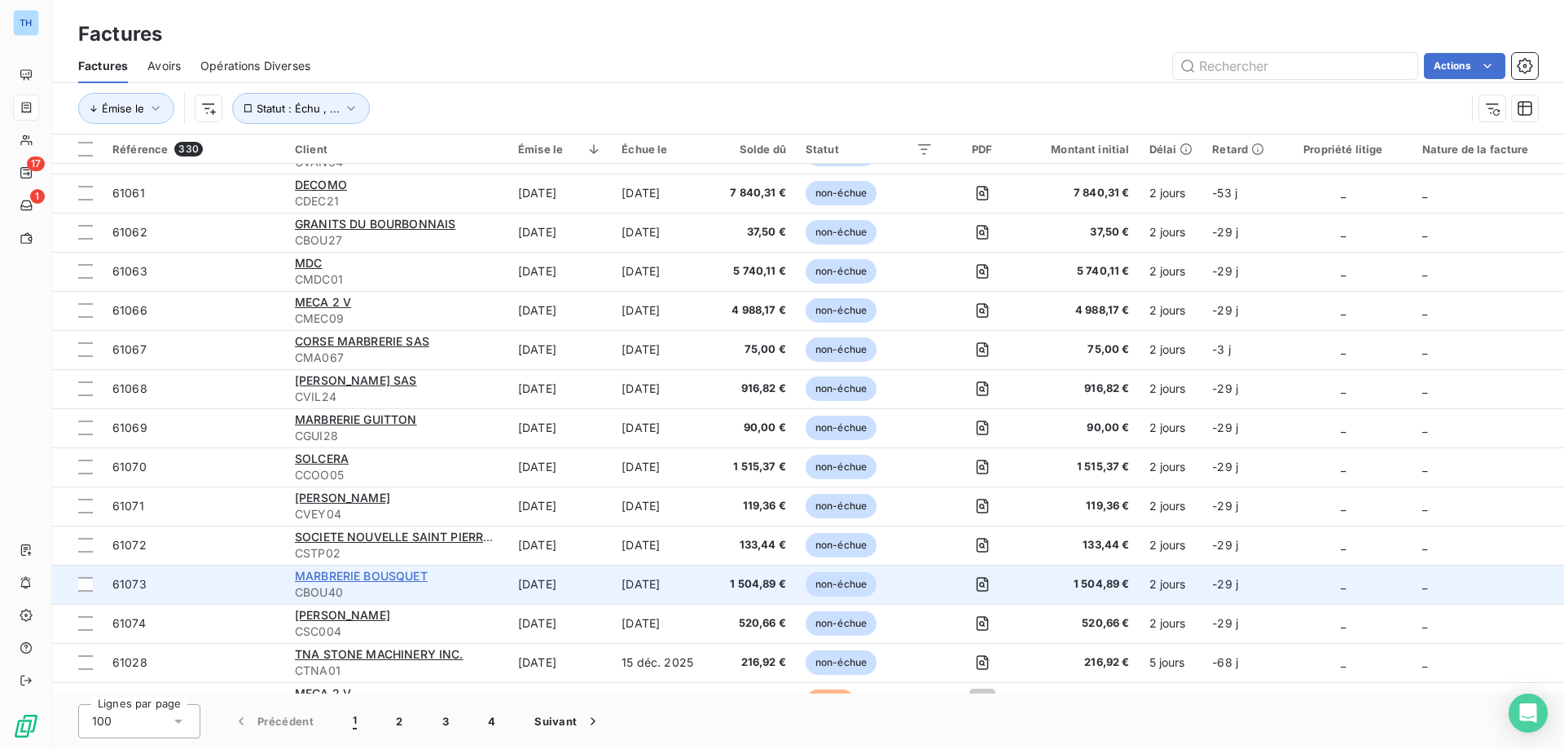
scroll to position [815, 0]
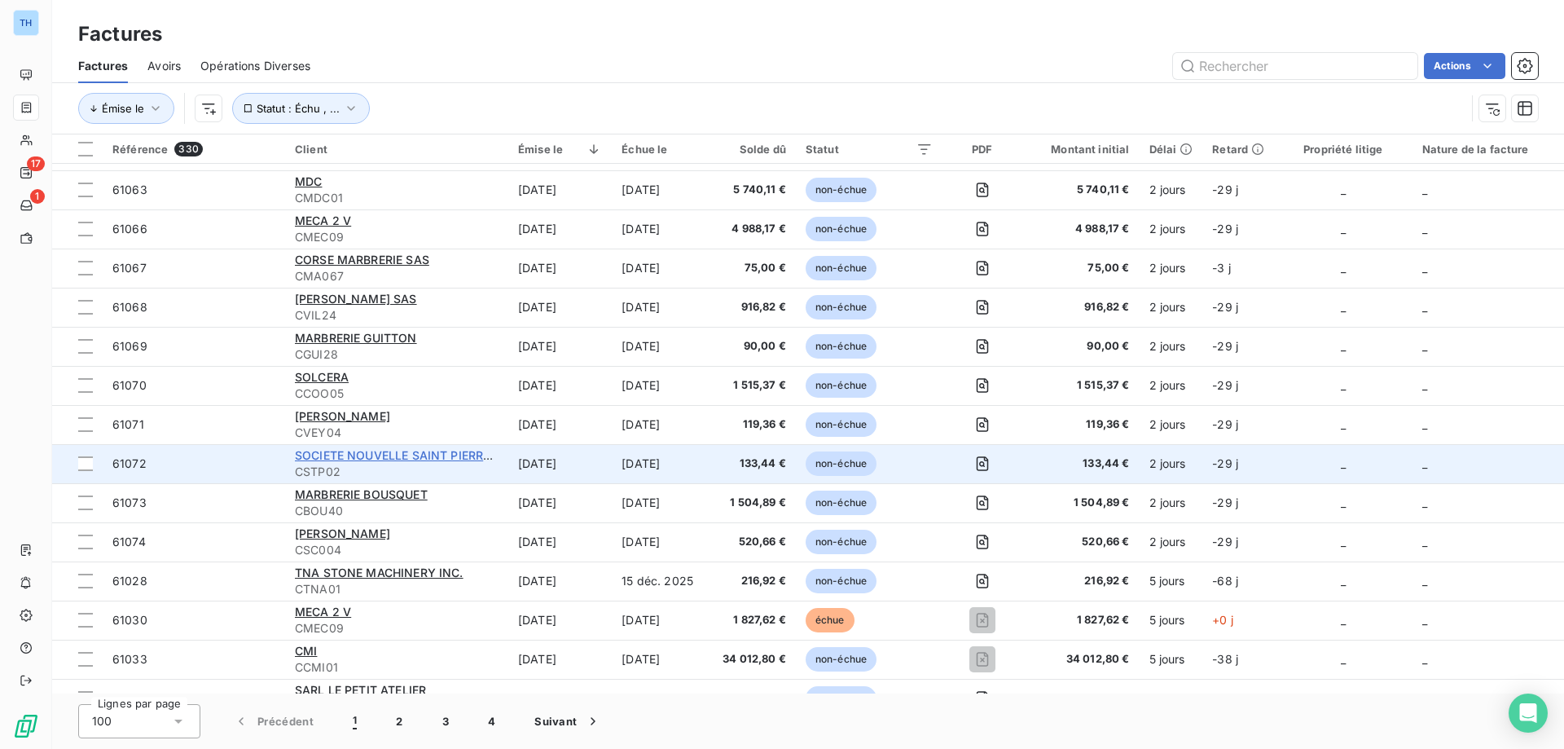
click at [342, 455] on span "SOCIETE NOUVELLE SAINT PIERRE AIGLE" at bounding box center [410, 455] width 231 height 14
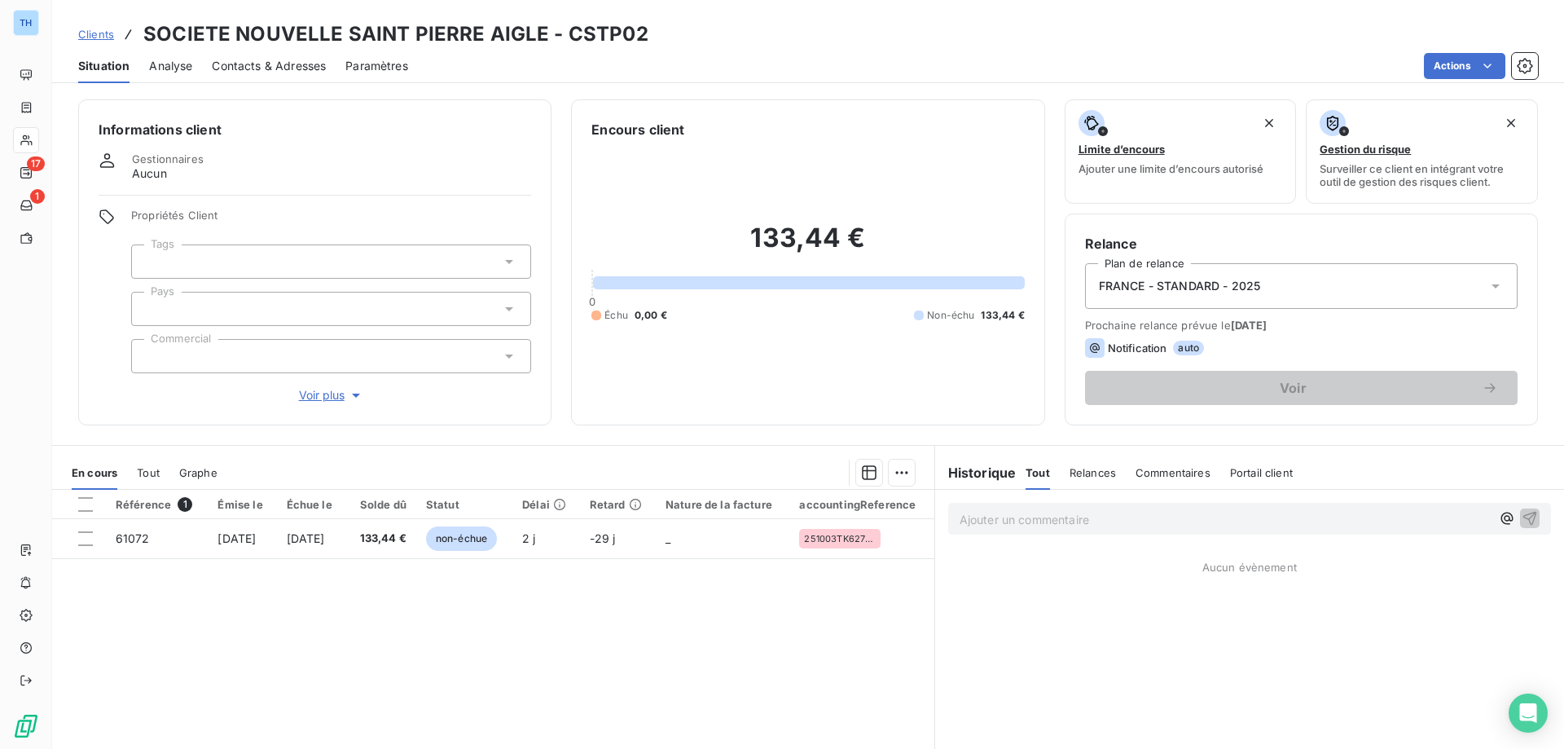
click at [199, 310] on div at bounding box center [331, 309] width 400 height 34
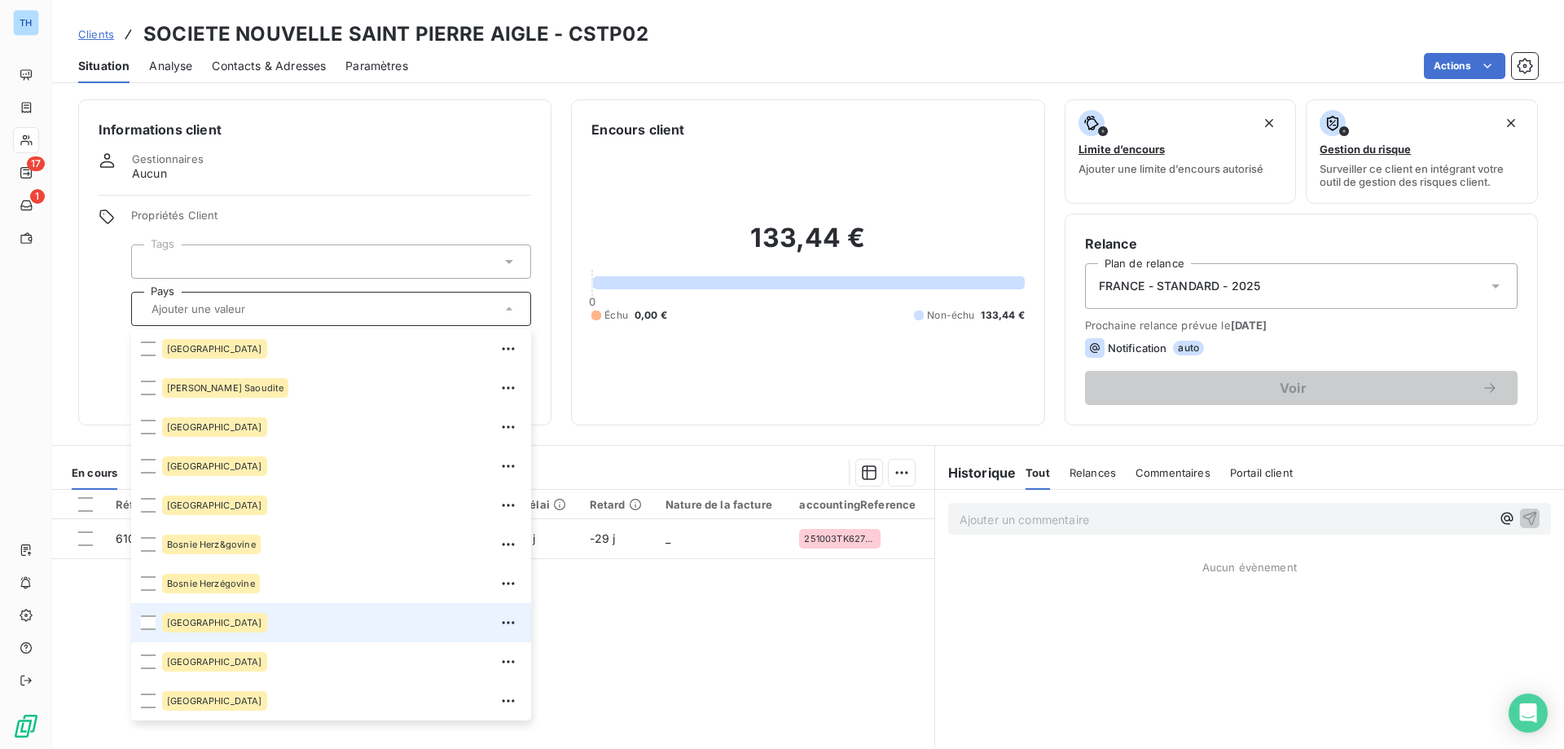
scroll to position [407, 0]
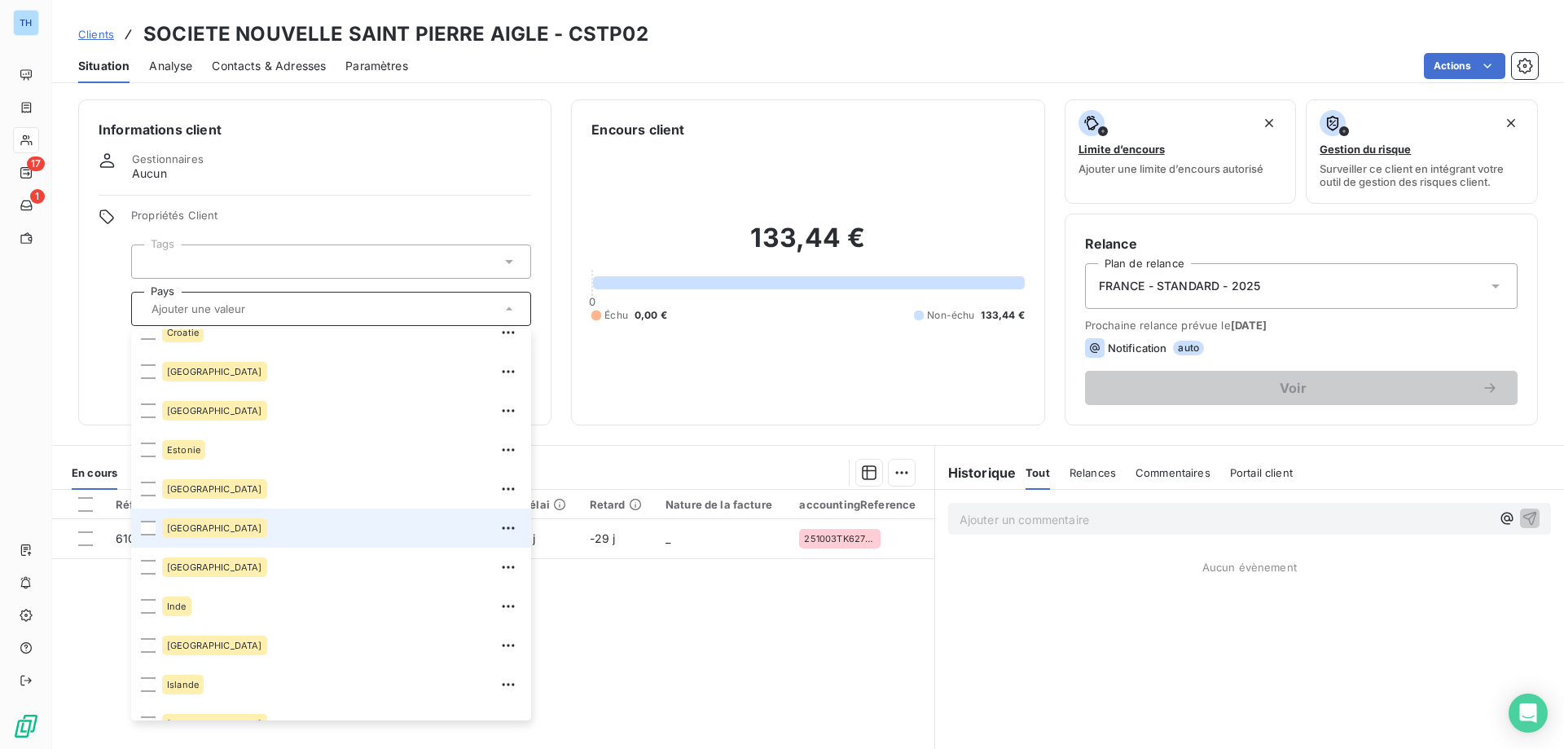
click at [222, 530] on div "[GEOGRAPHIC_DATA]" at bounding box center [341, 528] width 359 height 26
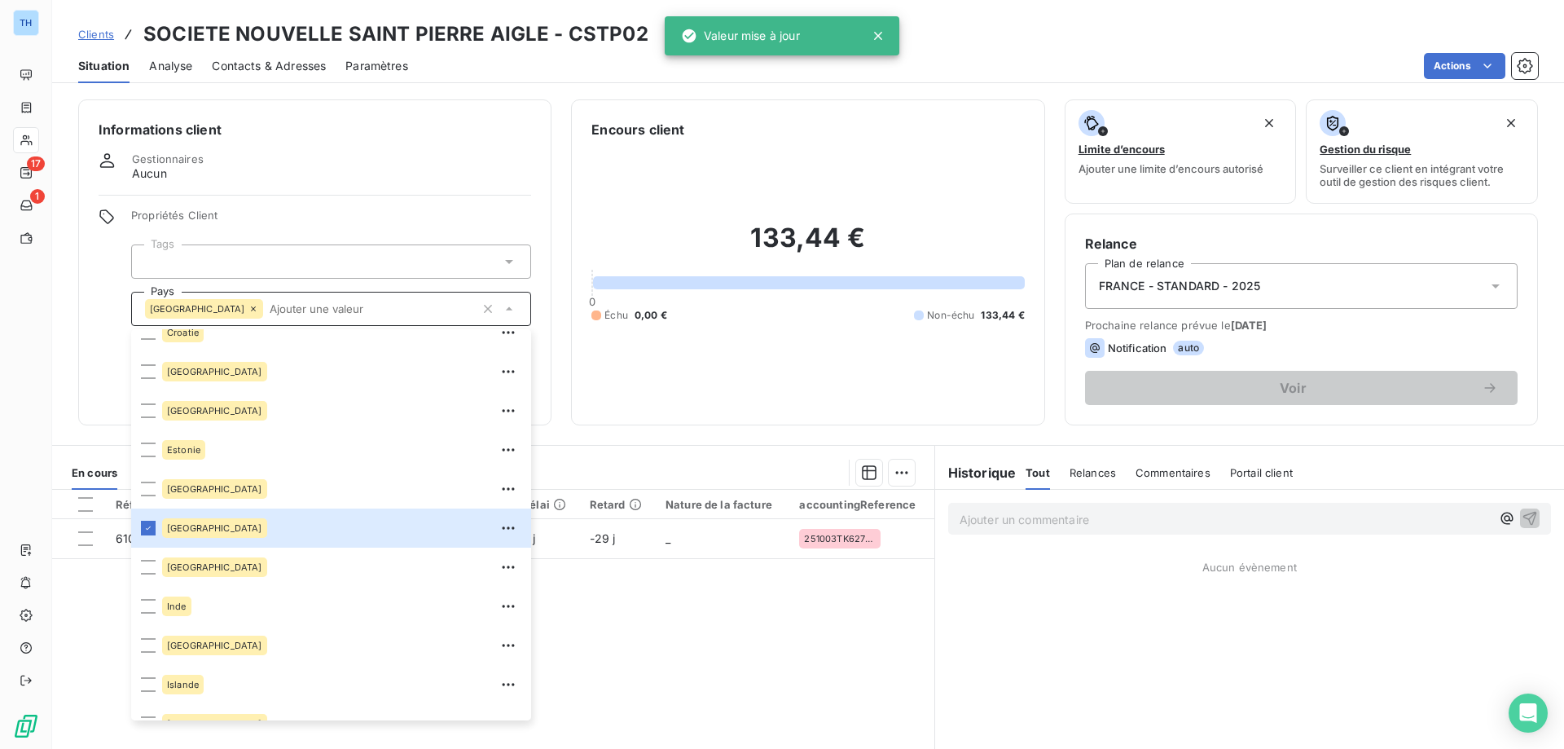
click at [81, 324] on div "Informations client Gestionnaires Aucun Propriétés Client Tags [GEOGRAPHIC_DATA…" at bounding box center [314, 262] width 473 height 326
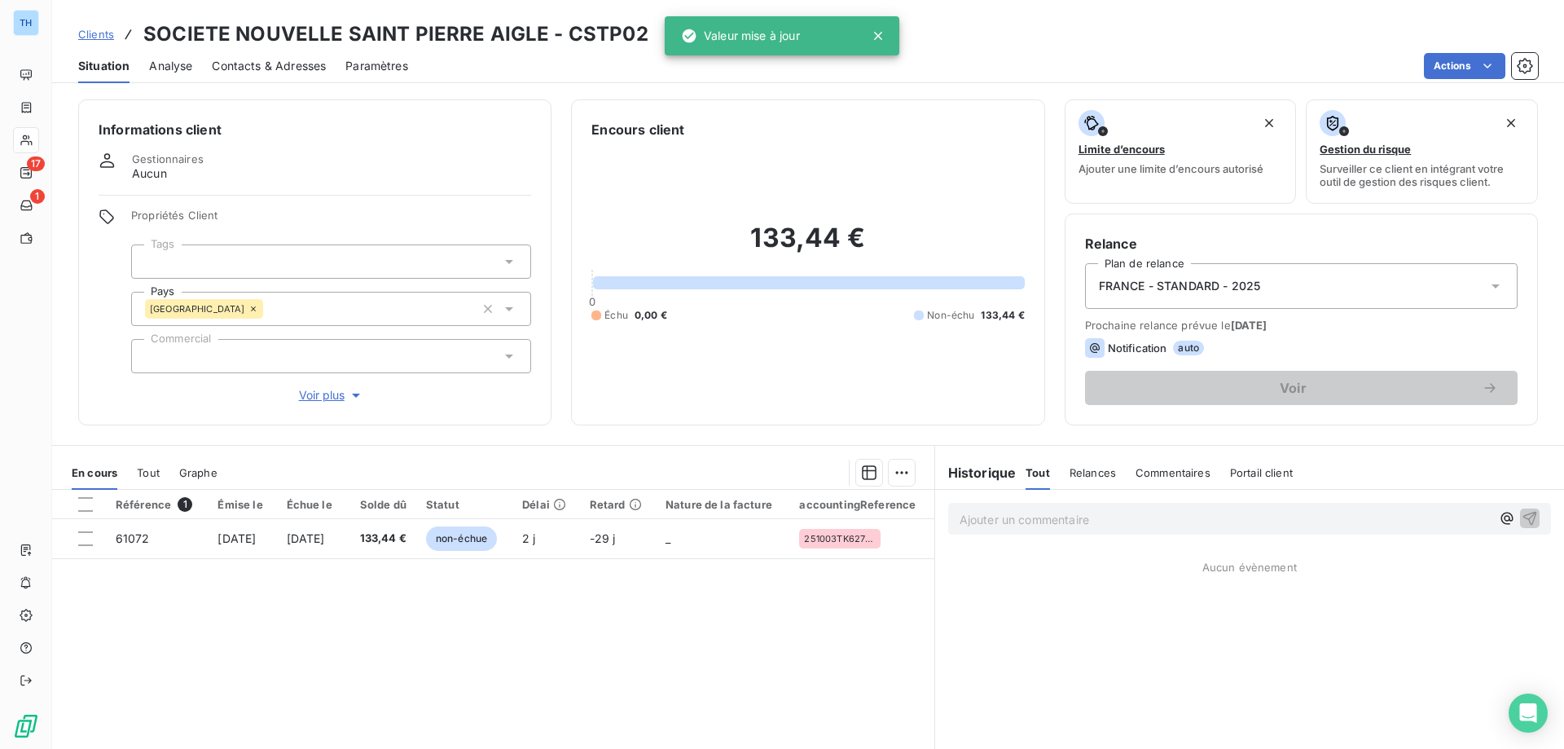
click at [228, 361] on div at bounding box center [331, 356] width 400 height 34
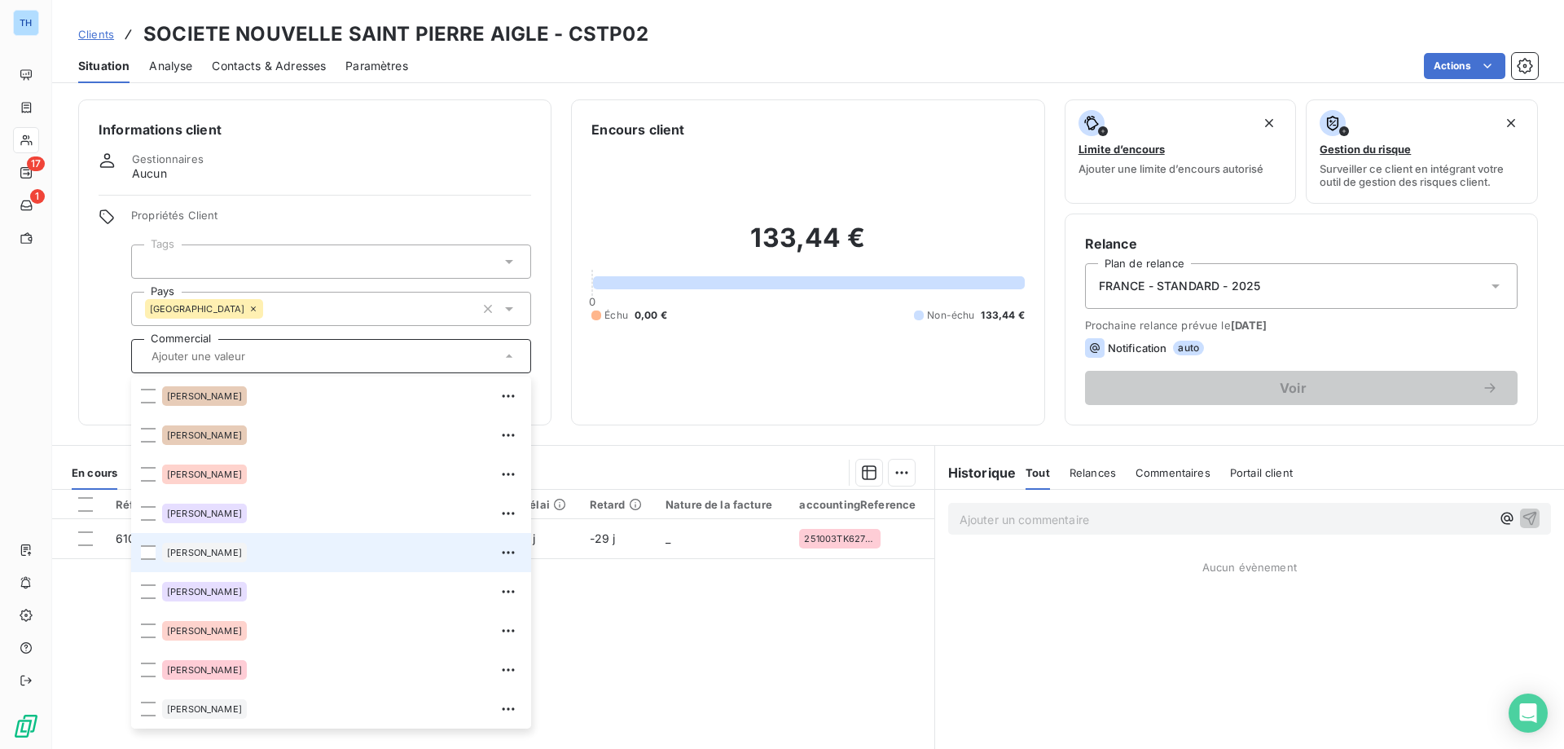
click at [229, 560] on div "[PERSON_NAME]" at bounding box center [341, 552] width 359 height 26
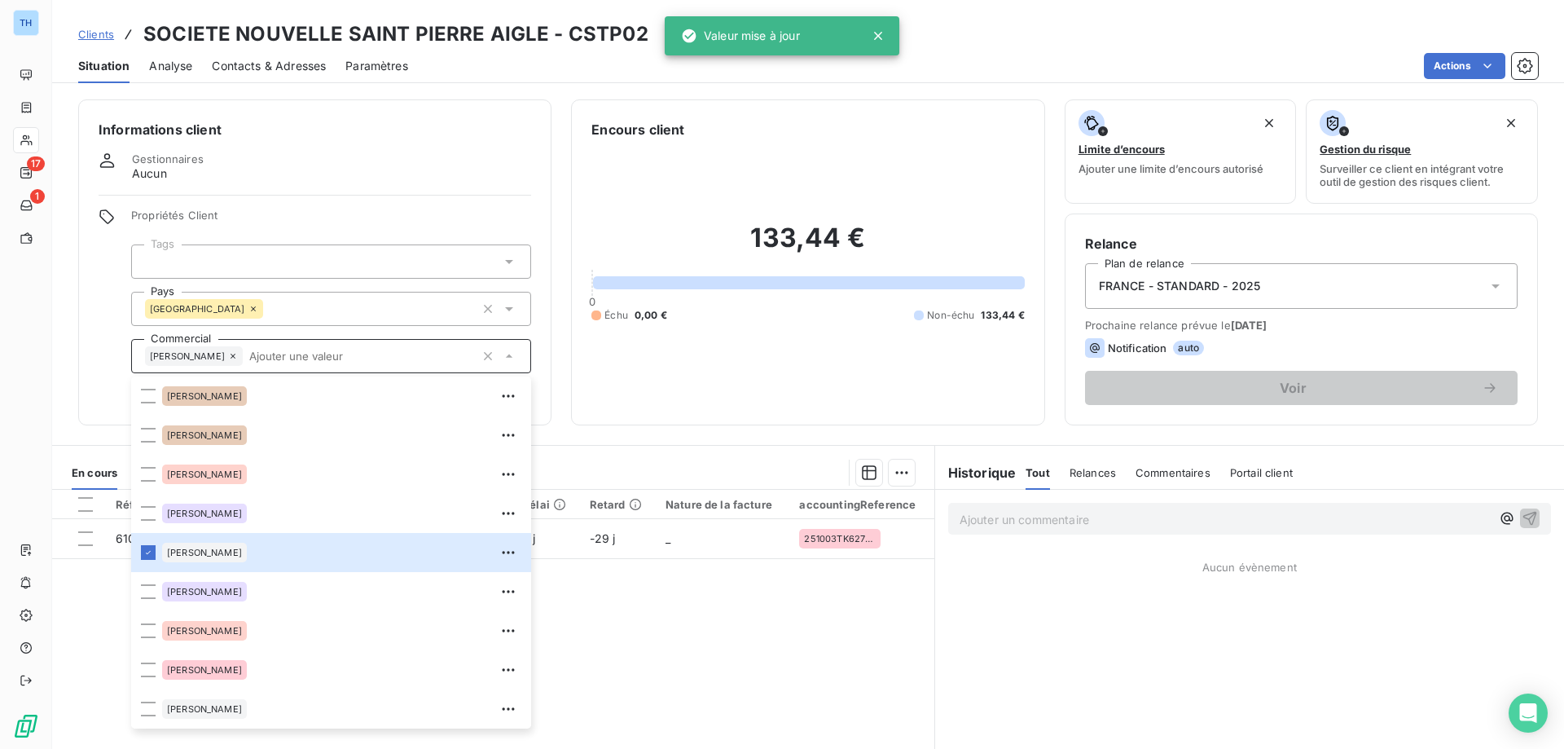
click at [101, 364] on div "Propriétés Client Tags Pays [GEOGRAPHIC_DATA] Commercial [PERSON_NAME] [PERSON_…" at bounding box center [315, 306] width 433 height 195
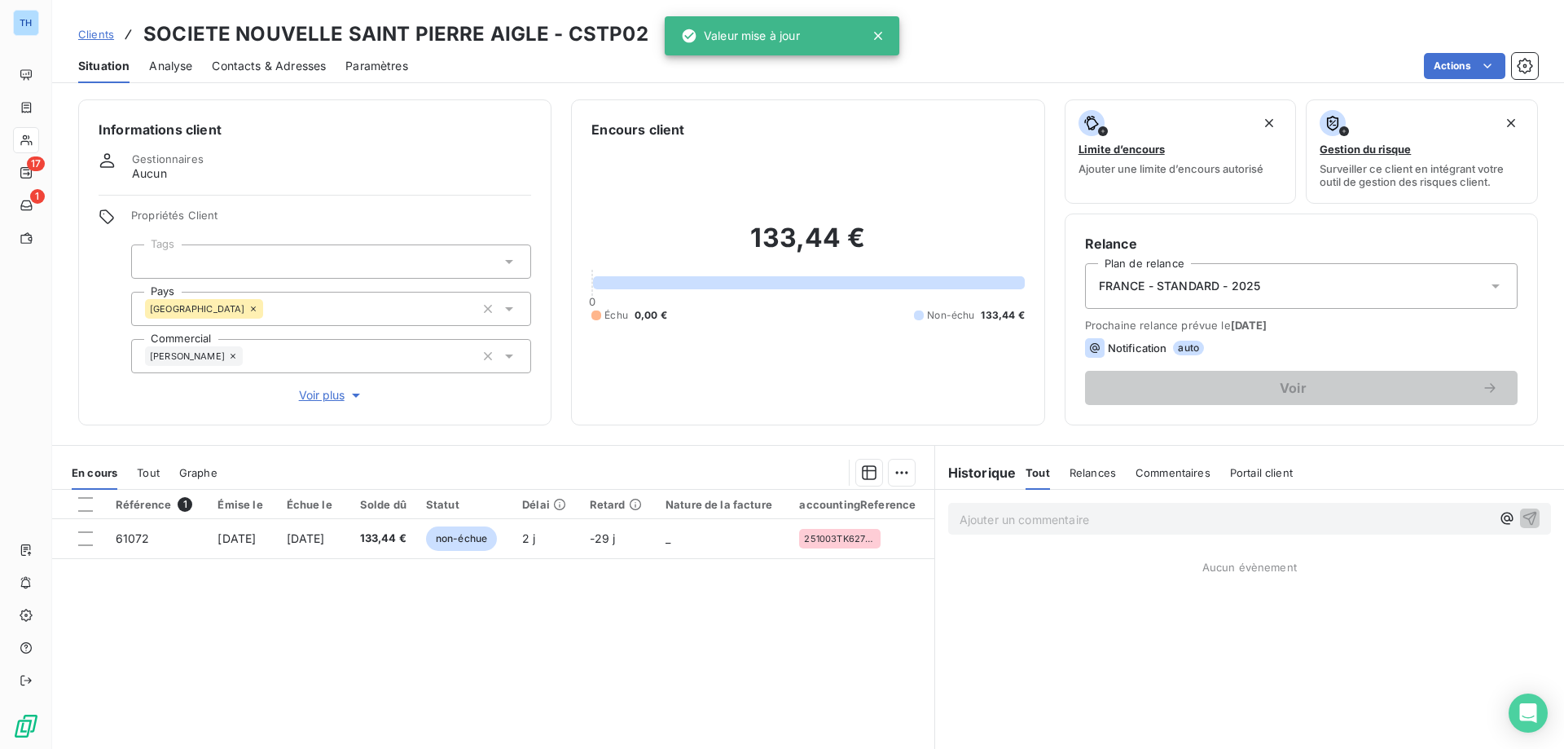
click at [263, 65] on span "Contacts & Adresses" at bounding box center [269, 66] width 114 height 16
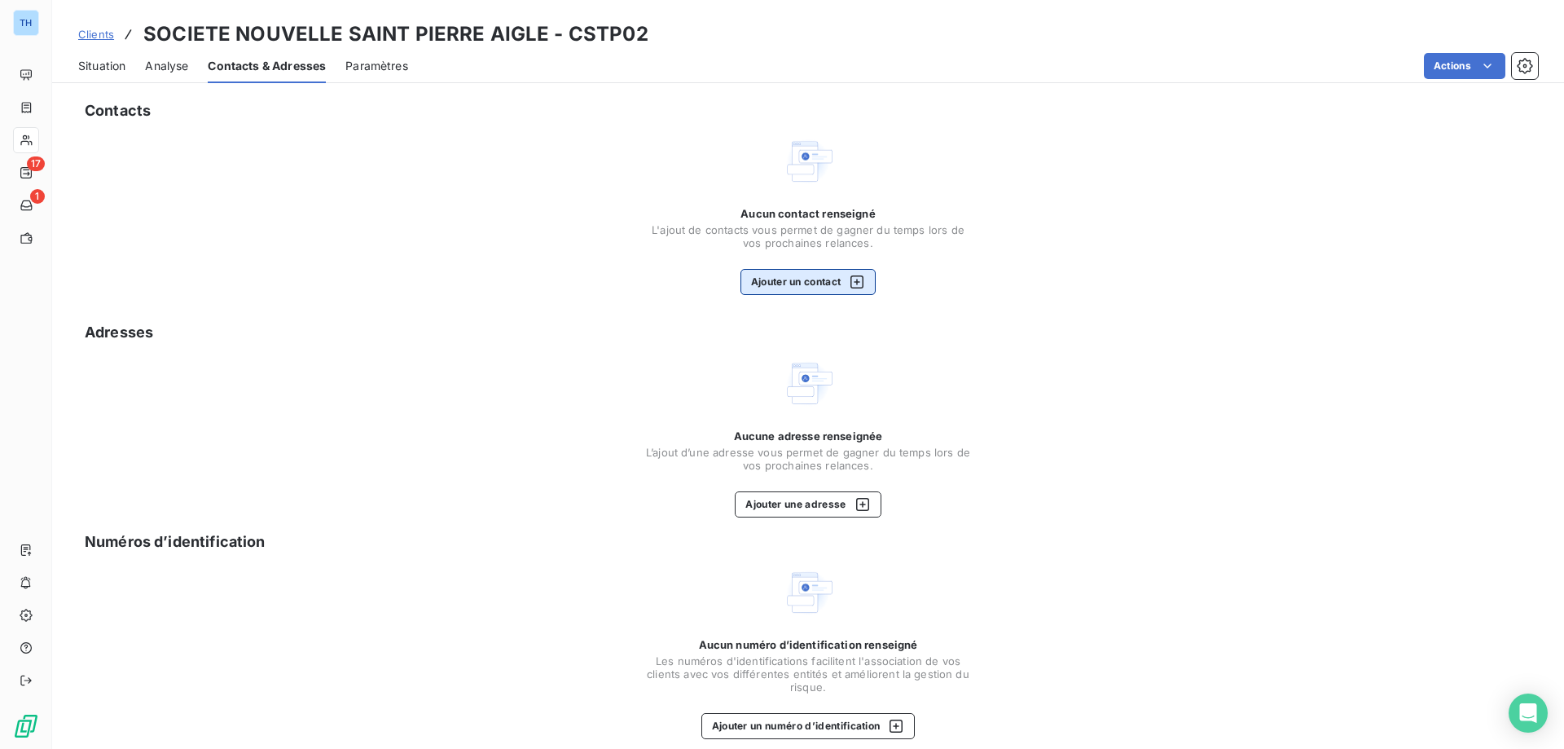
click at [810, 282] on button "Ajouter un contact" at bounding box center [808, 282] width 136 height 26
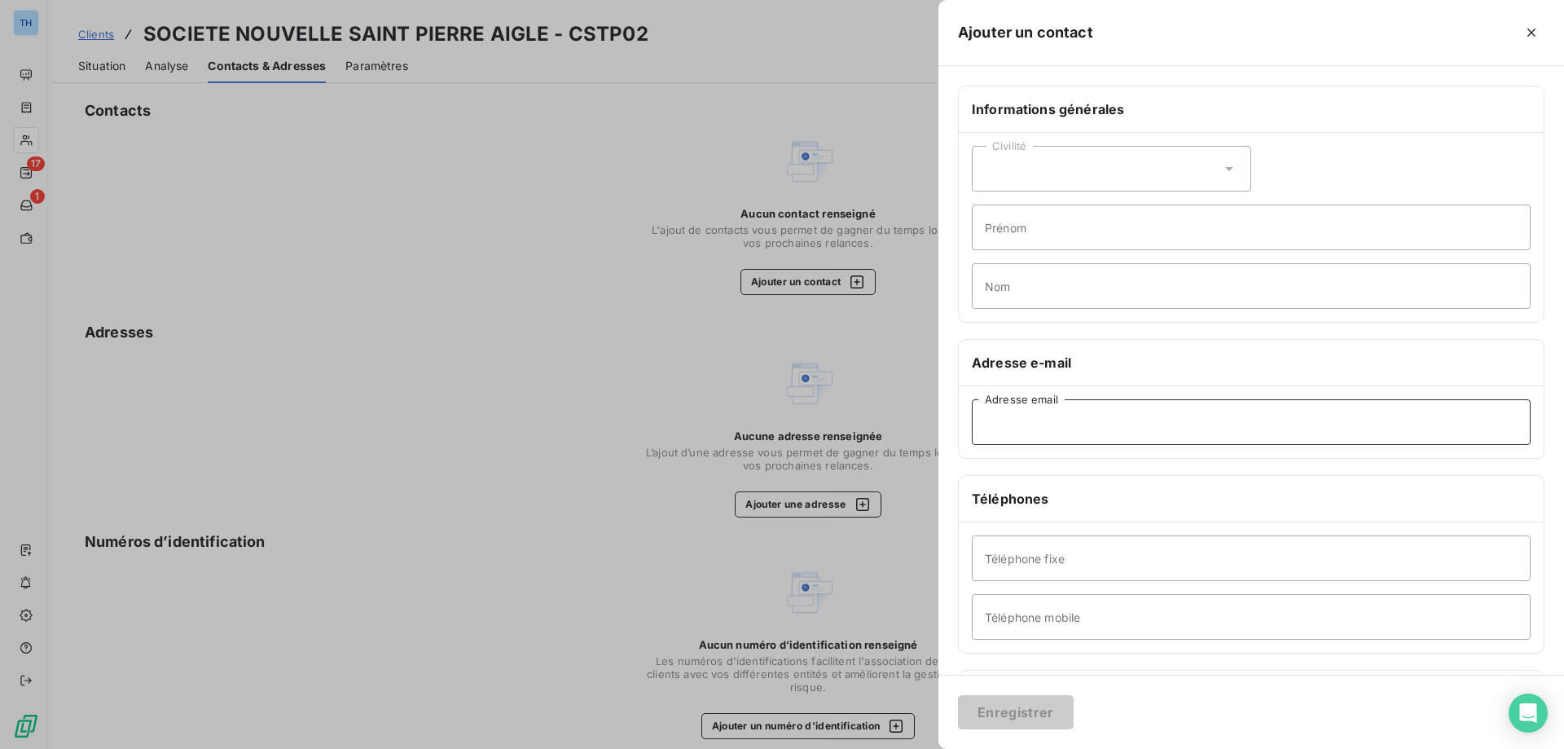
click at [1029, 429] on input "Adresse email" at bounding box center [1251, 422] width 559 height 46
paste input "[EMAIL_ADDRESS][DOMAIN_NAME]"
type input "[EMAIL_ADDRESS][DOMAIN_NAME]"
click at [980, 709] on button "Enregistrer" at bounding box center [1016, 712] width 116 height 34
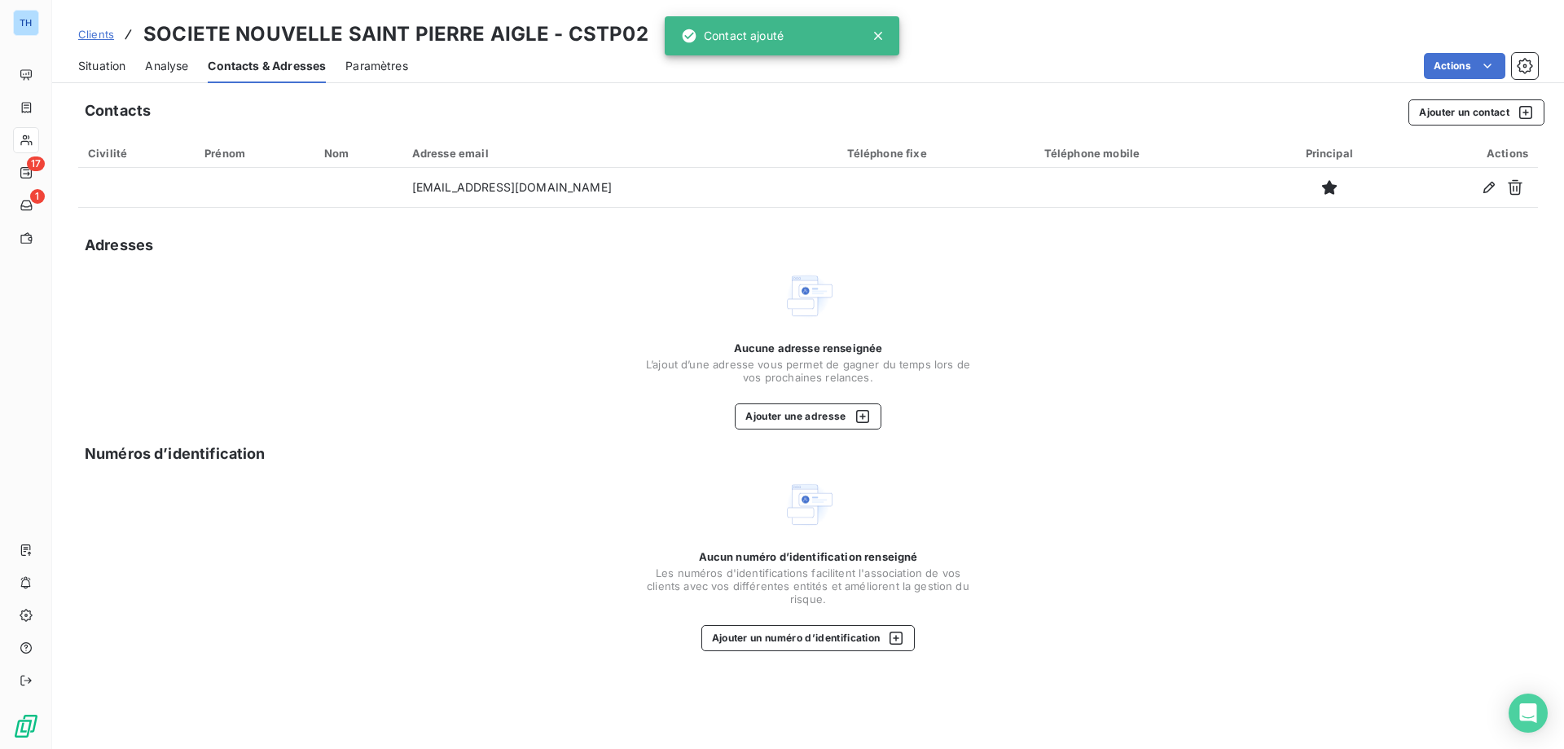
click at [114, 61] on span "Situation" at bounding box center [101, 66] width 47 height 16
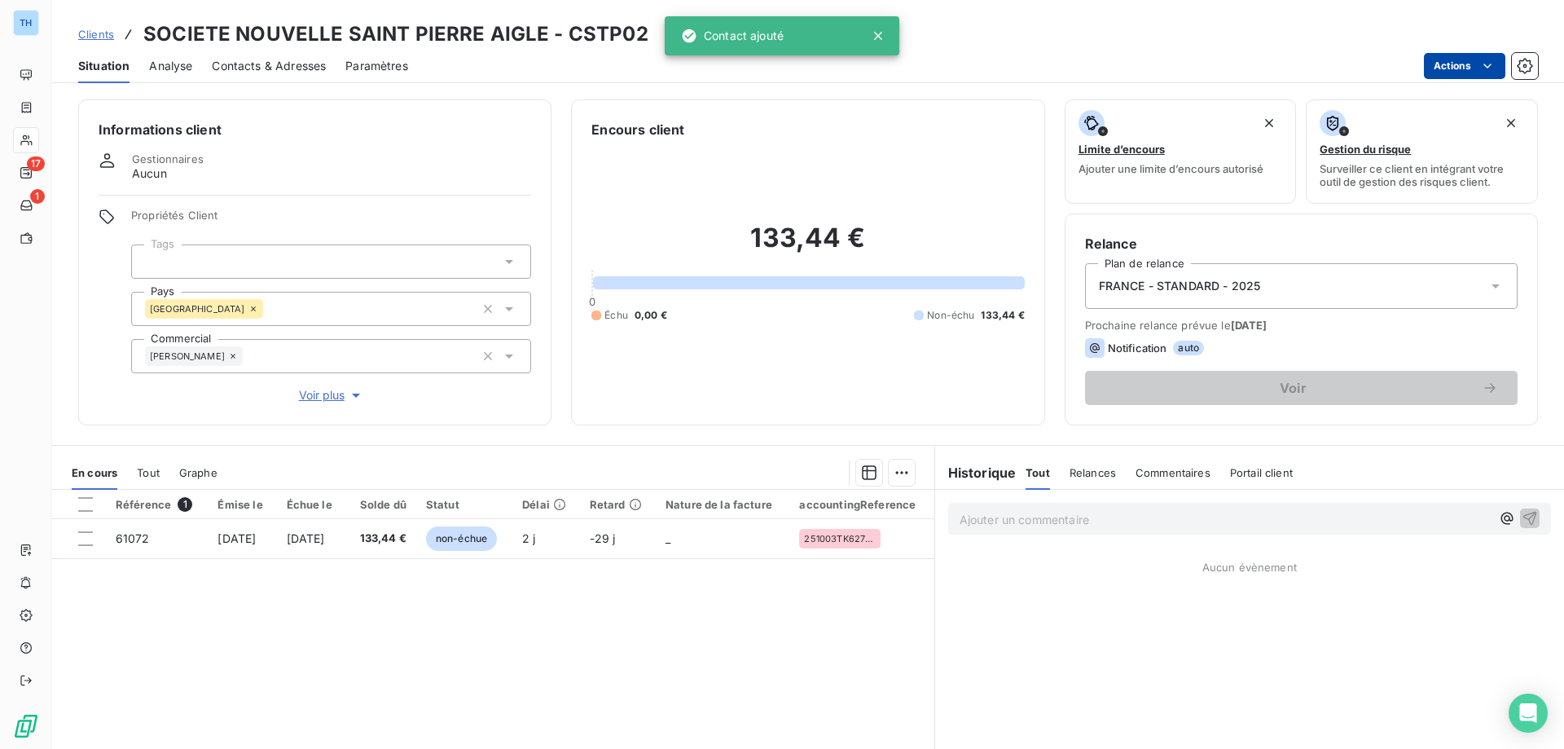
click at [1460, 70] on html "TH 17 1 Clients SOCIETE NOUVELLE SAINT PIERRE AIGLE - CSTP02 Situation Analyse …" at bounding box center [782, 374] width 1564 height 749
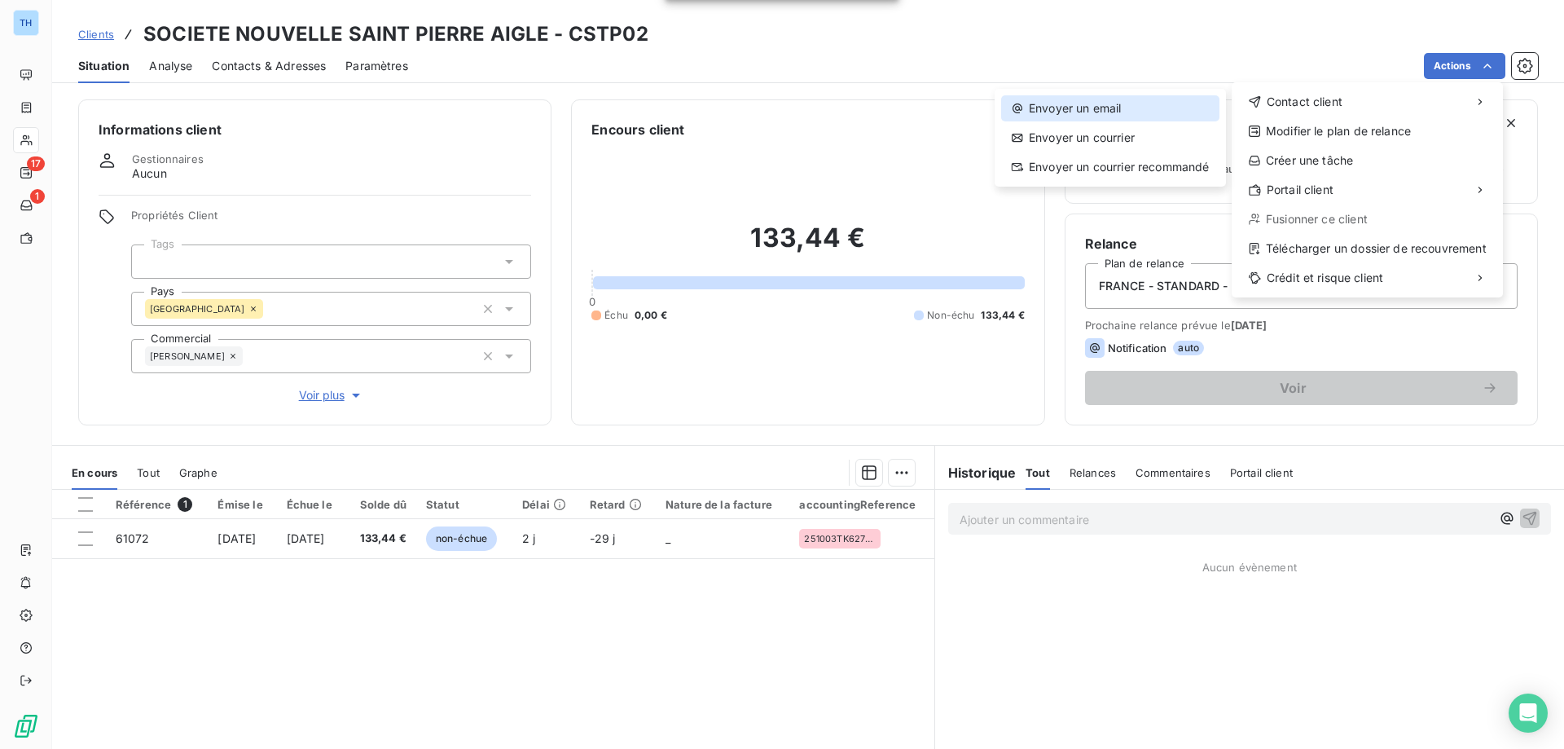
click at [1118, 99] on div "Envoyer un email" at bounding box center [1110, 108] width 218 height 26
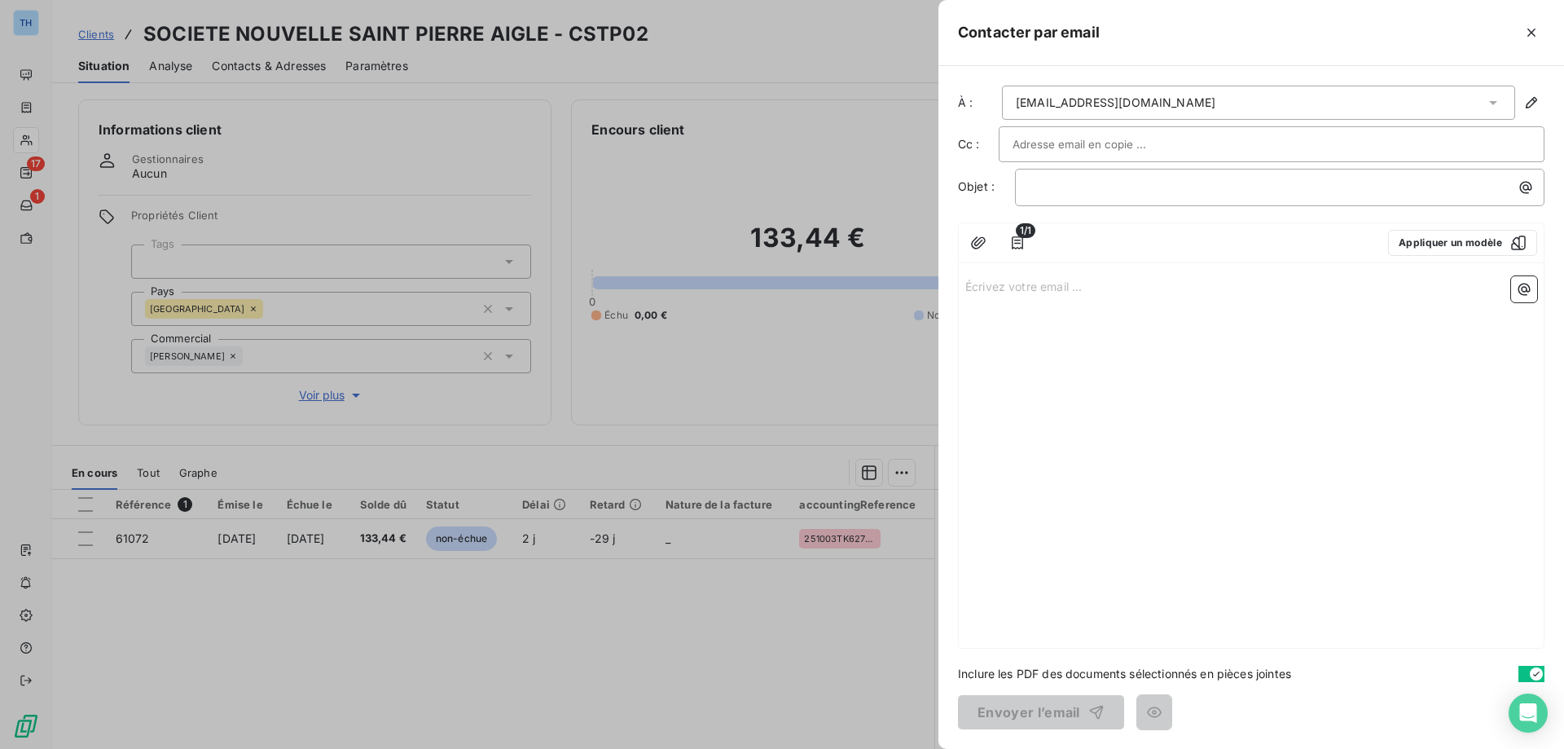
click at [990, 286] on p "Écrivez votre email ... ﻿" at bounding box center [1251, 285] width 572 height 19
click at [1013, 297] on div "Écrivez votre email ... ﻿" at bounding box center [1251, 459] width 585 height 378
click at [1066, 294] on p "Écrivez votre email ... ﻿" at bounding box center [1251, 285] width 572 height 19
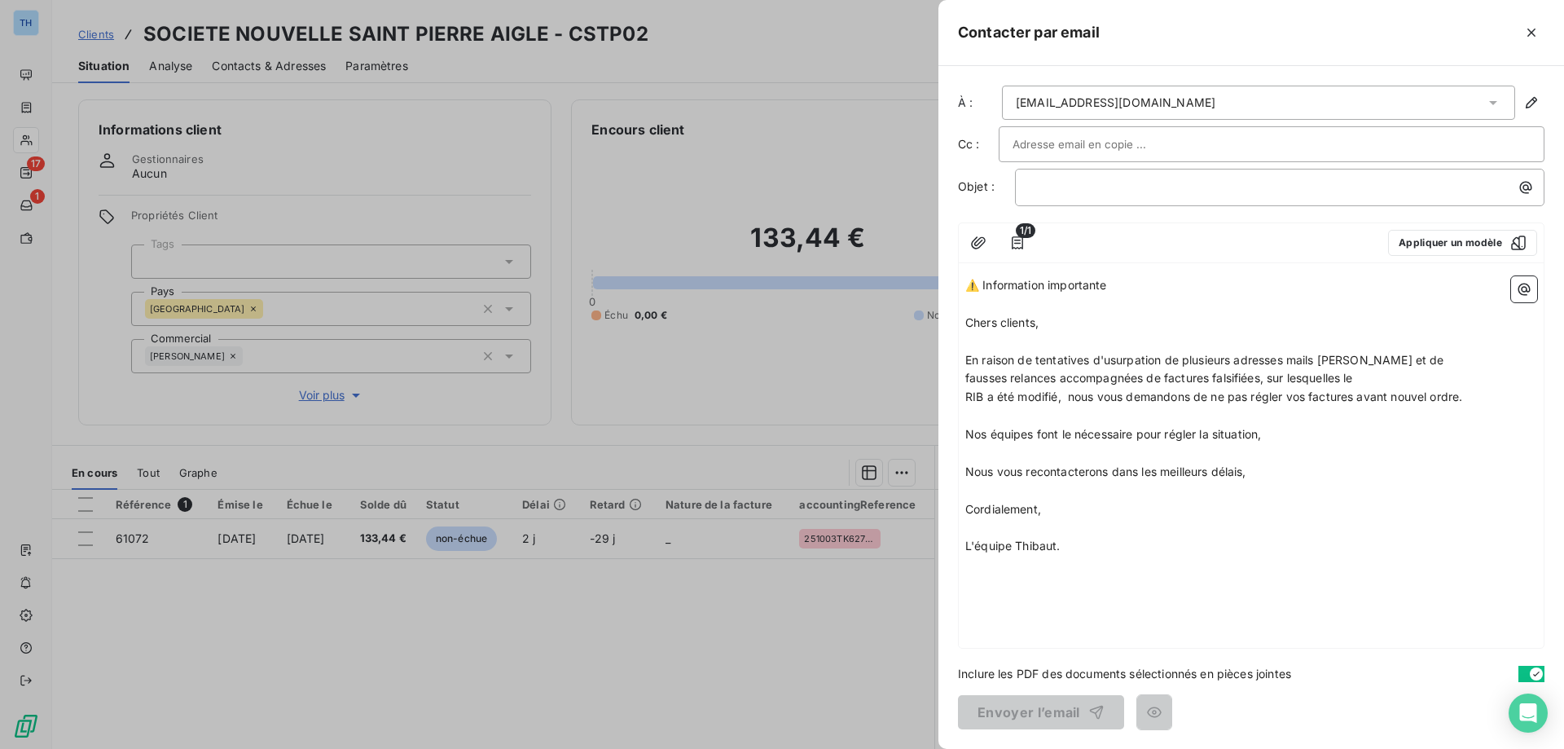
drag, startPoint x: 1153, startPoint y: 284, endPoint x: 943, endPoint y: 273, distance: 210.5
click at [943, 273] on div "À : [EMAIL_ADDRESS][DOMAIN_NAME] Cc : Objet : ﻿ 1/1 Appliquer un modèle ⚠️ Info…" at bounding box center [1251, 407] width 626 height 683
copy span "⚠️ Information importante"
click at [1042, 194] on p "﻿" at bounding box center [1284, 187] width 510 height 19
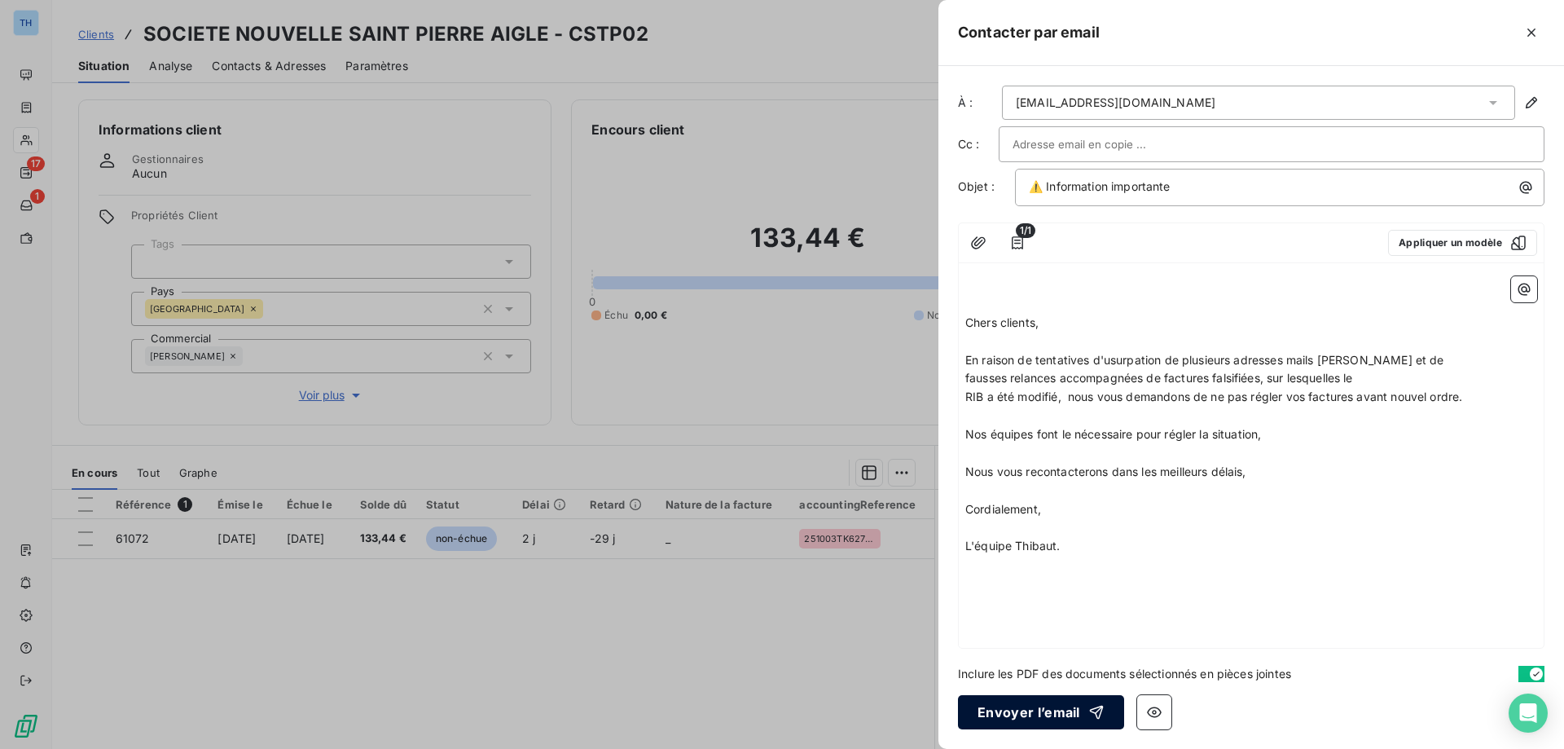
click at [1008, 709] on button "Envoyer l’email" at bounding box center [1041, 712] width 166 height 34
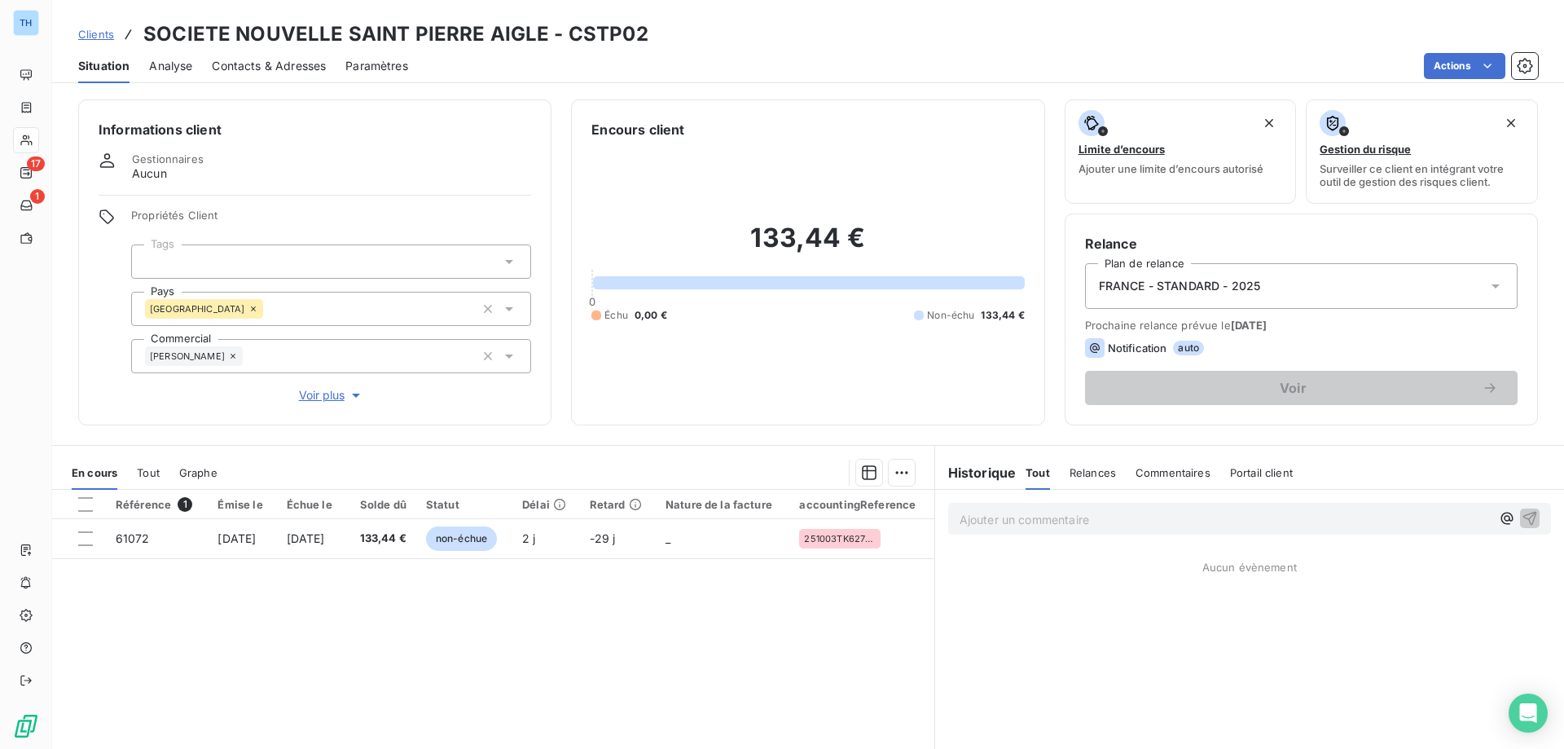
drag, startPoint x: 1008, startPoint y: 709, endPoint x: 379, endPoint y: 181, distance: 821.0
click at [379, 181] on div "Gestionnaires Aucun" at bounding box center [315, 166] width 433 height 29
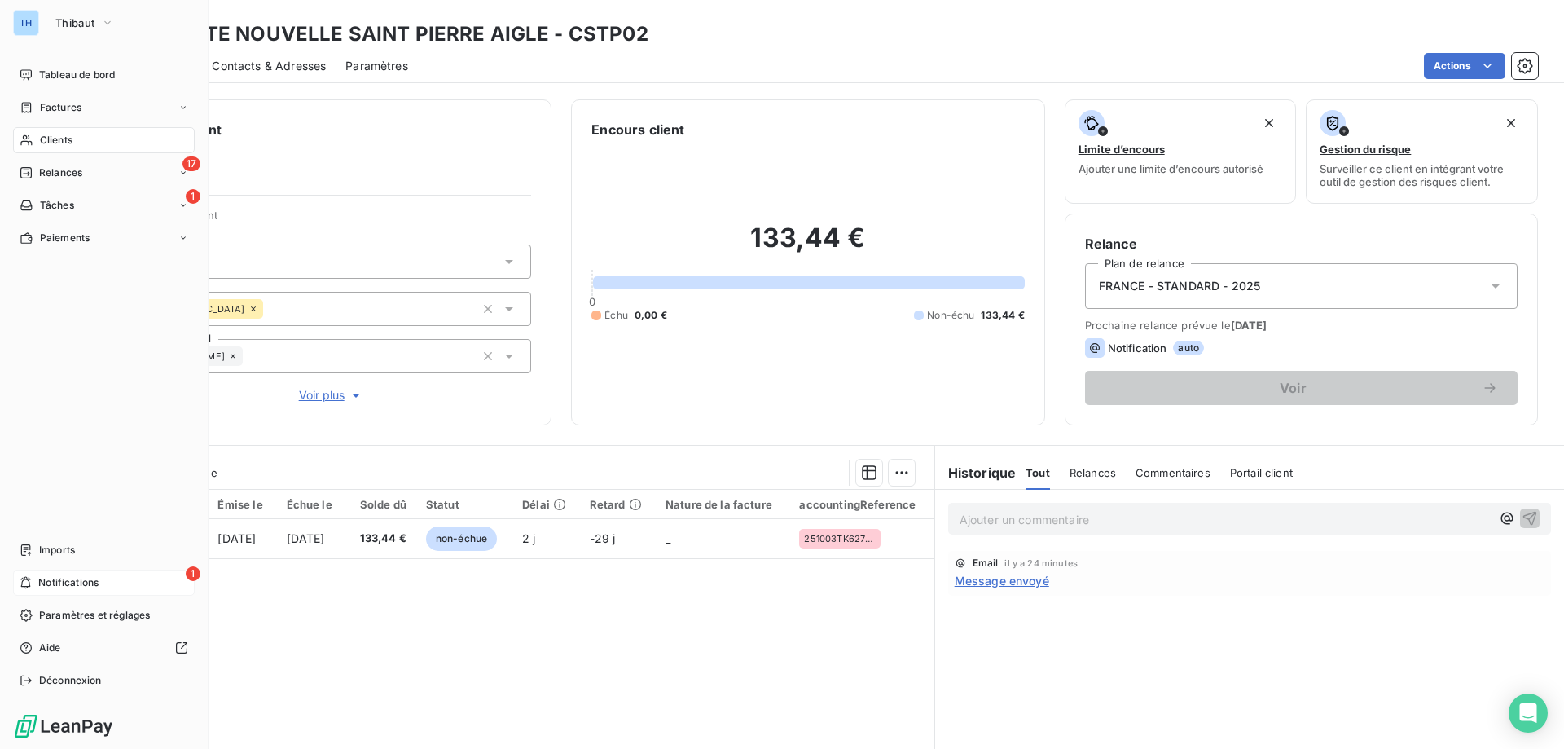
click at [81, 577] on span "Notifications" at bounding box center [68, 582] width 60 height 15
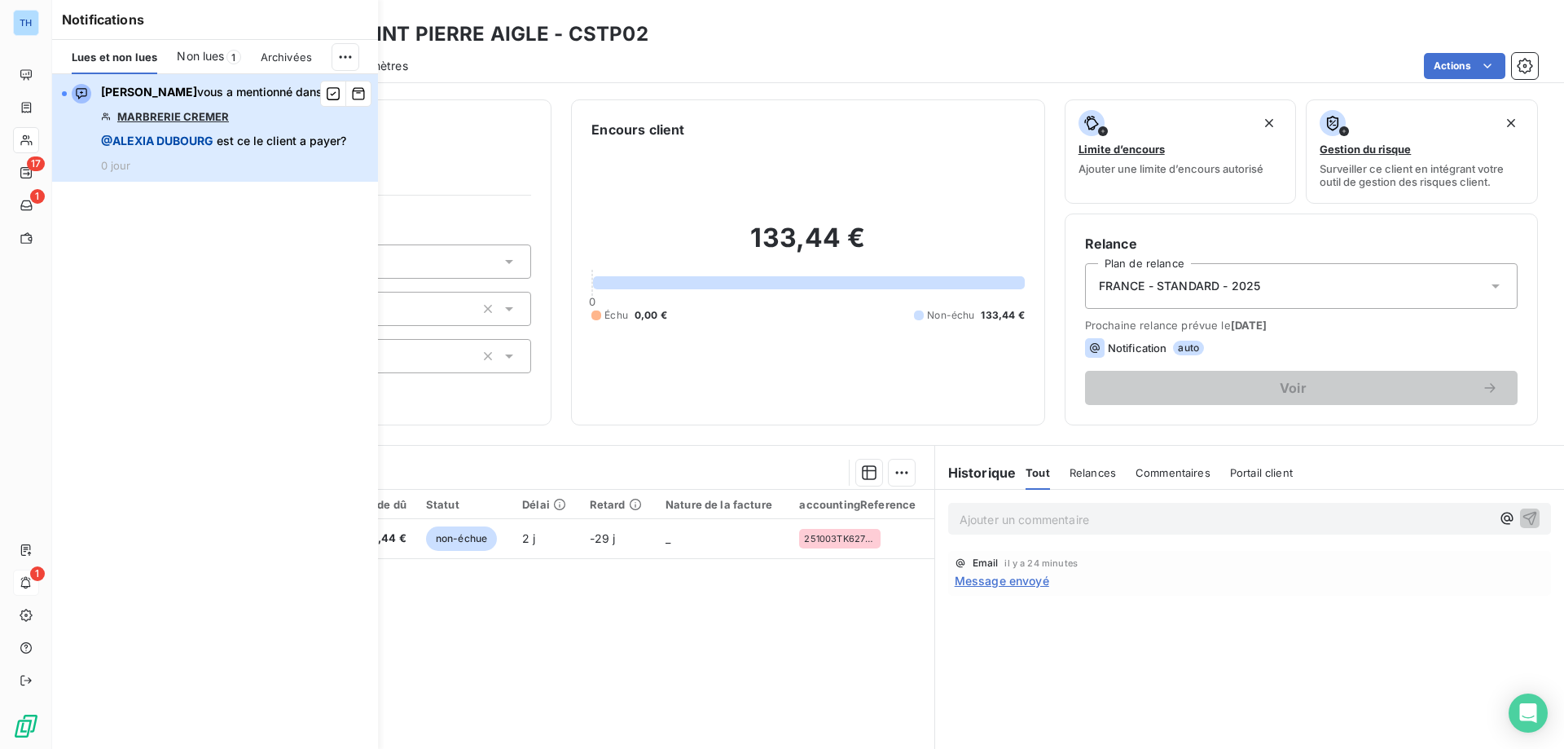
click at [267, 146] on span "@ [PERSON_NAME] est ce le client a payer?" at bounding box center [223, 141] width 245 height 16
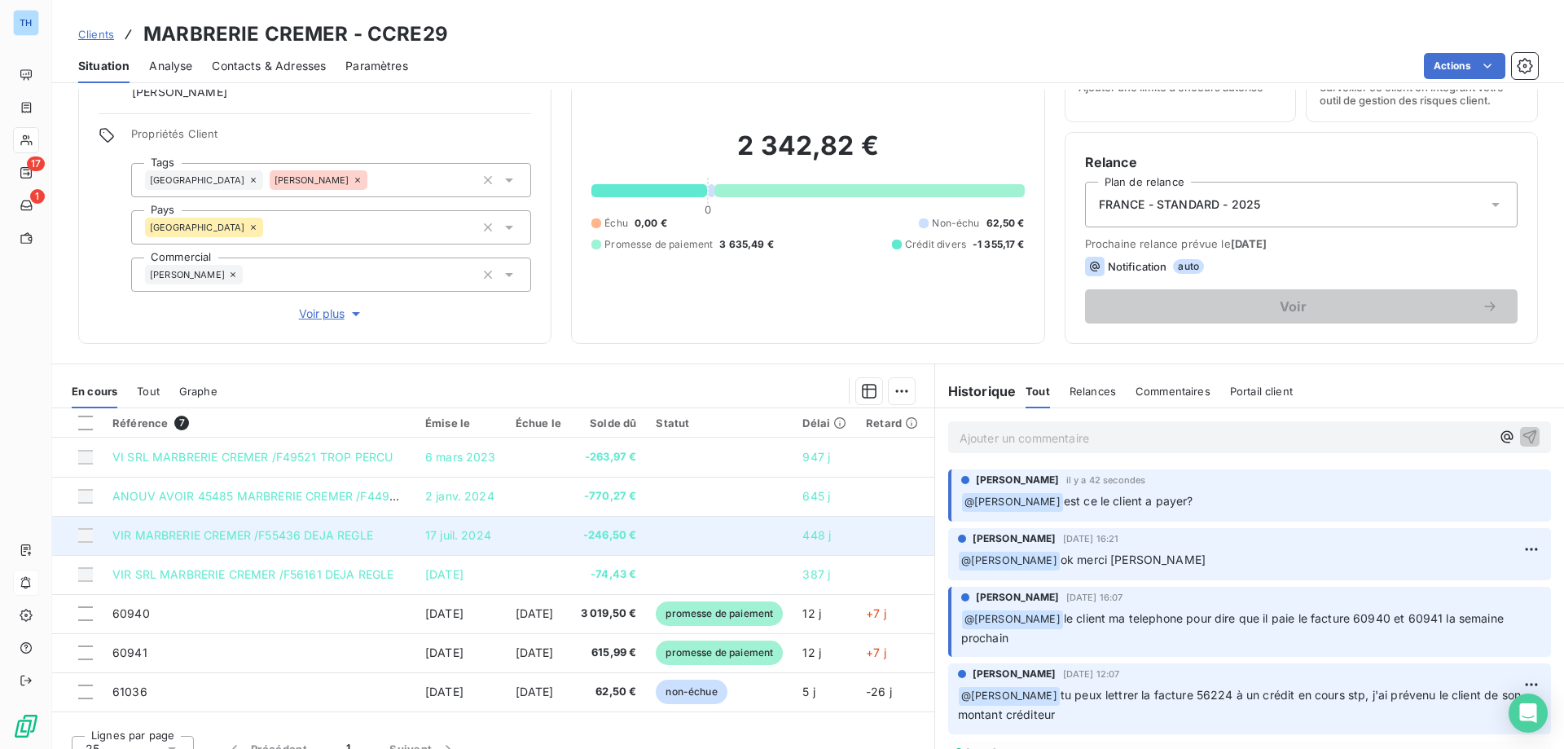
scroll to position [103, 0]
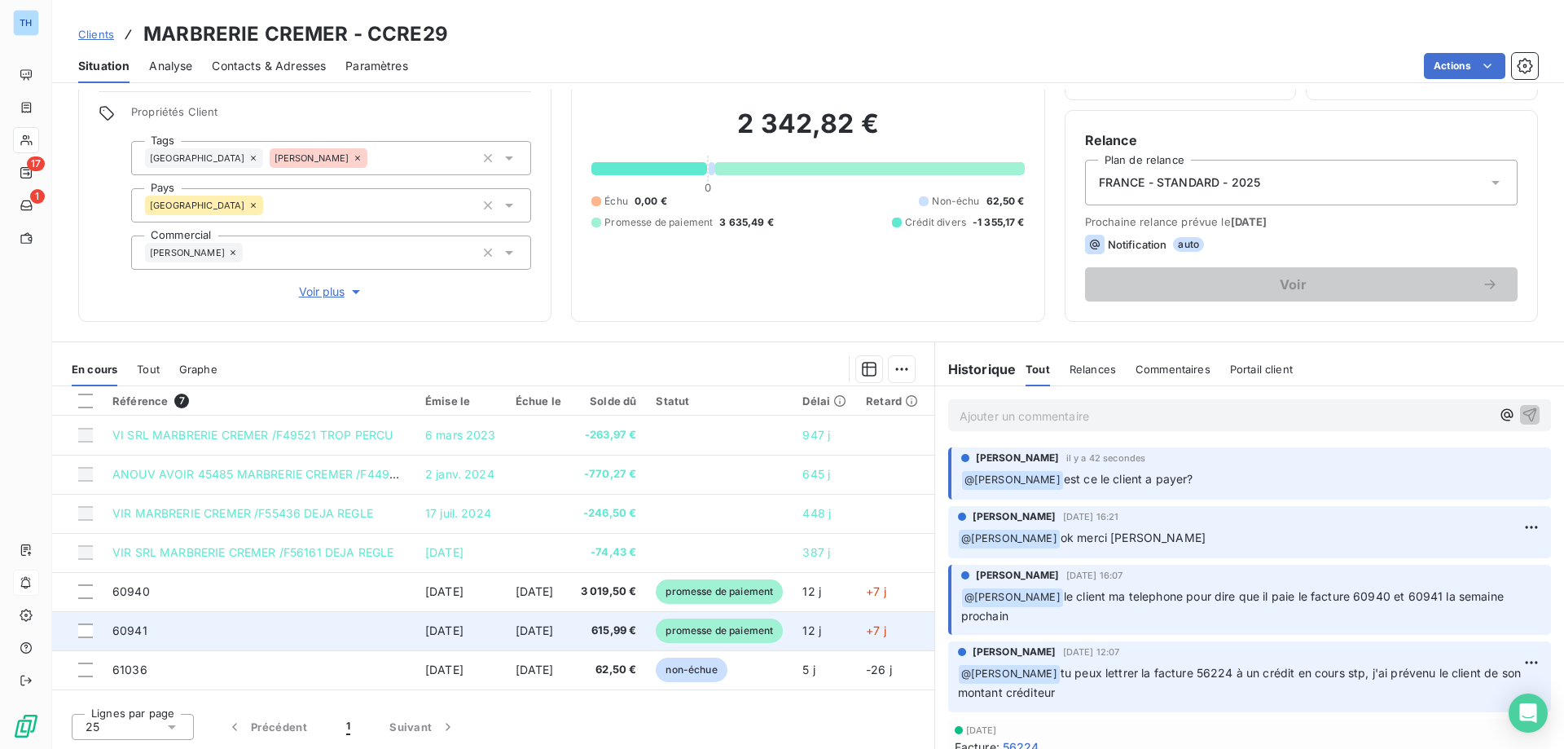
click at [571, 626] on td "[DATE]" at bounding box center [538, 630] width 65 height 39
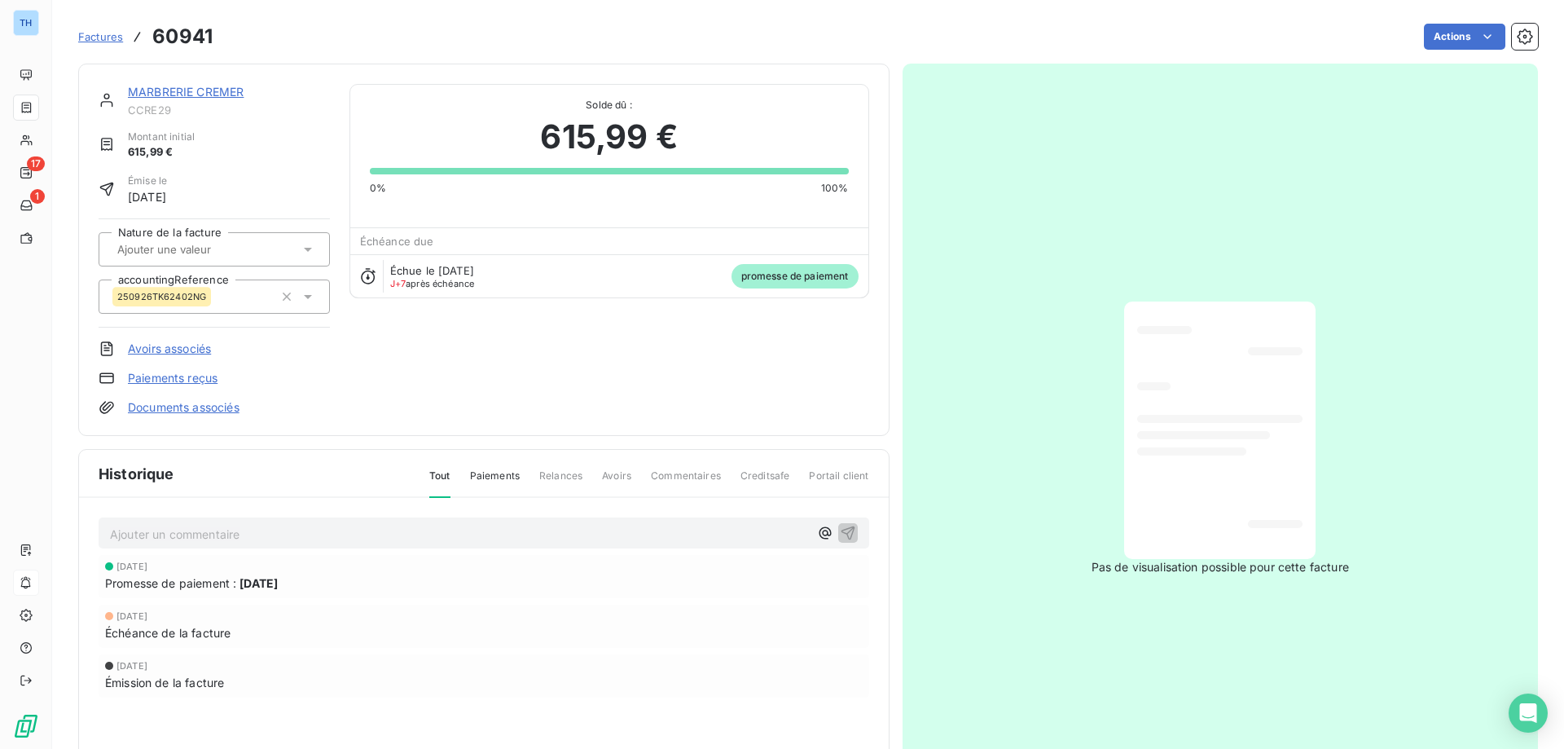
click at [219, 90] on link "MARBRERIE CREMER" at bounding box center [186, 92] width 116 height 14
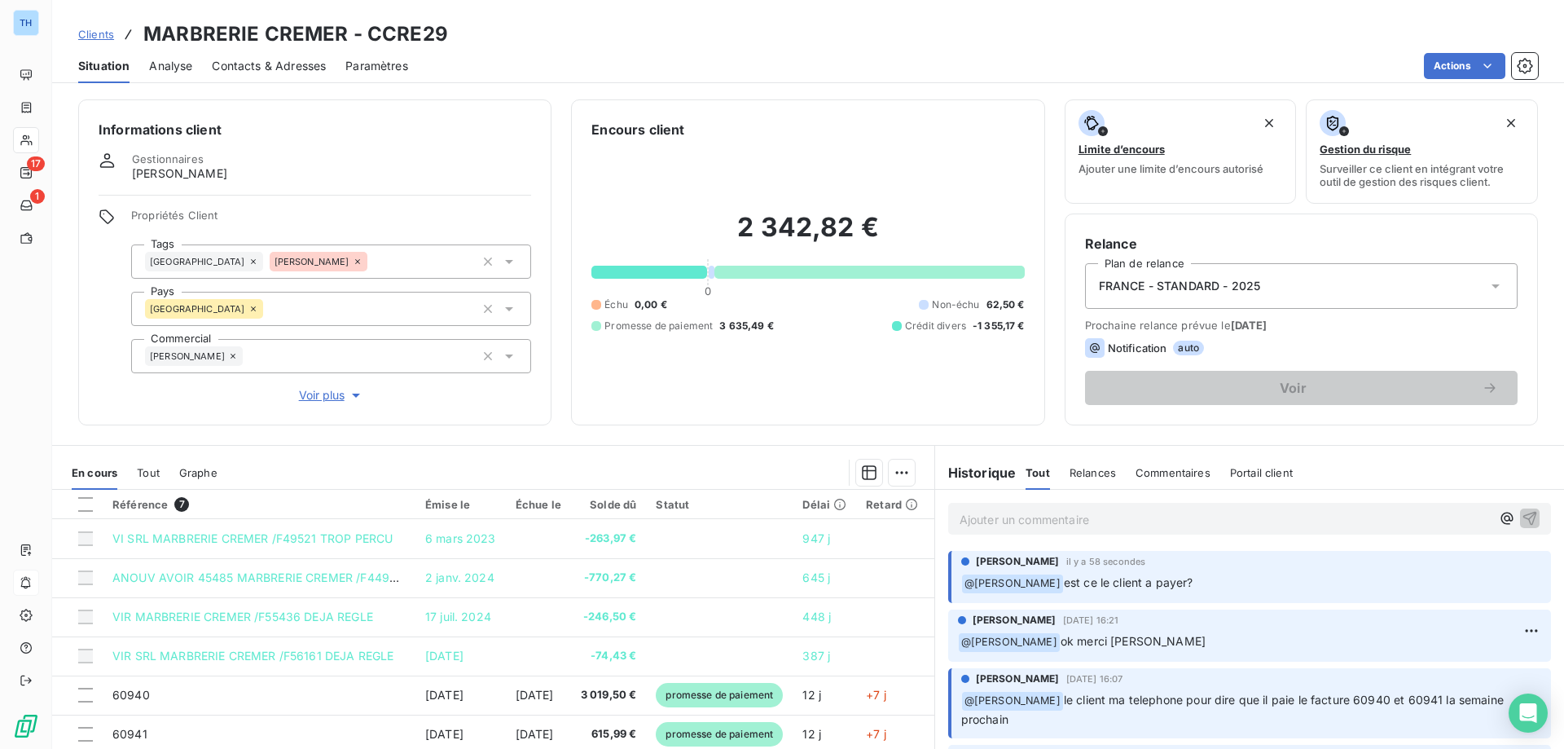
click at [1038, 522] on p "Ajouter un commentaire ﻿" at bounding box center [1225, 519] width 531 height 20
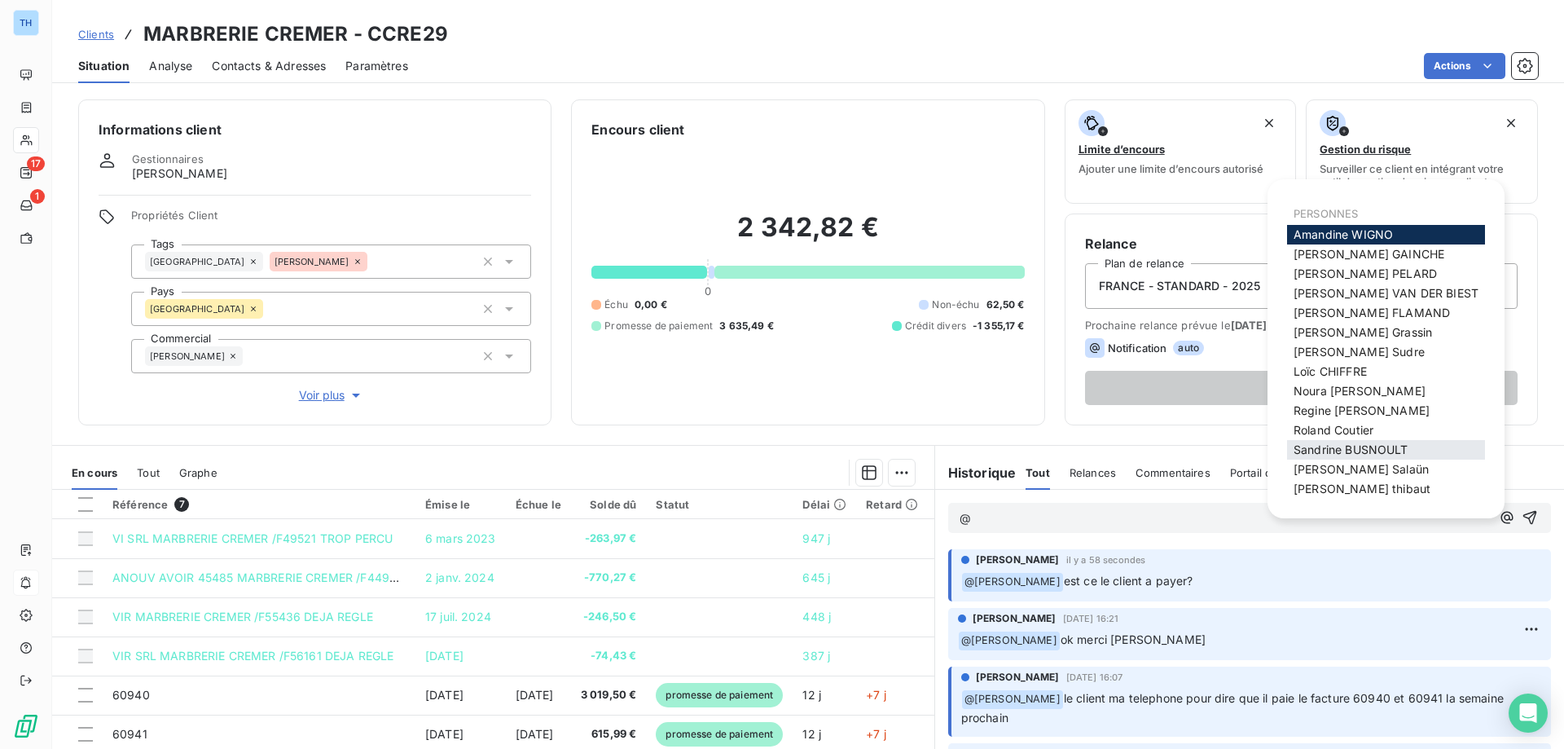
scroll to position [23, 0]
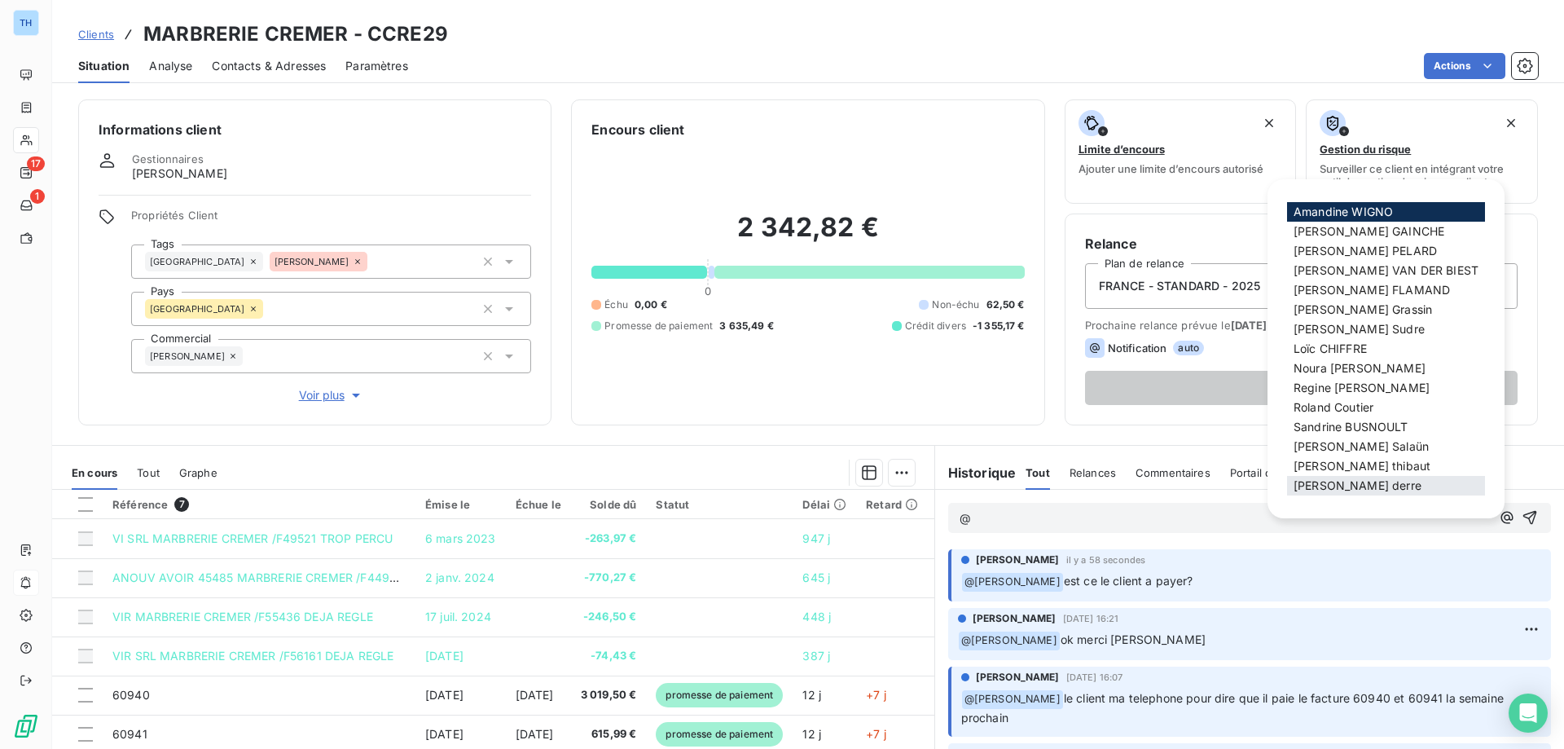
click at [1337, 491] on span "[PERSON_NAME]" at bounding box center [1357, 485] width 128 height 14
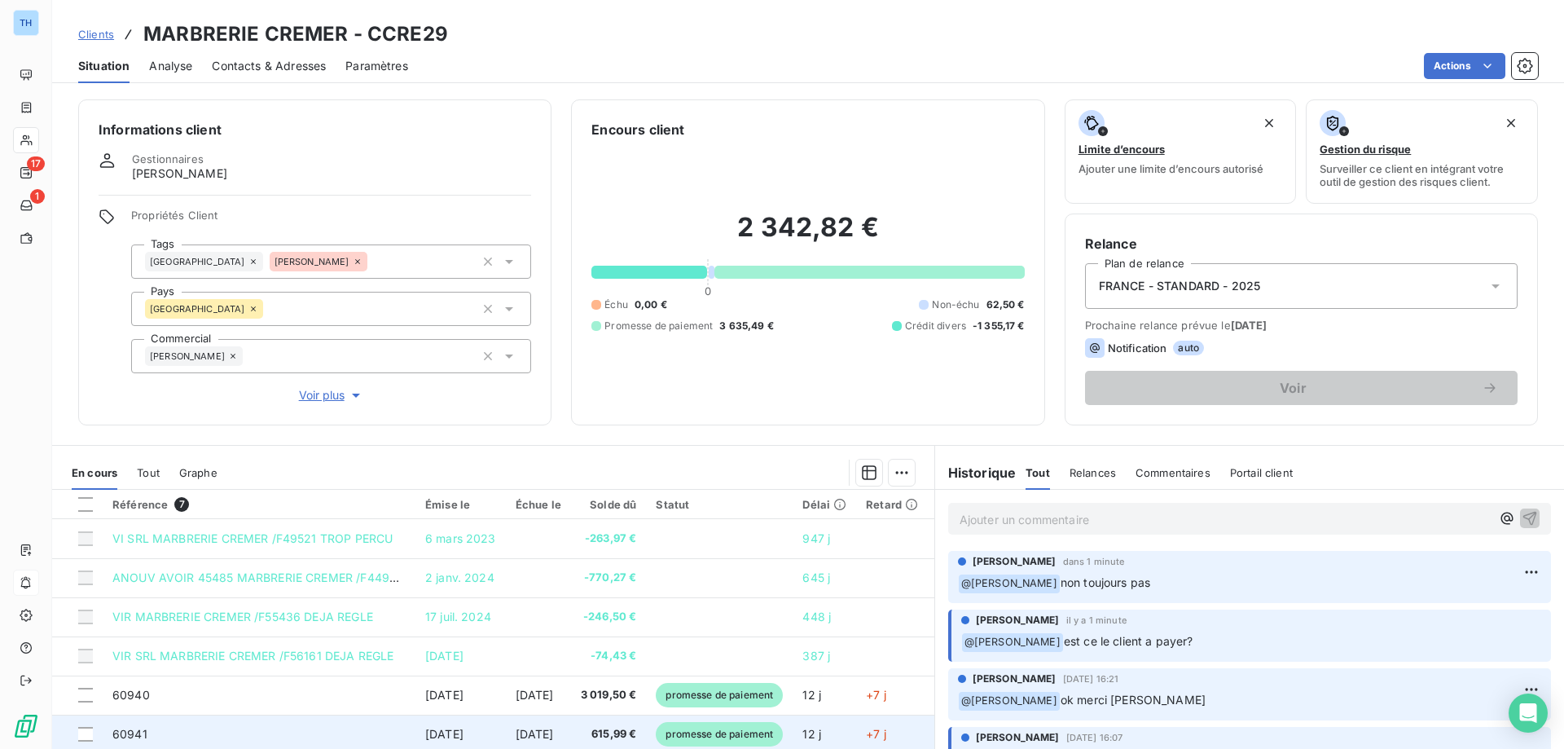
scroll to position [103, 0]
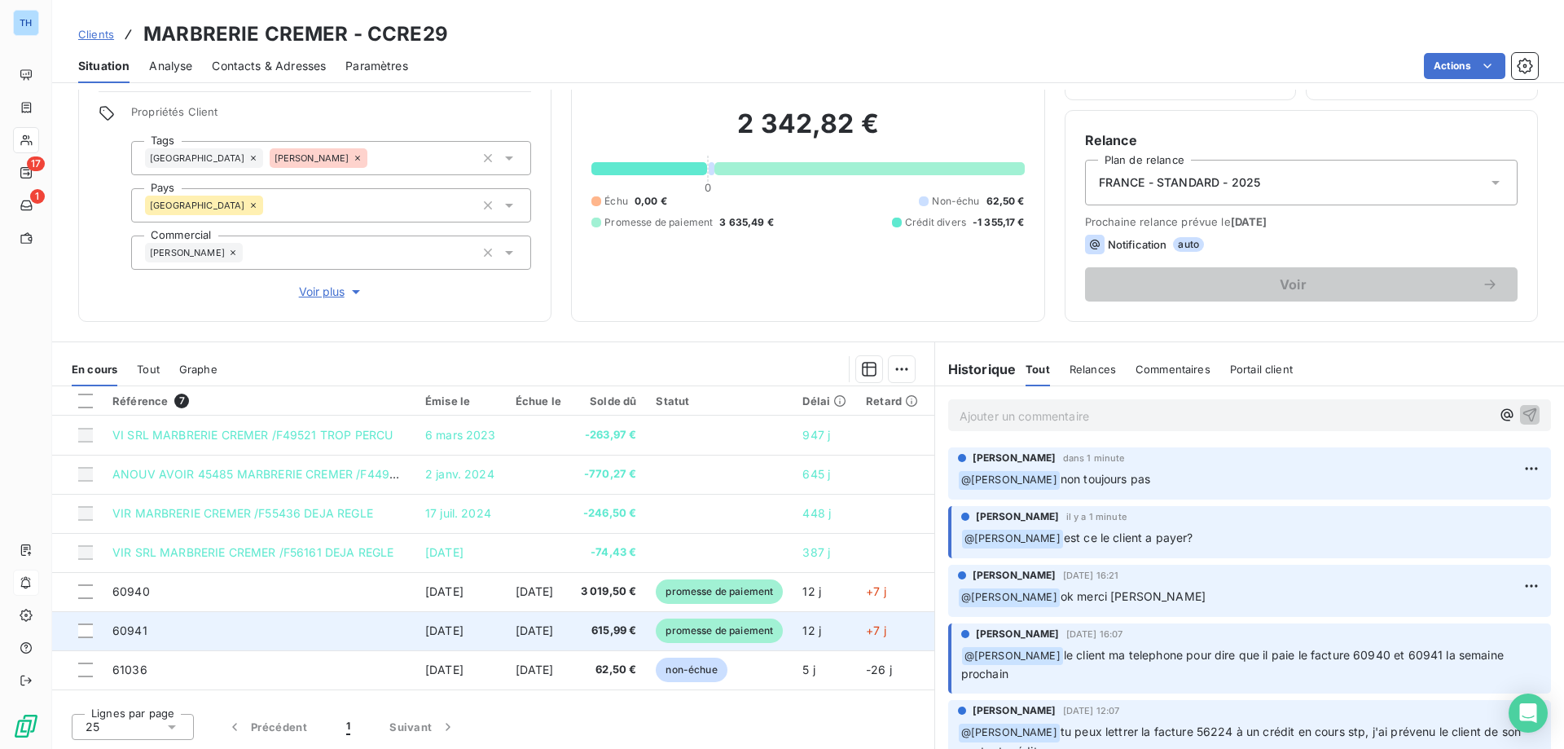
click at [554, 624] on span "[DATE]" at bounding box center [535, 630] width 38 height 14
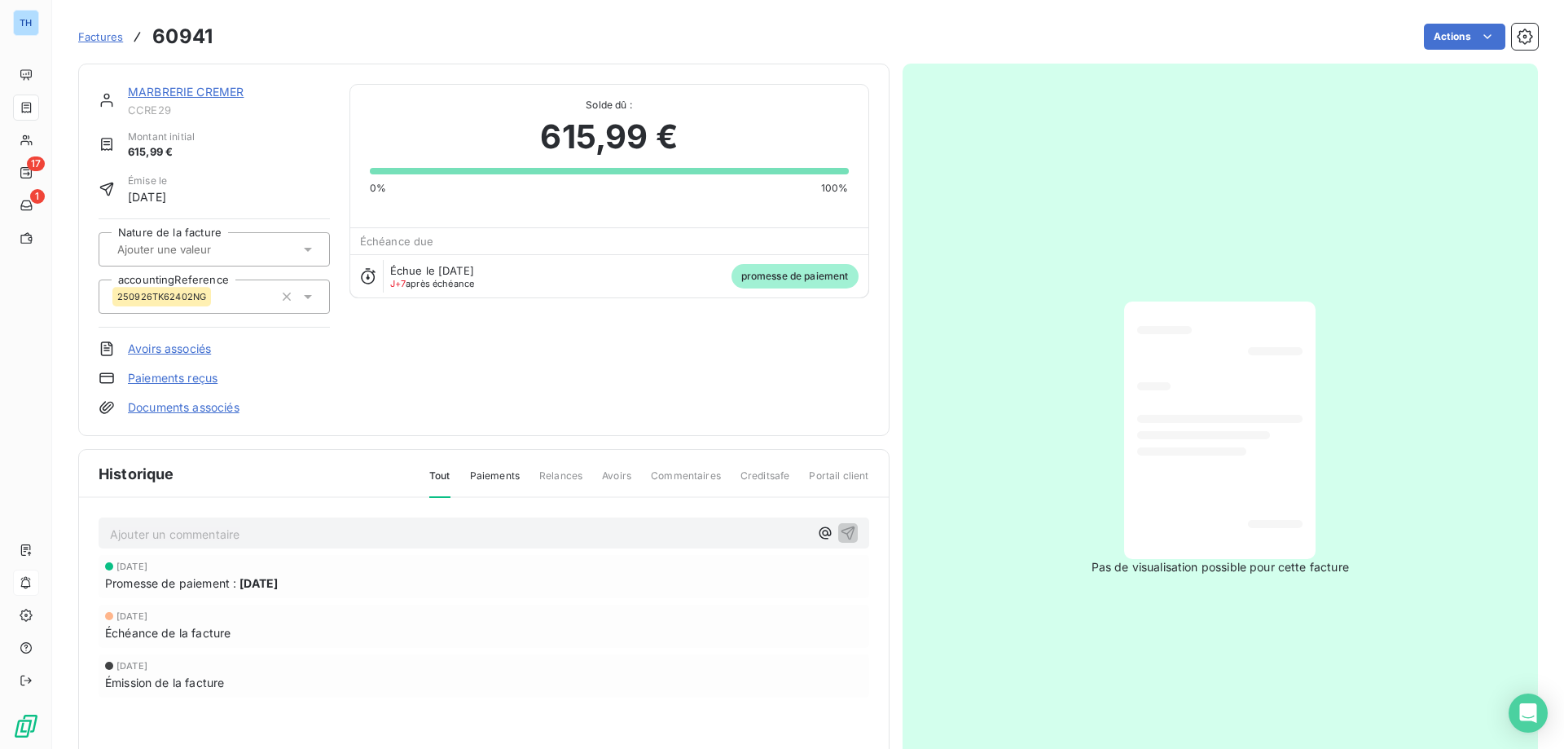
click at [153, 91] on link "MARBRERIE CREMER" at bounding box center [186, 92] width 116 height 14
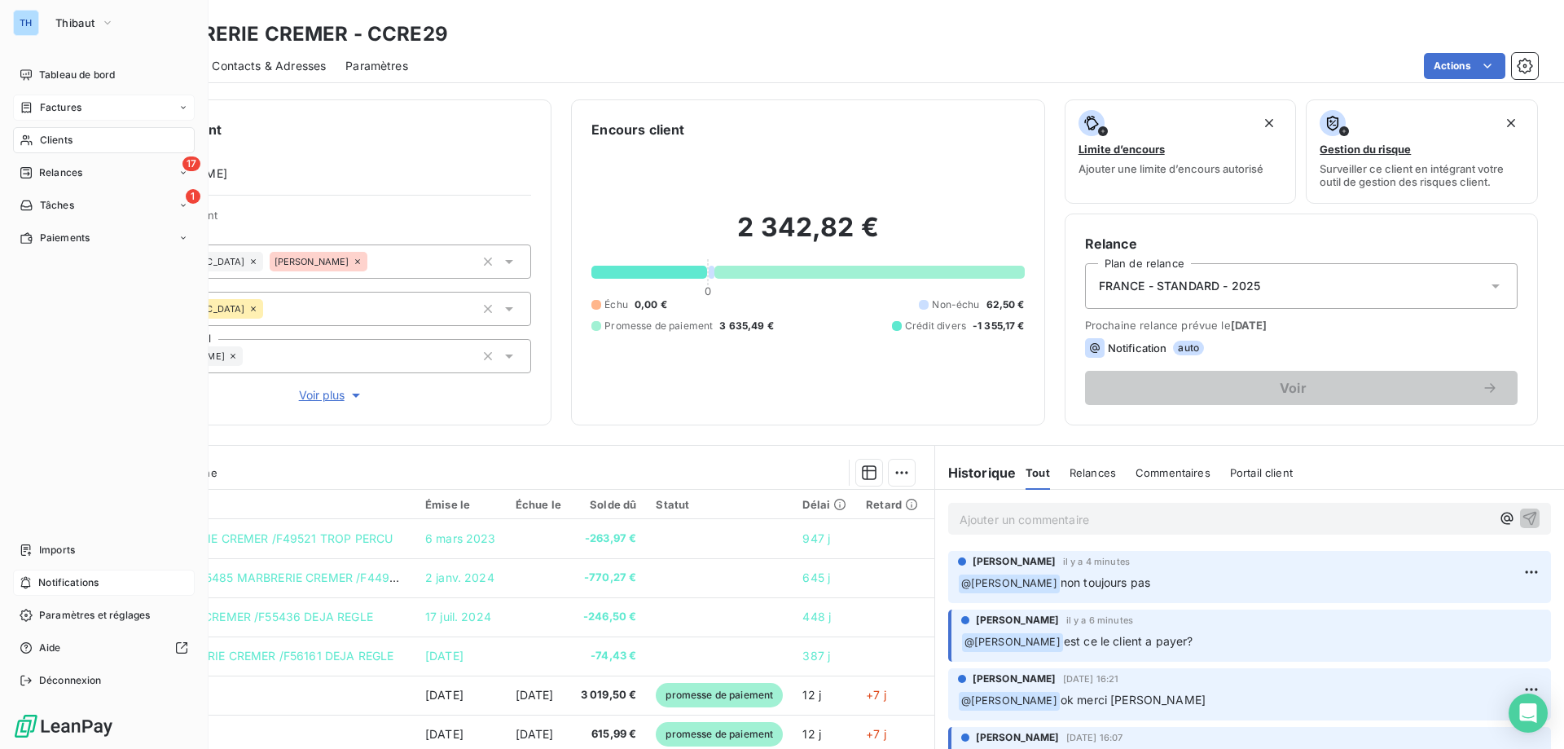
click at [46, 103] on span "Factures" at bounding box center [61, 107] width 42 height 15
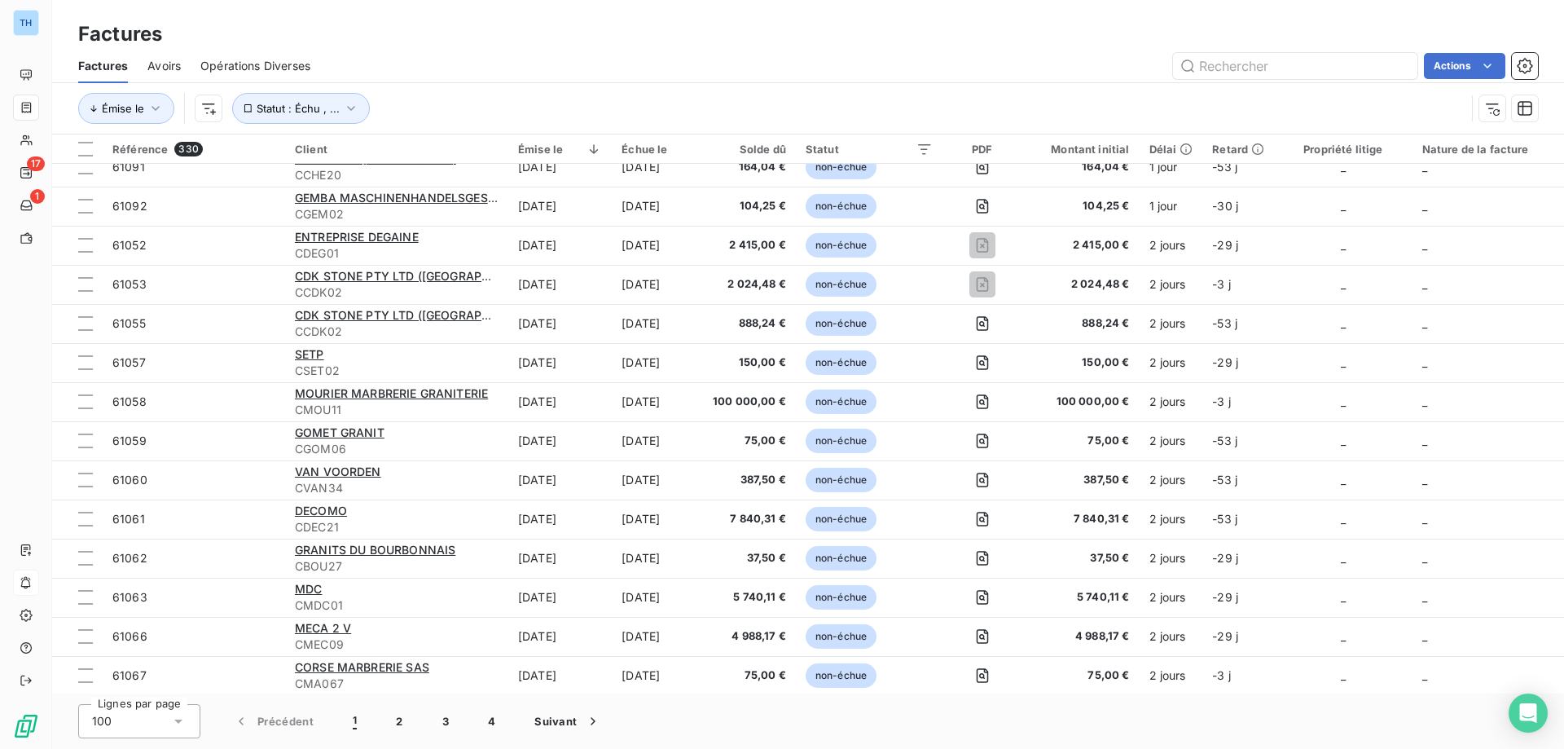
scroll to position [896, 0]
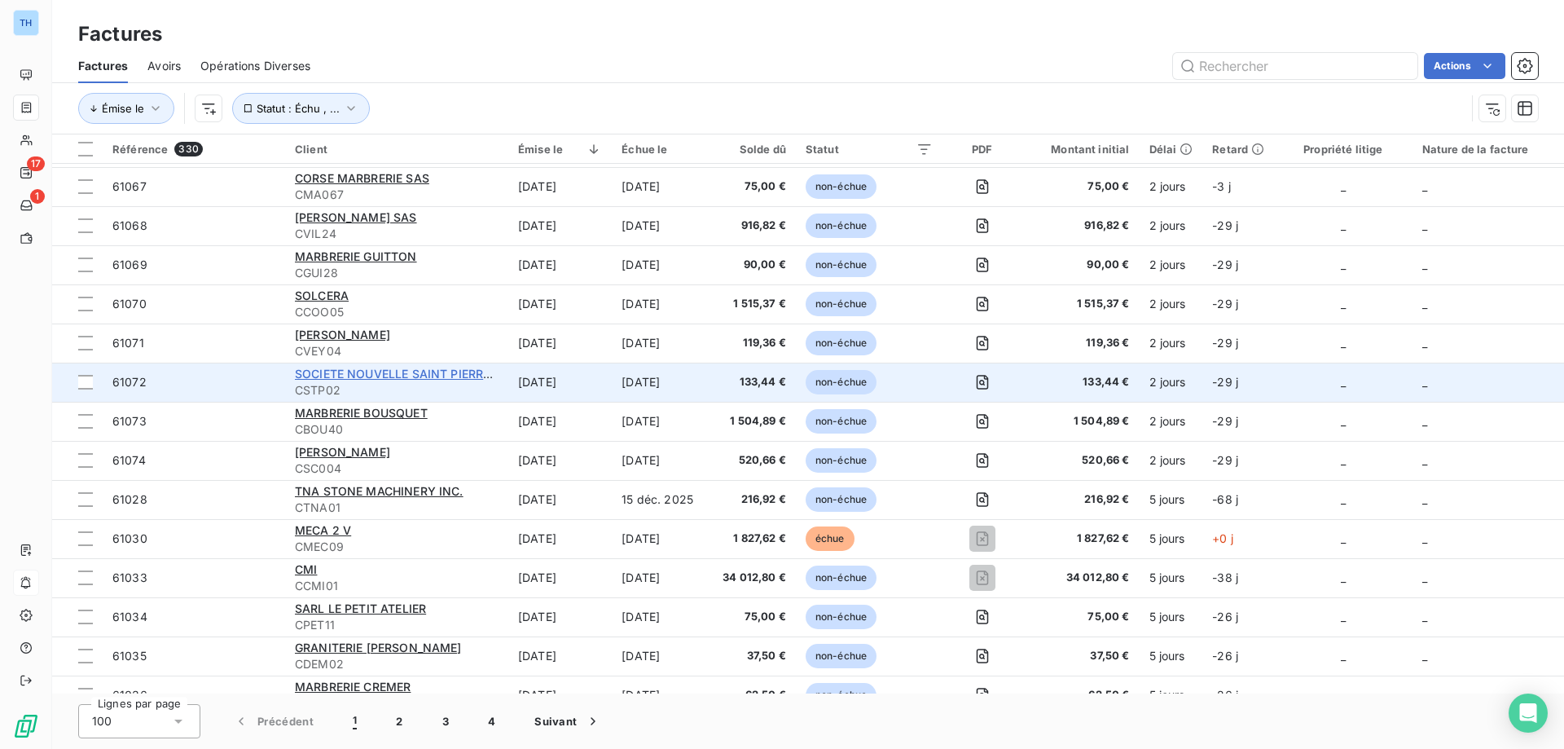
click at [360, 375] on span "SOCIETE NOUVELLE SAINT PIERRE AIGLE" at bounding box center [410, 374] width 231 height 14
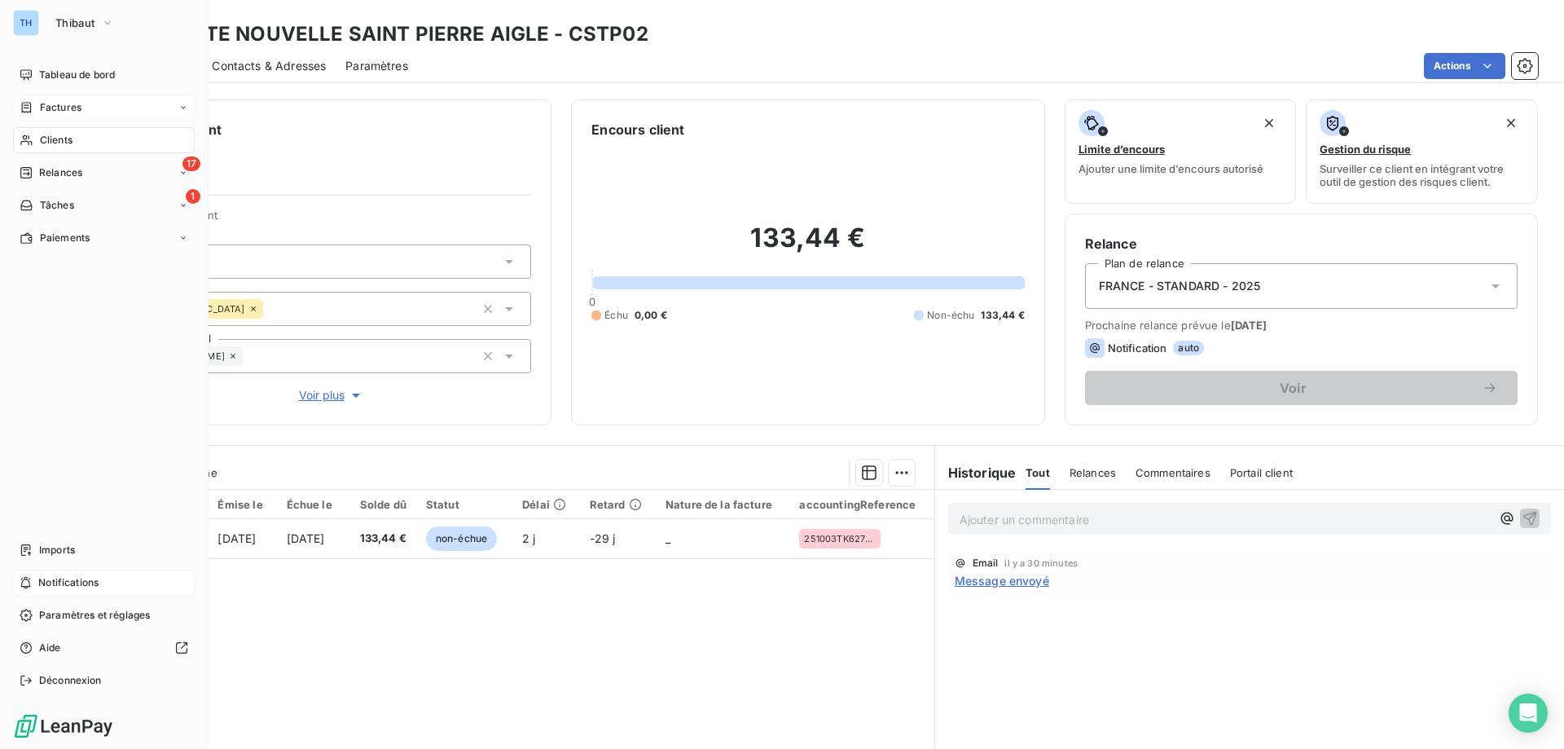
click at [65, 103] on span "Factures" at bounding box center [61, 107] width 42 height 15
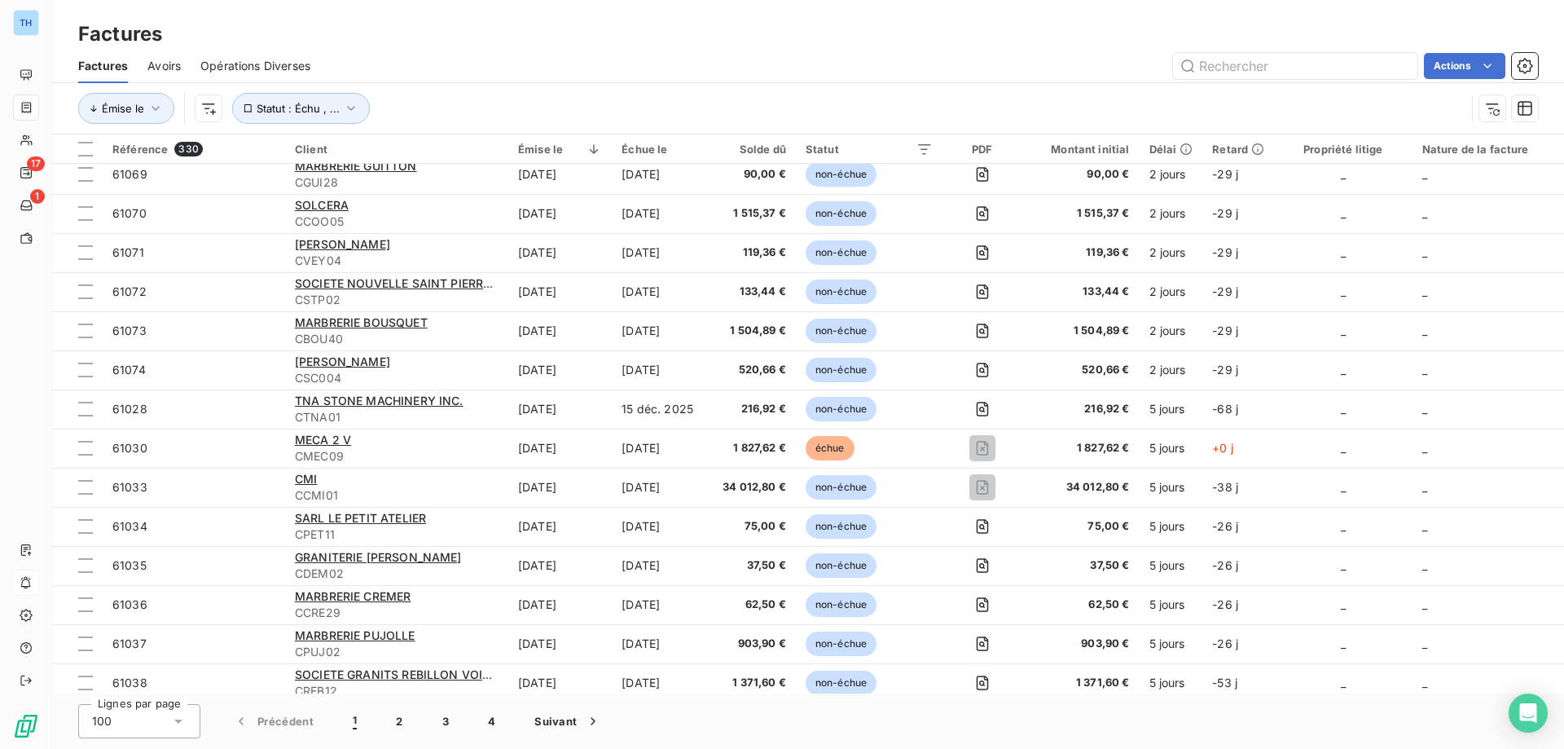
scroll to position [1068, 0]
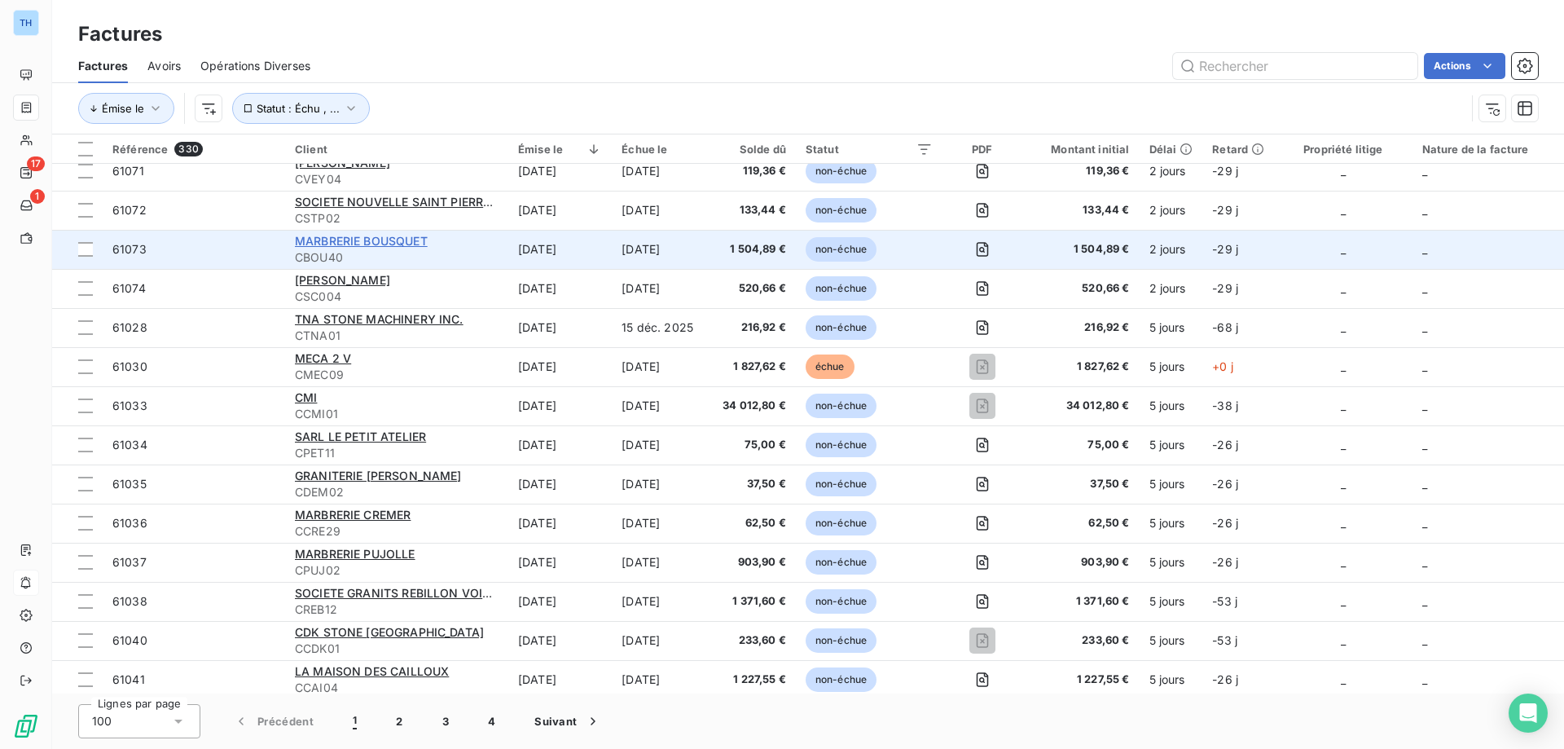
click at [374, 241] on span "MARBRERIE BOUSQUET" at bounding box center [361, 241] width 133 height 14
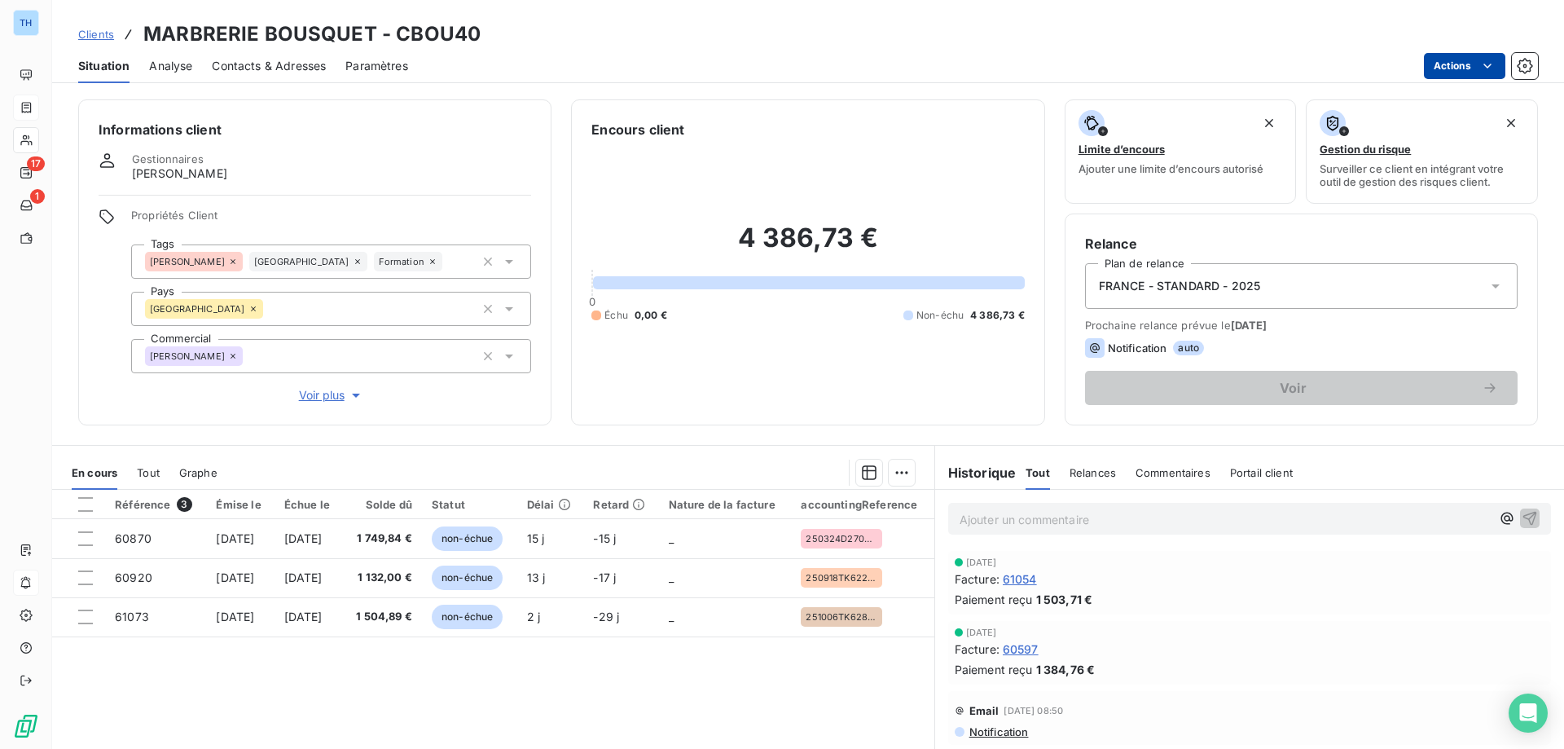
click at [1465, 64] on html "TH 17 1 Clients MARBRERIE BOUSQUET - CBOU40 Situation Analyse Contacts & Adress…" at bounding box center [782, 374] width 1564 height 749
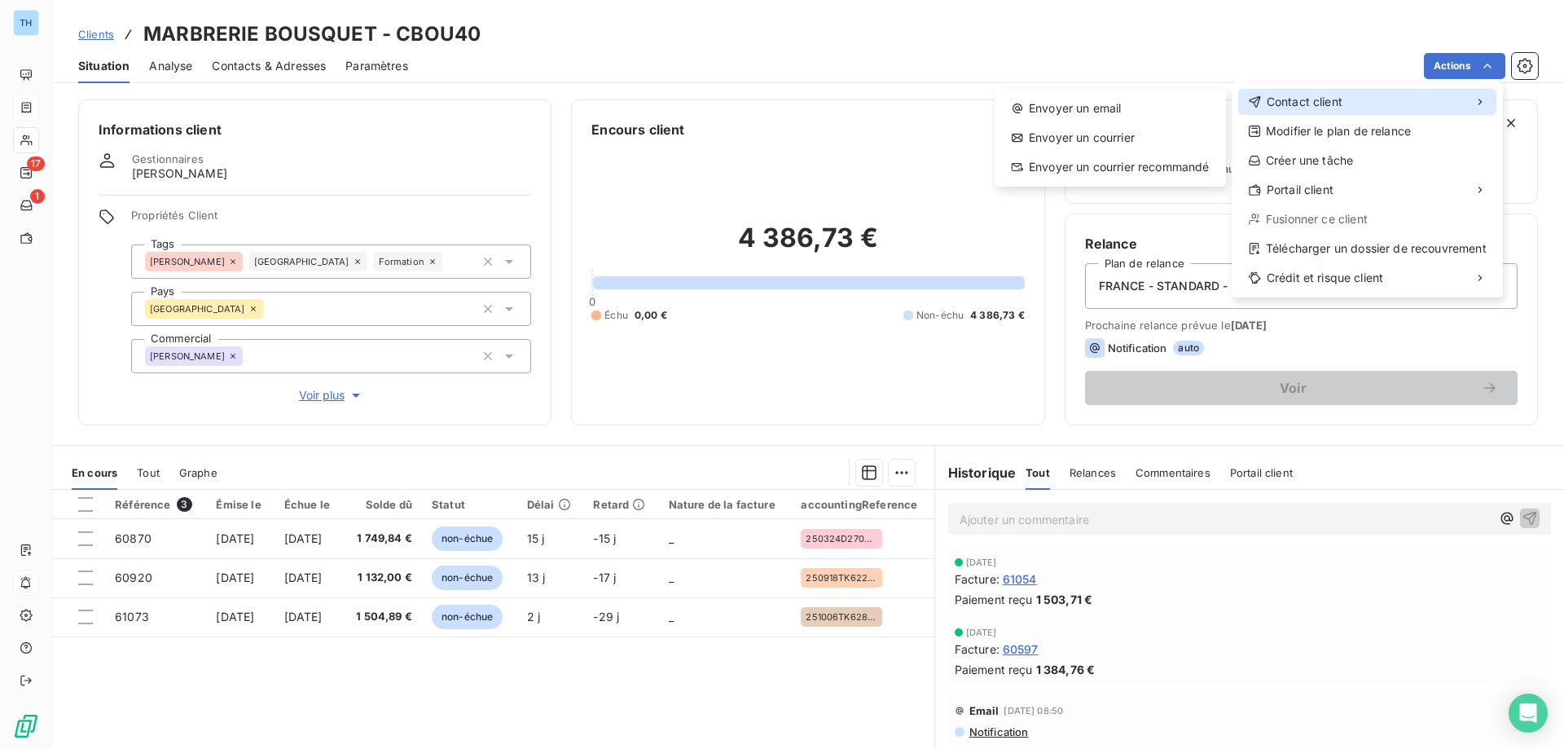
click at [1324, 103] on span "Contact client" at bounding box center [1305, 102] width 76 height 16
click at [1134, 101] on div "Envoyer un email" at bounding box center [1110, 108] width 218 height 26
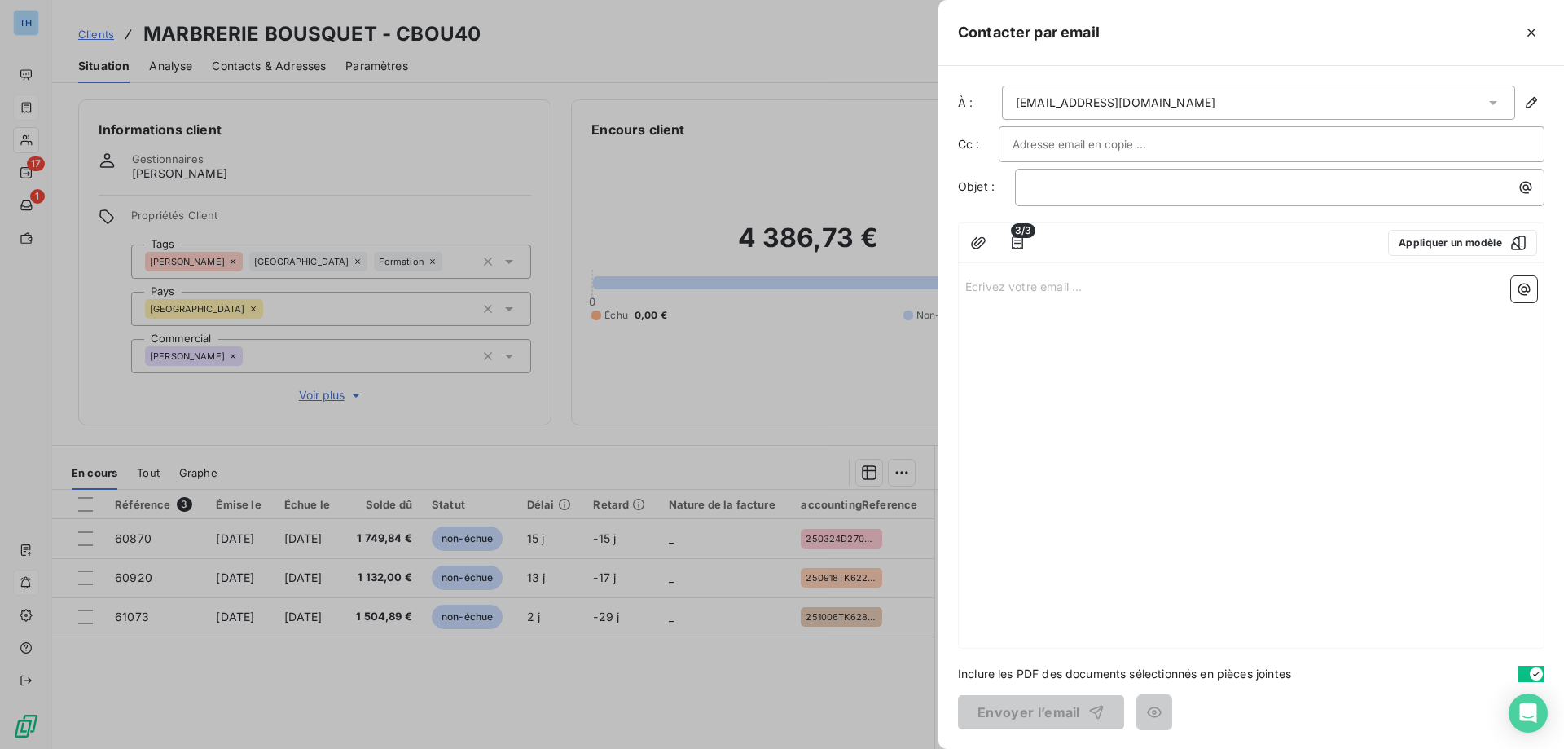
click at [1039, 289] on p "Écrivez votre email ... ﻿" at bounding box center [1251, 285] width 572 height 19
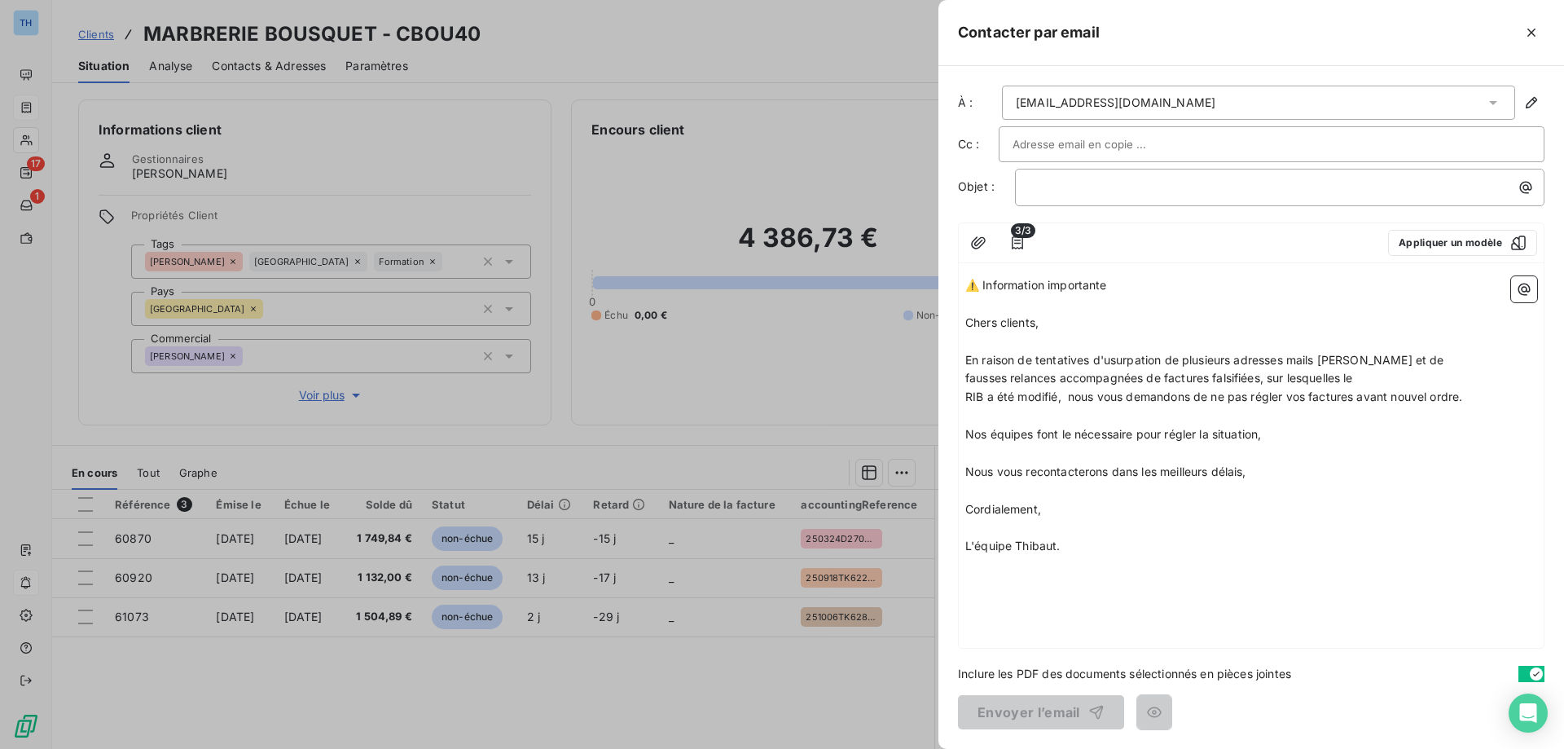
drag, startPoint x: 1138, startPoint y: 290, endPoint x: 938, endPoint y: 276, distance: 200.8
click at [938, 748] on div "Contacter par email À : [EMAIL_ADDRESS][DOMAIN_NAME] Cc : Objet : ﻿ 3/3 Appliqu…" at bounding box center [782, 749] width 1564 height 0
click at [1056, 187] on p "﻿" at bounding box center [1284, 187] width 510 height 19
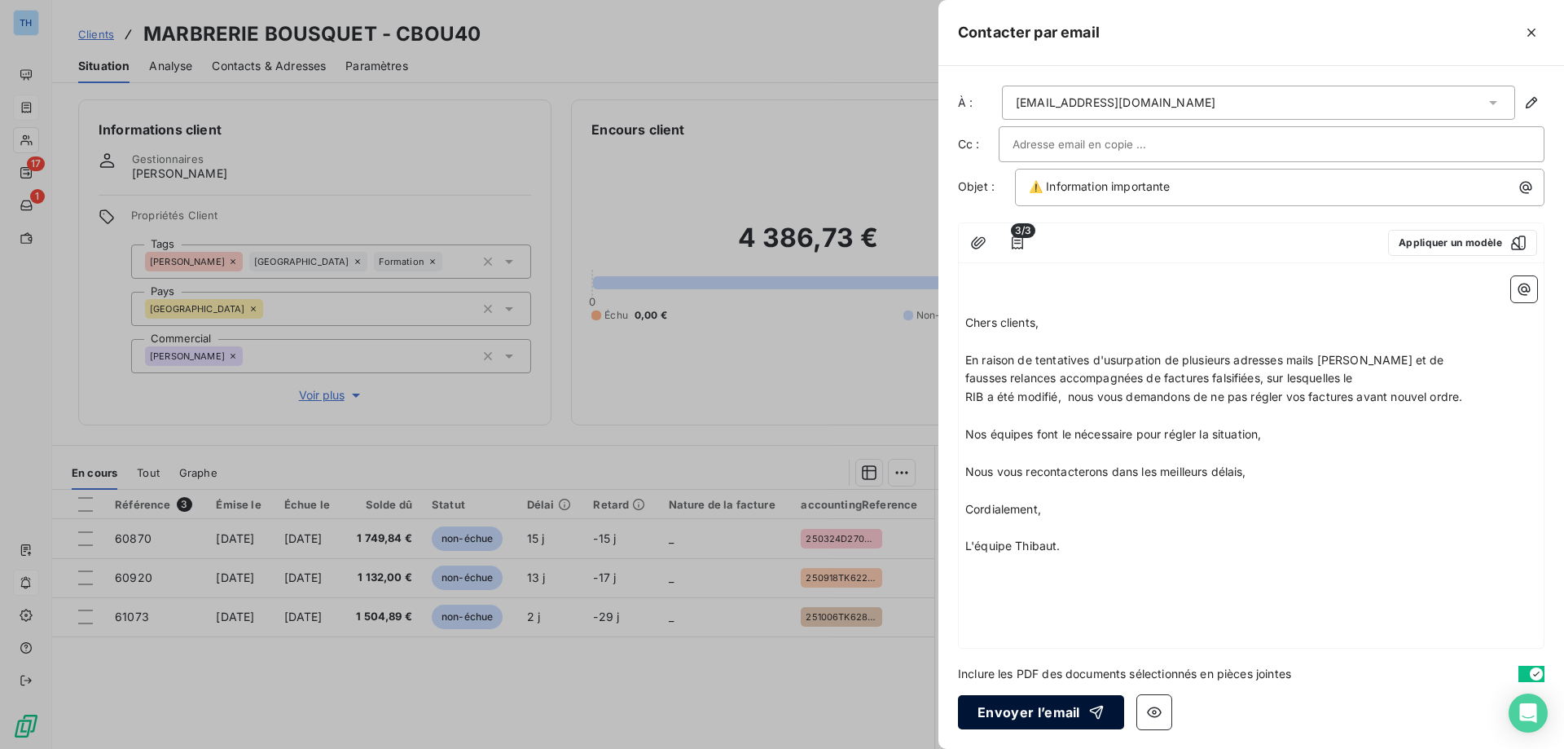
click at [1001, 711] on button "Envoyer l’email" at bounding box center [1041, 712] width 166 height 34
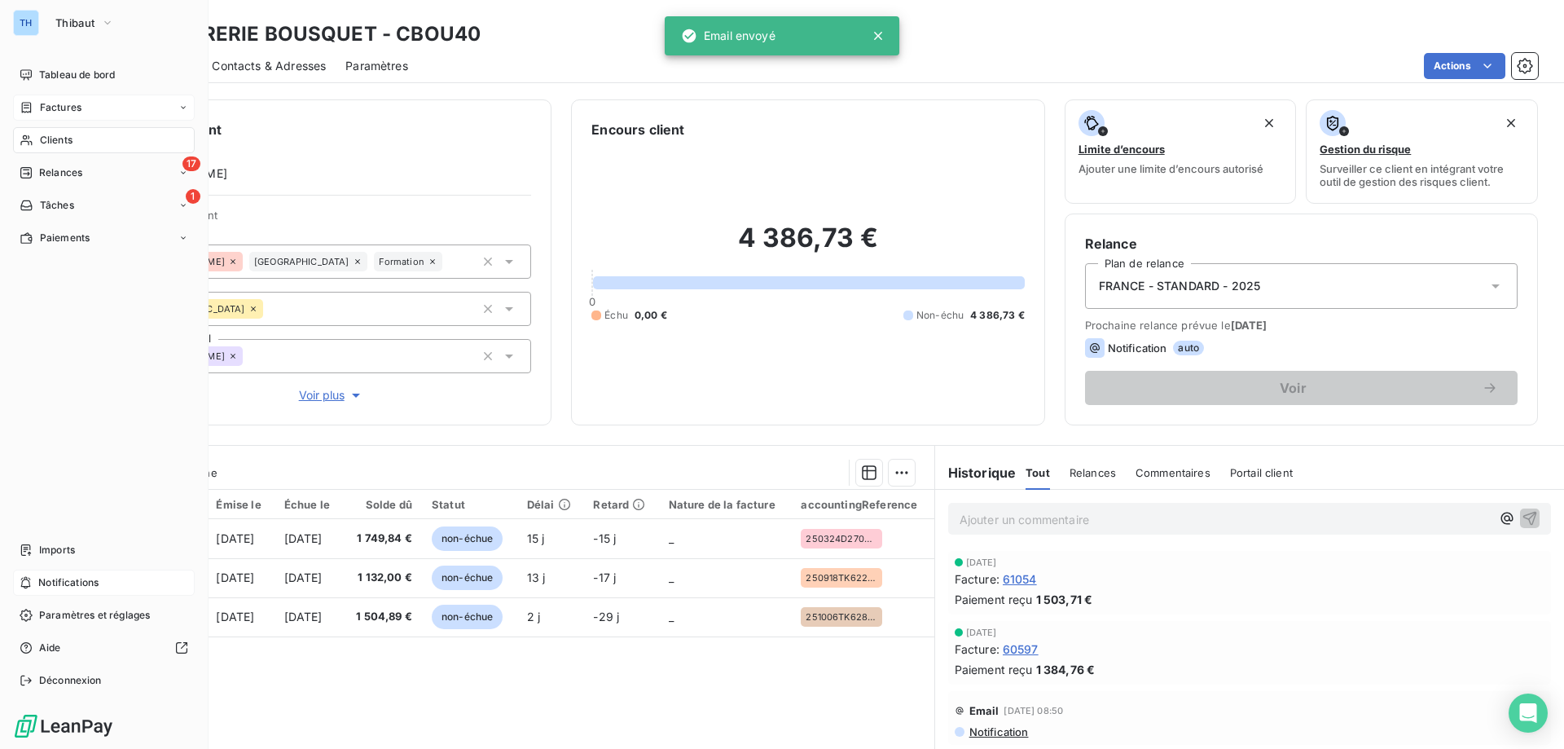
click at [44, 102] on span "Factures" at bounding box center [61, 107] width 42 height 15
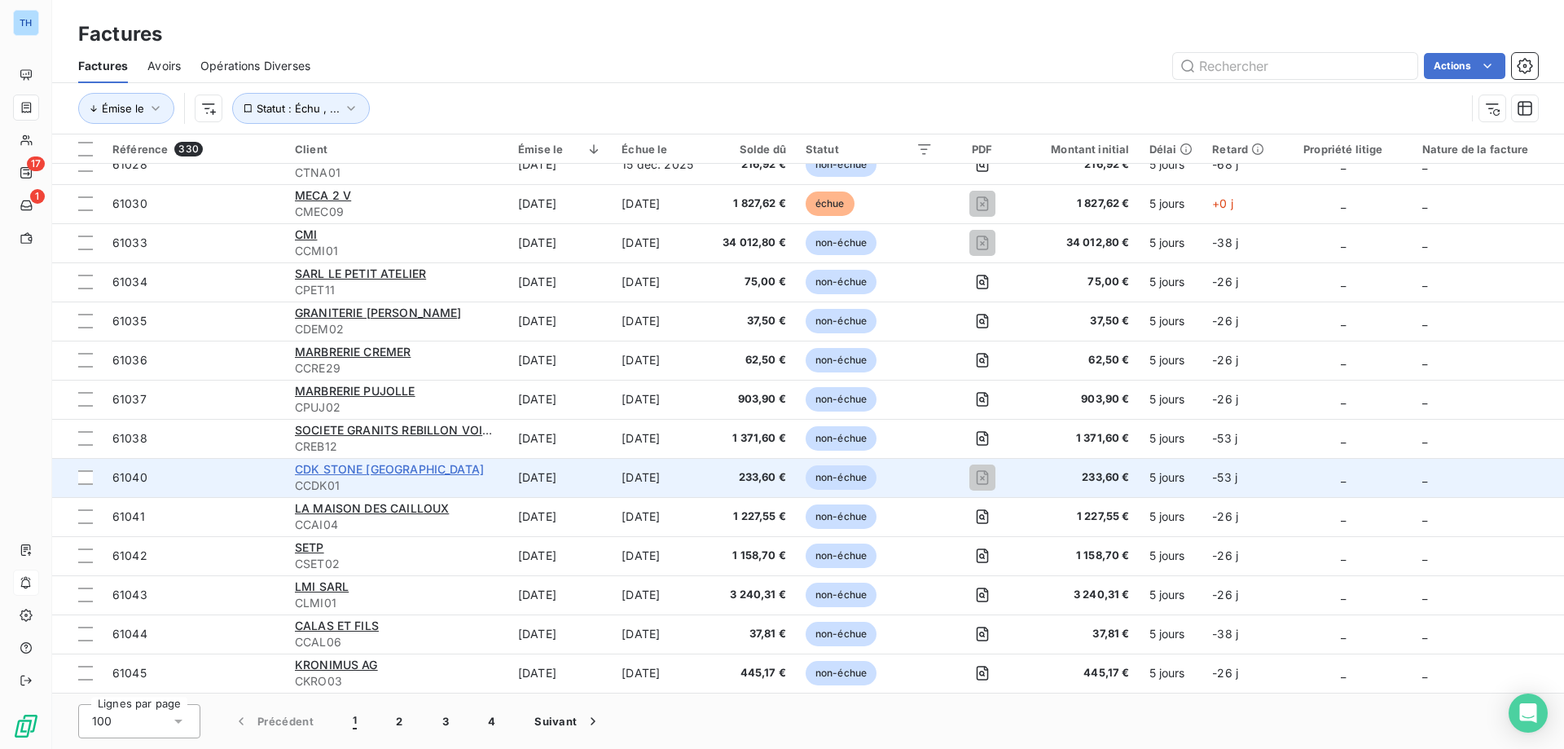
scroll to position [986, 0]
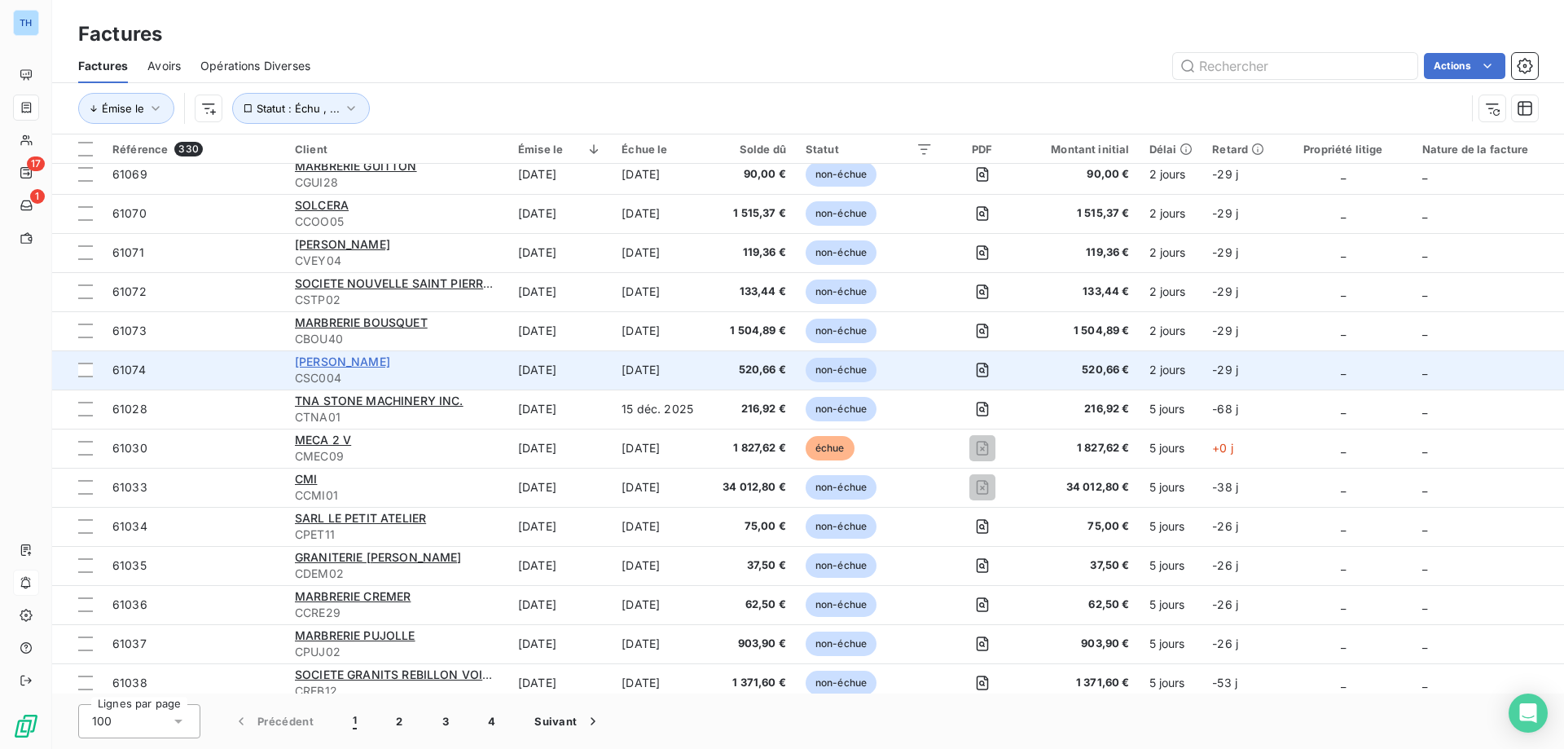
click at [350, 362] on span "[PERSON_NAME]" at bounding box center [342, 361] width 95 height 14
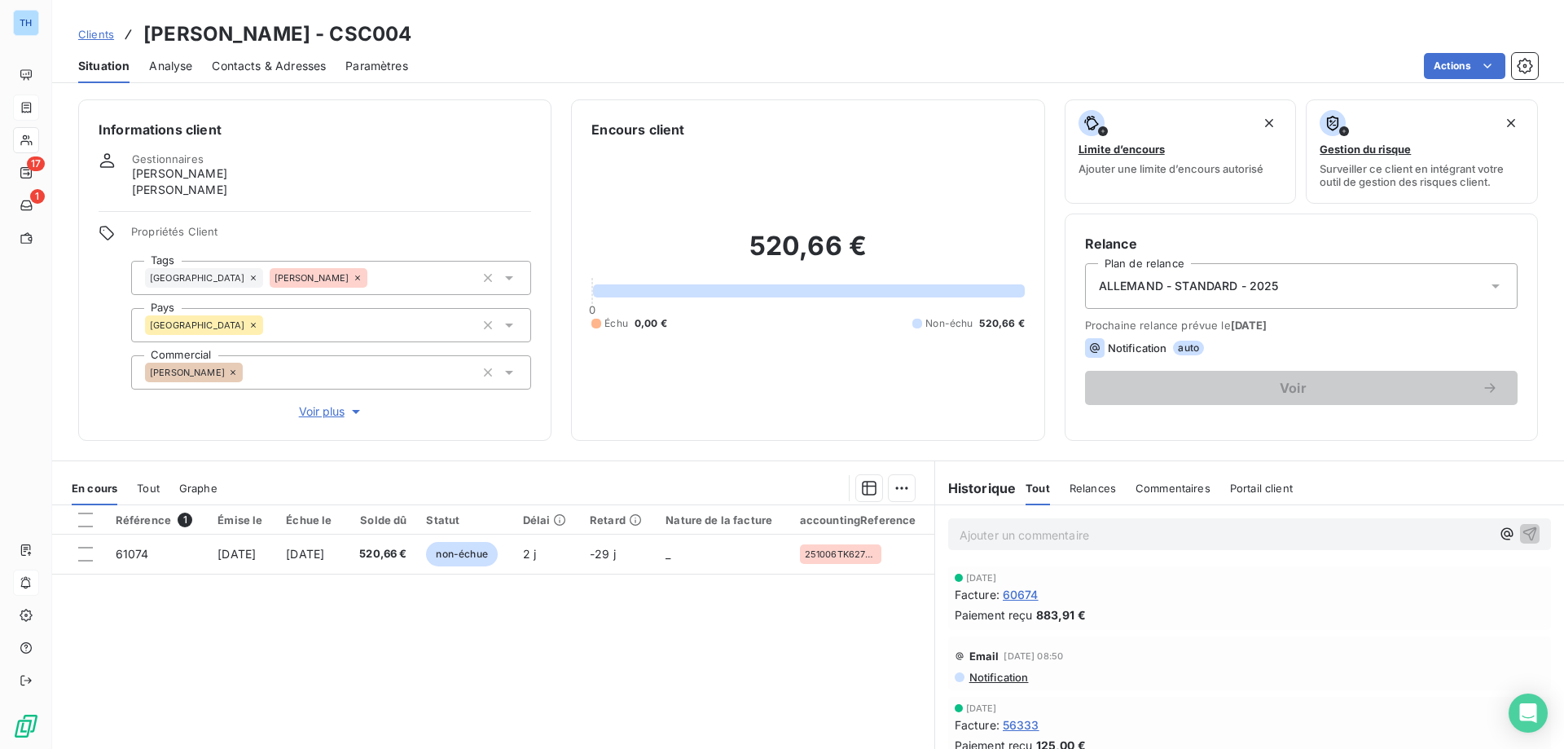
click at [1443, 62] on html "TH 17 1 Clients [PERSON_NAME] - CSC004 Situation Analyse Contacts & Adresses Pa…" at bounding box center [782, 374] width 1564 height 749
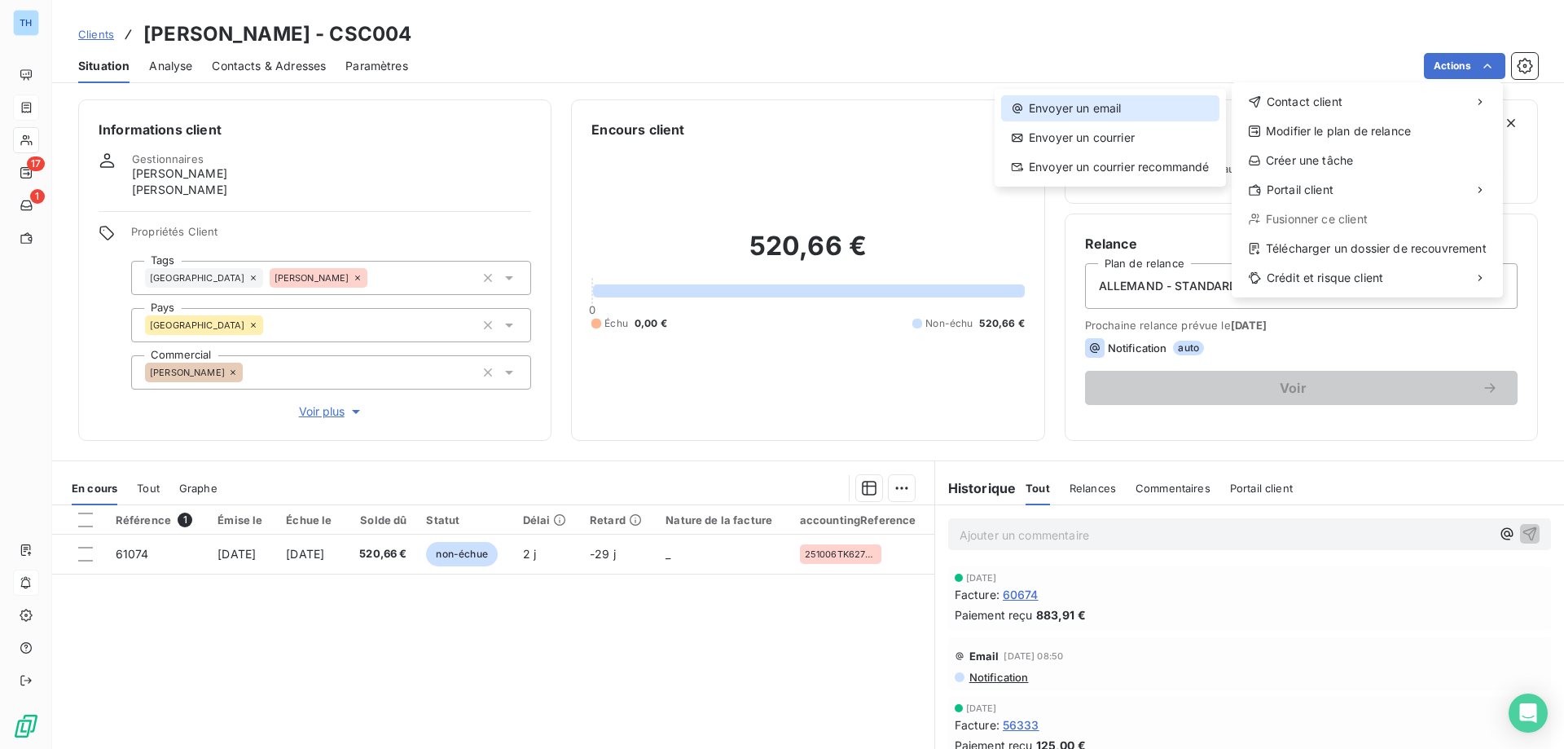
click at [1186, 97] on div "Envoyer un email" at bounding box center [1110, 108] width 218 height 26
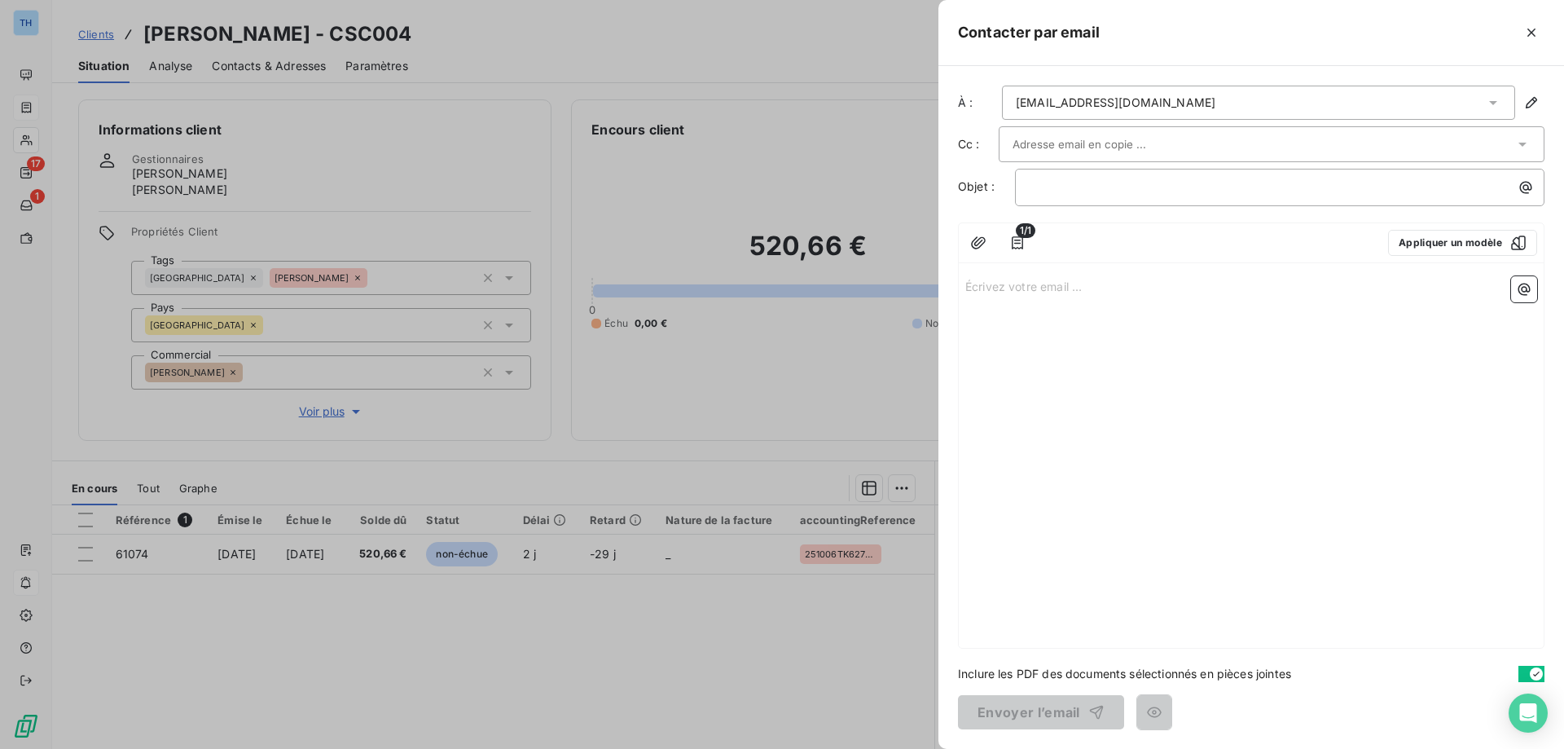
click at [1011, 291] on p "Écrivez votre email ... ﻿" at bounding box center [1251, 285] width 572 height 19
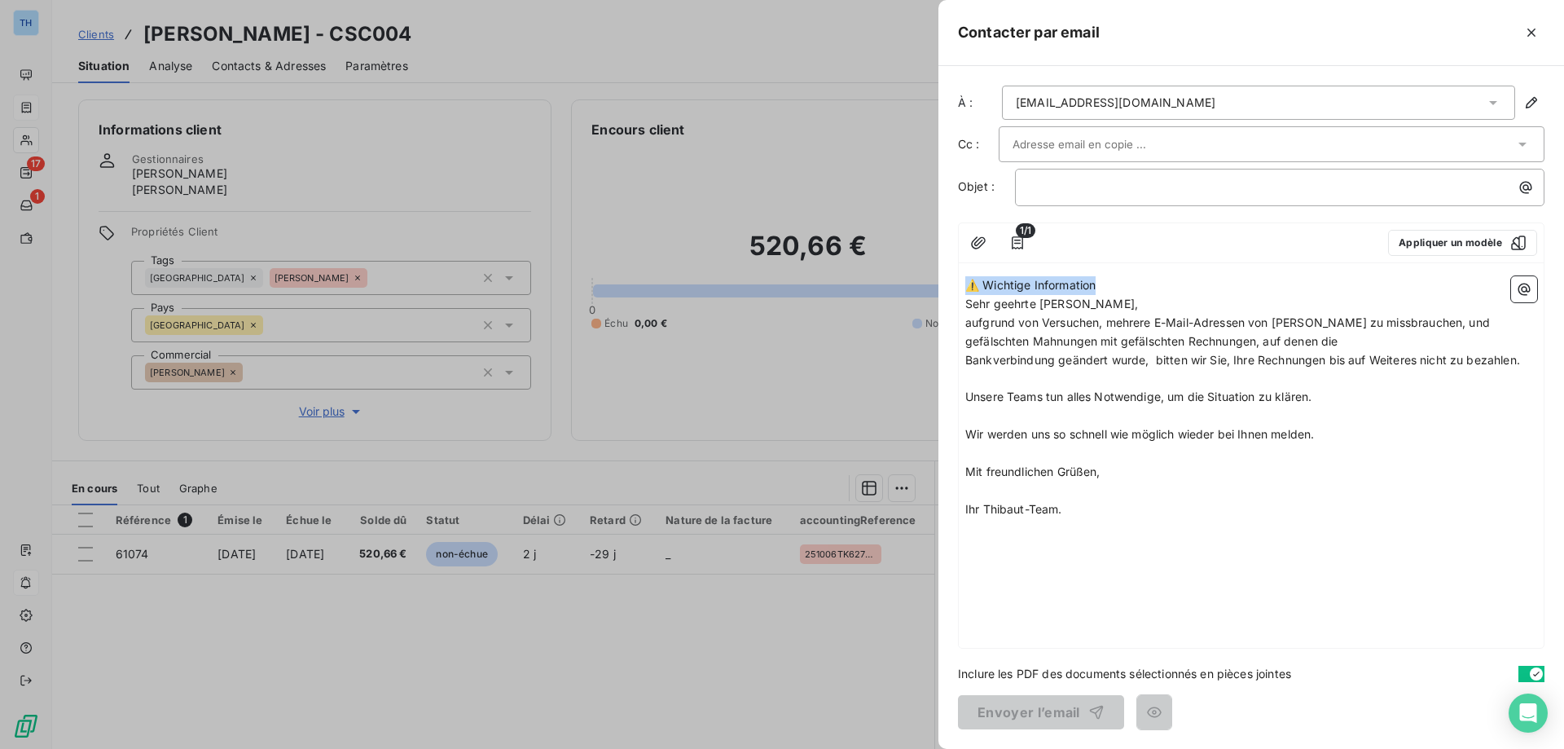
drag, startPoint x: 1117, startPoint y: 286, endPoint x: 942, endPoint y: 277, distance: 174.5
click at [942, 277] on div "À : [EMAIL_ADDRESS][DOMAIN_NAME] Cc : Objet : ﻿ 1/1 Appliquer un modèle ⚠️ Wich…" at bounding box center [1251, 407] width 626 height 683
click at [1054, 193] on p "﻿" at bounding box center [1284, 187] width 510 height 19
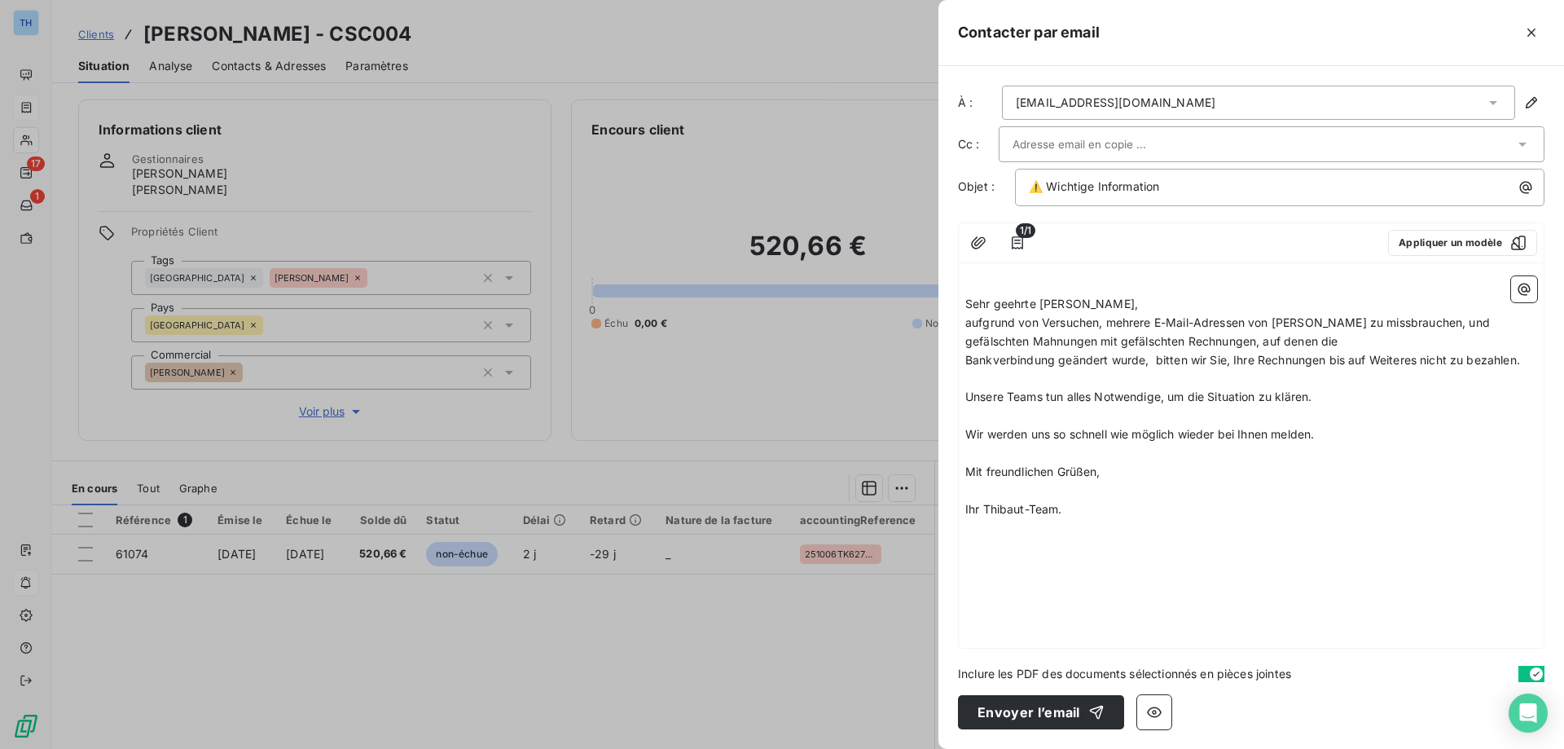
drag, startPoint x: 968, startPoint y: 303, endPoint x: 1007, endPoint y: 323, distance: 43.7
click at [968, 303] on span "Sehr geehrte [PERSON_NAME]," at bounding box center [1051, 303] width 173 height 14
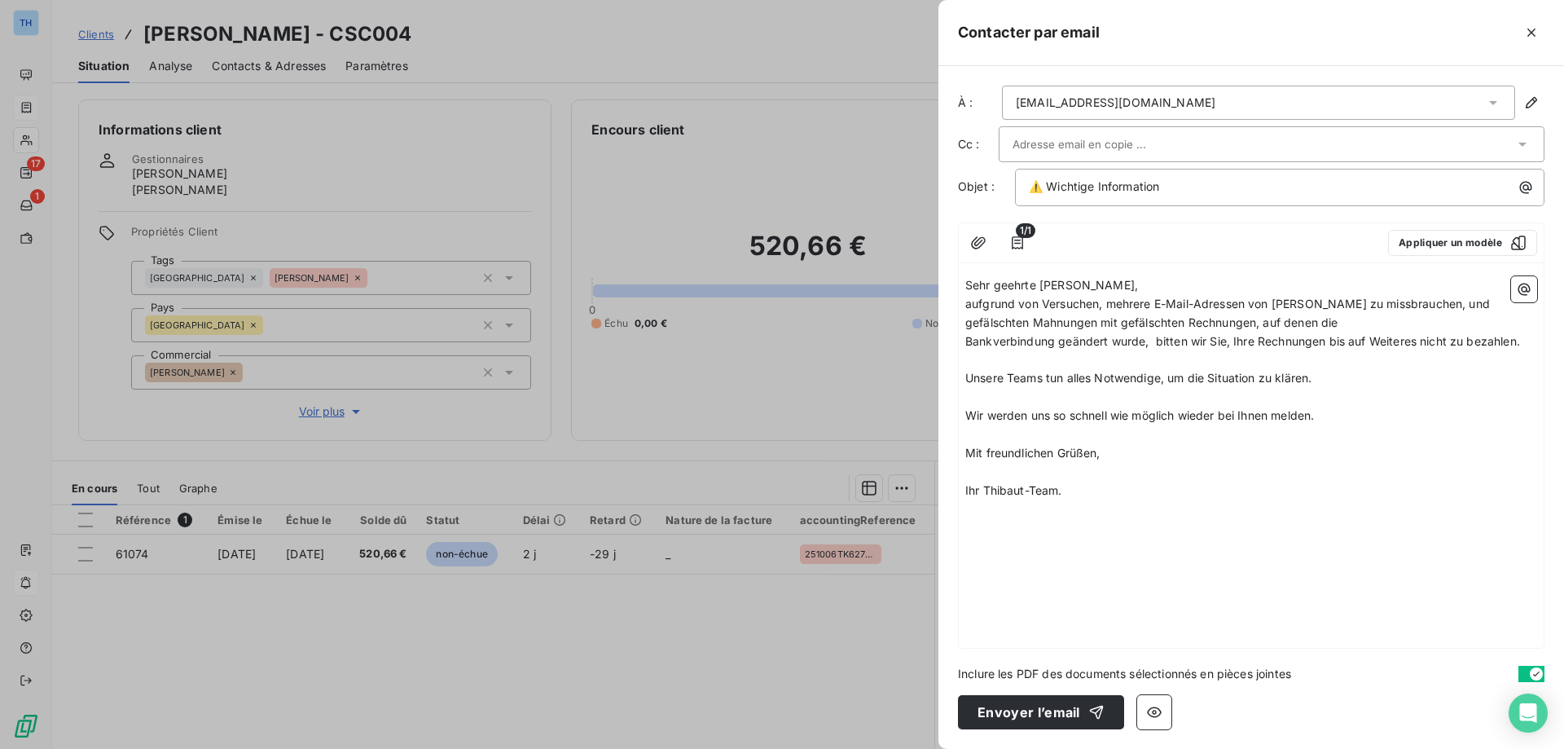
click at [1102, 283] on p "Sehr geehrte [PERSON_NAME]," at bounding box center [1251, 285] width 572 height 19
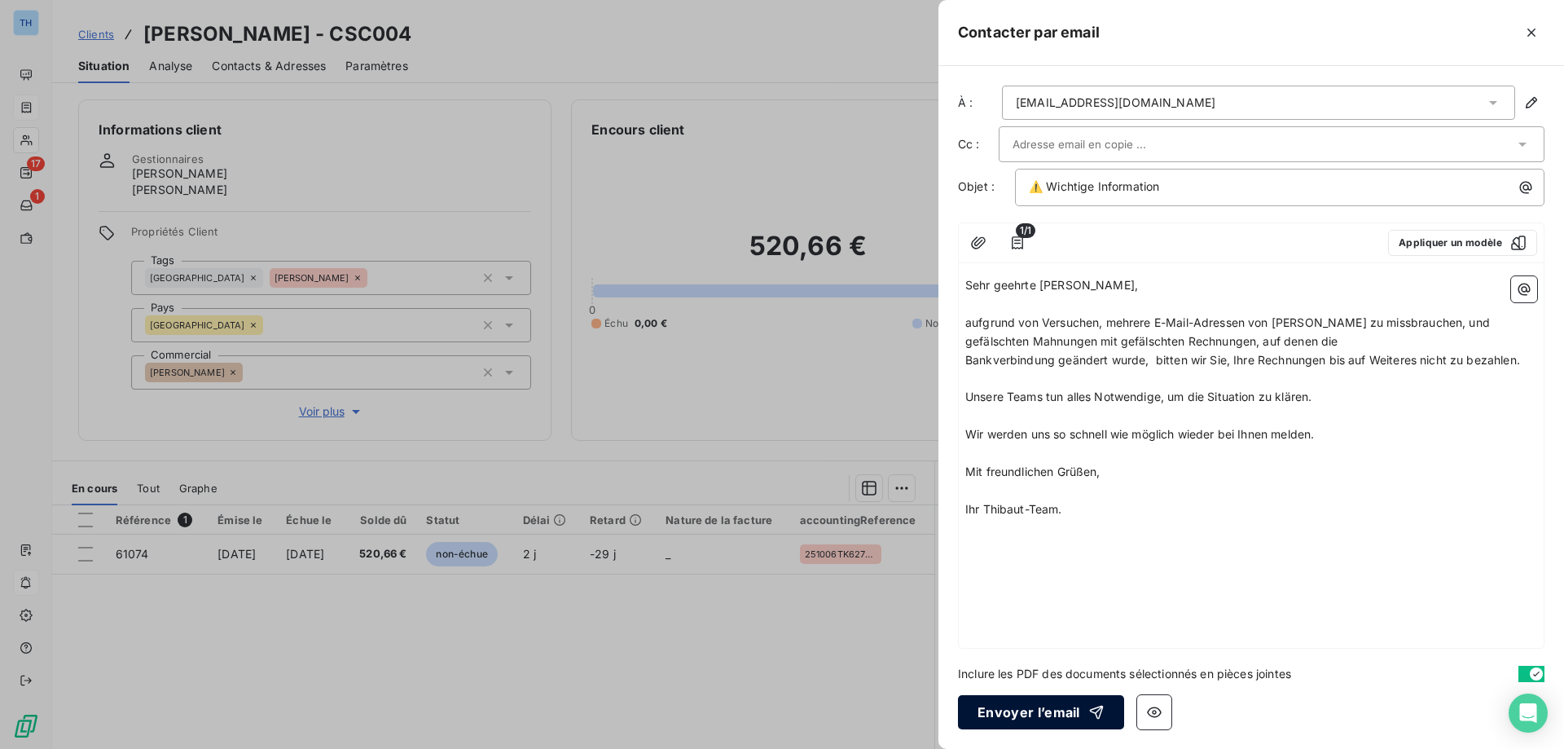
click at [1008, 717] on button "Envoyer l’email" at bounding box center [1041, 712] width 166 height 34
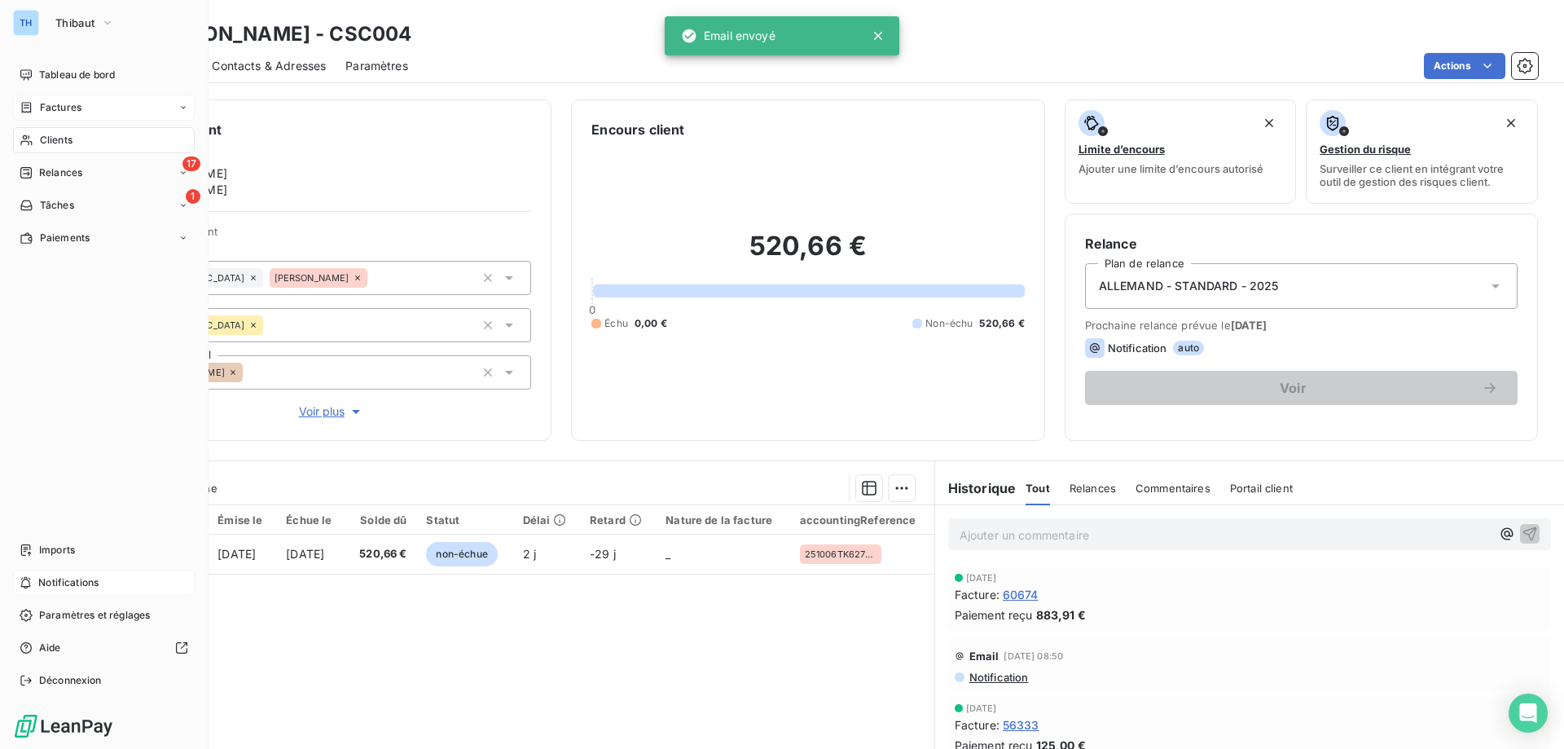
click at [36, 108] on div "Factures" at bounding box center [51, 107] width 62 height 15
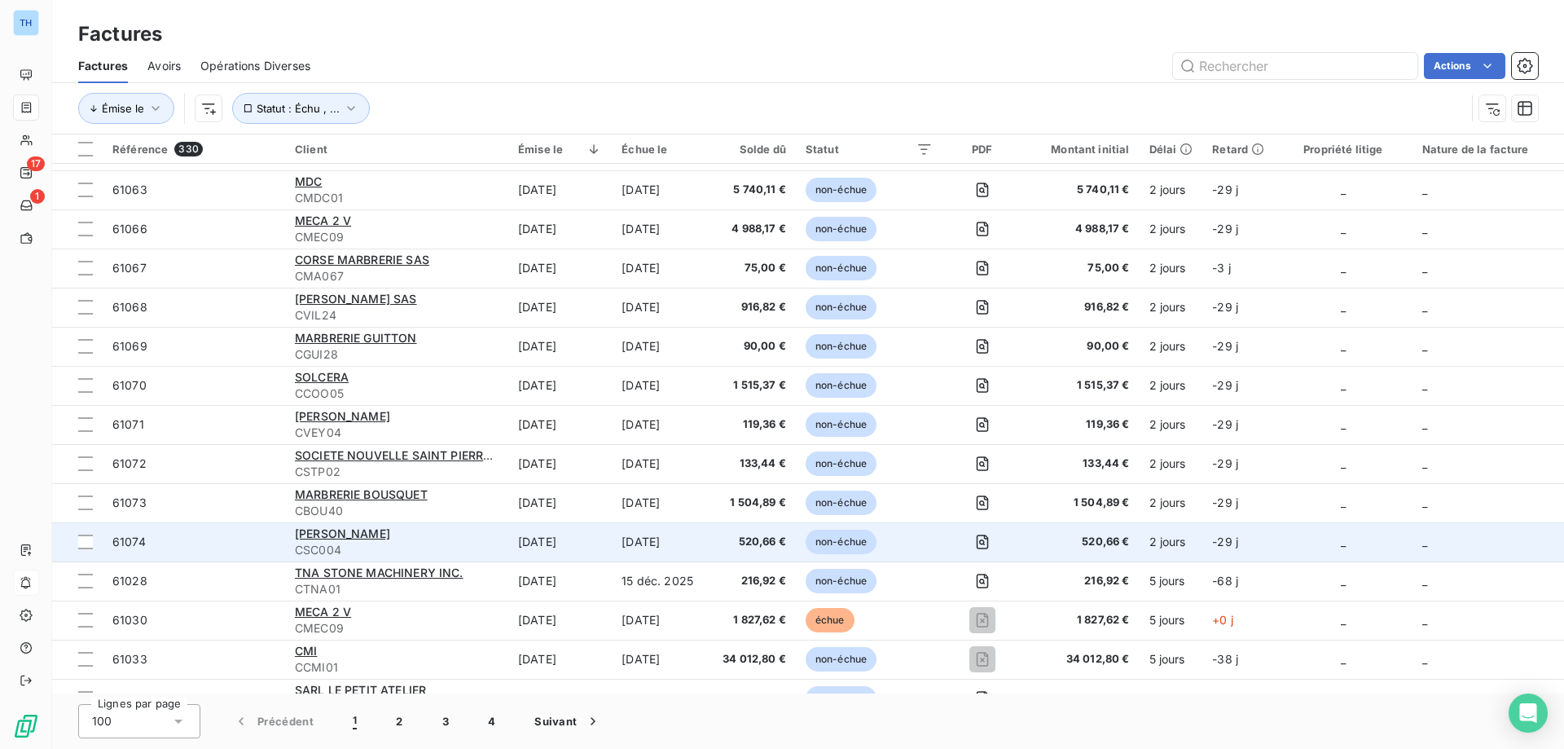
scroll to position [977, 0]
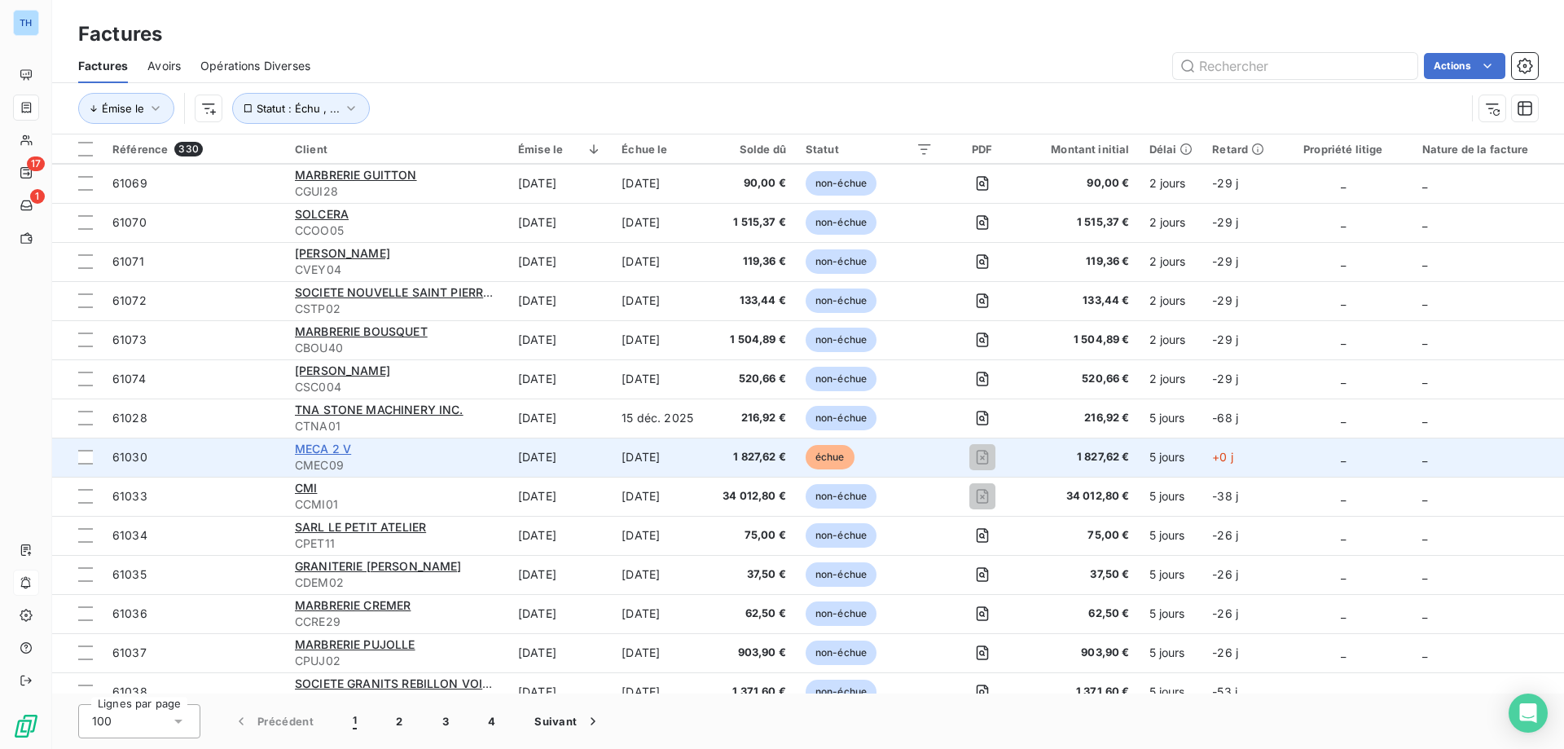
click at [327, 446] on span "MECA 2 V" at bounding box center [323, 448] width 56 height 14
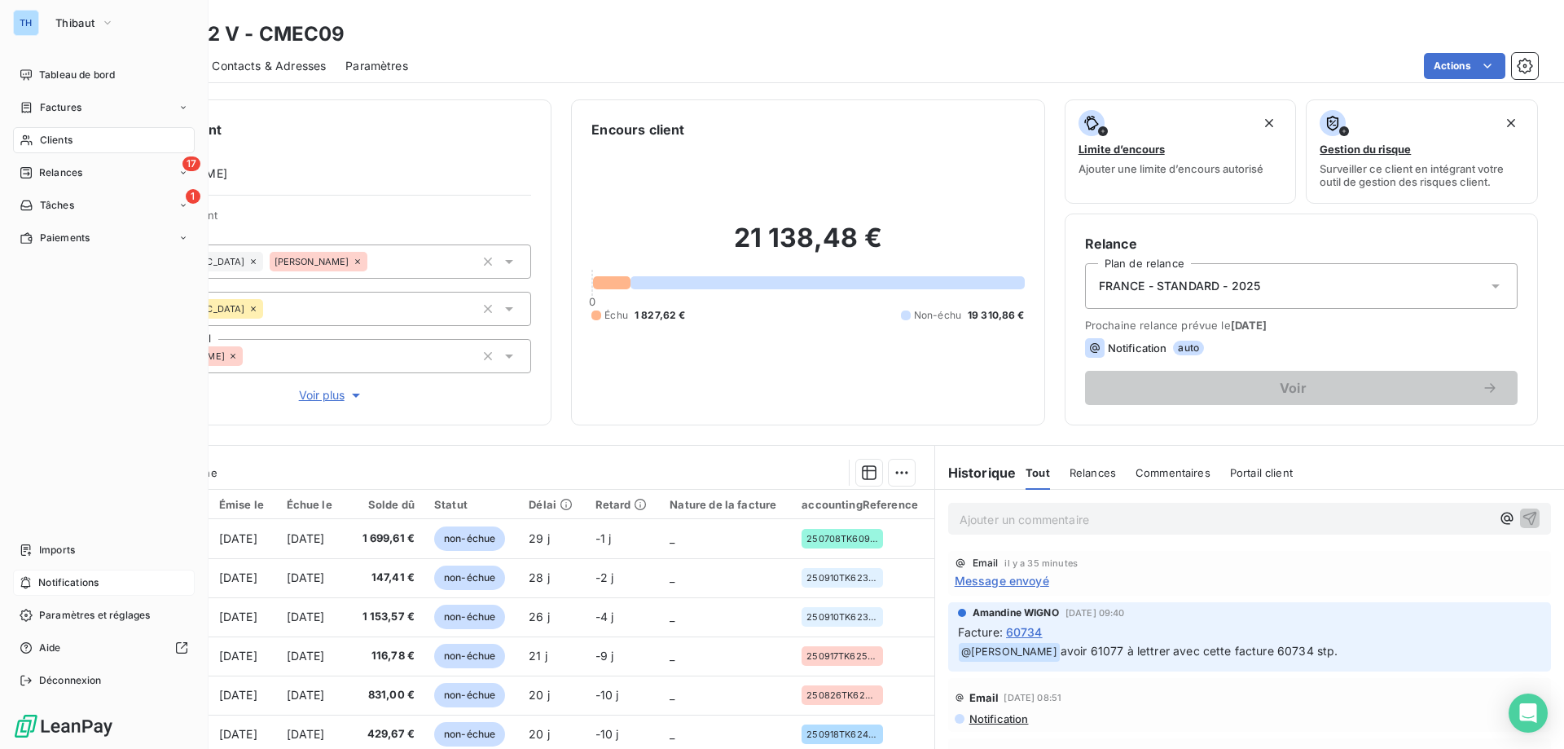
click at [27, 134] on icon at bounding box center [27, 140] width 14 height 13
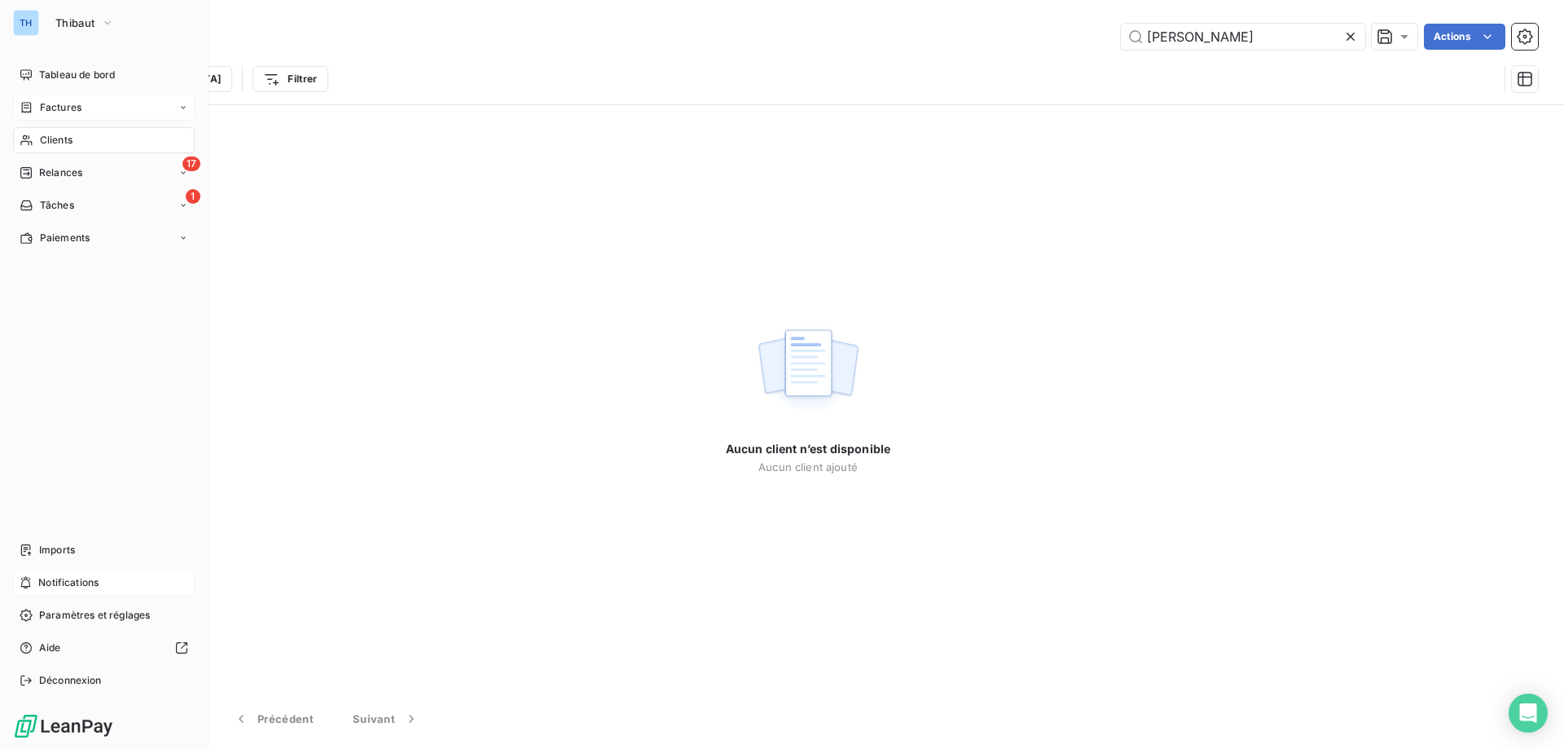
click at [48, 108] on span "Factures" at bounding box center [61, 107] width 42 height 15
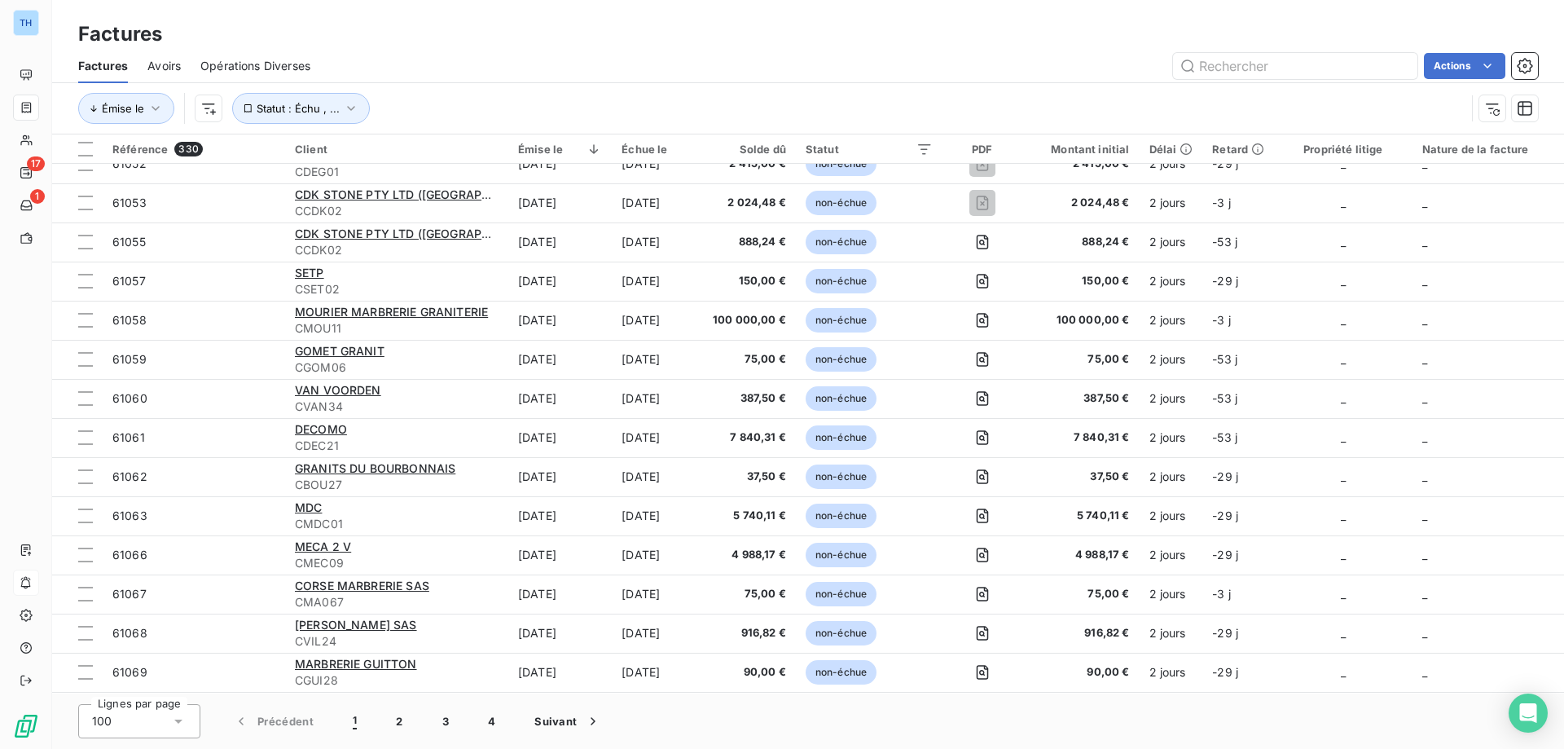
scroll to position [977, 0]
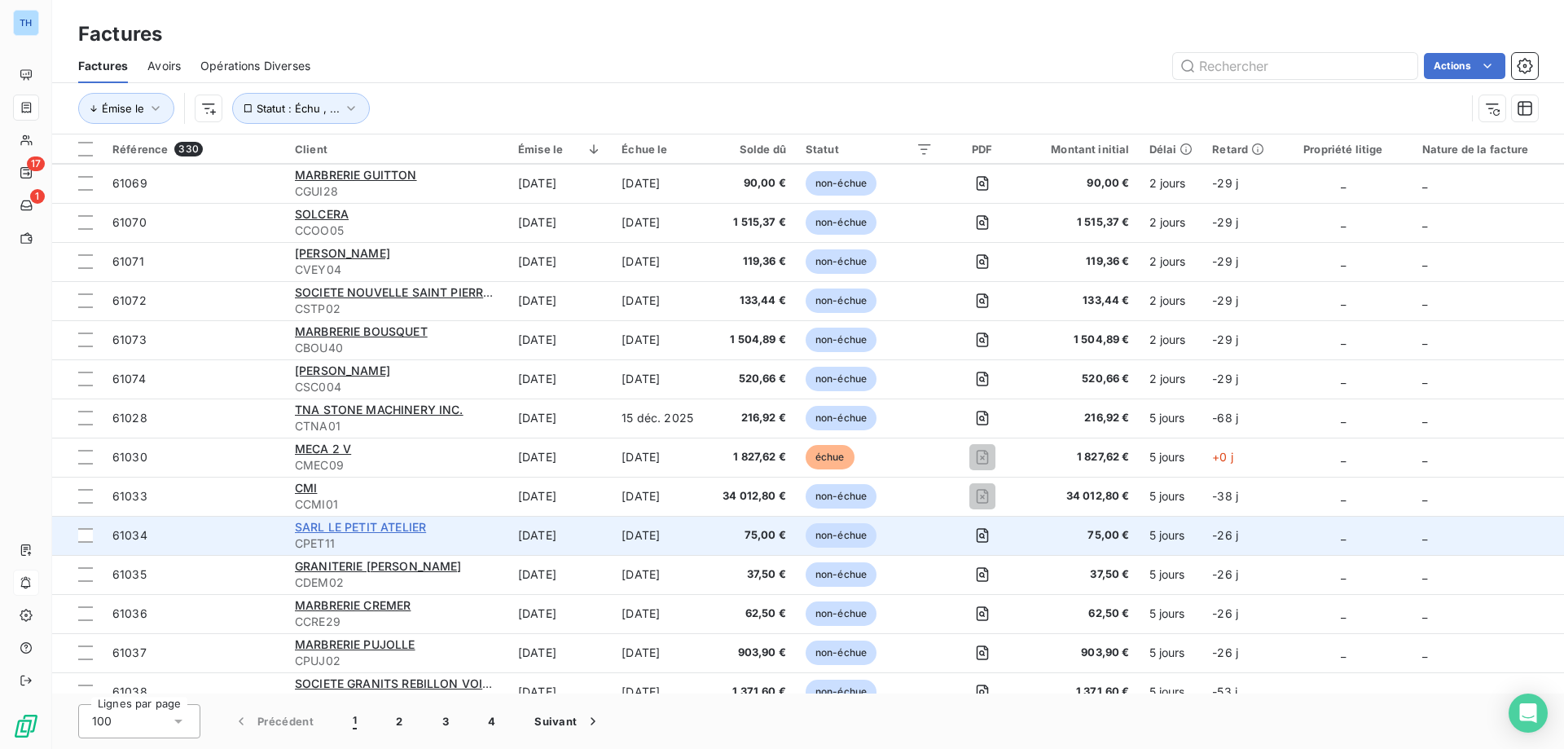
click at [367, 529] on span "SARL LE PETIT ATELIER" at bounding box center [360, 527] width 131 height 14
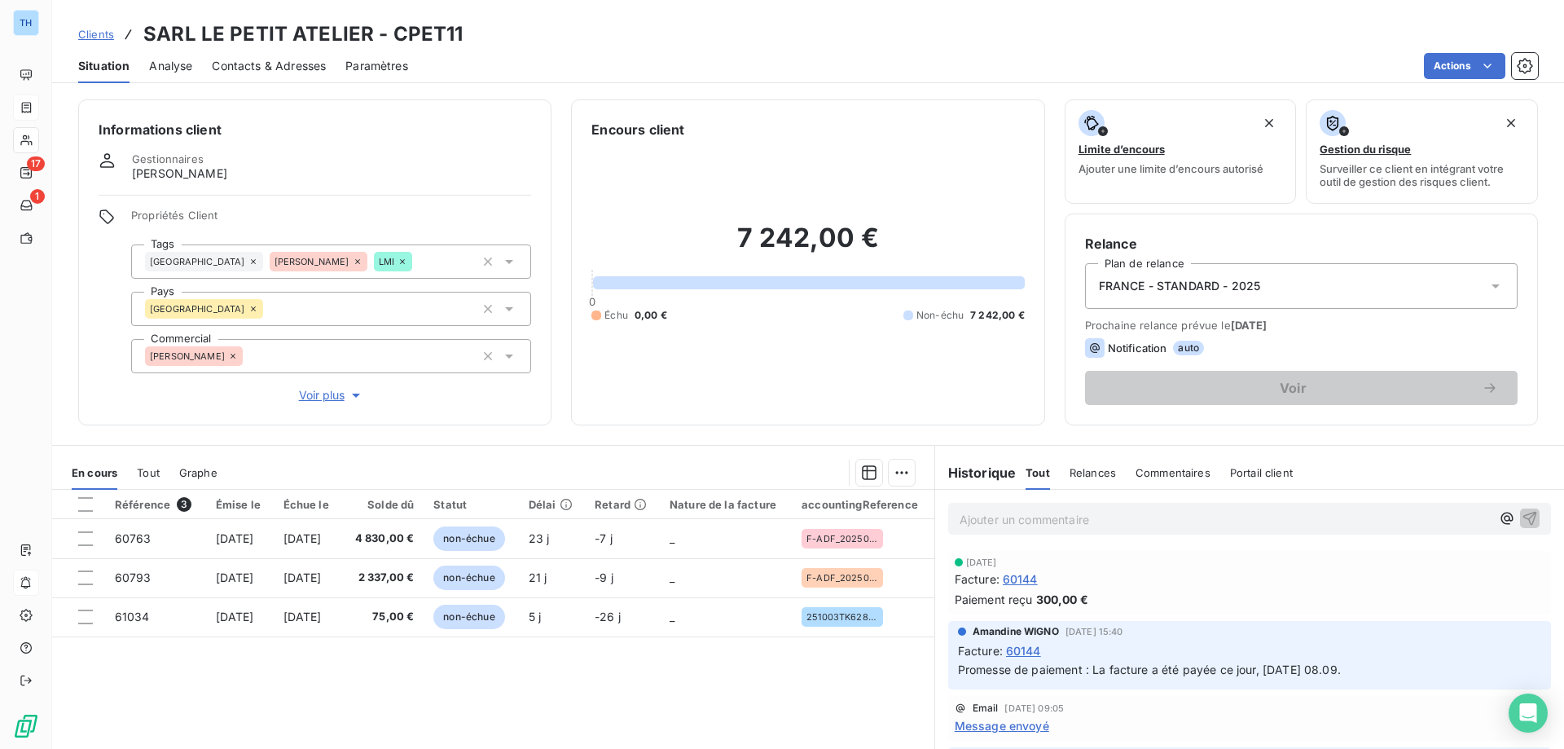
click at [1447, 67] on html "TH 17 1 Clients SARL LE PETIT ATELIER - CPET11 Situation Analyse Contacts & Adr…" at bounding box center [782, 374] width 1564 height 749
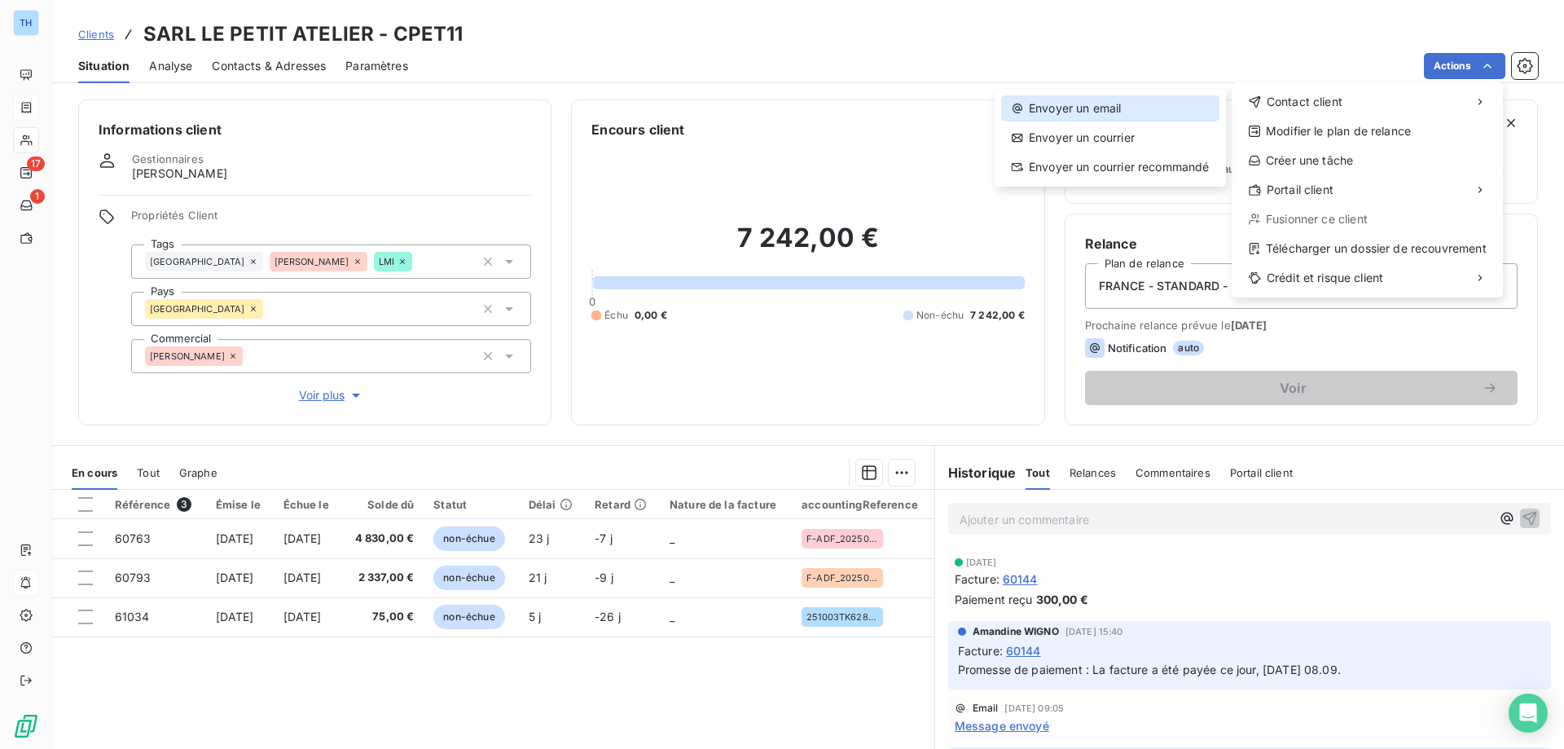
click at [1124, 104] on div "Envoyer un email" at bounding box center [1110, 108] width 218 height 26
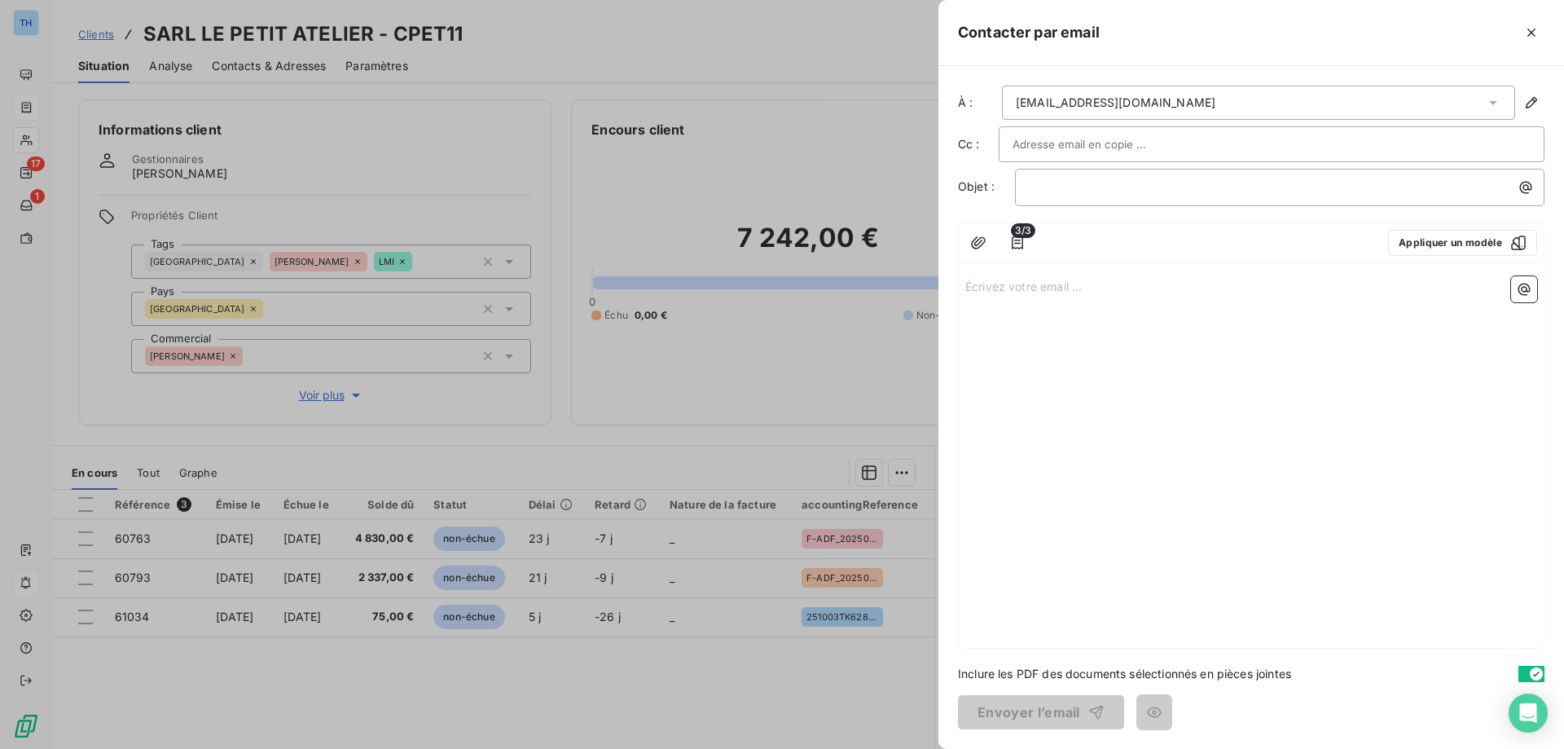
click at [1009, 301] on div "Écrivez votre email ... ﻿" at bounding box center [1251, 459] width 585 height 378
click at [1016, 295] on div "Écrivez votre email ... ﻿" at bounding box center [1251, 459] width 585 height 378
click at [1023, 292] on p "Écrivez votre email ... ﻿" at bounding box center [1251, 285] width 572 height 19
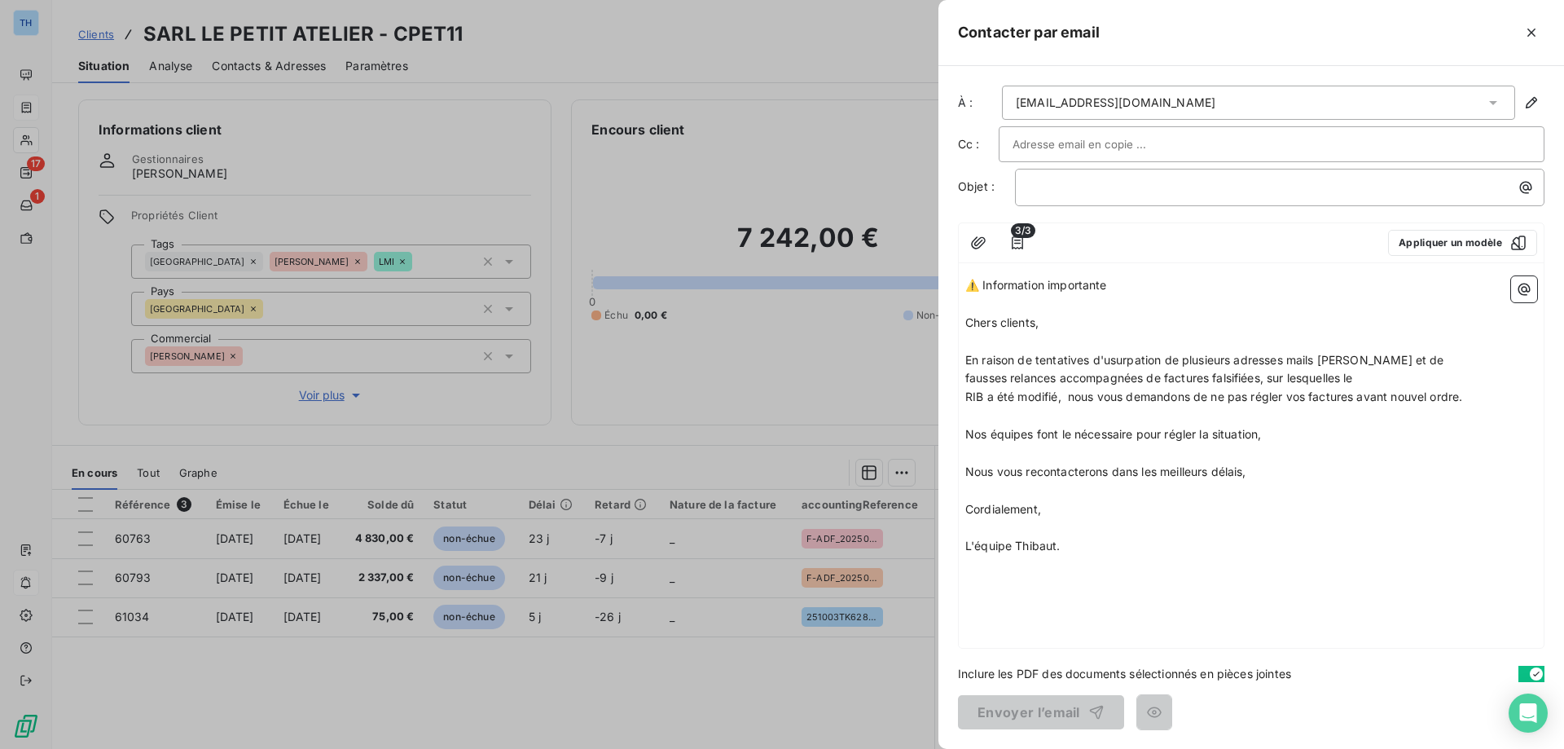
drag, startPoint x: 1061, startPoint y: 279, endPoint x: 951, endPoint y: 272, distance: 110.2
click at [951, 272] on div "À : [EMAIL_ADDRESS][DOMAIN_NAME] Cc : Objet : ﻿ 3/3 Appliquer un modèle ⚠️ Info…" at bounding box center [1251, 407] width 626 height 683
click at [1050, 187] on p "﻿" at bounding box center [1284, 187] width 510 height 19
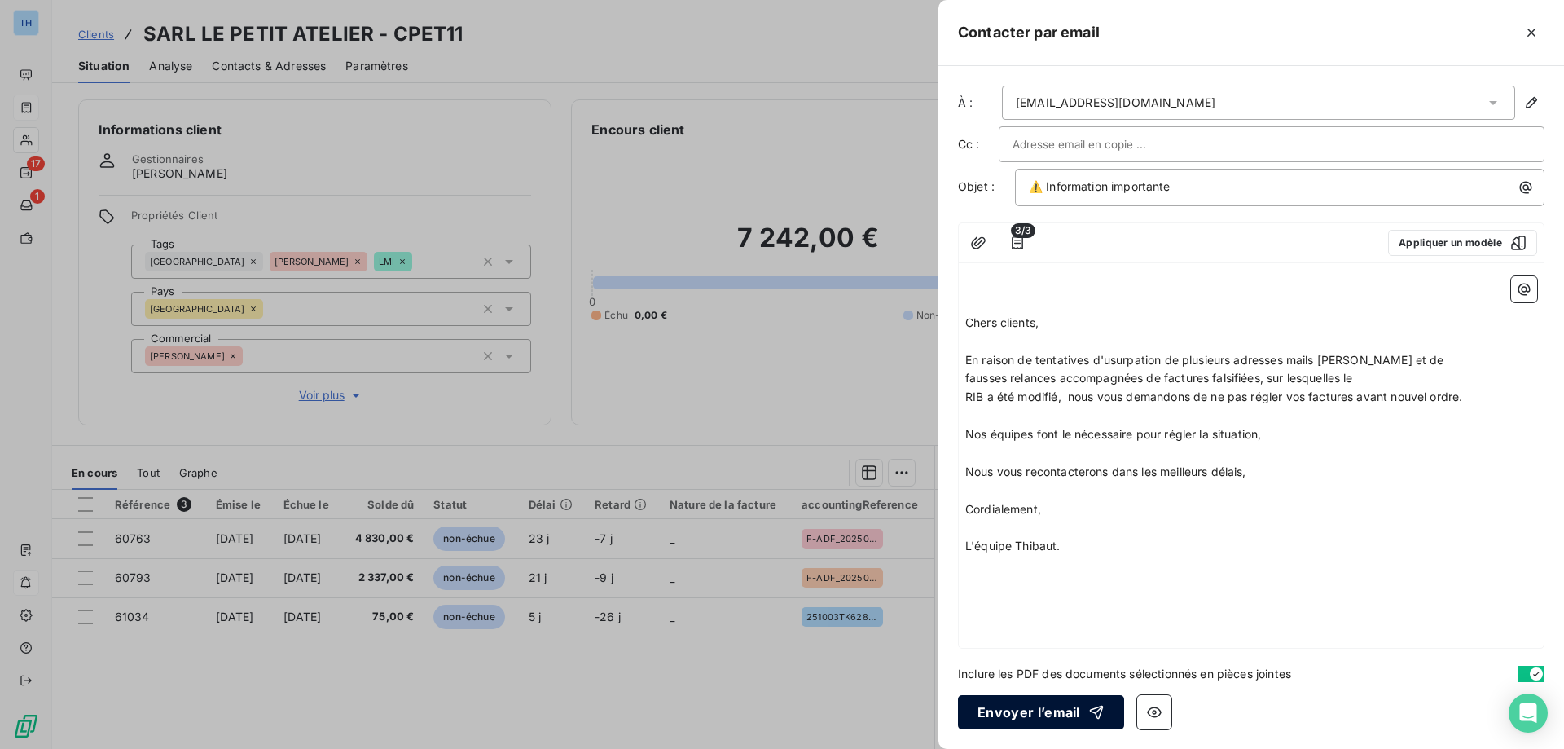
click at [984, 709] on button "Envoyer l’email" at bounding box center [1041, 712] width 166 height 34
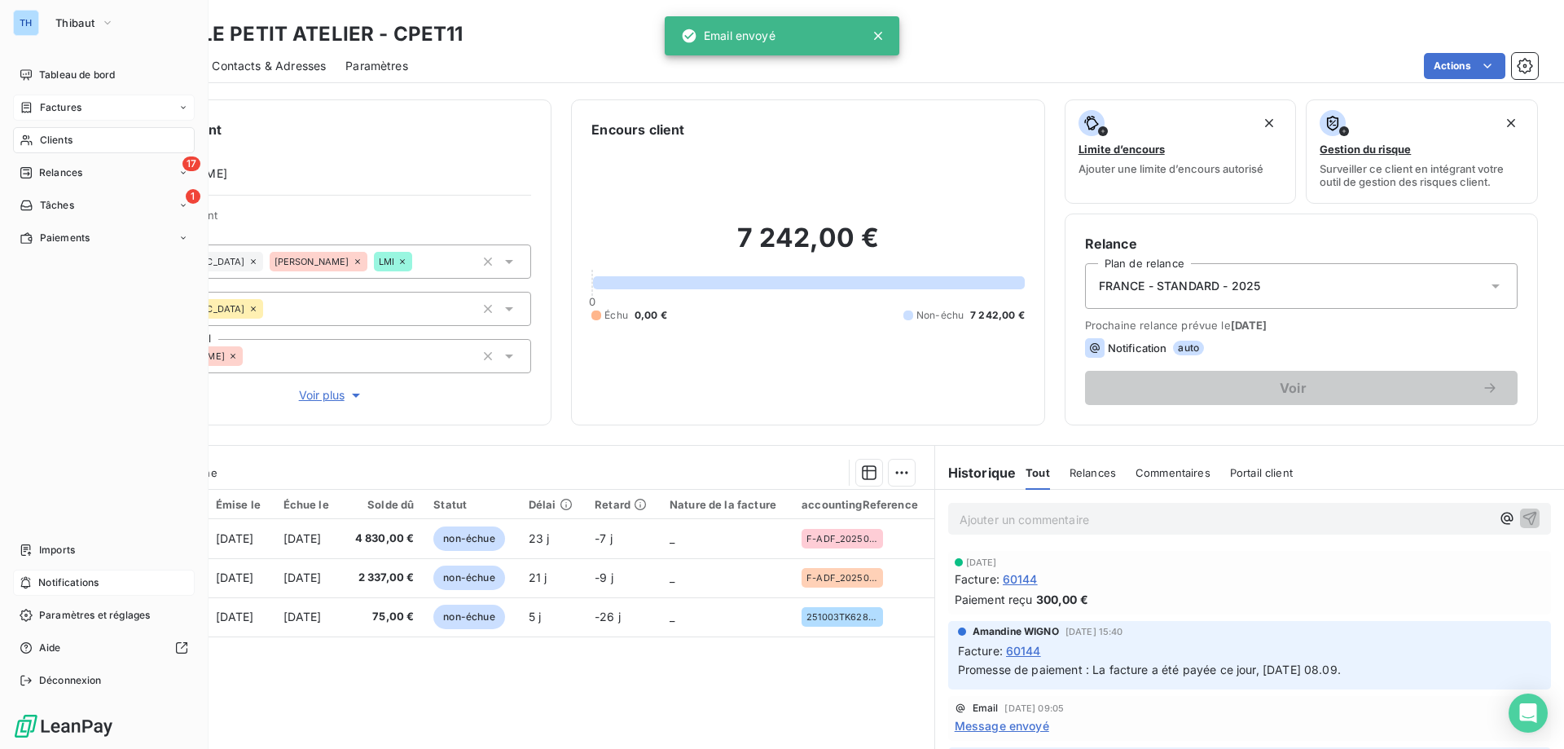
click at [31, 104] on icon at bounding box center [27, 107] width 10 height 11
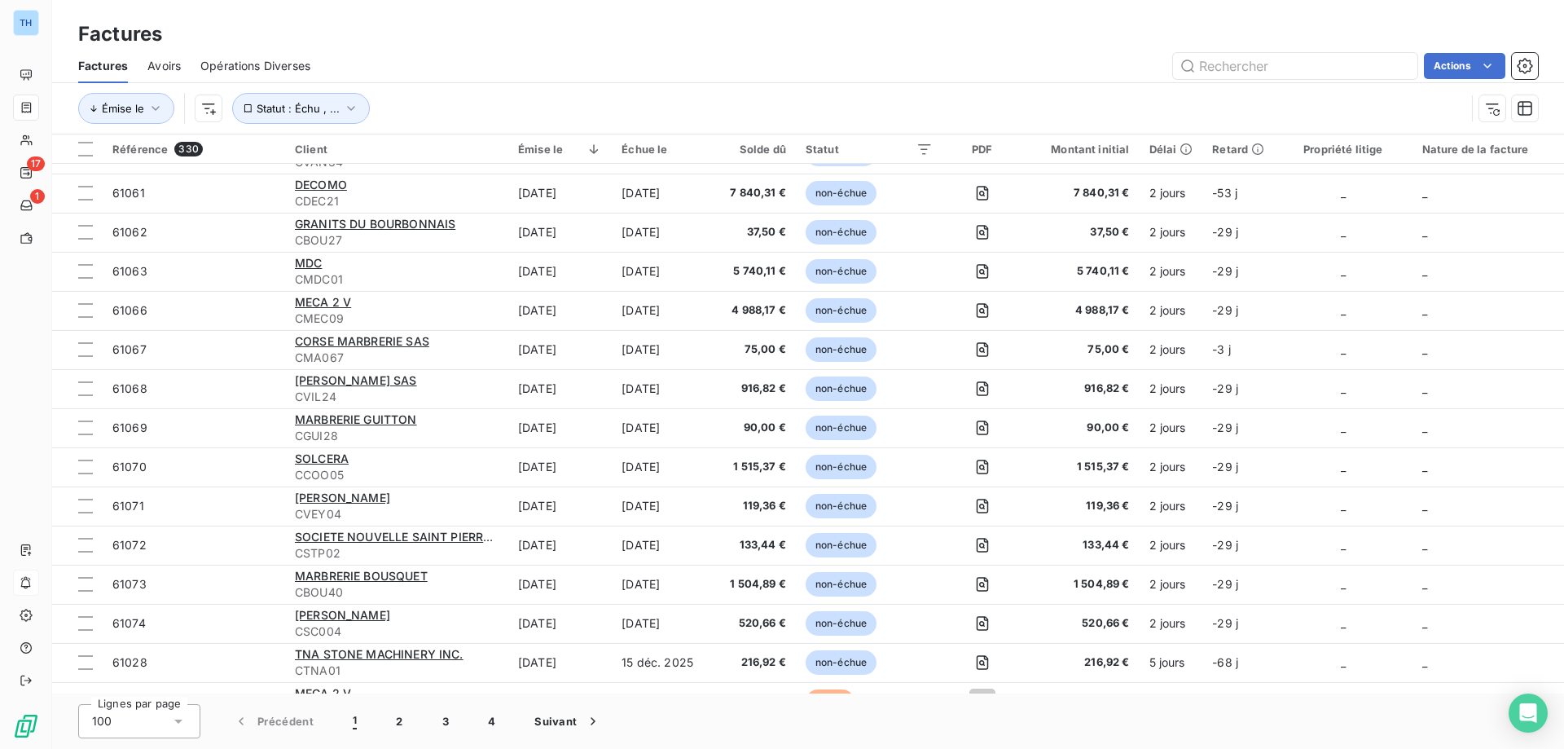
scroll to position [1222, 0]
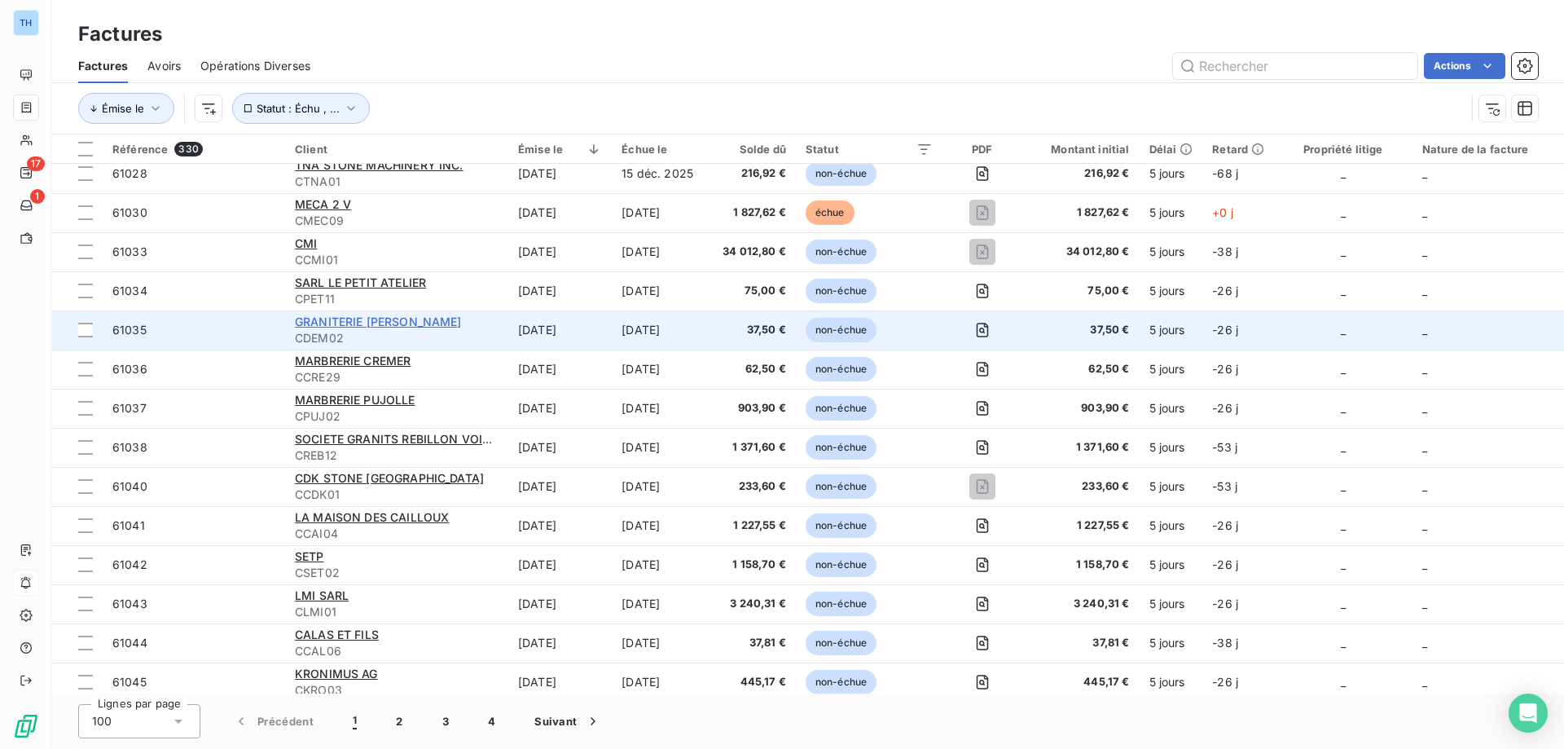
click at [359, 322] on span "GRANITERIE [PERSON_NAME]" at bounding box center [378, 321] width 167 height 14
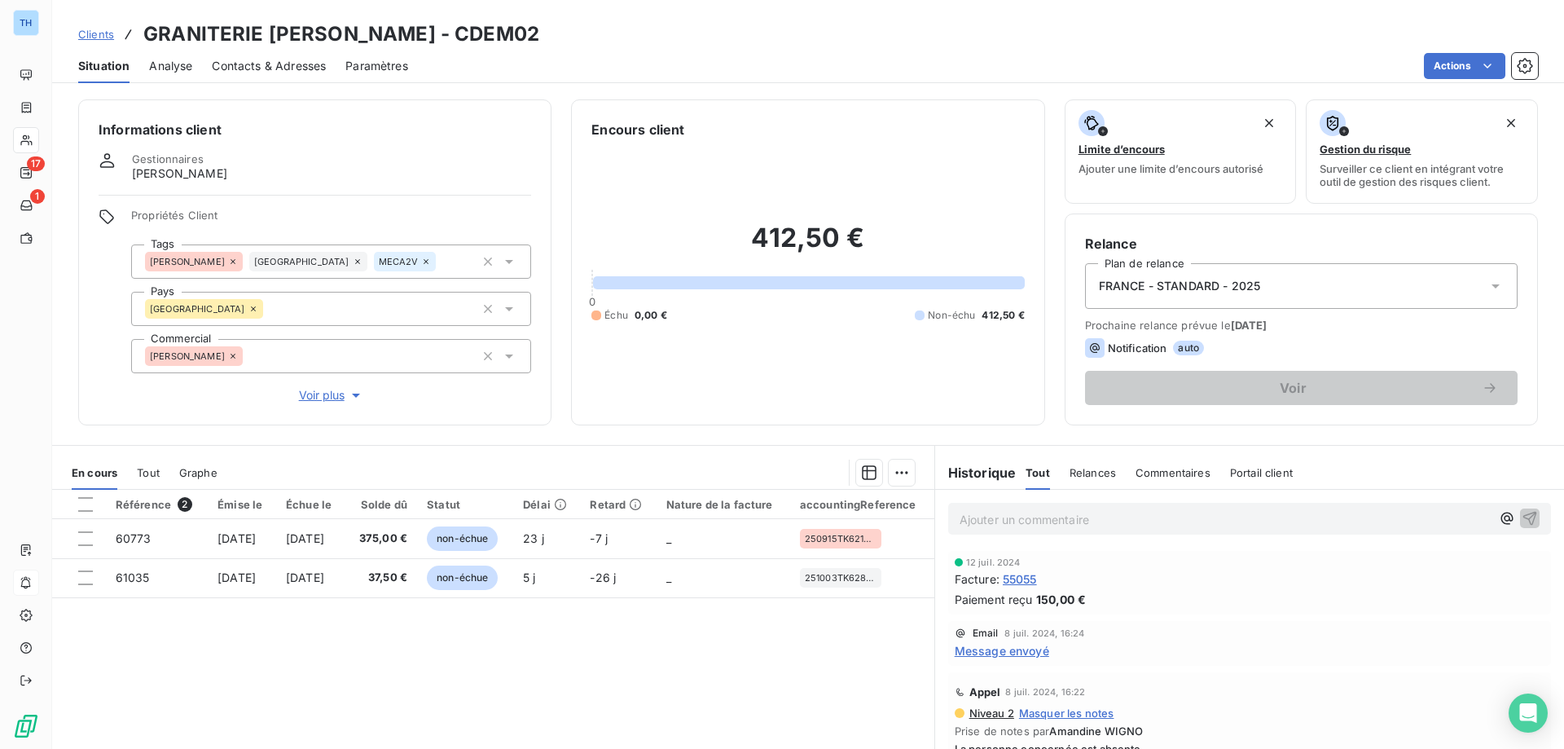
click at [1440, 64] on html "TH 17 1 Clients GRANITERIE [PERSON_NAME] - CDEM02 Situation Analyse Contacts & …" at bounding box center [782, 374] width 1564 height 749
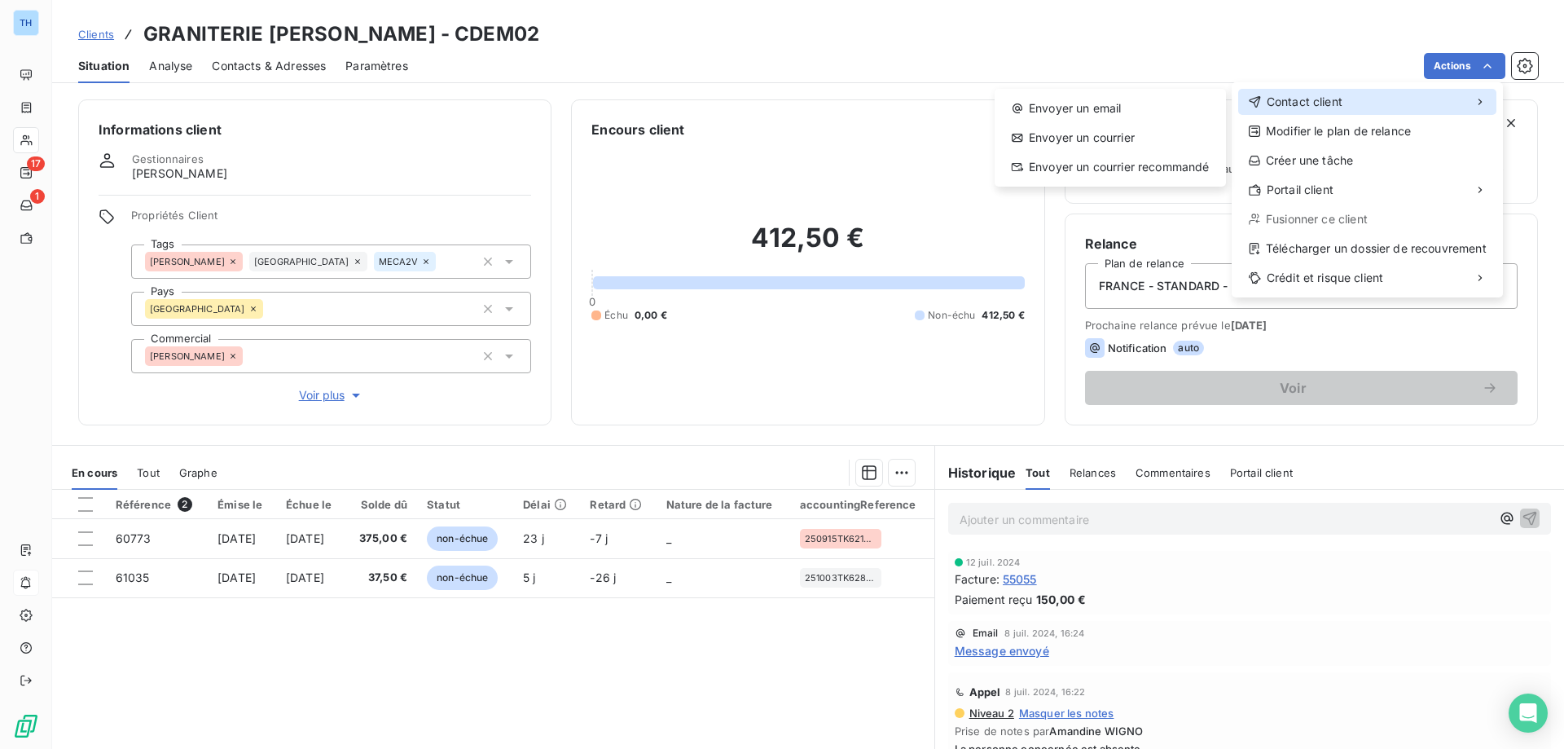
click at [1289, 93] on div "Contact client" at bounding box center [1367, 102] width 258 height 26
click at [1151, 107] on div "Envoyer un email" at bounding box center [1110, 108] width 218 height 26
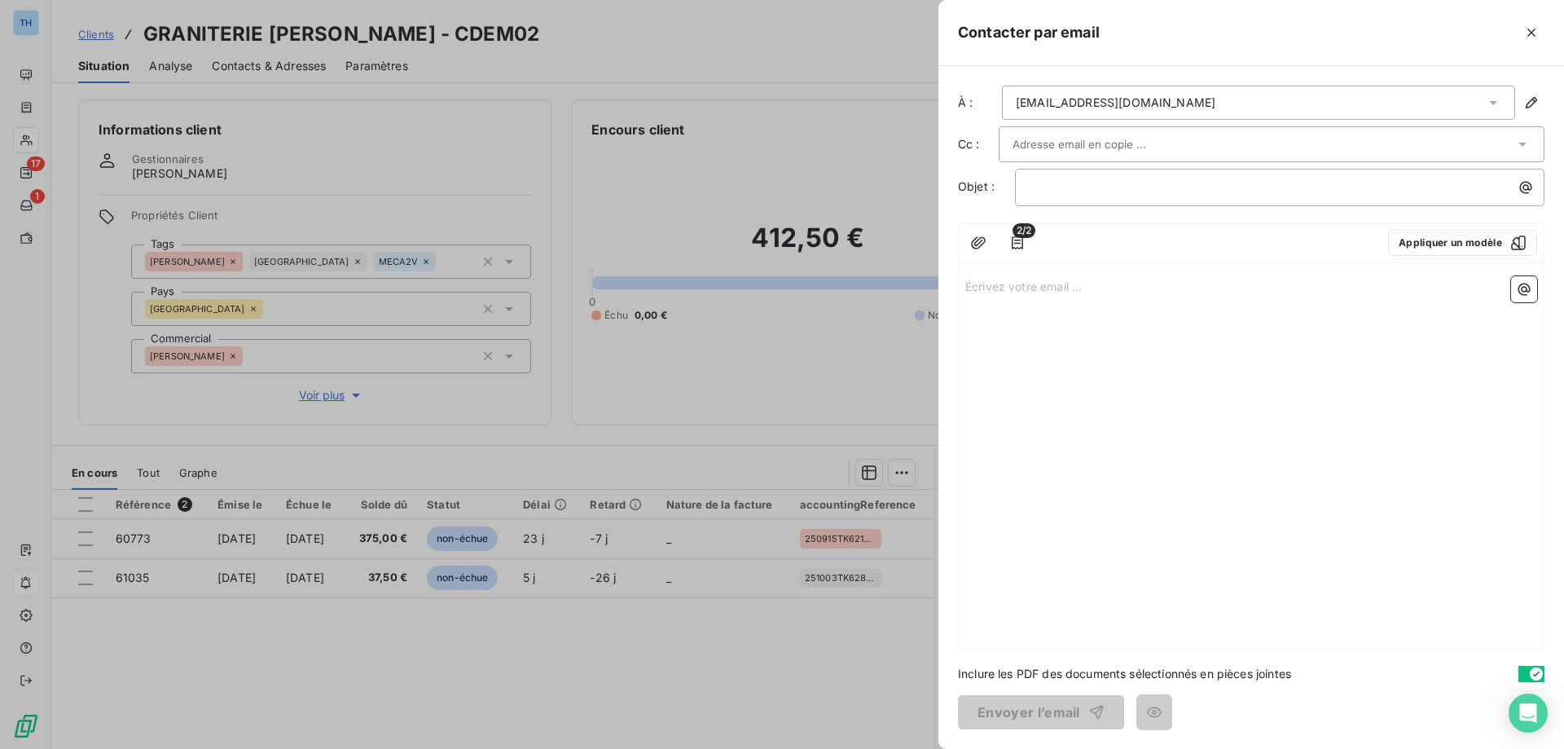
click at [1074, 199] on div "﻿" at bounding box center [1279, 187] width 529 height 37
click at [1077, 192] on p "﻿" at bounding box center [1284, 187] width 510 height 19
click at [990, 283] on p "Écrivez votre email ... ﻿" at bounding box center [1251, 285] width 572 height 19
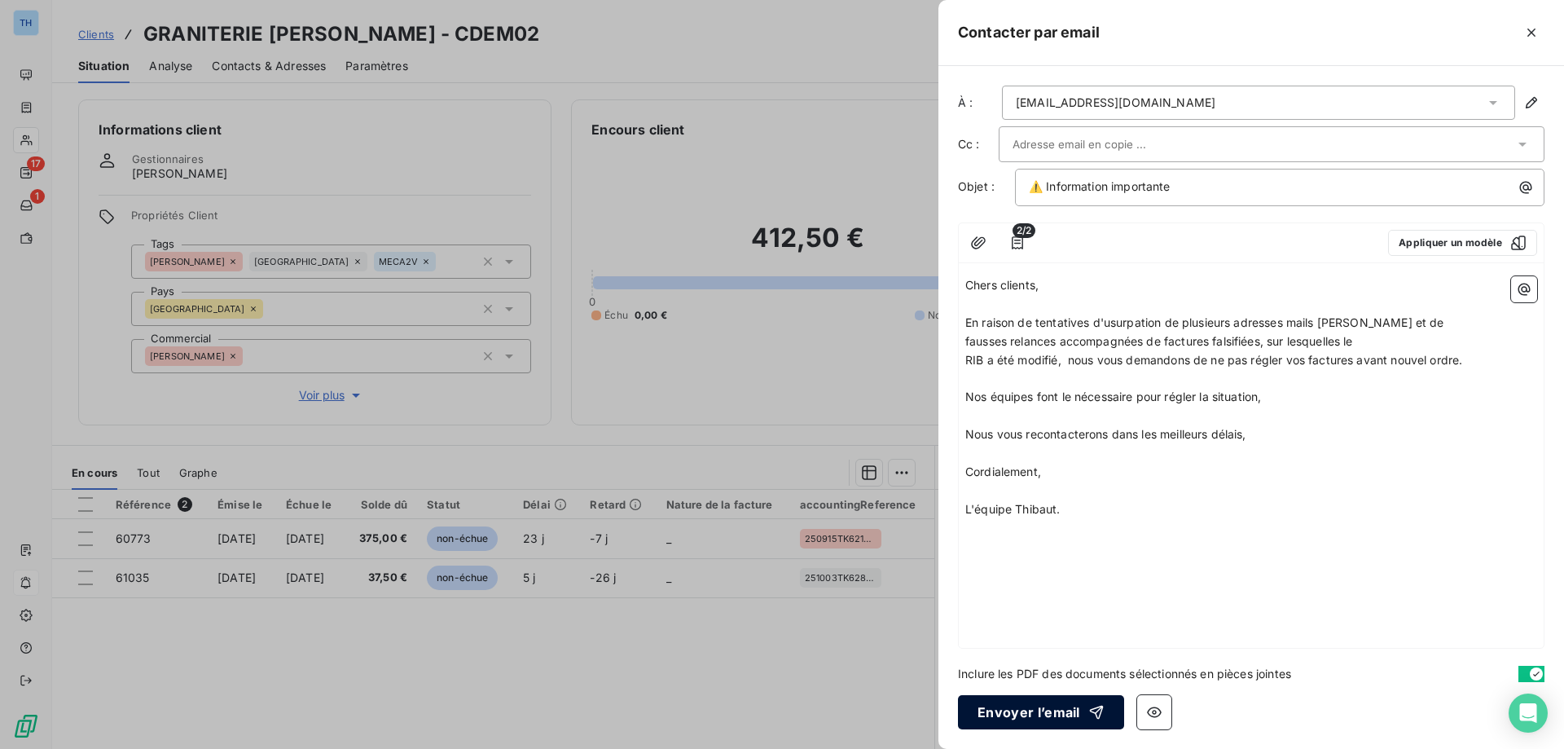
click at [1027, 718] on button "Envoyer l’email" at bounding box center [1041, 712] width 166 height 34
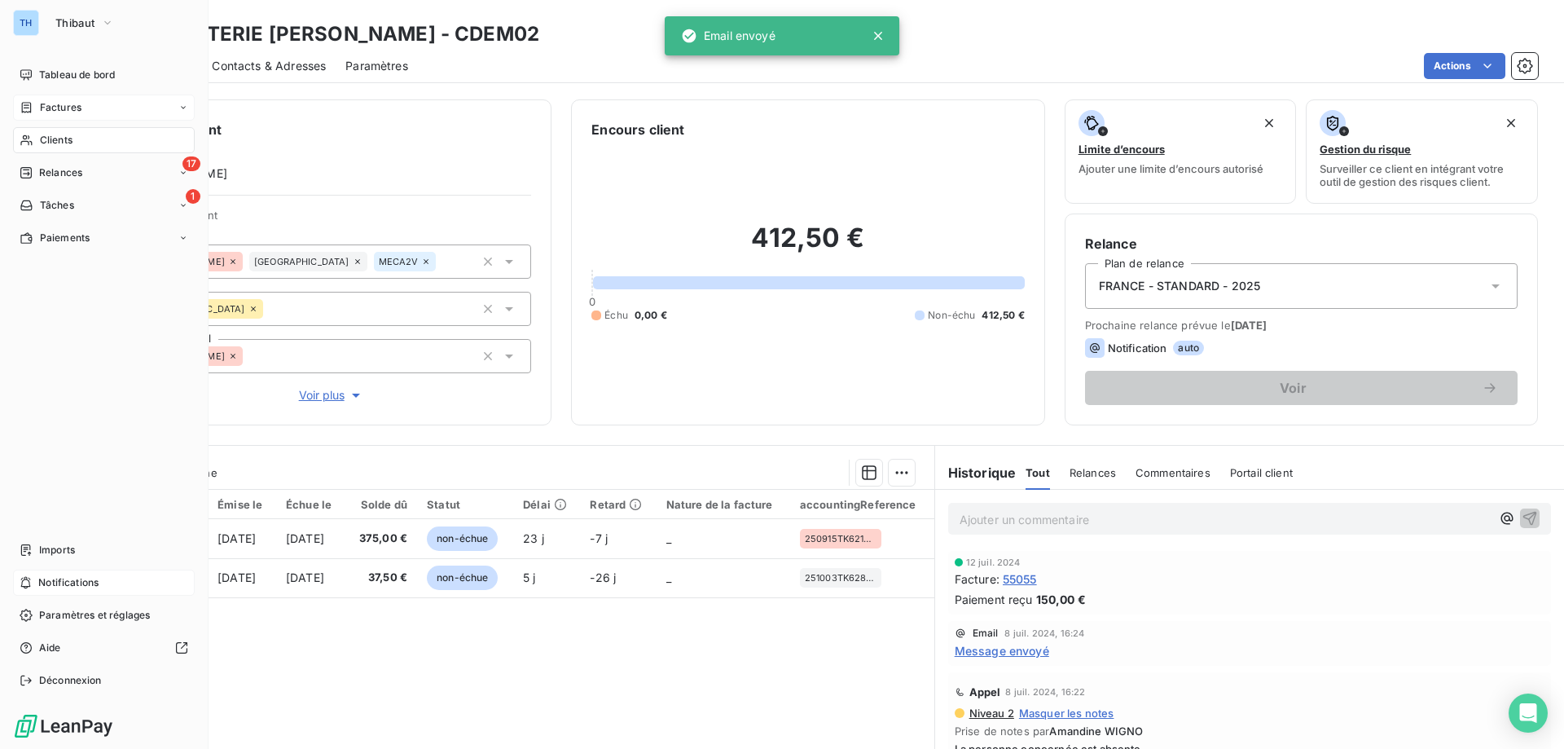
click at [33, 105] on div "Factures" at bounding box center [51, 107] width 62 height 15
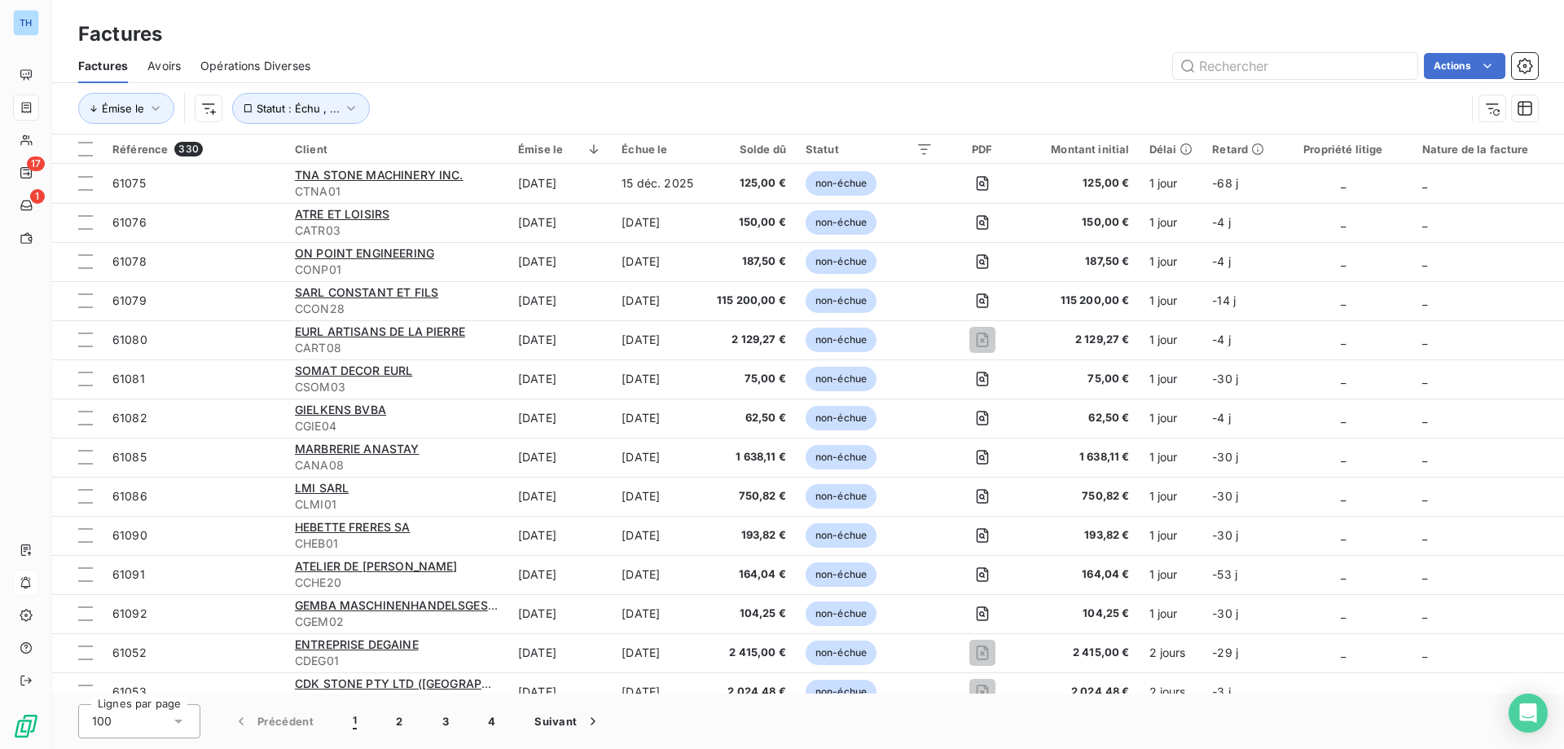
scroll to position [986, 0]
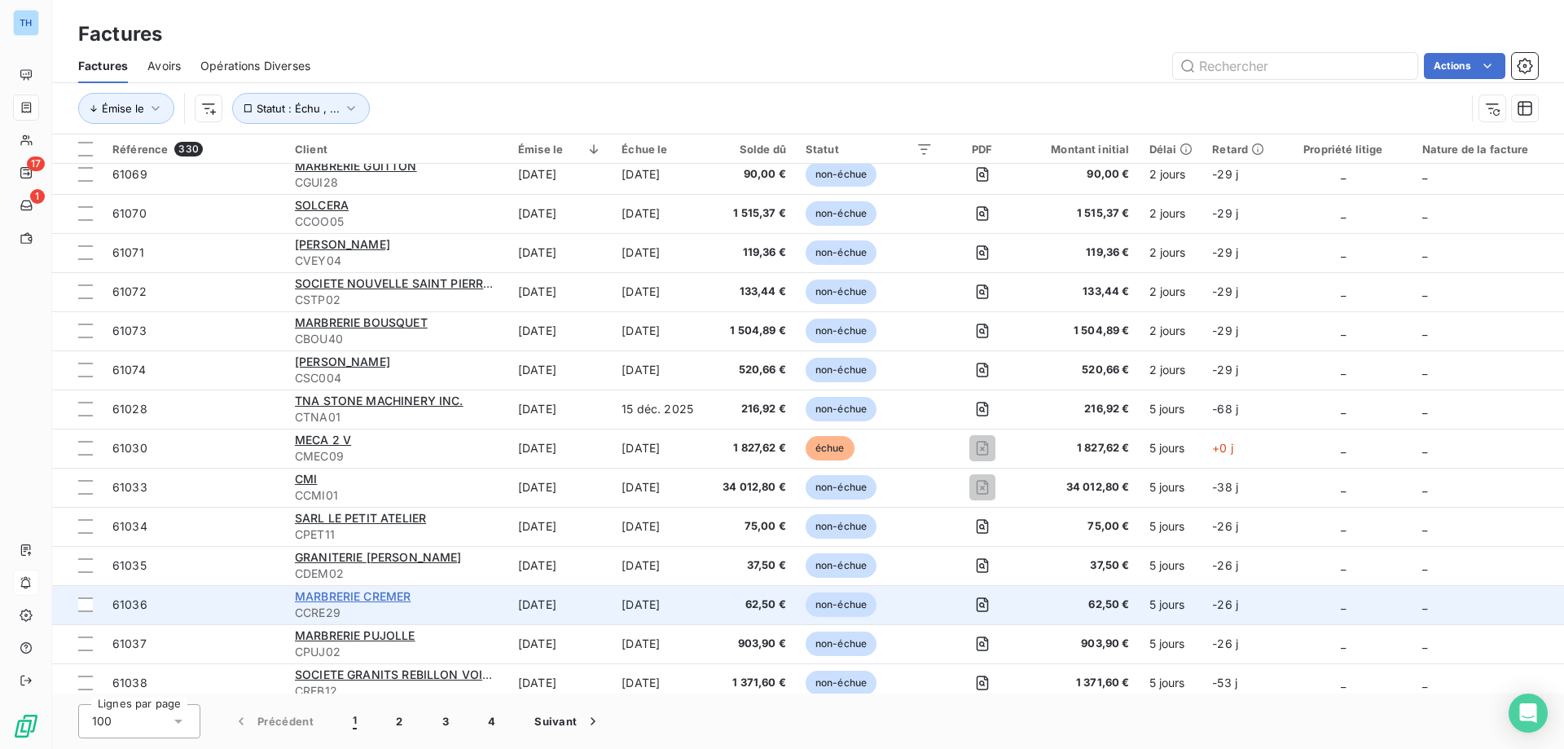
click at [345, 594] on span "MARBRERIE CREMER" at bounding box center [353, 596] width 116 height 14
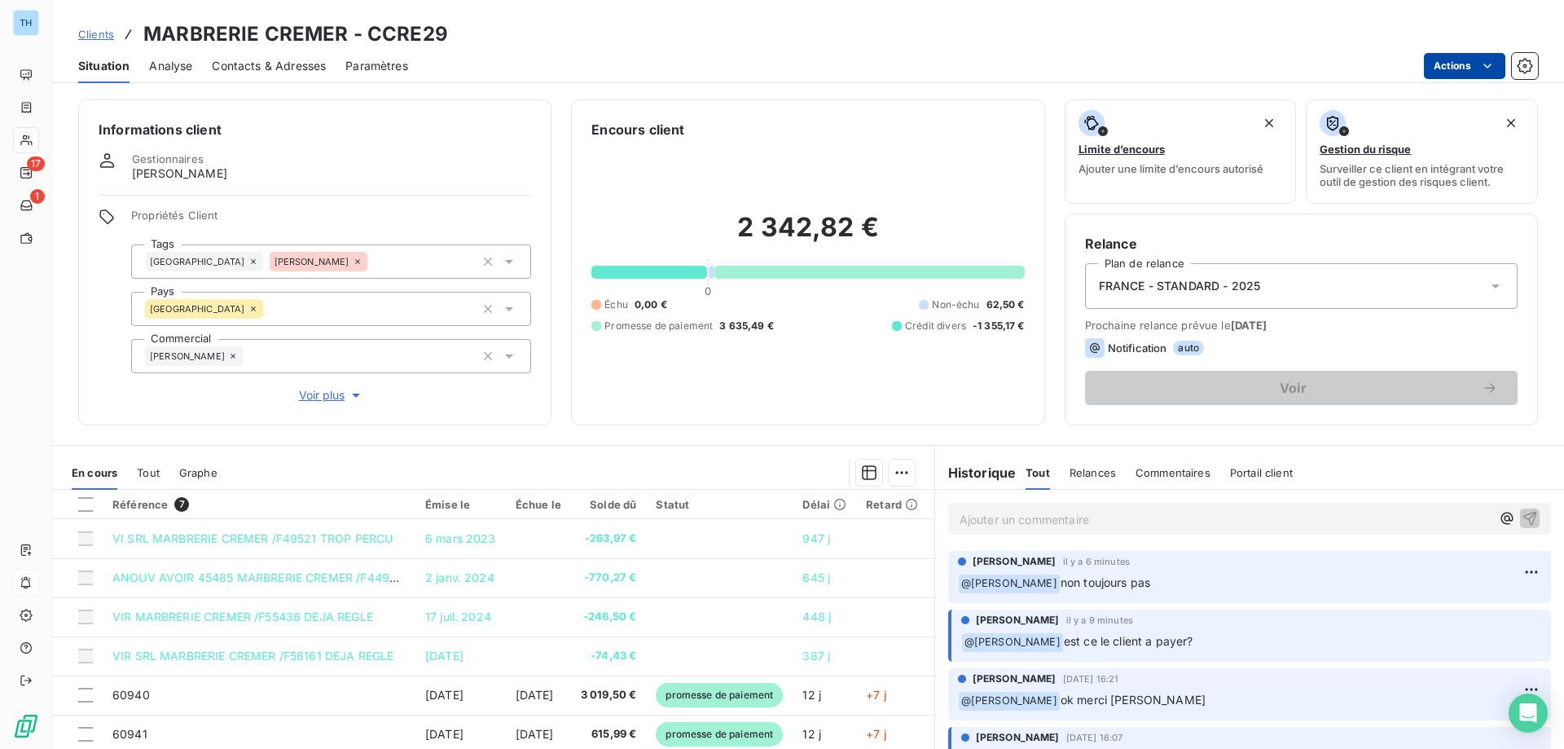
click at [1444, 63] on html "TH 17 1 Clients MARBRERIE CREMER - CCRE29 Situation Analyse Contacts & Adresses…" at bounding box center [782, 374] width 1564 height 749
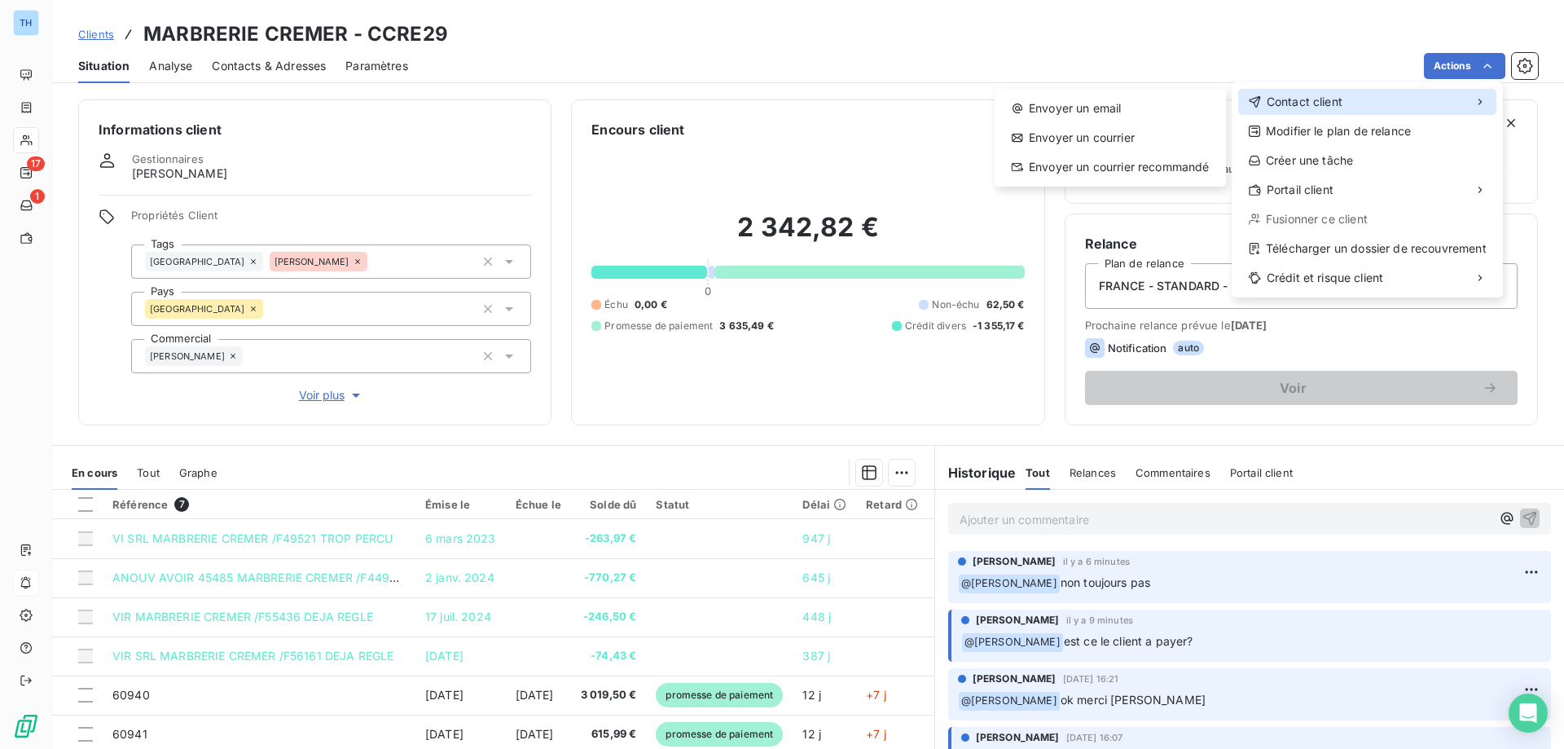
click at [1329, 105] on span "Contact client" at bounding box center [1305, 102] width 76 height 16
click at [1162, 112] on div "Envoyer un email" at bounding box center [1110, 108] width 218 height 26
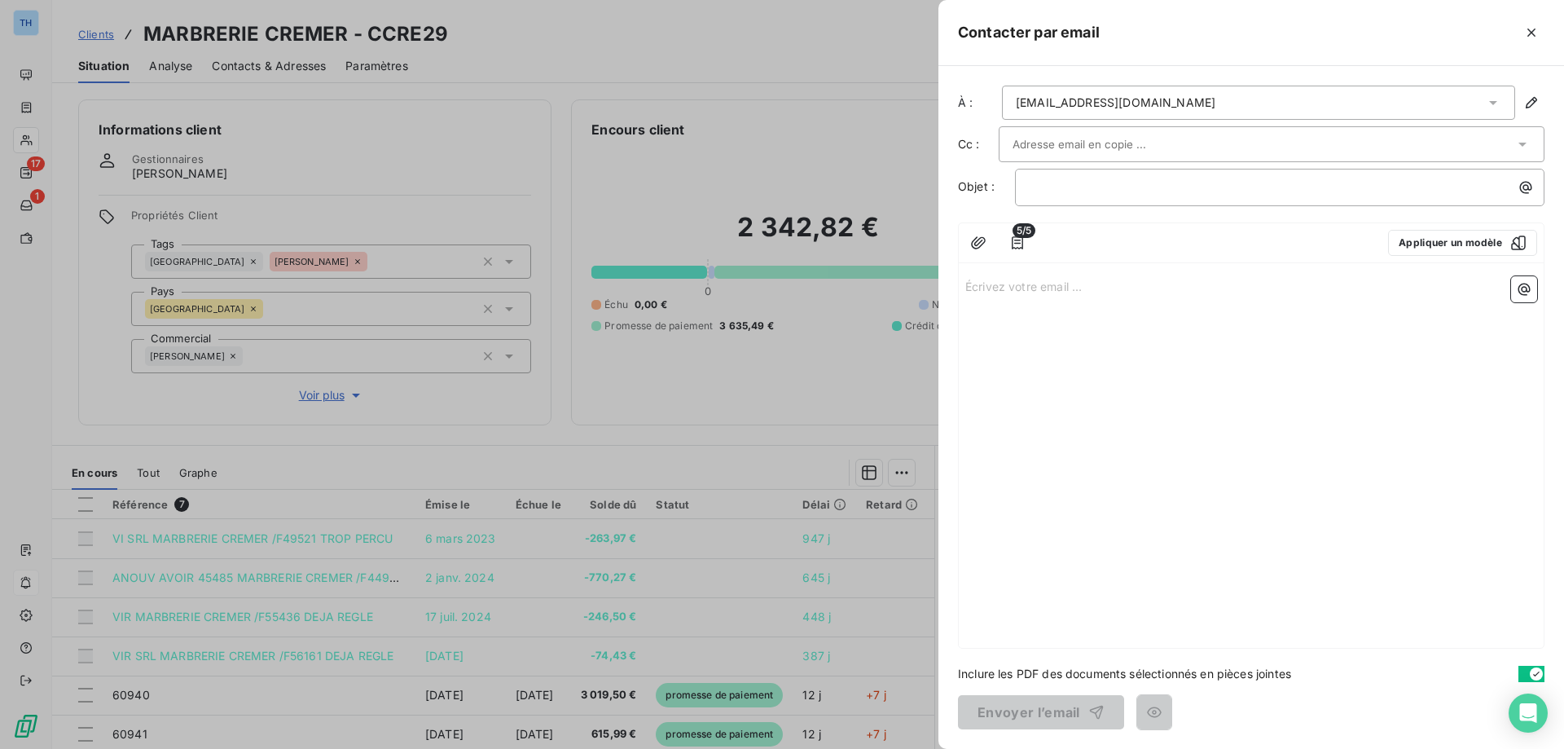
click at [972, 273] on div "Écrivez votre email ... ﻿" at bounding box center [1251, 459] width 585 height 378
click at [995, 287] on p "Écrivez votre email ... ﻿" at bounding box center [1251, 285] width 572 height 19
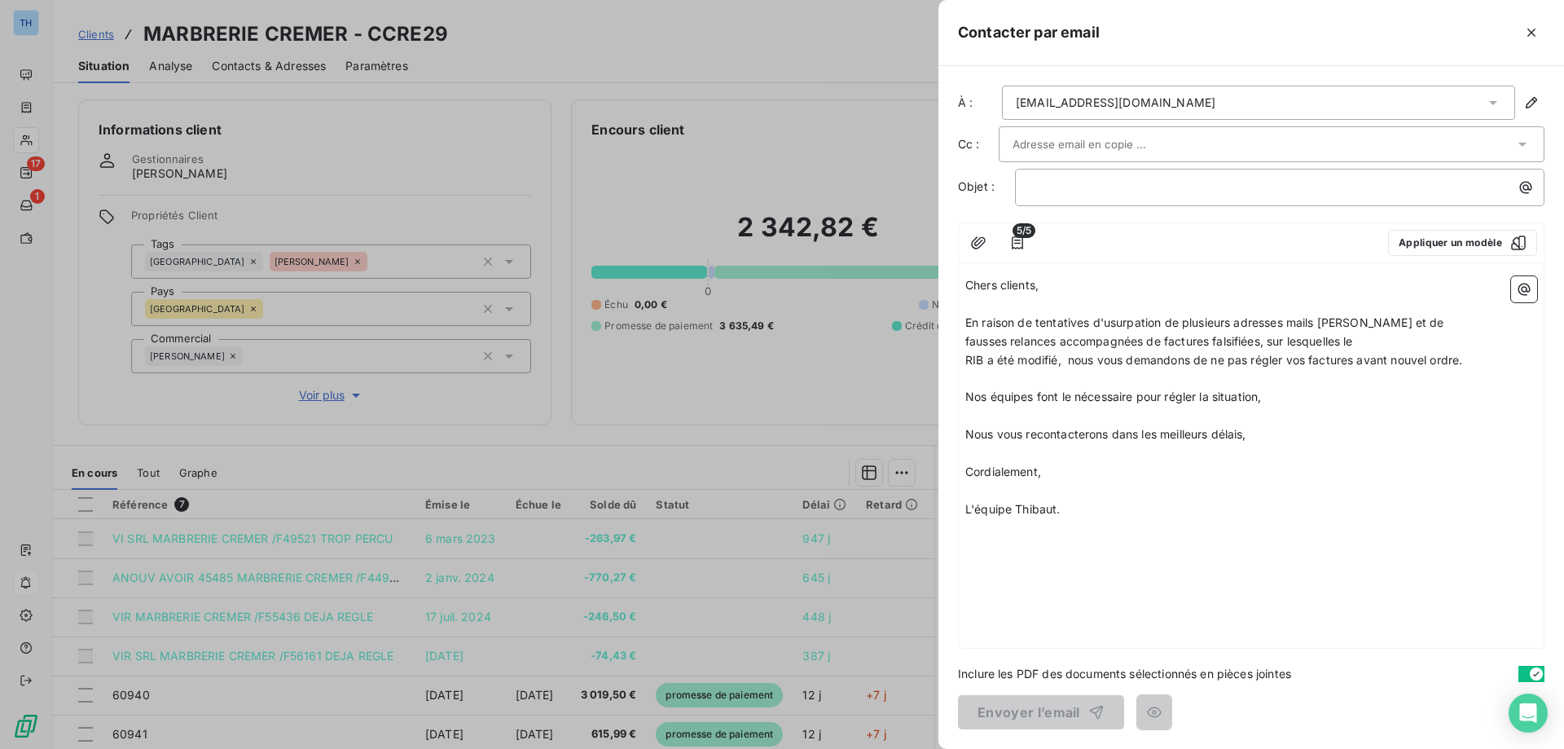
click at [1046, 197] on div "﻿" at bounding box center [1279, 187] width 529 height 37
click at [1047, 195] on p "﻿" at bounding box center [1284, 187] width 510 height 19
click at [1044, 697] on button "Envoyer l’email" at bounding box center [1041, 712] width 166 height 34
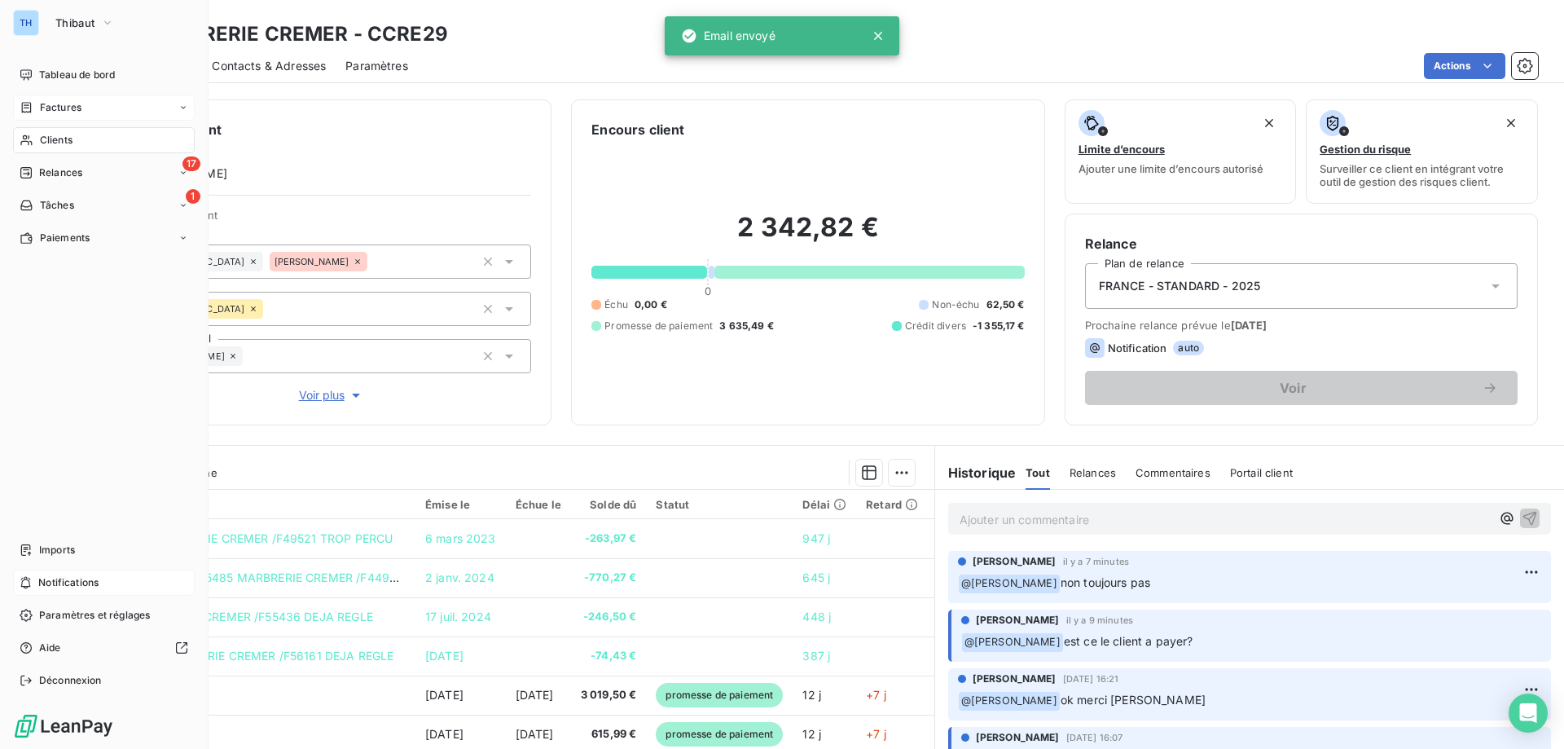
click at [30, 107] on icon at bounding box center [27, 107] width 10 height 11
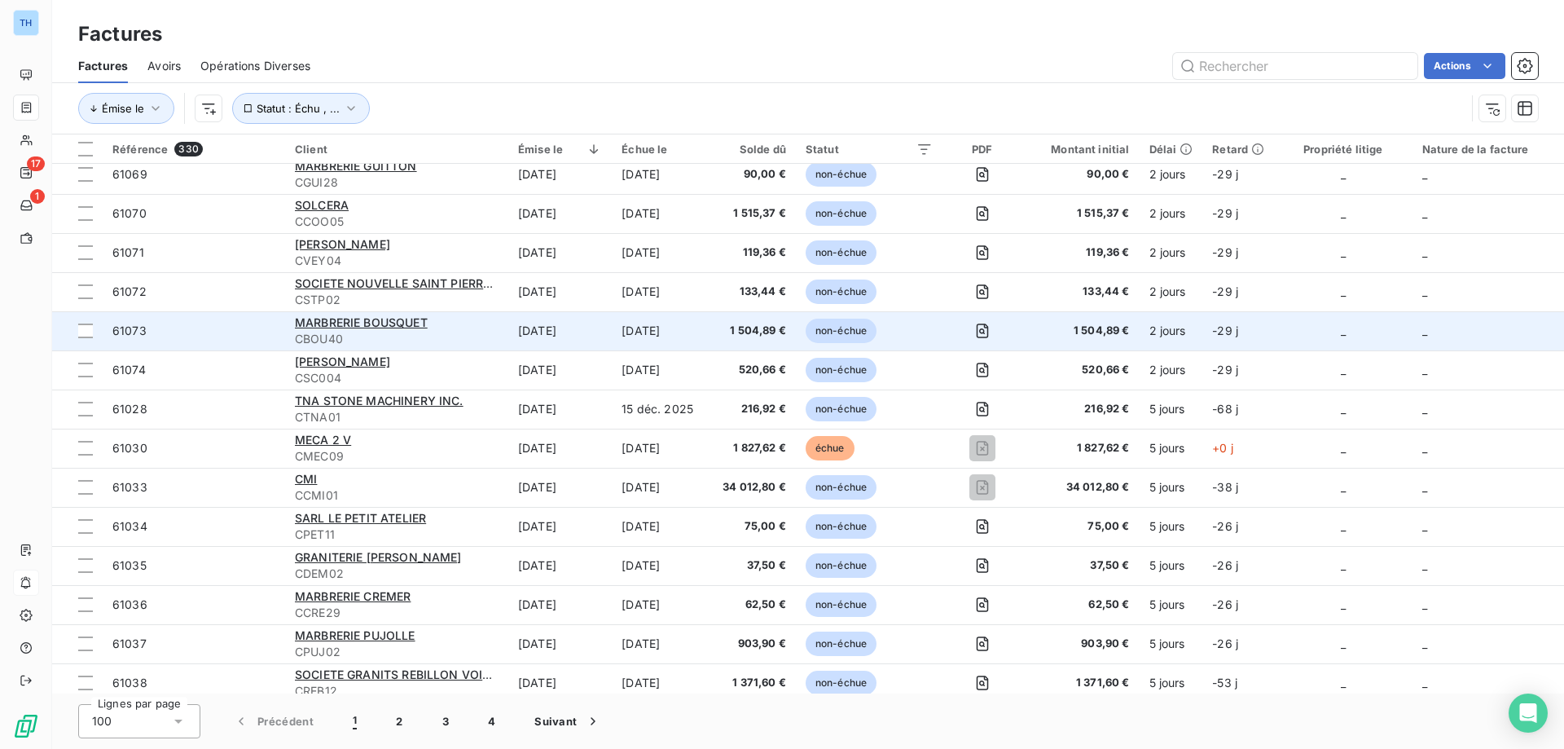
scroll to position [1068, 0]
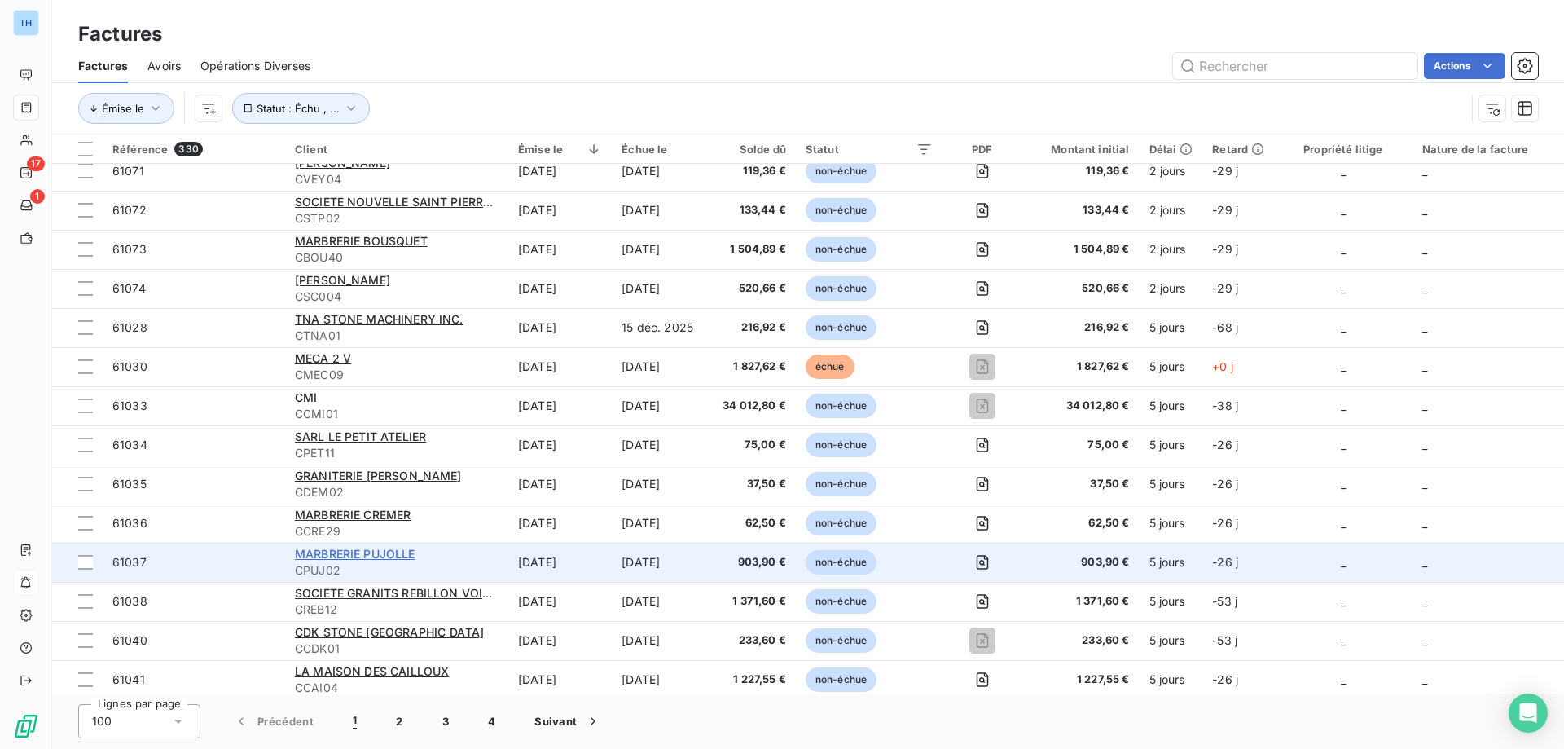
click at [354, 553] on span "MARBRERIE PUJOLLE" at bounding box center [355, 554] width 121 height 14
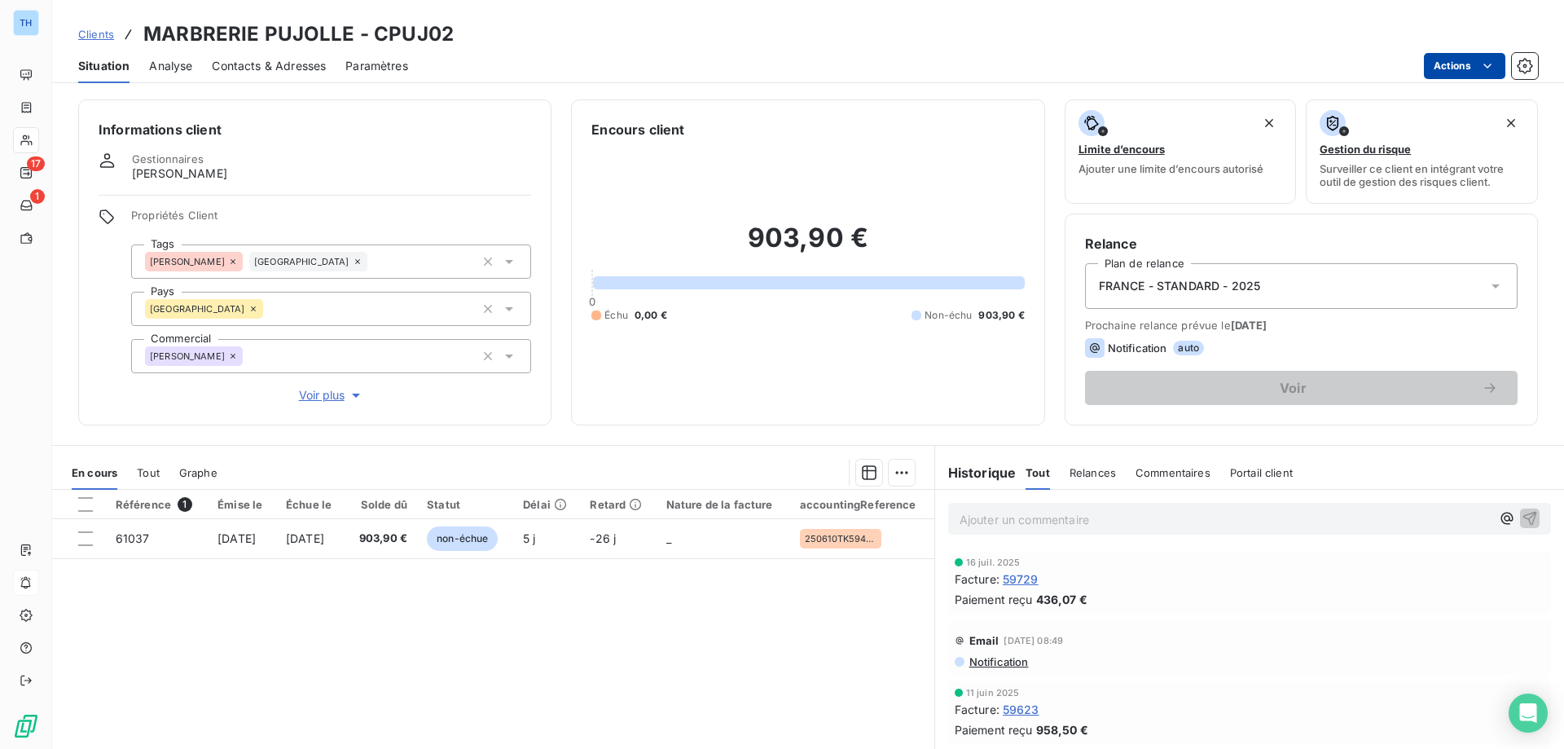
click at [1440, 66] on html "TH 17 1 Clients MARBRERIE PUJOLLE - CPUJ02 Situation Analyse Contacts & Adresse…" at bounding box center [782, 374] width 1564 height 749
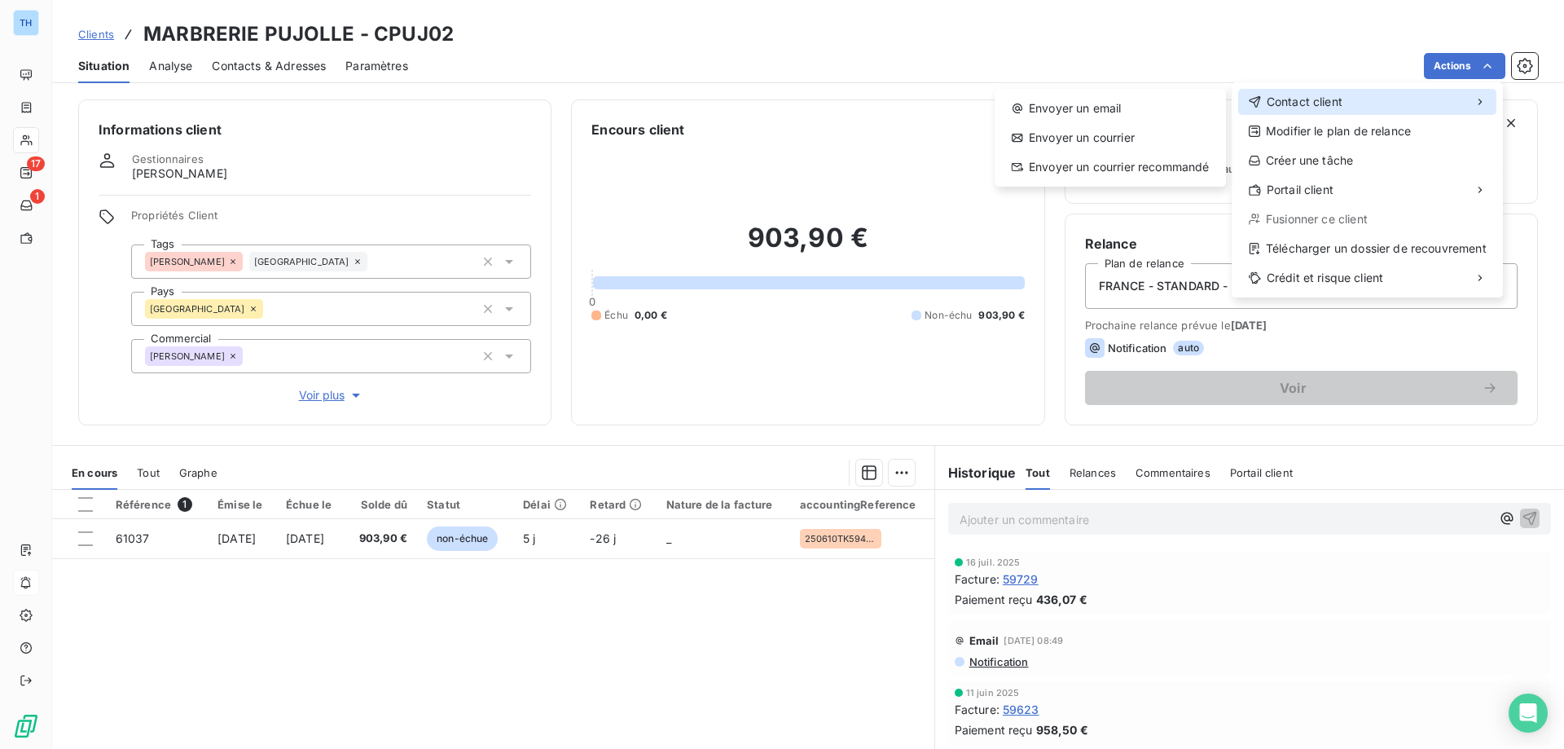
click at [1349, 93] on div "Contact client" at bounding box center [1367, 102] width 258 height 26
click at [1147, 116] on div "Envoyer un email" at bounding box center [1110, 108] width 218 height 26
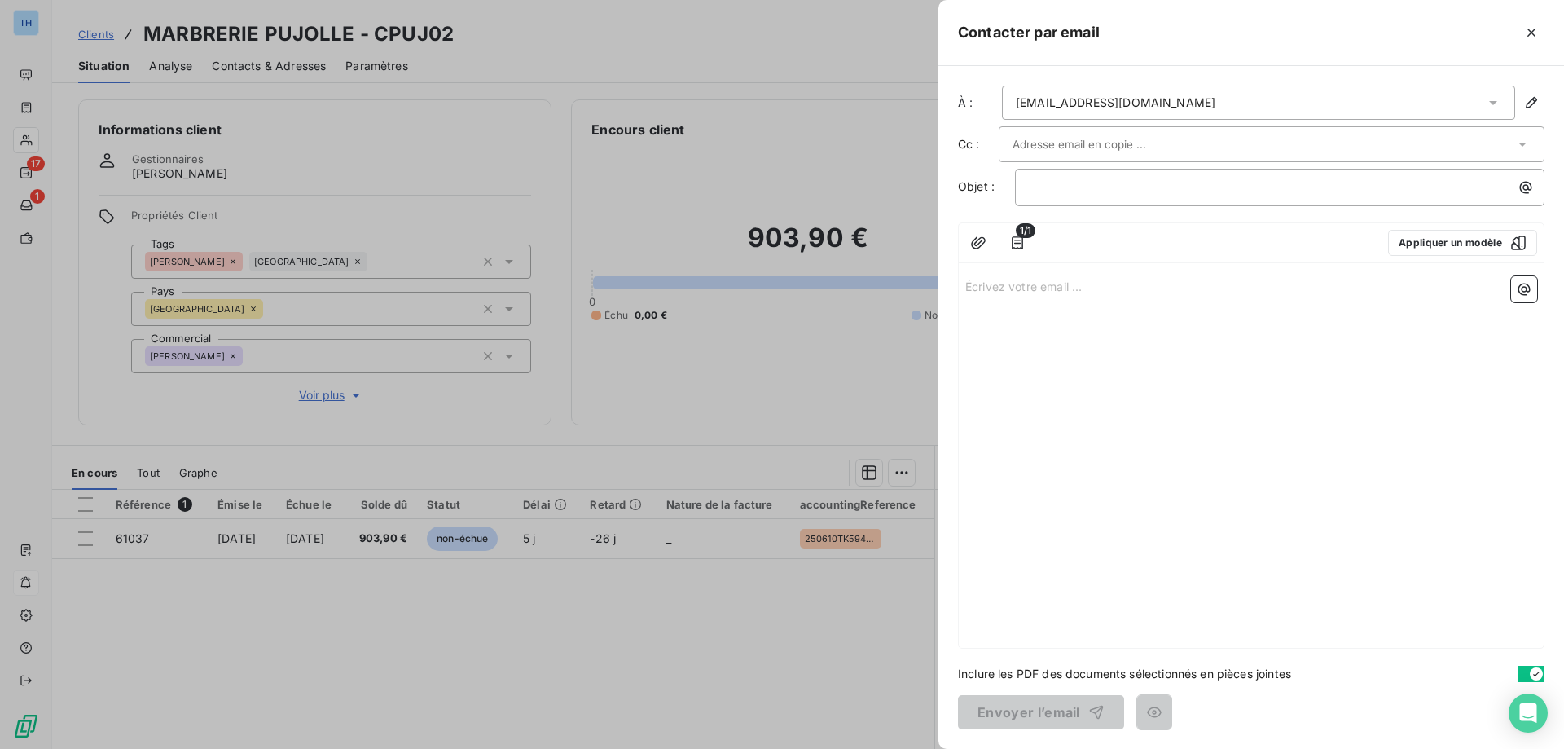
click at [1012, 306] on div "Écrivez votre email ... ﻿" at bounding box center [1251, 459] width 585 height 378
click at [1014, 295] on div "Écrivez votre email ... ﻿" at bounding box center [1251, 459] width 585 height 378
click at [1014, 292] on p "Écrivez votre email ... ﻿" at bounding box center [1251, 285] width 572 height 19
click at [1072, 199] on div "﻿" at bounding box center [1279, 187] width 529 height 37
click at [1077, 187] on p "﻿" at bounding box center [1284, 187] width 510 height 19
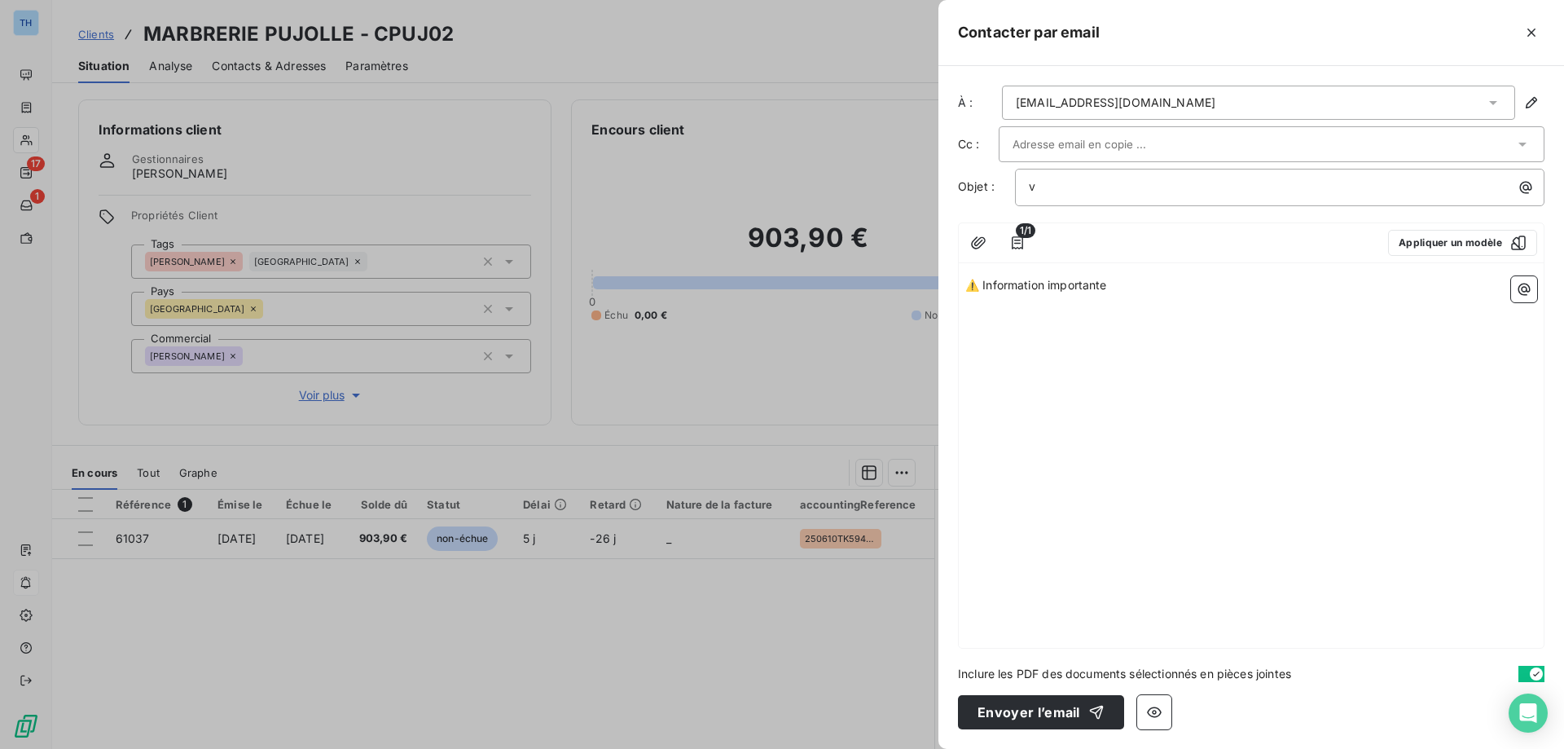
drag, startPoint x: 1025, startPoint y: 284, endPoint x: 941, endPoint y: 279, distance: 84.9
click at [941, 279] on div "À : [EMAIL_ADDRESS][DOMAIN_NAME] Cc : Objet : v 1/1 Appliquer un modèle ⚠️ Info…" at bounding box center [1251, 407] width 626 height 683
click at [1047, 191] on p "v" at bounding box center [1284, 187] width 510 height 19
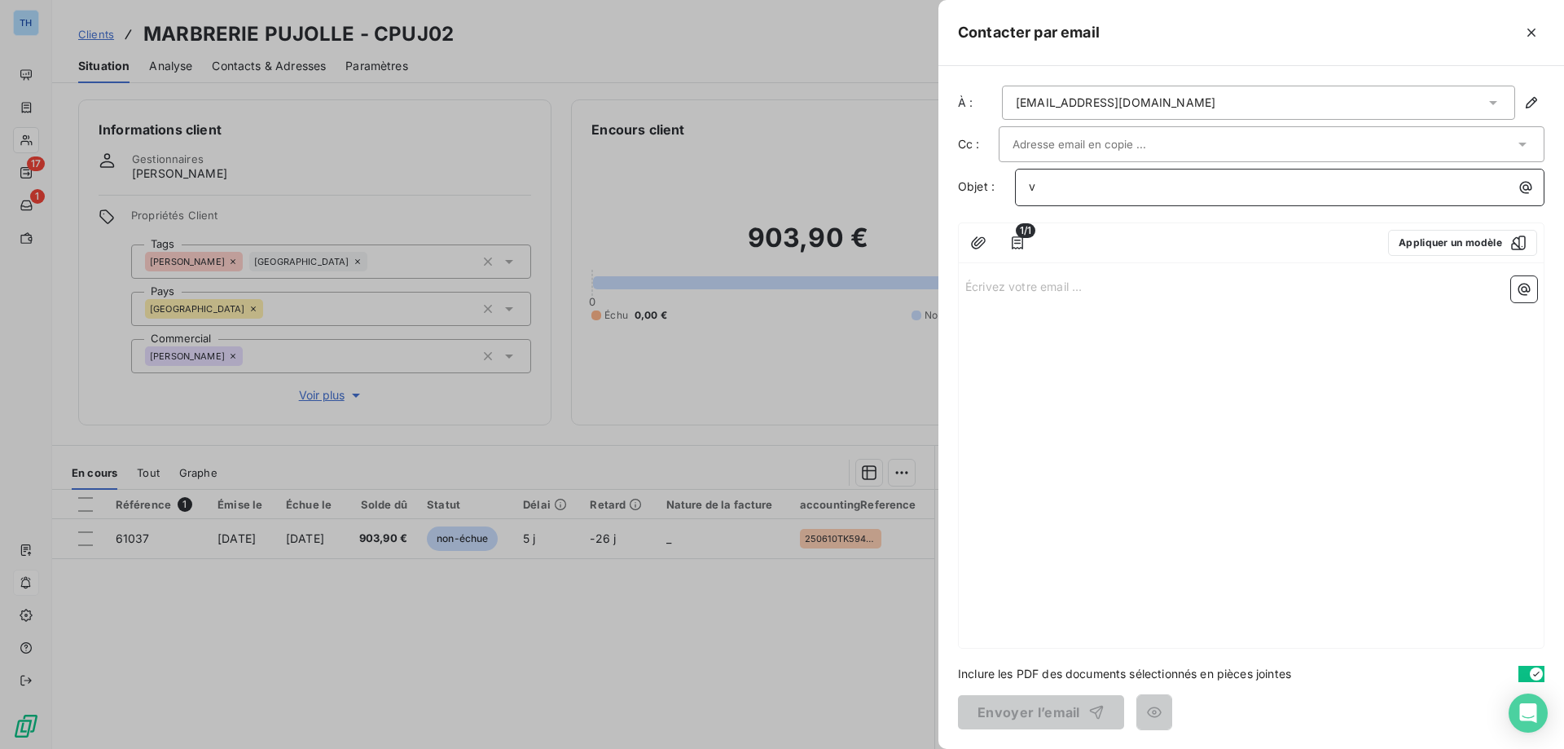
click at [1047, 191] on p "v" at bounding box center [1284, 187] width 510 height 19
drag, startPoint x: 1047, startPoint y: 183, endPoint x: 959, endPoint y: 169, distance: 89.1
click at [959, 169] on div "Objet : v" at bounding box center [1251, 187] width 586 height 37
click at [1019, 285] on p "Écrivez votre email ... ﻿" at bounding box center [1251, 285] width 572 height 19
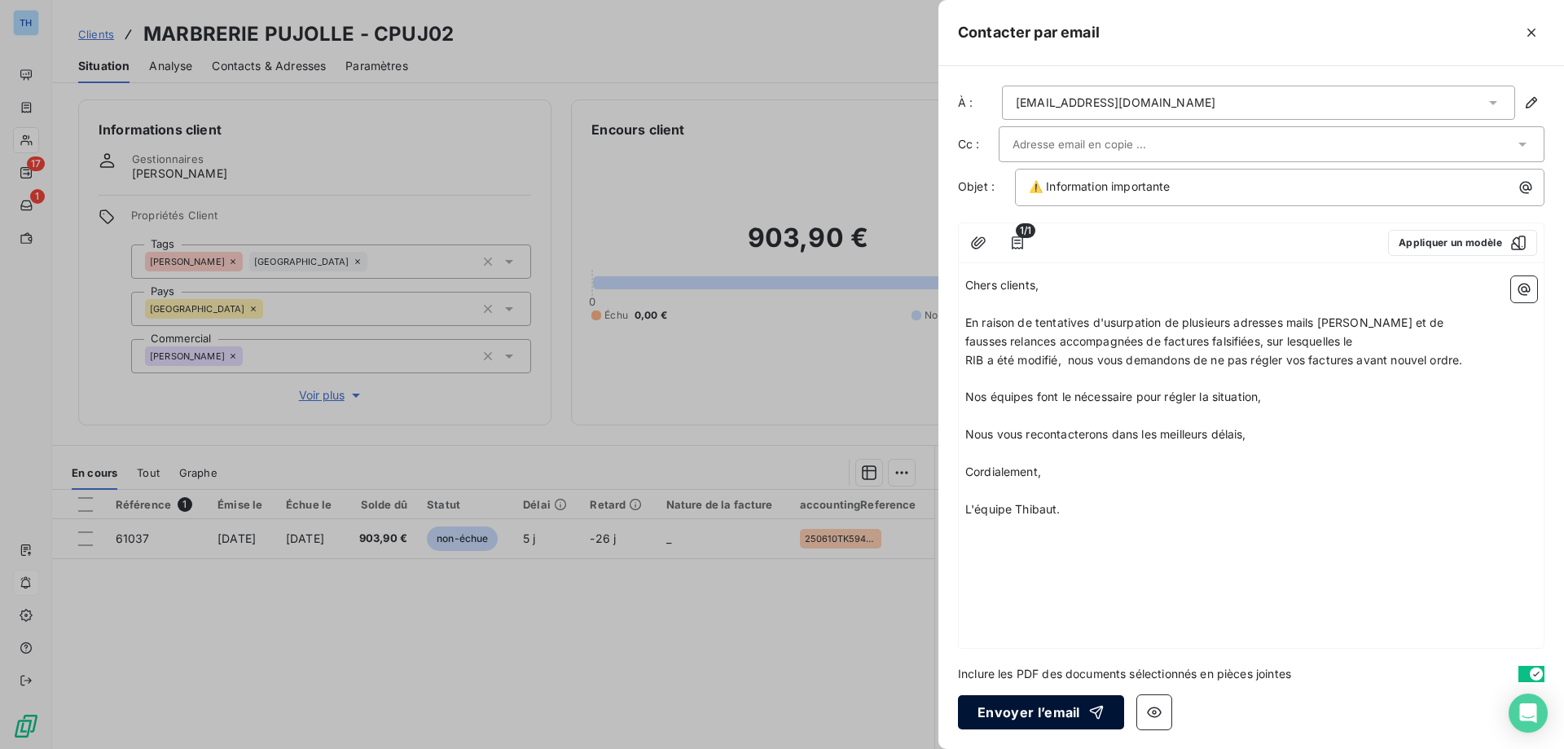
click at [1019, 712] on button "Envoyer l’email" at bounding box center [1041, 712] width 166 height 34
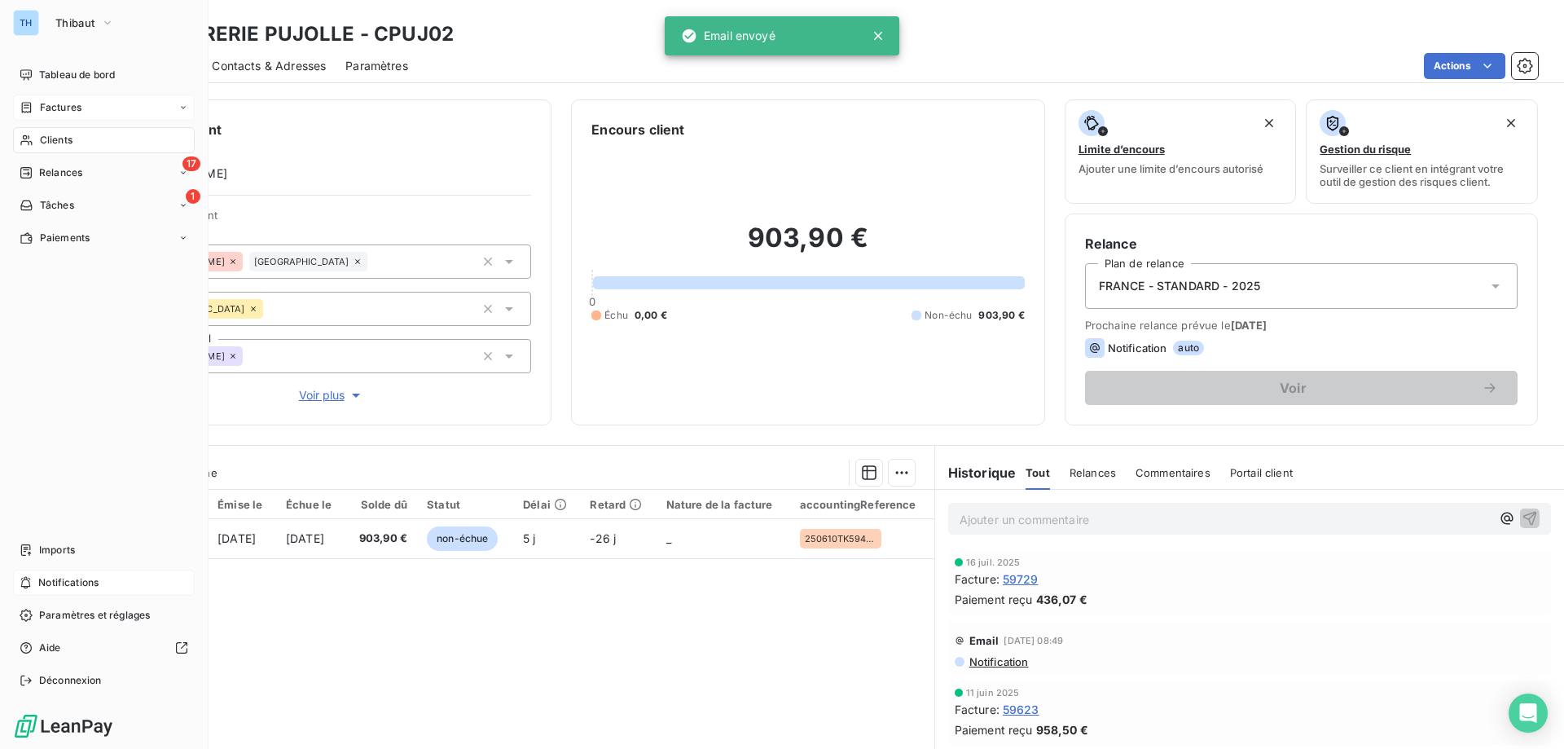
click at [29, 108] on icon at bounding box center [27, 107] width 14 height 13
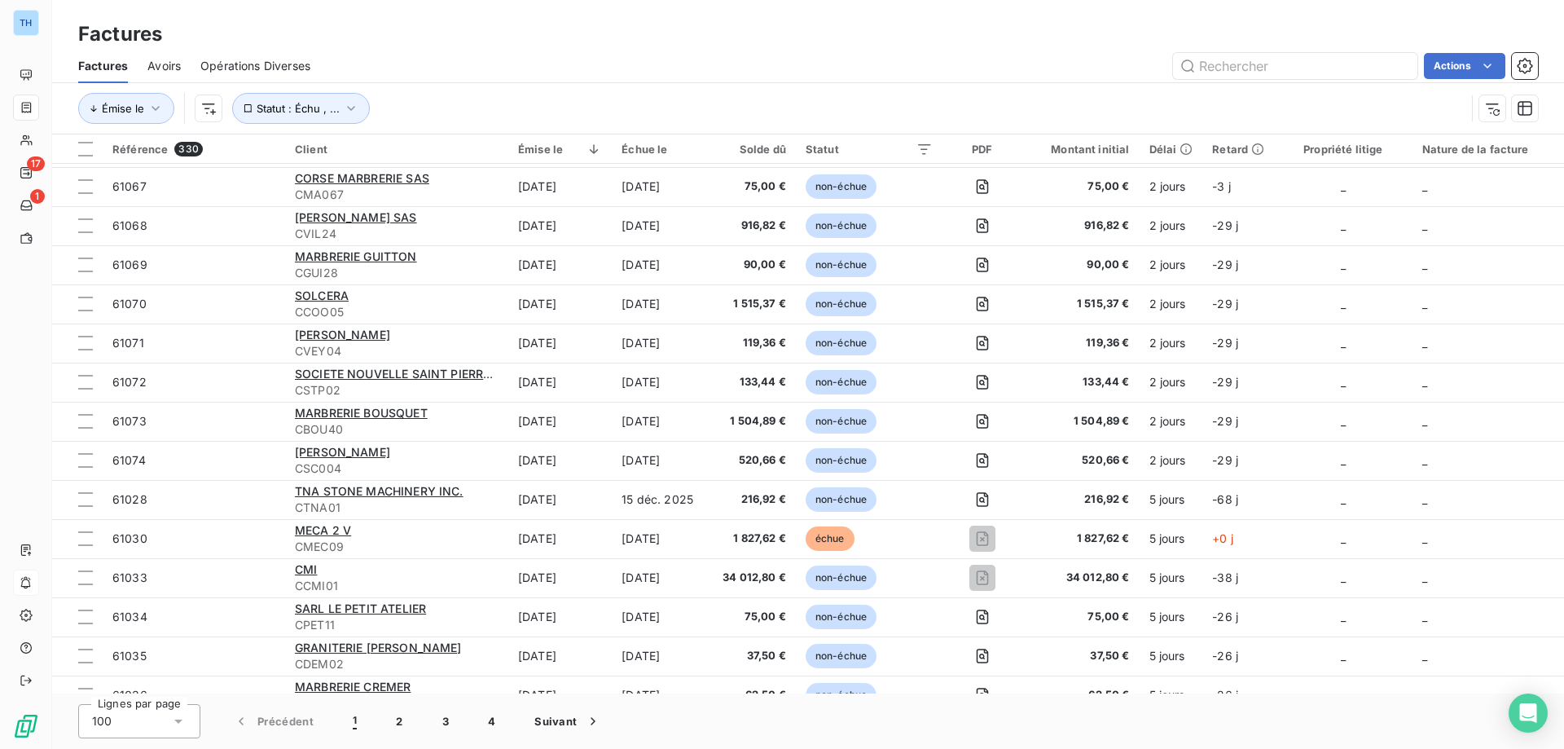
scroll to position [1222, 0]
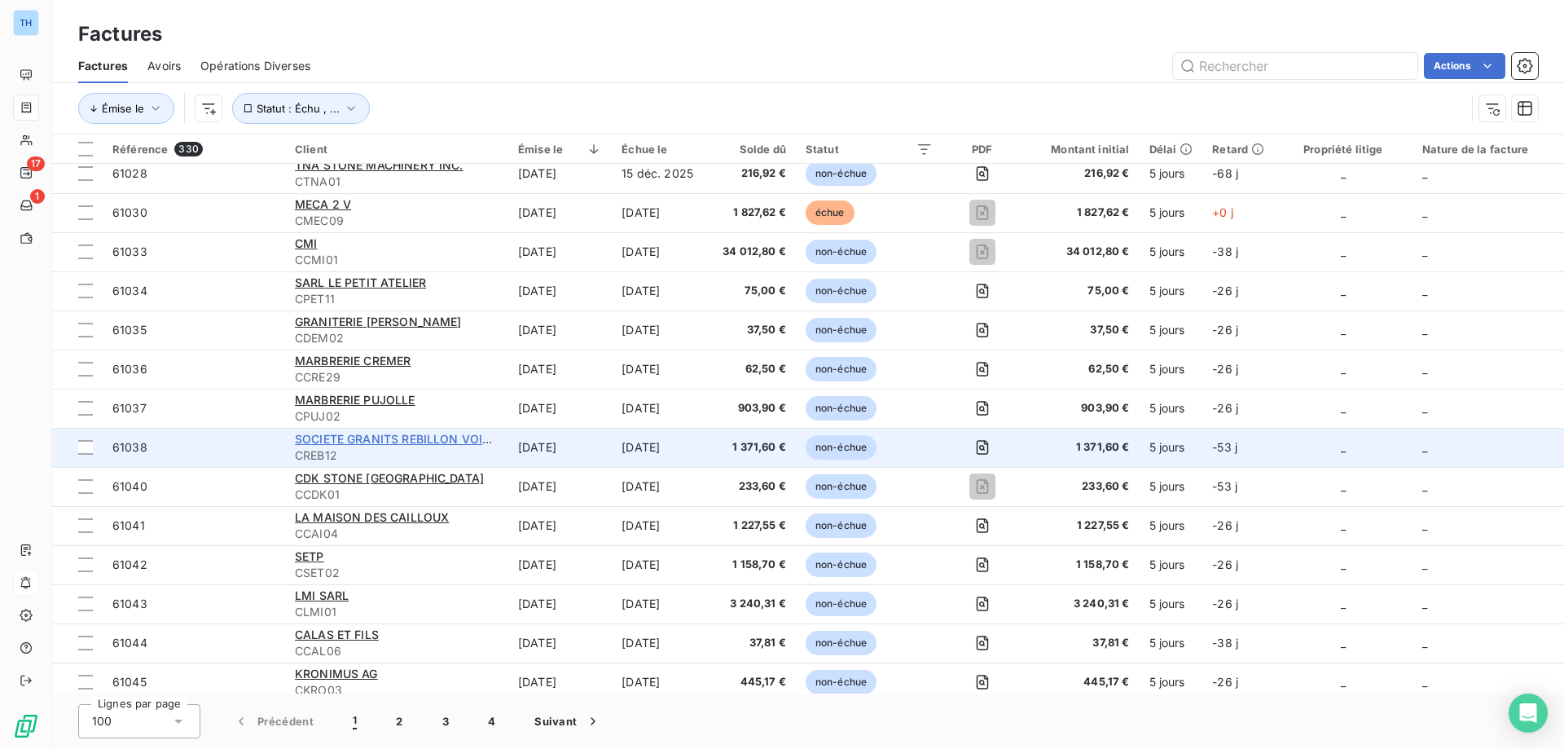
click at [355, 436] on span "SOCIETE GRANITS REBILLON VOIRIE" at bounding box center [397, 439] width 205 height 14
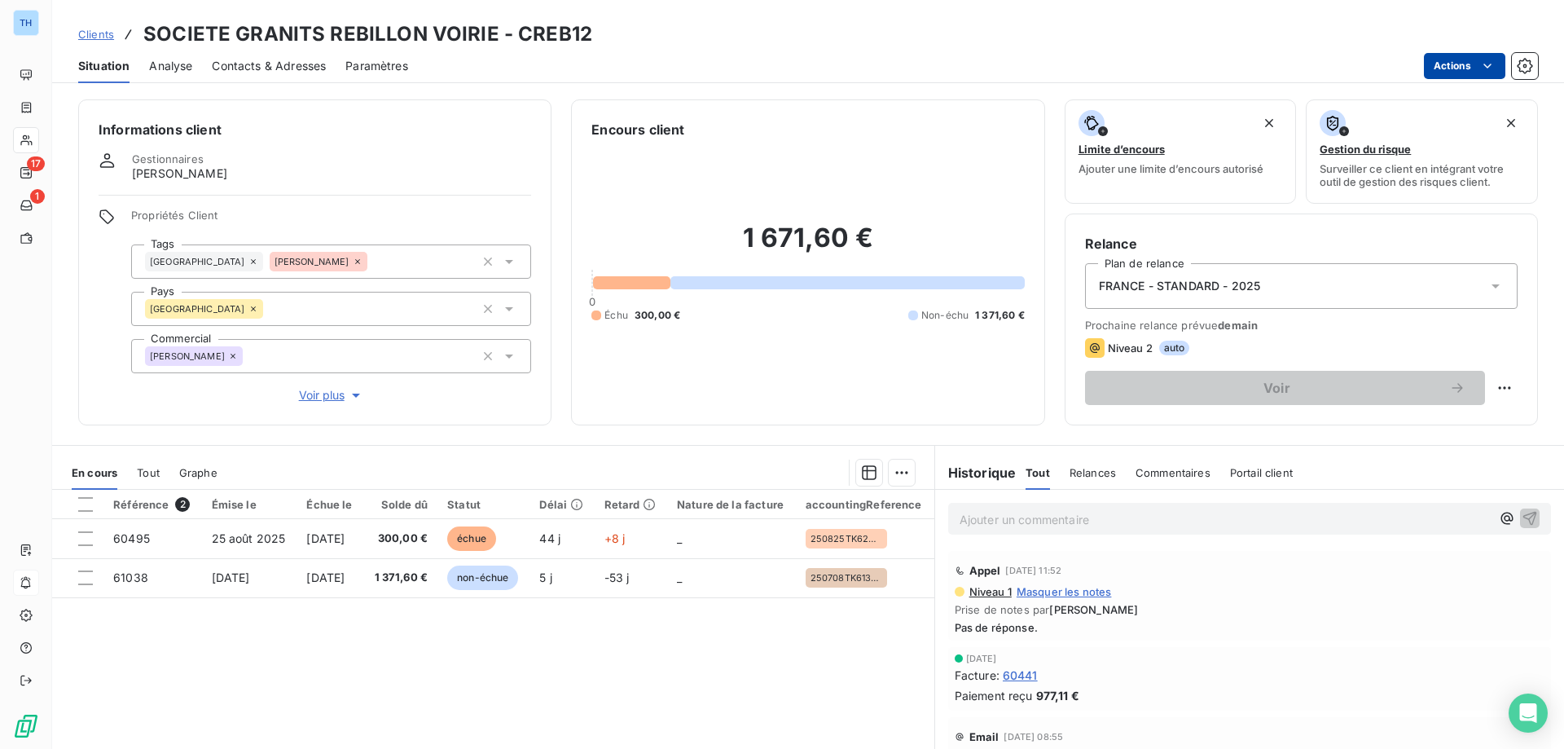
click at [1445, 67] on html "TH 17 1 Clients SOCIETE GRANITS REBILLON VOIRIE - CREB12 Situation Analyse Cont…" at bounding box center [782, 374] width 1564 height 749
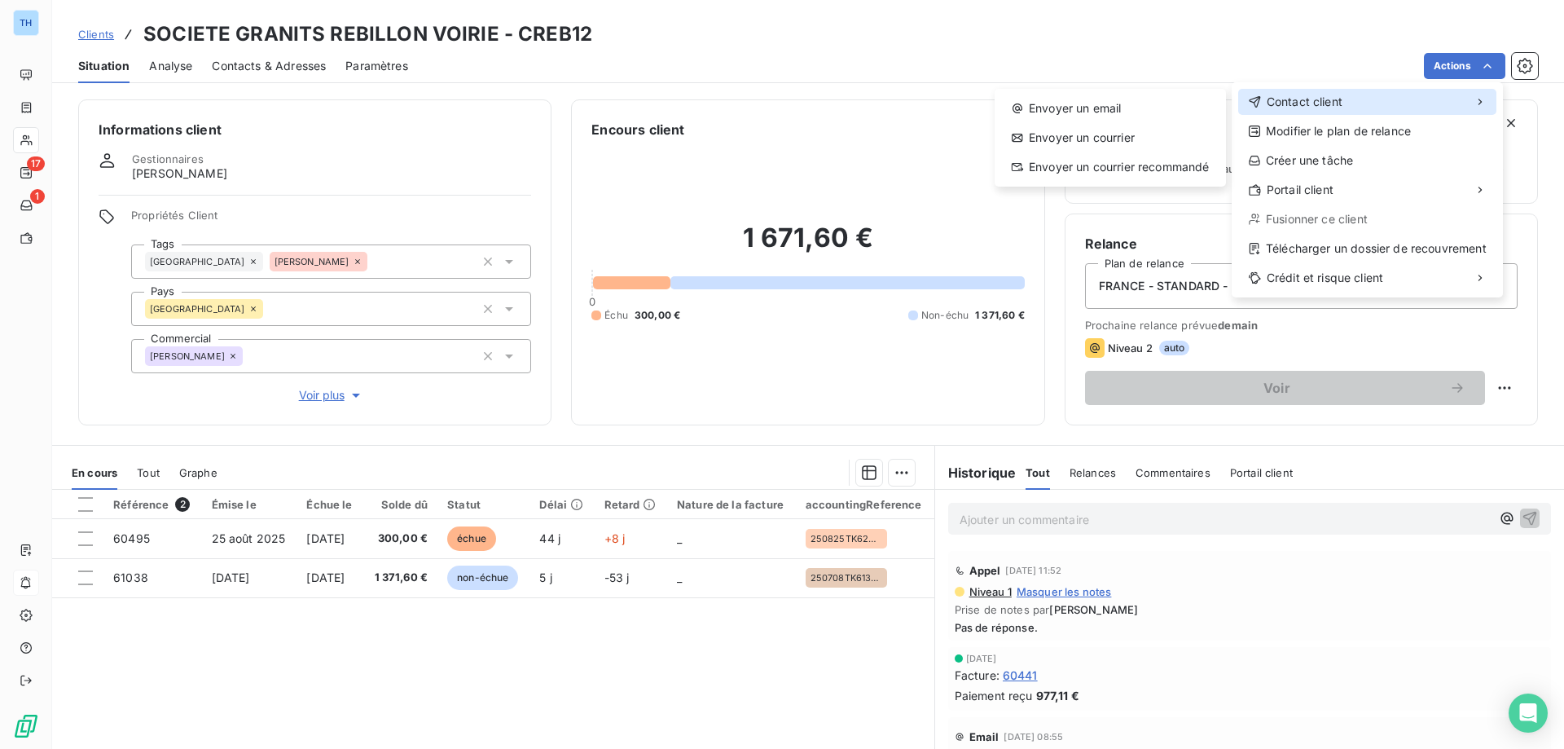
click at [1299, 101] on span "Contact client" at bounding box center [1305, 102] width 76 height 16
click at [1177, 105] on div "Envoyer un email" at bounding box center [1110, 108] width 218 height 26
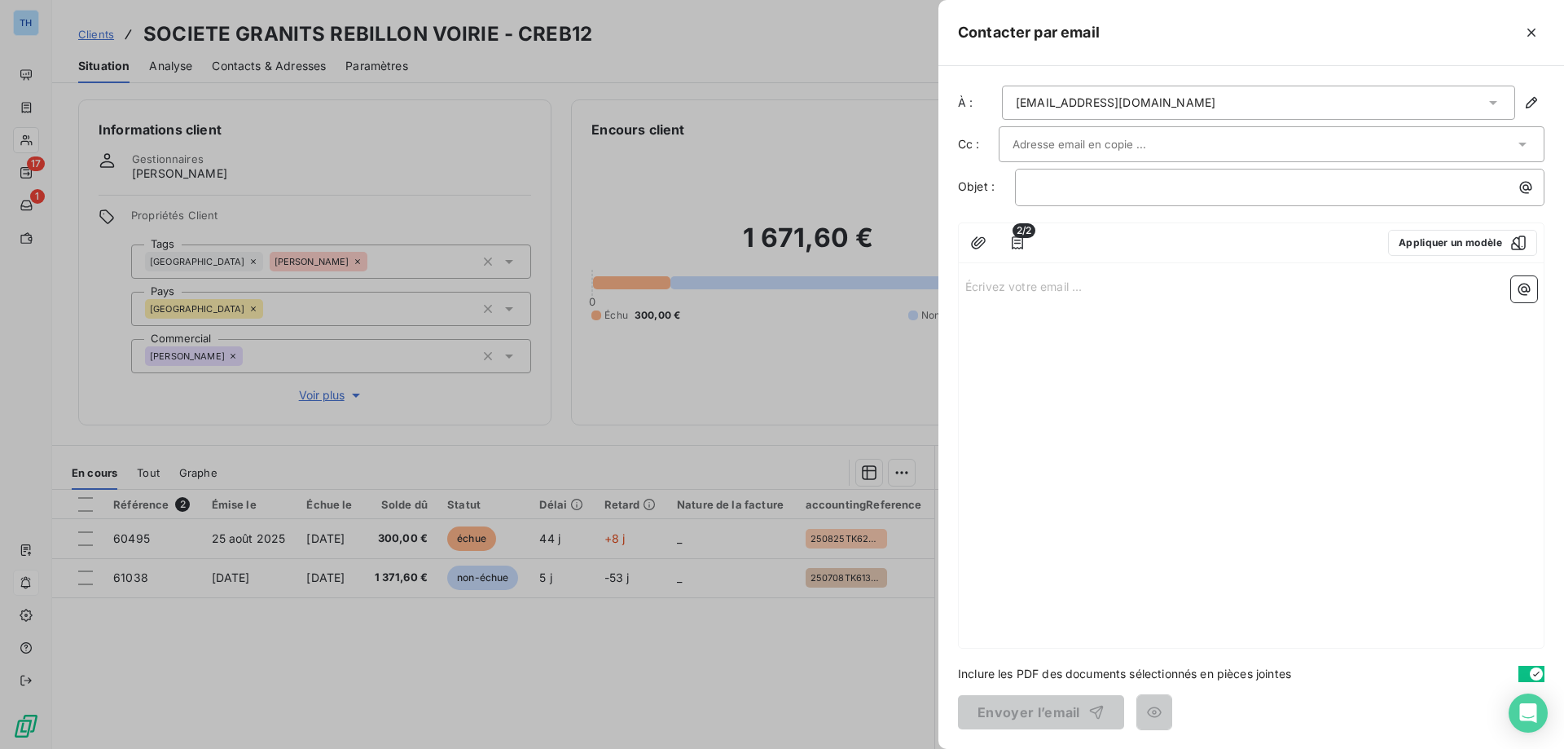
click at [1061, 275] on div "Écrivez votre email ... ﻿" at bounding box center [1251, 459] width 585 height 378
click at [1061, 291] on p "Écrivez votre email ... ﻿" at bounding box center [1251, 285] width 572 height 19
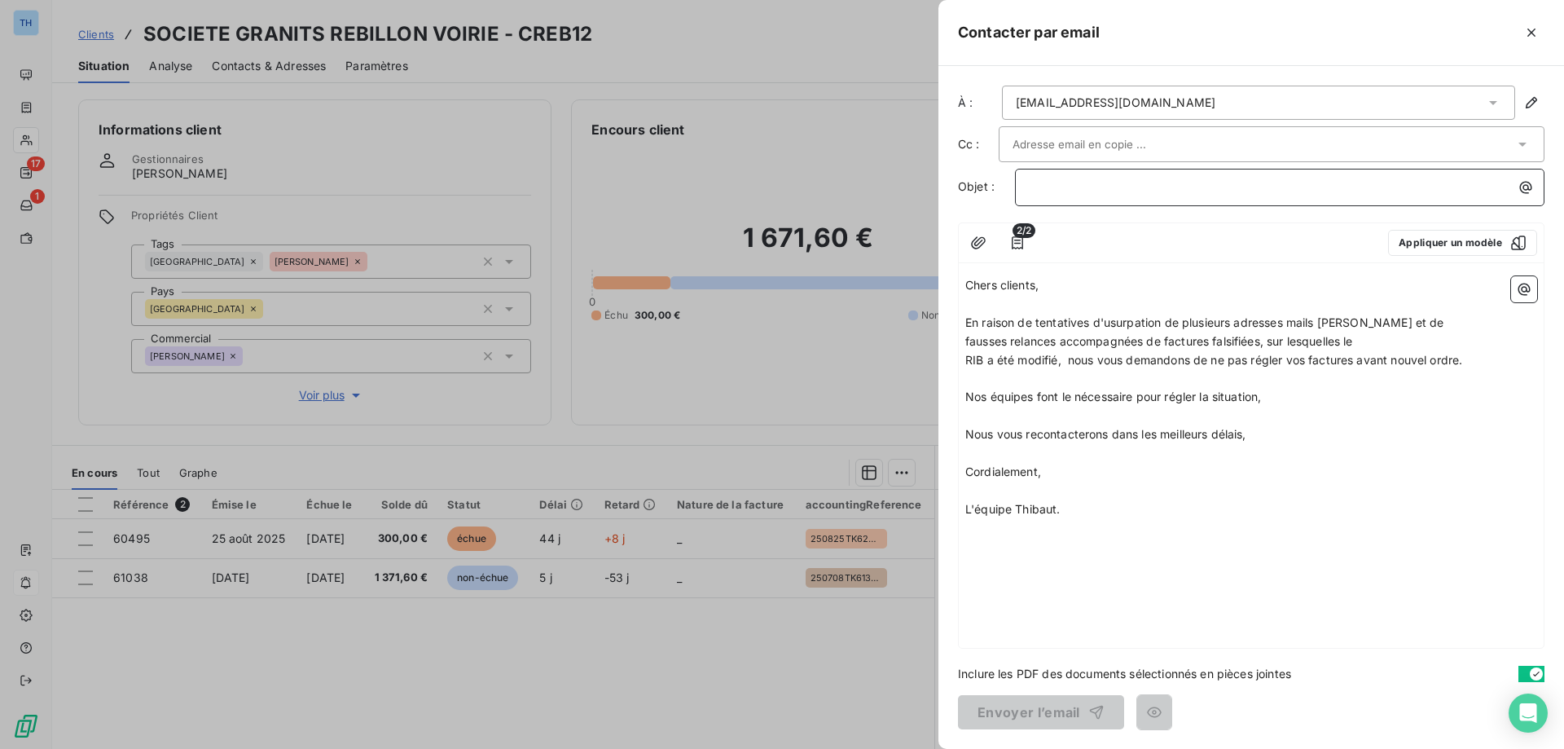
click at [1047, 187] on p "﻿" at bounding box center [1284, 187] width 510 height 19
click at [1021, 709] on button "Envoyer l’email" at bounding box center [1041, 712] width 166 height 34
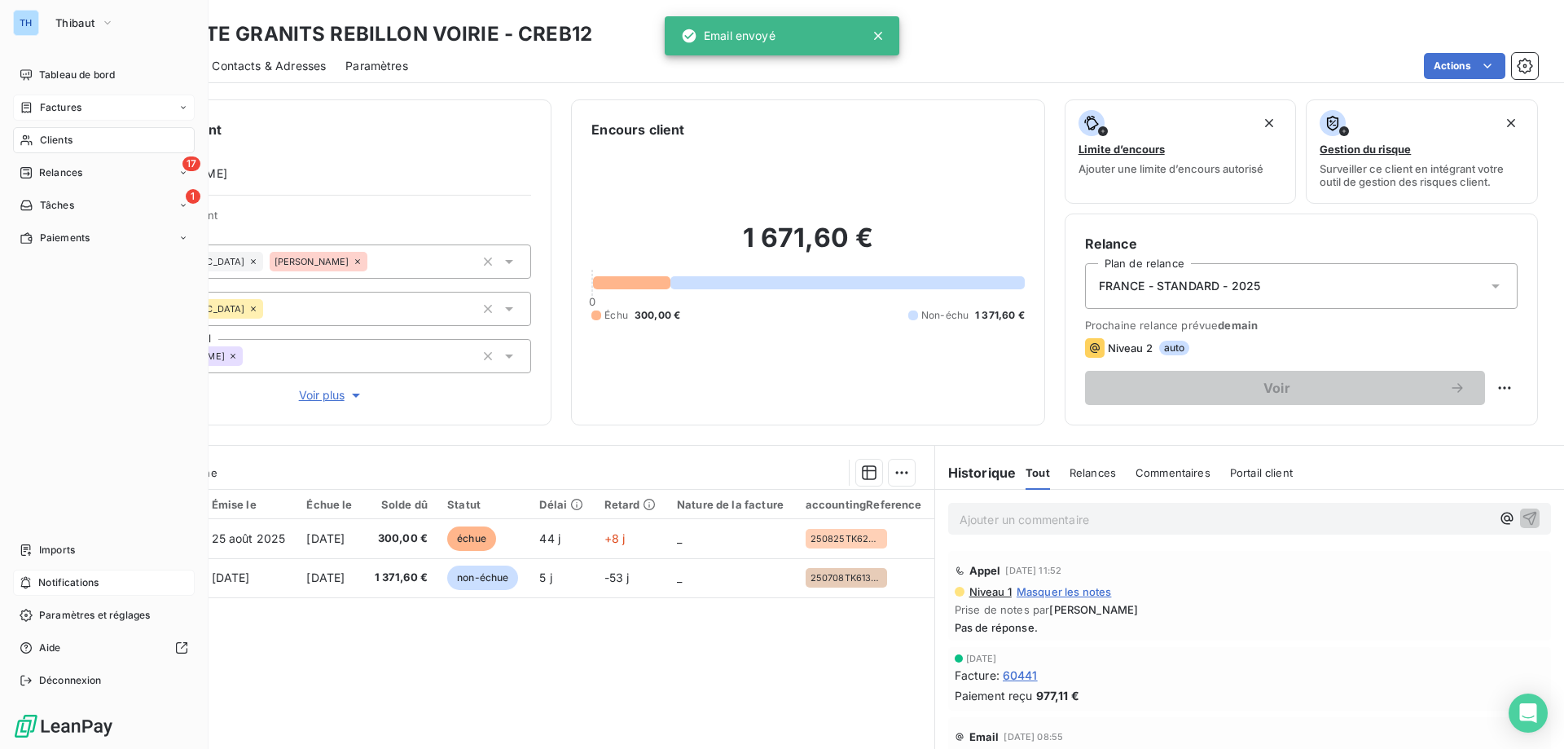
click at [34, 109] on div "Factures" at bounding box center [51, 107] width 62 height 15
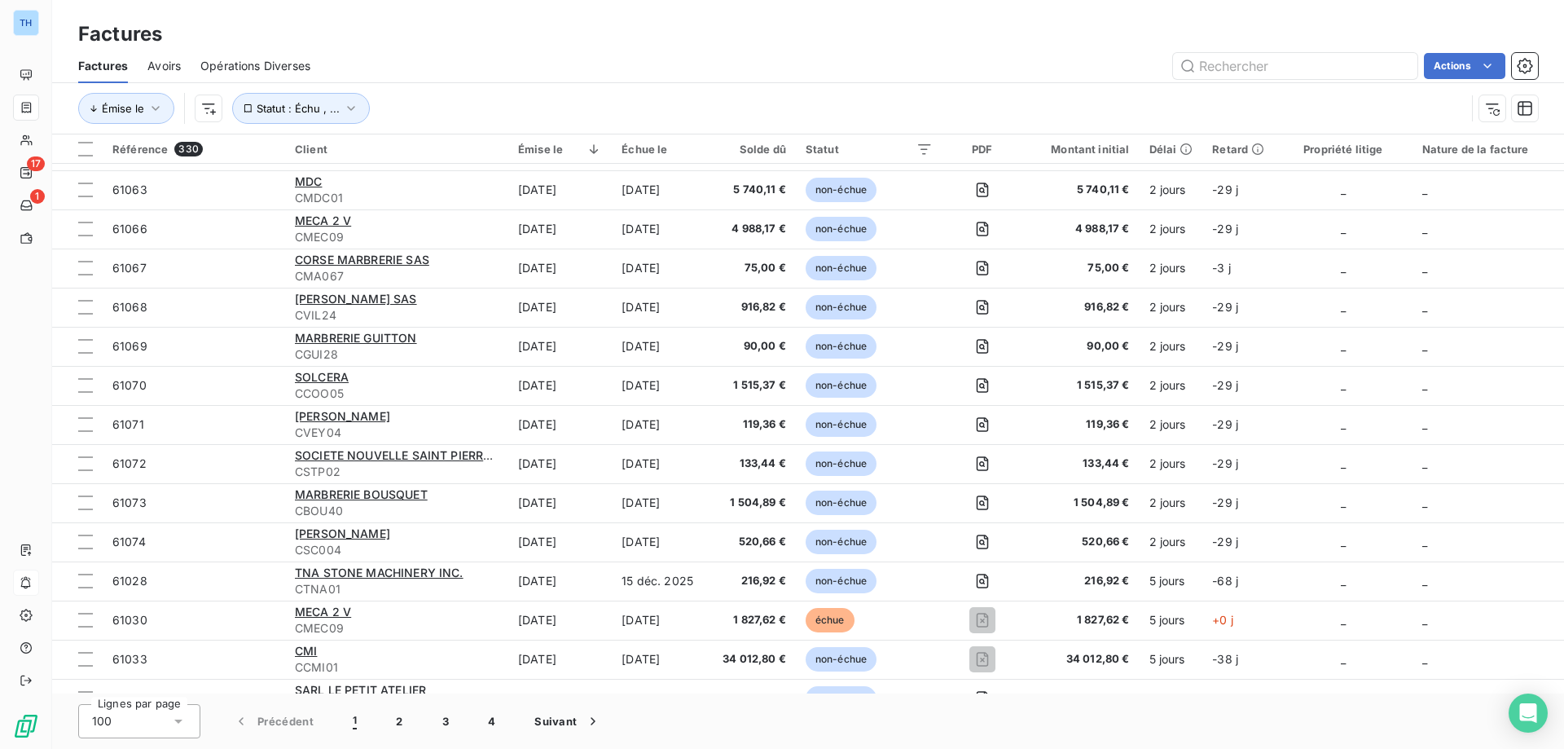
scroll to position [1222, 0]
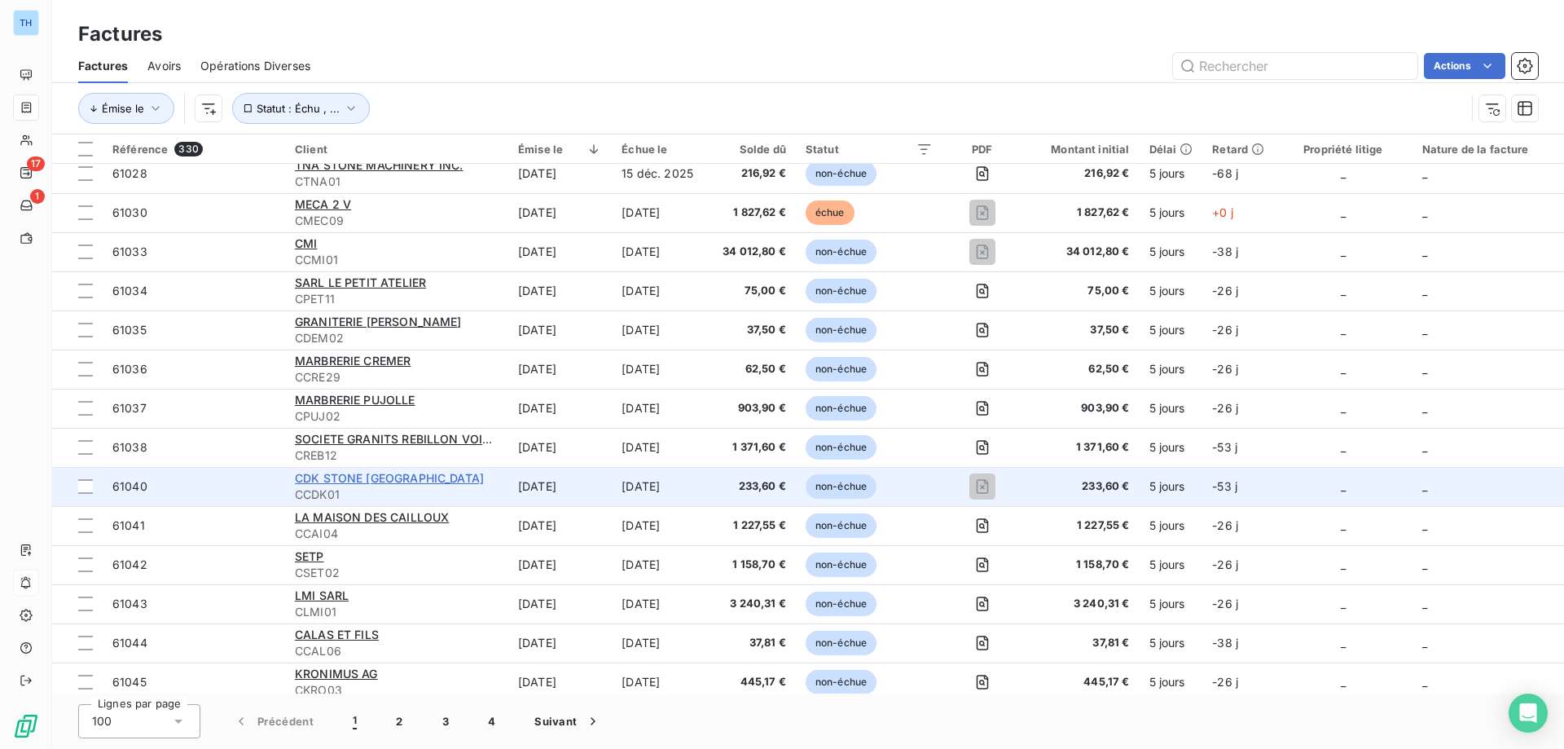
click at [369, 479] on span "CDK STONE [GEOGRAPHIC_DATA]" at bounding box center [389, 478] width 189 height 14
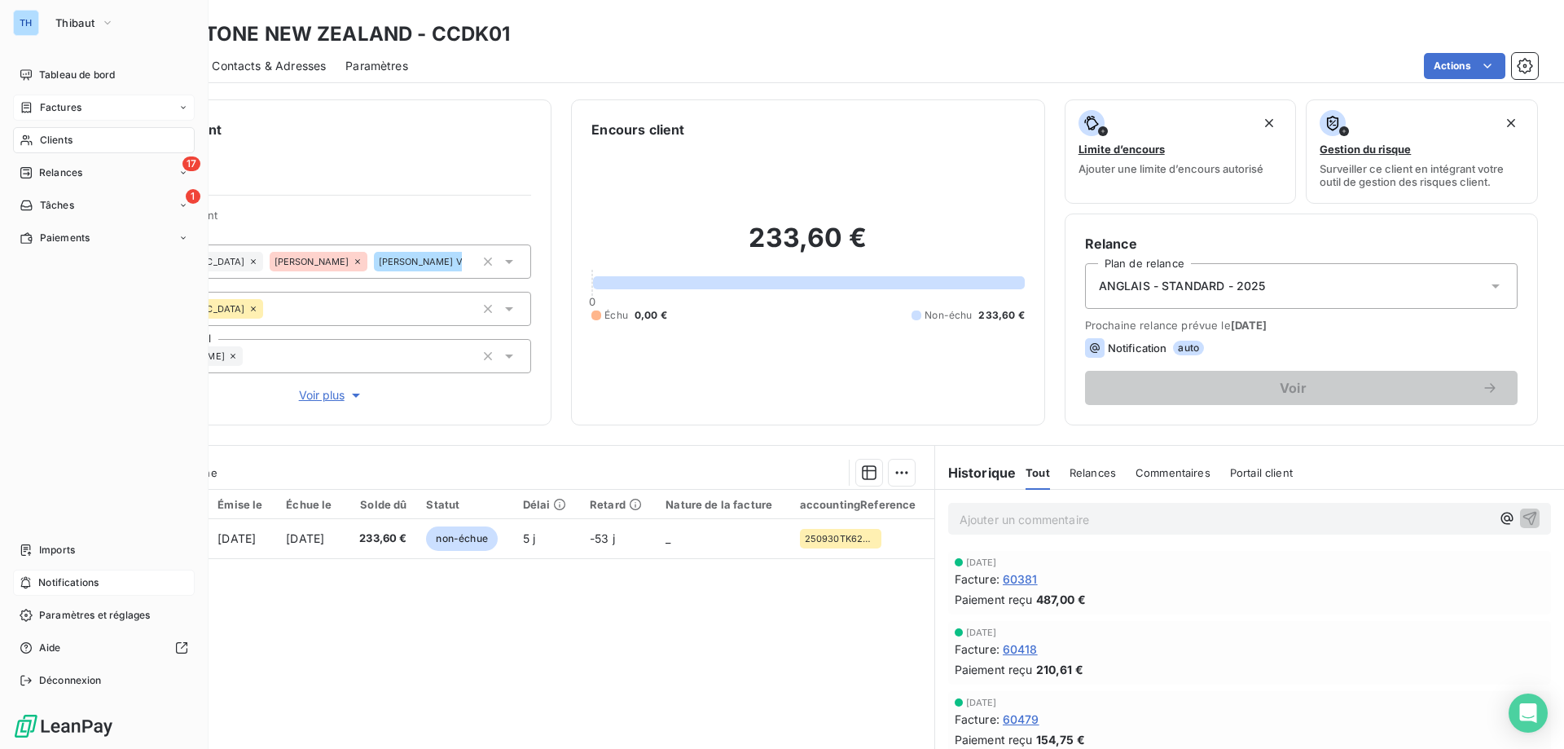
click at [36, 104] on div "Factures" at bounding box center [51, 107] width 62 height 15
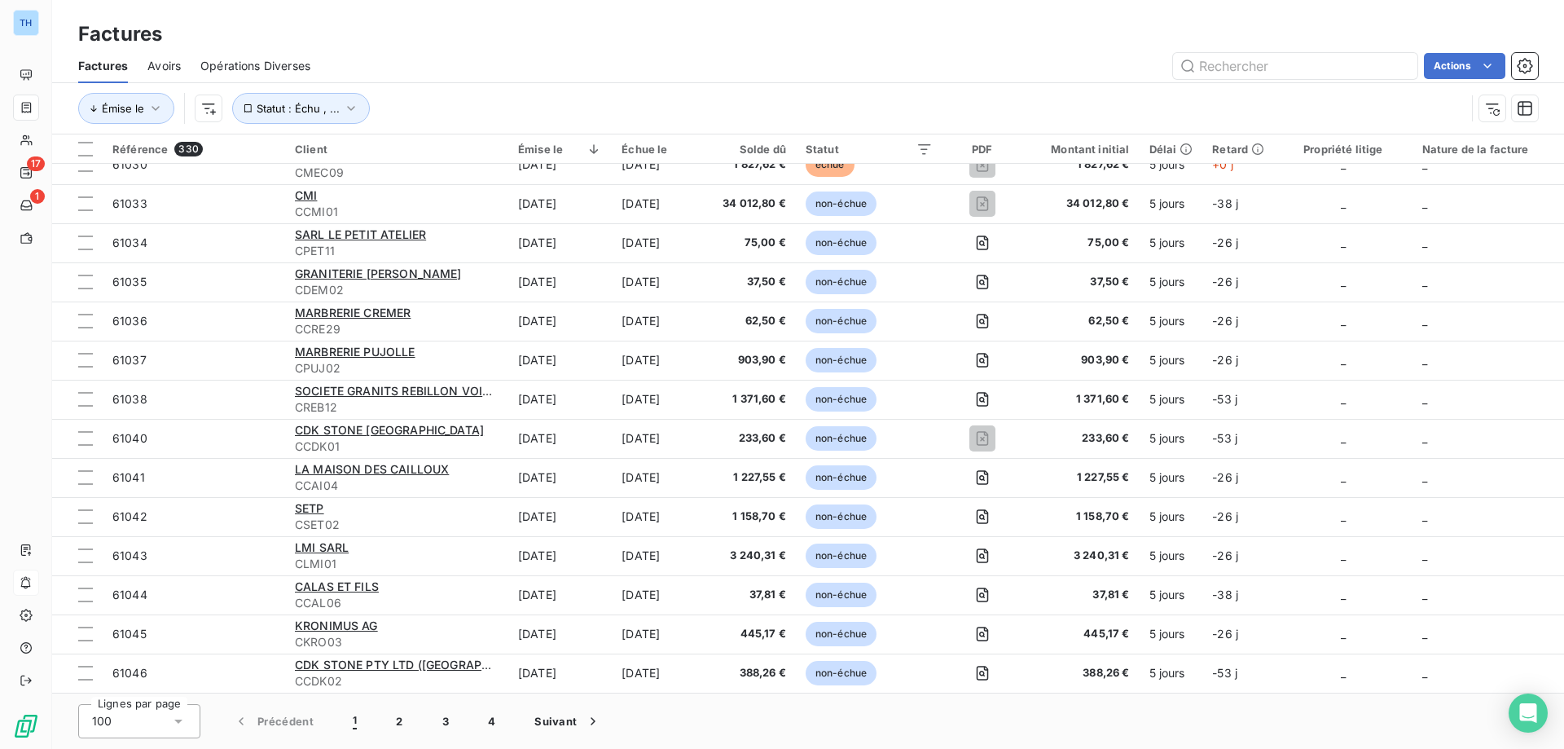
scroll to position [1188, 0]
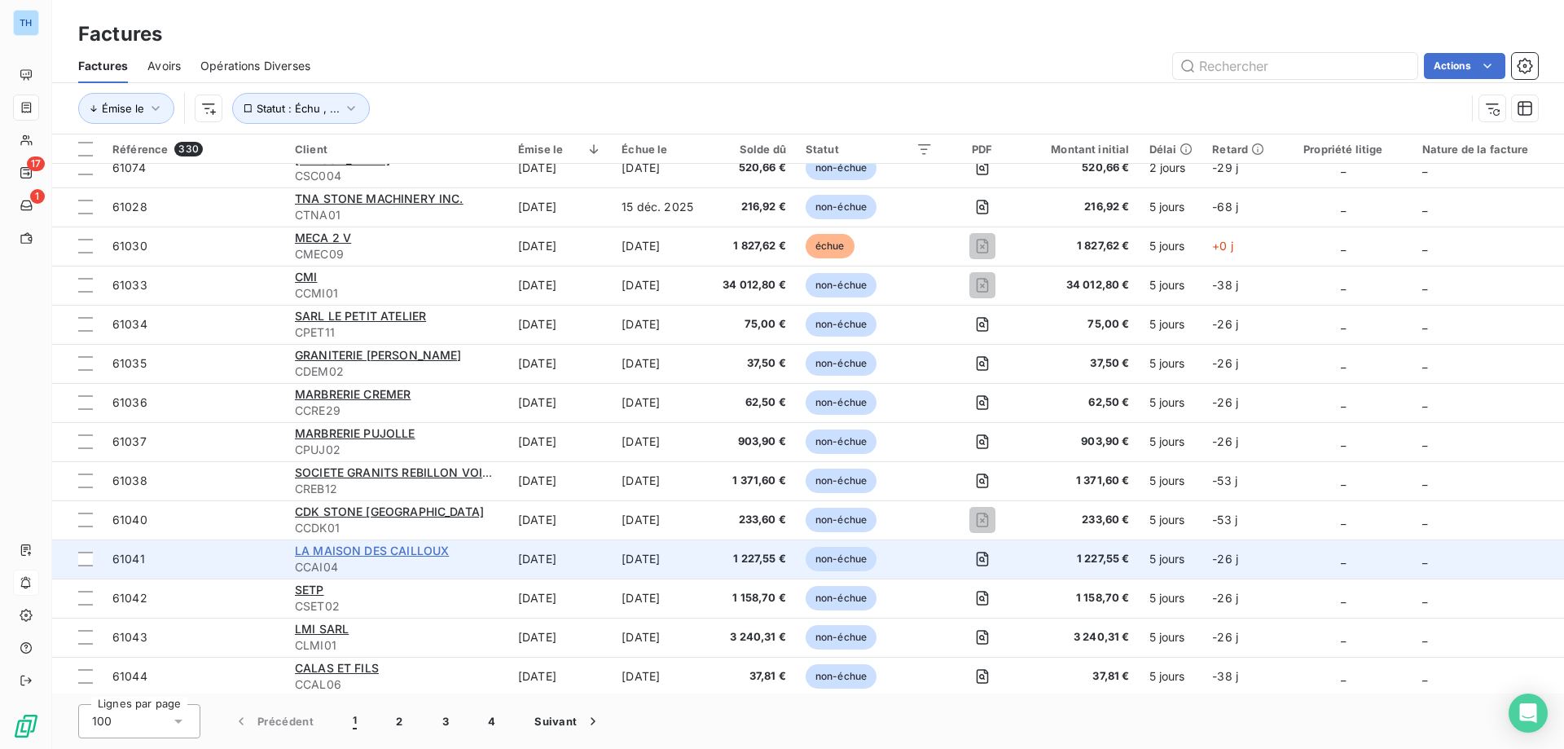
click at [341, 550] on span "LA MAISON DES CAILLOUX" at bounding box center [372, 550] width 154 height 14
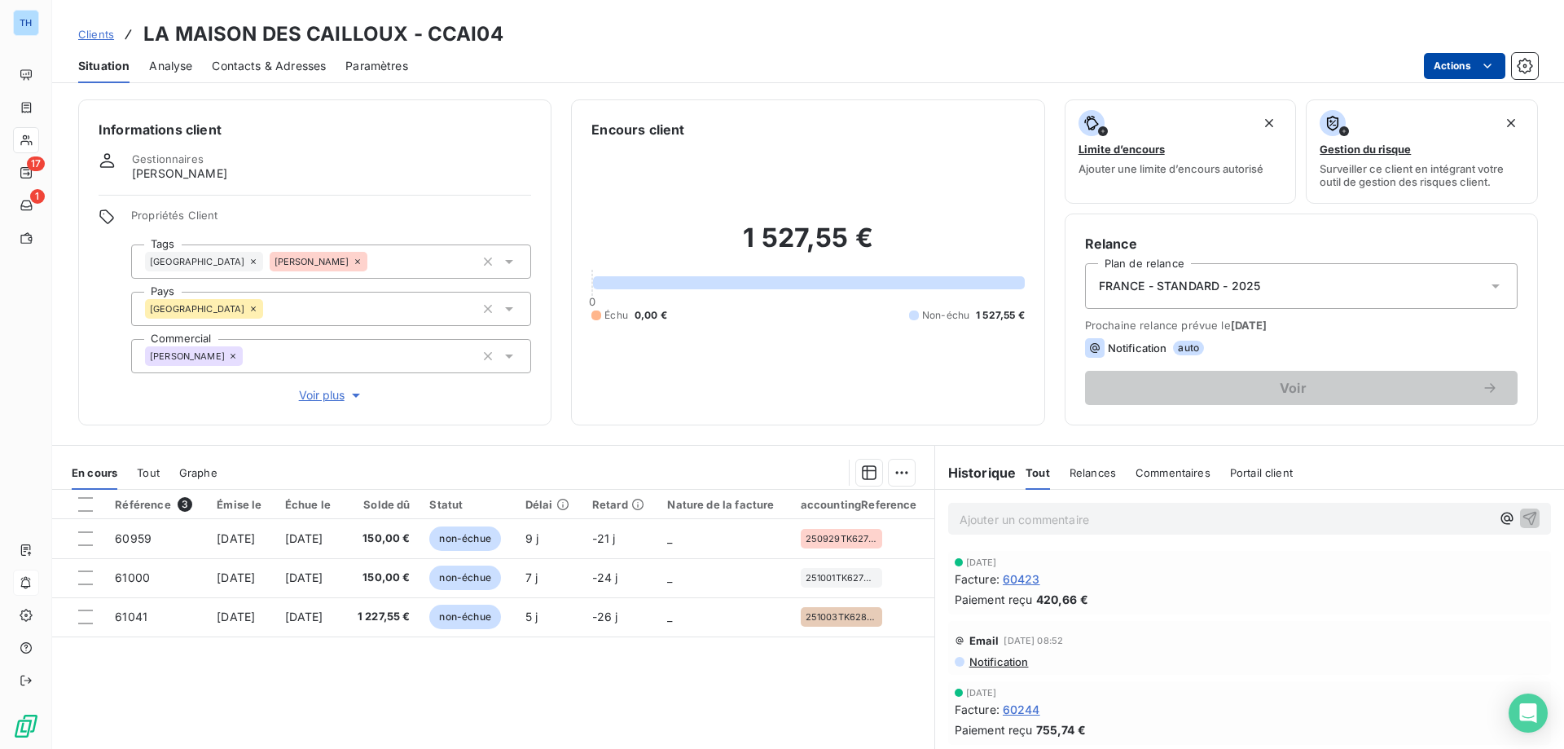
click at [1449, 68] on html "TH 17 1 Clients LA MAISON DES CAILLOUX - CCAI04 Situation Analyse Contacts & Ad…" at bounding box center [782, 374] width 1564 height 749
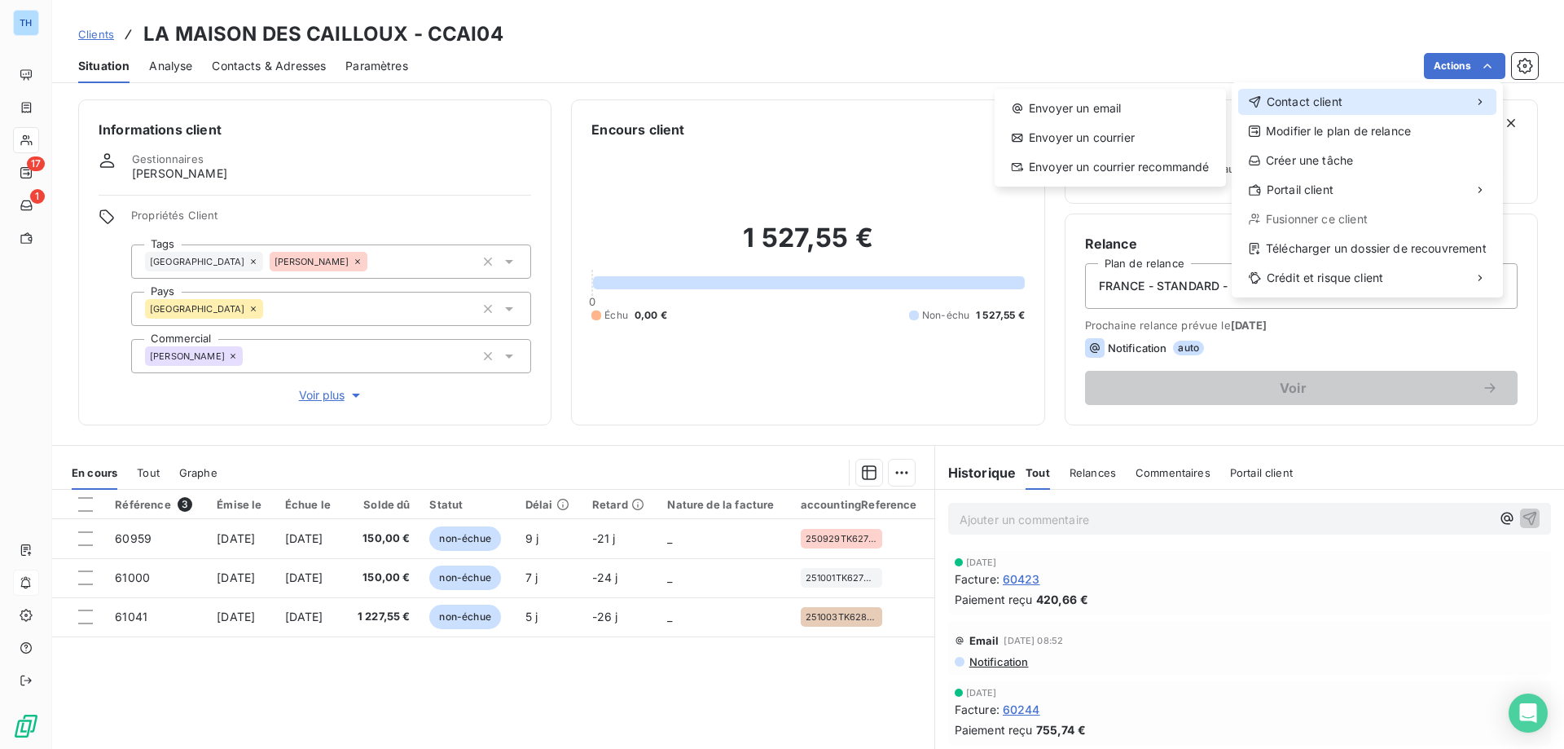
drag, startPoint x: 1340, startPoint y: 98, endPoint x: 1289, endPoint y: 107, distance: 52.1
click at [1340, 98] on span "Contact client" at bounding box center [1305, 102] width 76 height 16
click at [1118, 109] on div "Envoyer un email" at bounding box center [1110, 108] width 218 height 26
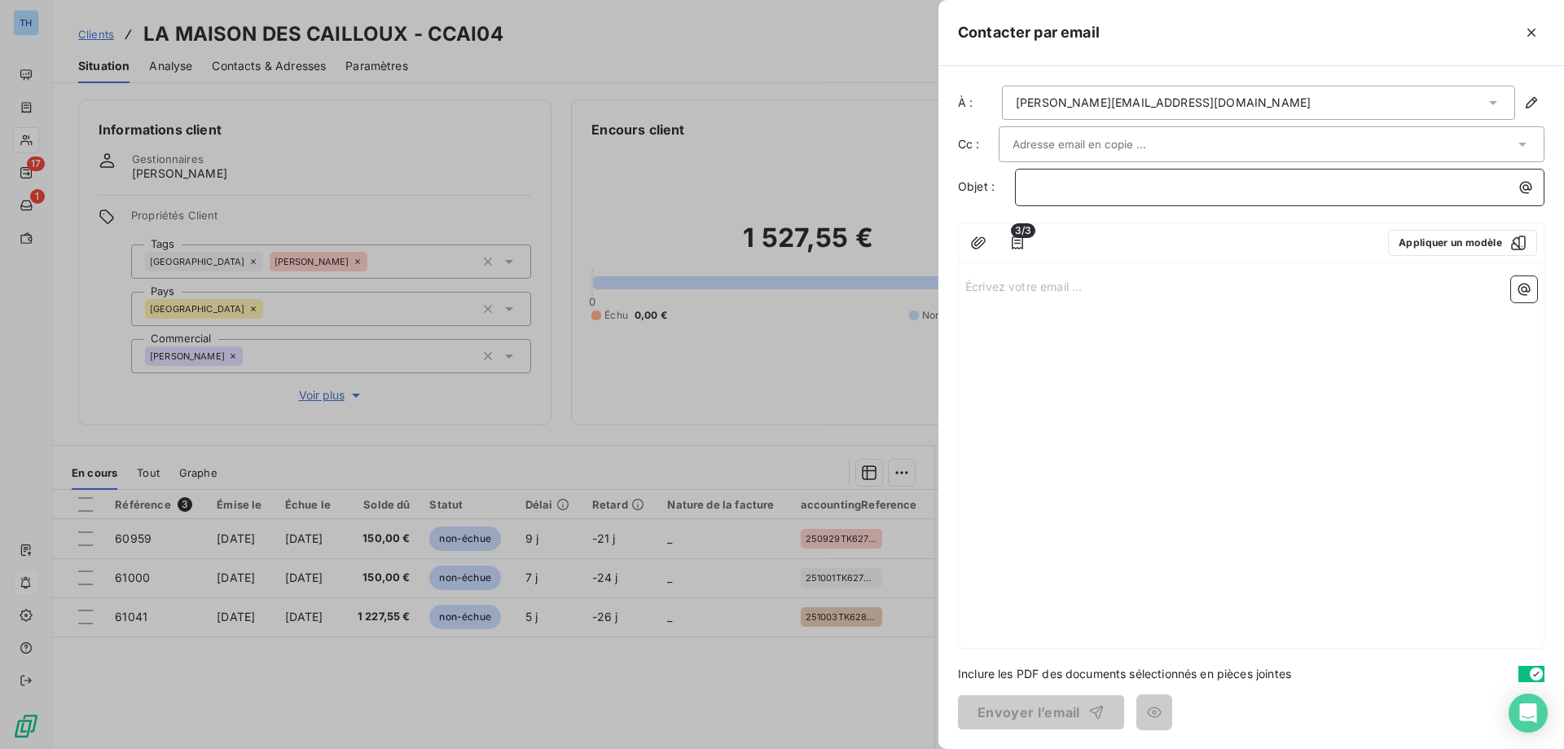
click at [1047, 188] on p "﻿" at bounding box center [1284, 187] width 510 height 19
click at [1025, 336] on div "Écrivez votre email ... ﻿" at bounding box center [1251, 459] width 585 height 378
click at [1029, 305] on div "Écrivez votre email ... ﻿" at bounding box center [1251, 459] width 585 height 378
click at [1029, 282] on p "Écrivez votre email ... ﻿" at bounding box center [1251, 285] width 572 height 19
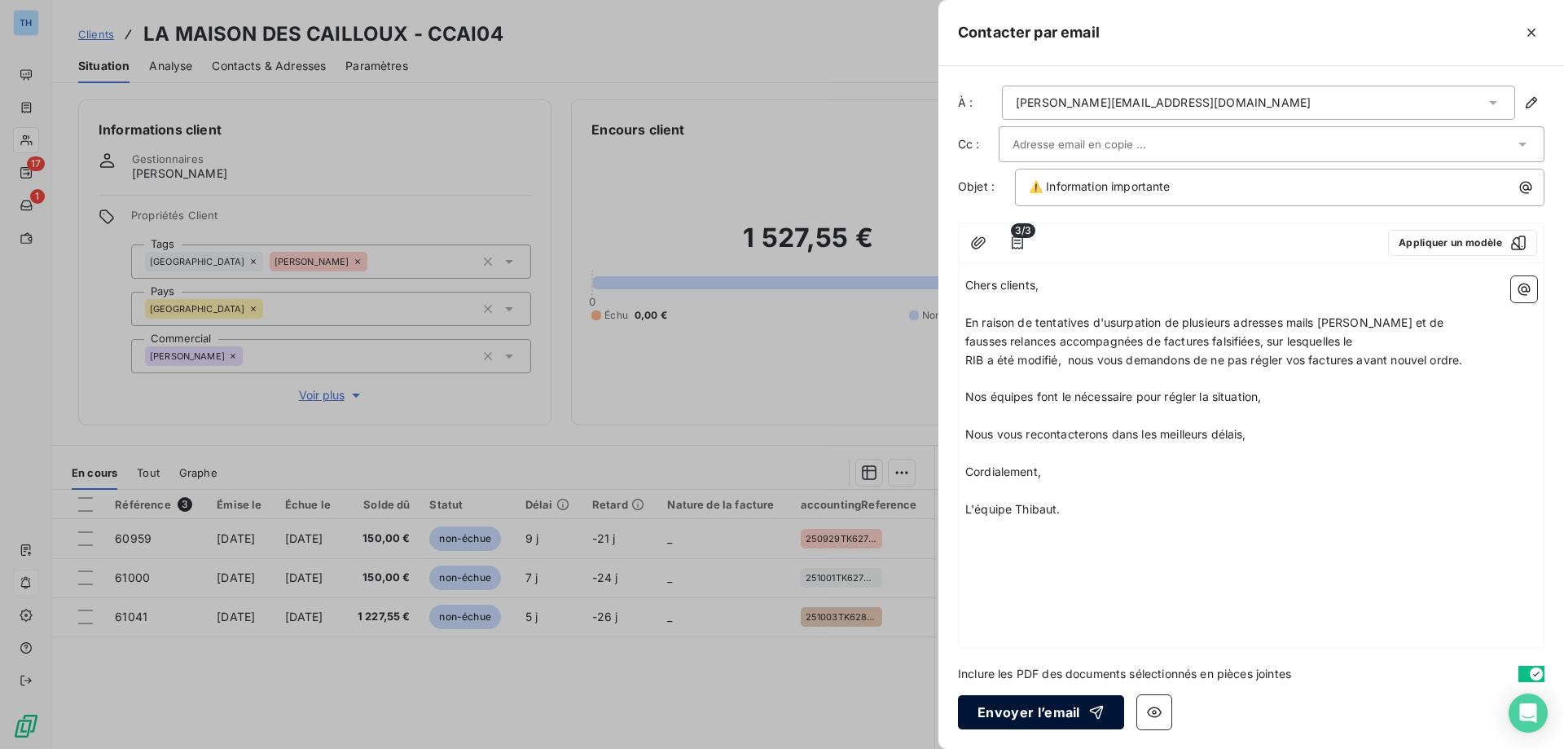
click at [999, 705] on button "Envoyer l’email" at bounding box center [1041, 712] width 166 height 34
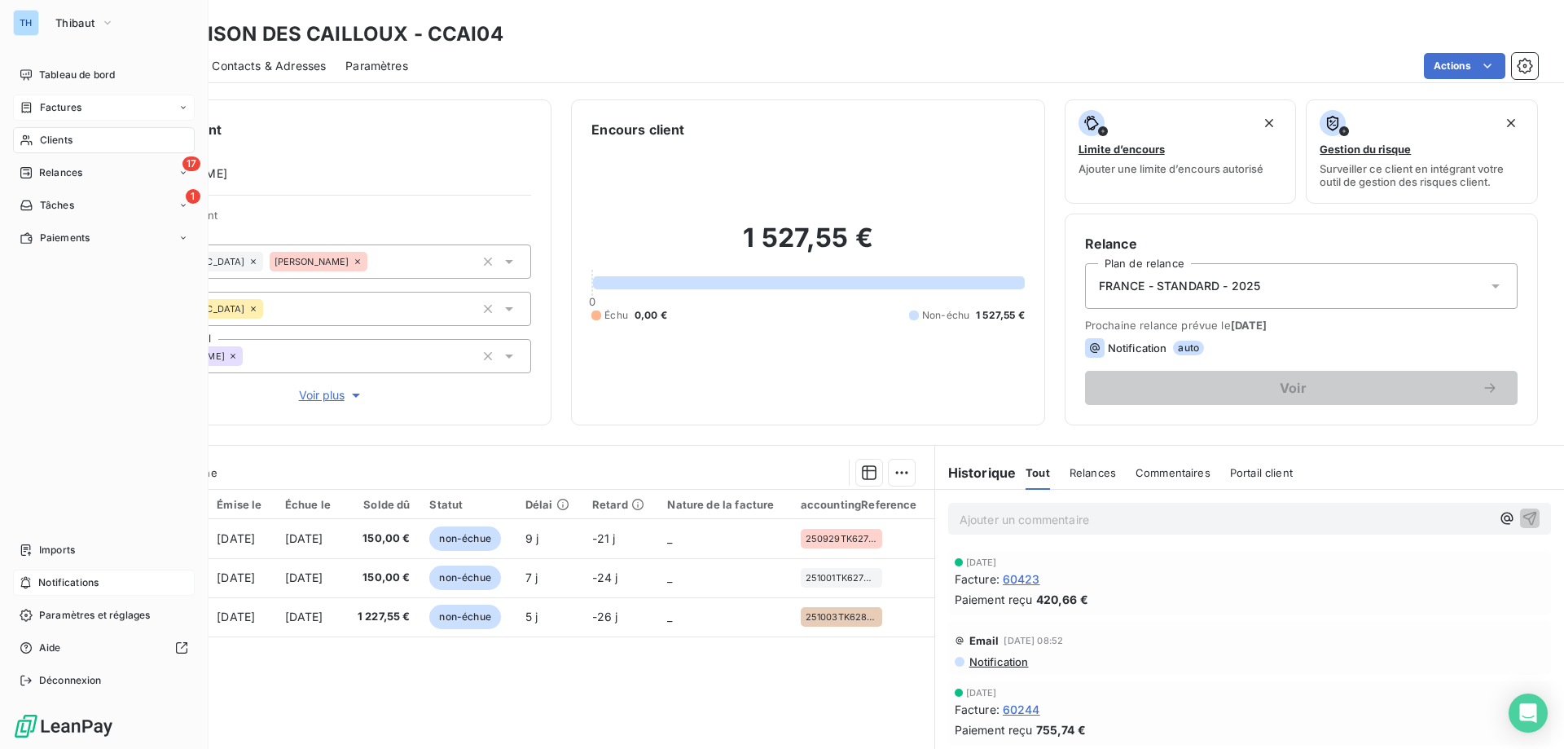
click at [40, 107] on span "Factures" at bounding box center [61, 107] width 42 height 15
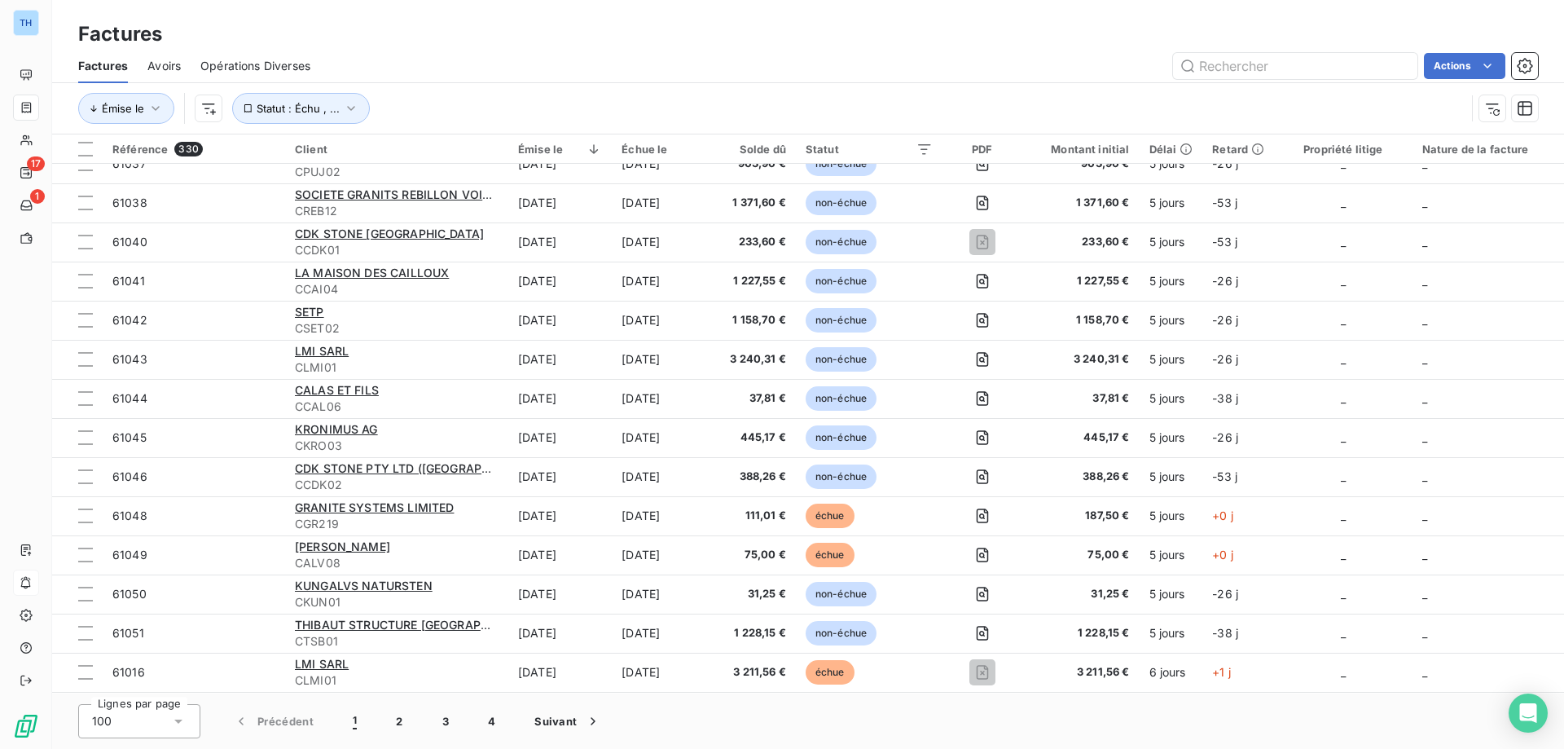
scroll to position [1385, 0]
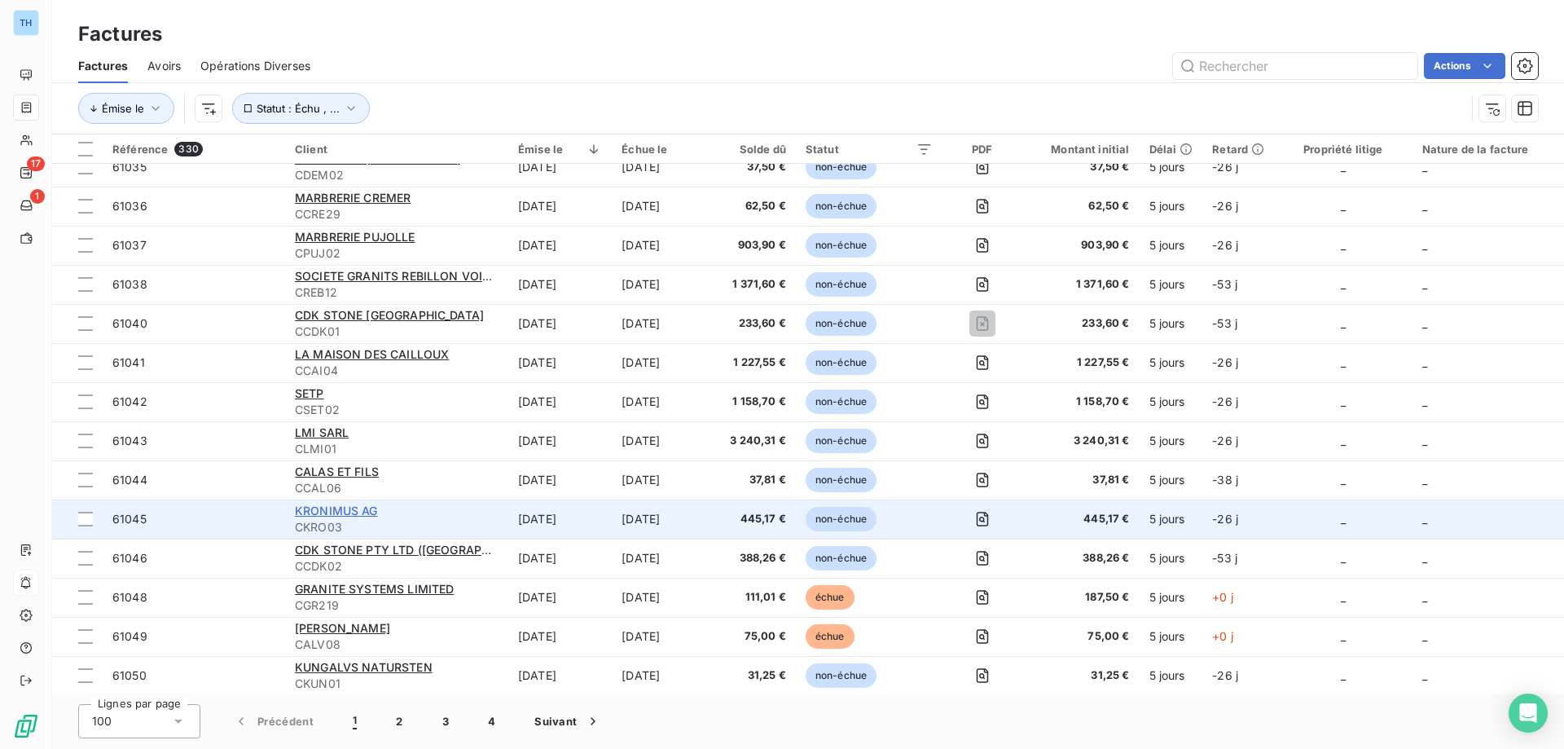
click at [342, 505] on span "KRONIMUS AG" at bounding box center [336, 510] width 83 height 14
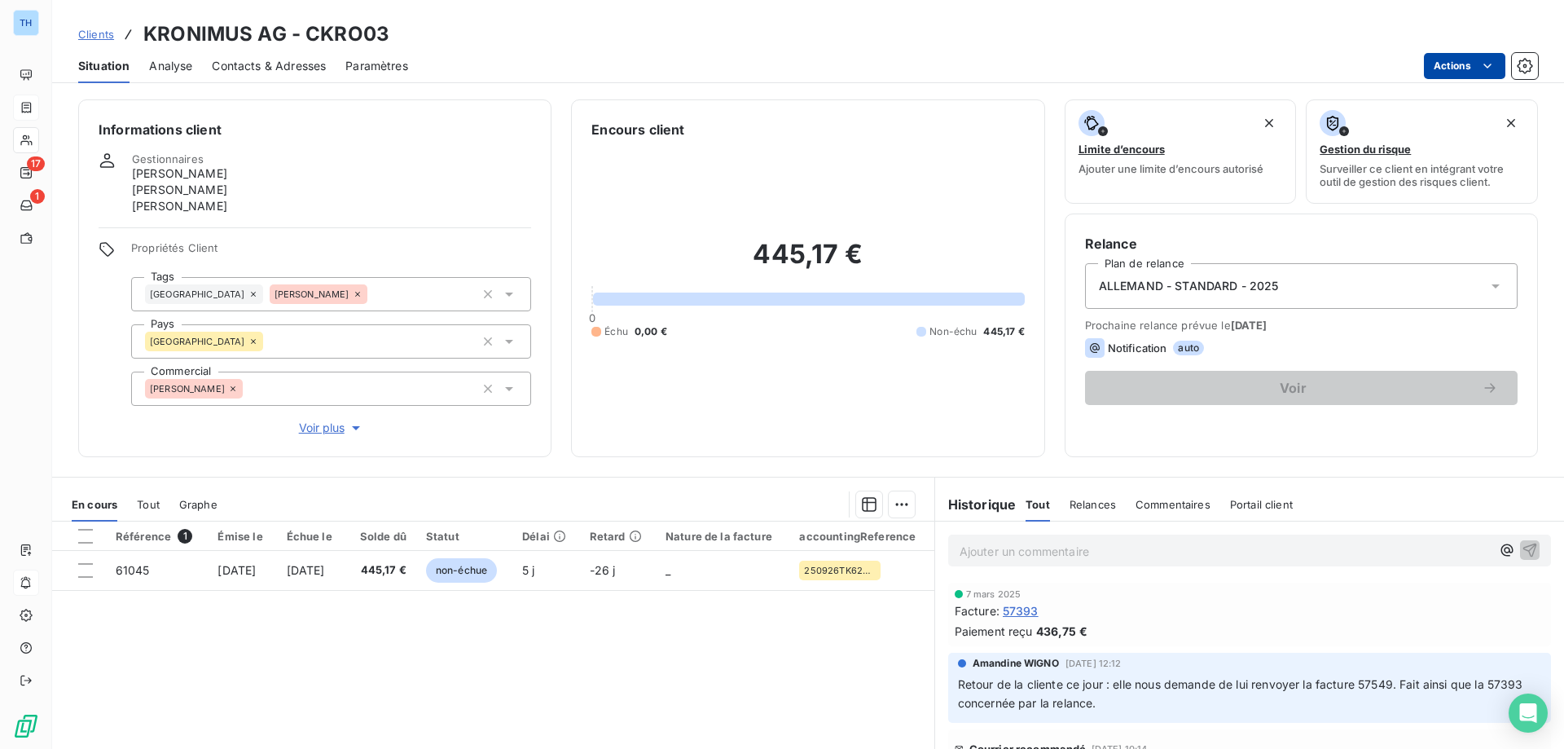
click at [1453, 62] on html "TH 17 1 Clients KRONIMUS AG - CKRO03 Situation Analyse Contacts & Adresses Para…" at bounding box center [782, 374] width 1564 height 749
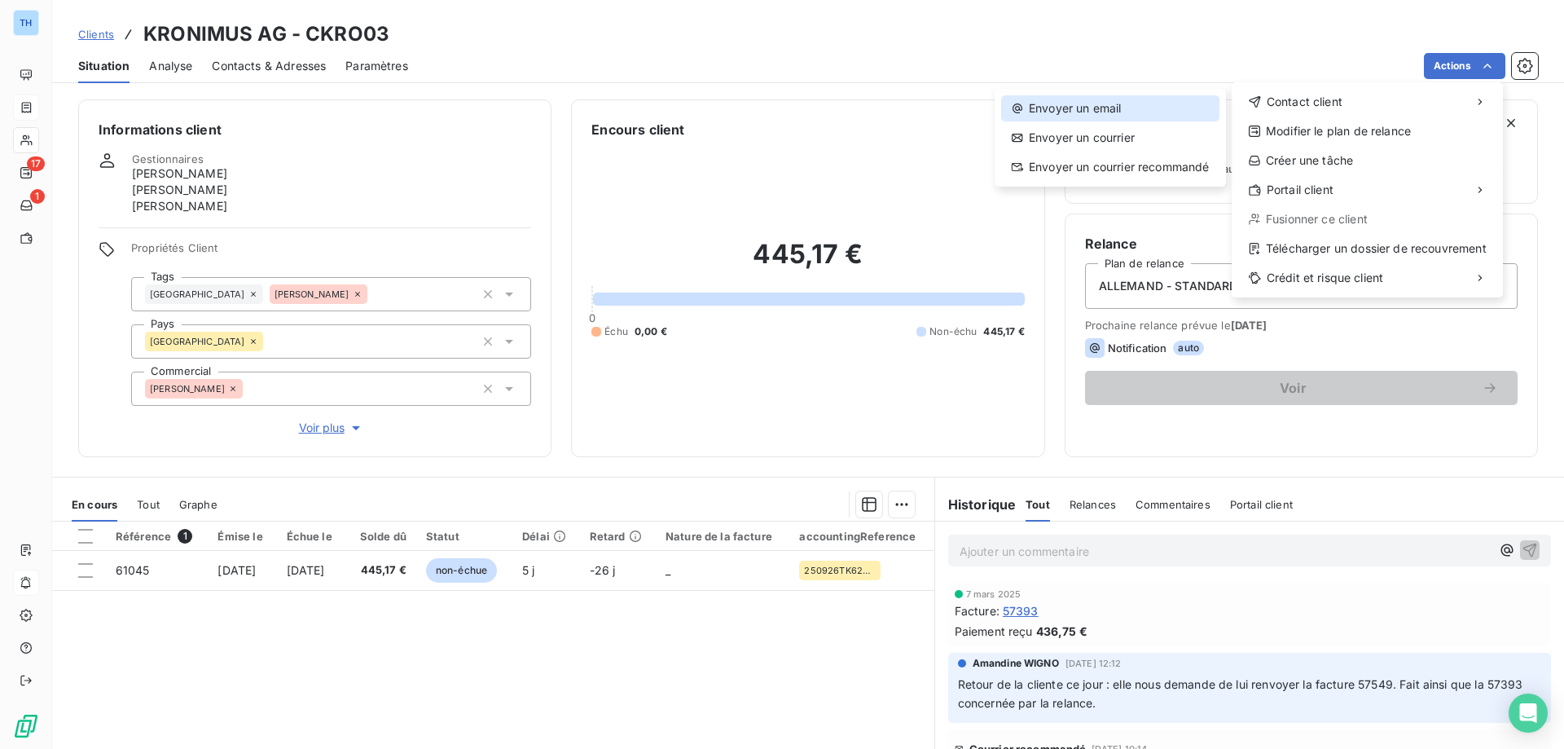
click at [1081, 111] on div "Envoyer un email" at bounding box center [1110, 108] width 218 height 26
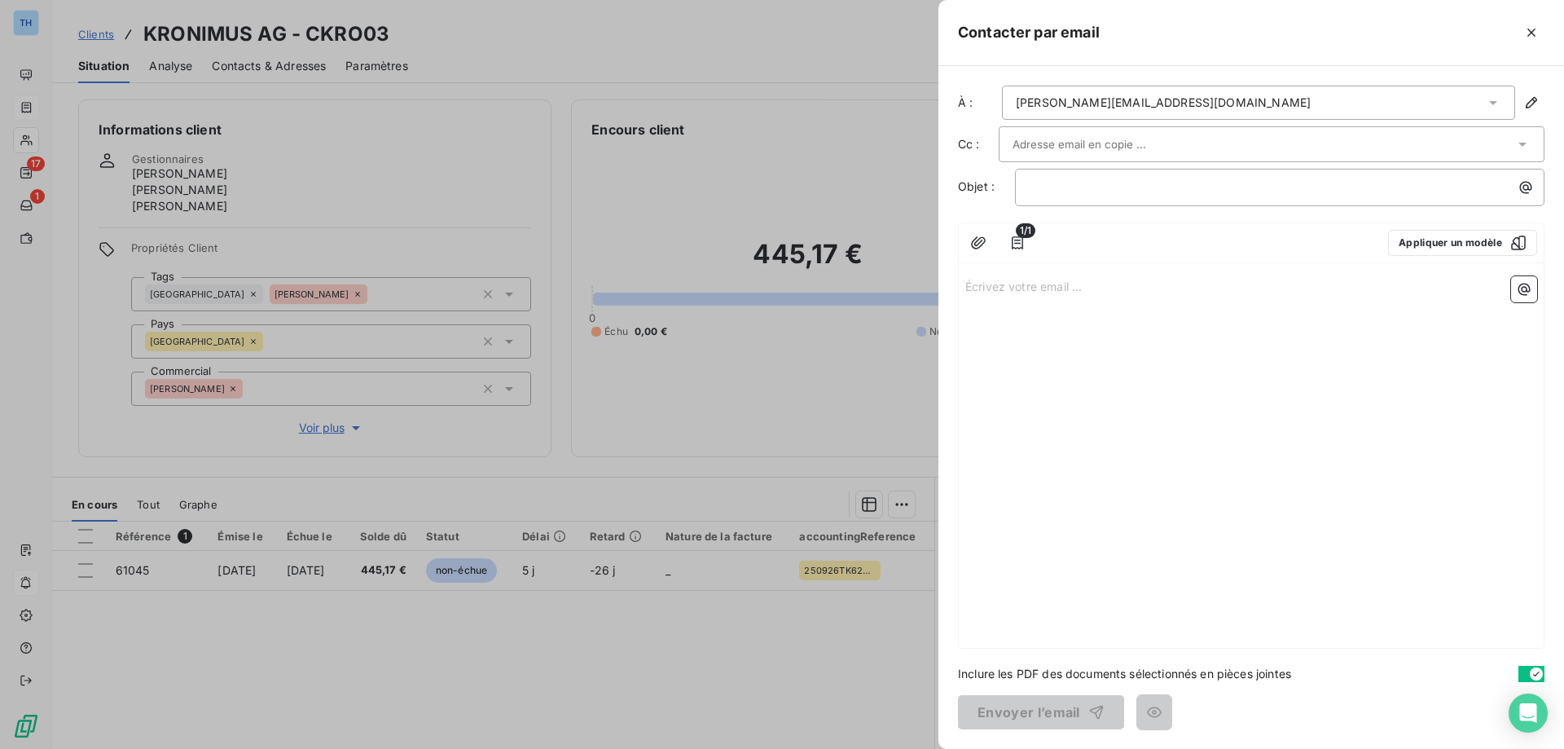
click at [986, 288] on p "Écrivez votre email ... ﻿" at bounding box center [1251, 285] width 572 height 19
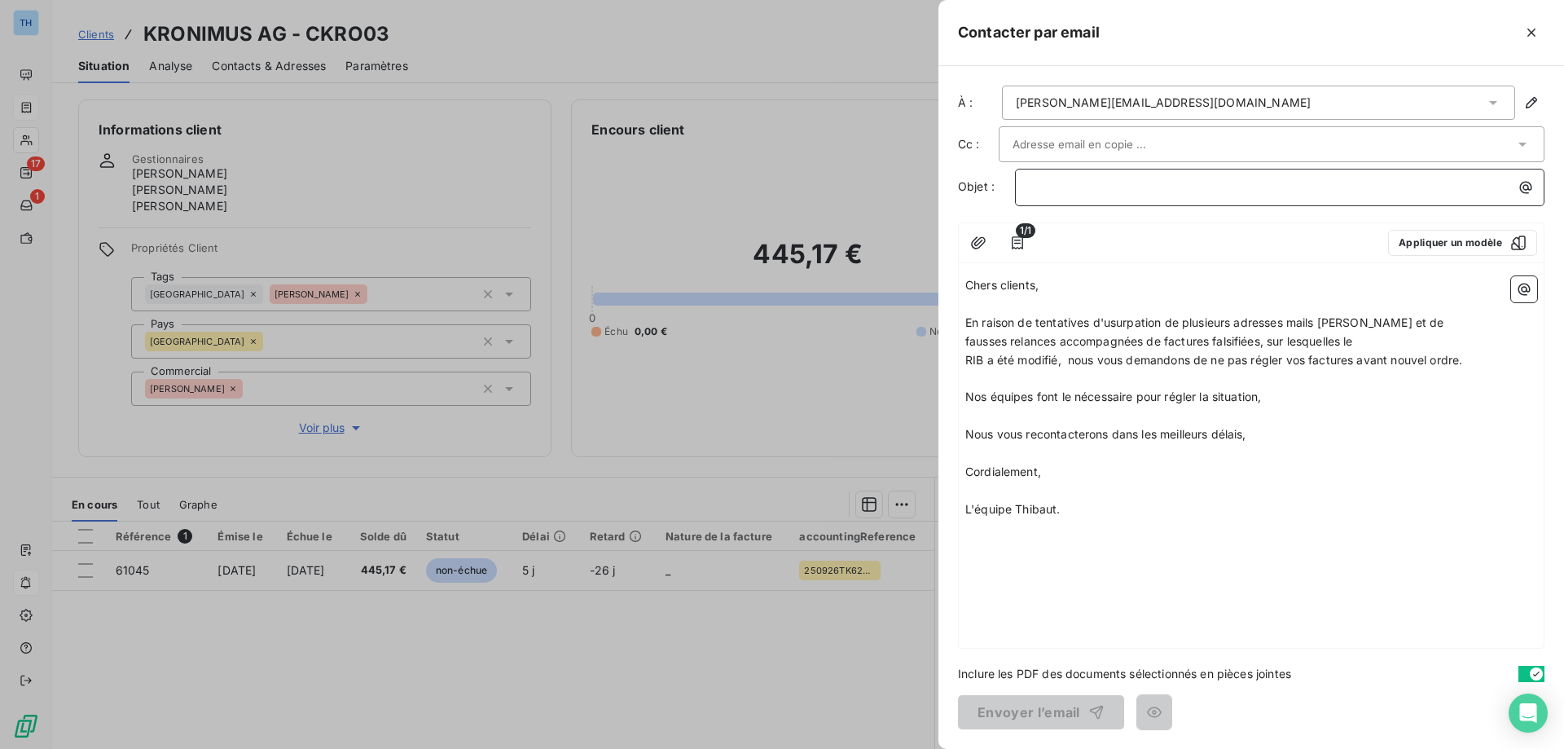
click at [1057, 189] on p "﻿" at bounding box center [1284, 187] width 510 height 19
drag, startPoint x: 1066, startPoint y: 488, endPoint x: 951, endPoint y: 253, distance: 261.2
click at [951, 253] on div "À : [PERSON_NAME][EMAIL_ADDRESS][DOMAIN_NAME] Cc : Objet : ⚠️ Information impor…" at bounding box center [1251, 407] width 626 height 683
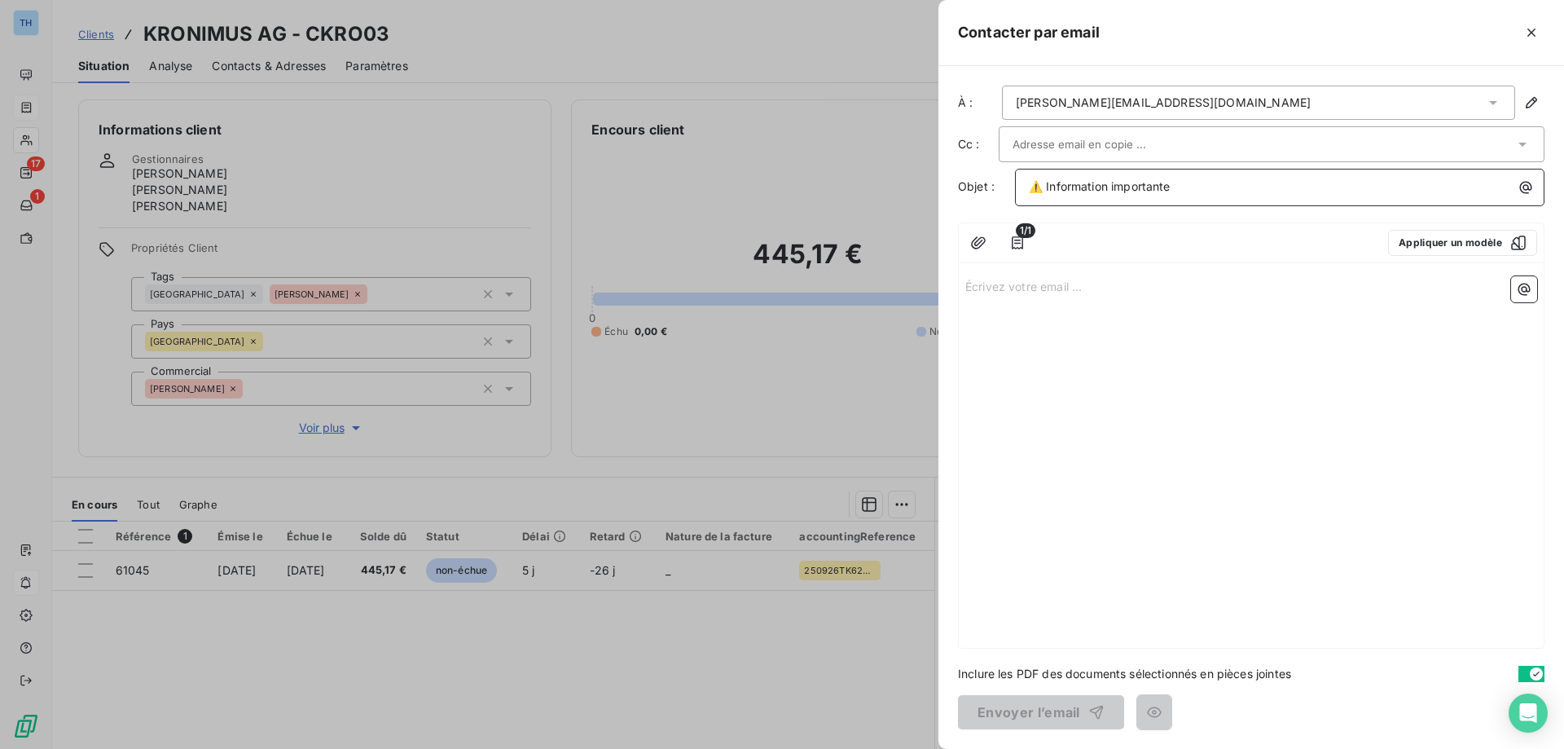
drag, startPoint x: 1200, startPoint y: 176, endPoint x: 1020, endPoint y: 170, distance: 180.1
click at [1020, 170] on div "⚠️ Information importante" at bounding box center [1279, 187] width 529 height 37
click at [1036, 287] on p "Écrivez votre email ... ﻿" at bounding box center [1251, 285] width 572 height 19
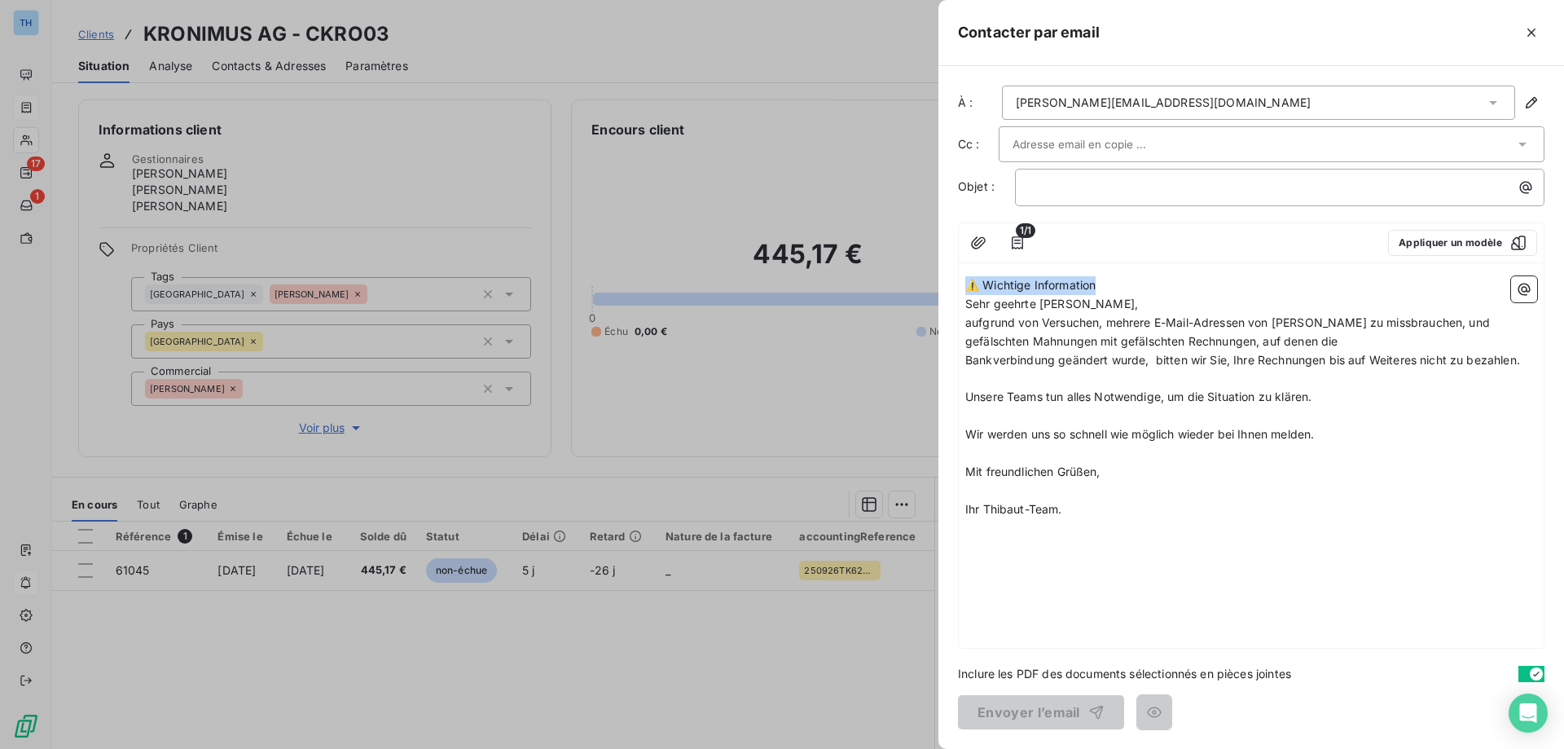
drag, startPoint x: 1138, startPoint y: 279, endPoint x: 938, endPoint y: 266, distance: 199.9
click at [938, 266] on div "À : [PERSON_NAME][EMAIL_ADDRESS][DOMAIN_NAME] Cc : Objet : ﻿ 1/1 Appliquer un m…" at bounding box center [1251, 407] width 626 height 683
click at [1074, 182] on p "﻿" at bounding box center [1284, 187] width 510 height 19
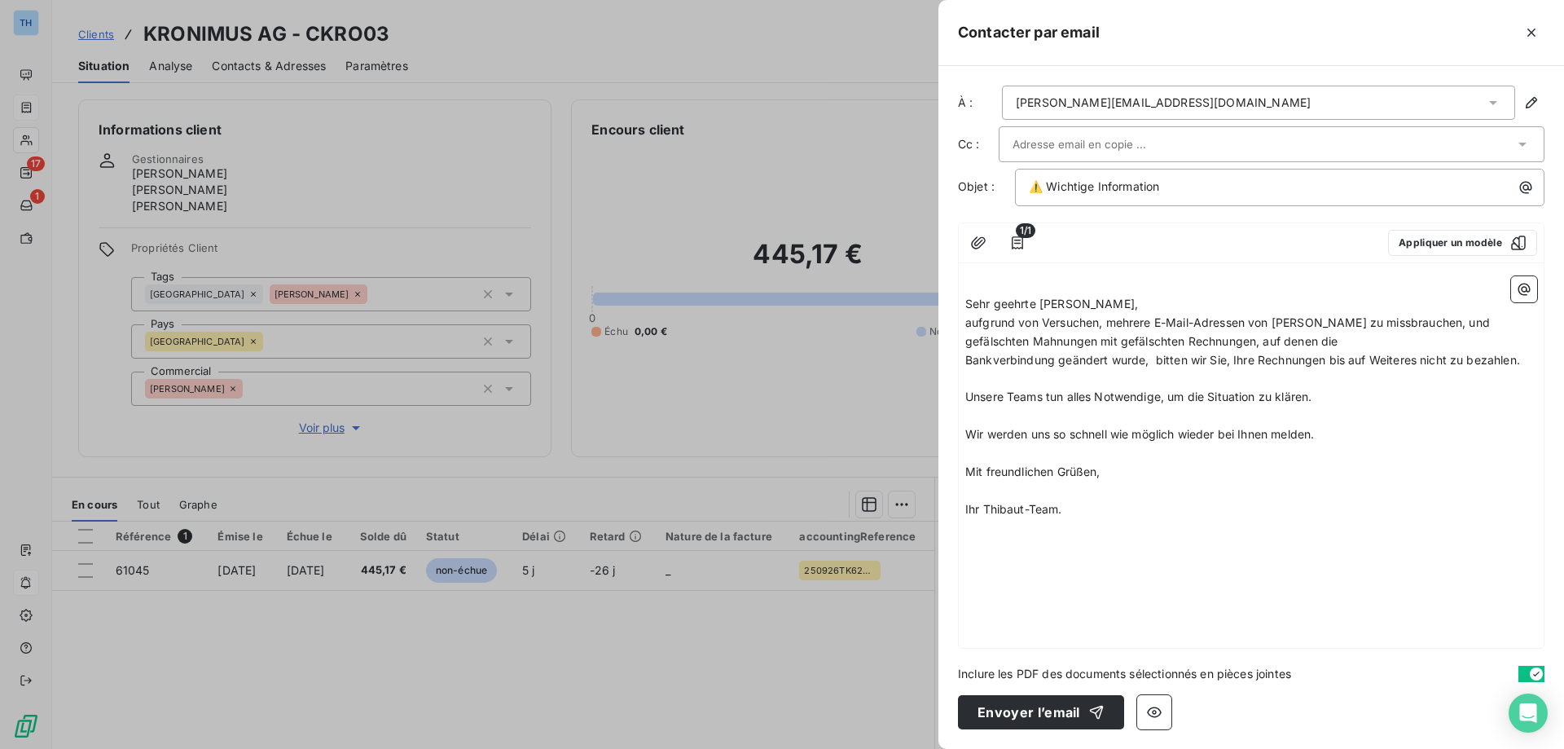
click at [968, 305] on span "Sehr geehrte [PERSON_NAME]," at bounding box center [1051, 303] width 173 height 14
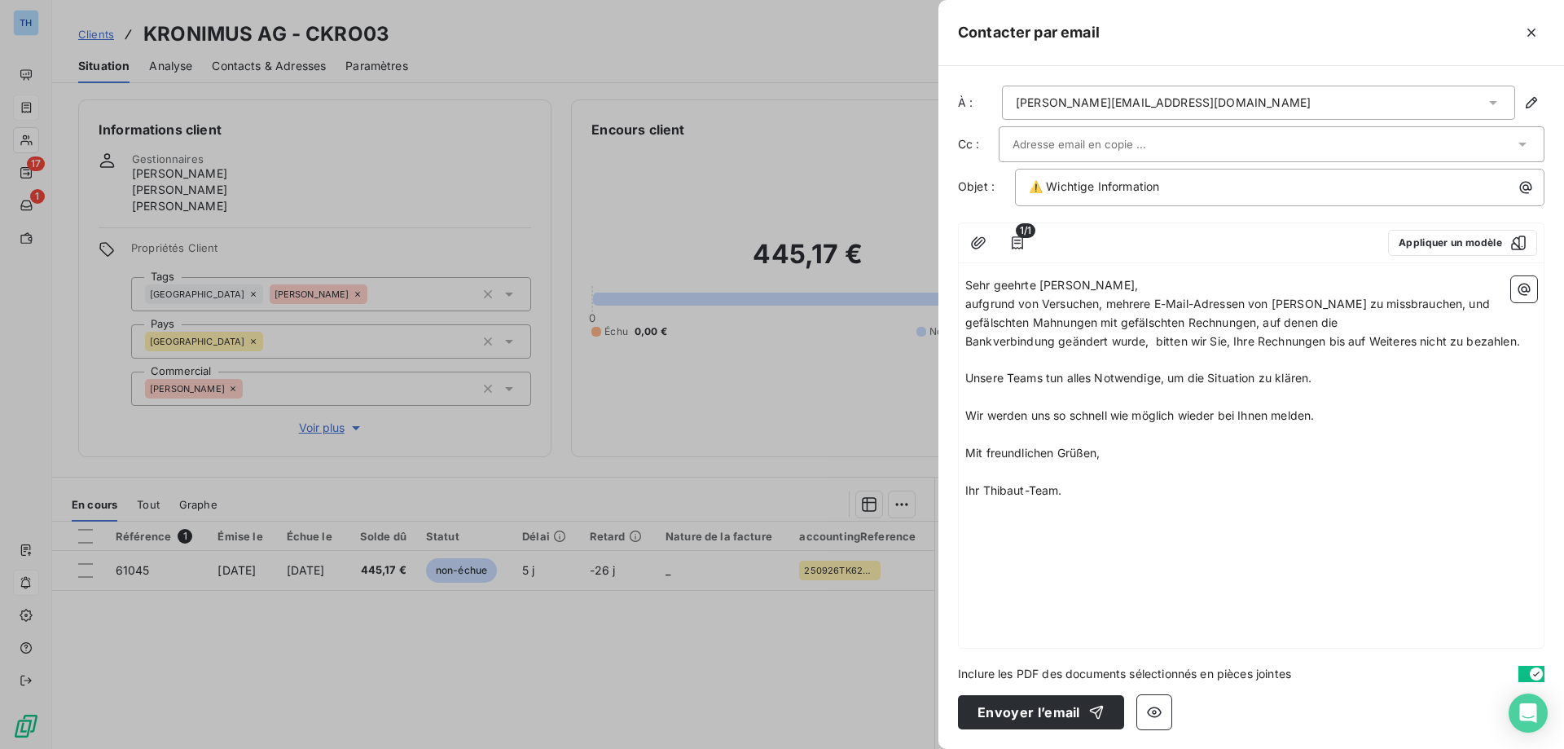
click at [1101, 282] on p "Sehr geehrte [PERSON_NAME]," at bounding box center [1251, 285] width 572 height 19
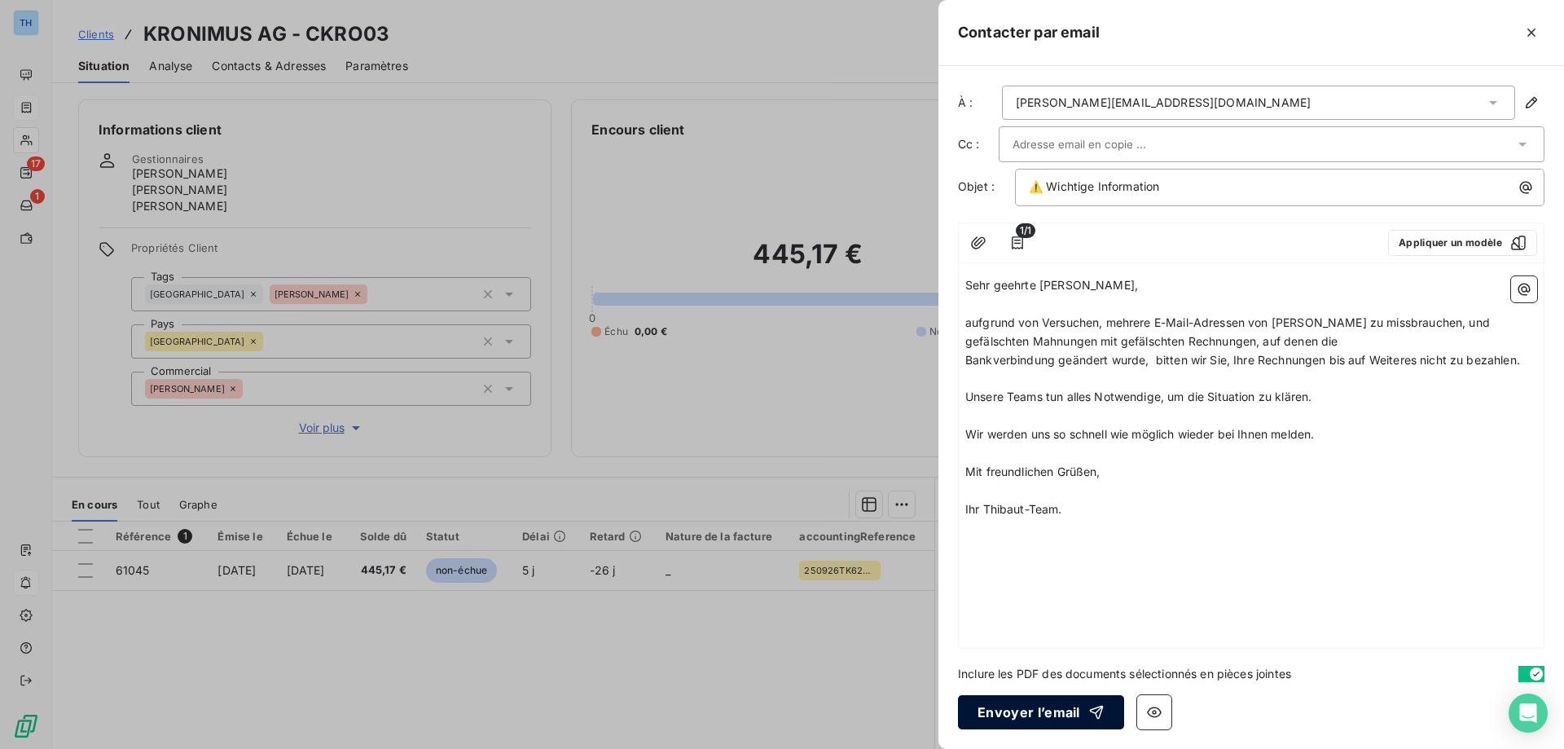
click at [1010, 710] on button "Envoyer l’email" at bounding box center [1041, 712] width 166 height 34
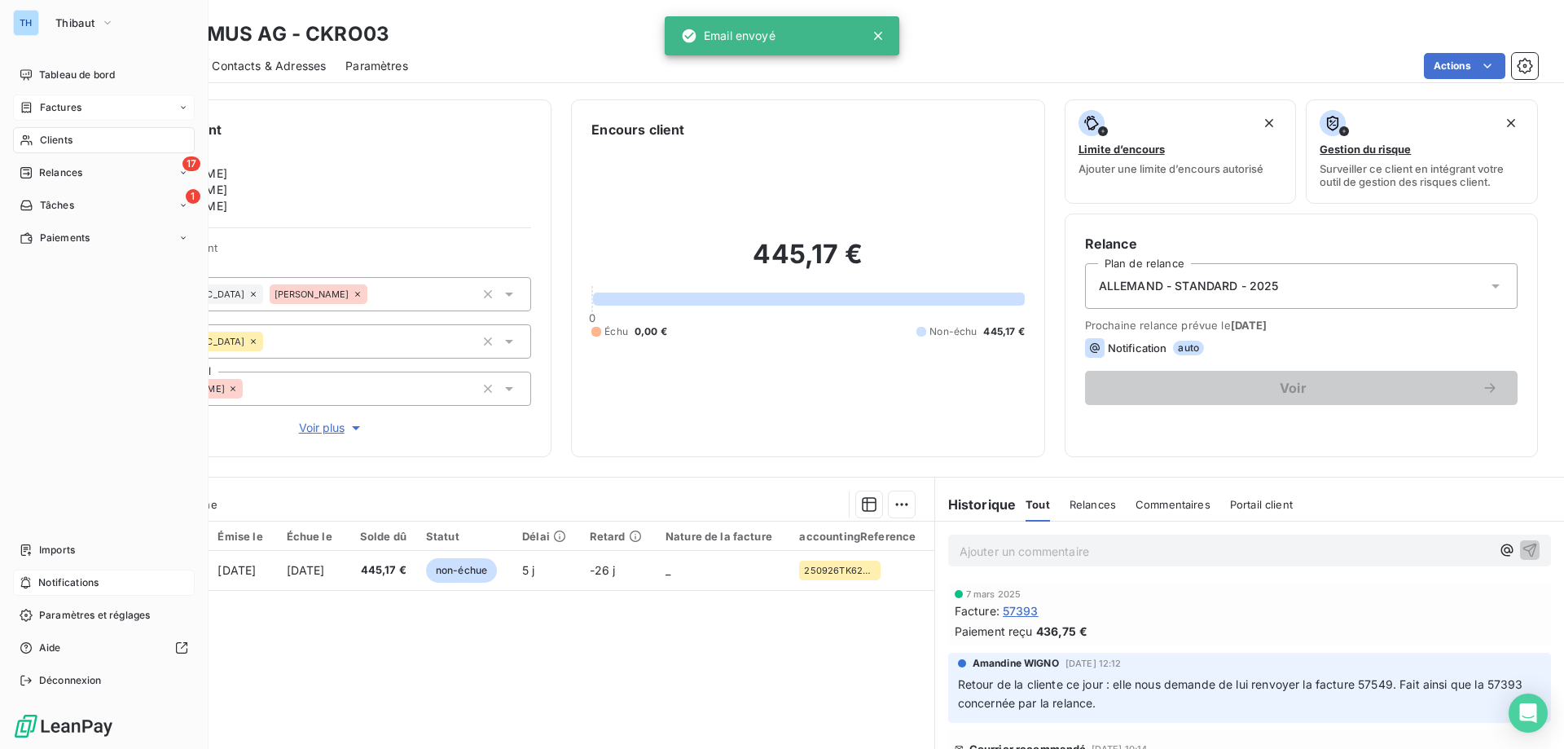
click at [33, 103] on div "Factures" at bounding box center [51, 107] width 62 height 15
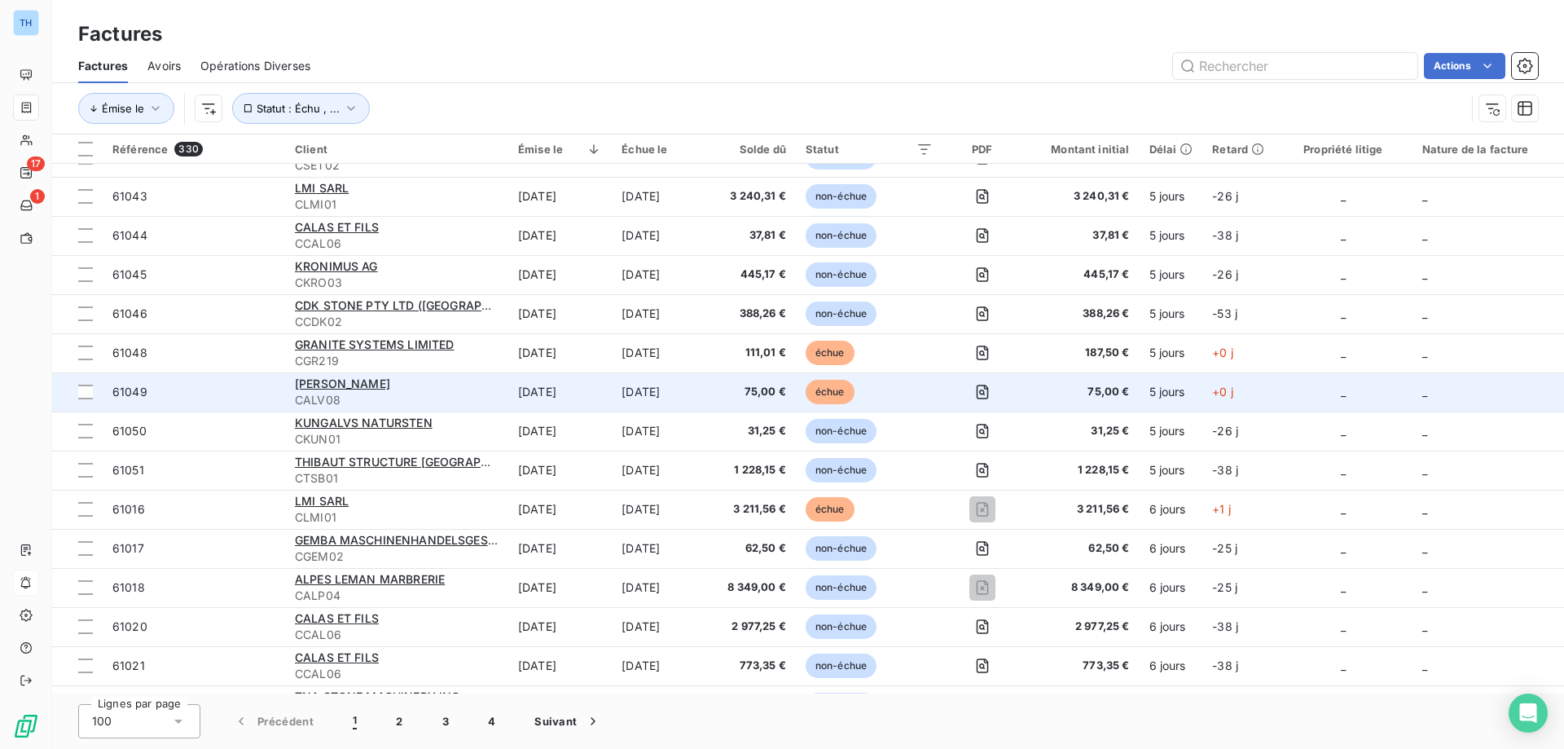
scroll to position [1710, 0]
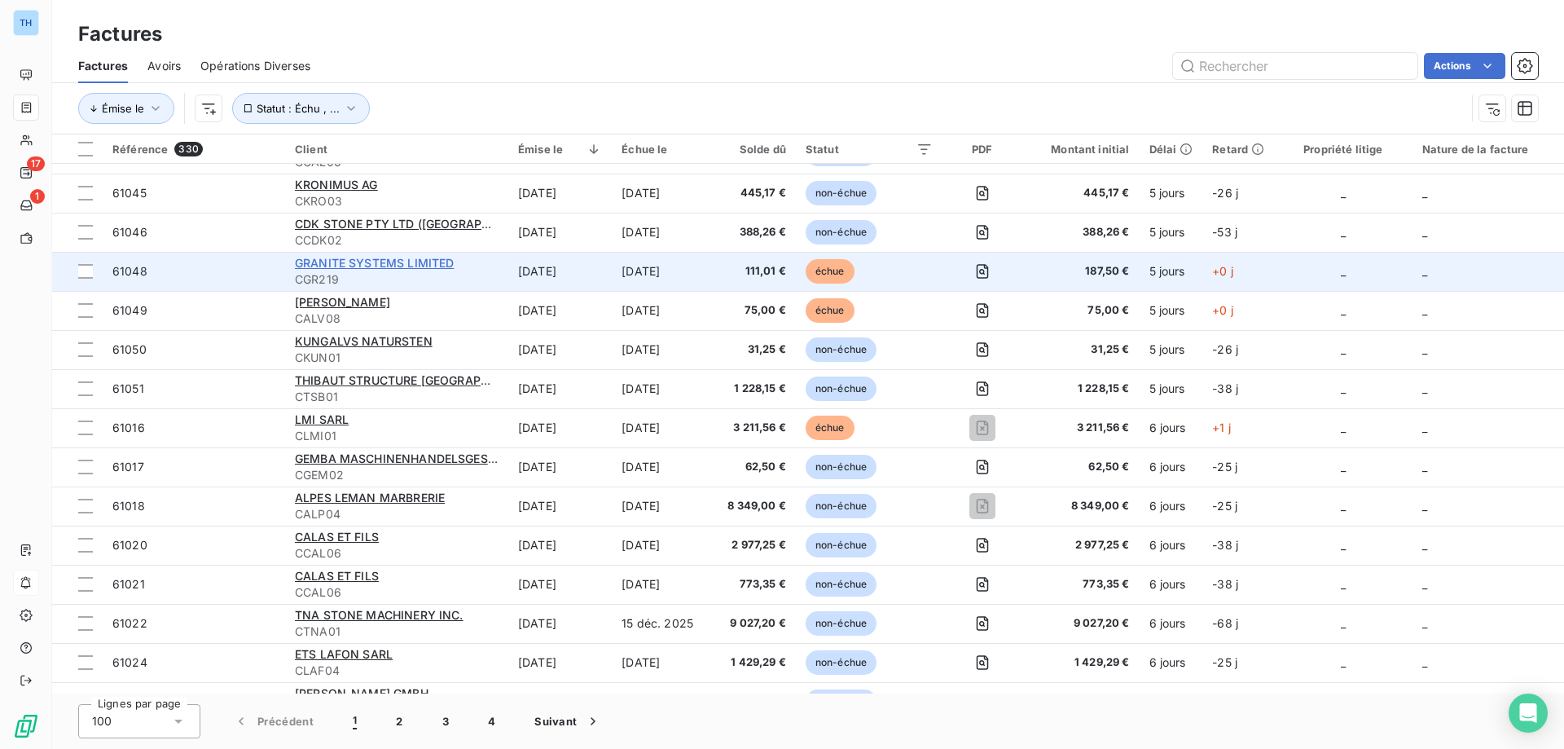
click at [377, 261] on span "GRANITE SYSTEMS LIMITED" at bounding box center [374, 263] width 159 height 14
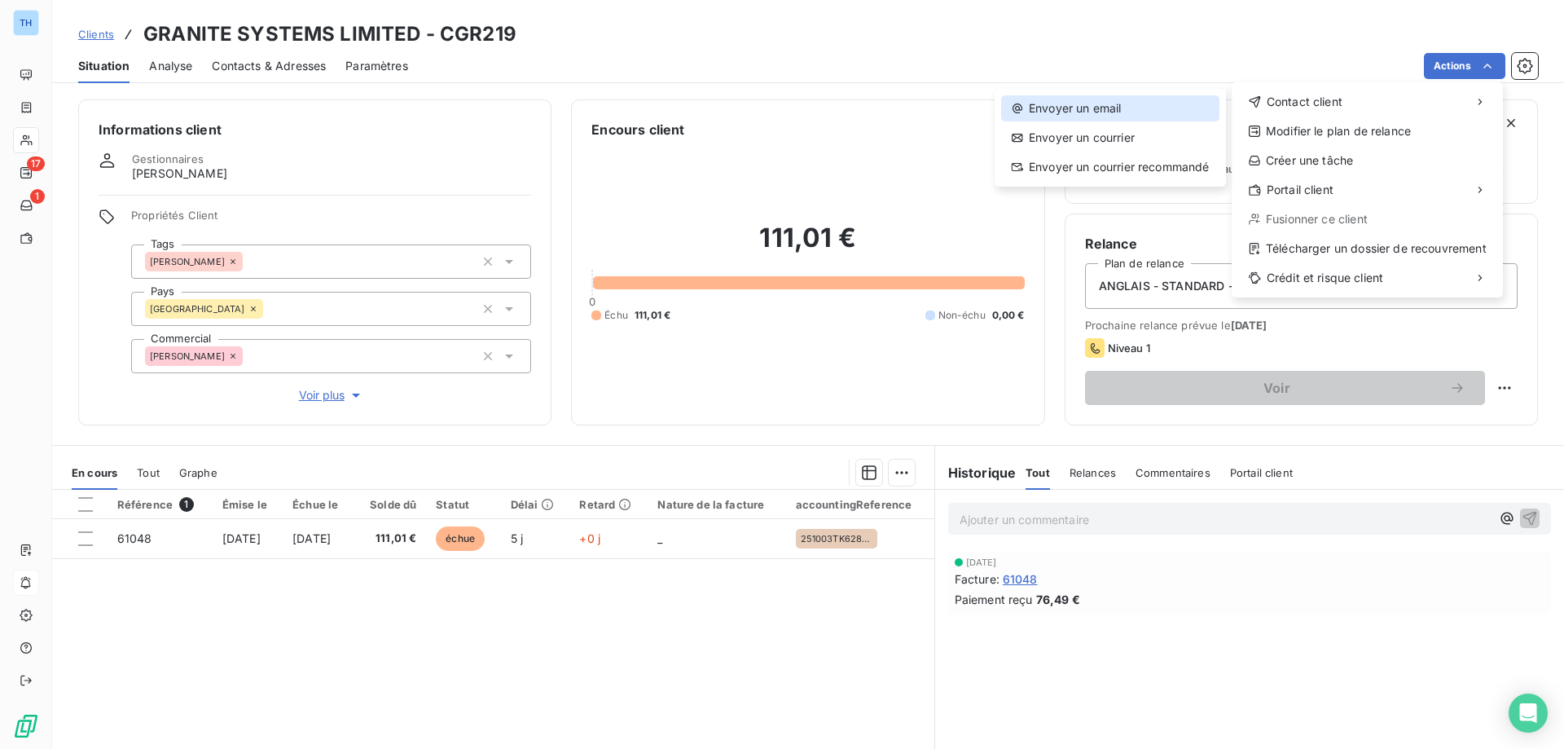
click at [1092, 106] on div "Envoyer un email" at bounding box center [1110, 108] width 218 height 26
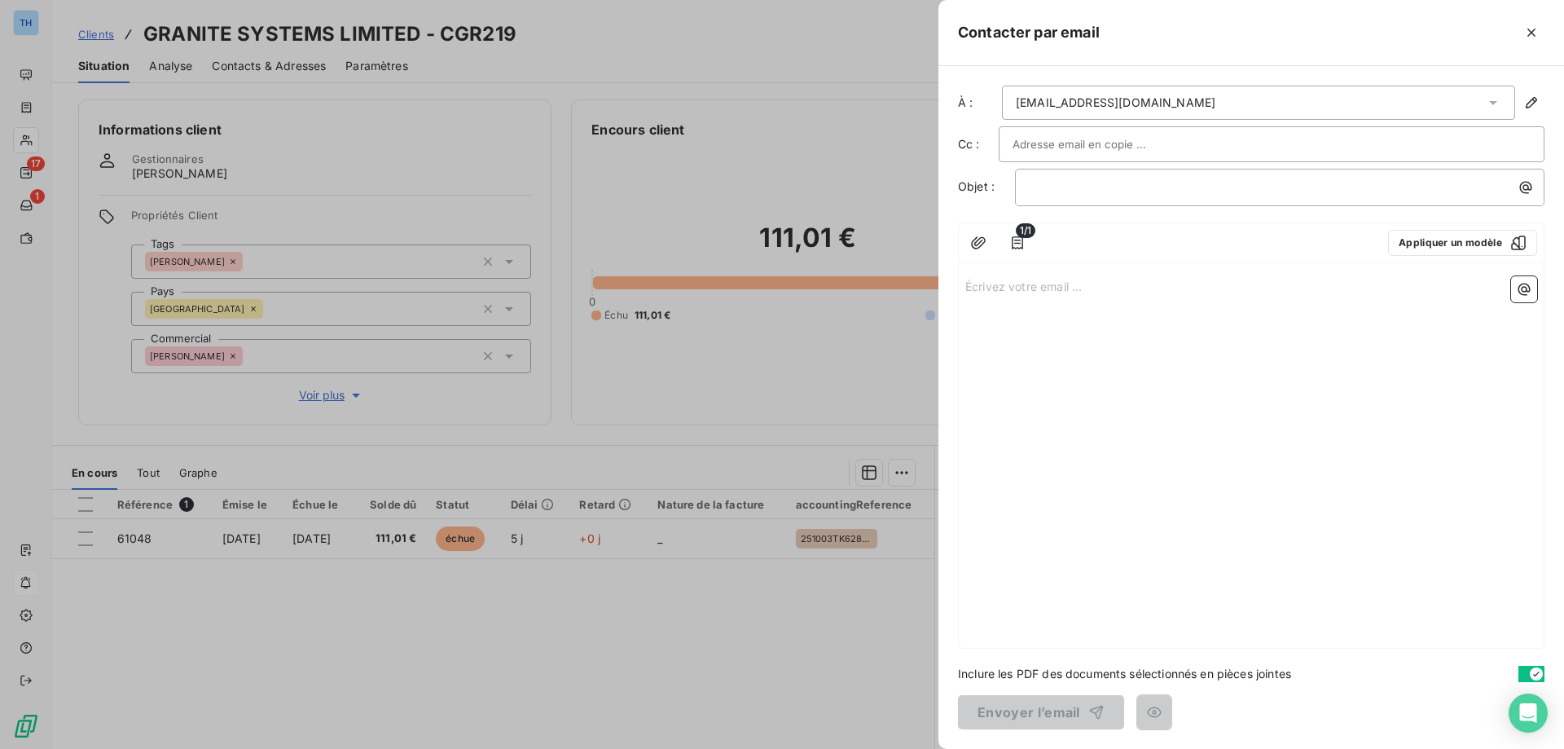
click at [1045, 302] on div "Écrivez votre email ... ﻿" at bounding box center [1251, 459] width 585 height 378
click at [1040, 295] on div "Écrivez votre email ... ﻿" at bounding box center [1251, 459] width 585 height 378
click at [1037, 289] on p "Écrivez votre email ... ﻿" at bounding box center [1251, 285] width 572 height 19
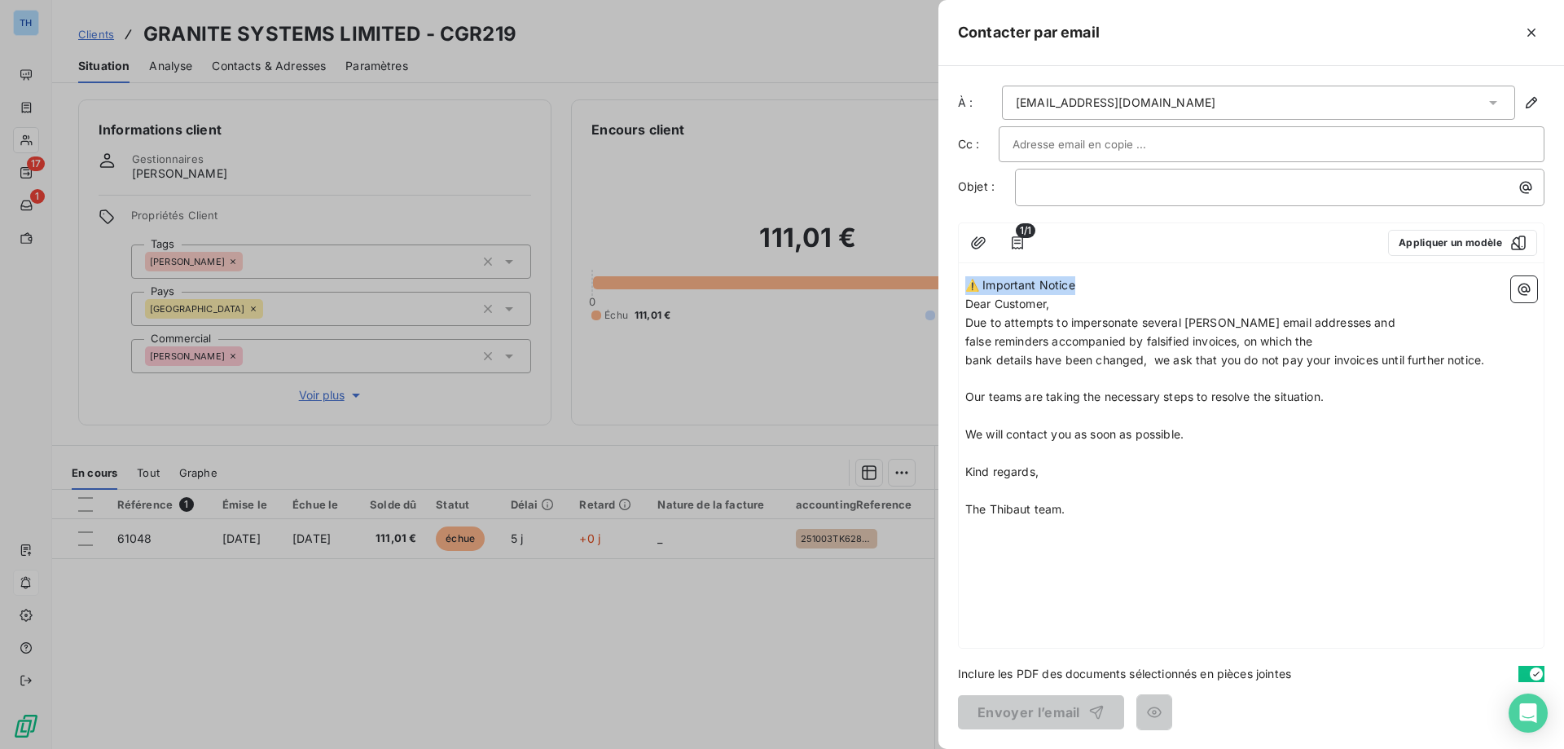
drag, startPoint x: 1074, startPoint y: 282, endPoint x: 964, endPoint y: 281, distance: 110.8
click at [964, 281] on div "⚠️ Important Notice Dear Customer, Due to attempts to impersonate several [PERS…" at bounding box center [1251, 459] width 585 height 378
click at [1041, 189] on p "﻿" at bounding box center [1284, 187] width 510 height 19
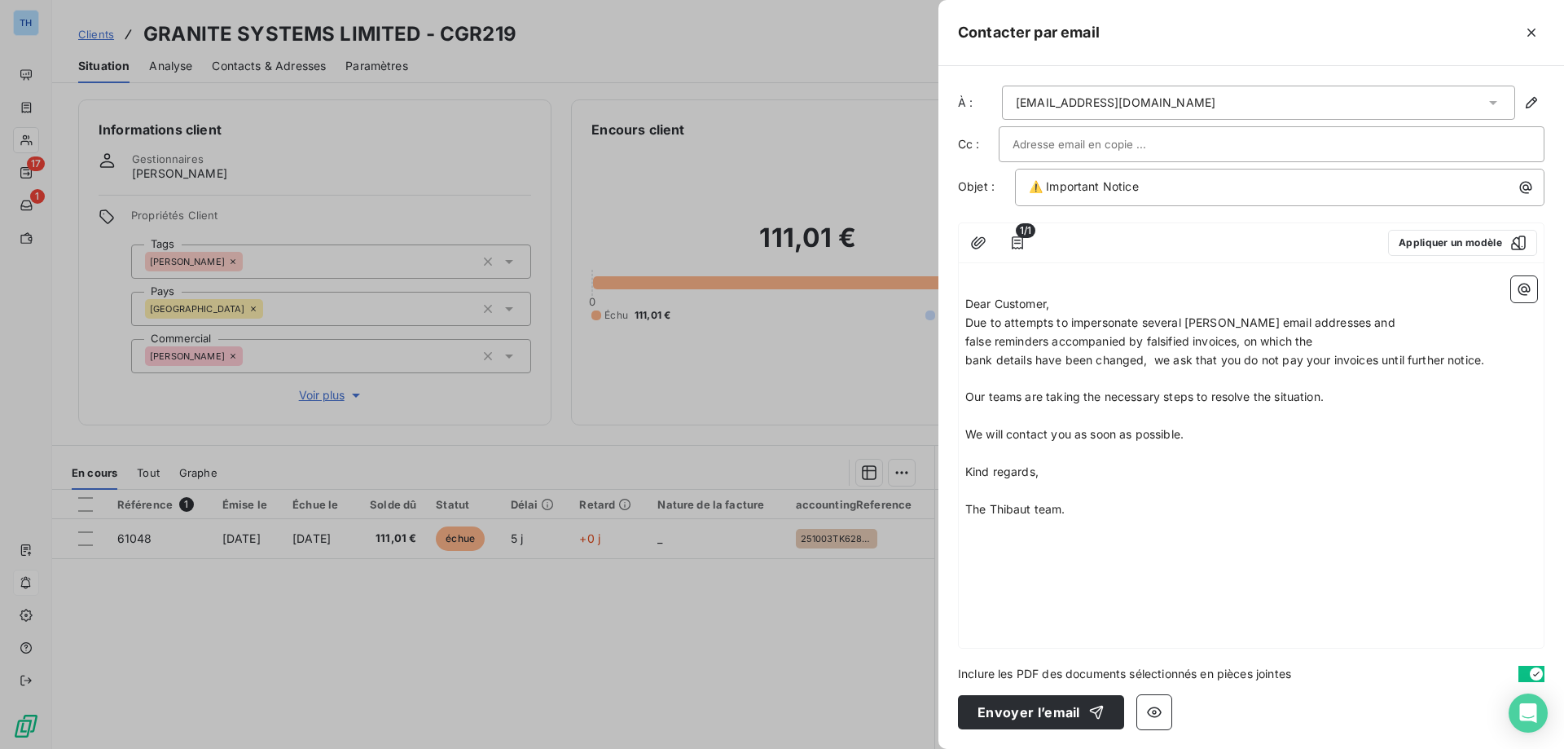
click at [1056, 296] on p "Dear Customer," at bounding box center [1251, 304] width 572 height 19
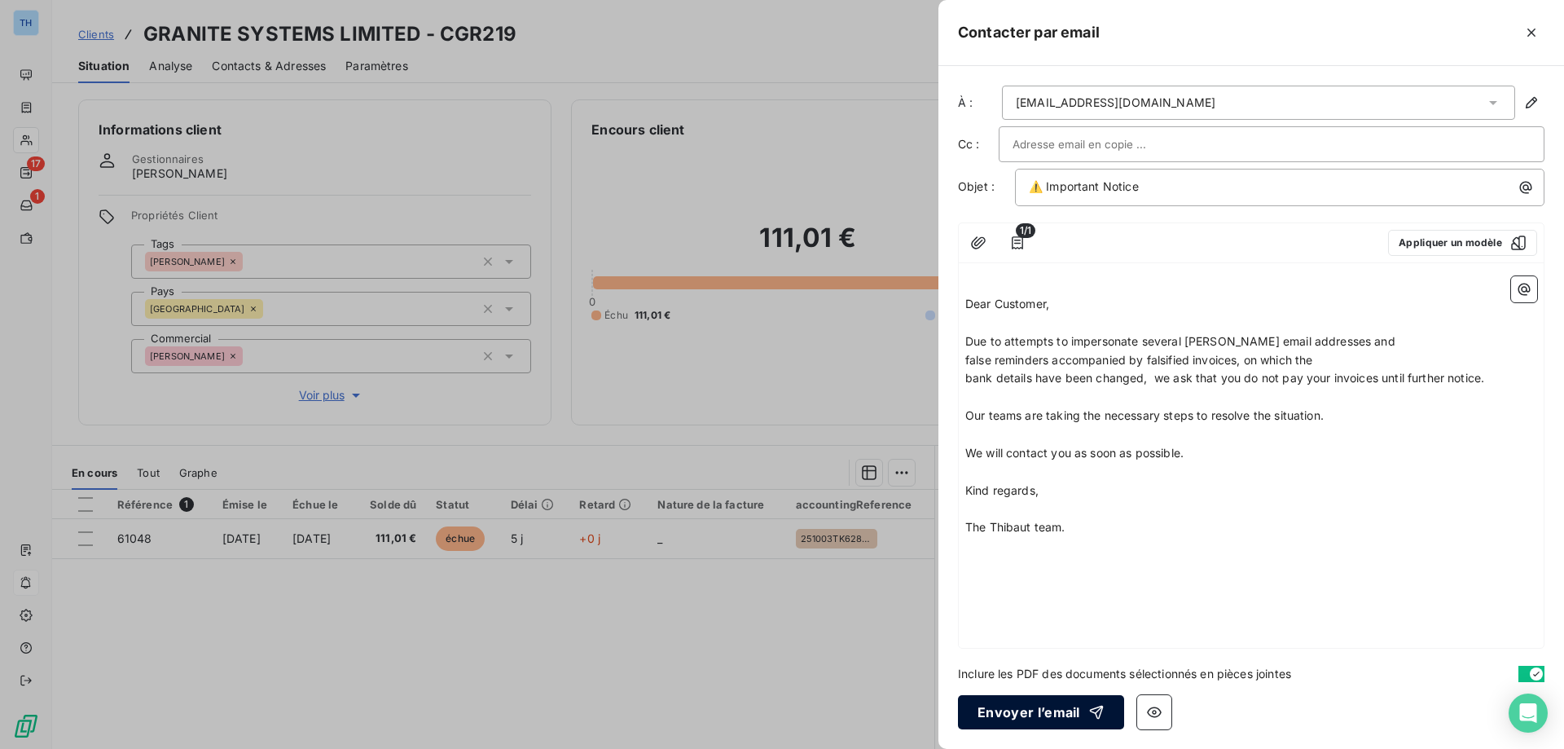
click at [1030, 714] on button "Envoyer l’email" at bounding box center [1041, 712] width 166 height 34
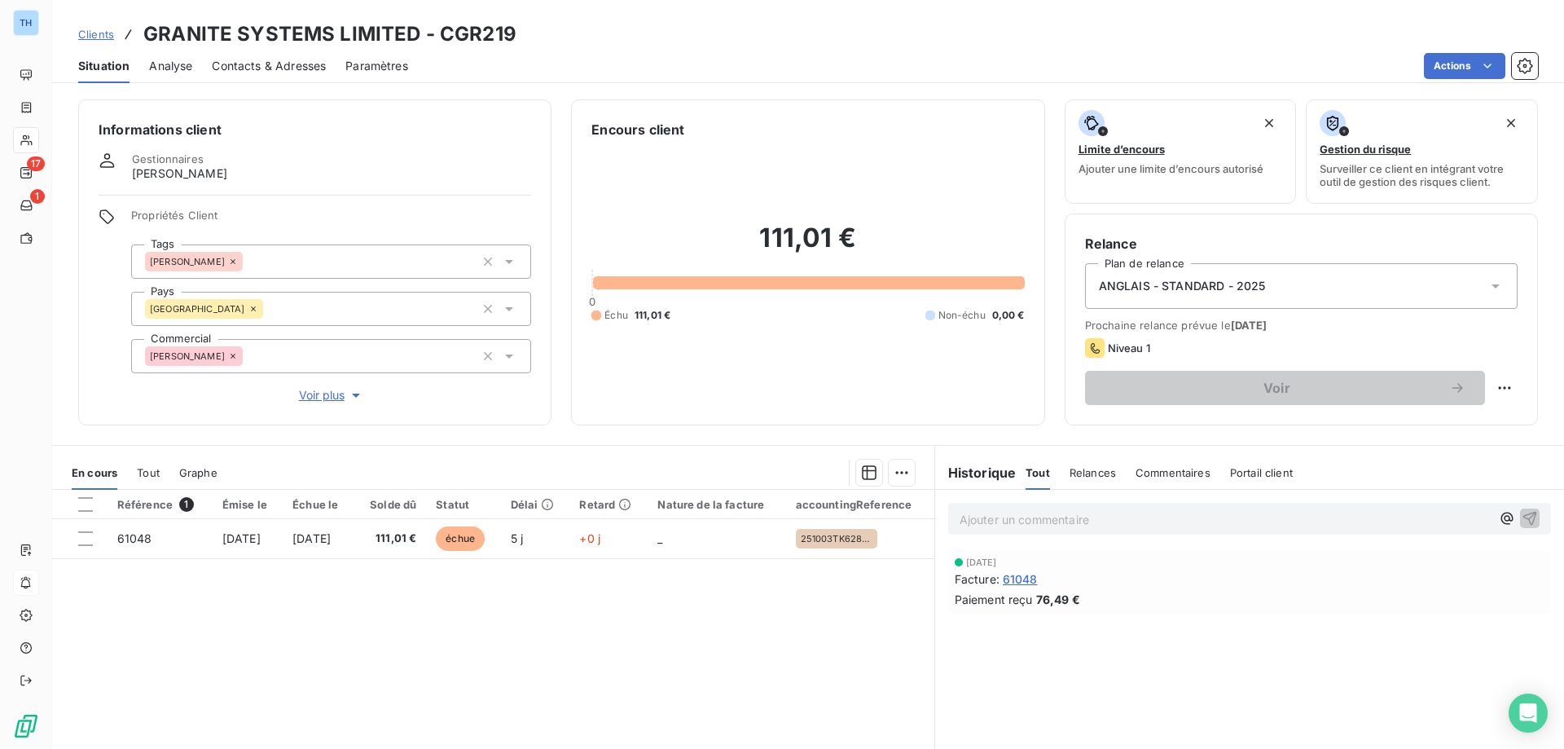
click at [439, 619] on div "Référence 1 Émise le Échue le Solde dû Statut Délai Retard Nature de la facture…" at bounding box center [493, 647] width 882 height 314
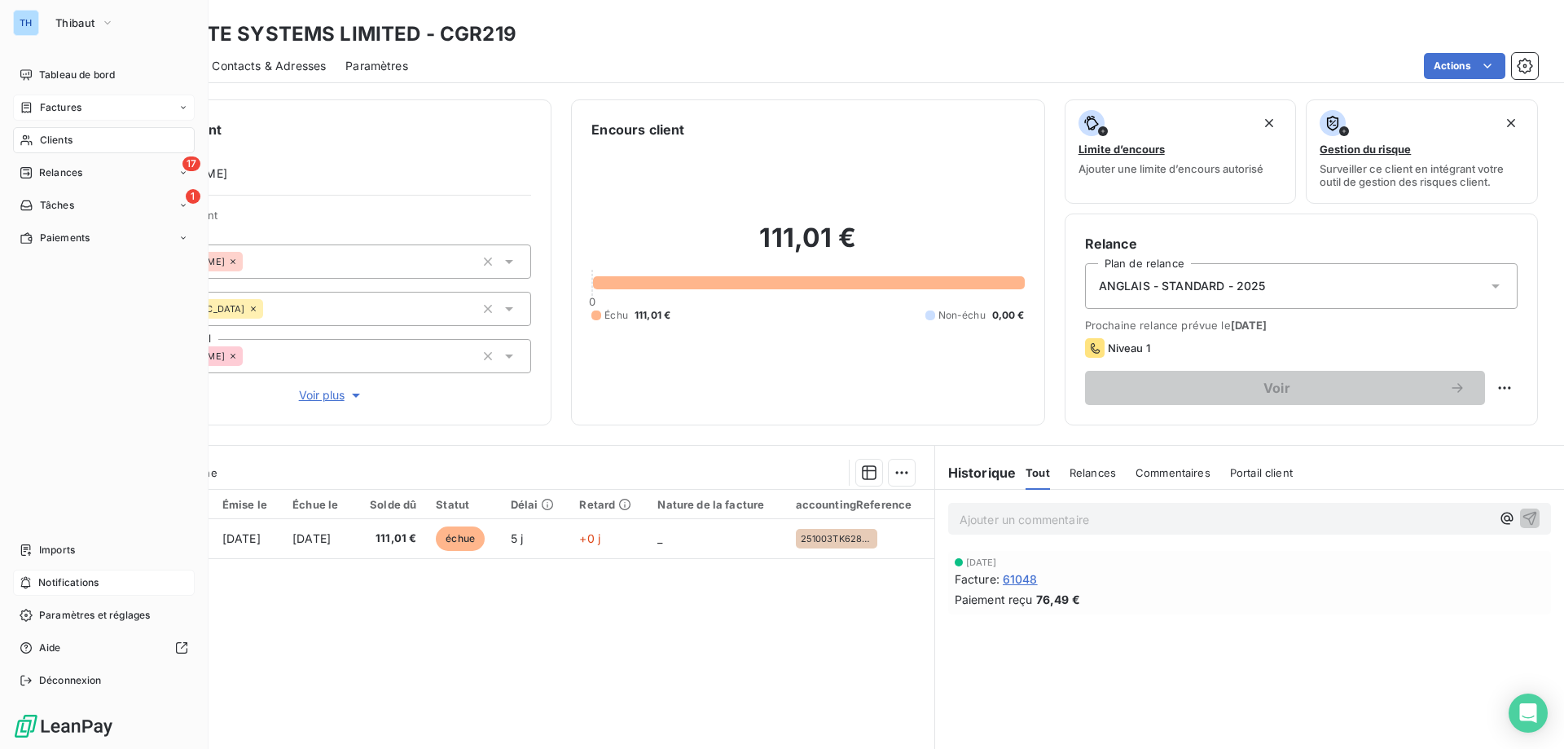
click at [35, 99] on div "Factures" at bounding box center [104, 107] width 182 height 26
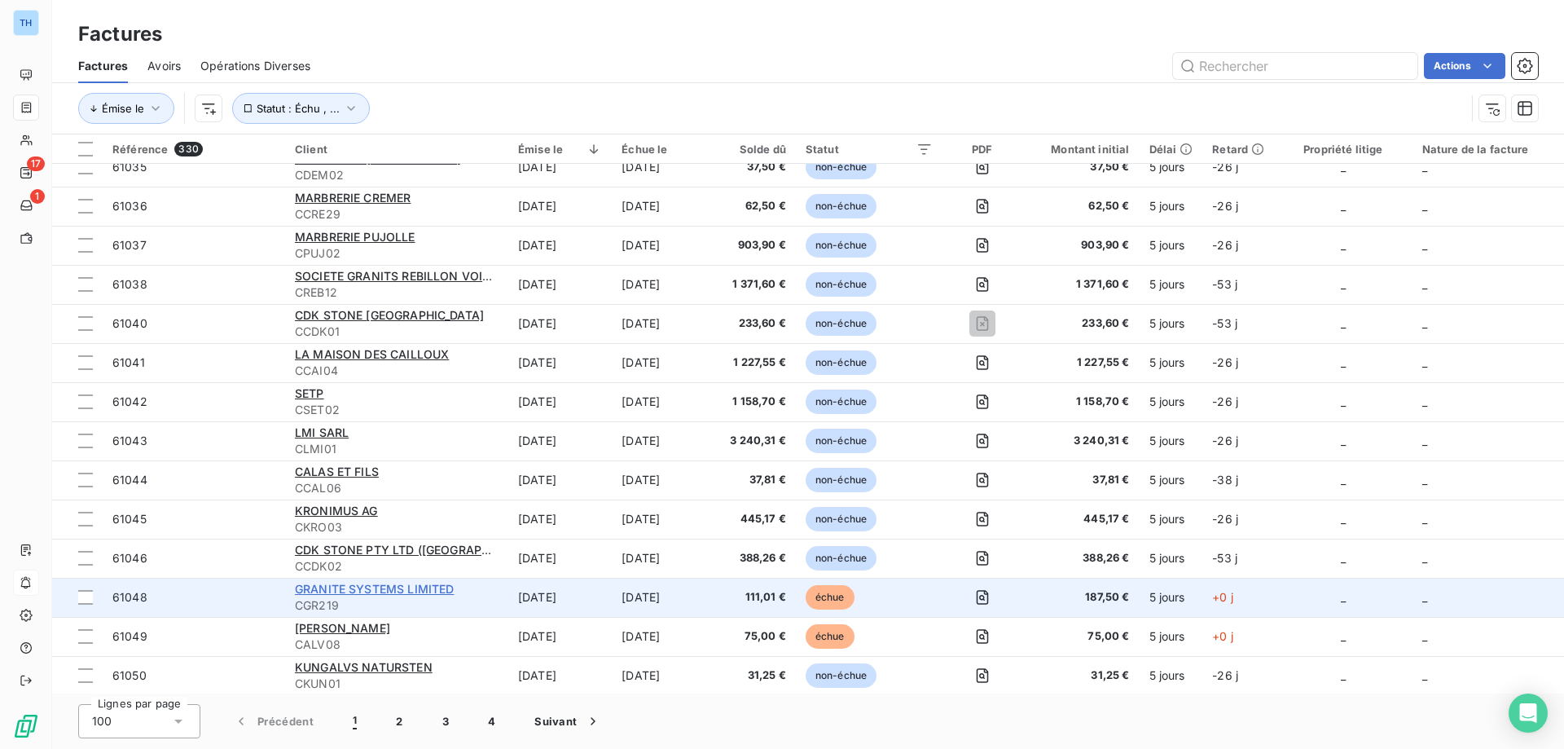
scroll to position [1629, 0]
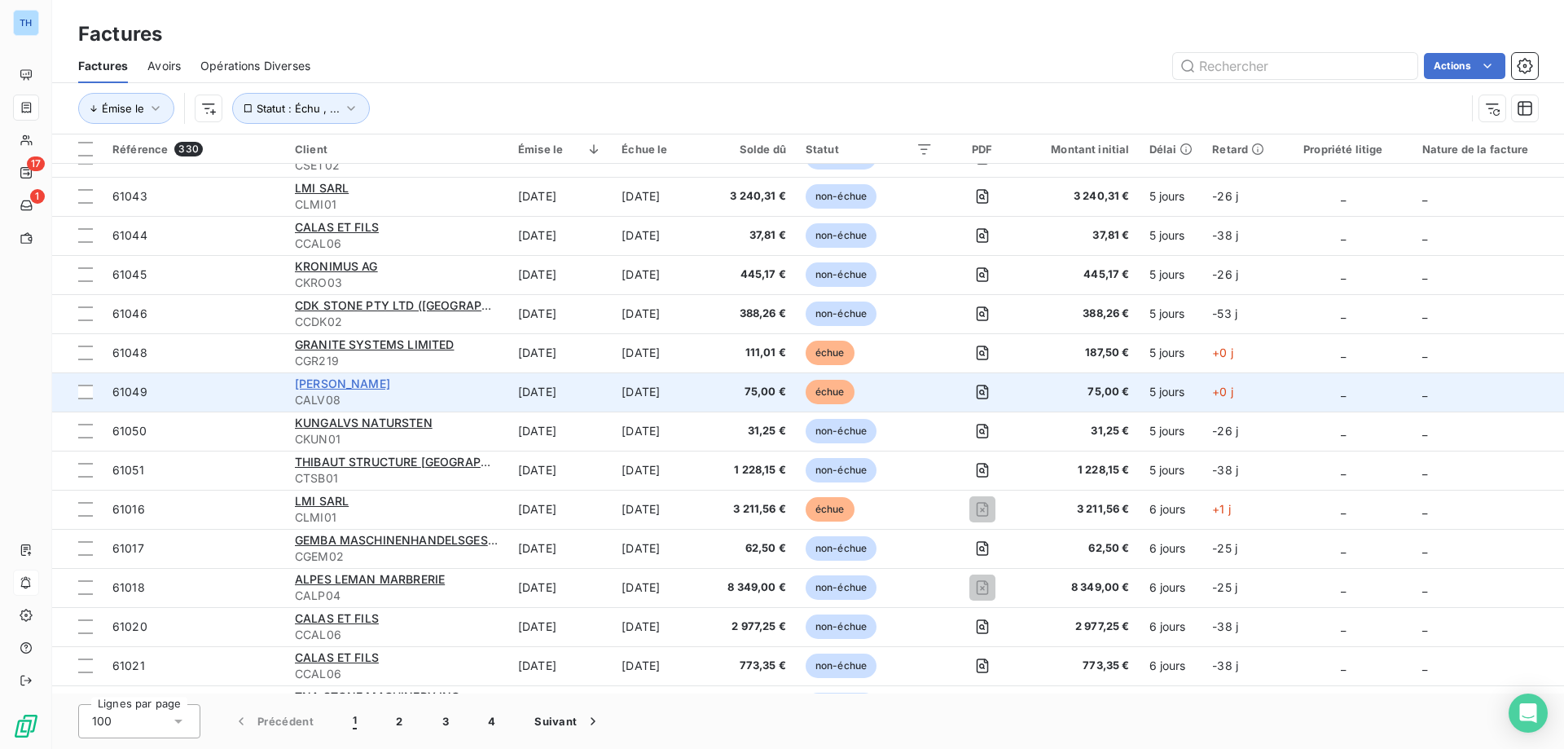
click at [371, 380] on span "[PERSON_NAME]" at bounding box center [342, 383] width 95 height 14
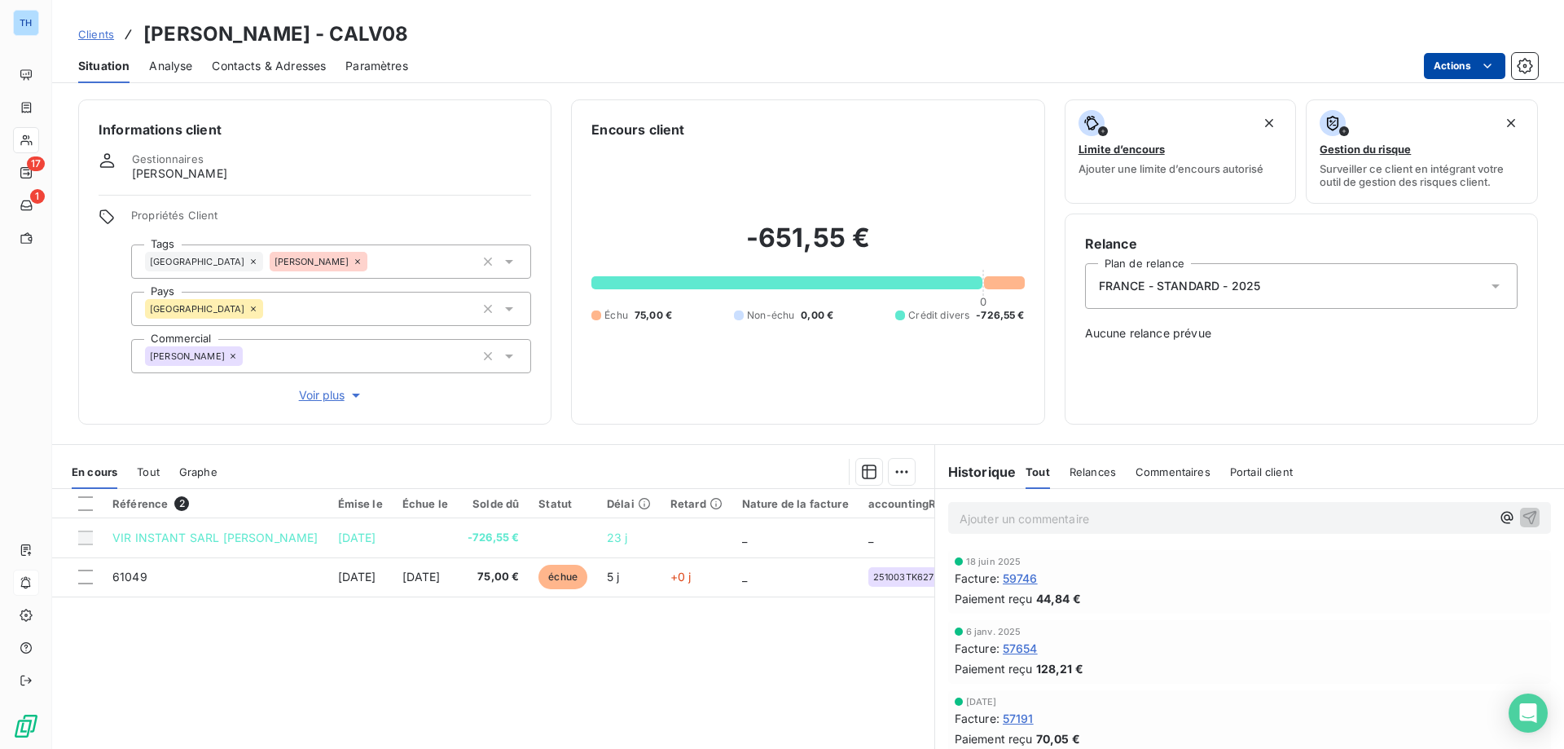
click at [1456, 67] on html "TH 17 1 Clients [PERSON_NAME] - CALV08 Situation Analyse Contacts & Adresses Pa…" at bounding box center [782, 374] width 1564 height 749
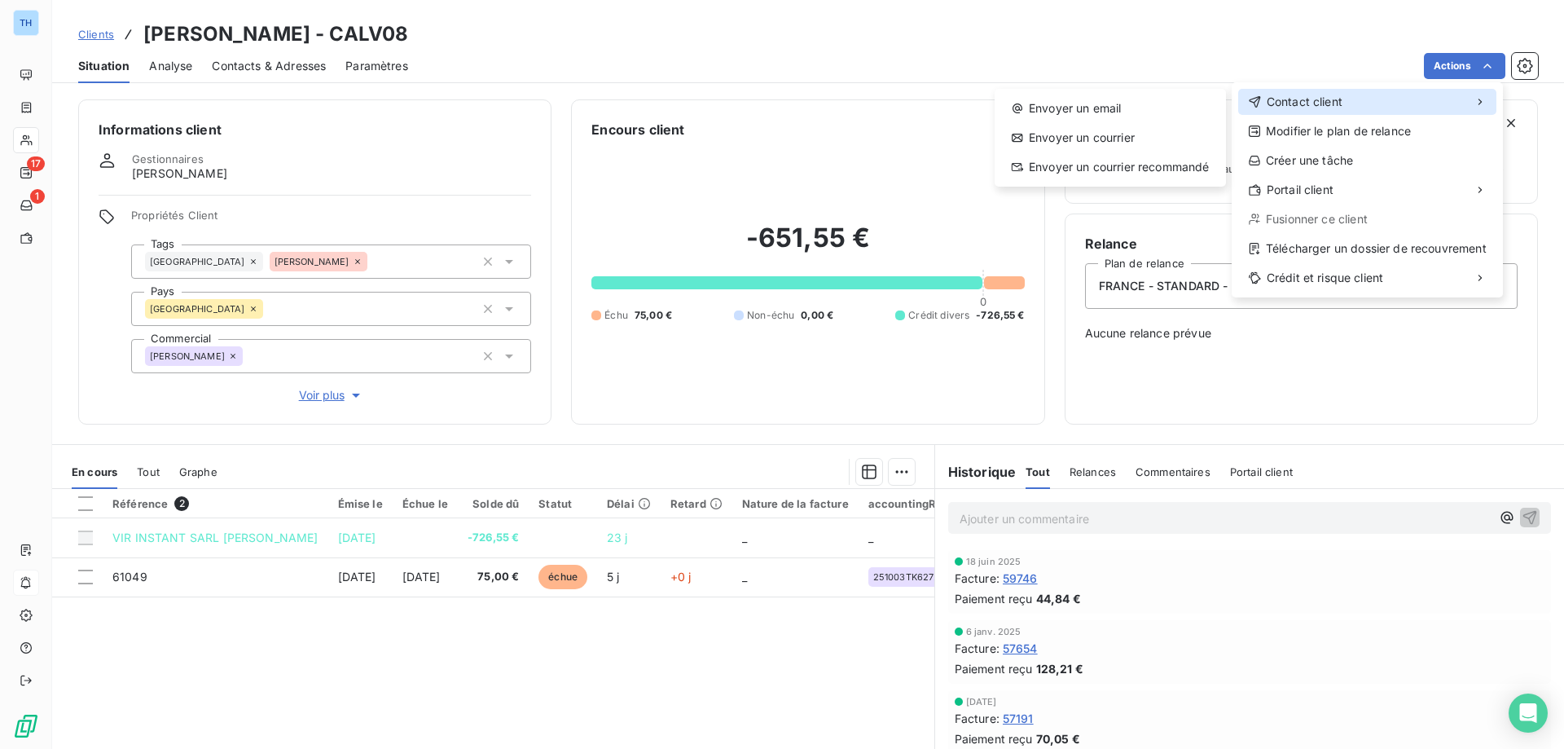
click at [1320, 102] on span "Contact client" at bounding box center [1305, 102] width 76 height 16
click at [1061, 107] on div "Envoyer un email" at bounding box center [1110, 108] width 218 height 26
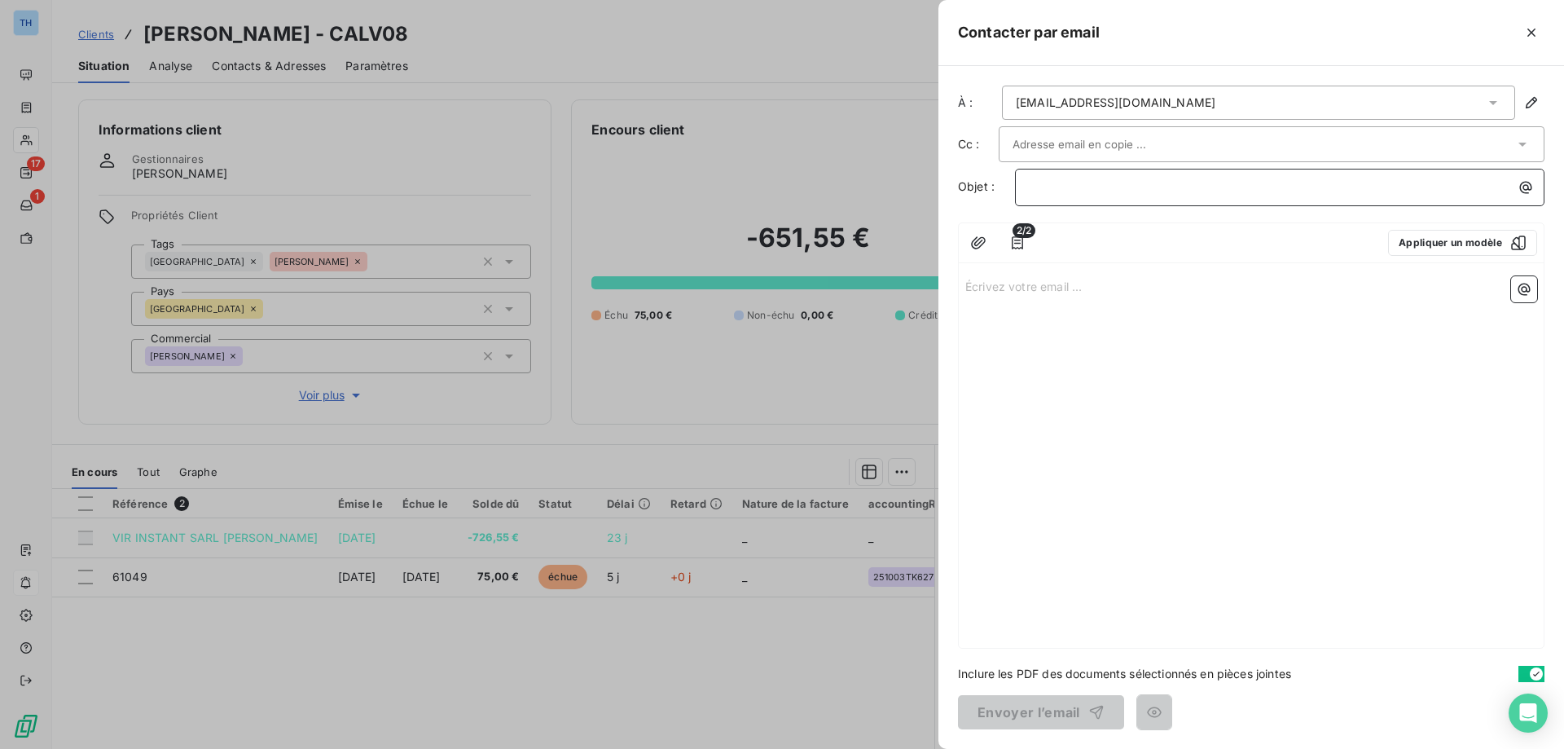
click at [1055, 191] on p "﻿" at bounding box center [1284, 187] width 510 height 19
drag, startPoint x: 1183, startPoint y: 187, endPoint x: 1047, endPoint y: 183, distance: 136.9
click at [1047, 183] on p "⚠️ Important Notice" at bounding box center [1284, 187] width 510 height 19
click at [996, 288] on p "Écrivez votre email ... ﻿" at bounding box center [1251, 285] width 572 height 19
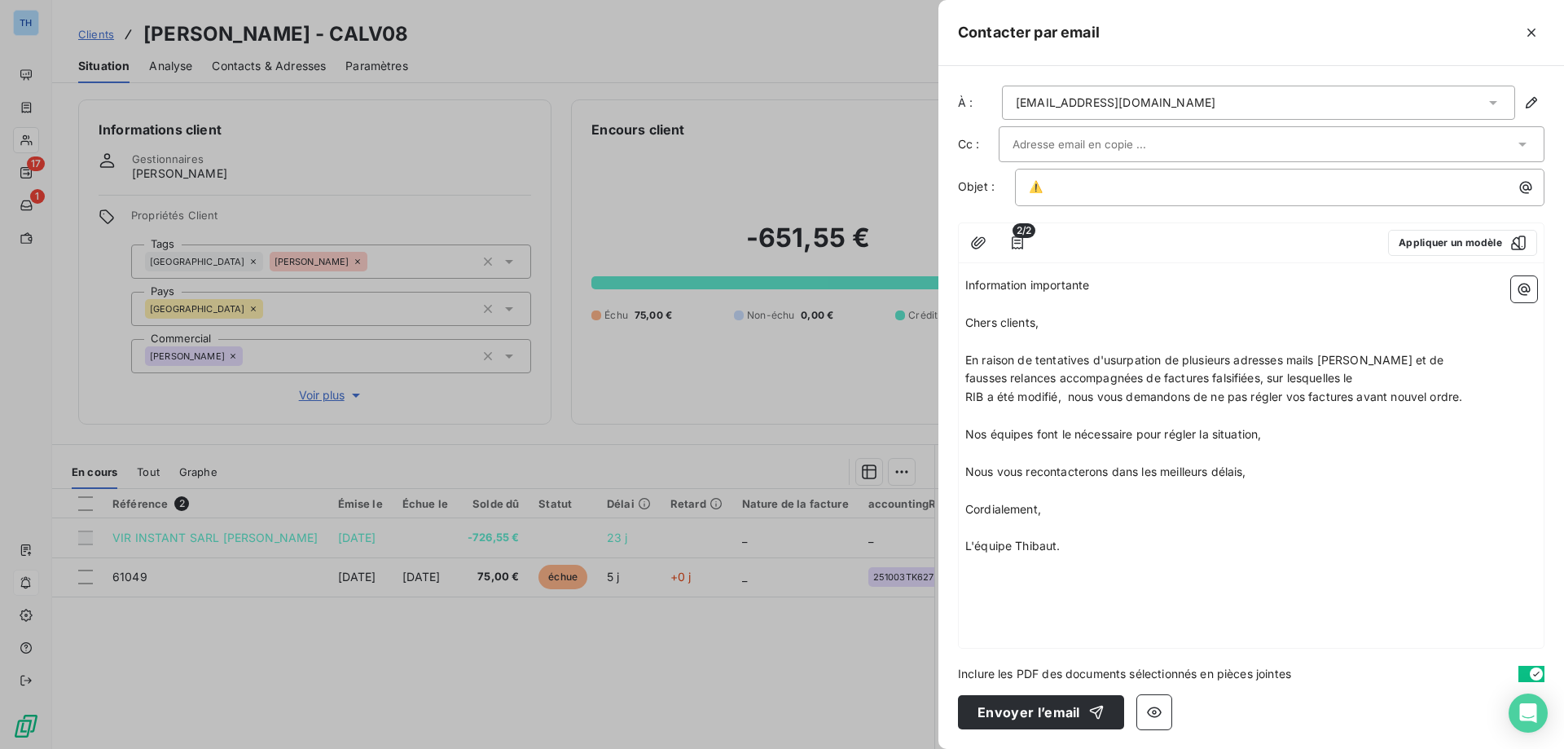
drag, startPoint x: 1103, startPoint y: 283, endPoint x: 944, endPoint y: 282, distance: 158.8
click at [944, 282] on div "À : [EMAIL_ADDRESS][DOMAIN_NAME] Cc : Objet : ⚠️ 2/2 Appliquer un modèle Inform…" at bounding box center [1251, 407] width 626 height 683
click at [1075, 186] on p "⚠️" at bounding box center [1284, 187] width 510 height 19
click at [967, 318] on span "Chers clients," at bounding box center [1001, 322] width 73 height 14
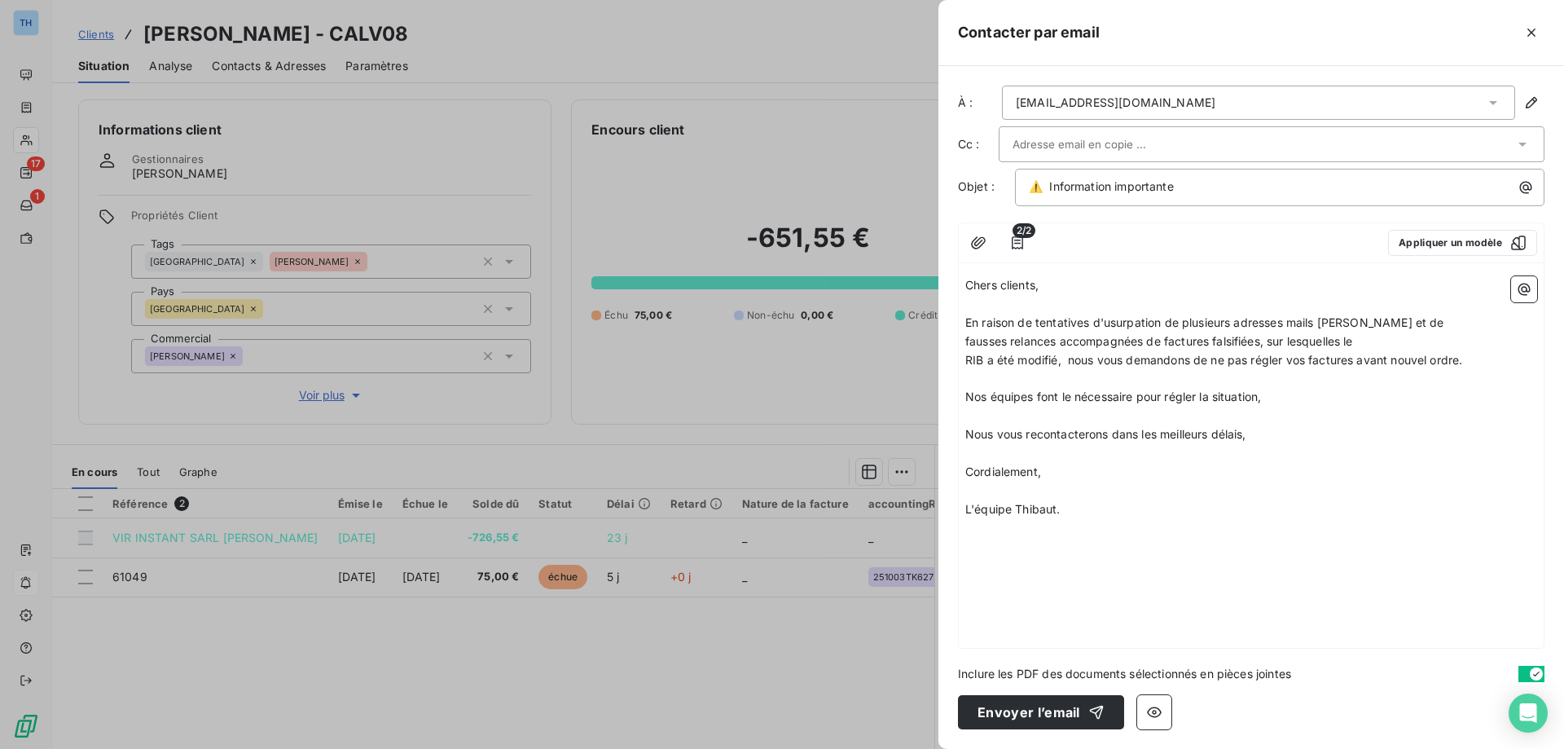
click at [1017, 236] on span "2/2" at bounding box center [1023, 230] width 23 height 15
click at [1017, 244] on icon "button" at bounding box center [1017, 242] width 11 height 13
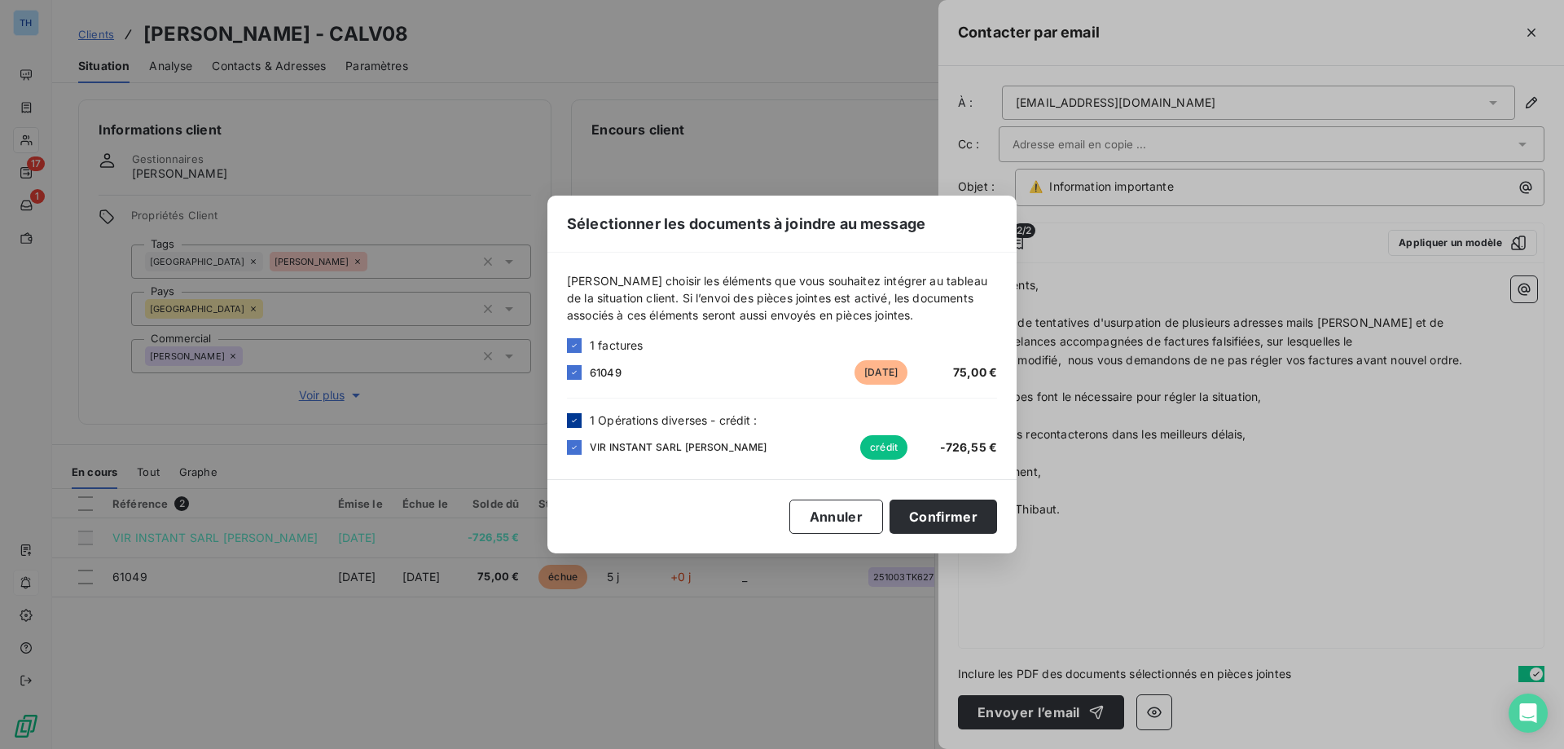
click at [576, 419] on icon at bounding box center [574, 420] width 10 height 10
click at [938, 512] on button "Confirmer" at bounding box center [943, 516] width 108 height 34
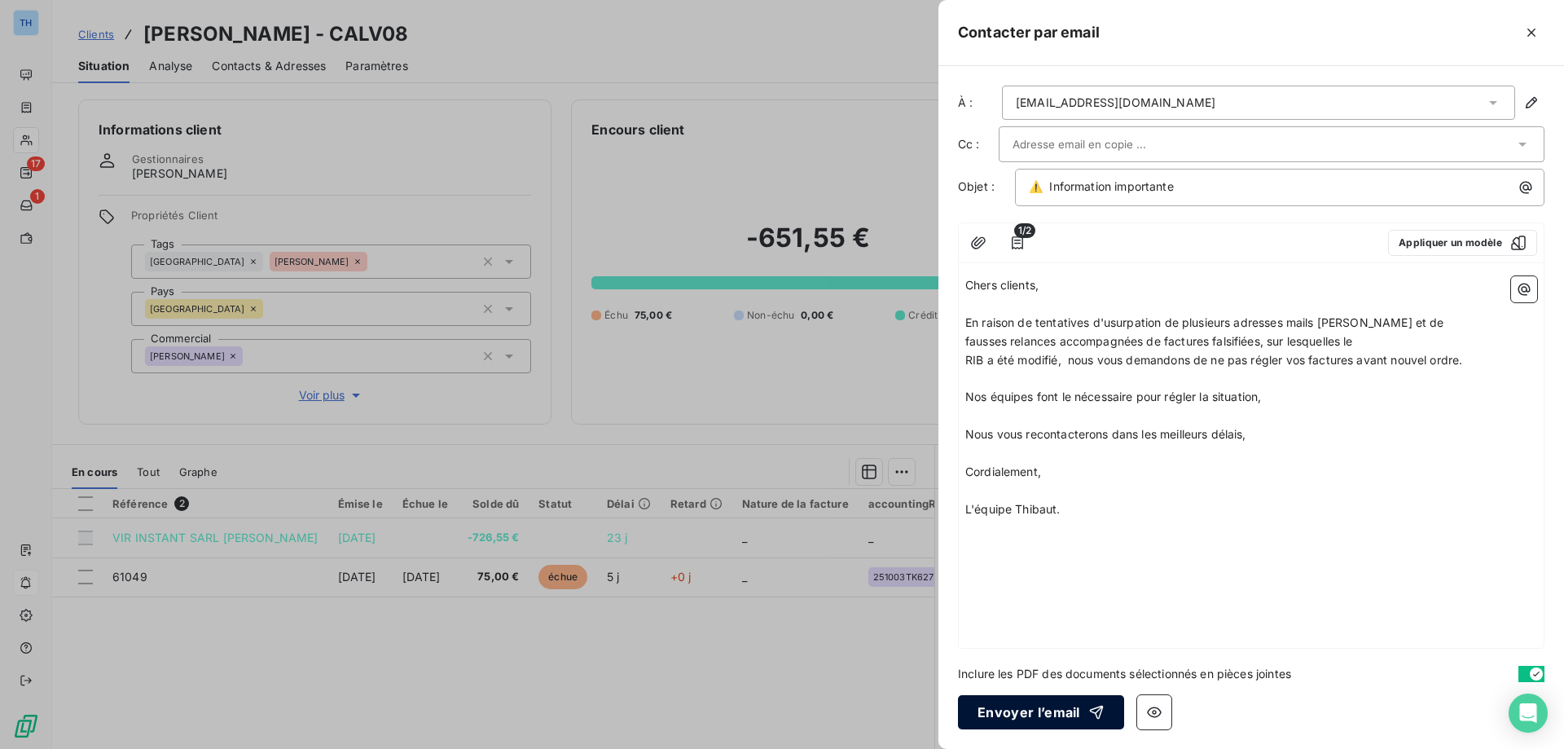
click at [1028, 709] on button "Envoyer l’email" at bounding box center [1041, 712] width 166 height 34
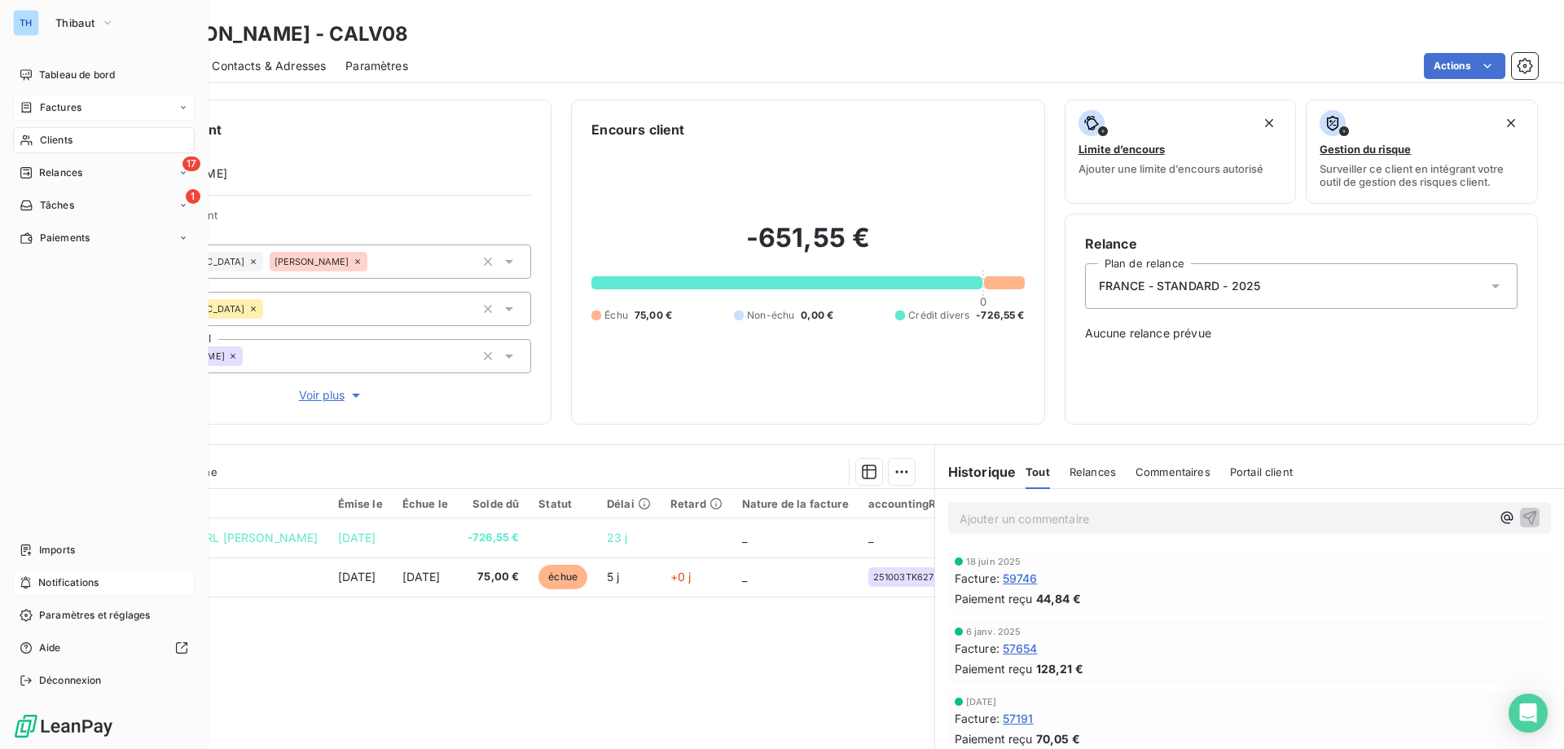
click at [38, 104] on div "Factures" at bounding box center [51, 107] width 62 height 15
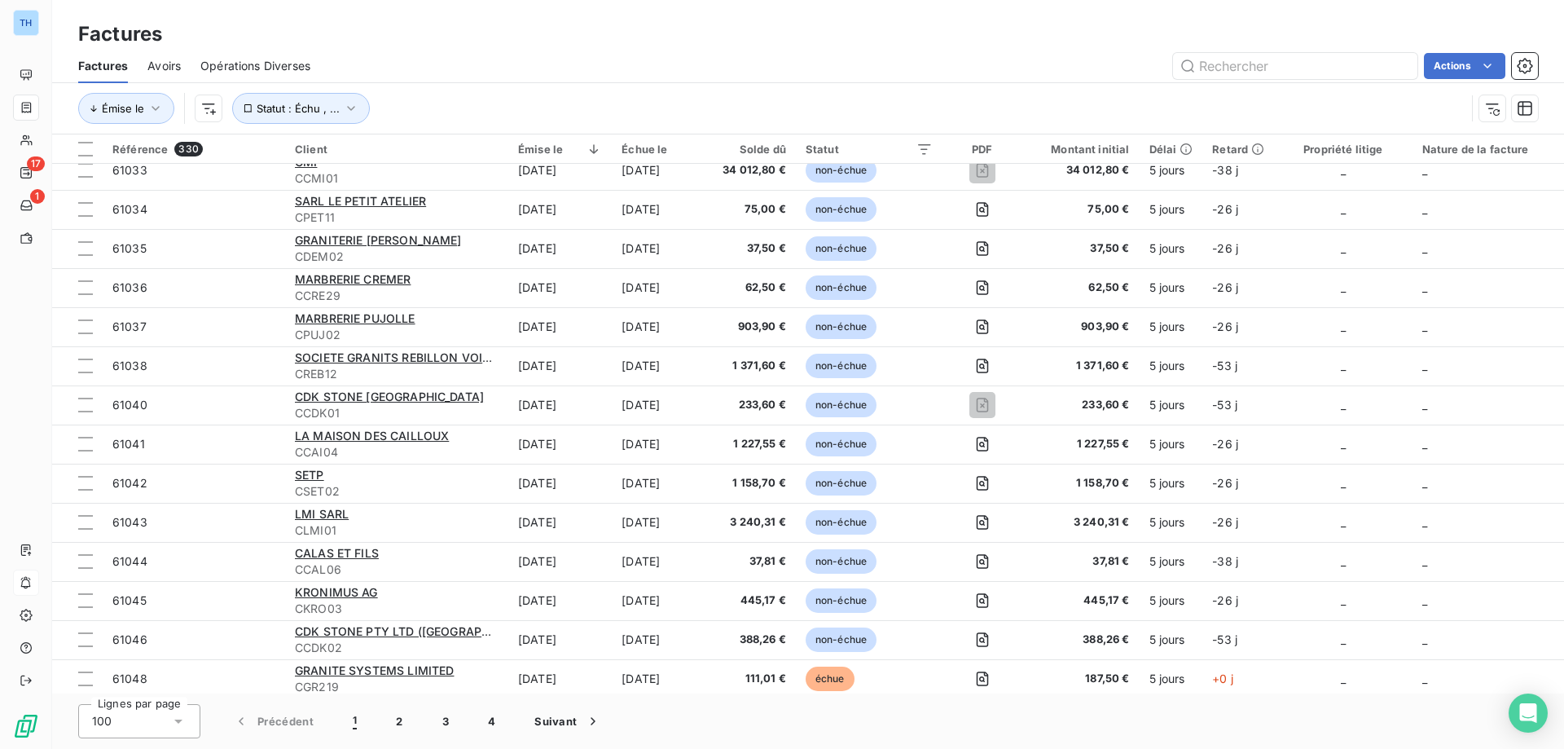
scroll to position [1385, 0]
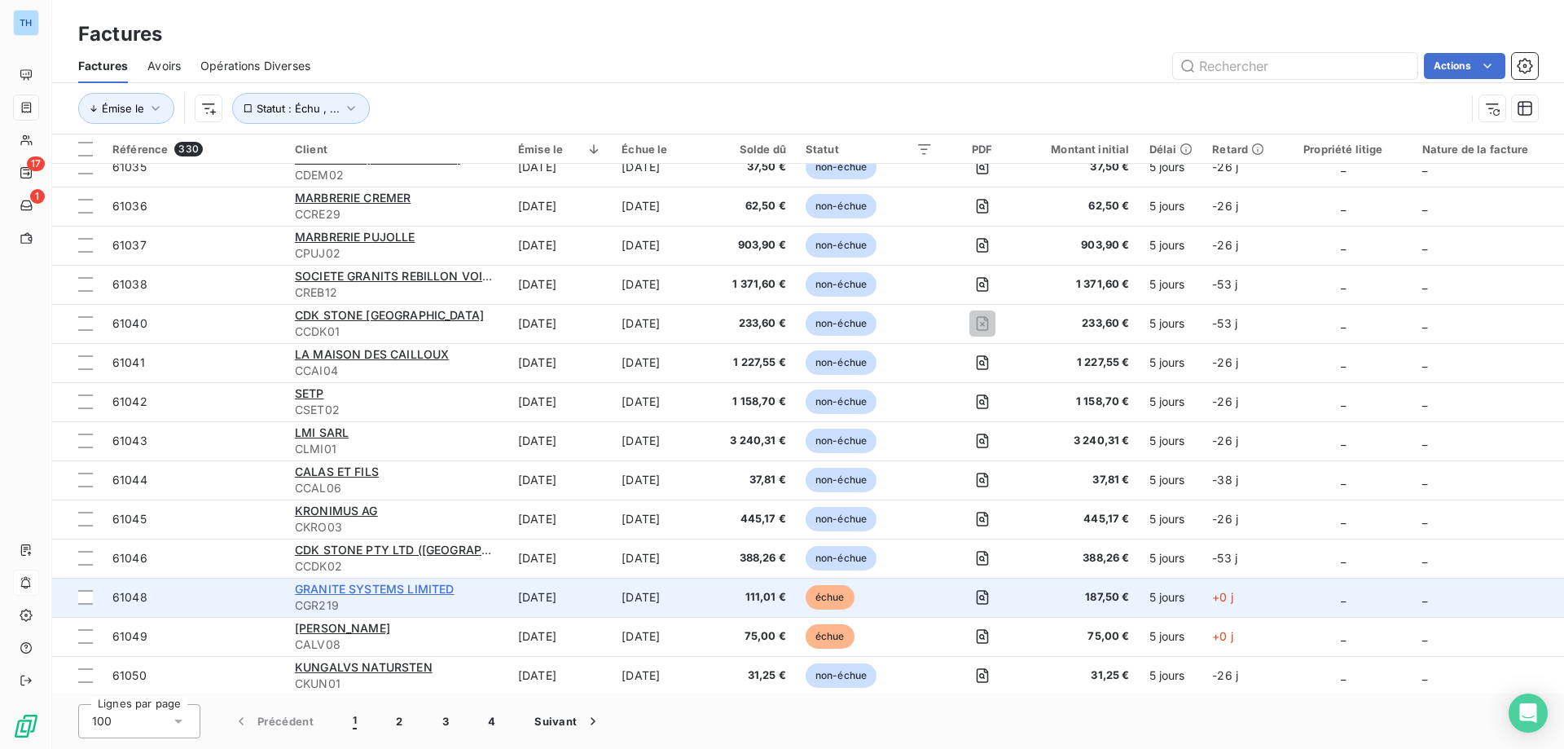
click at [375, 586] on span "GRANITE SYSTEMS LIMITED" at bounding box center [374, 589] width 159 height 14
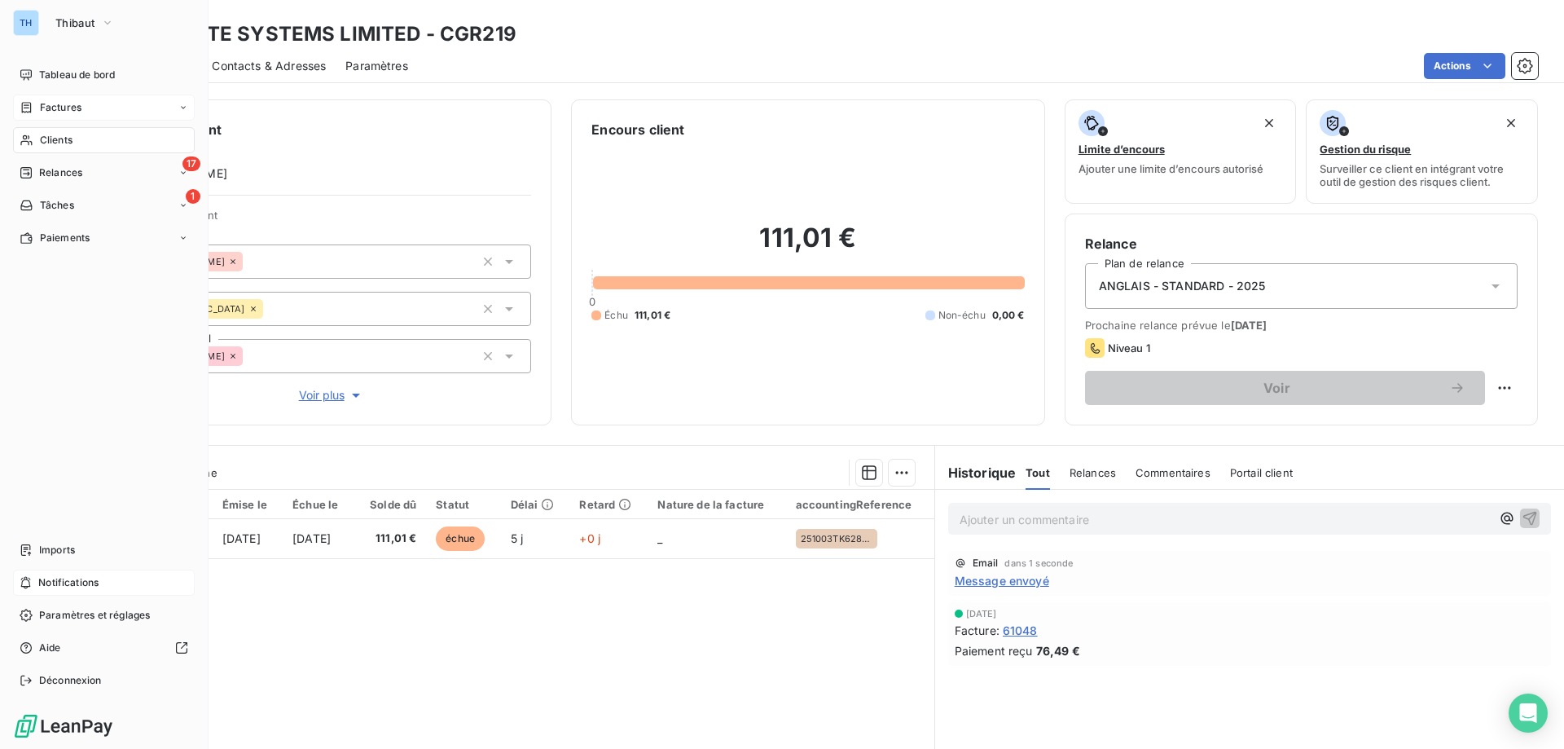
click at [36, 109] on div "Factures" at bounding box center [51, 107] width 62 height 15
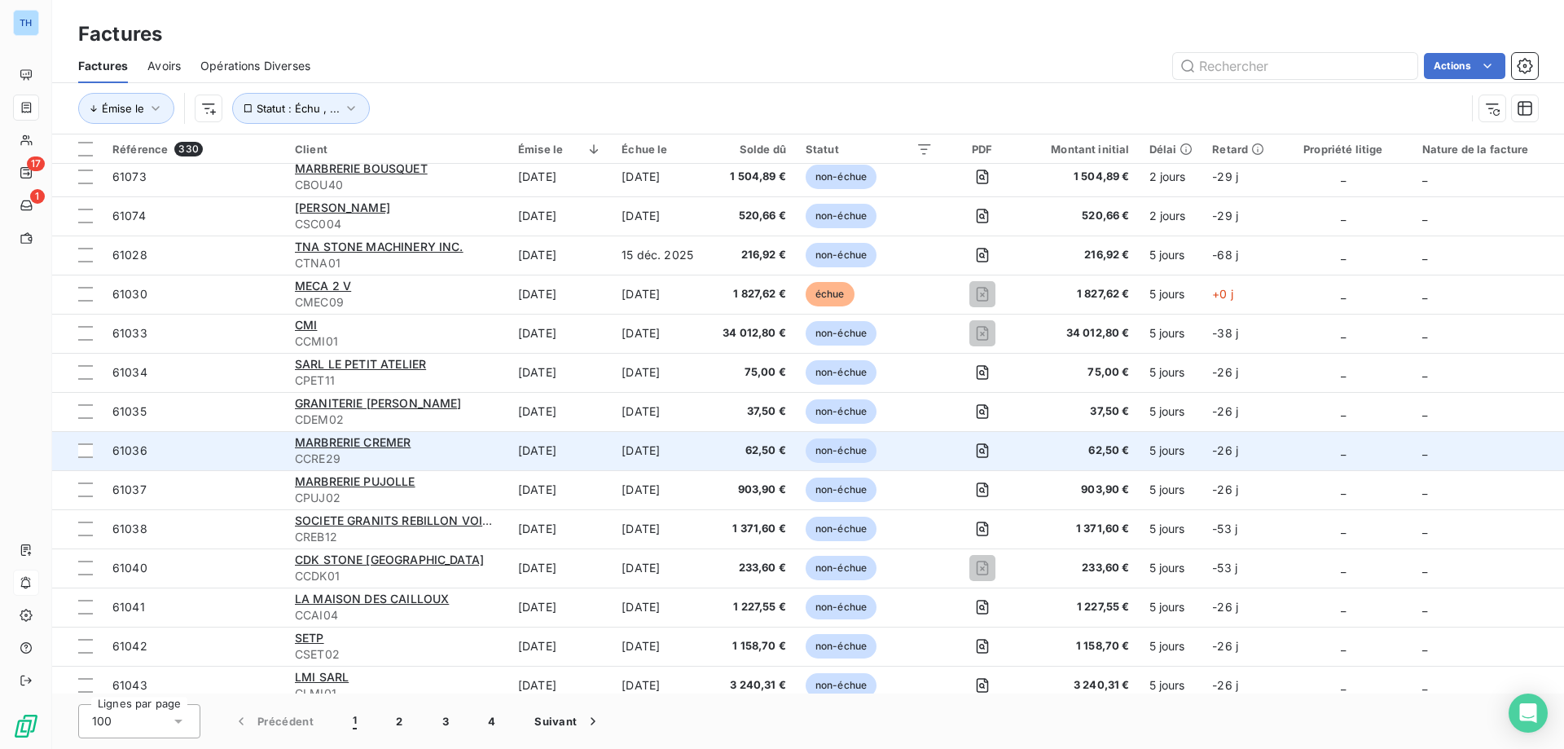
scroll to position [1466, 0]
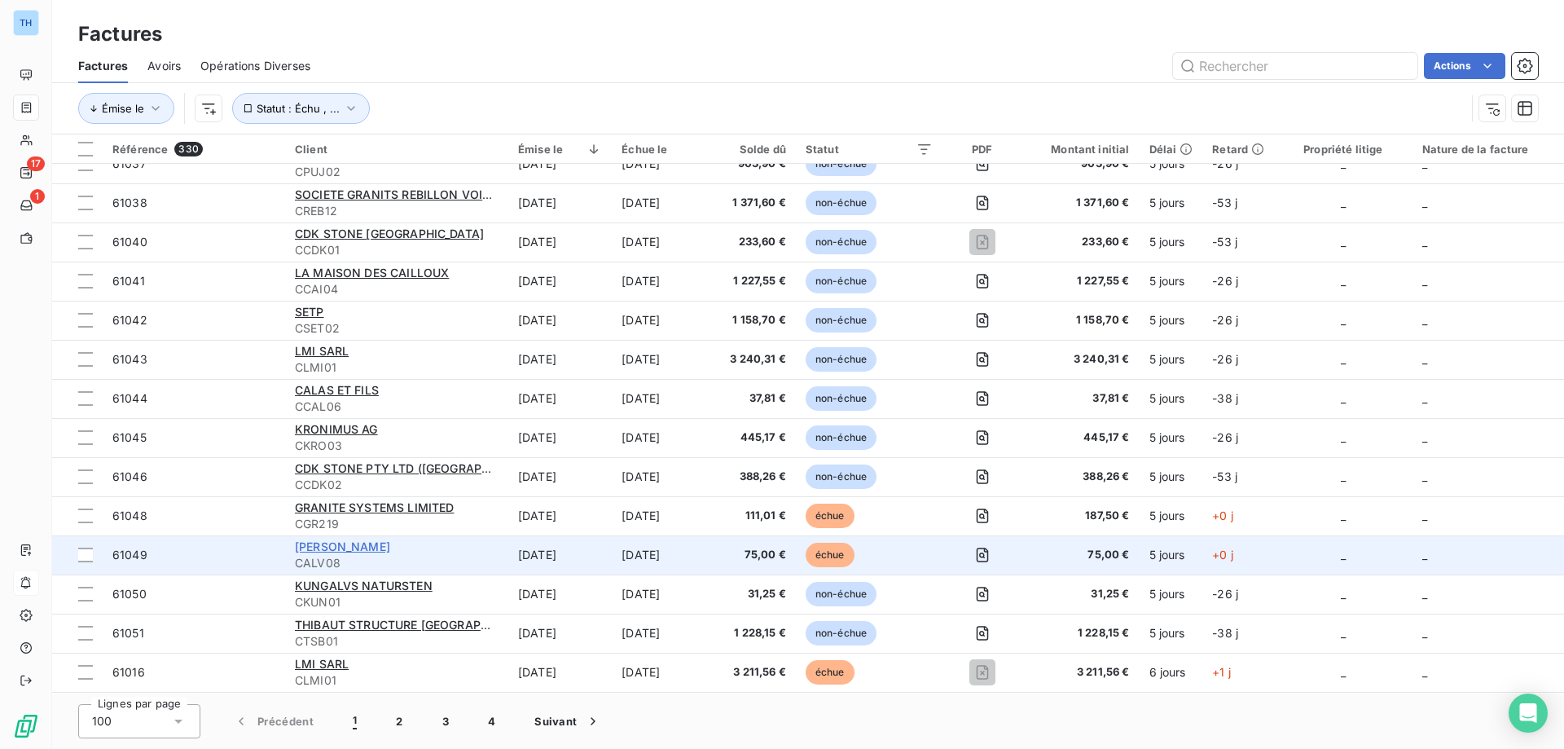
click at [332, 545] on span "[PERSON_NAME]" at bounding box center [342, 546] width 95 height 14
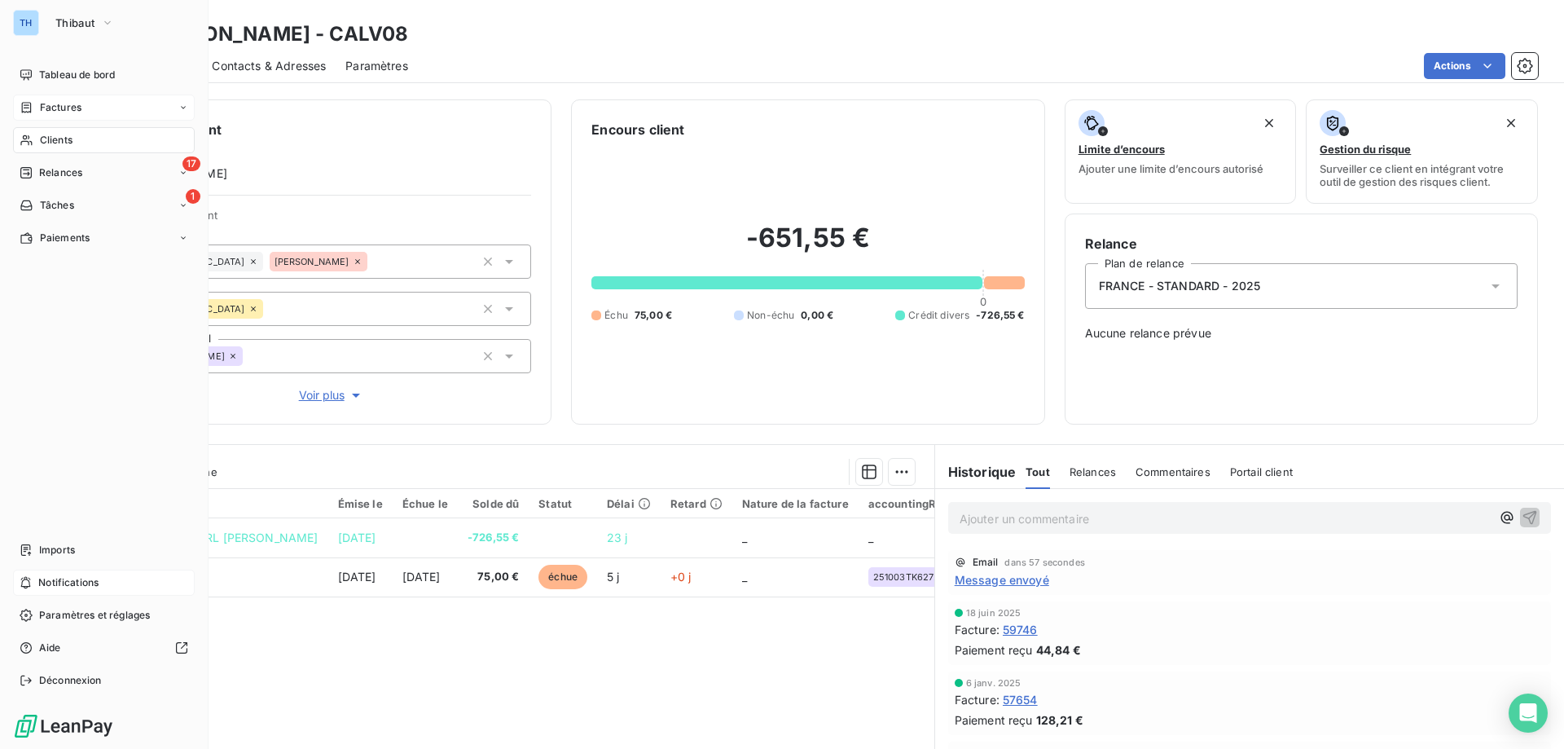
click at [30, 103] on icon at bounding box center [27, 107] width 10 height 11
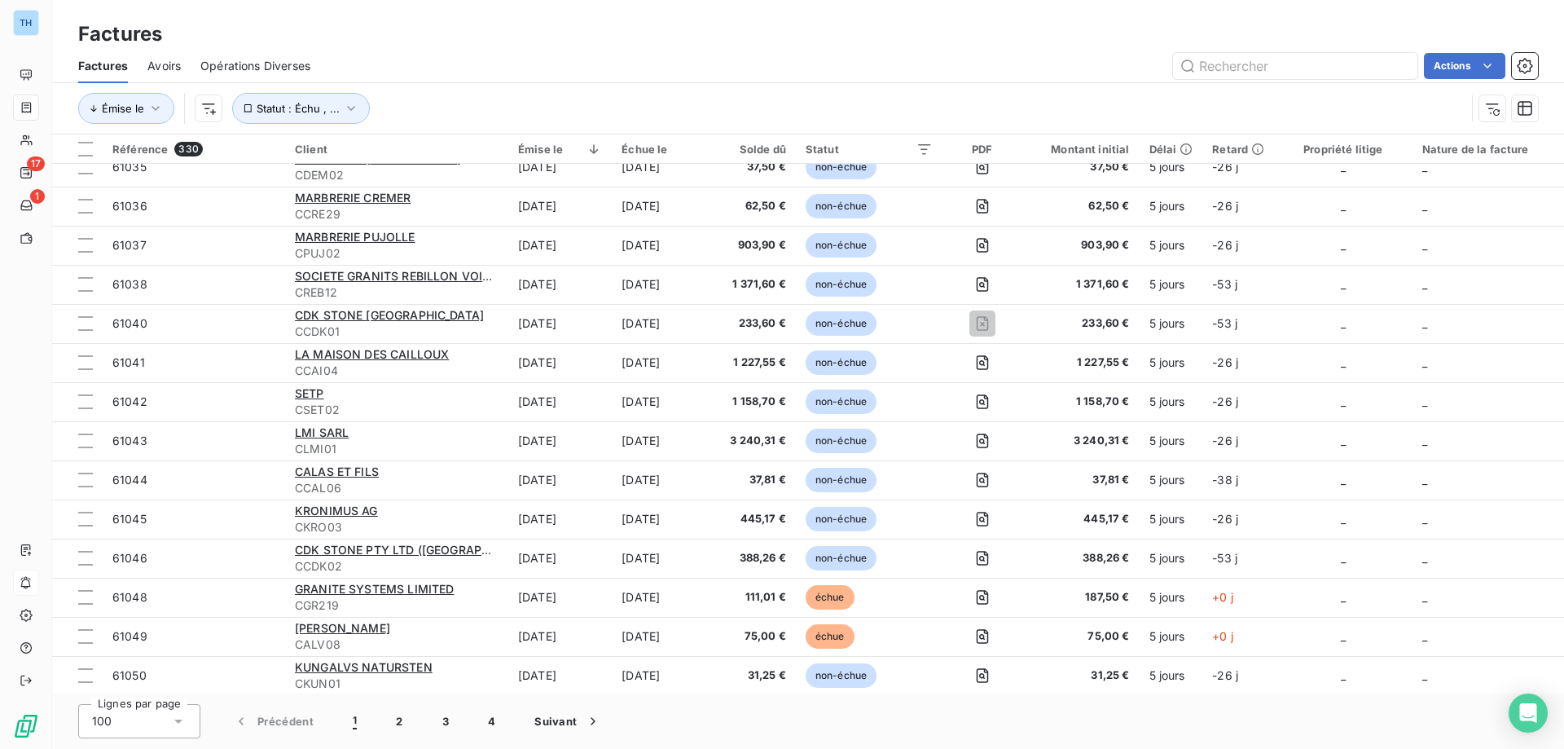
scroll to position [1466, 0]
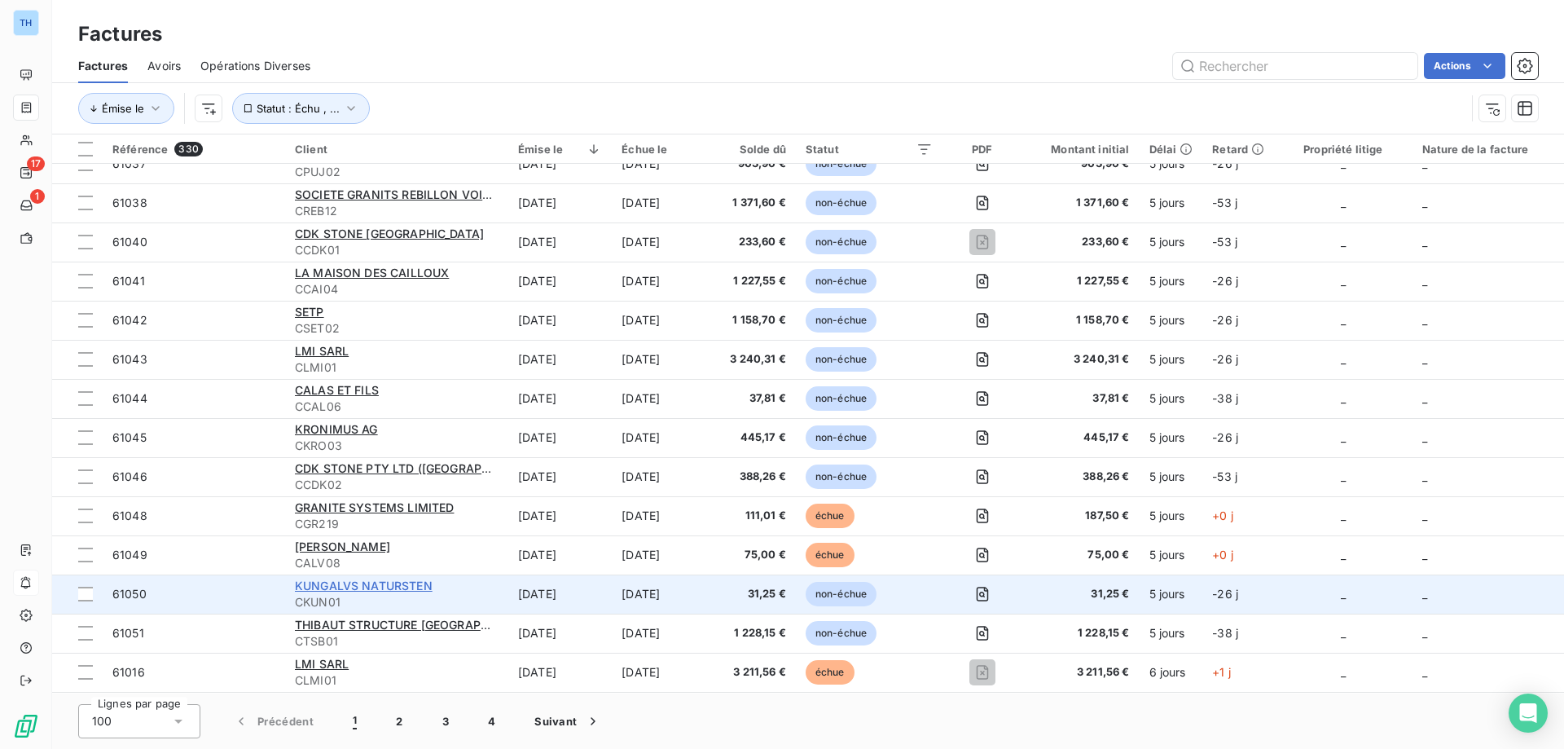
click at [349, 583] on span "KUNGALVS NATURSTEN" at bounding box center [364, 585] width 138 height 14
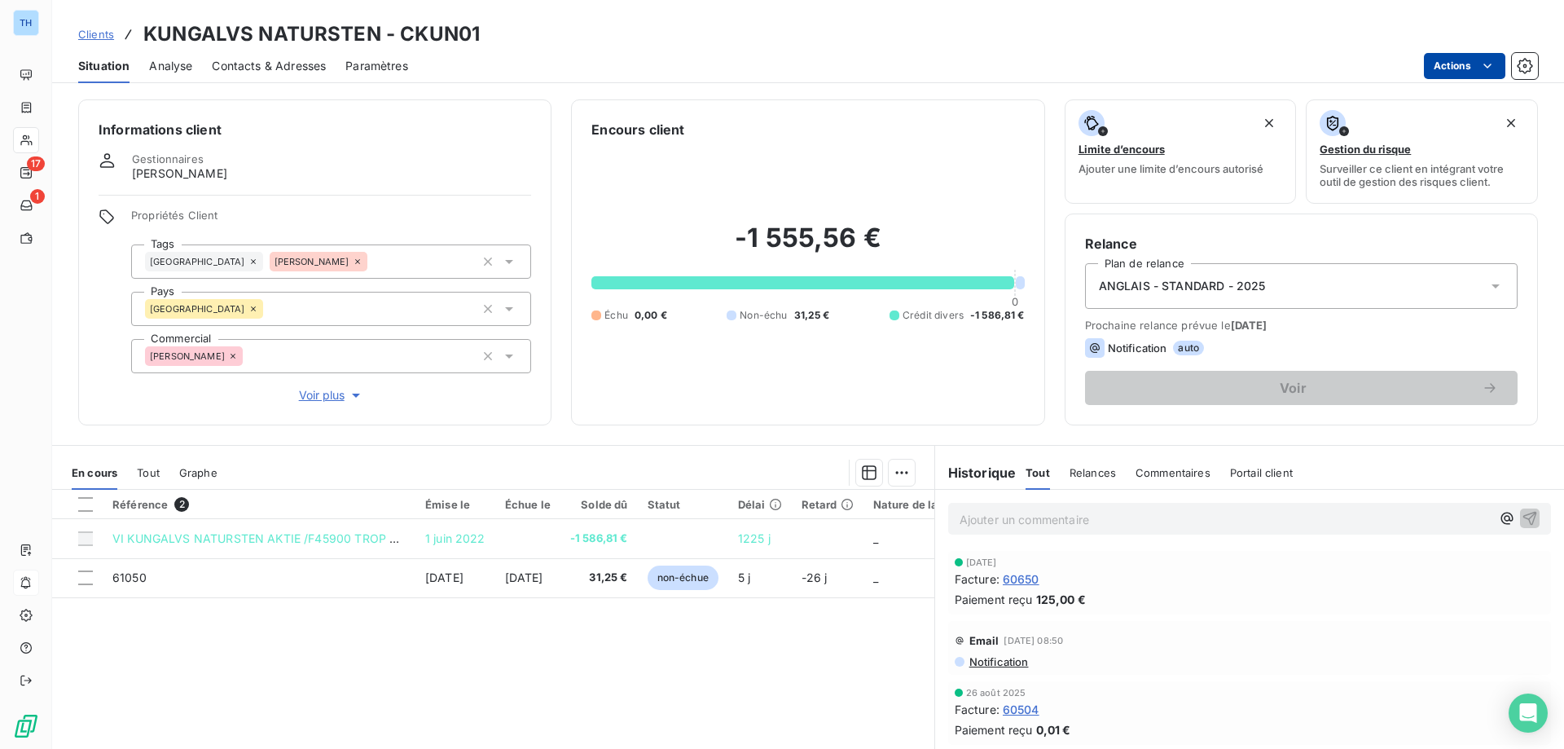
click at [1436, 64] on html "TH 17 1 Clients KUNGALVS NATURSTEN - CKUN01 Situation Analyse Contacts & Adress…" at bounding box center [782, 374] width 1564 height 749
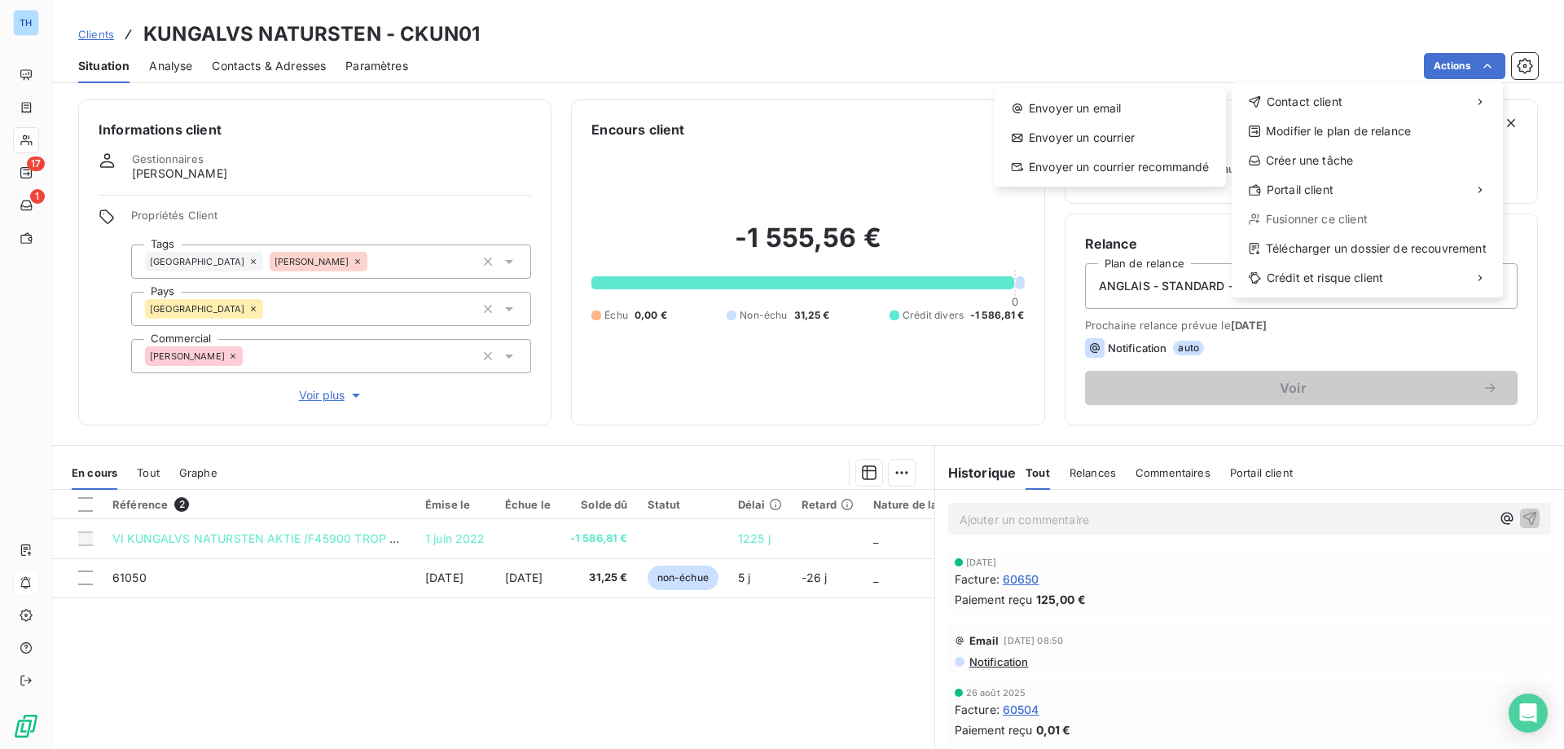
click at [950, 49] on html "TH 17 1 Clients KUNGALVS NATURSTEN - CKUN01 Situation Analyse Contacts & Adress…" at bounding box center [782, 374] width 1564 height 749
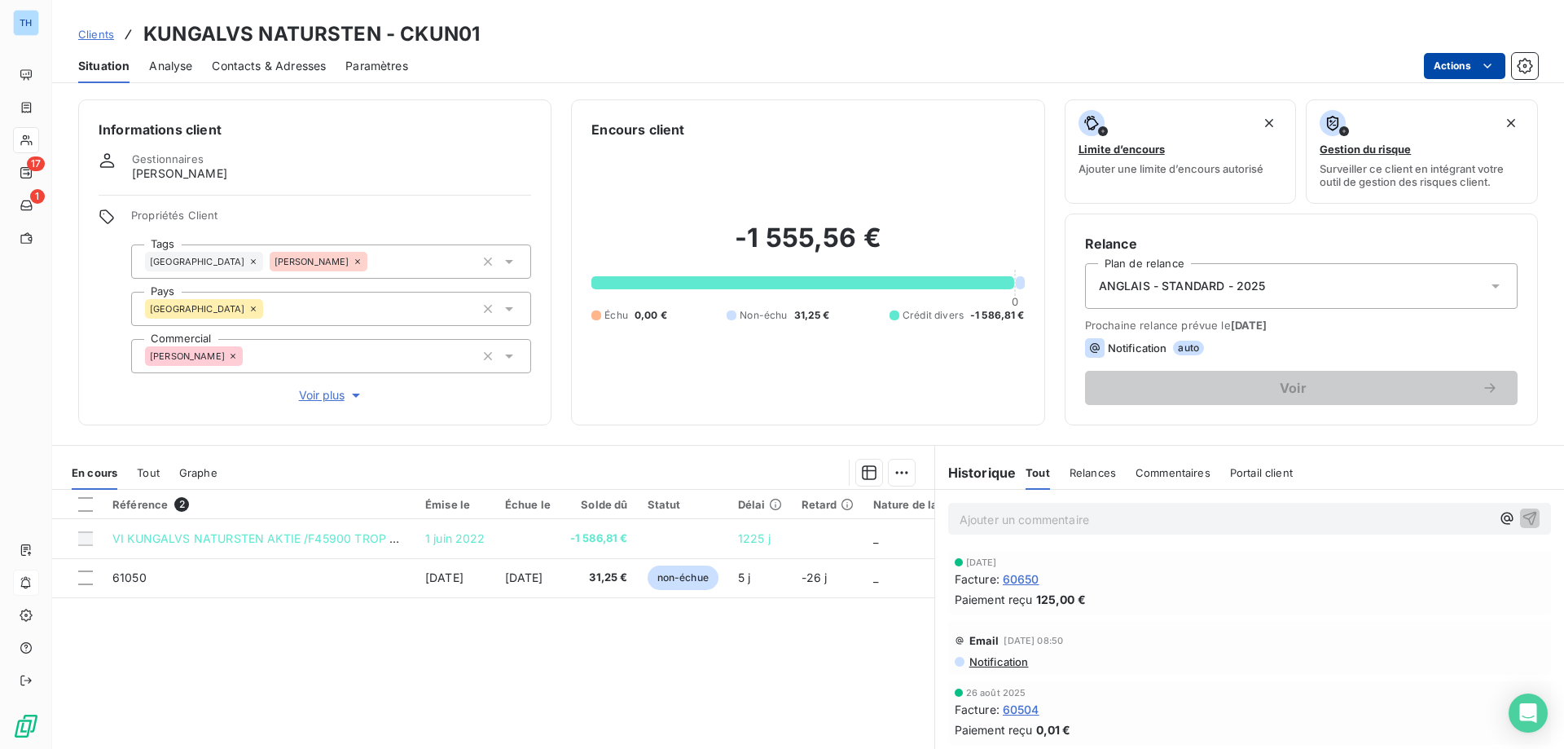
click at [1454, 67] on html "TH 17 1 Clients KUNGALVS NATURSTEN - CKUN01 Situation Analyse Contacts & Adress…" at bounding box center [782, 374] width 1564 height 749
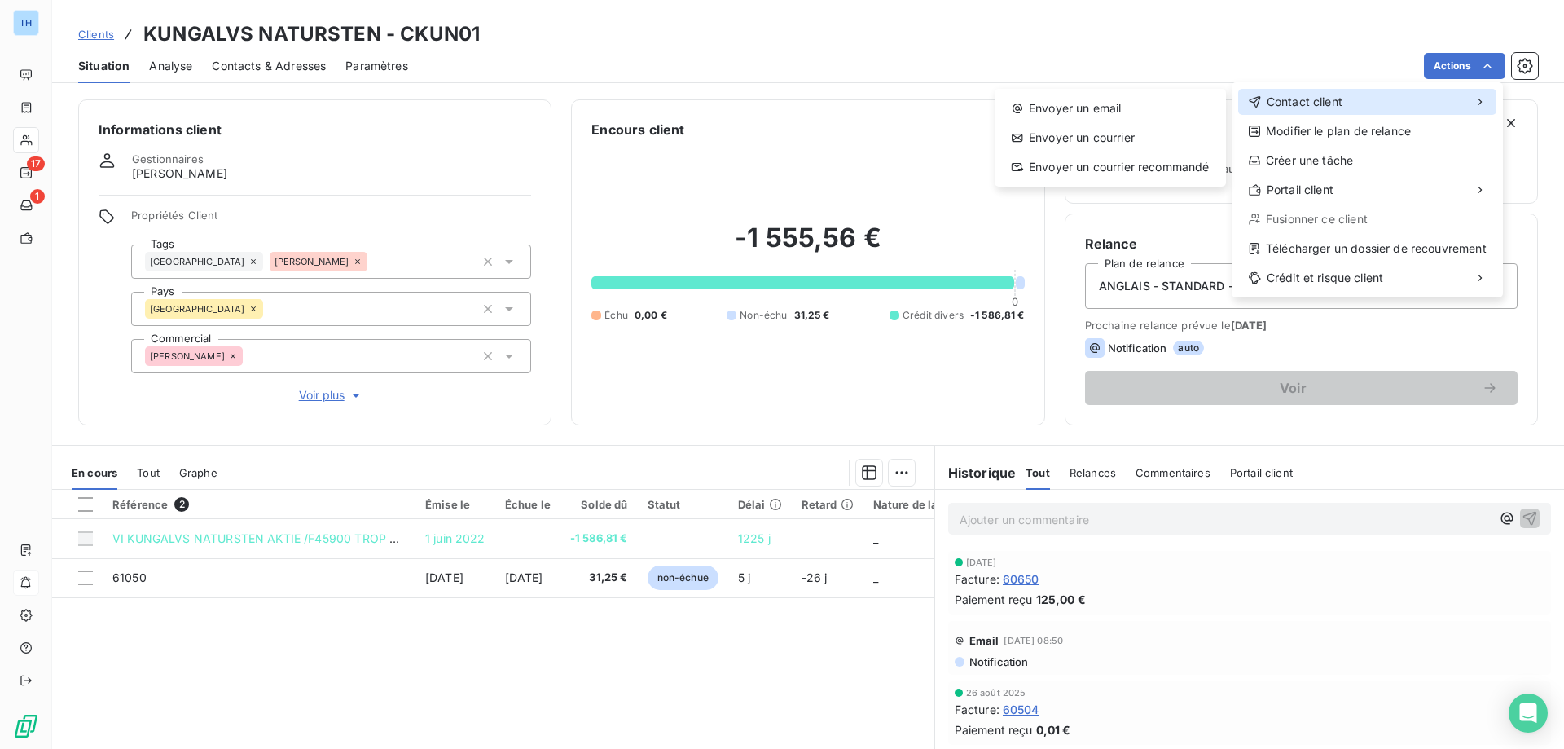
click at [1342, 96] on span "Contact client" at bounding box center [1305, 102] width 76 height 16
click at [1096, 104] on div "Envoyer un email" at bounding box center [1110, 108] width 218 height 26
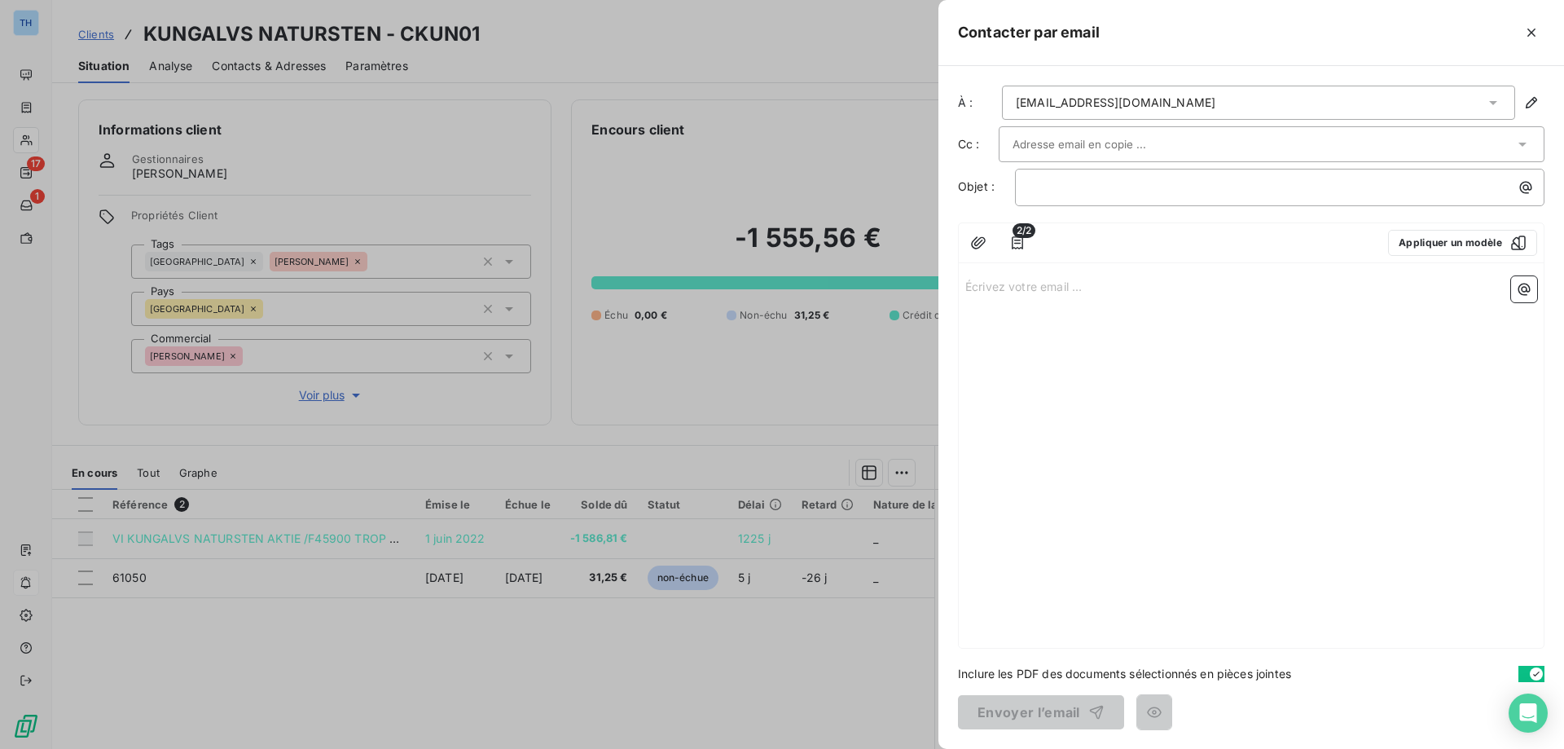
click at [1003, 288] on p "Écrivez votre email ... ﻿" at bounding box center [1251, 285] width 572 height 19
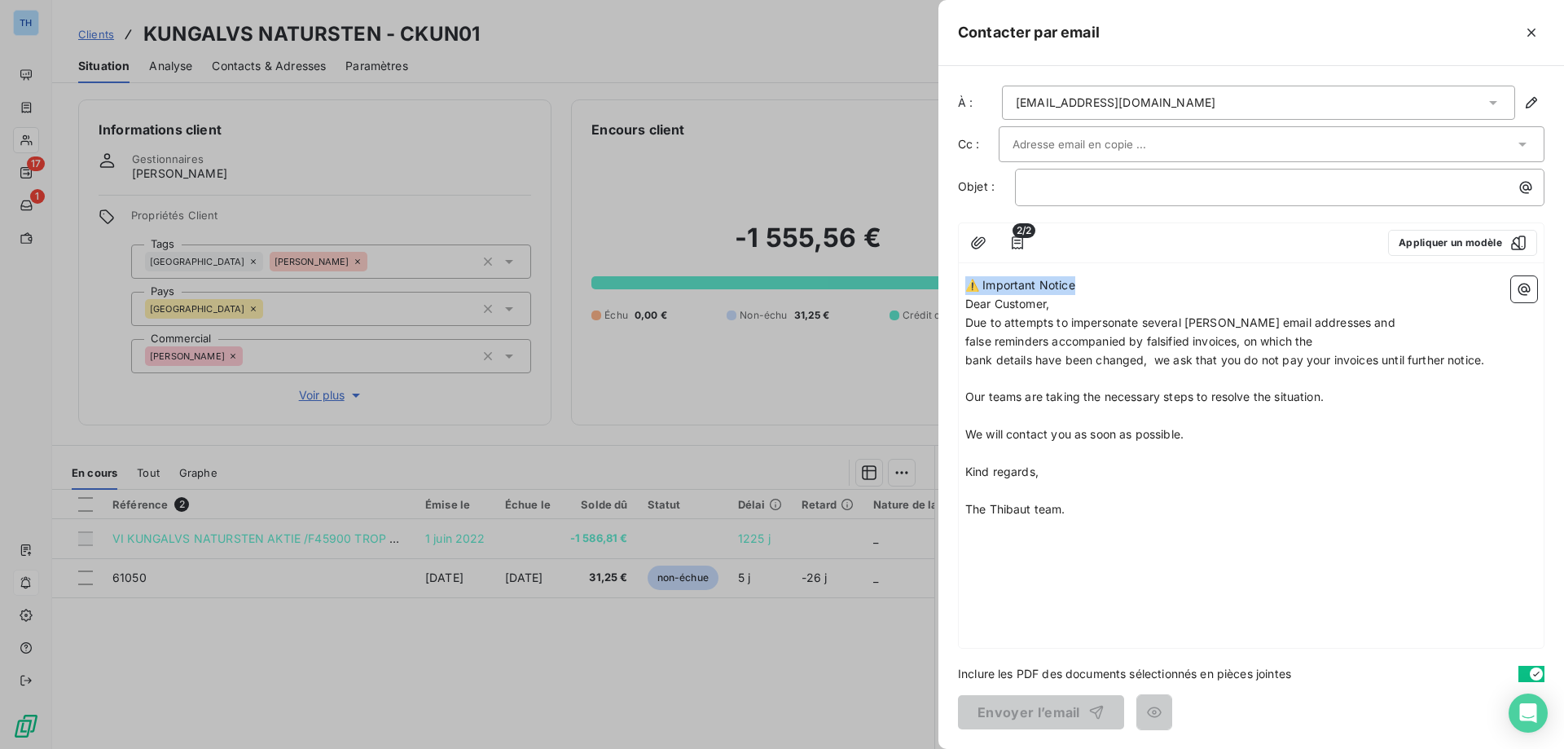
drag, startPoint x: 1110, startPoint y: 280, endPoint x: 924, endPoint y: 279, distance: 186.5
click at [924, 748] on div "Contacter par email À : [EMAIL_ADDRESS][DOMAIN_NAME] Cc : Objet : ﻿ 2/2 Appliqu…" at bounding box center [782, 749] width 1564 height 0
click at [1085, 197] on div "﻿" at bounding box center [1279, 187] width 529 height 37
click at [1081, 189] on p "﻿" at bounding box center [1284, 187] width 510 height 19
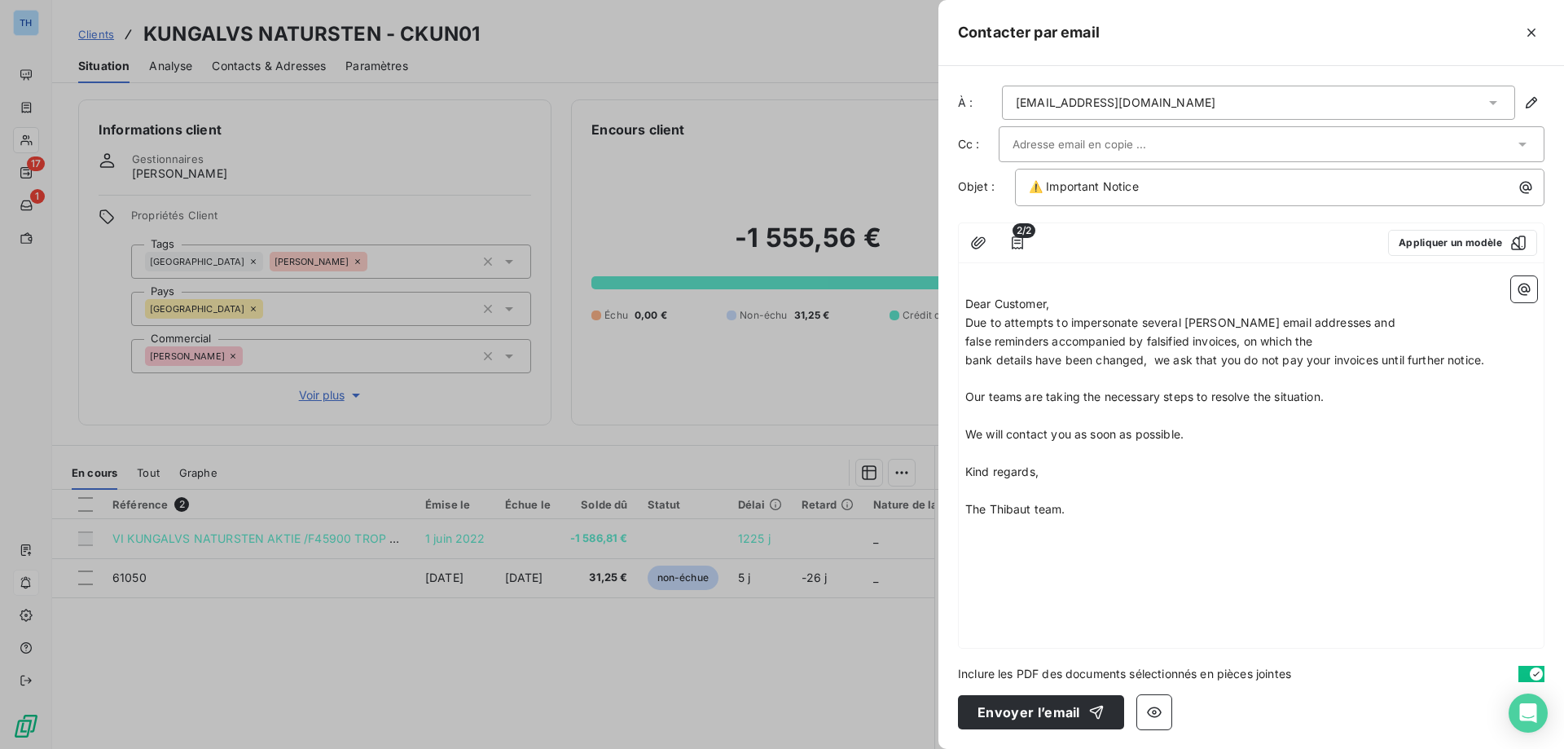
click at [1076, 299] on p "Dear Customer," at bounding box center [1251, 304] width 572 height 19
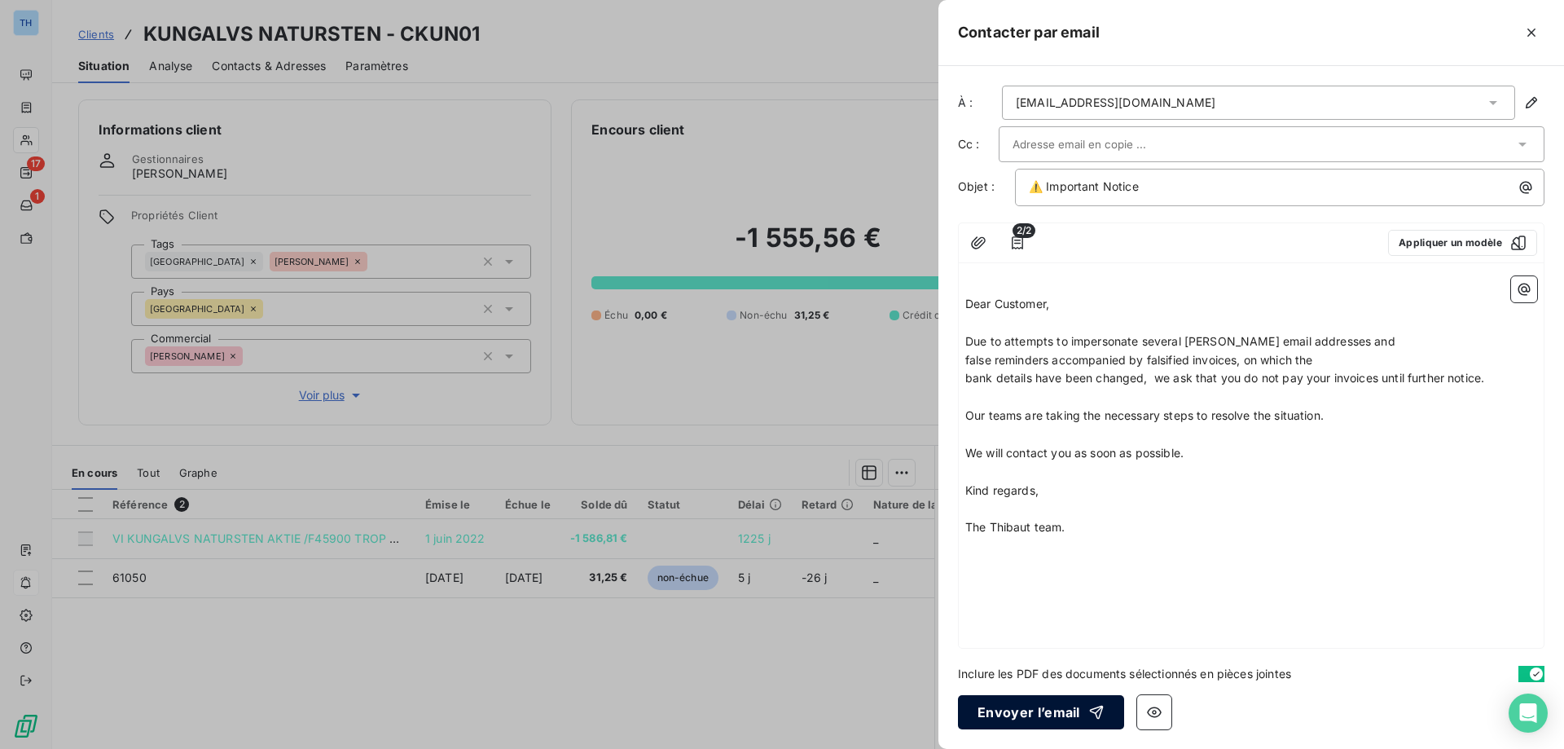
click at [1049, 714] on button "Envoyer l’email" at bounding box center [1041, 712] width 166 height 34
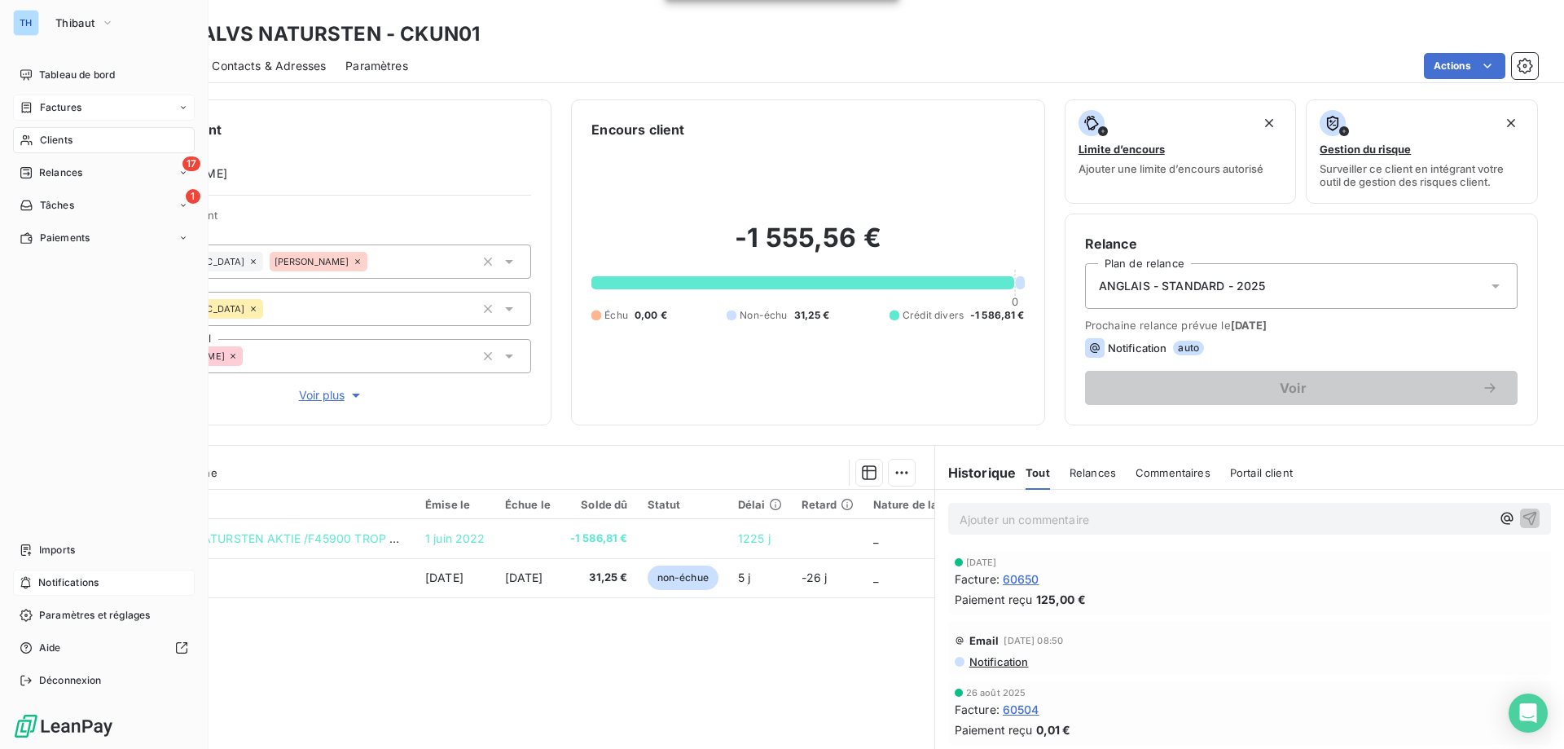
click at [27, 101] on icon at bounding box center [27, 107] width 14 height 13
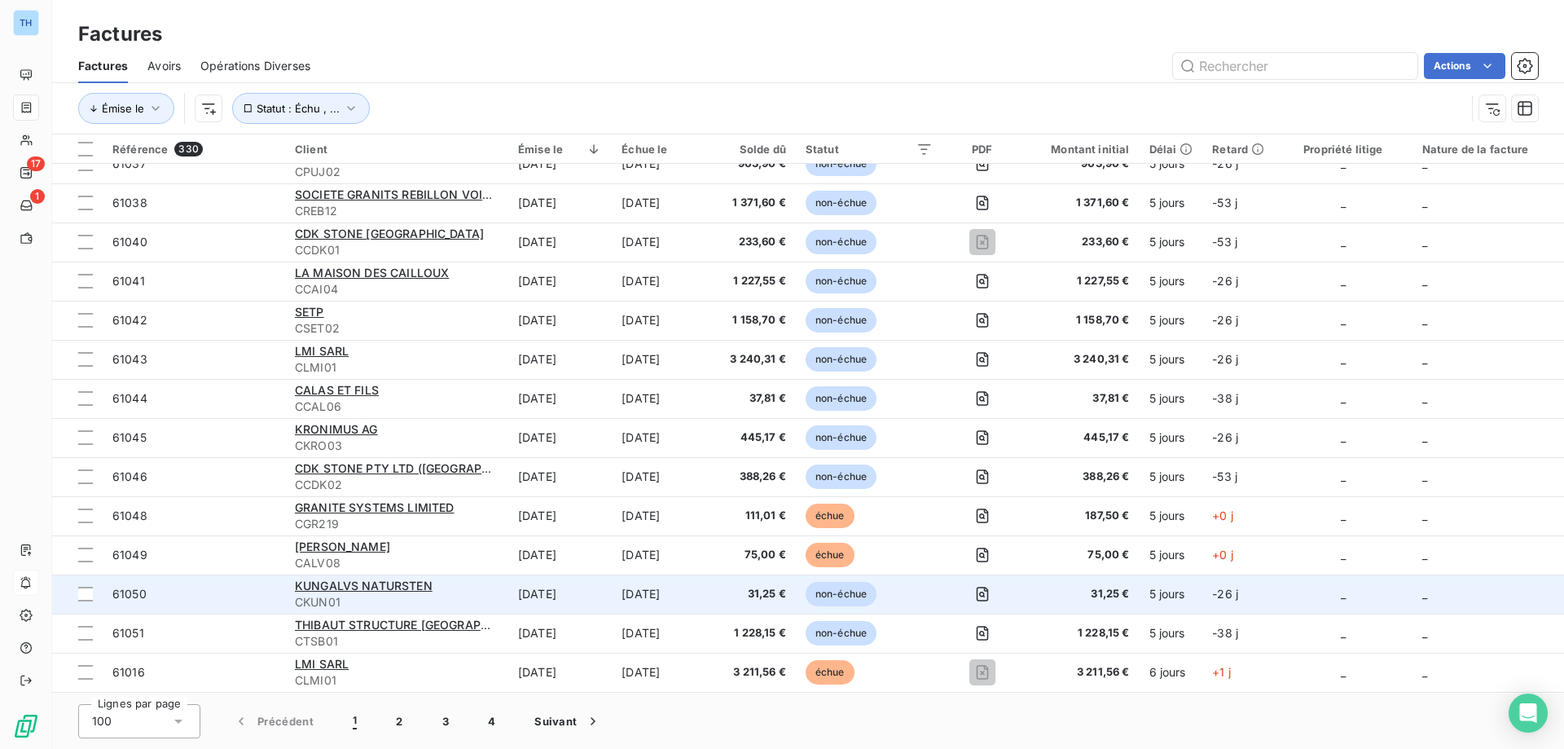
scroll to position [1548, 0]
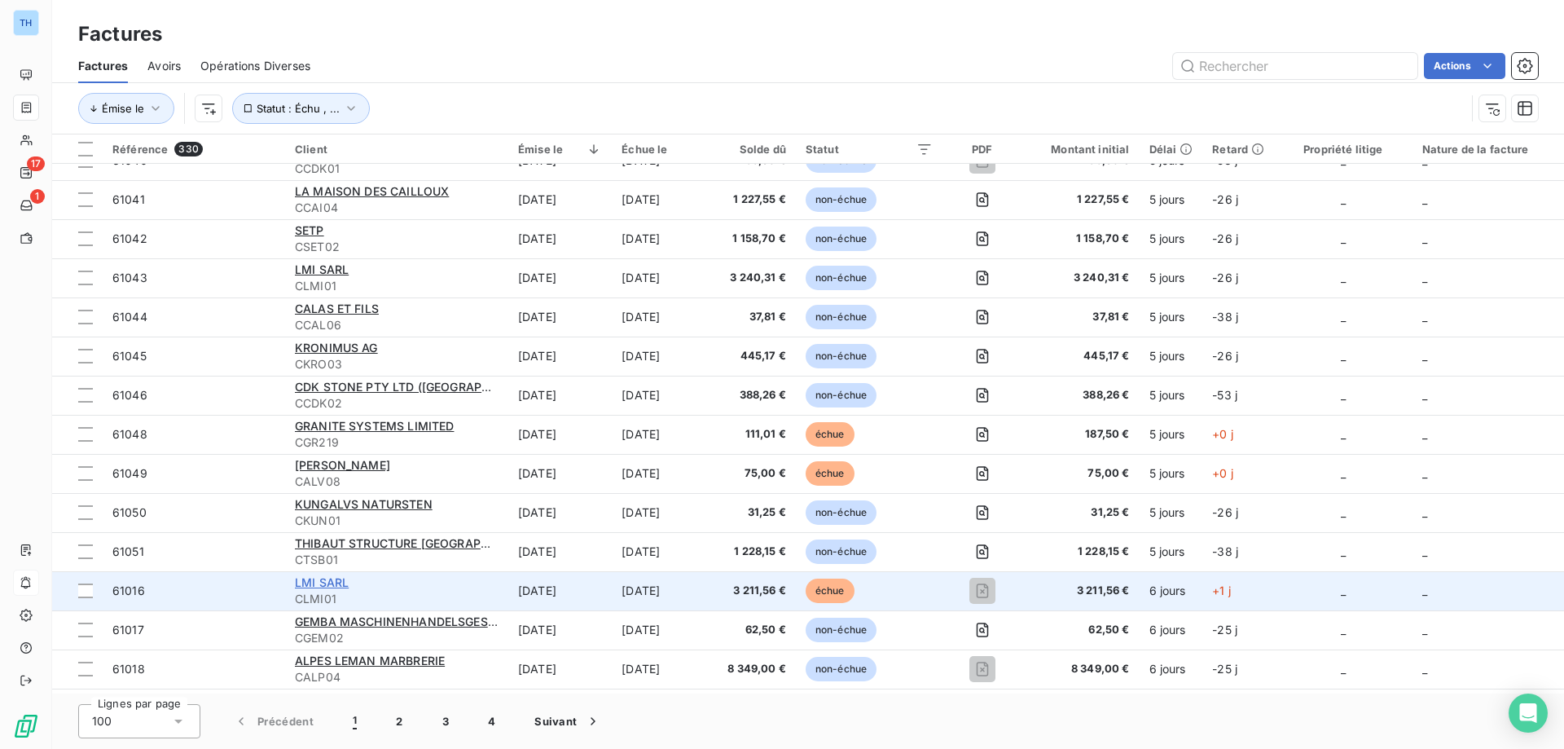
click at [318, 585] on span "LMI SARL" at bounding box center [322, 582] width 54 height 14
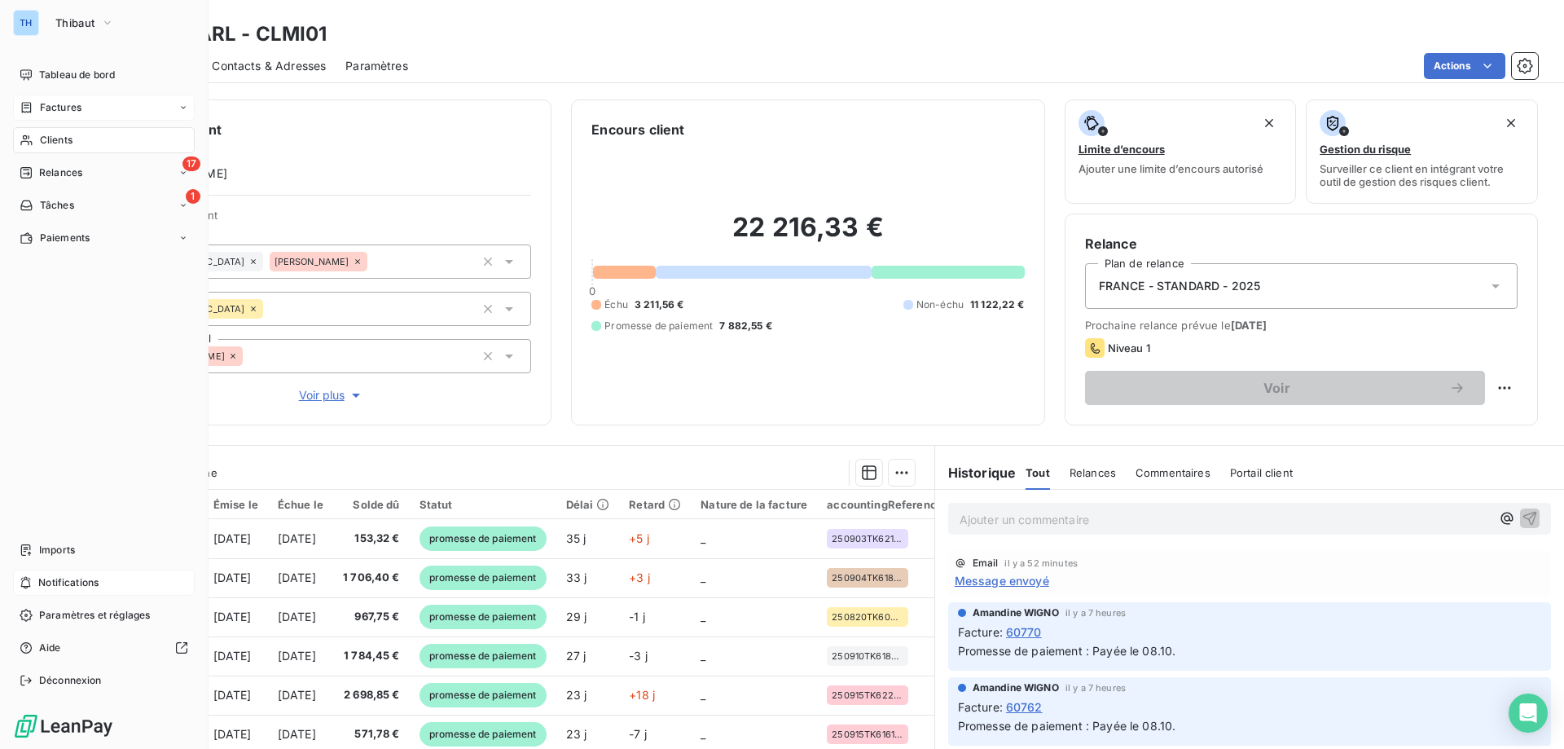
click at [33, 105] on icon at bounding box center [27, 107] width 14 height 13
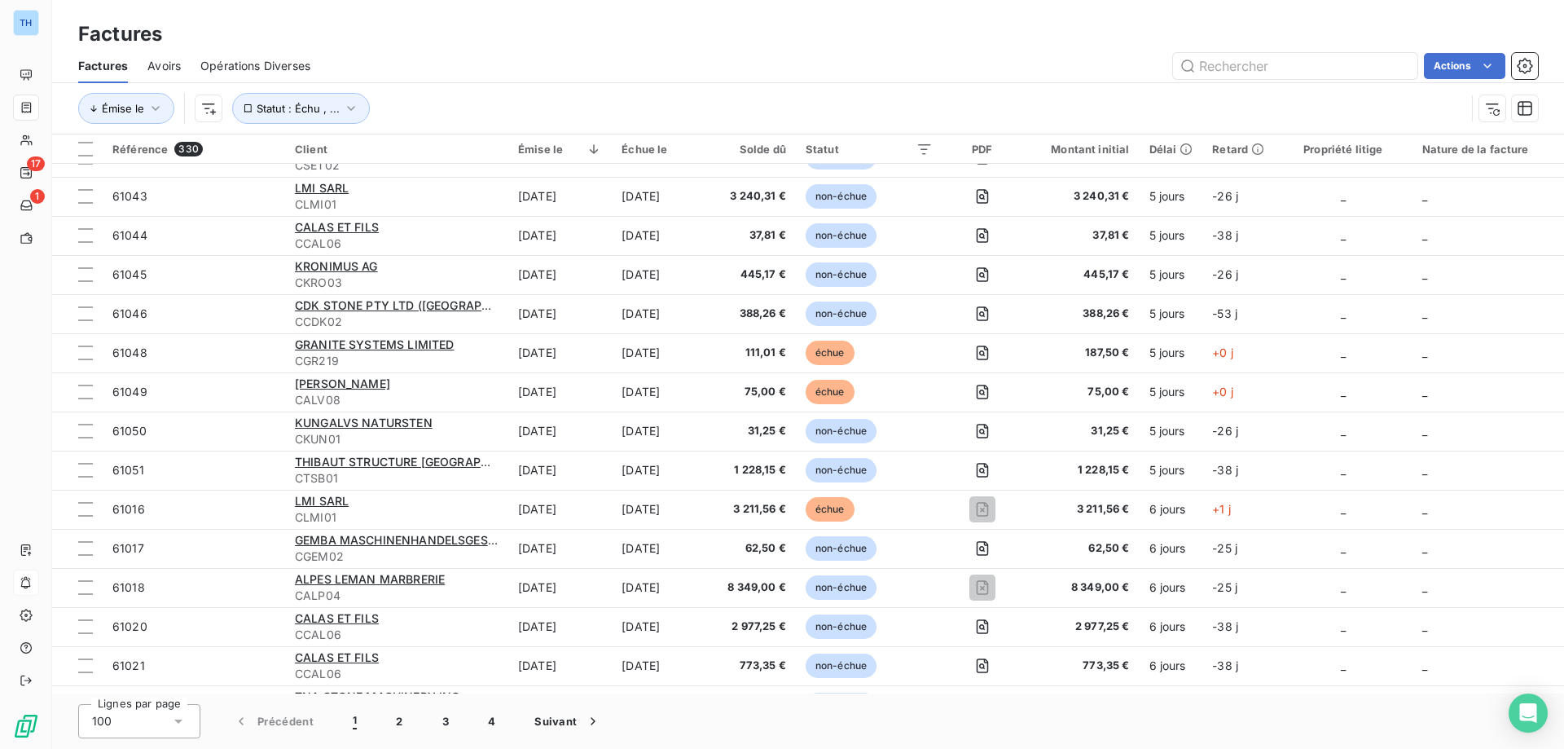
scroll to position [1710, 0]
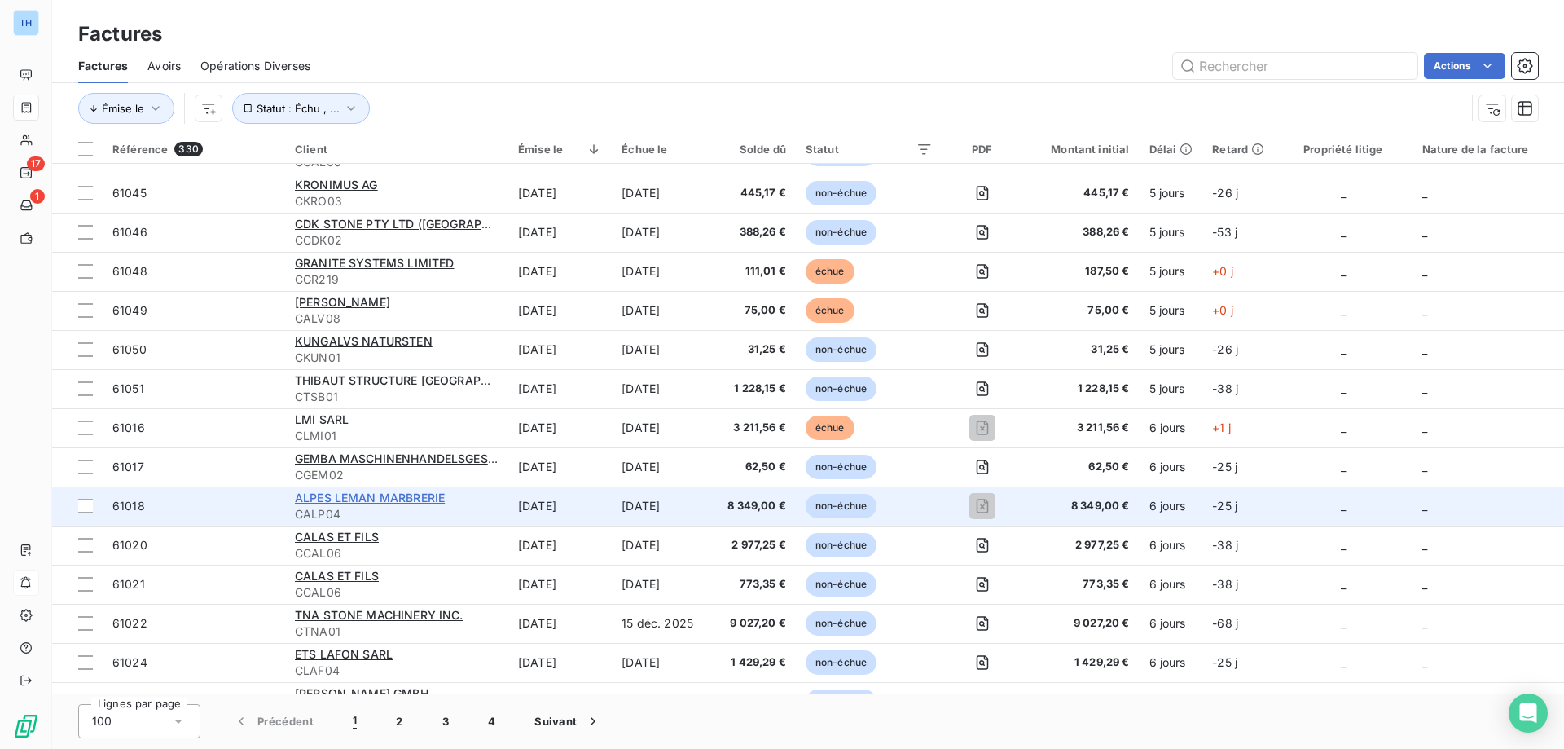
click at [358, 498] on span "ALPES LEMAN MARBRERIE" at bounding box center [370, 497] width 150 height 14
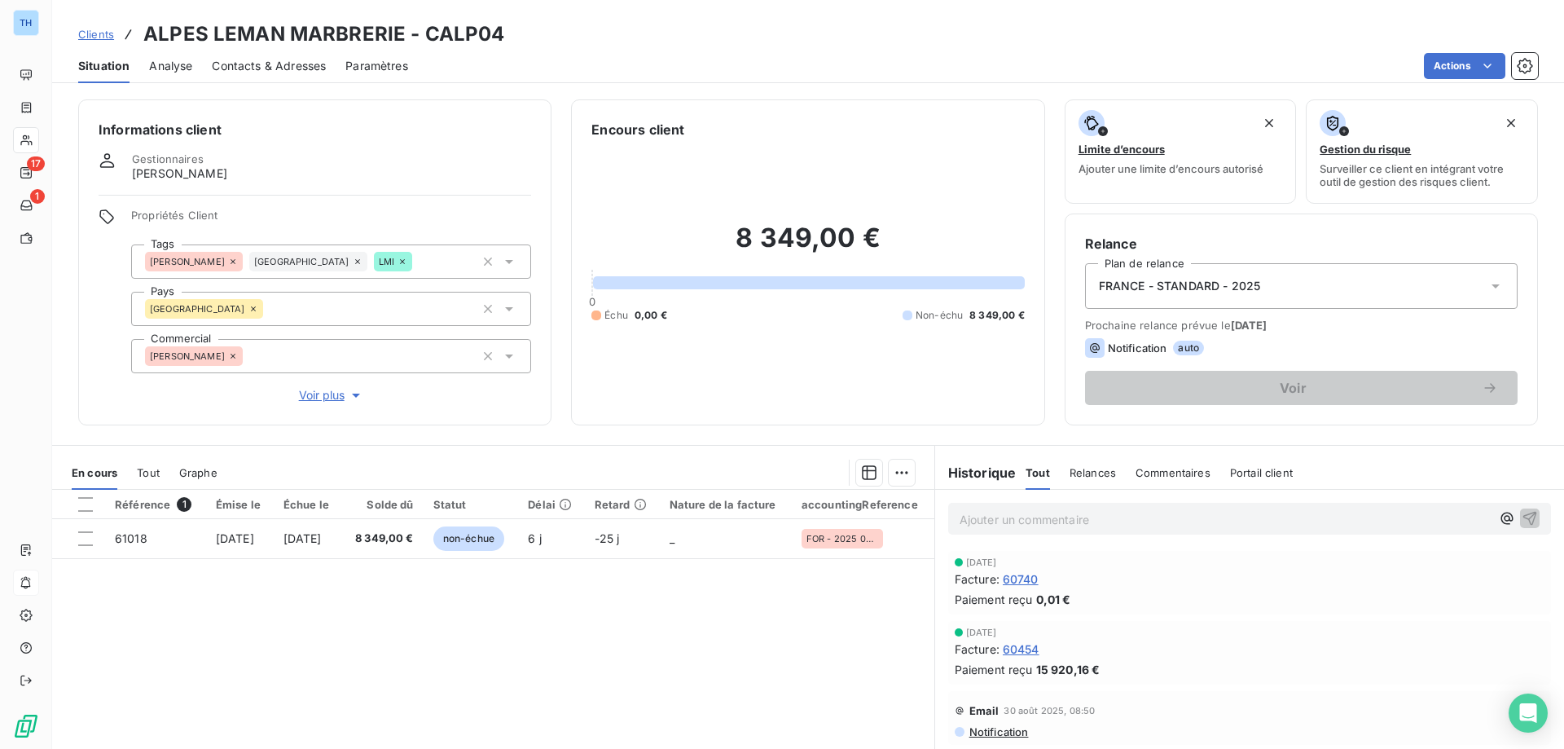
click at [1450, 64] on html "TH 17 1 Clients ALPES LEMAN MARBRERIE - CALP04 Situation Analyse Contacts & Adr…" at bounding box center [782, 374] width 1564 height 749
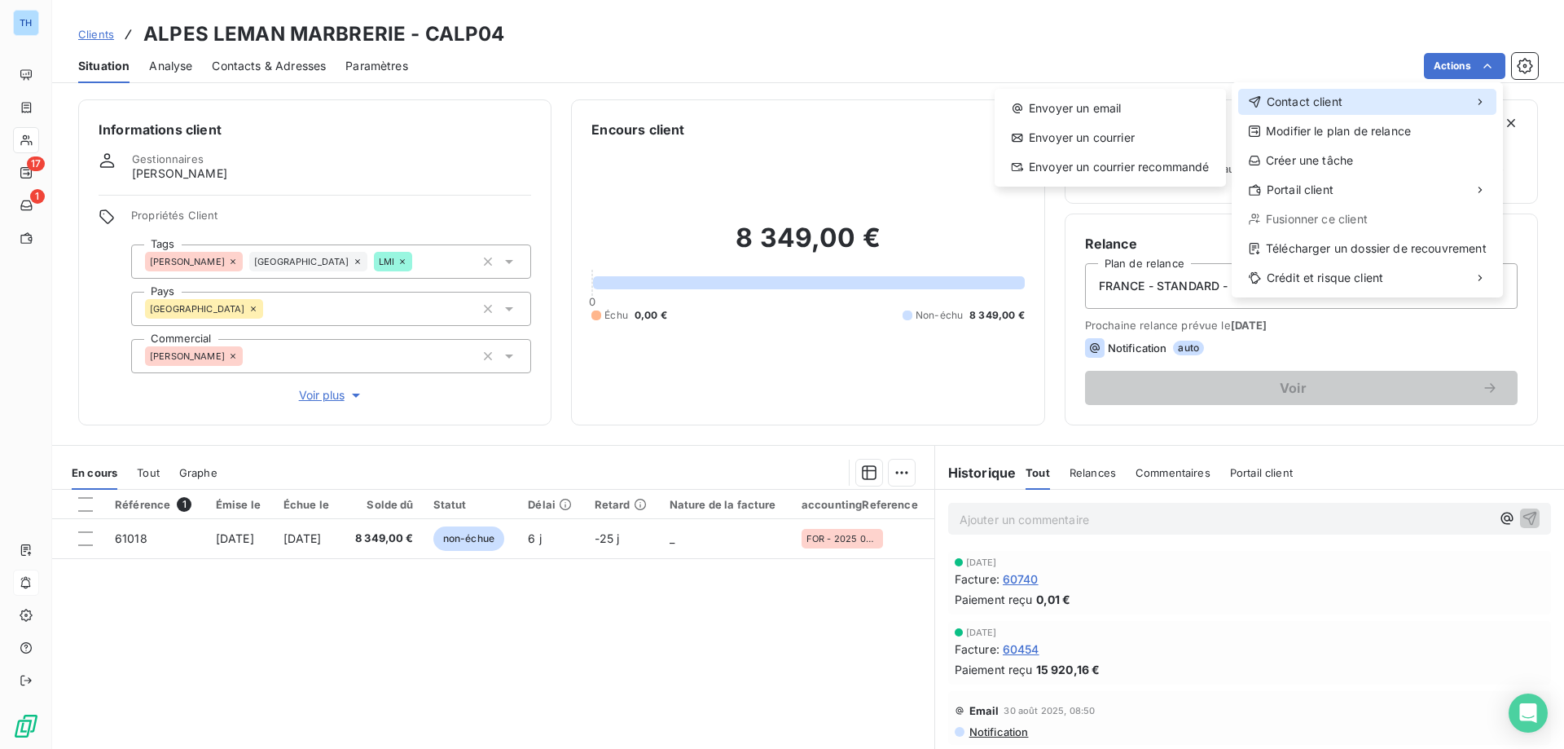
click at [1347, 101] on div "Contact client" at bounding box center [1367, 102] width 258 height 26
click at [1127, 108] on div "Envoyer un email" at bounding box center [1110, 108] width 218 height 26
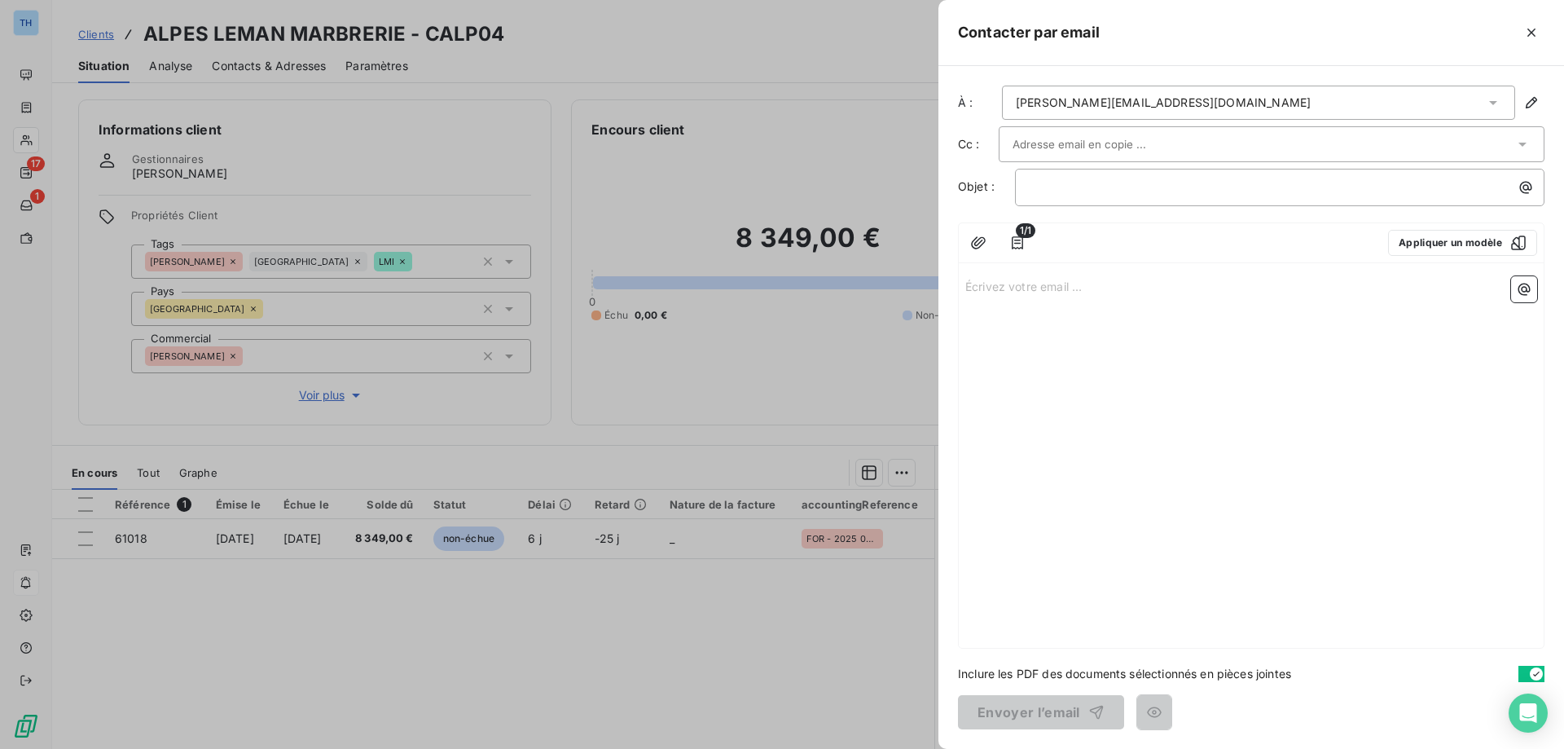
click at [1026, 288] on p "Écrivez votre email ... ﻿" at bounding box center [1251, 285] width 572 height 19
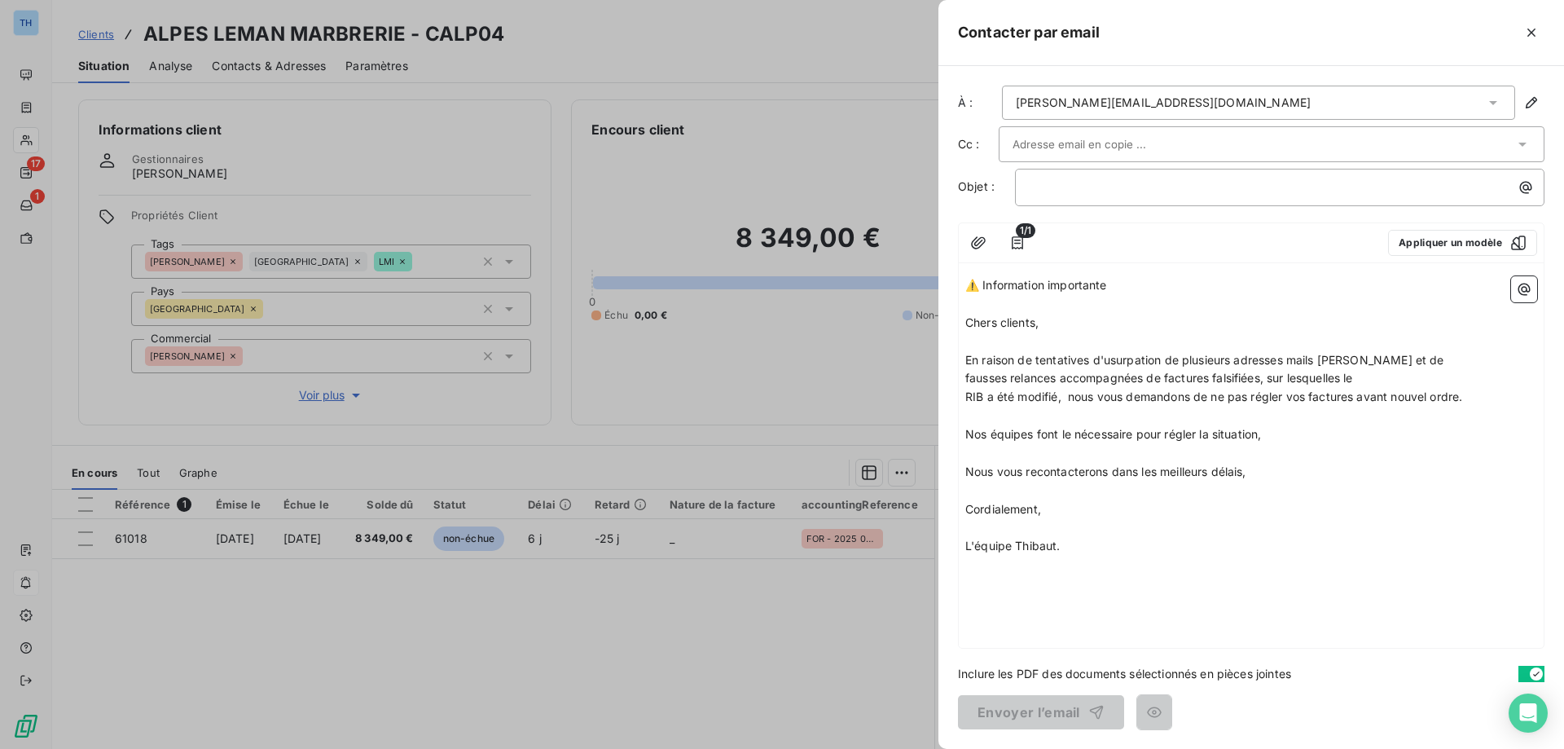
drag, startPoint x: 1136, startPoint y: 278, endPoint x: 920, endPoint y: 272, distance: 216.7
click at [920, 748] on div "Contacter par email À : [PERSON_NAME][EMAIL_ADDRESS][DOMAIN_NAME] Cc : Objet : …" at bounding box center [782, 749] width 1564 height 0
click at [1083, 178] on p "﻿" at bounding box center [1284, 187] width 510 height 19
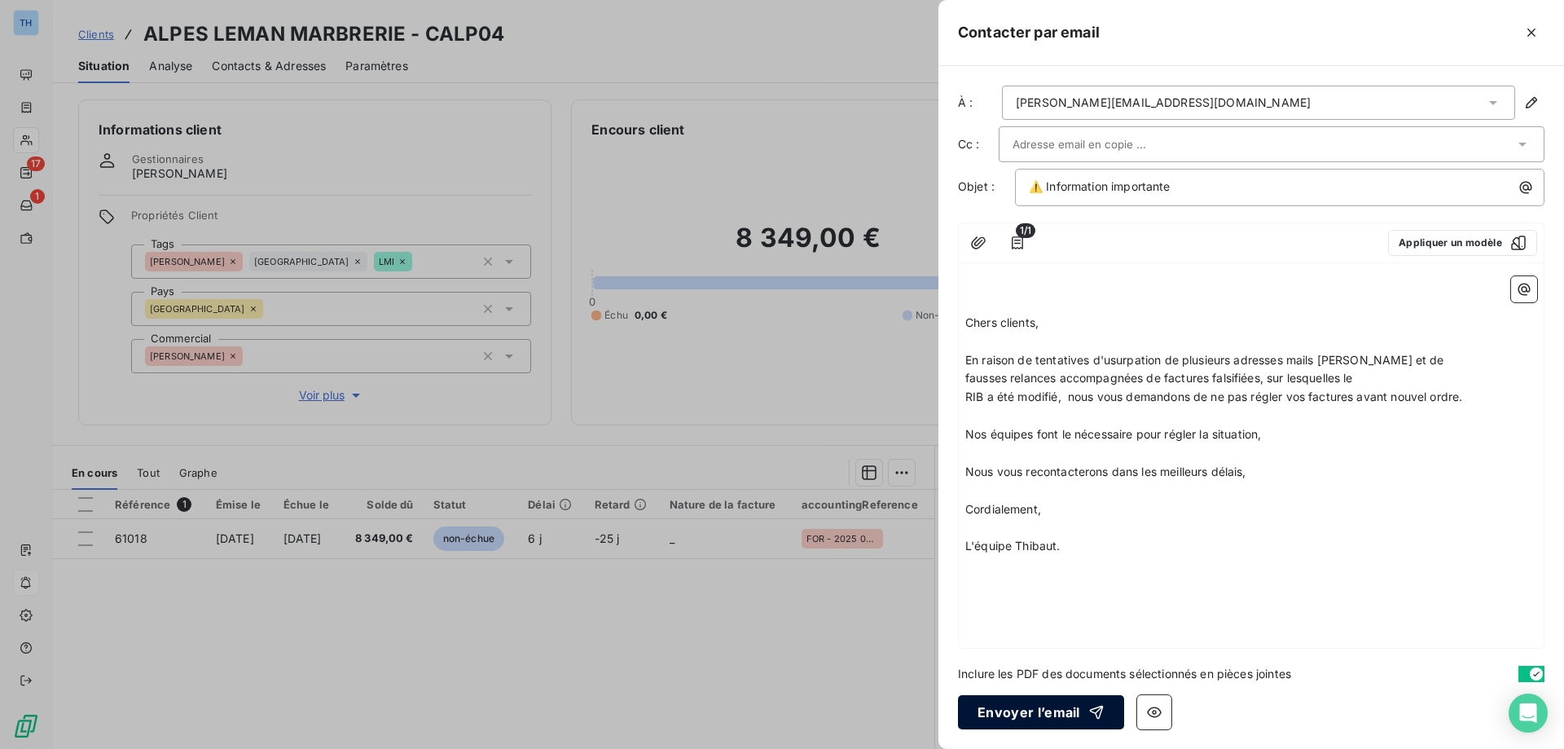
click at [1017, 722] on button "Envoyer l’email" at bounding box center [1041, 712] width 166 height 34
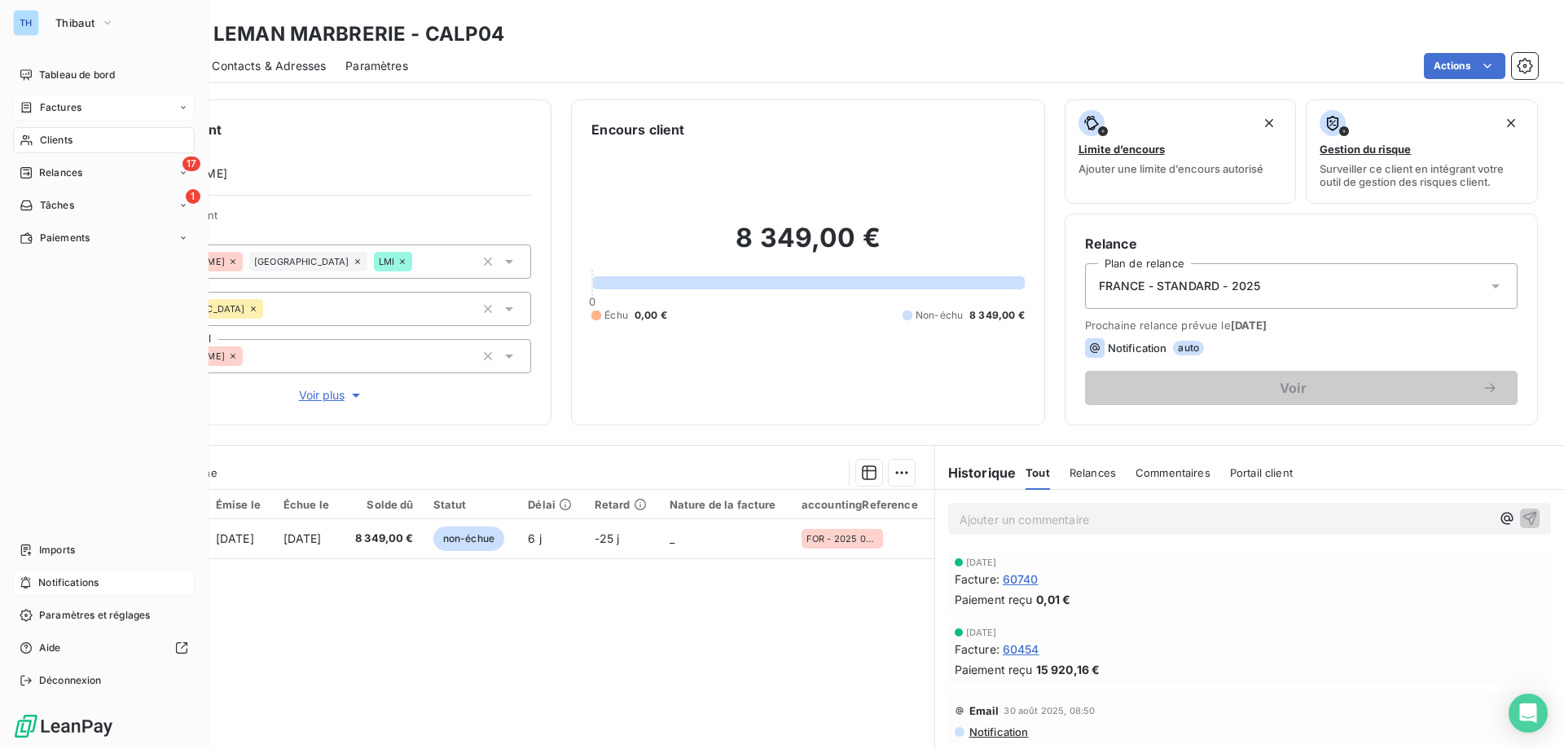
click at [27, 108] on icon at bounding box center [27, 107] width 10 height 11
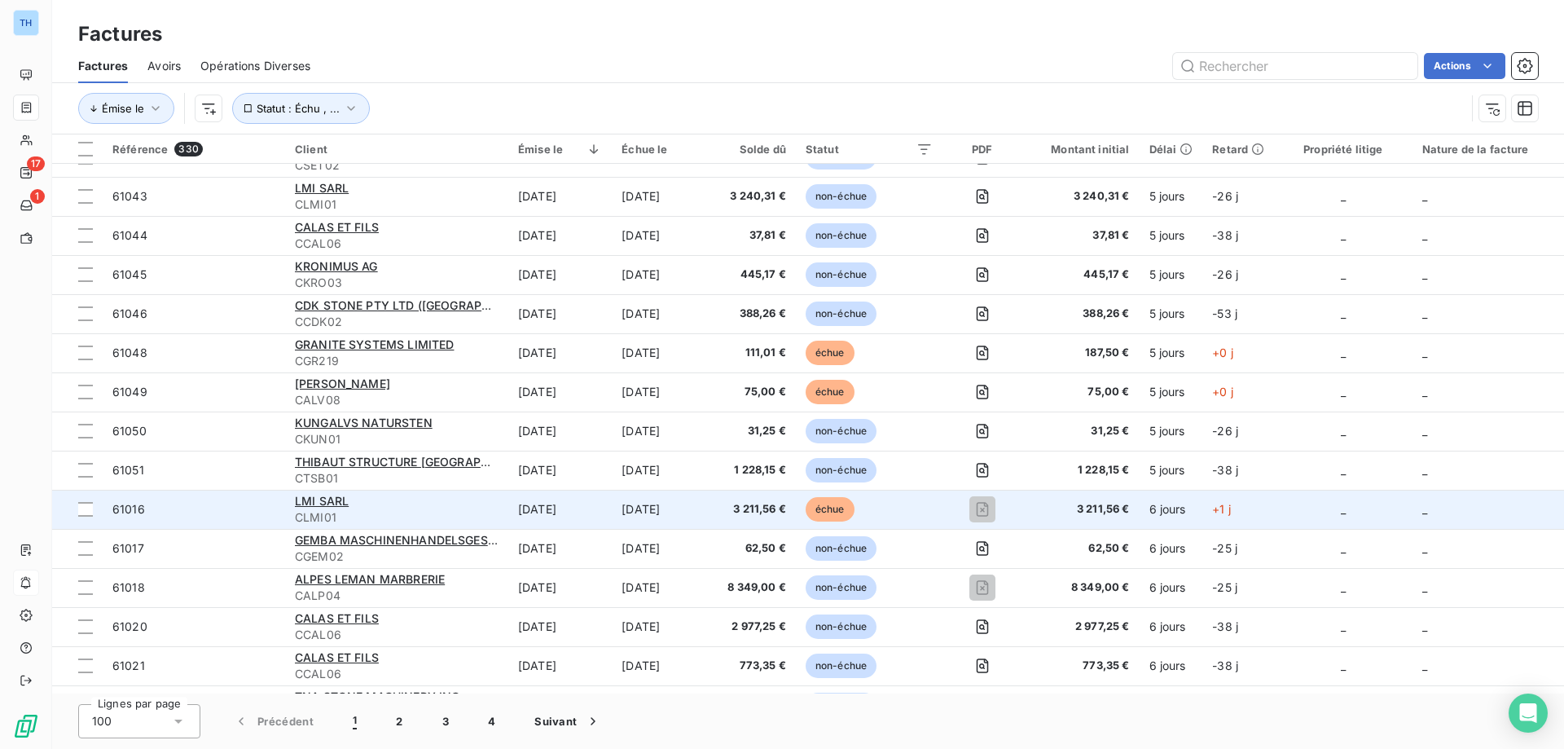
scroll to position [2036, 0]
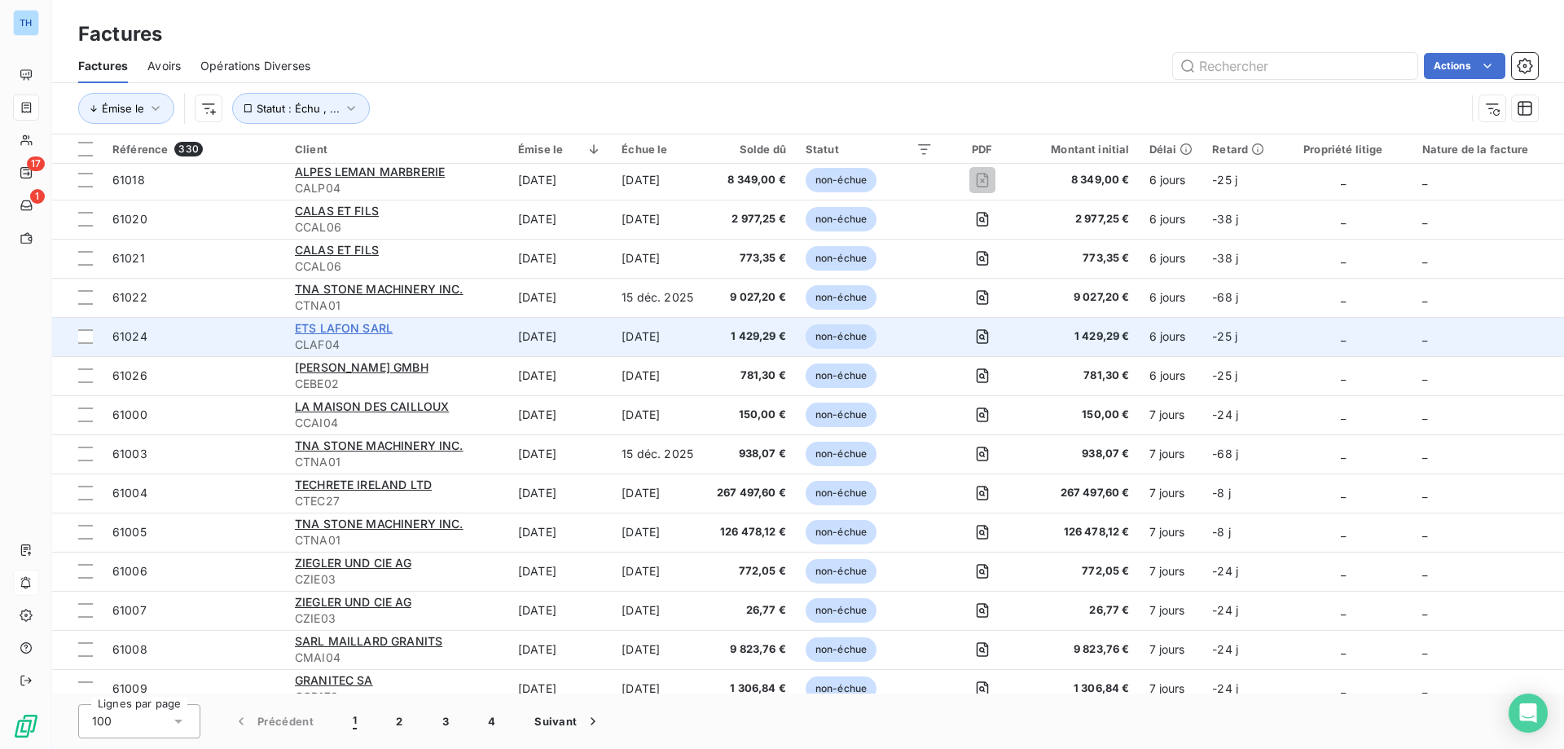
click at [364, 330] on span "ETS LAFON SARL" at bounding box center [344, 328] width 98 height 14
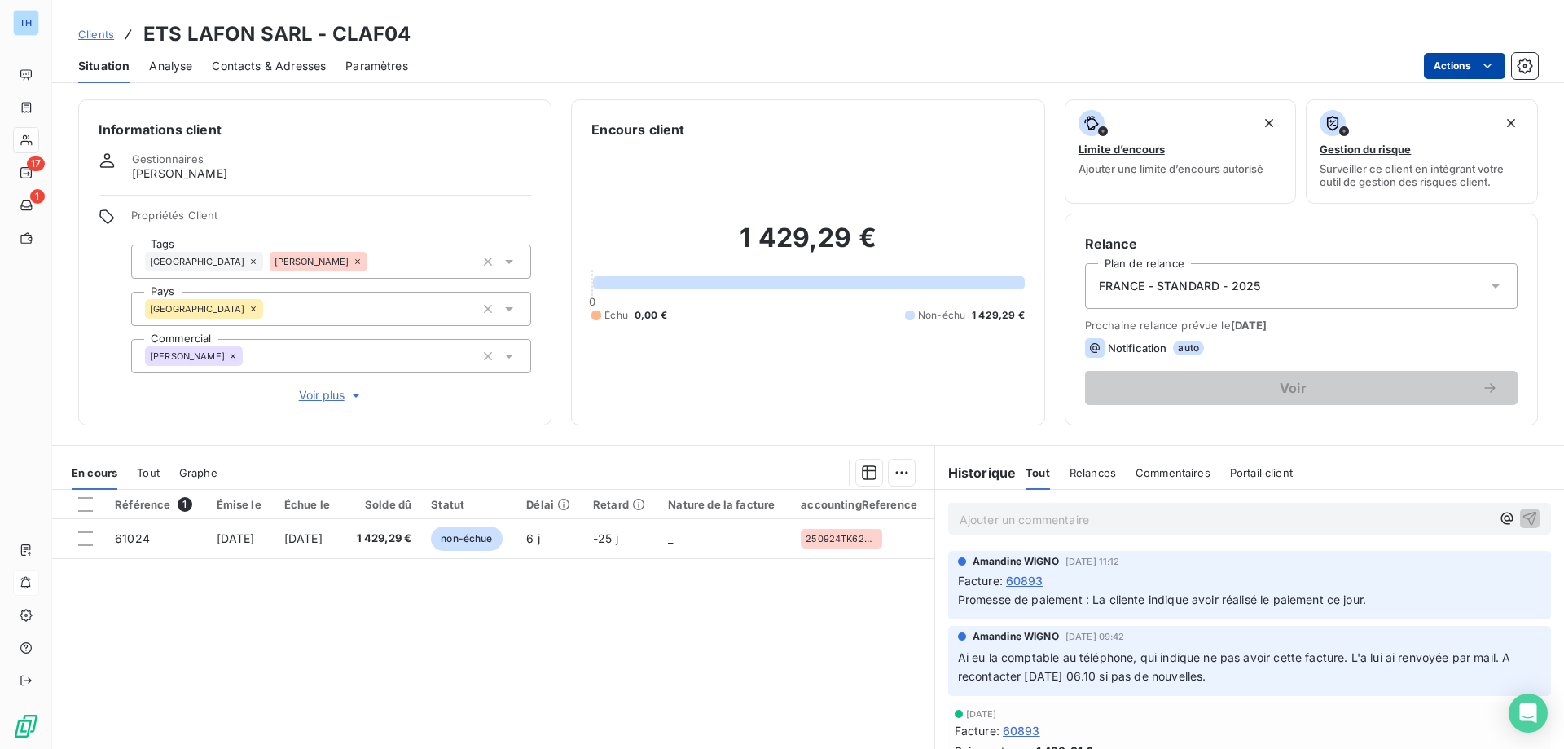
click at [1465, 59] on html "TH 17 1 Clients ETS LAFON SARL - CLAF04 Situation Analyse Contacts & Adresses P…" at bounding box center [782, 374] width 1564 height 749
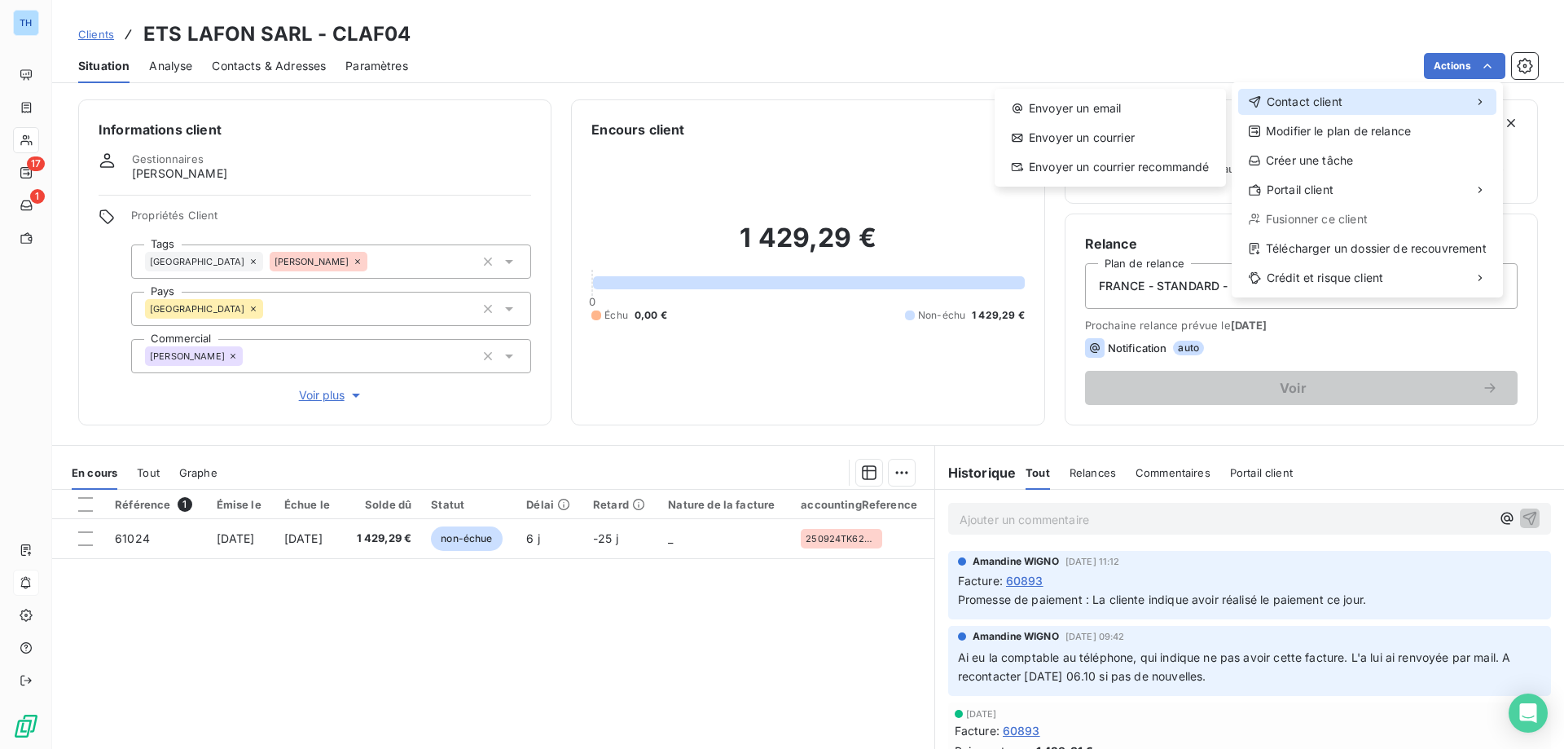
click at [1341, 106] on span "Contact client" at bounding box center [1305, 102] width 76 height 16
click at [1146, 104] on div "Envoyer un email" at bounding box center [1110, 108] width 218 height 26
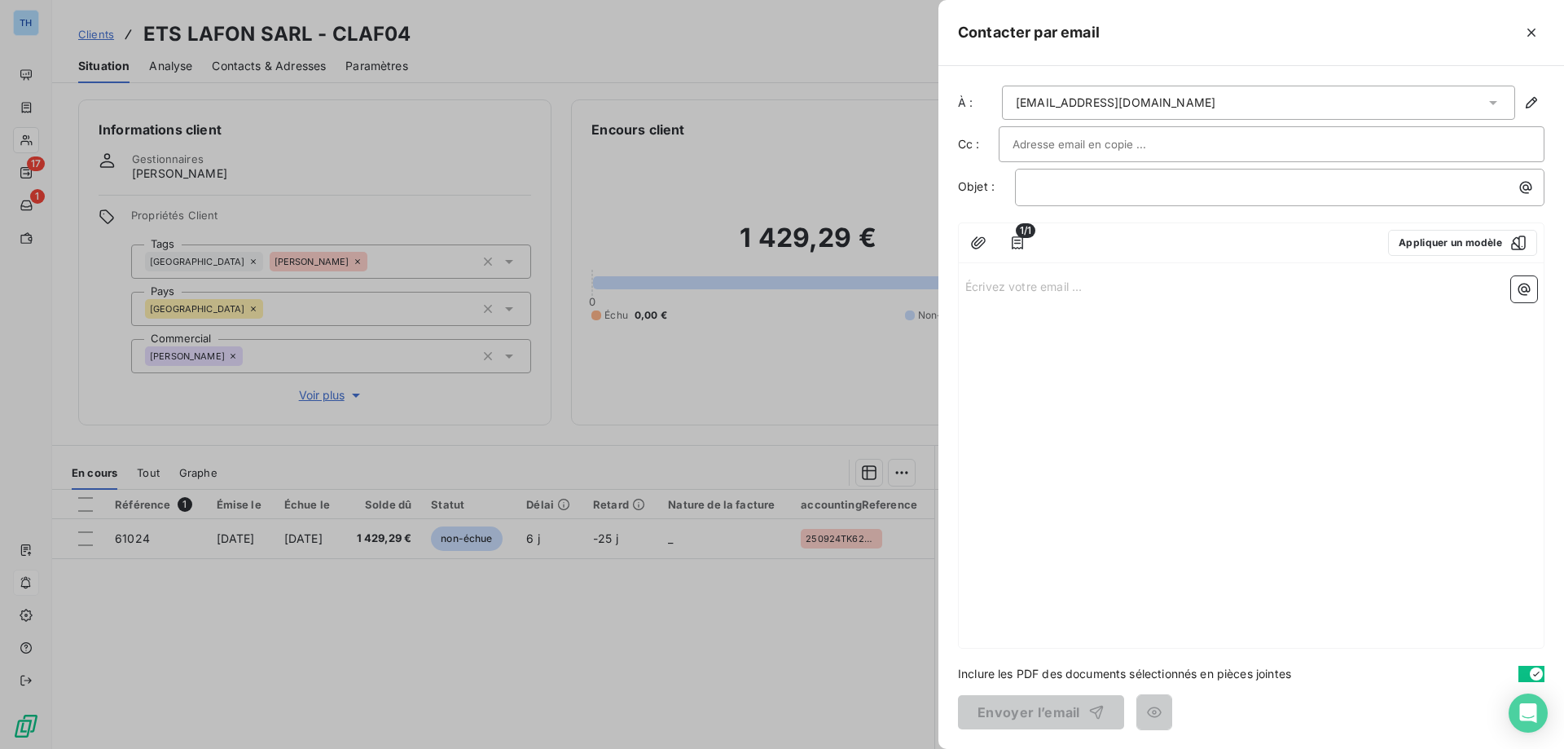
click at [988, 290] on p "Écrivez votre email ... ﻿" at bounding box center [1251, 285] width 572 height 19
drag, startPoint x: 1170, startPoint y: 287, endPoint x: 884, endPoint y: 267, distance: 286.6
click at [884, 748] on div "Contacter par email À : [EMAIL_ADDRESS][DOMAIN_NAME] Cc : Objet : ﻿ 1/1 Appliqu…" at bounding box center [782, 749] width 1564 height 0
click at [1037, 187] on p "﻿" at bounding box center [1284, 187] width 510 height 19
click at [979, 290] on p "Écrivez votre email ... ﻿" at bounding box center [1251, 285] width 572 height 19
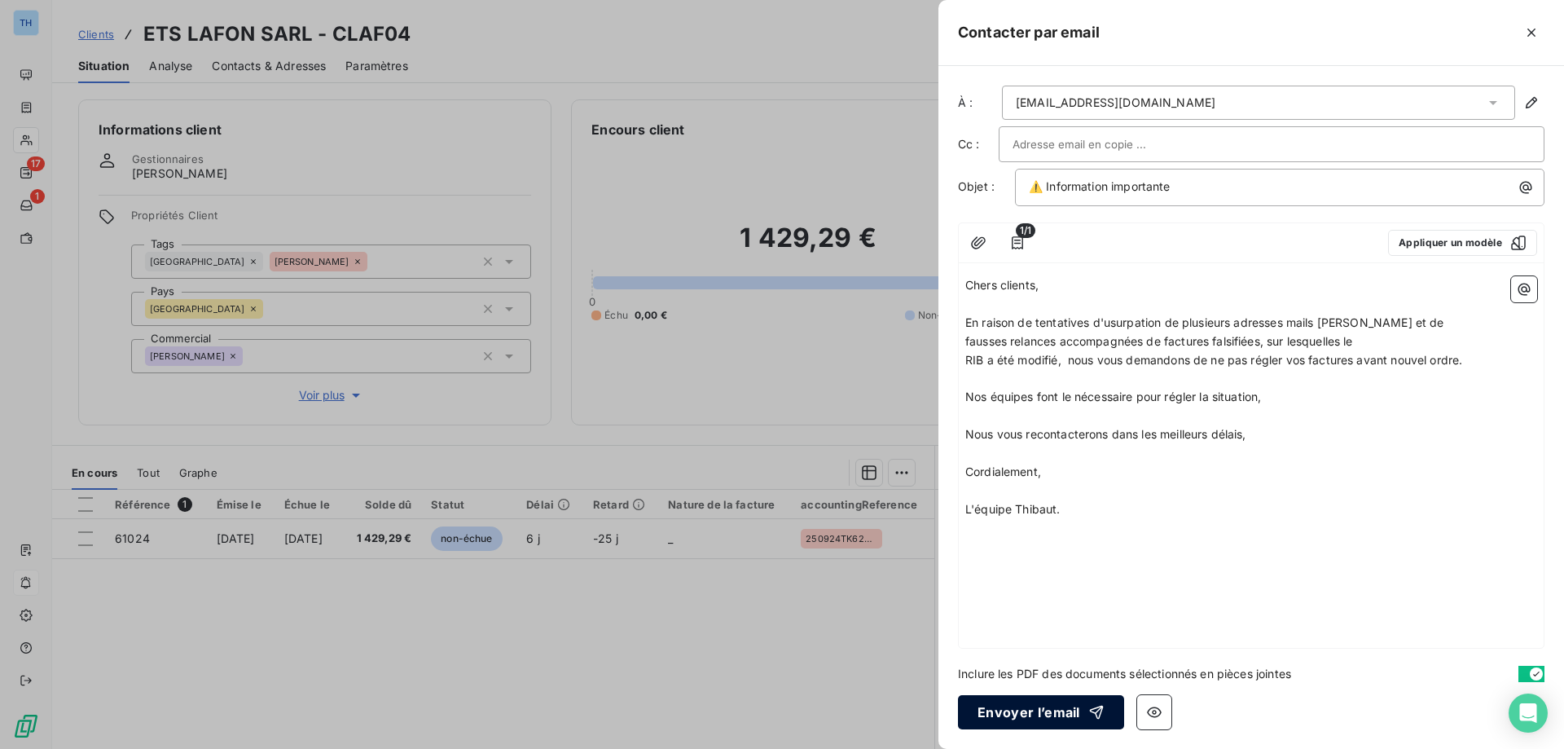
click at [1017, 714] on button "Envoyer l’email" at bounding box center [1041, 712] width 166 height 34
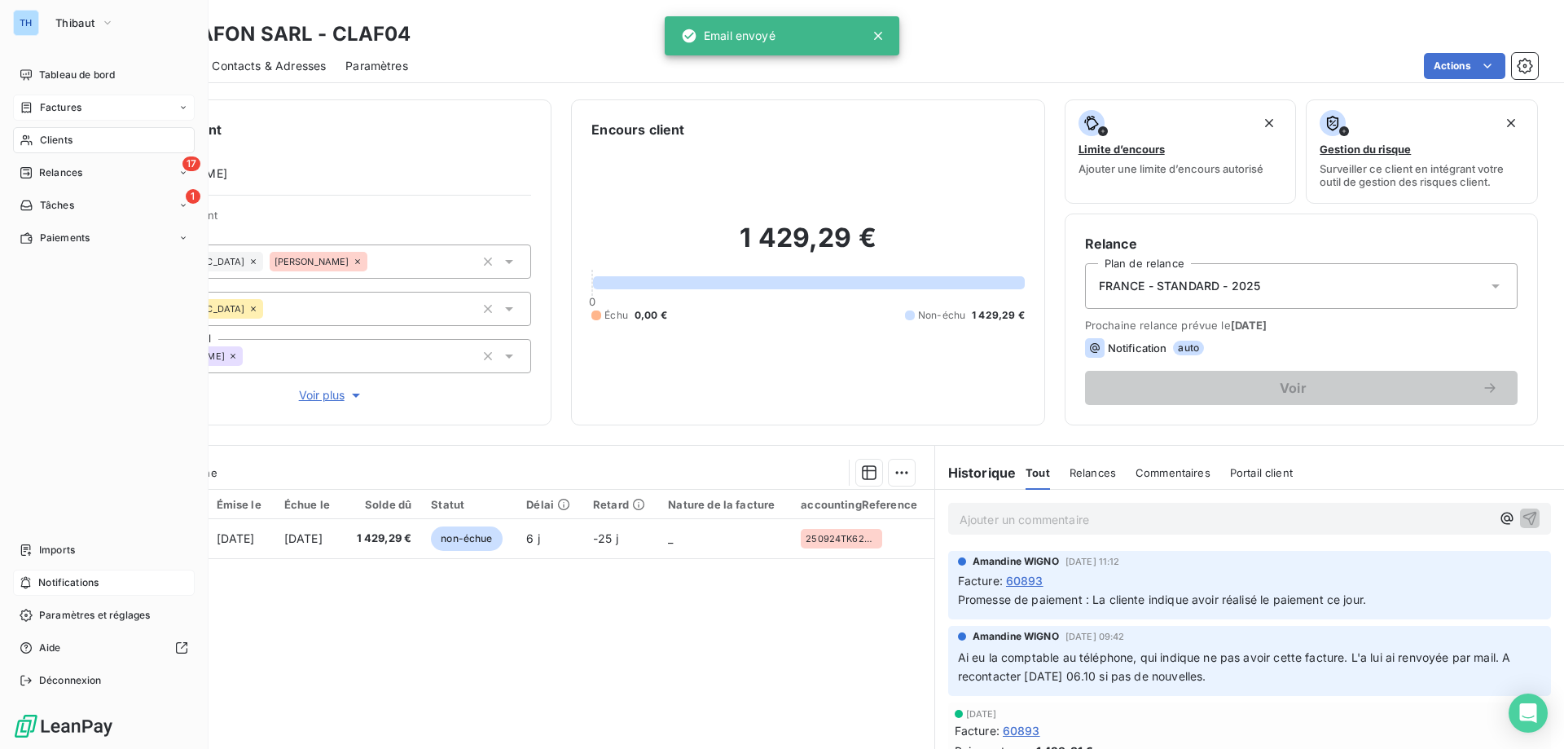
click at [34, 104] on div "Factures" at bounding box center [51, 107] width 62 height 15
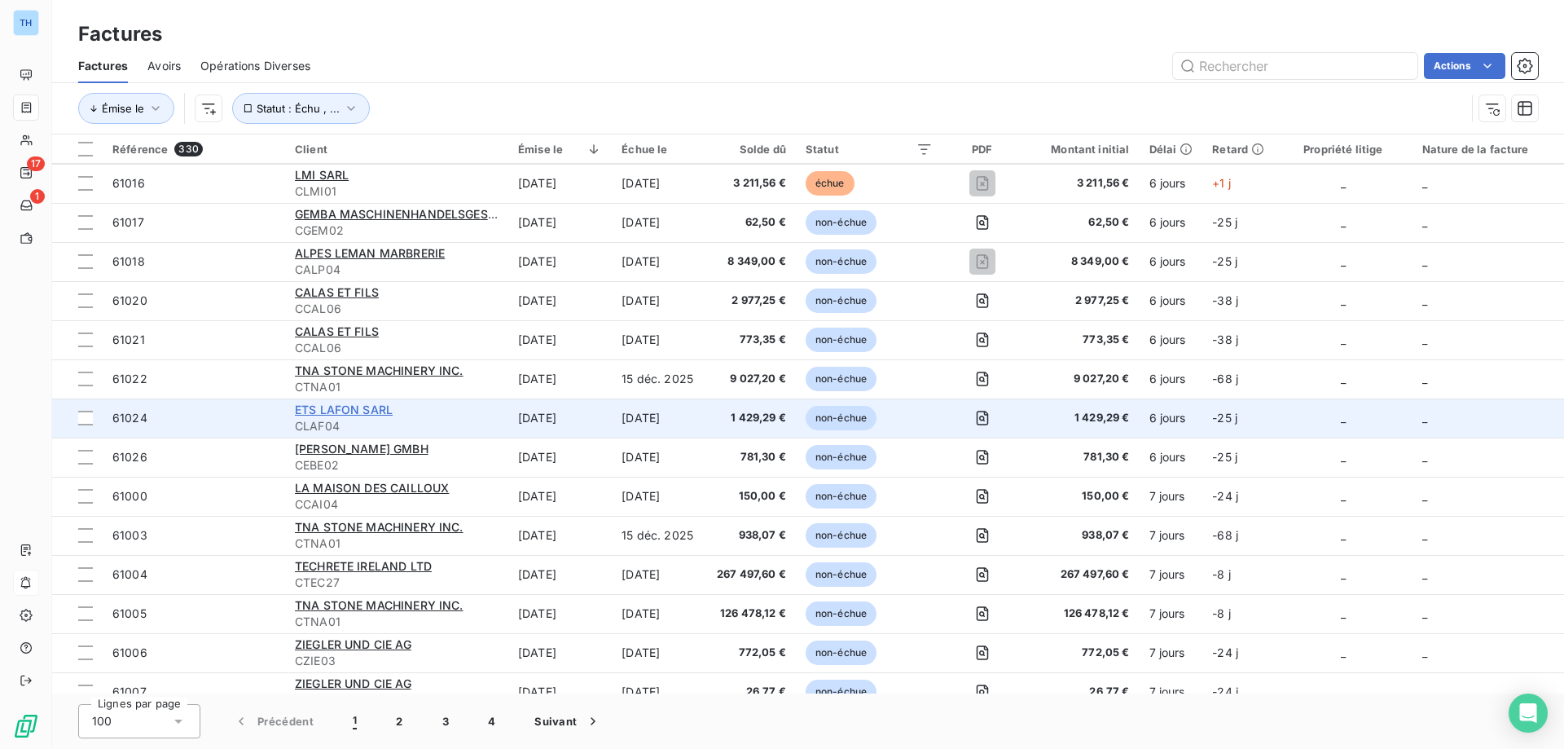
scroll to position [2036, 0]
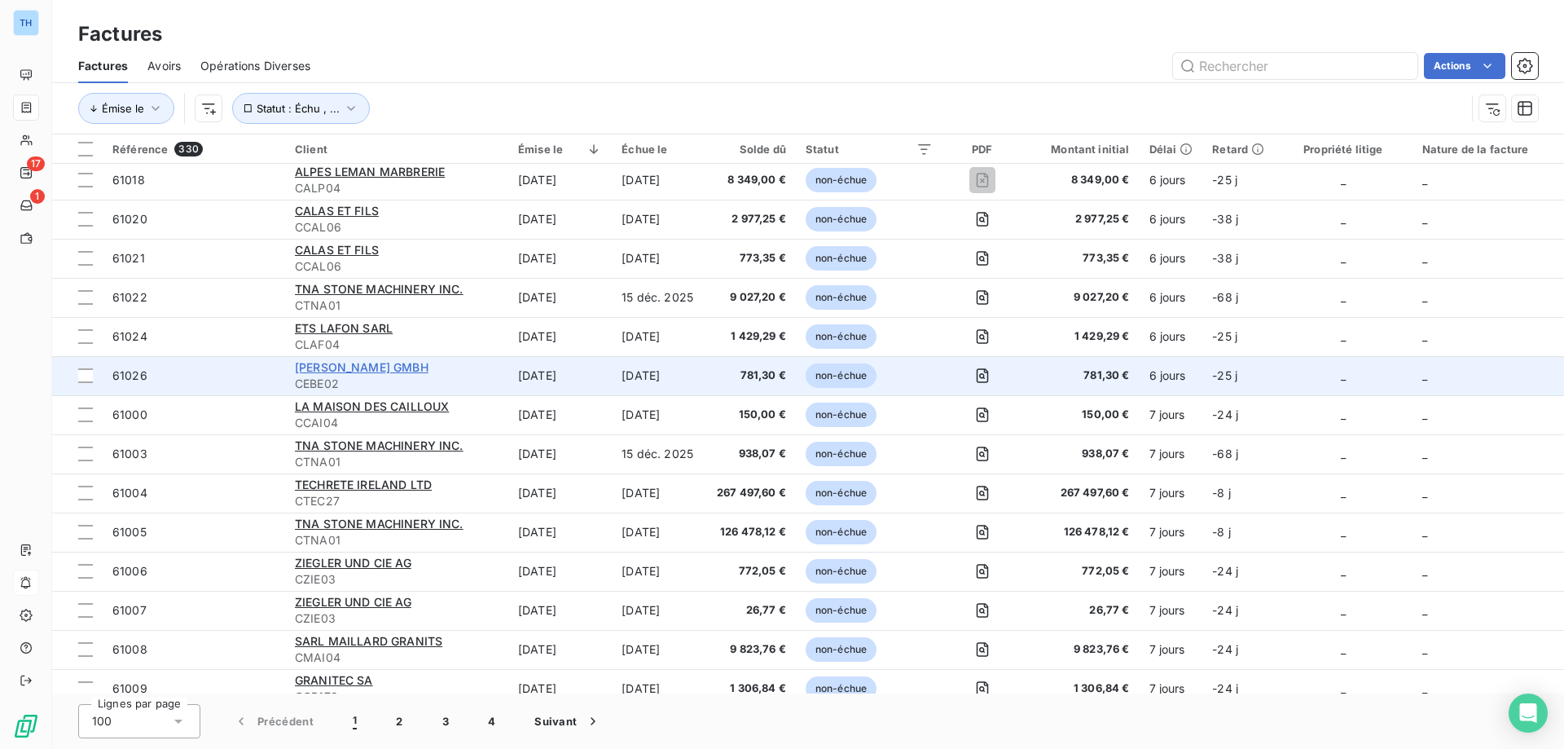
click at [315, 362] on span "[PERSON_NAME] GMBH" at bounding box center [362, 367] width 134 height 14
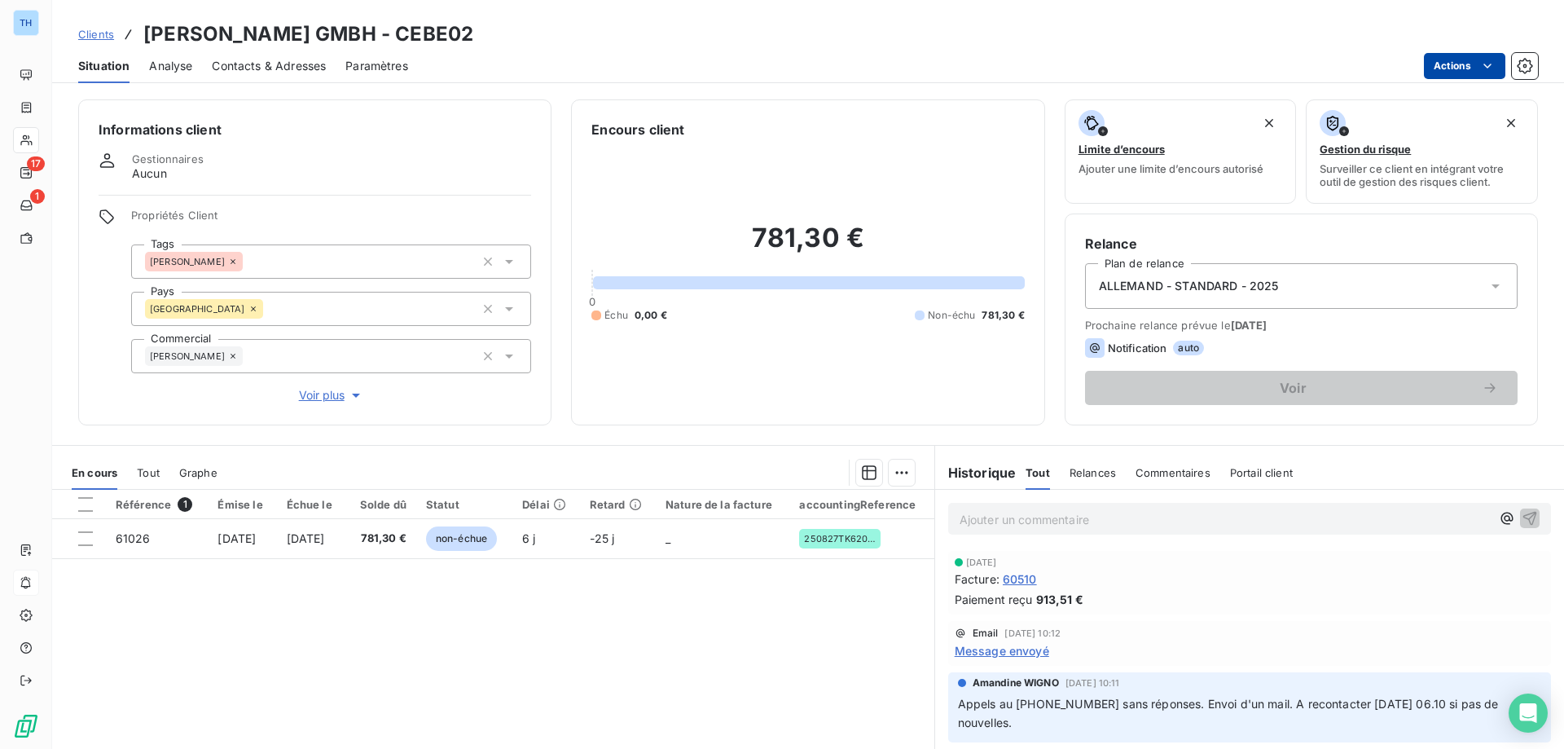
click at [1446, 60] on html "TH 17 1 Clients [PERSON_NAME] GMBH - CEBE02 Situation Analyse Contacts & Adress…" at bounding box center [782, 374] width 1564 height 749
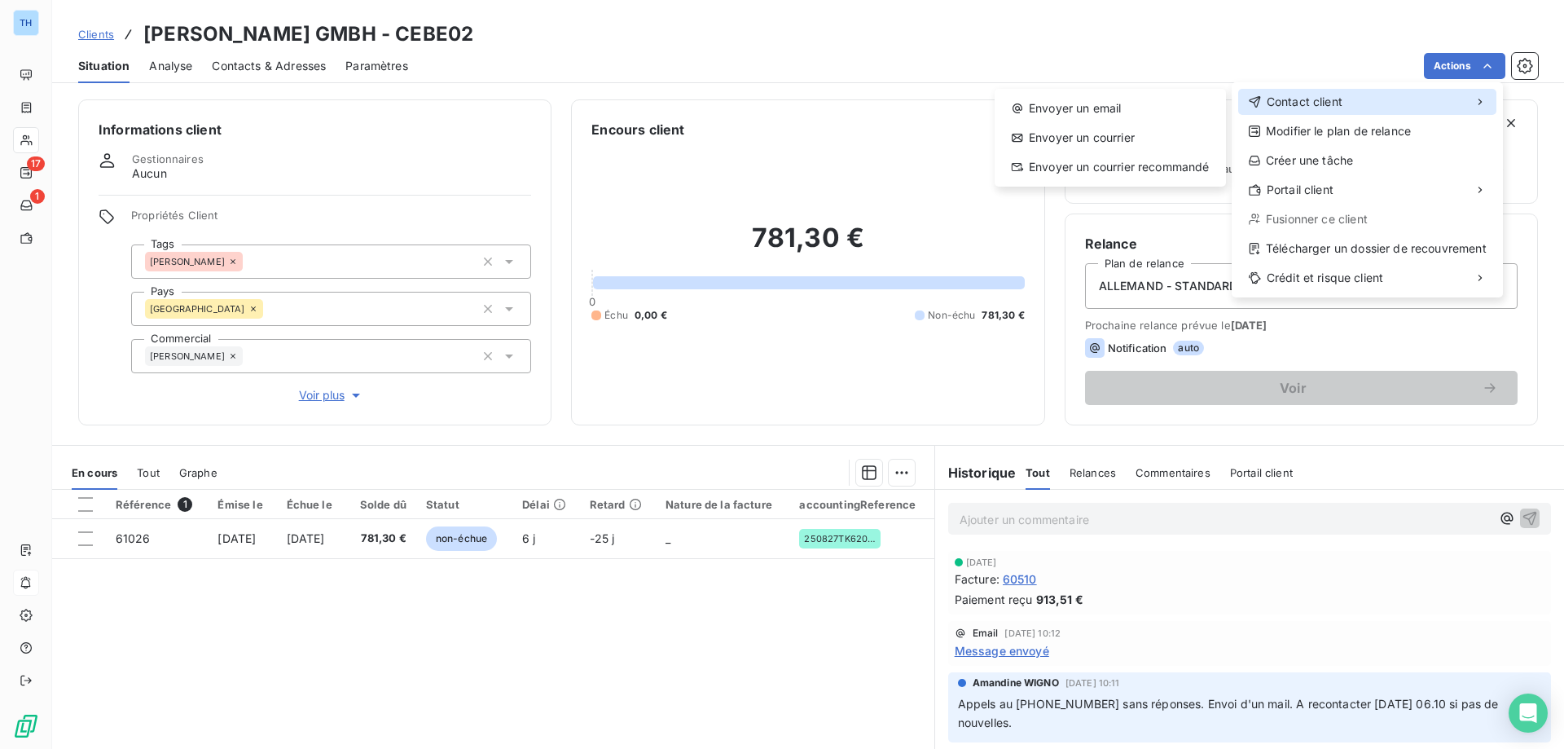
drag, startPoint x: 1288, startPoint y: 93, endPoint x: 1276, endPoint y: 98, distance: 13.2
click at [1288, 93] on div "Contact client" at bounding box center [1367, 102] width 258 height 26
click at [1101, 103] on div "Envoyer un email" at bounding box center [1110, 108] width 218 height 26
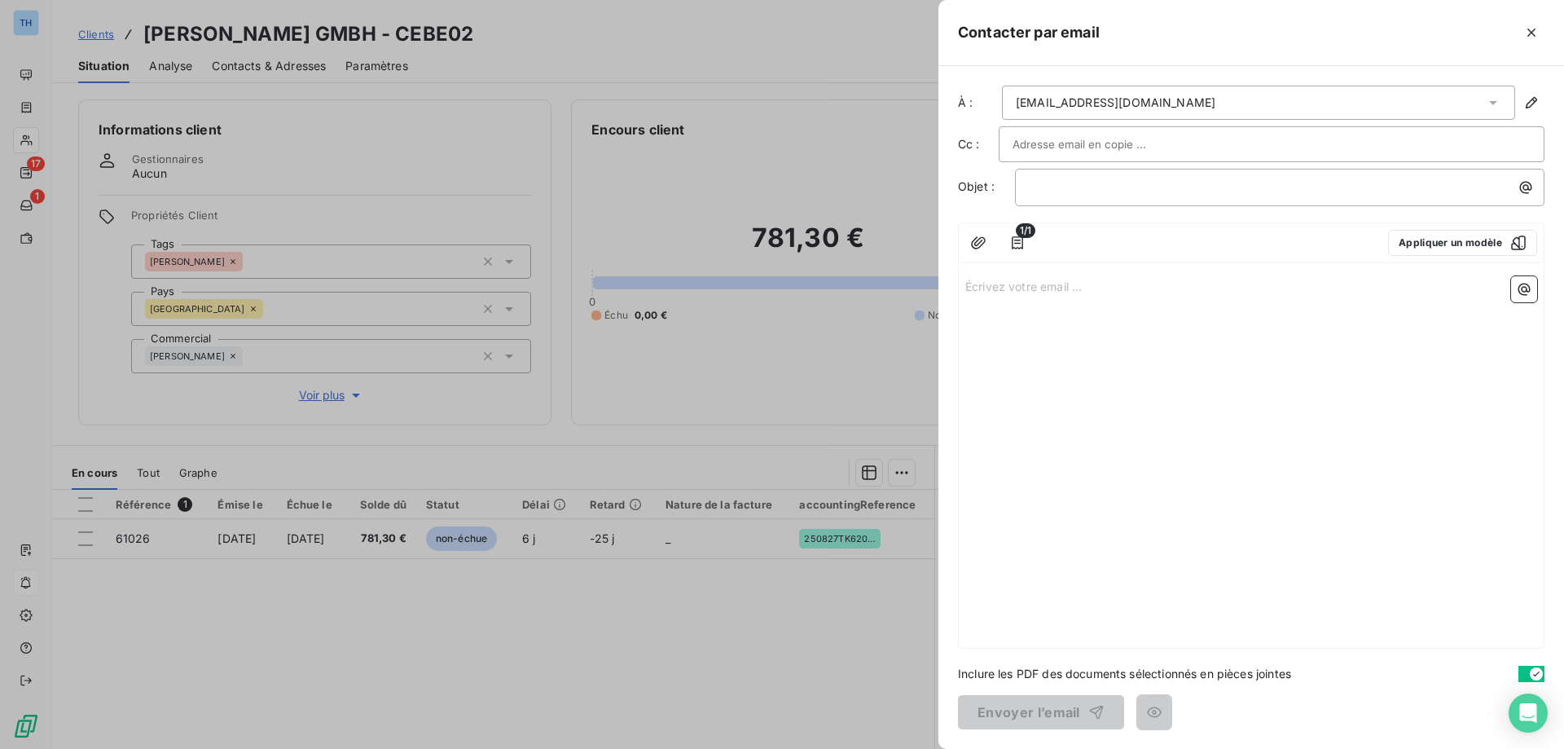
click at [995, 289] on p "Écrivez votre email ... ﻿" at bounding box center [1251, 285] width 572 height 19
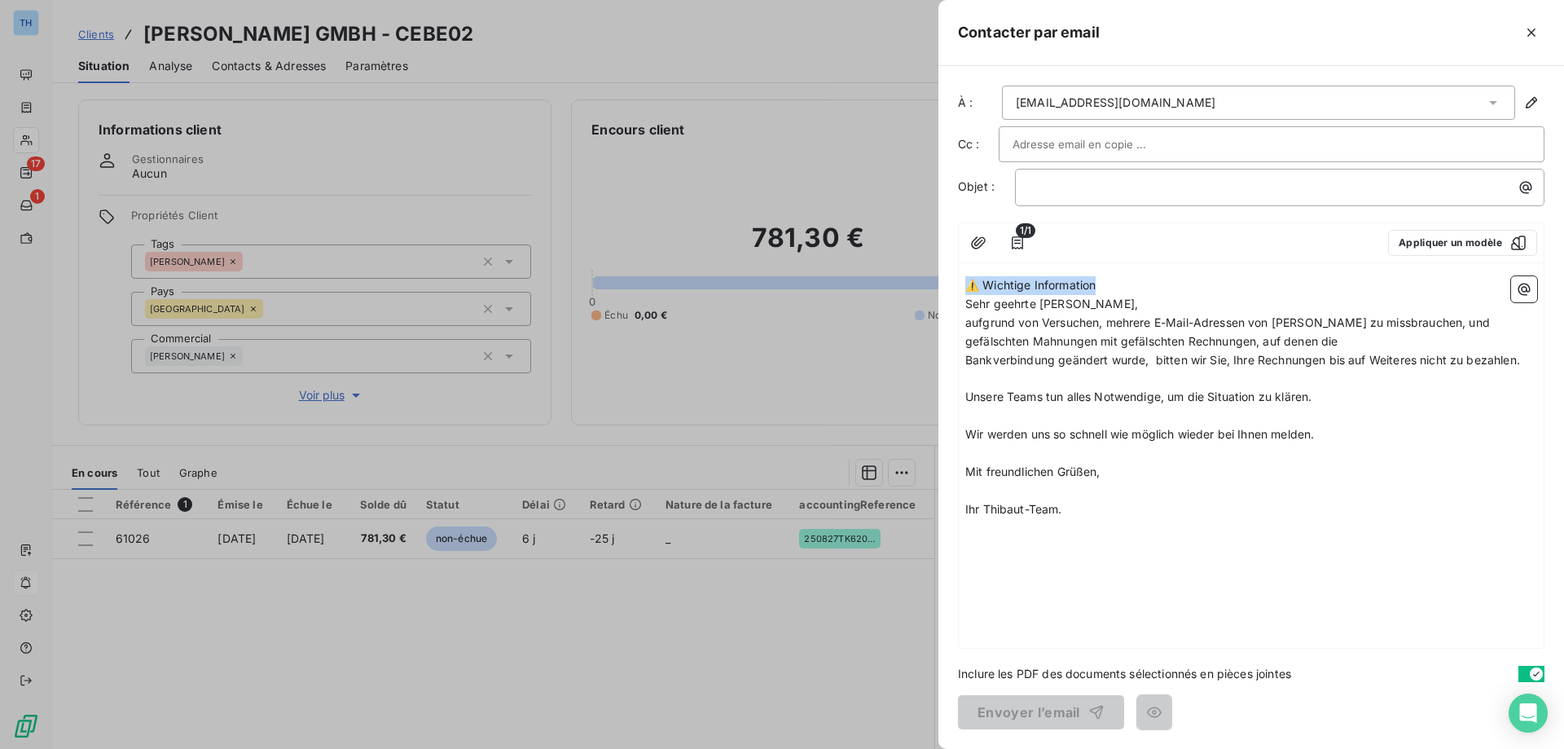
drag, startPoint x: 1100, startPoint y: 284, endPoint x: 942, endPoint y: 276, distance: 159.0
click at [942, 276] on div "À : [EMAIL_ADDRESS][DOMAIN_NAME] Cc : Objet : ﻿ 1/1 Appliquer un modèle ⚠️ Wich…" at bounding box center [1251, 407] width 626 height 683
click at [1039, 193] on p "﻿" at bounding box center [1284, 187] width 510 height 19
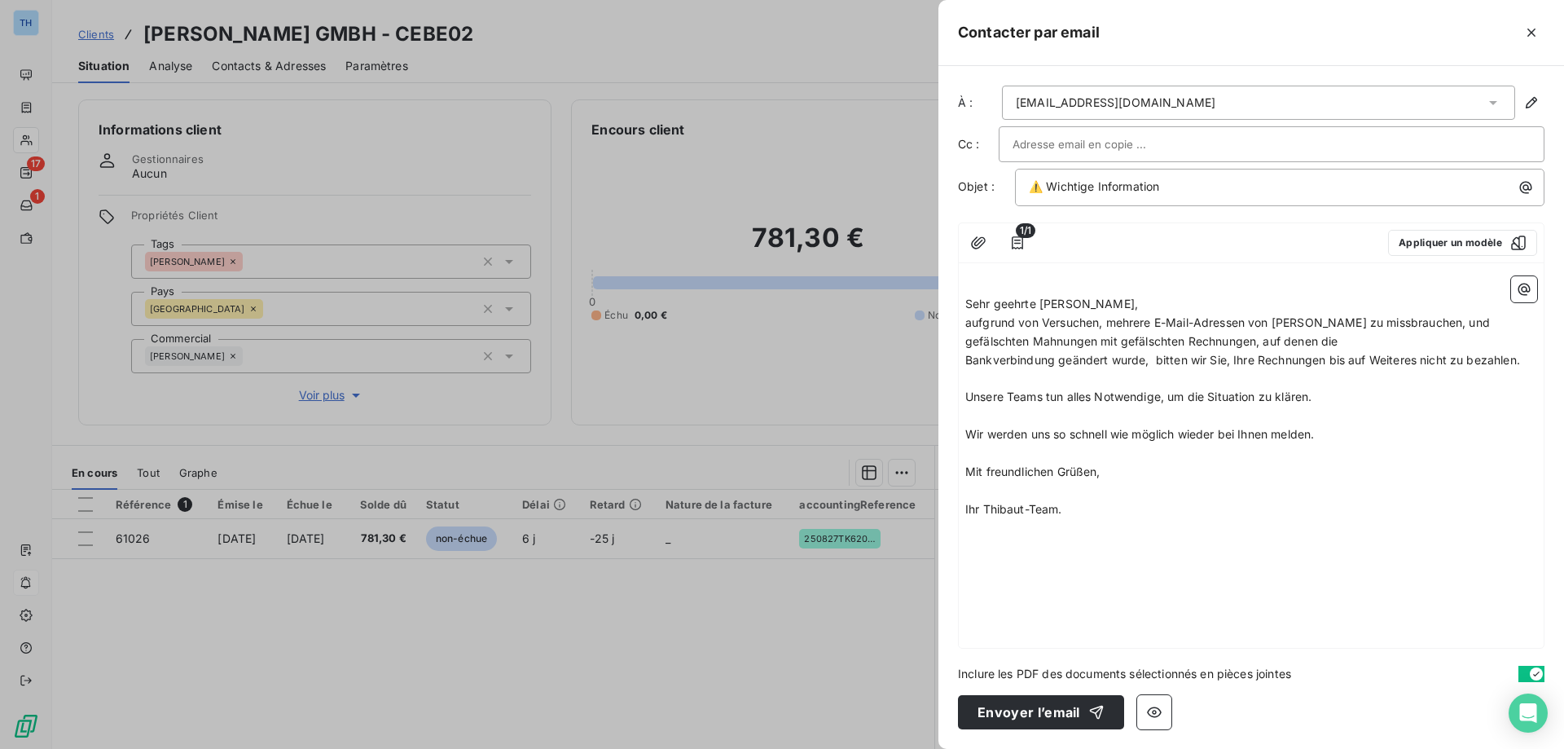
click at [1109, 287] on p "﻿" at bounding box center [1251, 285] width 572 height 19
click at [1116, 301] on p "Sehr geehrte [PERSON_NAME]," at bounding box center [1251, 304] width 572 height 19
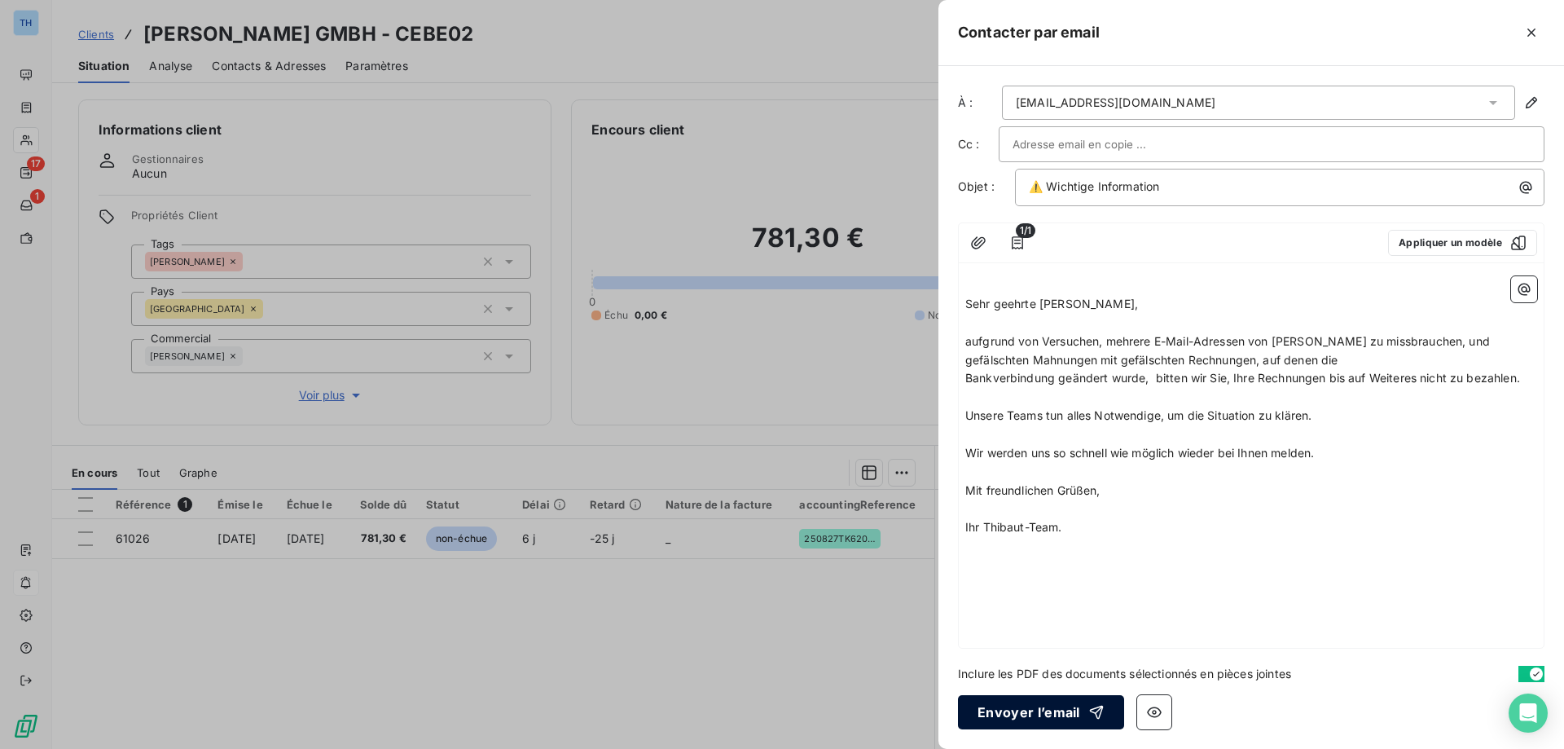
click at [1004, 715] on button "Envoyer l’email" at bounding box center [1041, 712] width 166 height 34
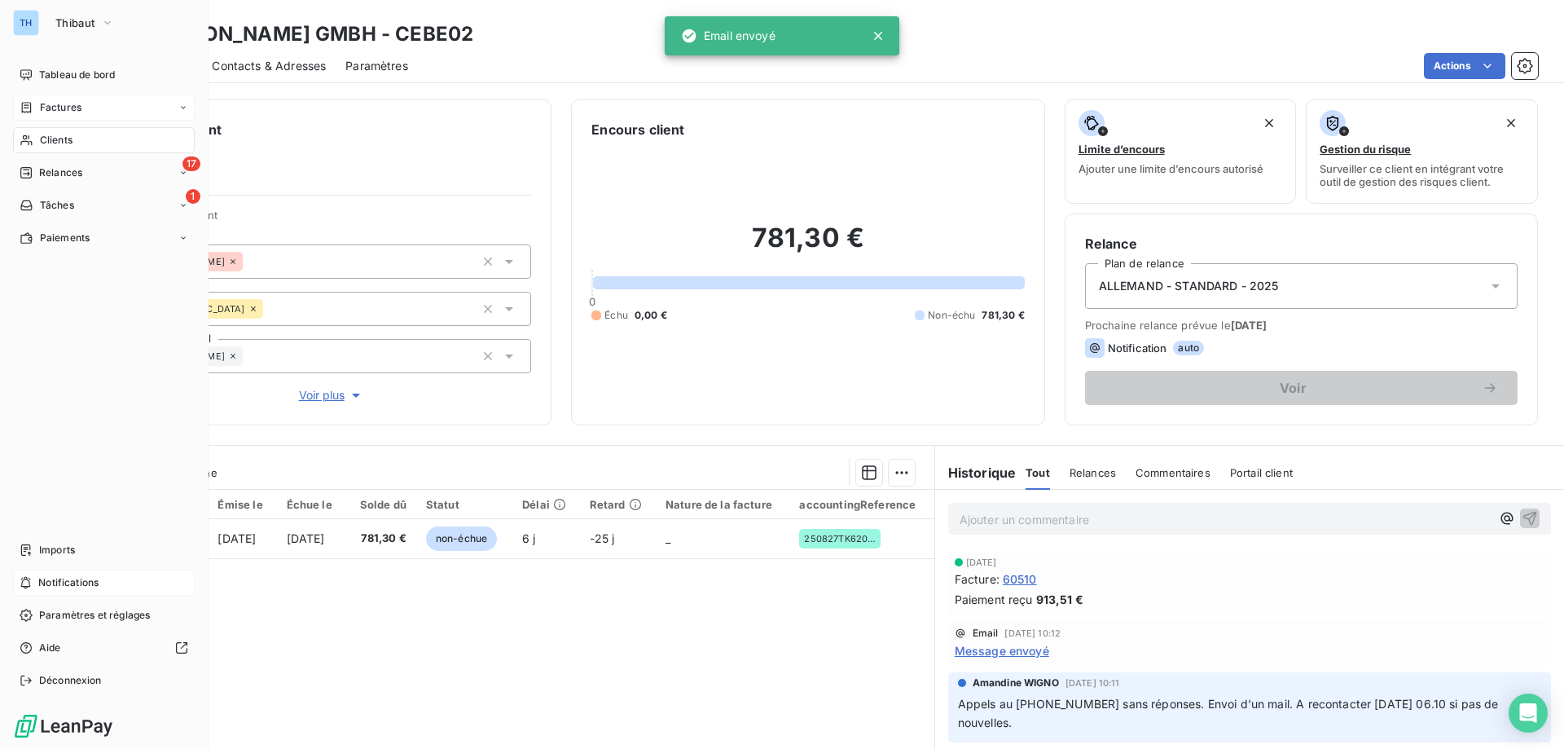
click at [32, 102] on icon at bounding box center [27, 107] width 14 height 13
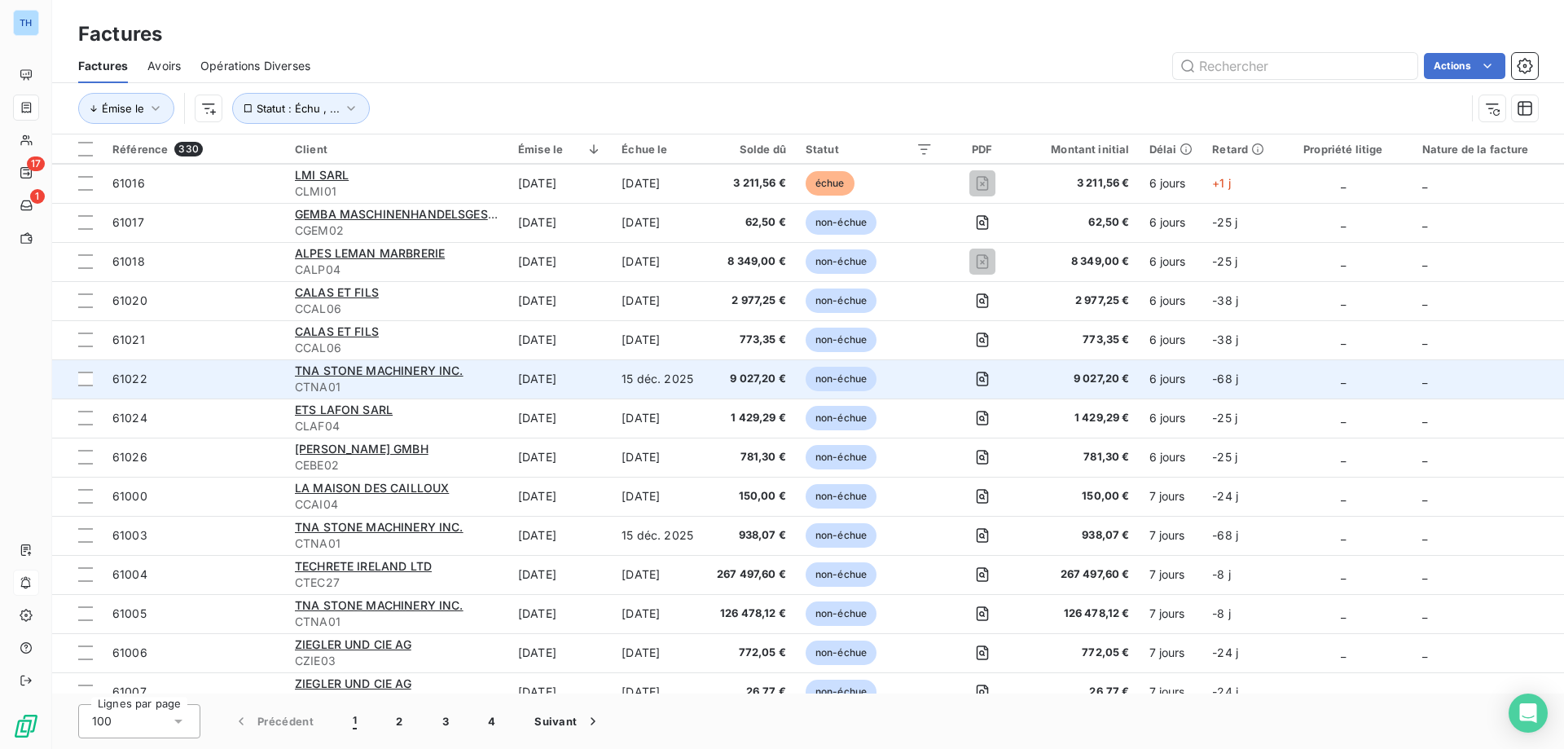
scroll to position [2036, 0]
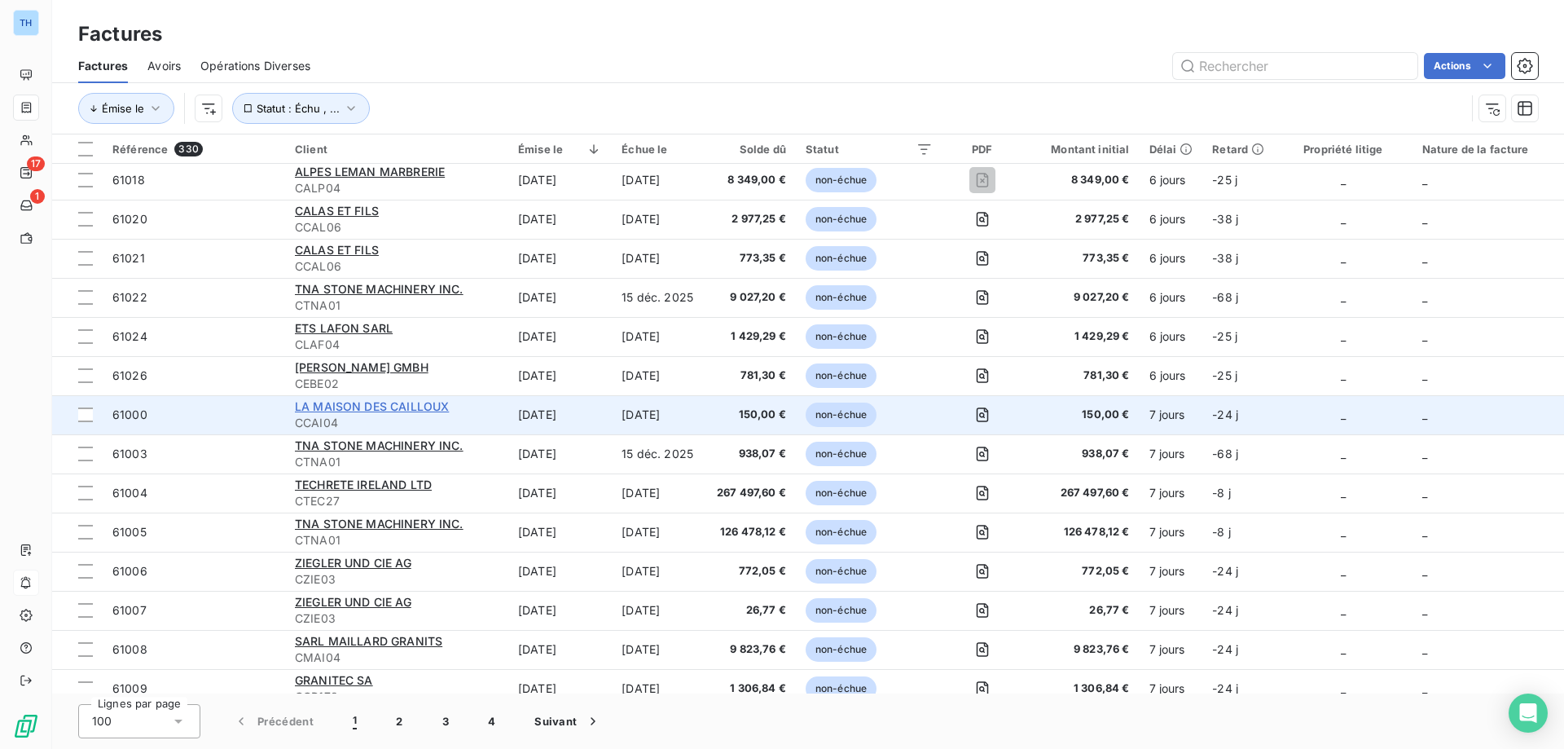
click at [357, 407] on span "LA MAISON DES CAILLOUX" at bounding box center [372, 406] width 154 height 14
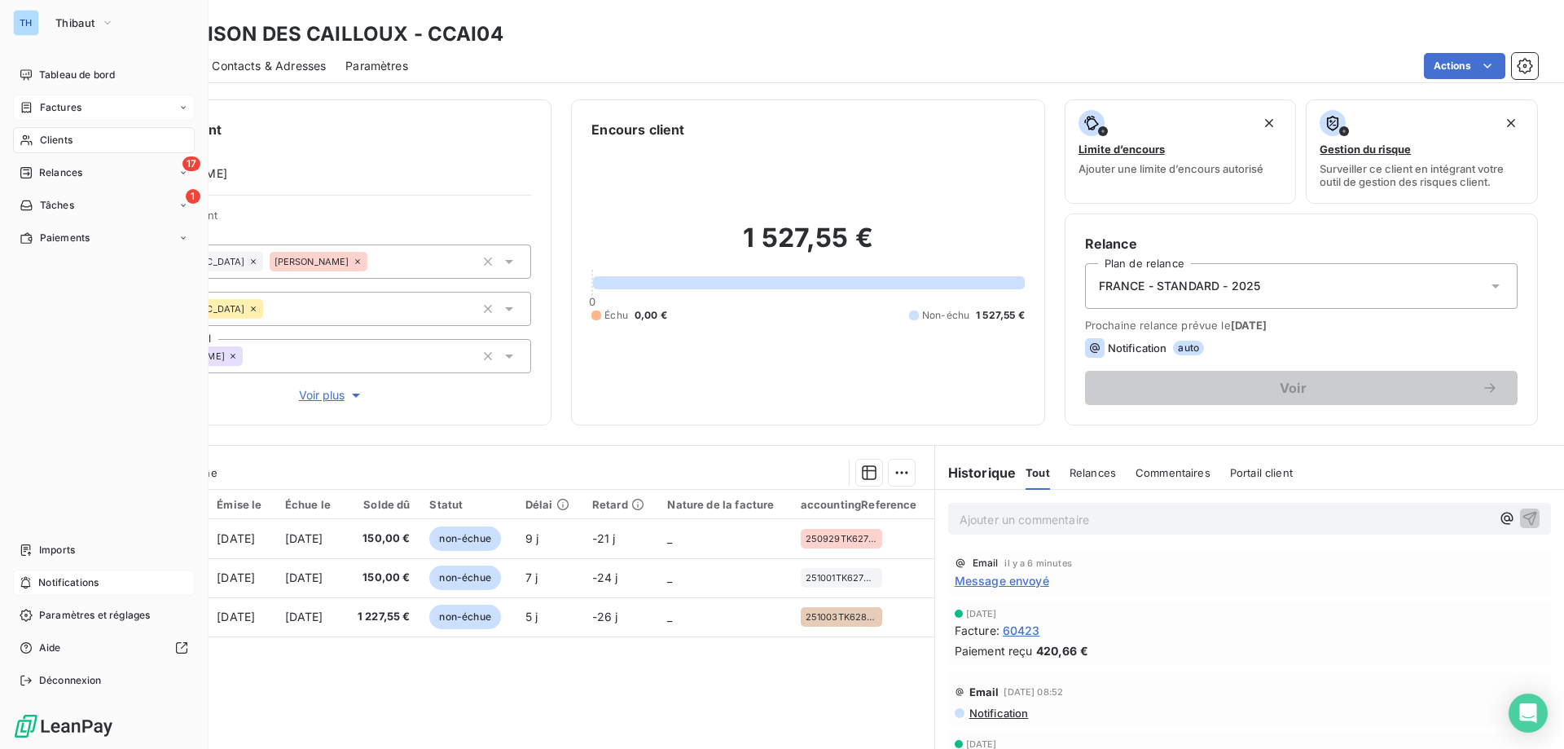
click at [32, 99] on div "Factures" at bounding box center [104, 107] width 182 height 26
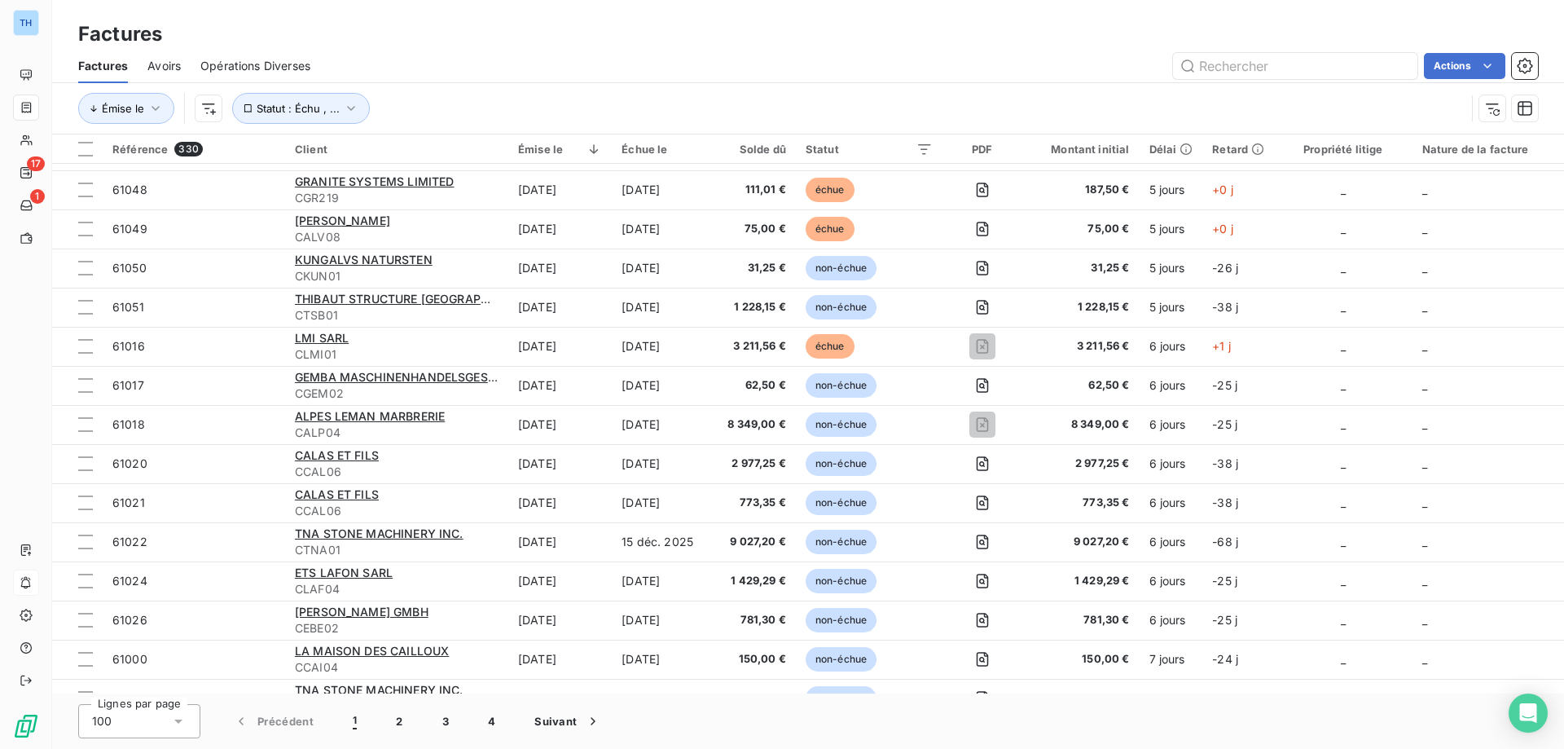
scroll to position [2036, 0]
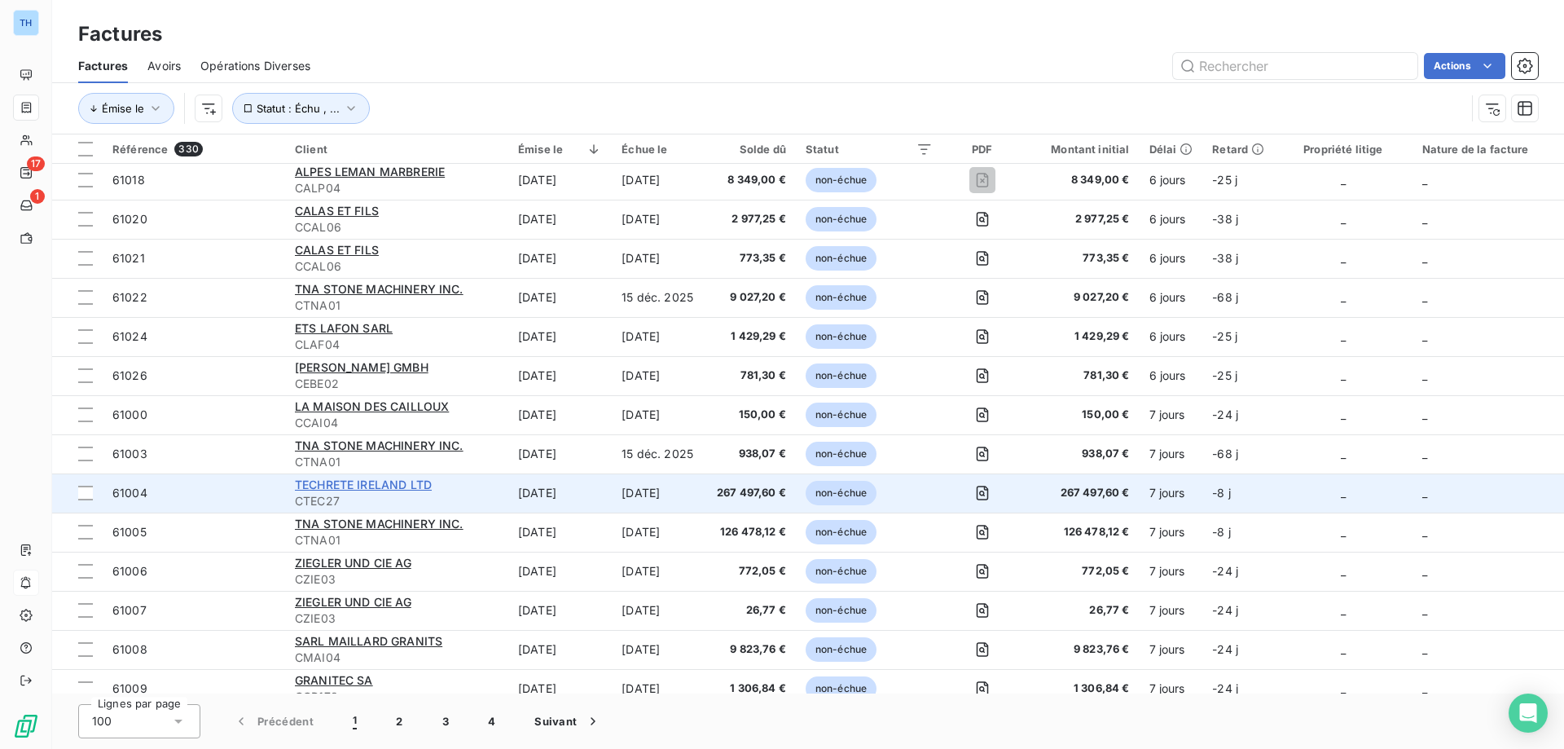
click at [346, 482] on span "TECHRETE IRELAND LTD" at bounding box center [363, 484] width 137 height 14
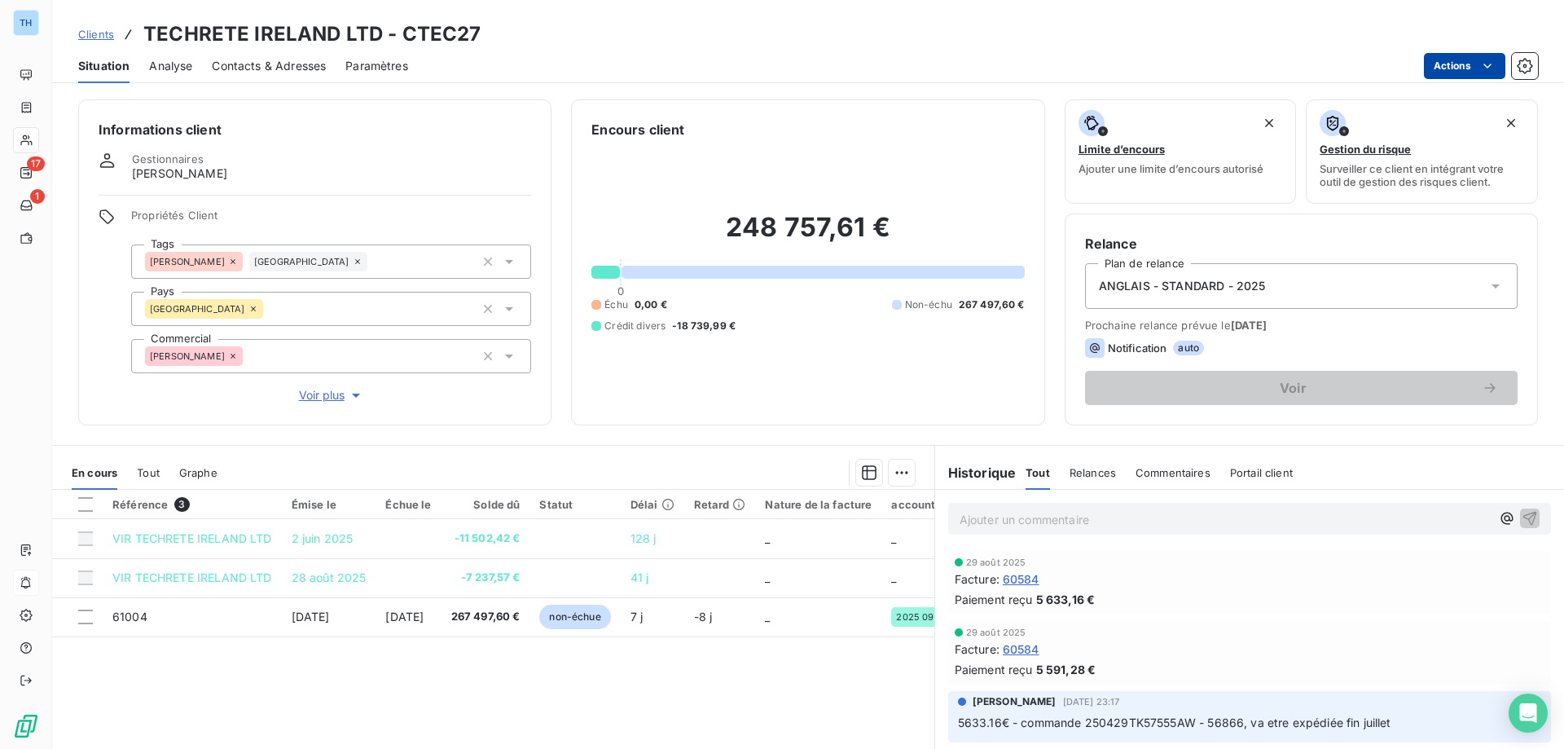
click at [1445, 62] on html "TH 17 1 Clients TECHRETE IRELAND LTD - CTEC27 Situation Analyse Contacts & Adre…" at bounding box center [782, 374] width 1564 height 749
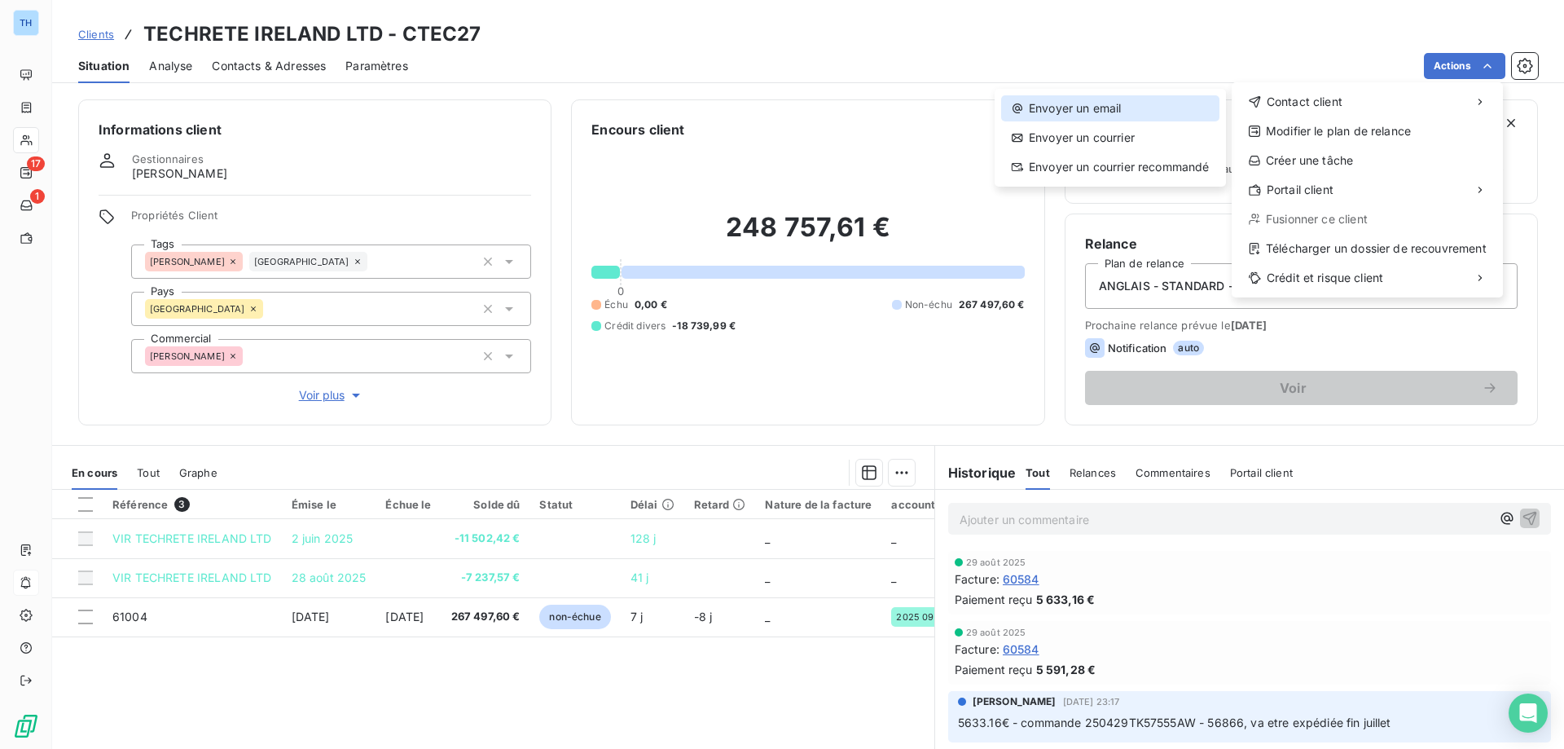
click at [1162, 99] on div "Envoyer un email" at bounding box center [1110, 108] width 218 height 26
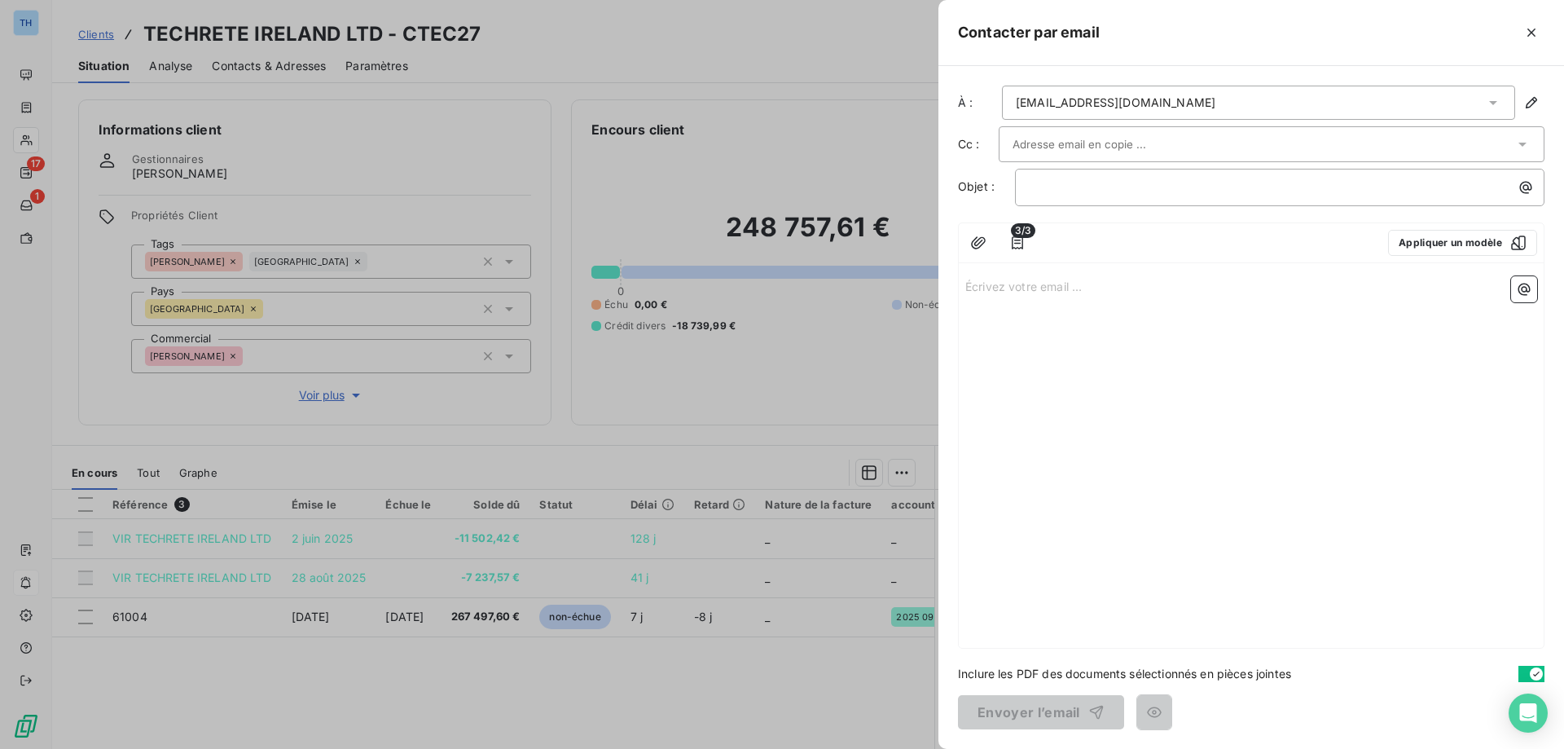
click at [1006, 279] on p "Écrivez votre email ... ﻿" at bounding box center [1251, 285] width 572 height 19
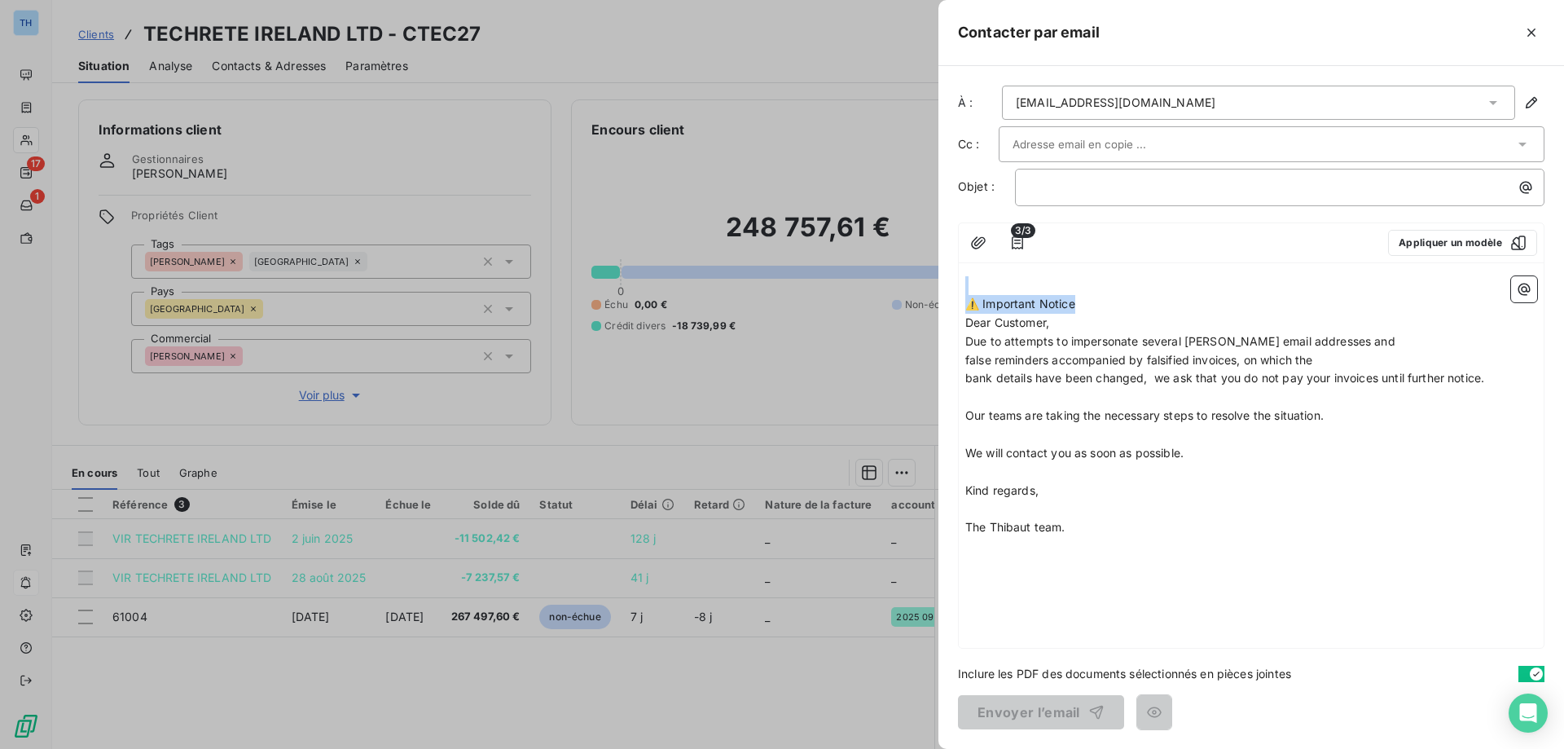
drag, startPoint x: 1107, startPoint y: 301, endPoint x: 916, endPoint y: 266, distance: 193.8
click at [916, 748] on div "Contacter par email À : [EMAIL_ADDRESS][DOMAIN_NAME] Cc : Objet : ﻿ 3/3 Appliqu…" at bounding box center [782, 749] width 1564 height 0
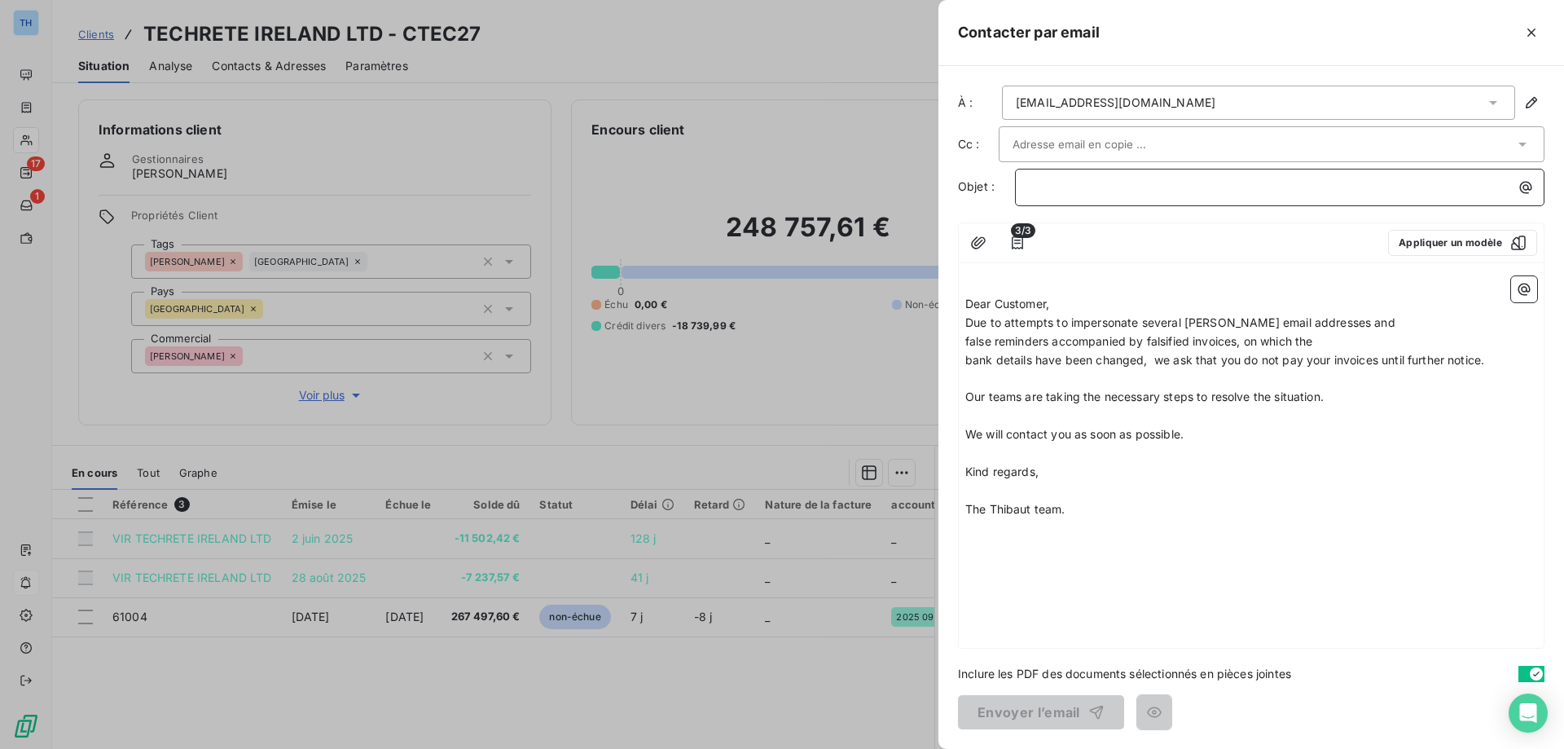
click at [1051, 184] on p "﻿" at bounding box center [1284, 187] width 510 height 19
click at [1033, 185] on span "⚠️ Important Notice" at bounding box center [1084, 186] width 110 height 14
drag, startPoint x: 968, startPoint y: 301, endPoint x: 981, endPoint y: 302, distance: 13.1
click at [968, 301] on span "Dear Customer," at bounding box center [1007, 303] width 84 height 14
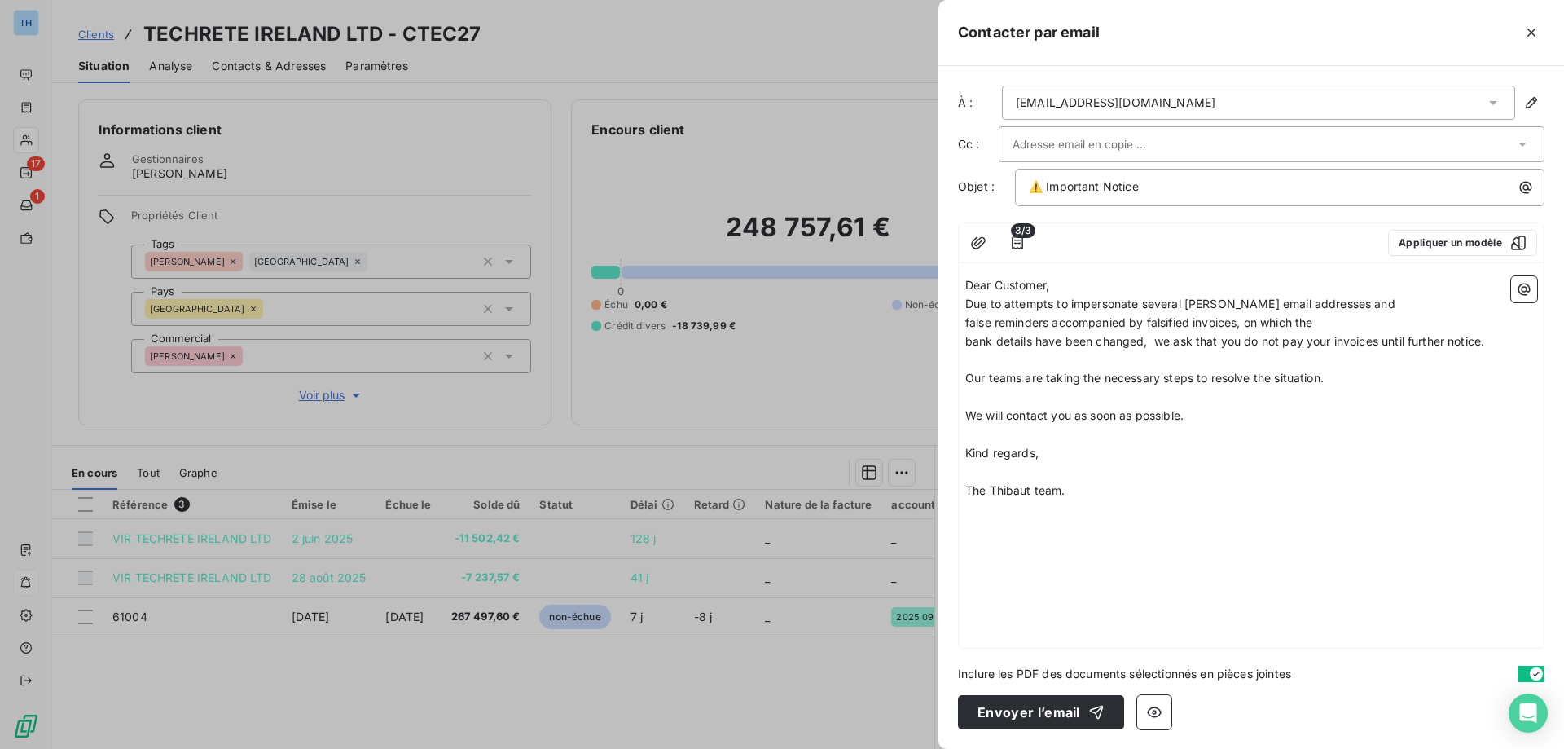
click at [1067, 288] on p "Dear Customer," at bounding box center [1251, 285] width 572 height 19
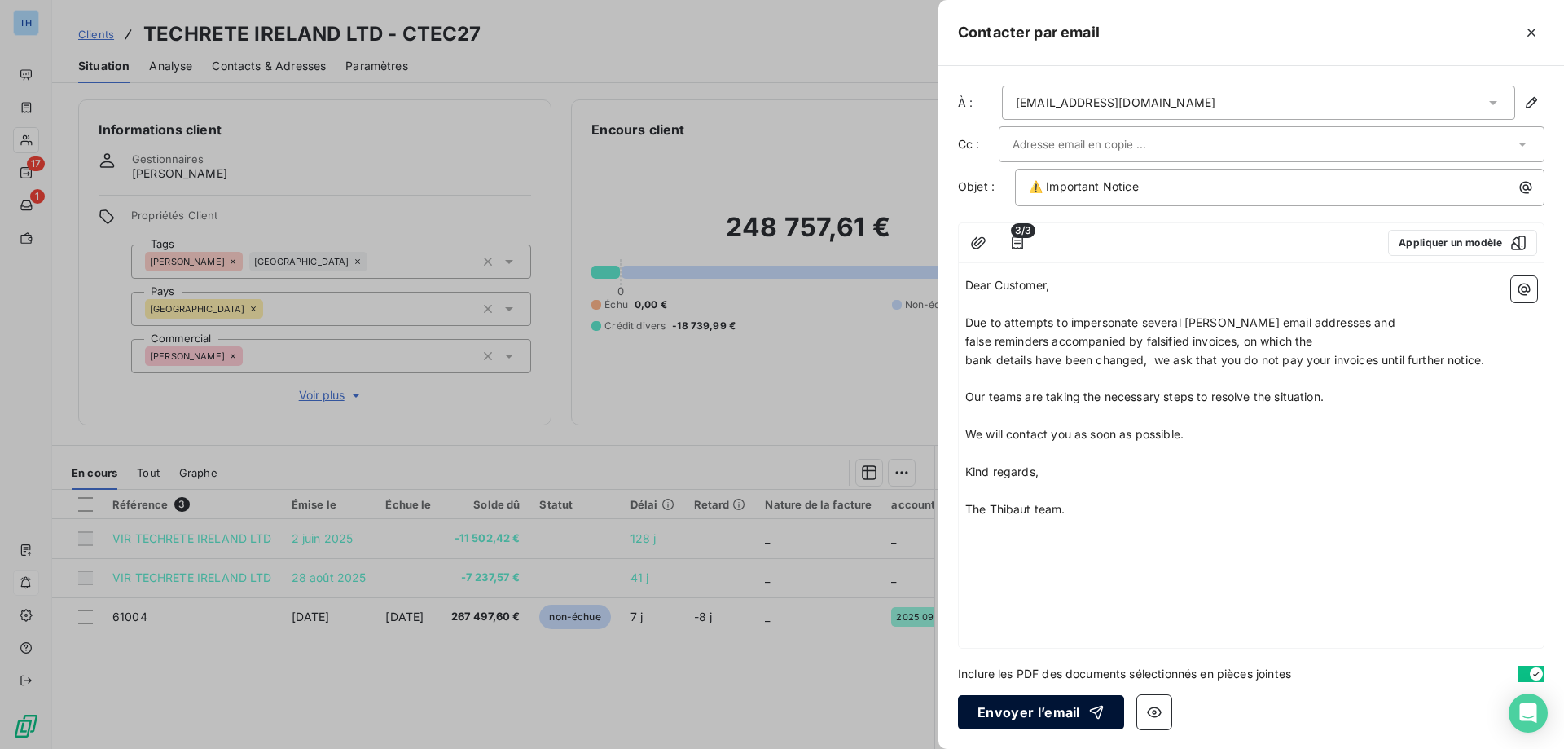
click at [1027, 718] on button "Envoyer l’email" at bounding box center [1041, 712] width 166 height 34
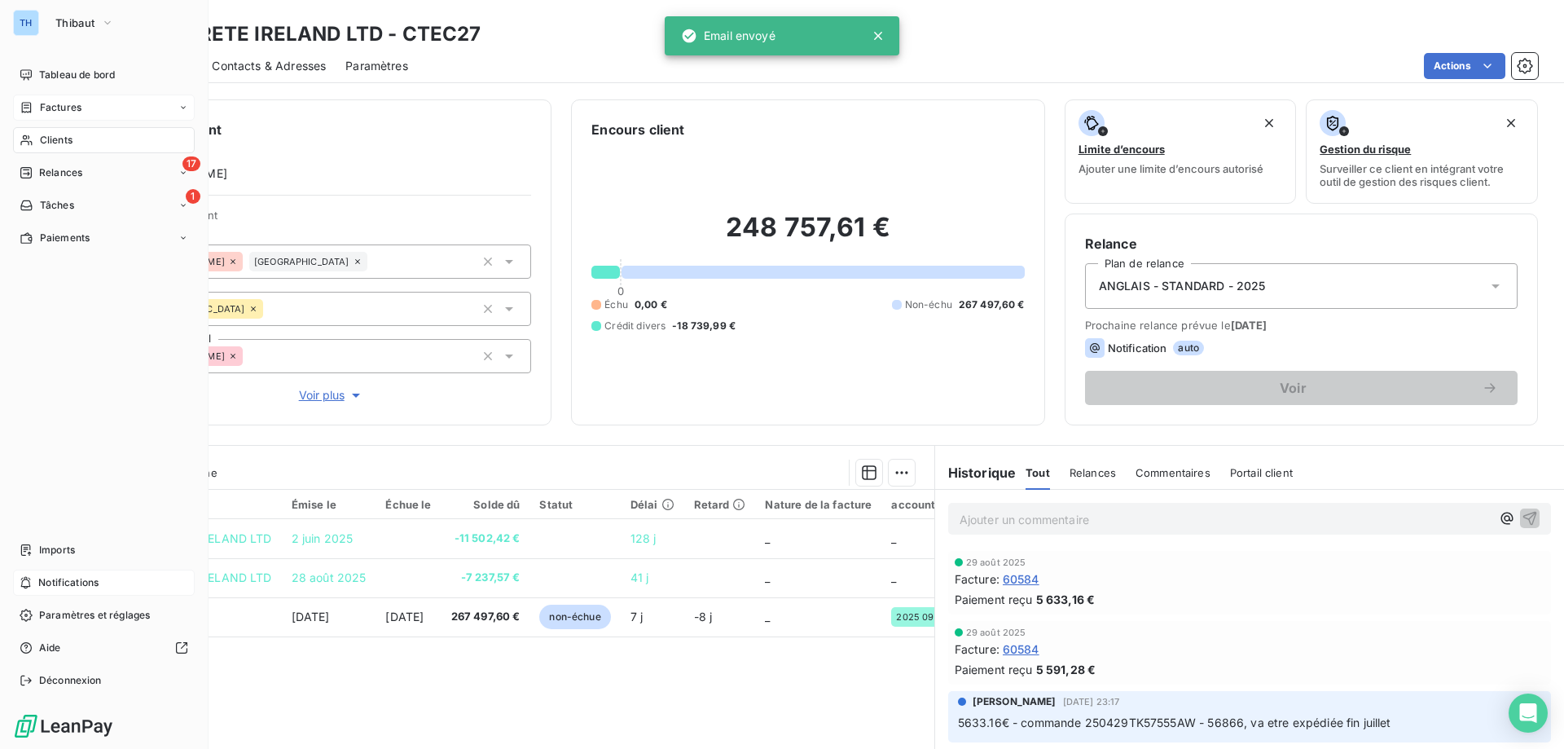
click at [35, 111] on div "Factures" at bounding box center [51, 107] width 62 height 15
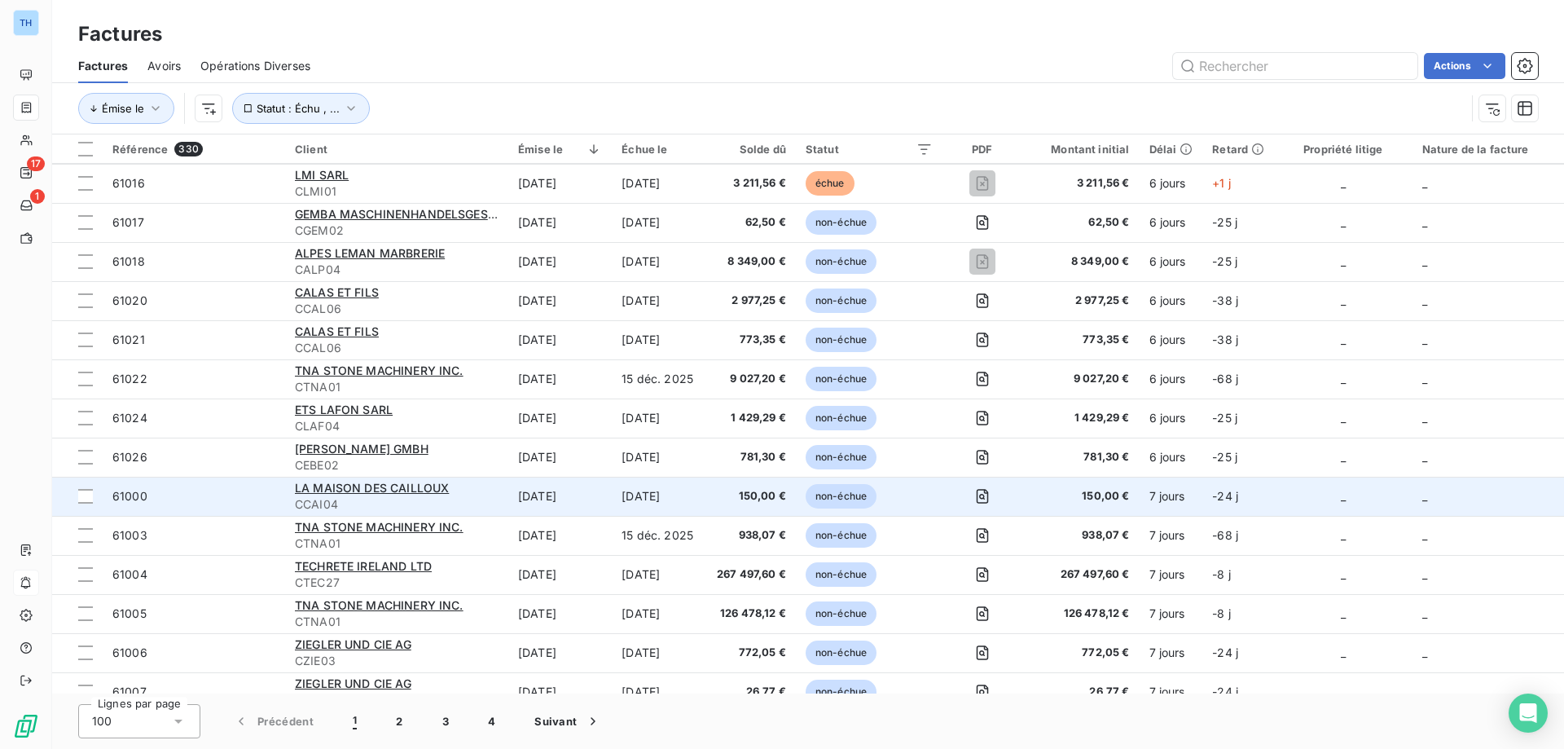
scroll to position [2036, 0]
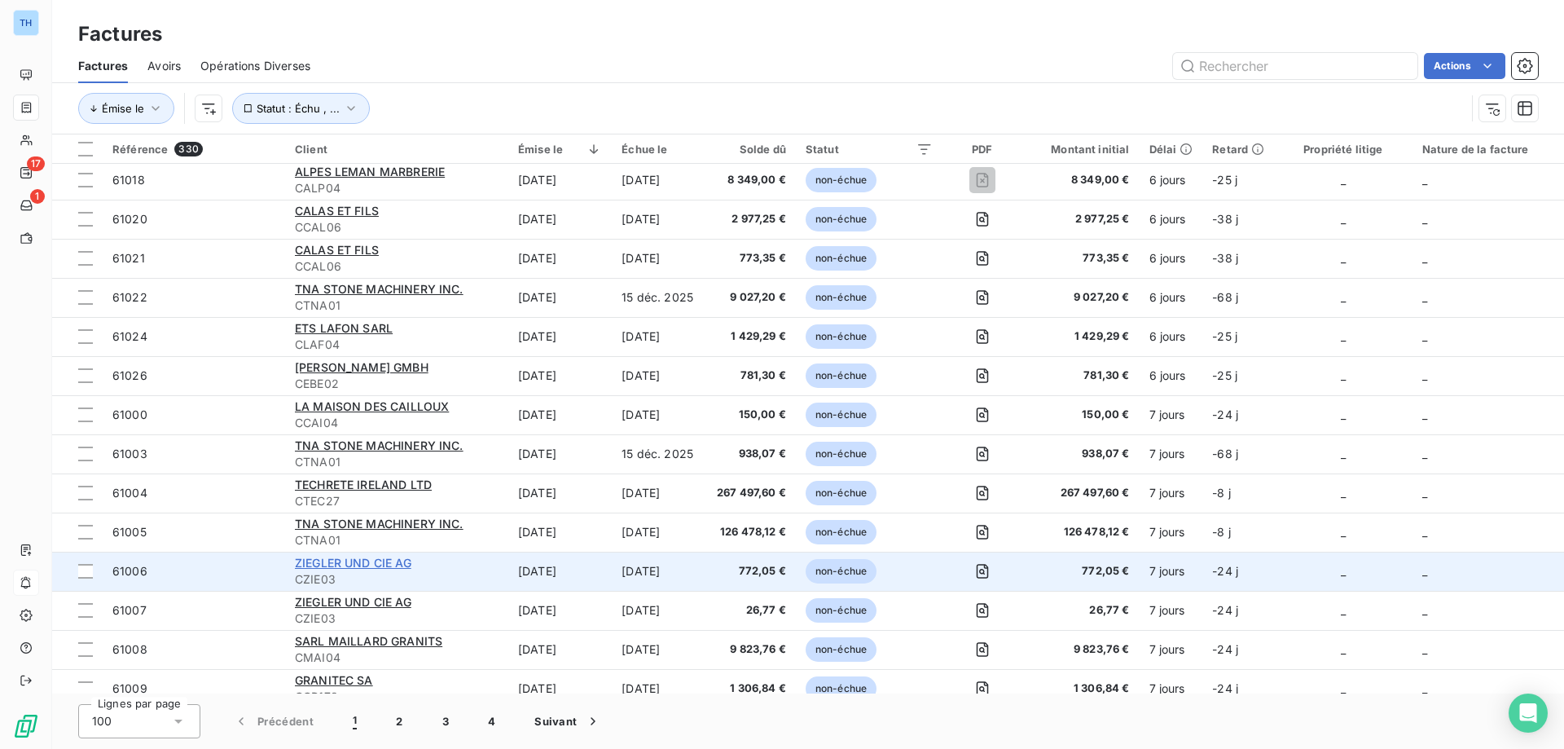
click at [349, 560] on span "ZIEGLER UND CIE AG" at bounding box center [353, 563] width 116 height 14
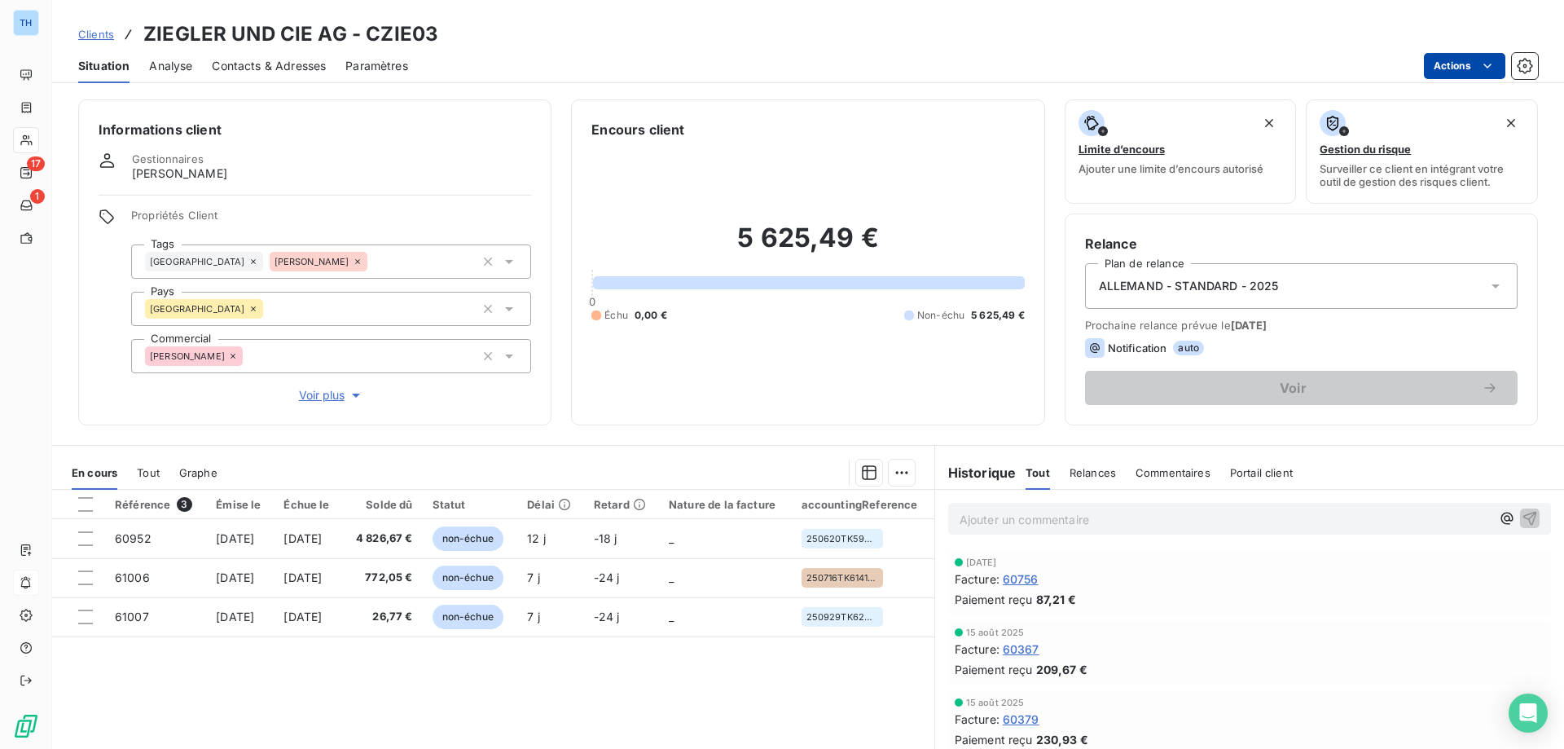
click at [1446, 72] on html "TH 17 1 Clients ZIEGLER UND CIE AG - CZIE03 Situation Analyse Contacts & Adress…" at bounding box center [782, 374] width 1564 height 749
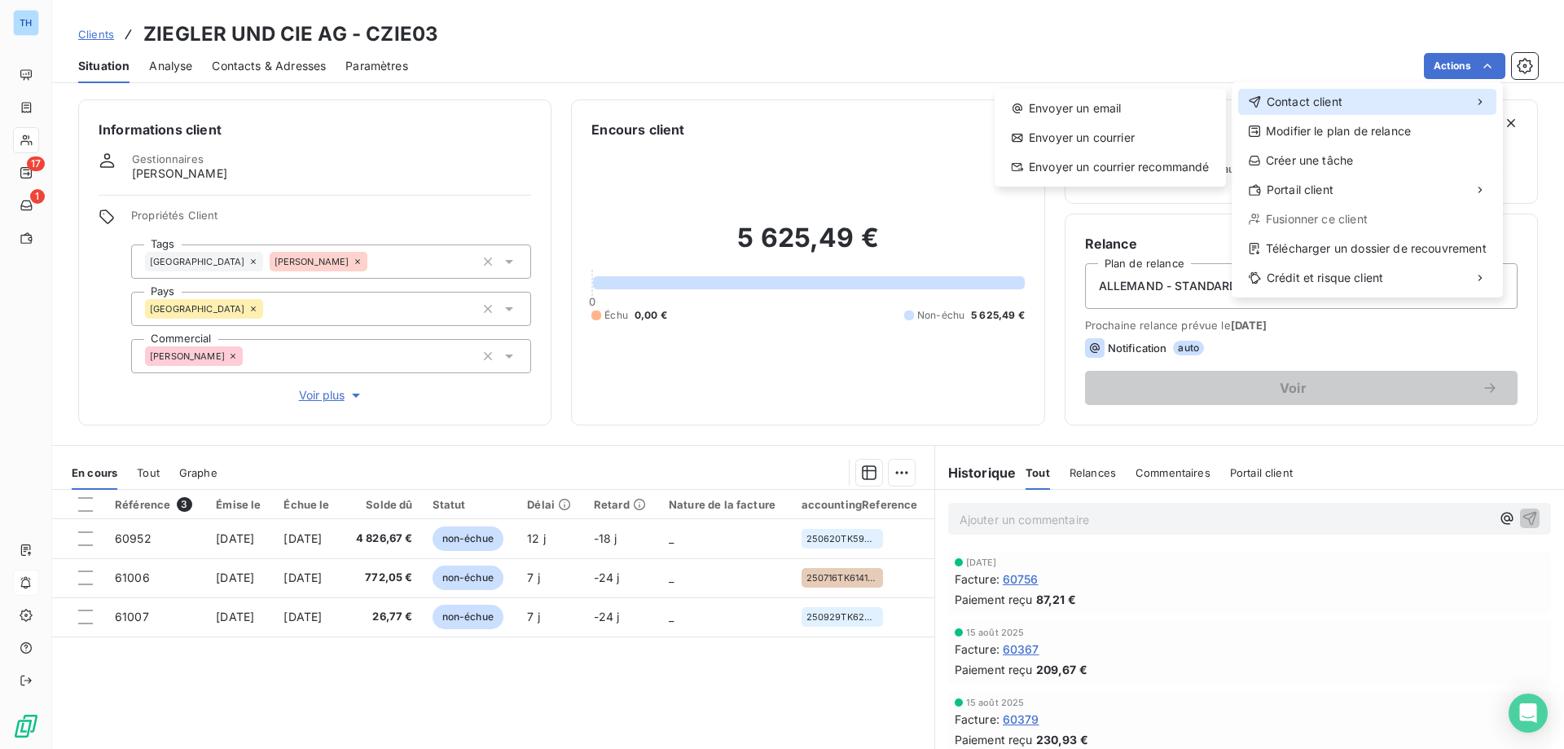
click at [1256, 101] on icon at bounding box center [1254, 101] width 11 height 11
click at [1118, 101] on div "Envoyer un email" at bounding box center [1110, 108] width 218 height 26
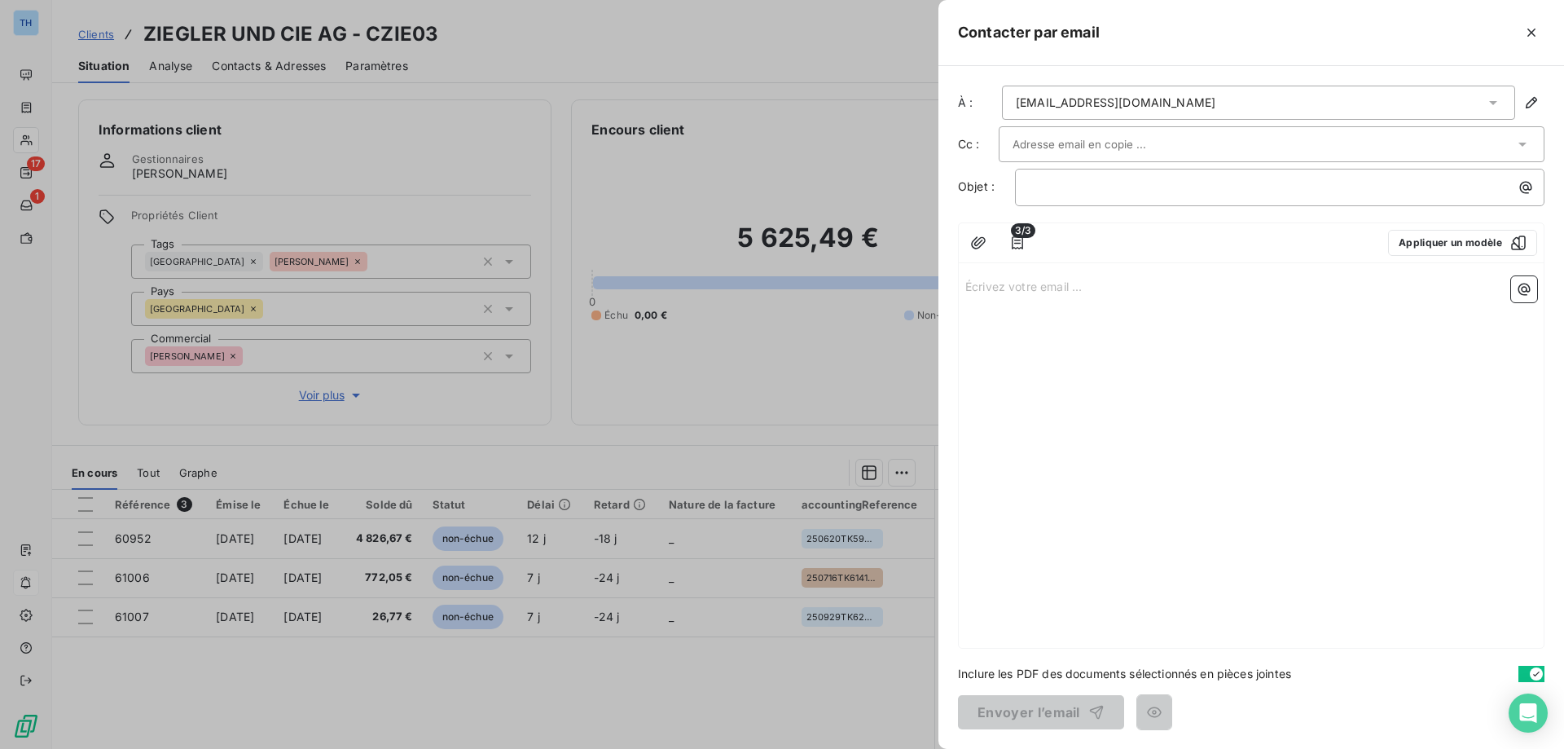
click at [1021, 281] on p "Écrivez votre email ... ﻿" at bounding box center [1251, 285] width 572 height 19
click at [1039, 194] on p "﻿" at bounding box center [1284, 187] width 510 height 19
click at [995, 289] on p "Écrivez votre email ... ﻿" at bounding box center [1251, 285] width 572 height 19
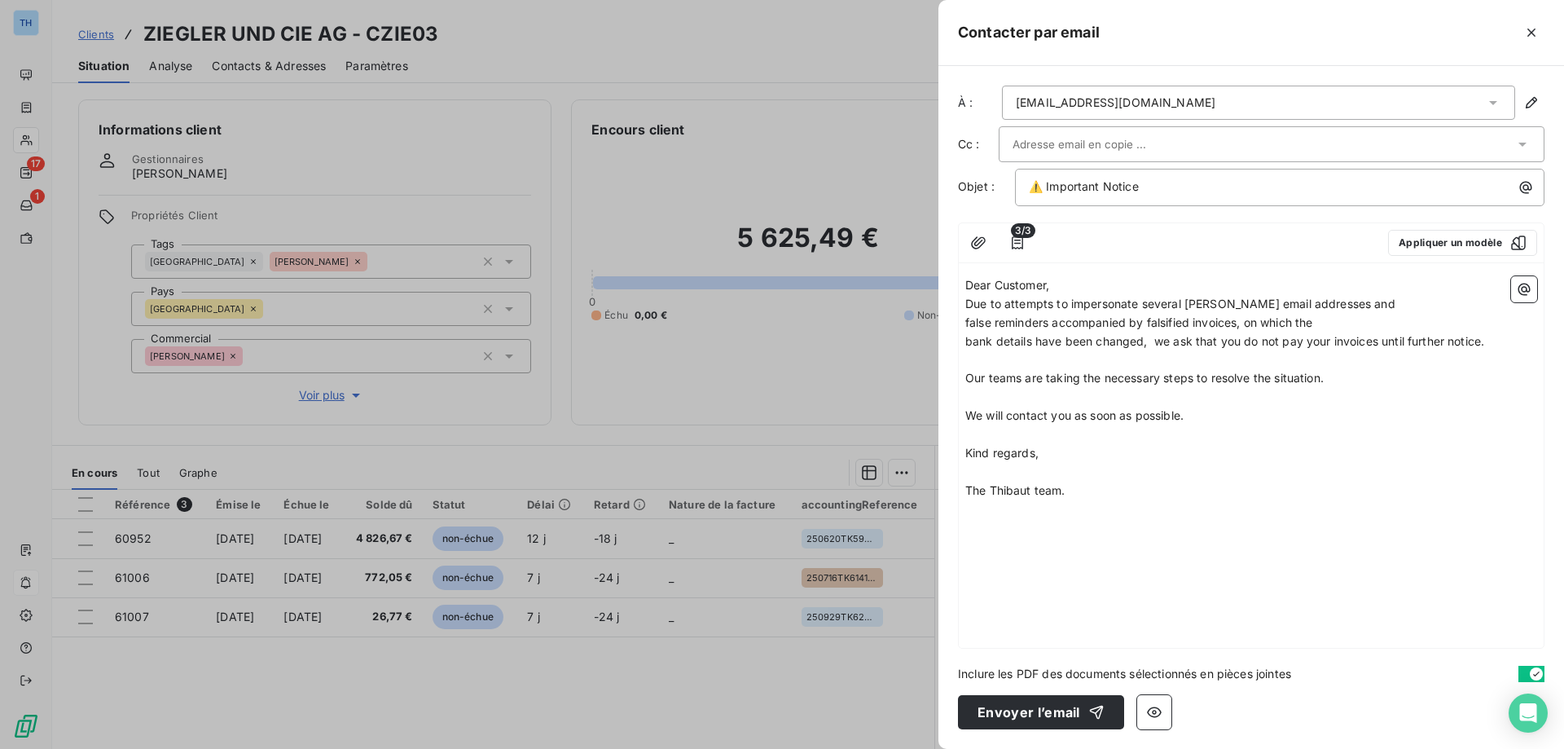
click at [1076, 285] on p "Dear Customer," at bounding box center [1251, 285] width 572 height 19
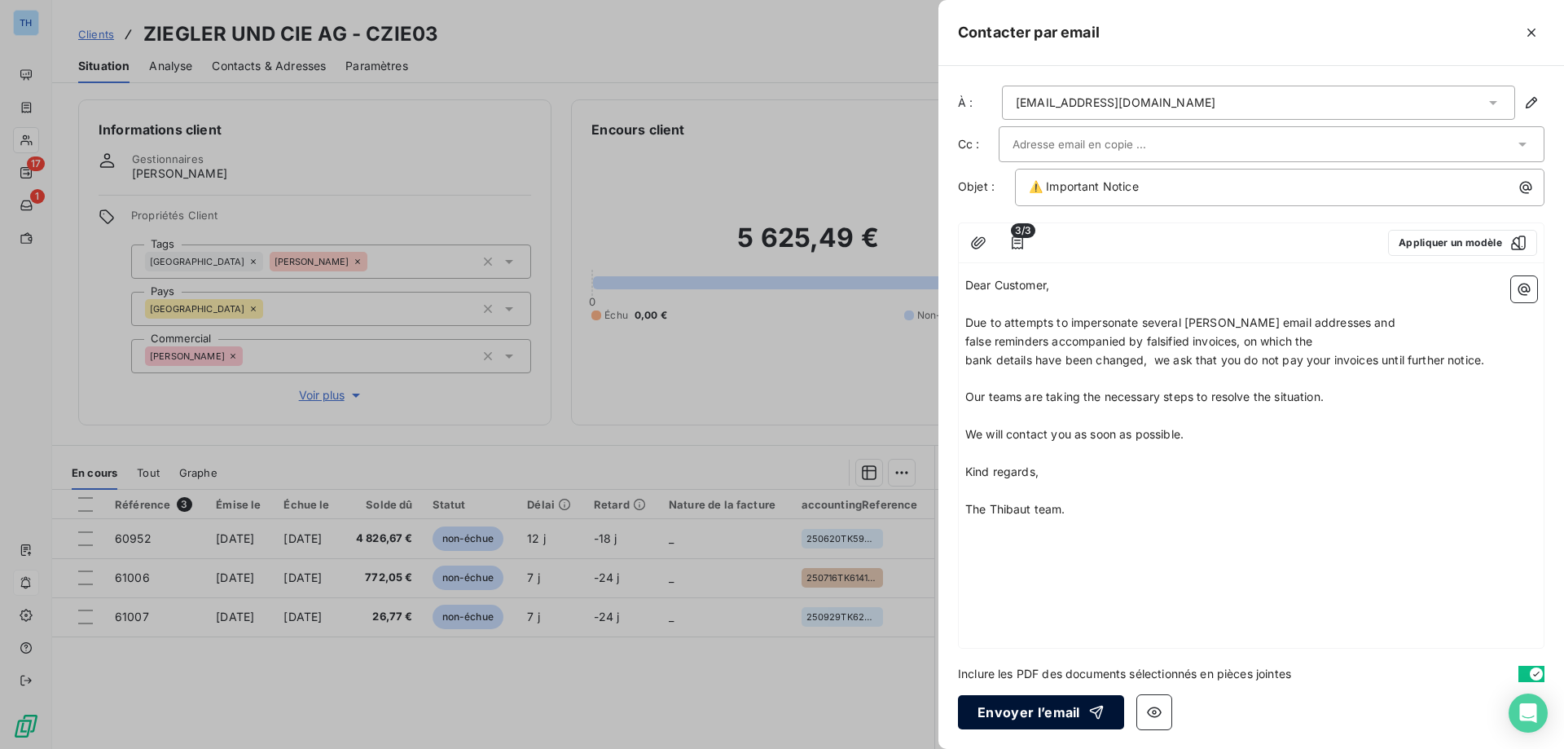
click at [1014, 709] on button "Envoyer l’email" at bounding box center [1041, 712] width 166 height 34
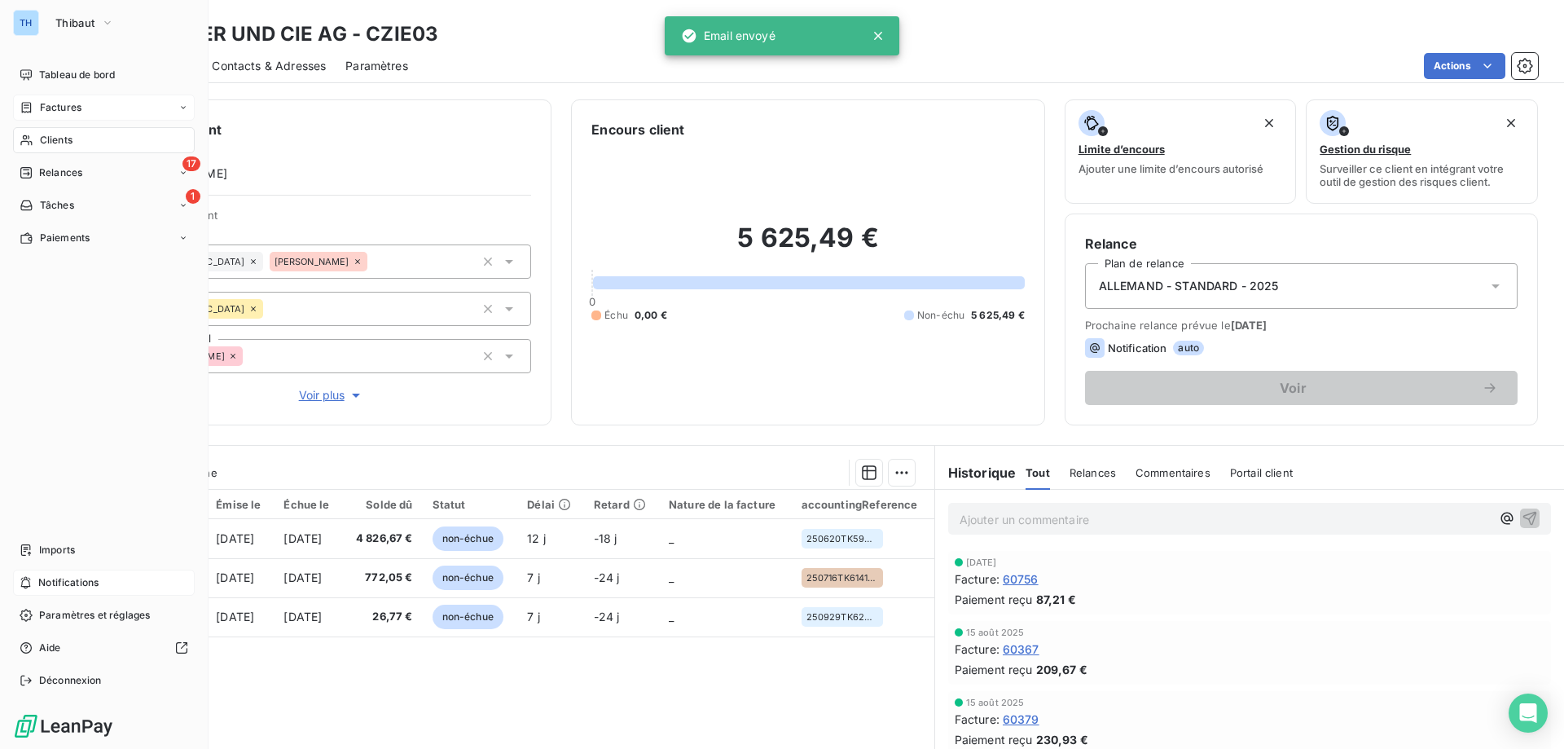
click at [35, 110] on div "Factures" at bounding box center [51, 107] width 62 height 15
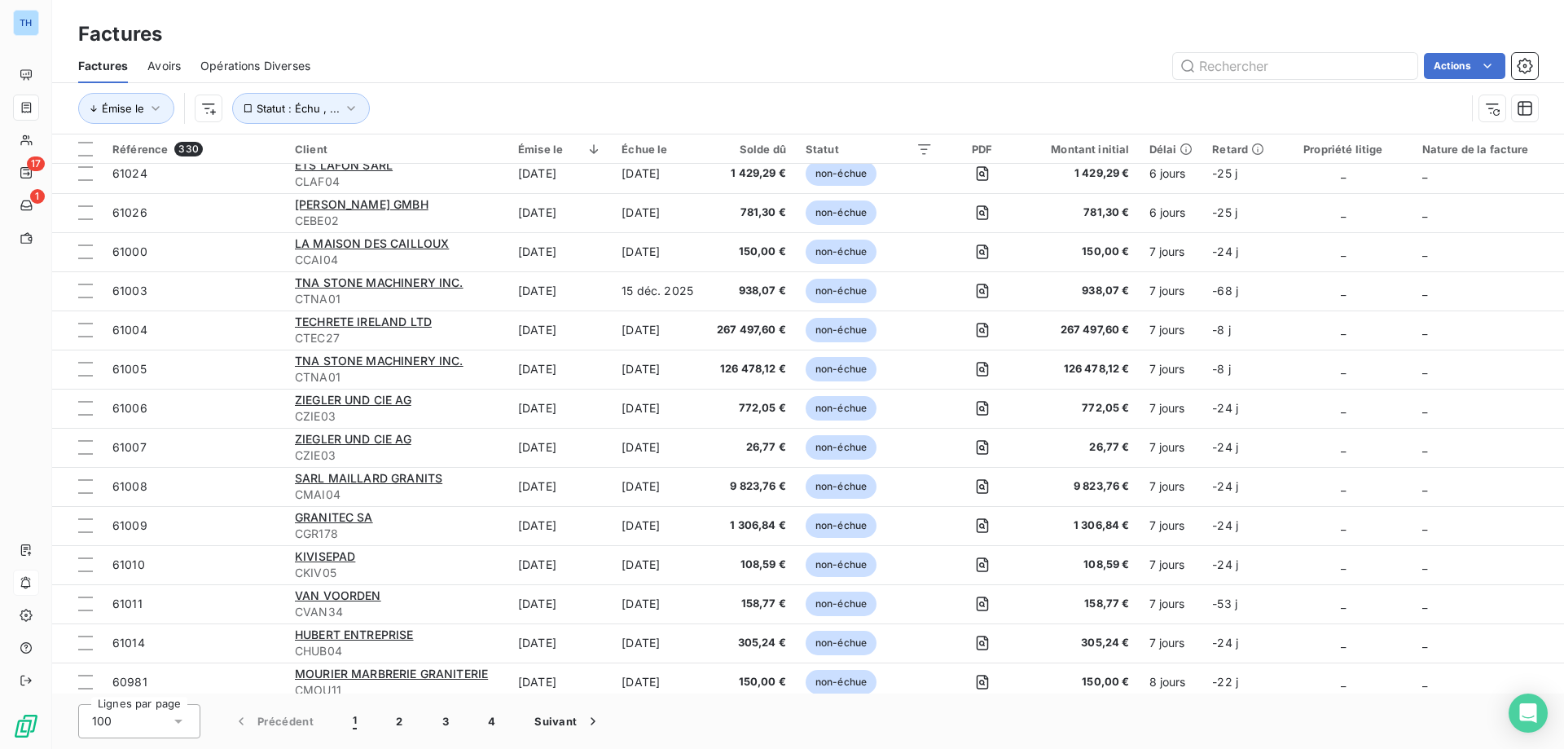
scroll to position [2281, 0]
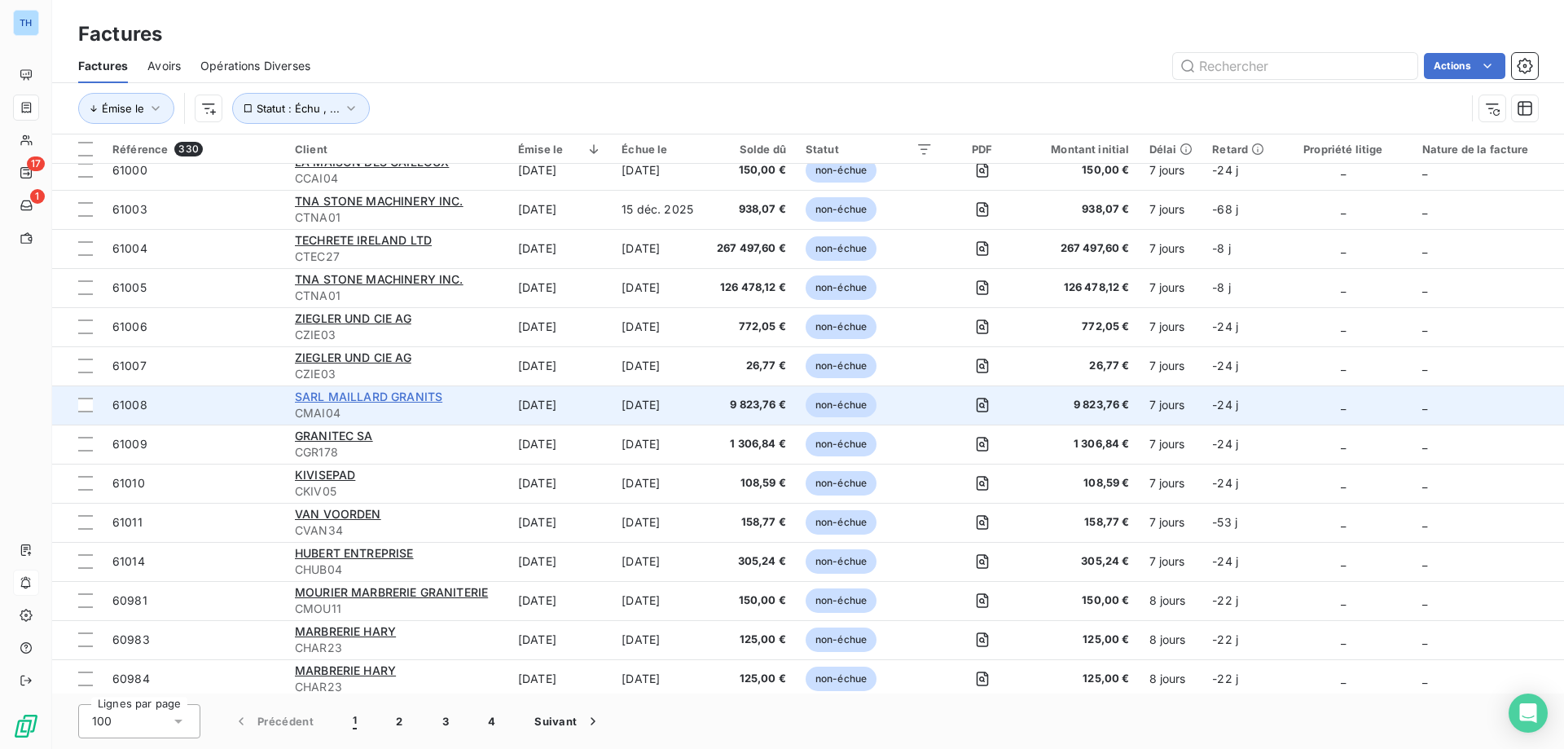
click at [363, 393] on span "SARL MAILLARD GRANITS" at bounding box center [368, 396] width 147 height 14
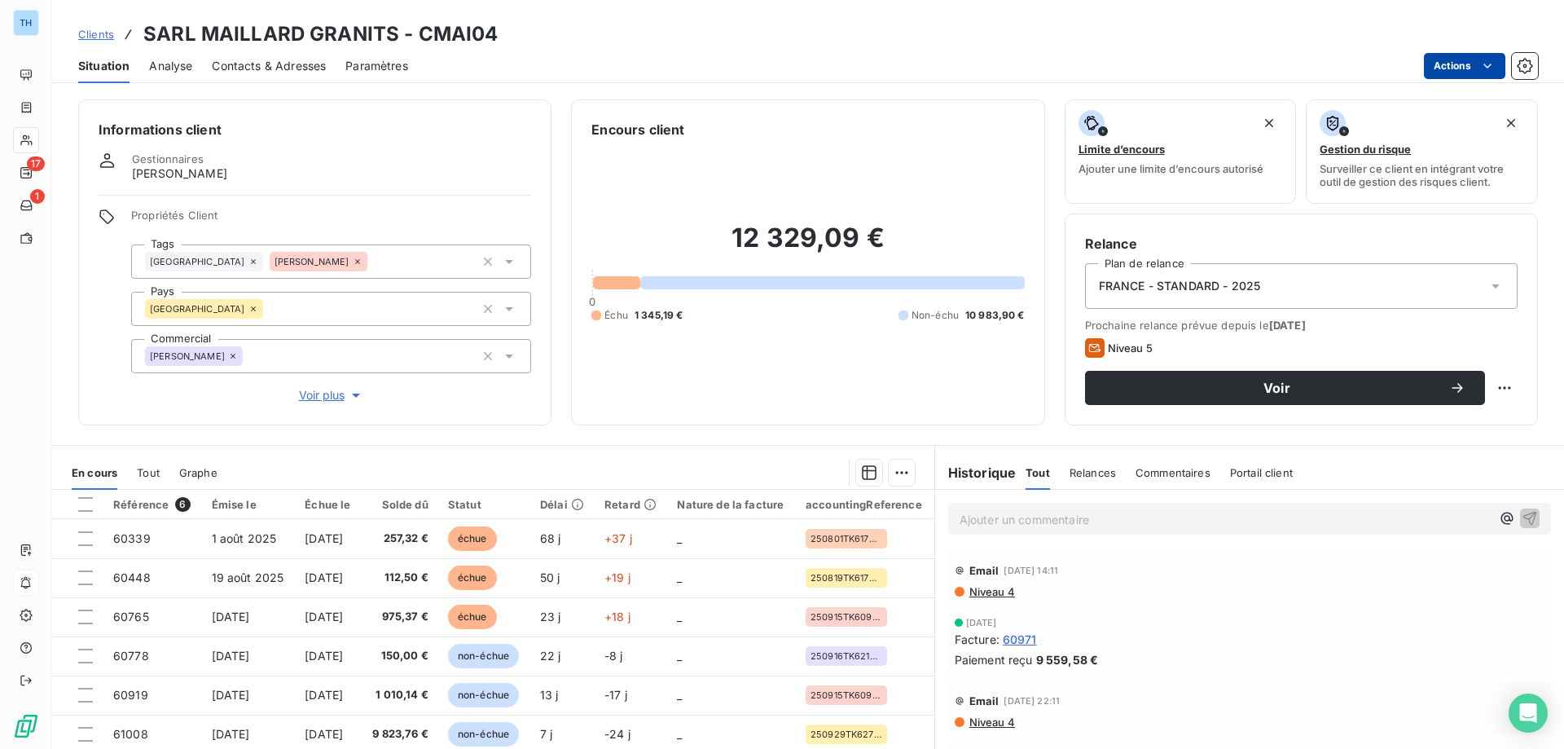
click at [1451, 73] on html "TH 17 1 Clients SARL MAILLARD GRANITS - CMAI04 Situation Analyse Contacts & Adr…" at bounding box center [782, 374] width 1564 height 749
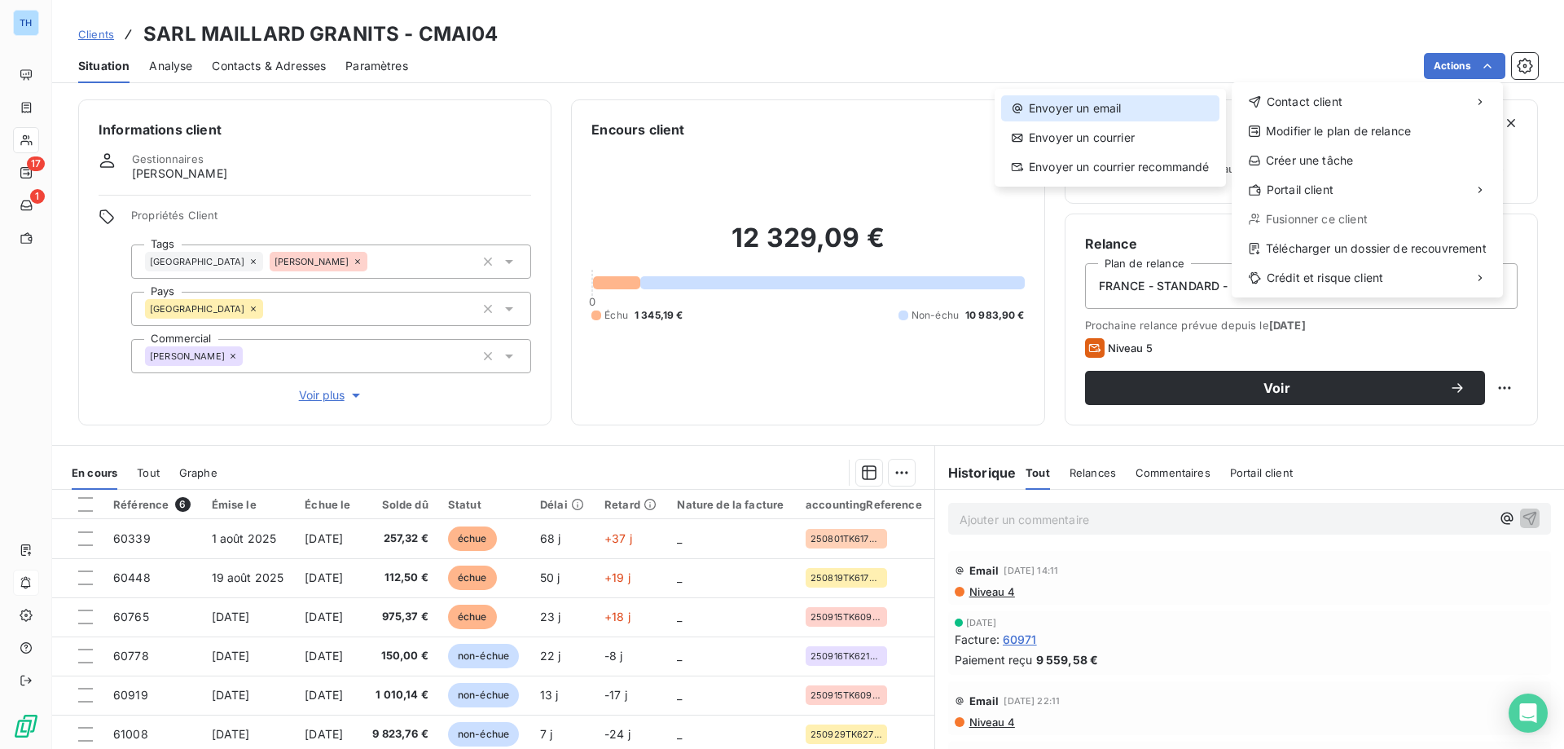
click at [1122, 104] on div "Envoyer un email" at bounding box center [1110, 108] width 218 height 26
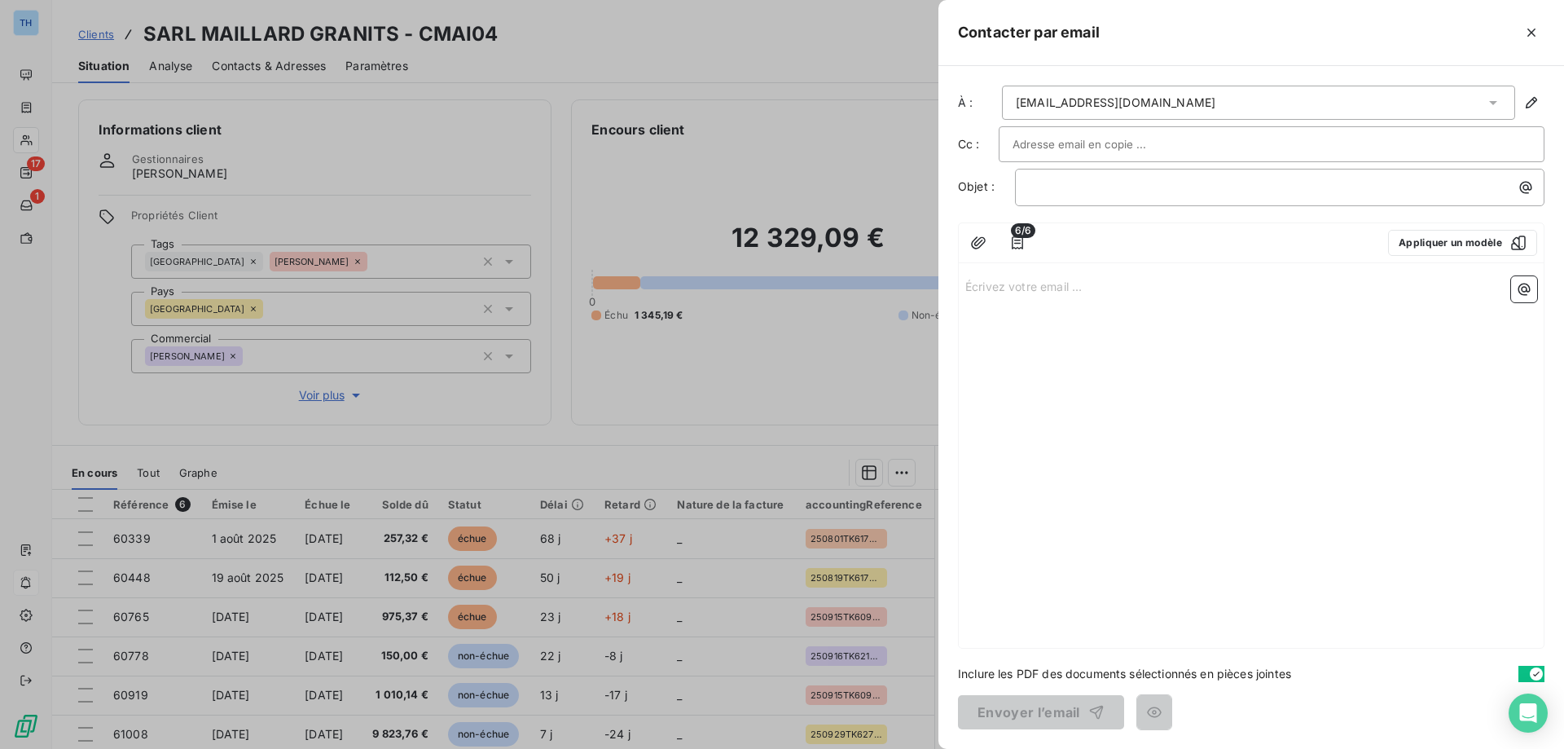
click at [981, 292] on p "Écrivez votre email ... ﻿" at bounding box center [1251, 285] width 572 height 19
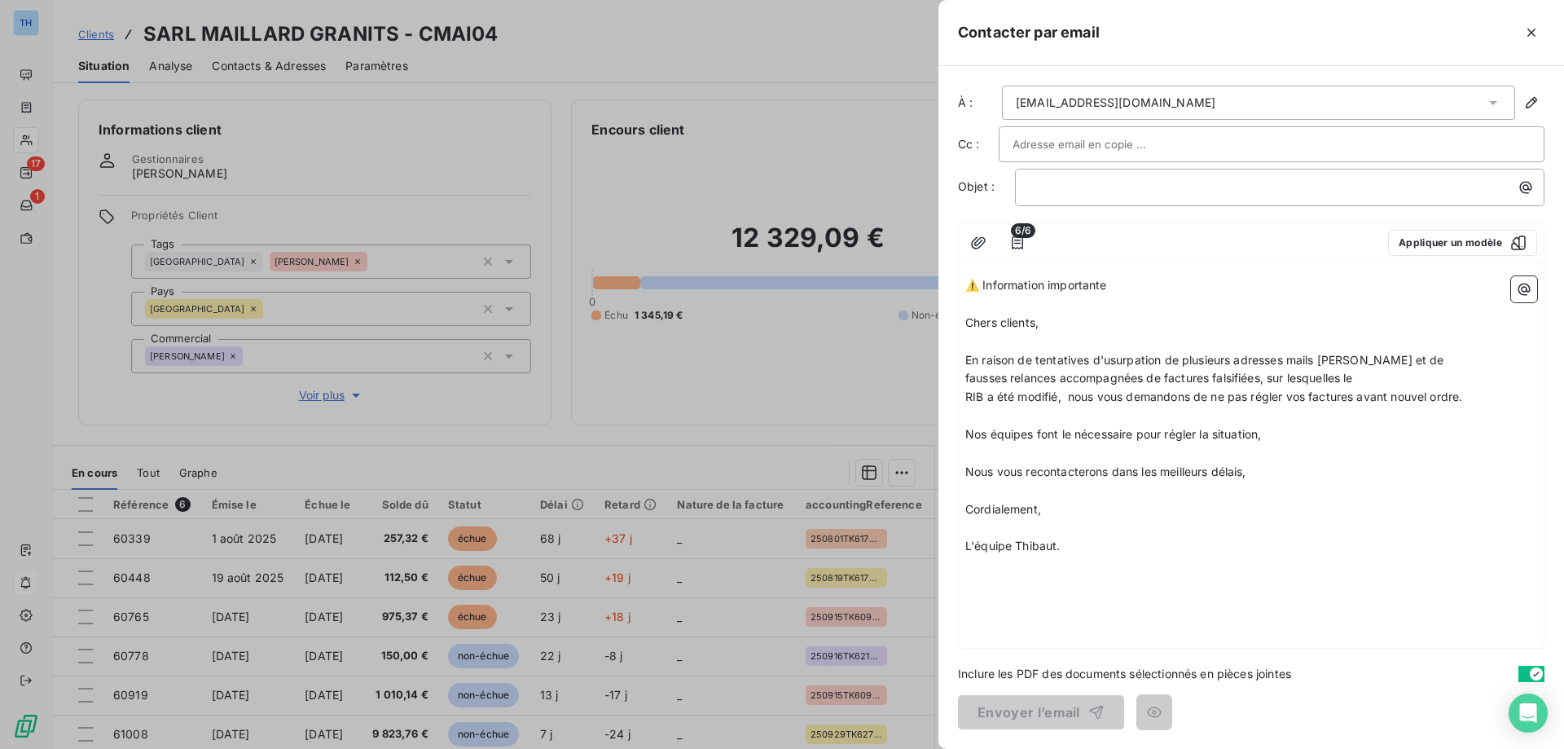
drag, startPoint x: 1126, startPoint y: 283, endPoint x: 941, endPoint y: 265, distance: 186.7
click at [941, 265] on div "À : [EMAIL_ADDRESS][DOMAIN_NAME] Cc : Objet : ﻿ 6/6 Appliquer un modèle ⚠️ Info…" at bounding box center [1251, 407] width 626 height 683
click at [1037, 191] on p "﻿" at bounding box center [1284, 187] width 510 height 19
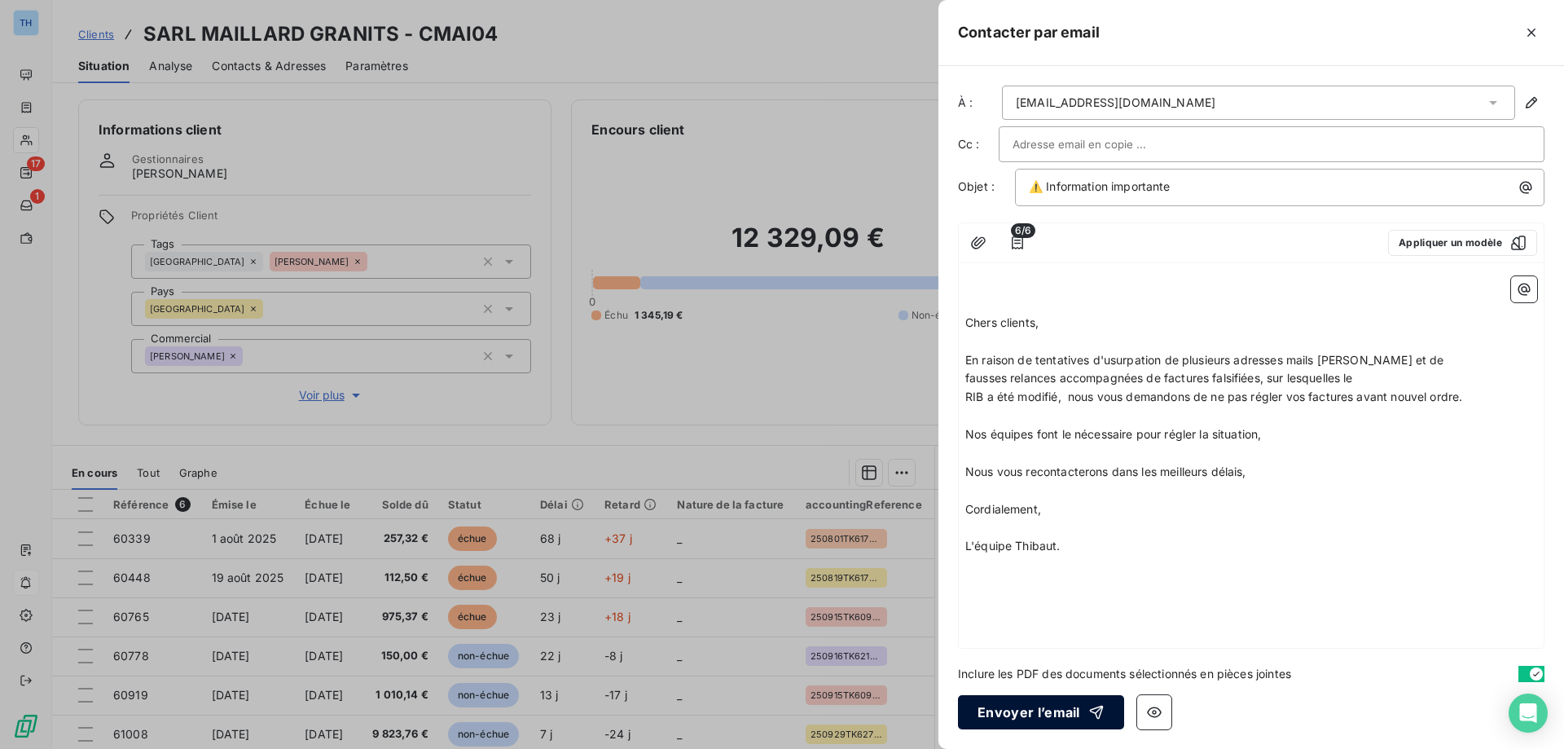
click at [992, 709] on button "Envoyer l’email" at bounding box center [1041, 712] width 166 height 34
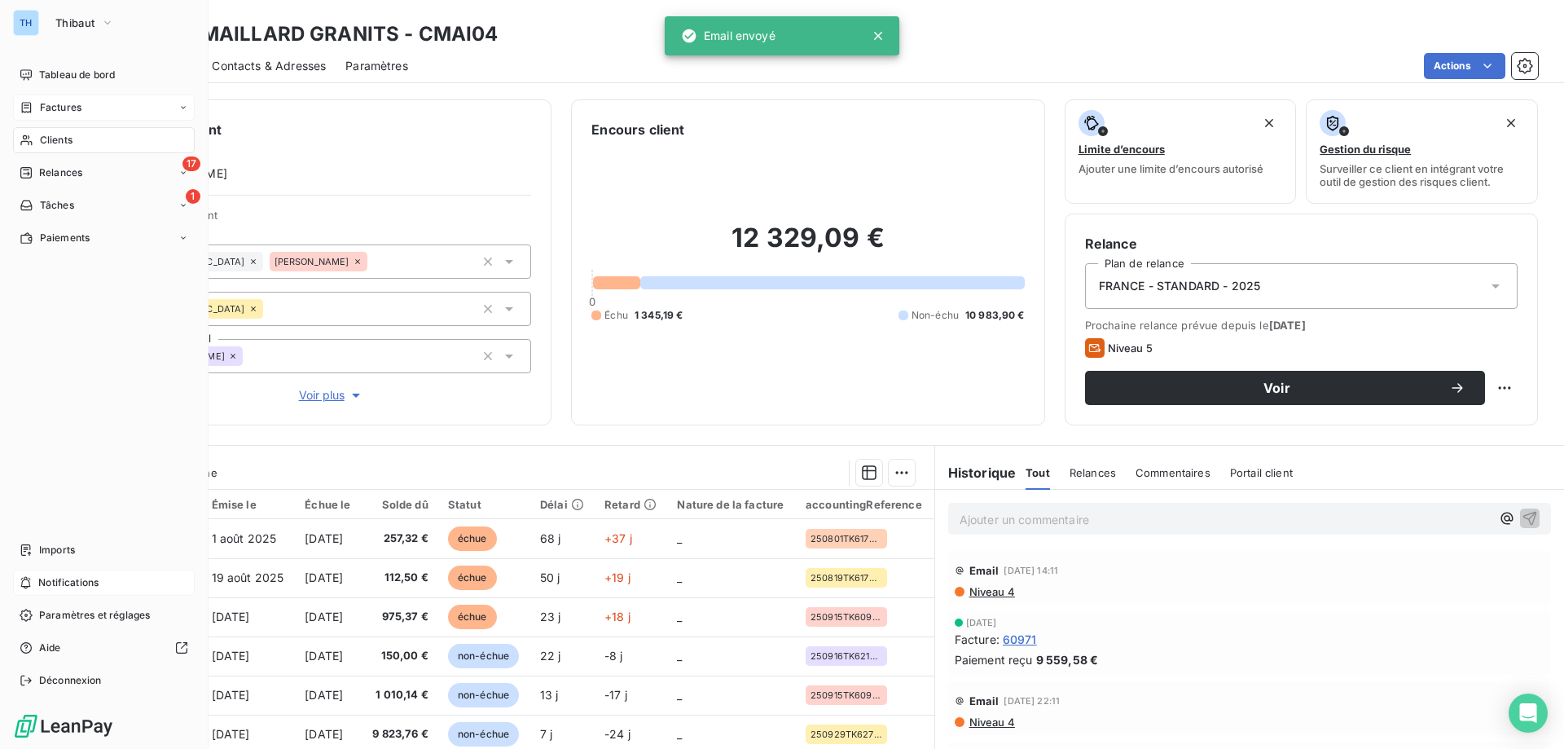
click at [42, 103] on span "Factures" at bounding box center [61, 107] width 42 height 15
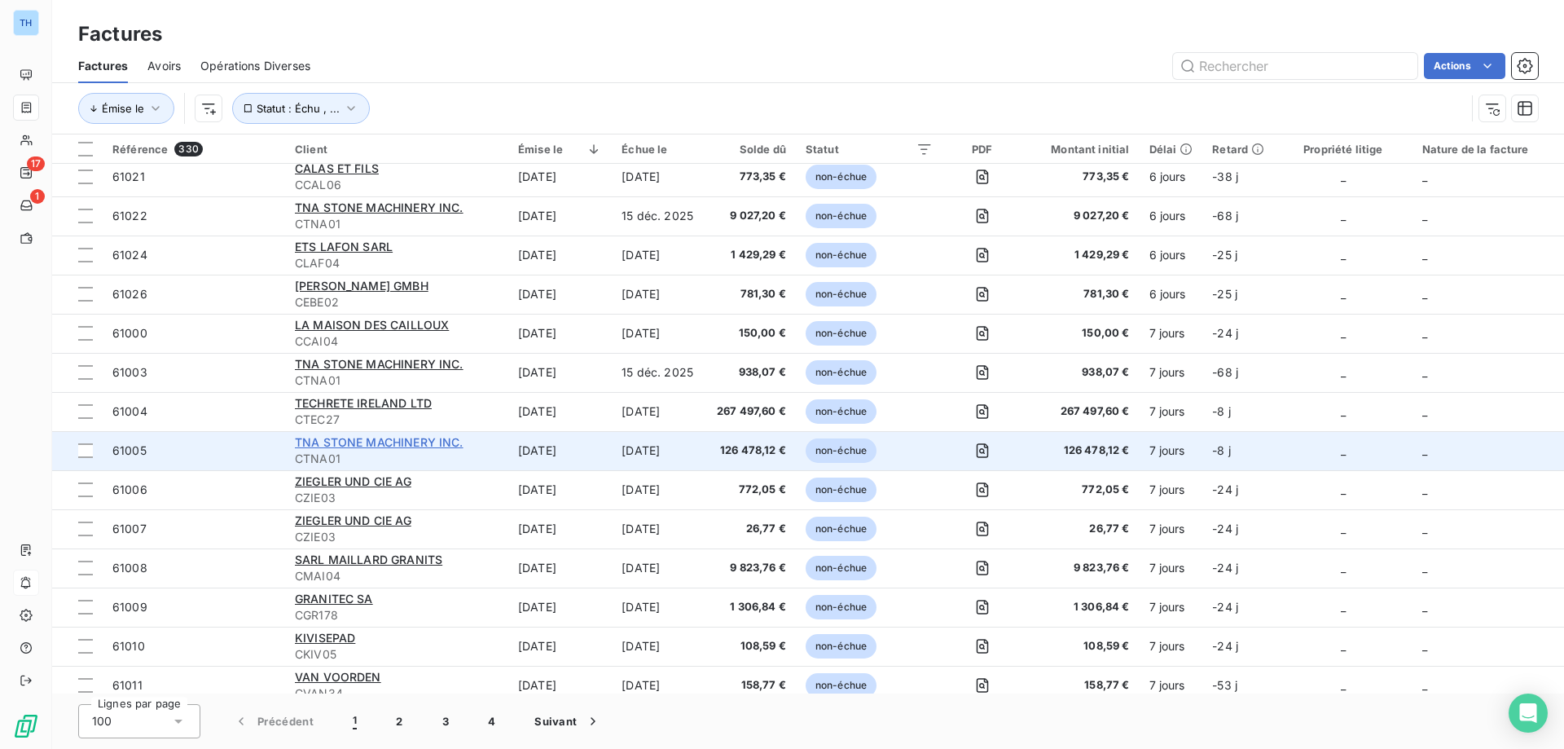
scroll to position [2199, 0]
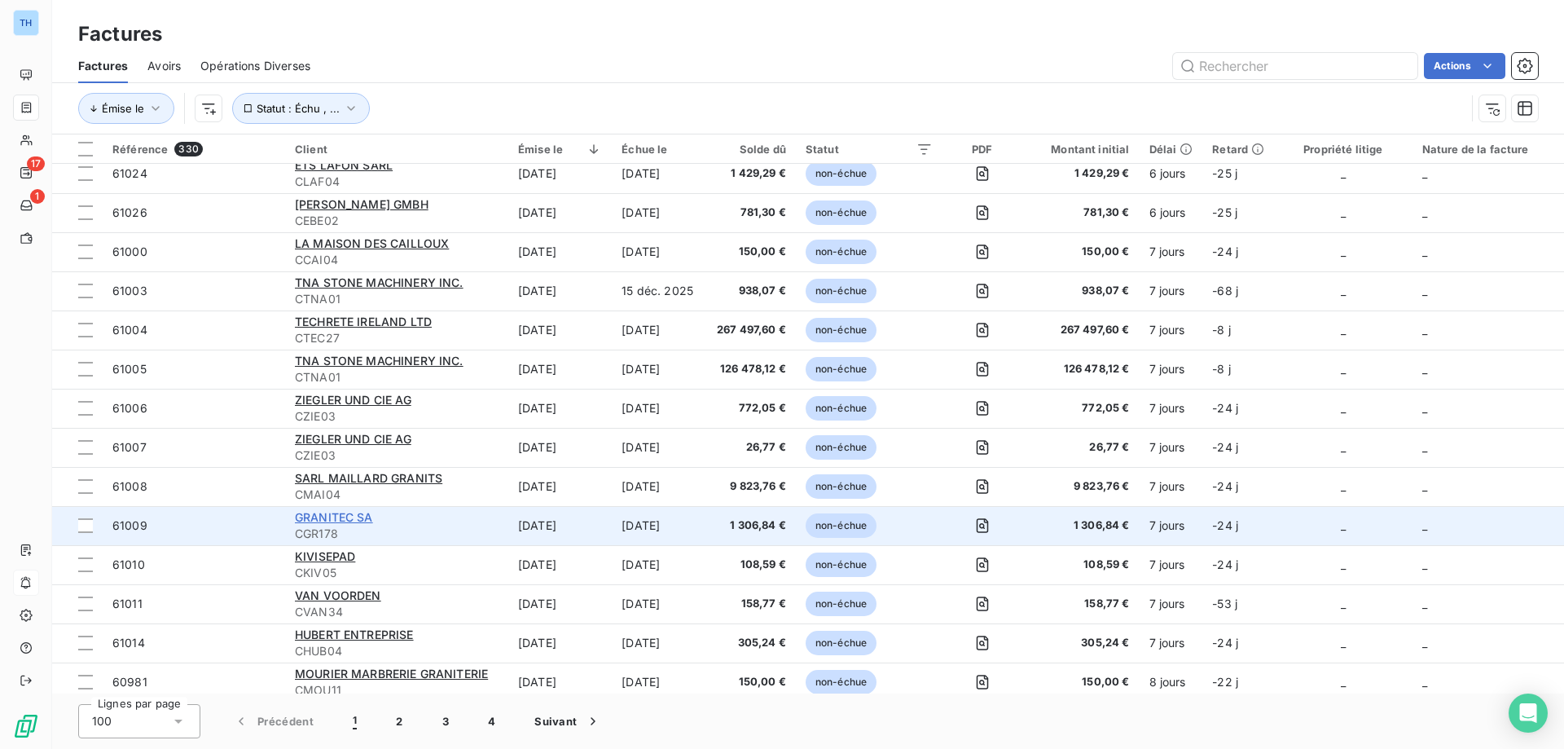
click at [332, 517] on span "GRANITEC SA" at bounding box center [334, 517] width 78 height 14
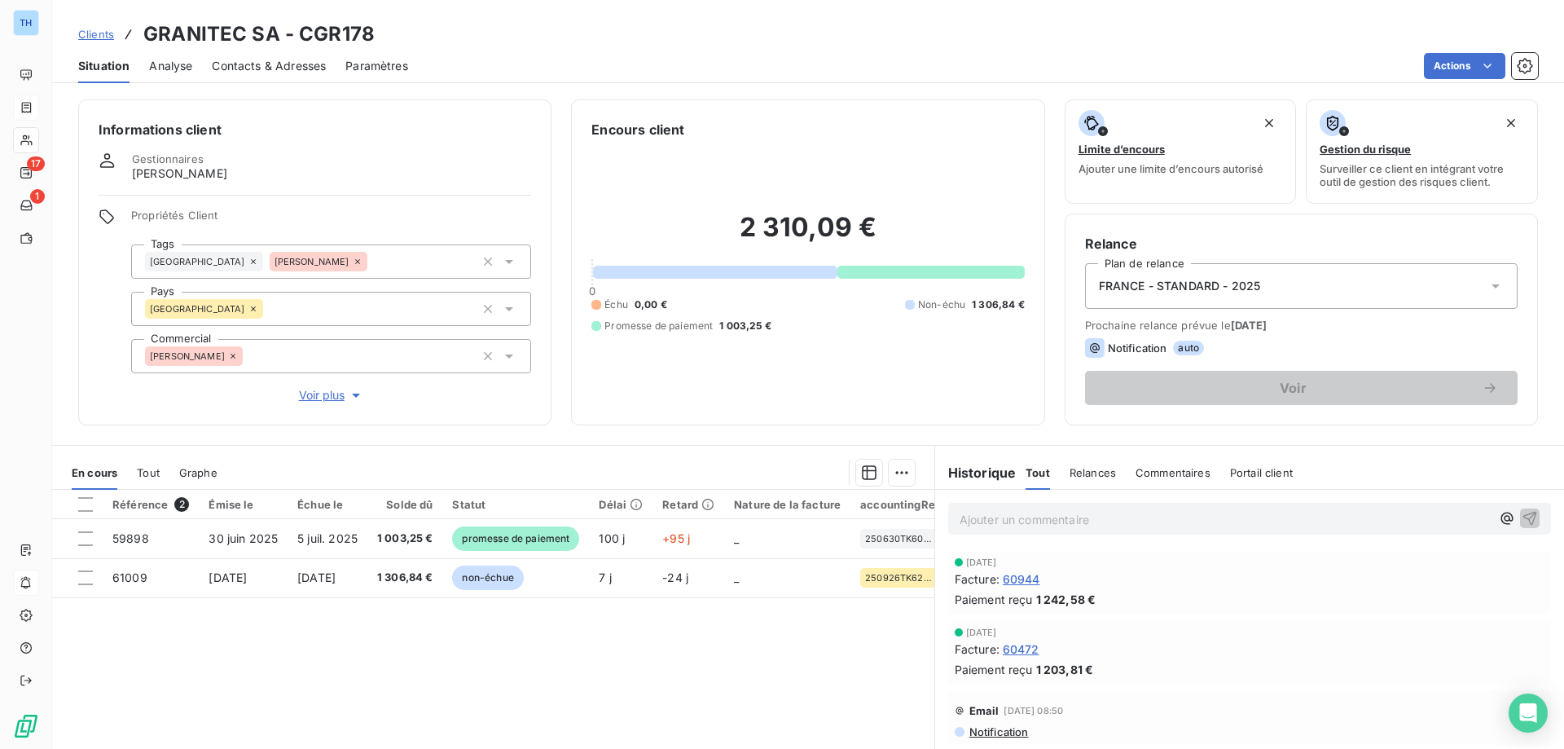
click at [1443, 64] on html "TH 17 1 Clients GRANITEC SA - CGR178 Situation Analyse Contacts & Adresses Para…" at bounding box center [782, 374] width 1564 height 749
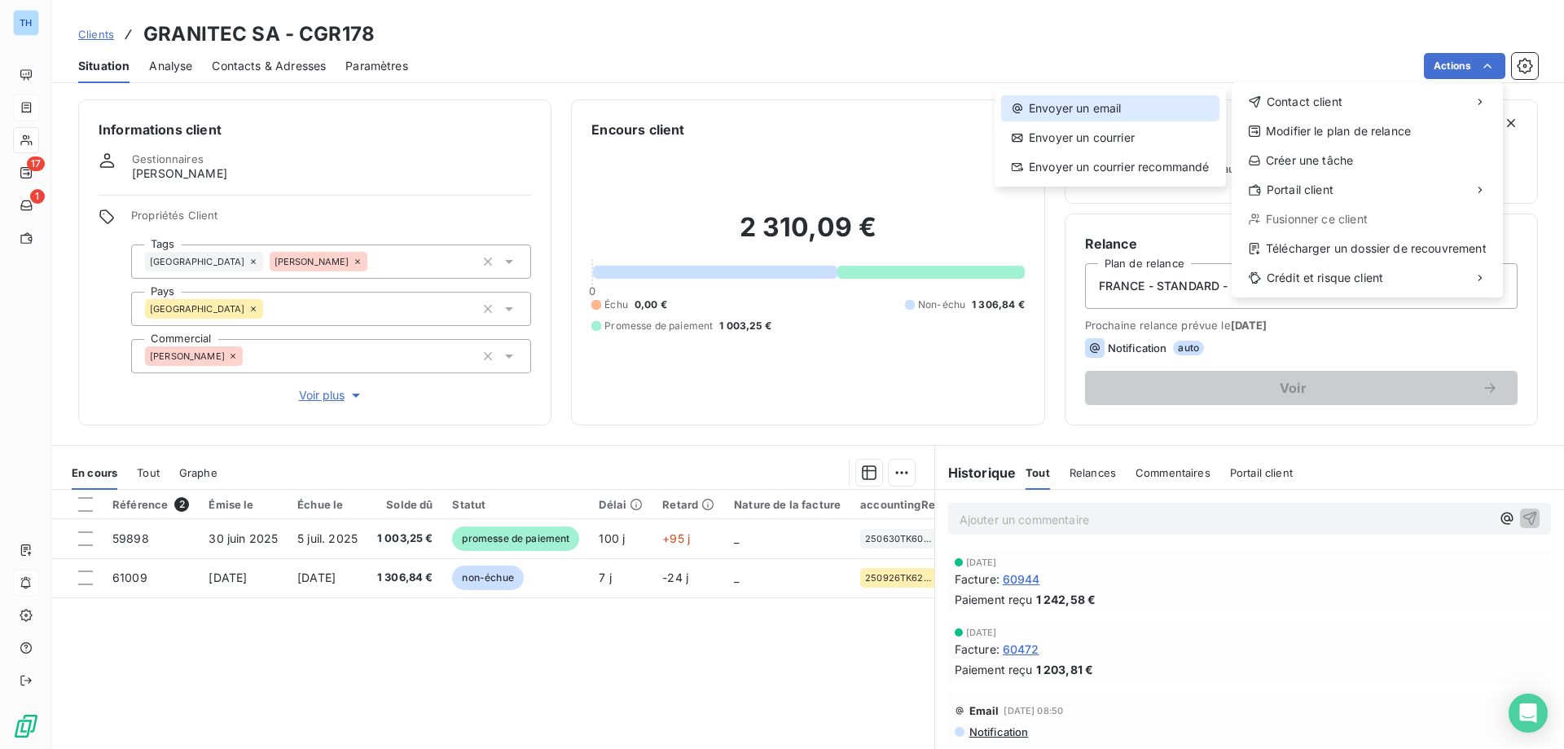
click at [1121, 103] on div "Envoyer un email" at bounding box center [1110, 108] width 218 height 26
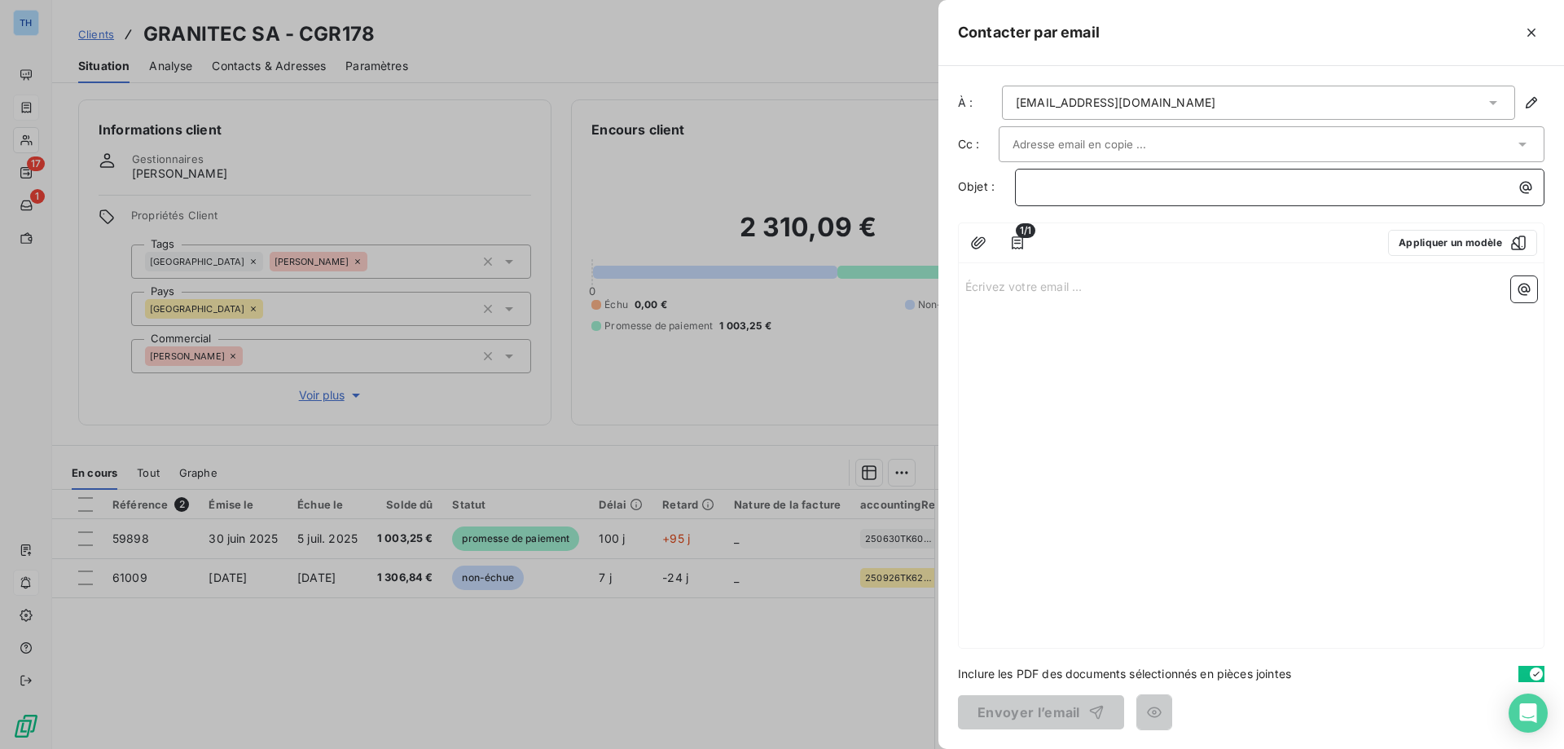
click at [1057, 195] on p "﻿" at bounding box center [1284, 187] width 510 height 19
click at [988, 283] on p "Écrivez votre email ... ﻿" at bounding box center [1251, 285] width 572 height 19
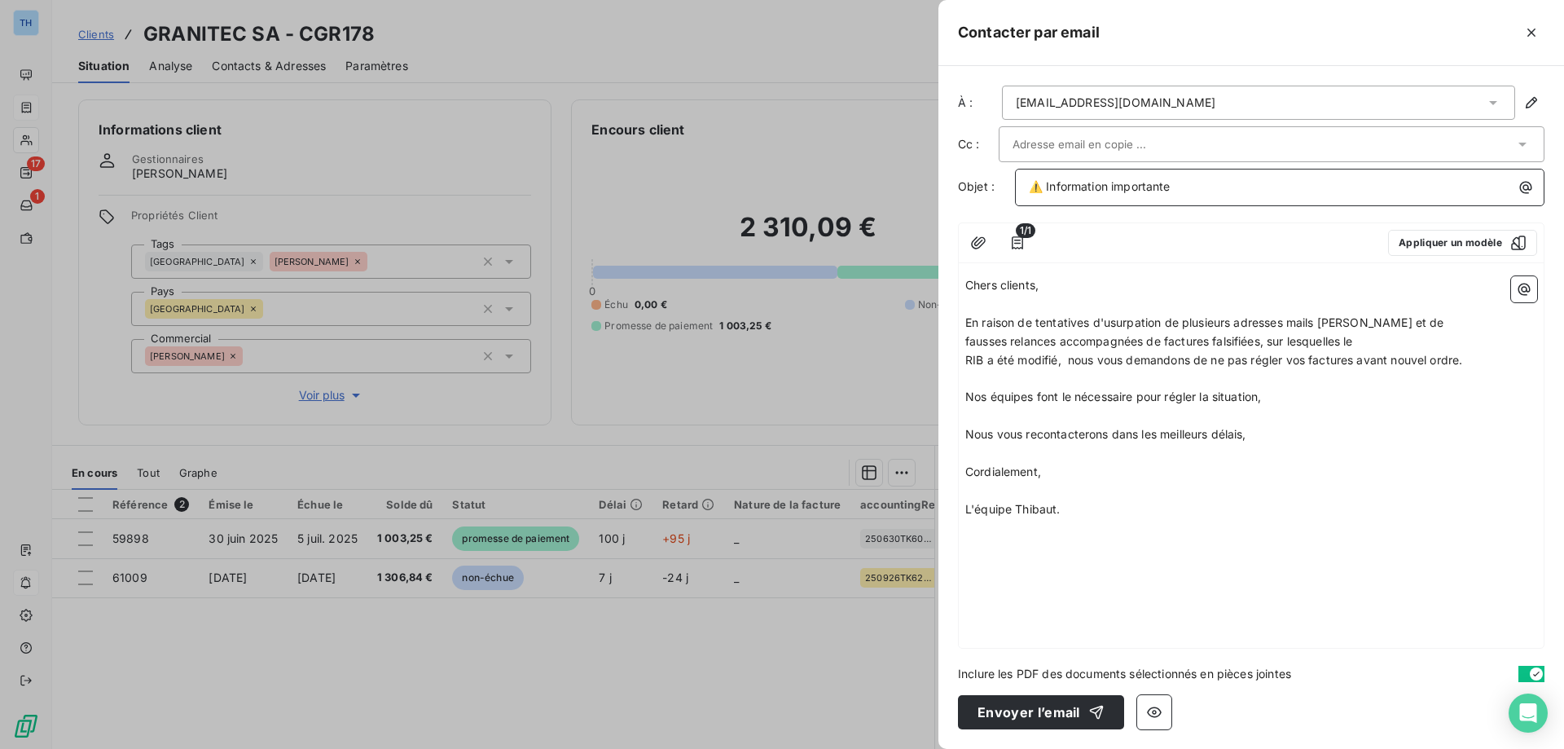
click at [1222, 188] on p "⚠️ Information importante" at bounding box center [1284, 187] width 510 height 19
click at [1015, 707] on button "Envoyer l’email" at bounding box center [1041, 712] width 166 height 34
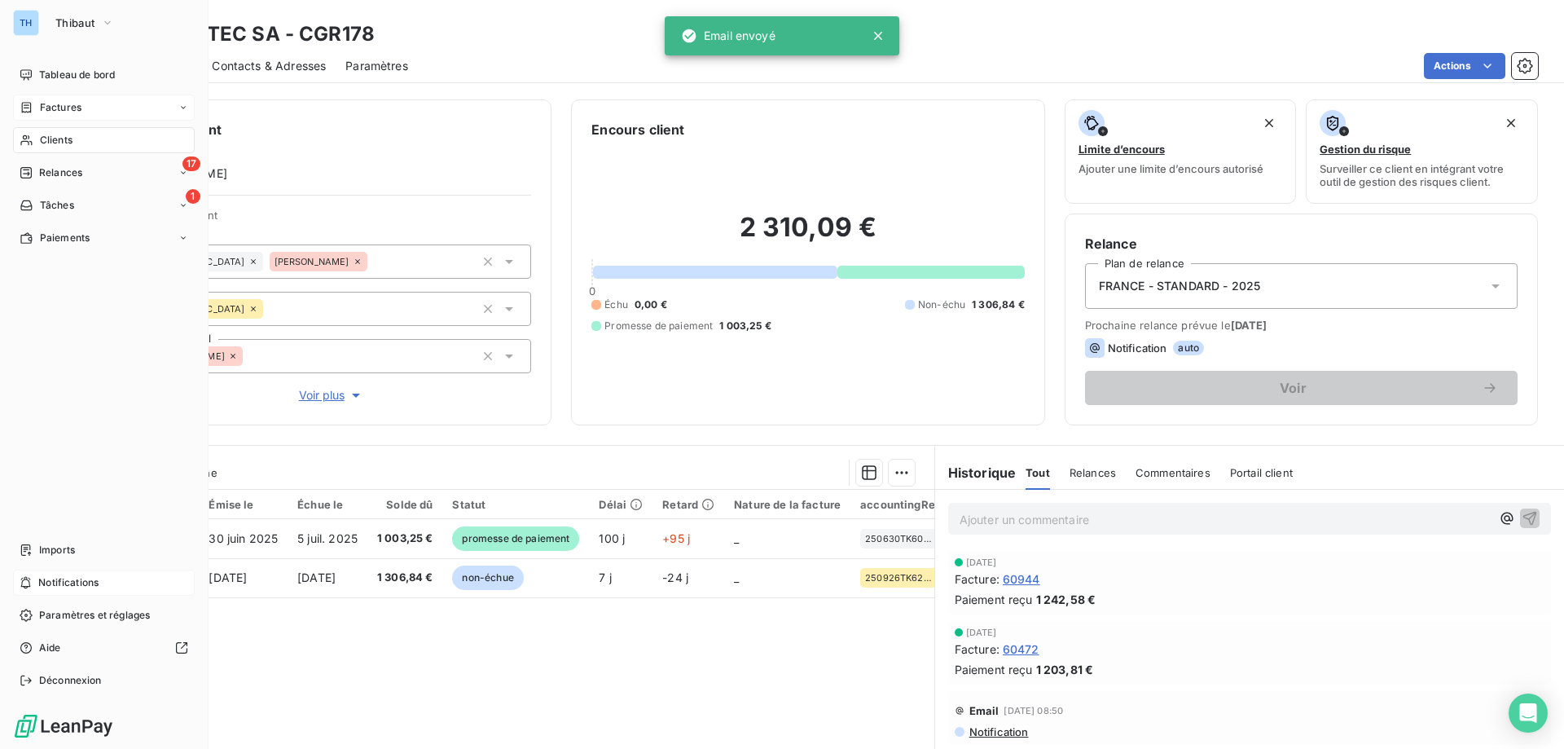
click at [36, 101] on div "Factures" at bounding box center [51, 107] width 62 height 15
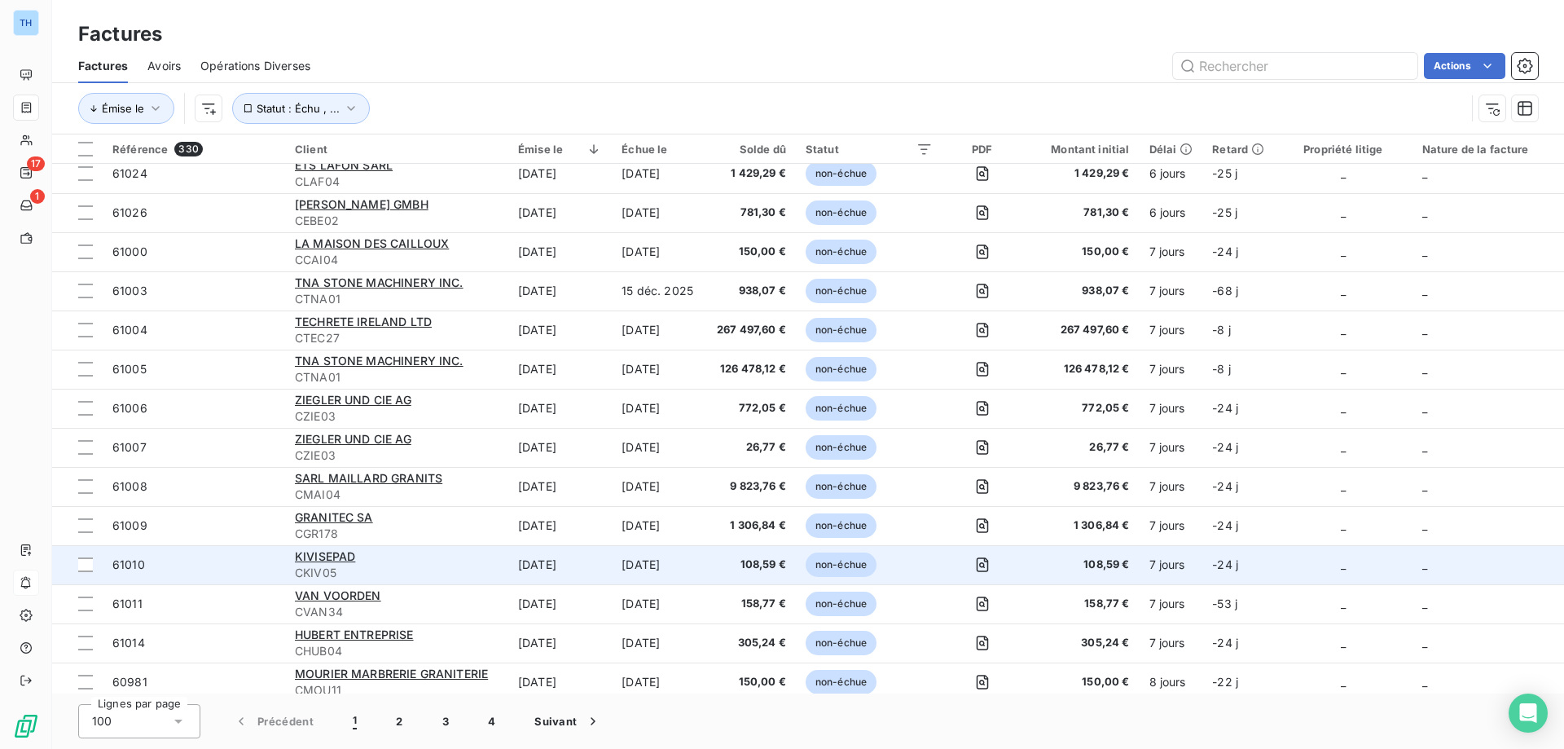
scroll to position [2281, 0]
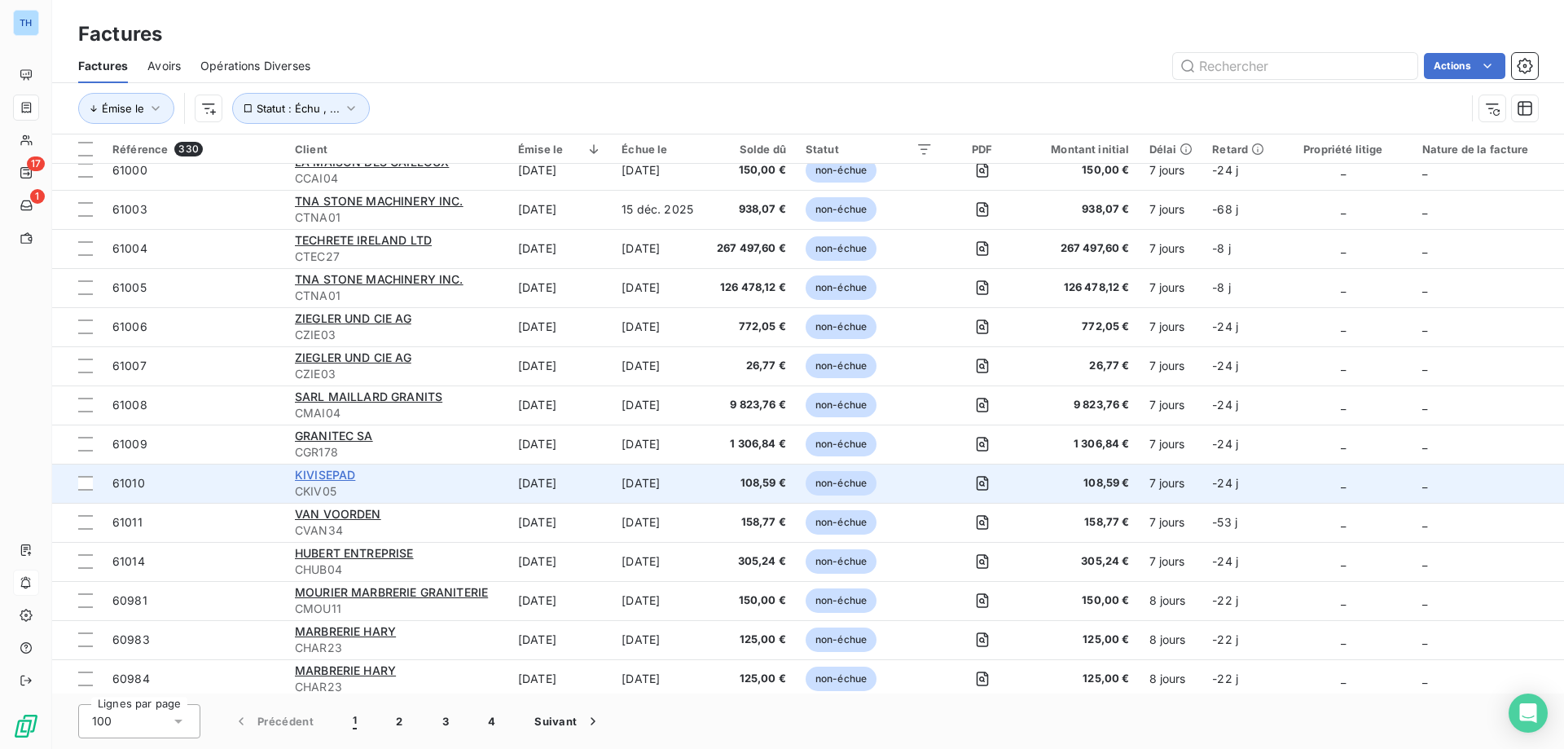
click at [341, 472] on span "KIVISEPAD" at bounding box center [325, 475] width 60 height 14
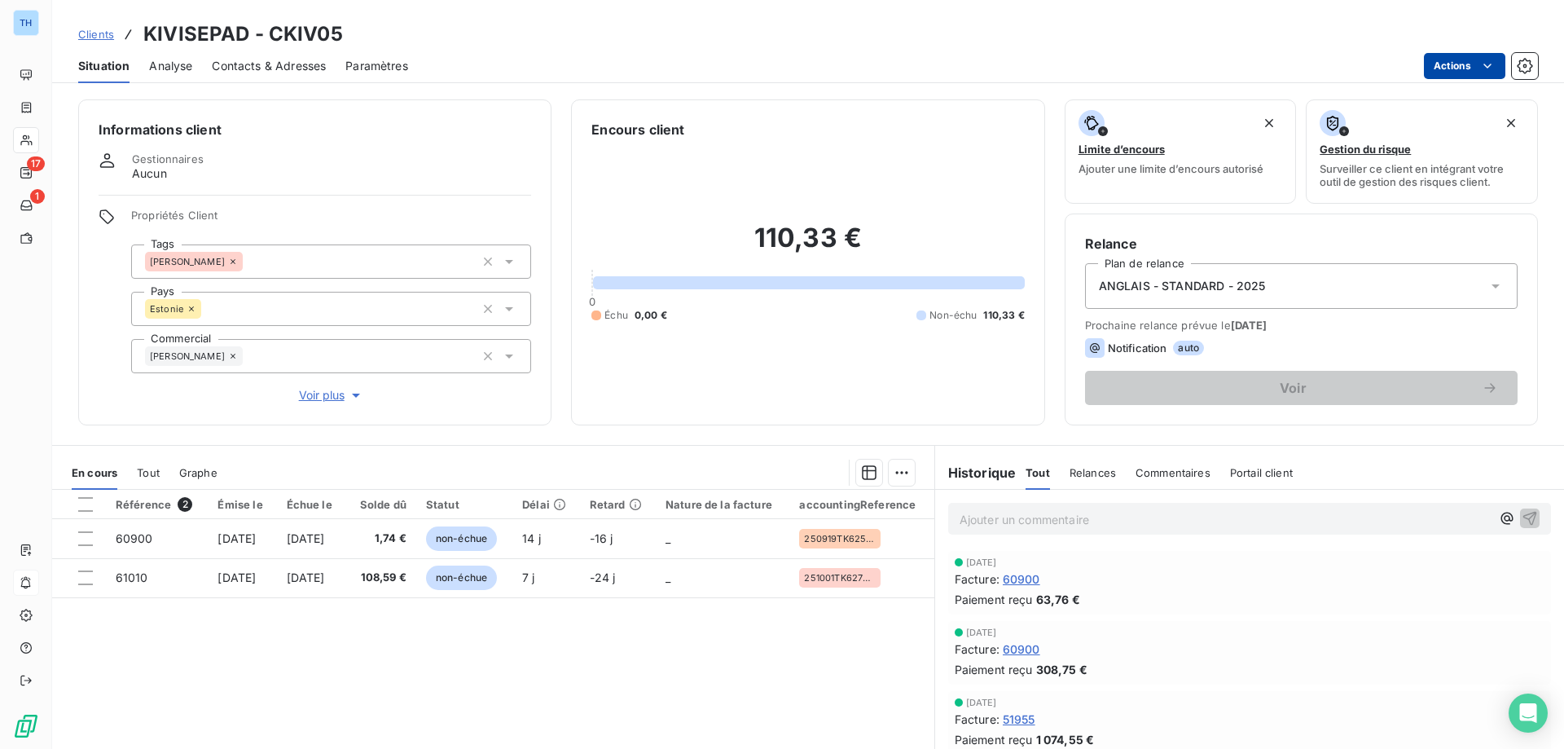
click at [1460, 74] on html "TH 17 1 Clients KIVISEPAD - CKIV05 Situation Analyse Contacts & Adresses Paramè…" at bounding box center [782, 374] width 1564 height 749
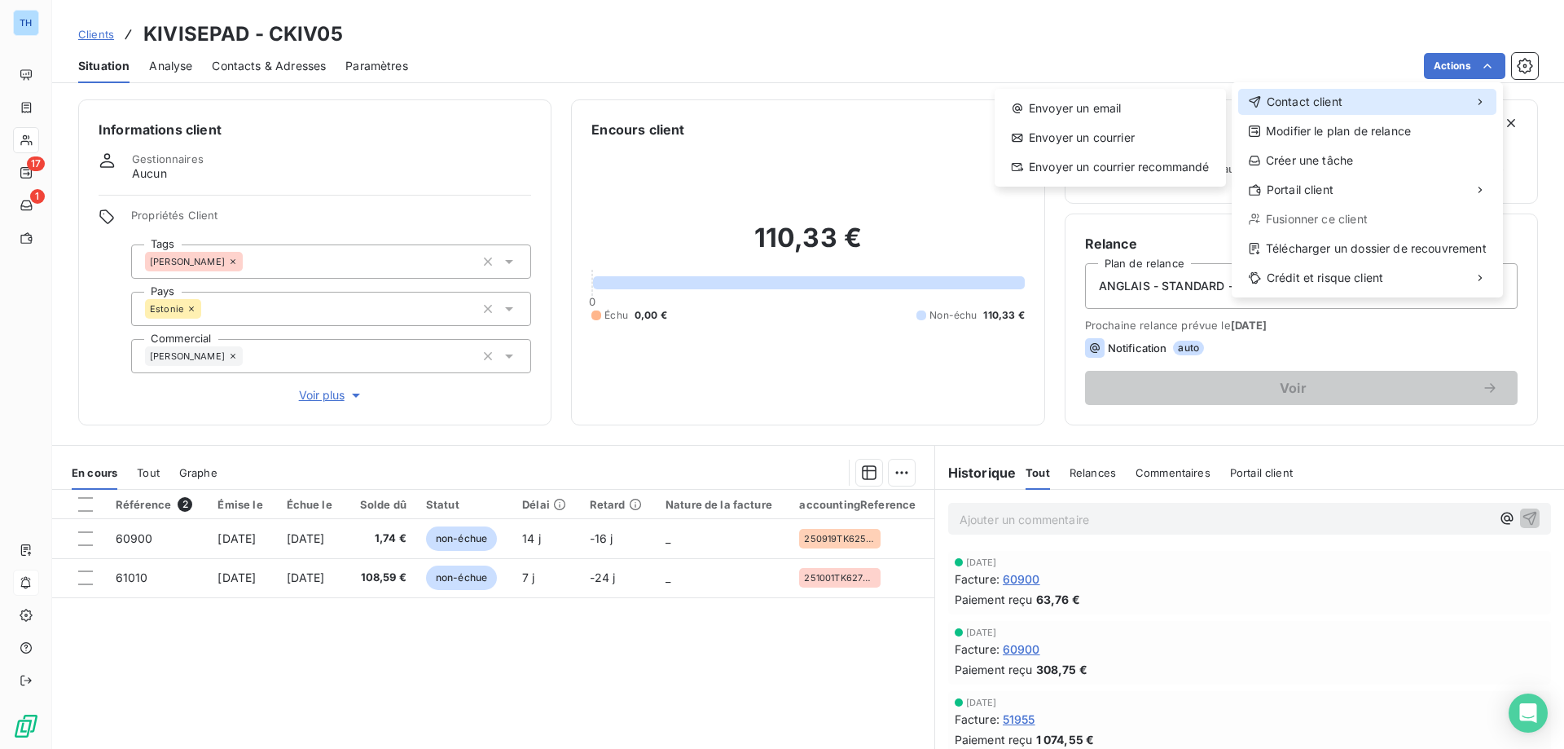
click at [1291, 102] on span "Contact client" at bounding box center [1305, 102] width 76 height 16
click at [1114, 99] on div "Envoyer un email" at bounding box center [1110, 108] width 218 height 26
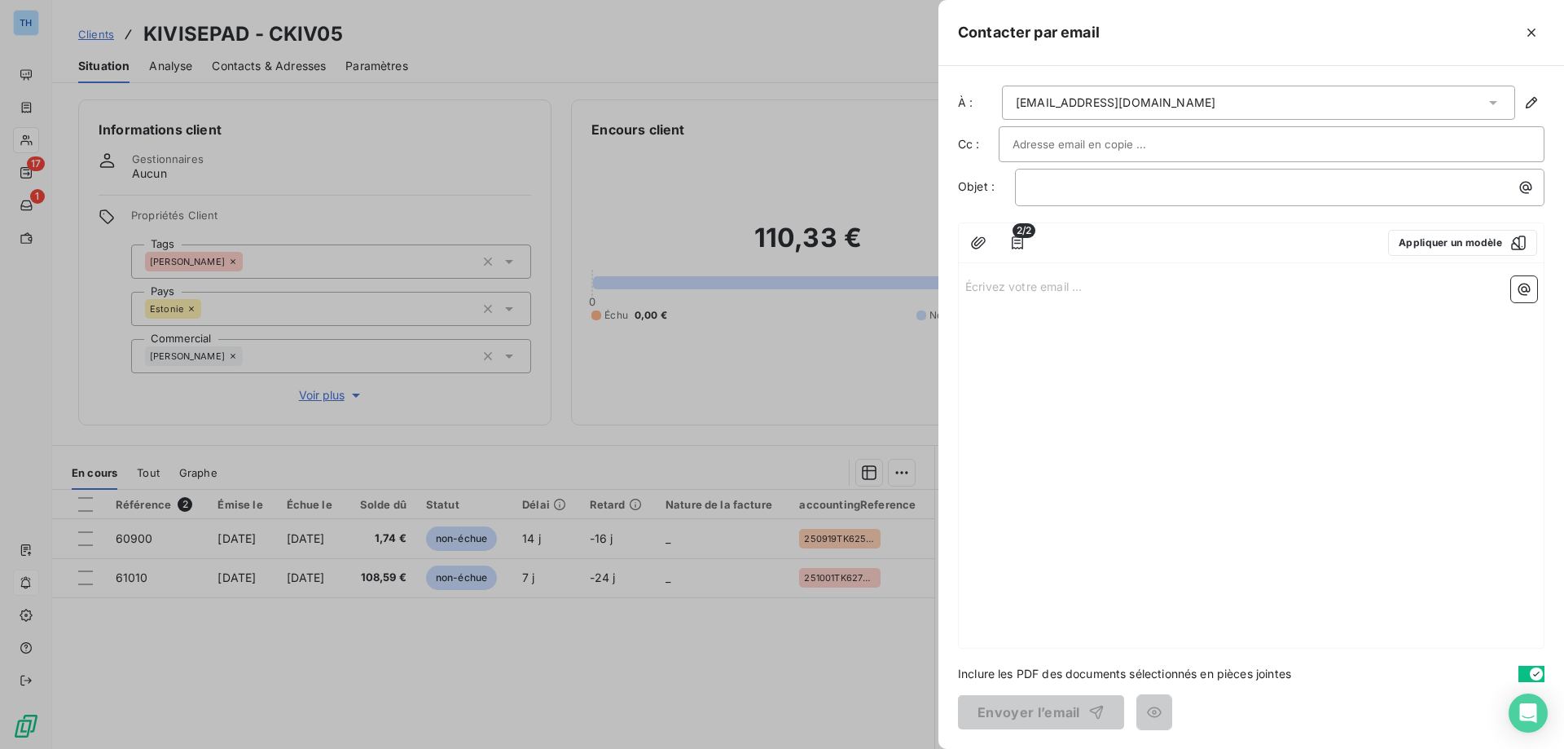
click at [986, 283] on p "Écrivez votre email ... ﻿" at bounding box center [1251, 285] width 572 height 19
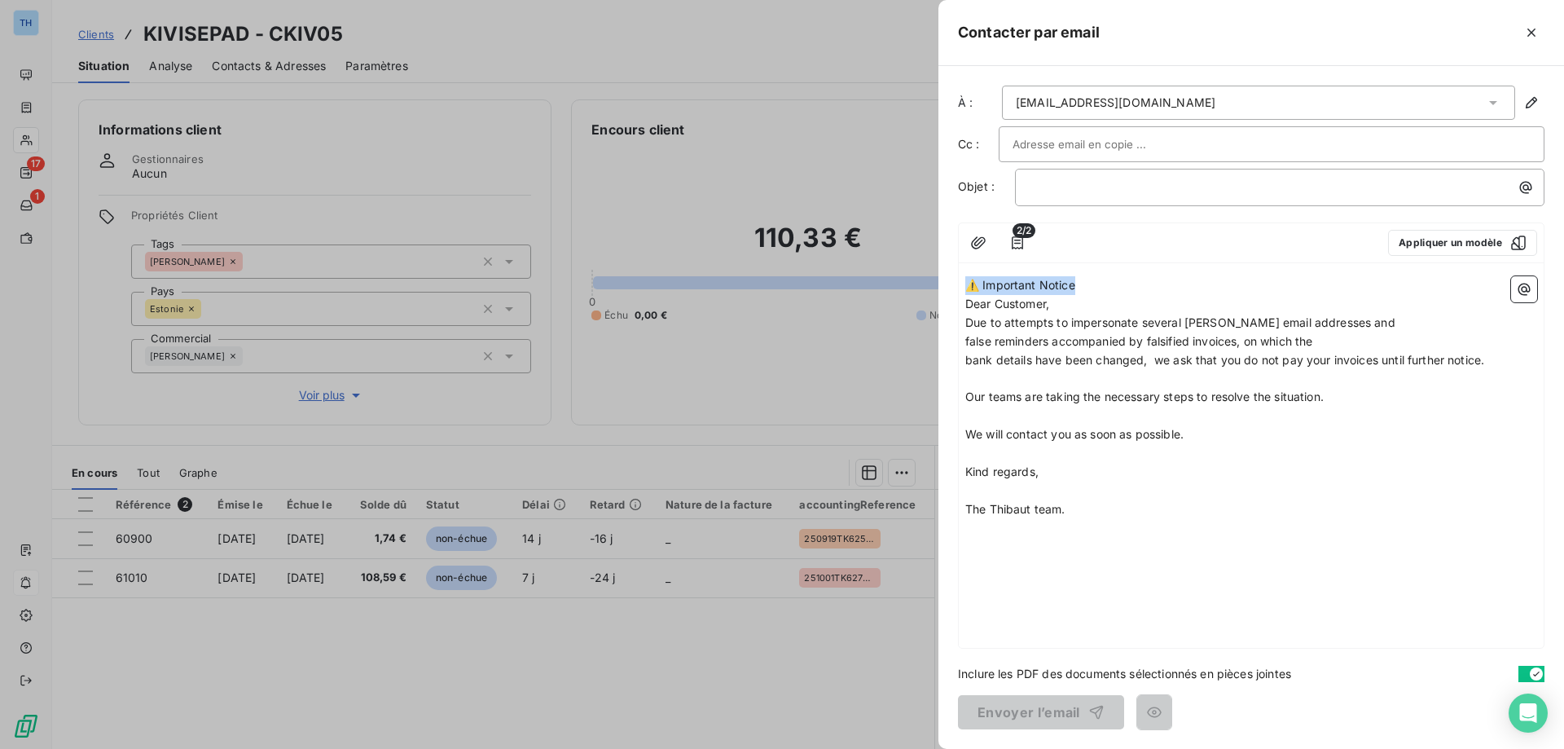
drag, startPoint x: 1105, startPoint y: 285, endPoint x: 950, endPoint y: 277, distance: 155.8
click at [950, 277] on div "À : [EMAIL_ADDRESS][DOMAIN_NAME] Cc : Objet : ﻿ 2/2 Appliquer un modèle ⚠️ Impo…" at bounding box center [1251, 407] width 626 height 683
click at [1043, 190] on p "﻿" at bounding box center [1284, 187] width 510 height 19
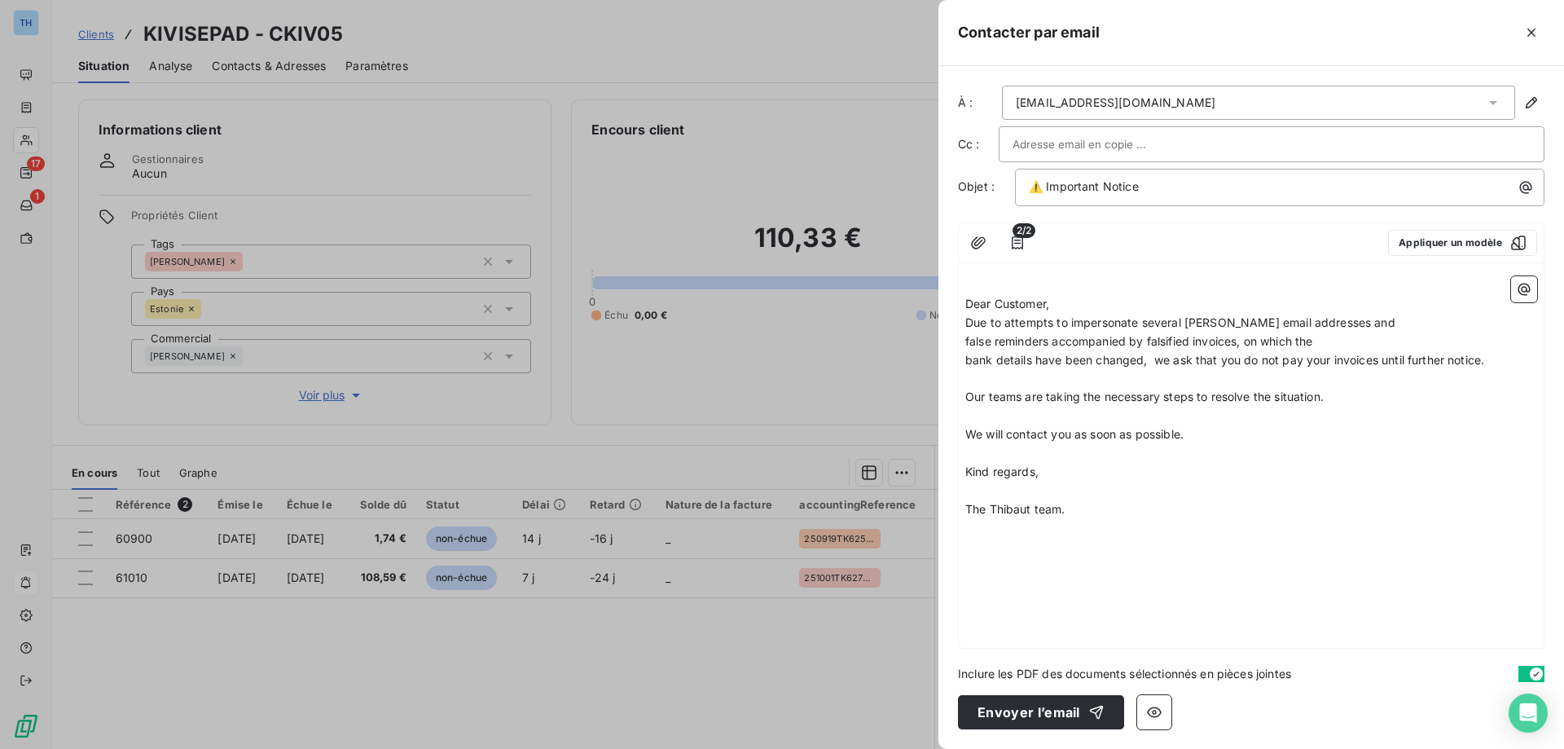
click at [1057, 295] on p "Dear Customer," at bounding box center [1251, 304] width 572 height 19
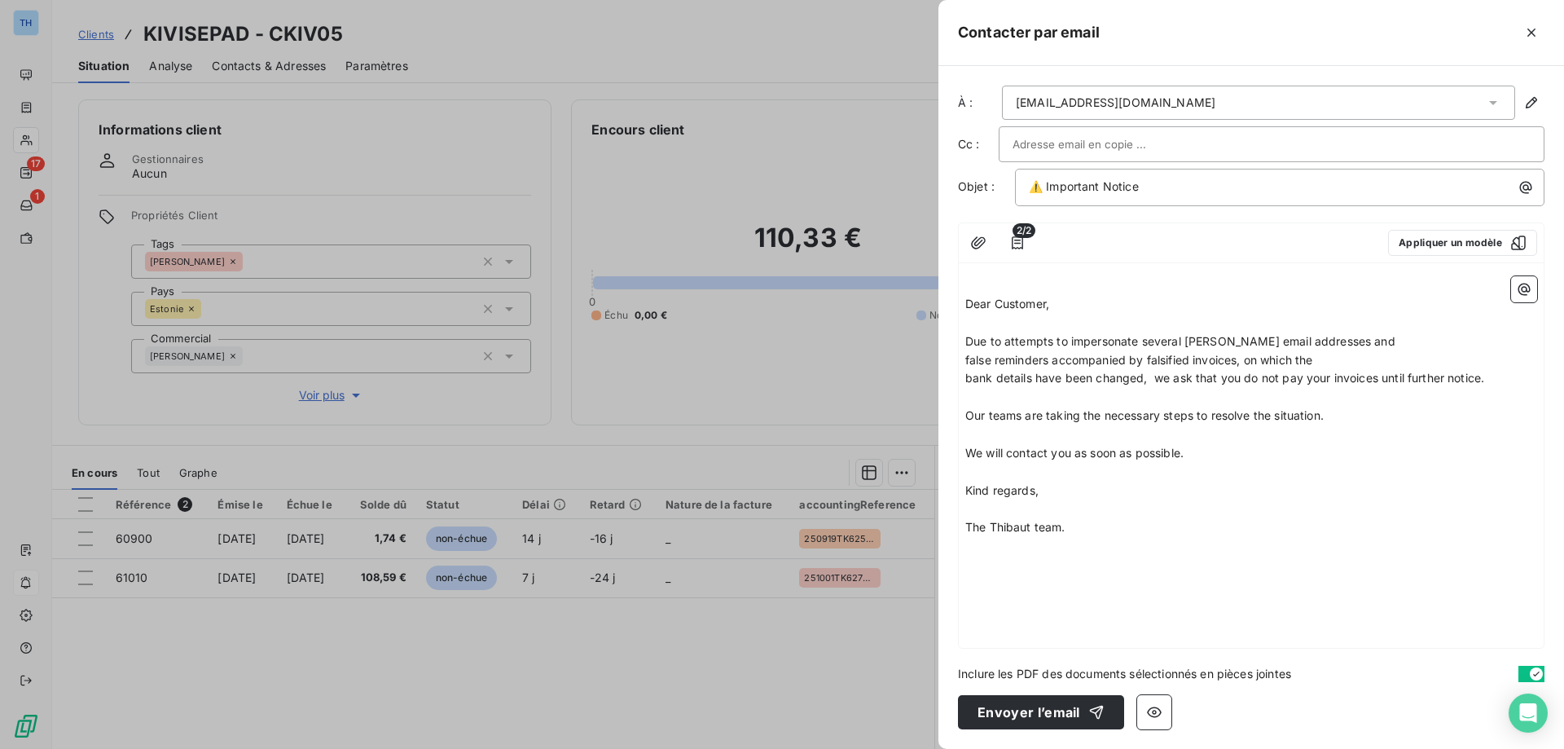
click at [968, 301] on span "Dear Customer," at bounding box center [1007, 303] width 84 height 14
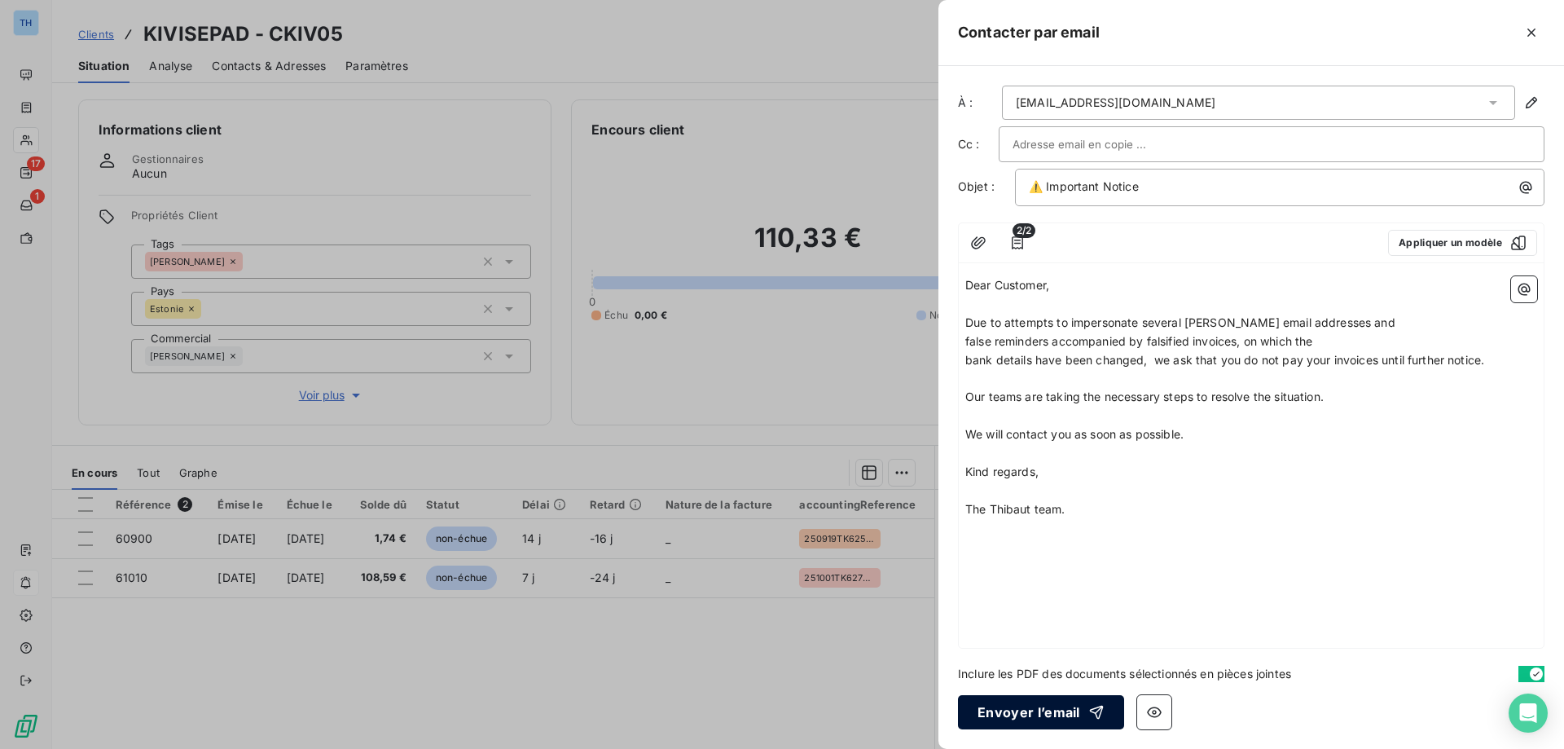
click at [1021, 700] on button "Envoyer l’email" at bounding box center [1041, 712] width 166 height 34
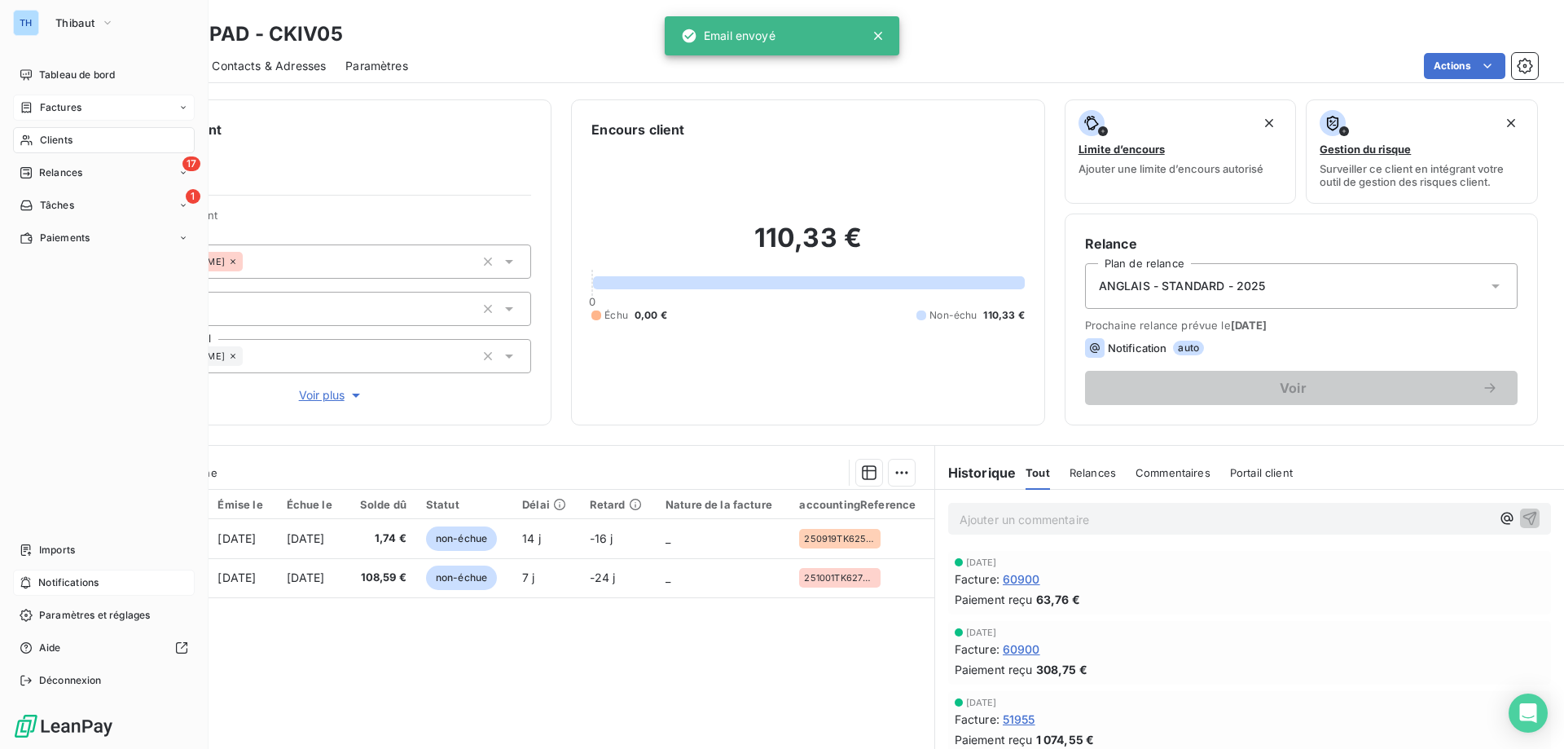
click at [34, 101] on div "Factures" at bounding box center [51, 107] width 62 height 15
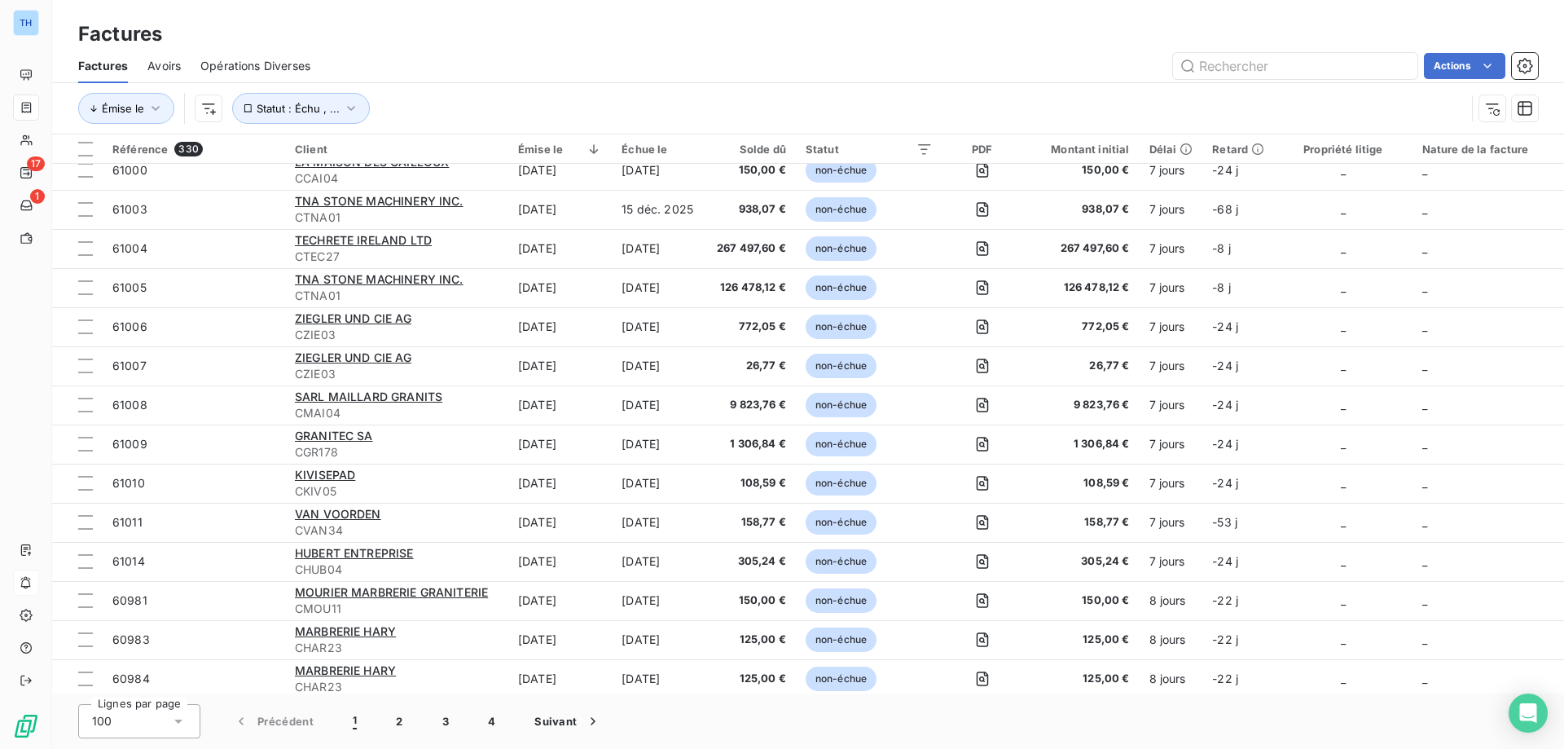
scroll to position [2362, 0]
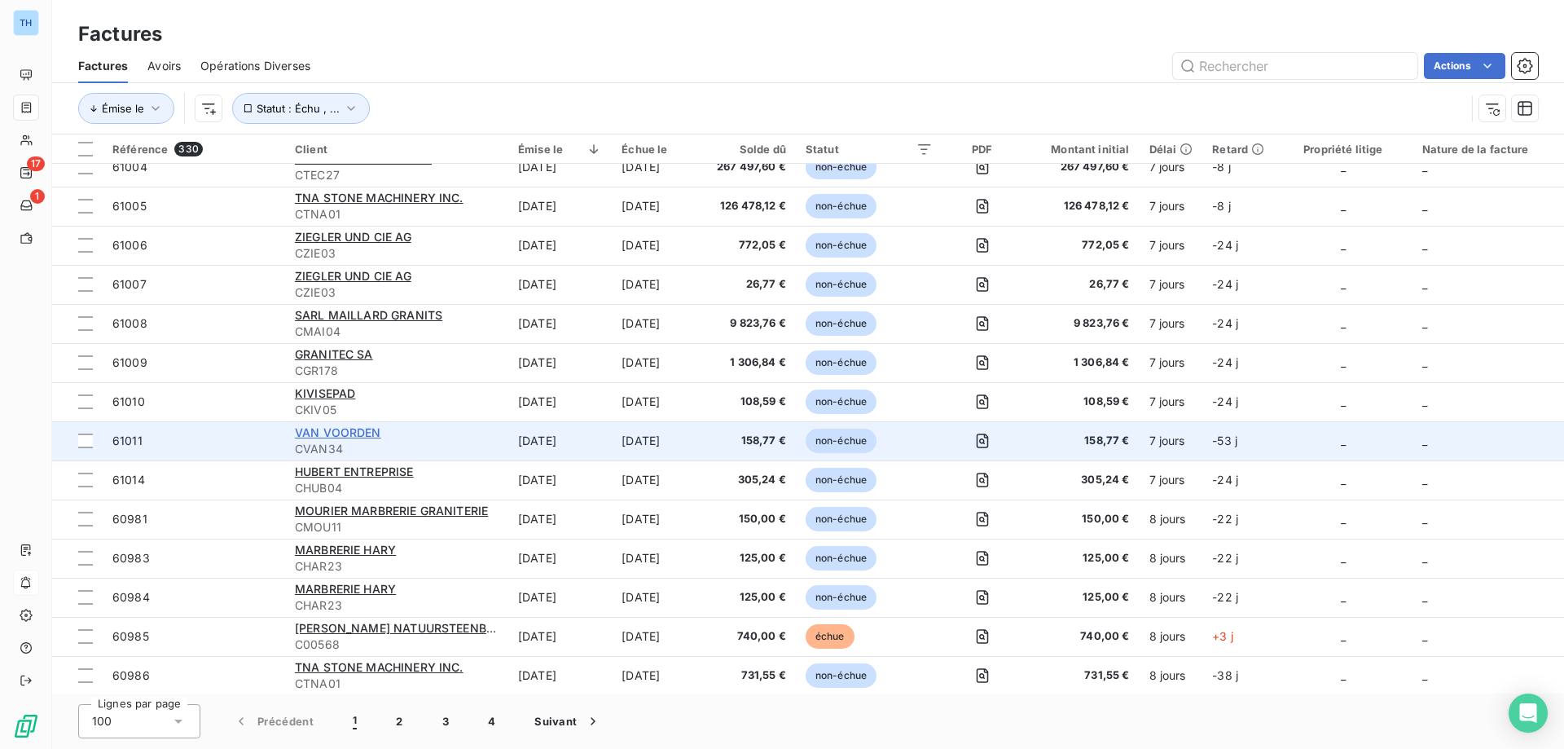
click at [343, 434] on span "VAN VOORDEN" at bounding box center [338, 432] width 86 height 14
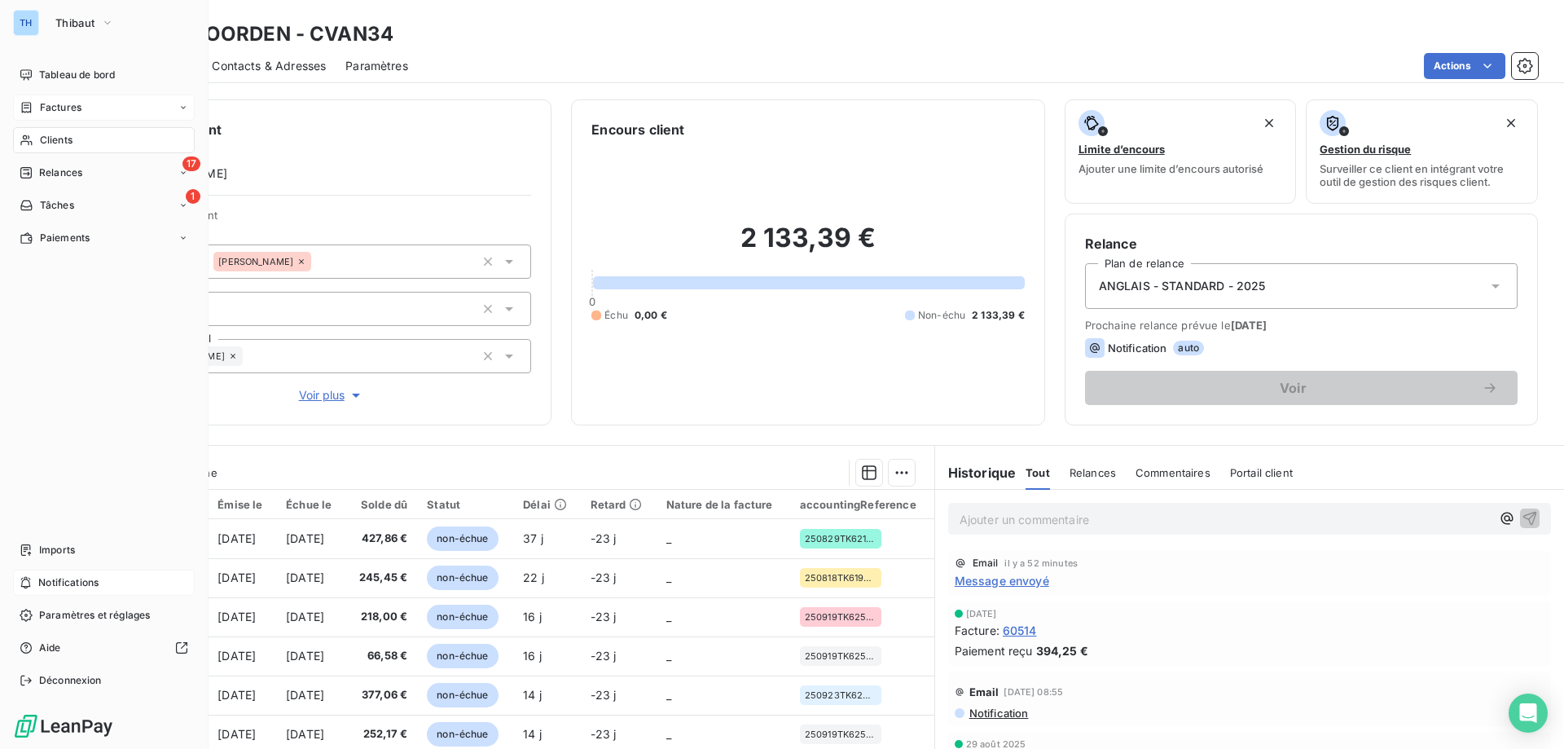
click at [31, 107] on icon at bounding box center [27, 107] width 10 height 11
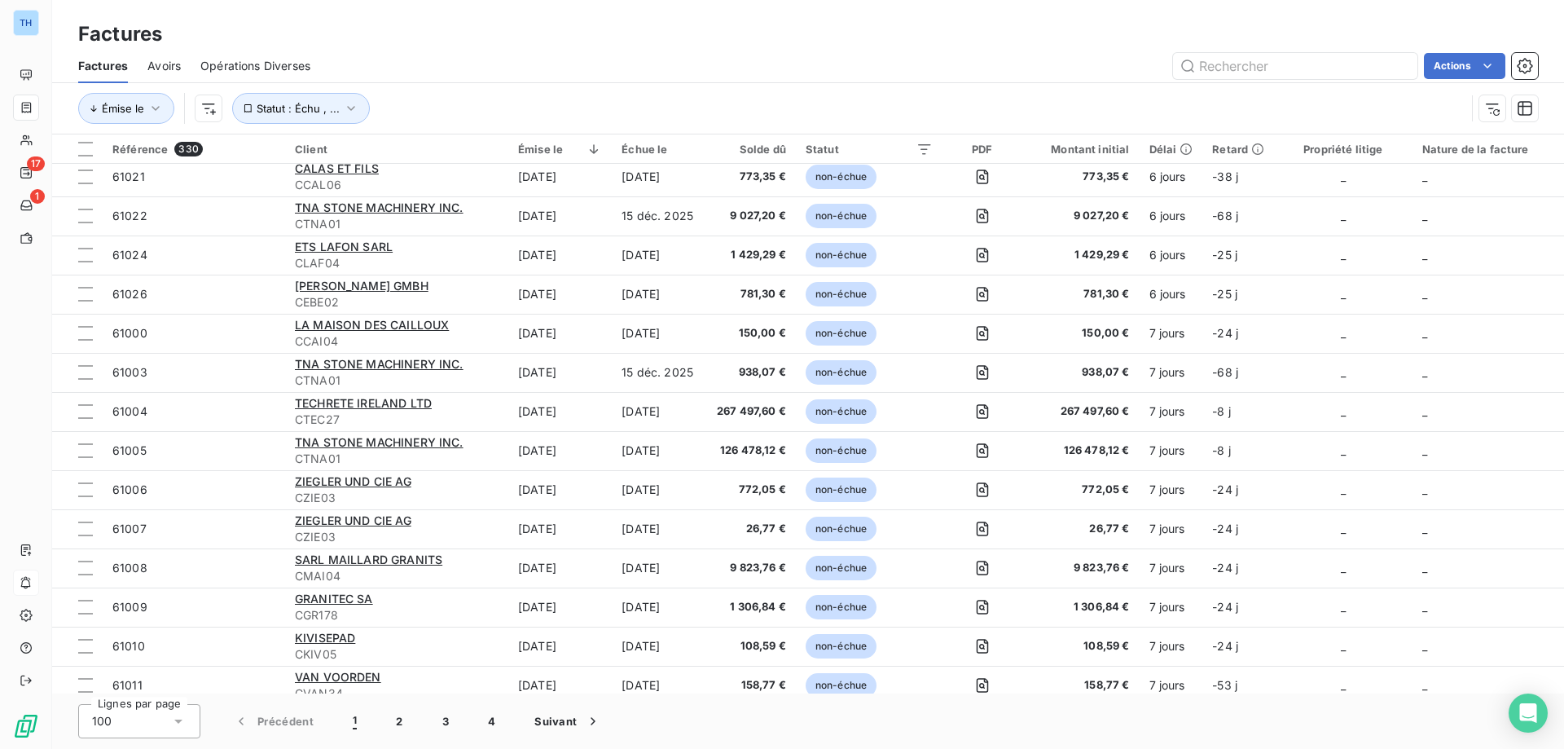
scroll to position [2281, 0]
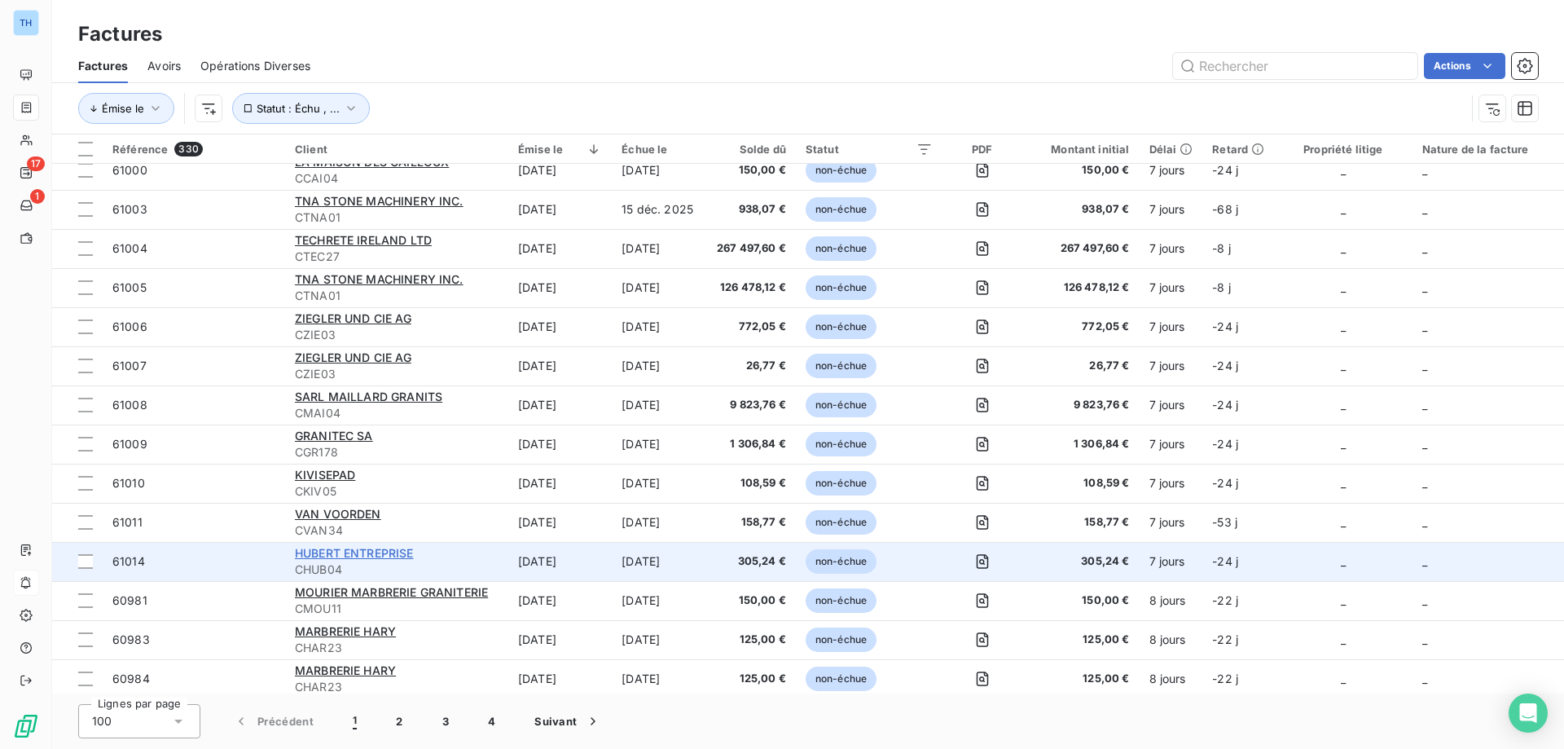
click at [358, 551] on span "HUBERT ENTREPRISE" at bounding box center [354, 553] width 119 height 14
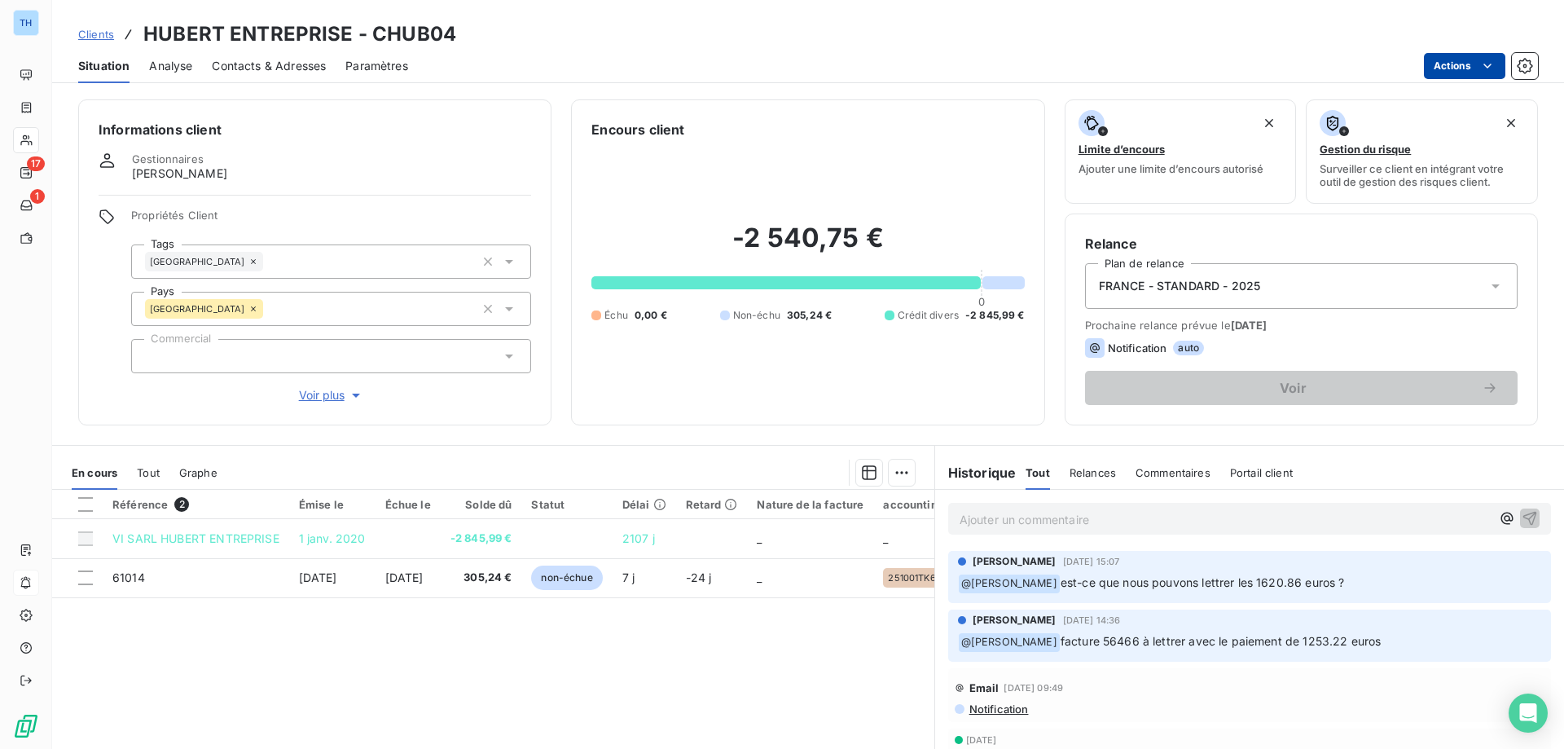
click at [1434, 68] on html "TH 17 1 Clients [PERSON_NAME] ENTREPRISE - CHUB04 Situation Analyse Contacts & …" at bounding box center [782, 374] width 1564 height 749
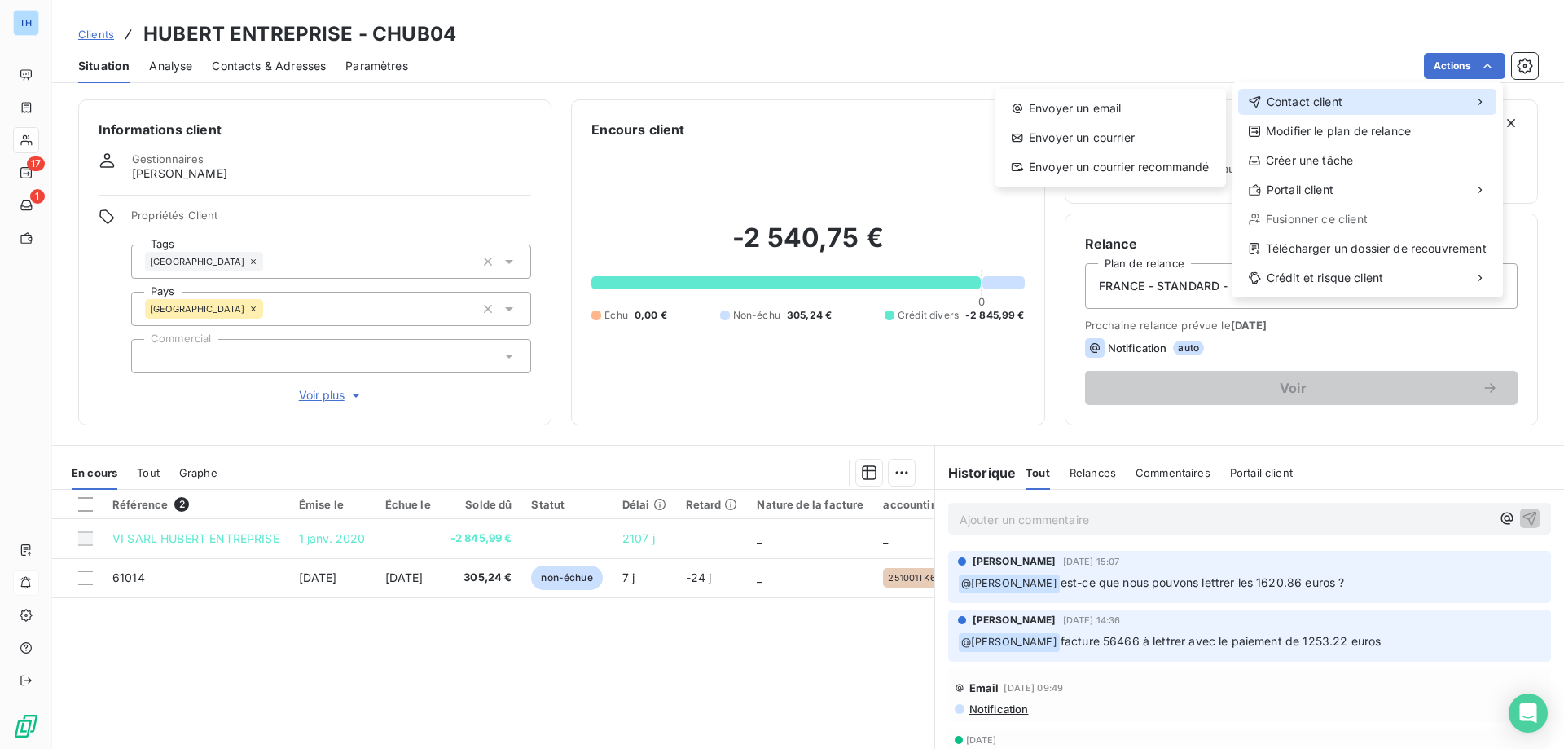
click at [1293, 96] on span "Contact client" at bounding box center [1305, 102] width 76 height 16
click at [1140, 105] on div "Envoyer un email" at bounding box center [1110, 108] width 218 height 26
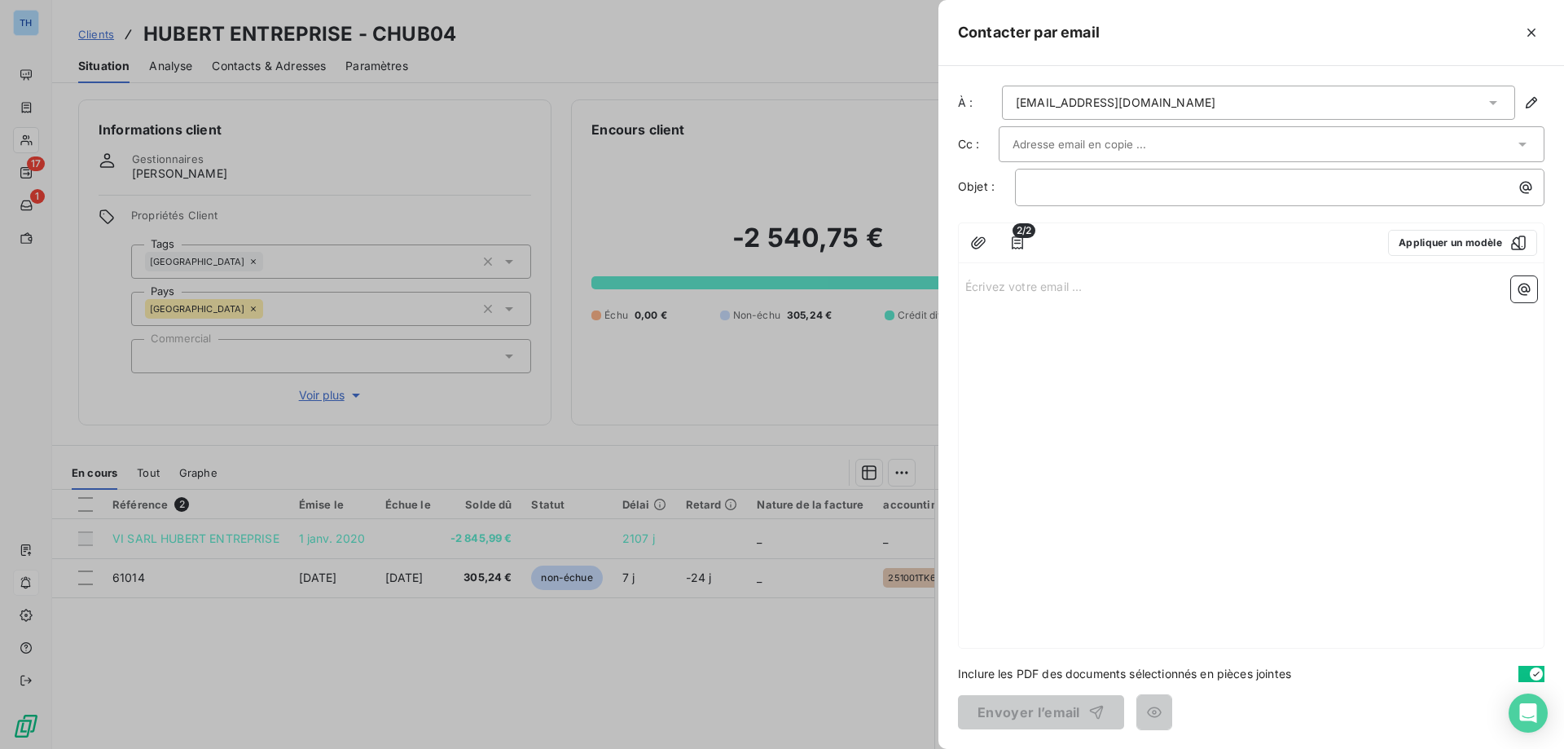
click at [990, 288] on p "Écrivez votre email ... ﻿" at bounding box center [1251, 285] width 572 height 19
click at [980, 289] on p "Écrivez votre email ... ﻿" at bounding box center [1251, 285] width 572 height 19
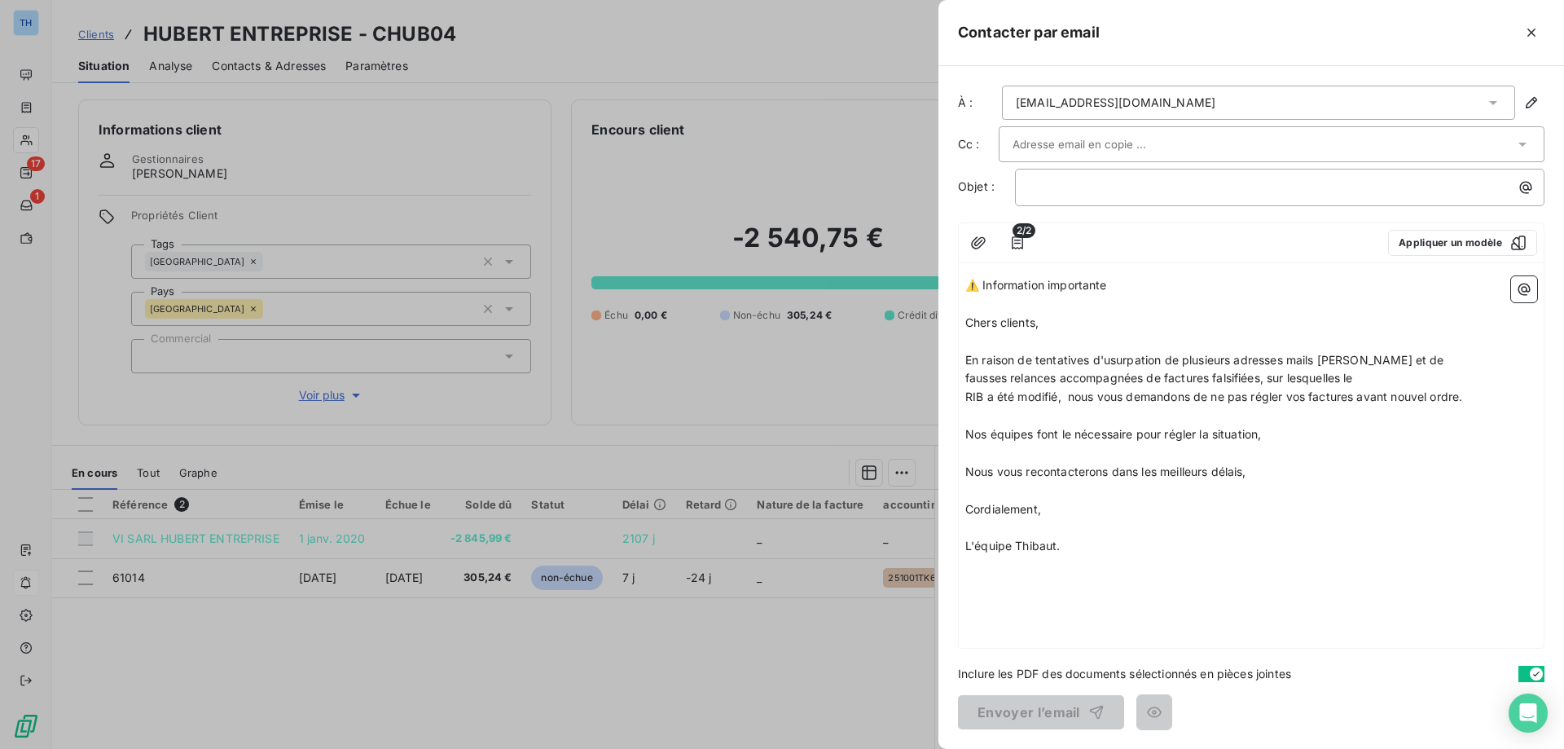
drag, startPoint x: 1041, startPoint y: 274, endPoint x: 952, endPoint y: 260, distance: 90.0
click at [952, 260] on div "À : [EMAIL_ADDRESS][DOMAIN_NAME] Cc : Objet : ﻿ 2/2 Appliquer un modèle ⚠️ Info…" at bounding box center [1251, 407] width 626 height 683
click at [1036, 195] on p "﻿" at bounding box center [1284, 187] width 510 height 19
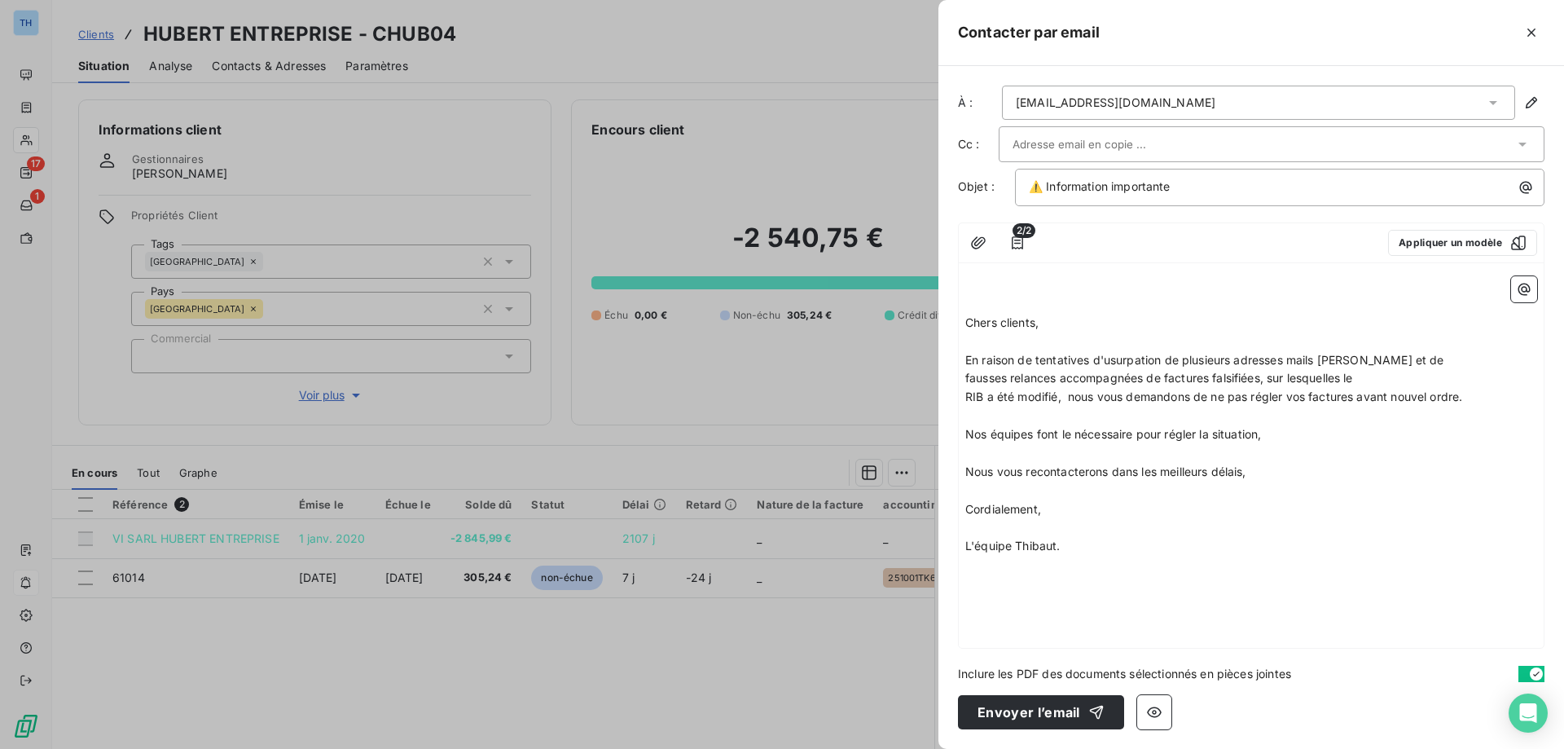
click at [966, 322] on span "Chers clients," at bounding box center [1001, 322] width 73 height 14
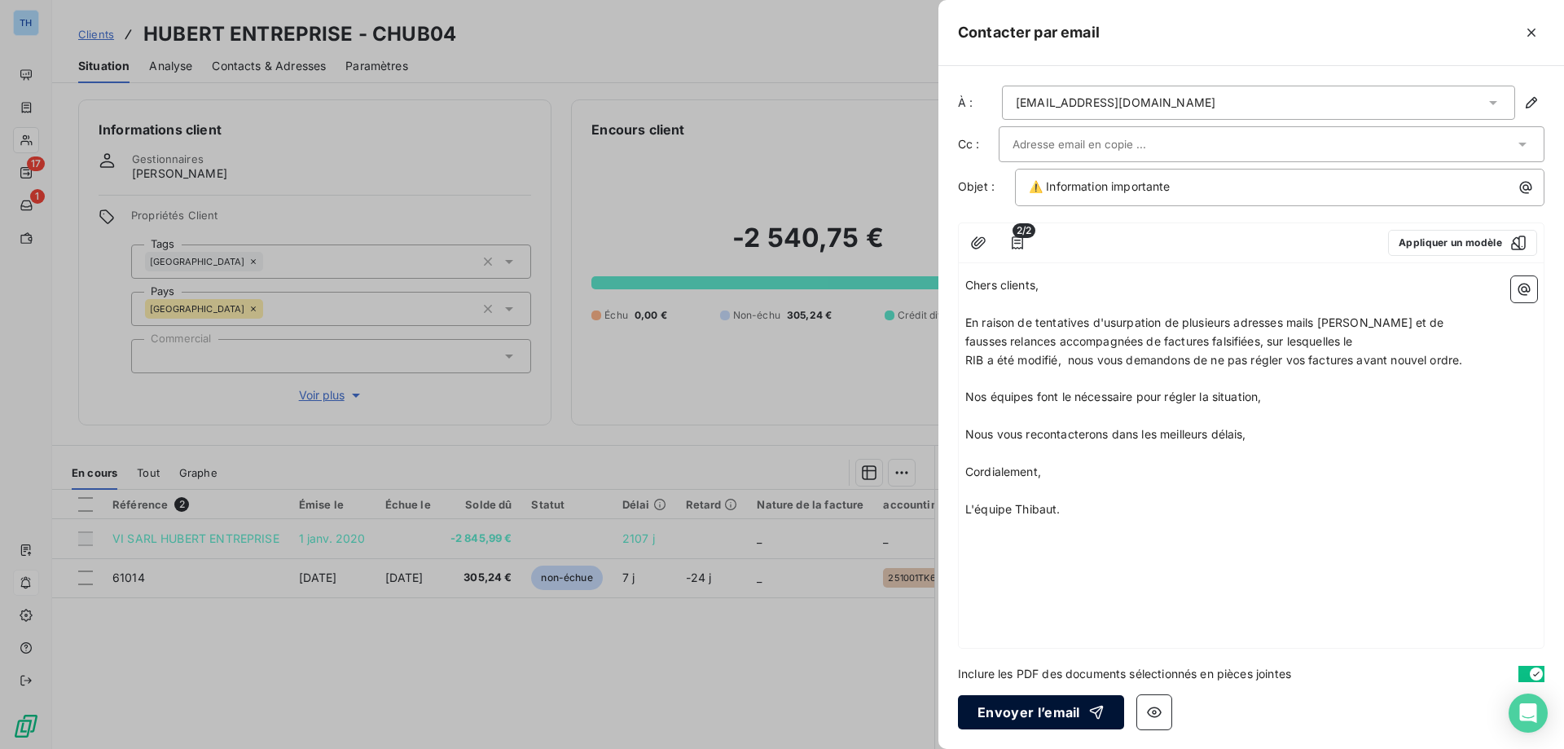
click at [1026, 716] on button "Envoyer l’email" at bounding box center [1041, 712] width 166 height 34
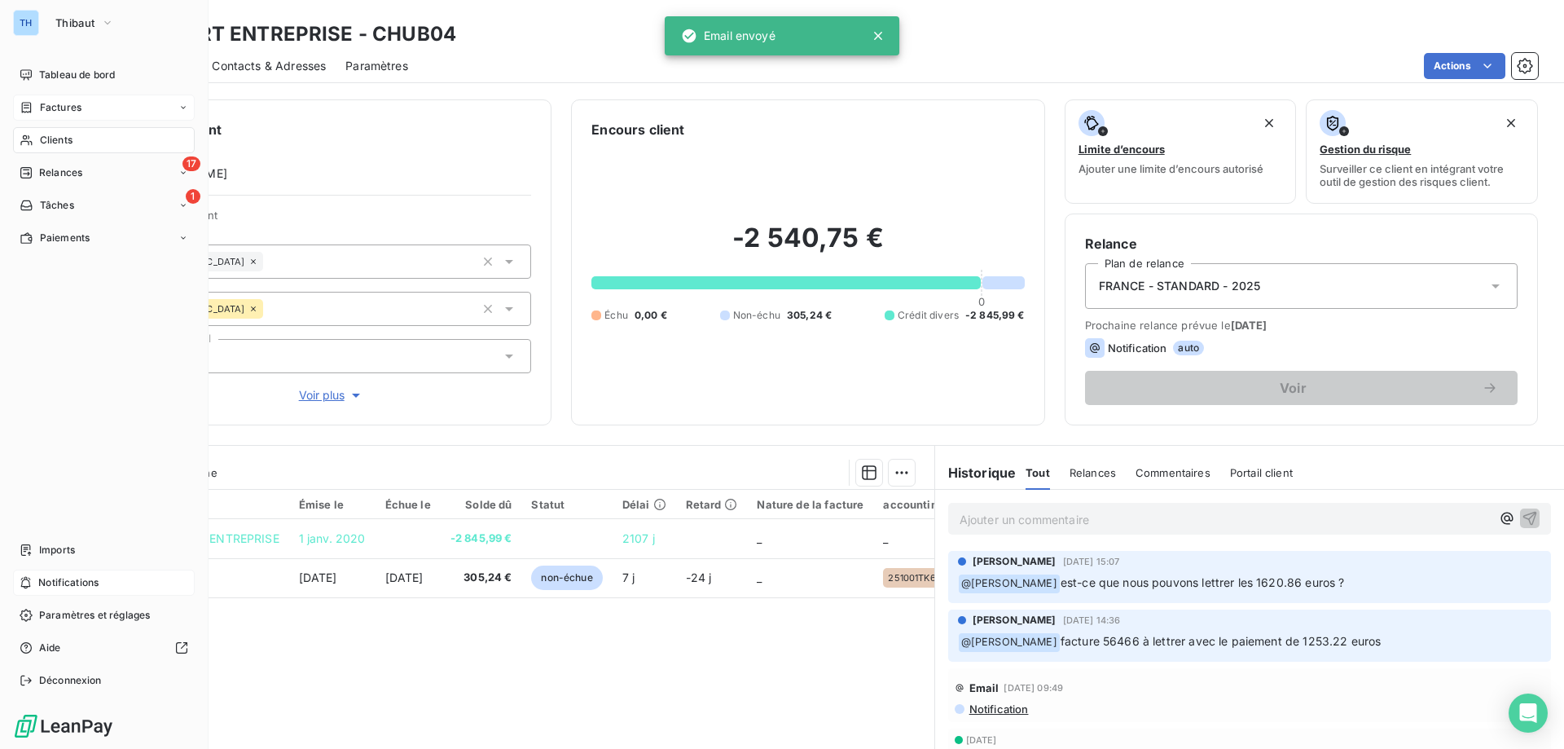
click at [35, 104] on div "Factures" at bounding box center [51, 107] width 62 height 15
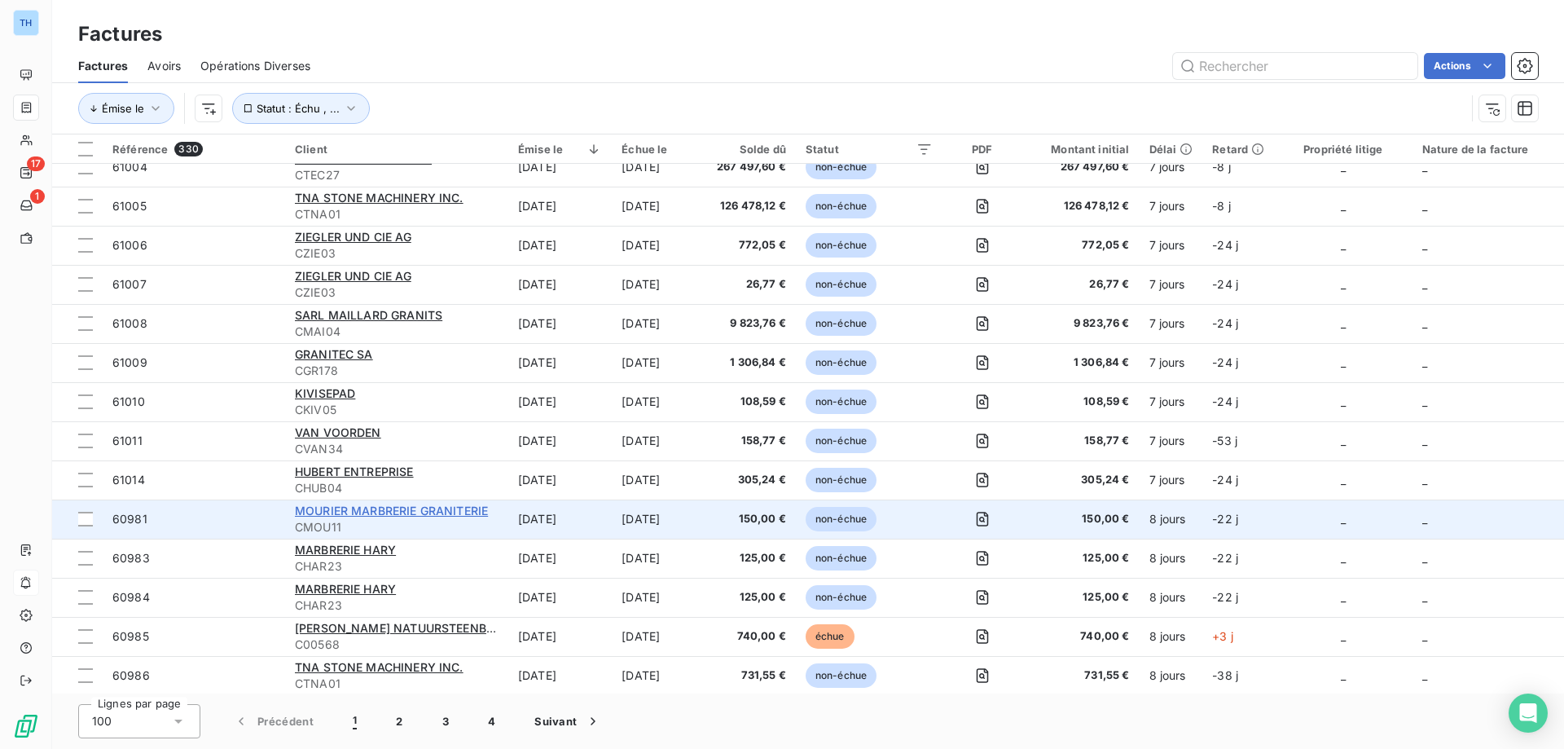
scroll to position [2525, 0]
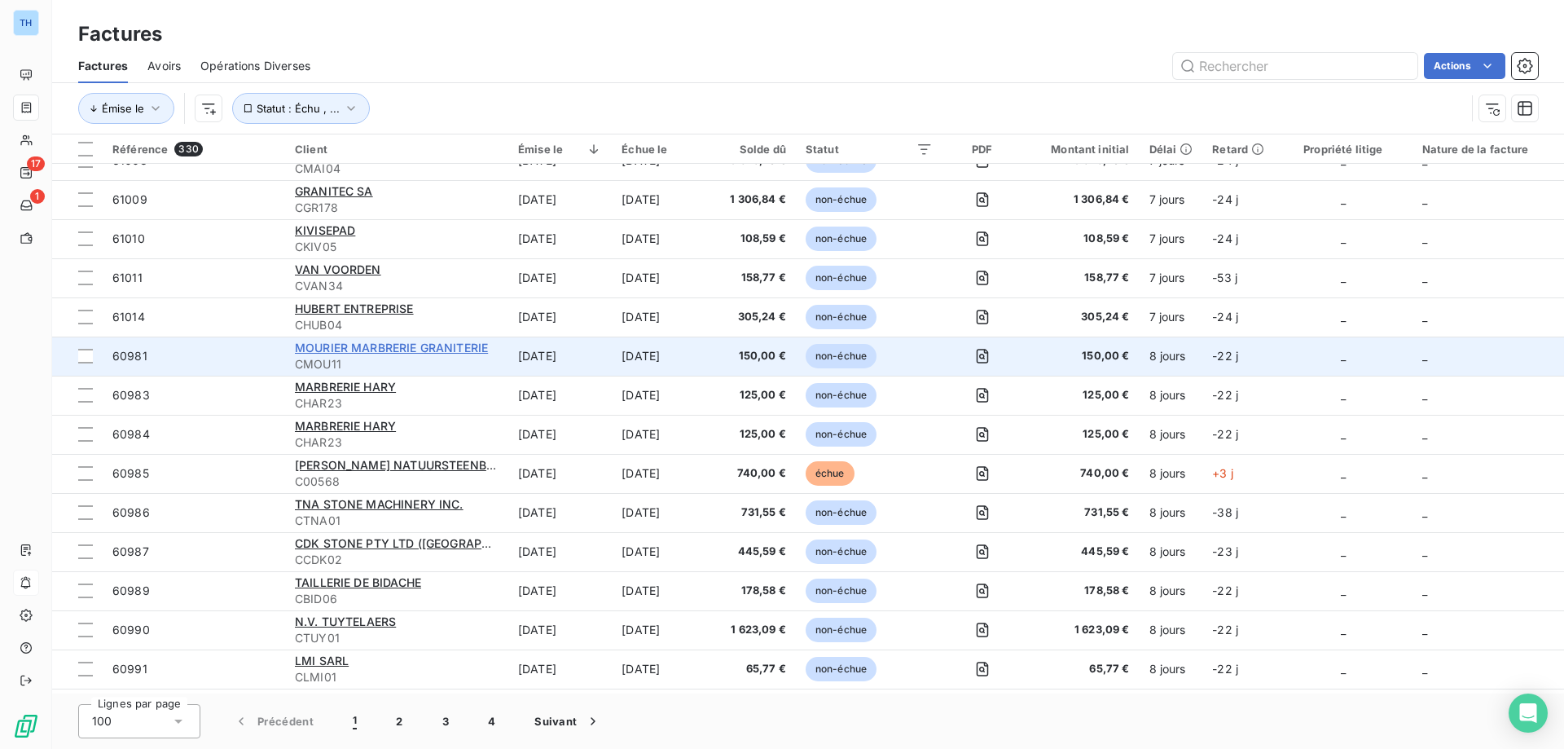
click at [365, 345] on span "MOURIER MARBRERIE GRANITERIE" at bounding box center [391, 347] width 193 height 14
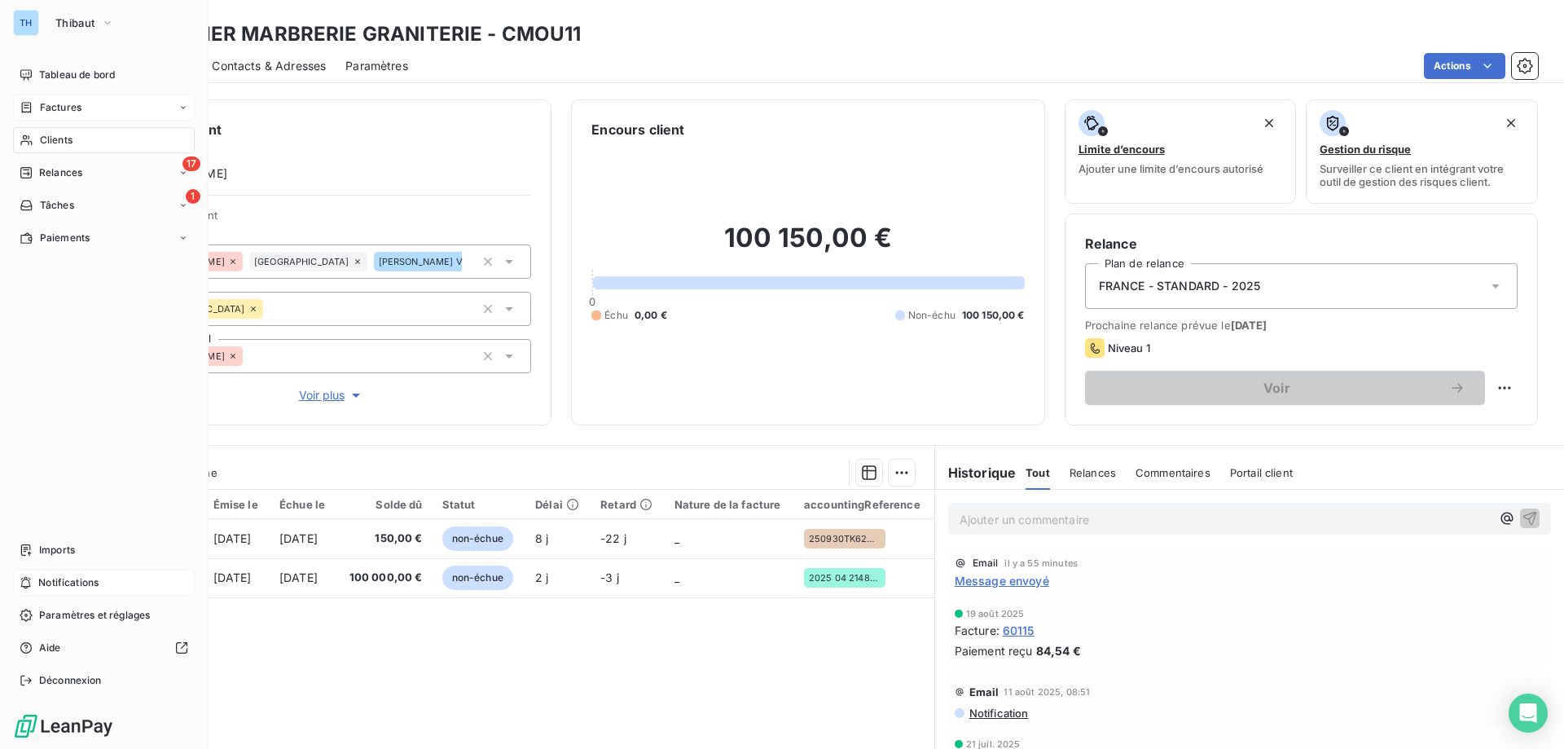
click at [22, 102] on icon at bounding box center [27, 107] width 14 height 13
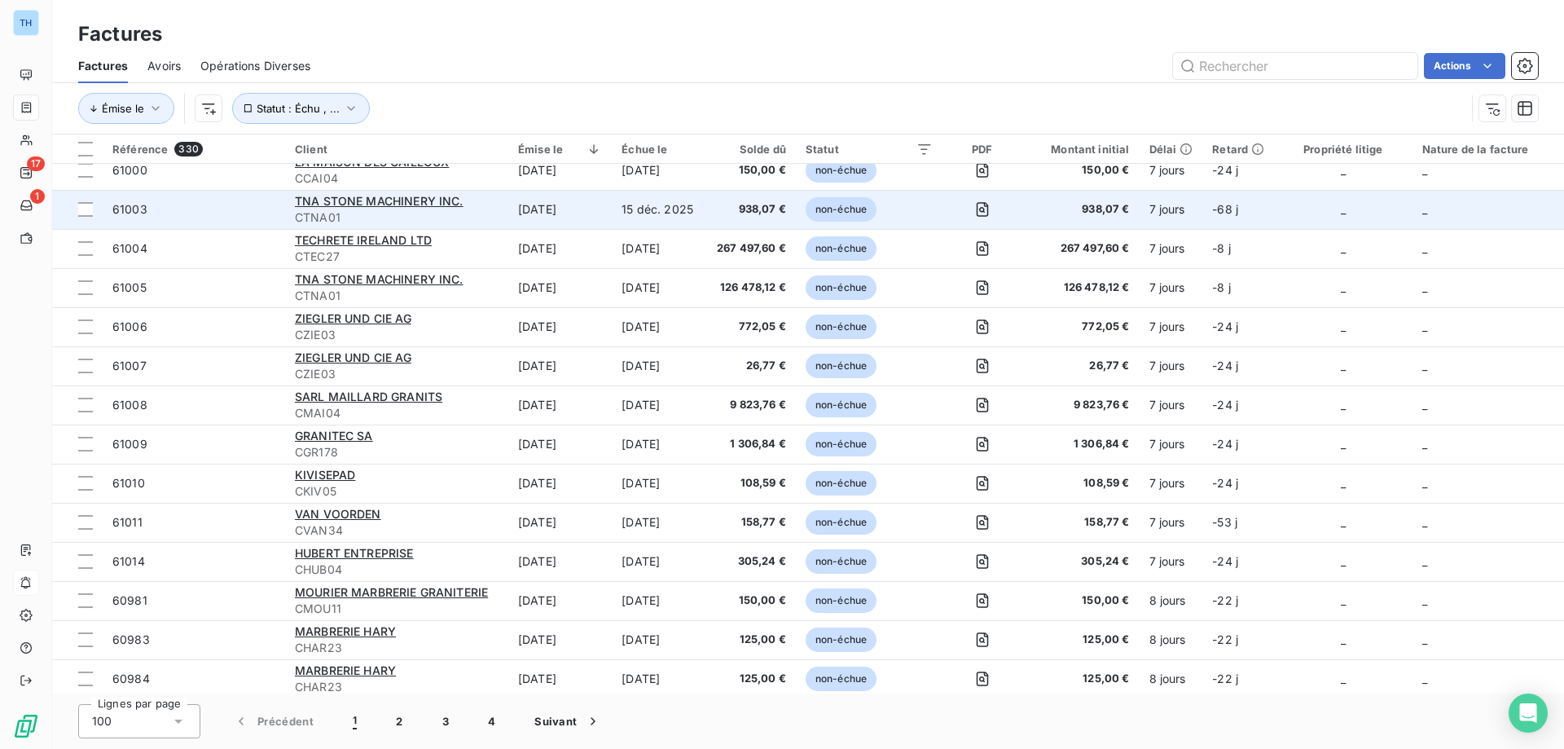
scroll to position [2444, 0]
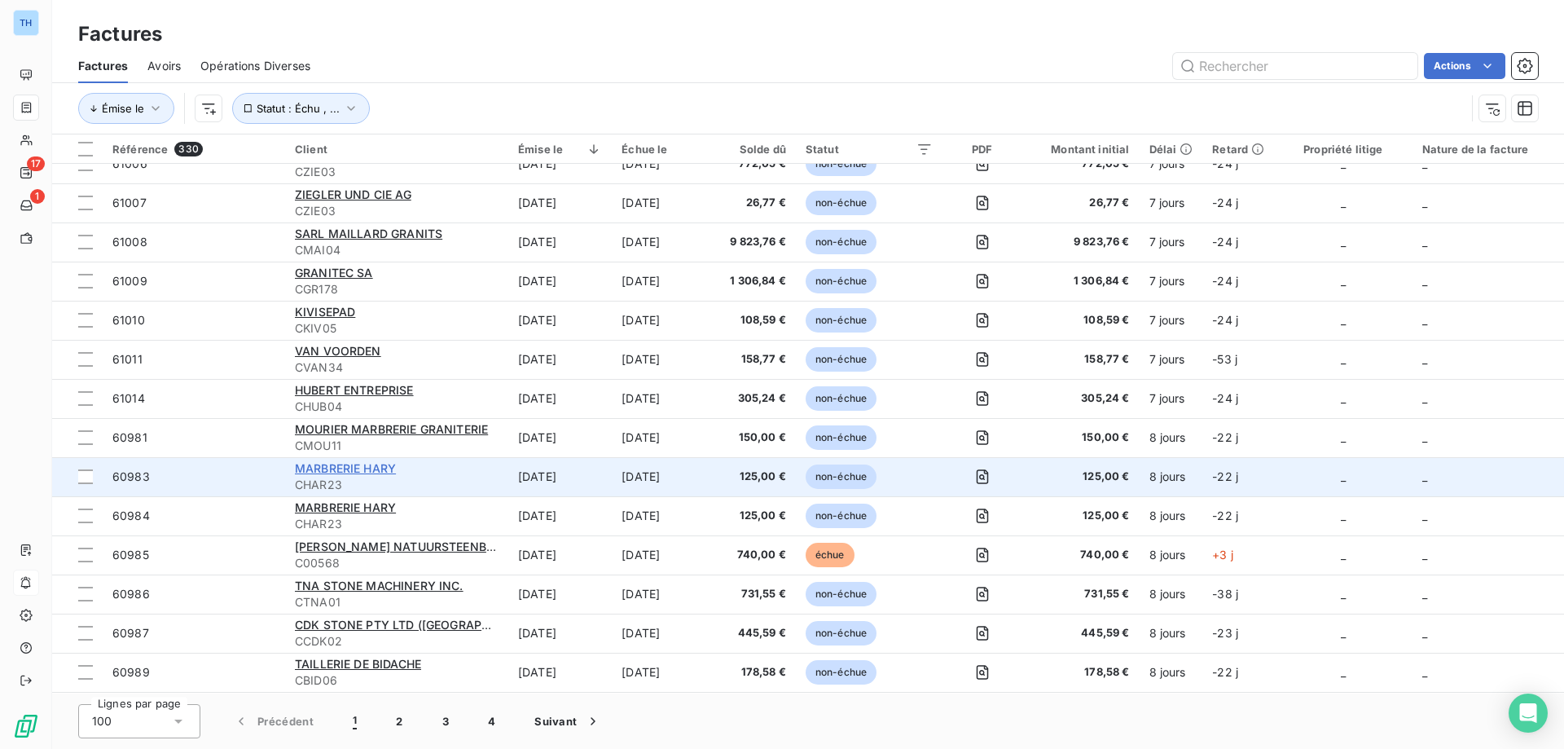
click at [348, 469] on span "MARBRERIE HARY" at bounding box center [345, 468] width 101 height 14
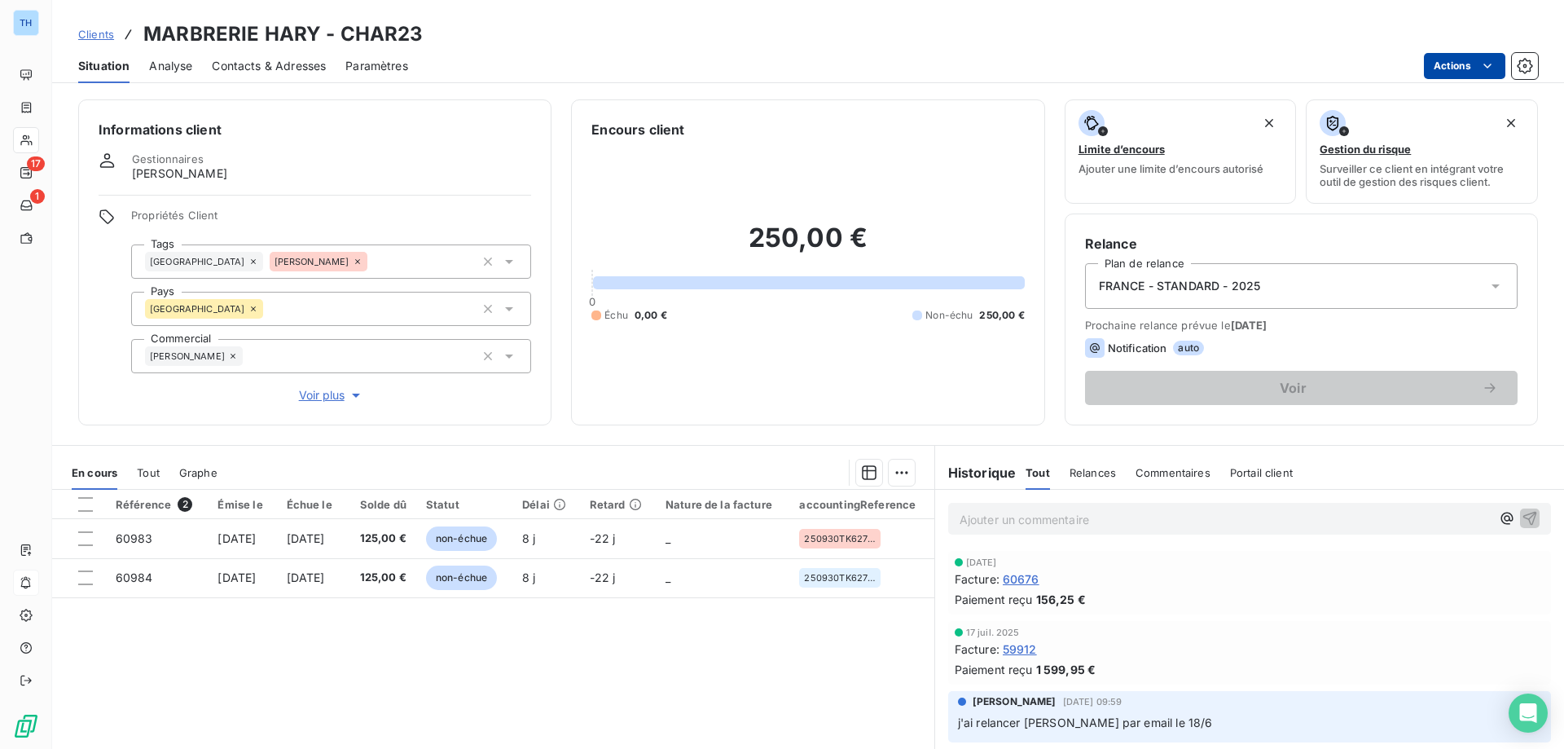
click at [1441, 65] on html "TH 17 1 Clients MARBRERIE HARY - CHAR23 Situation Analyse Contacts & Adresses P…" at bounding box center [782, 374] width 1564 height 749
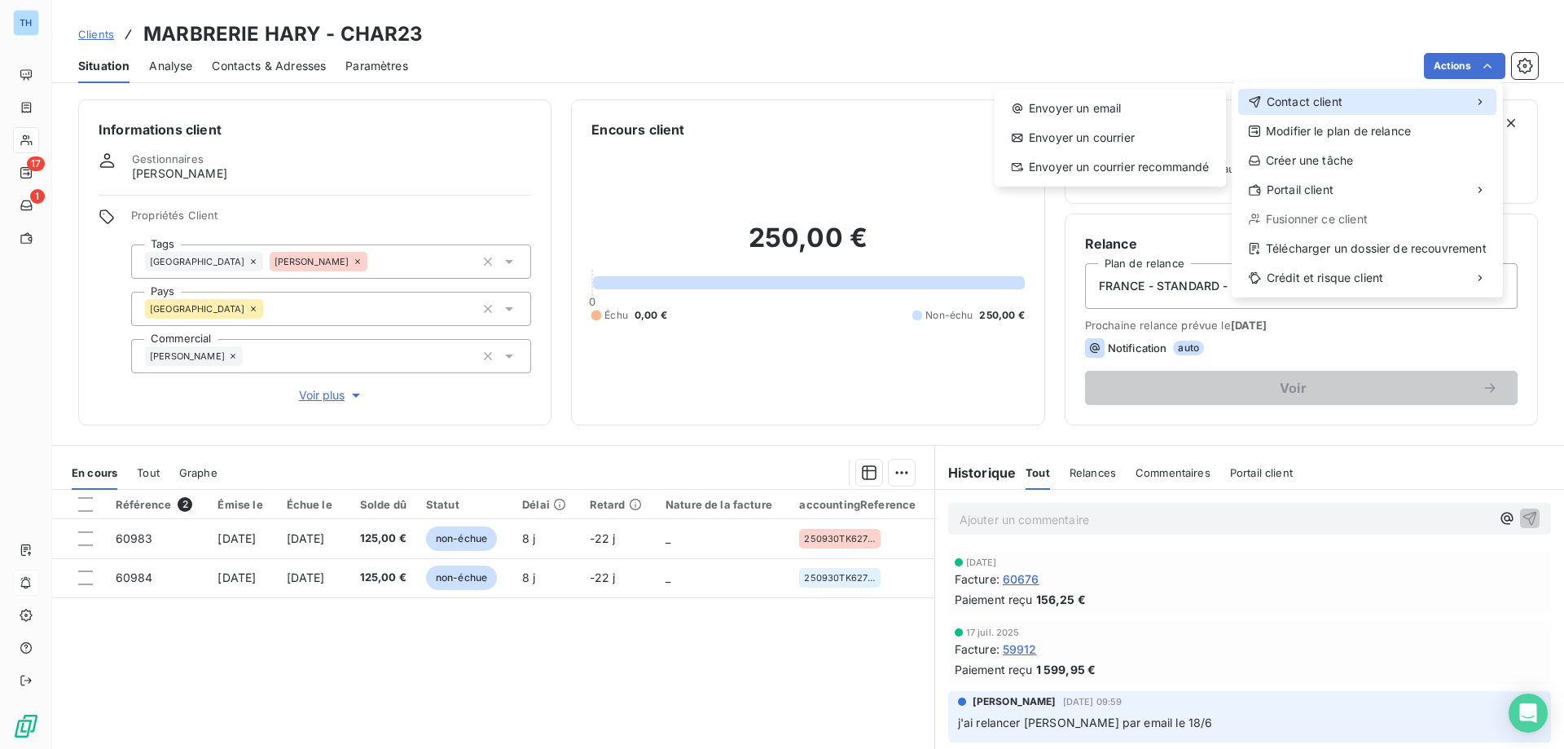
click at [1343, 103] on div "Contact client" at bounding box center [1367, 102] width 258 height 26
click at [1121, 108] on div "Envoyer un email" at bounding box center [1110, 108] width 218 height 26
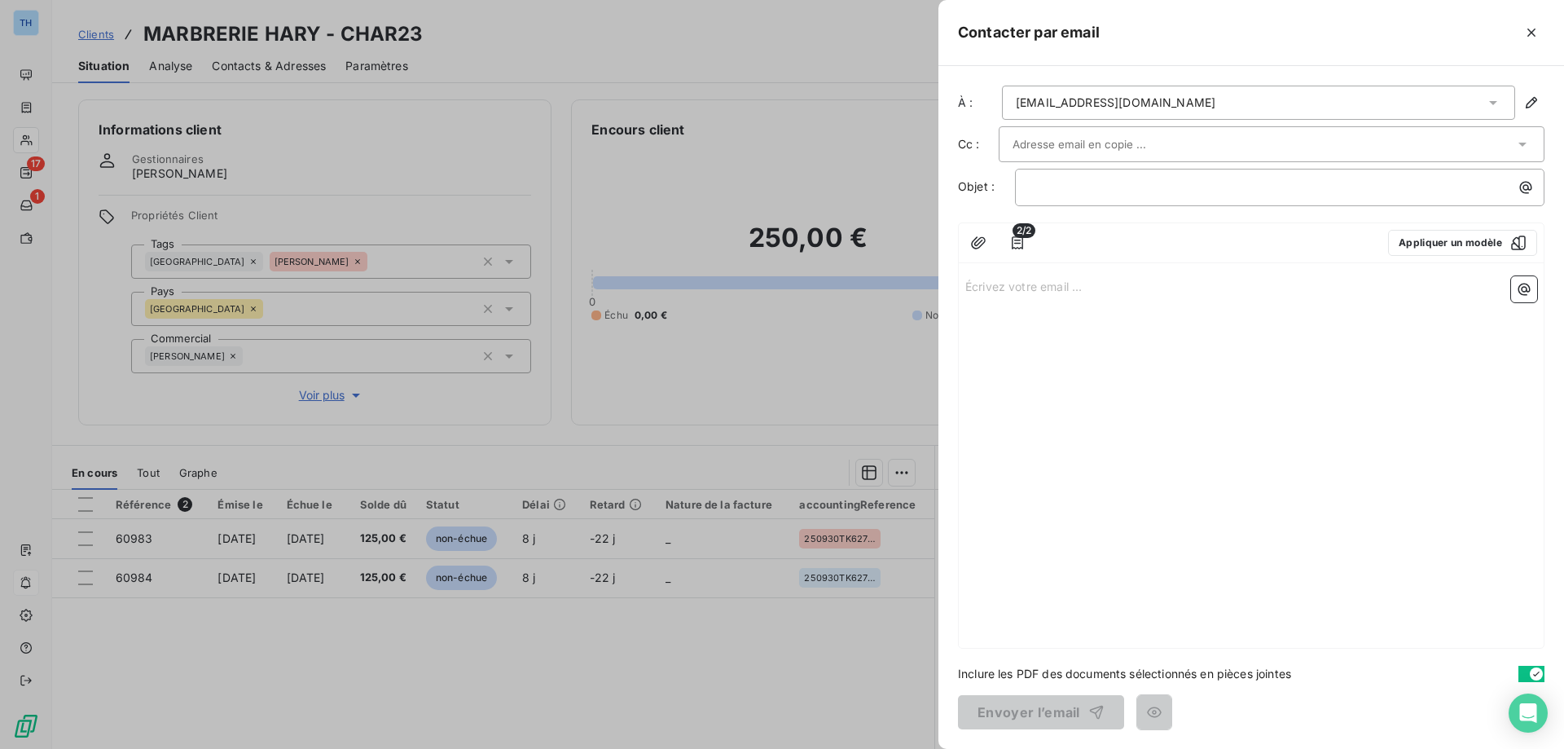
click at [769, 112] on div at bounding box center [782, 374] width 1564 height 749
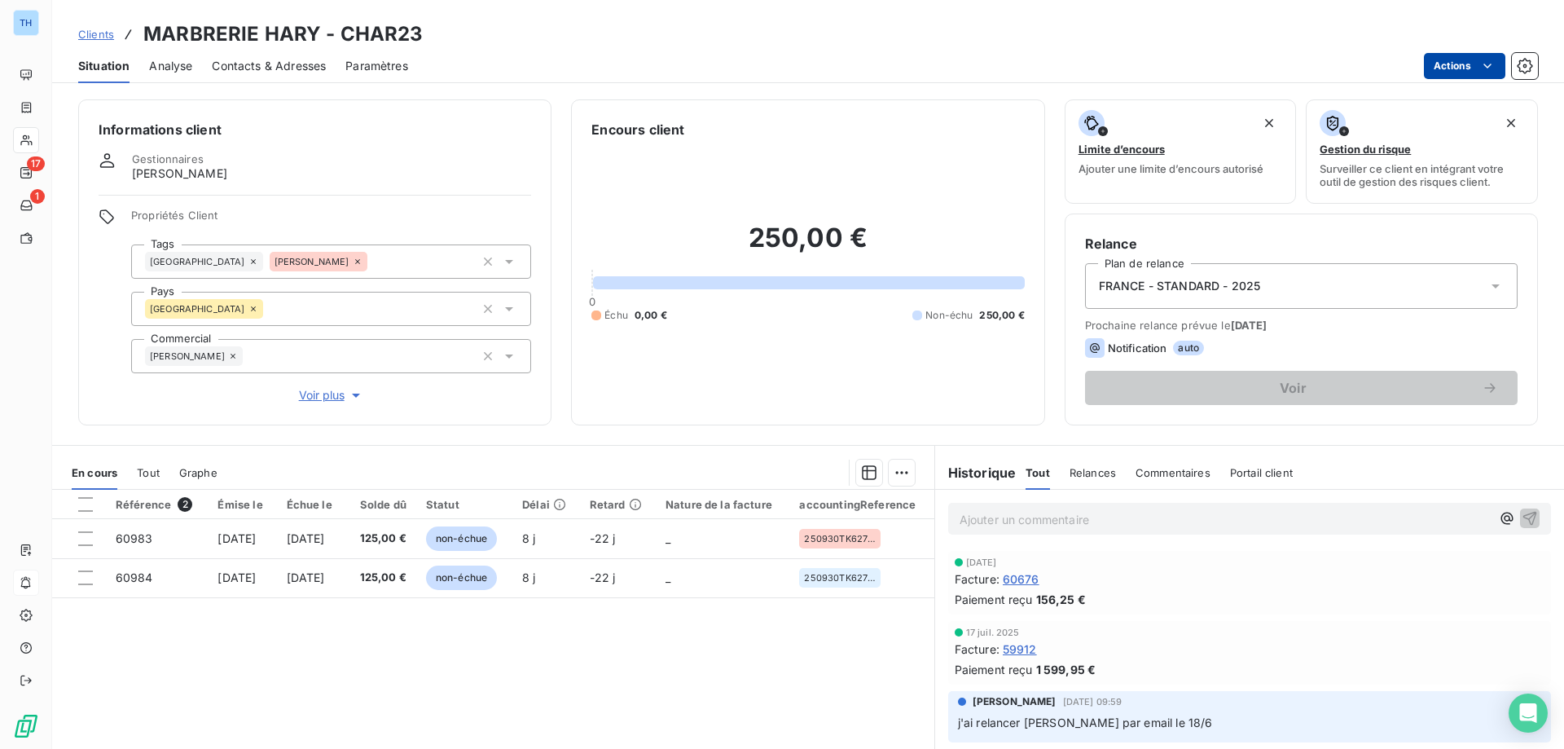
click at [1443, 66] on html "TH 17 1 Clients MARBRERIE HARY - CHAR23 Situation Analyse Contacts & Adresses P…" at bounding box center [782, 374] width 1564 height 749
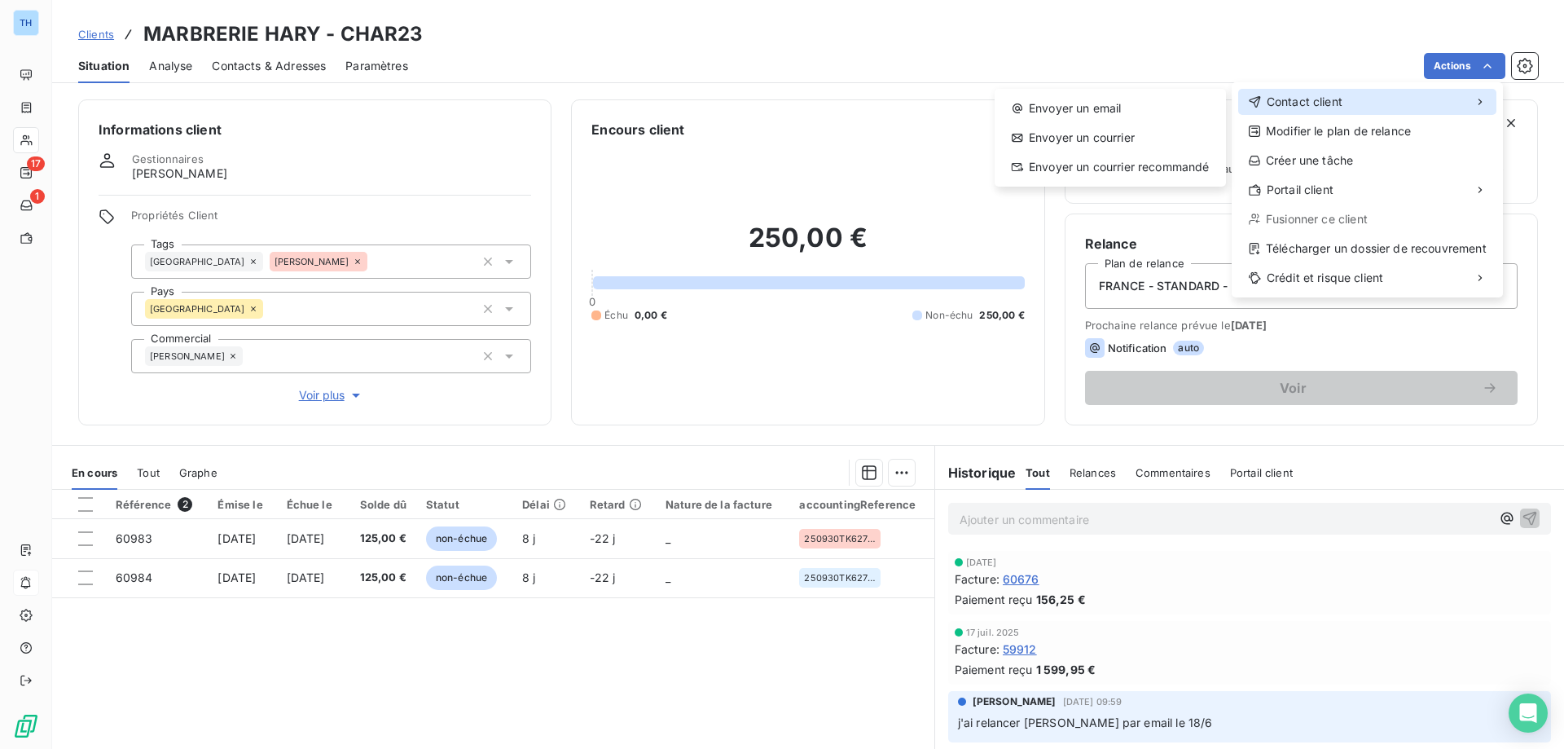
click at [1324, 94] on span "Contact client" at bounding box center [1305, 102] width 76 height 16
click at [1100, 107] on div "Envoyer un email" at bounding box center [1110, 108] width 218 height 26
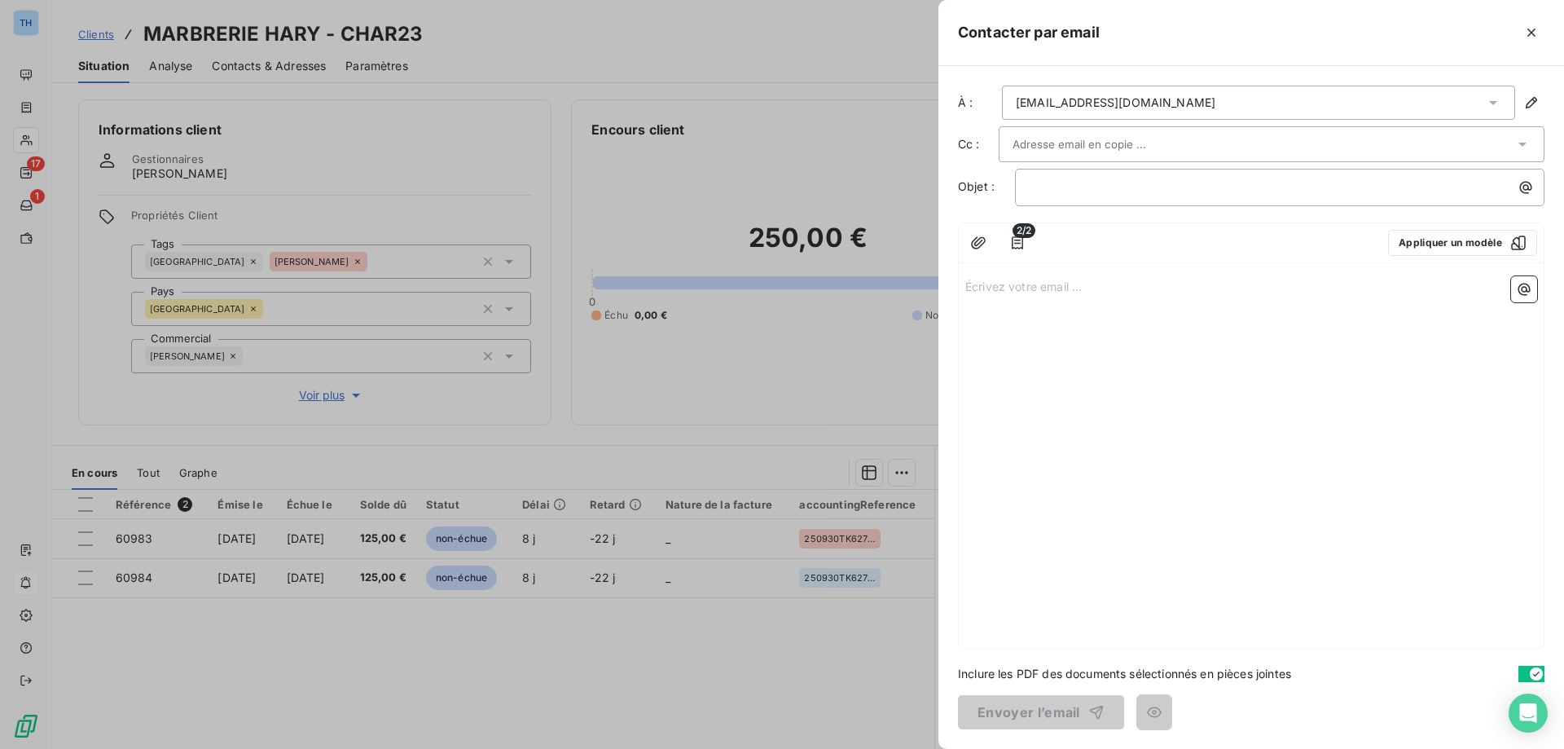
click at [1003, 296] on div "Écrivez votre email ... ﻿" at bounding box center [1251, 459] width 585 height 378
click at [1047, 283] on p "Écrivez votre email ... ﻿" at bounding box center [1251, 285] width 572 height 19
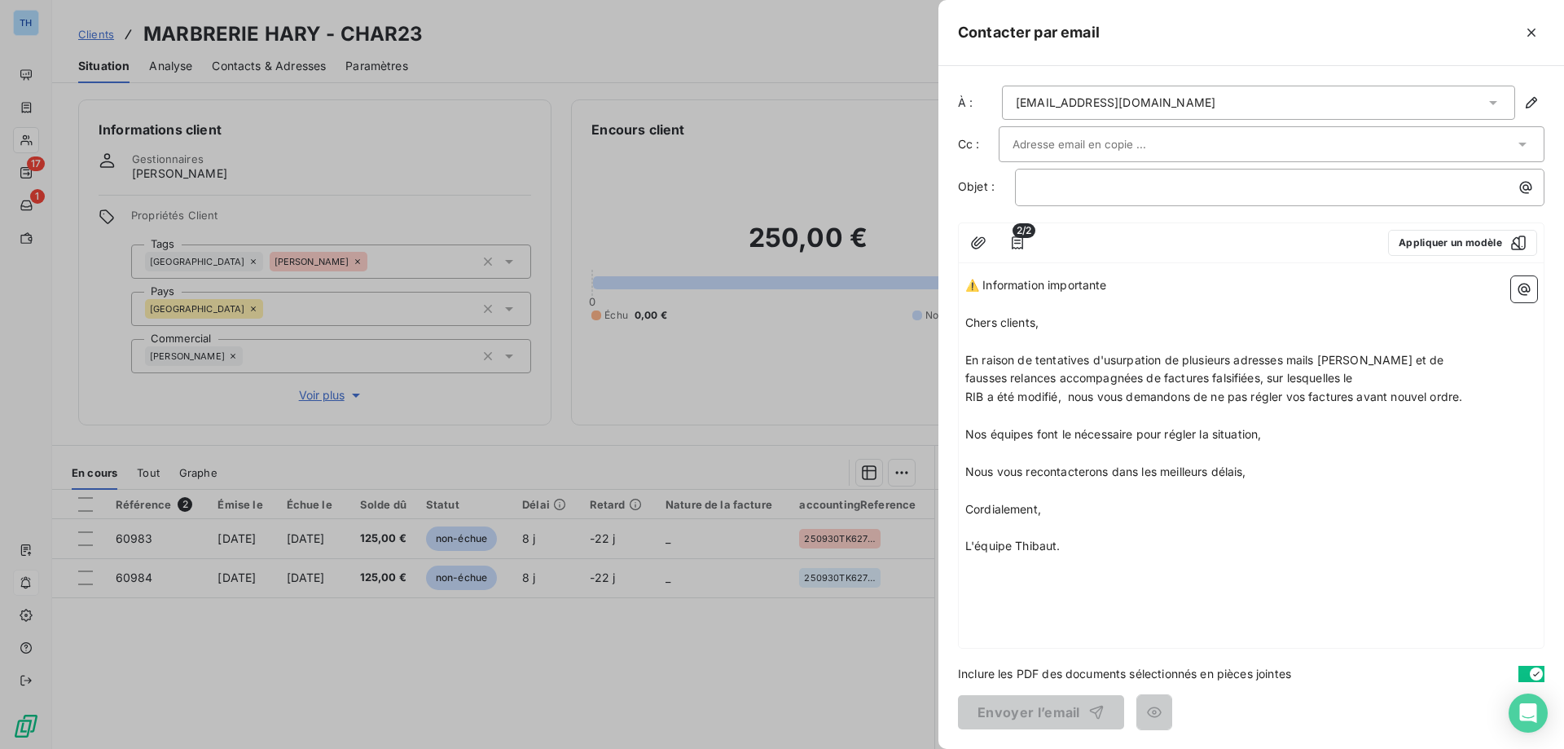
drag, startPoint x: 1132, startPoint y: 283, endPoint x: 951, endPoint y: 283, distance: 180.8
click at [951, 283] on div "À : [EMAIL_ADDRESS][DOMAIN_NAME] Cc : Objet : ﻿ 2/2 Appliquer un modèle ⚠️ Info…" at bounding box center [1251, 407] width 626 height 683
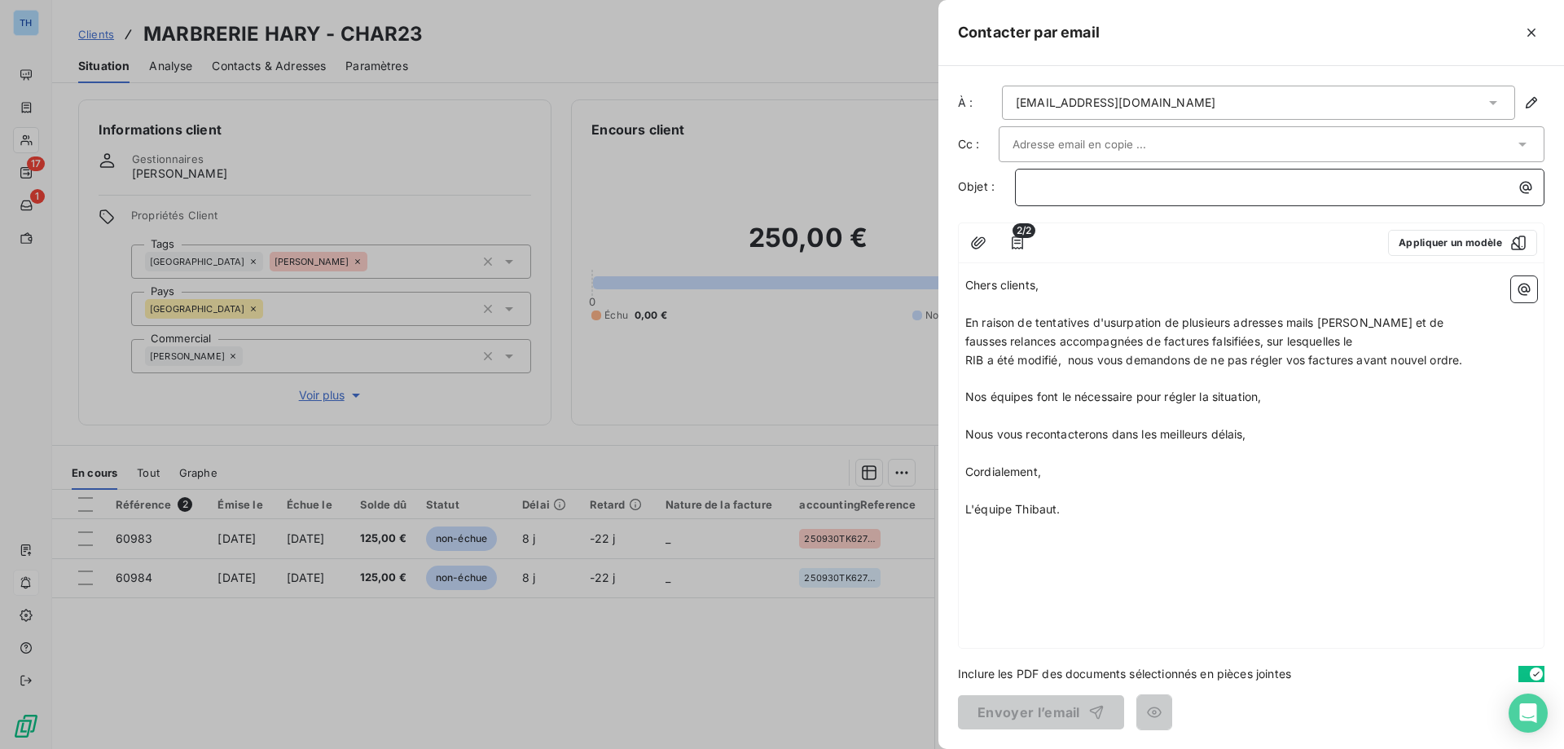
click at [1063, 188] on p "﻿" at bounding box center [1284, 187] width 510 height 19
click at [977, 713] on button "Envoyer l’email" at bounding box center [1041, 712] width 166 height 34
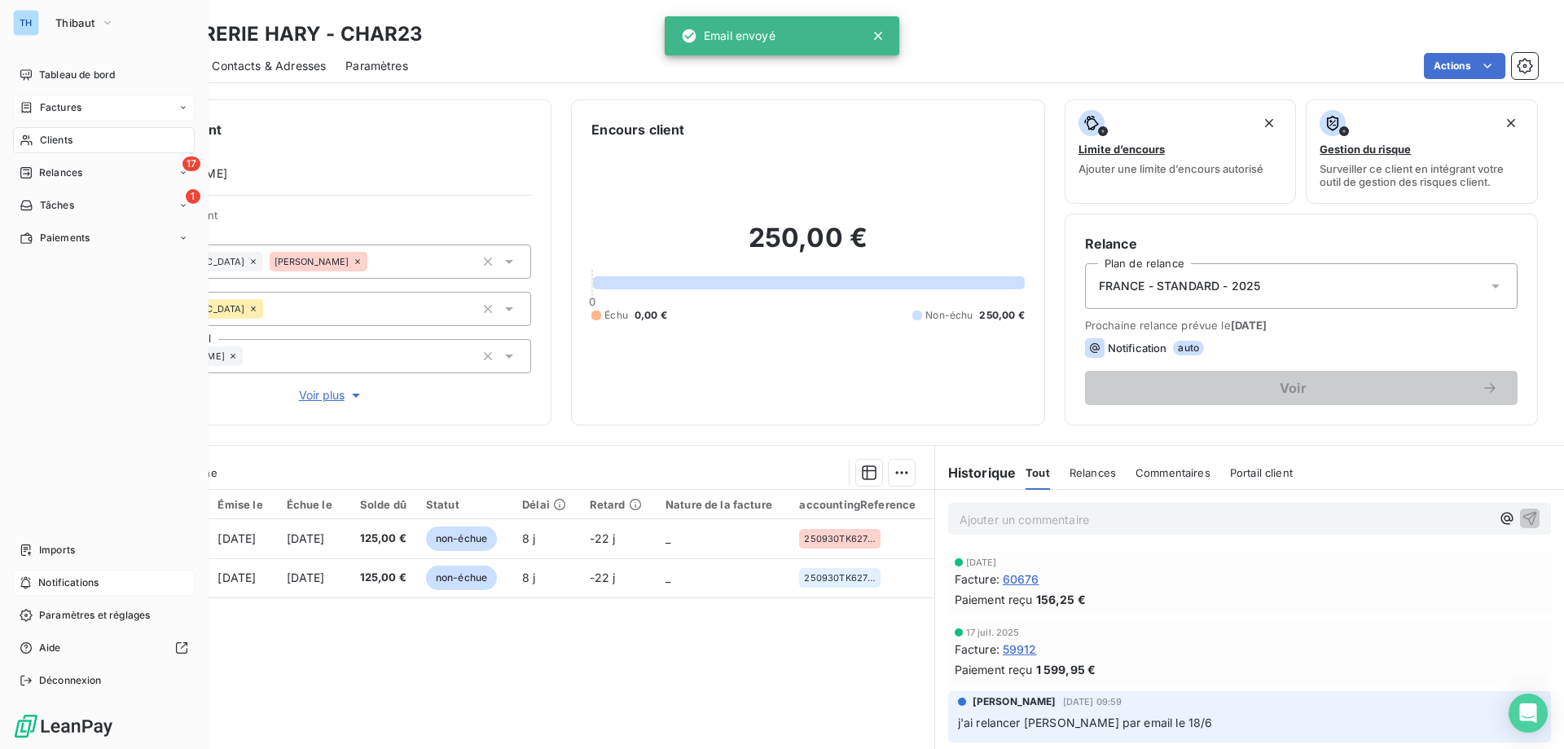
click at [31, 108] on icon at bounding box center [27, 107] width 10 height 11
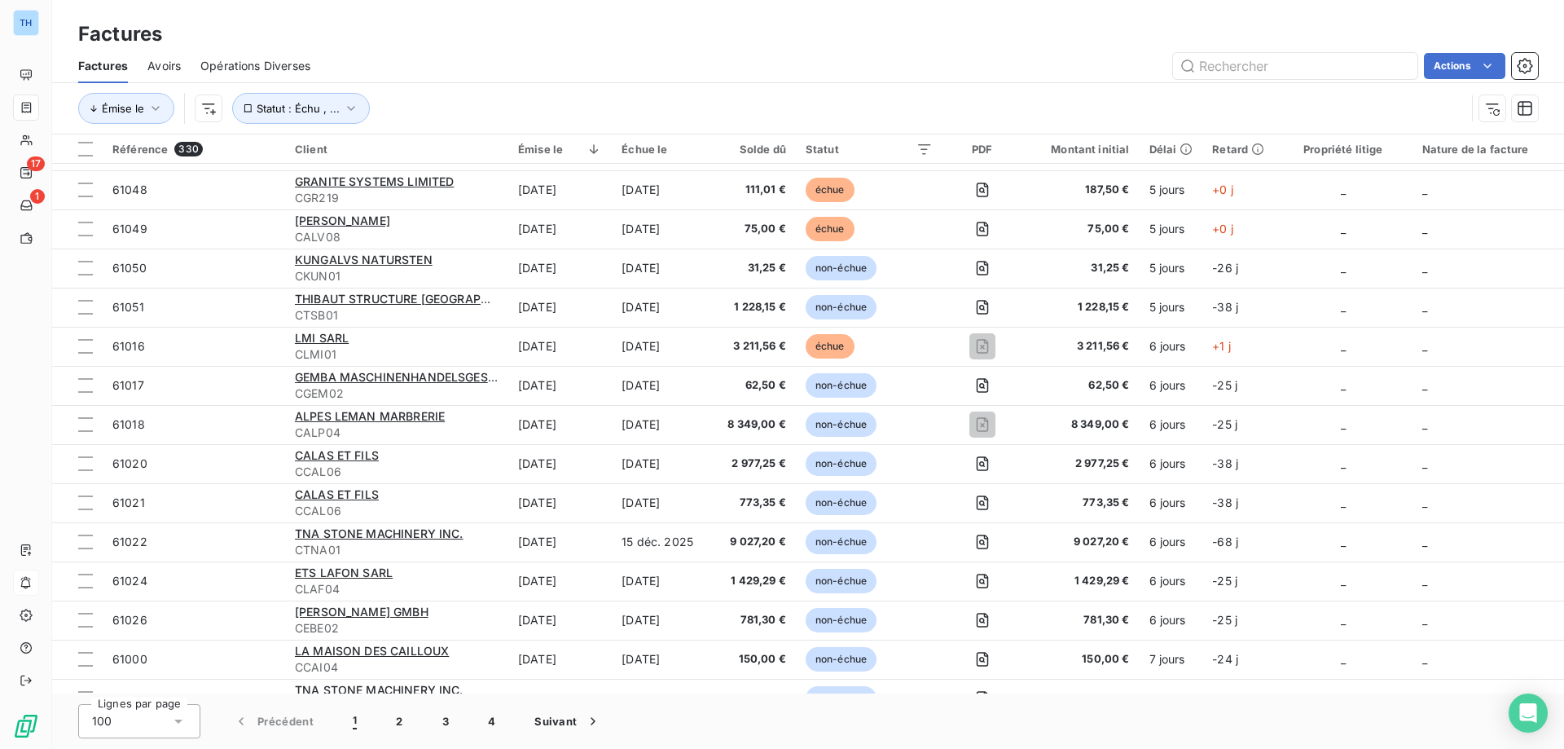
scroll to position [2444, 0]
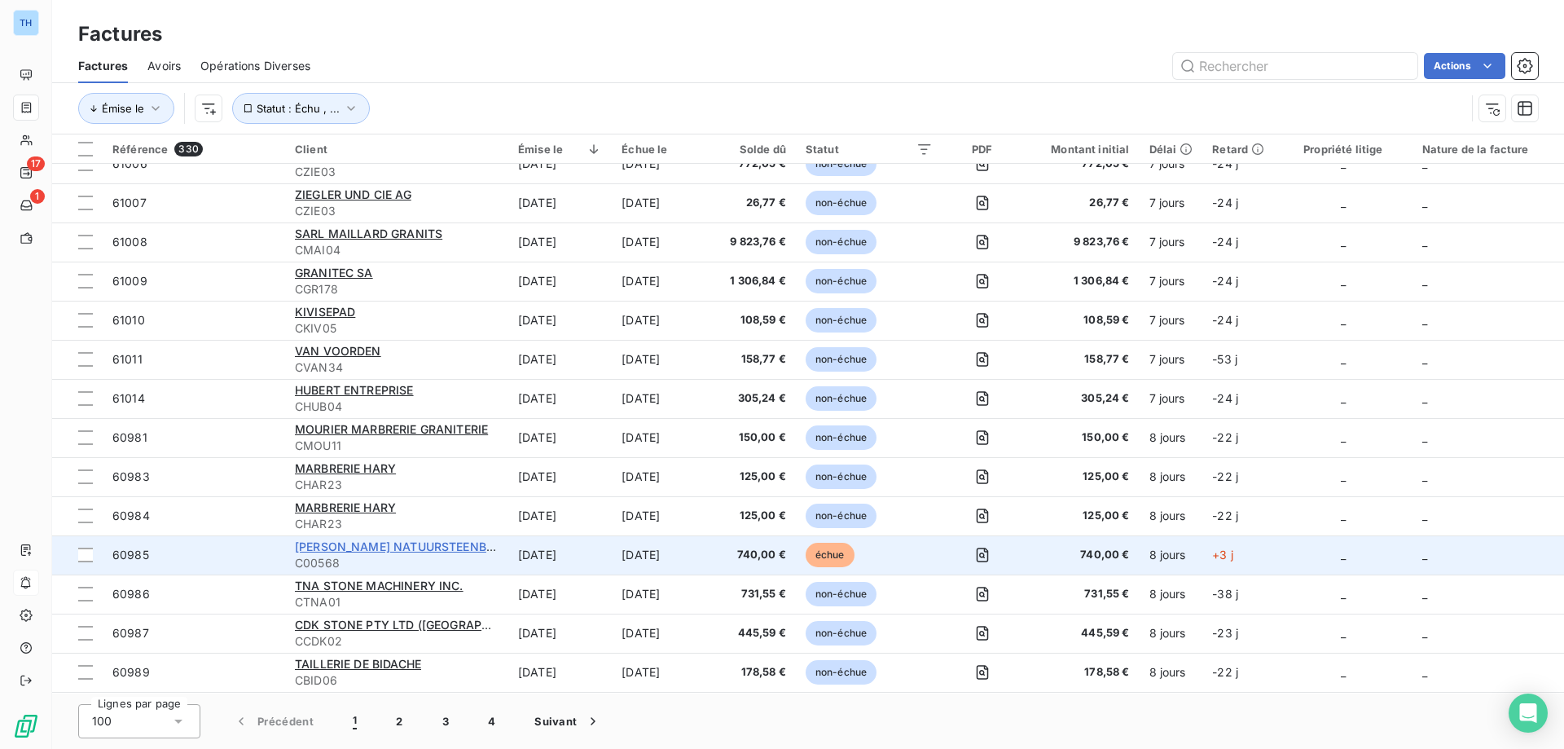
click at [377, 544] on span "[PERSON_NAME] NATUURSTEENBEDRIJF" at bounding box center [410, 546] width 231 height 14
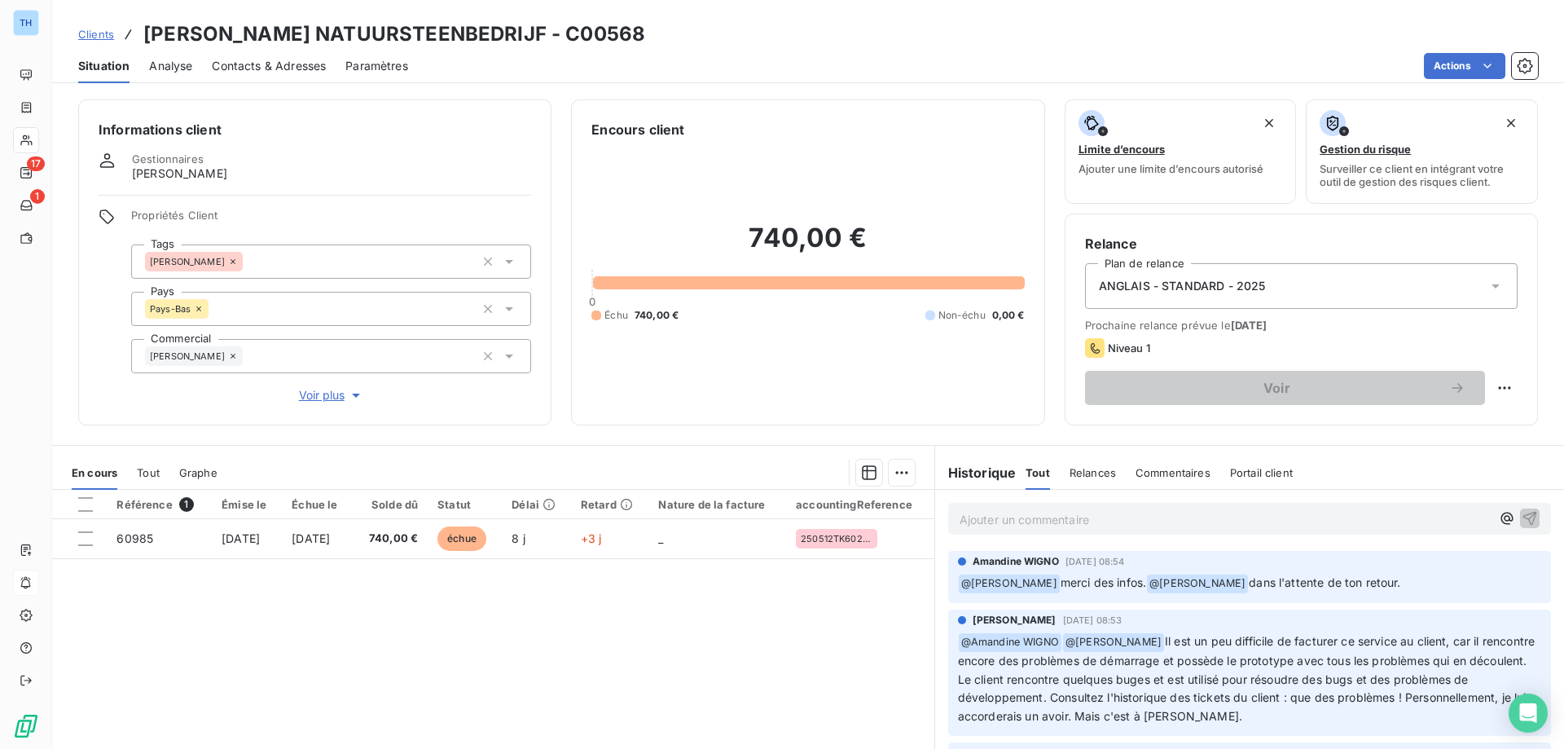
scroll to position [81, 0]
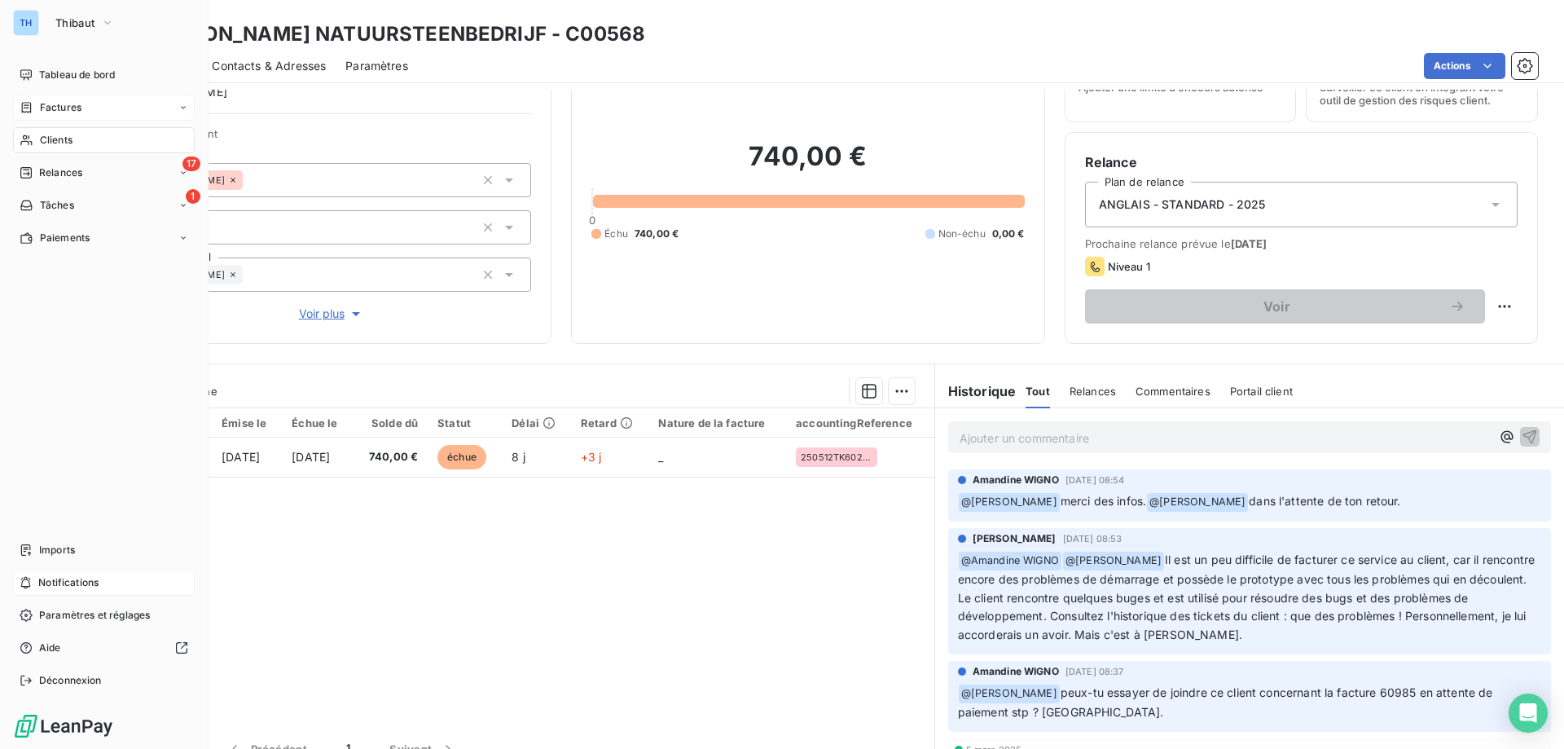
click at [29, 105] on icon at bounding box center [27, 107] width 10 height 11
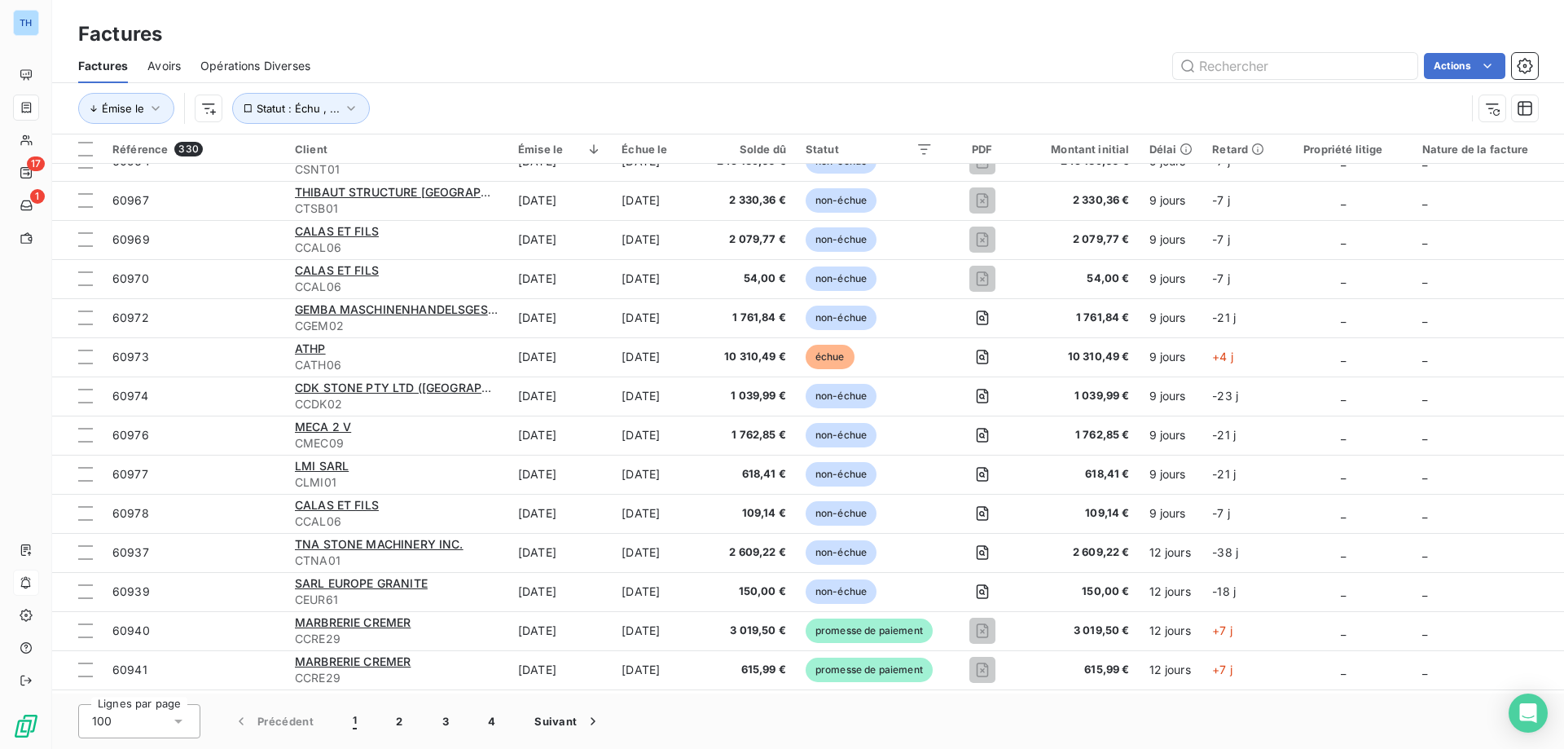
scroll to position [3388, 0]
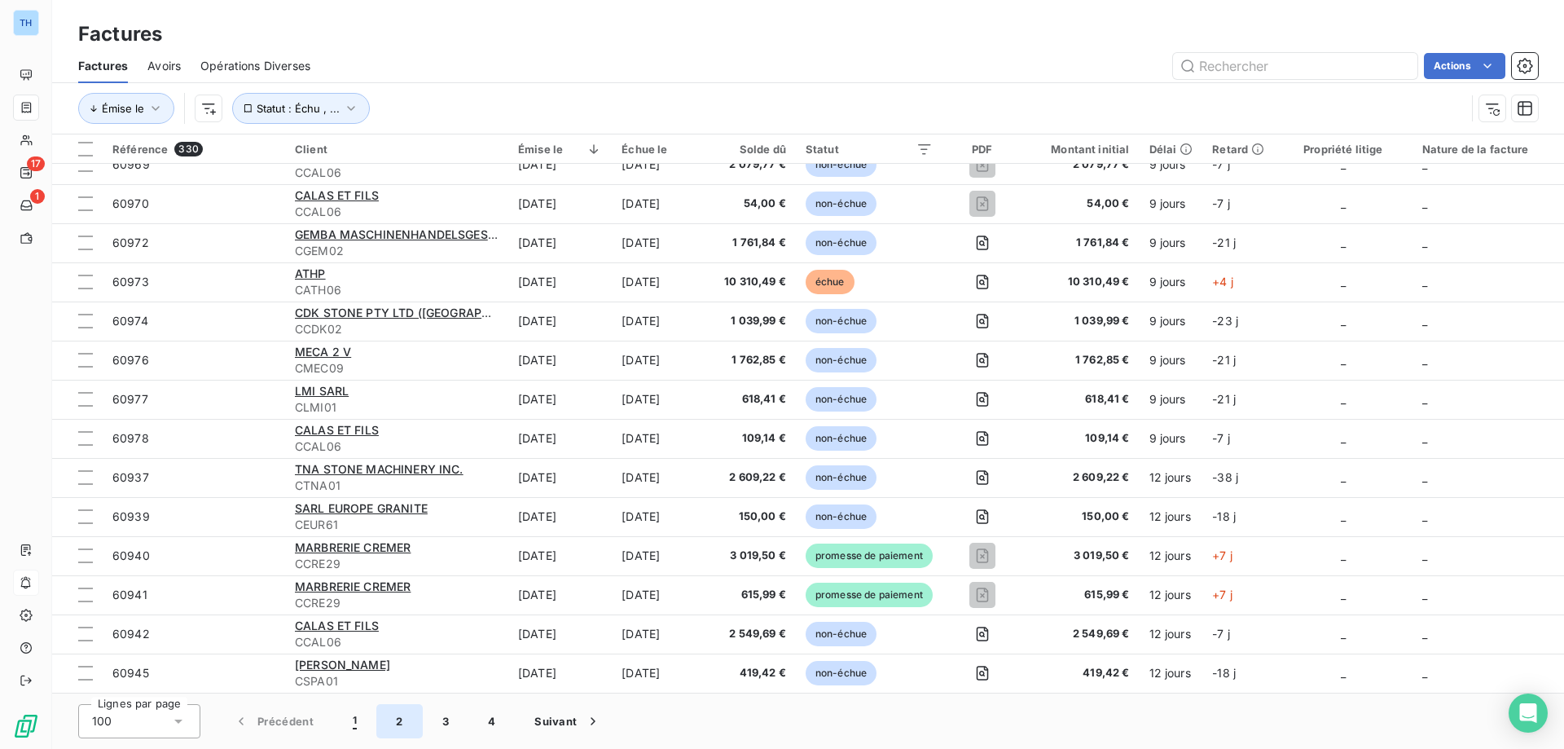
click at [397, 724] on button "2" at bounding box center [399, 721] width 46 height 34
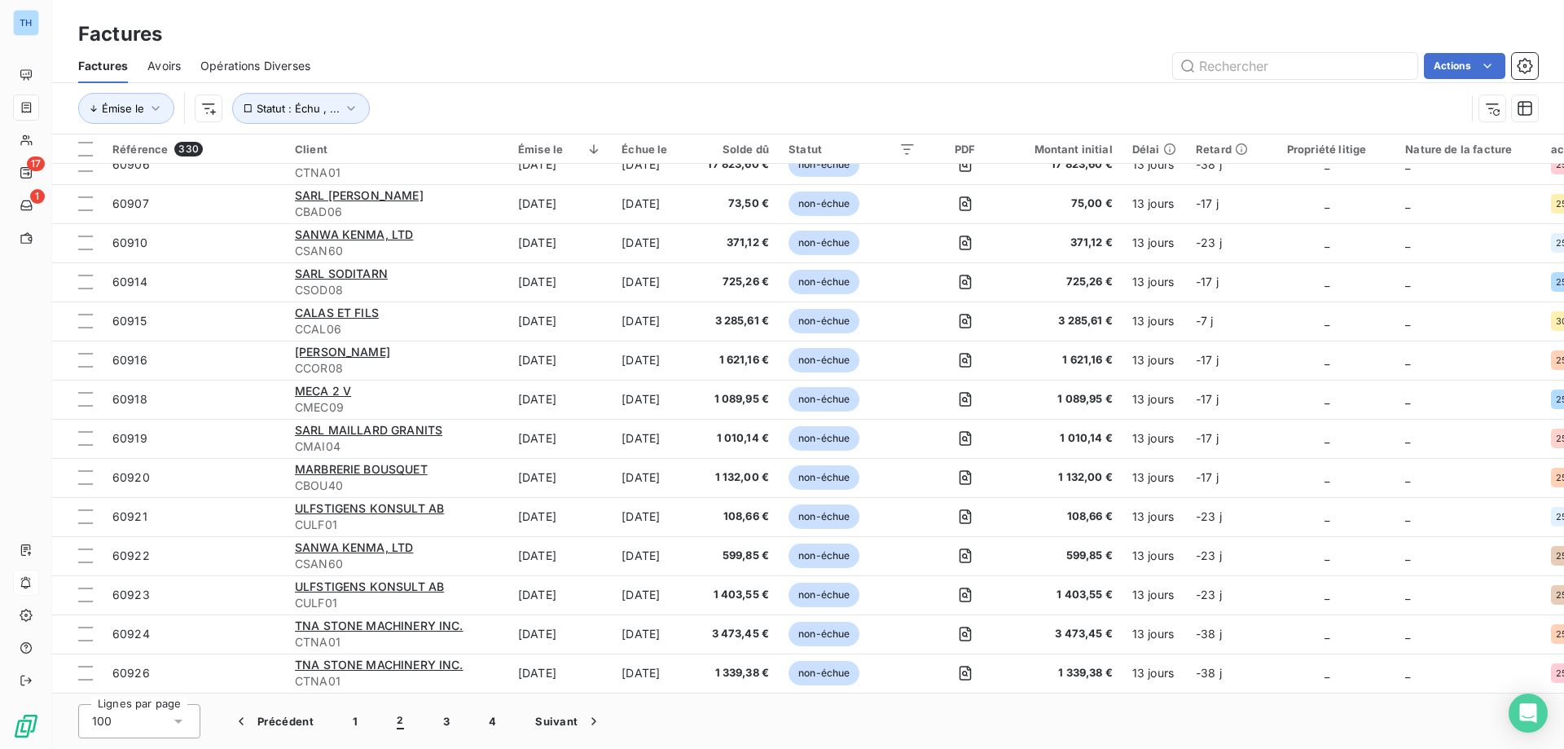
scroll to position [0, 0]
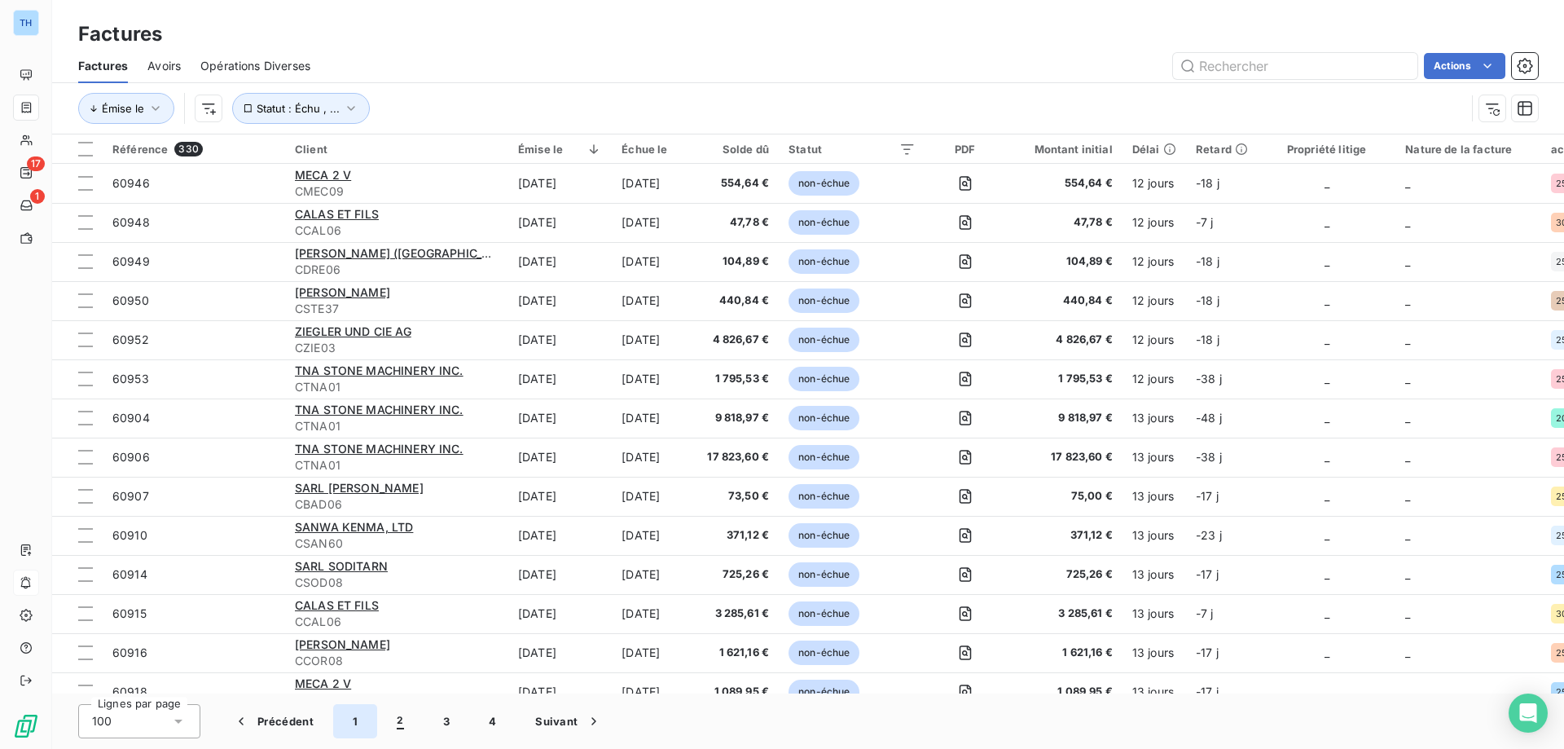
click at [354, 725] on button "1" at bounding box center [355, 721] width 44 height 34
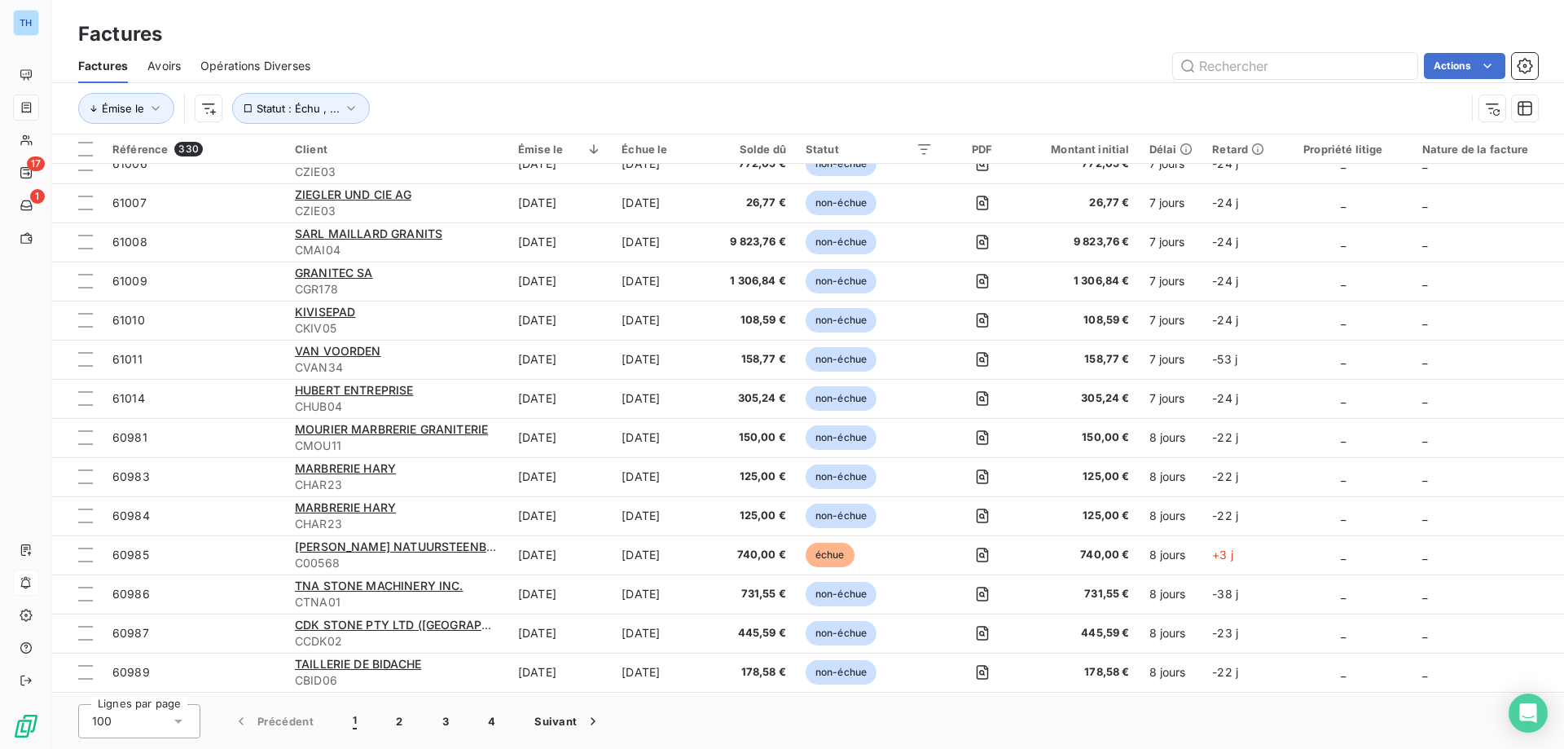
scroll to position [2525, 0]
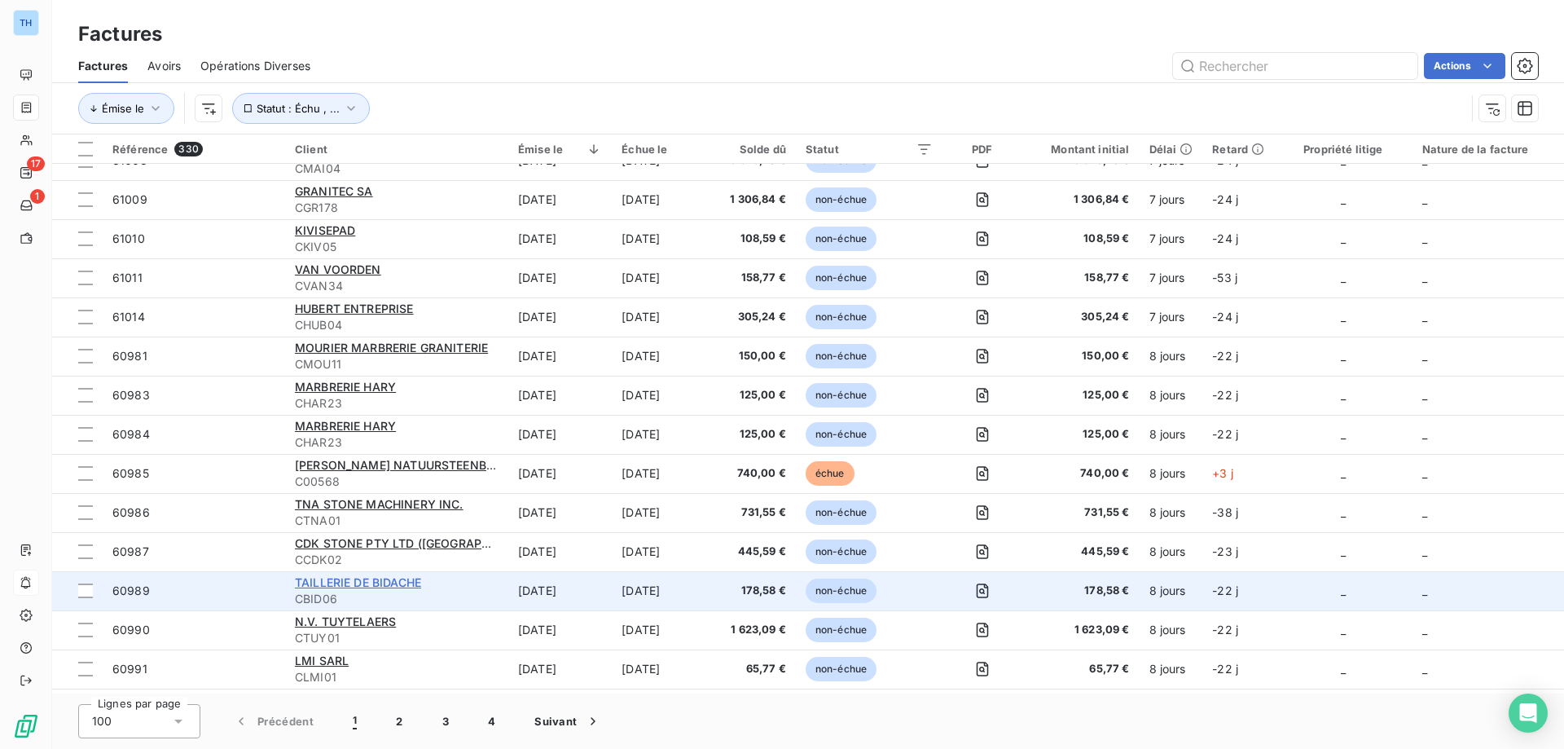
click at [371, 577] on span "TAILLERIE DE BIDACHE" at bounding box center [358, 582] width 126 height 14
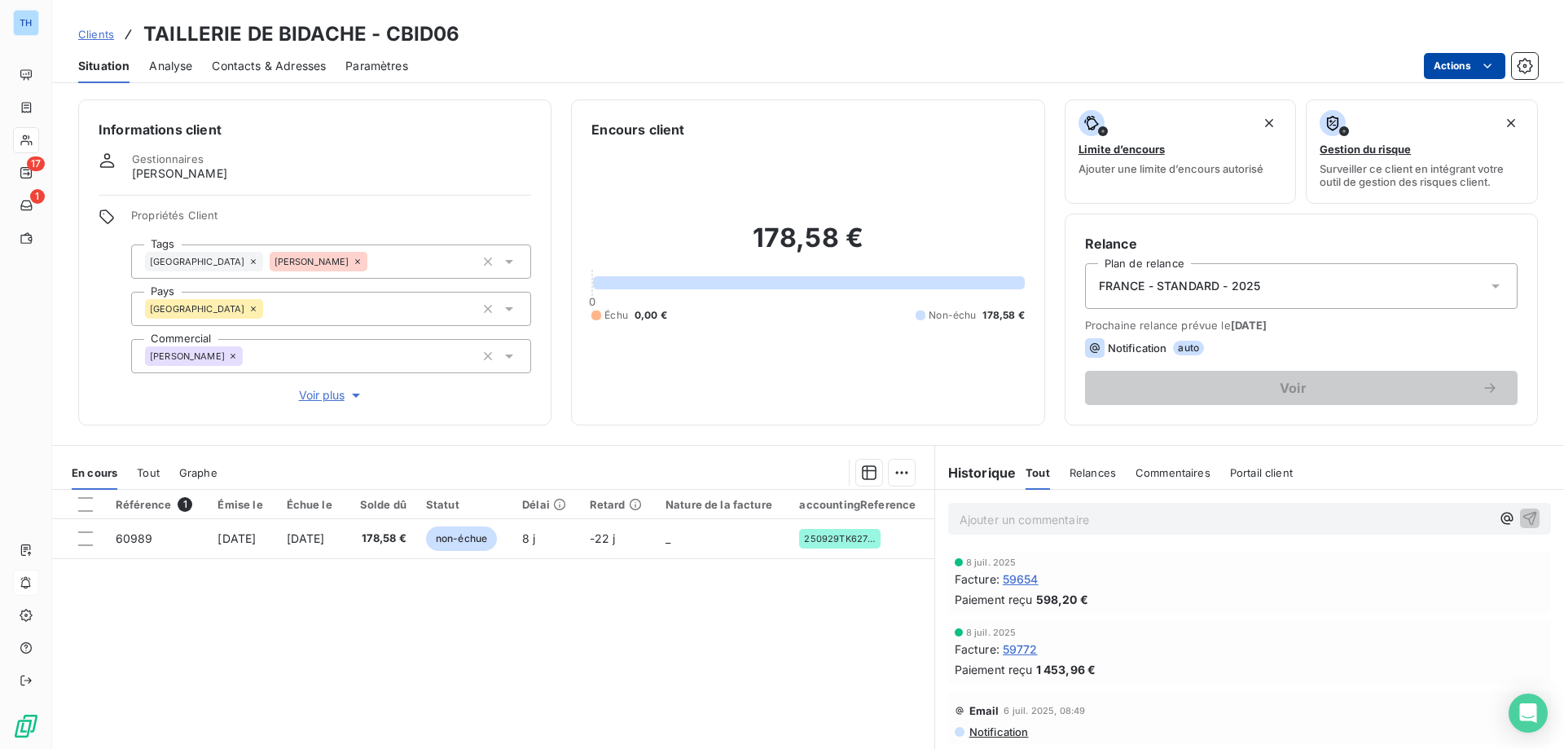
click at [1472, 68] on html "TH 17 1 Clients TAILLERIE DE BIDACHE - CBID06 Situation Analyse Contacts & Adre…" at bounding box center [782, 374] width 1564 height 749
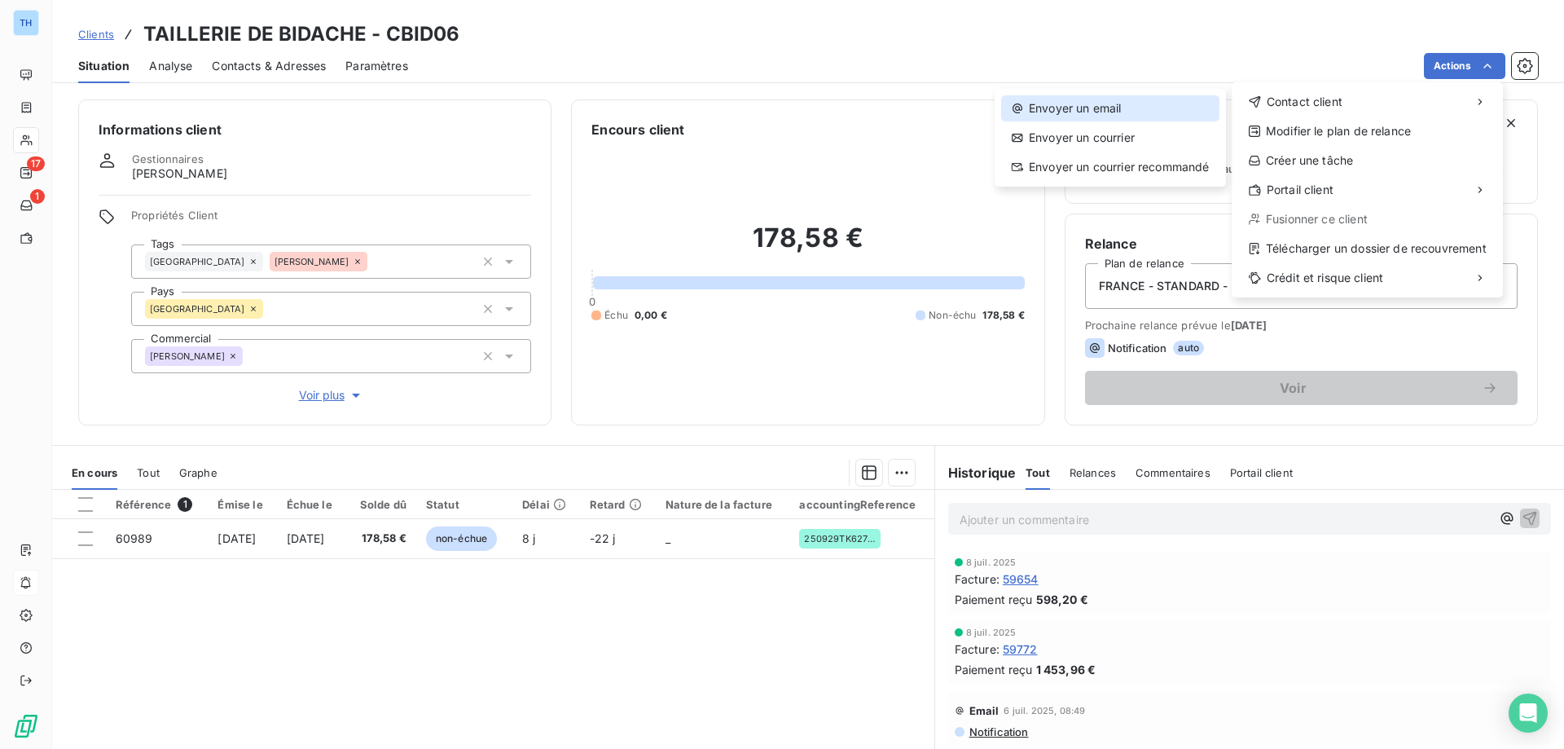
click at [1122, 107] on div "Envoyer un email" at bounding box center [1110, 108] width 218 height 26
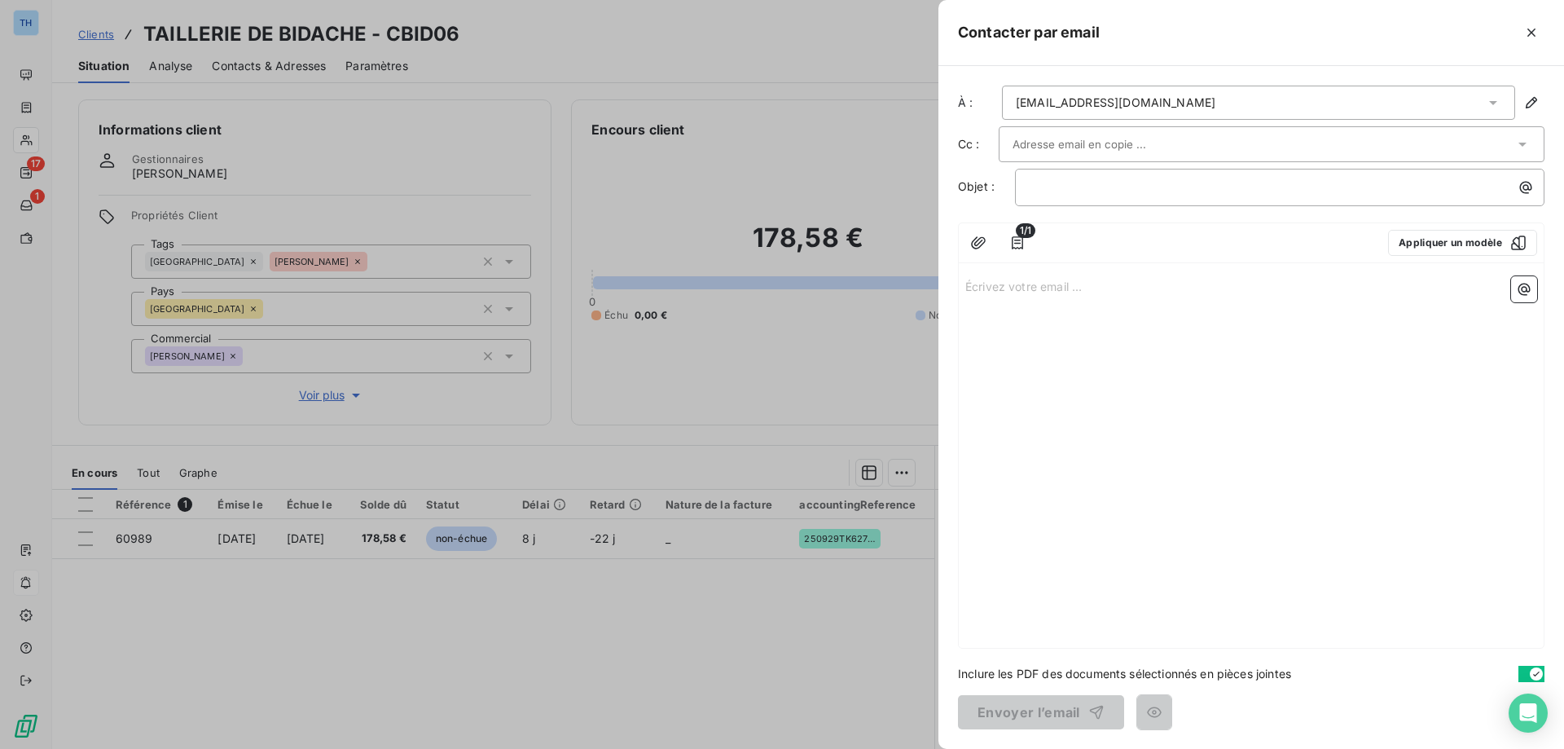
click at [1003, 294] on p "Écrivez votre email ... ﻿" at bounding box center [1251, 285] width 572 height 19
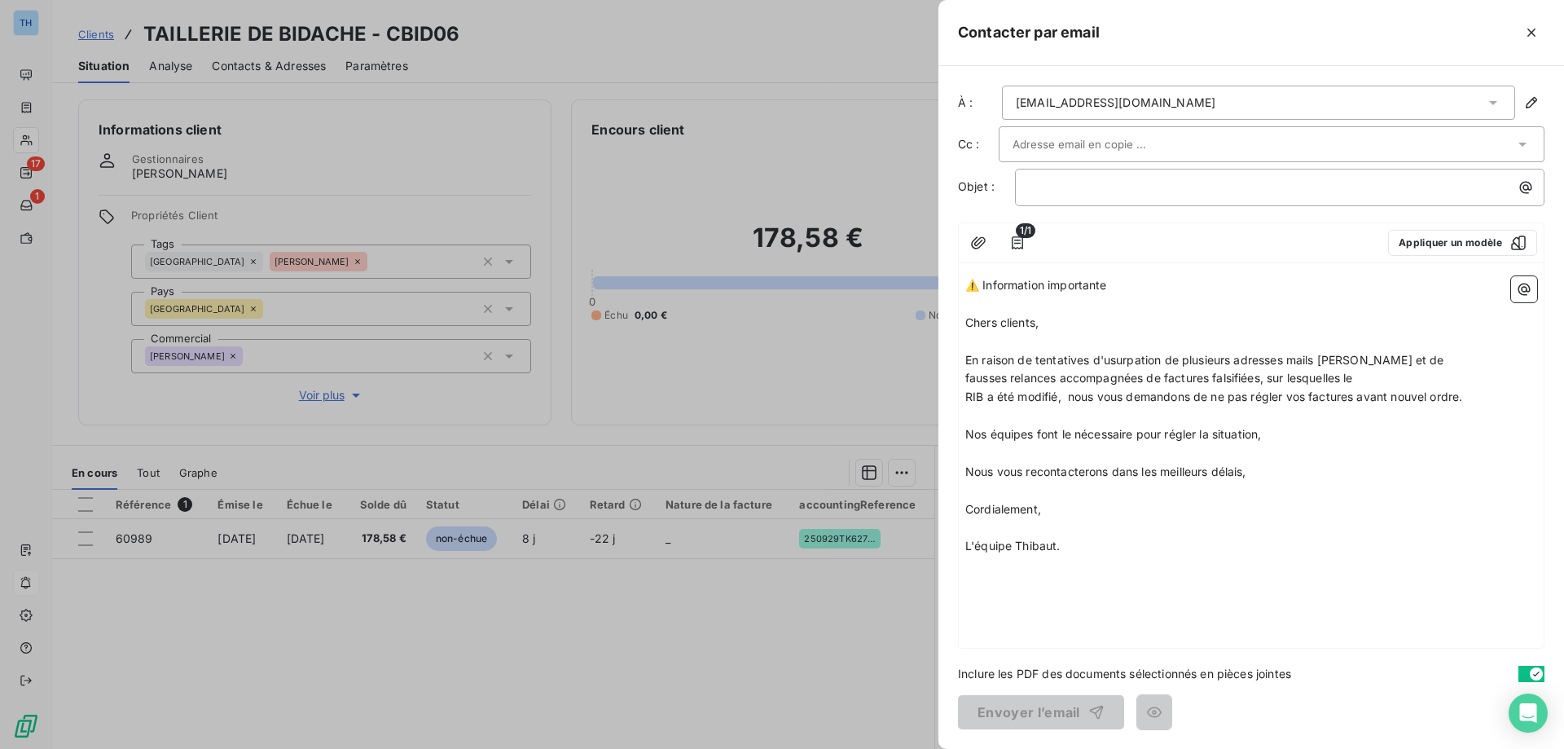
drag, startPoint x: 1126, startPoint y: 284, endPoint x: 958, endPoint y: 272, distance: 168.2
click at [958, 272] on div "1/1 Appliquer un modèle ⚠️ Information importante ﻿ Chers clients, ﻿ En raison …" at bounding box center [1251, 435] width 586 height 426
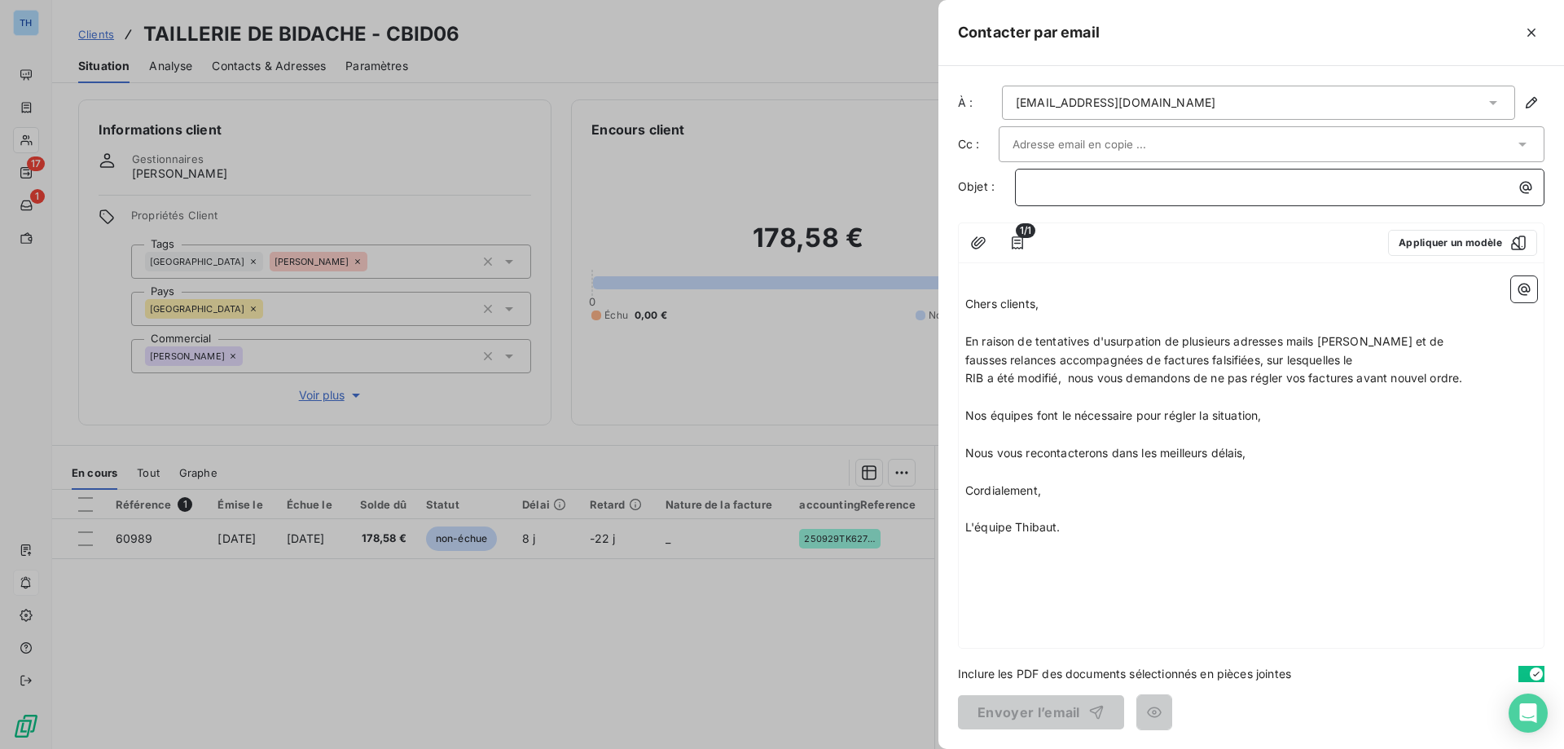
click at [1076, 187] on p "﻿" at bounding box center [1284, 187] width 510 height 19
click at [1007, 709] on button "Envoyer l’email" at bounding box center [1041, 712] width 166 height 34
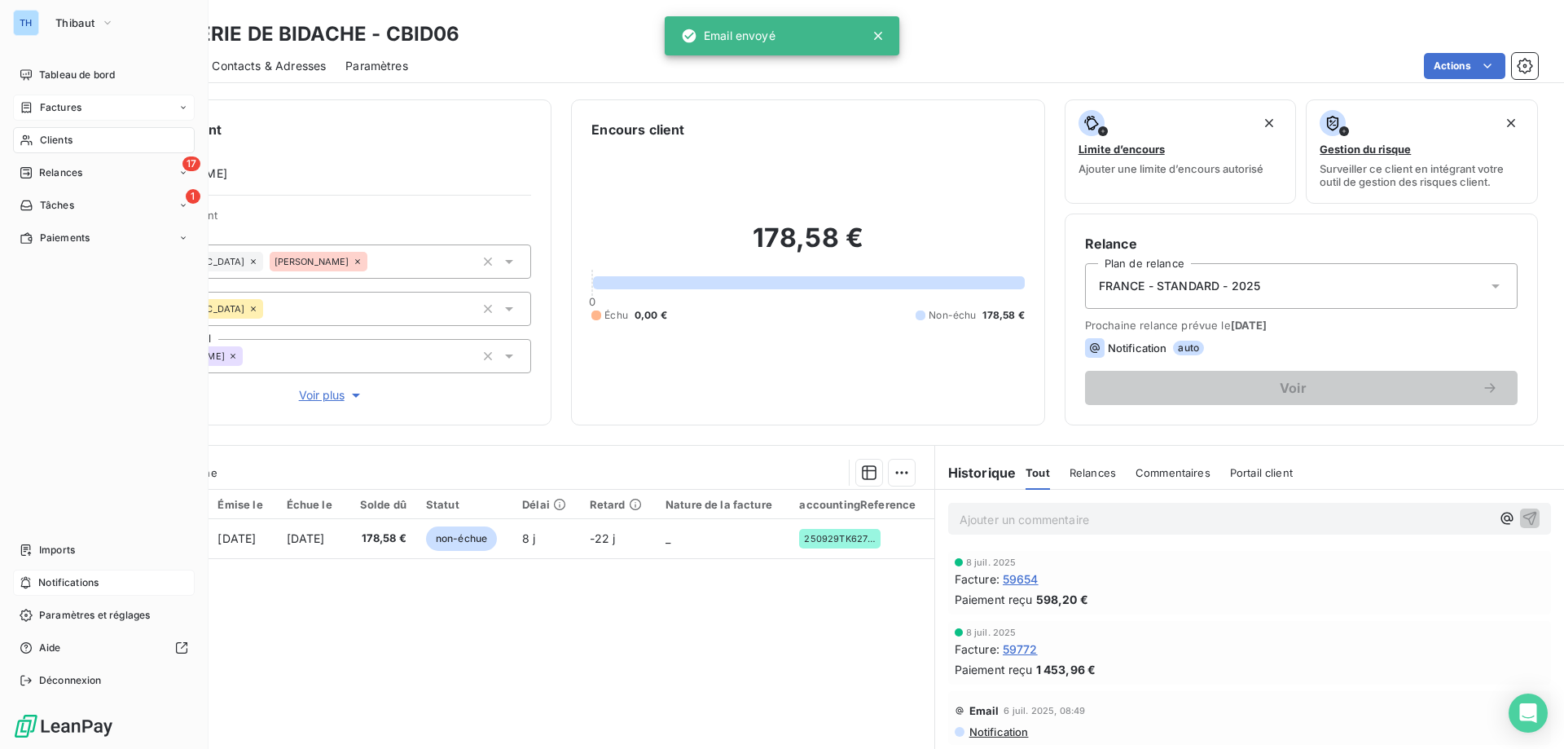
click at [37, 104] on div "Factures" at bounding box center [51, 107] width 62 height 15
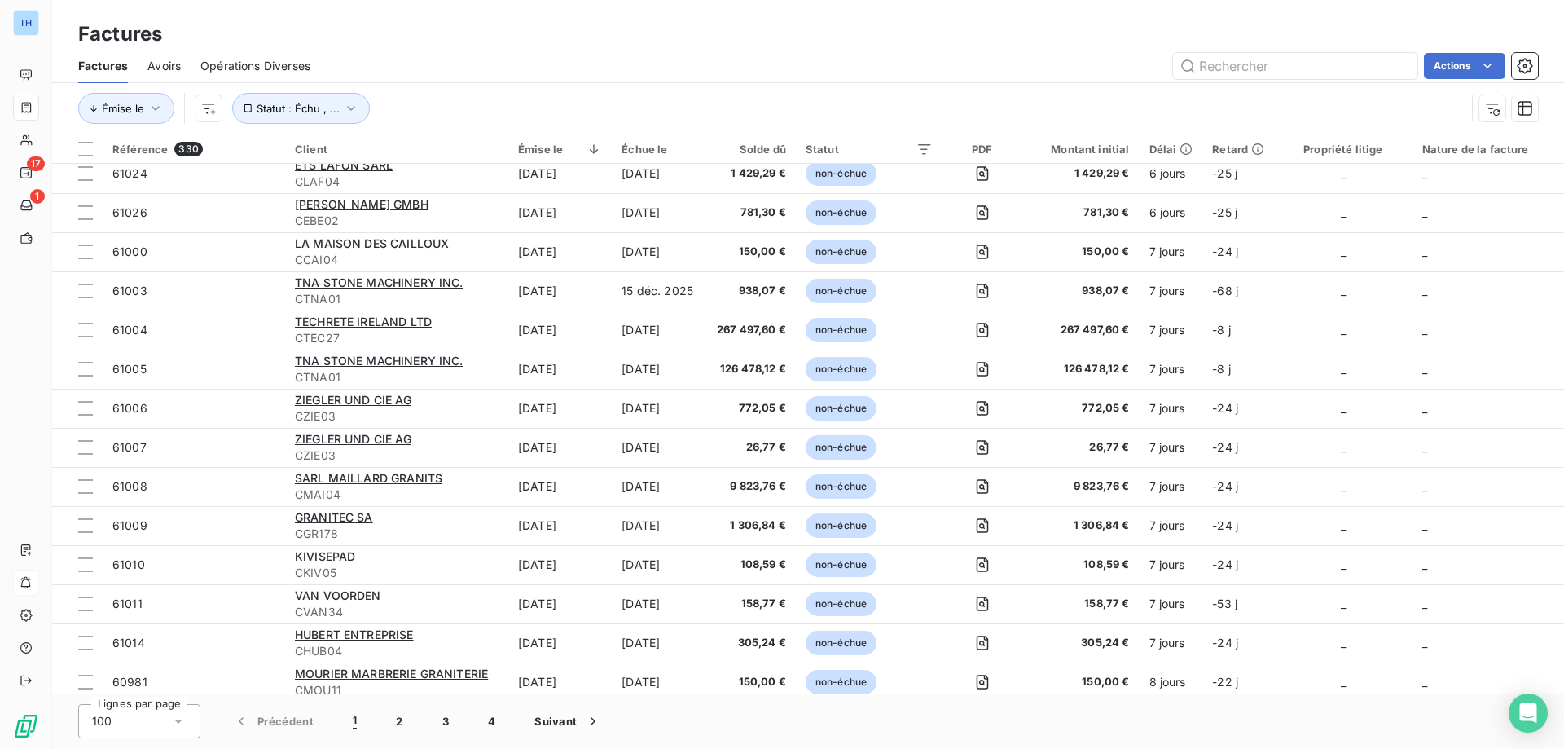
scroll to position [2525, 0]
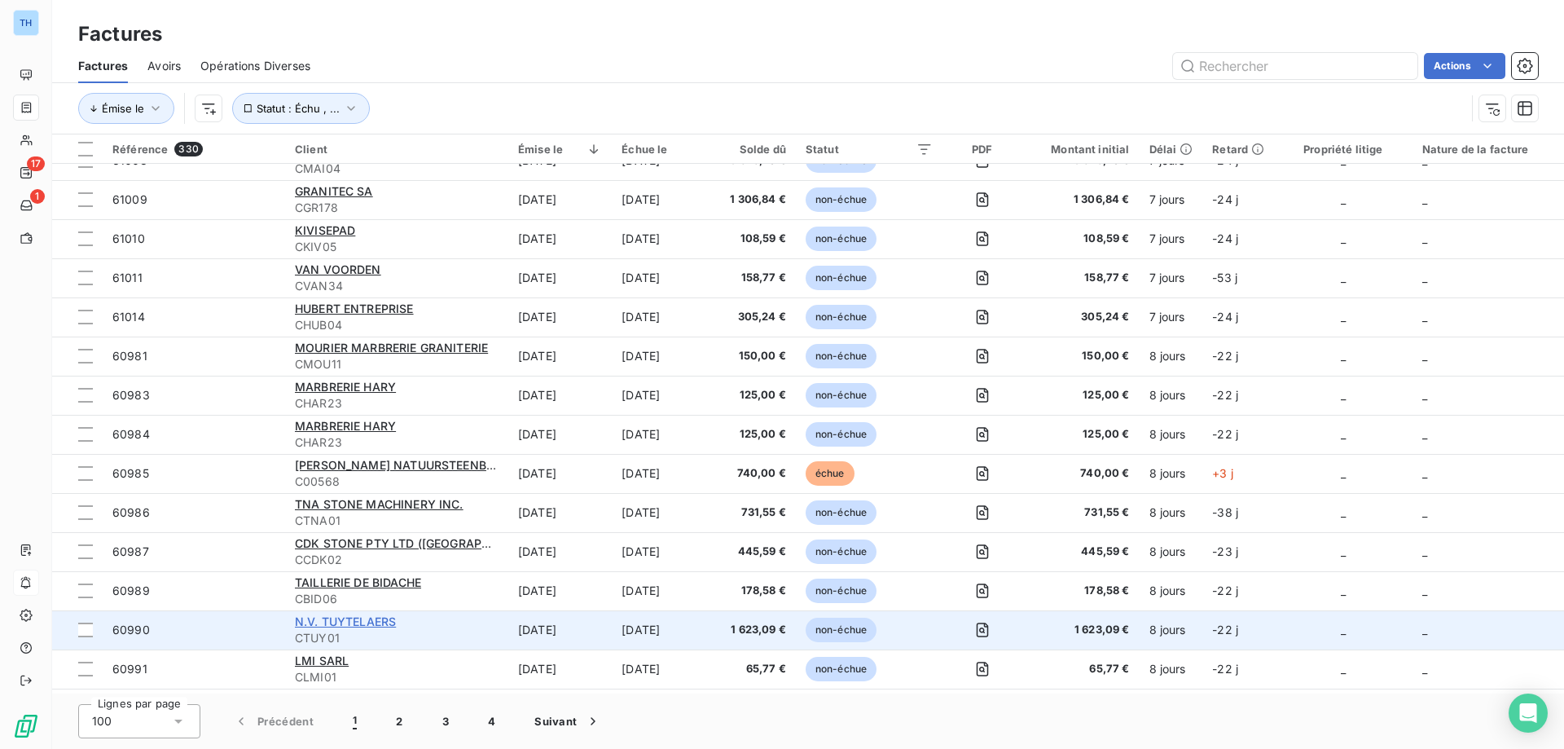
click at [354, 621] on span "N.V. TUYTELAERS" at bounding box center [345, 621] width 101 height 14
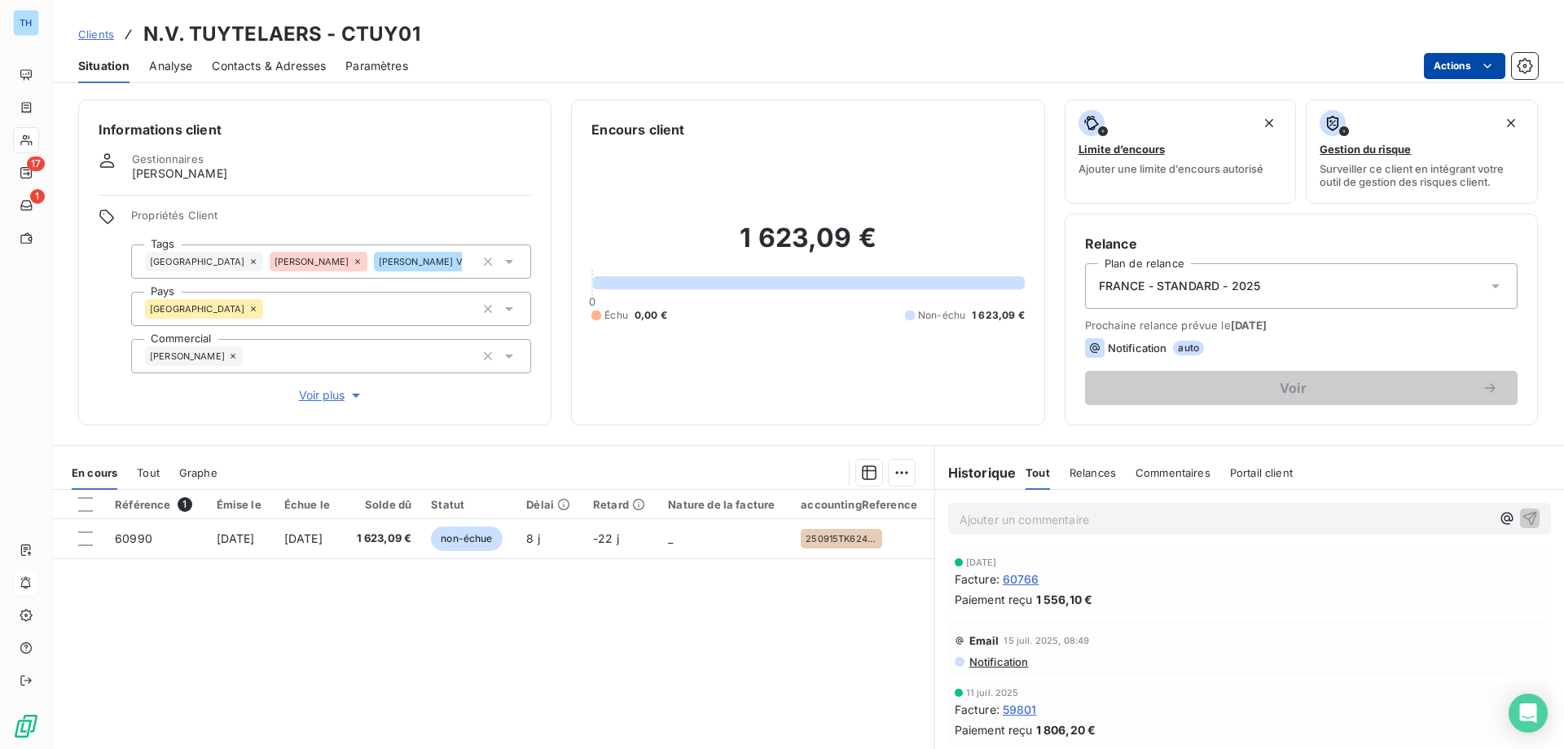
click at [1445, 68] on html "TH 17 1 Clients N.V. TUYTELAERS - CTUY01 Situation Analyse Contacts & Adresses …" at bounding box center [782, 374] width 1564 height 749
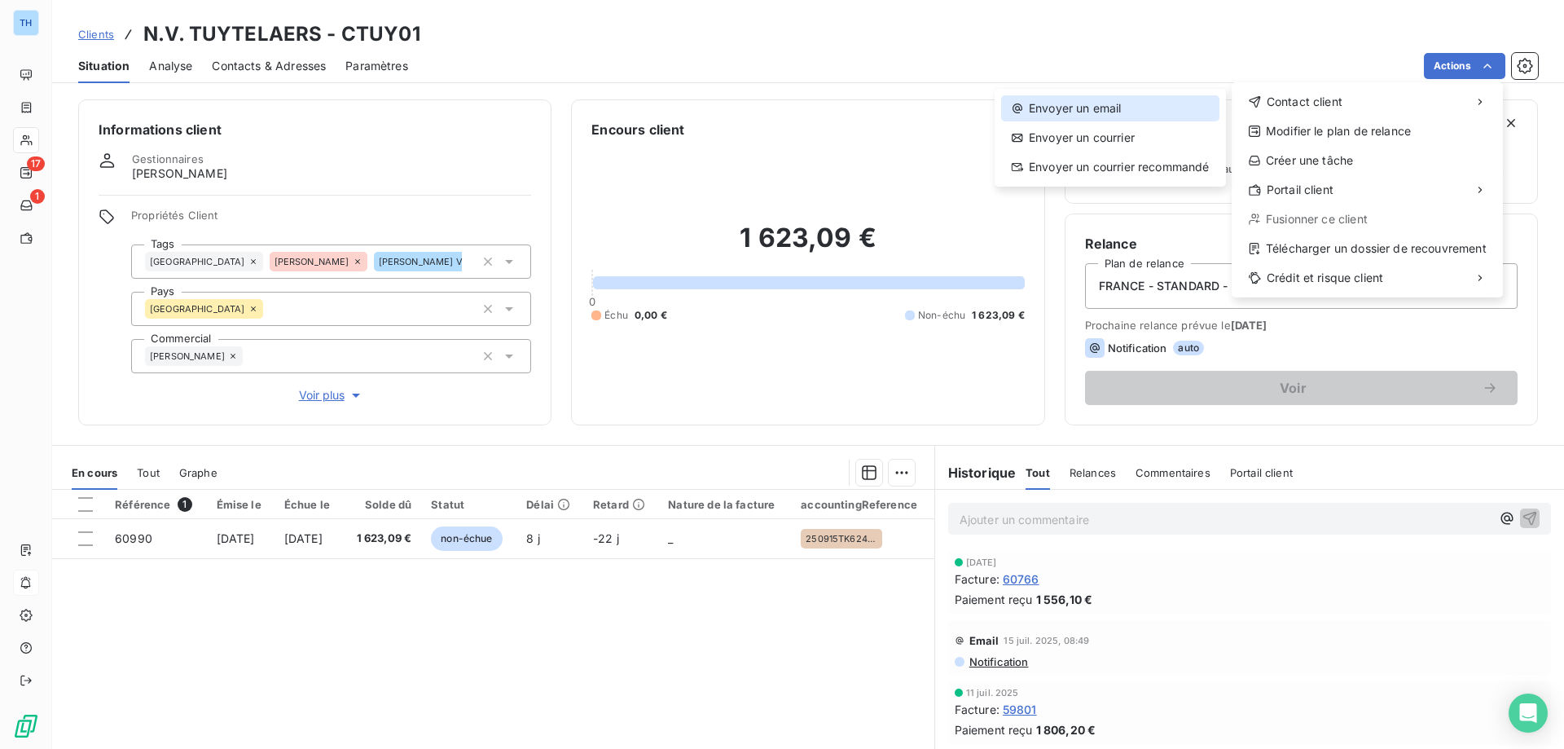
click at [1150, 96] on div "Envoyer un email" at bounding box center [1110, 108] width 218 height 26
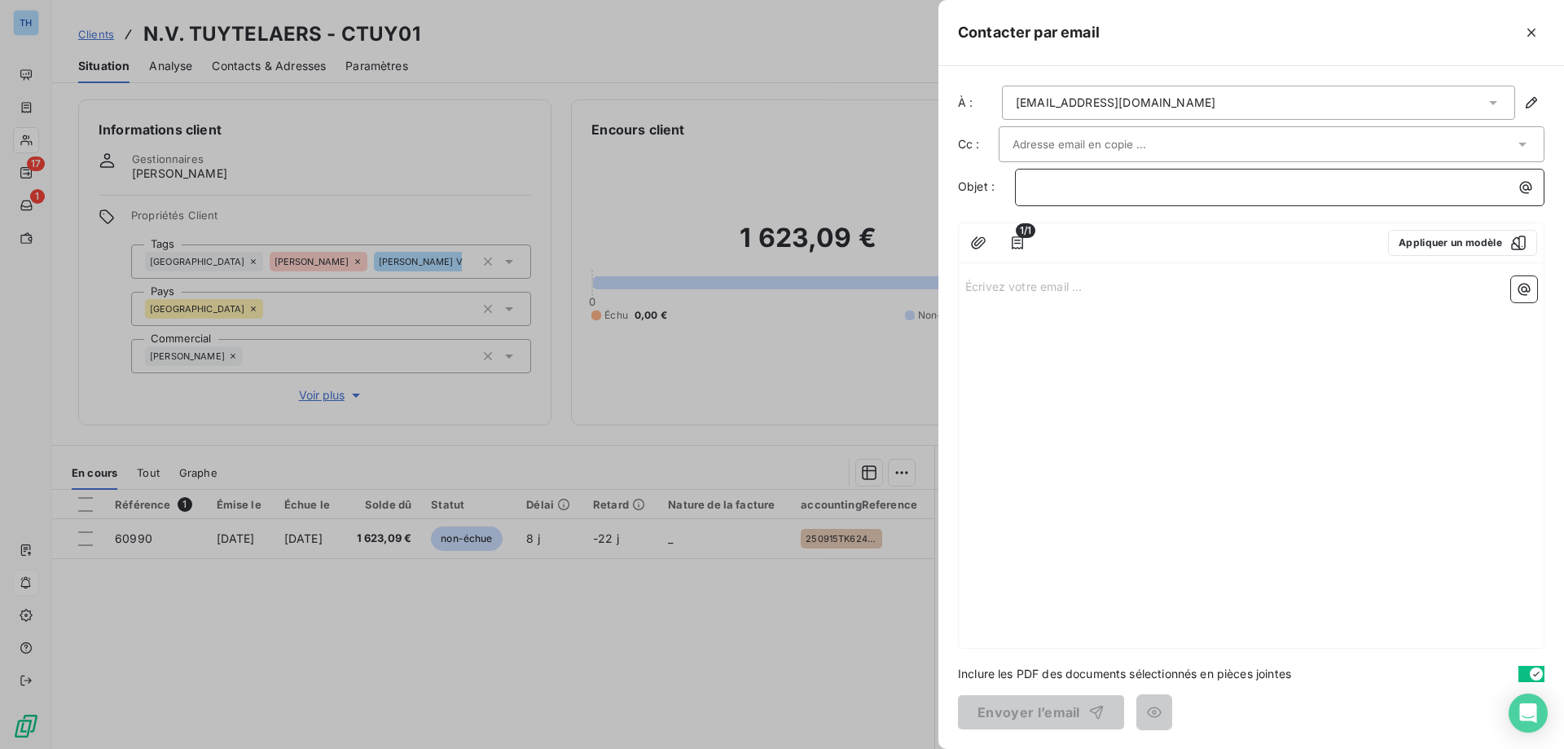
click at [1055, 191] on p "﻿" at bounding box center [1284, 187] width 510 height 19
click at [1010, 288] on p "Écrivez votre email ... ﻿" at bounding box center [1251, 285] width 572 height 19
drag, startPoint x: 1111, startPoint y: 288, endPoint x: 911, endPoint y: 287, distance: 199.6
click at [911, 748] on div "Contacter par email À : [PERSON_NAME][EMAIL_ADDRESS][DOMAIN_NAME] Cc : Objet : …" at bounding box center [782, 749] width 1564 height 0
click at [1080, 174] on div "﻿" at bounding box center [1280, 185] width 518 height 22
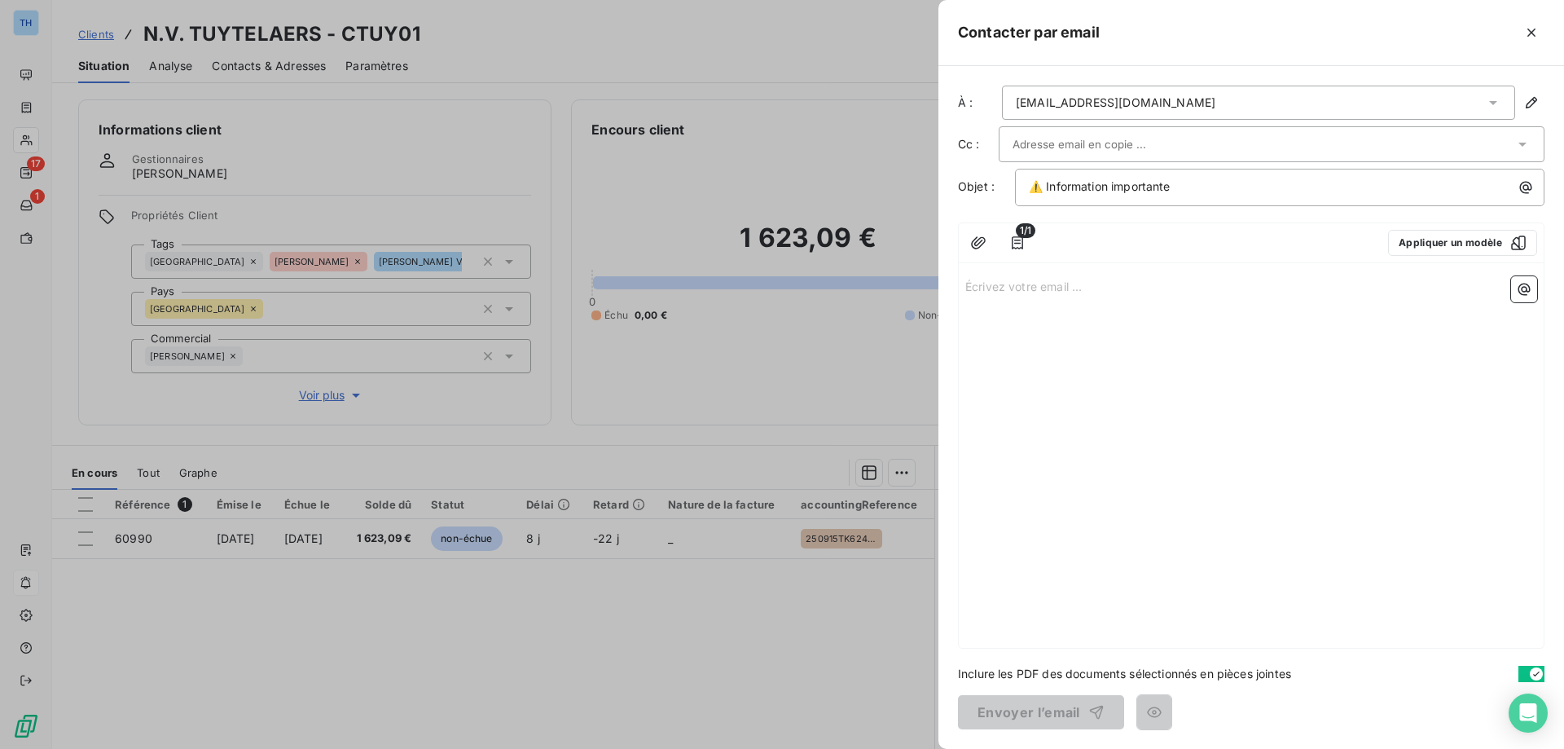
click at [1003, 286] on p "Écrivez votre email ... ﻿" at bounding box center [1251, 285] width 572 height 19
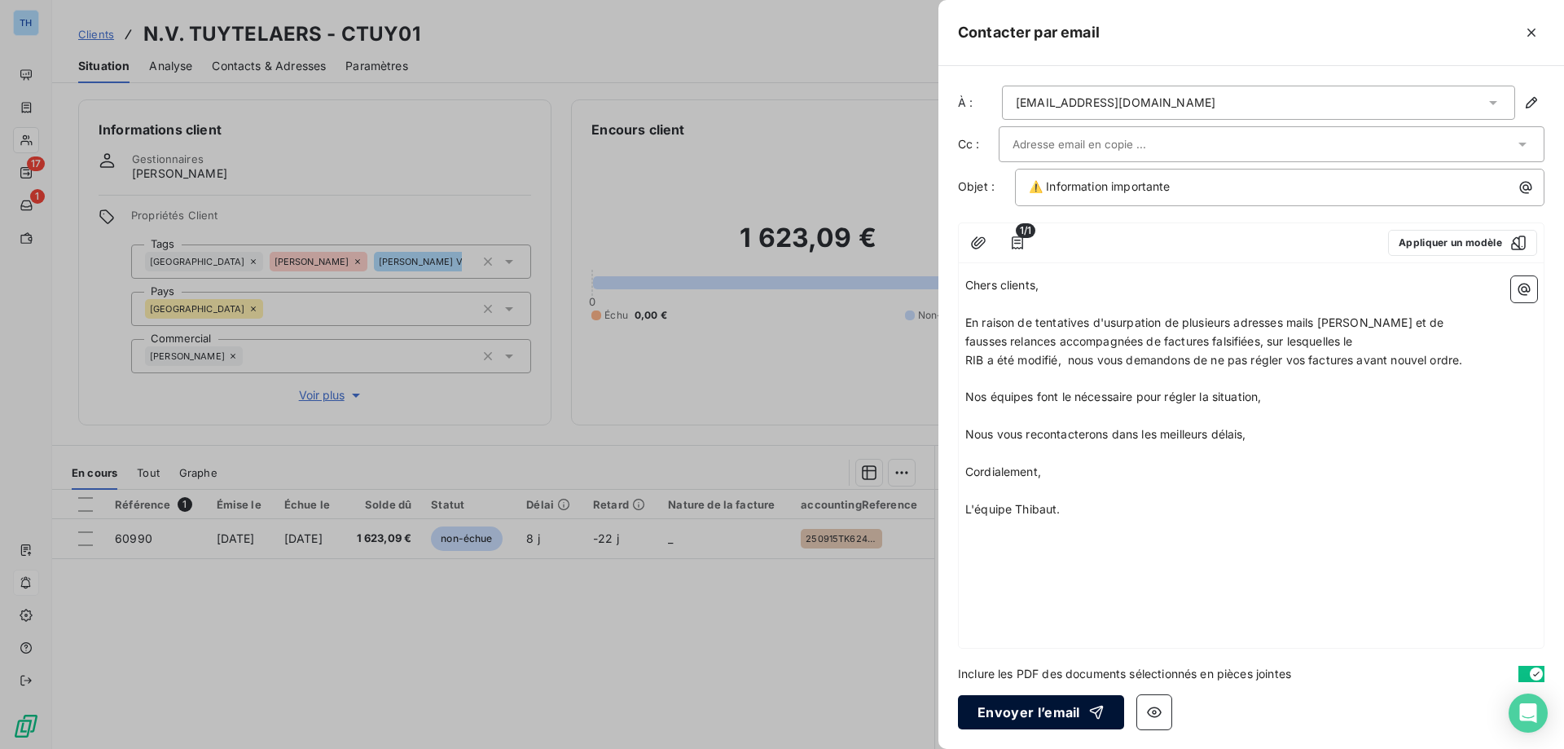
click at [1029, 713] on button "Envoyer l’email" at bounding box center [1041, 712] width 166 height 34
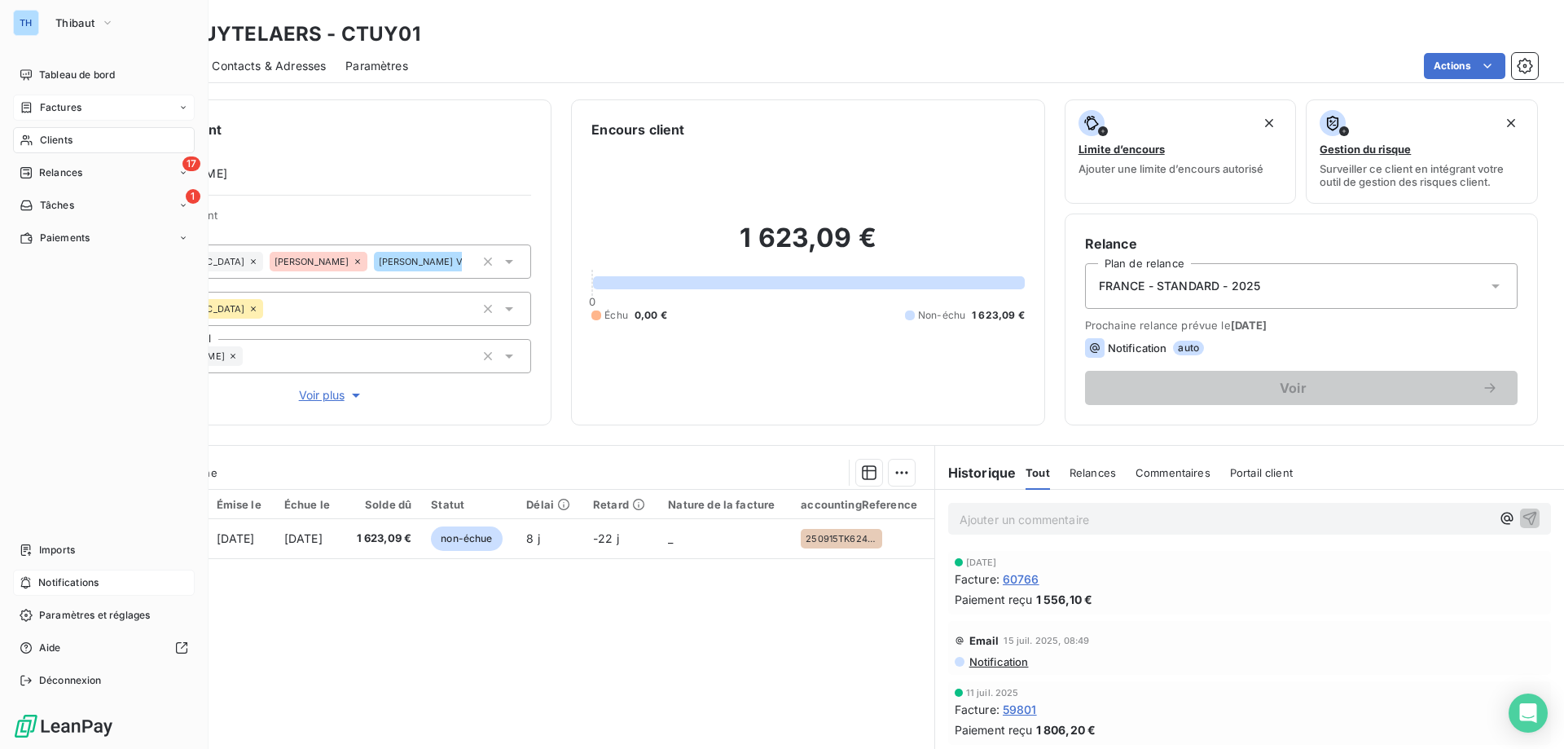
click at [33, 109] on icon at bounding box center [27, 107] width 14 height 13
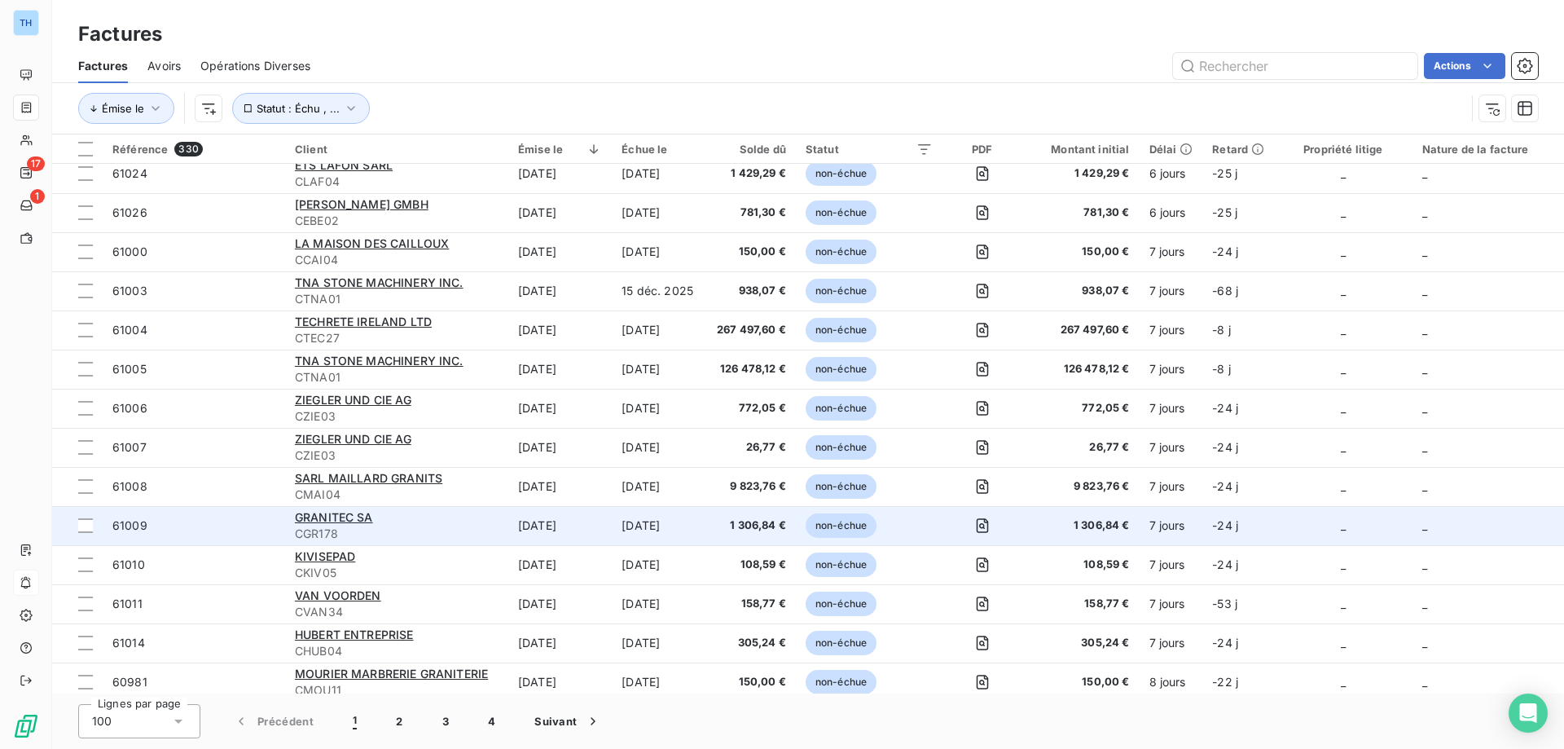
scroll to position [2769, 0]
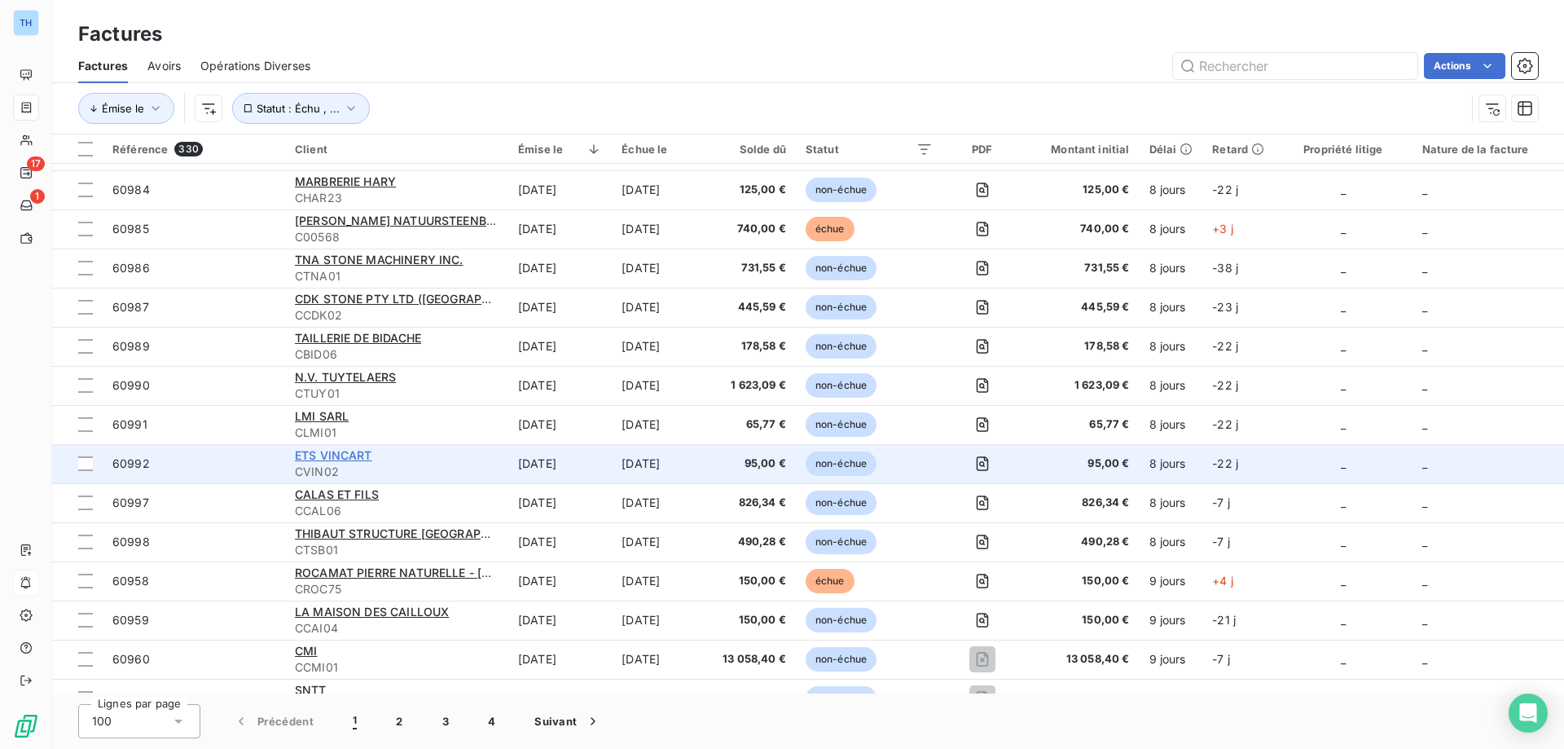
click at [327, 455] on span "ETS VINCART" at bounding box center [333, 455] width 77 height 14
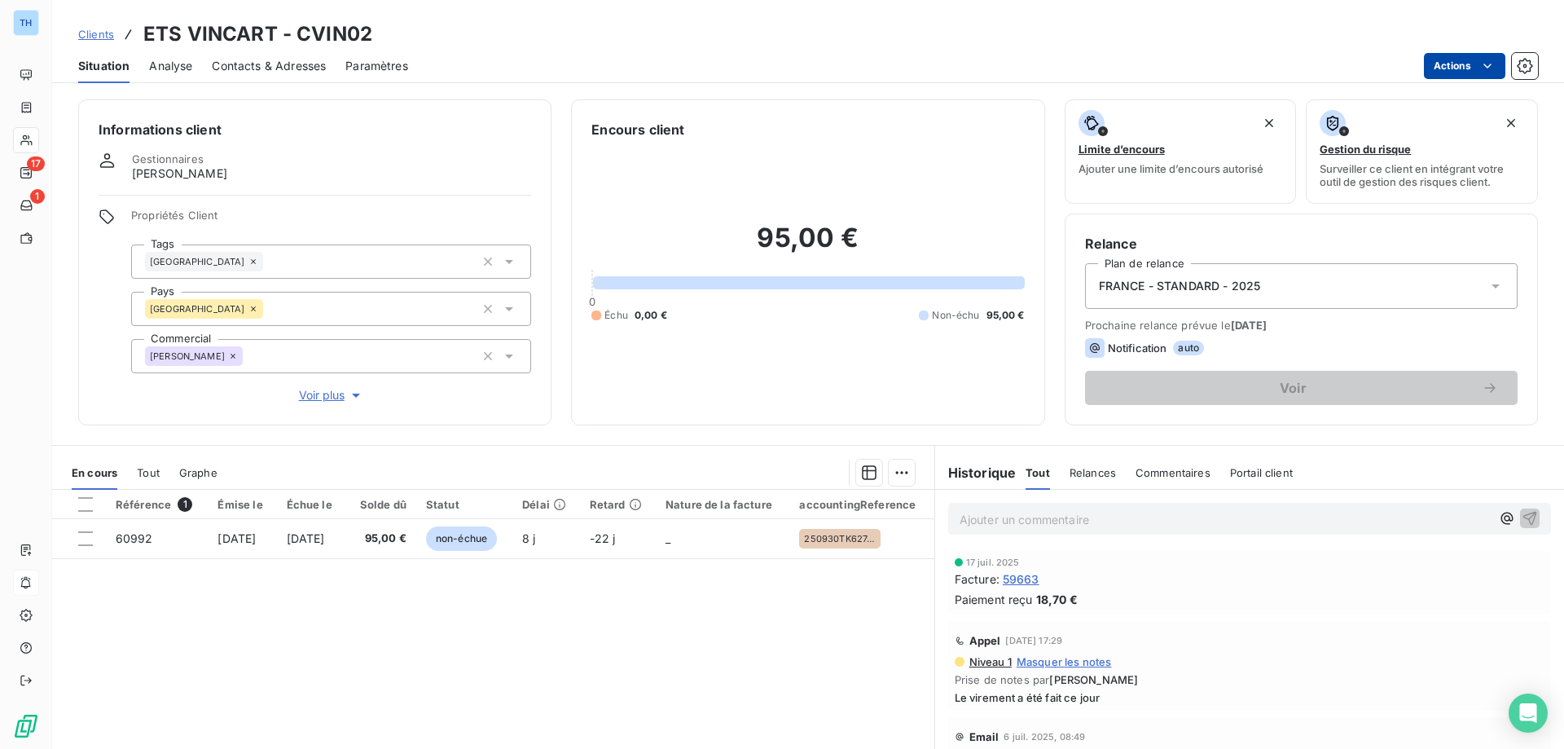
click at [1445, 64] on html "TH 17 1 Clients ETS VINCART - CVIN02 Situation Analyse Contacts & Adresses Para…" at bounding box center [782, 374] width 1564 height 749
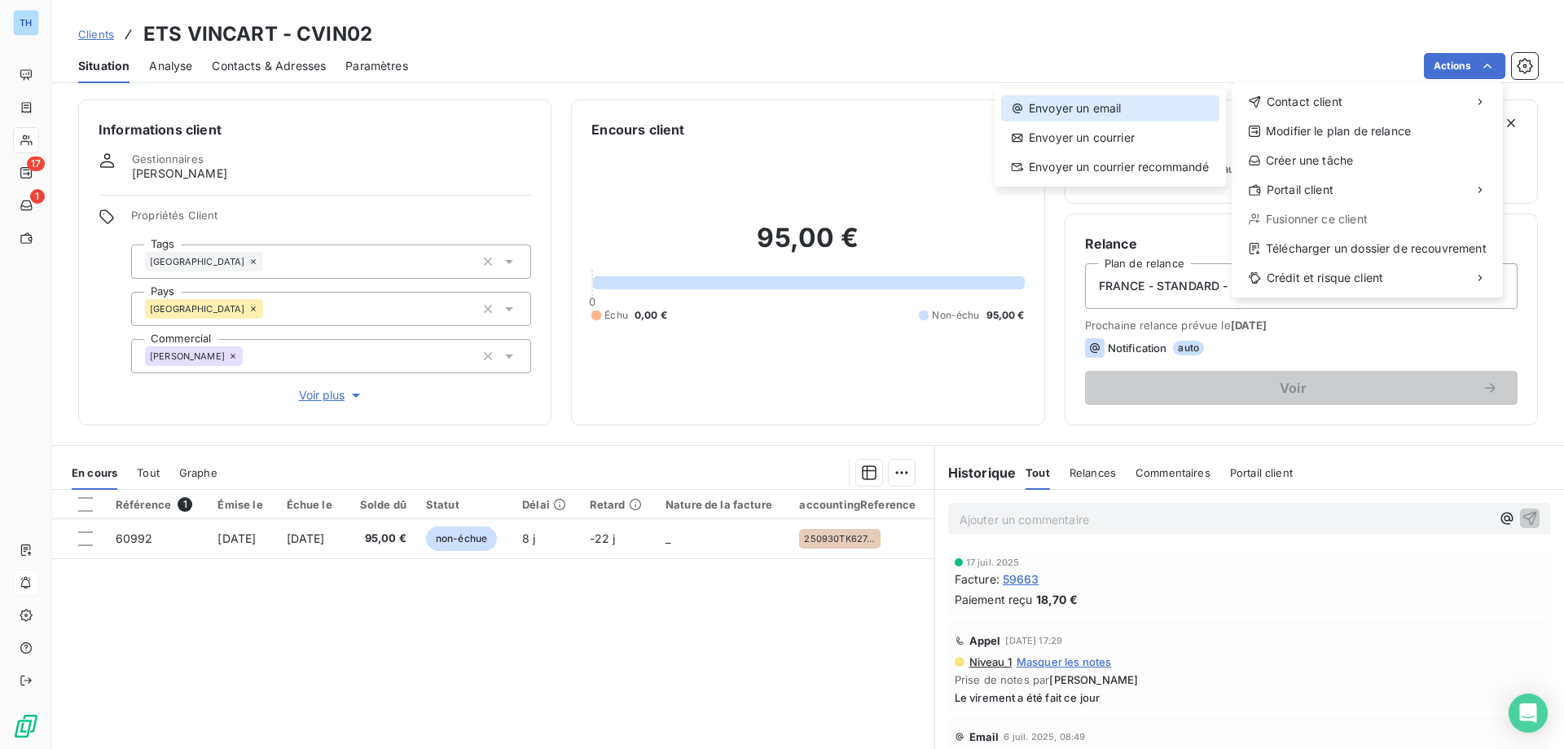
click at [1122, 99] on div "Envoyer un email" at bounding box center [1110, 108] width 218 height 26
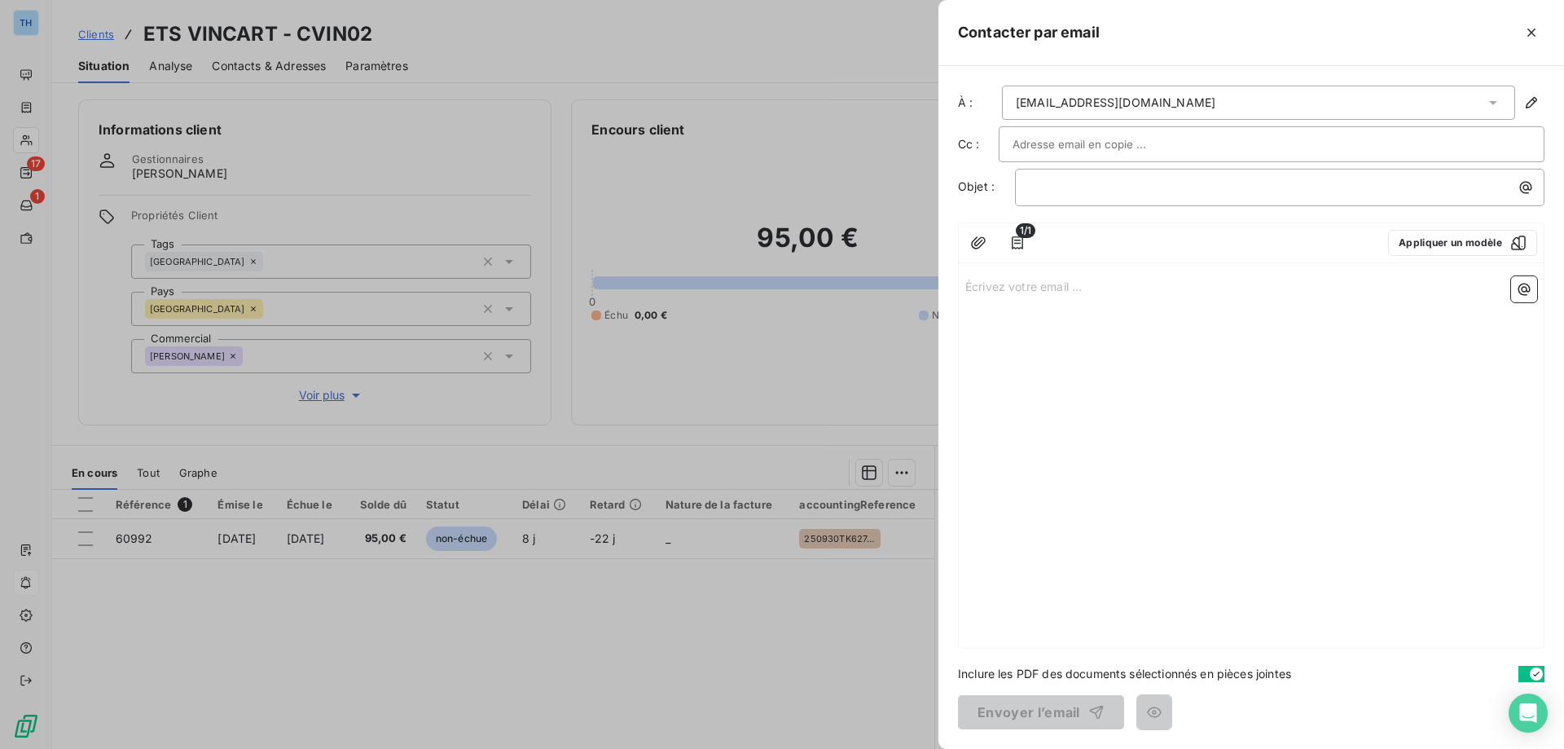
click at [1001, 280] on p "Écrivez votre email ... ﻿" at bounding box center [1251, 285] width 572 height 19
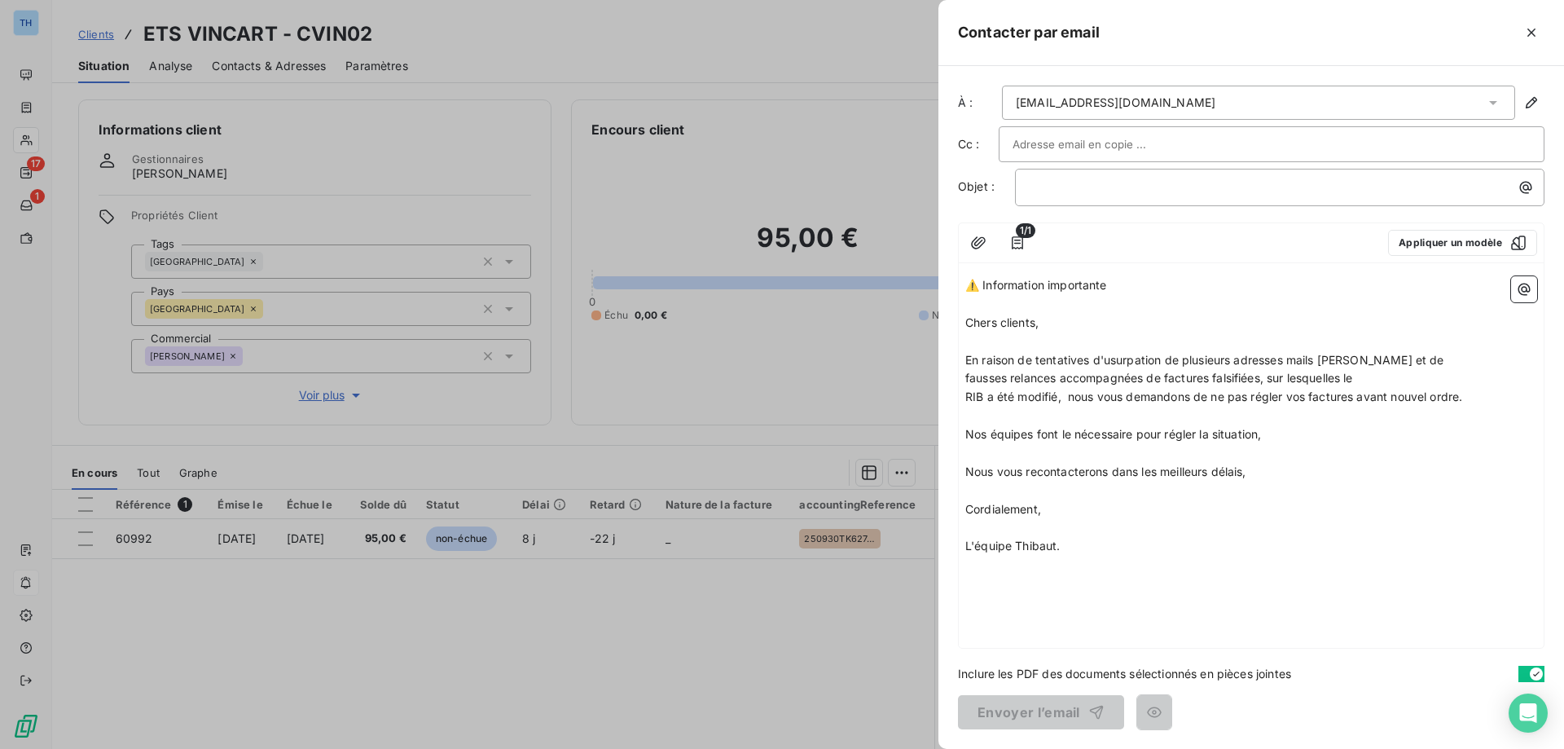
drag, startPoint x: 1089, startPoint y: 284, endPoint x: 938, endPoint y: 275, distance: 151.8
click at [938, 748] on div "Contacter par email À : [EMAIL_ADDRESS][DOMAIN_NAME] Cc : Objet : ﻿ 1/1 Appliqu…" at bounding box center [782, 749] width 1564 height 0
click at [1060, 194] on p "﻿" at bounding box center [1284, 187] width 510 height 19
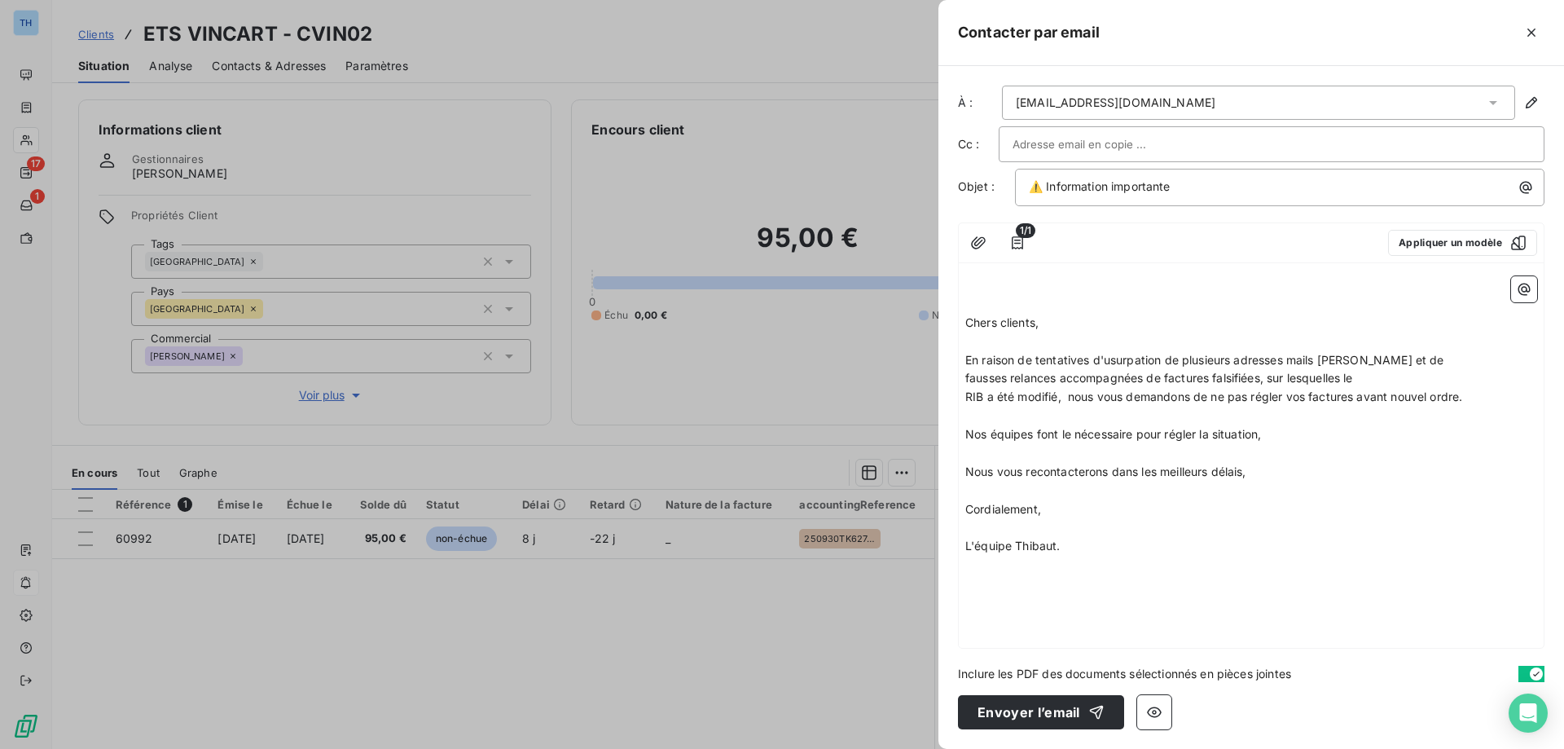
click at [968, 324] on span "Chers clients," at bounding box center [1001, 322] width 73 height 14
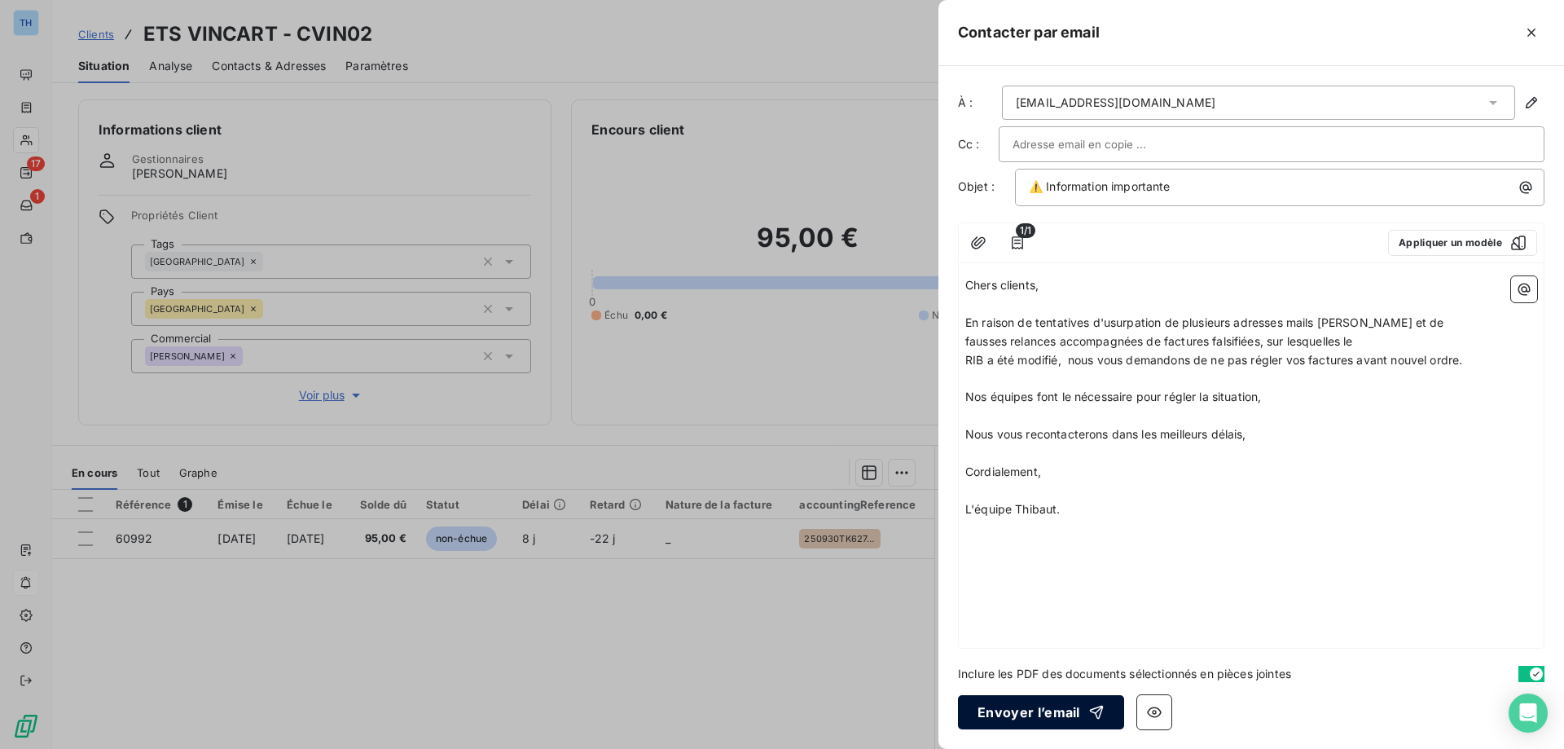
click at [1020, 707] on button "Envoyer l’email" at bounding box center [1041, 712] width 166 height 34
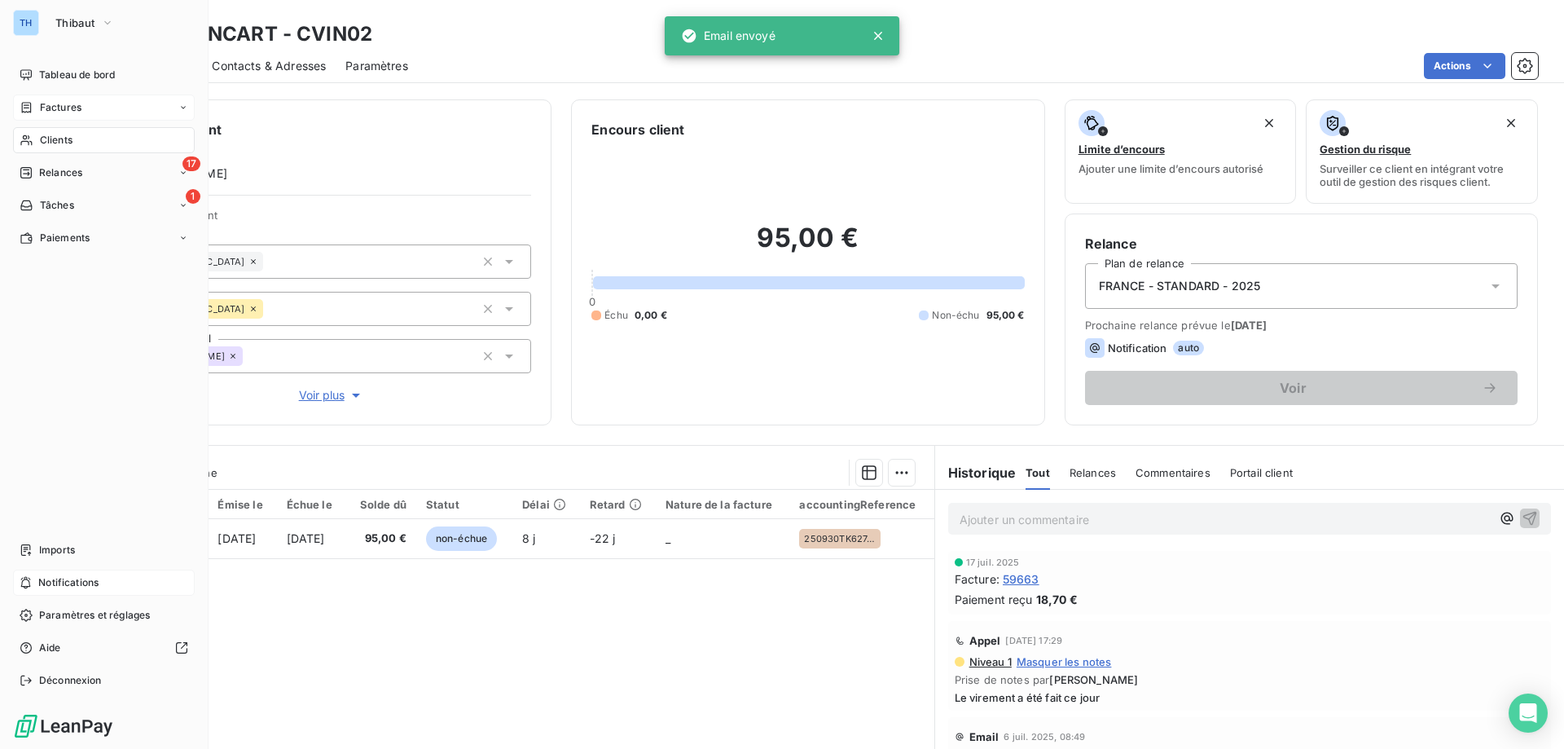
click at [24, 108] on icon at bounding box center [27, 107] width 14 height 13
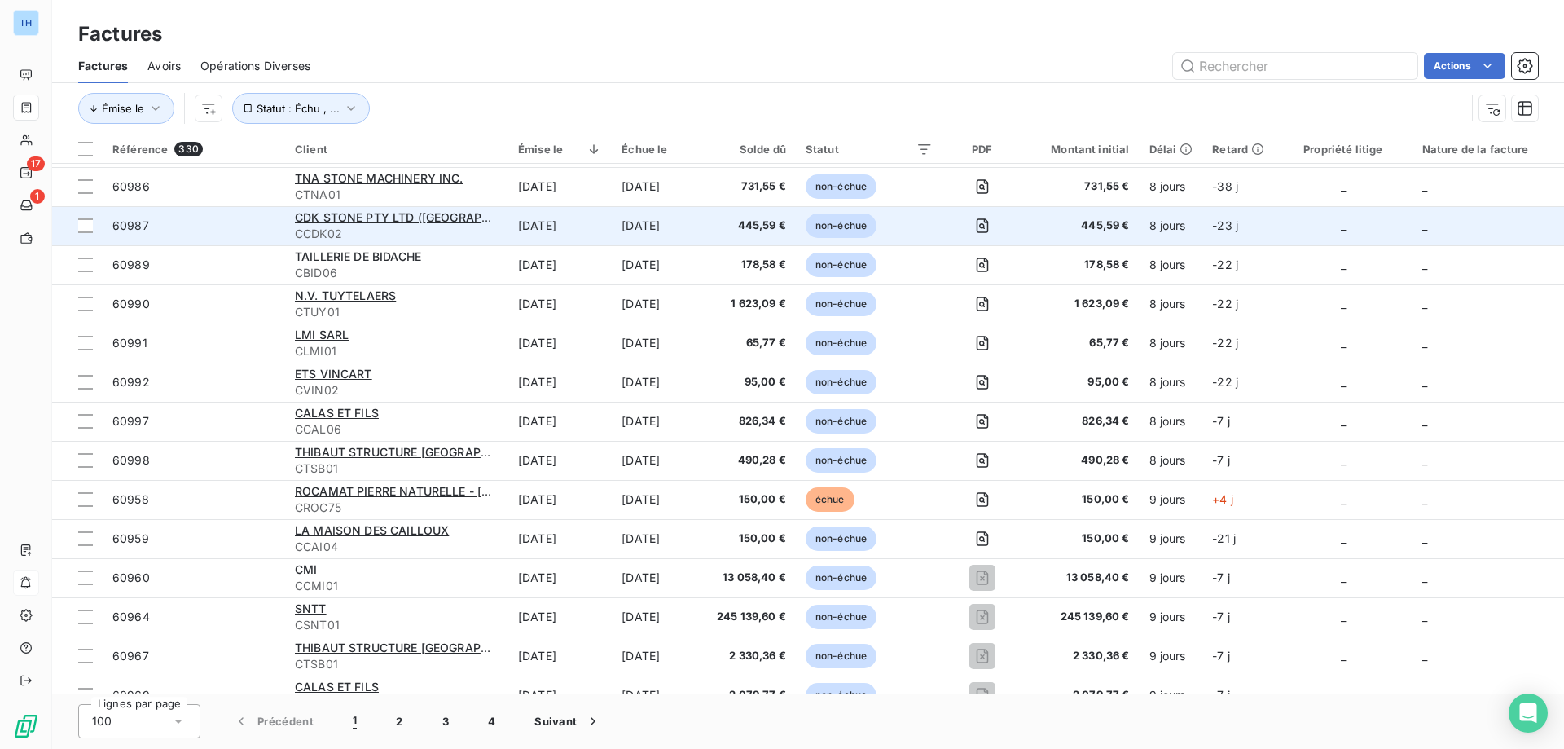
scroll to position [2932, 0]
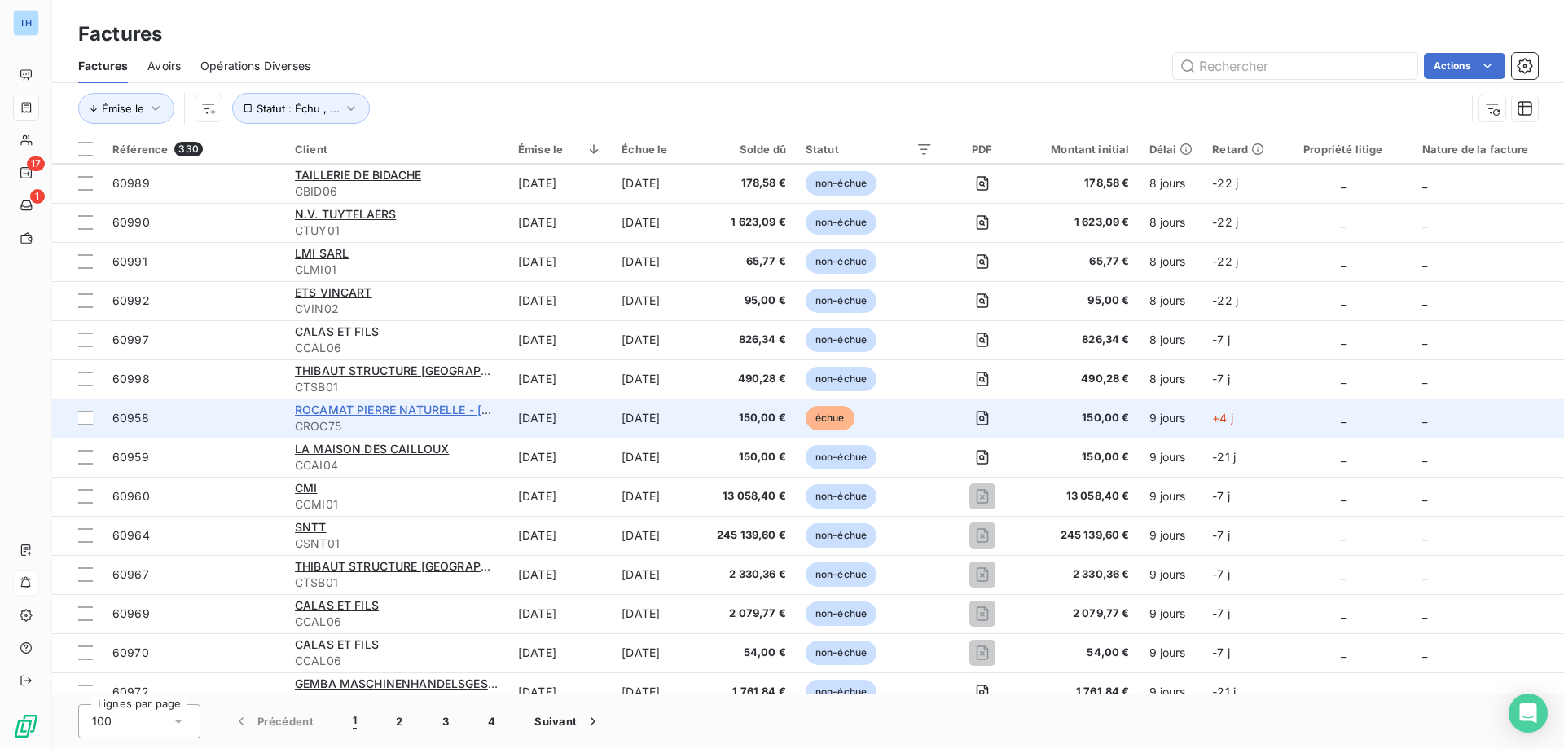
click at [384, 407] on span "ROCAMAT PIERRE NATURELLE - [GEOGRAPHIC_DATA]" at bounding box center [445, 409] width 301 height 14
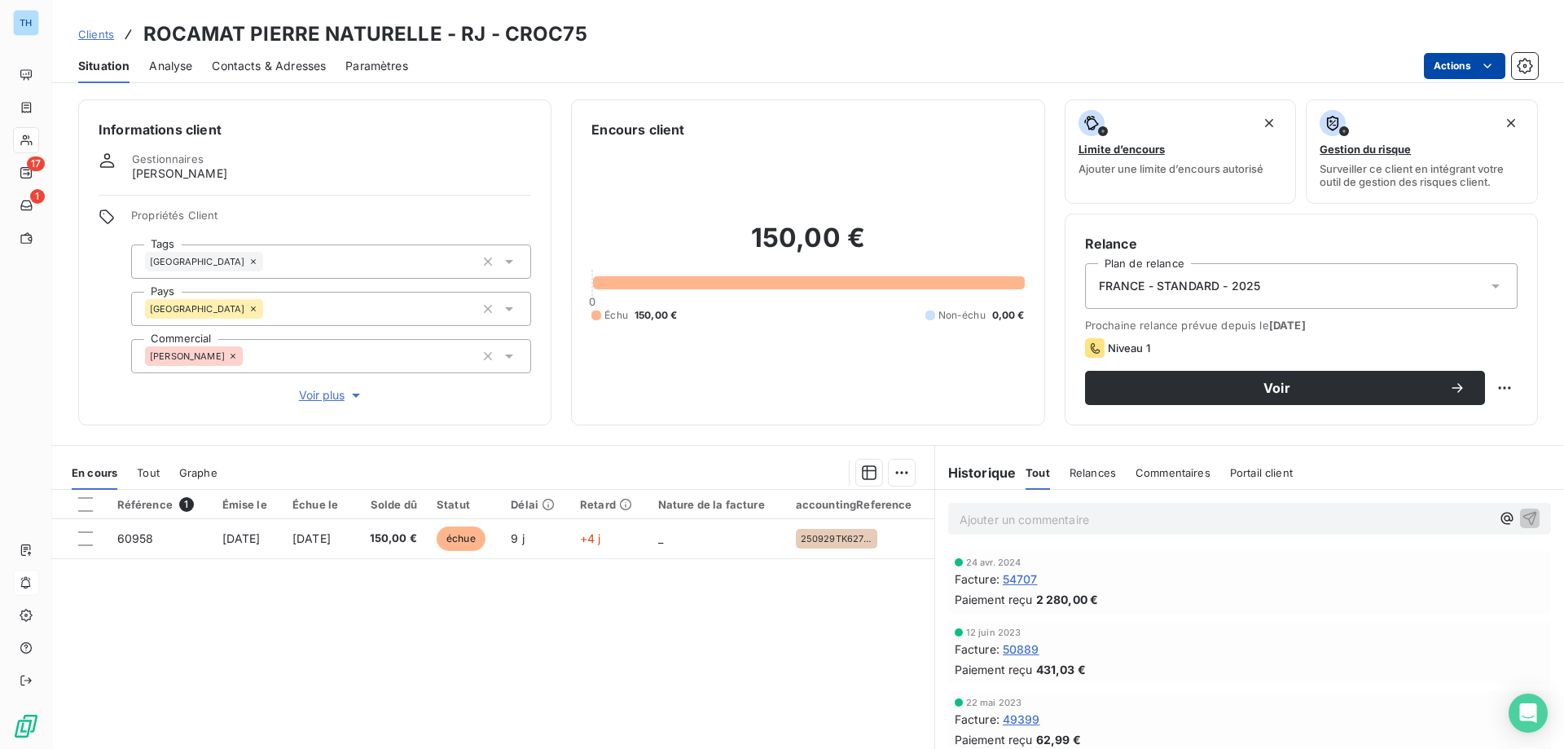
click at [1443, 64] on html "TH 17 1 Clients ROCAMAT PIERRE NATURELLE - RJ - CROC75 Situation Analyse Contac…" at bounding box center [782, 374] width 1564 height 749
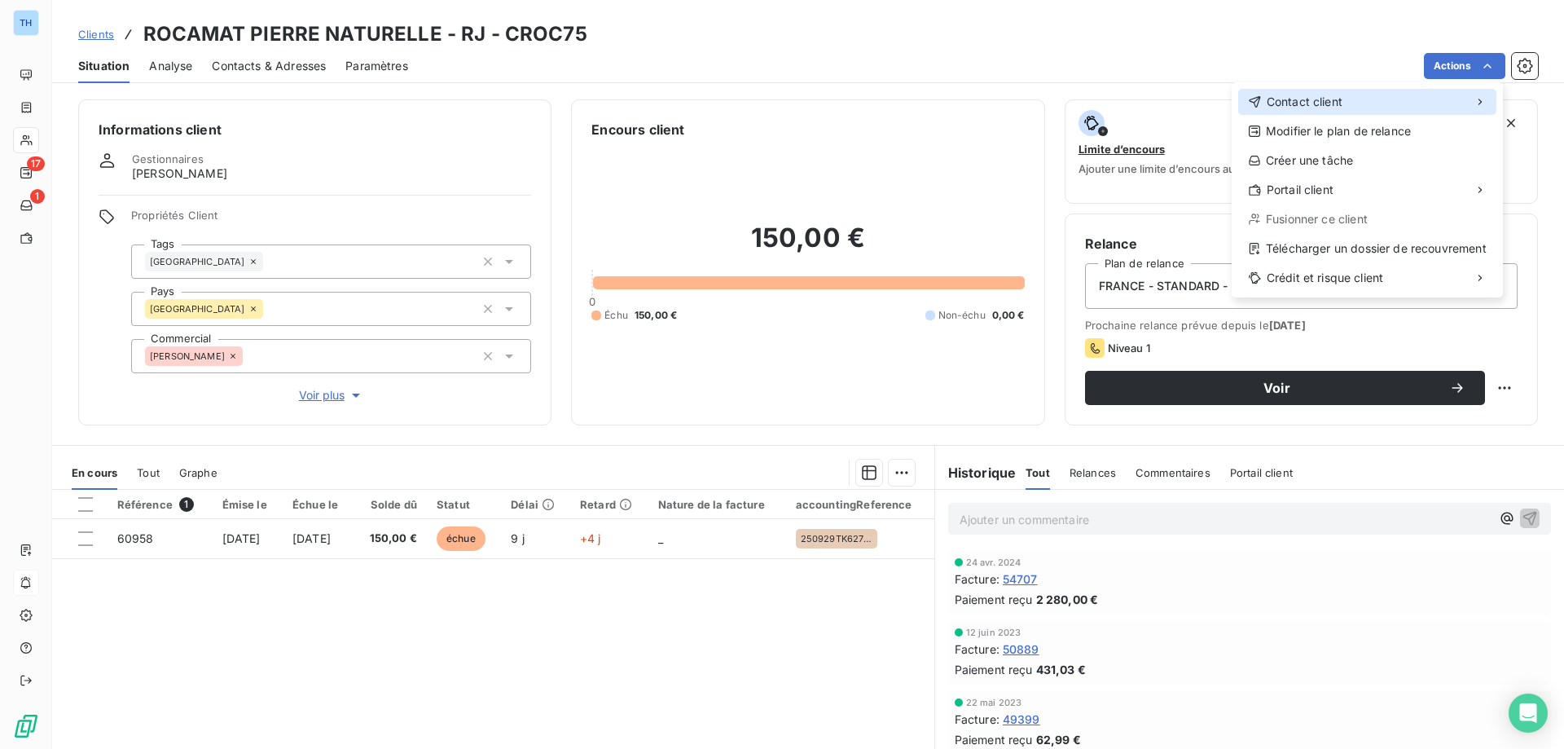
click at [1286, 94] on span "Contact client" at bounding box center [1305, 102] width 76 height 16
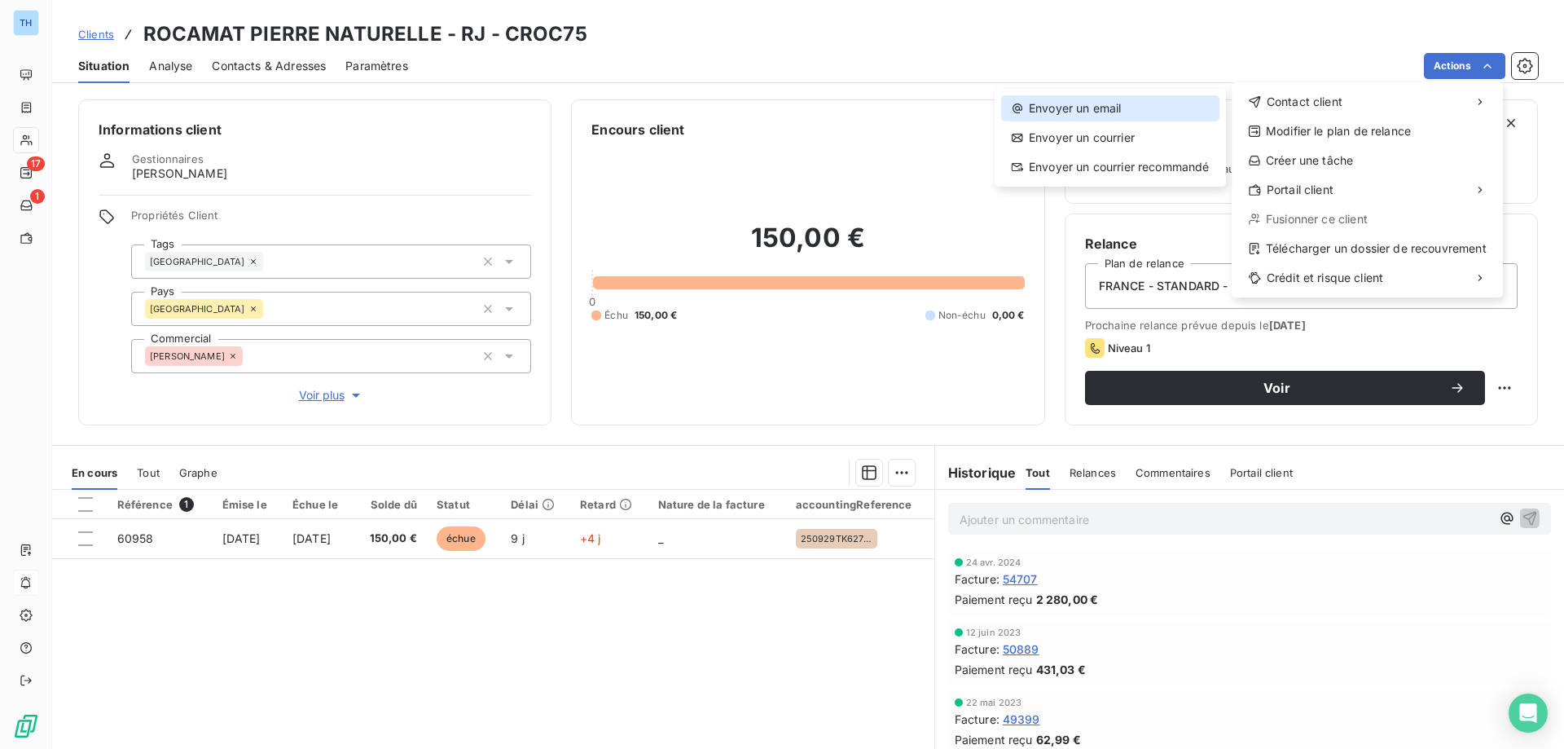
click at [1152, 103] on div "Envoyer un email" at bounding box center [1110, 108] width 218 height 26
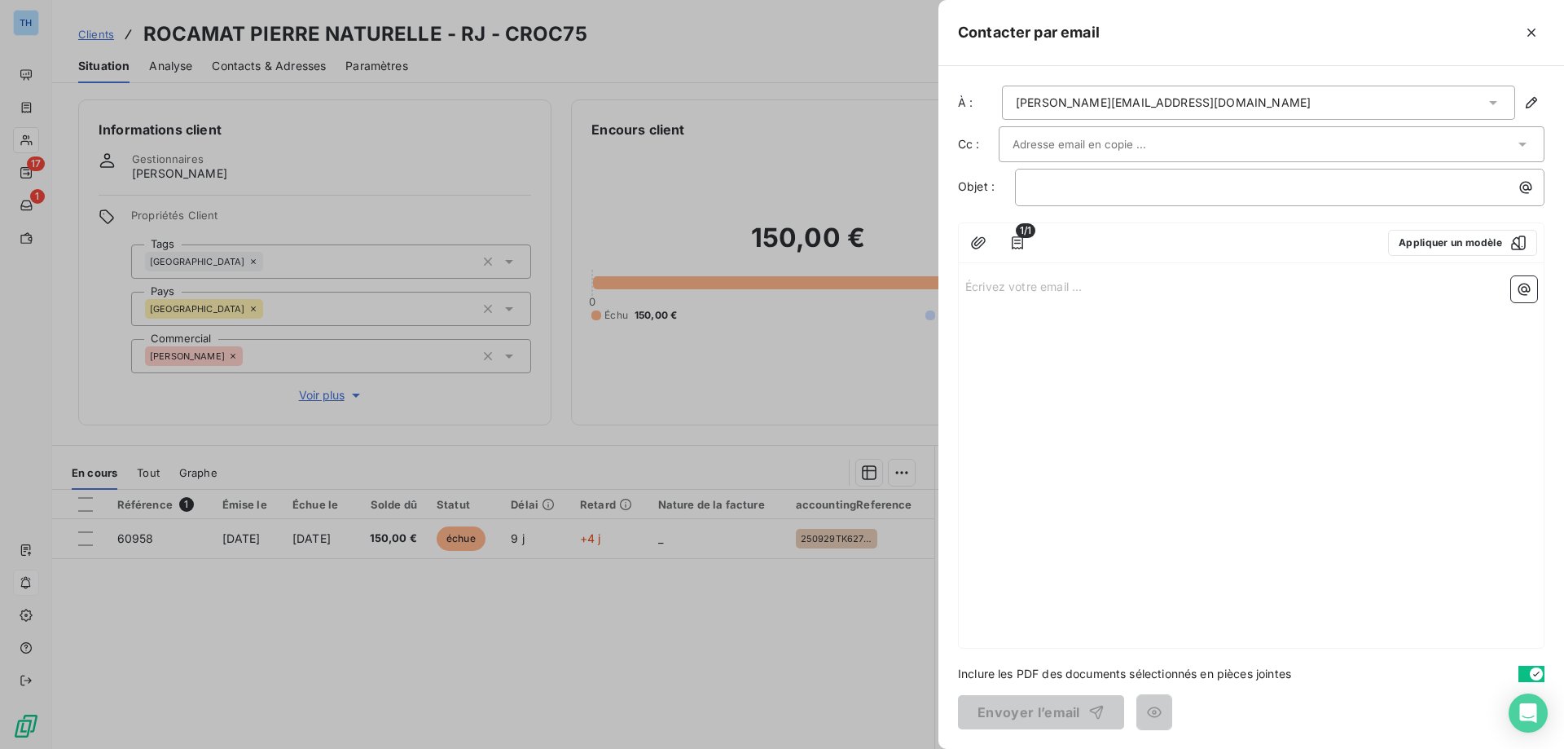
click at [985, 283] on p "Écrivez votre email ... ﻿" at bounding box center [1251, 285] width 572 height 19
drag, startPoint x: 1128, startPoint y: 288, endPoint x: 931, endPoint y: 290, distance: 197.1
click at [931, 748] on div "Contacter par email À : [PERSON_NAME][EMAIL_ADDRESS][DOMAIN_NAME] Cc : Objet : …" at bounding box center [782, 749] width 1564 height 0
click at [1085, 195] on p "﻿" at bounding box center [1284, 187] width 510 height 19
click at [996, 304] on div "Écrivez votre email ... ﻿" at bounding box center [1251, 459] width 585 height 378
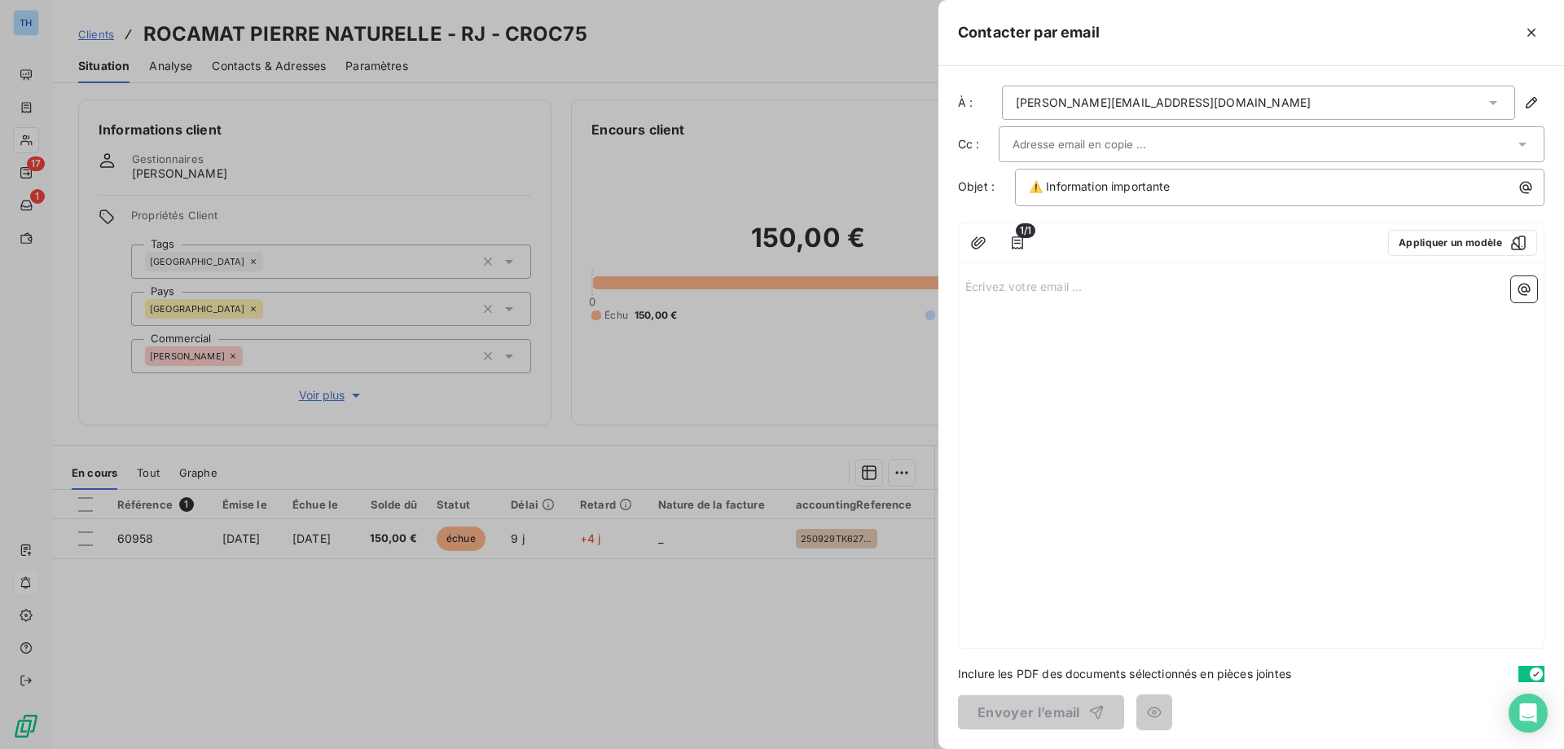
click at [994, 296] on div "Écrivez votre email ... ﻿" at bounding box center [1251, 459] width 585 height 378
click at [998, 286] on p "Écrivez votre email ... ﻿" at bounding box center [1251, 285] width 572 height 19
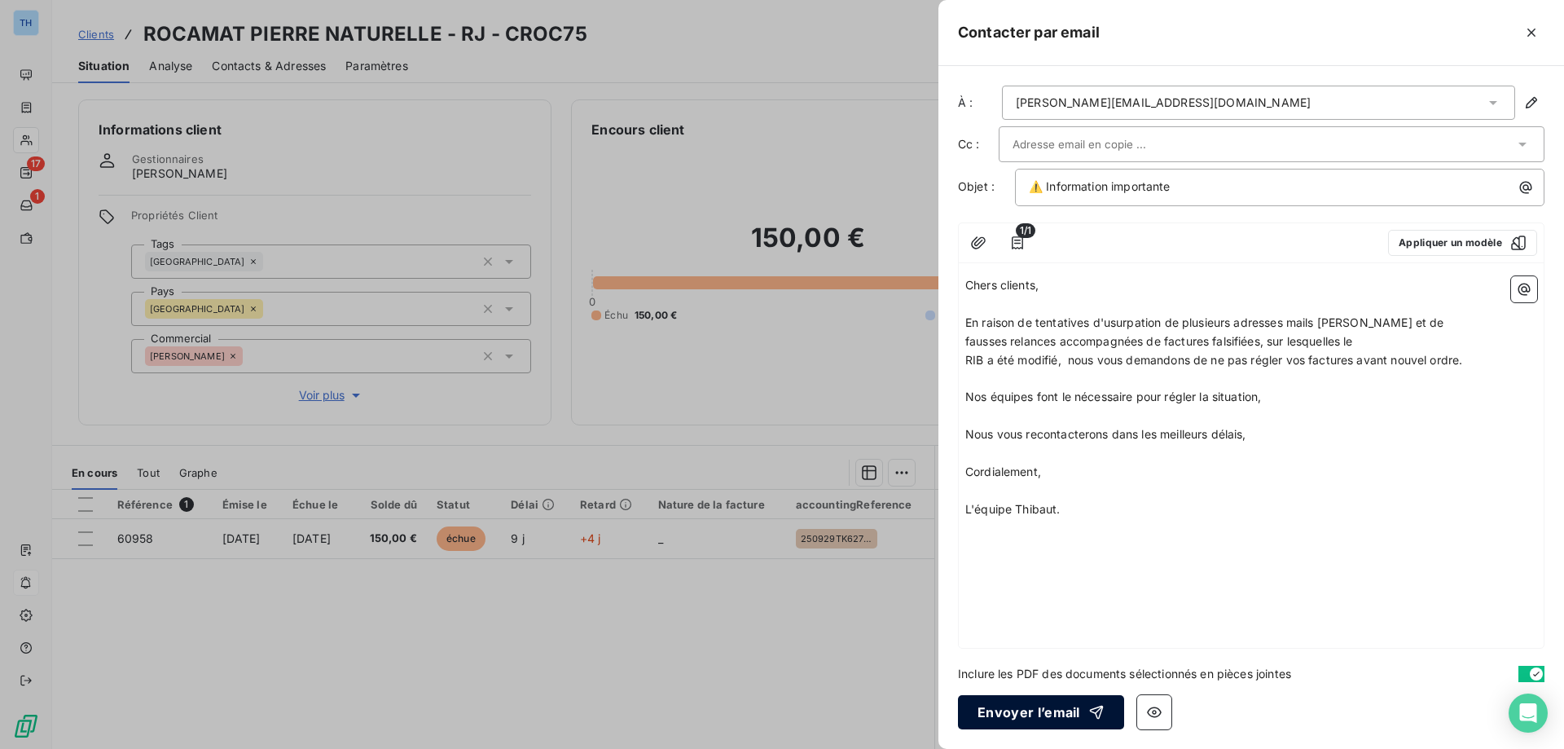
click at [1047, 716] on button "Envoyer l’email" at bounding box center [1041, 712] width 166 height 34
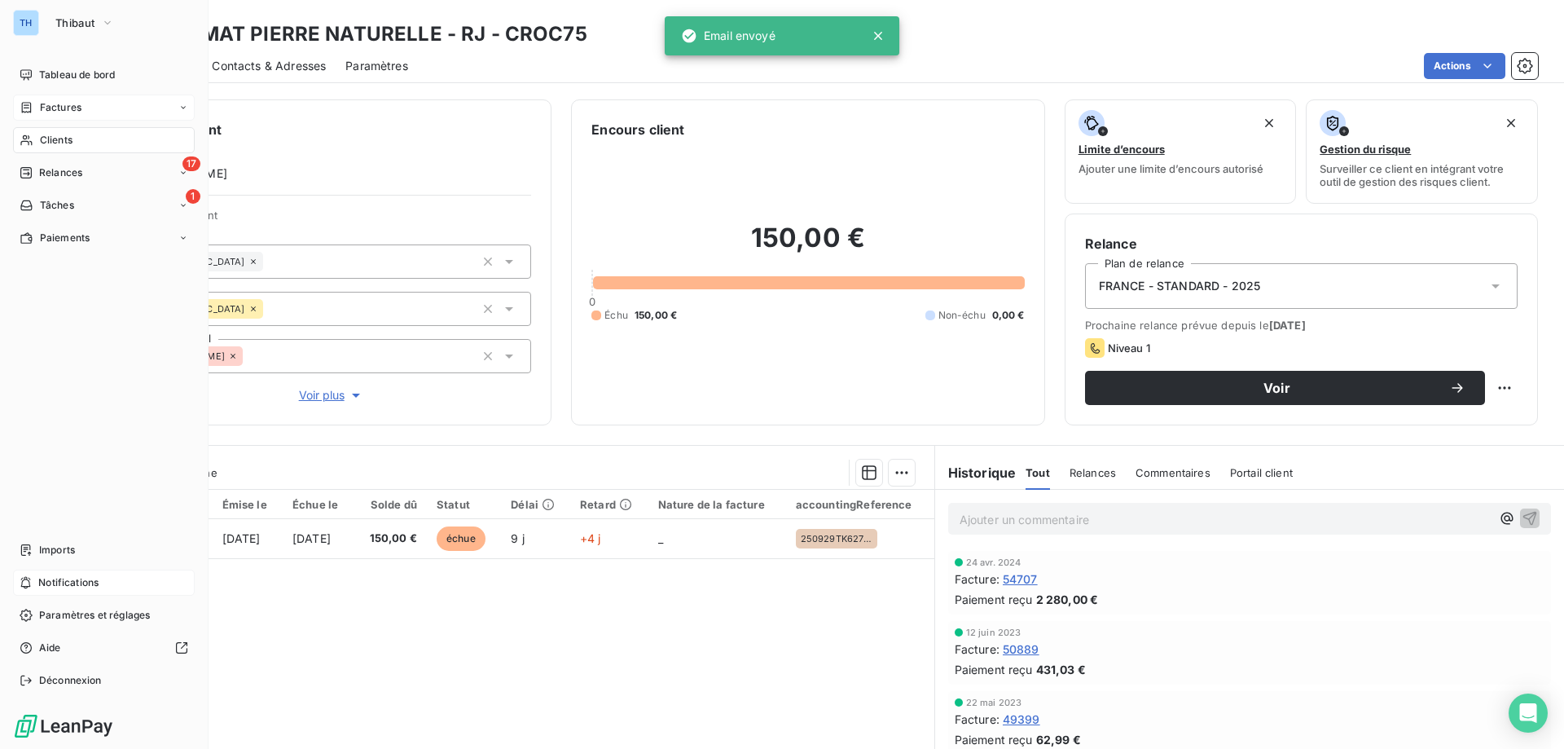
click at [28, 104] on icon at bounding box center [27, 107] width 14 height 13
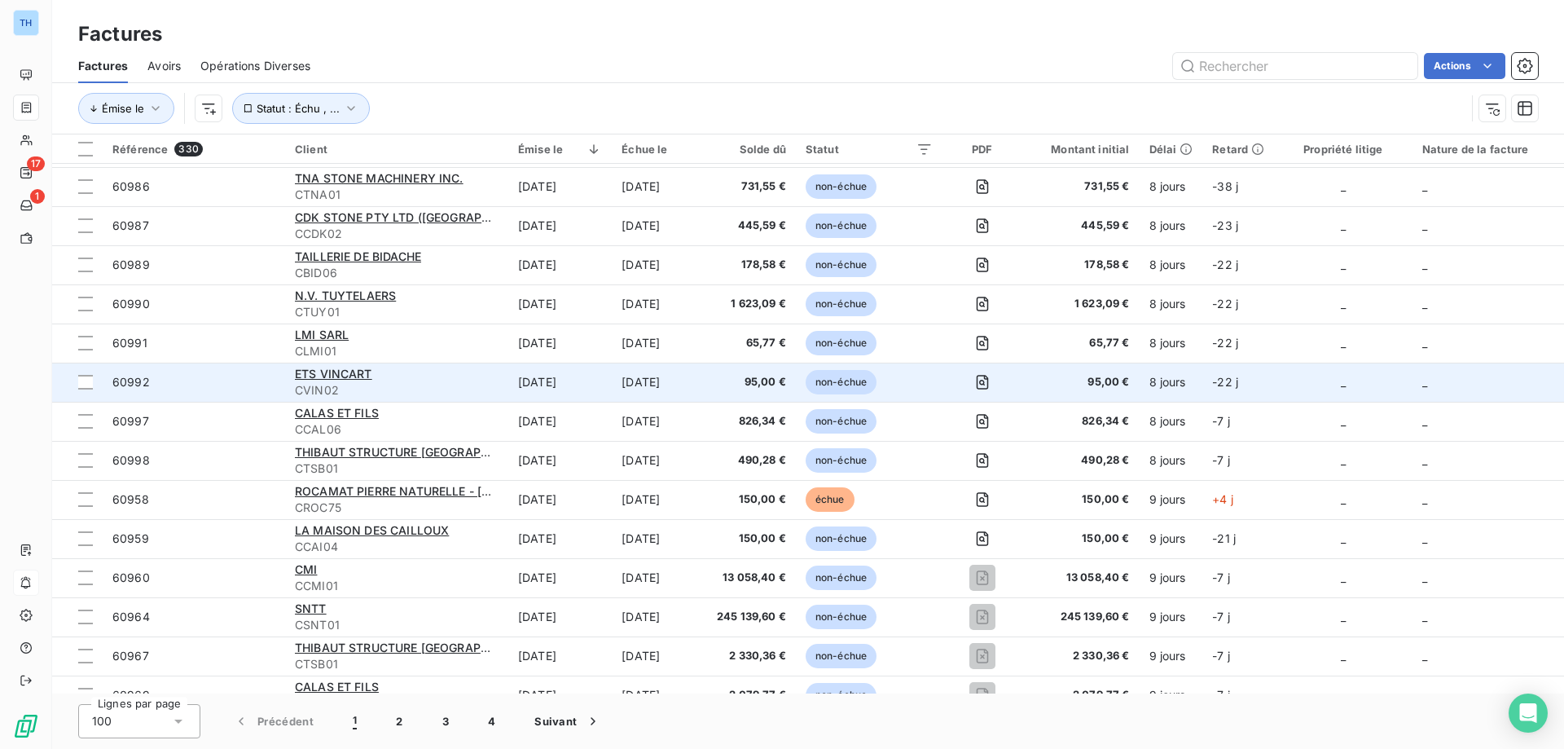
scroll to position [2932, 0]
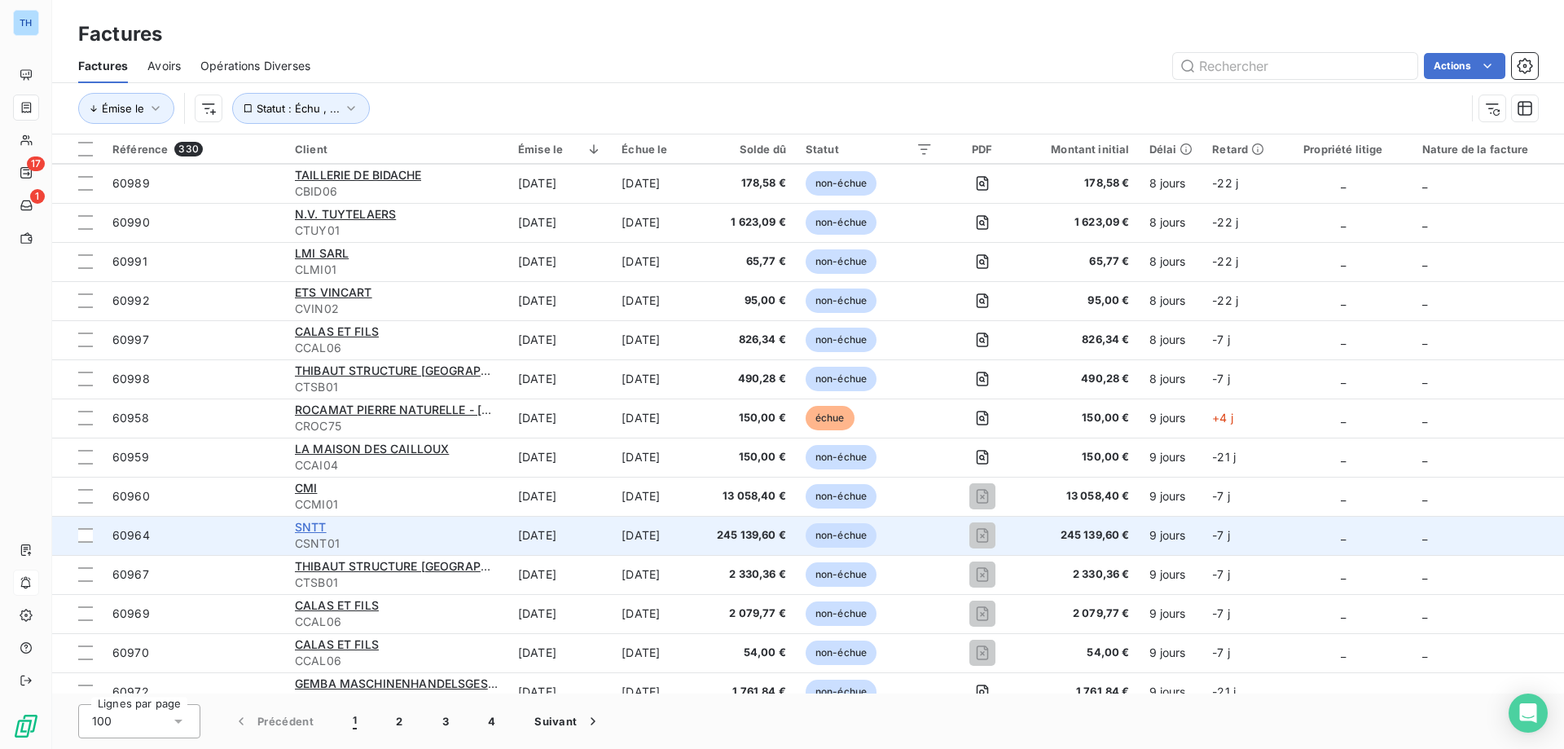
click at [308, 528] on span "SNTT" at bounding box center [311, 527] width 32 height 14
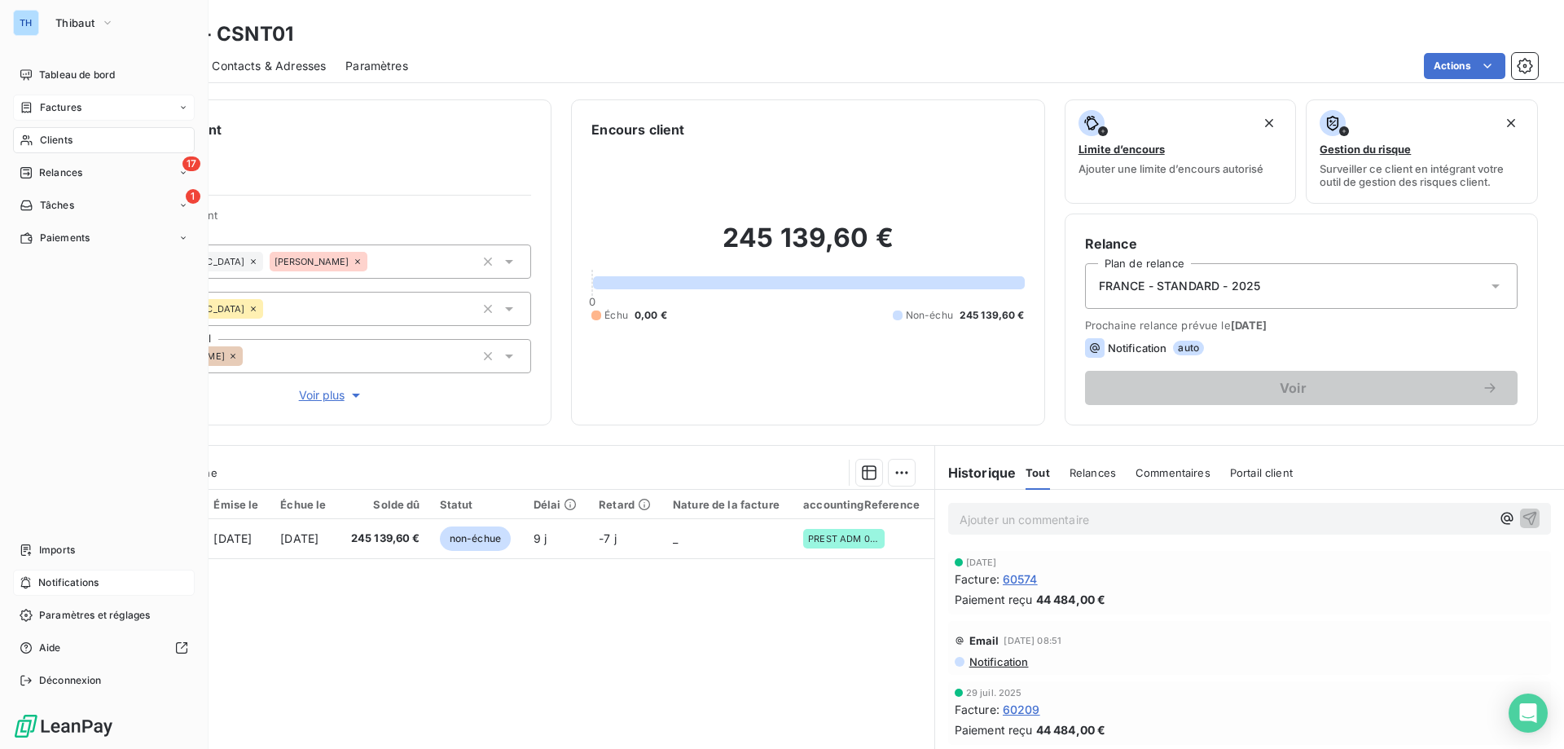
click at [41, 102] on span "Factures" at bounding box center [61, 107] width 42 height 15
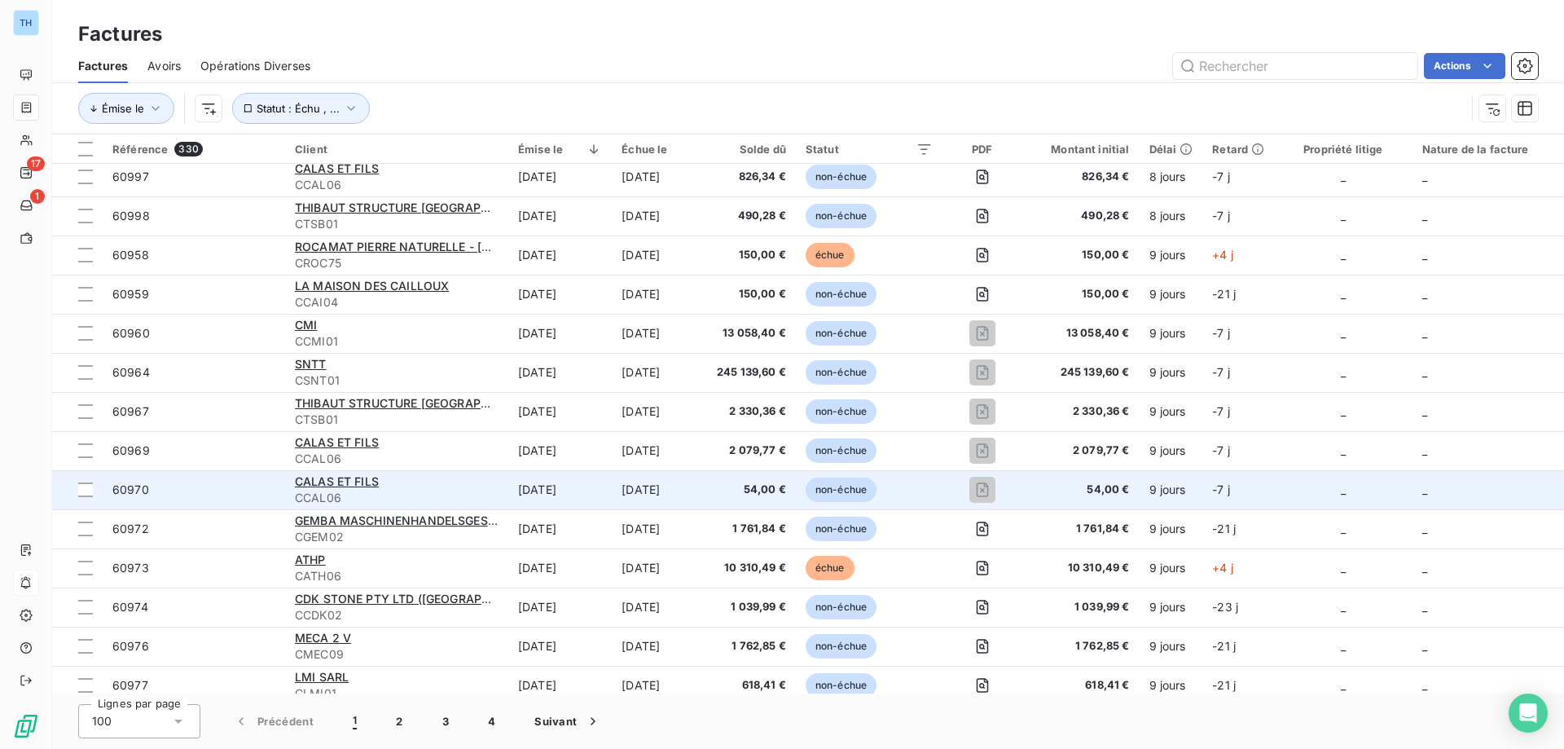
scroll to position [3177, 0]
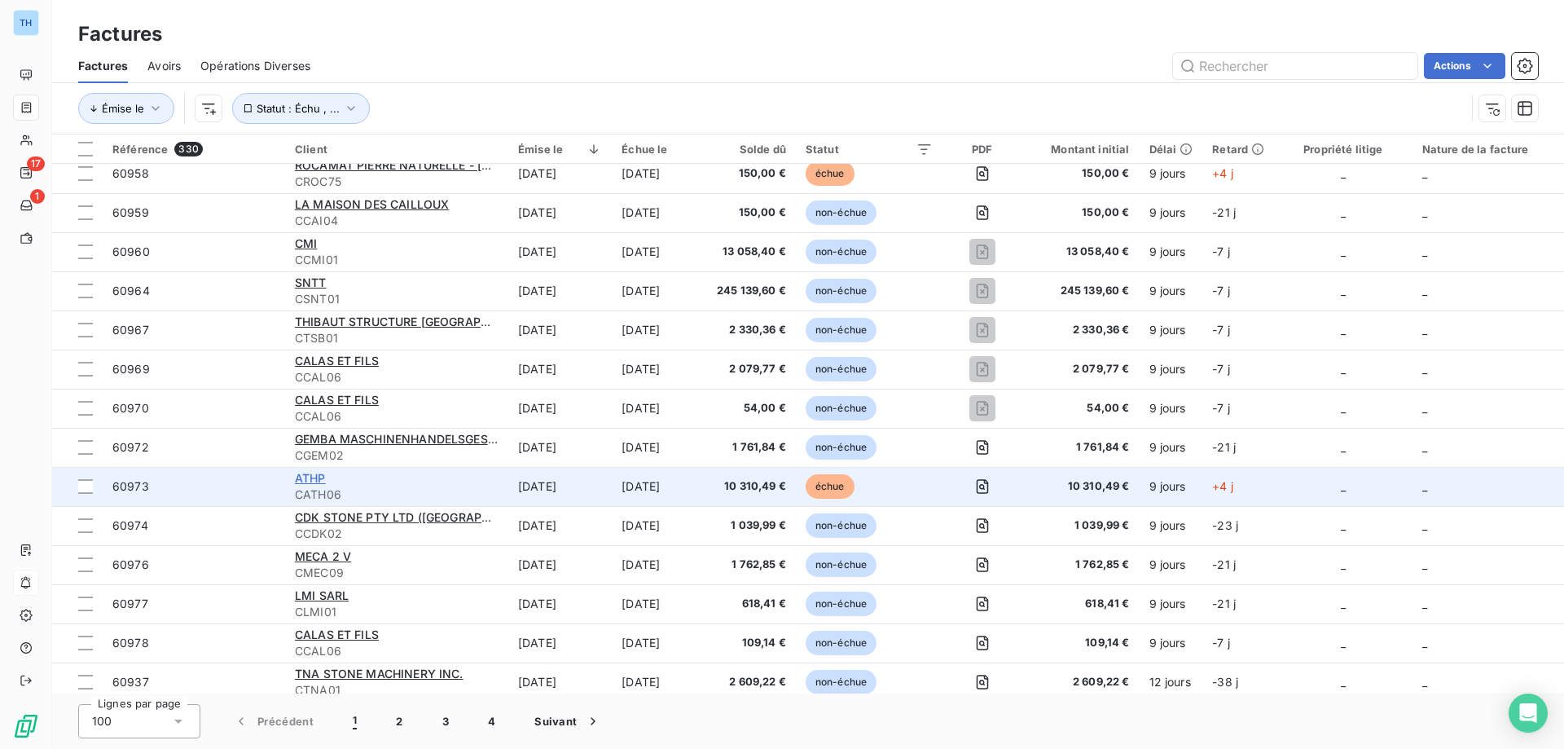
click at [314, 478] on span "ATHP" at bounding box center [310, 478] width 31 height 14
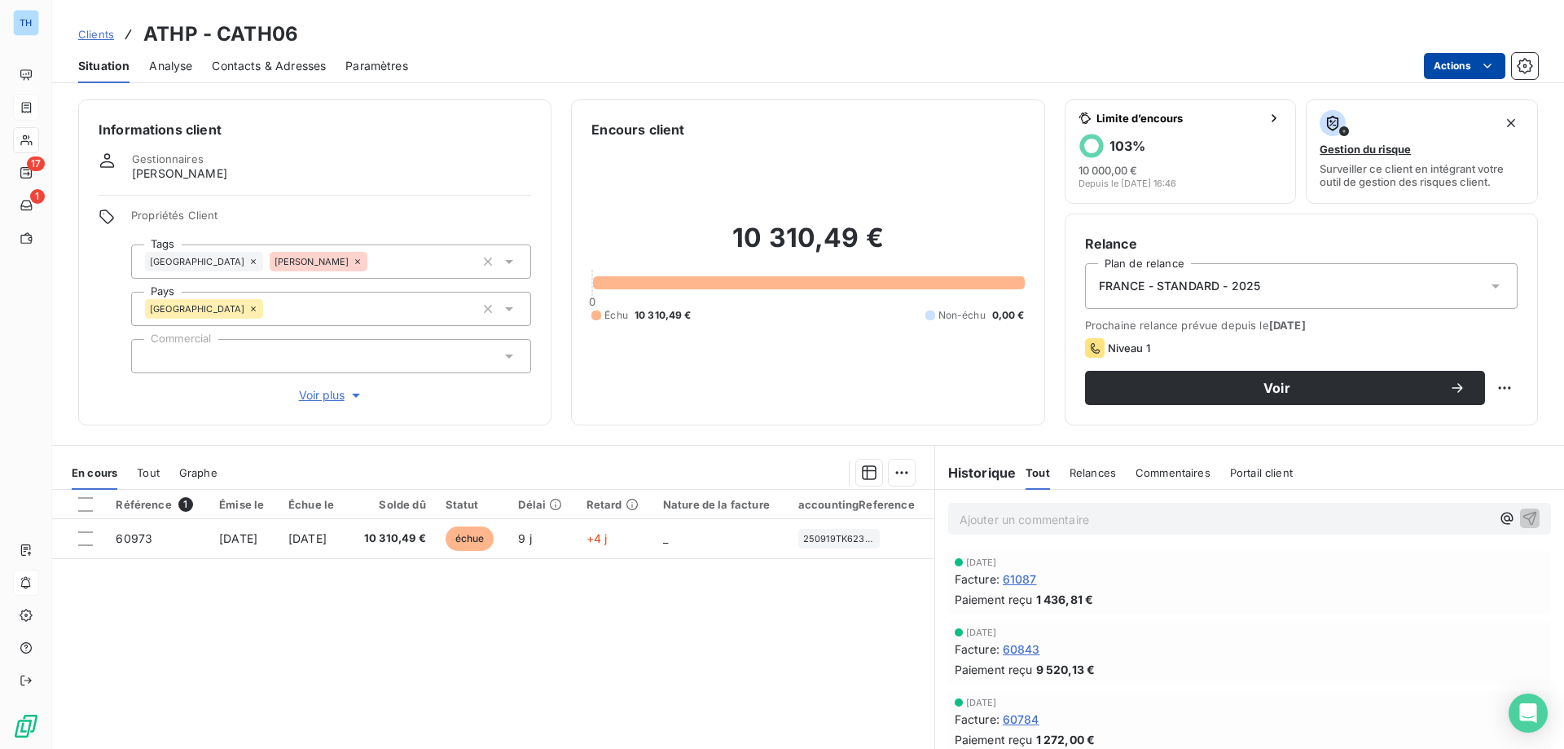
click at [1436, 64] on html "TH 17 1 Clients ATHP - CATH06 Situation Analyse Contacts & Adresses Paramètres …" at bounding box center [782, 374] width 1564 height 749
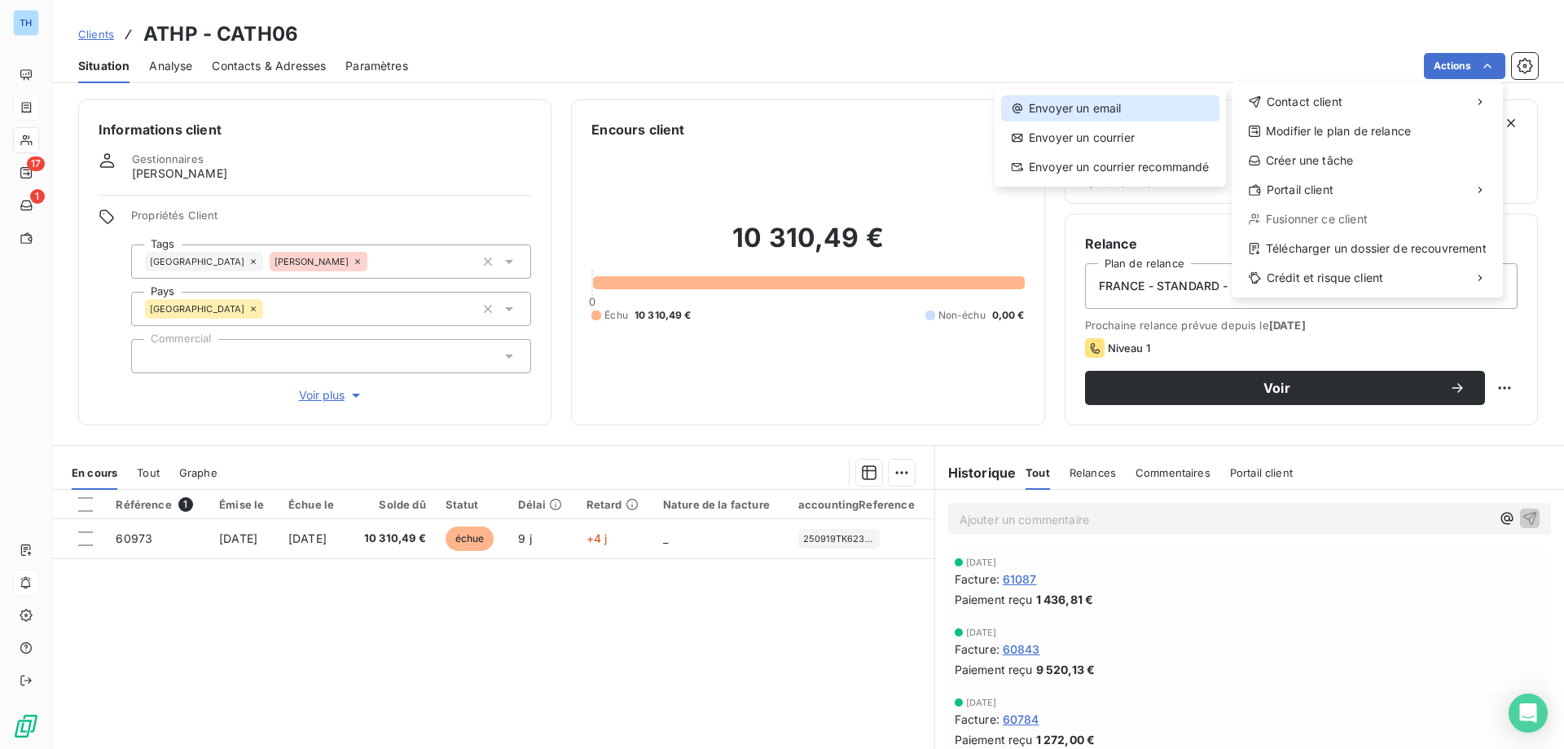
click at [1109, 108] on div "Envoyer un email" at bounding box center [1110, 108] width 218 height 26
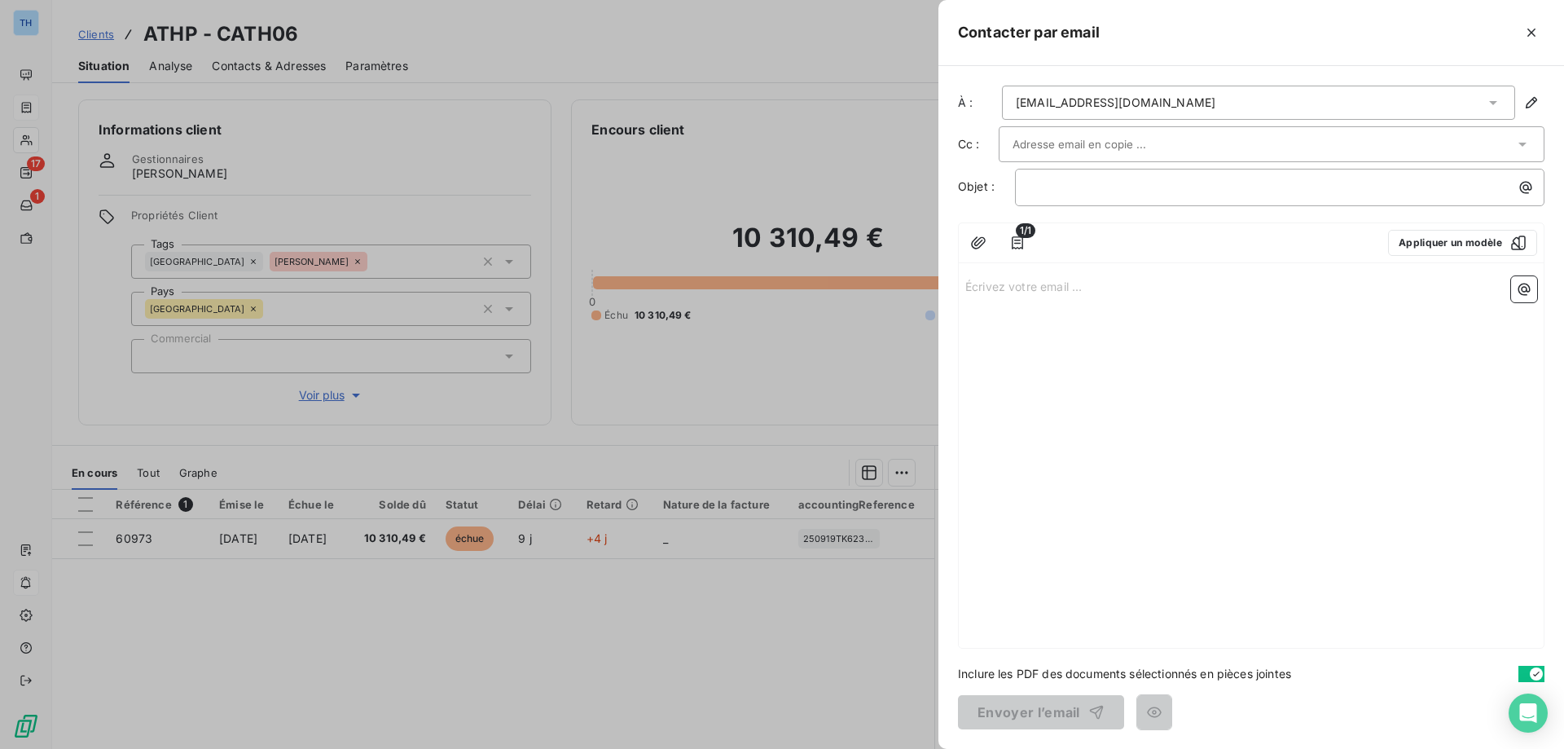
click at [1000, 289] on p "Écrivez votre email ... ﻿" at bounding box center [1251, 285] width 572 height 19
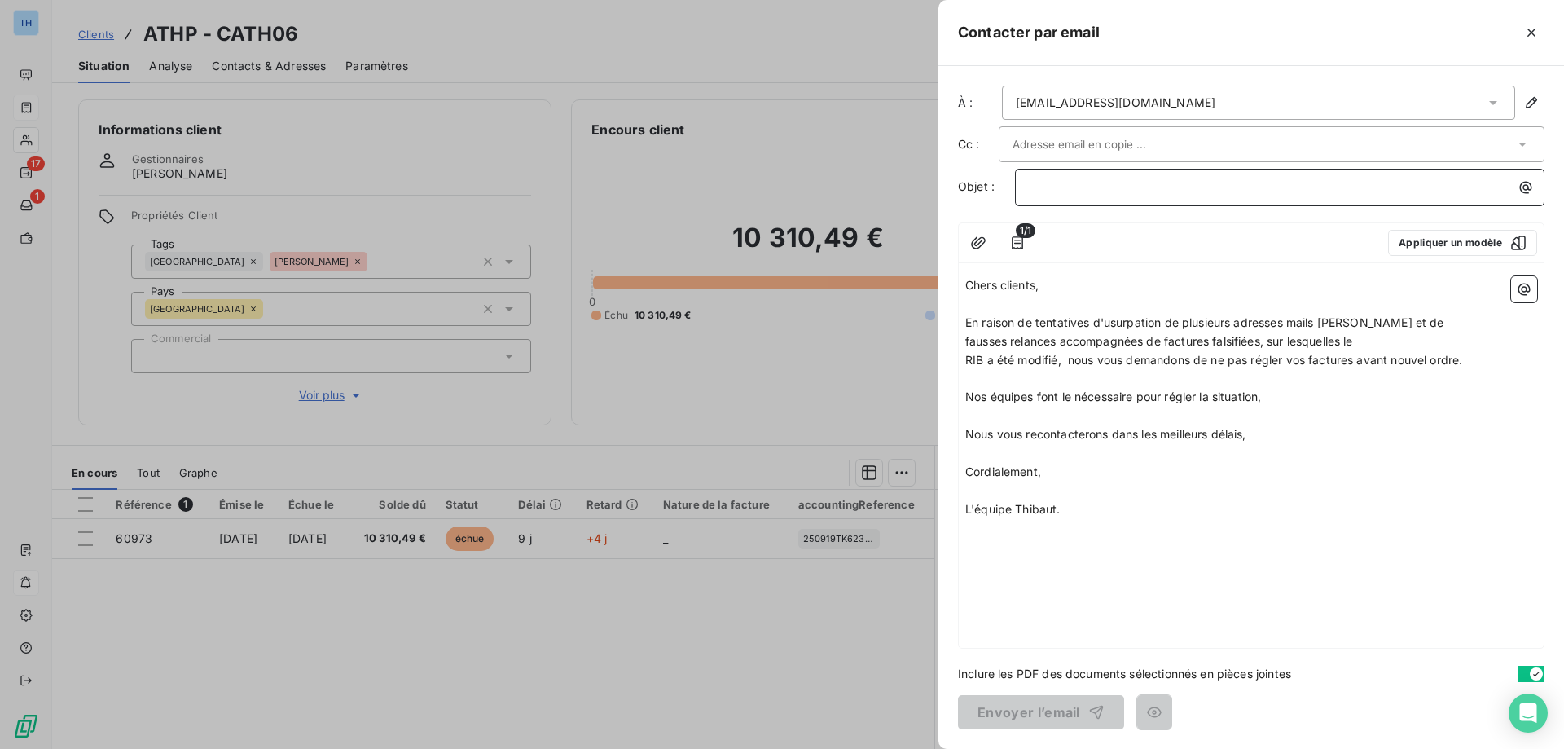
click at [1076, 189] on p "﻿" at bounding box center [1284, 187] width 510 height 19
click at [1011, 715] on button "Envoyer l’email" at bounding box center [1041, 712] width 166 height 34
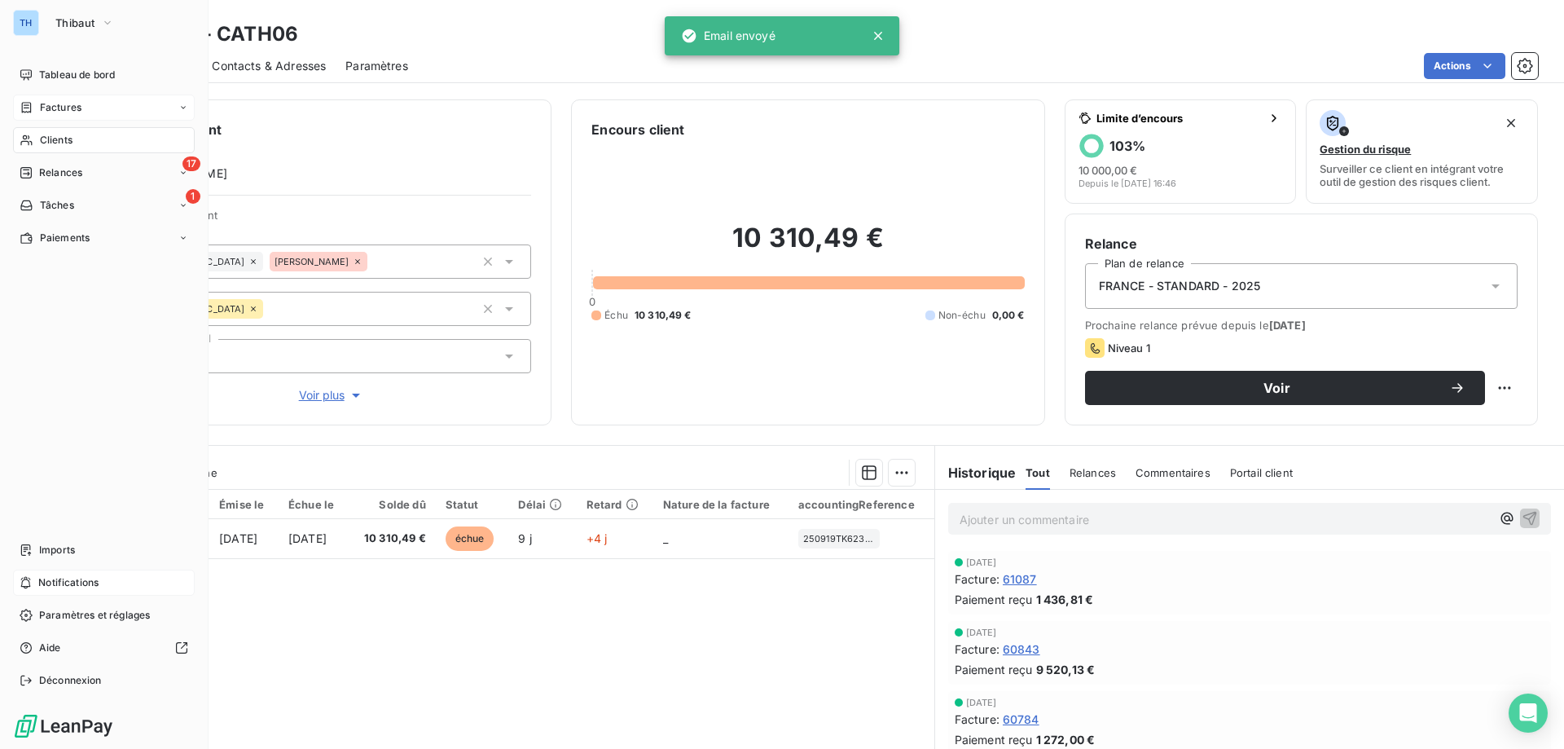
click at [24, 93] on nav "Tableau de bord Factures Clients 17 Relances 1 Tâches Paiements" at bounding box center [104, 156] width 182 height 189
click at [44, 106] on span "Factures" at bounding box center [61, 107] width 42 height 15
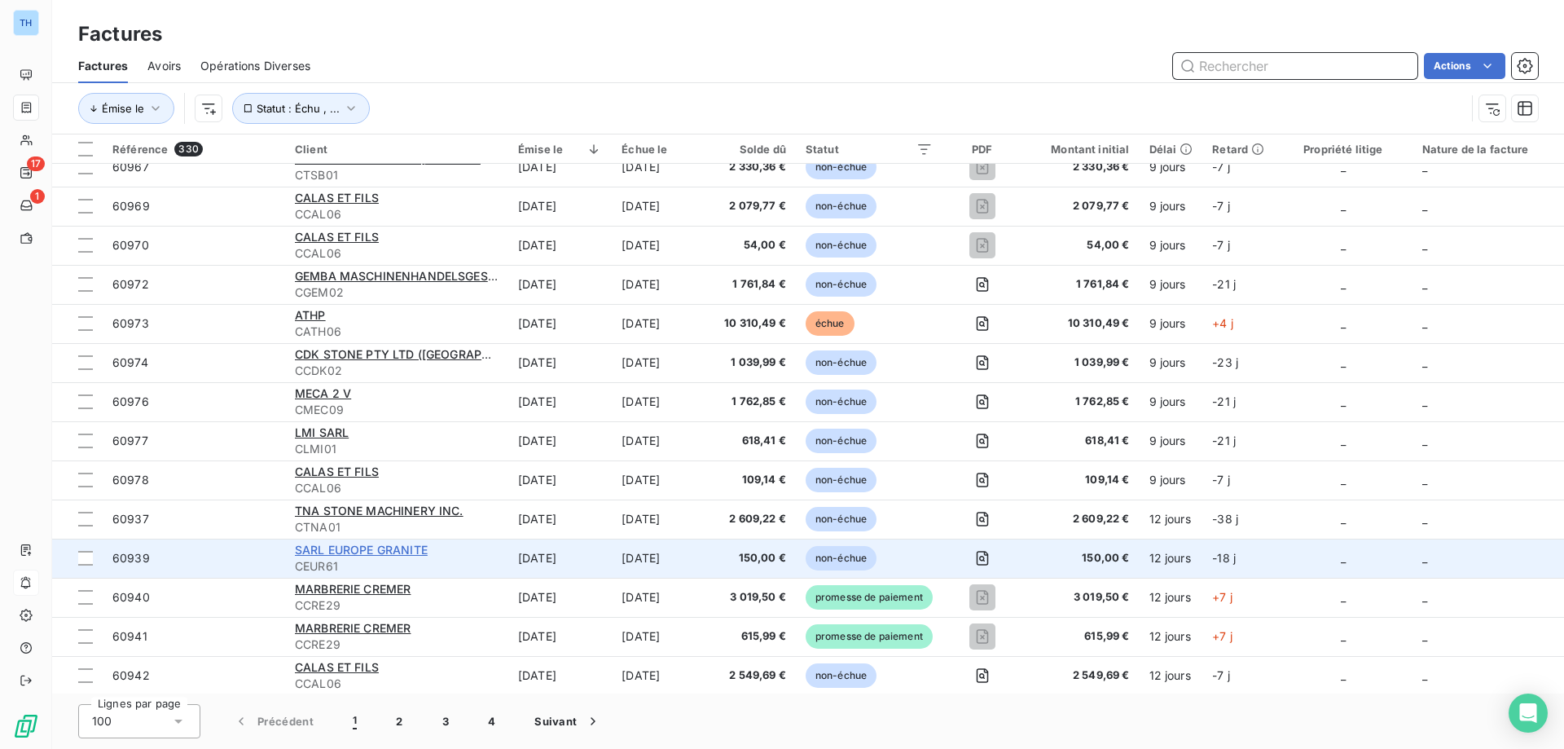
scroll to position [3388, 0]
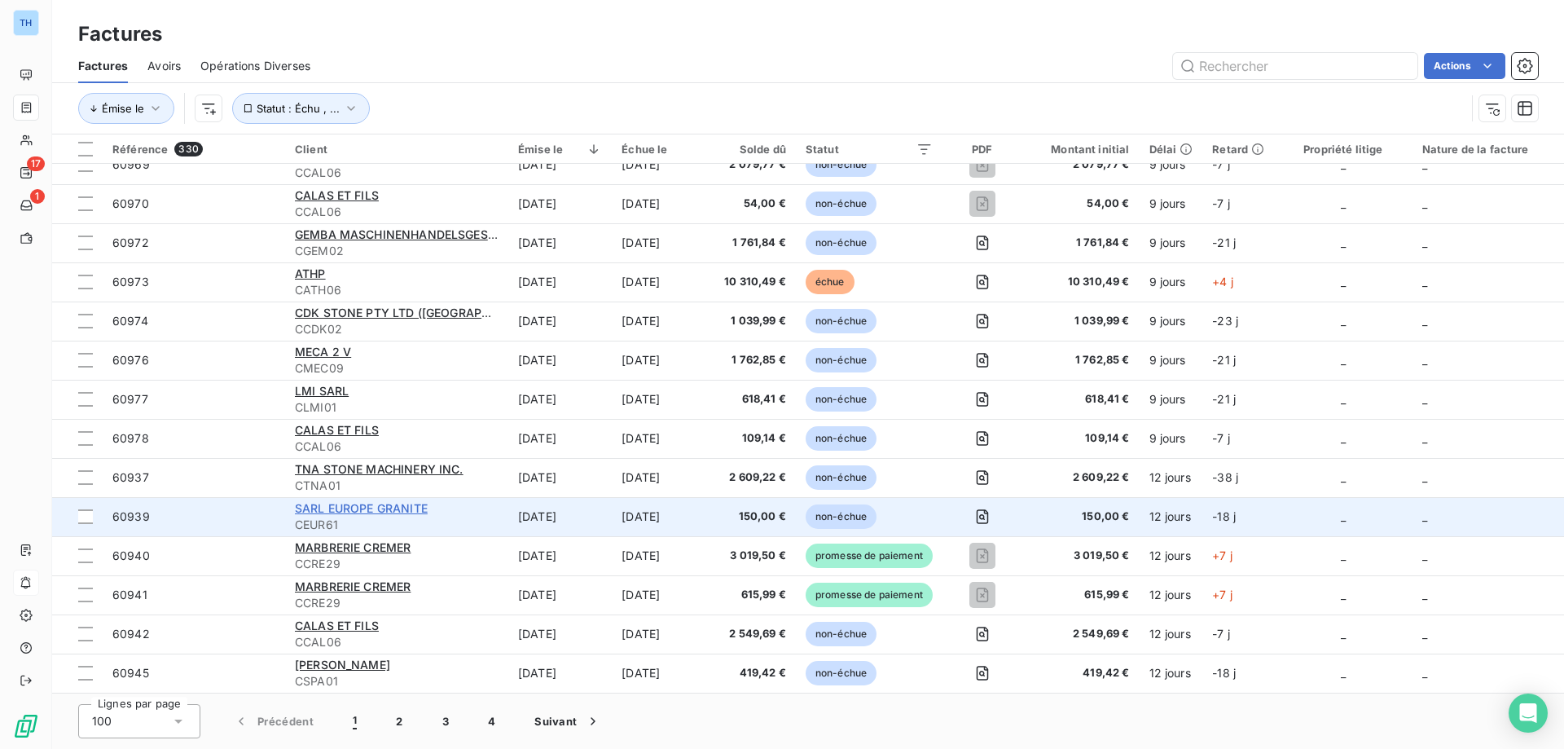
click at [376, 501] on span "SARL EUROPE GRANITE" at bounding box center [361, 508] width 133 height 14
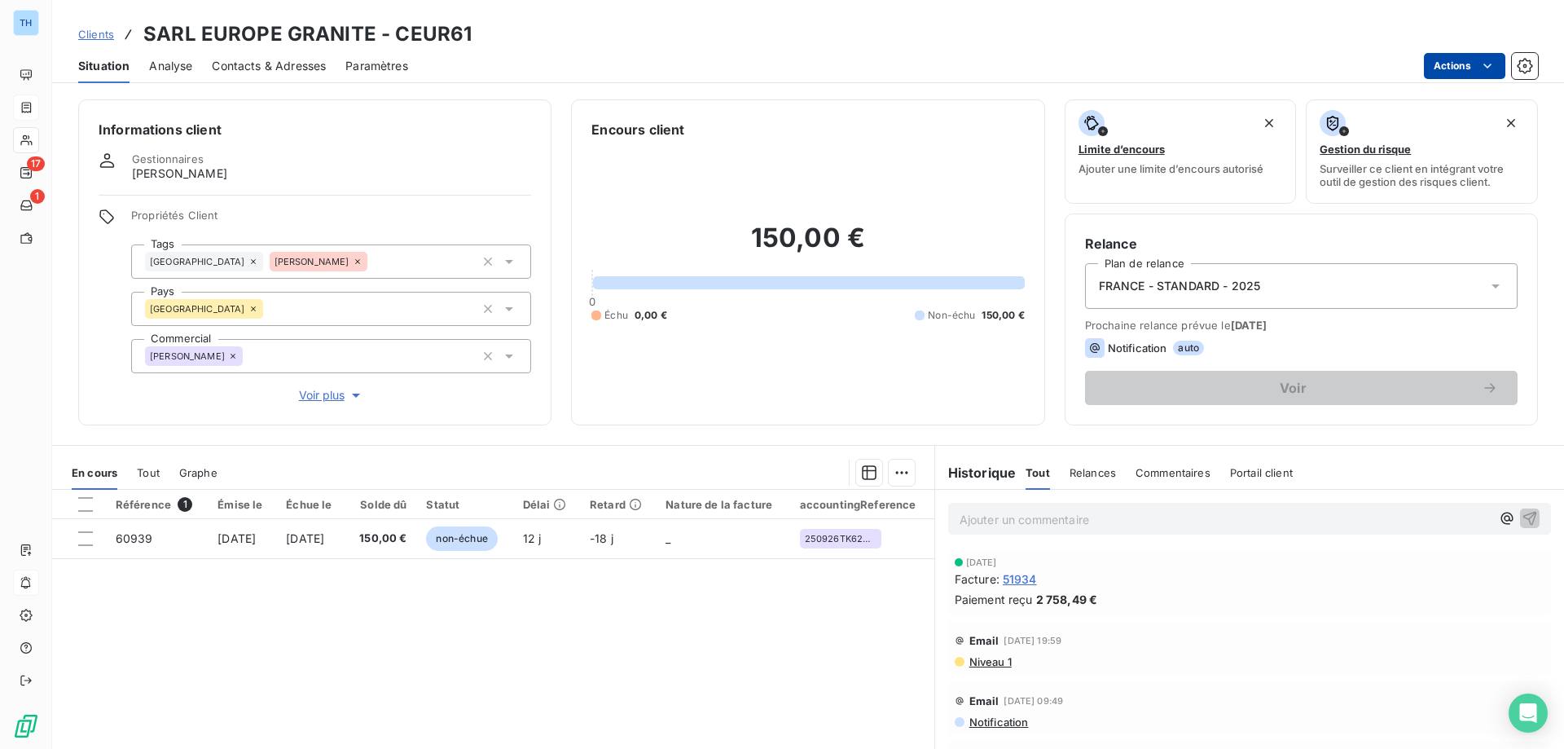
click at [1443, 63] on html "TH 17 1 Clients SARL EUROPE GRANITE - CEUR61 Situation Analyse Contacts & Adres…" at bounding box center [782, 374] width 1564 height 749
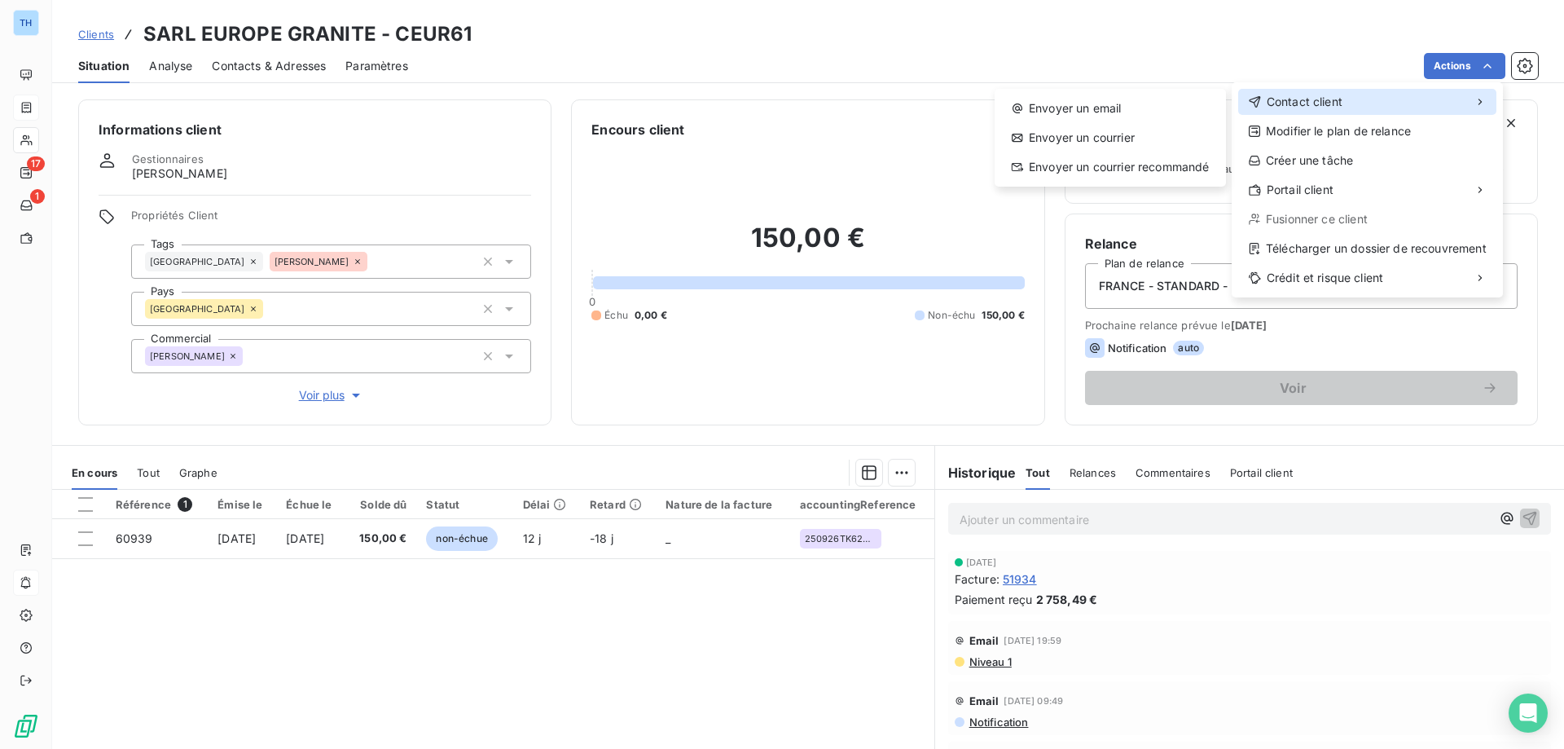
click at [1286, 94] on span "Contact client" at bounding box center [1305, 102] width 76 height 16
click at [1153, 99] on div "Envoyer un email" at bounding box center [1110, 108] width 218 height 26
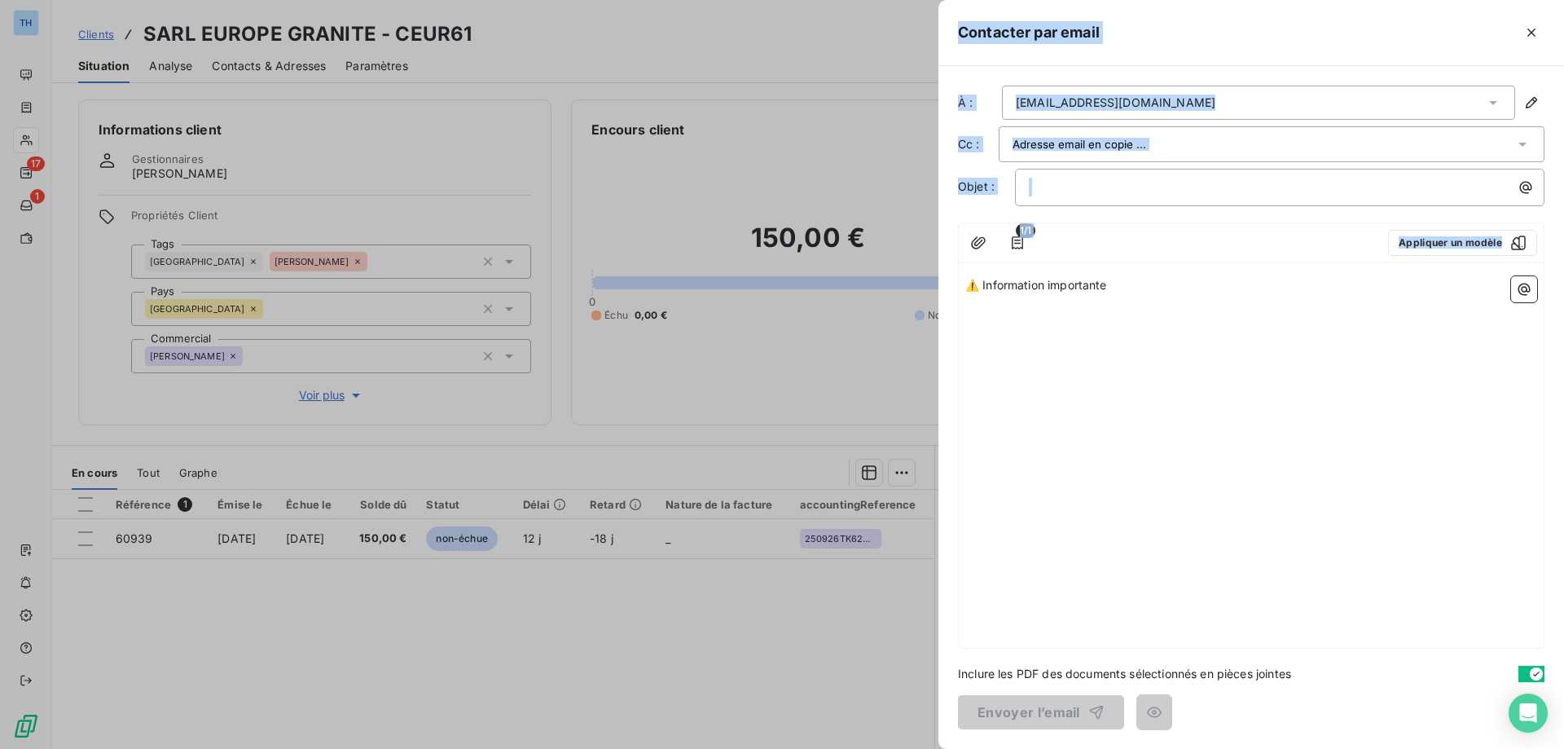
drag, startPoint x: 1166, startPoint y: 296, endPoint x: 930, endPoint y: 273, distance: 237.3
click at [930, 748] on div "Contacter par email À : europegranite@gmail.com Cc : Objet : ﻿ 1/1 Appliquer un…" at bounding box center [782, 749] width 1564 height 0
click at [1111, 305] on div "⚠️ Information importante" at bounding box center [1251, 459] width 585 height 378
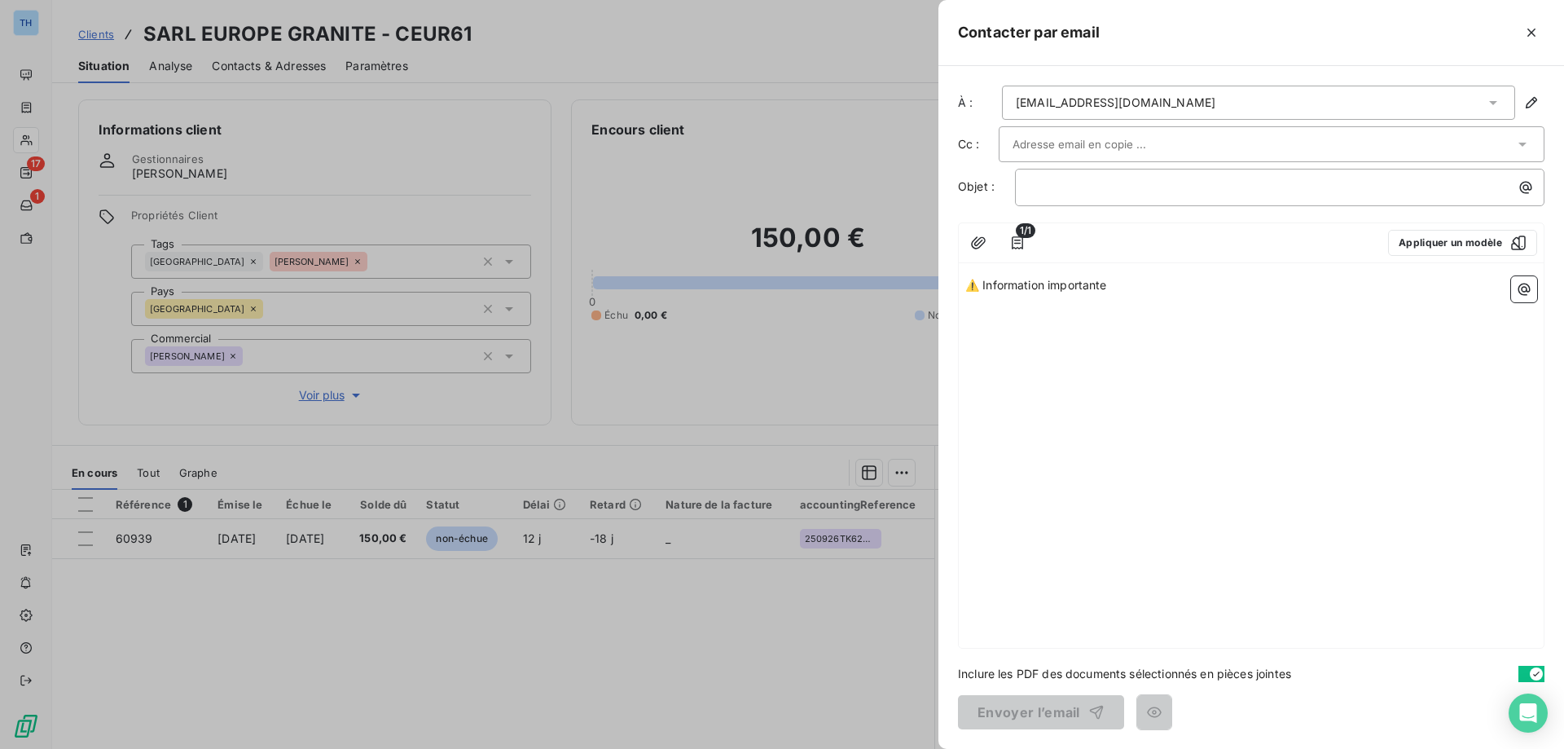
drag, startPoint x: 1131, startPoint y: 286, endPoint x: 941, endPoint y: 282, distance: 190.6
click at [941, 282] on div "À : europegranite@gmail.com Cc : Objet : ﻿ 1/1 Appliquer un modèle ⚠️ Informati…" at bounding box center [1251, 407] width 626 height 683
click at [1049, 178] on p "﻿" at bounding box center [1284, 187] width 510 height 19
click at [1016, 283] on p "Écrivez votre email ... ﻿" at bounding box center [1251, 285] width 572 height 19
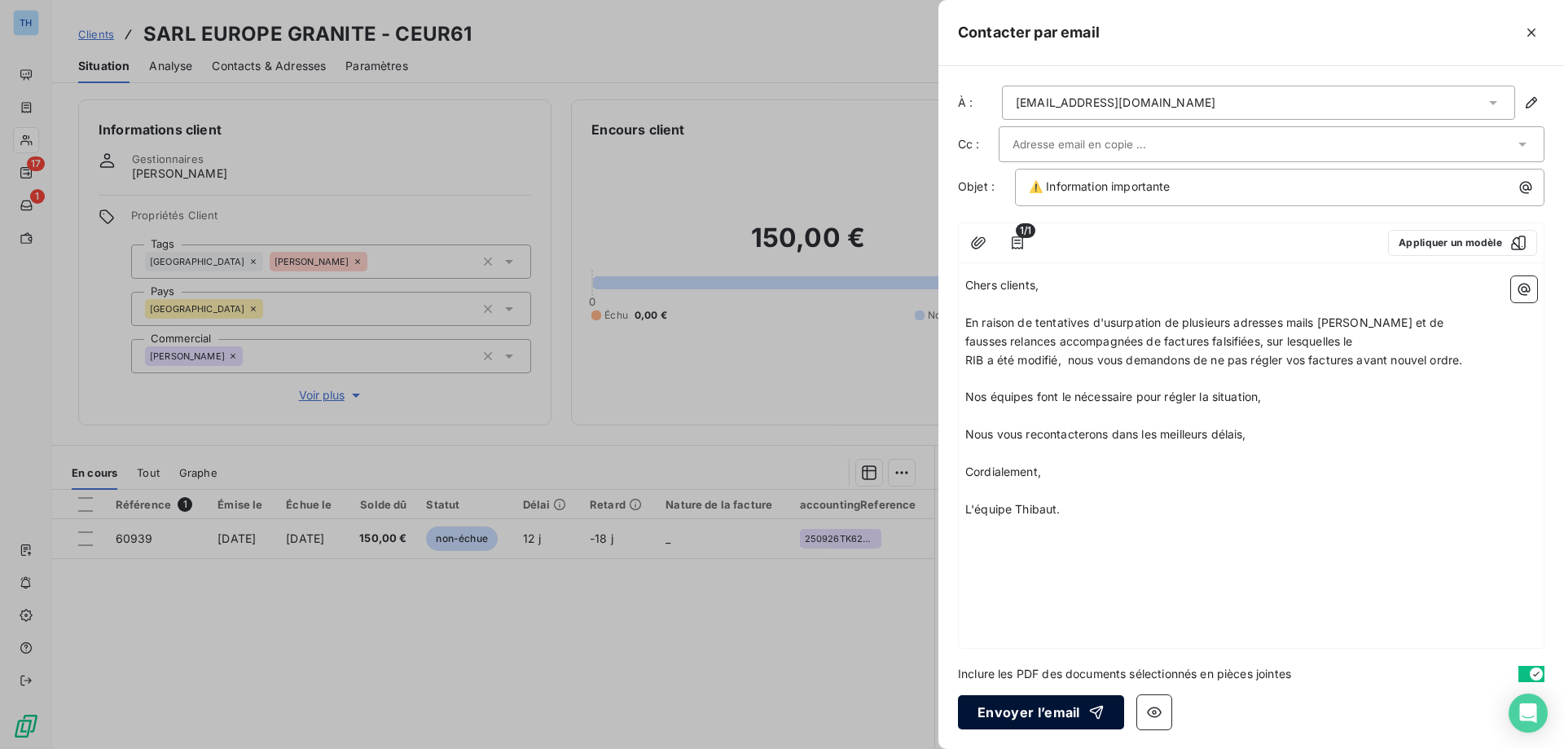
click at [1018, 707] on button "Envoyer l’email" at bounding box center [1041, 712] width 166 height 34
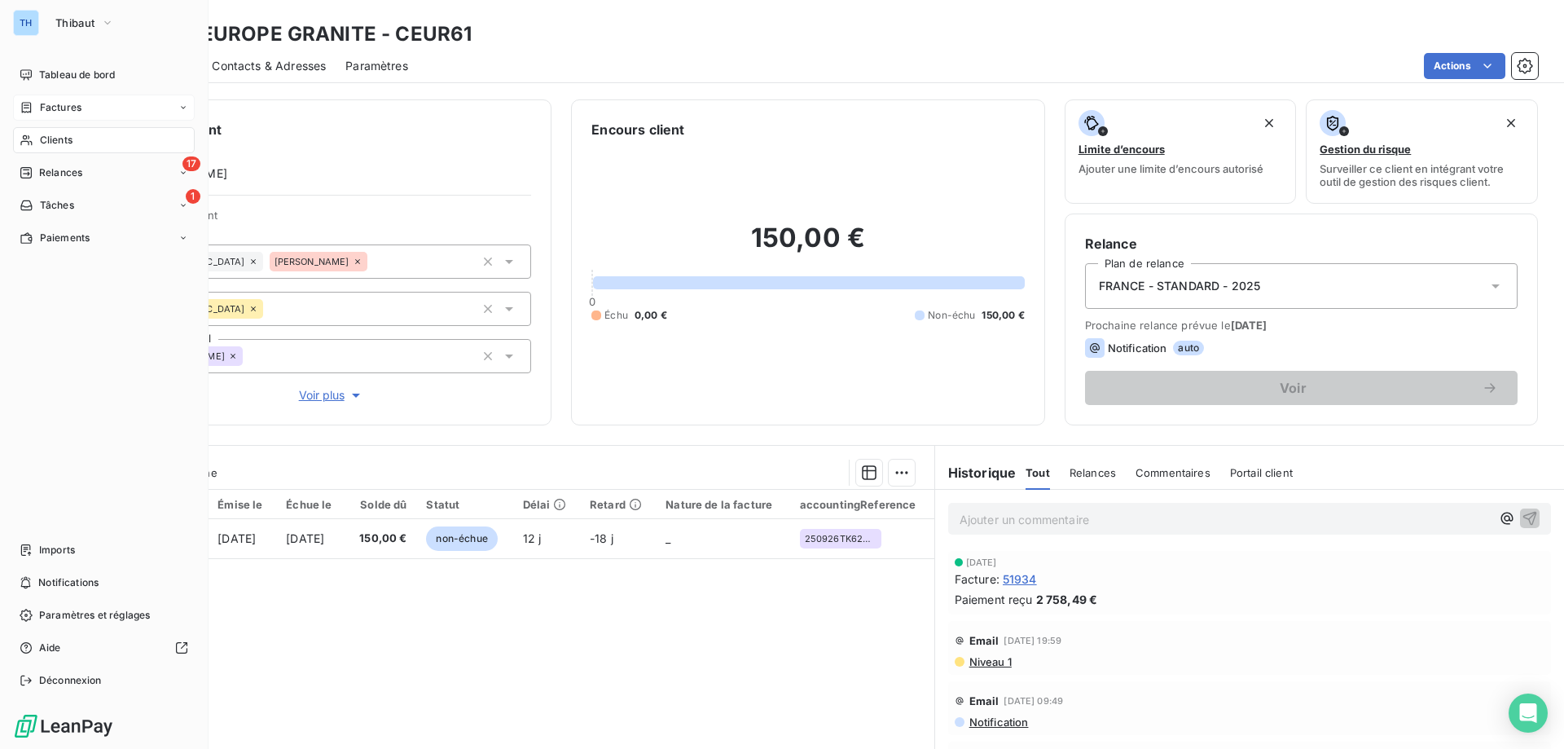
click at [41, 107] on span "Factures" at bounding box center [61, 107] width 42 height 15
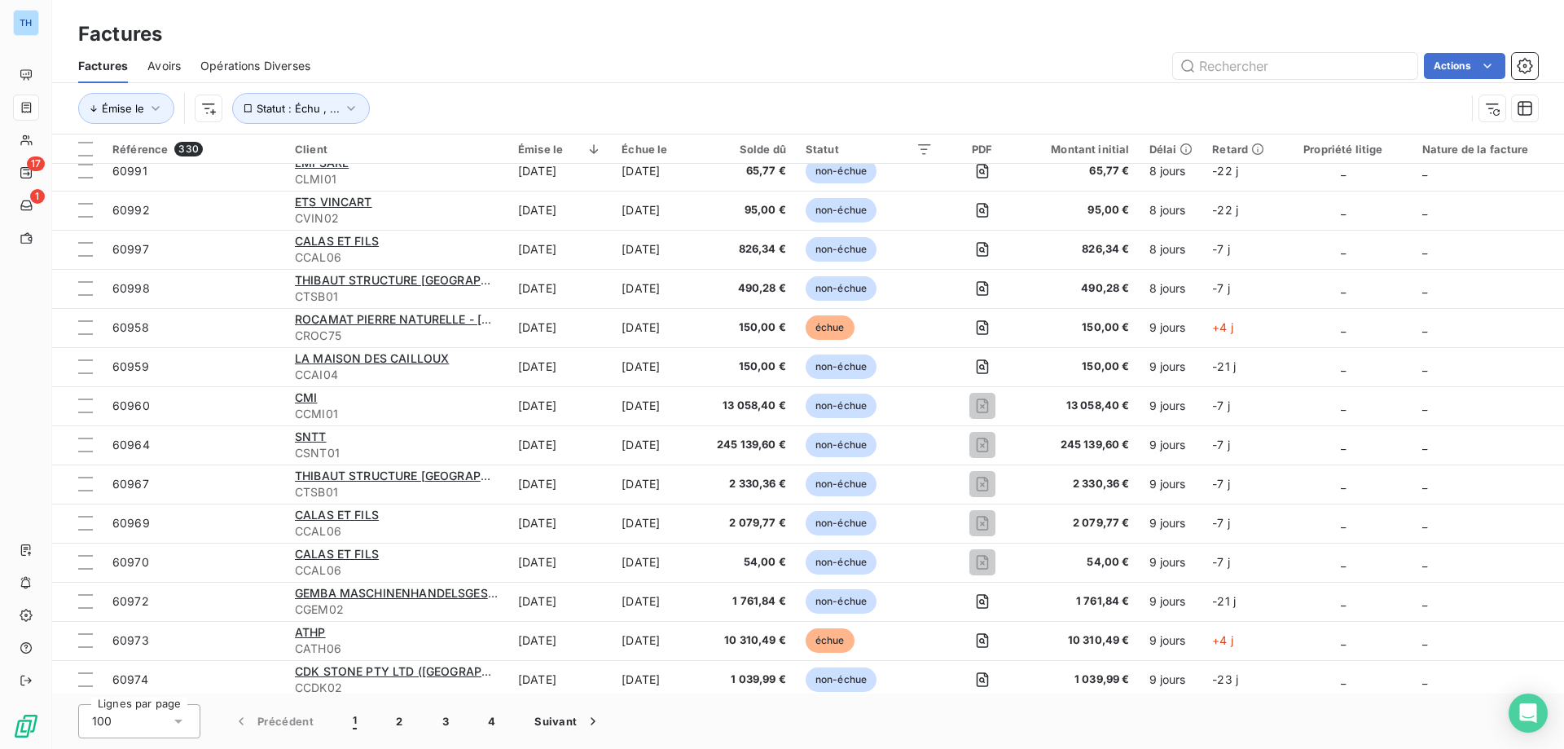
scroll to position [3388, 0]
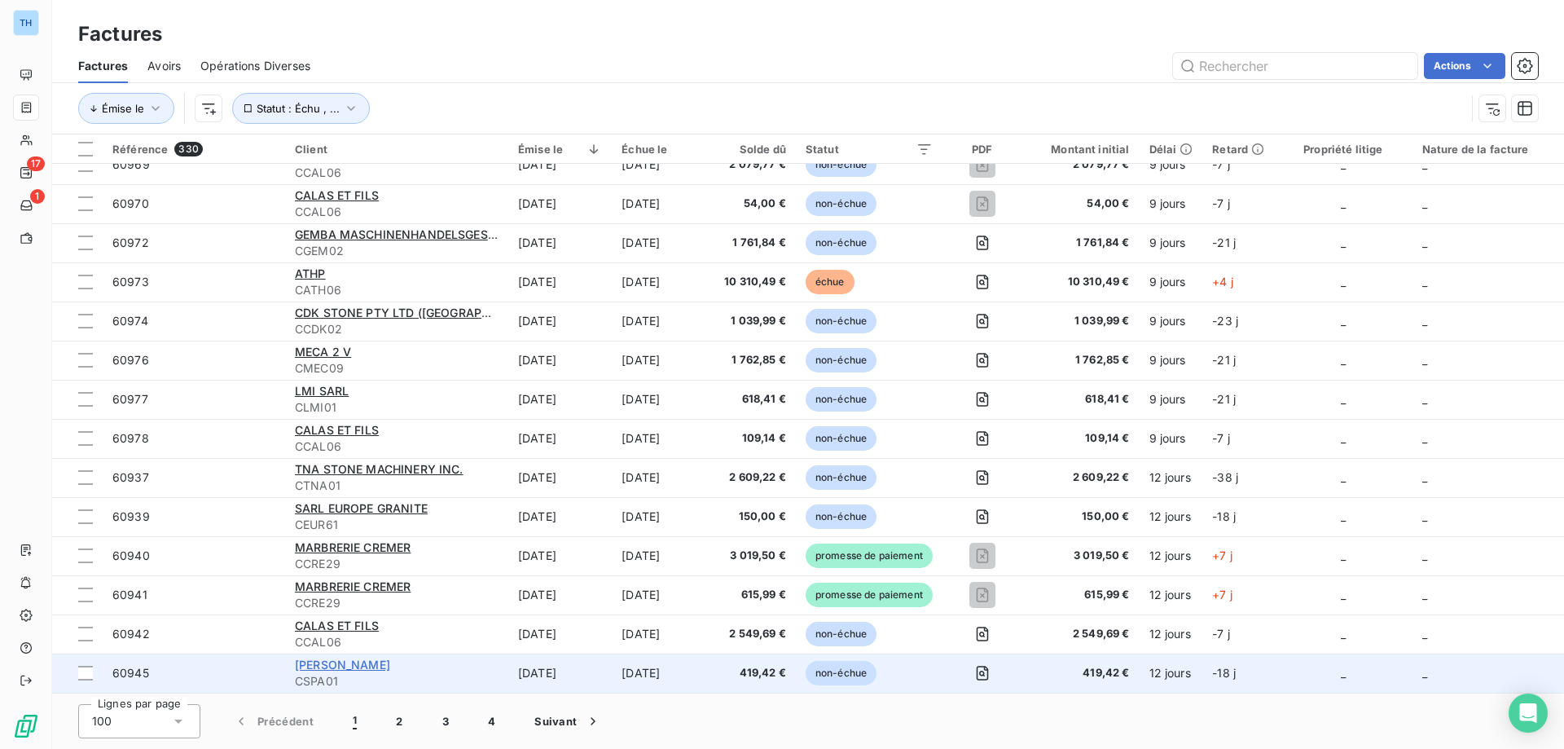
click at [334, 657] on span "[PERSON_NAME]" at bounding box center [342, 664] width 95 height 14
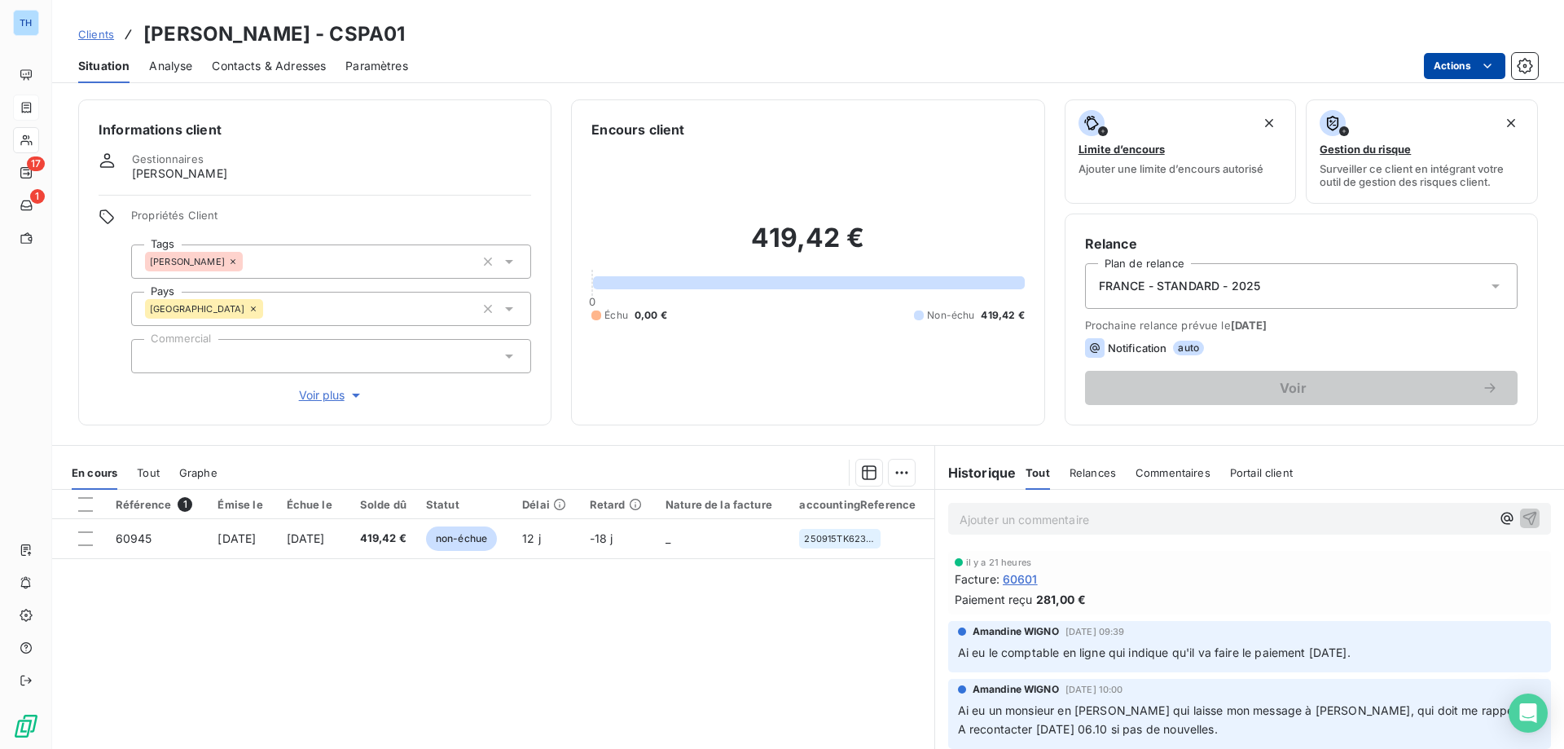
click at [1447, 71] on html "TH 17 1 Clients SPADACCINI - CSPA01 Situation Analyse Contacts & Adresses Param…" at bounding box center [782, 374] width 1564 height 749
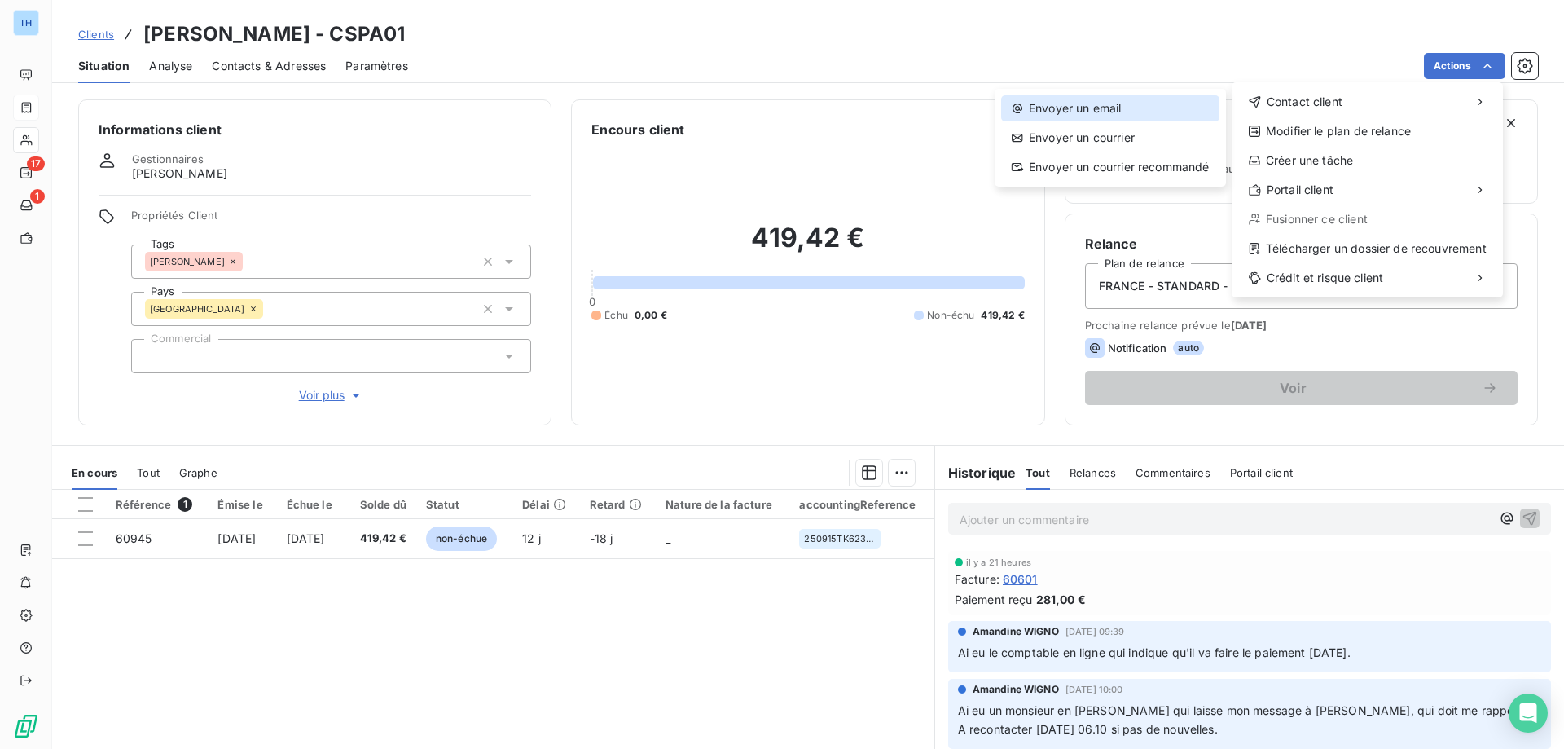
click at [1139, 108] on div "Envoyer un email" at bounding box center [1110, 108] width 218 height 26
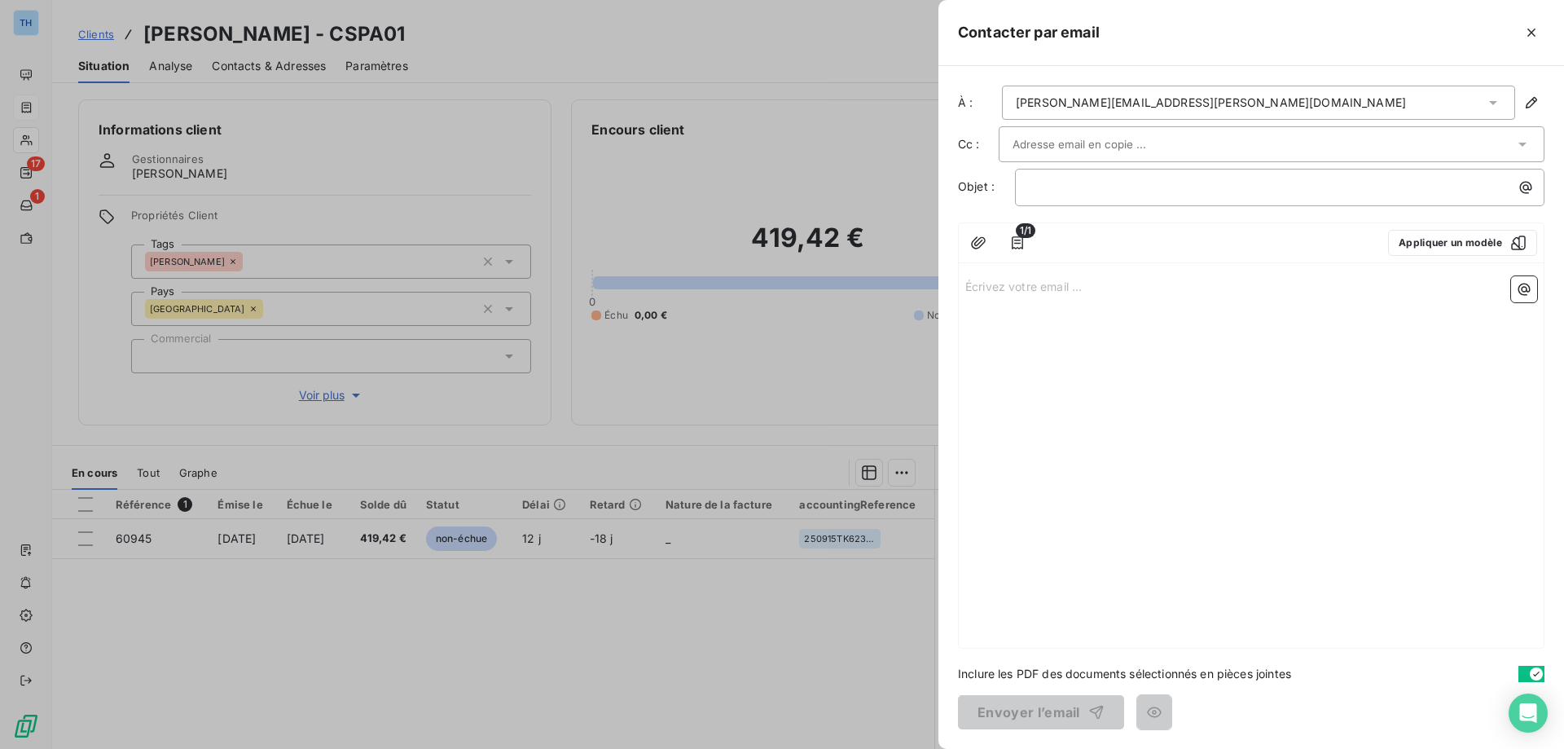
click at [1041, 291] on p "Écrivez votre email ... ﻿" at bounding box center [1251, 285] width 572 height 19
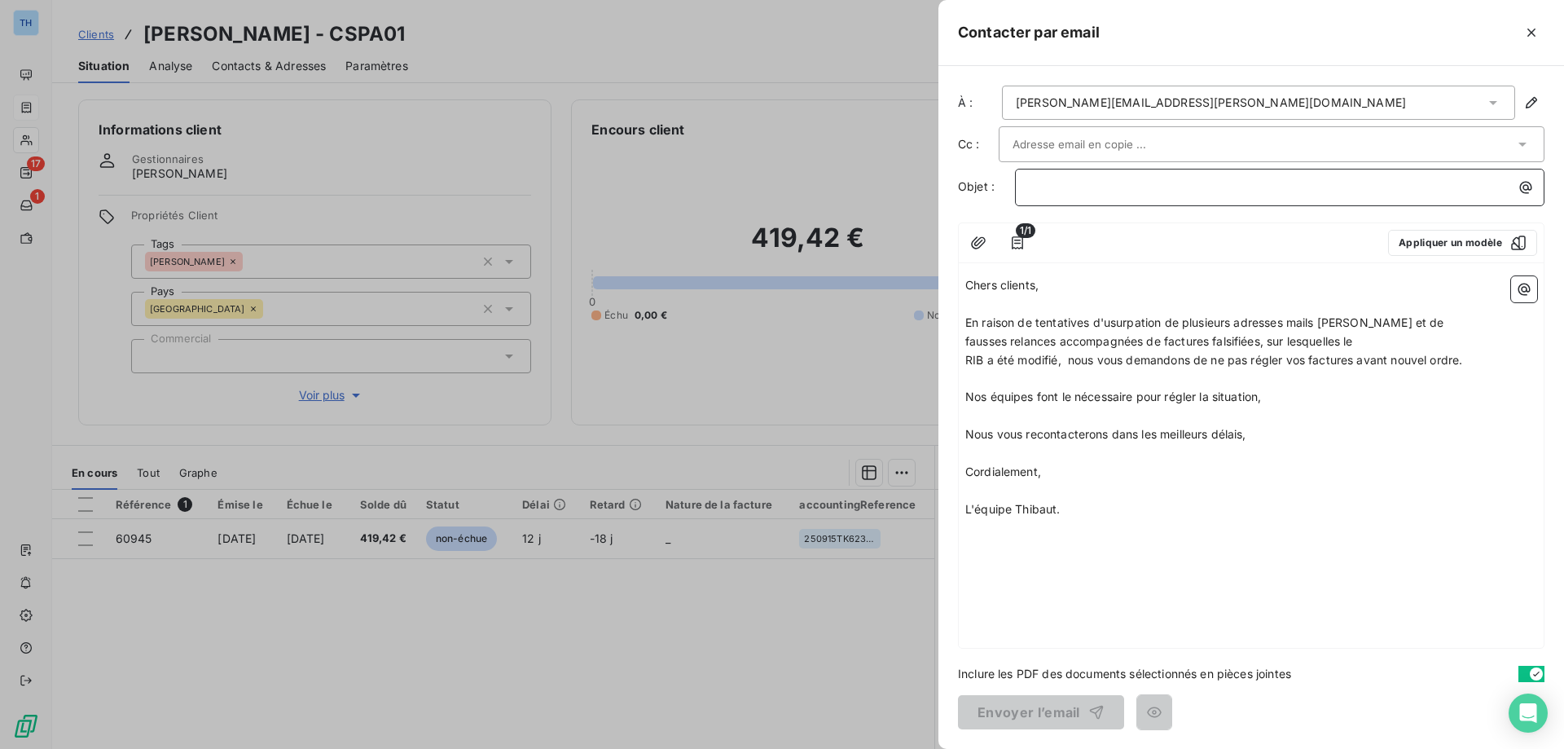
click at [1059, 186] on p "﻿" at bounding box center [1284, 187] width 510 height 19
click at [1025, 708] on button "Envoyer l’email" at bounding box center [1041, 712] width 166 height 34
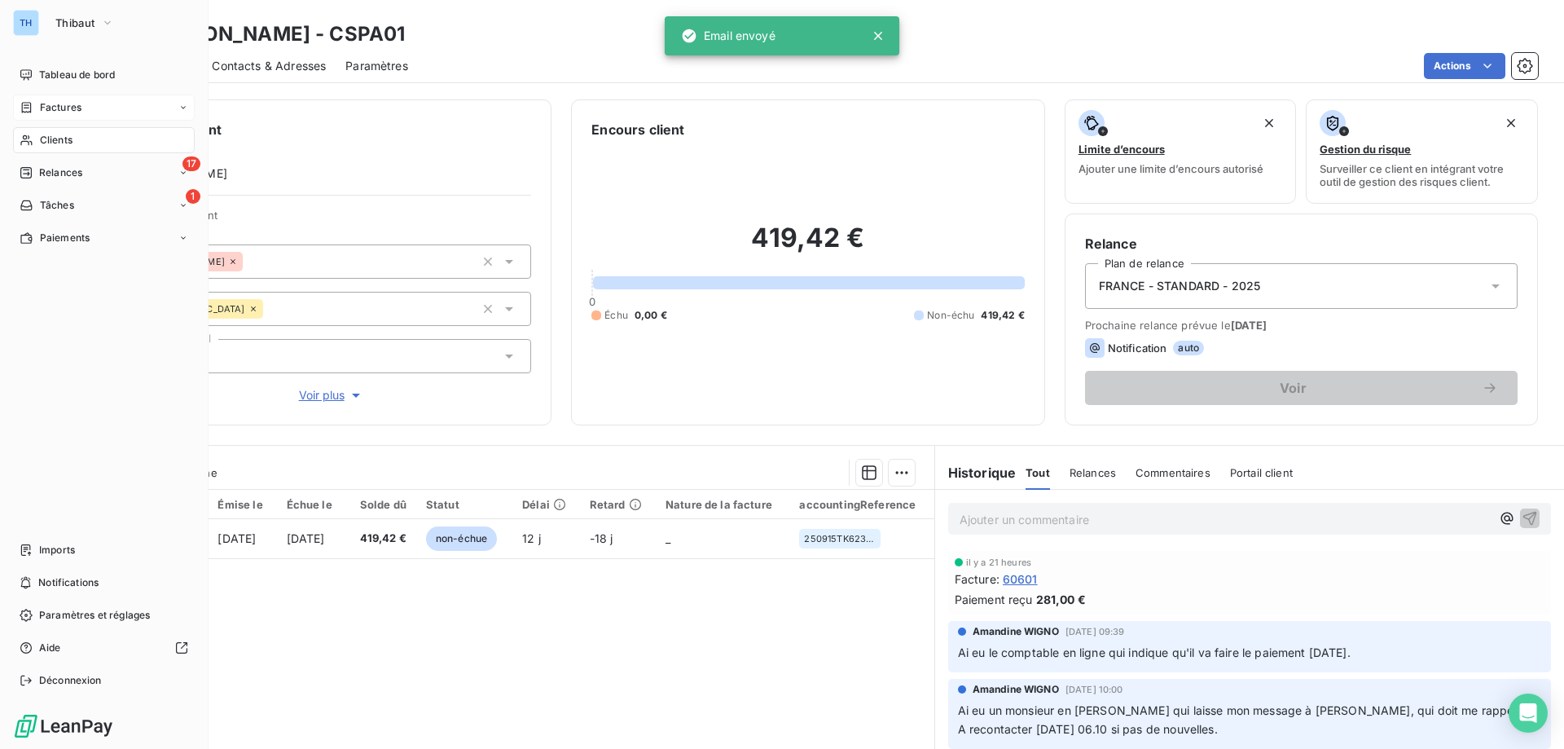
click at [45, 107] on span "Factures" at bounding box center [61, 107] width 42 height 15
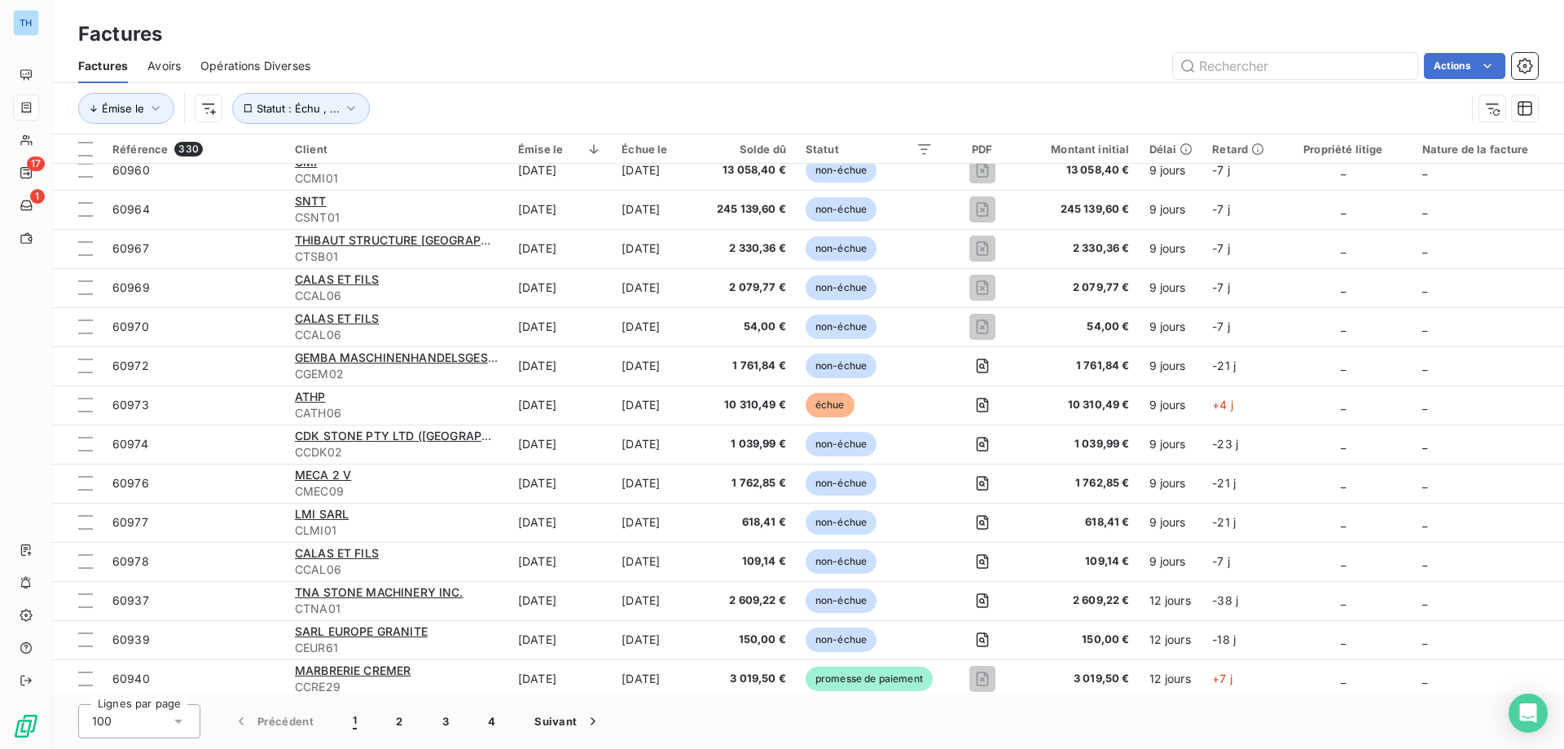
scroll to position [3388, 0]
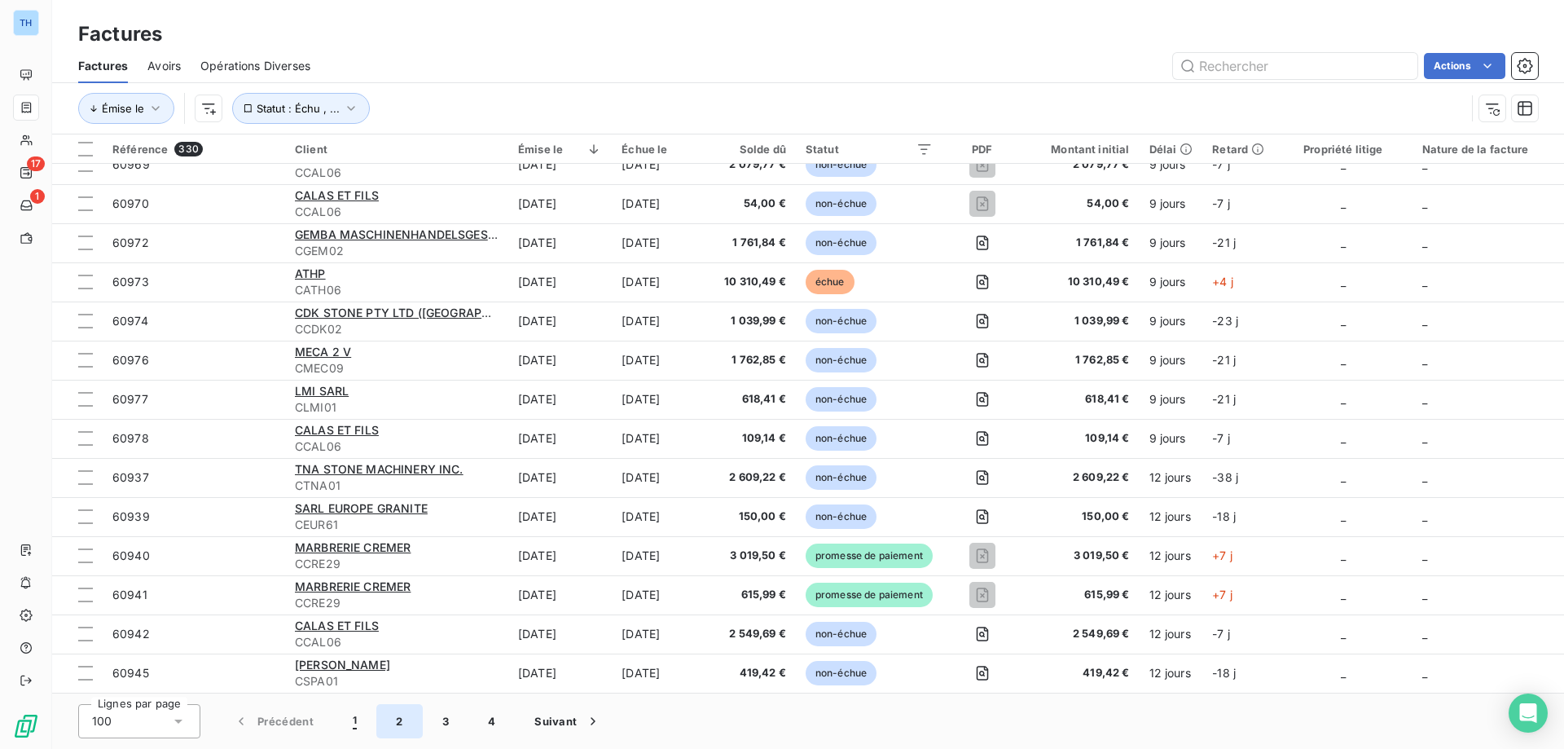
click at [397, 719] on button "2" at bounding box center [399, 721] width 46 height 34
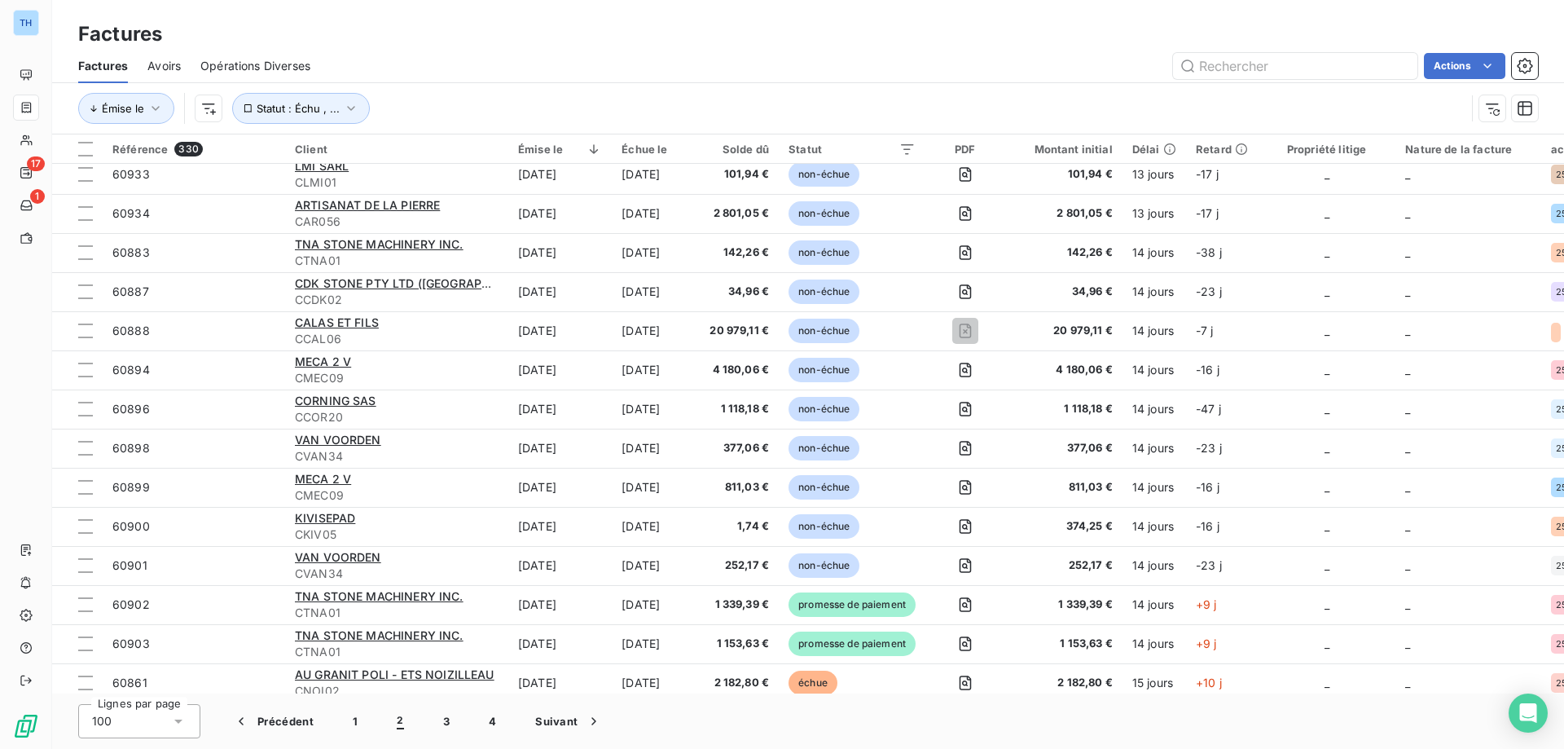
scroll to position [863, 0]
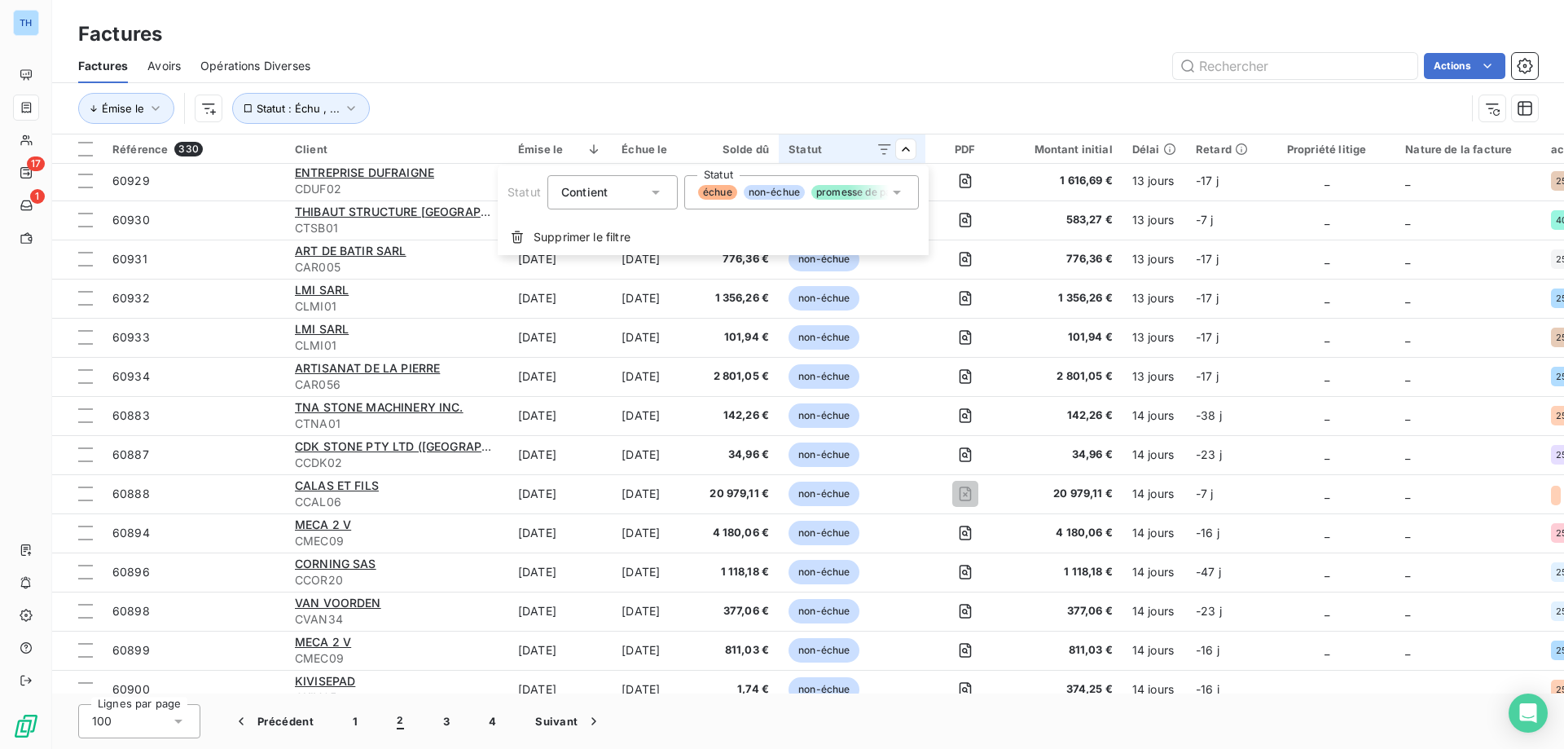
click at [893, 192] on icon at bounding box center [897, 192] width 16 height 16
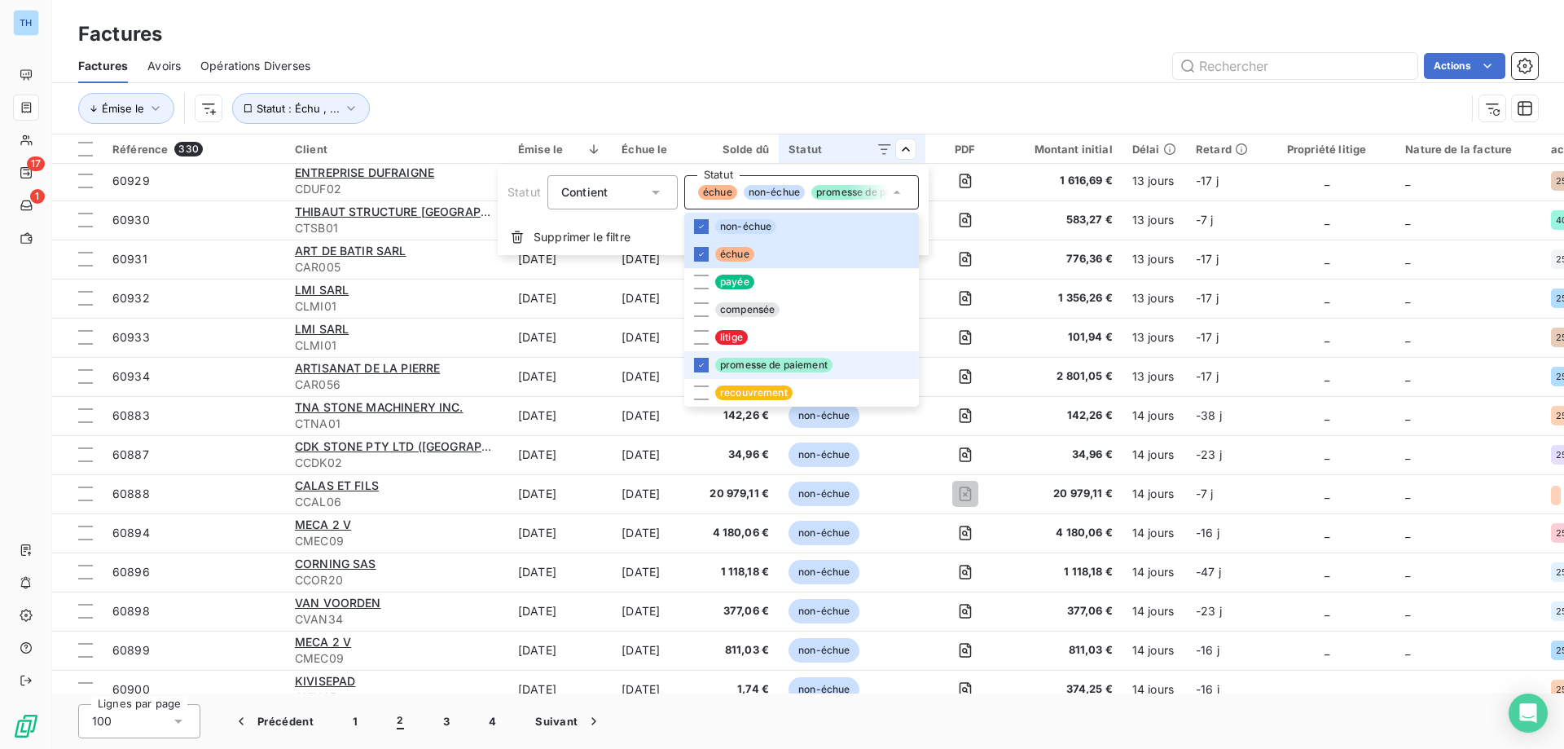
drag, startPoint x: 698, startPoint y: 364, endPoint x: 734, endPoint y: 298, distance: 75.1
click at [698, 364] on icon at bounding box center [701, 365] width 10 height 10
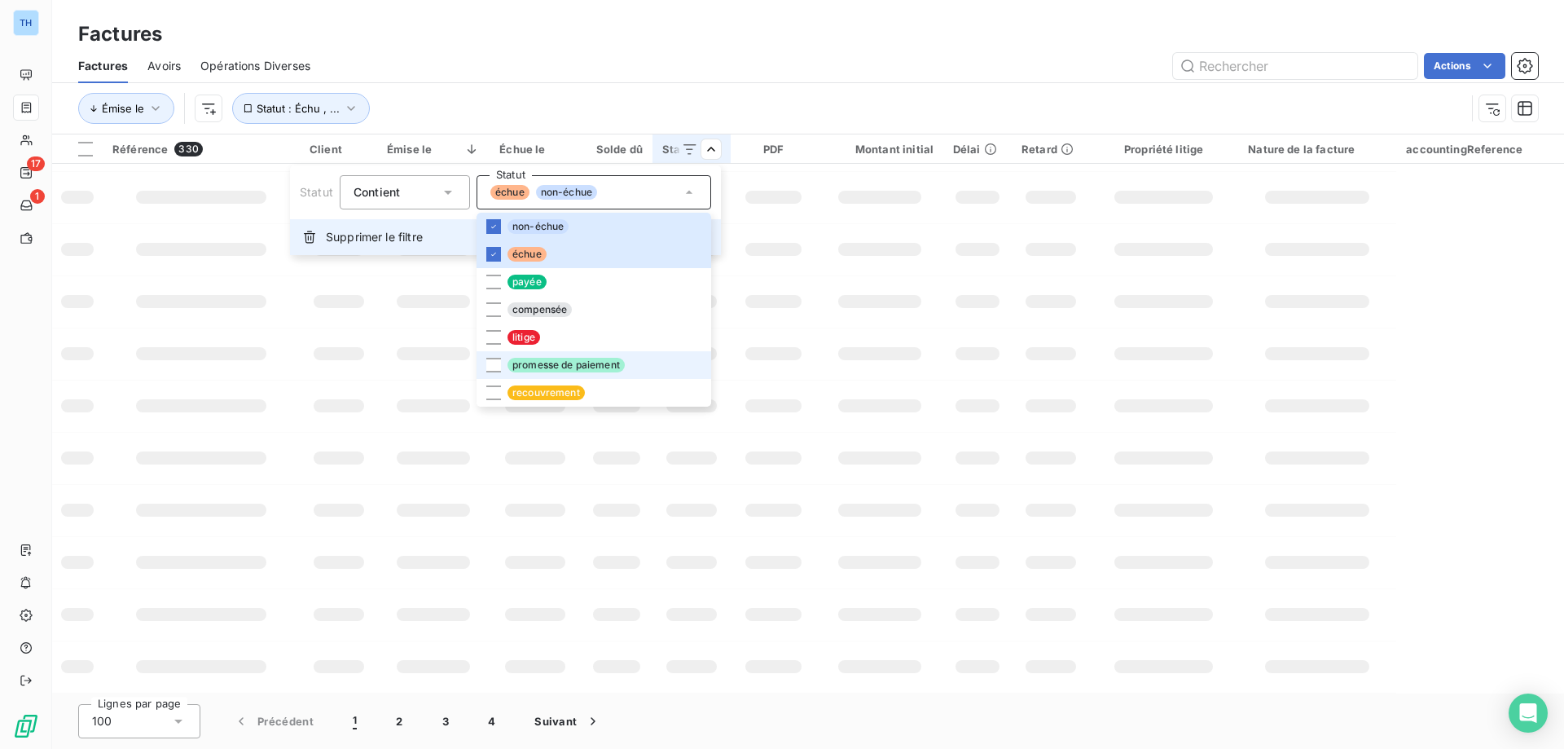
scroll to position [253, 0]
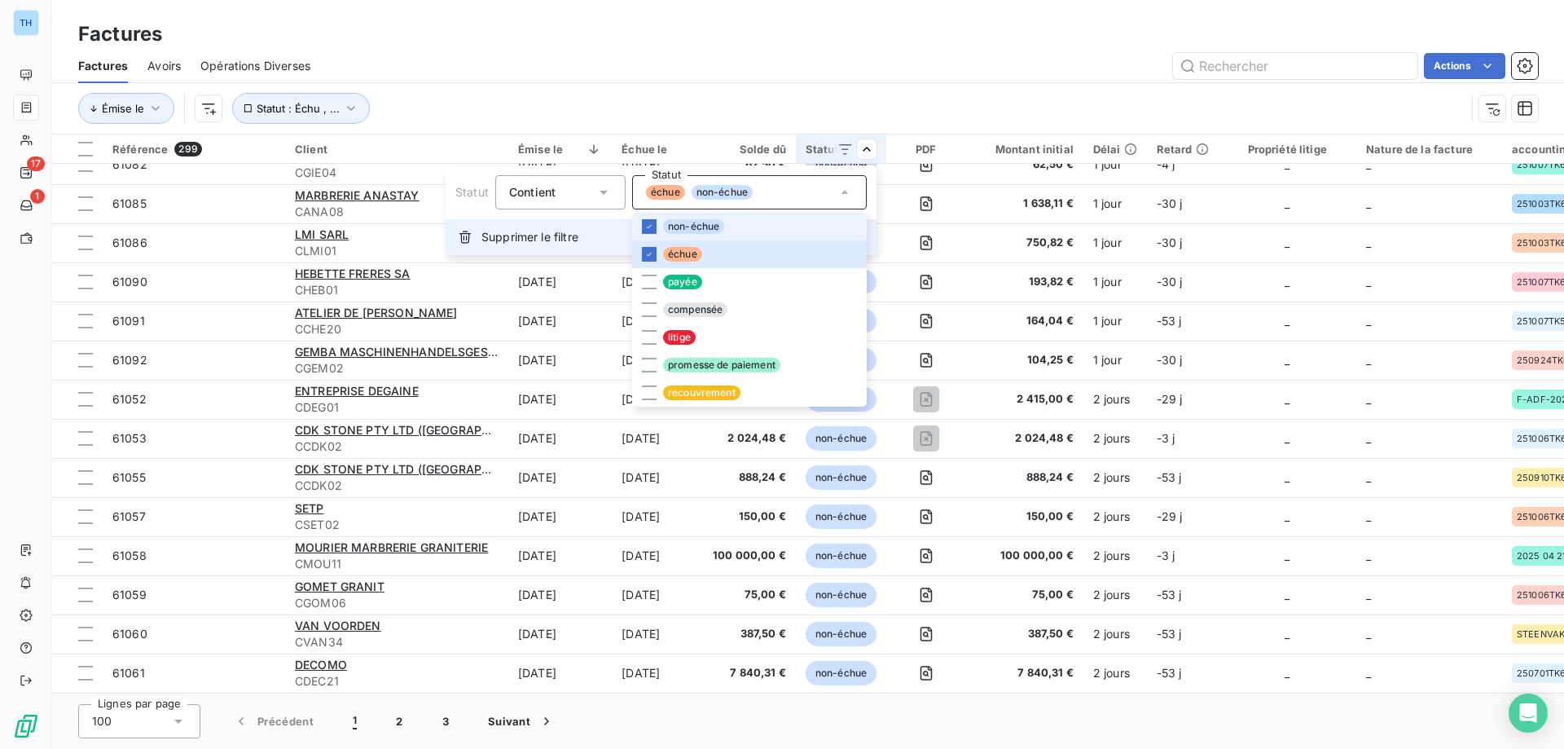
click at [492, 224] on div "Supprimer le filtre" at bounding box center [661, 237] width 431 height 36
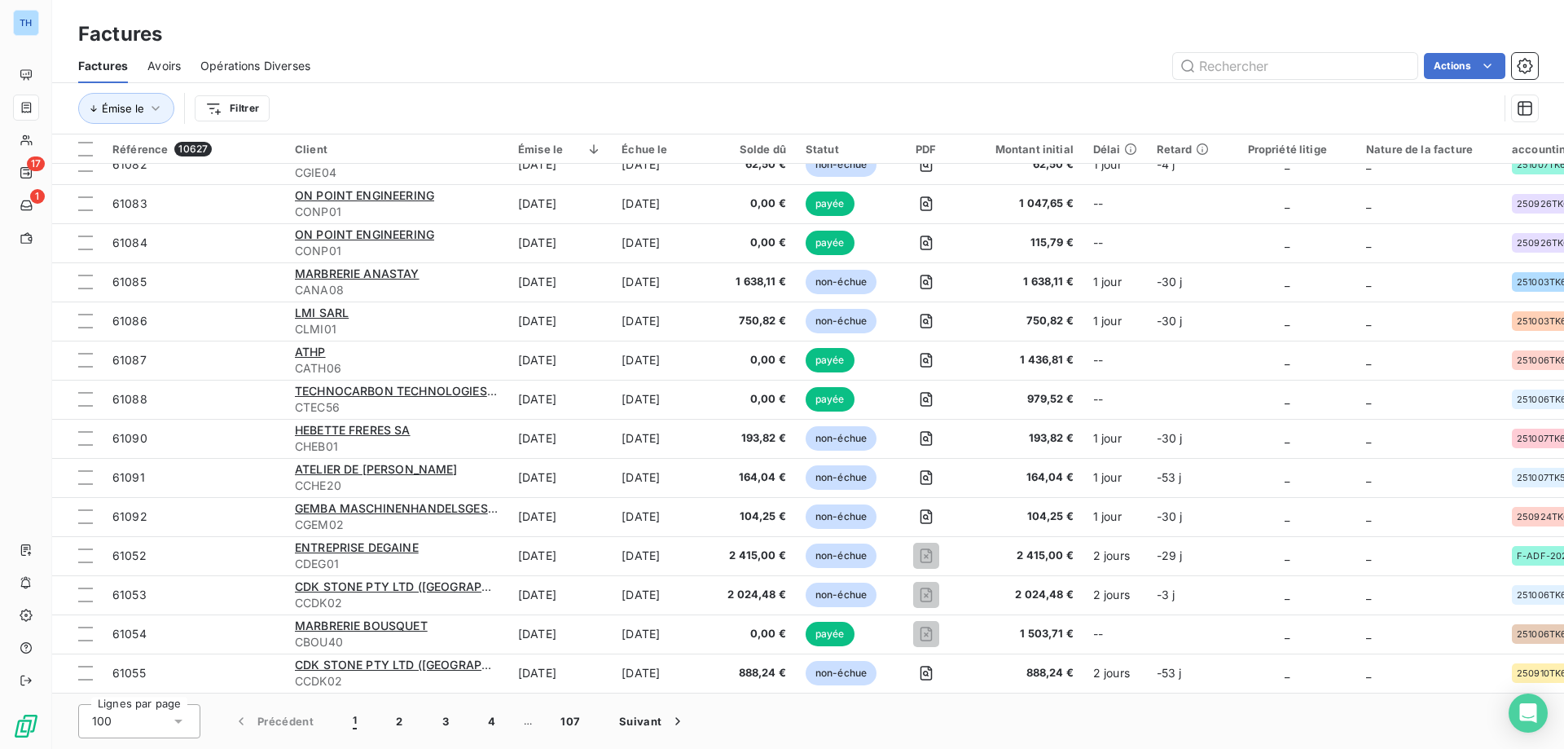
click at [226, 107] on html "TH 17 1 Factures Factures Avoirs Opérations Diverses Actions Émise le Filtrer R…" at bounding box center [782, 374] width 1564 height 749
click at [109, 110] on html "TH 17 1 Factures Factures Avoirs Opérations Diverses Actions Émise le Filtrer R…" at bounding box center [782, 374] width 1564 height 749
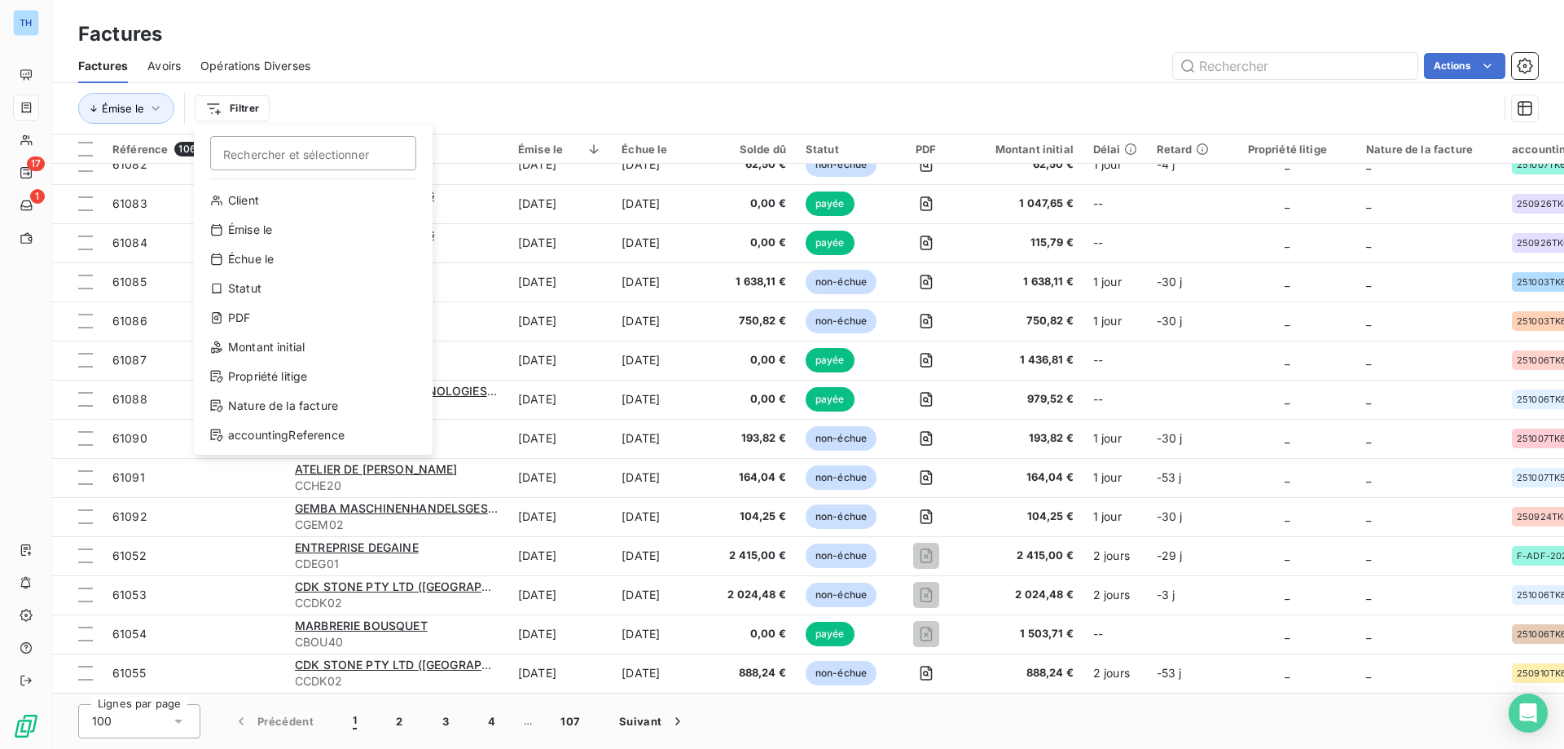
scroll to position [863, 0]
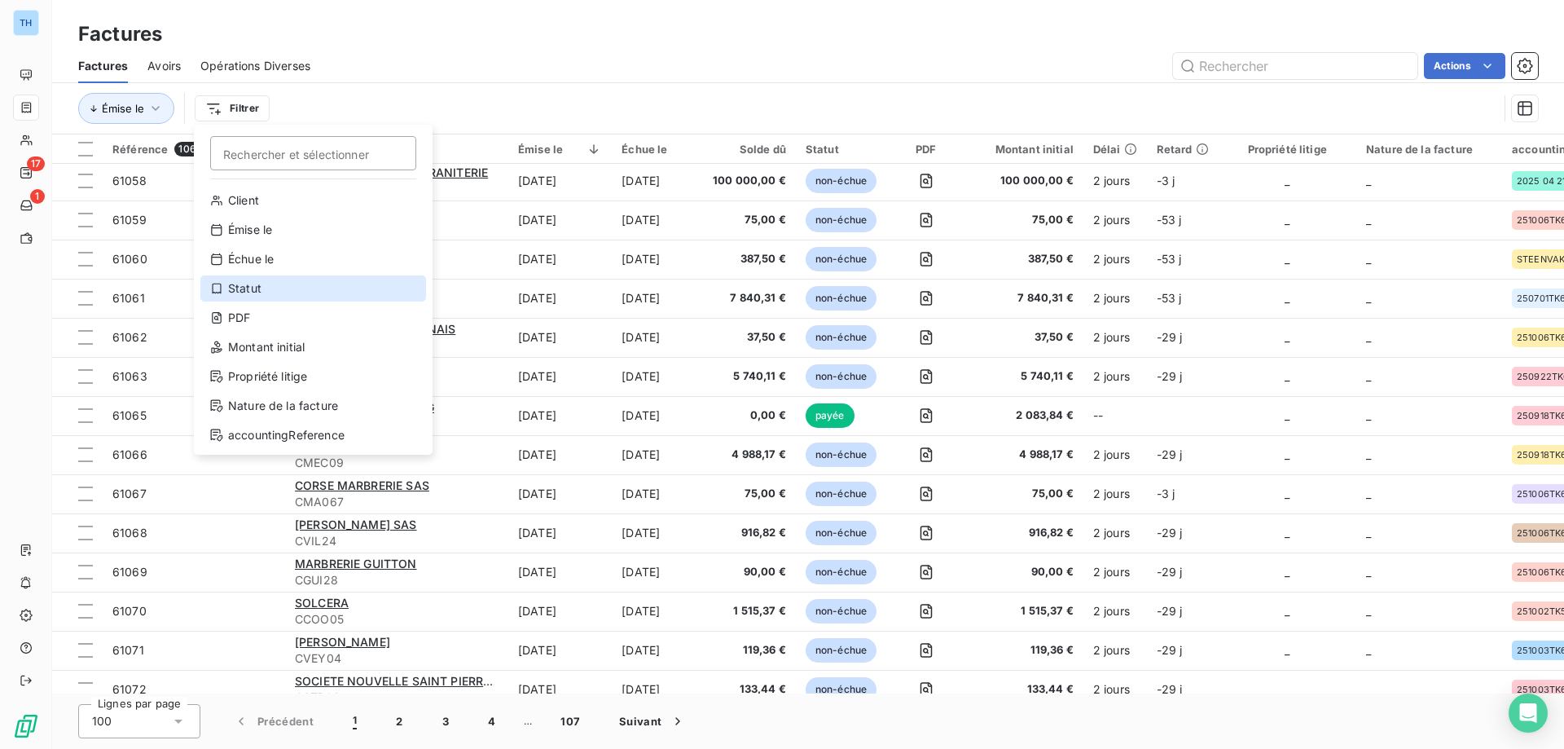
click at [263, 287] on div "Statut" at bounding box center [313, 288] width 226 height 26
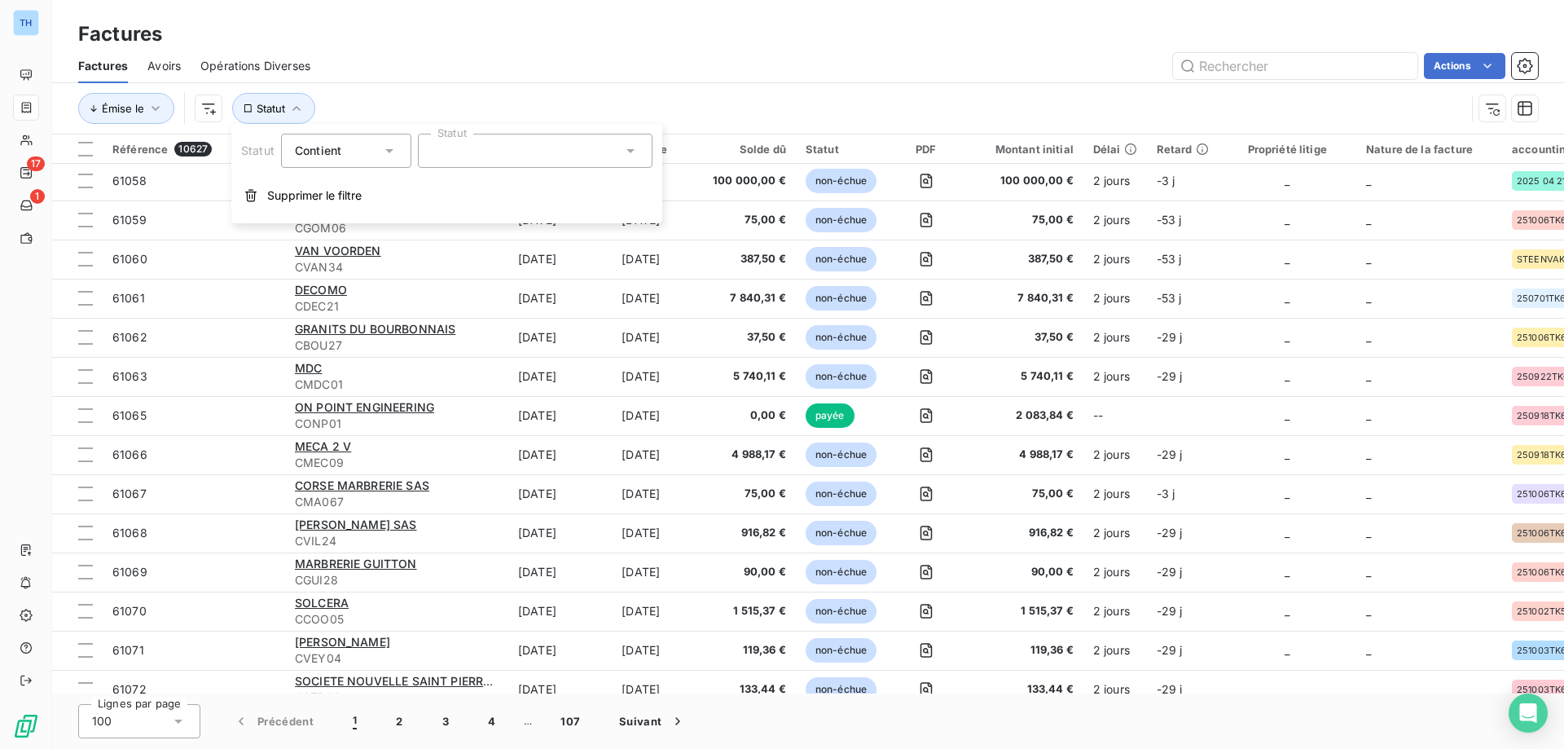
click at [520, 156] on div at bounding box center [535, 151] width 235 height 34
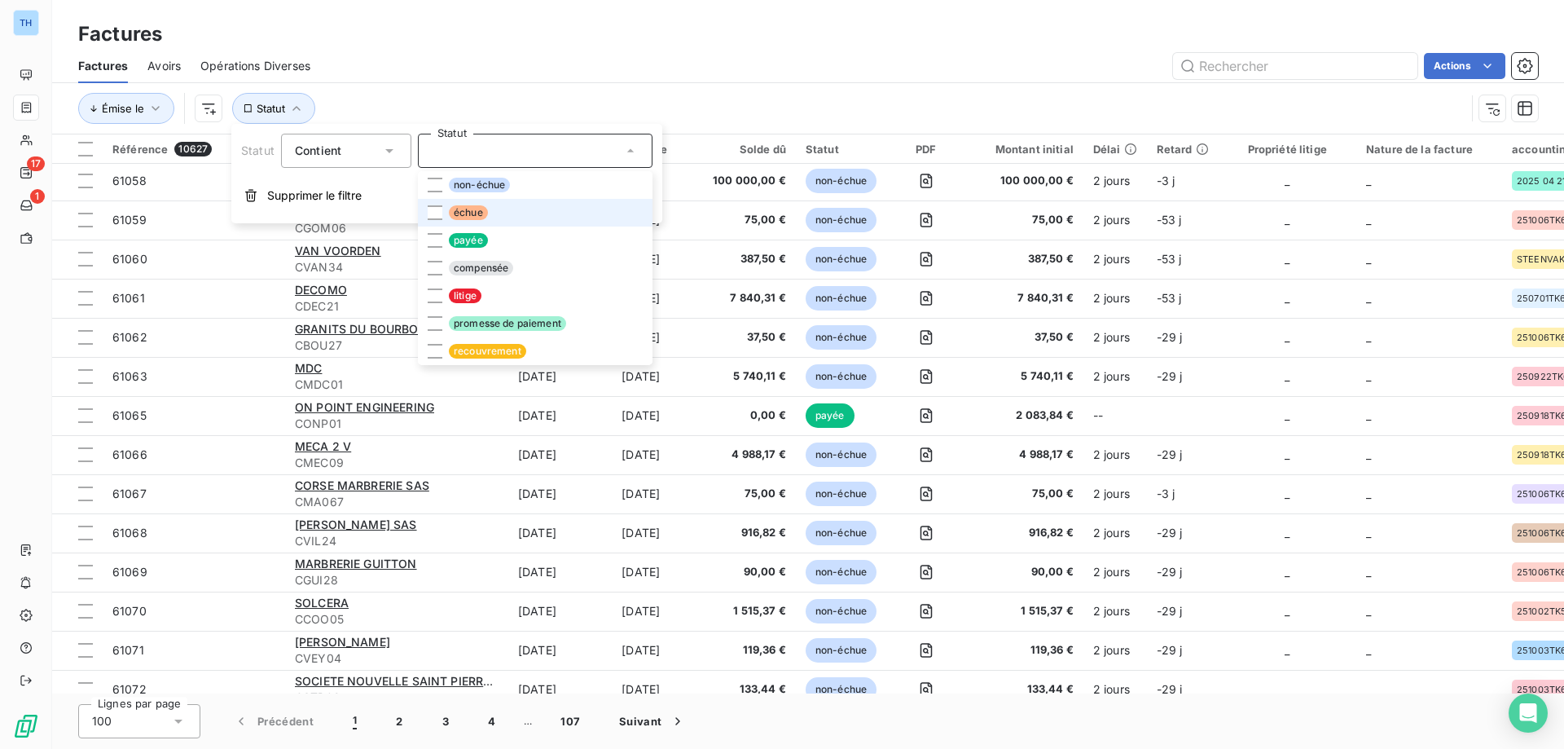
drag, startPoint x: 435, startPoint y: 209, endPoint x: 525, endPoint y: 204, distance: 90.6
click at [435, 209] on div at bounding box center [435, 212] width 15 height 15
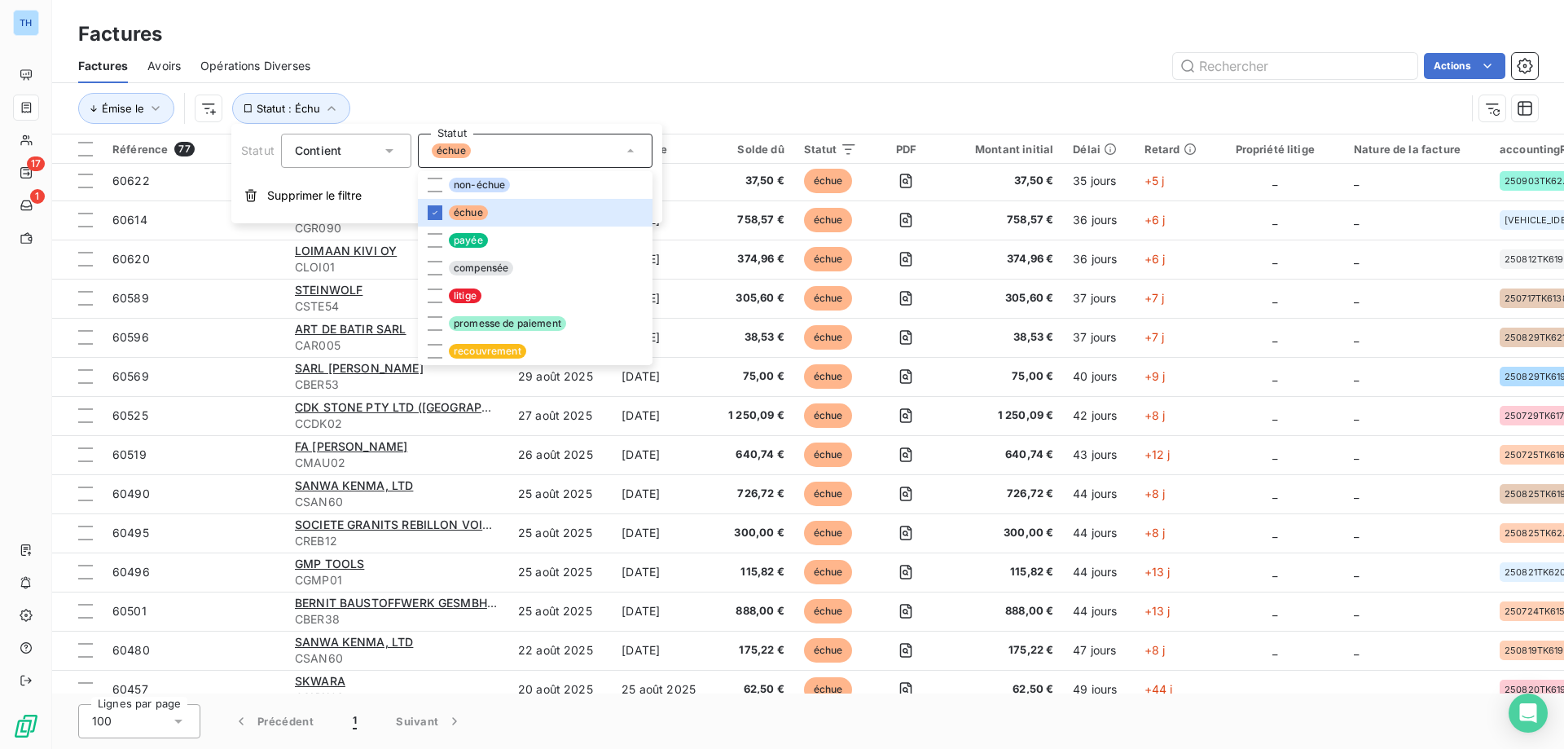
click at [542, 68] on div "Actions" at bounding box center [934, 66] width 1208 height 26
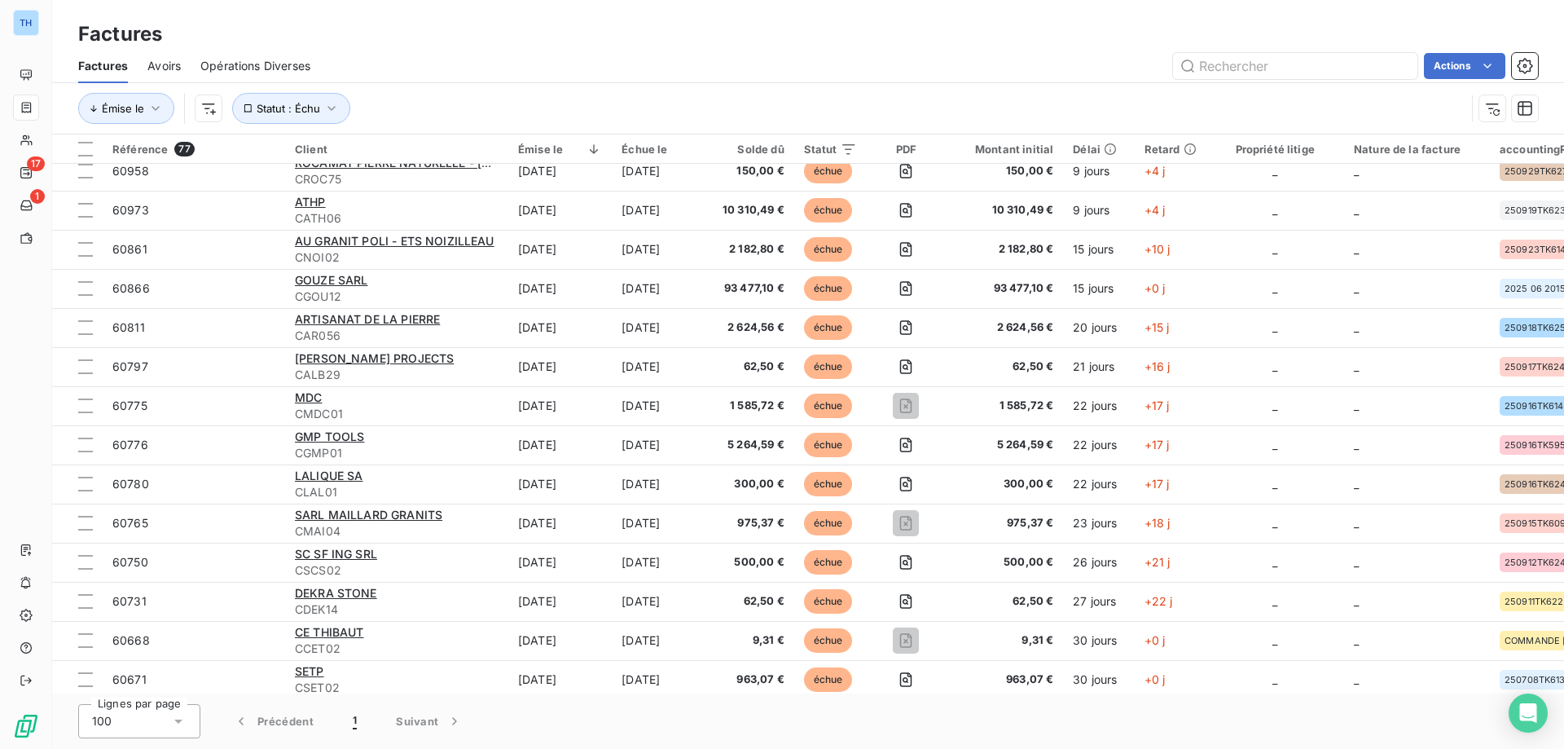
scroll to position [0, 0]
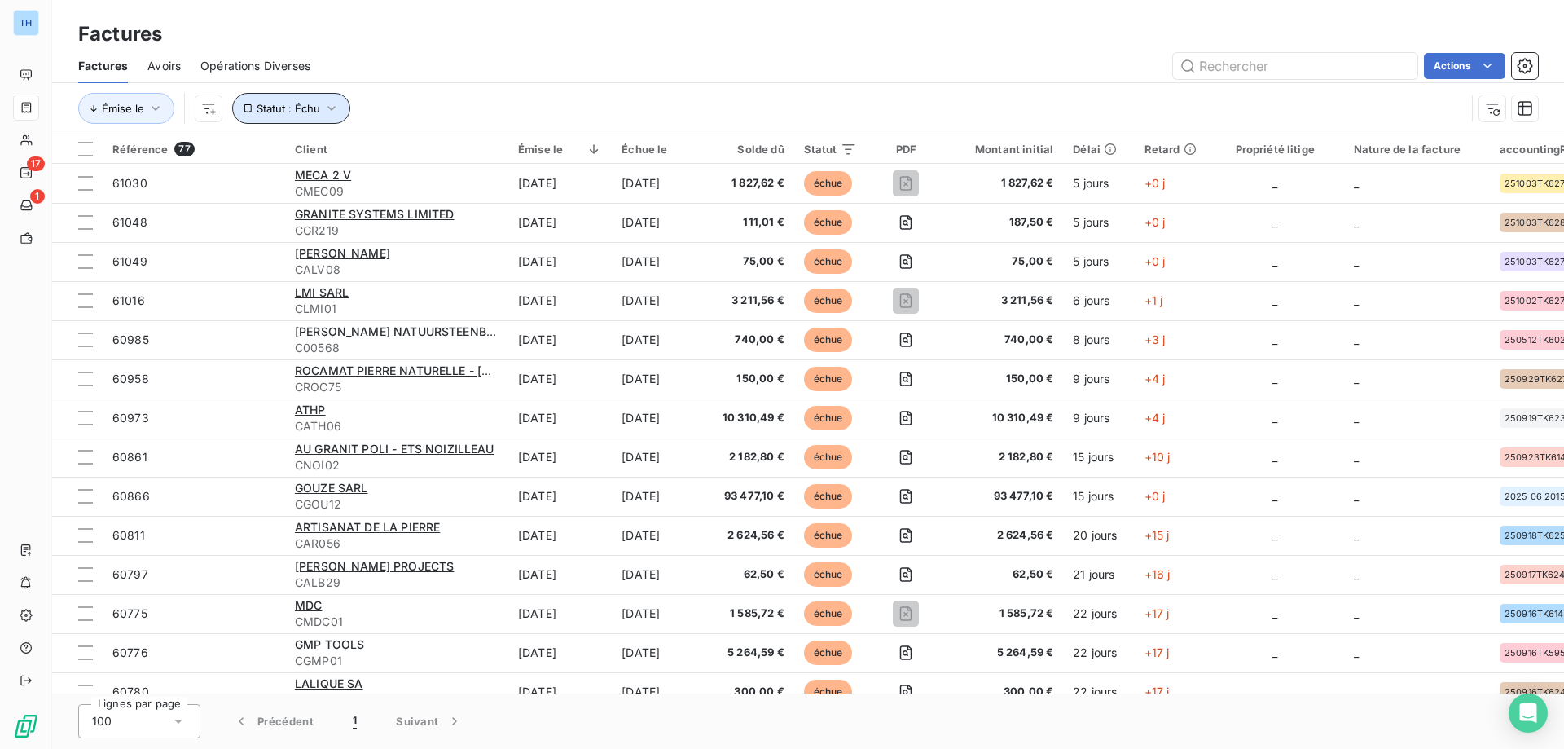
click at [274, 105] on span "Statut : Échu" at bounding box center [289, 108] width 64 height 13
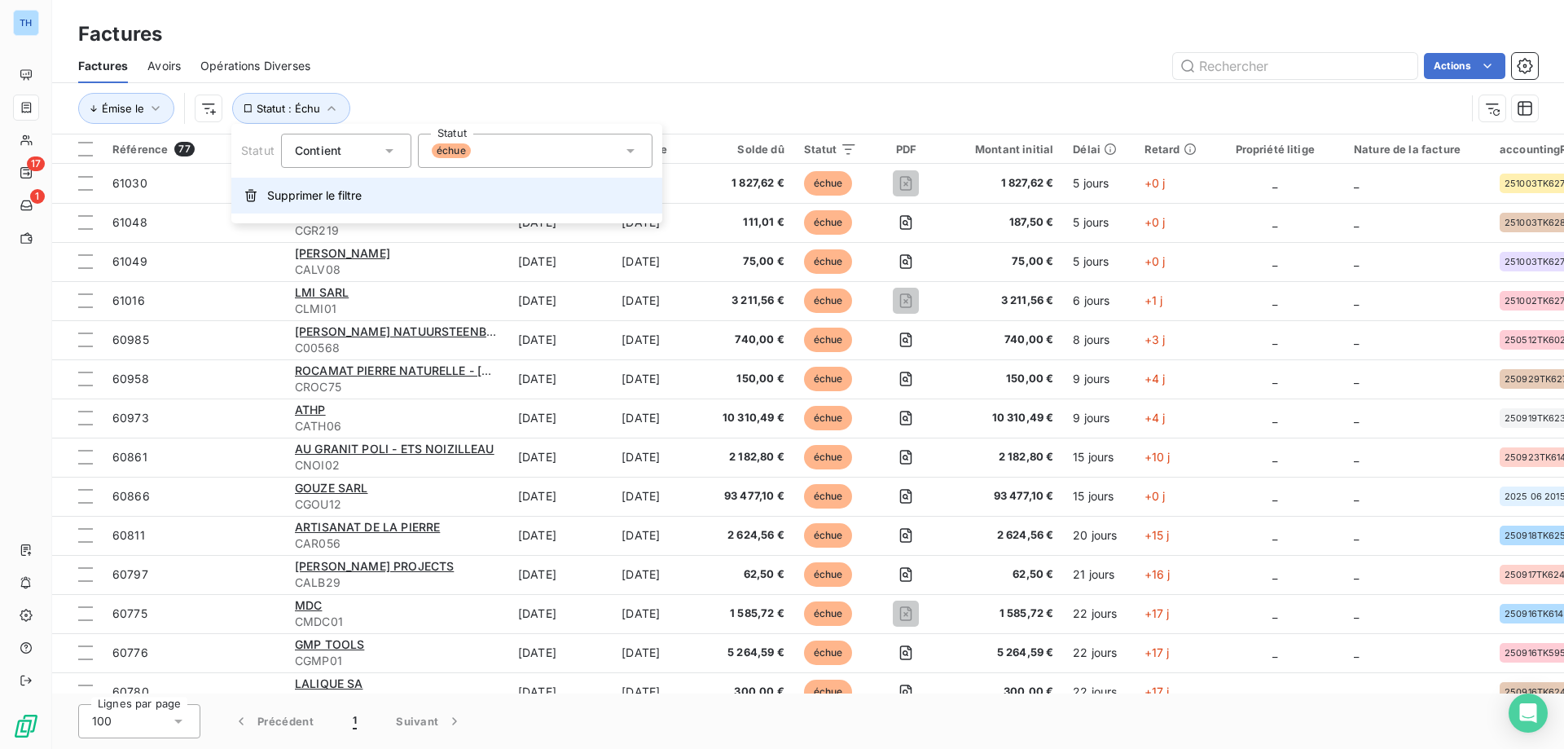
click at [295, 187] on button "Supprimer le filtre" at bounding box center [446, 196] width 431 height 36
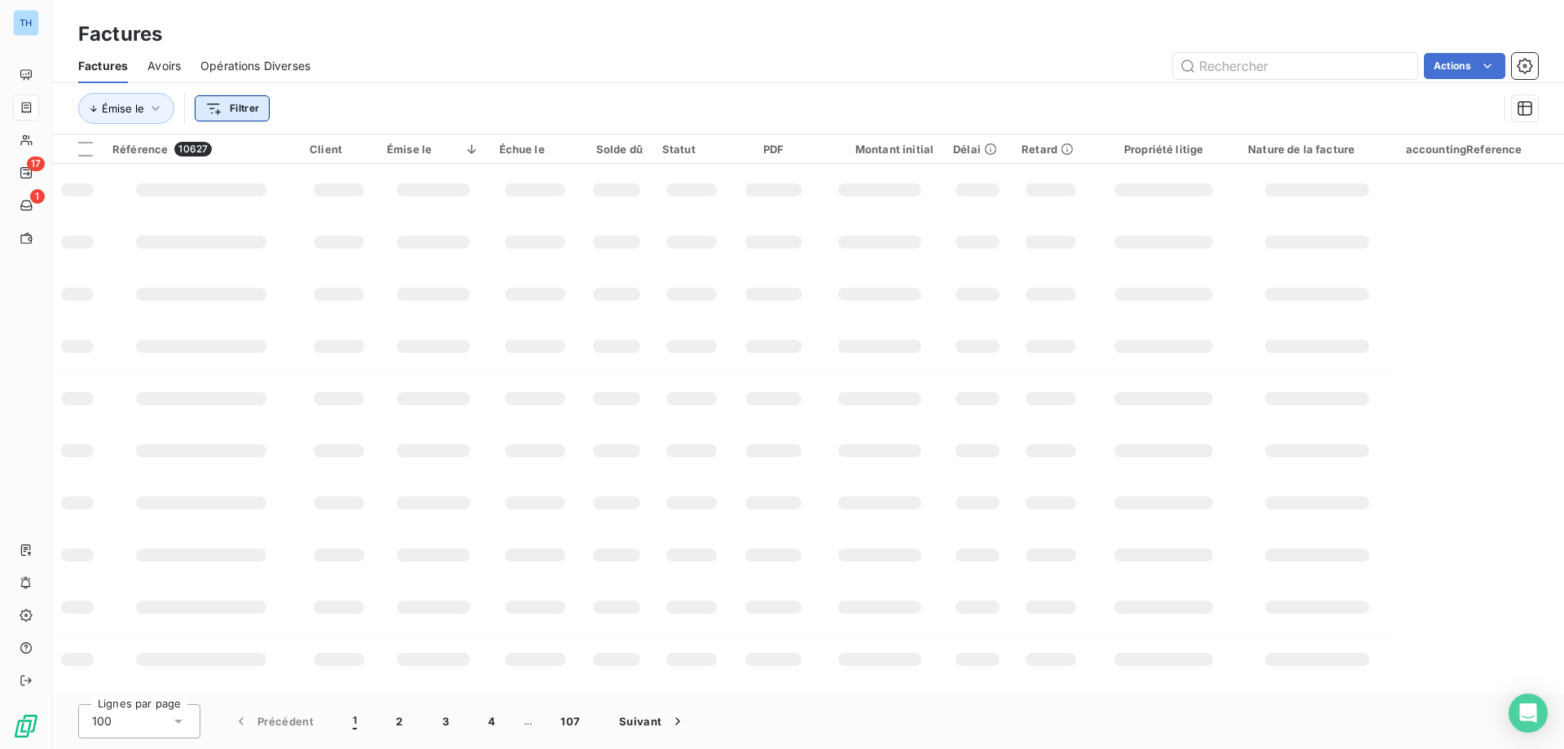
click at [235, 109] on html "TH 17 1 Factures Factures Avoirs Opérations Diverses Actions Émise le Filtrer R…" at bounding box center [782, 374] width 1564 height 749
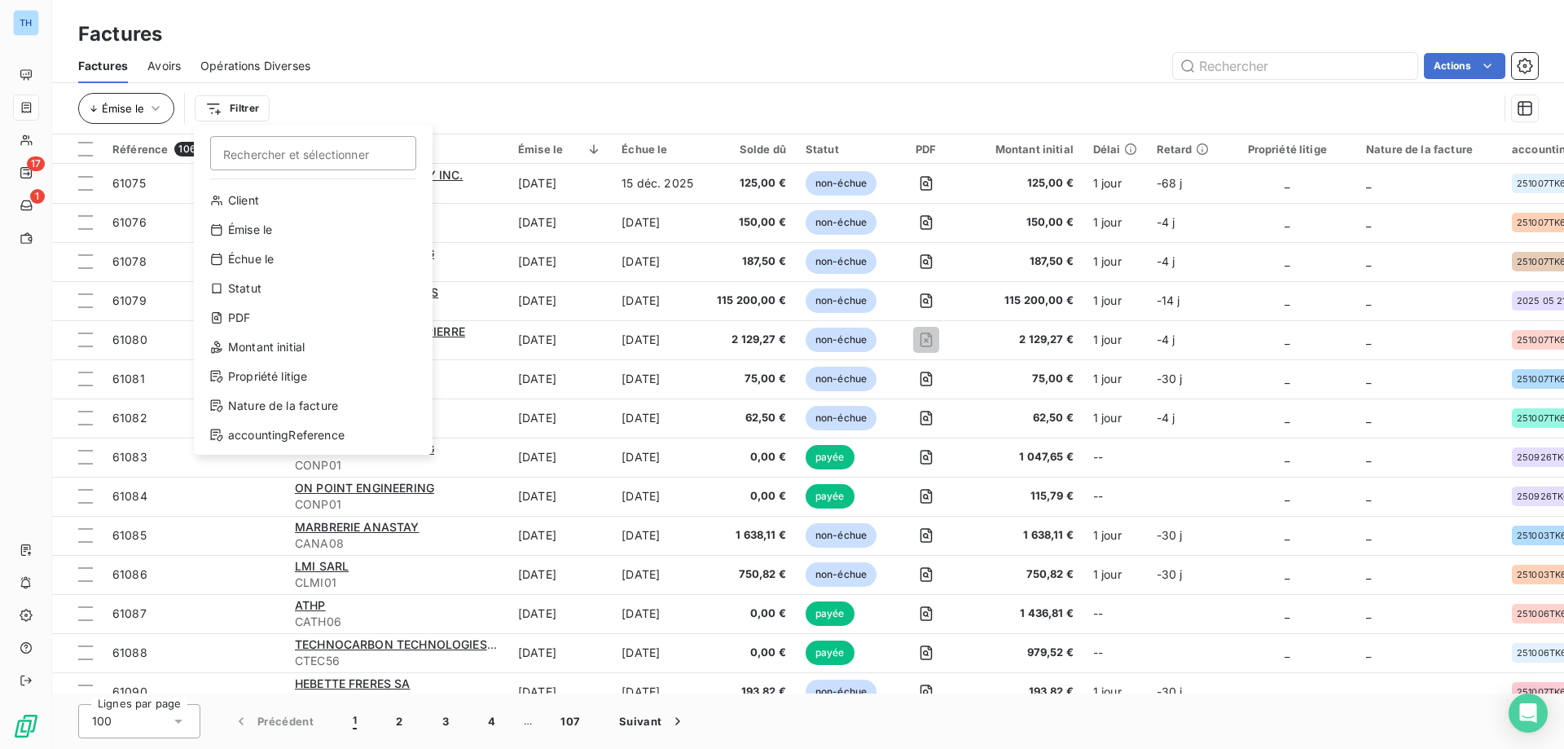
click at [156, 107] on html "TH 17 1 Factures Factures Avoirs Opérations Diverses Actions Émise le Filtrer R…" at bounding box center [782, 374] width 1564 height 749
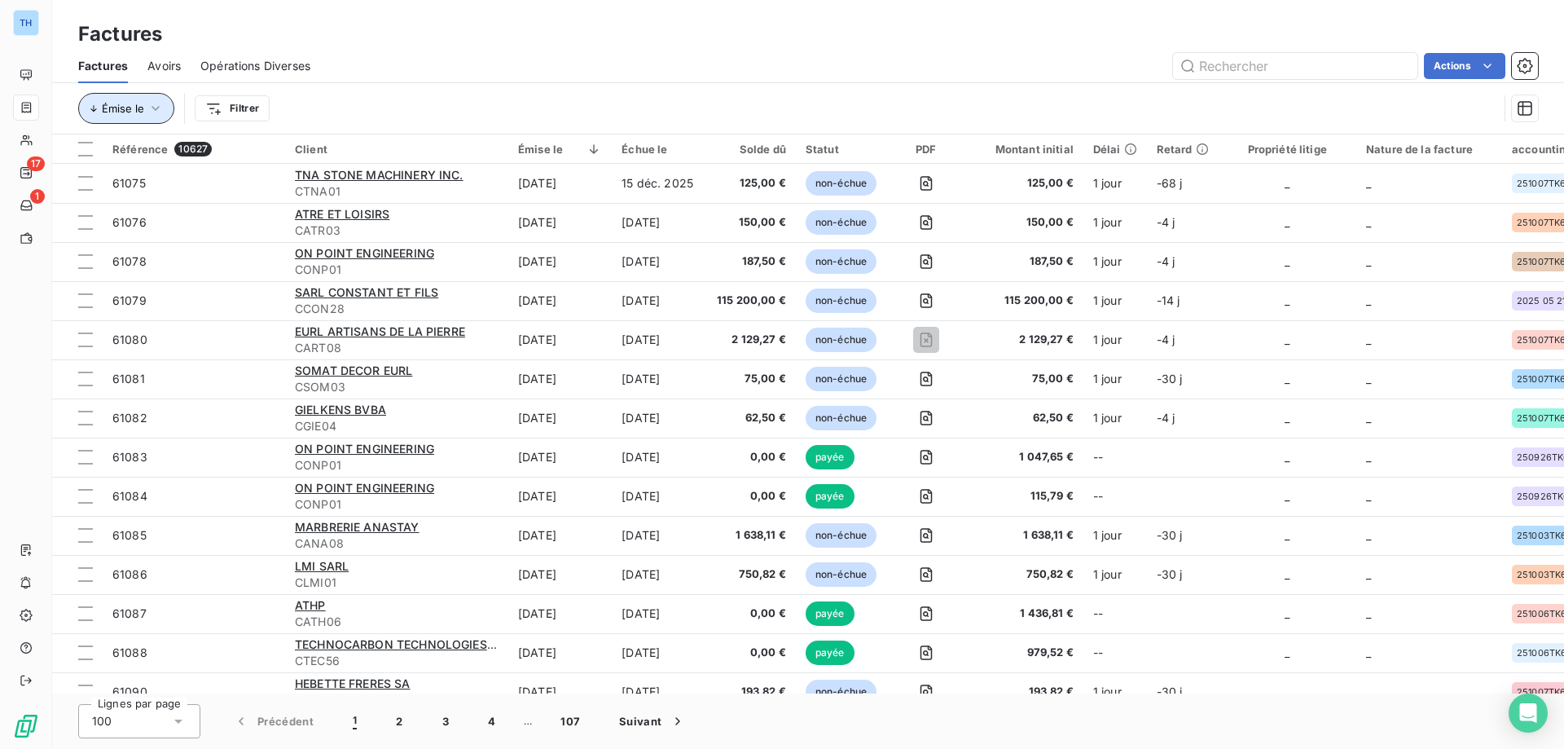
click at [155, 108] on icon "button" at bounding box center [155, 108] width 16 height 16
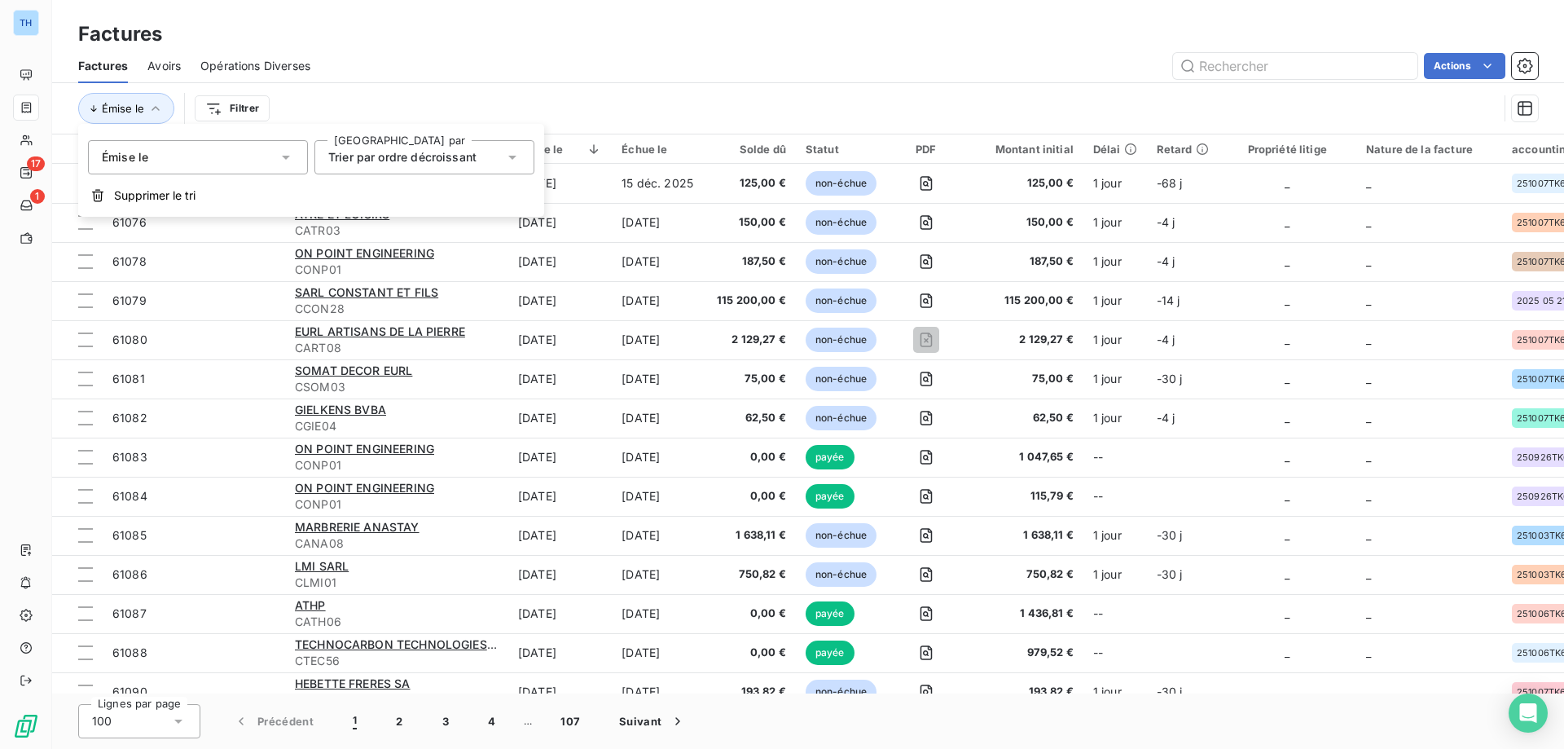
click at [362, 93] on div "Émise le Filtrer" at bounding box center [788, 108] width 1420 height 31
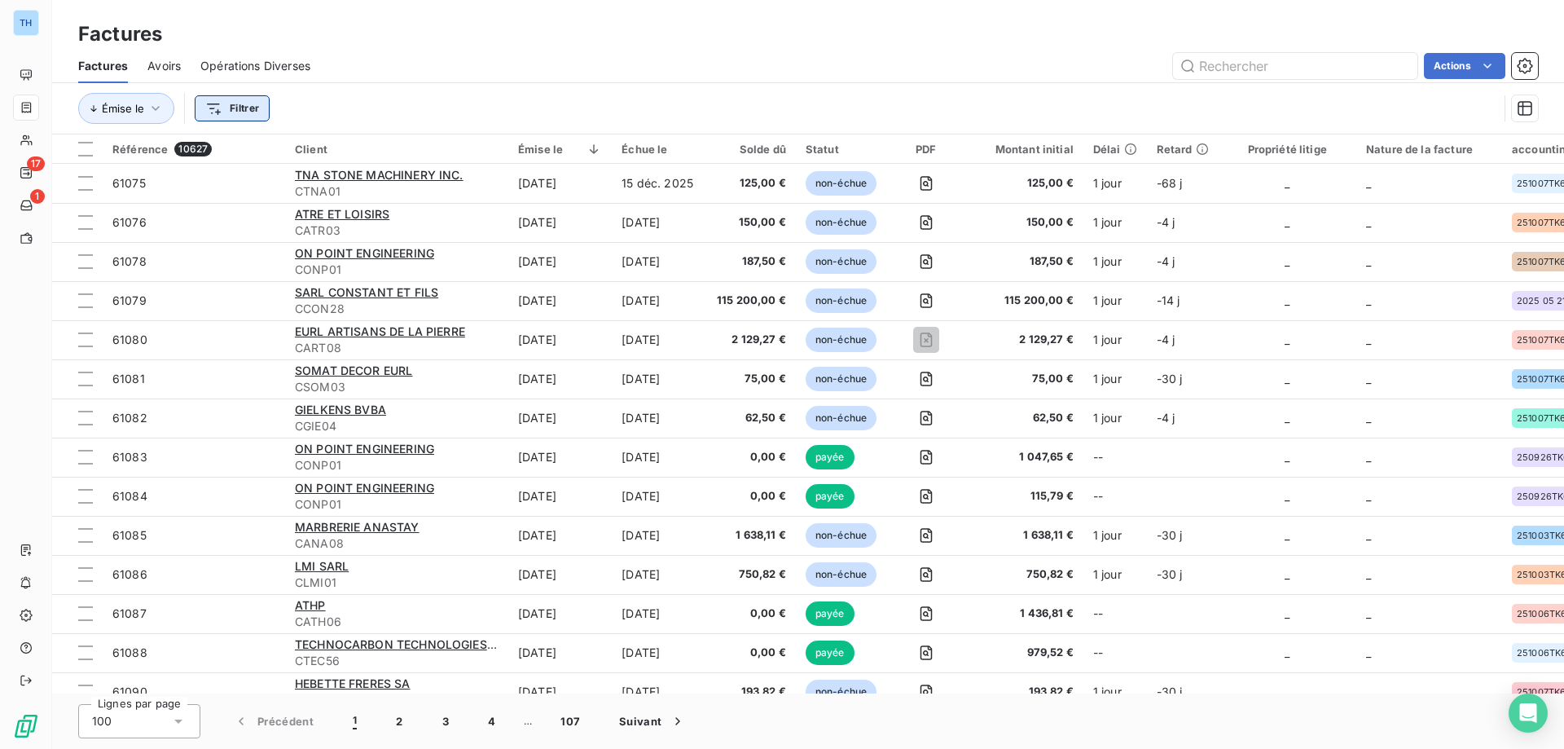
click at [247, 112] on html "TH 17 1 Factures Factures Avoirs Opérations Diverses Actions Émise le Filtrer R…" at bounding box center [782, 374] width 1564 height 749
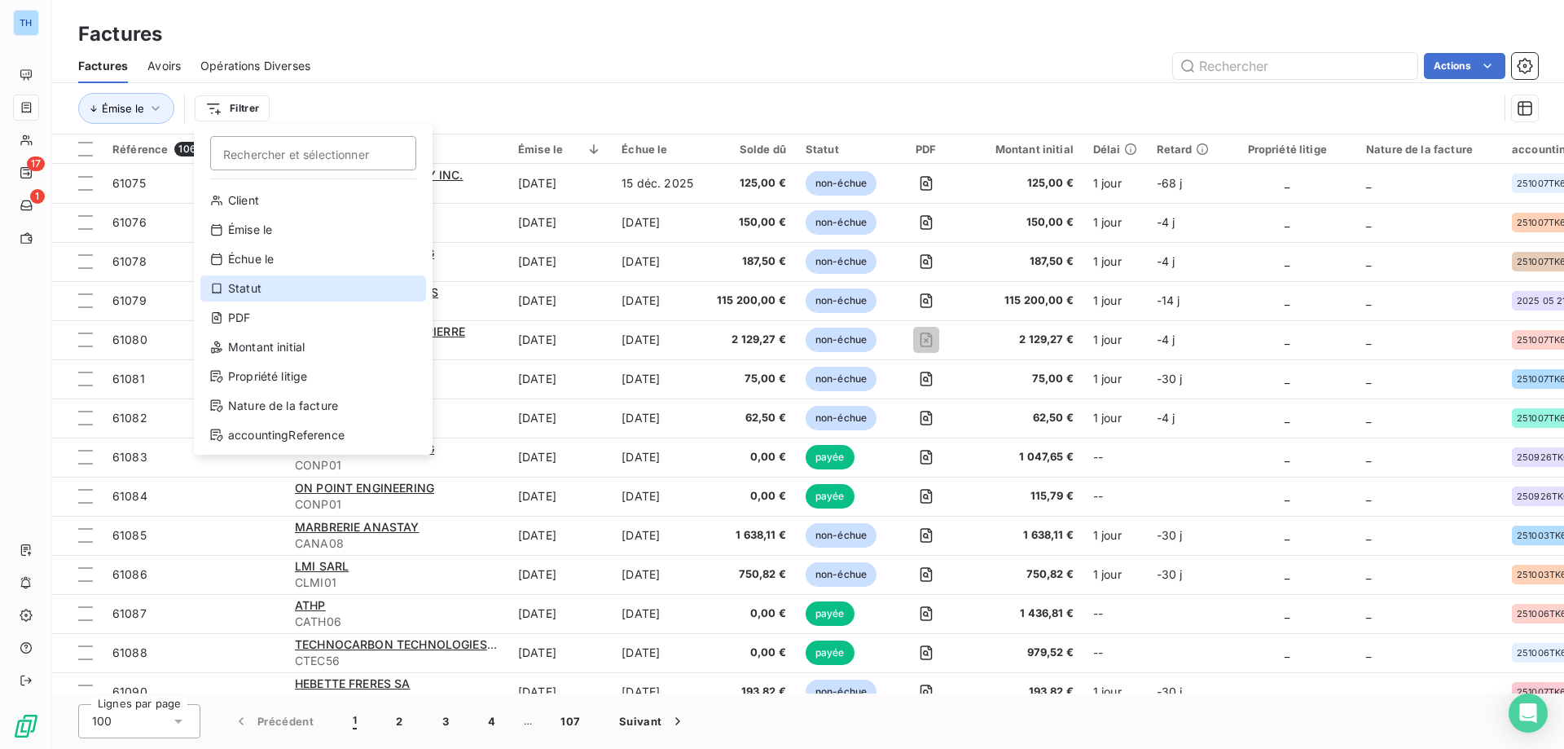
drag, startPoint x: 254, startPoint y: 287, endPoint x: 398, endPoint y: 112, distance: 226.2
click at [254, 287] on div "Statut" at bounding box center [313, 288] width 226 height 26
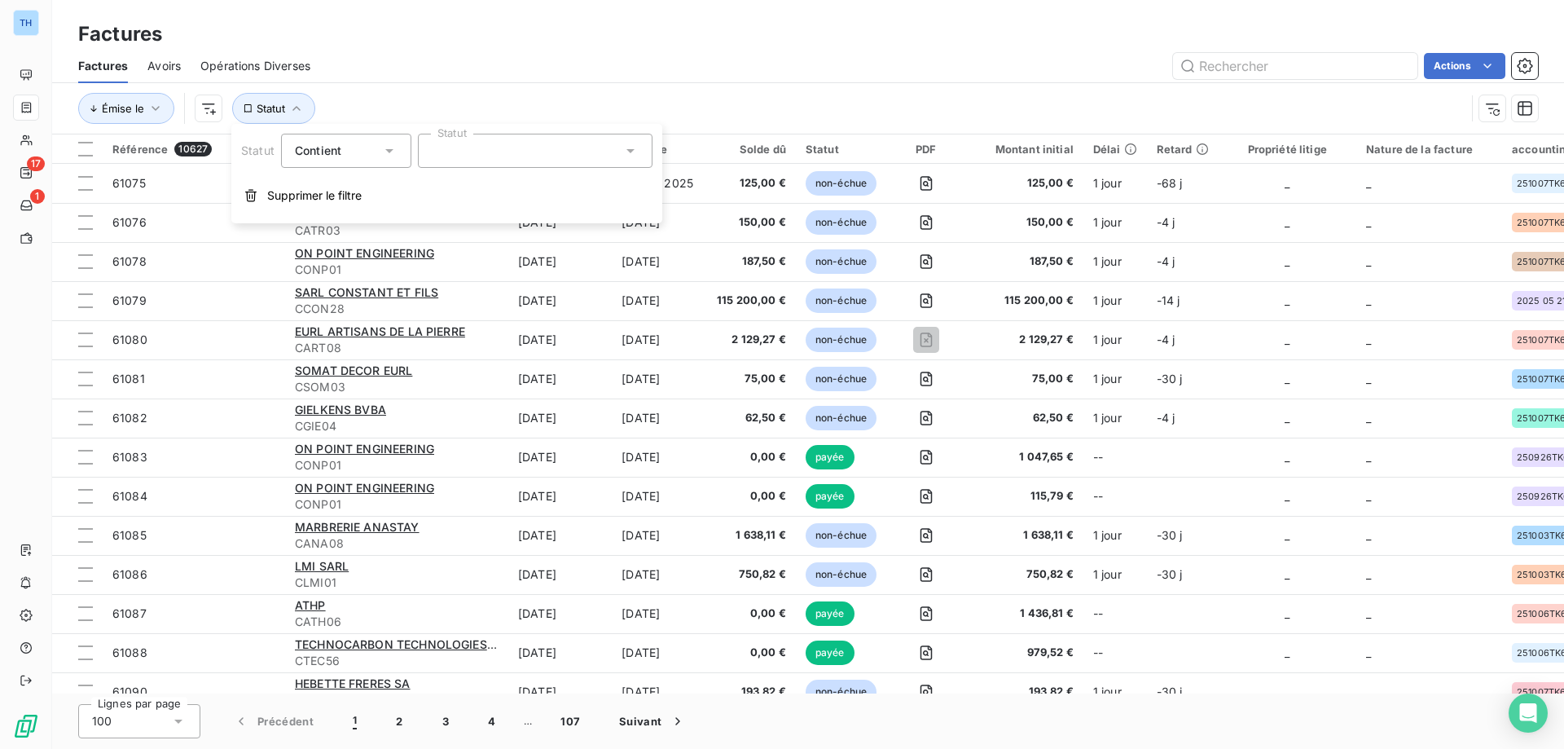
click at [490, 145] on div at bounding box center [535, 151] width 235 height 34
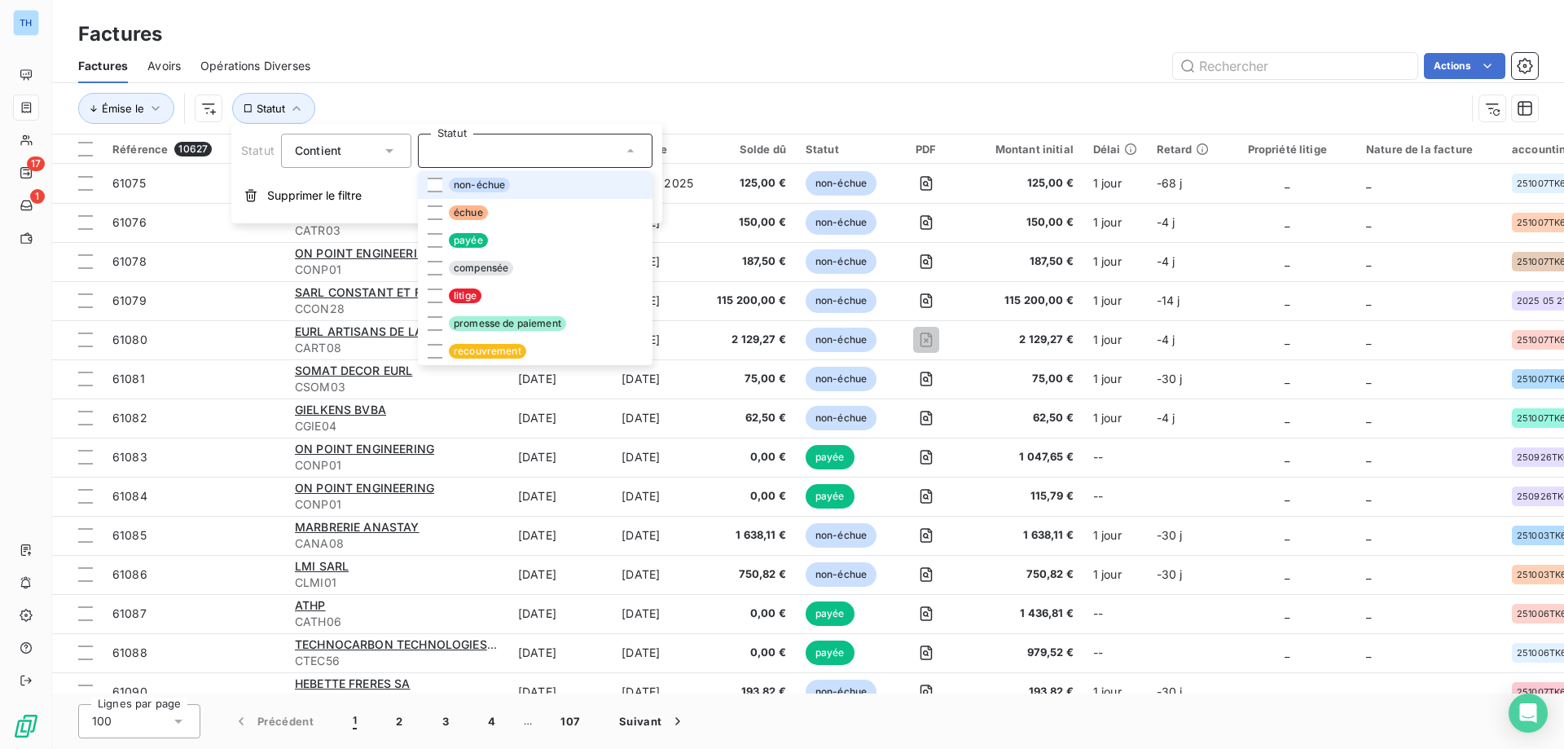
click at [503, 187] on span "non-échue" at bounding box center [479, 185] width 61 height 15
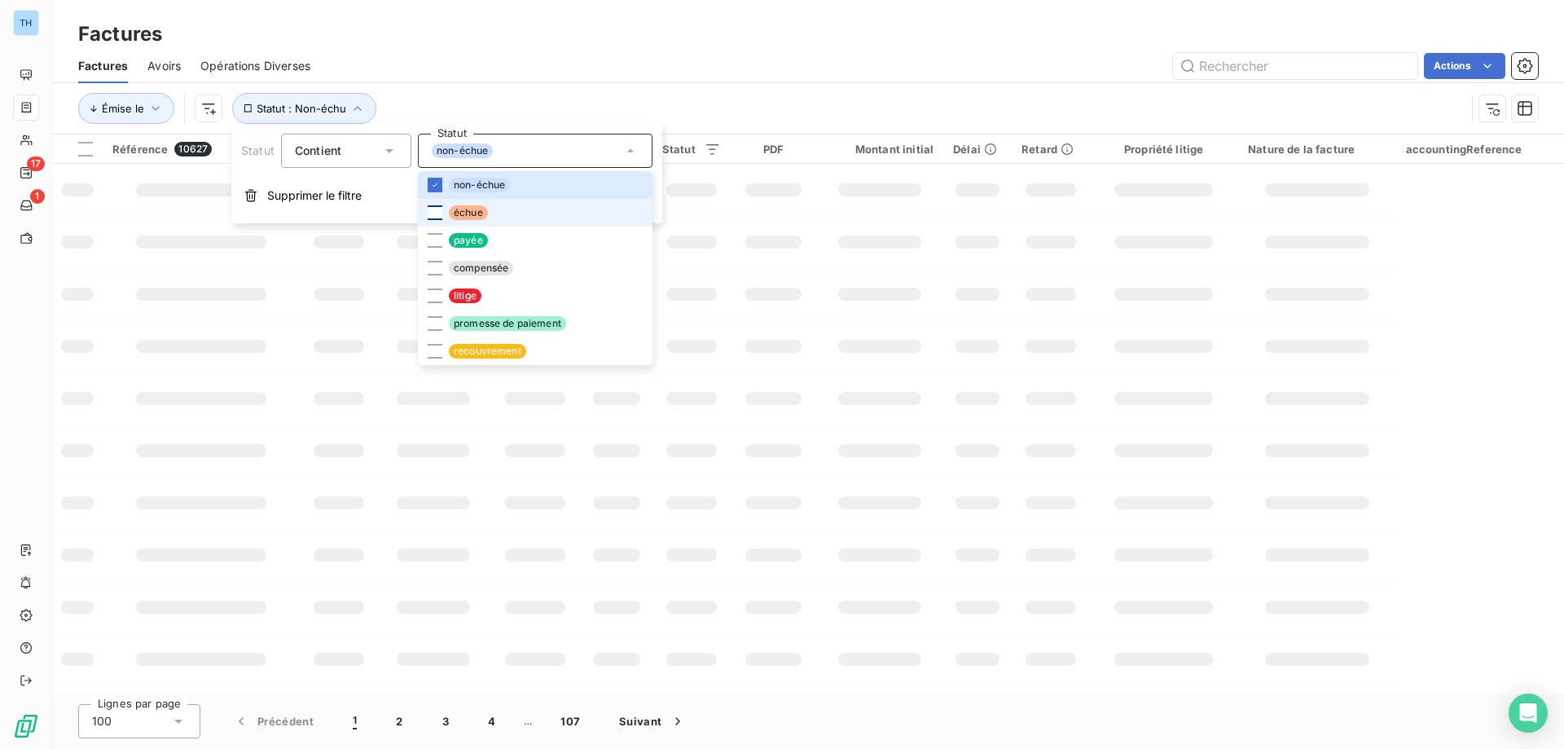
click at [433, 216] on div at bounding box center [435, 212] width 15 height 15
click at [435, 318] on div at bounding box center [435, 323] width 15 height 15
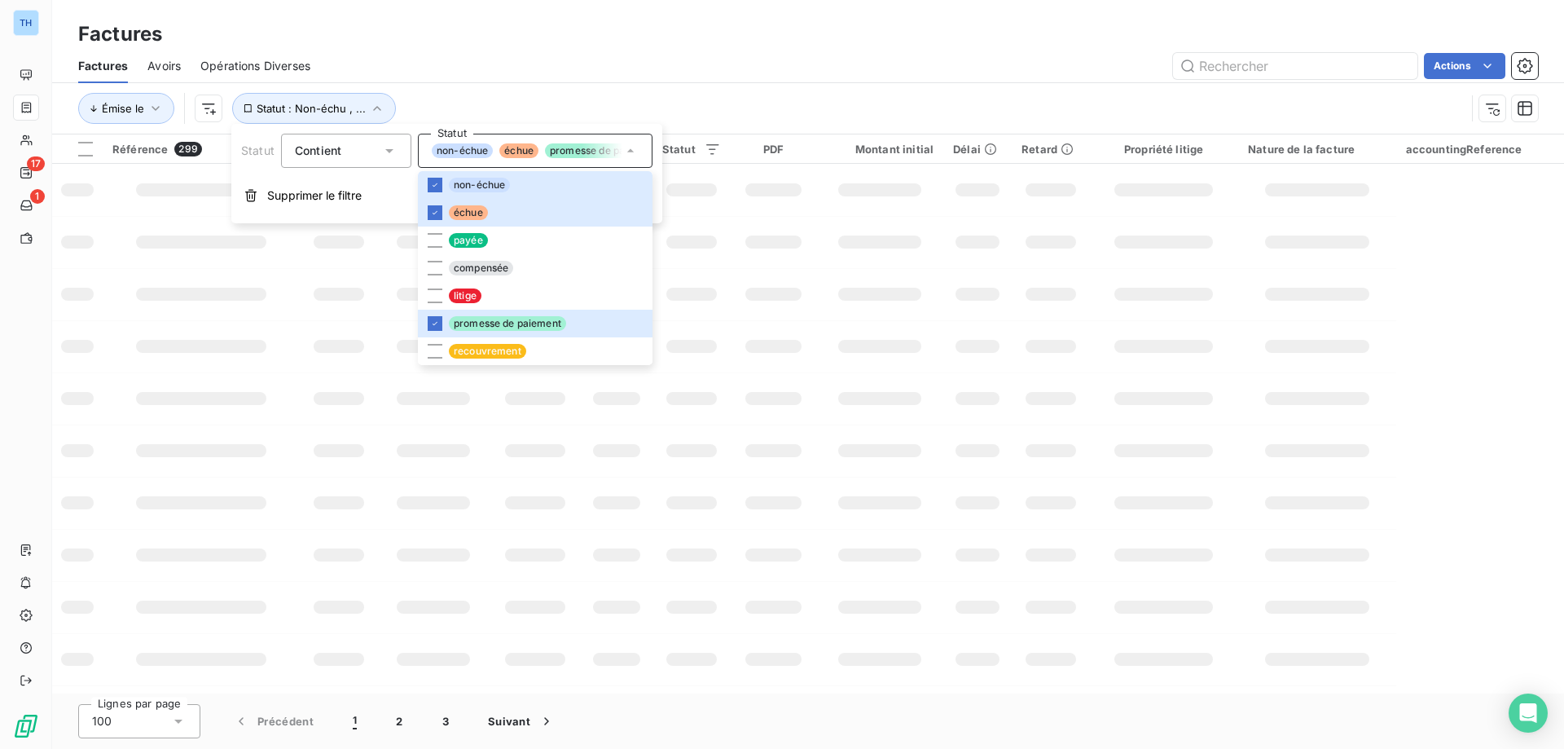
click at [462, 62] on div "Actions" at bounding box center [934, 66] width 1208 height 26
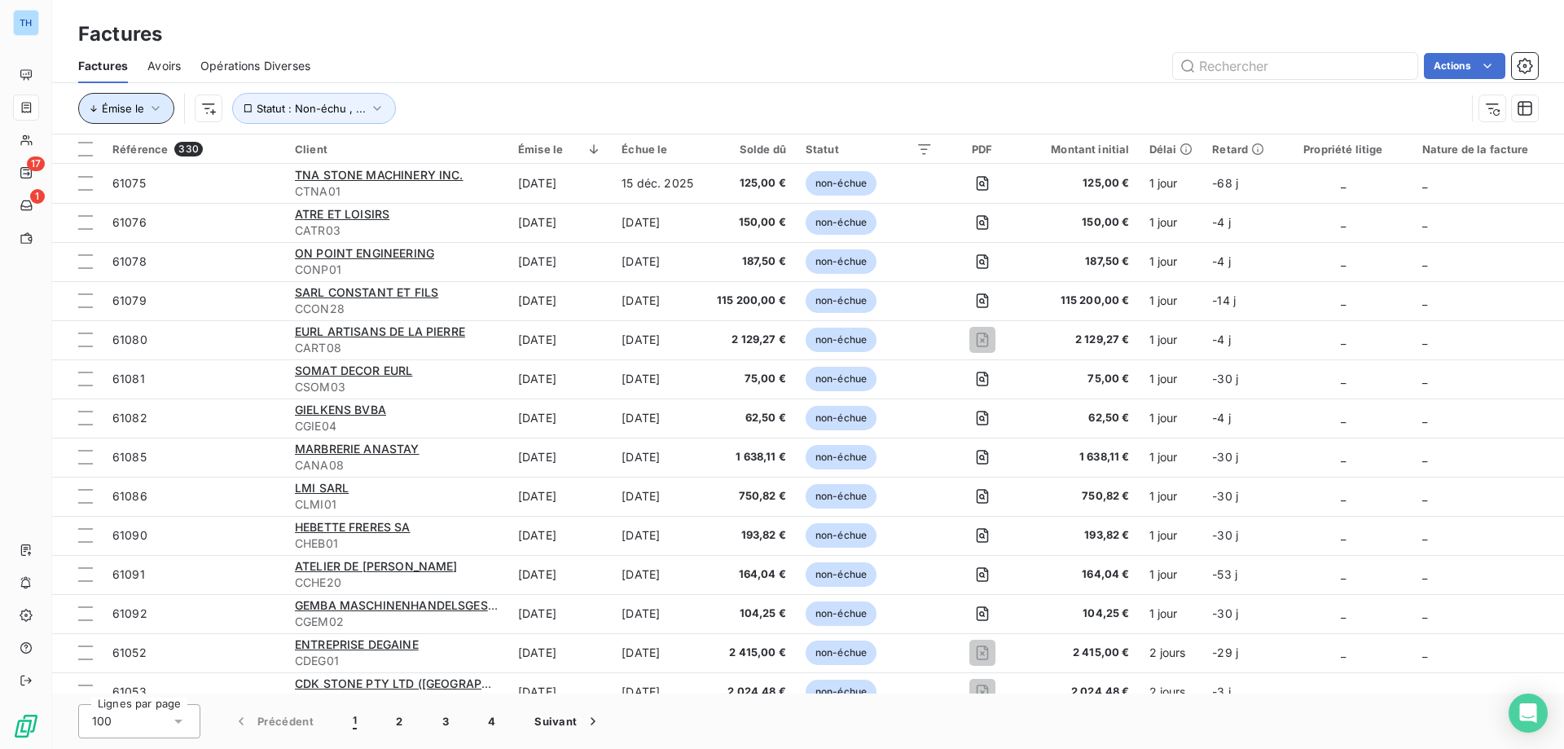
click at [145, 107] on button "Émise le" at bounding box center [126, 108] width 96 height 31
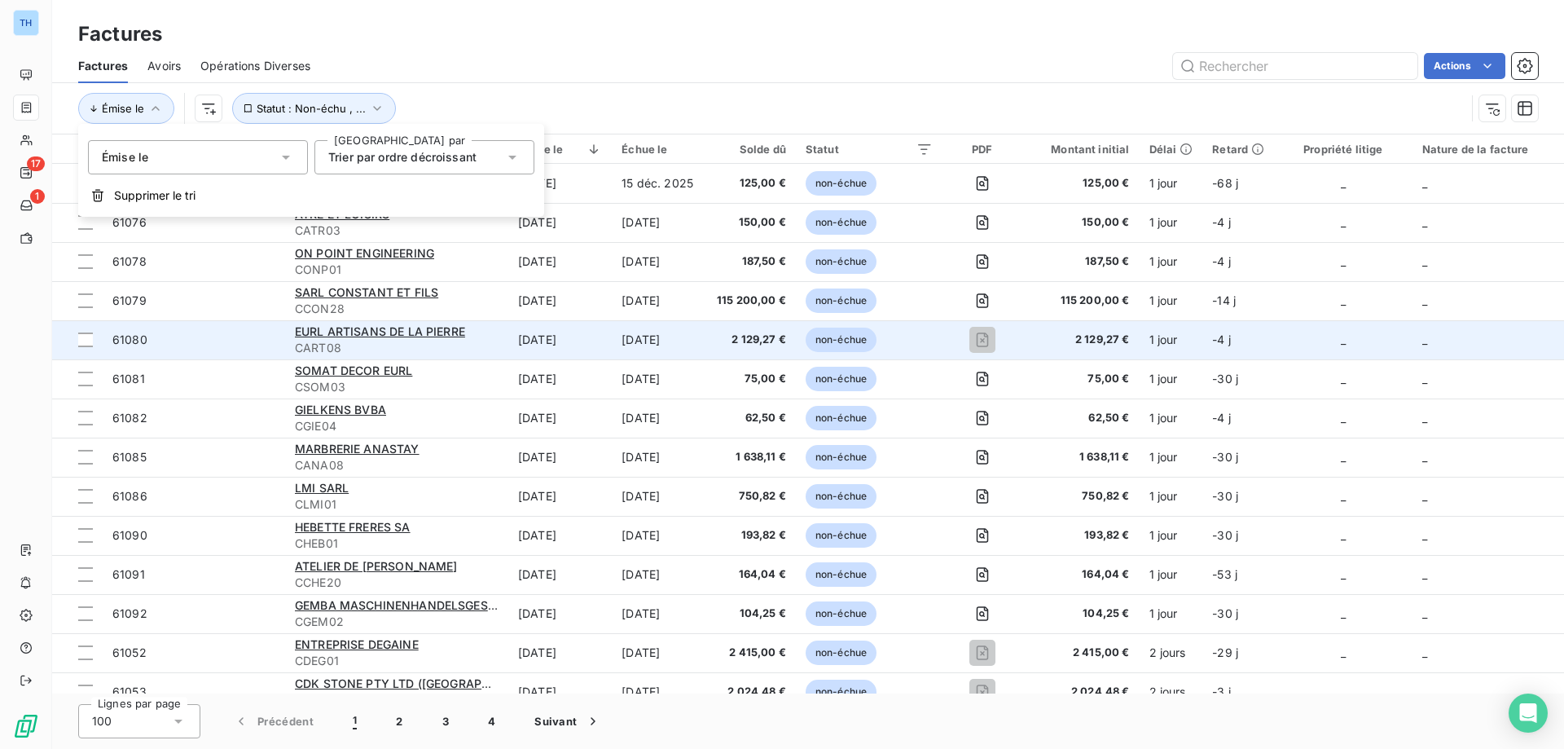
click at [552, 82] on div "Factures Avoirs Opérations Diverses Actions" at bounding box center [808, 66] width 1512 height 34
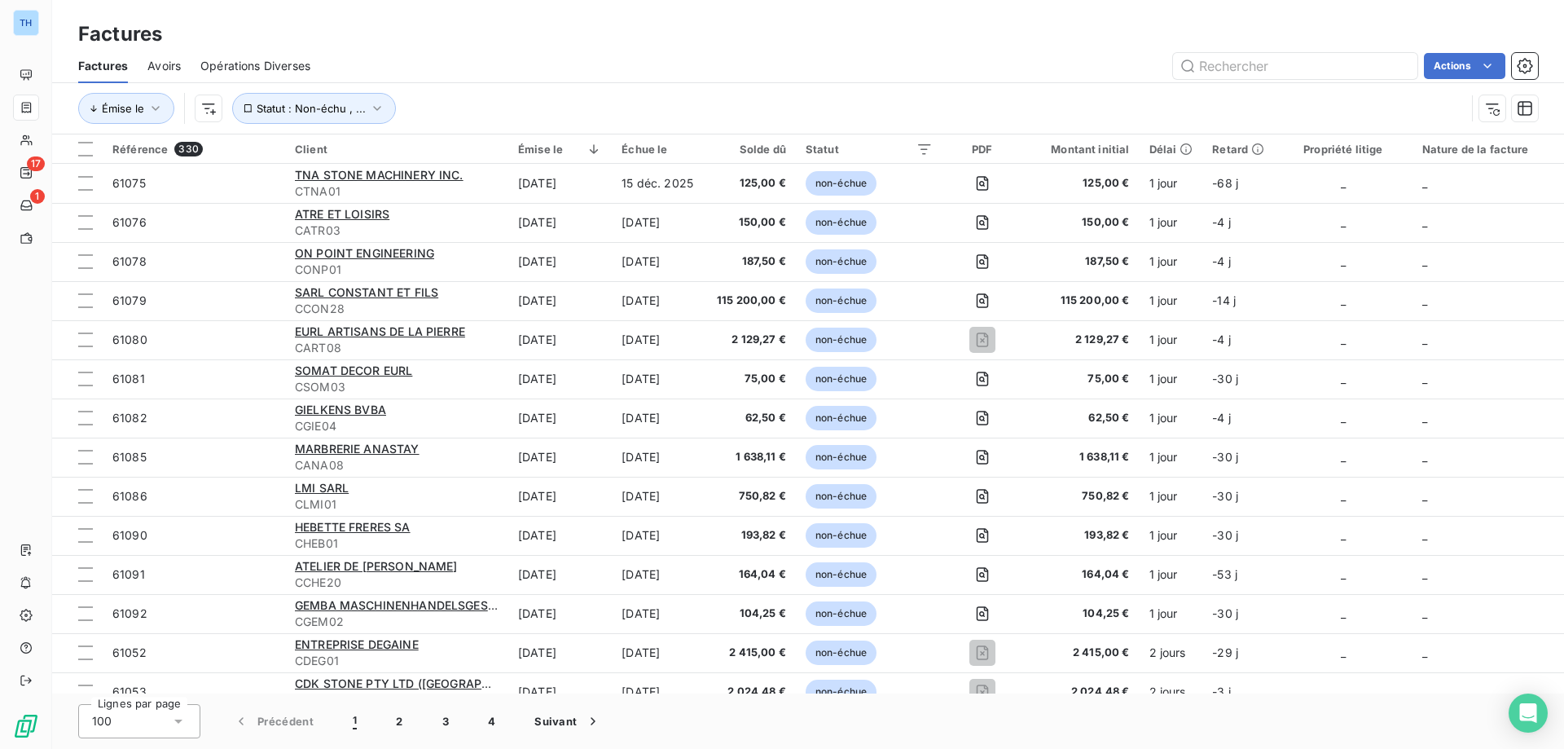
click at [505, 90] on div "Émise le Statut : Non-échu , ..." at bounding box center [808, 108] width 1460 height 51
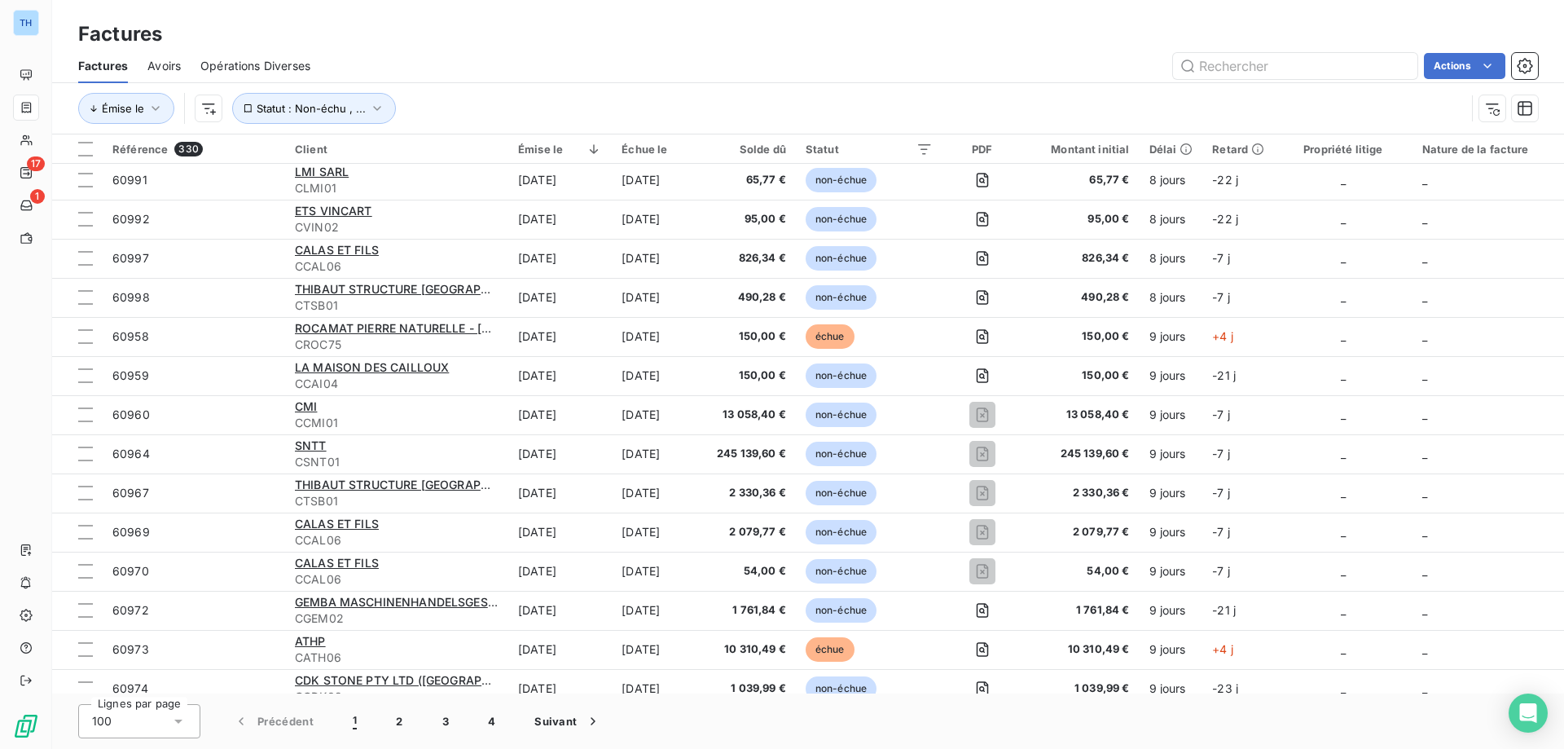
scroll to position [3388, 0]
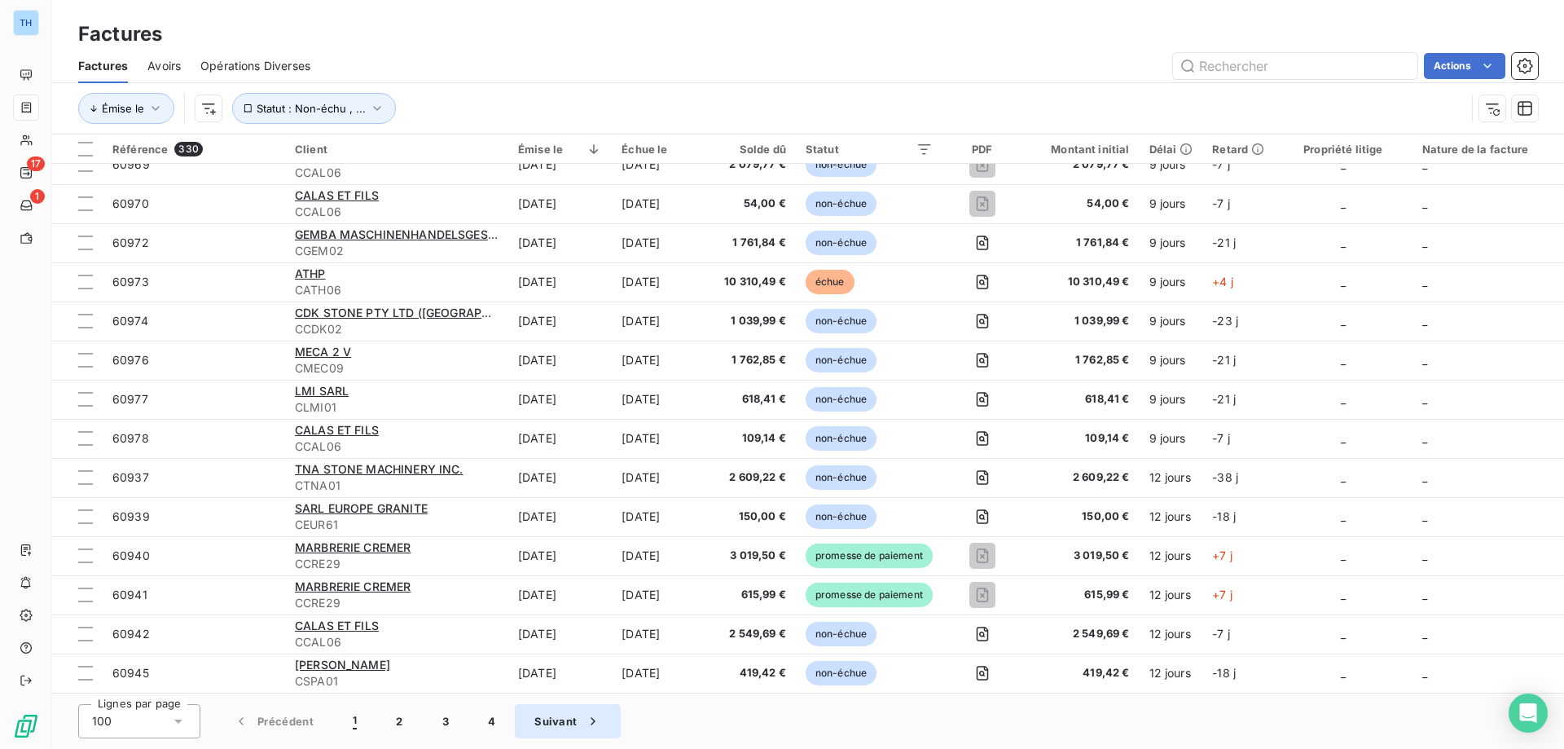
click at [539, 727] on button "Suivant" at bounding box center [568, 721] width 106 height 34
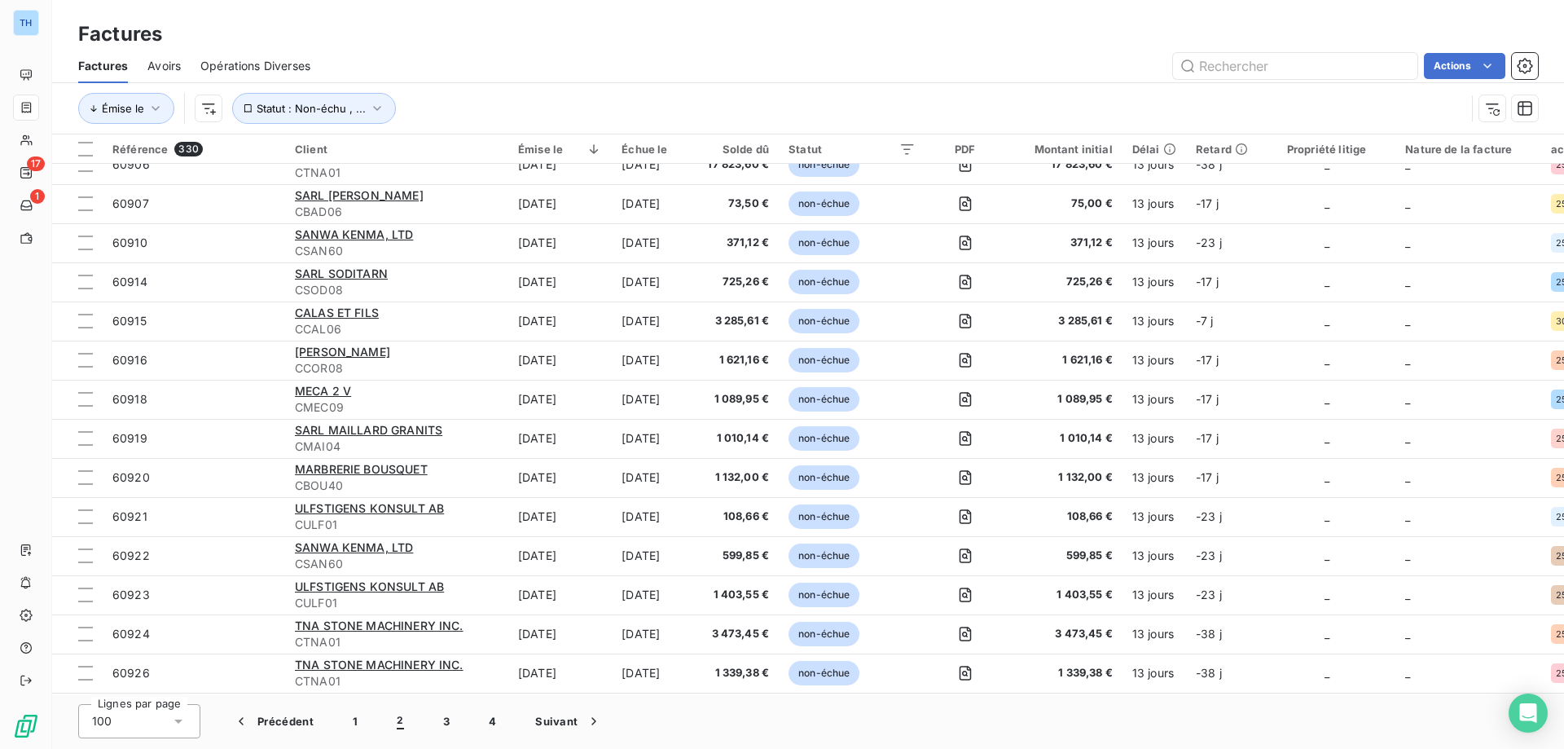
scroll to position [0, 0]
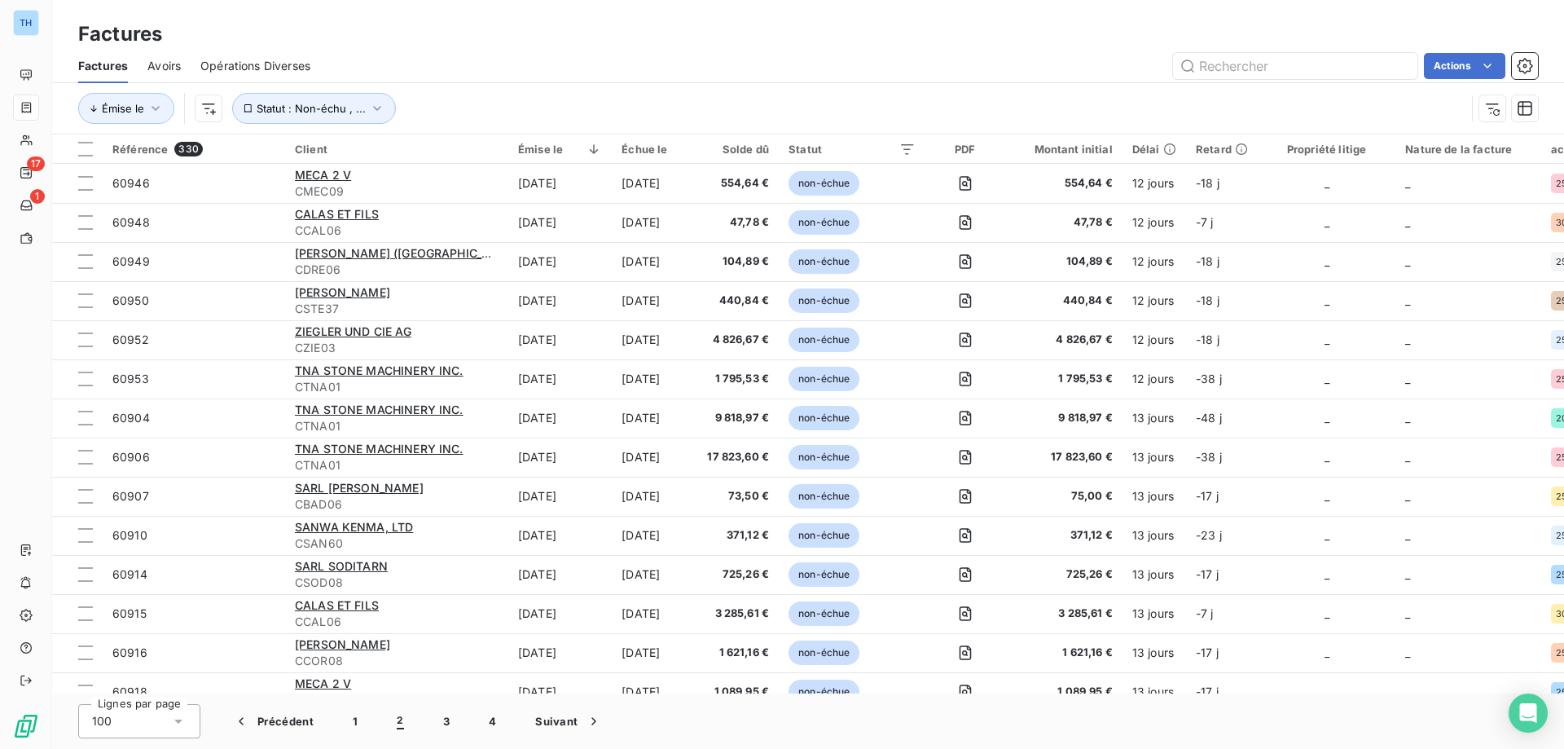
click at [370, 59] on div "Actions" at bounding box center [934, 66] width 1208 height 26
